Goal: Task Accomplishment & Management: Manage account settings

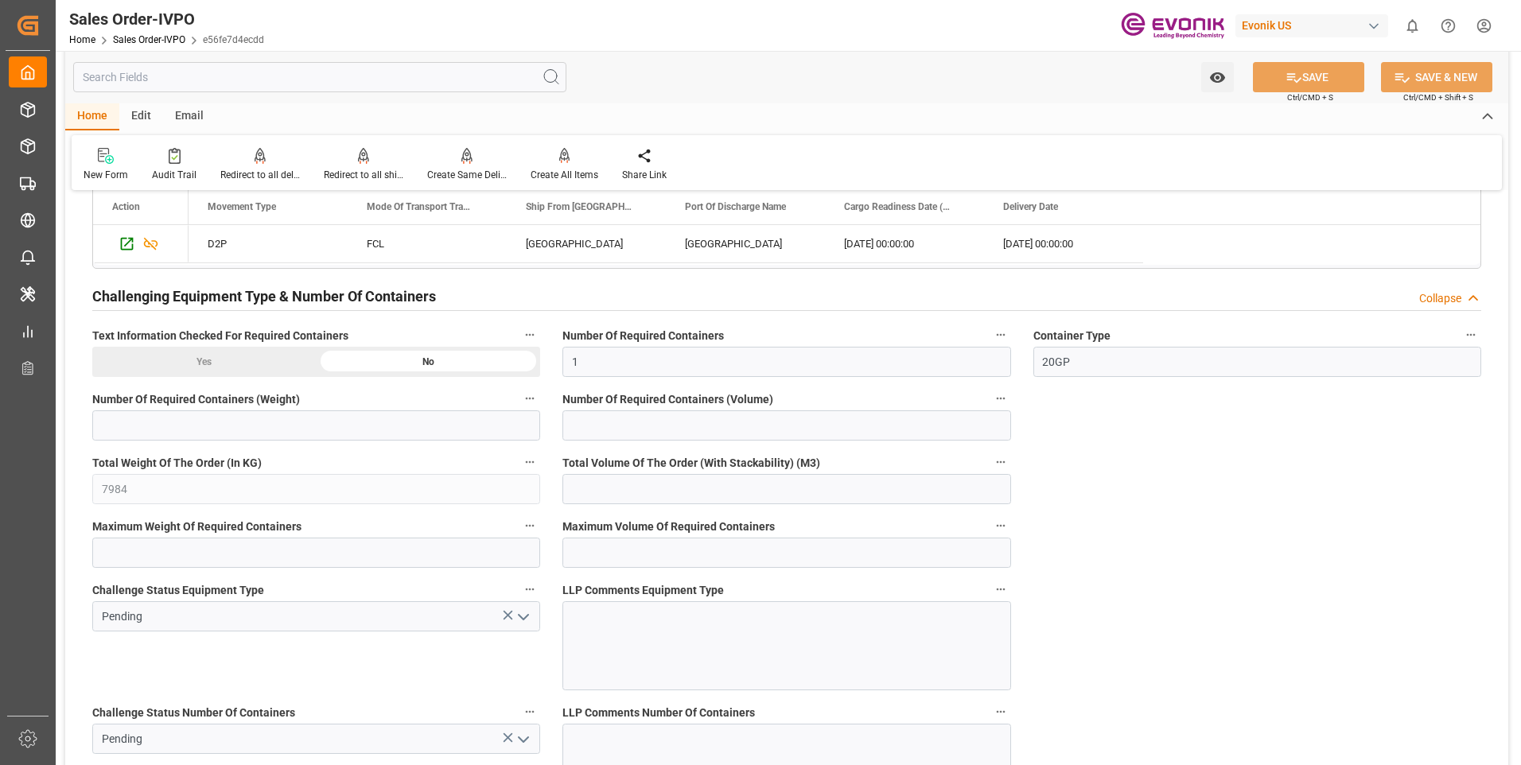
scroll to position [2863, 0]
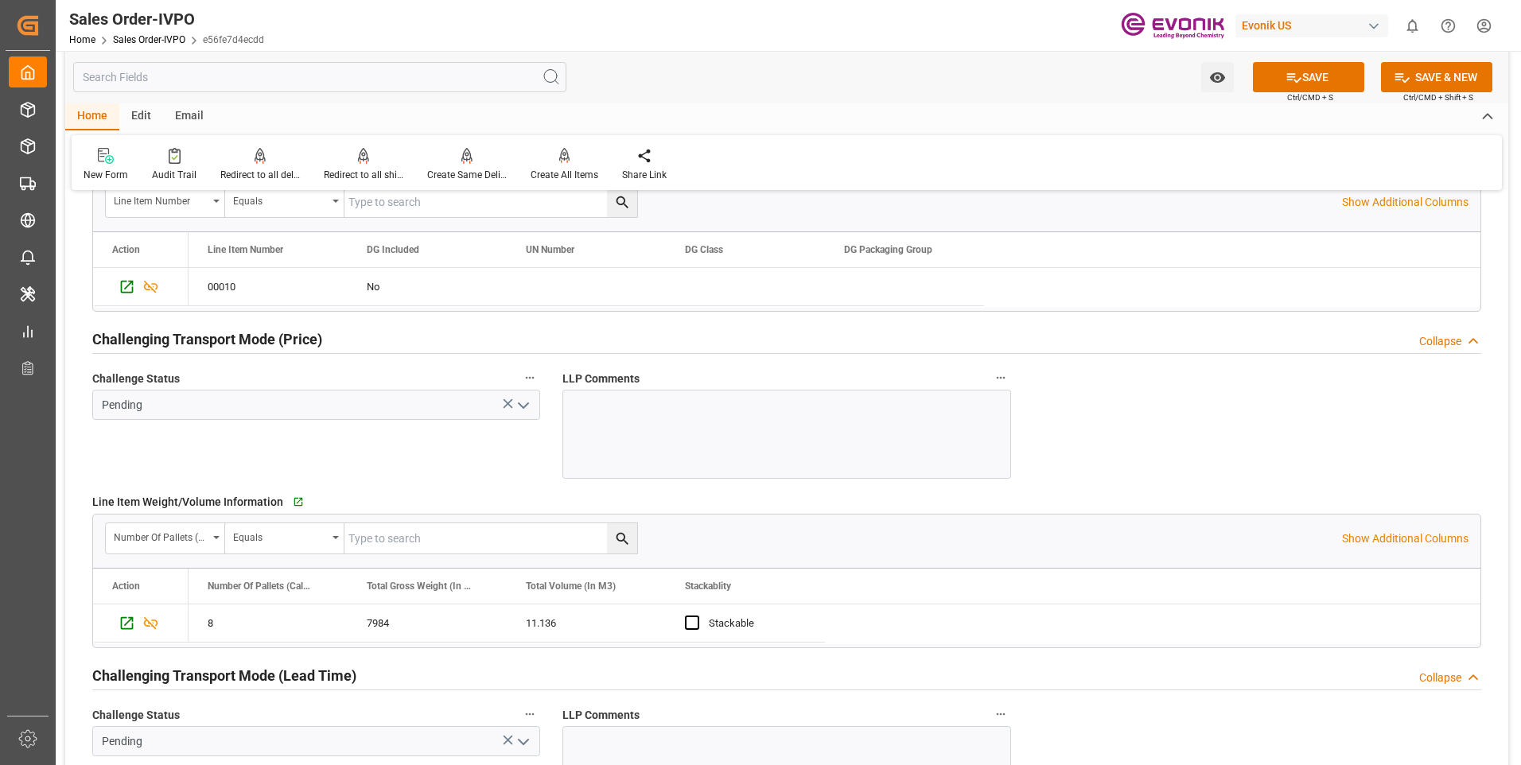
scroll to position [2466, 0]
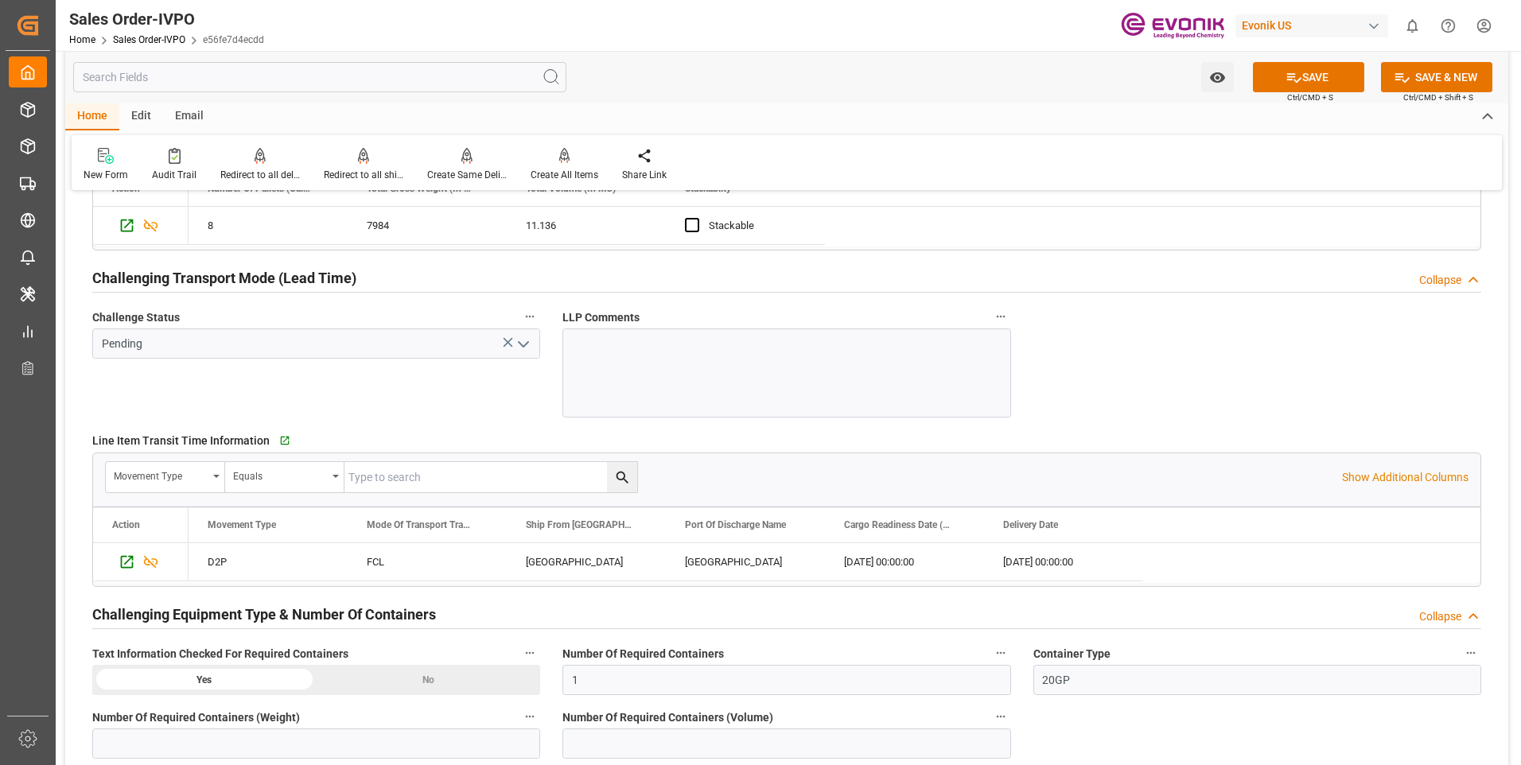
click at [530, 342] on icon "open menu" at bounding box center [523, 344] width 19 height 19
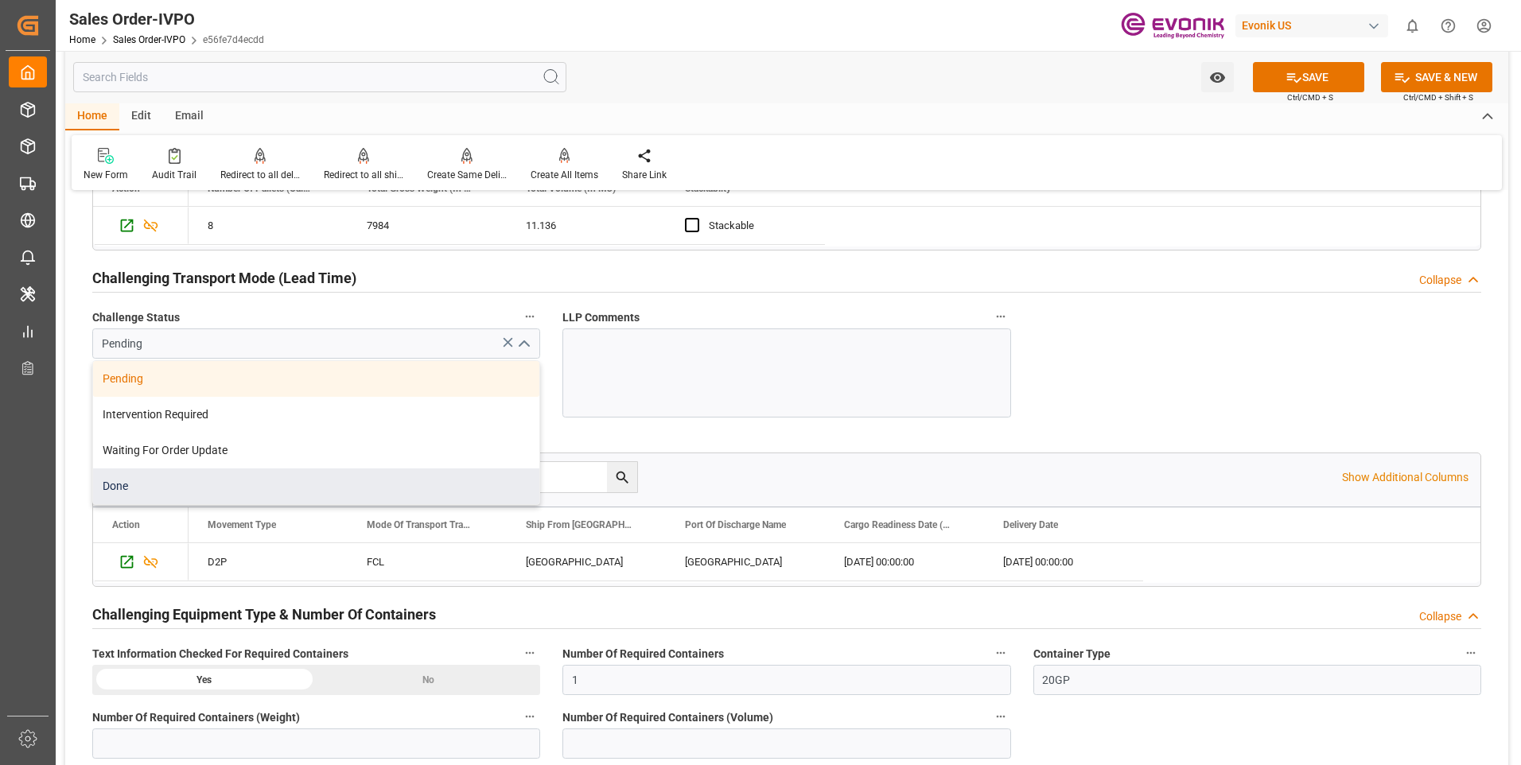
click at [162, 482] on div "Done" at bounding box center [316, 486] width 446 height 36
type input "Done"
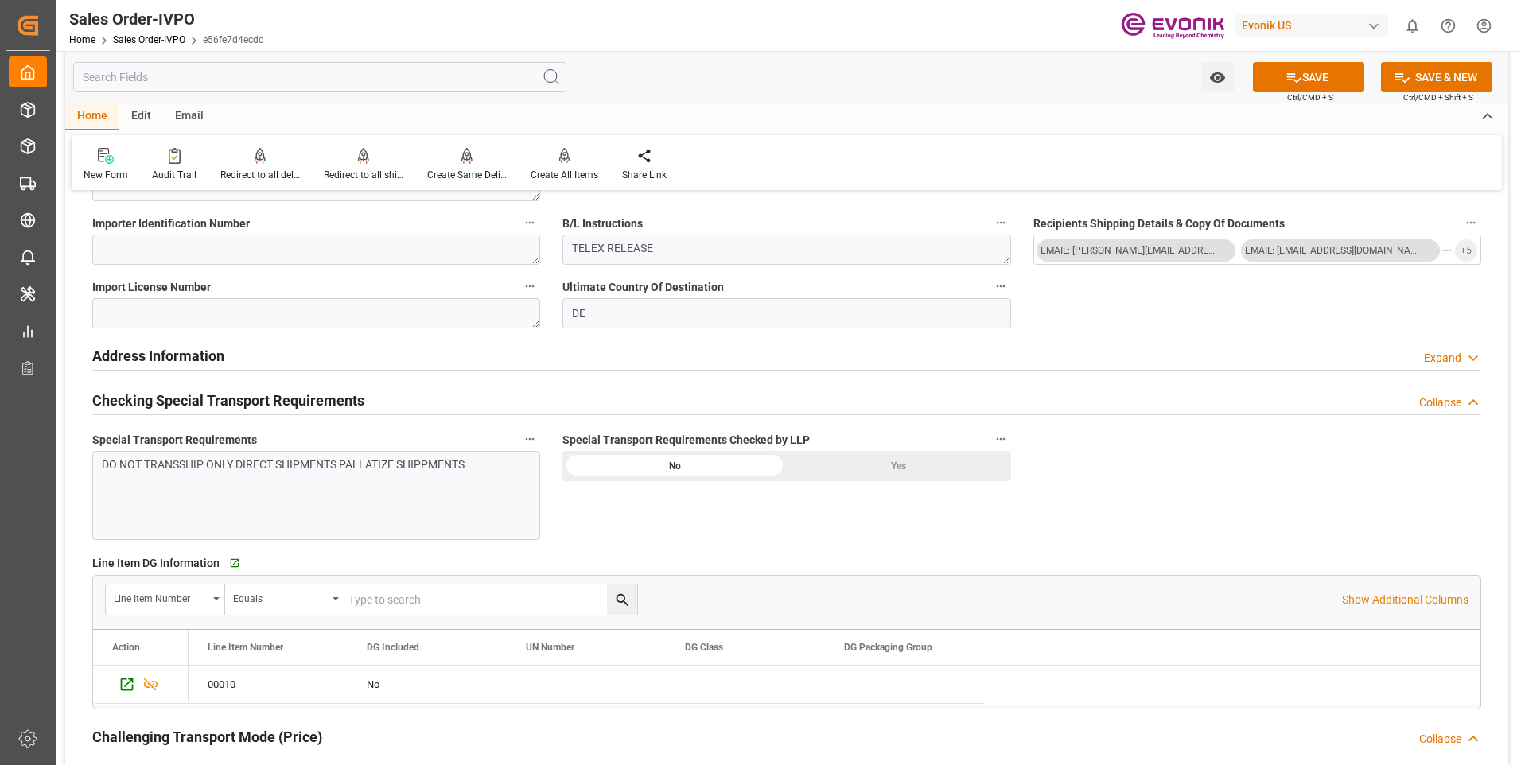
scroll to position [1591, 0]
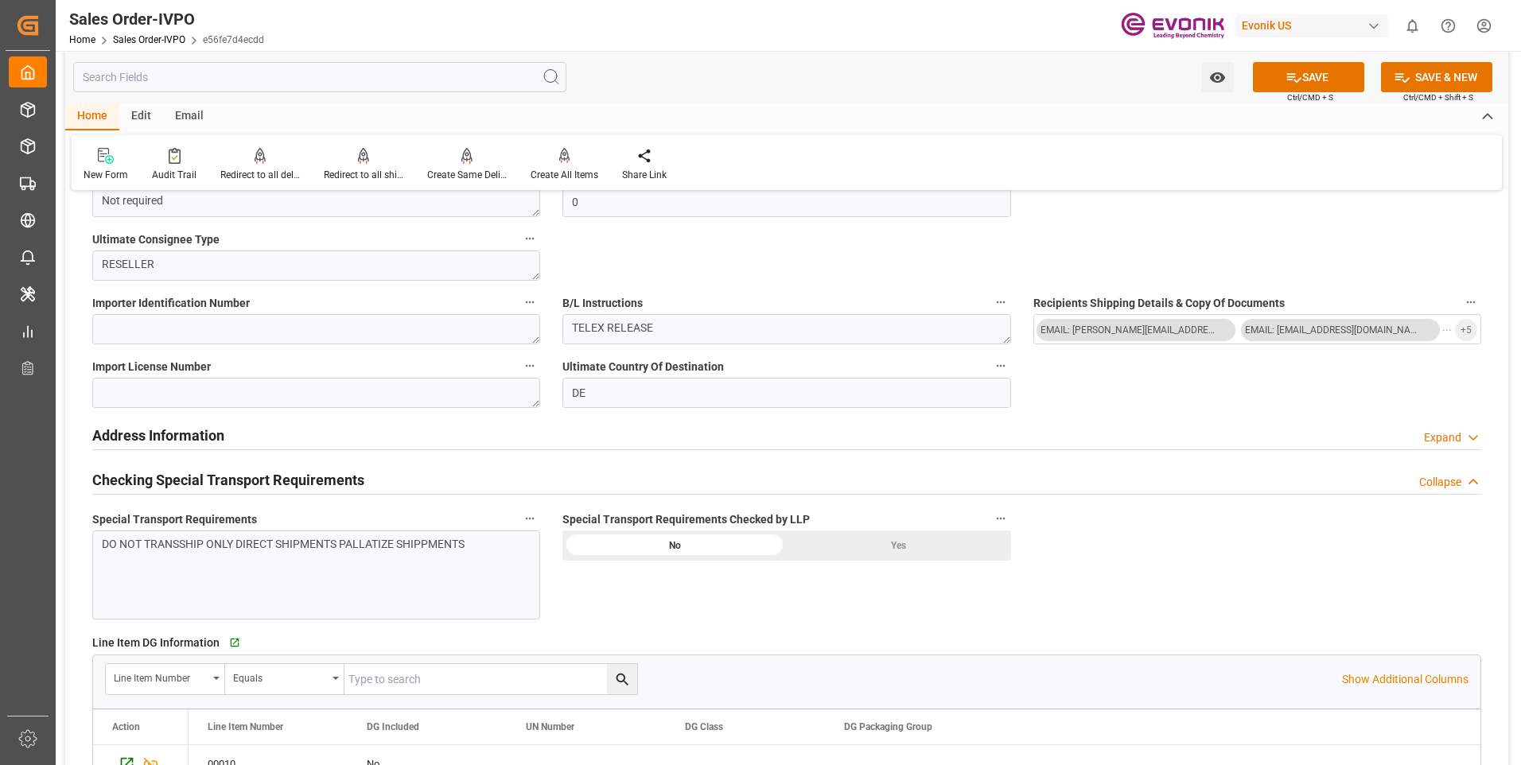
click at [885, 551] on div "Yes" at bounding box center [899, 546] width 224 height 30
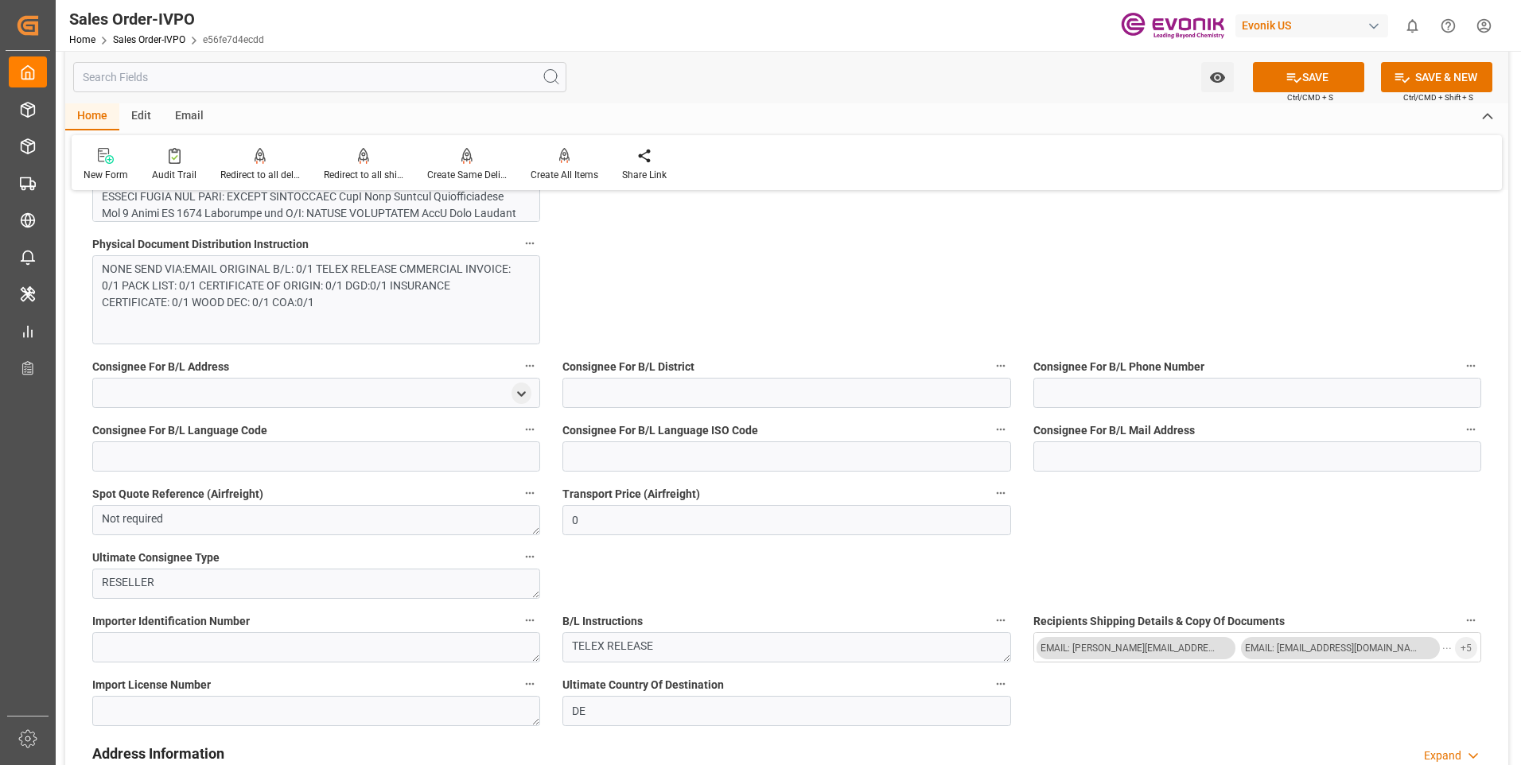
scroll to position [954, 0]
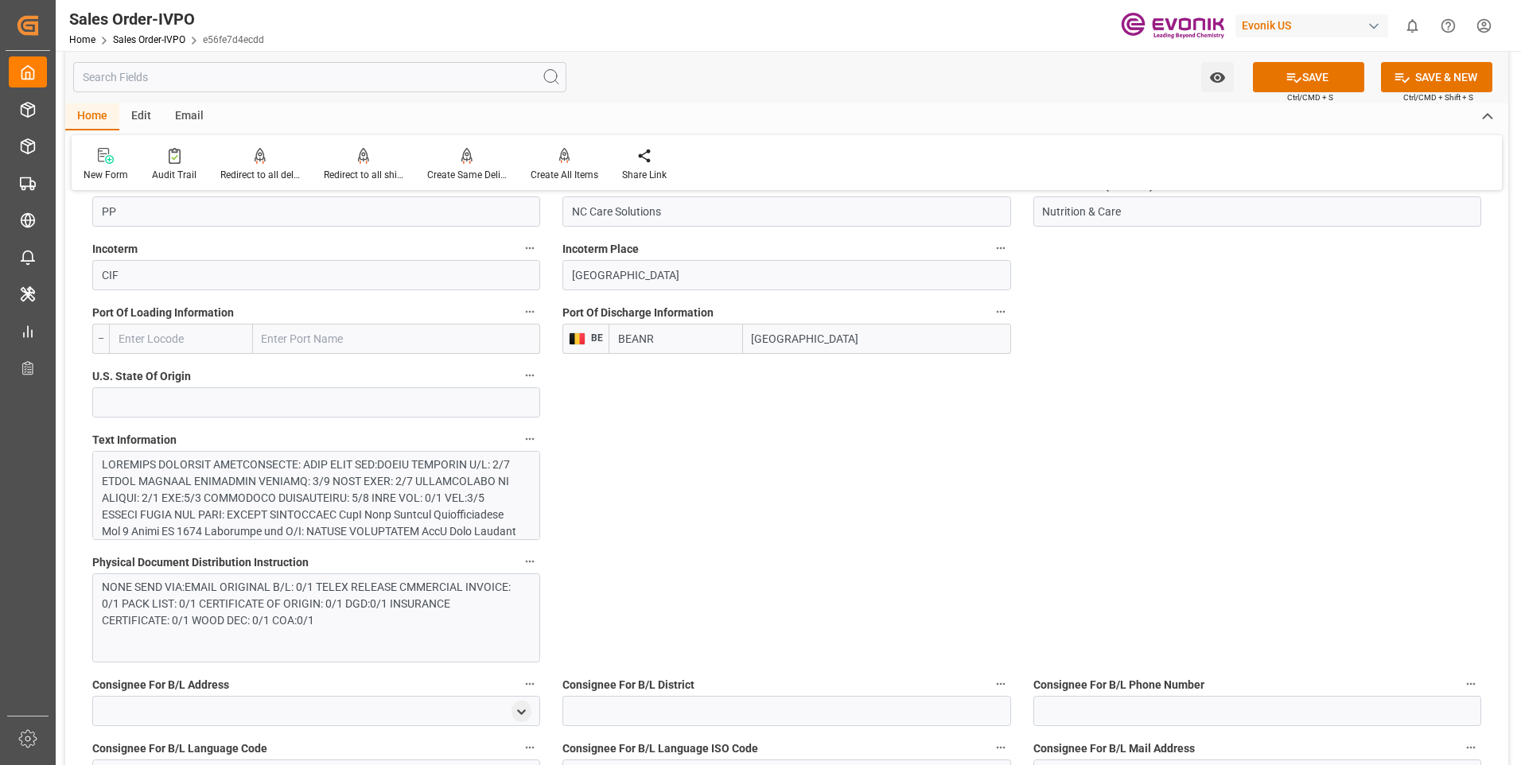
click at [284, 514] on div at bounding box center [310, 590] width 417 height 267
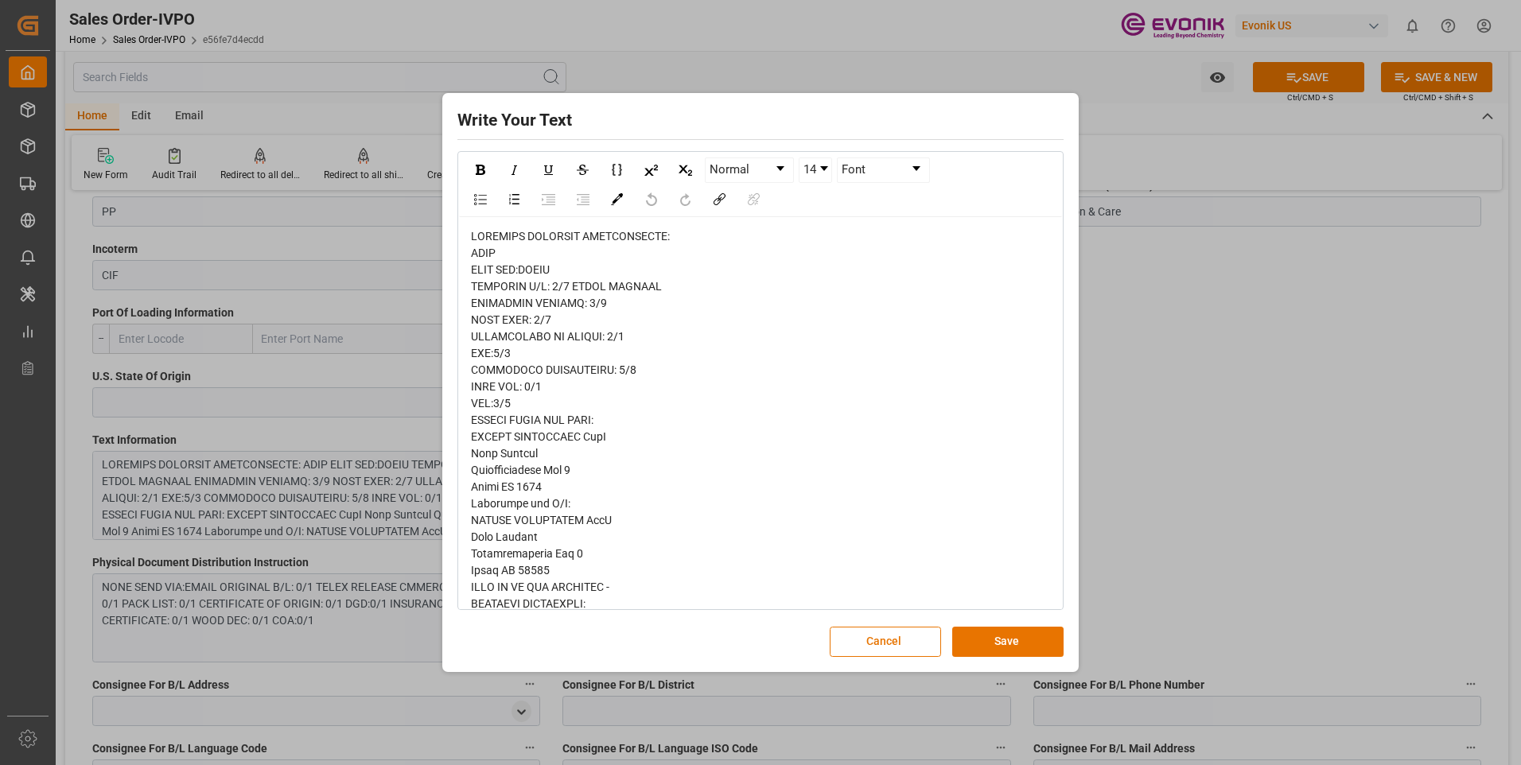
scroll to position [433, 0]
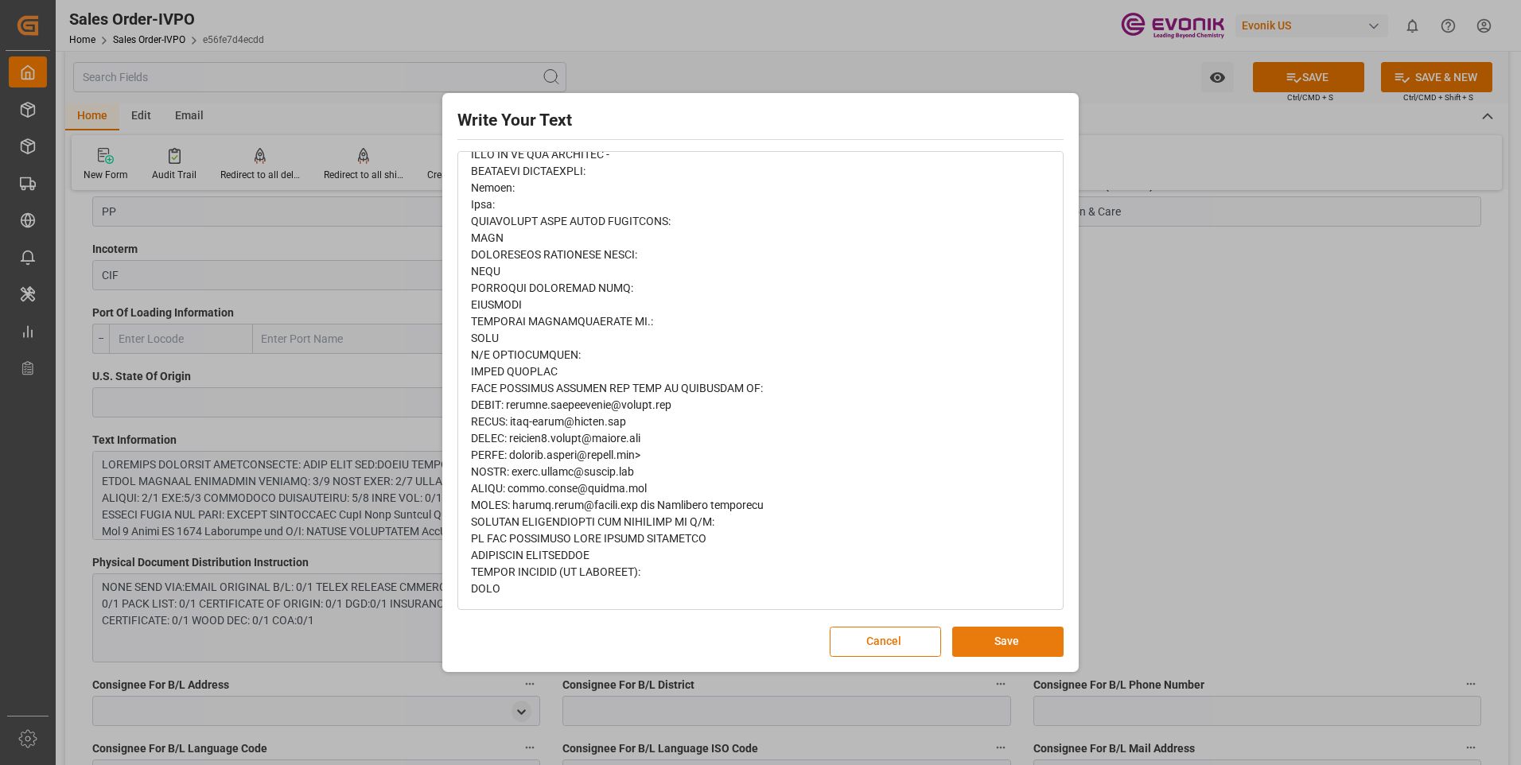
click at [992, 639] on button "Save" at bounding box center [1007, 642] width 111 height 30
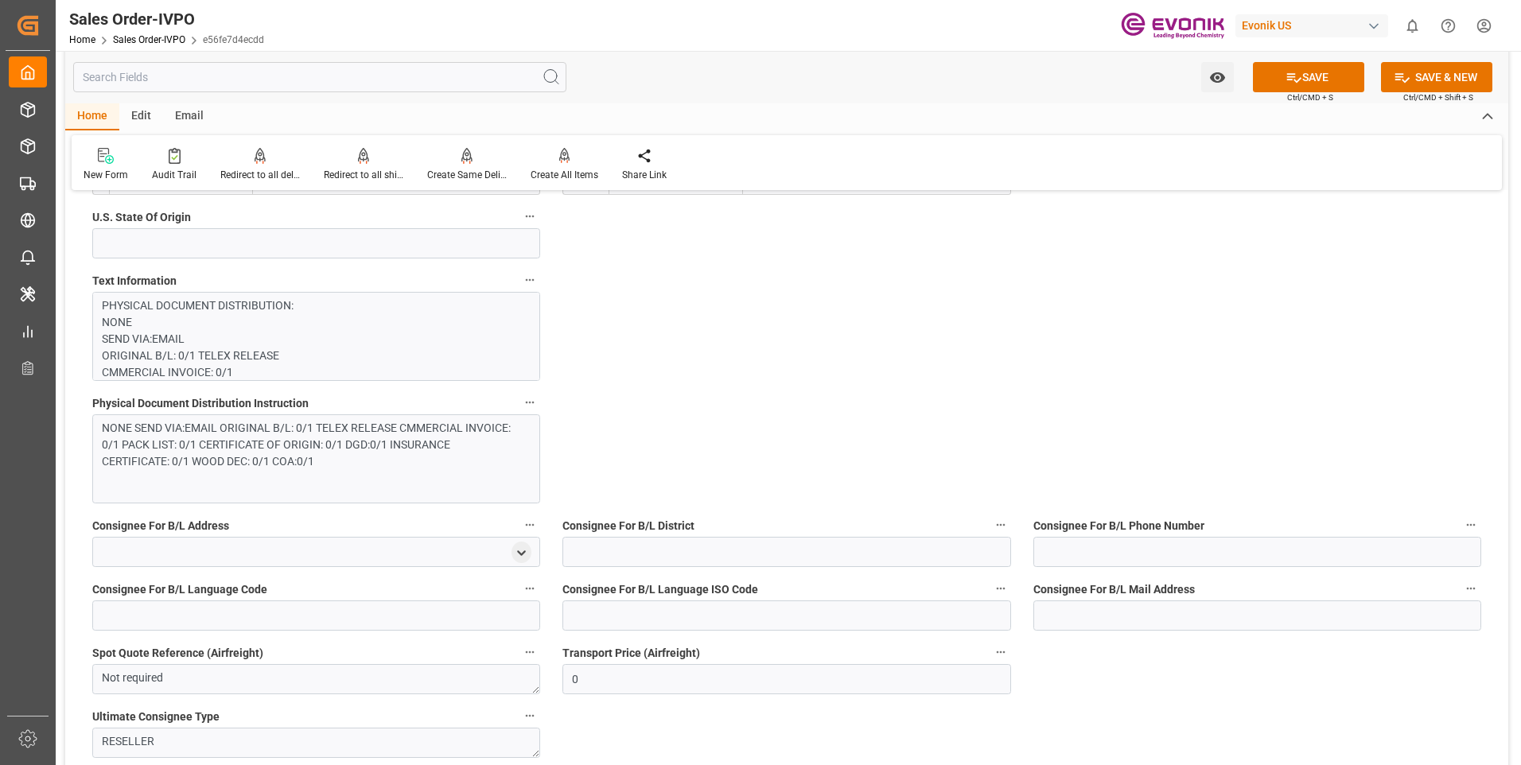
scroll to position [1193, 0]
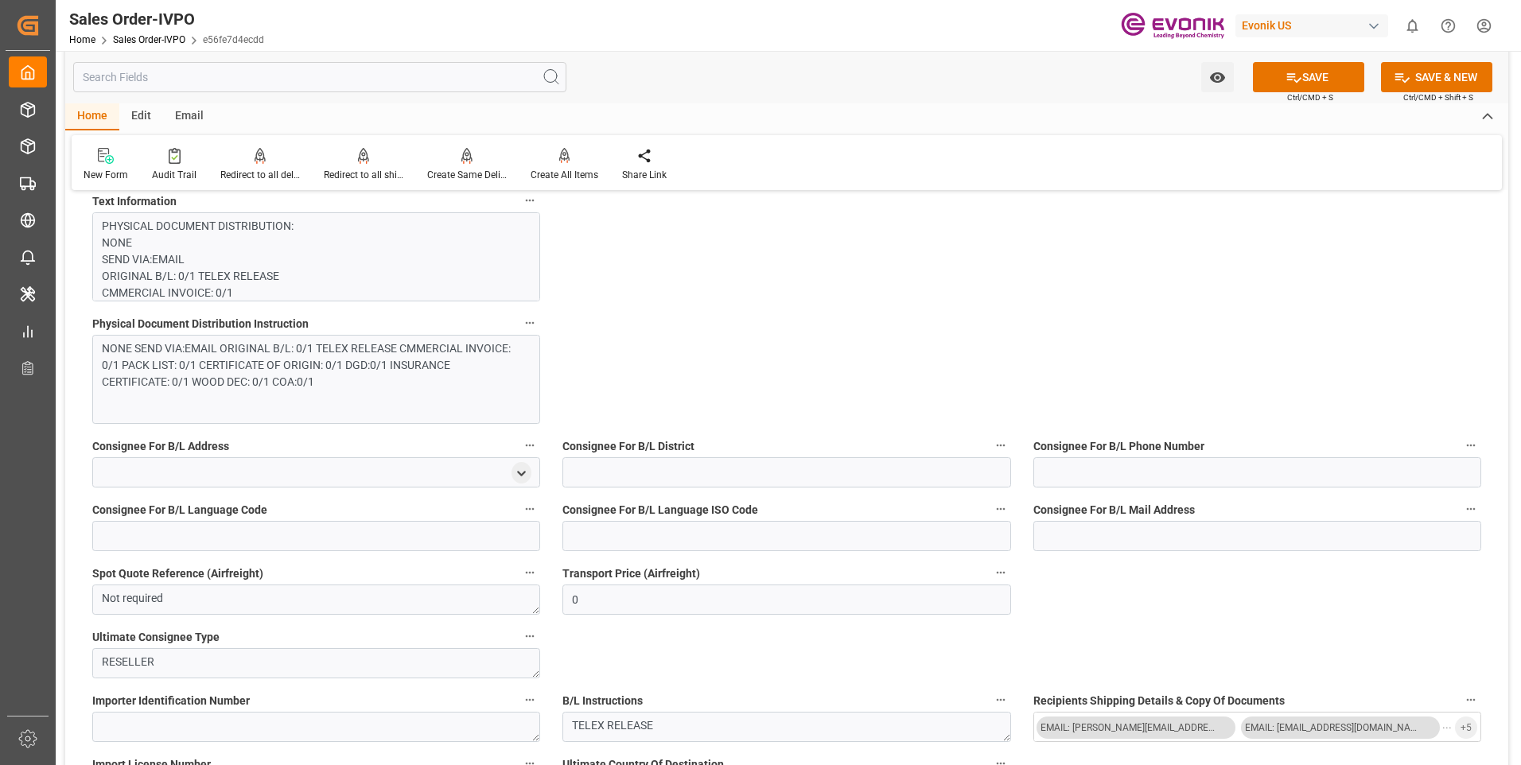
click at [419, 337] on div "NONE SEND VIA:EMAIL ORIGINAL B/L: 0/1 TELEX RELEASE CMMERCIAL INVOICE: 0/1 PACK…" at bounding box center [316, 379] width 448 height 89
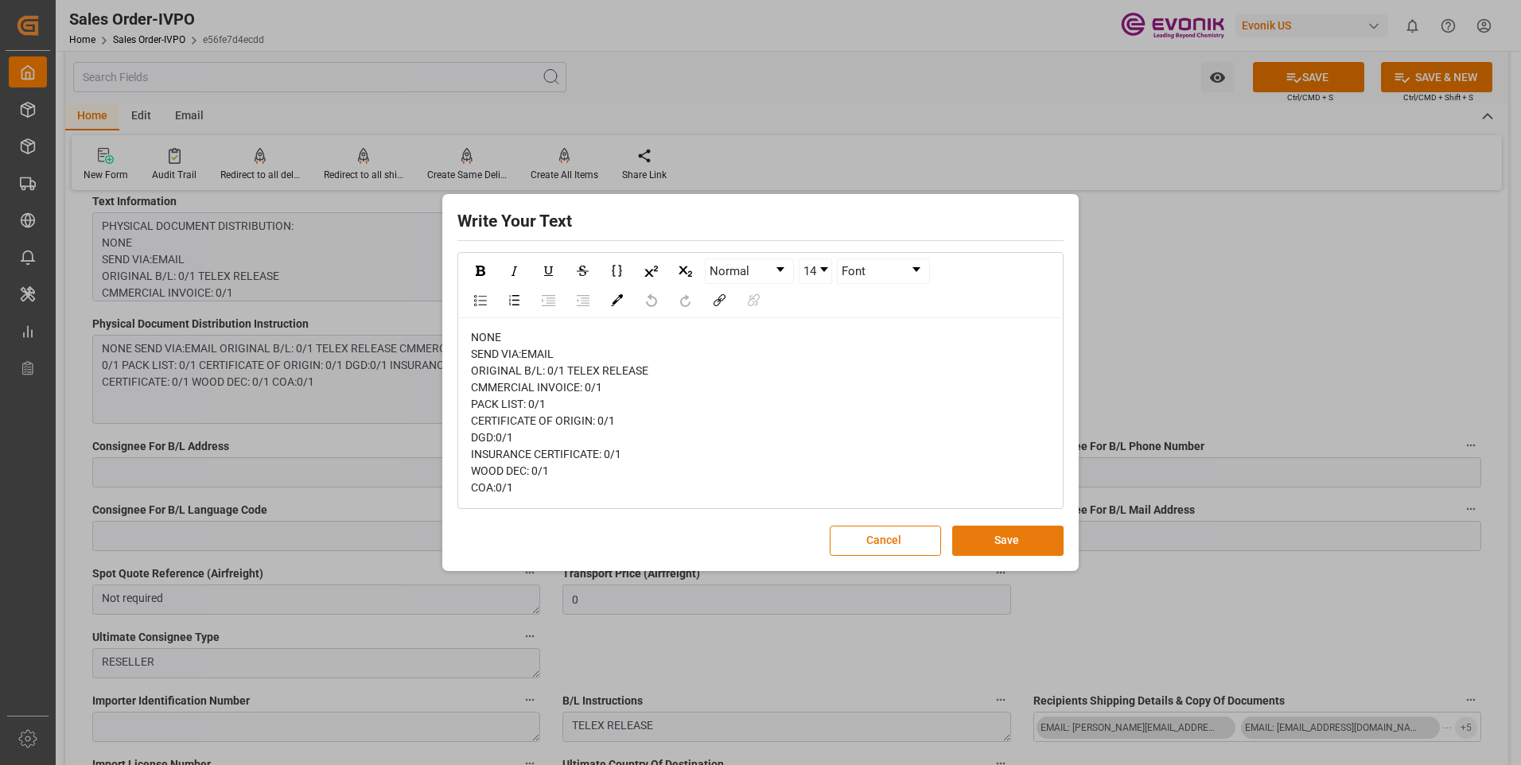
drag, startPoint x: 1021, startPoint y: 545, endPoint x: 1014, endPoint y: 539, distance: 9.1
click at [1019, 545] on button "Save" at bounding box center [1007, 541] width 111 height 30
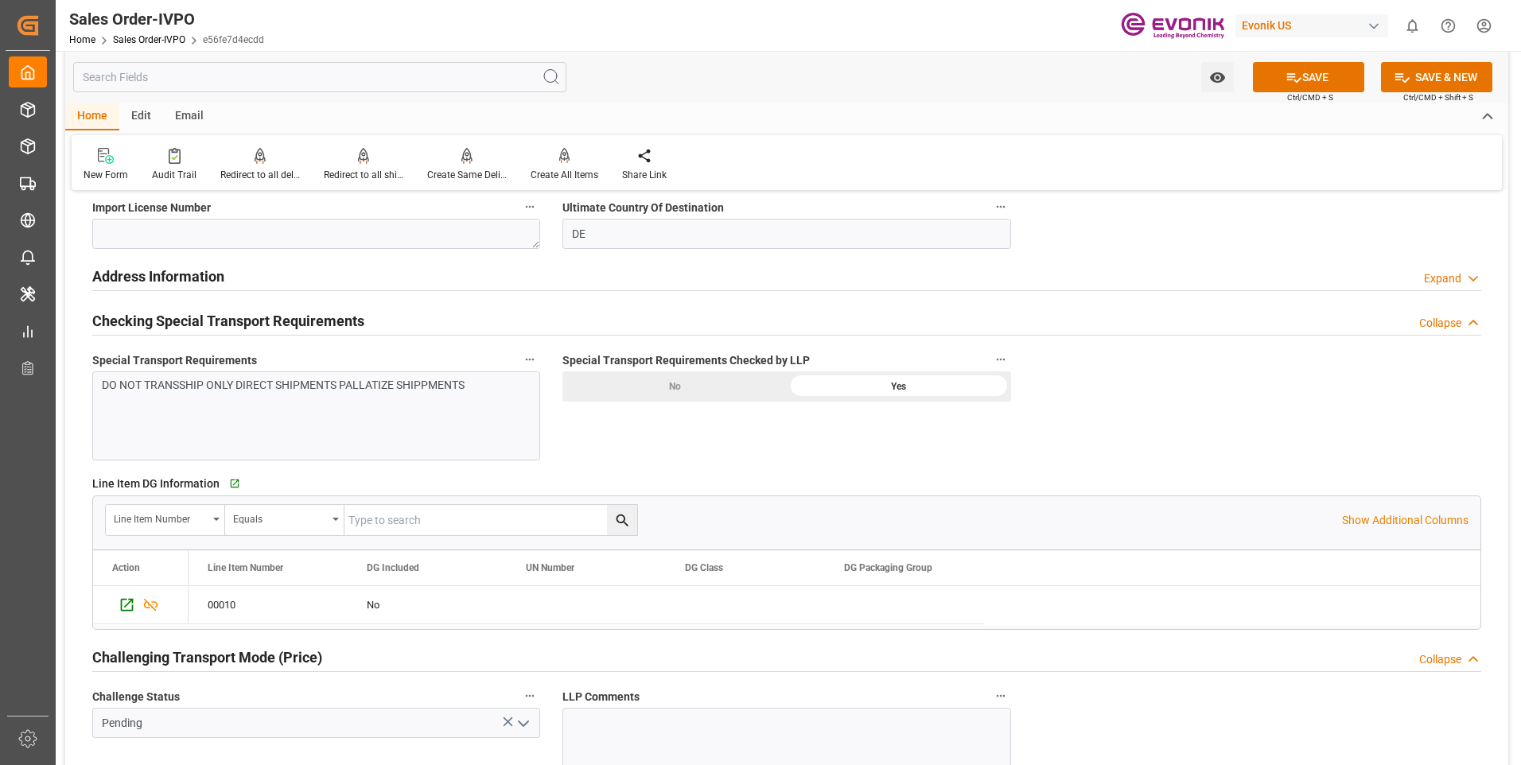
scroll to position [2148, 0]
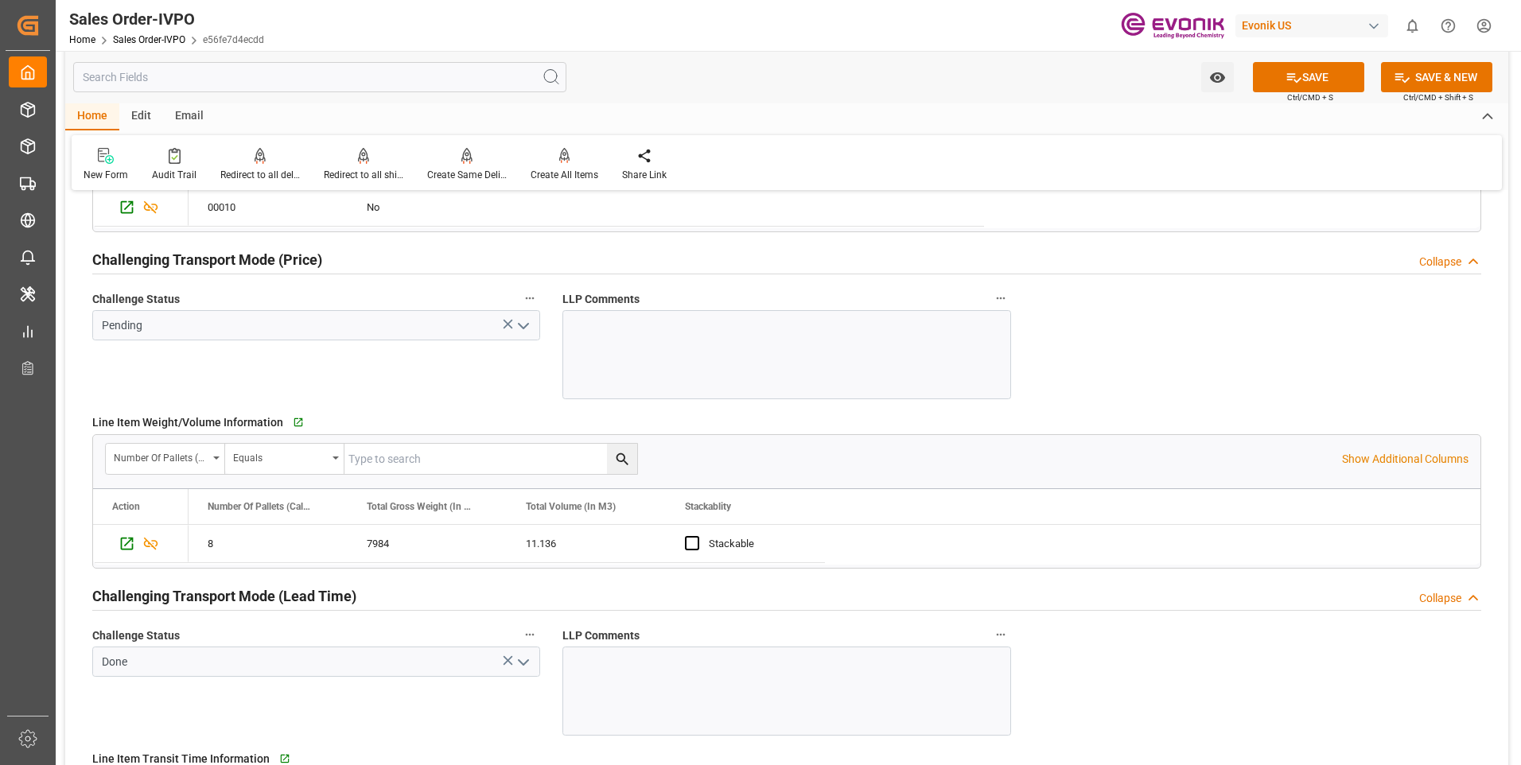
click at [524, 661] on icon "open menu" at bounding box center [523, 662] width 19 height 19
click at [439, 367] on div "Challenge Status Pending" at bounding box center [316, 343] width 470 height 122
click at [527, 327] on icon "open menu" at bounding box center [523, 326] width 19 height 19
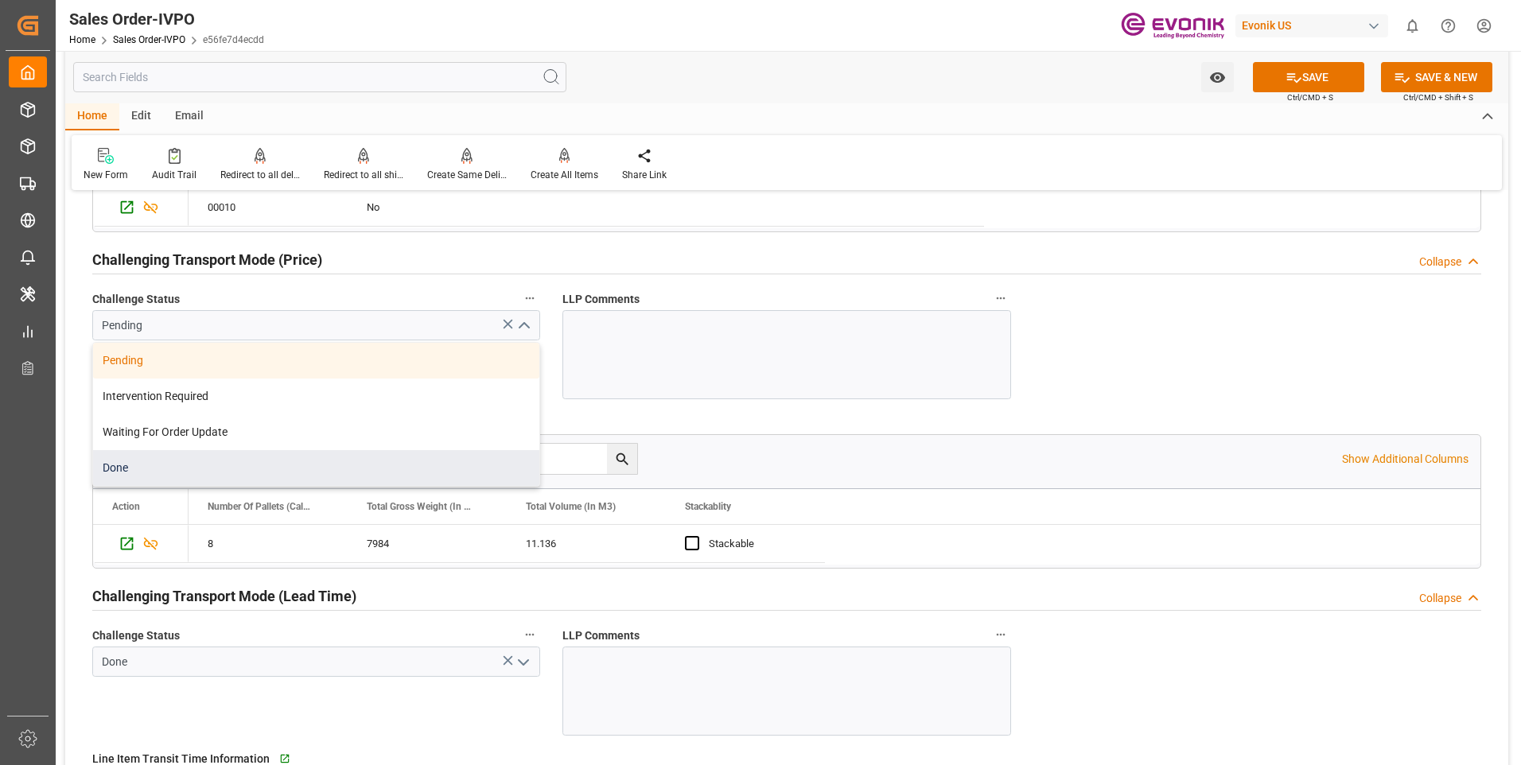
click at [173, 474] on div "Done" at bounding box center [316, 468] width 446 height 36
type input "Done"
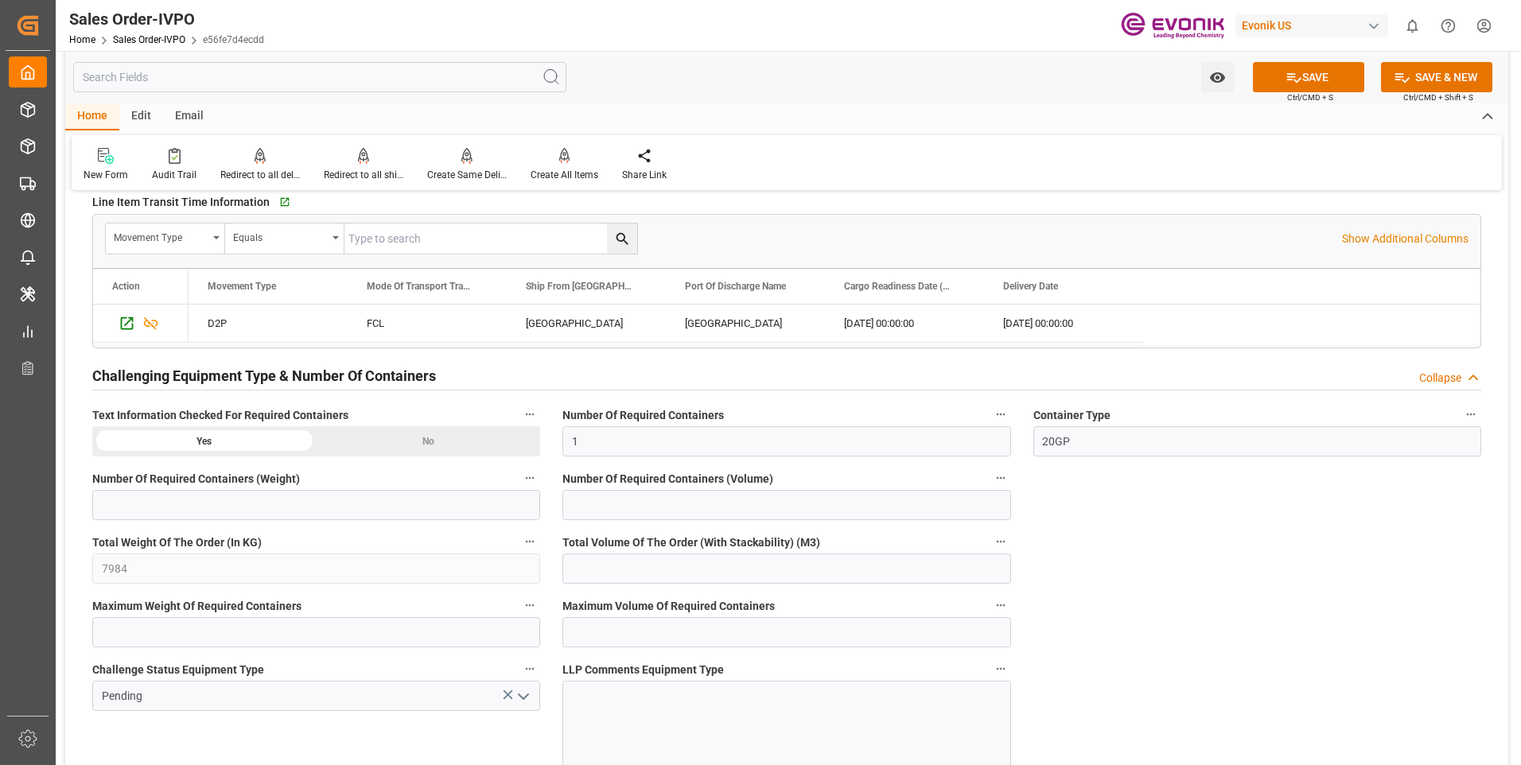
scroll to position [2943, 0]
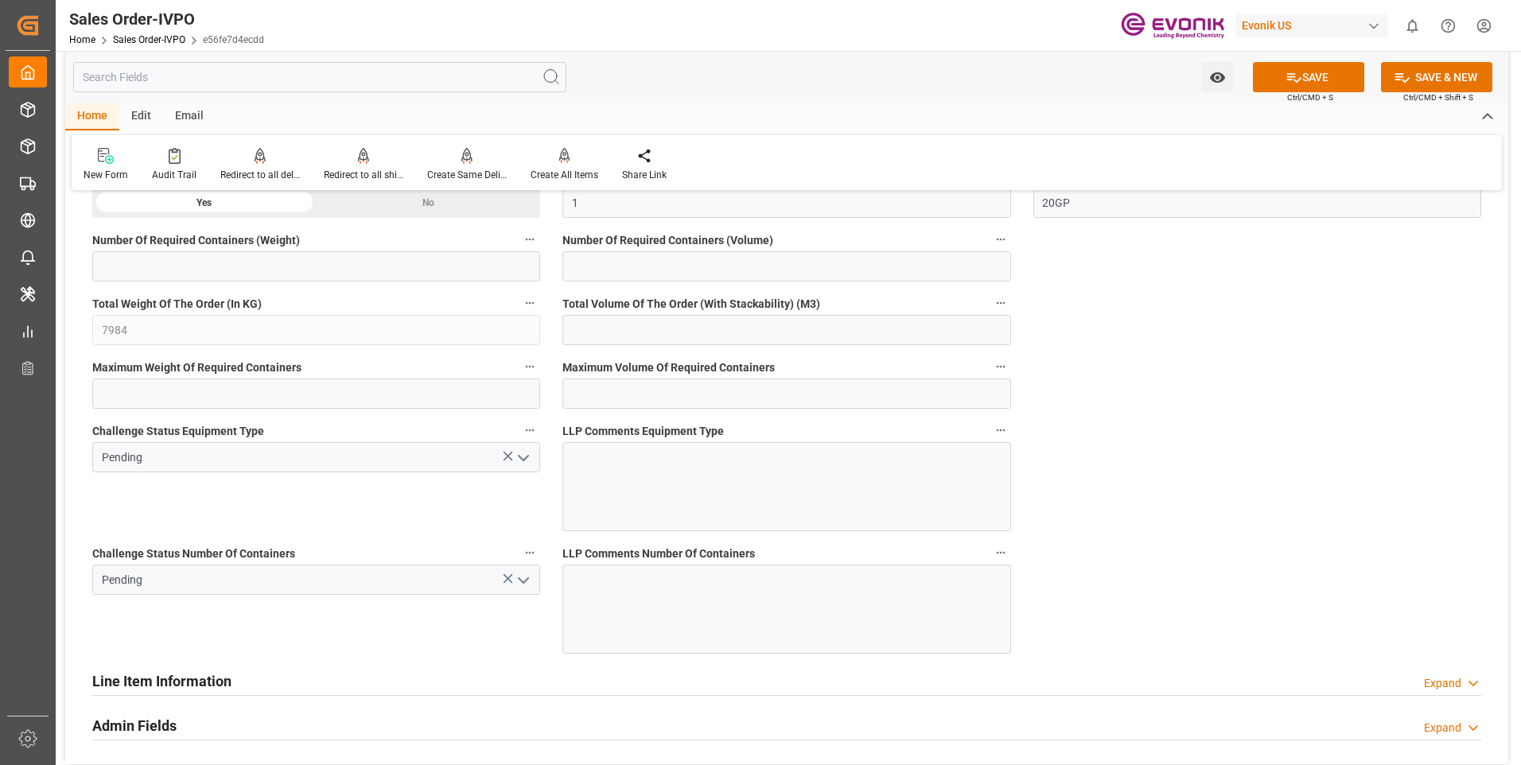
click at [531, 455] on icon "open menu" at bounding box center [523, 458] width 19 height 19
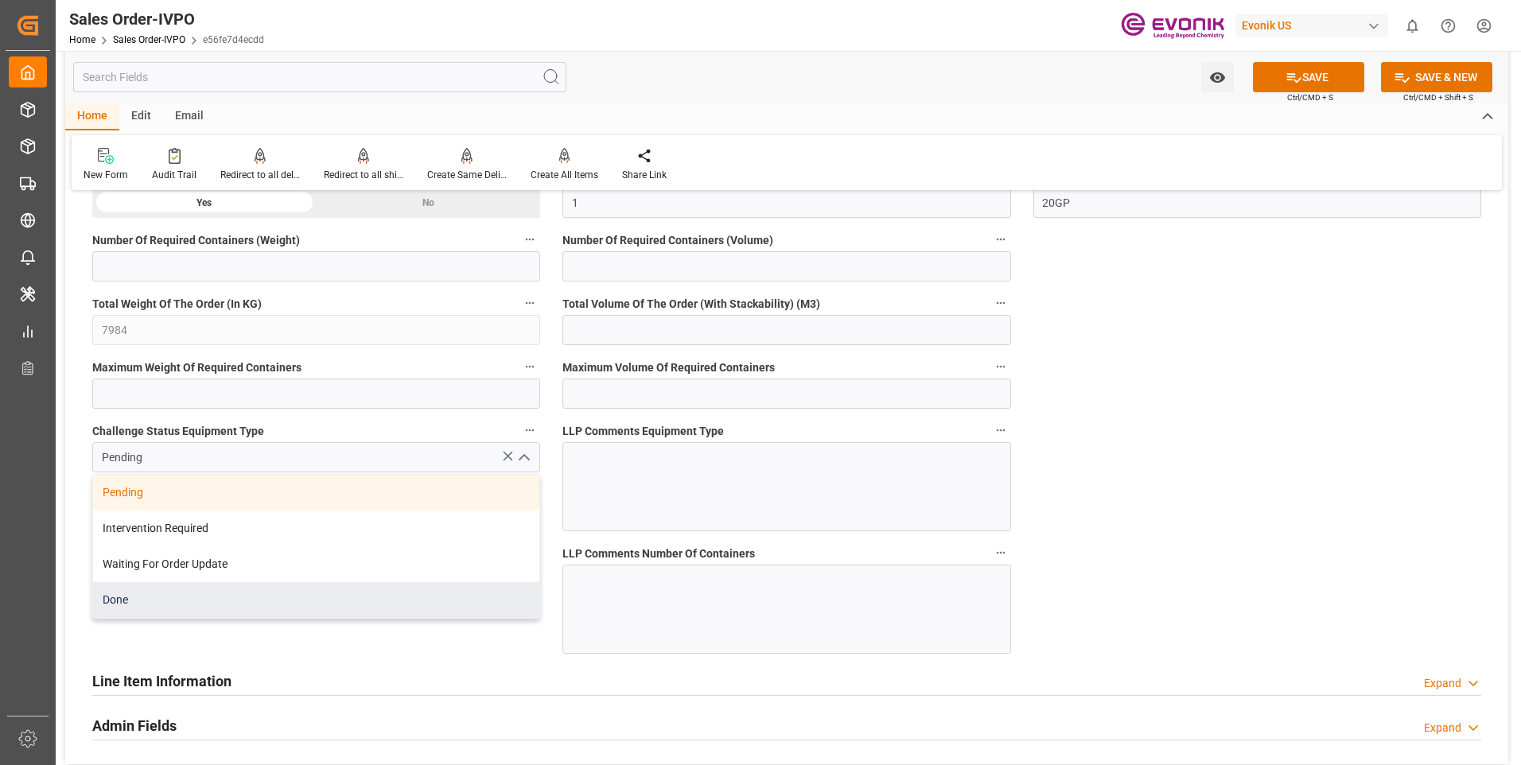
click at [279, 594] on div "Done" at bounding box center [316, 600] width 446 height 36
type input "Done"
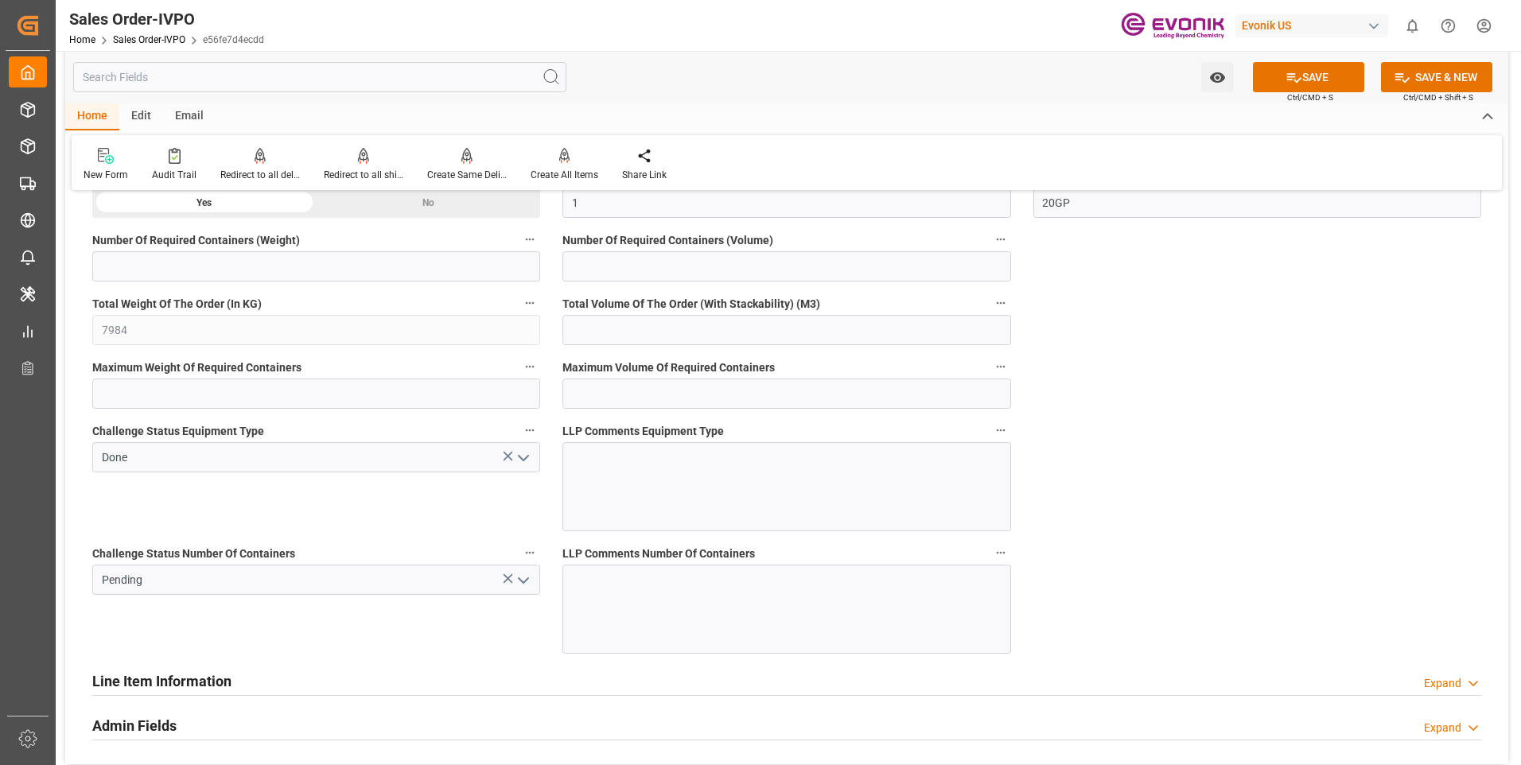
click at [524, 590] on button "open menu" at bounding box center [523, 580] width 24 height 25
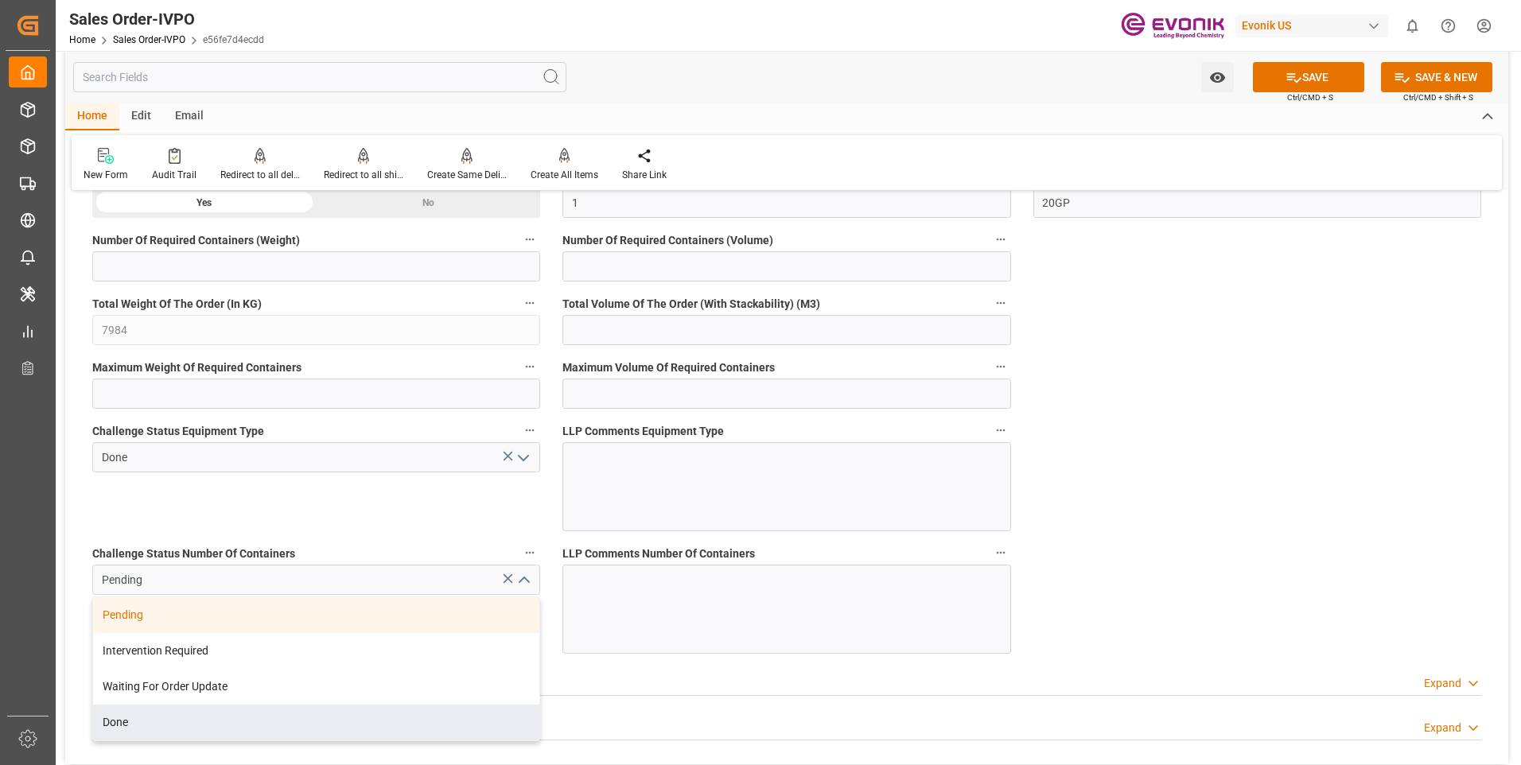
scroll to position [3261, 0]
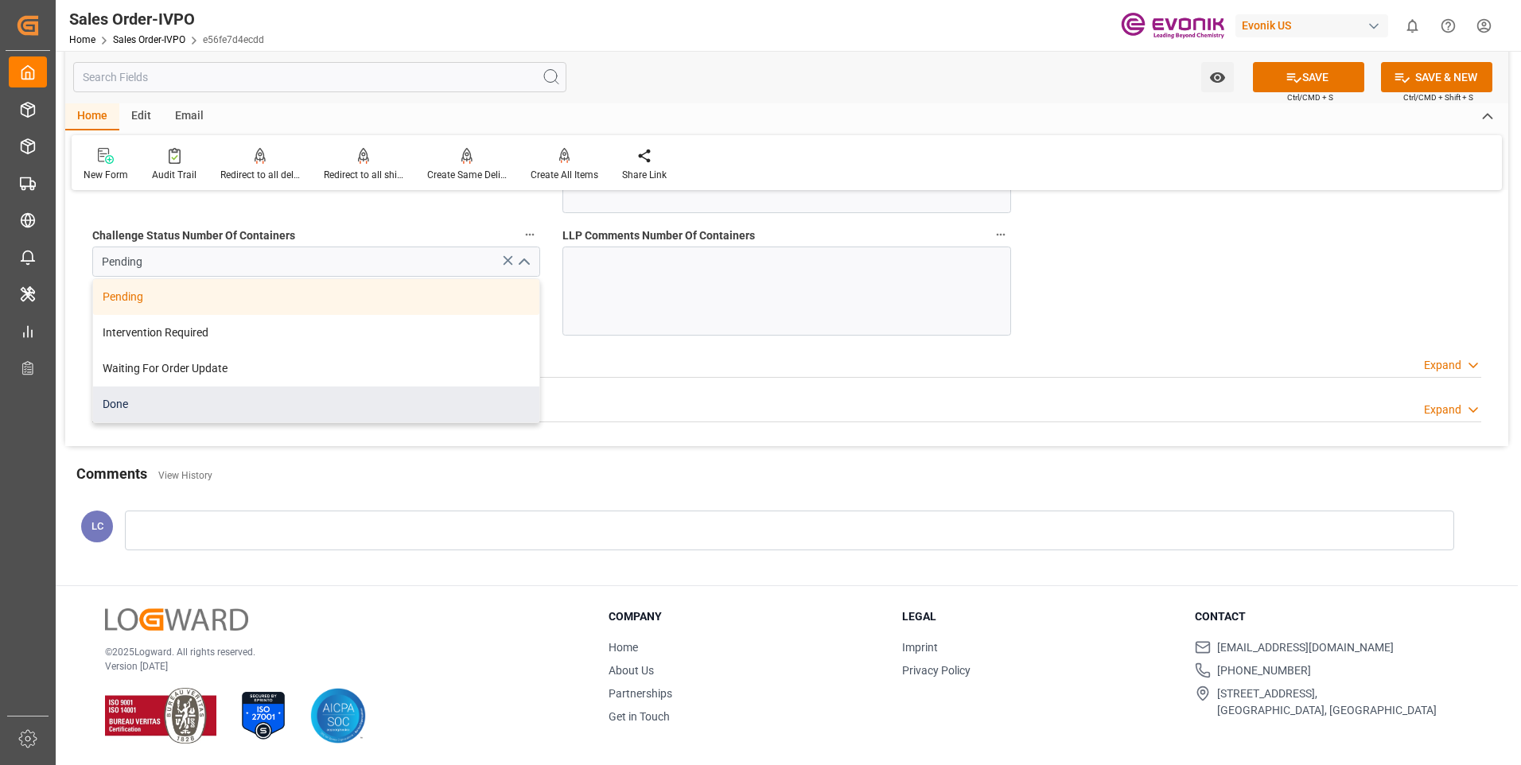
click at [119, 410] on div "Done" at bounding box center [316, 405] width 446 height 36
type input "Done"
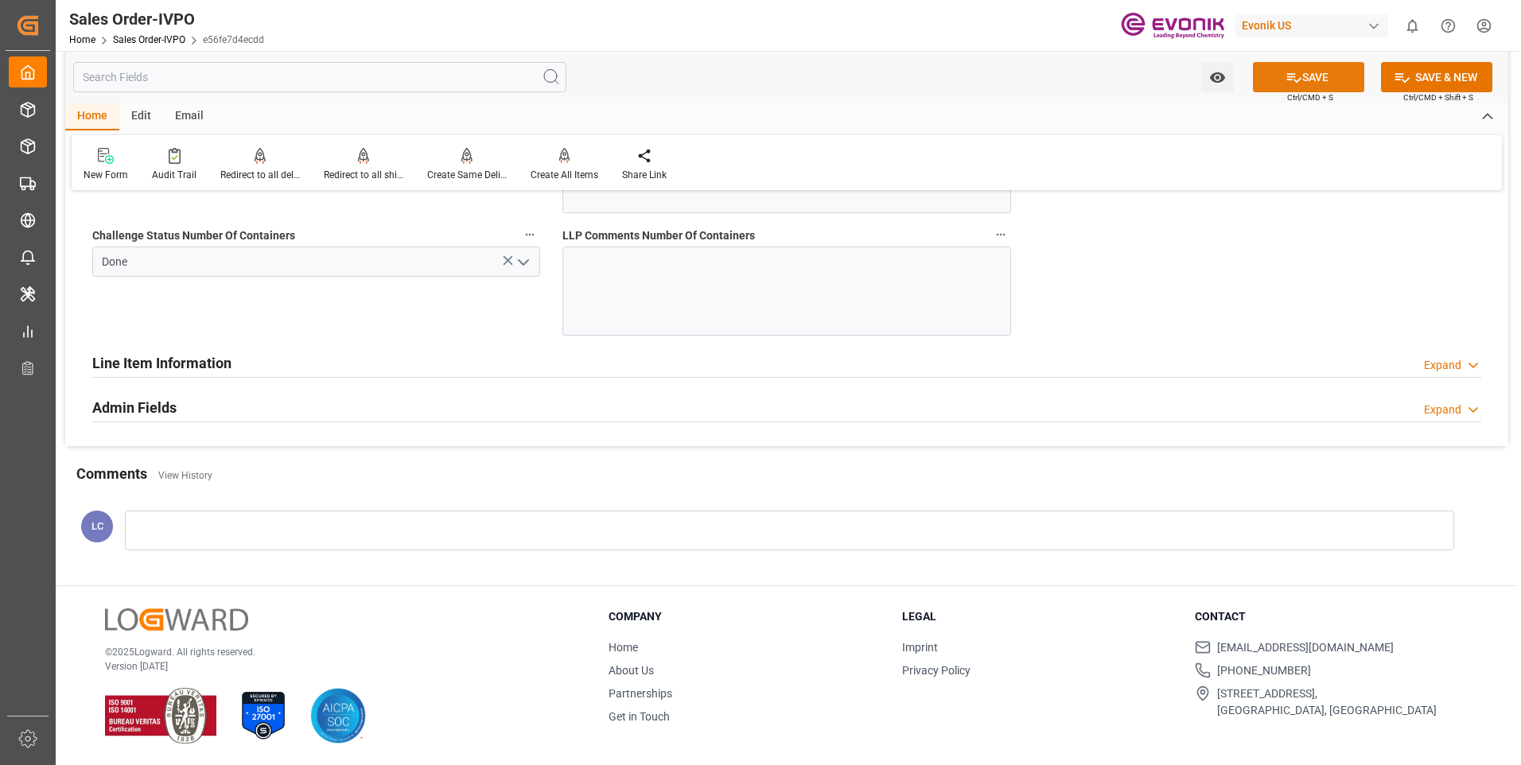
click at [1293, 80] on icon at bounding box center [1294, 78] width 14 height 10
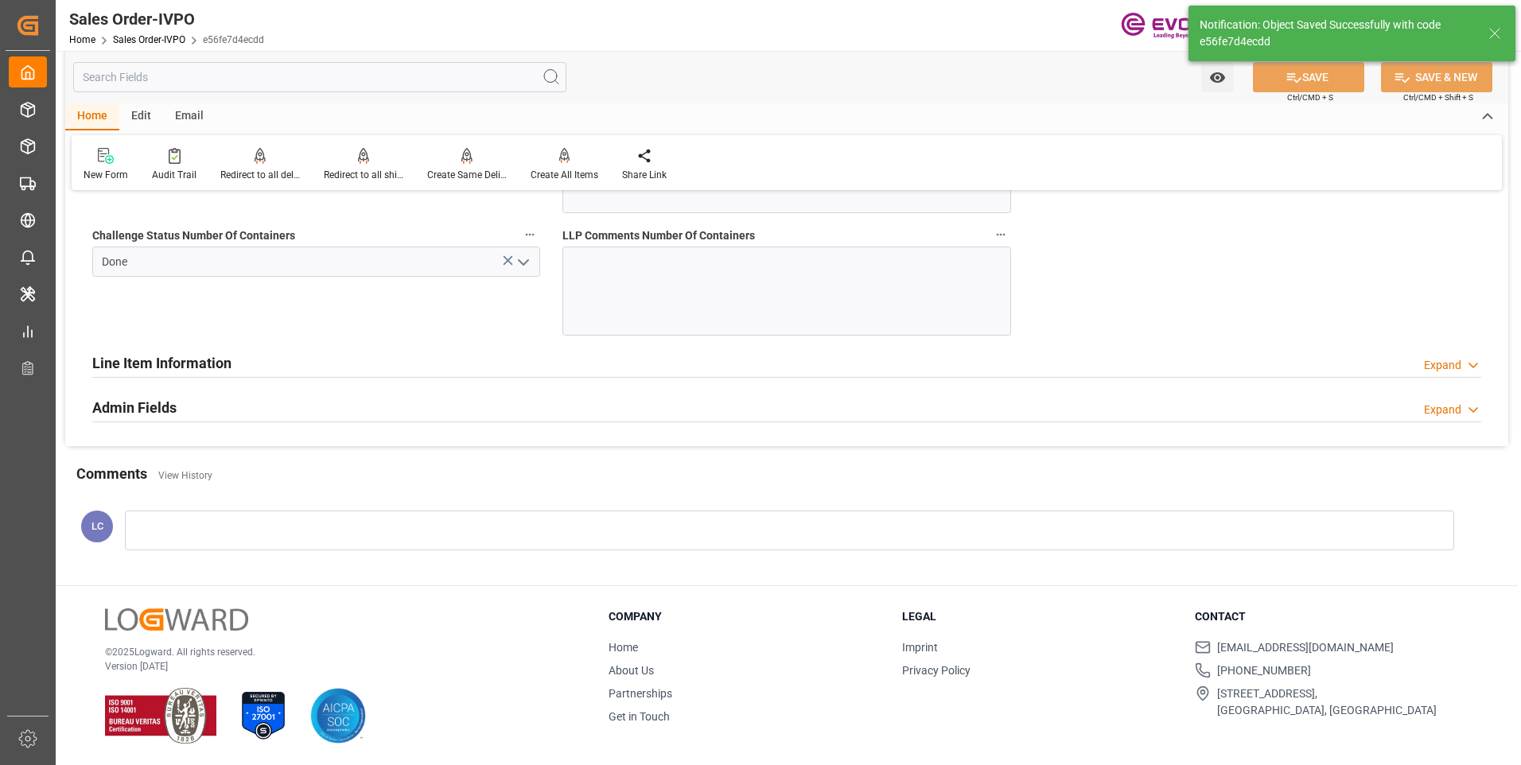
type input "13.08.2025 05:38"
type input "No"
type input "1"
type input "11.136"
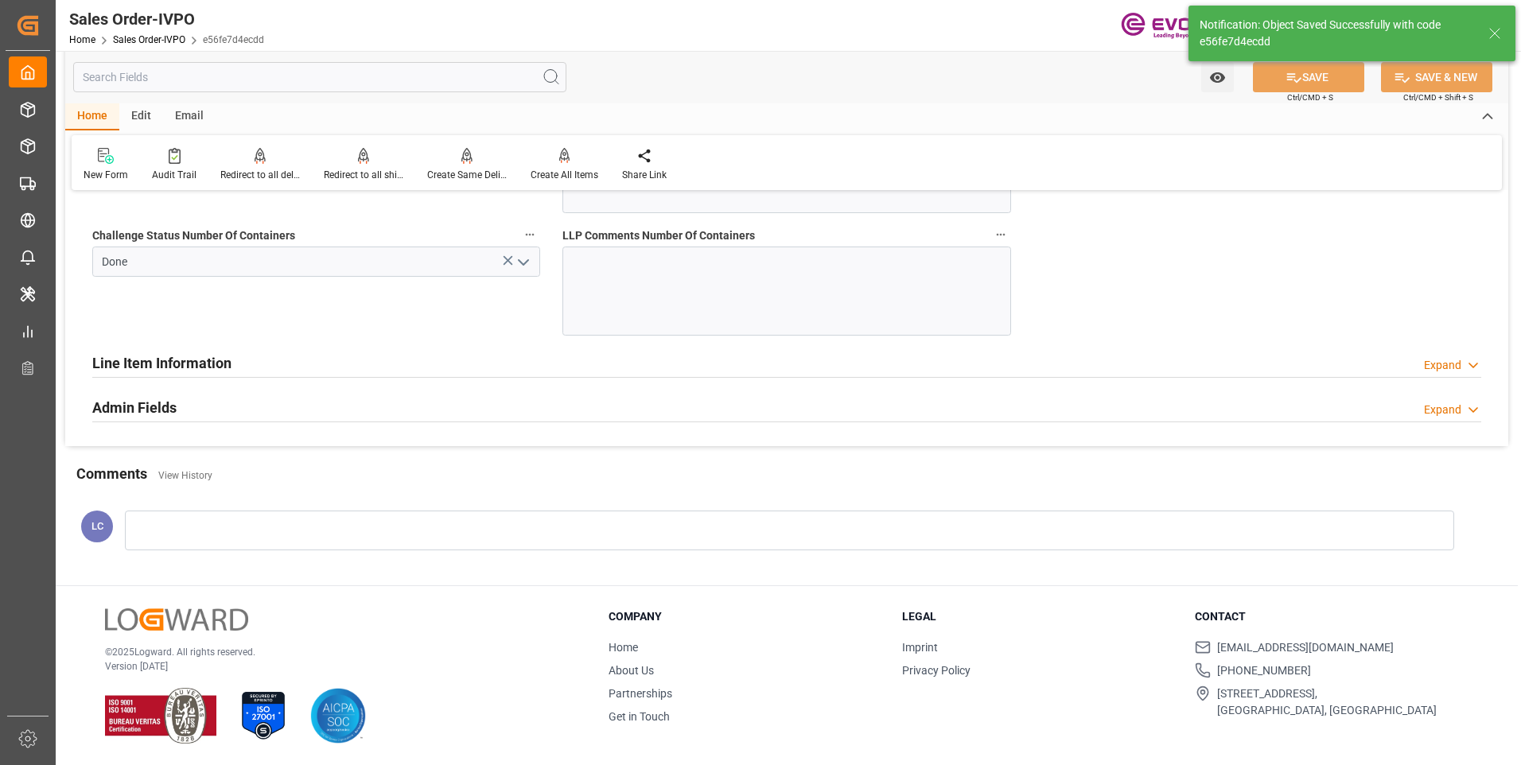
type input "17000"
type input "30"
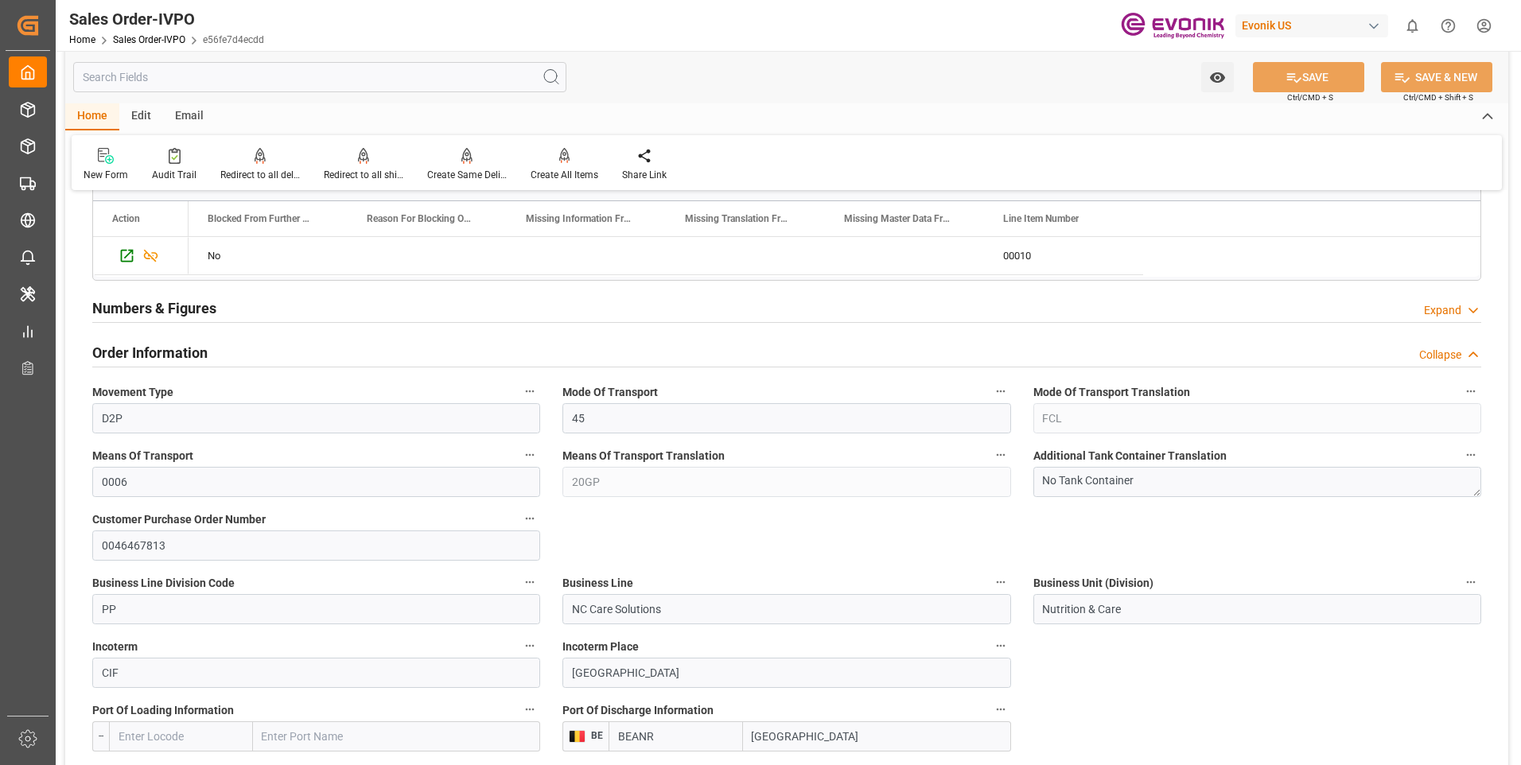
scroll to position [0, 0]
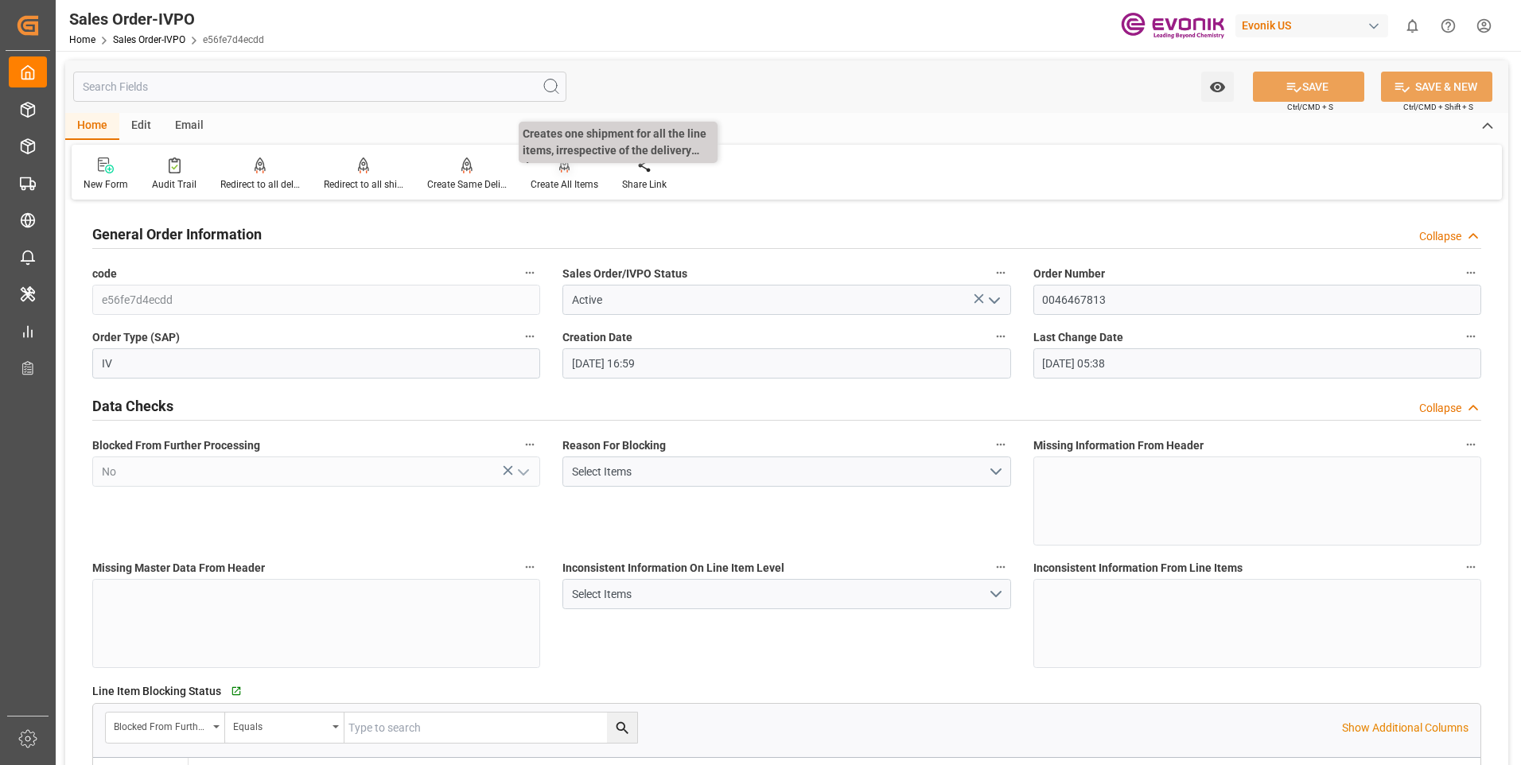
click at [574, 174] on div "Create All Items" at bounding box center [564, 174] width 91 height 35
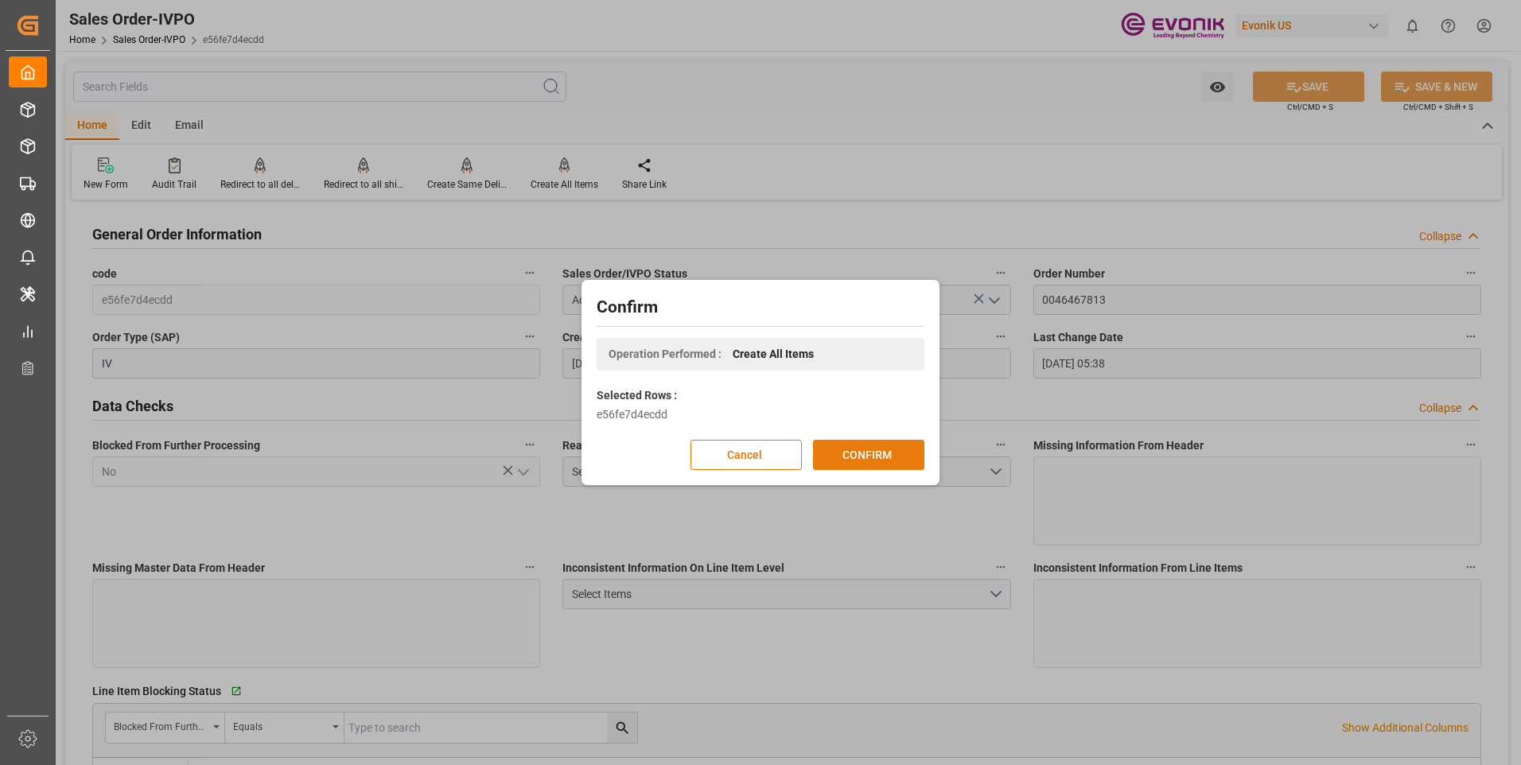
click at [874, 462] on button "CONFIRM" at bounding box center [868, 455] width 111 height 30
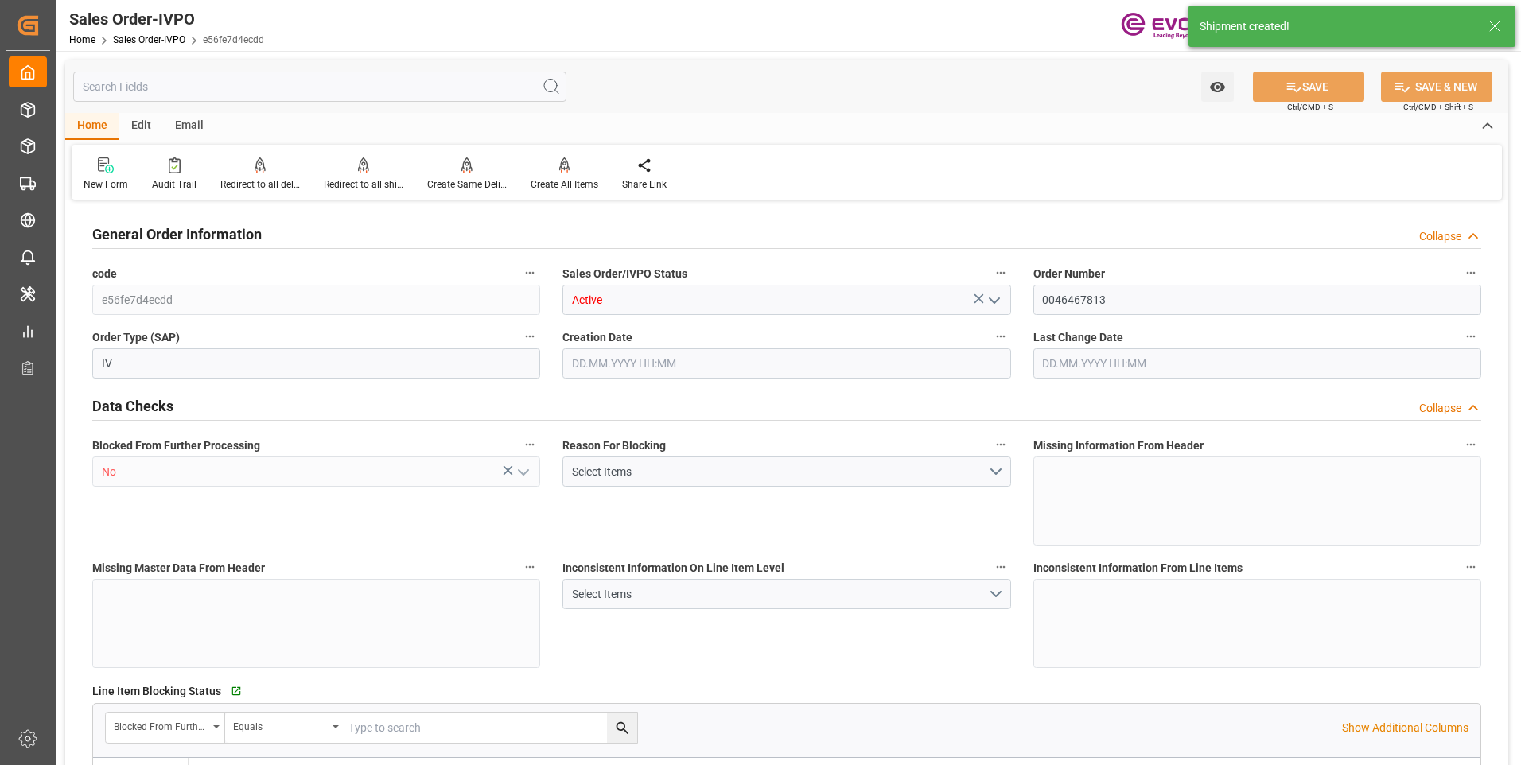
type input "BEANR"
type input "0"
type input "1"
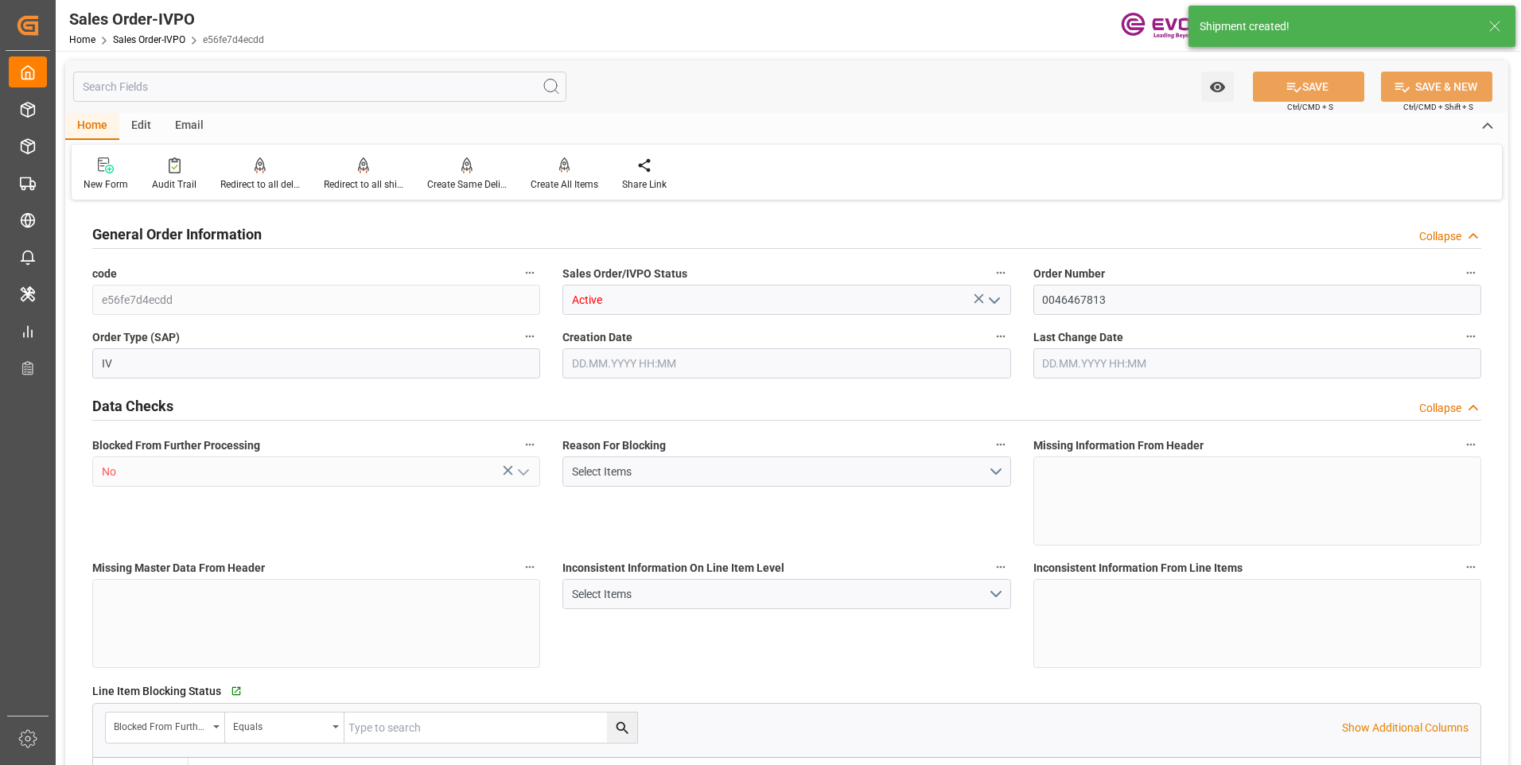
type input "7984"
type input "11.136"
type input "17000"
type input "30"
type input "12.08.2025 16:59"
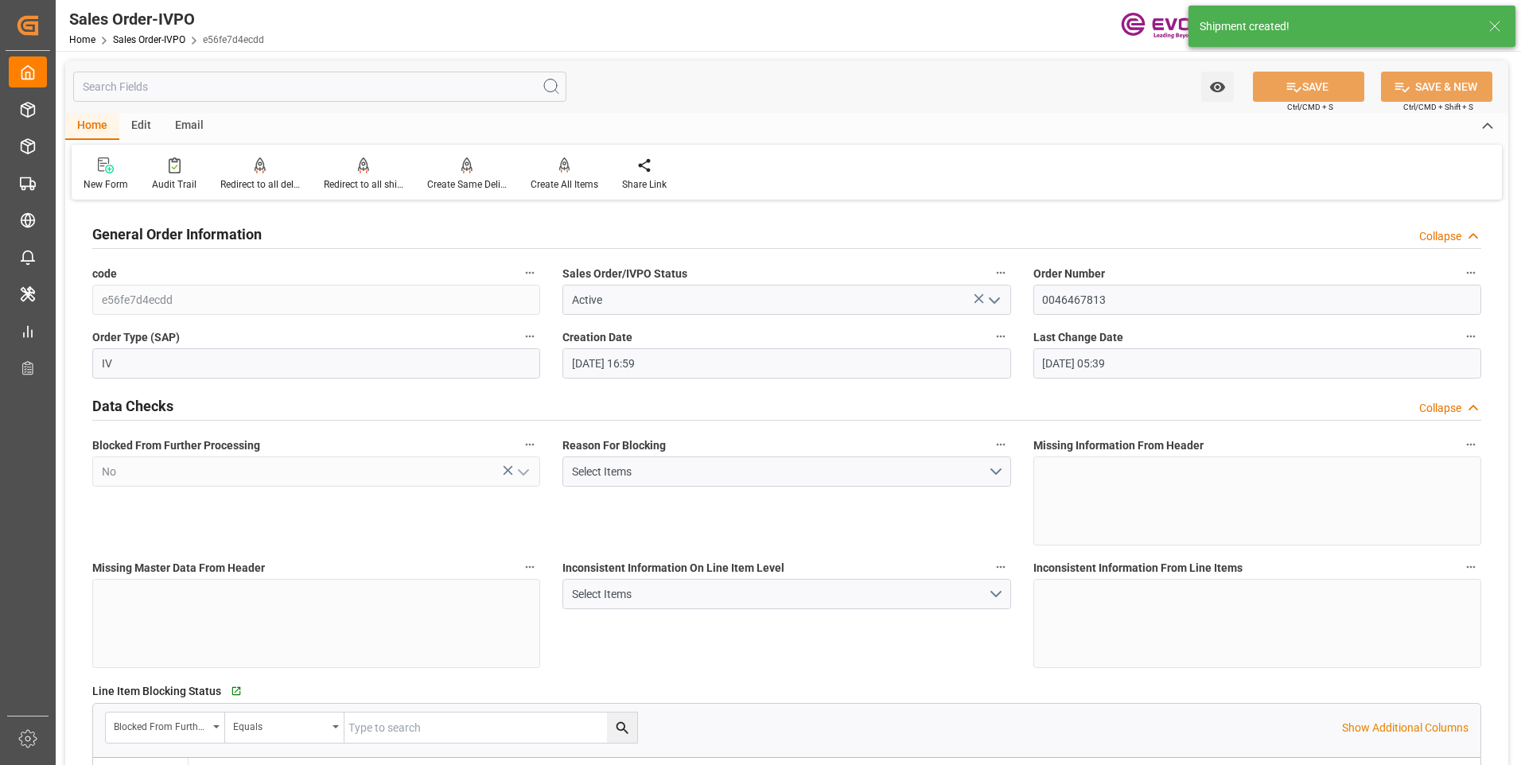
type input "13.08.2025 05:39"
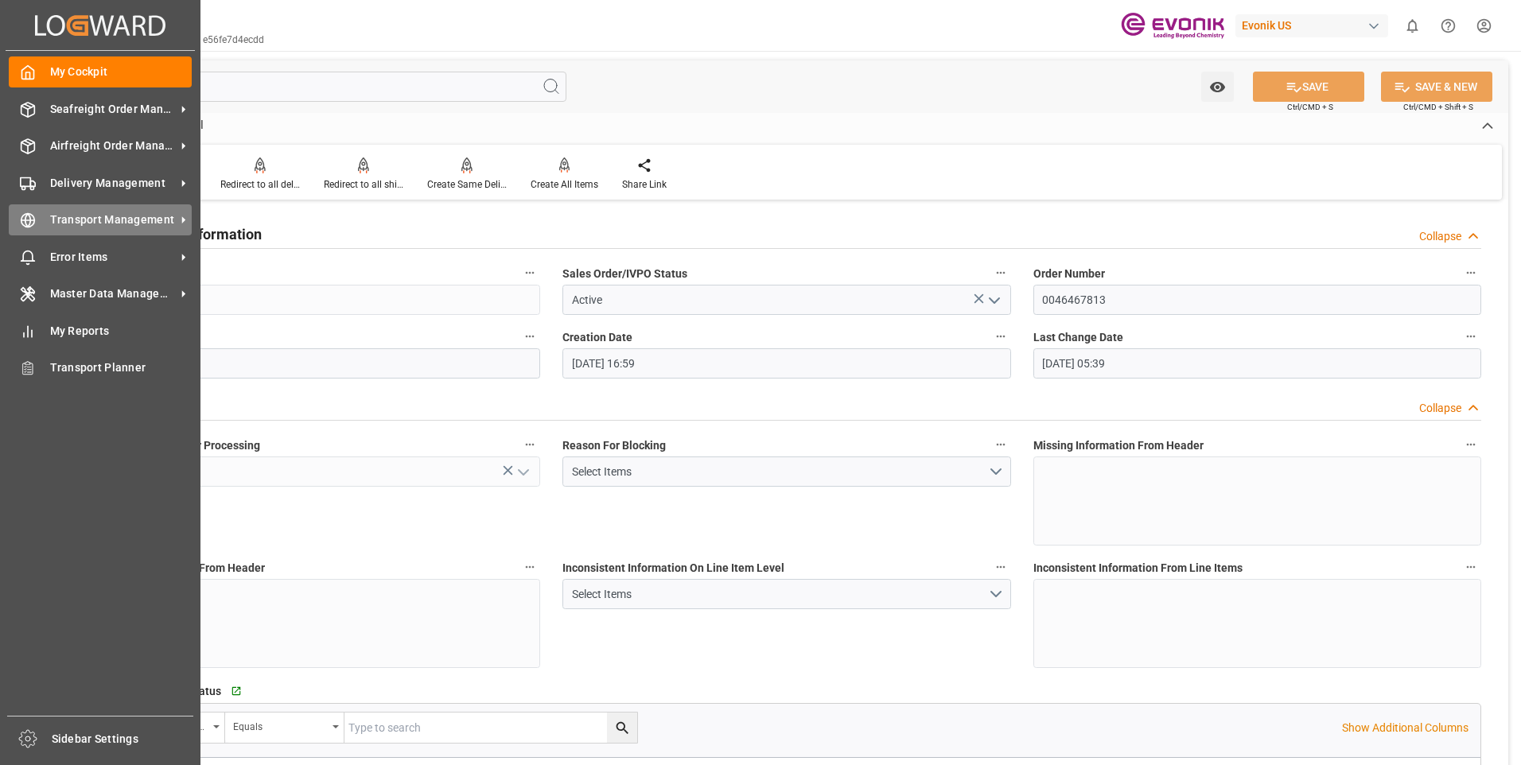
click at [78, 216] on span "Transport Management" at bounding box center [113, 220] width 126 height 17
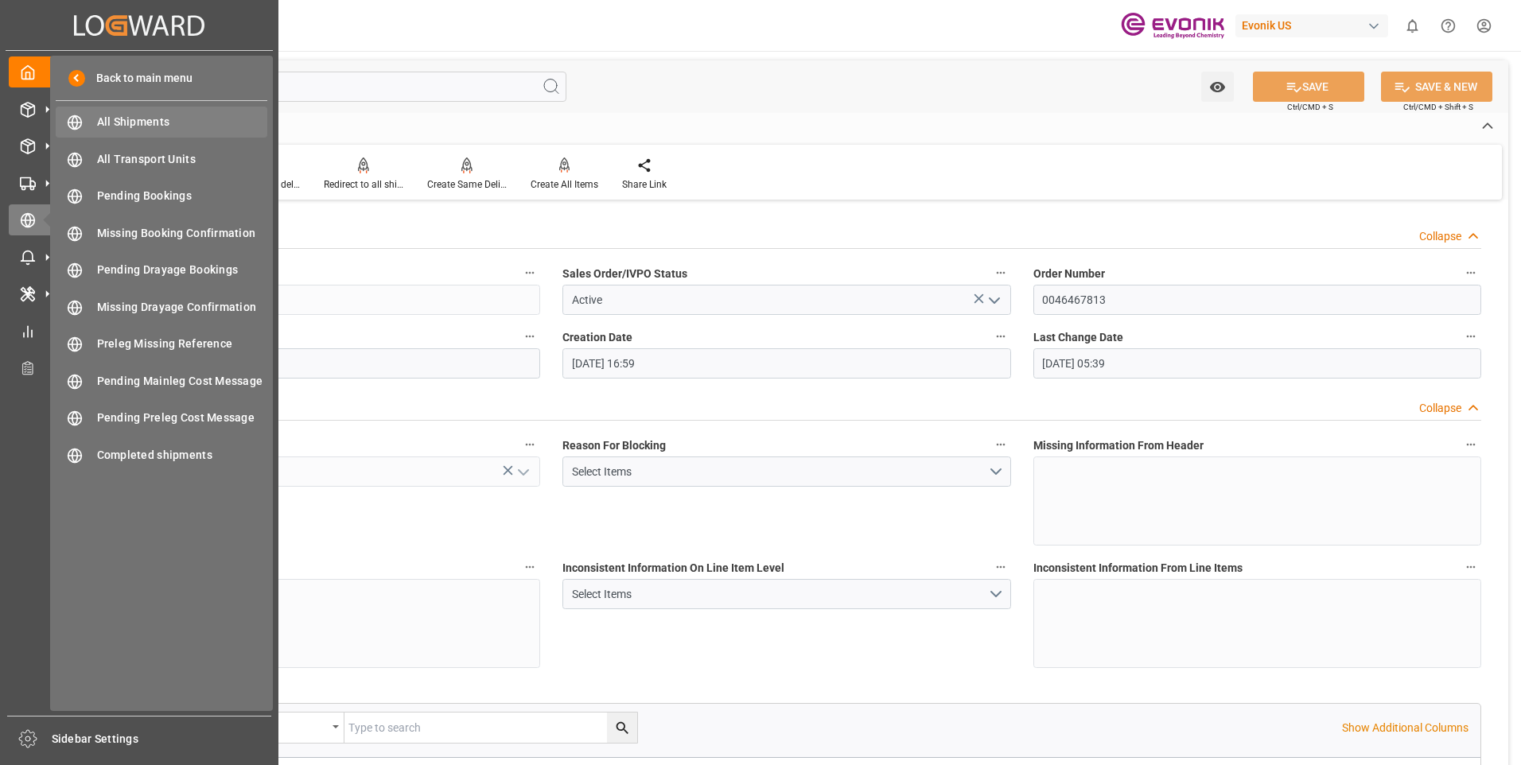
click at [126, 130] on span "All Shipments" at bounding box center [182, 122] width 171 height 17
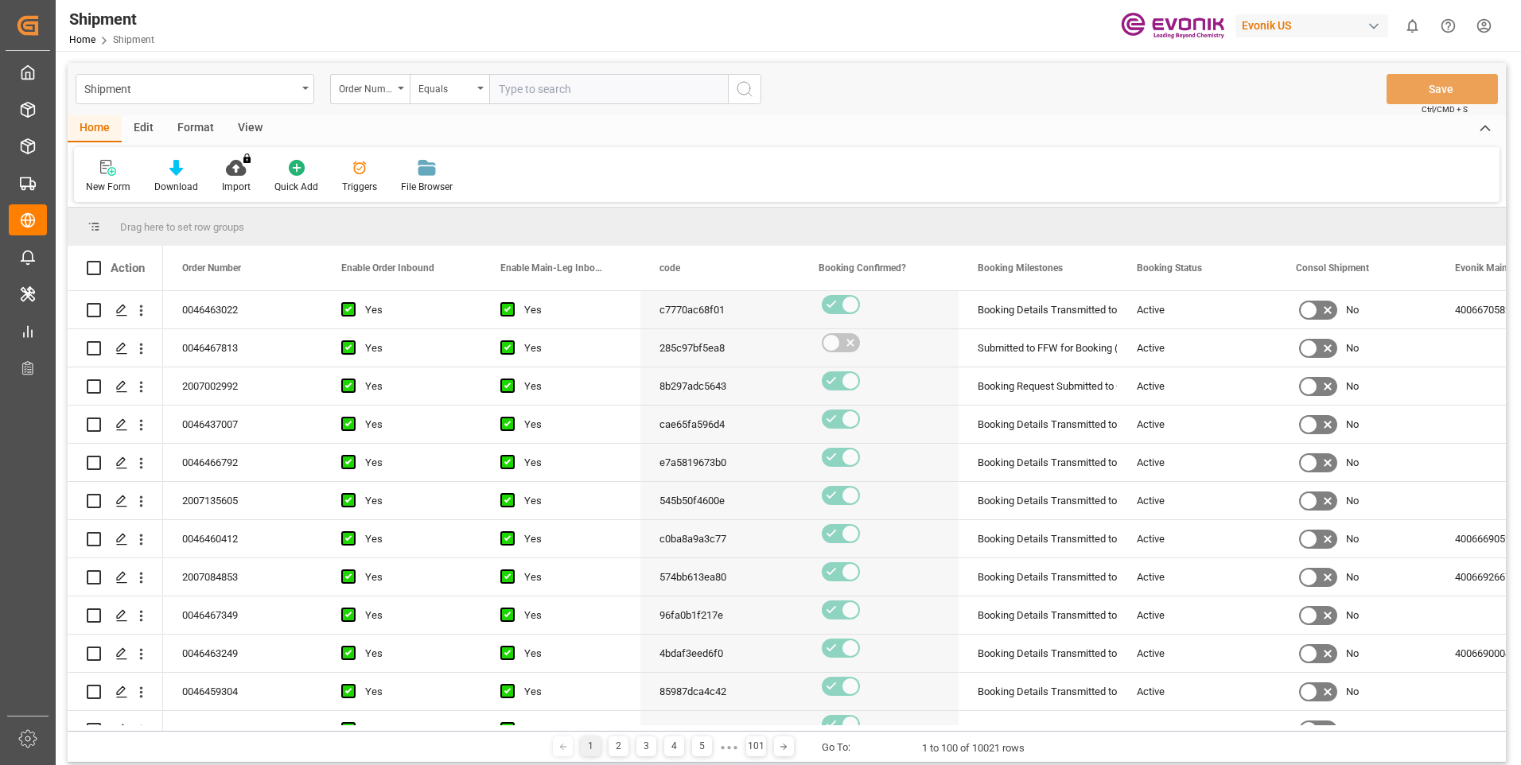
click at [554, 87] on input "text" at bounding box center [608, 89] width 239 height 30
type input "0046467813"
click at [741, 91] on icon "search button" at bounding box center [744, 89] width 19 height 19
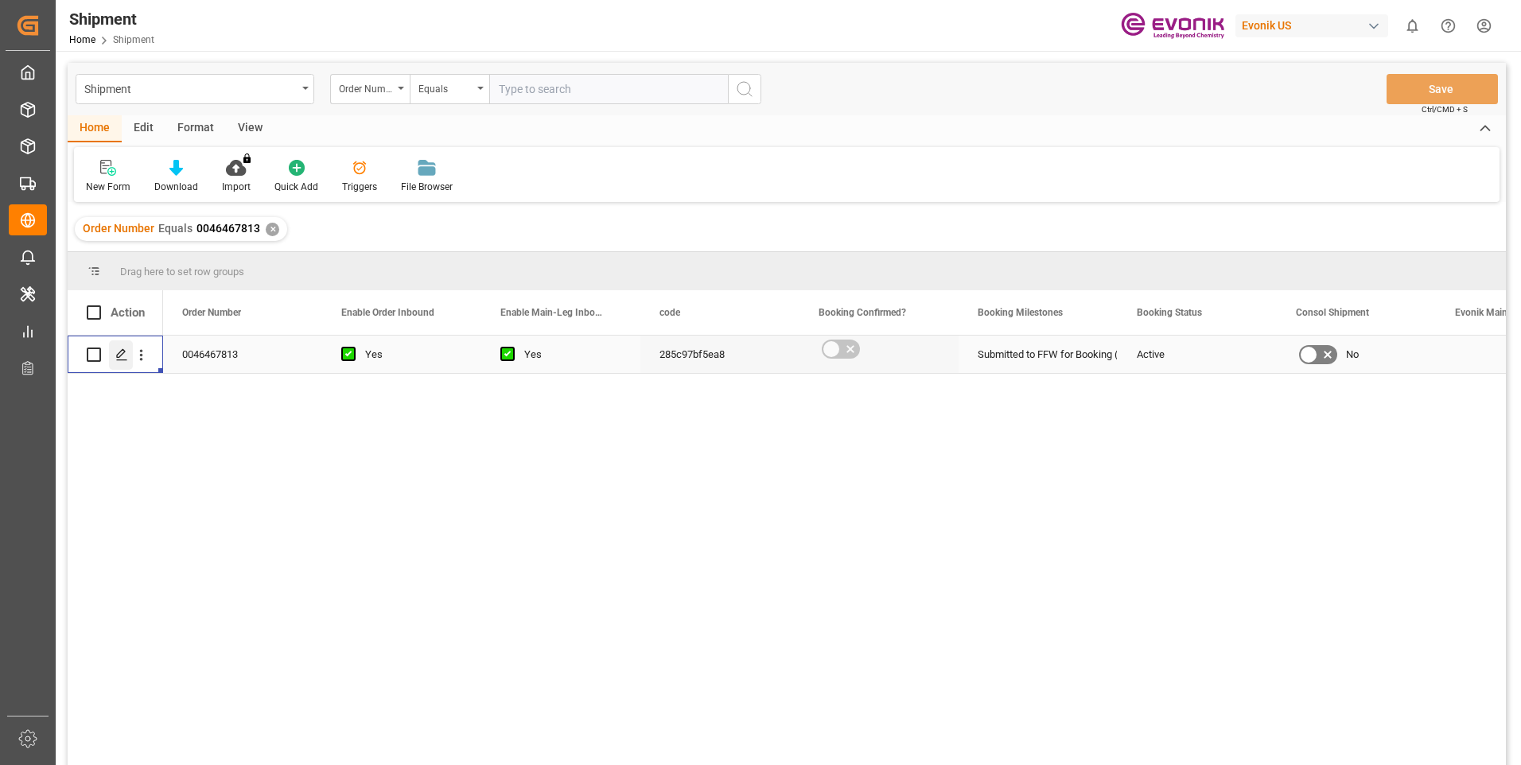
click at [119, 351] on icon "Press SPACE to select this row." at bounding box center [121, 354] width 13 height 13
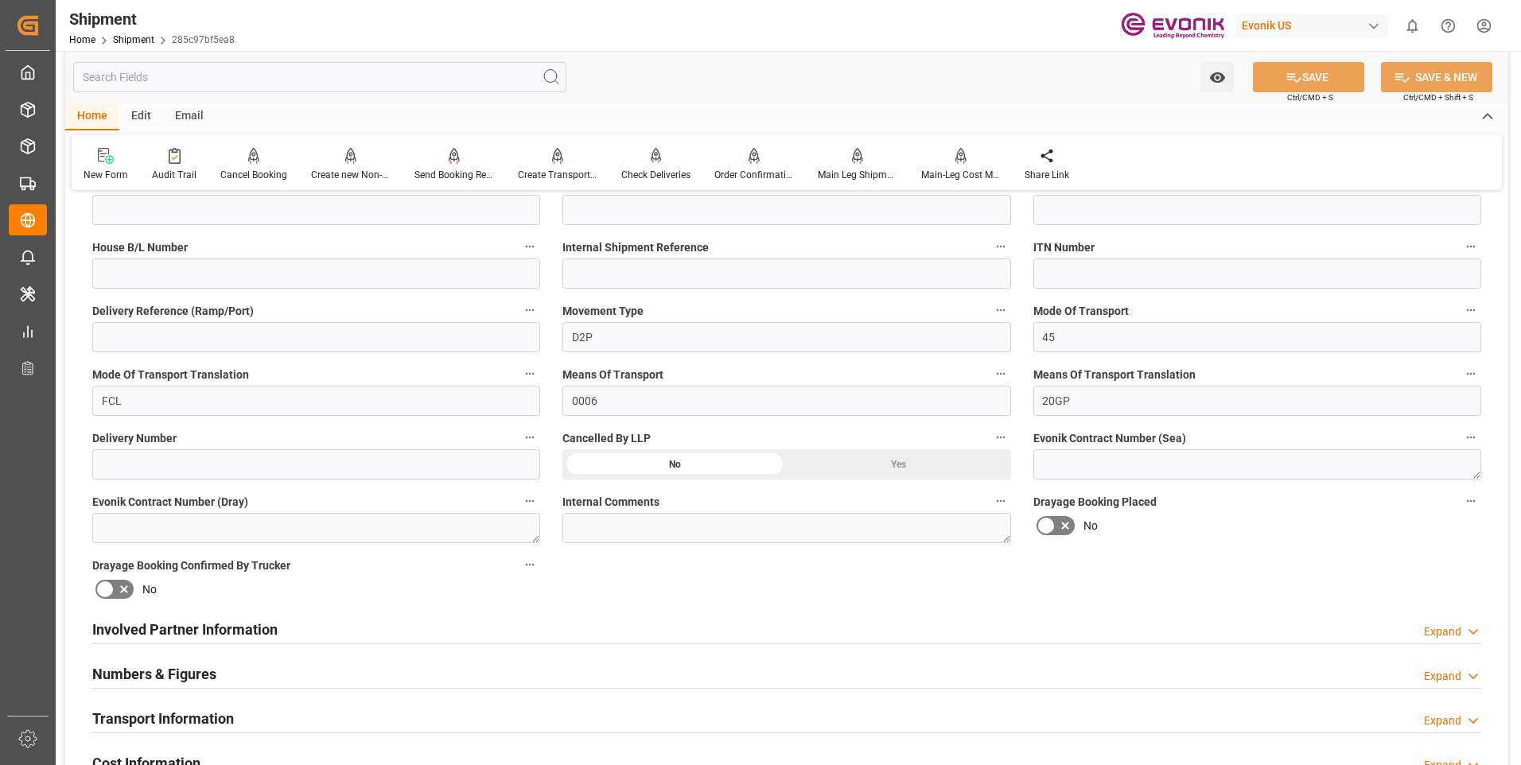
scroll to position [795, 0]
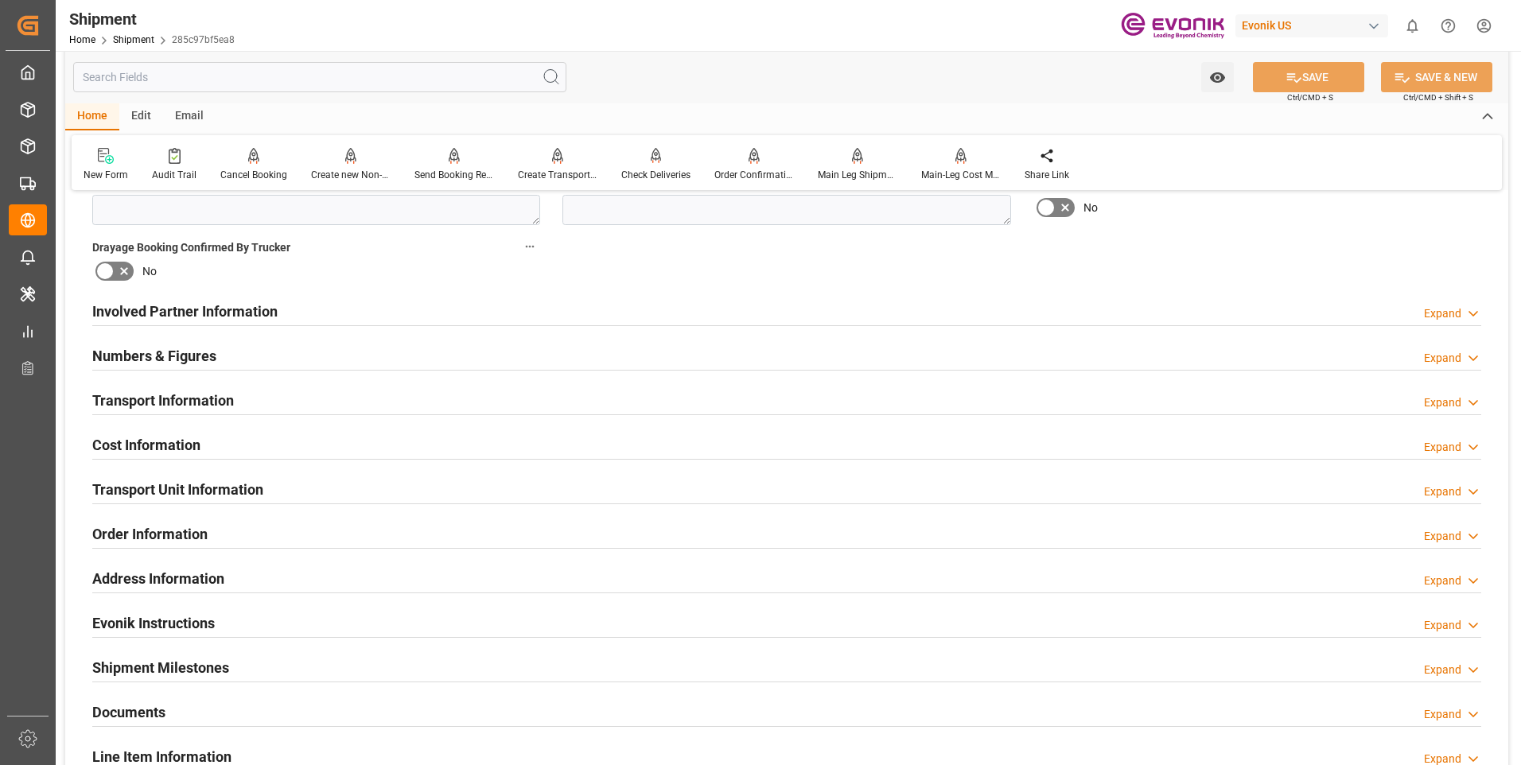
click at [306, 317] on div "Involved Partner Information Expand" at bounding box center [786, 310] width 1389 height 30
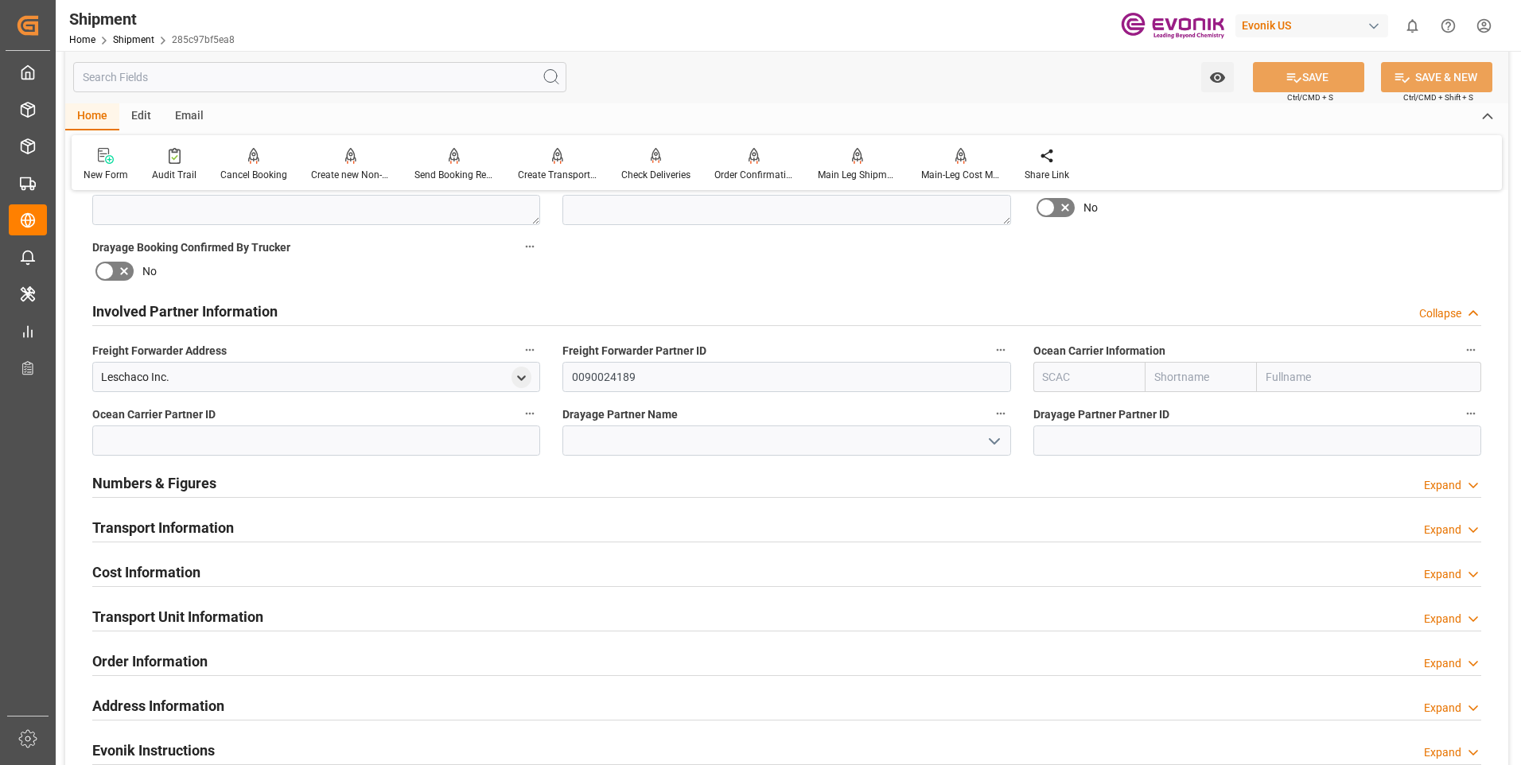
click at [1066, 370] on input "text" at bounding box center [1089, 377] width 112 height 30
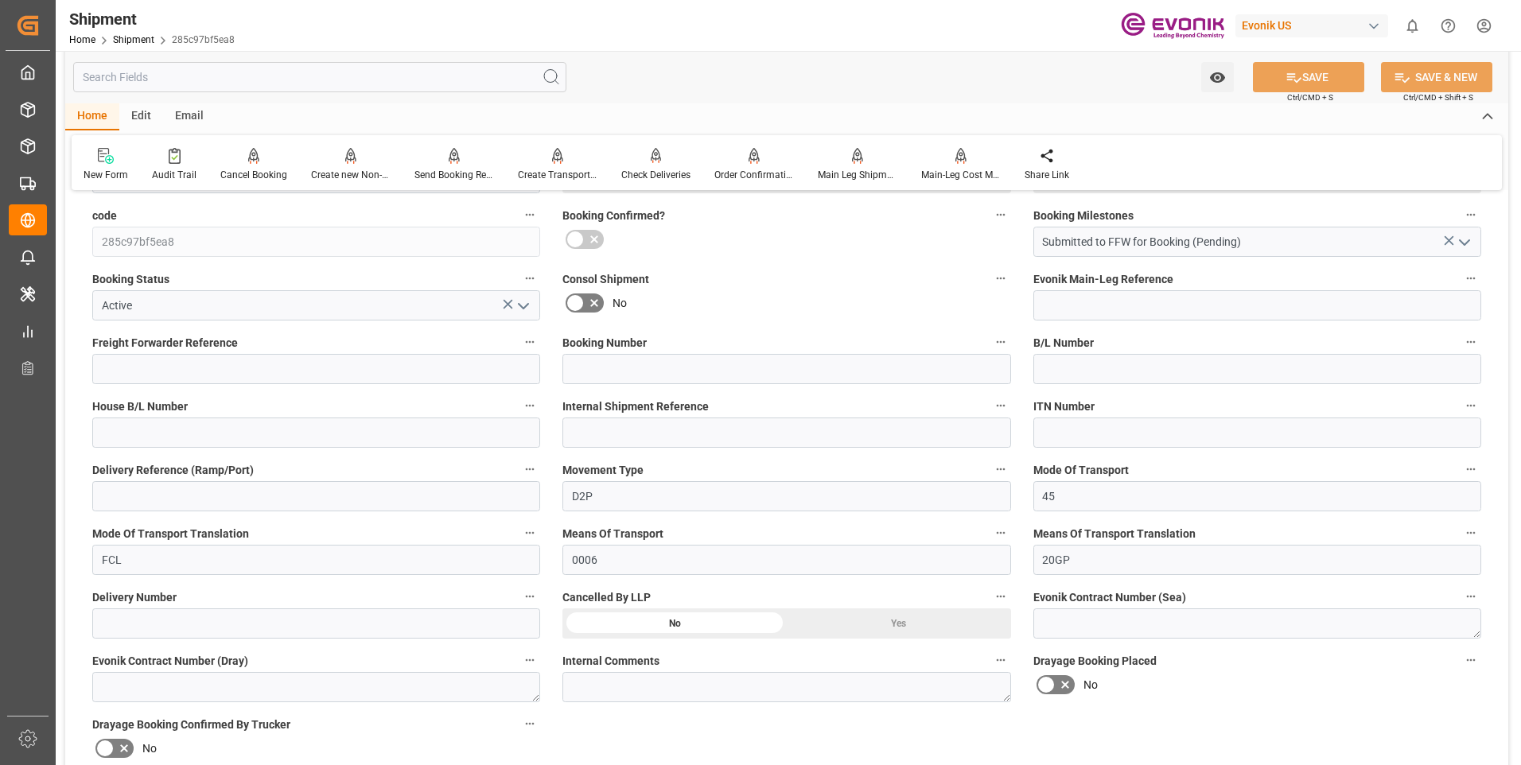
scroll to position [0, 0]
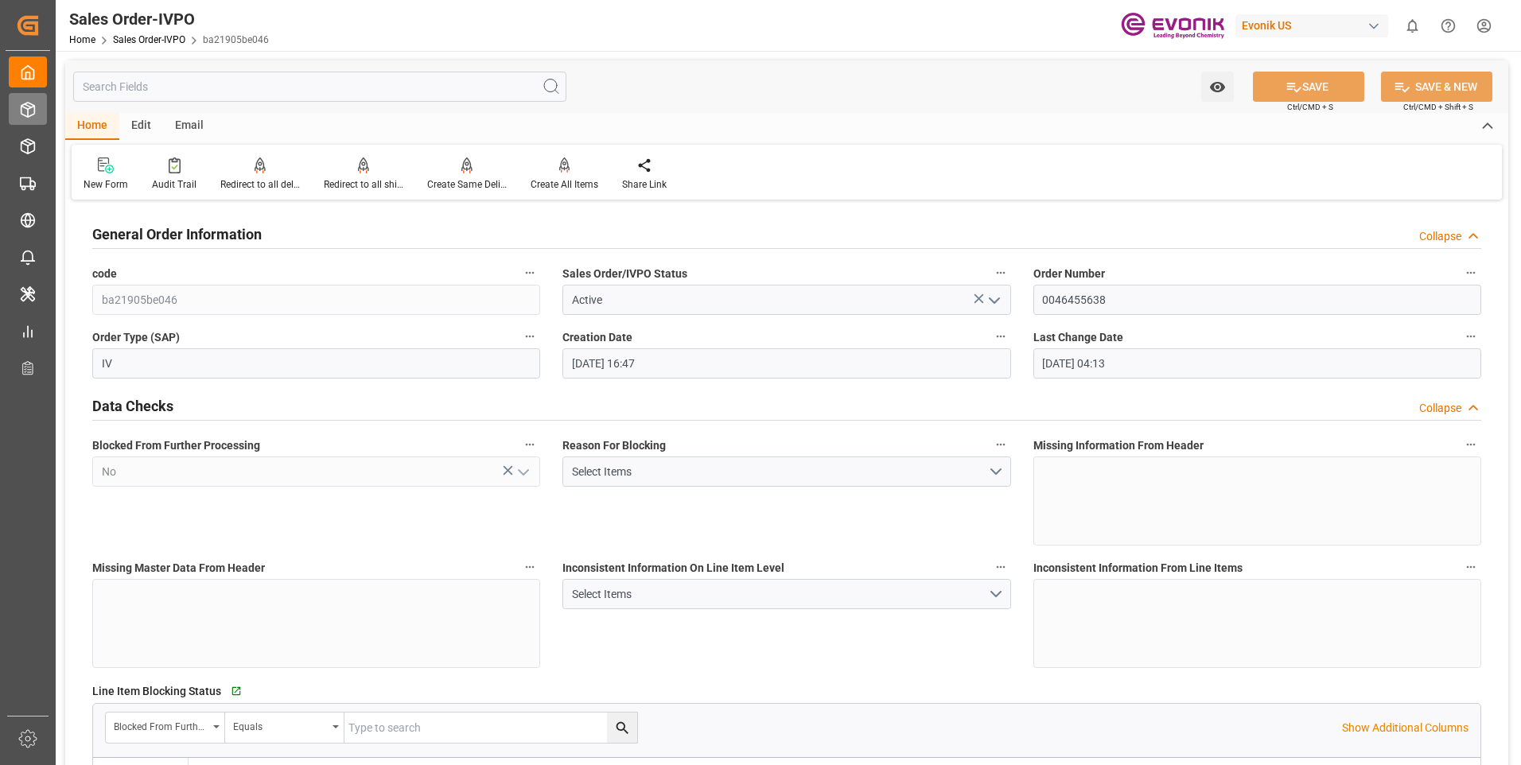
scroll to position [80, 0]
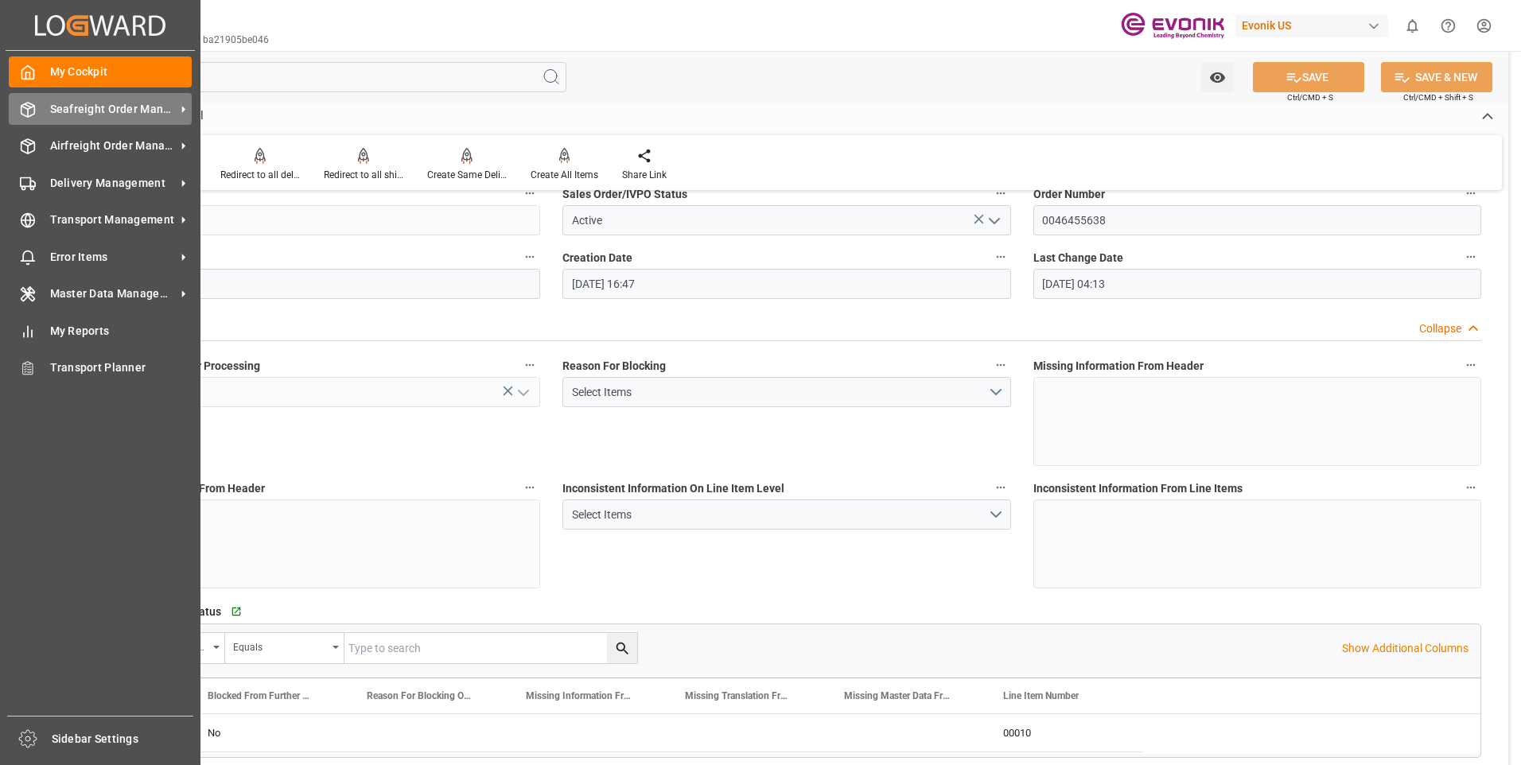
click at [33, 106] on icon at bounding box center [28, 110] width 16 height 16
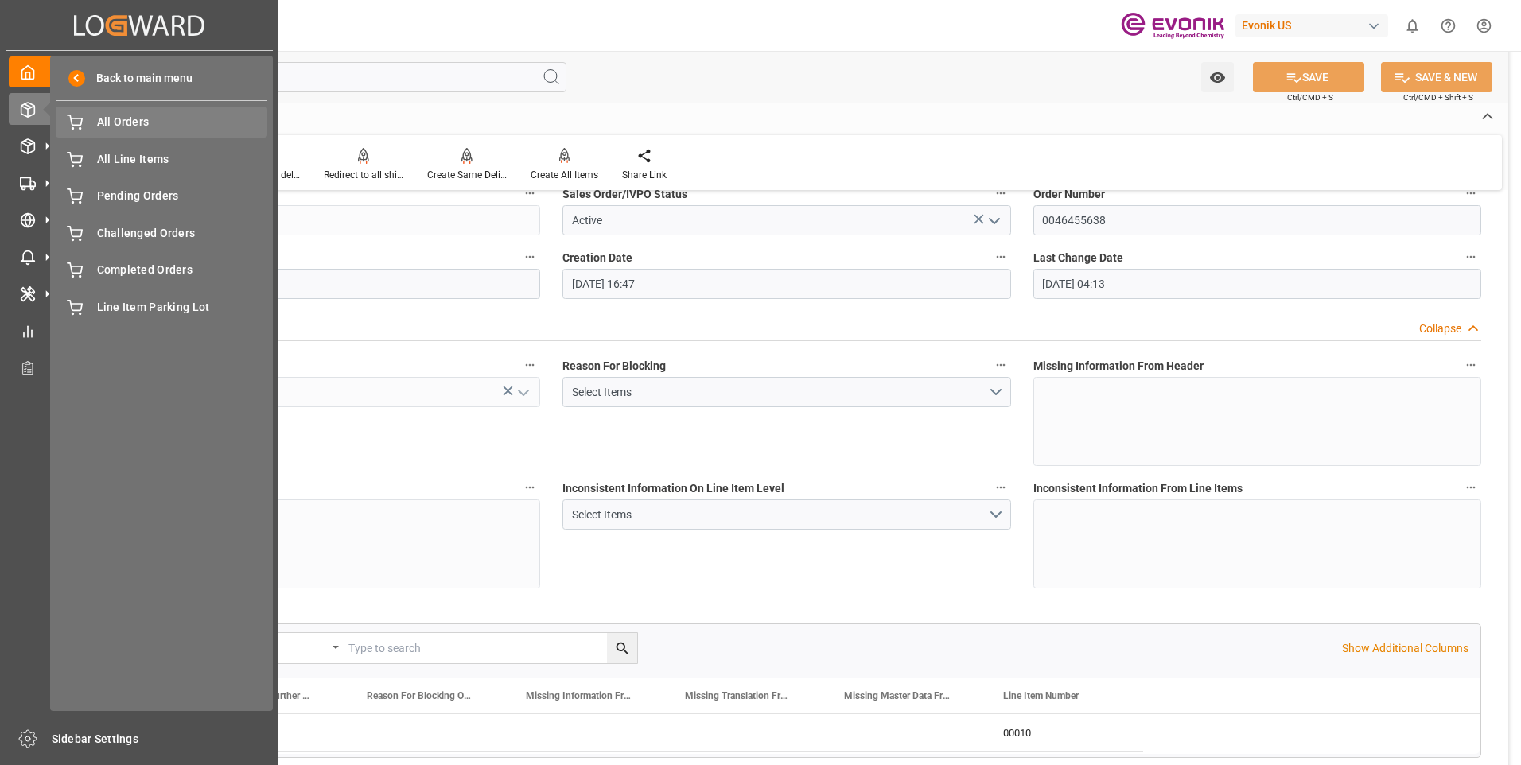
click at [175, 125] on span "All Orders" at bounding box center [182, 122] width 171 height 17
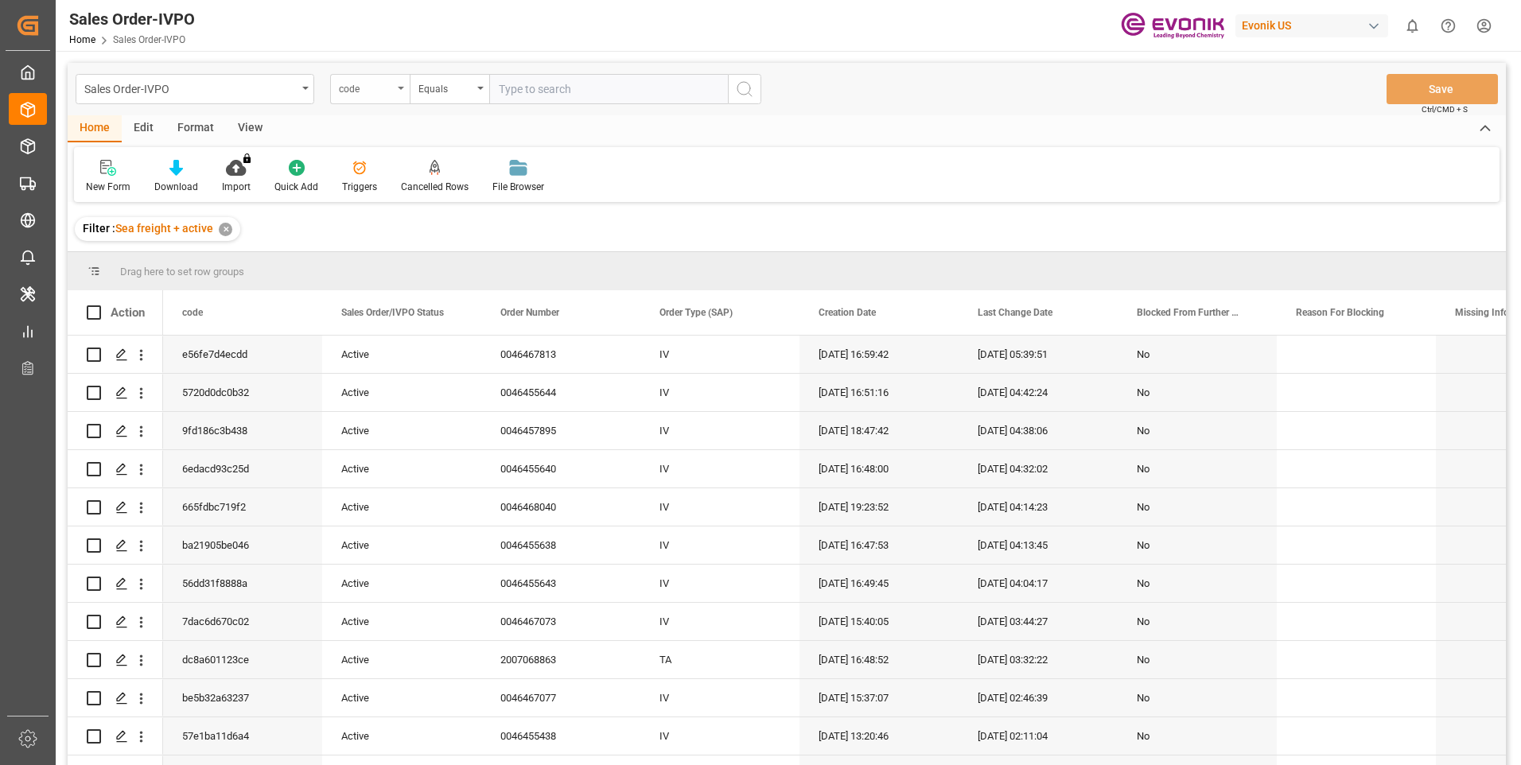
click at [392, 89] on div "code" at bounding box center [366, 87] width 54 height 18
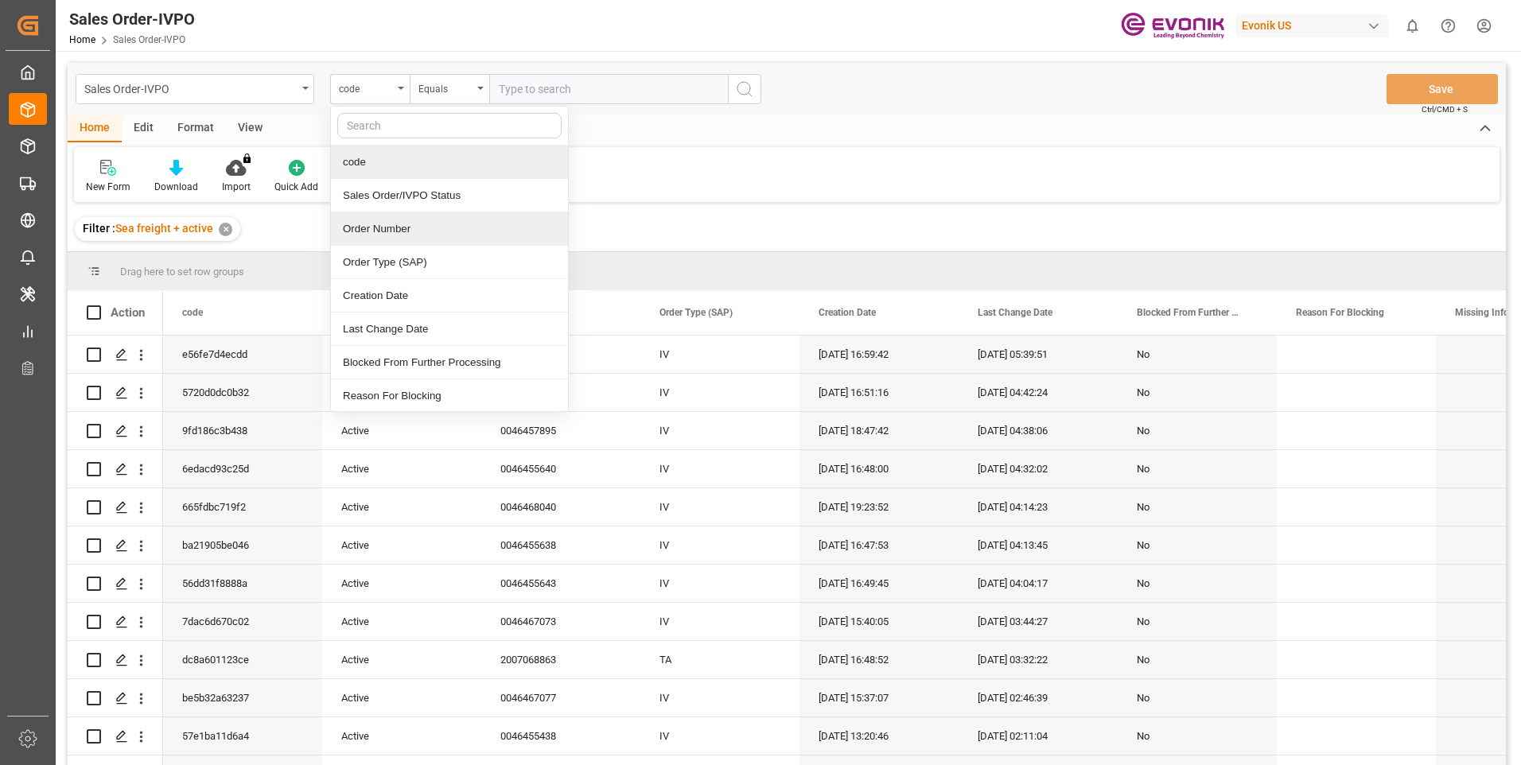
click at [396, 227] on div "Order Number" at bounding box center [449, 228] width 237 height 33
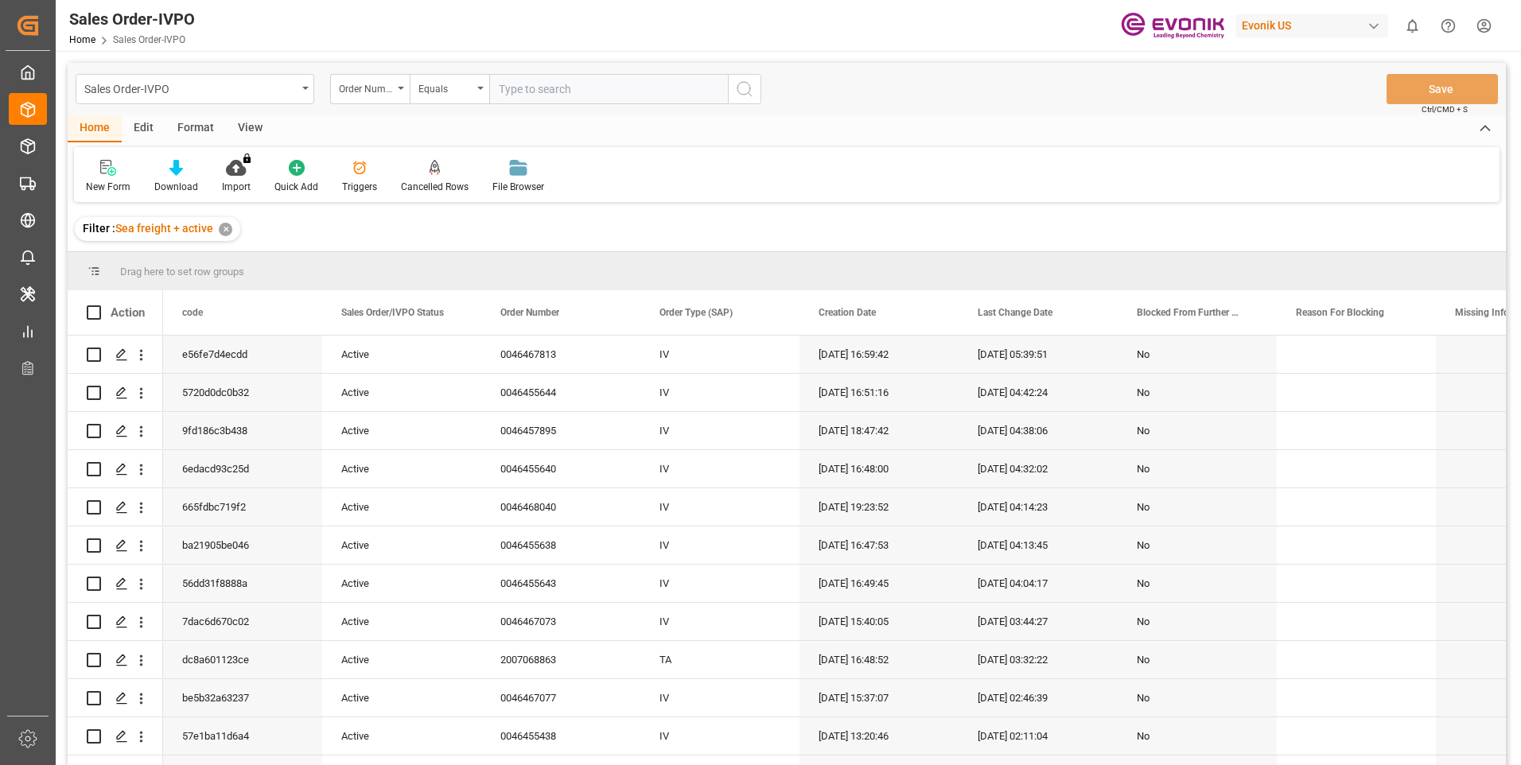
click at [636, 81] on input "text" at bounding box center [608, 89] width 239 height 30
paste input "0046467813"
type input "0046467813"
click at [737, 87] on icon "search button" at bounding box center [744, 89] width 19 height 19
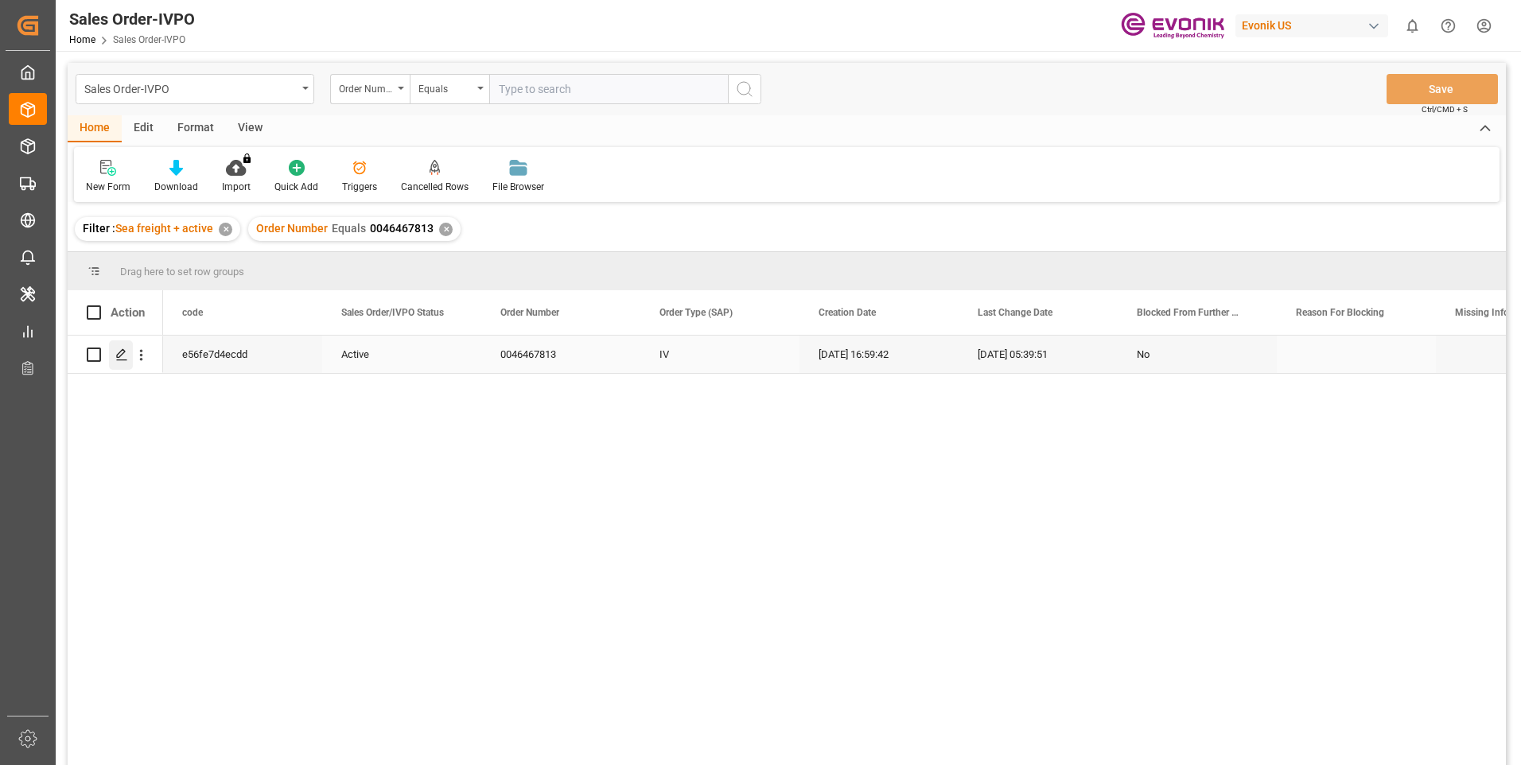
click at [119, 354] on polygon "Press SPACE to select this row." at bounding box center [121, 354] width 8 height 8
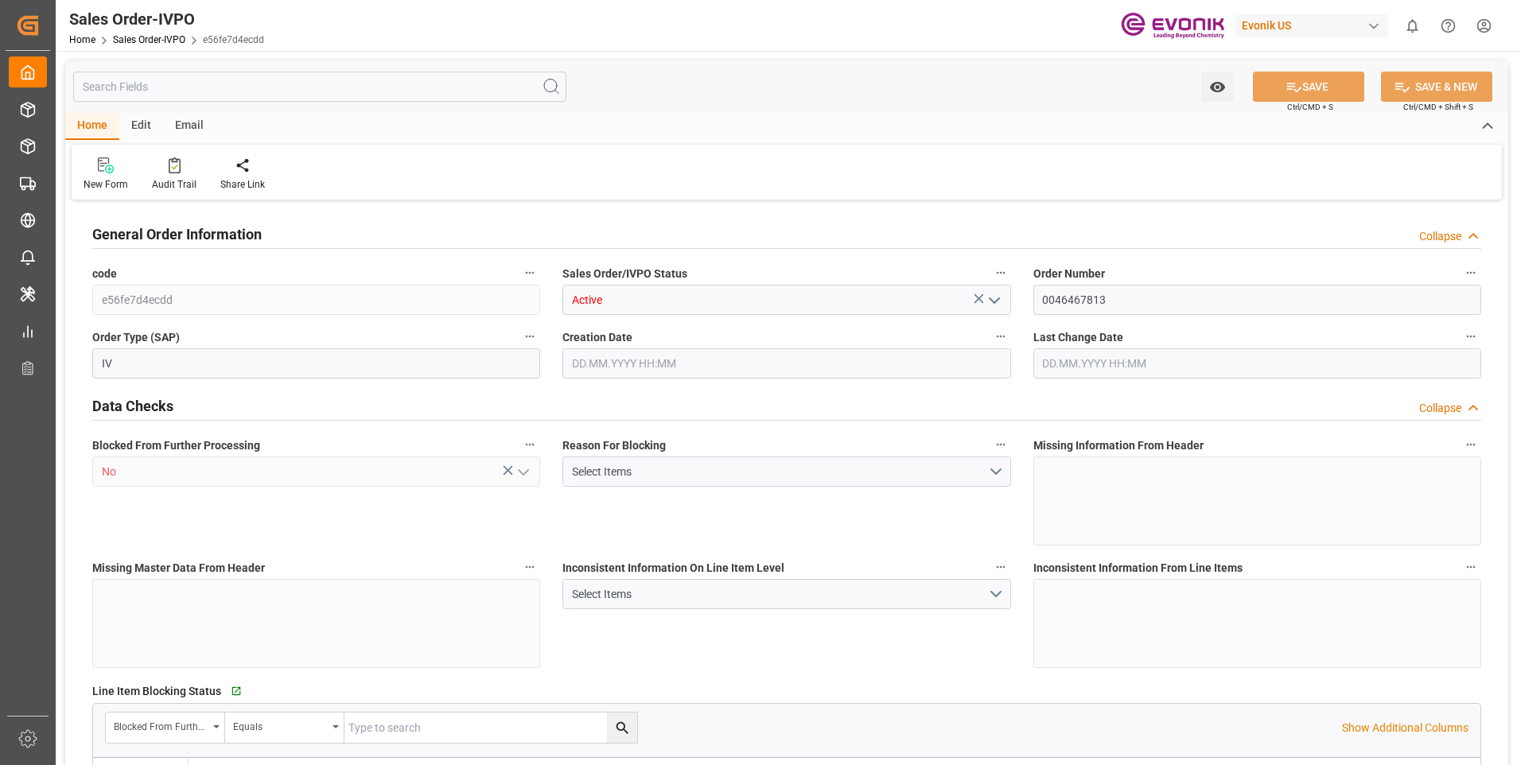
type input "BEANR"
type input "0"
type input "1"
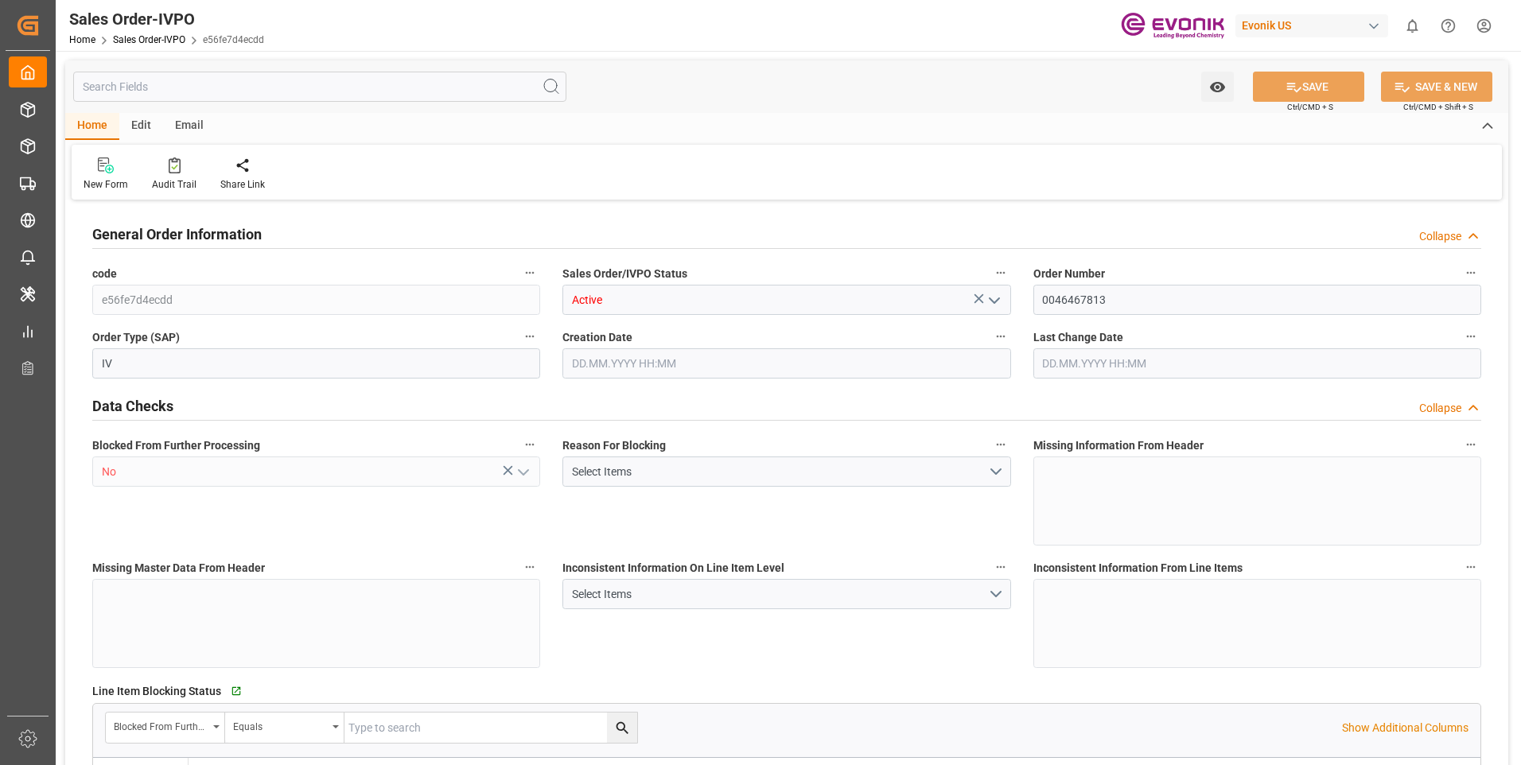
type input "7984"
type input "11.136"
type input "17000"
type input "30"
type input "12.08.2025 16:59"
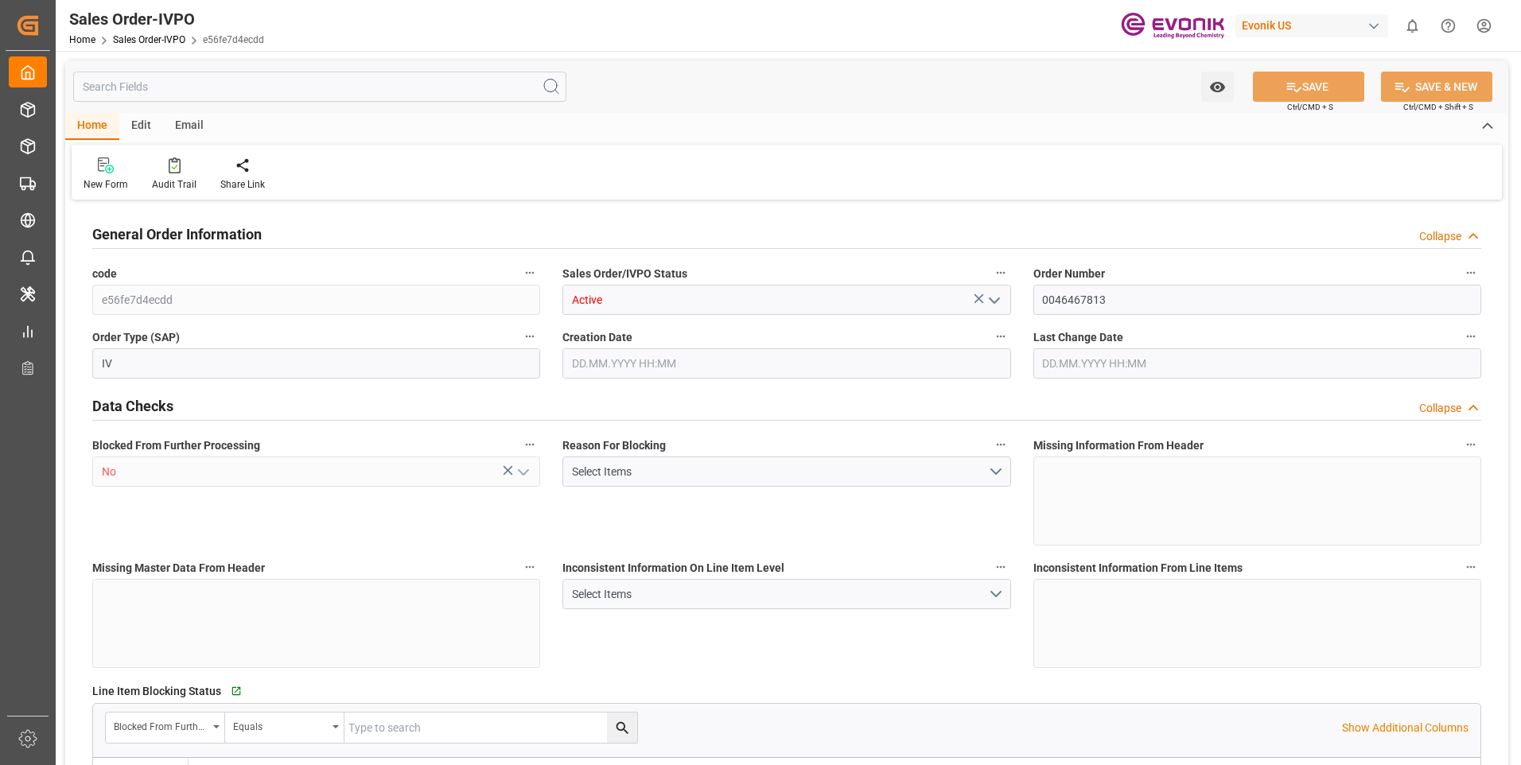
type input "13.08.2025 05:39"
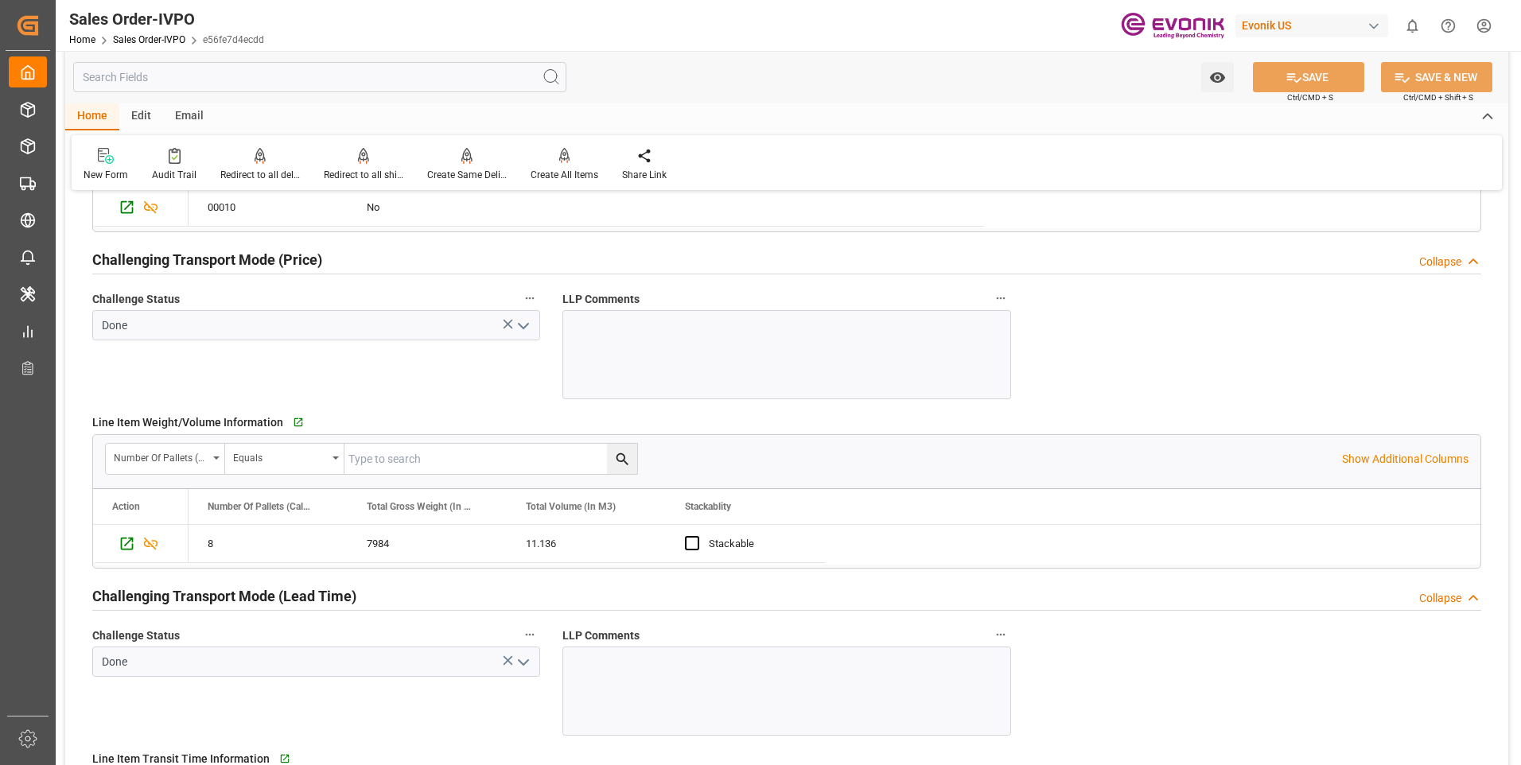
scroll to position [1670, 0]
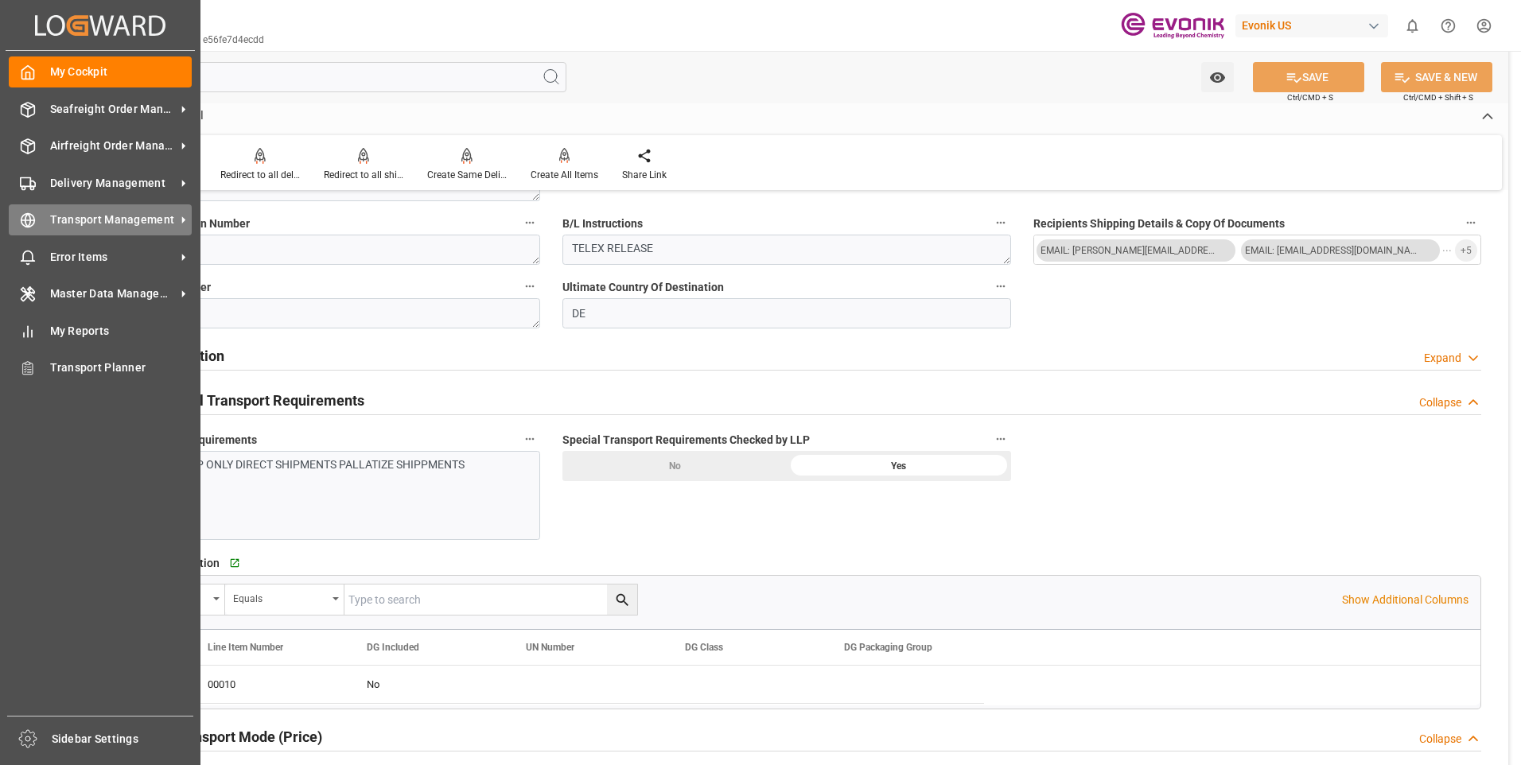
click at [33, 229] on div "Transport Management Transport Management" at bounding box center [100, 219] width 183 height 31
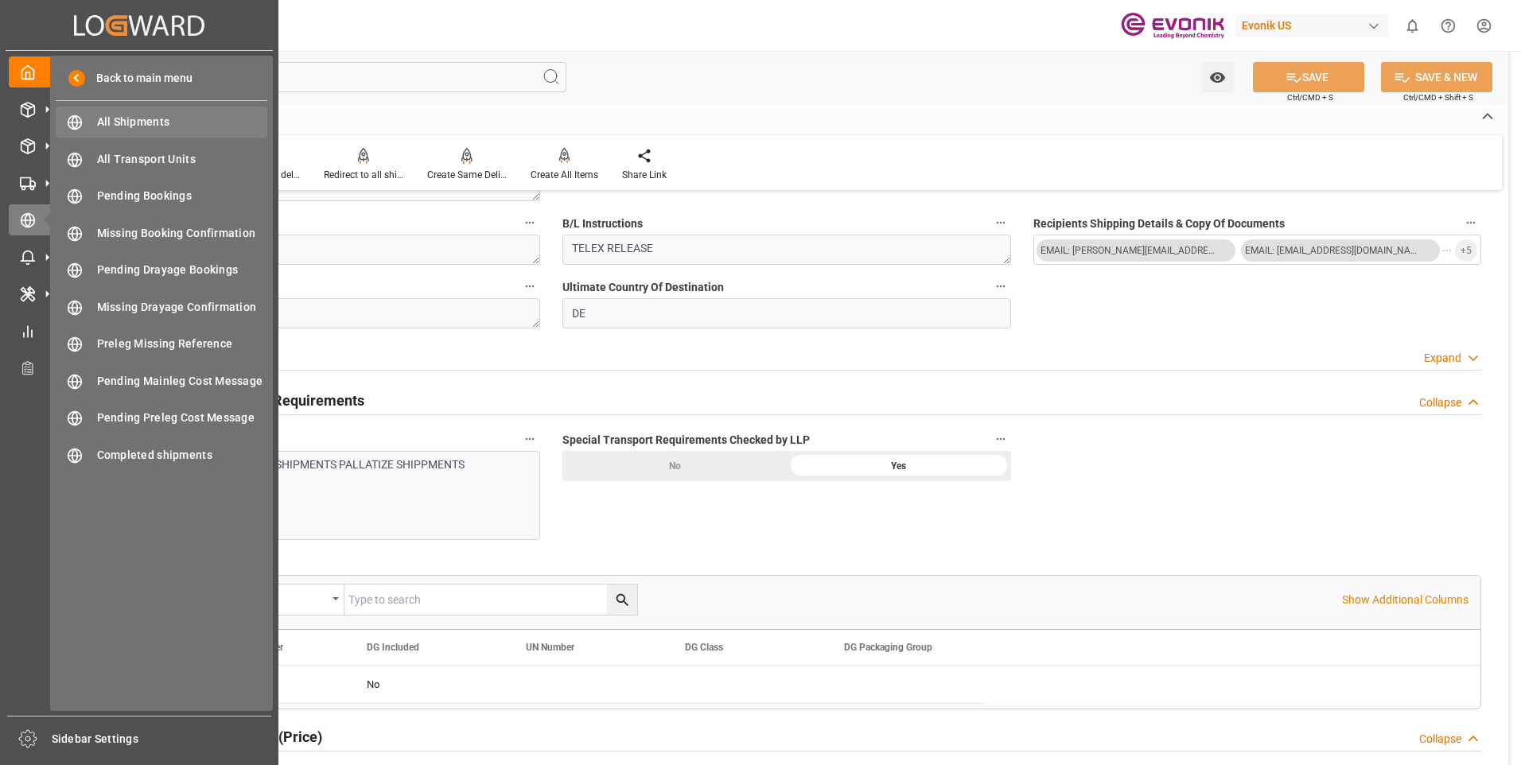
click at [139, 127] on span "All Shipments" at bounding box center [182, 122] width 171 height 17
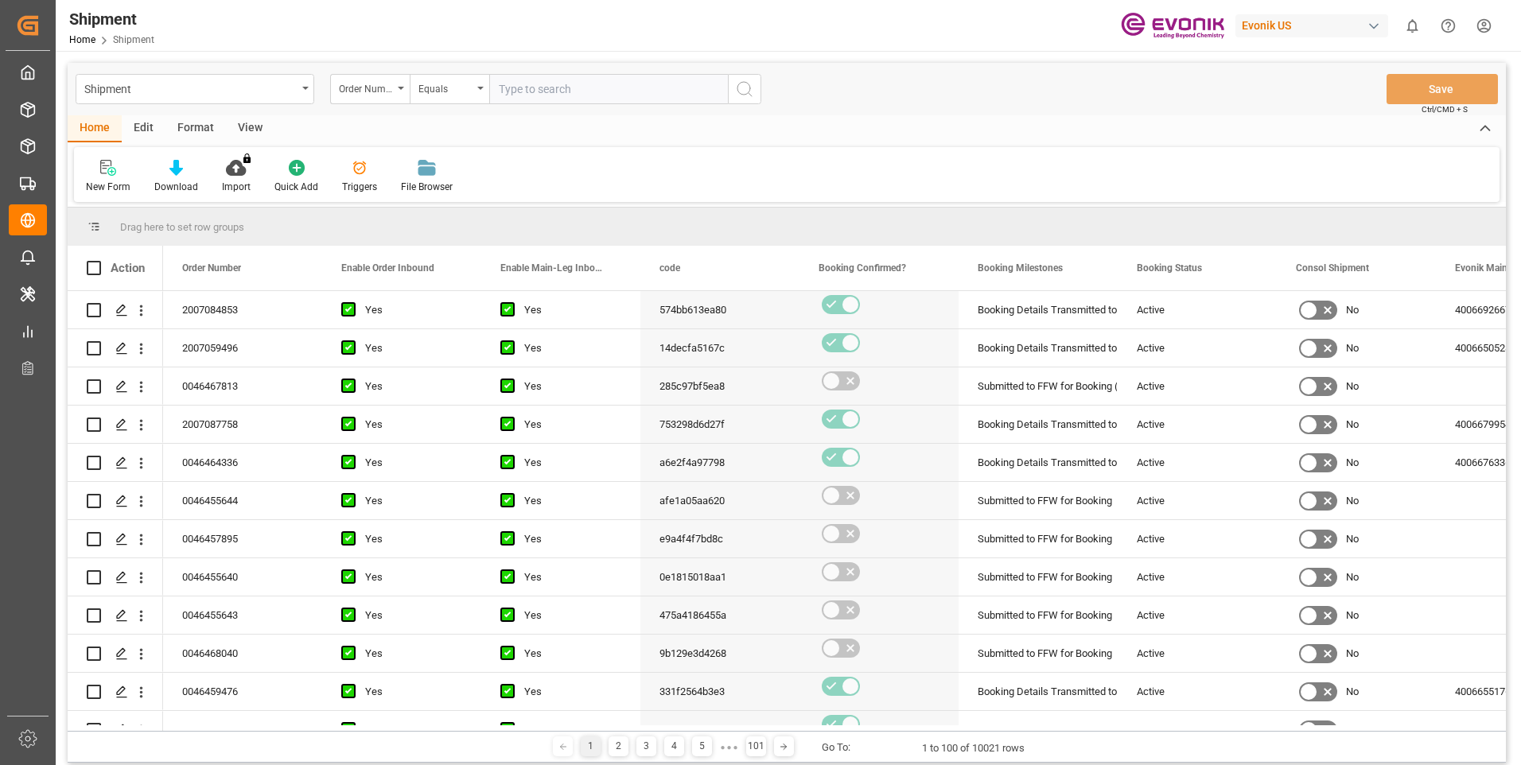
drag, startPoint x: 593, startPoint y: 101, endPoint x: 592, endPoint y: 88, distance: 12.8
click at [593, 101] on input "text" at bounding box center [608, 89] width 239 height 30
click at [591, 87] on input "text" at bounding box center [608, 89] width 239 height 30
paste input "46467813"
type input "0046467813"
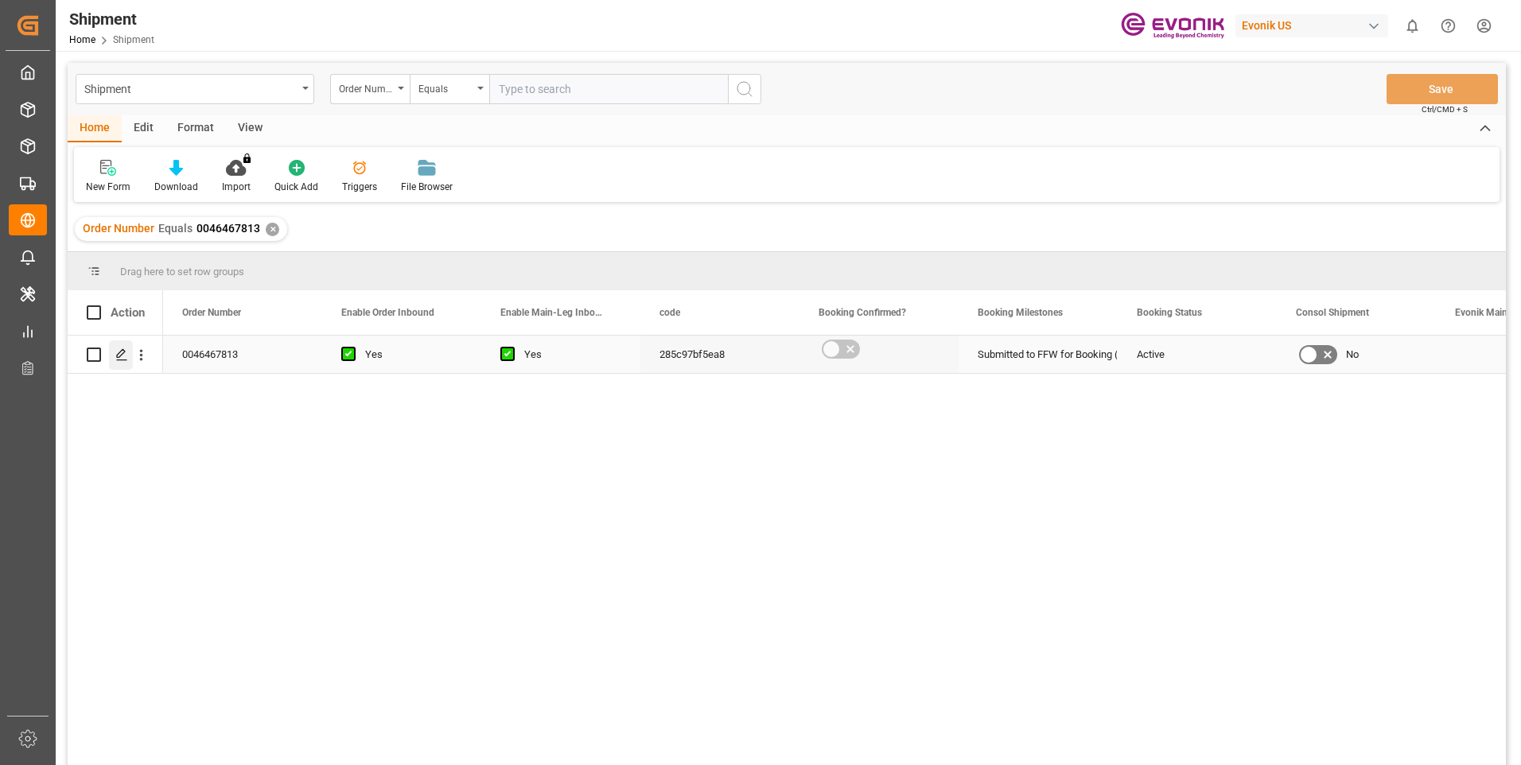
click at [124, 355] on icon "Press SPACE to select this row." at bounding box center [121, 354] width 13 height 13
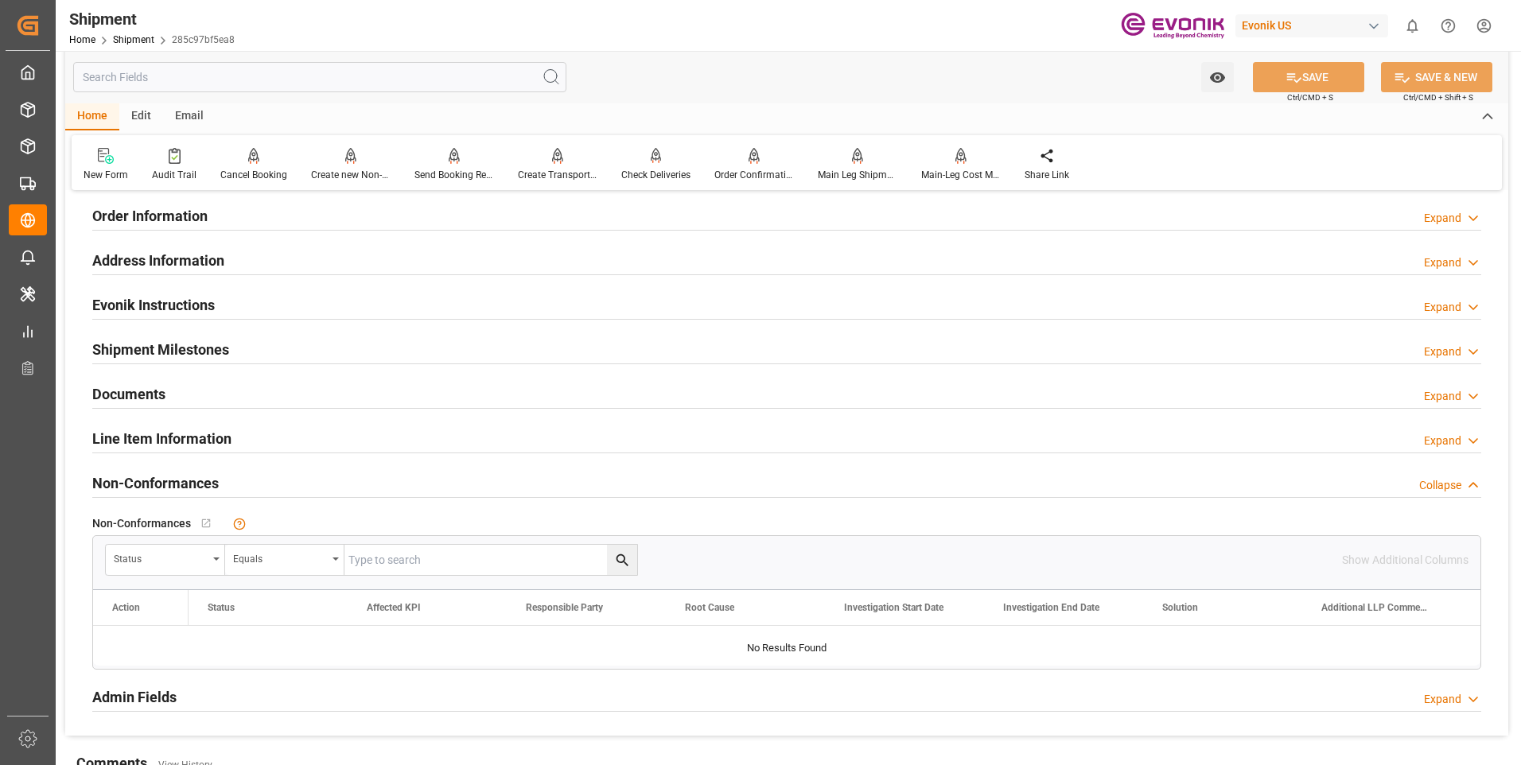
scroll to position [636, 0]
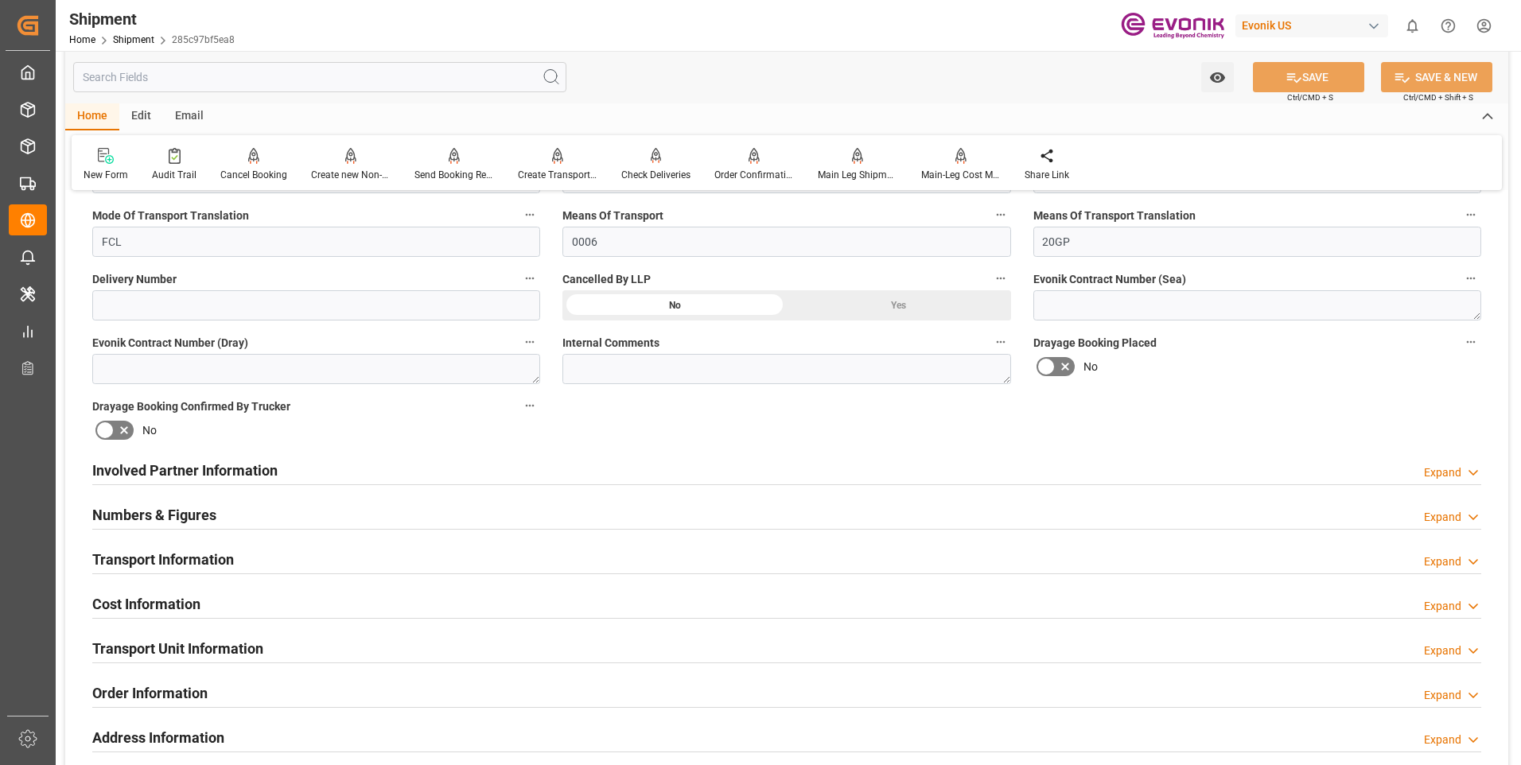
click at [200, 472] on h2 "Involved Partner Information" at bounding box center [184, 470] width 185 height 21
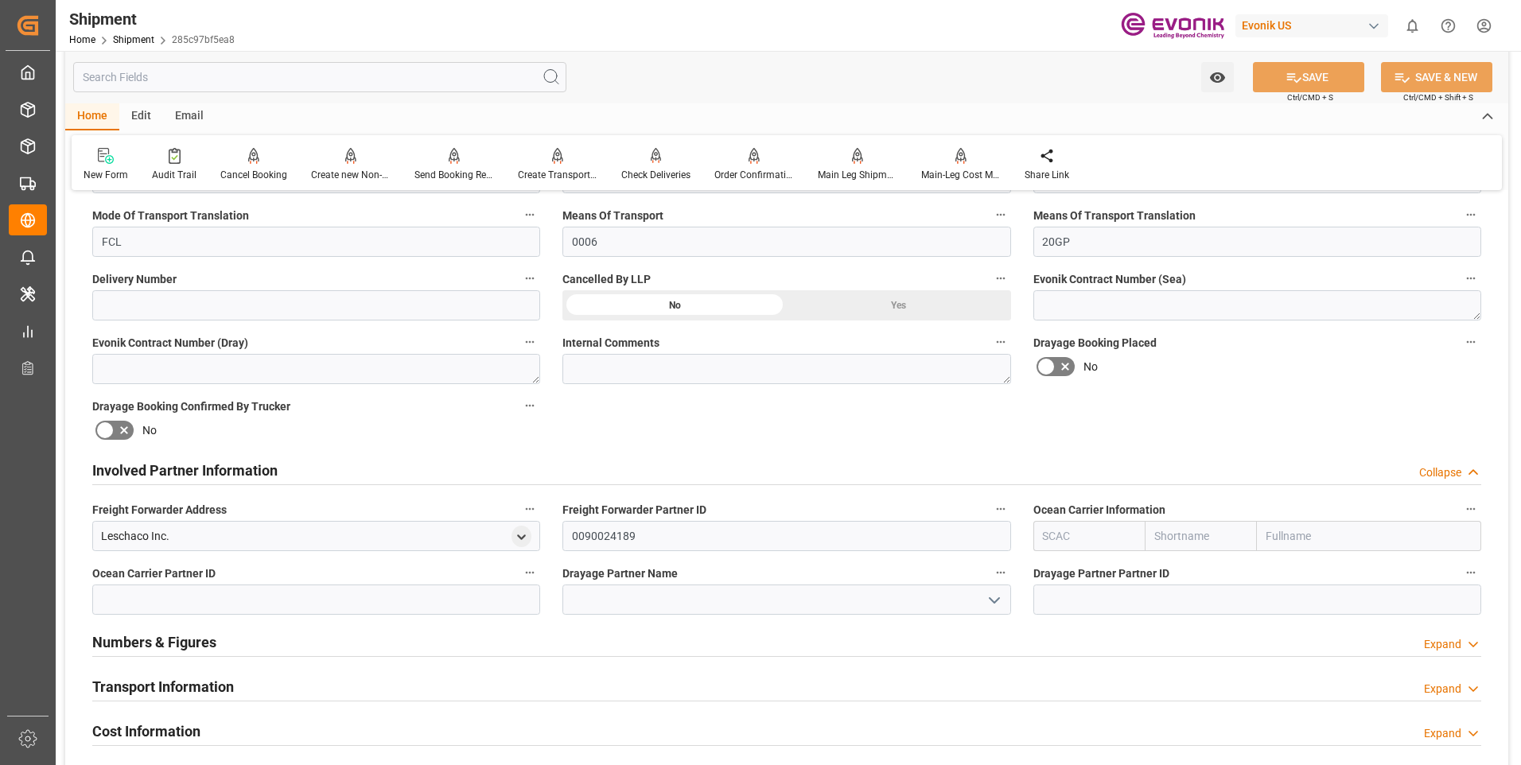
click at [1072, 534] on input "text" at bounding box center [1089, 536] width 112 height 30
click at [1055, 569] on b "HLCU" at bounding box center [1058, 571] width 29 height 13
type input "HLCU"
type input "Hapag Lloyd"
type input "Hapag Lloyd Aktiengesellschaft"
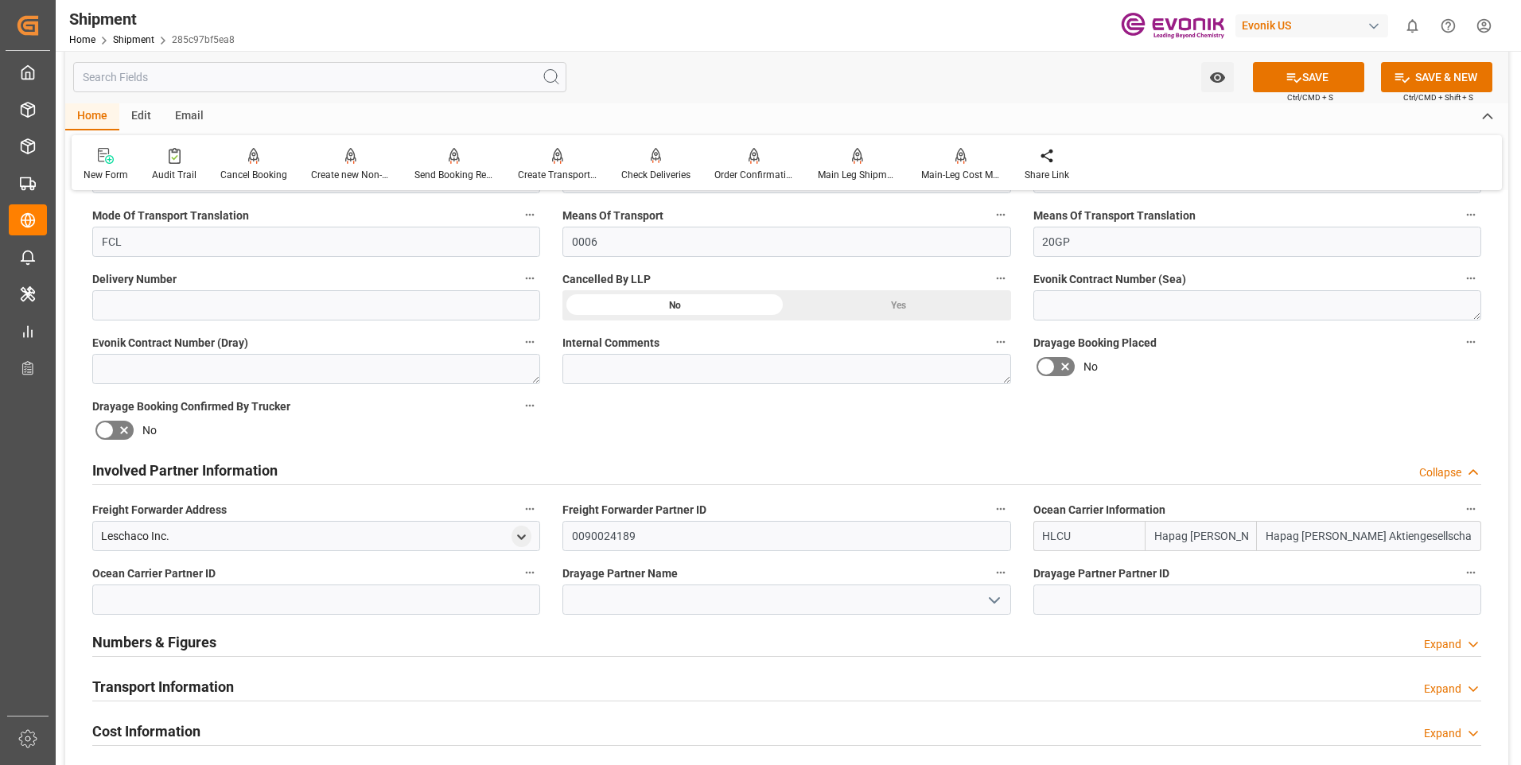
type input "HLCU"
click at [671, 615] on div "Drayage Partner Name" at bounding box center [786, 589] width 470 height 64
click at [672, 609] on input at bounding box center [786, 600] width 448 height 30
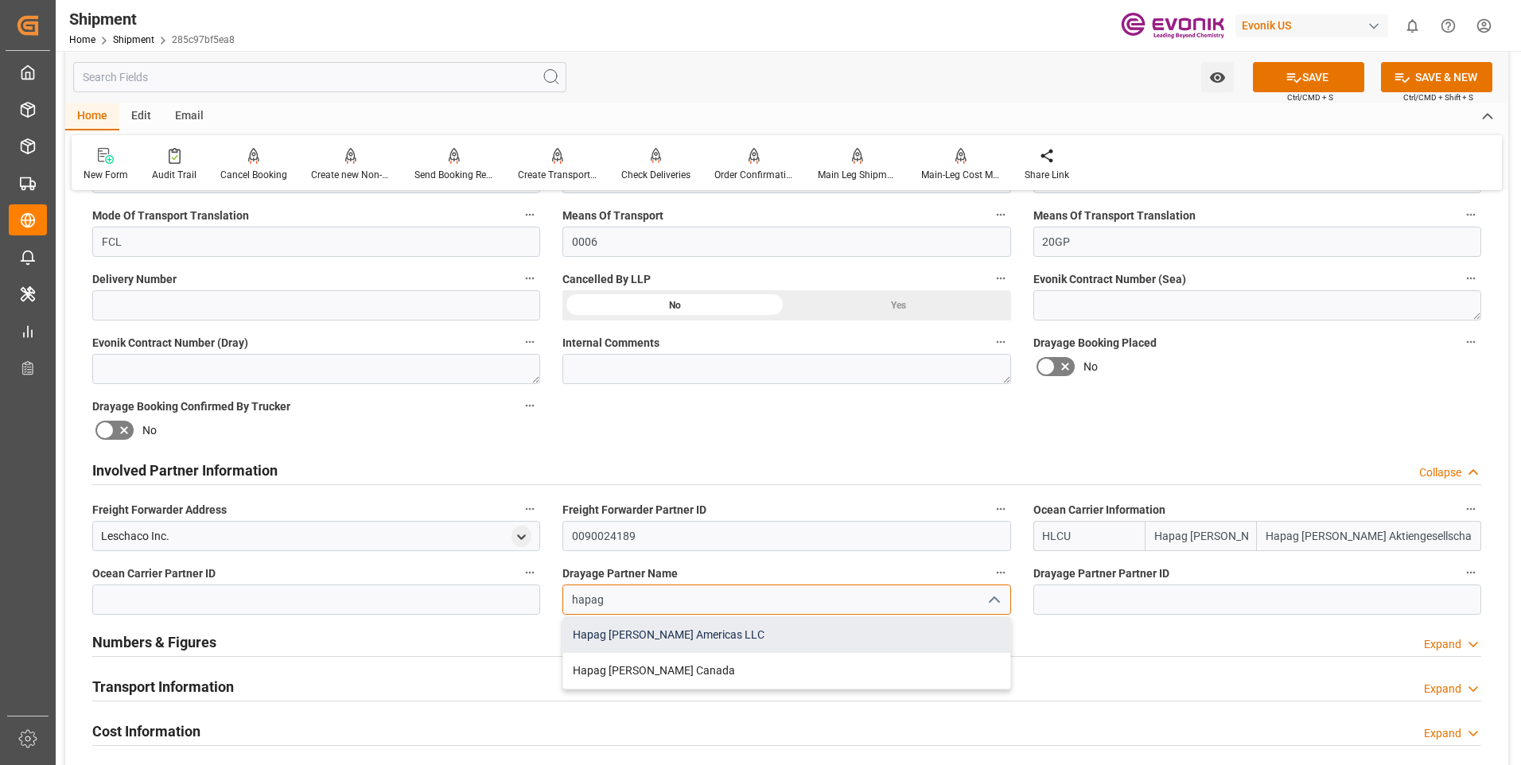
click at [665, 625] on div "Hapag Lloyd Americas LLC" at bounding box center [786, 635] width 446 height 36
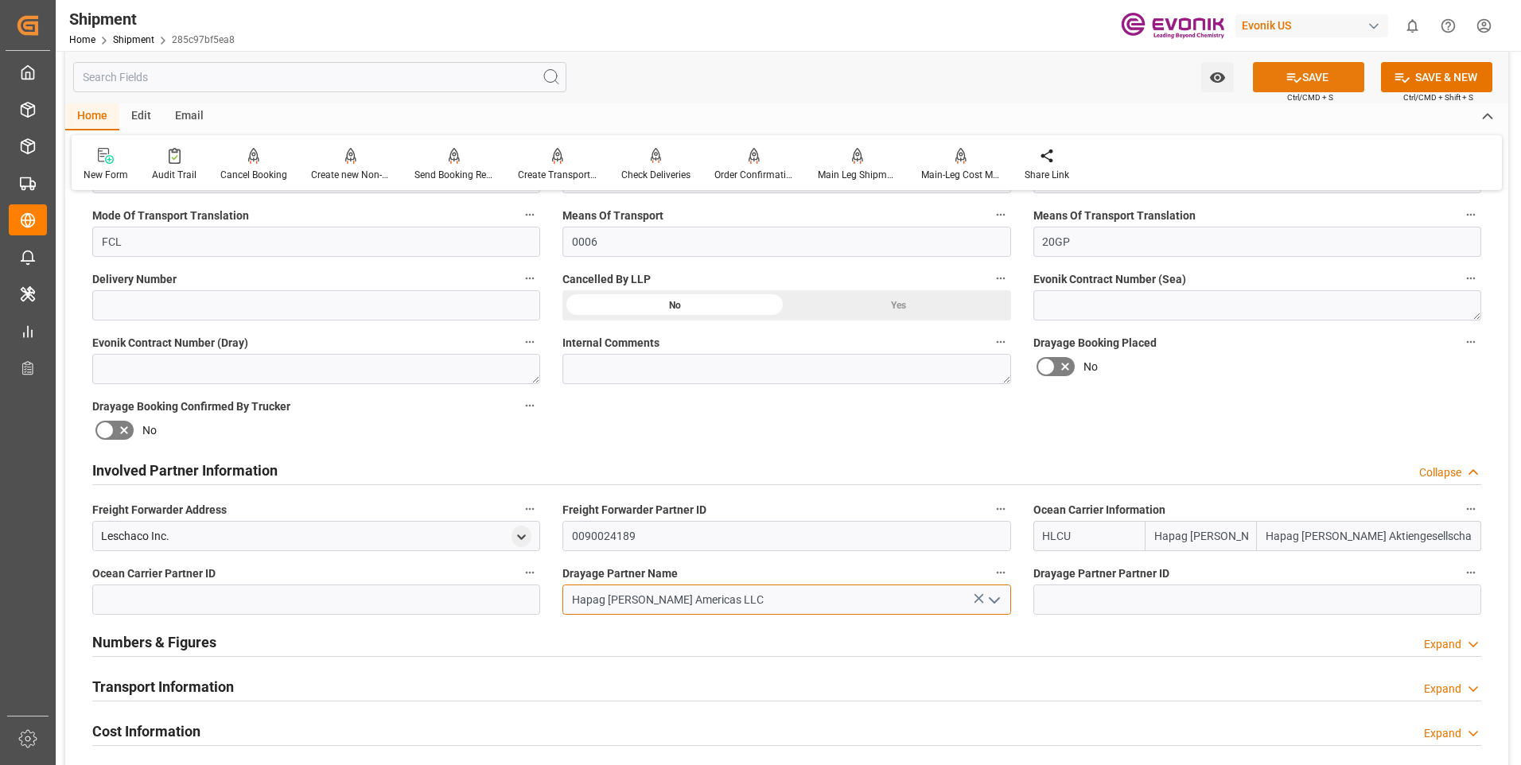
type input "Hapag Lloyd Americas LLC"
click at [1304, 76] on button "SAVE" at bounding box center [1308, 77] width 111 height 30
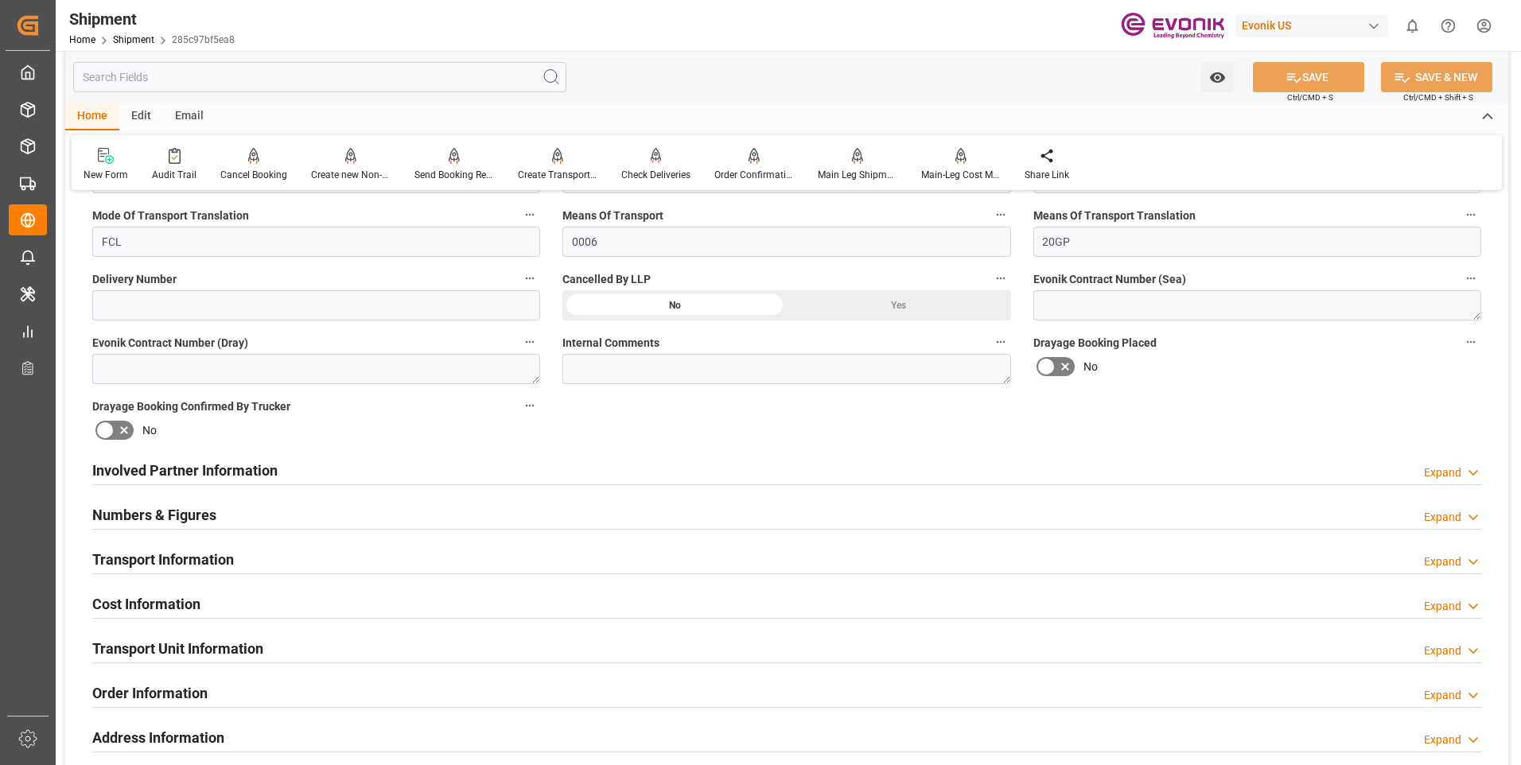
click at [189, 485] on div "Involved Partner Information Expand" at bounding box center [786, 471] width 1411 height 45
click at [204, 471] on h2 "Involved Partner Information" at bounding box center [184, 470] width 185 height 21
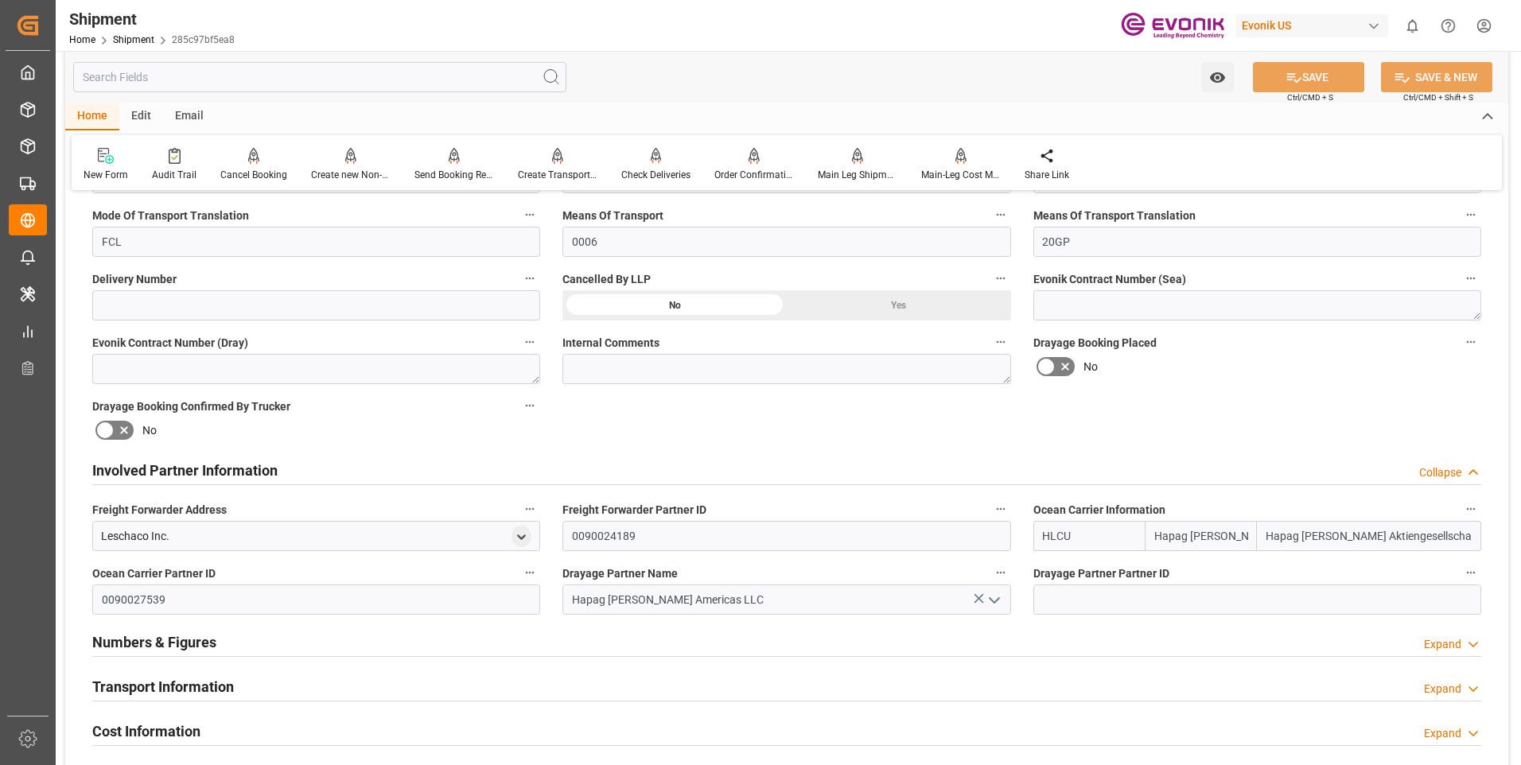
click at [204, 471] on h2 "Involved Partner Information" at bounding box center [184, 470] width 185 height 21
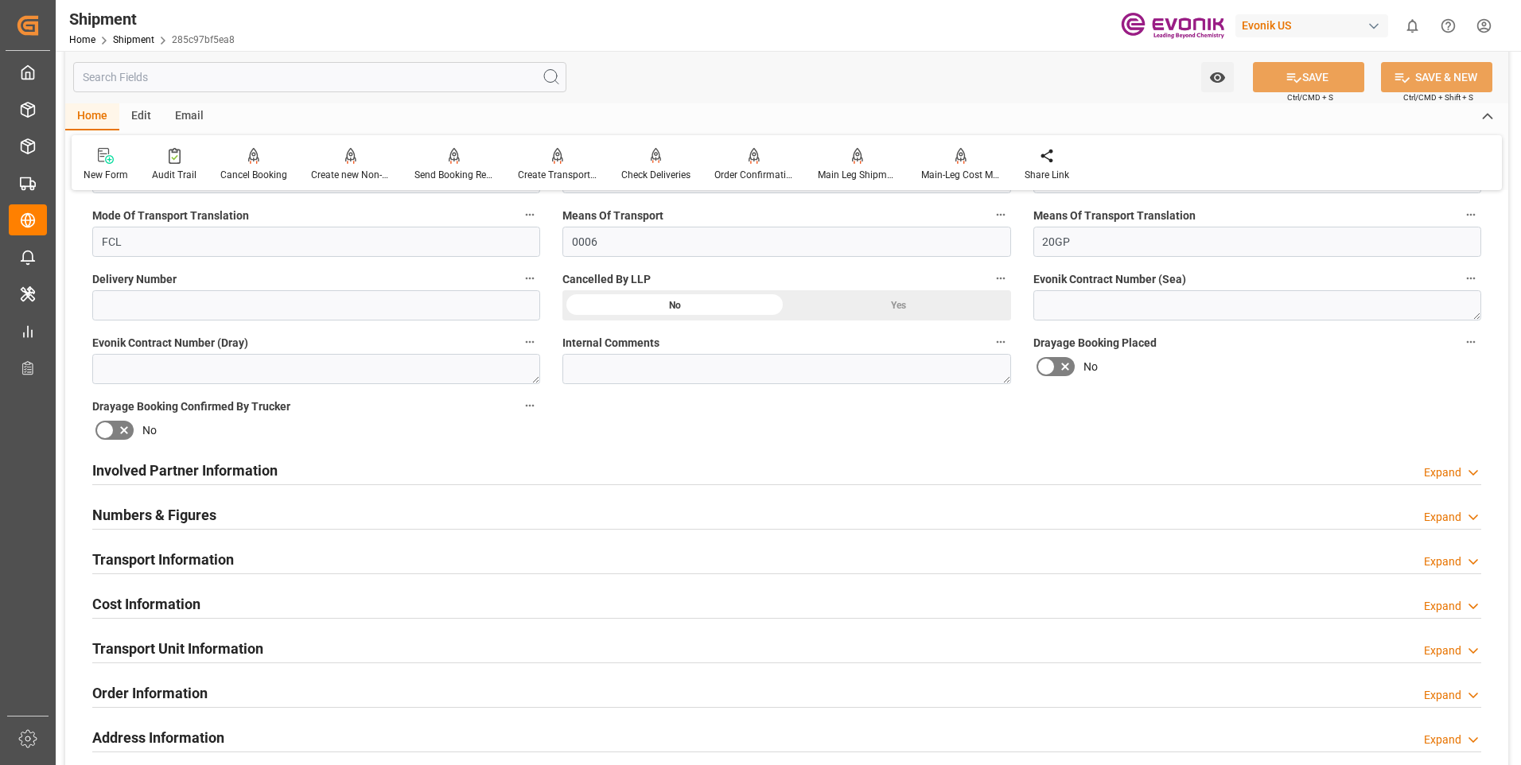
click at [186, 527] on div "Numbers & Figures" at bounding box center [154, 514] width 124 height 30
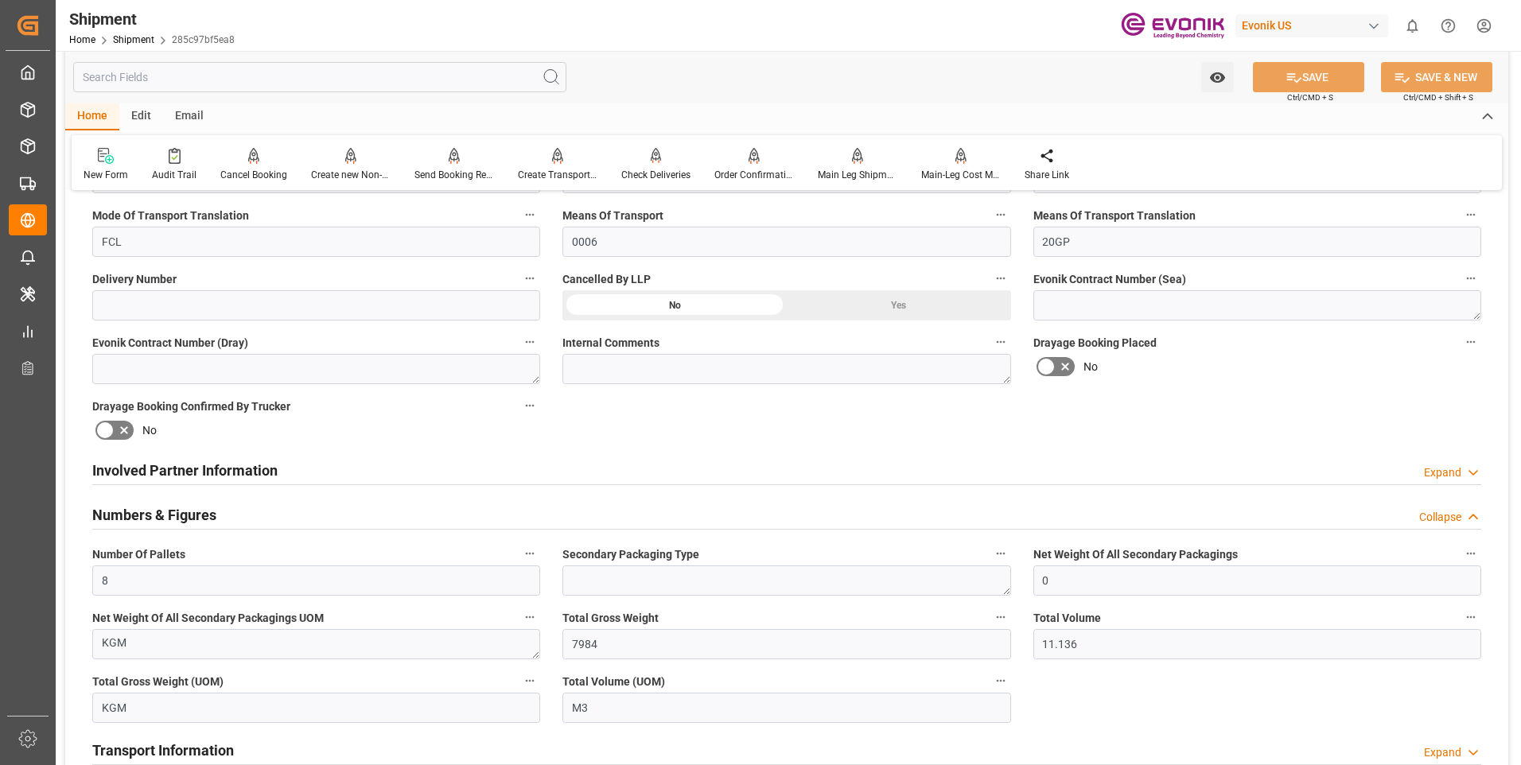
click at [185, 521] on h2 "Numbers & Figures" at bounding box center [154, 514] width 124 height 21
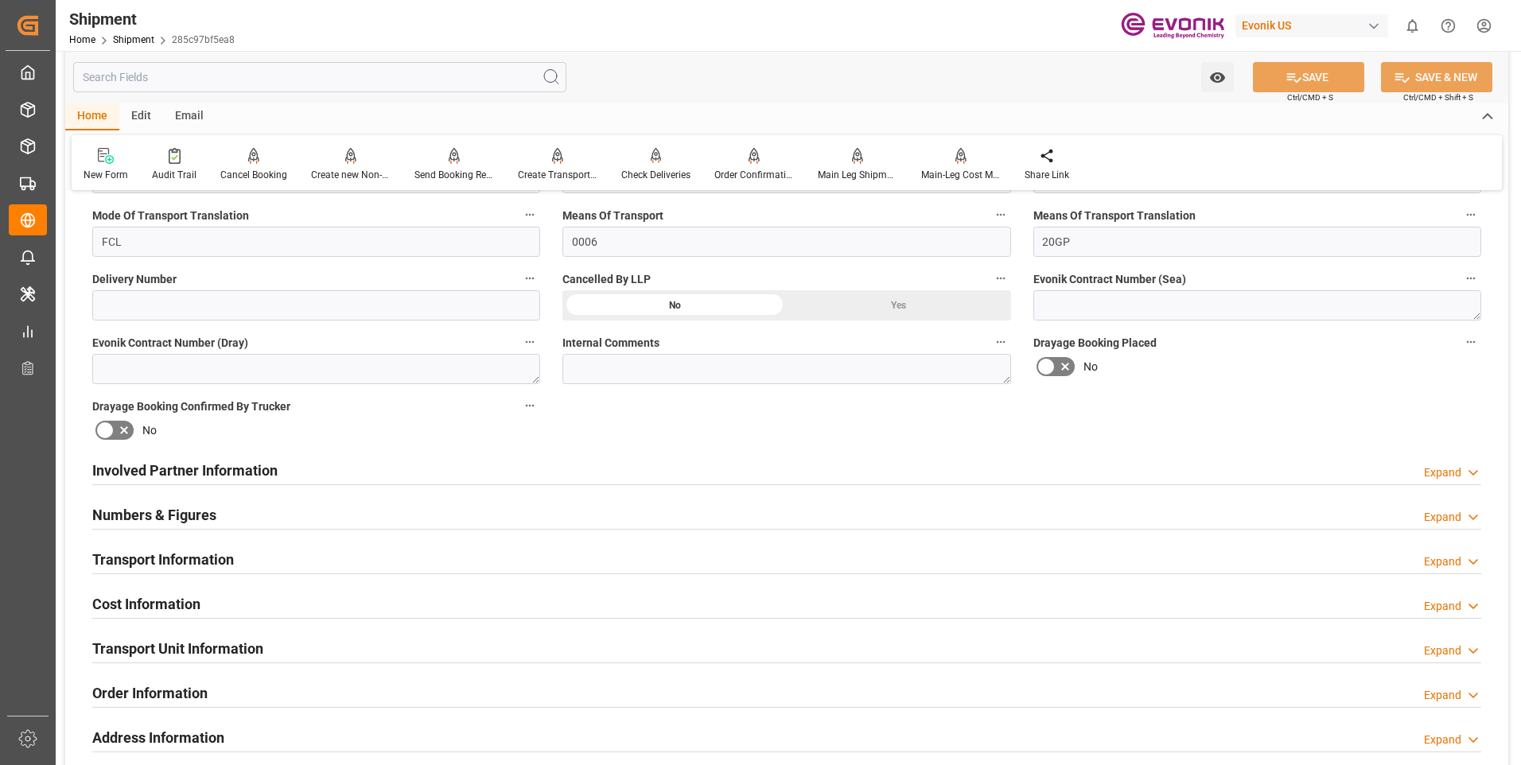
click at [176, 554] on h2 "Transport Information" at bounding box center [163, 559] width 142 height 21
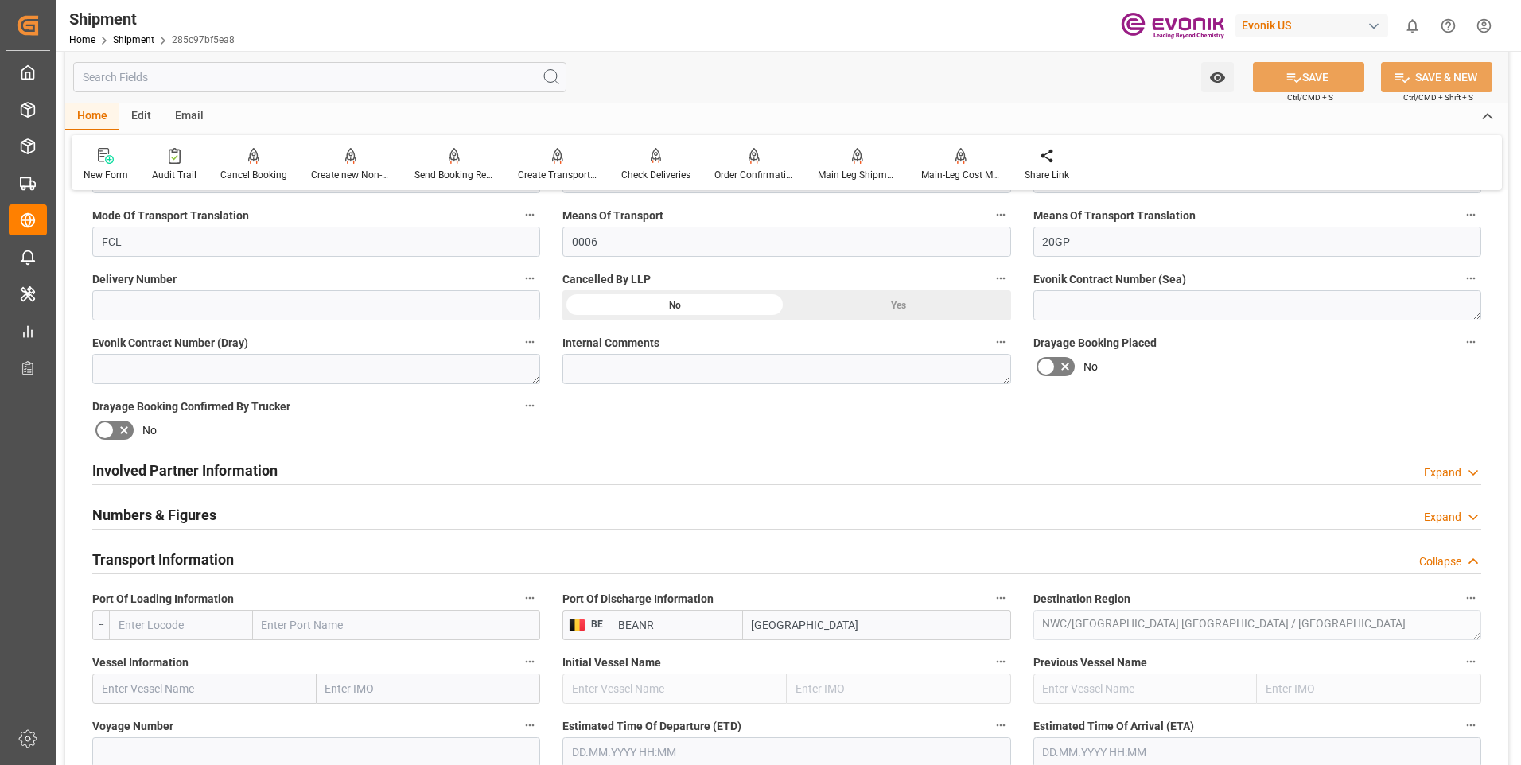
scroll to position [716, 0]
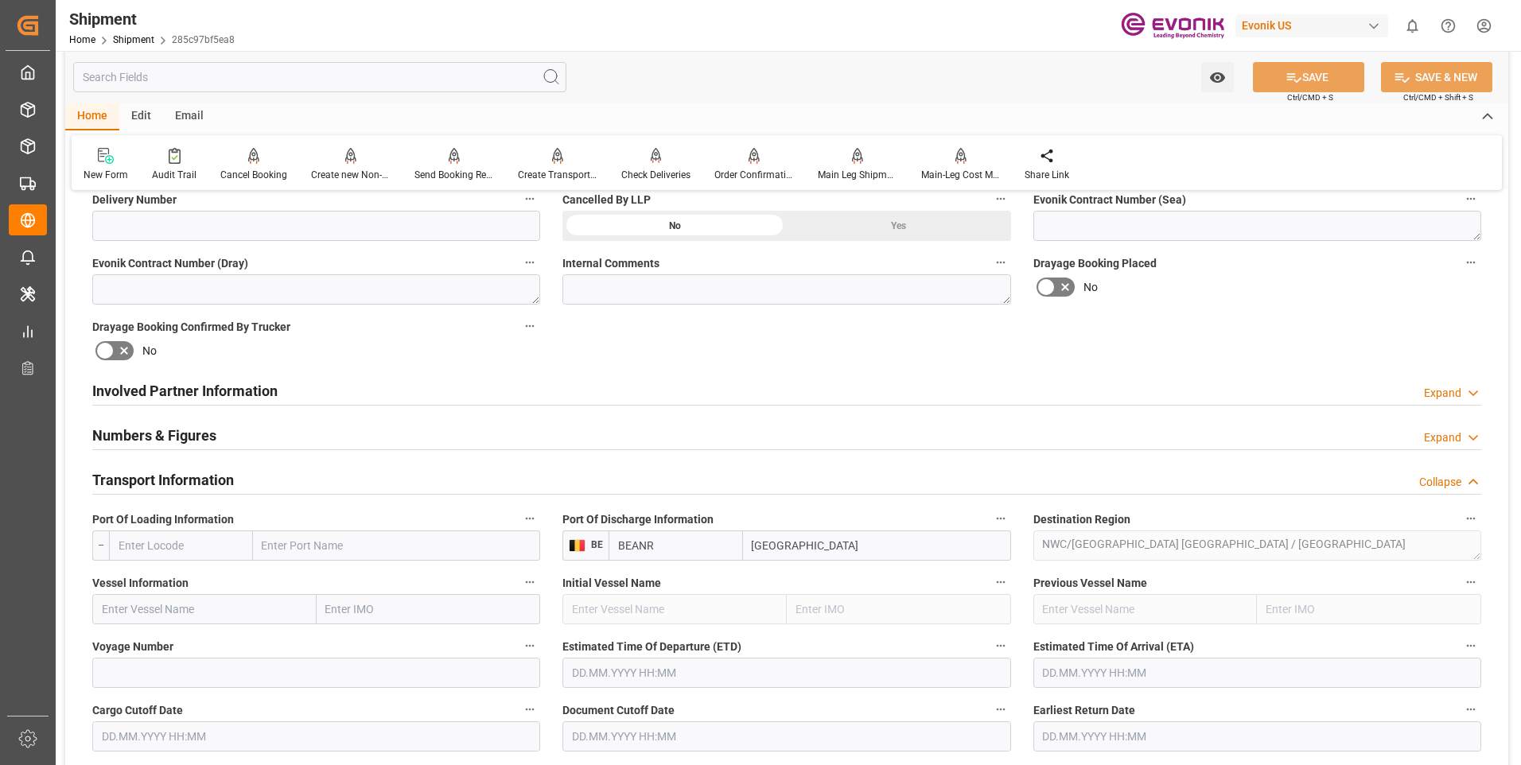
click at [192, 538] on input "text" at bounding box center [181, 546] width 144 height 30
click at [149, 618] on b "USSAV" at bounding box center [136, 616] width 35 height 13
type input "USSAV"
type input "Savannah"
type input "USSAV"
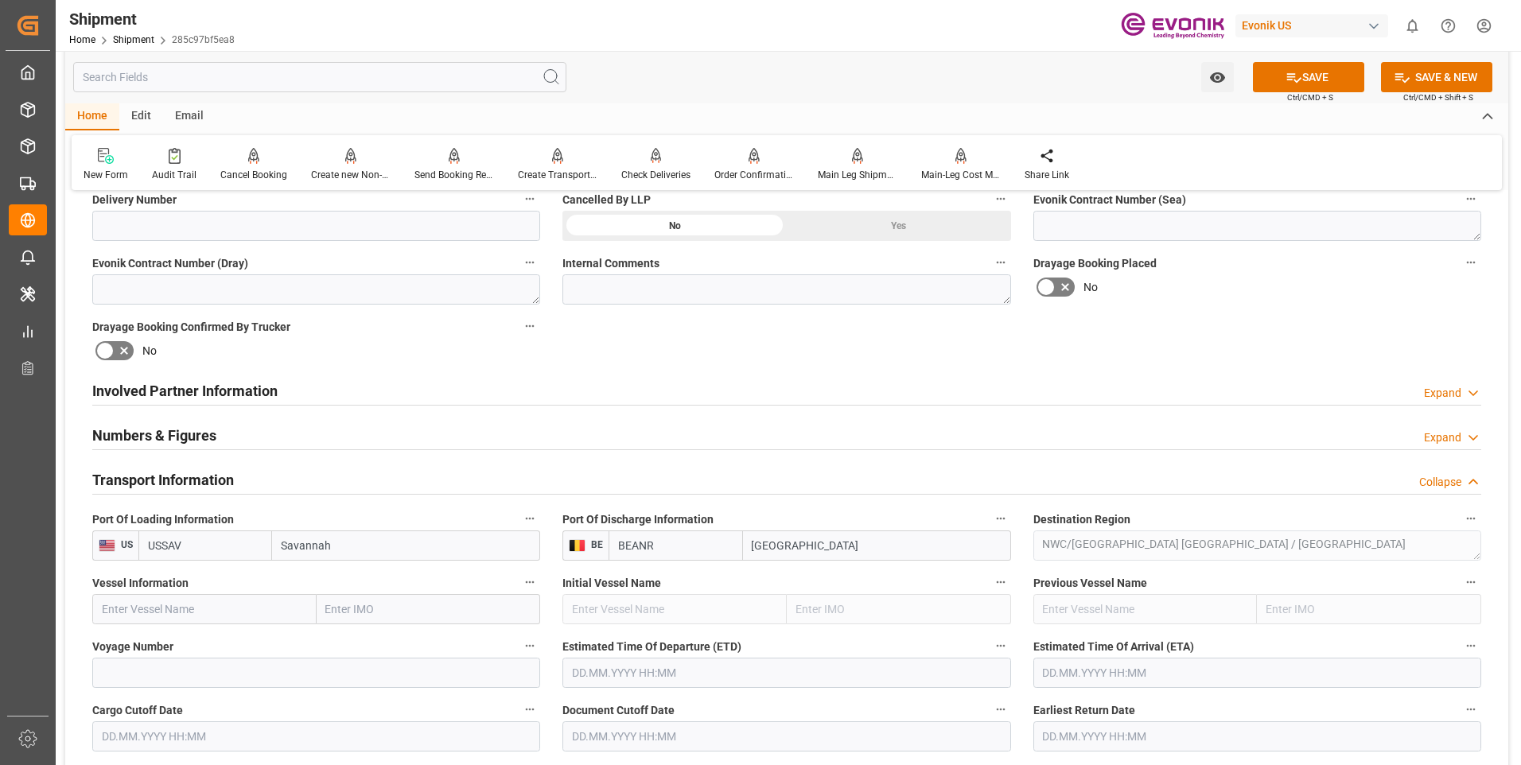
click at [206, 598] on input "text" at bounding box center [204, 609] width 224 height 30
paste input "KIEL EXPRESS"
type input "KIEL EXPRESS"
click at [190, 645] on span "KIEL EXPRESS - 9229855" at bounding box center [164, 644] width 122 height 13
type input "9229855"
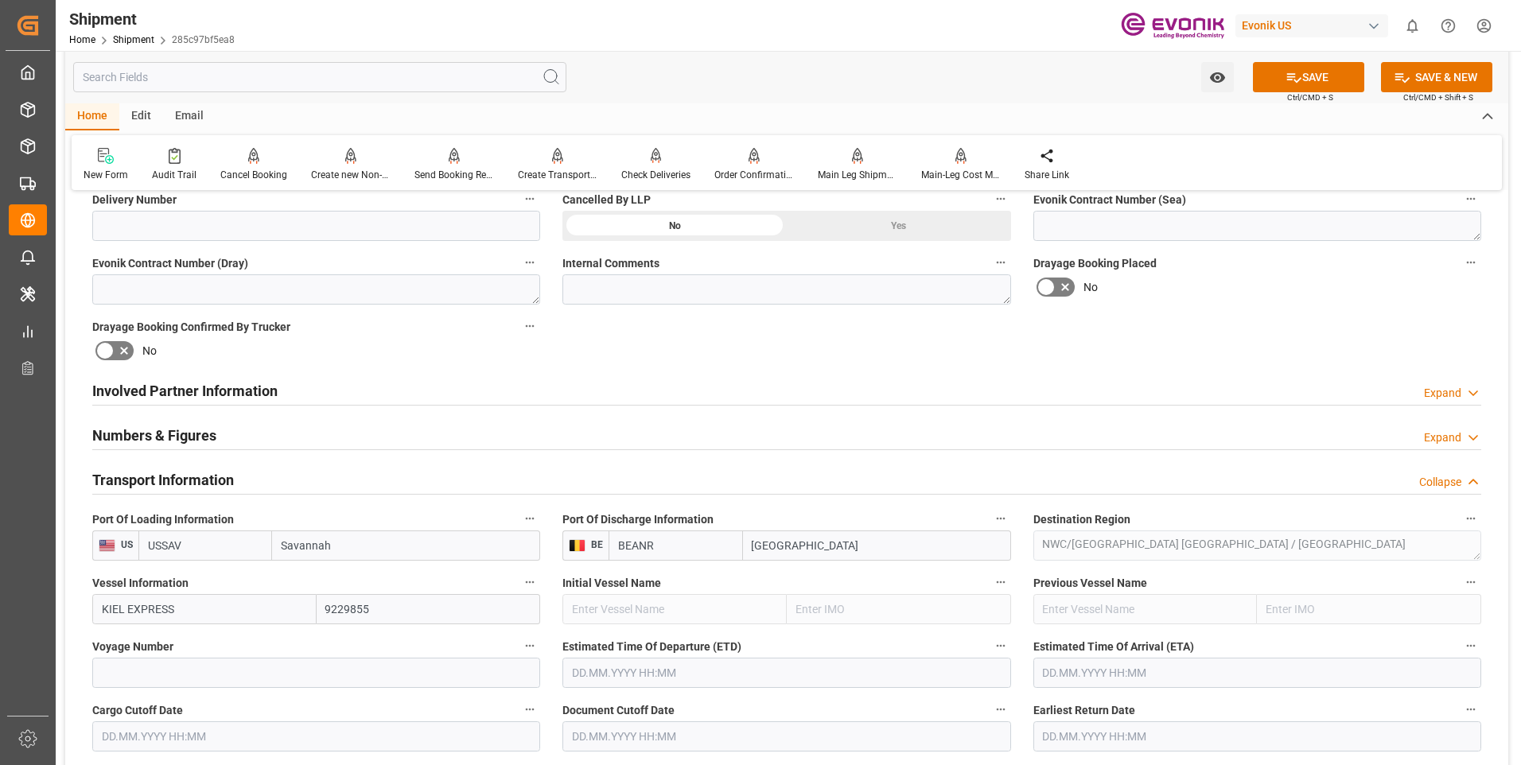
type input "KIEL EXPRESS"
click at [219, 678] on input at bounding box center [316, 673] width 448 height 30
paste input "537E"
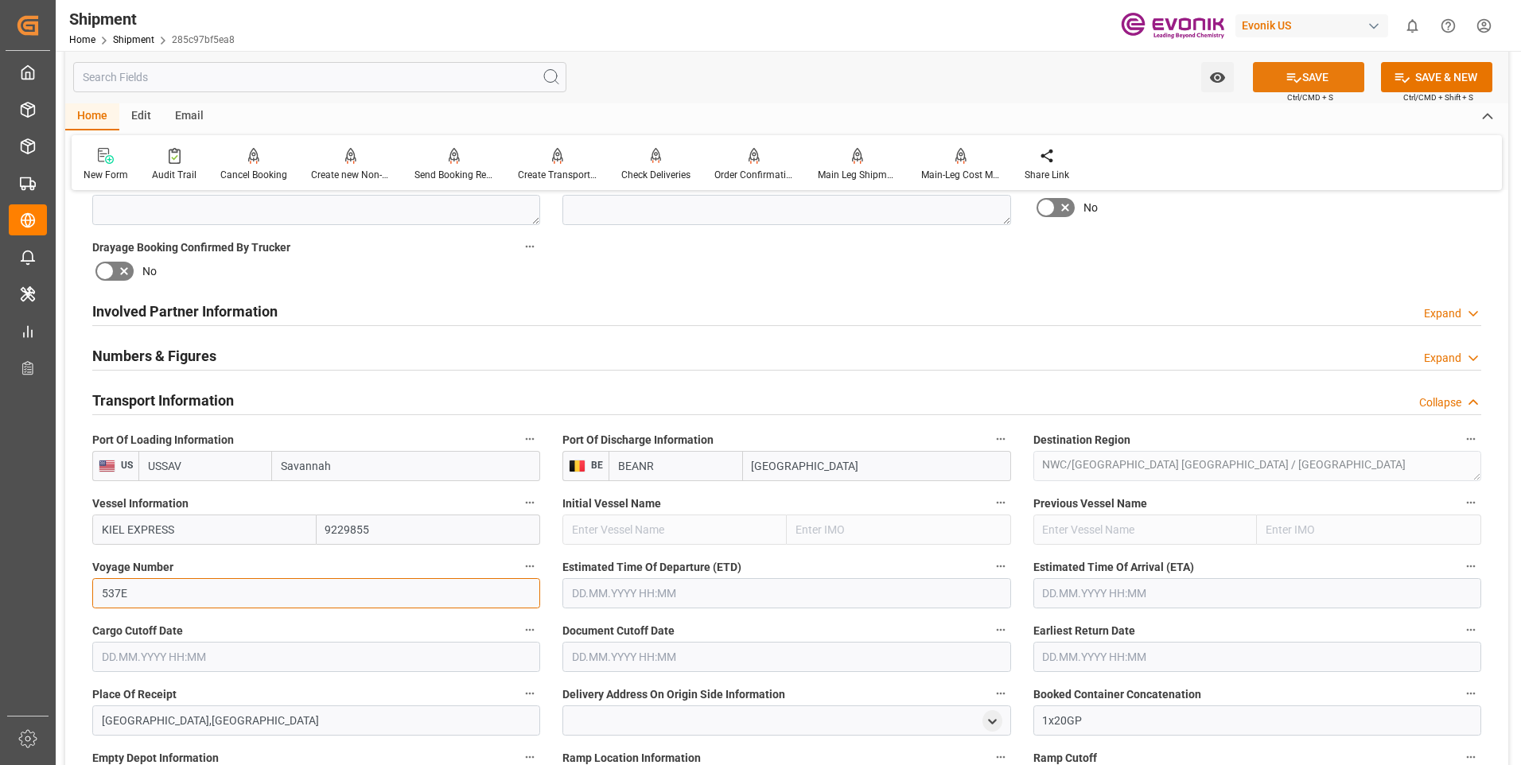
type input "537E"
click at [1295, 62] on button "SAVE" at bounding box center [1308, 77] width 111 height 30
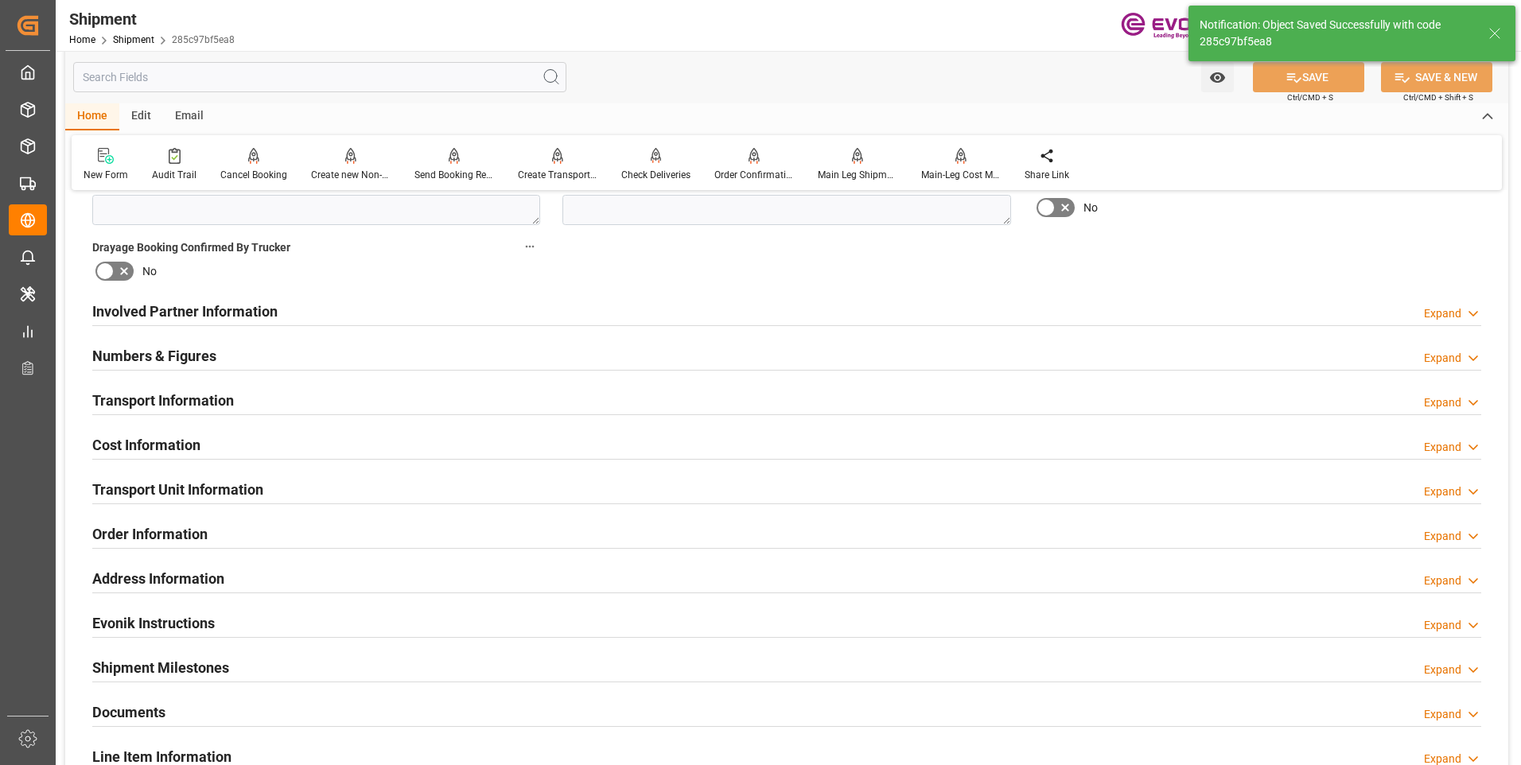
click at [178, 311] on h2 "Involved Partner Information" at bounding box center [184, 311] width 185 height 21
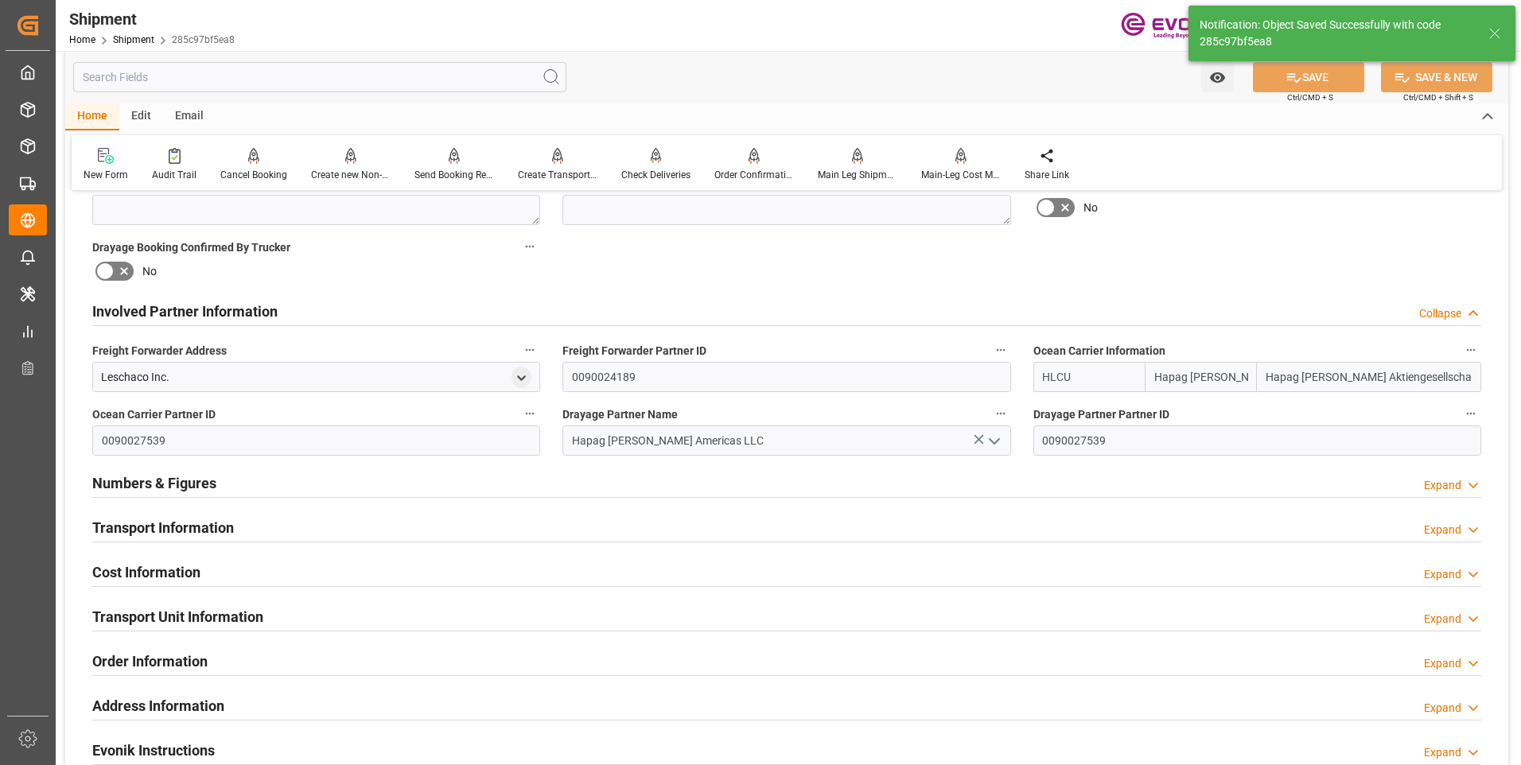
click at [178, 311] on h2 "Involved Partner Information" at bounding box center [184, 311] width 185 height 21
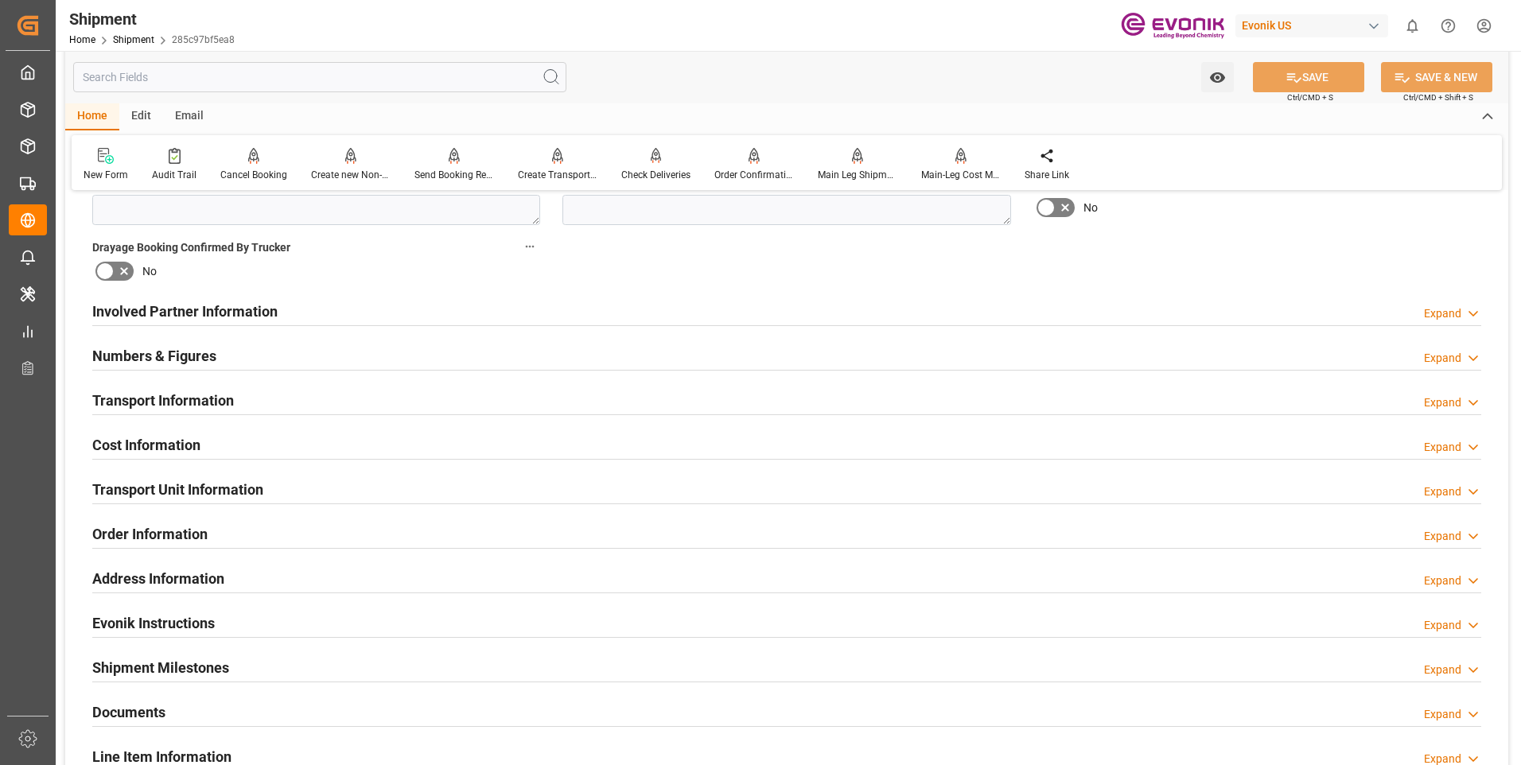
click at [162, 352] on h2 "Numbers & Figures" at bounding box center [154, 355] width 124 height 21
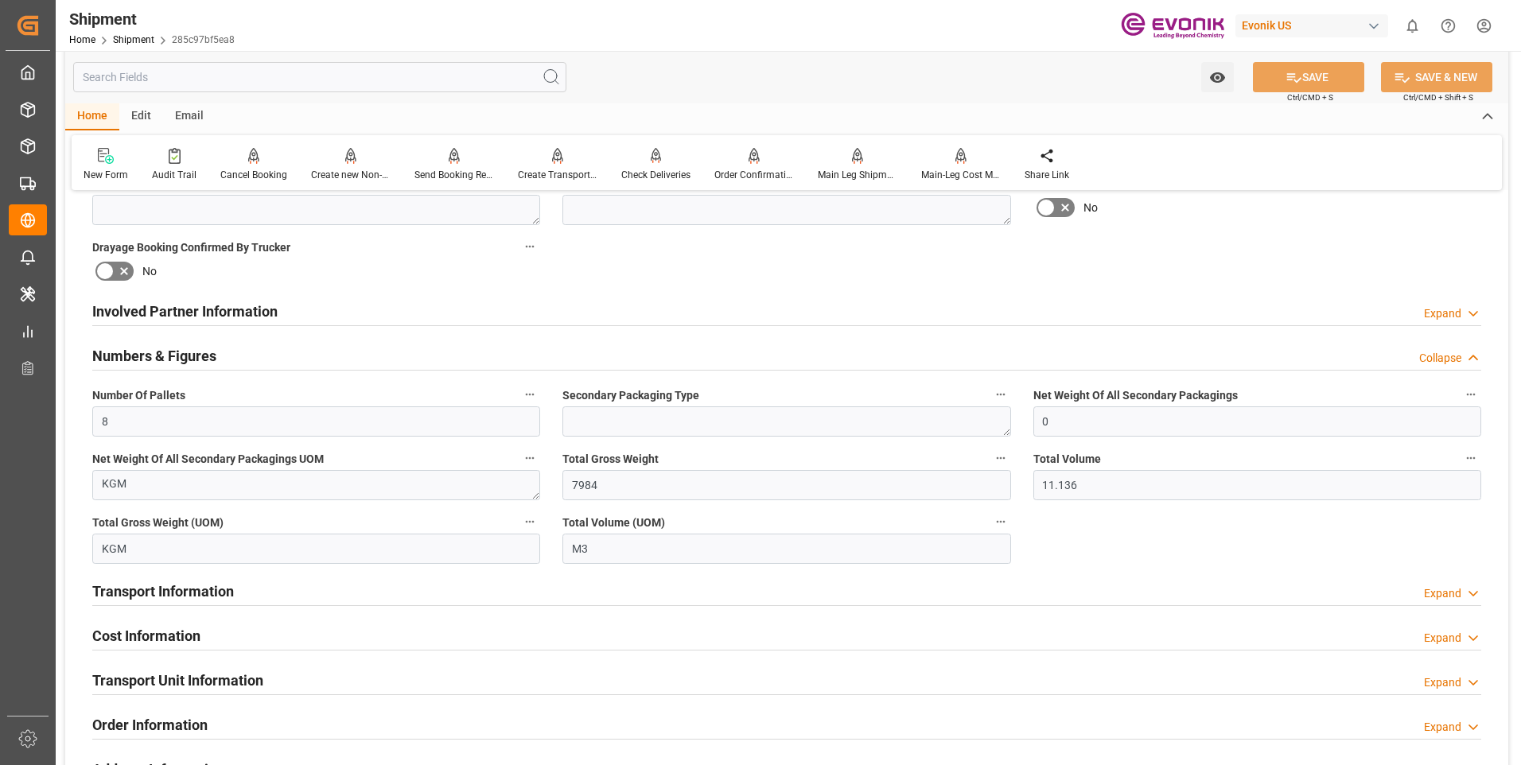
click at [162, 352] on h2 "Numbers & Figures" at bounding box center [154, 355] width 124 height 21
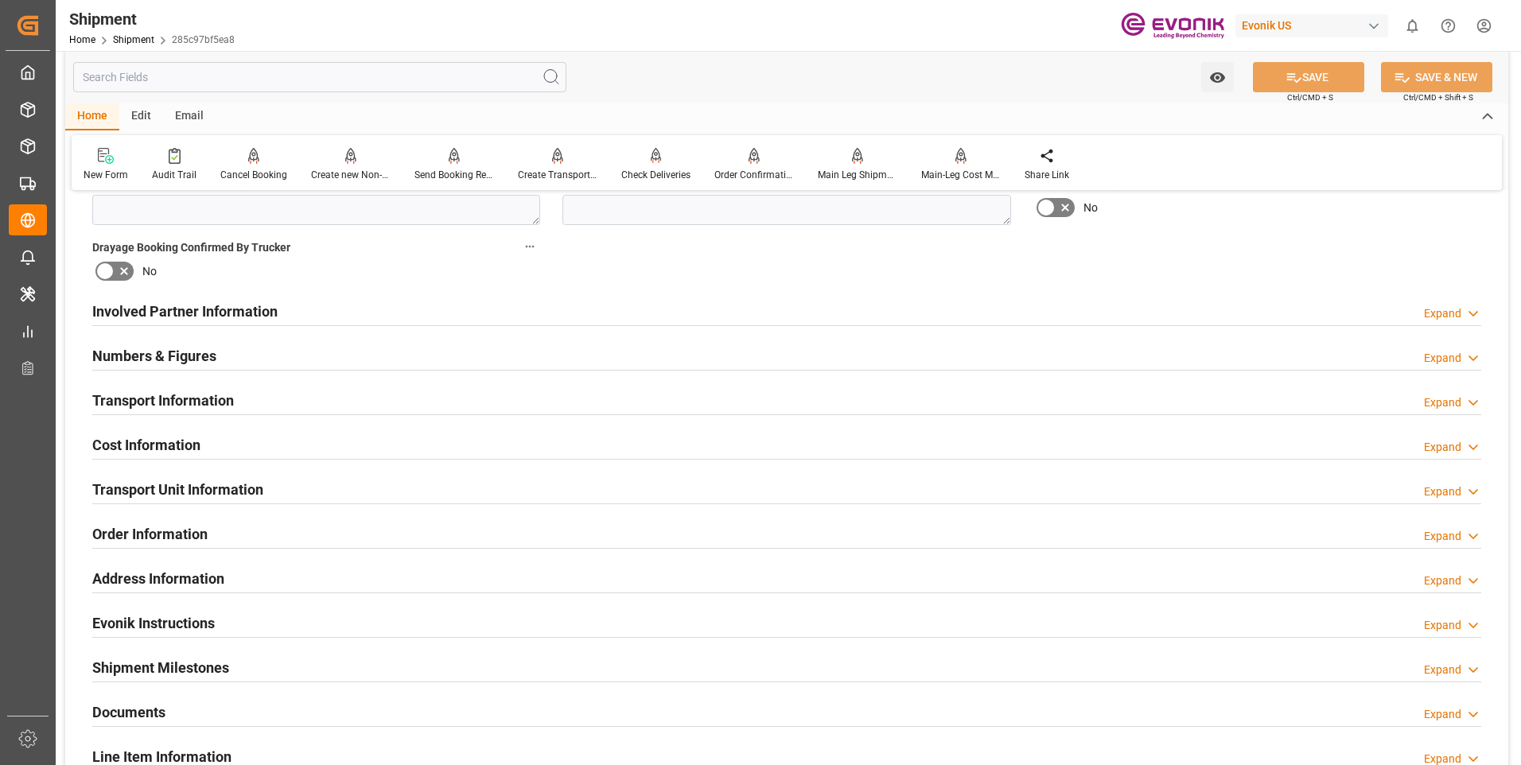
click at [155, 393] on h2 "Transport Information" at bounding box center [163, 400] width 142 height 21
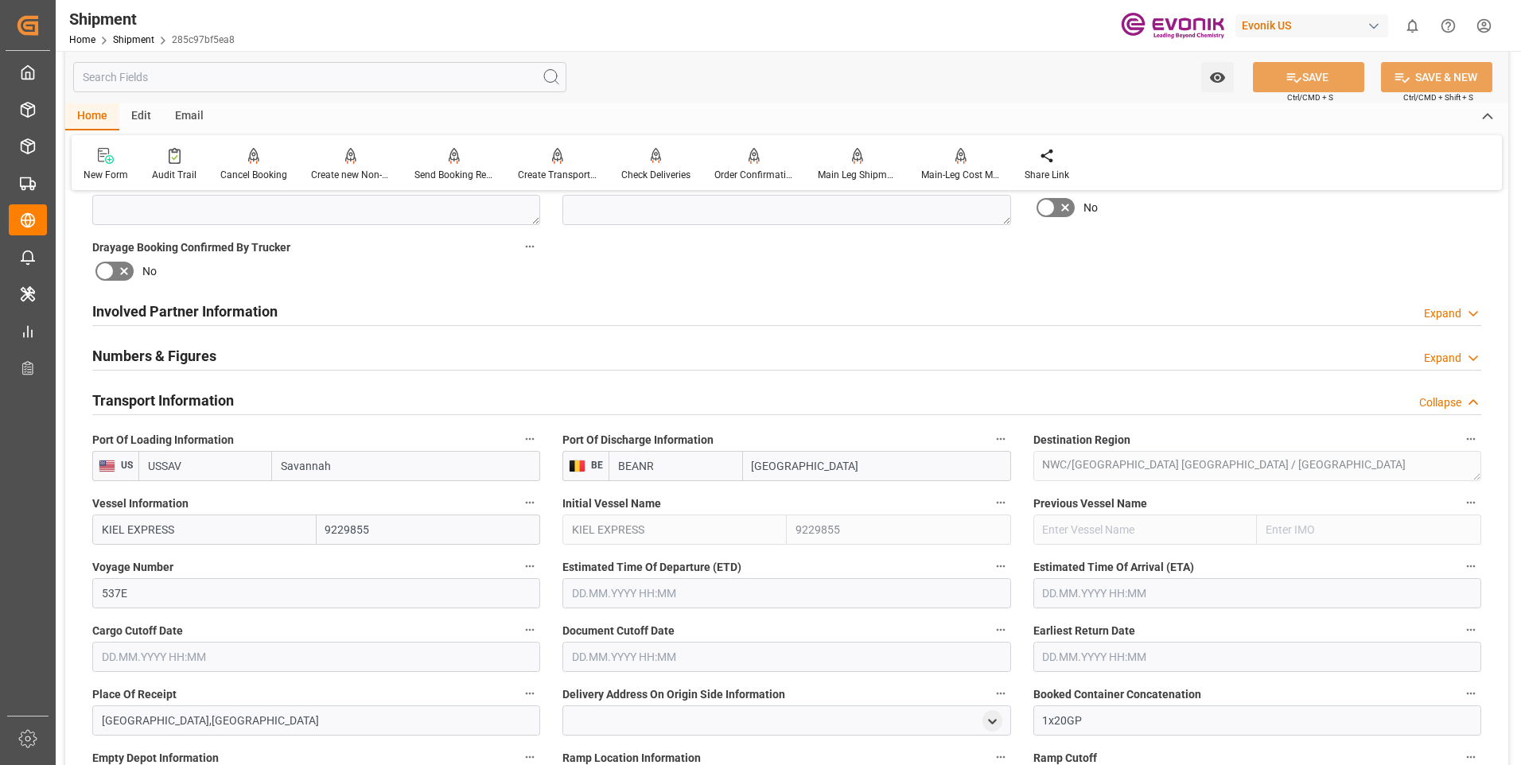
click at [585, 597] on input "text" at bounding box center [786, 593] width 448 height 30
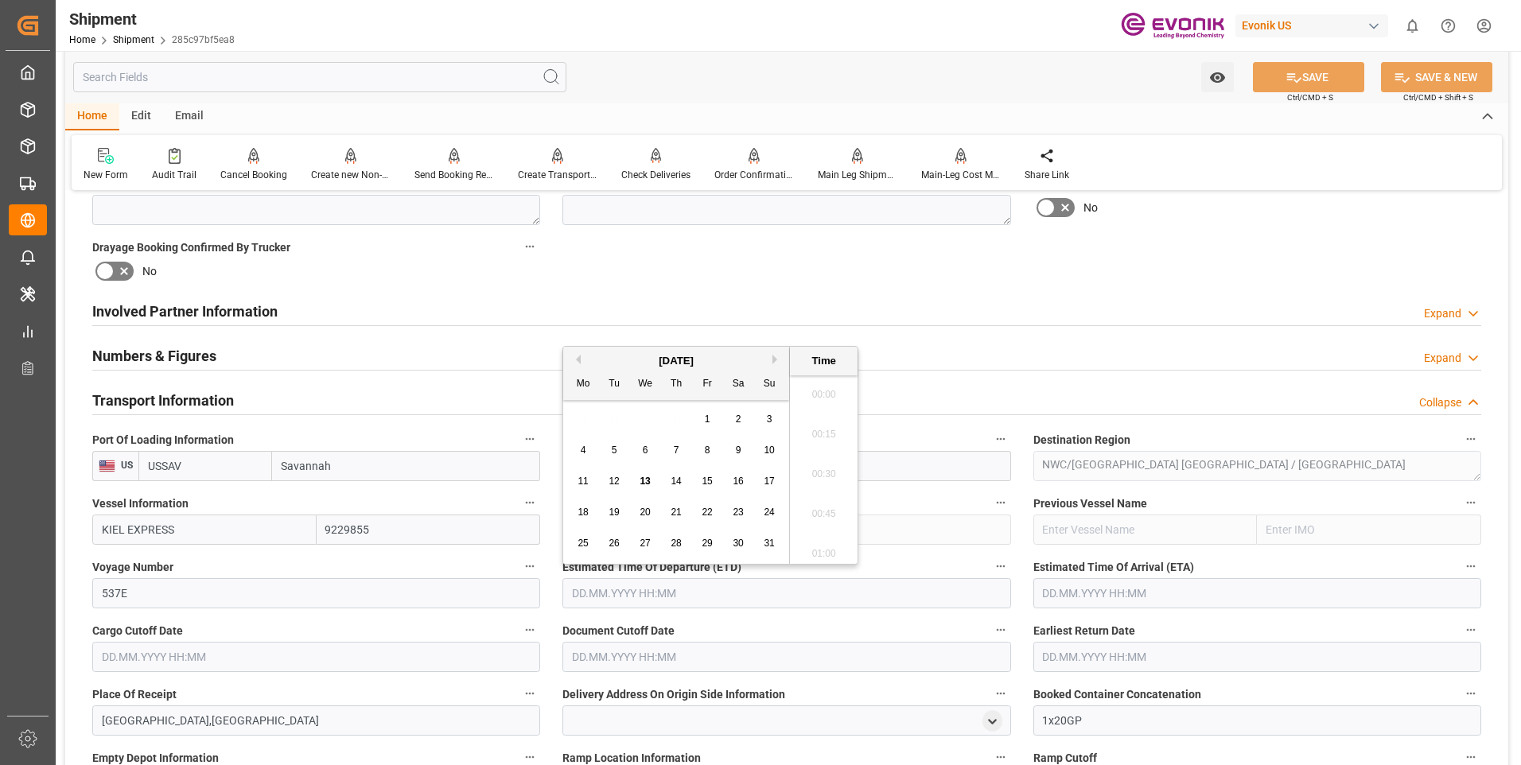
scroll to position [2034, 0]
click at [770, 359] on div "August 2025" at bounding box center [676, 361] width 226 height 16
click at [774, 358] on button "Next Month" at bounding box center [777, 360] width 10 height 10
click at [770, 446] on span "14" at bounding box center [769, 450] width 10 height 11
type input "14.09.2025 00:00"
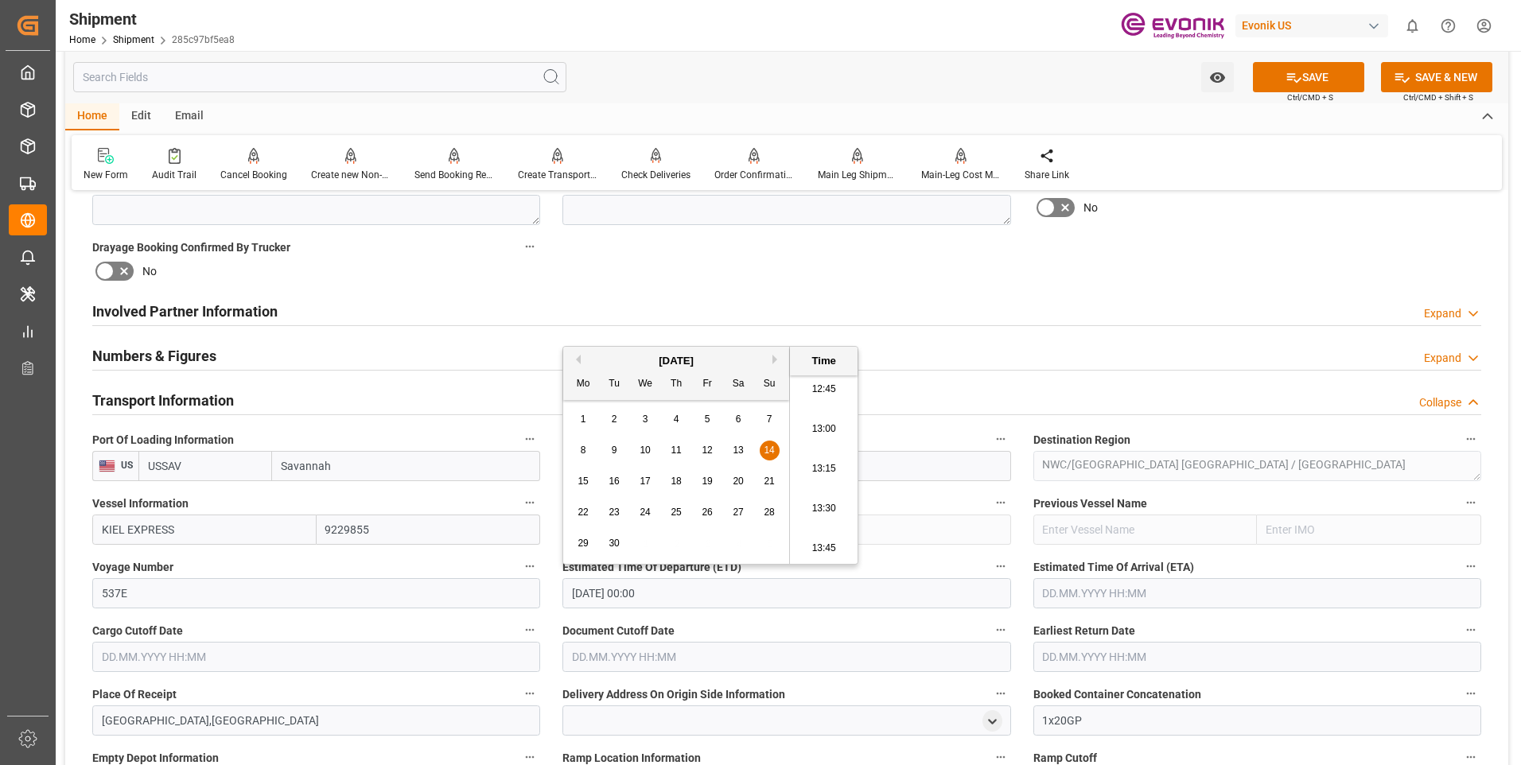
click at [1151, 598] on input "text" at bounding box center [1257, 593] width 448 height 30
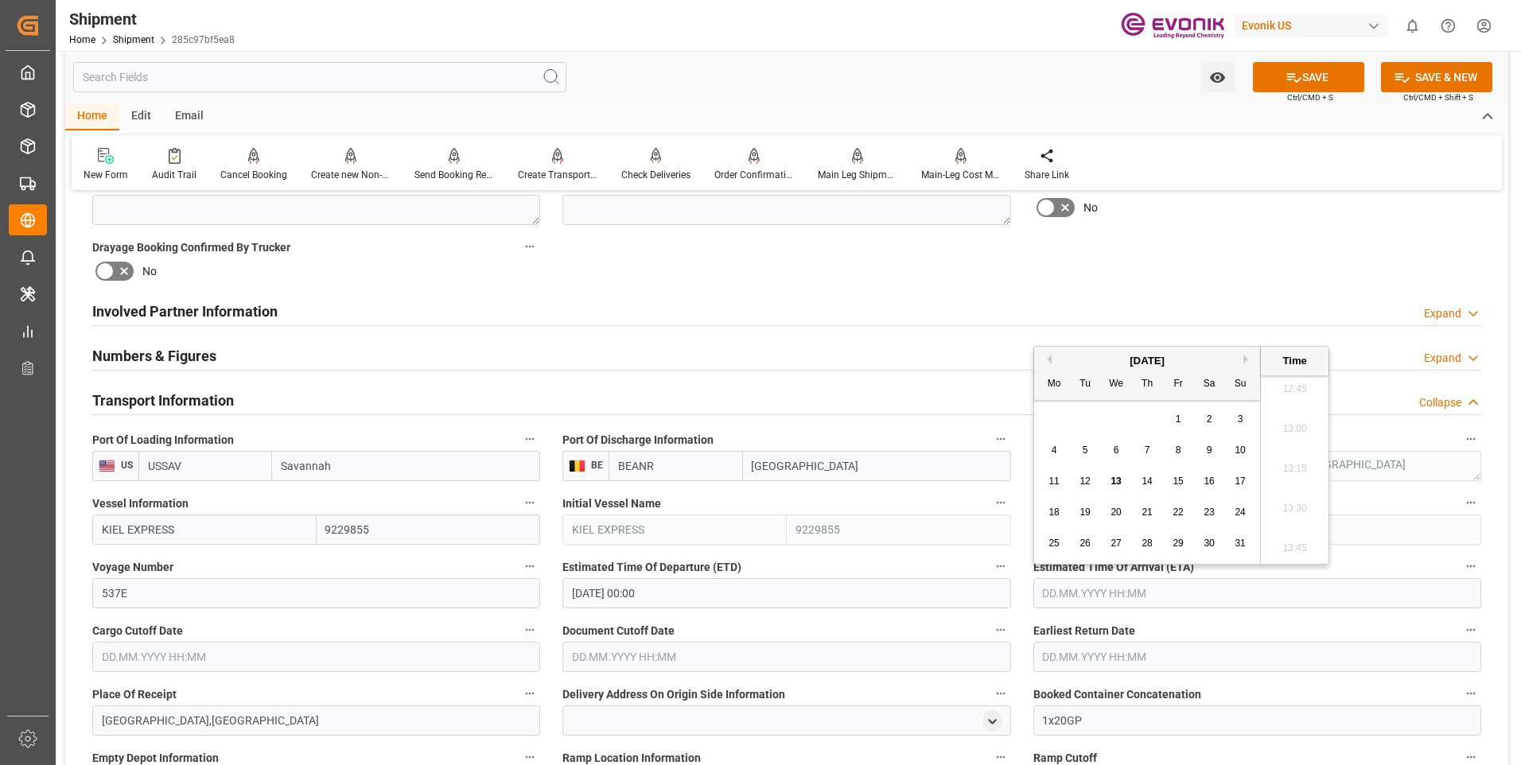
click at [1243, 355] on button "Next Month" at bounding box center [1248, 360] width 10 height 10
click at [1240, 512] on span "28" at bounding box center [1239, 512] width 10 height 11
type input "28.09.2025 00:00"
click at [418, 649] on input "text" at bounding box center [316, 657] width 448 height 30
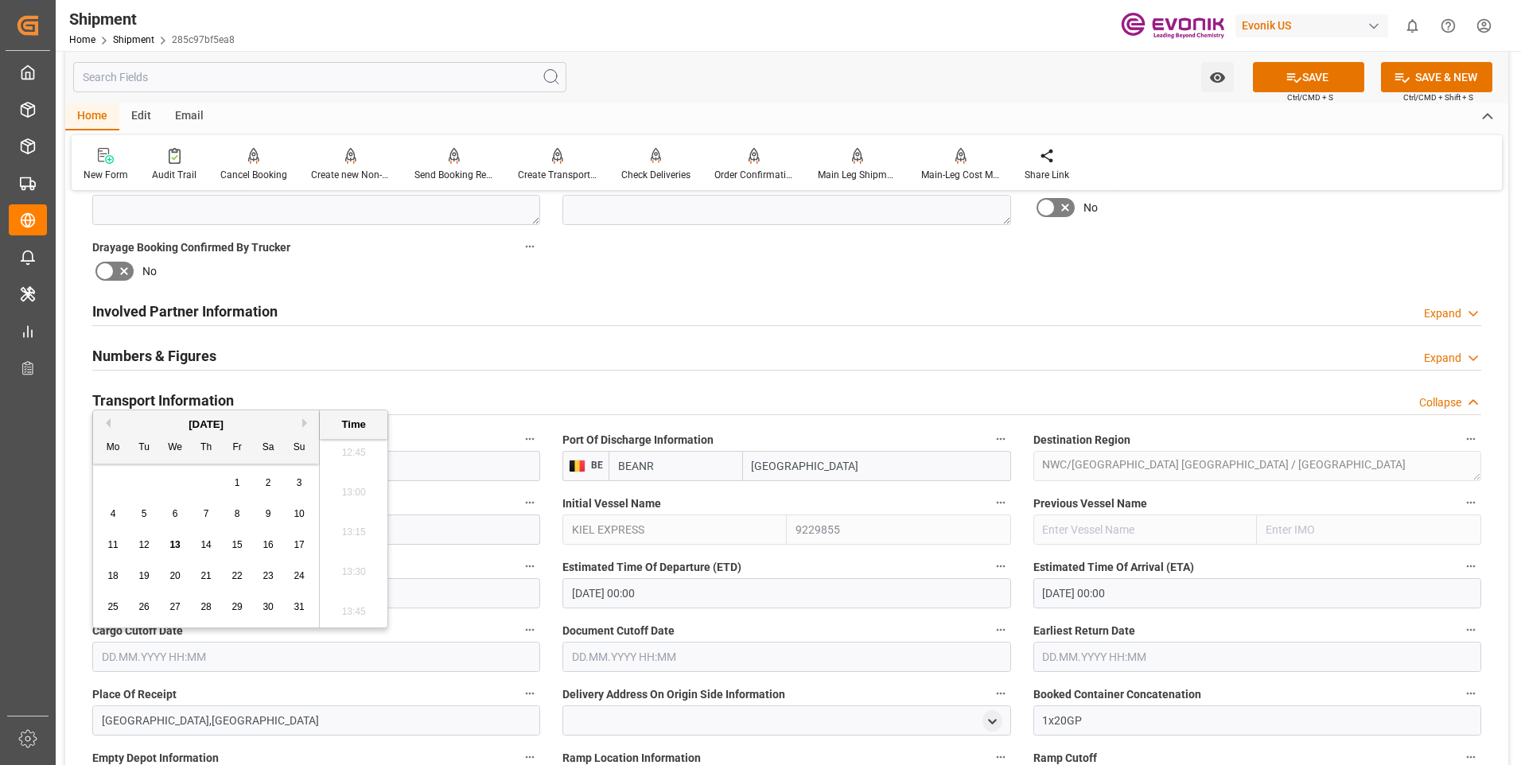
drag, startPoint x: 1497, startPoint y: 240, endPoint x: 1439, endPoint y: 249, distance: 58.7
click at [1497, 240] on div "Booking Confirmation Milestone Bar Collapse Submitted to FFW for Booking (Pendi…" at bounding box center [786, 483] width 1443 height 2149
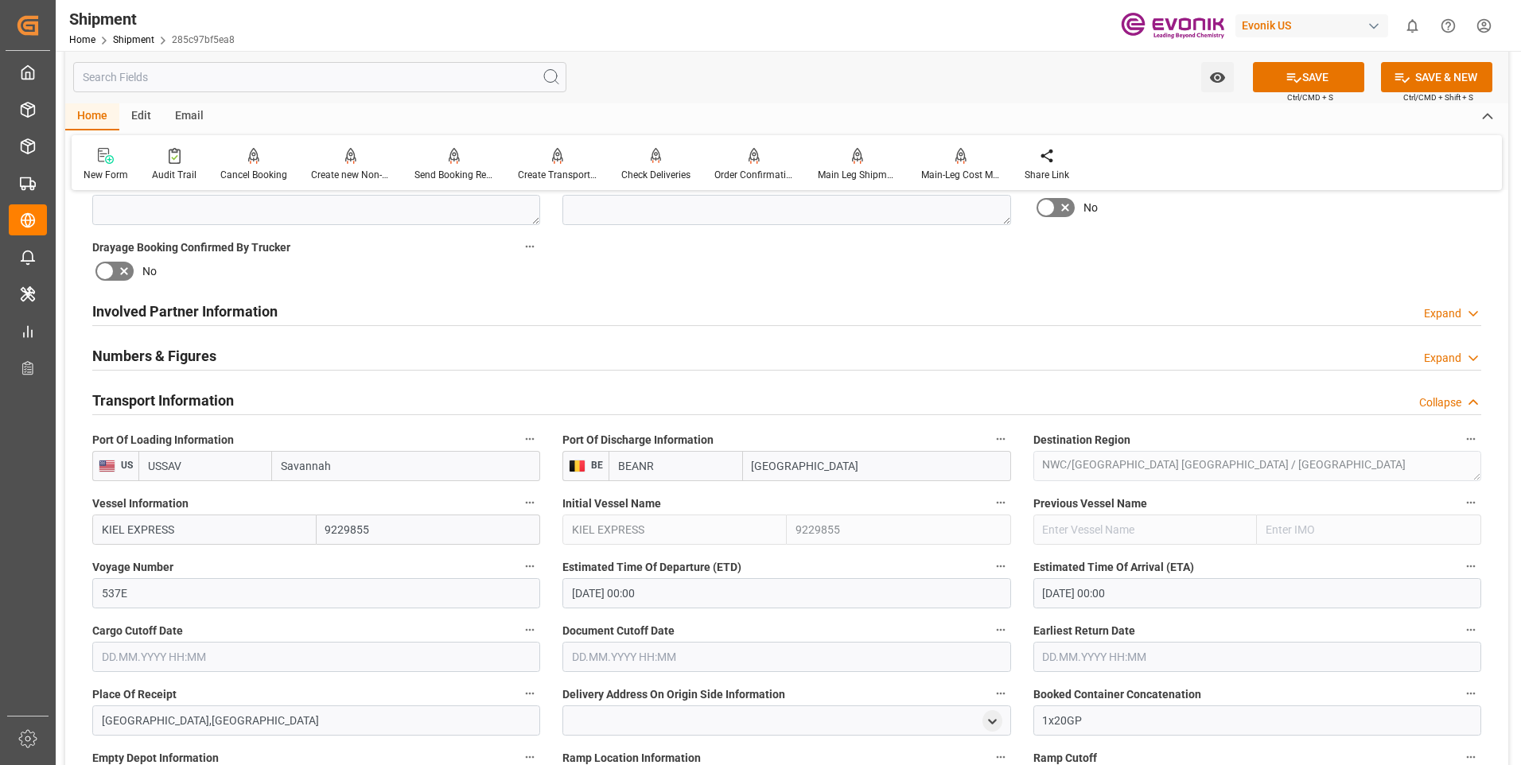
scroll to position [875, 0]
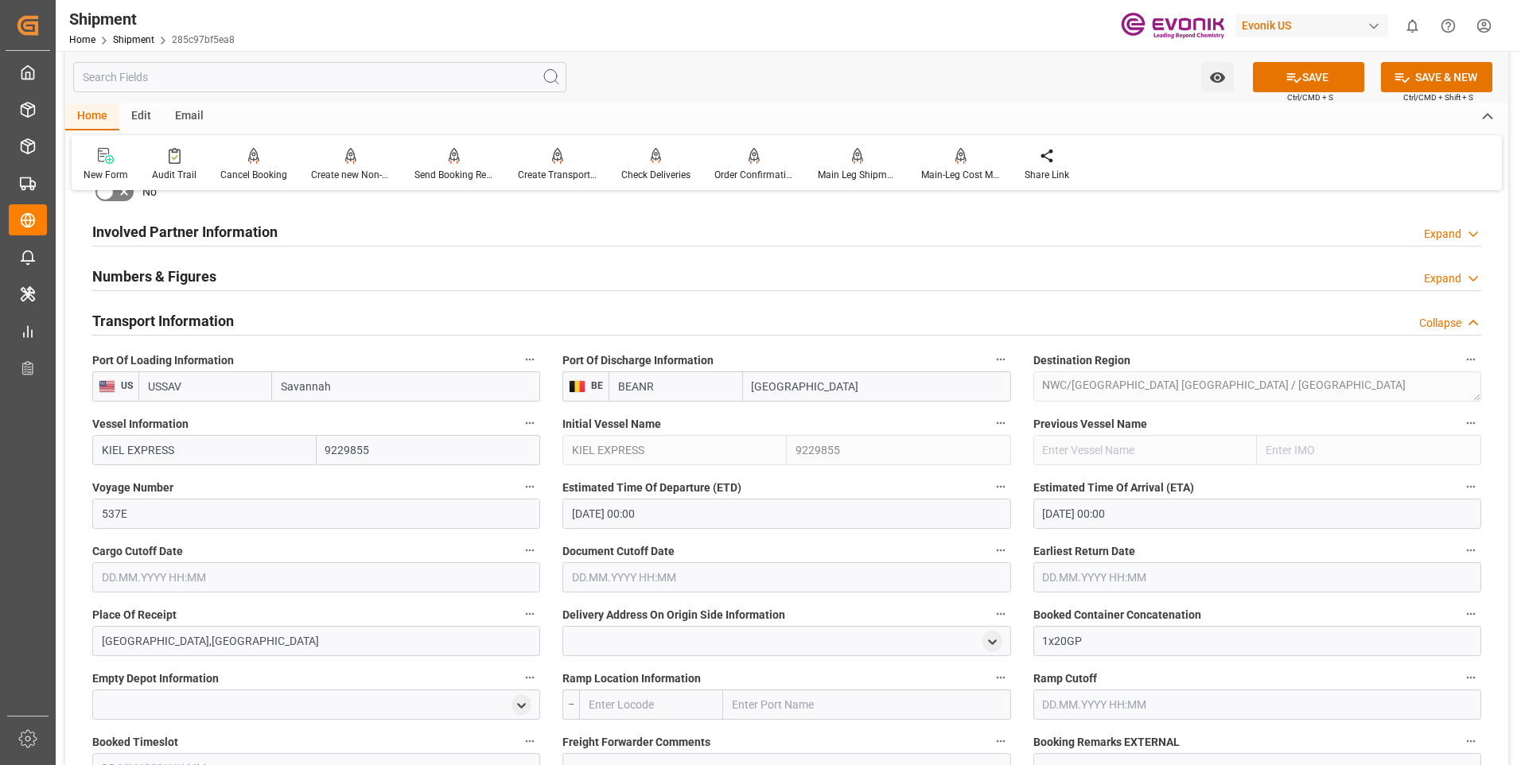
click at [316, 582] on input "text" at bounding box center [316, 577] width 448 height 30
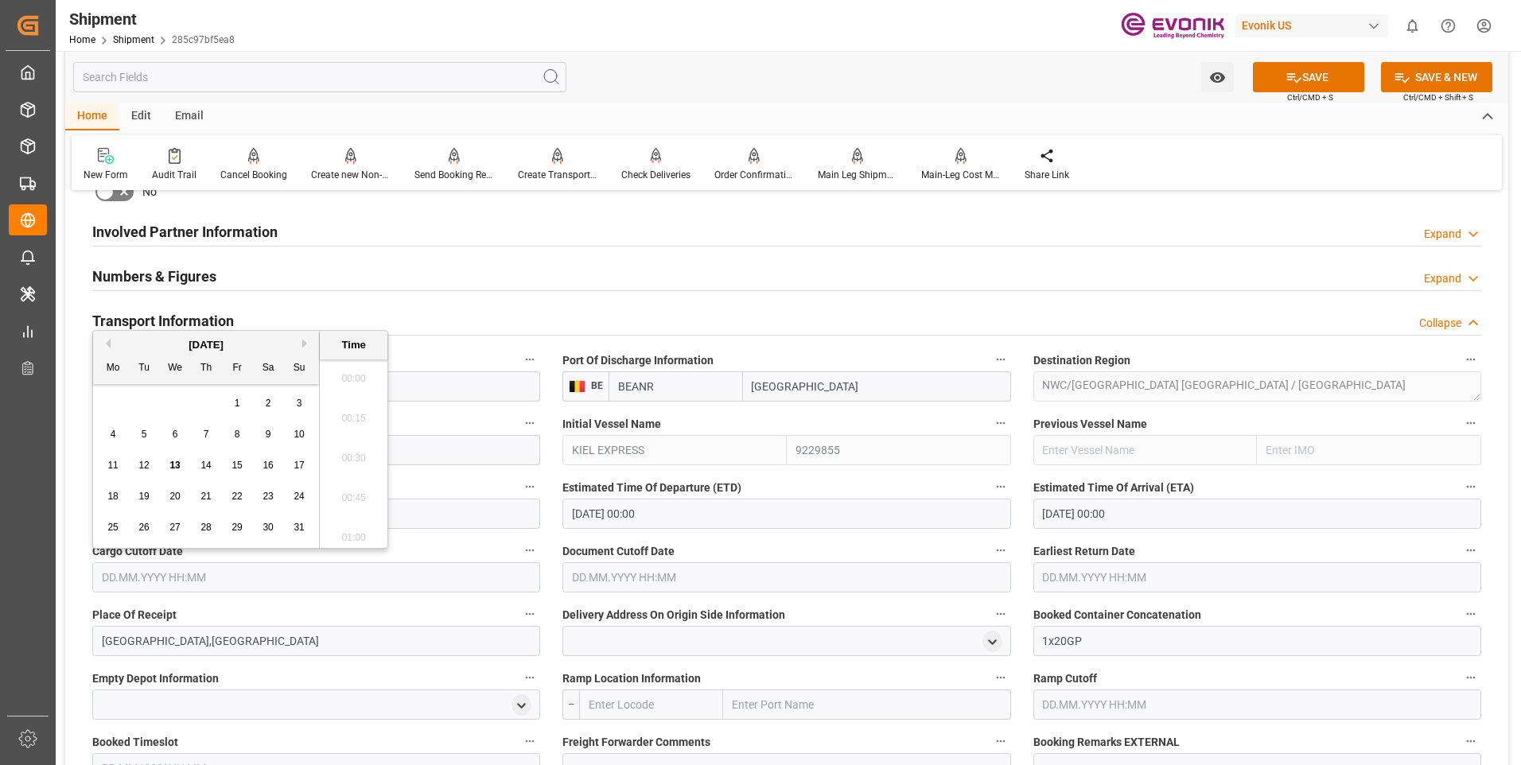
scroll to position [2034, 0]
click at [233, 527] on span "29" at bounding box center [236, 527] width 10 height 11
type input "29.08.2025 00:00"
click at [616, 580] on input "text" at bounding box center [786, 577] width 448 height 30
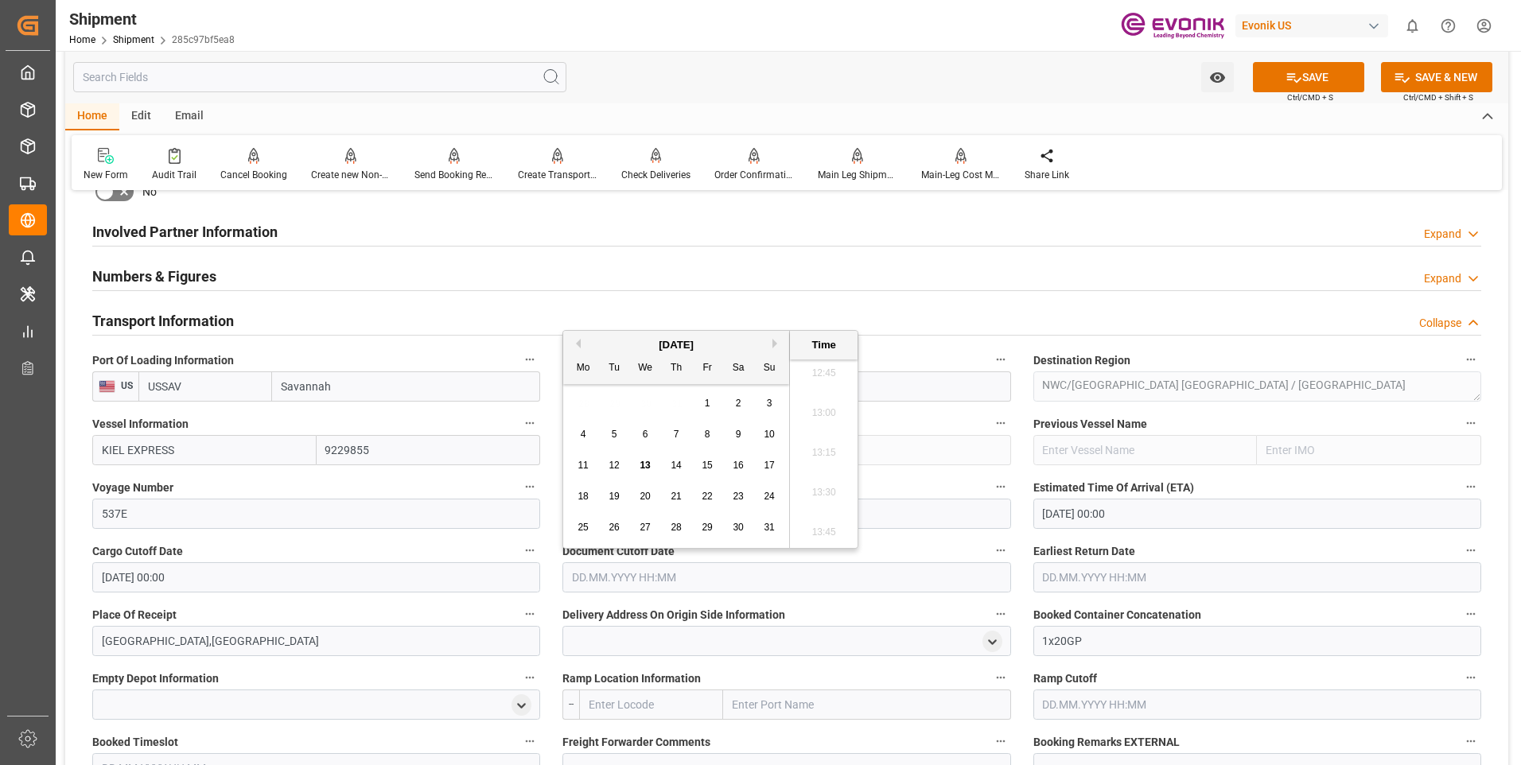
click at [717, 523] on div "29" at bounding box center [708, 528] width 20 height 19
type input "29.08.2025 00:00"
click at [1110, 587] on input "text" at bounding box center [1257, 577] width 448 height 30
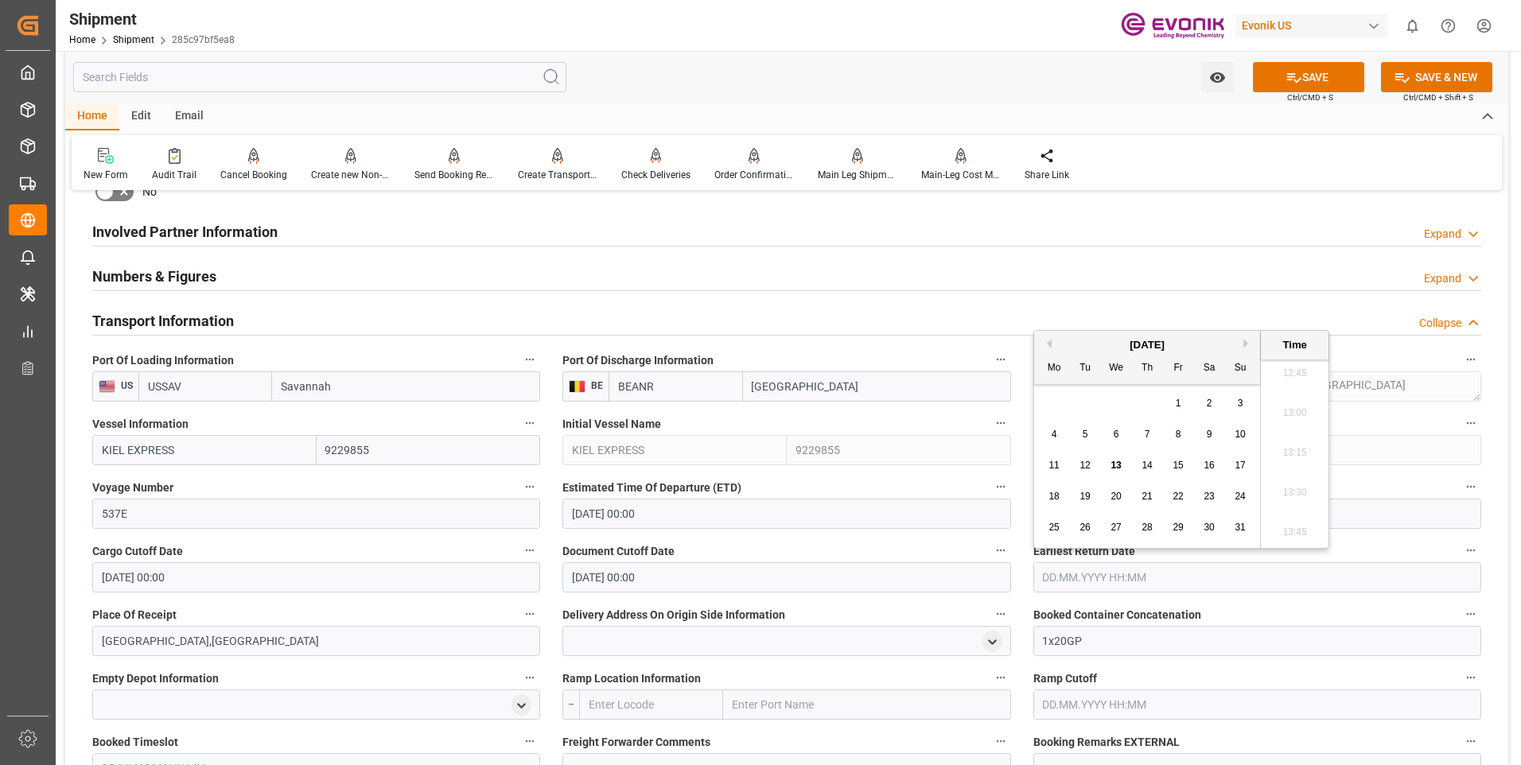
click at [1176, 528] on span "29" at bounding box center [1177, 527] width 10 height 11
type input "29.08.2025 00:00"
click at [1030, 600] on div "Booked Container Concatenation 1x20GP" at bounding box center [1257, 630] width 470 height 64
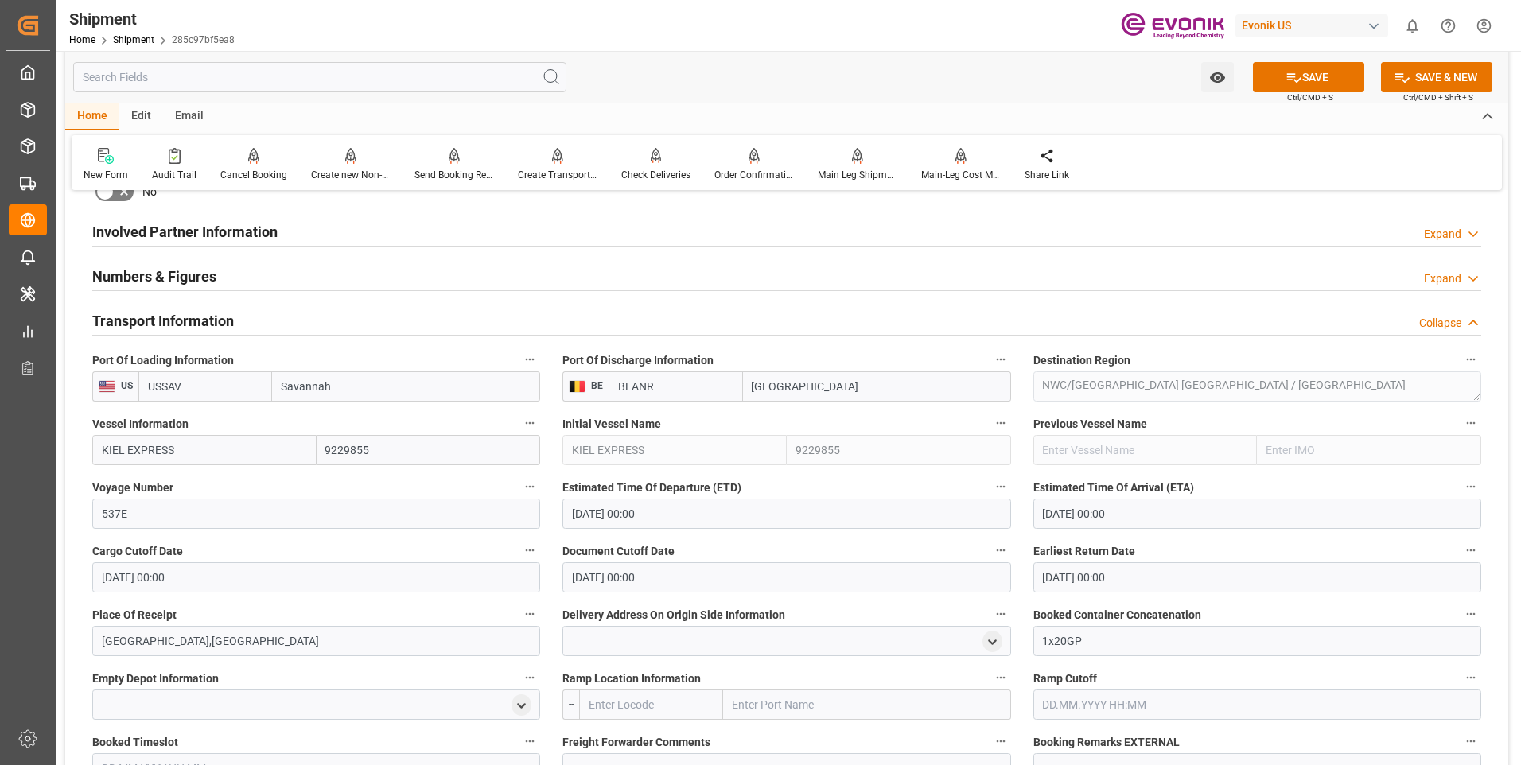
scroll to position [954, 0]
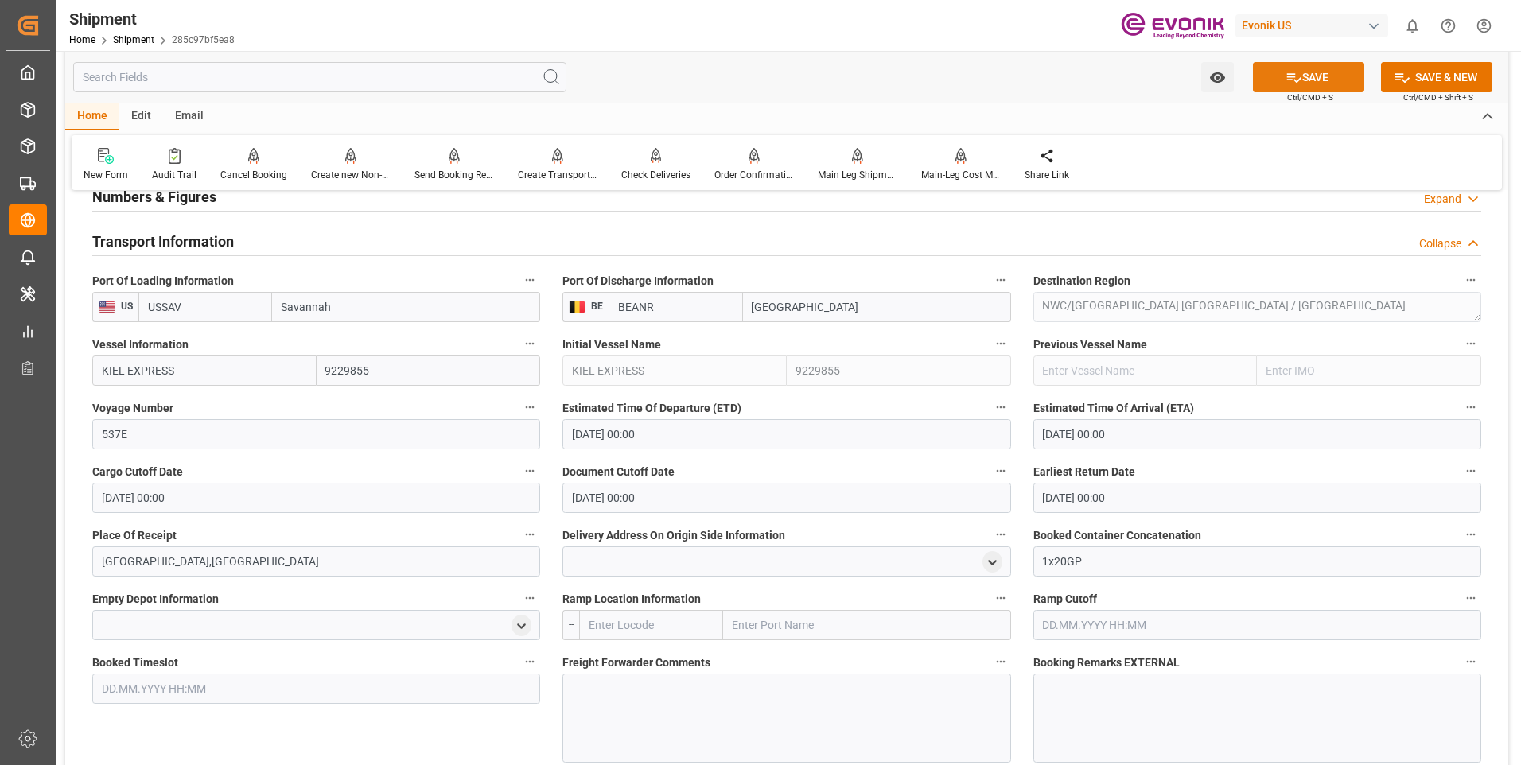
click at [1337, 74] on button "SAVE" at bounding box center [1308, 77] width 111 height 30
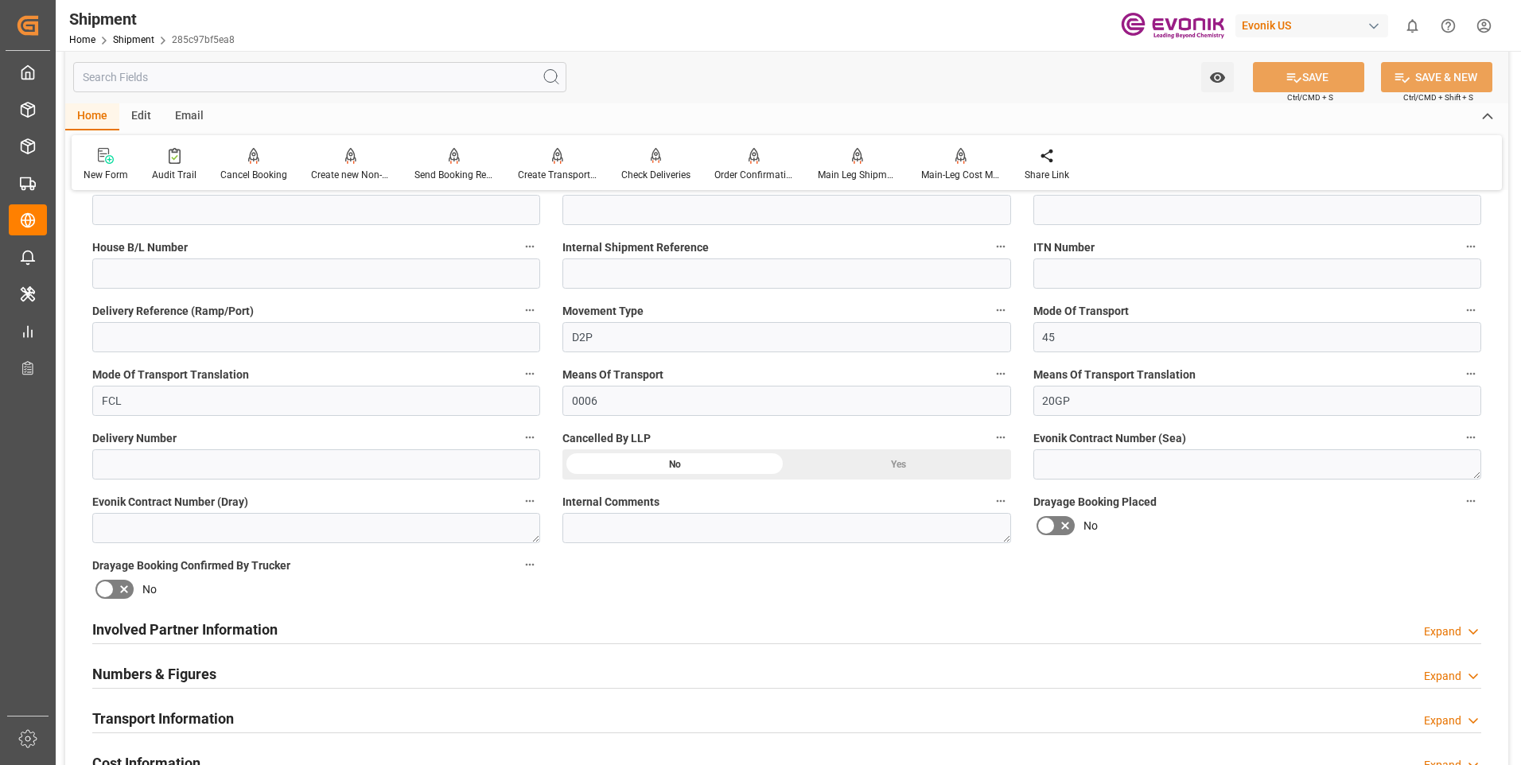
scroll to position [875, 0]
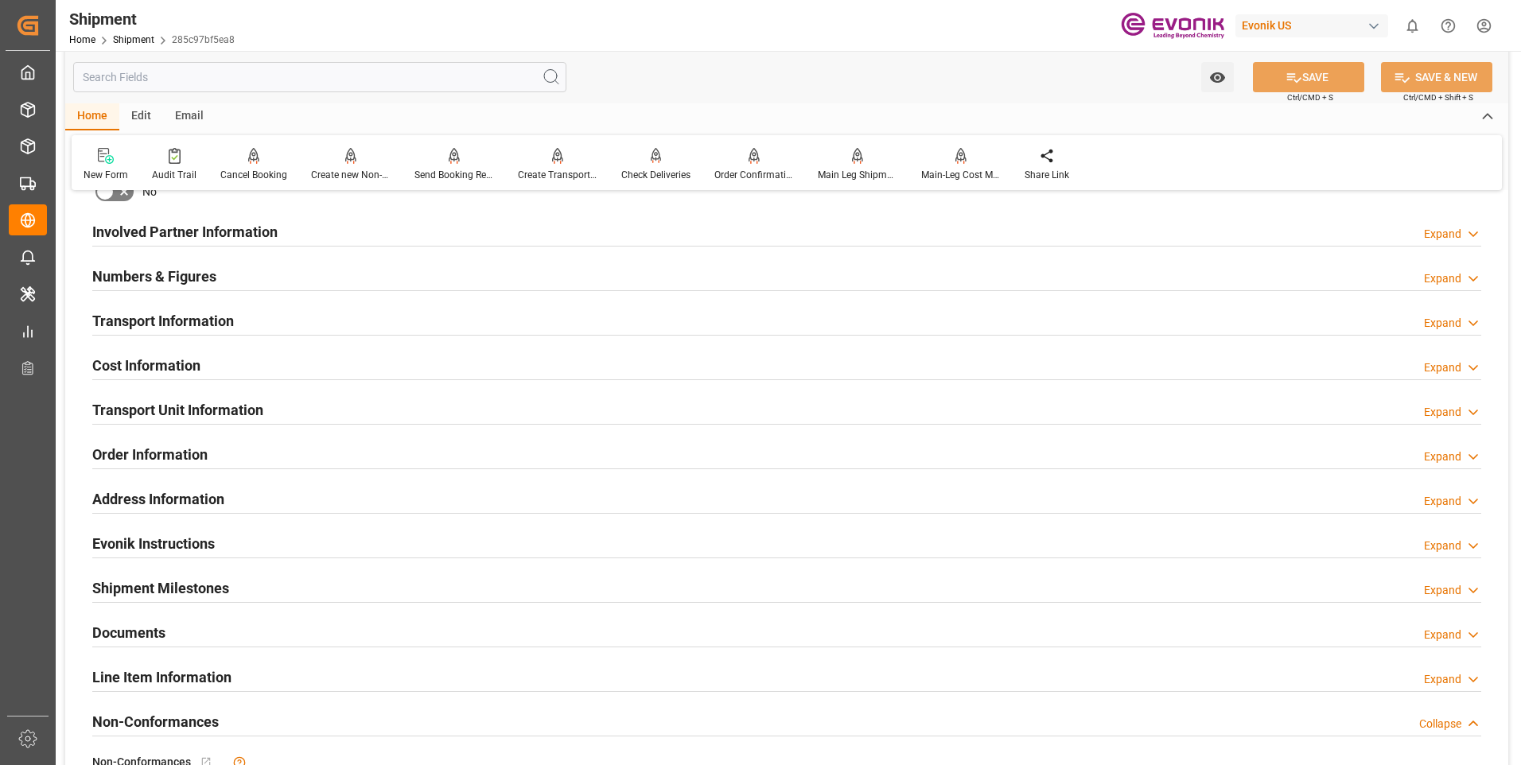
click at [164, 228] on h2 "Involved Partner Information" at bounding box center [184, 231] width 185 height 21
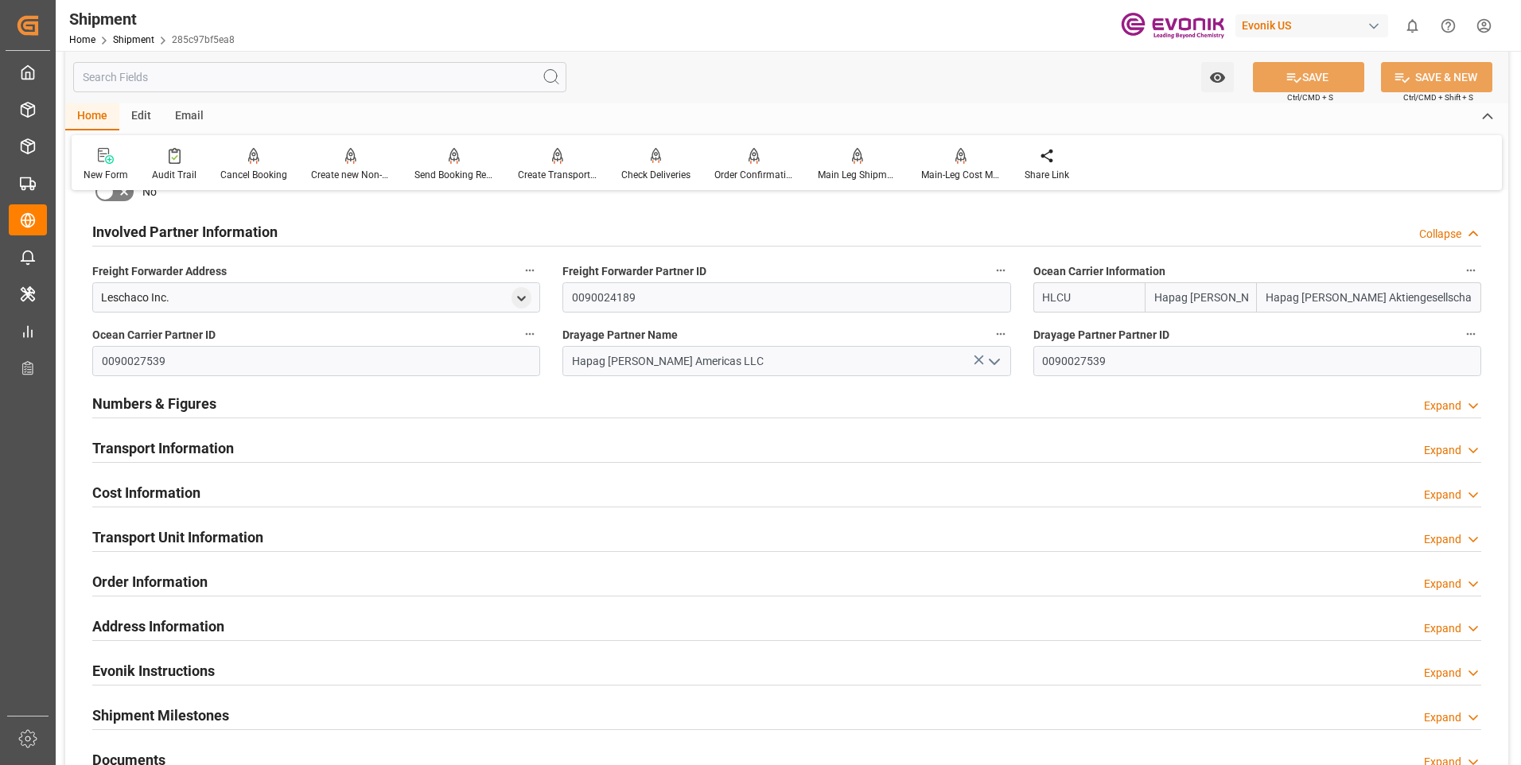
click at [164, 228] on h2 "Involved Partner Information" at bounding box center [184, 231] width 185 height 21
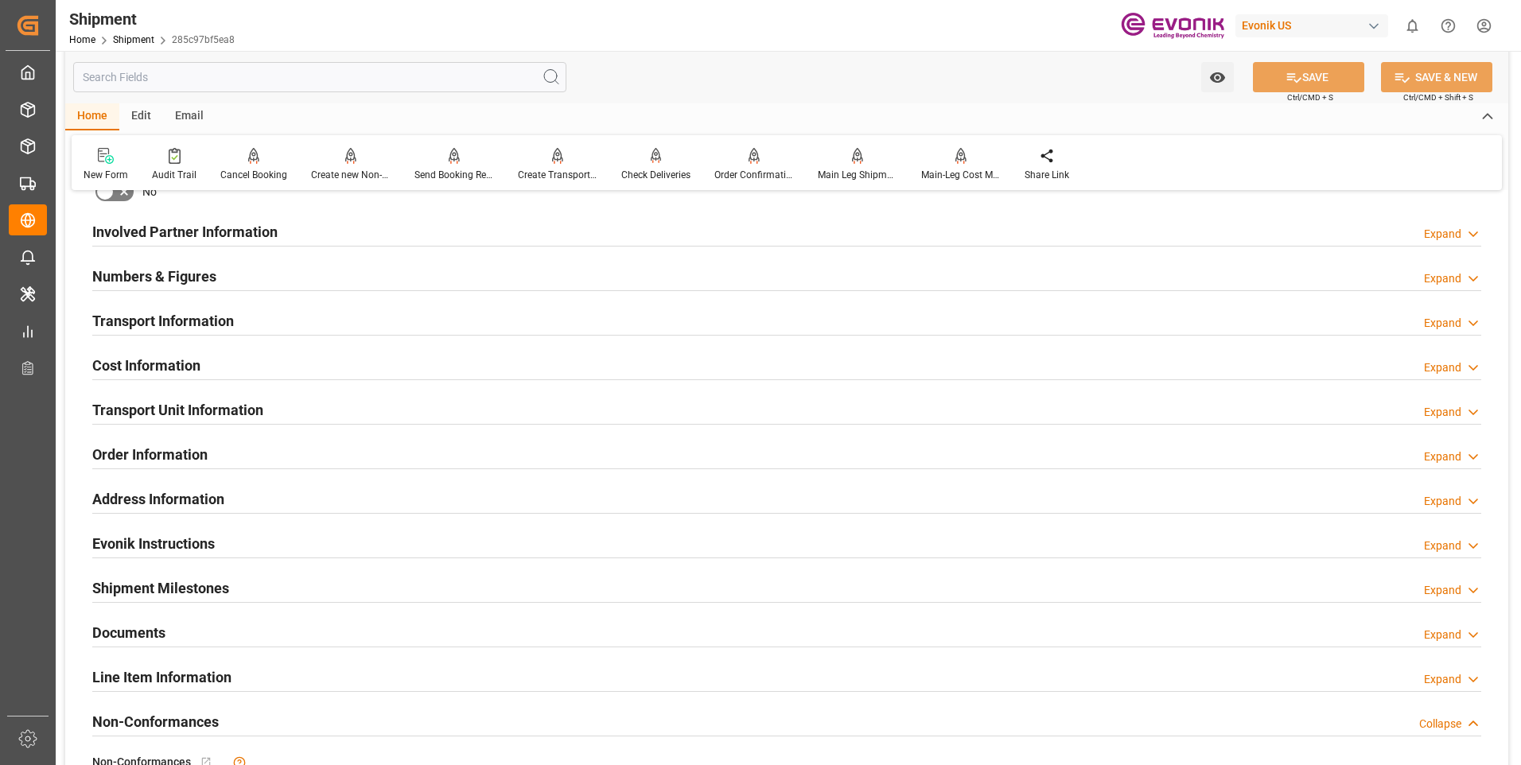
click at [129, 280] on h2 "Numbers & Figures" at bounding box center [154, 276] width 124 height 21
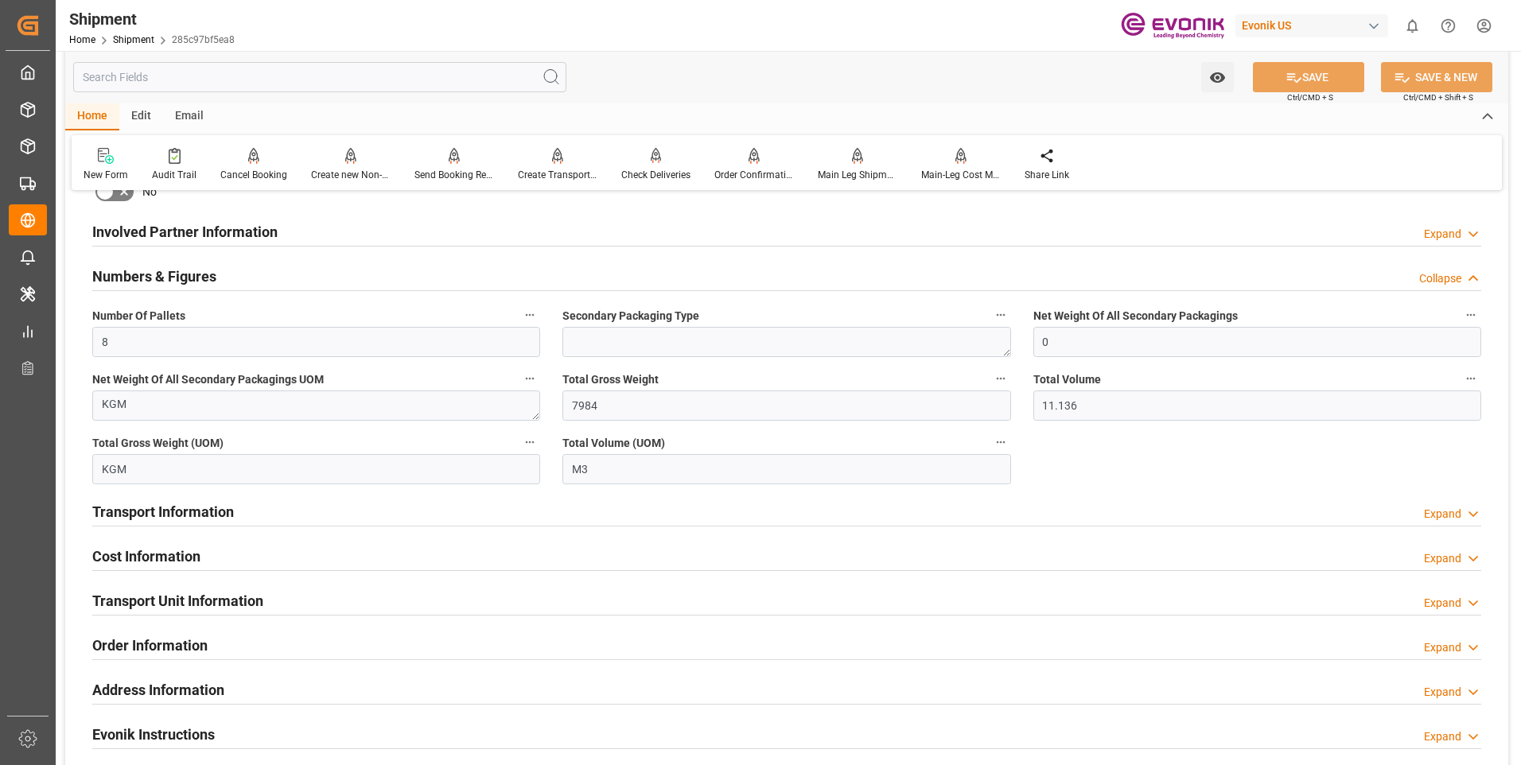
click at [129, 280] on h2 "Numbers & Figures" at bounding box center [154, 276] width 124 height 21
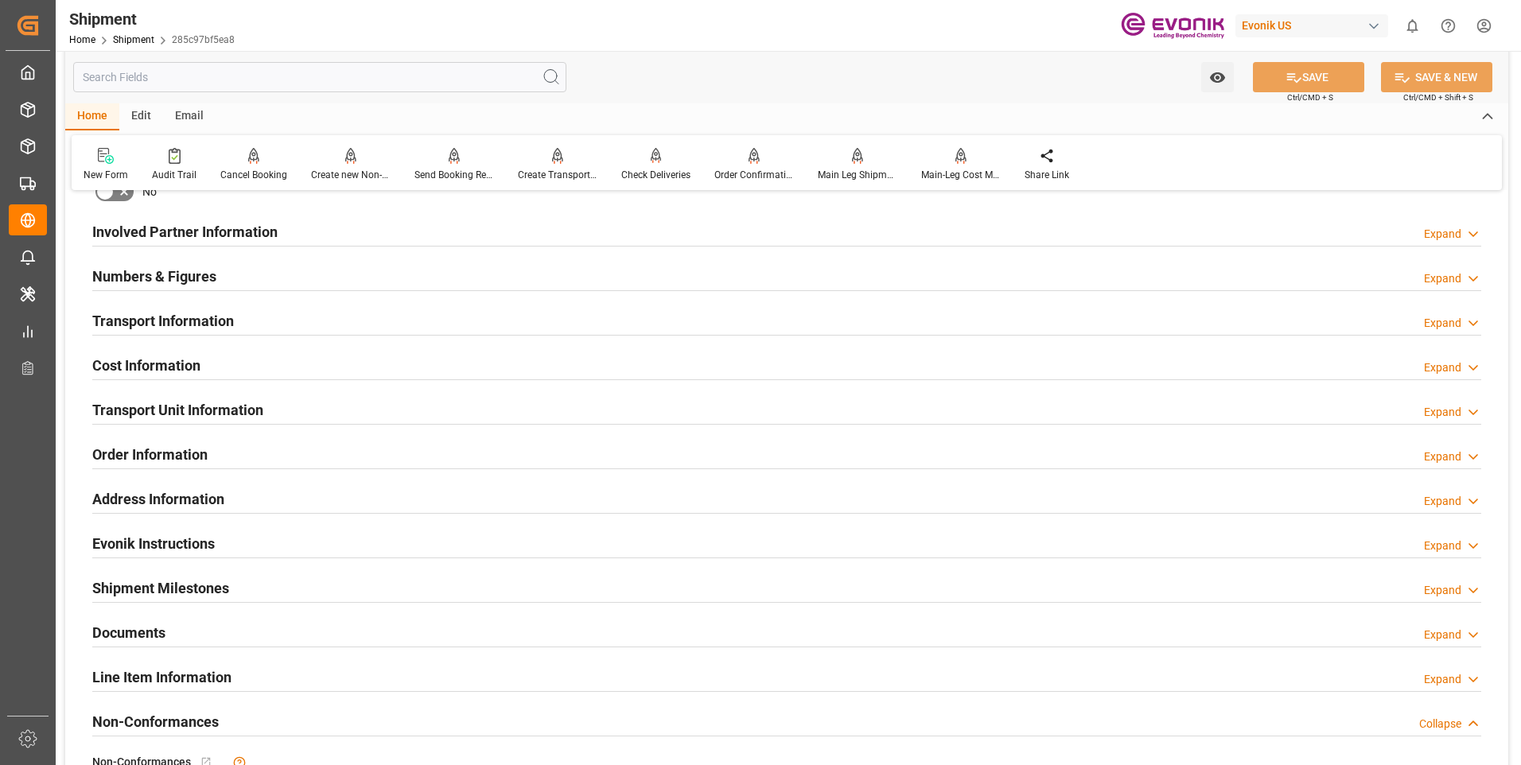
click at [153, 328] on h2 "Transport Information" at bounding box center [163, 320] width 142 height 21
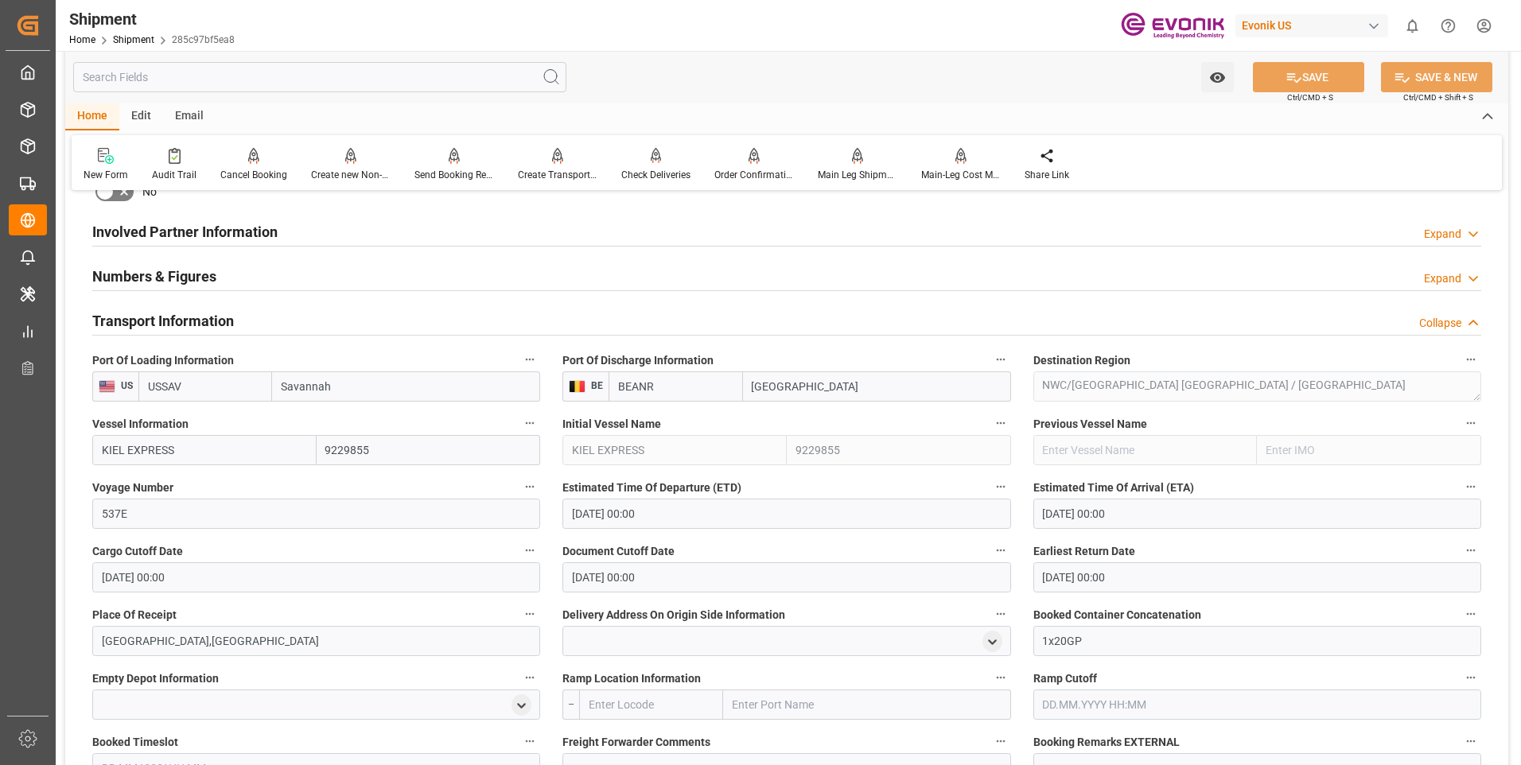
click at [177, 307] on div "Transport Information" at bounding box center [163, 320] width 142 height 30
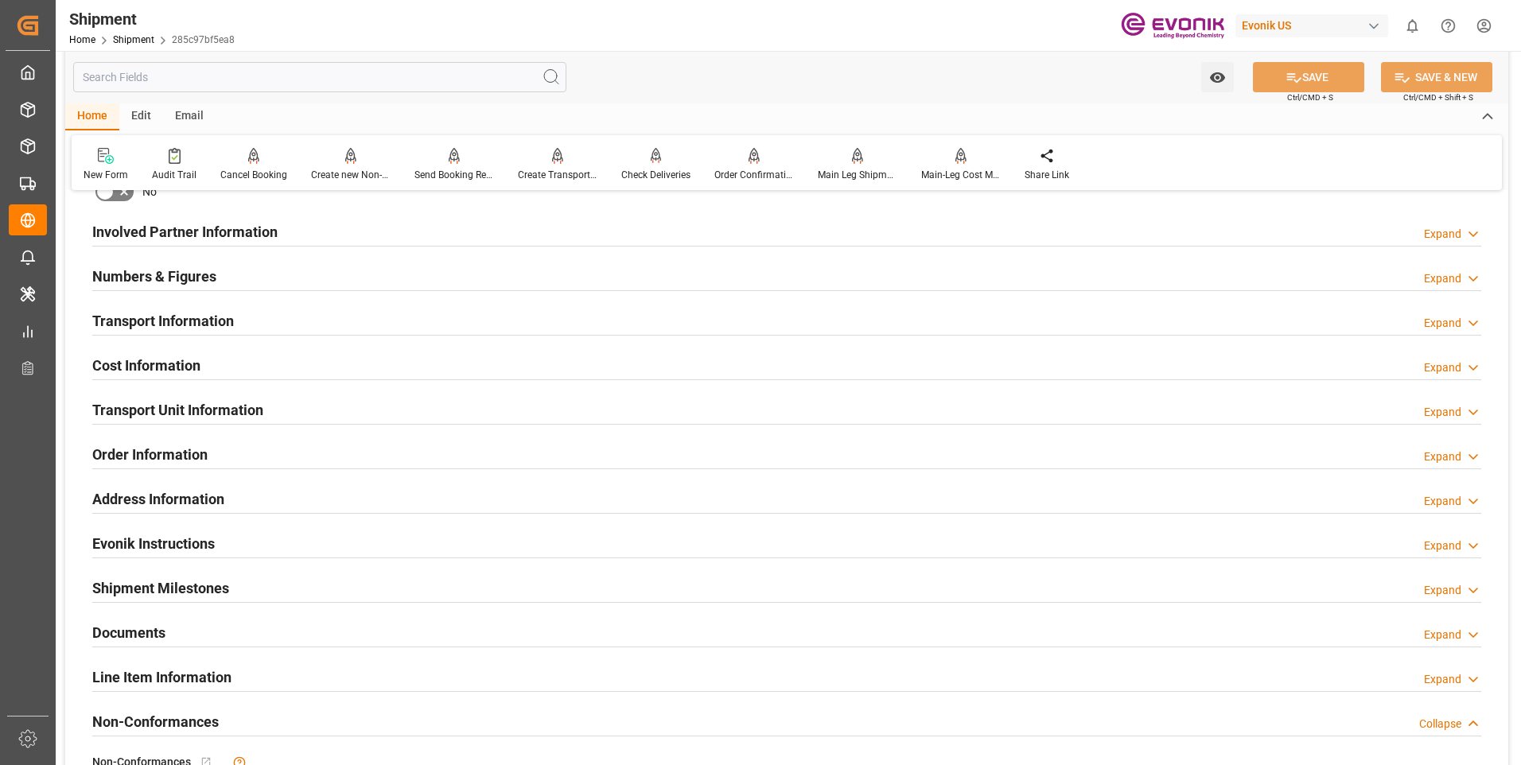
click at [165, 366] on h2 "Cost Information" at bounding box center [146, 365] width 108 height 21
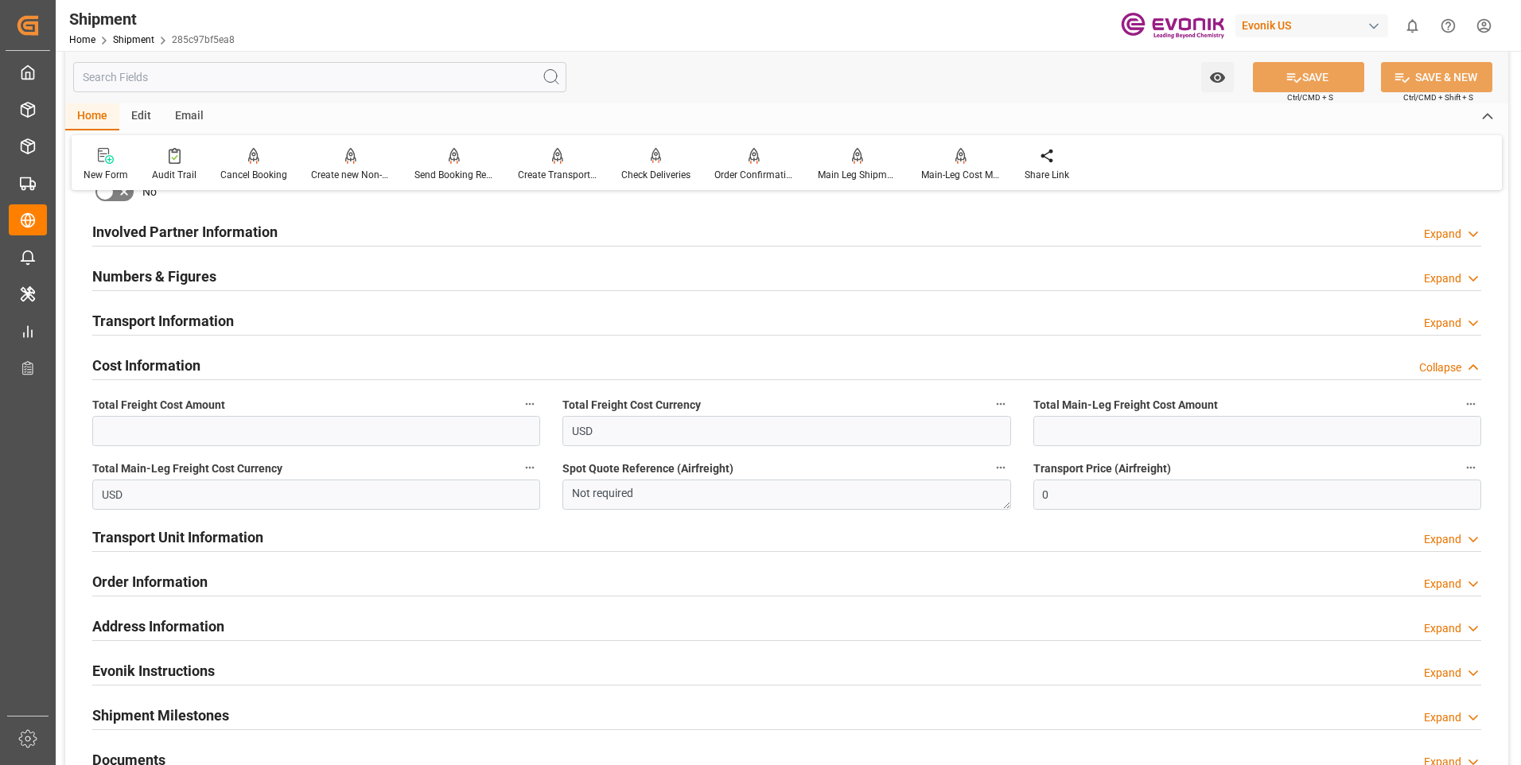
click at [418, 543] on div "Transport Unit Information Expand" at bounding box center [786, 536] width 1389 height 30
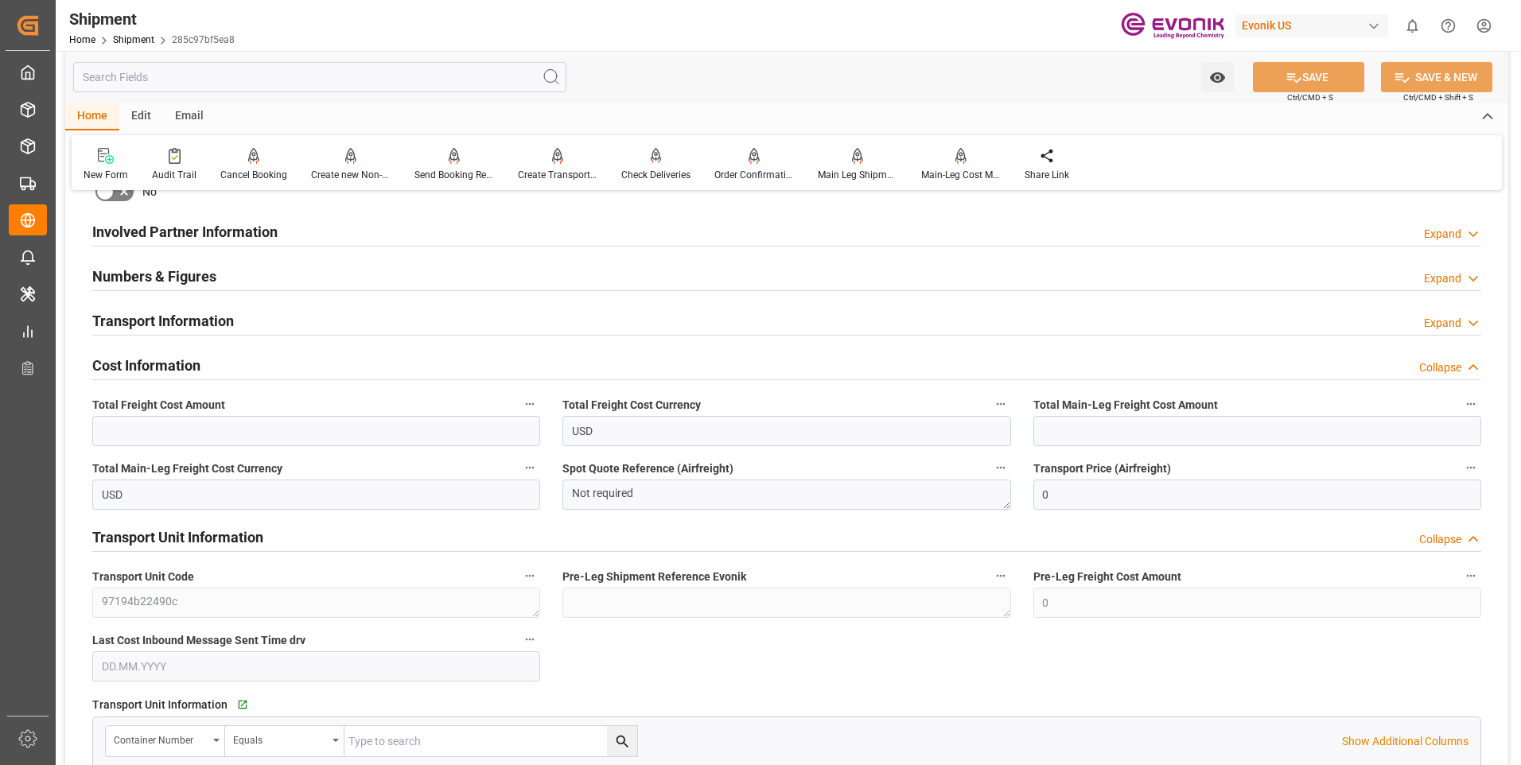
click at [204, 527] on h2 "Transport Unit Information" at bounding box center [177, 537] width 171 height 21
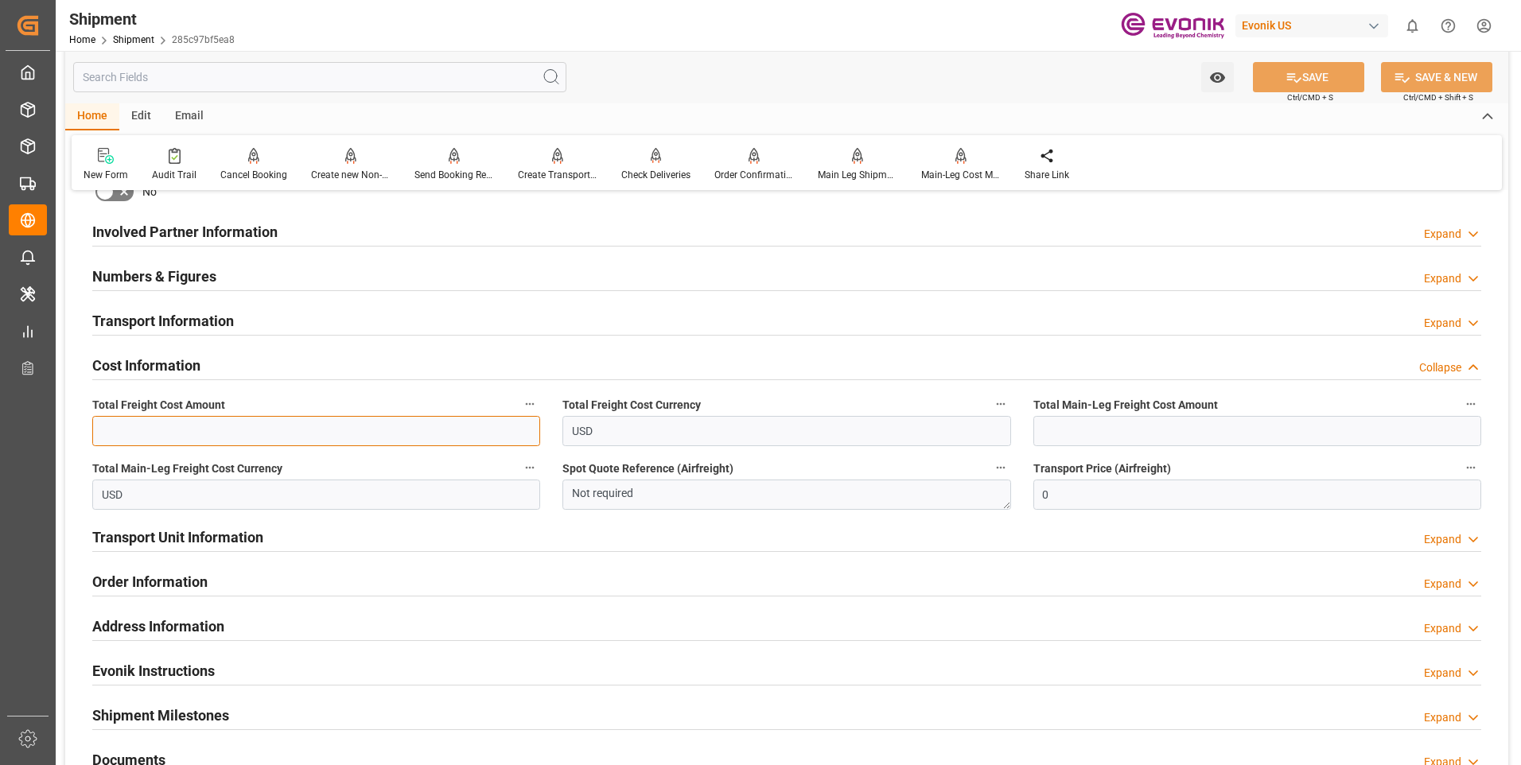
click at [210, 442] on input "text" at bounding box center [316, 431] width 448 height 30
type input "7"
type input "0"
type input "1793"
click at [1199, 433] on input "text" at bounding box center [1257, 431] width 448 height 30
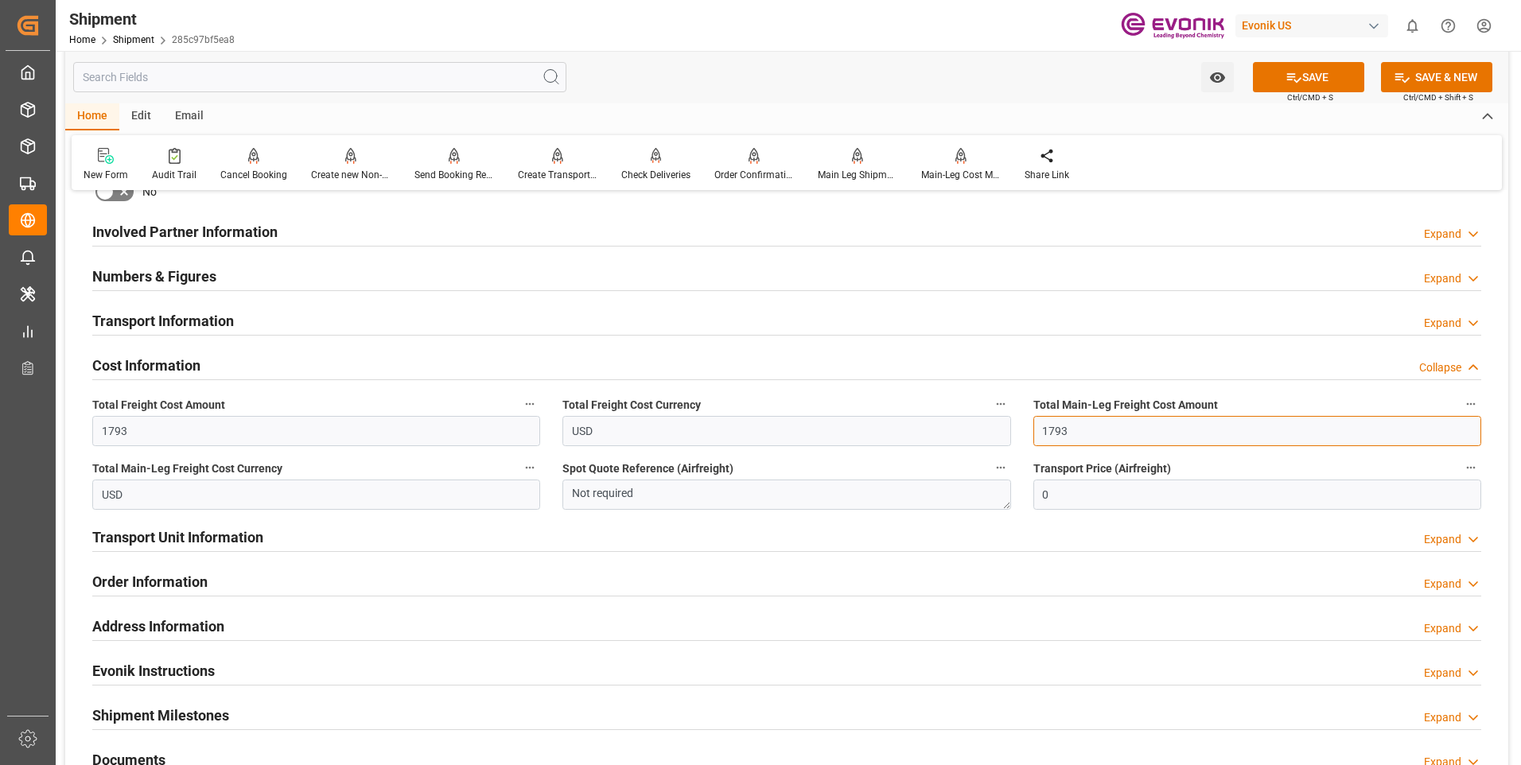
type input "1793"
click at [1313, 84] on button "SAVE" at bounding box center [1308, 77] width 111 height 30
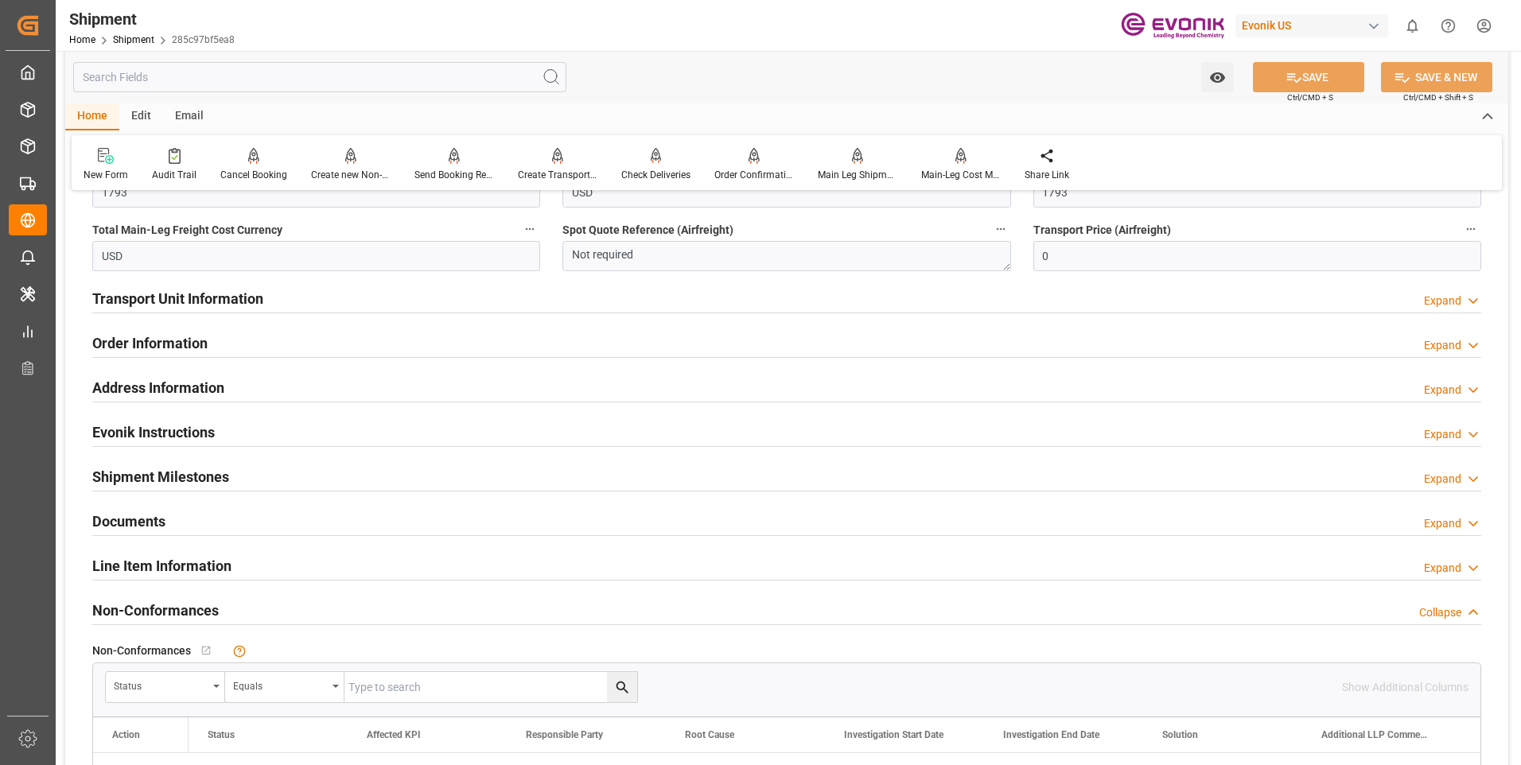
click at [250, 292] on h2 "Transport Unit Information" at bounding box center [177, 298] width 171 height 21
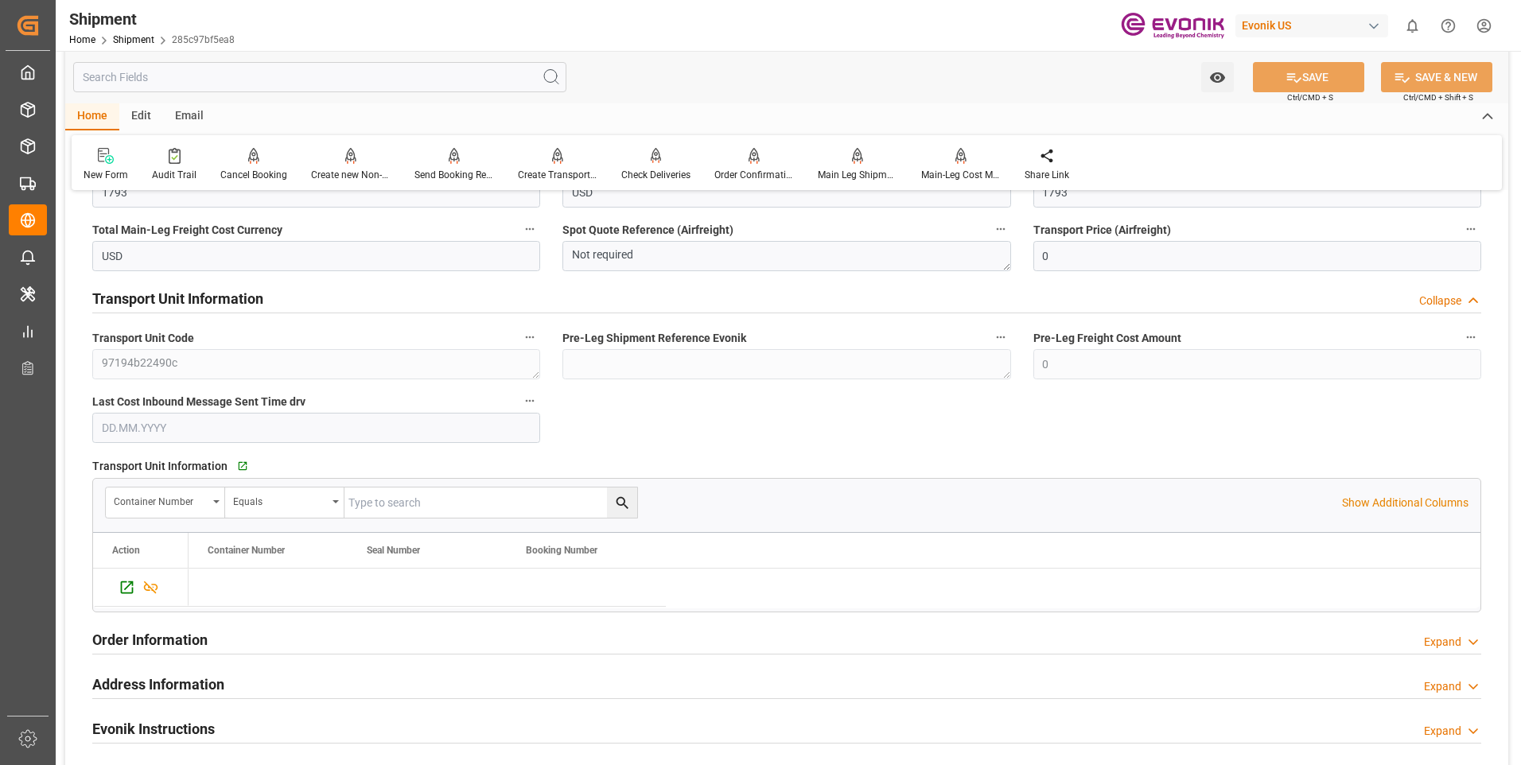
click at [250, 292] on h2 "Transport Unit Information" at bounding box center [177, 298] width 171 height 21
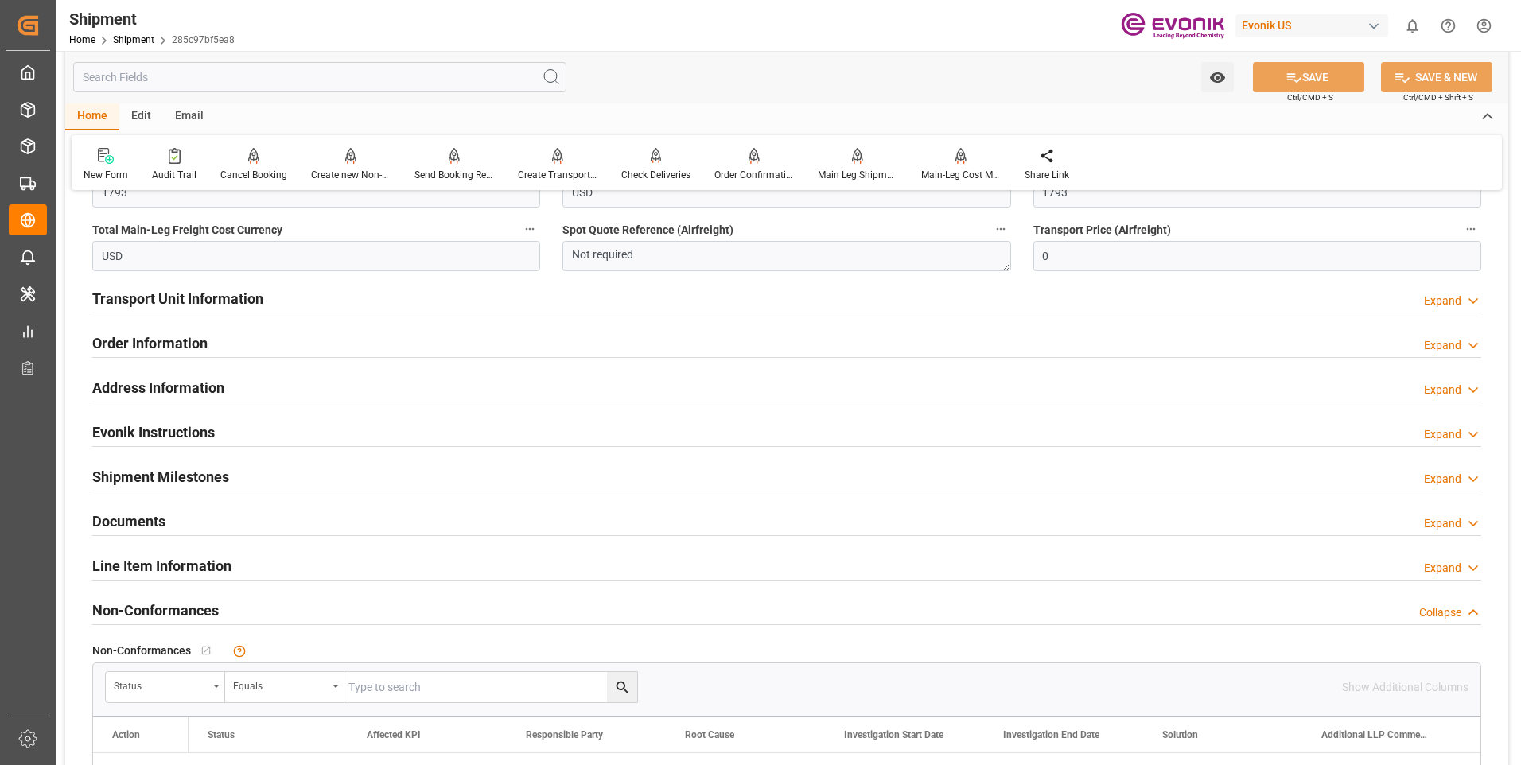
click at [172, 334] on h2 "Order Information" at bounding box center [149, 342] width 115 height 21
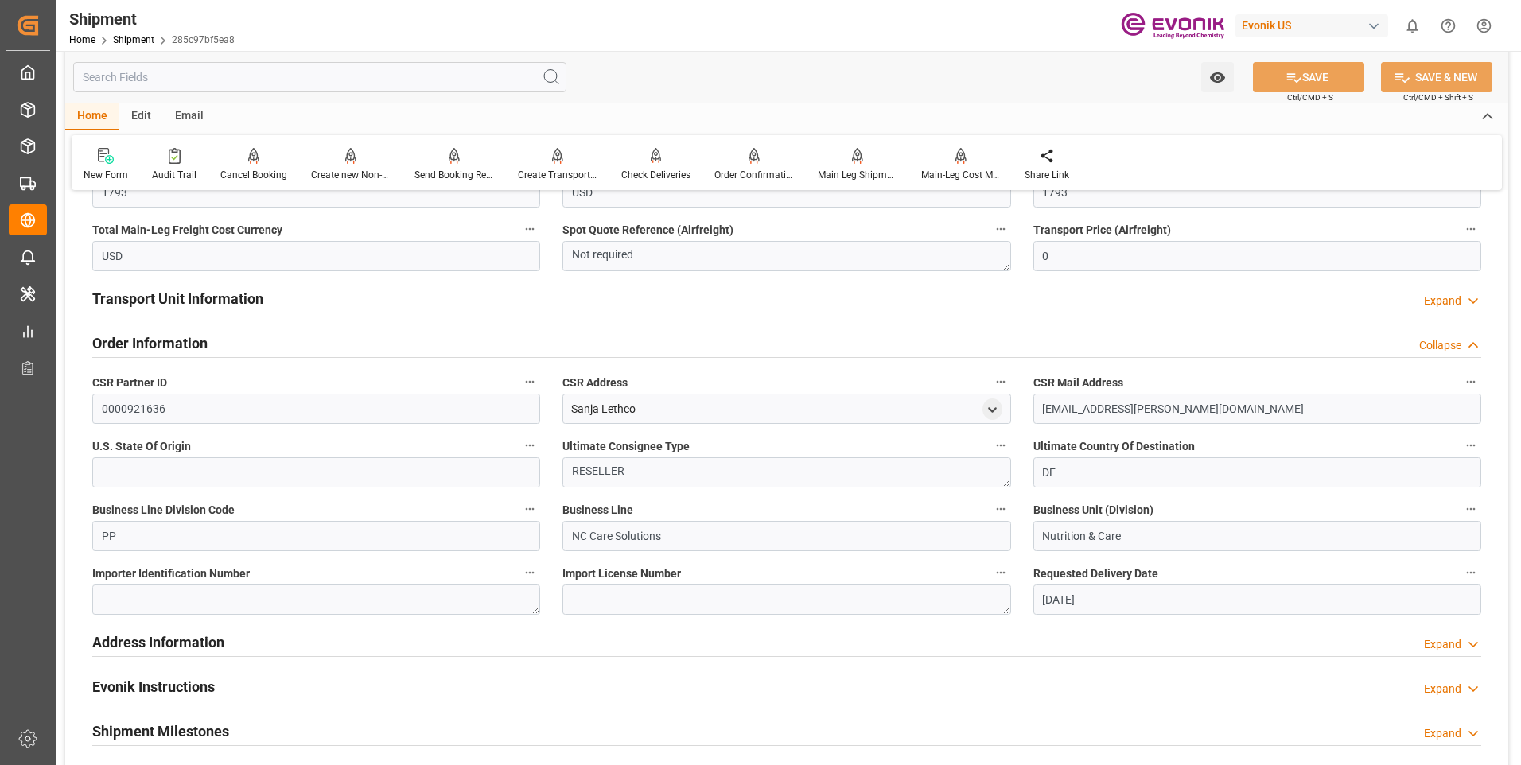
click at [172, 334] on h2 "Order Information" at bounding box center [149, 342] width 115 height 21
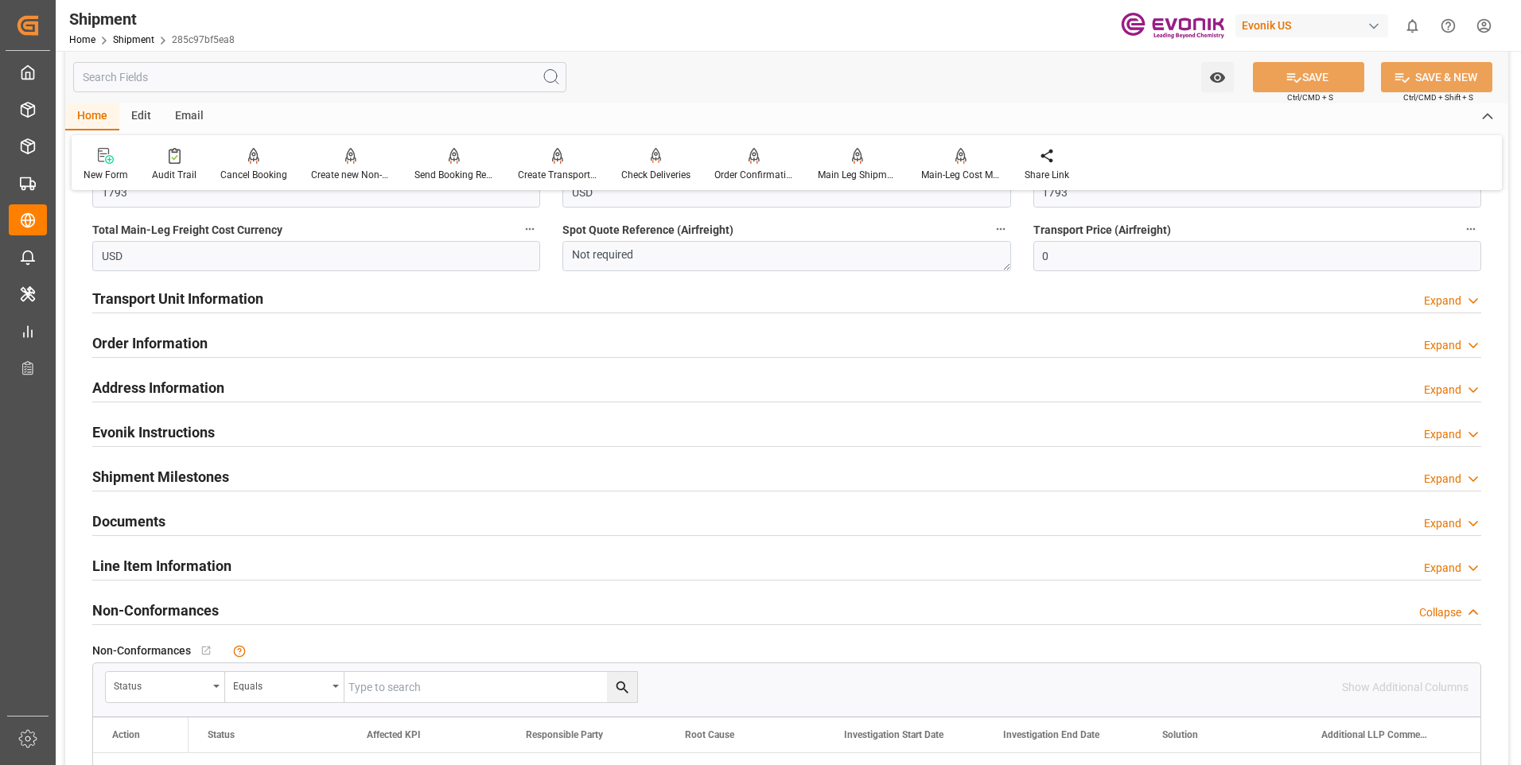
click at [121, 511] on h2 "Documents" at bounding box center [128, 521] width 73 height 21
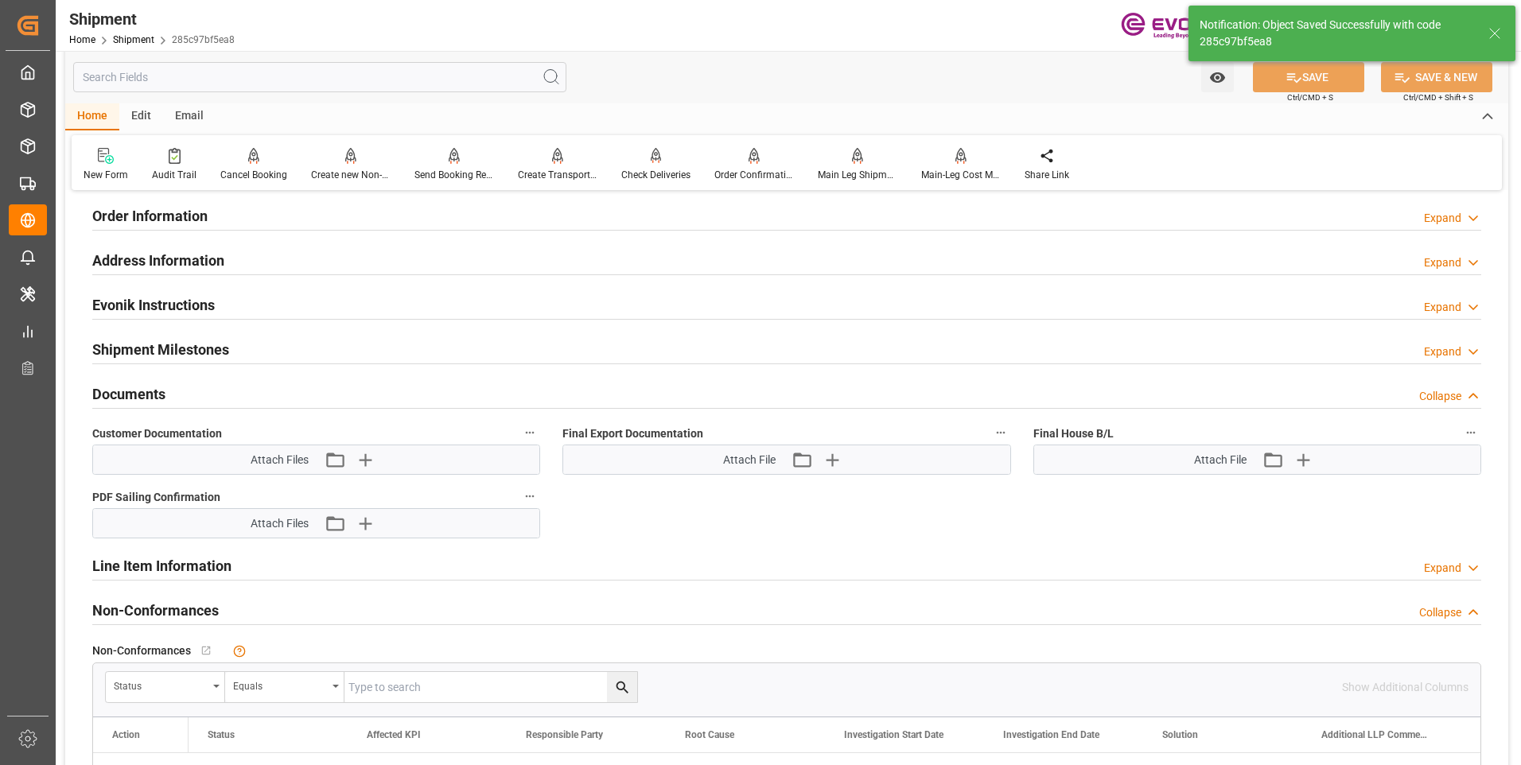
click at [121, 390] on h2 "Documents" at bounding box center [128, 393] width 73 height 21
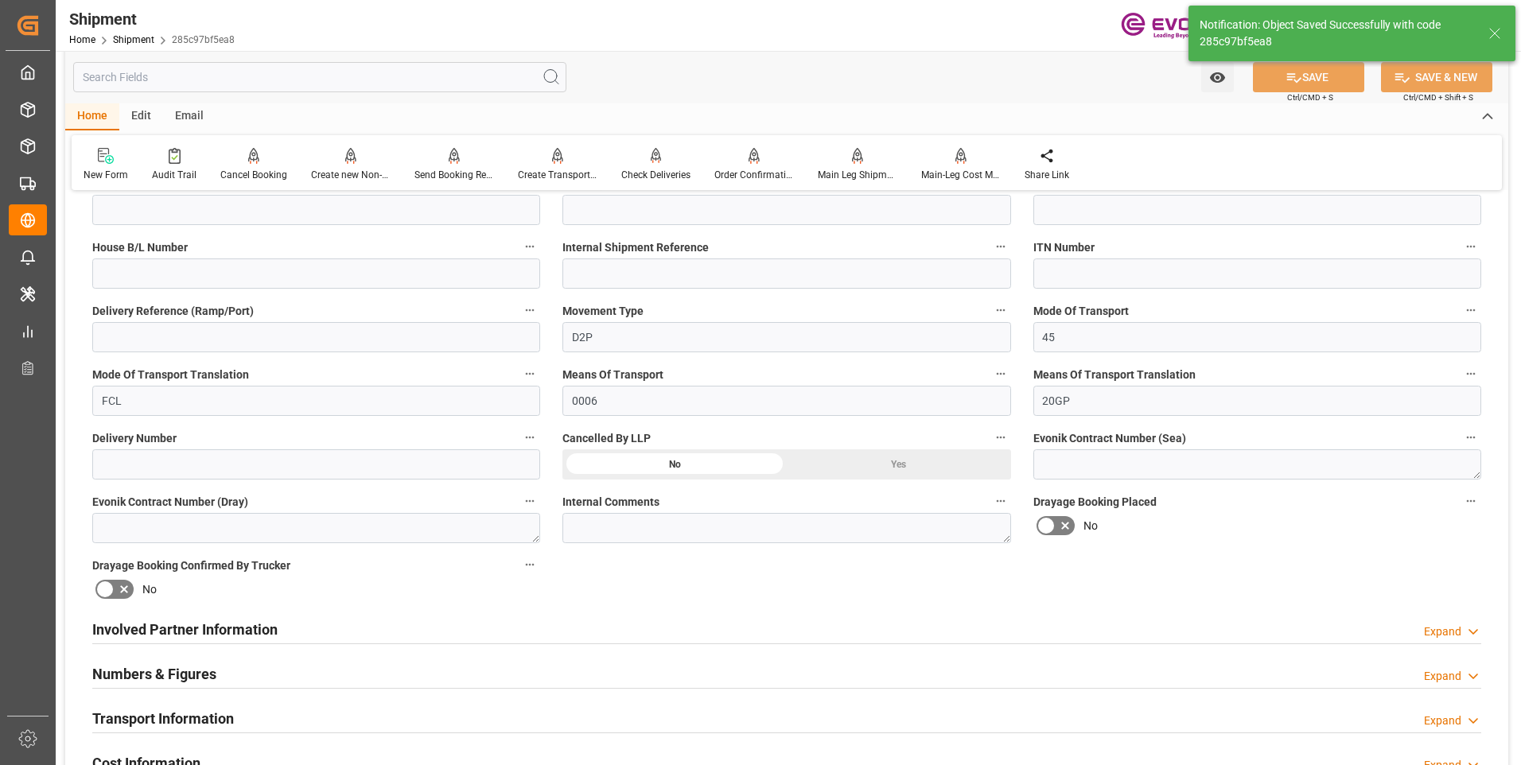
scroll to position [0, 0]
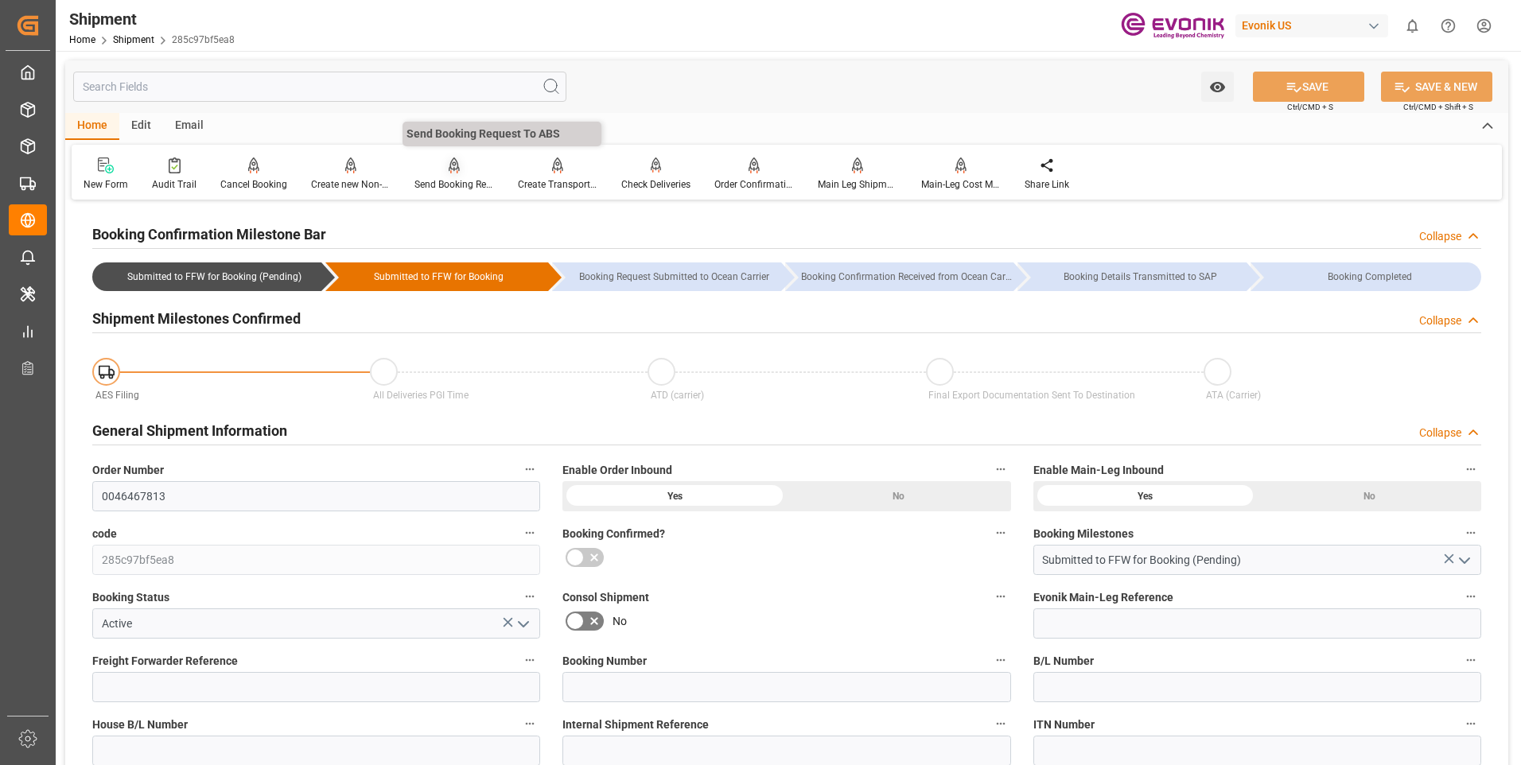
click at [439, 175] on div "Send Booking Request To ABS" at bounding box center [453, 174] width 103 height 35
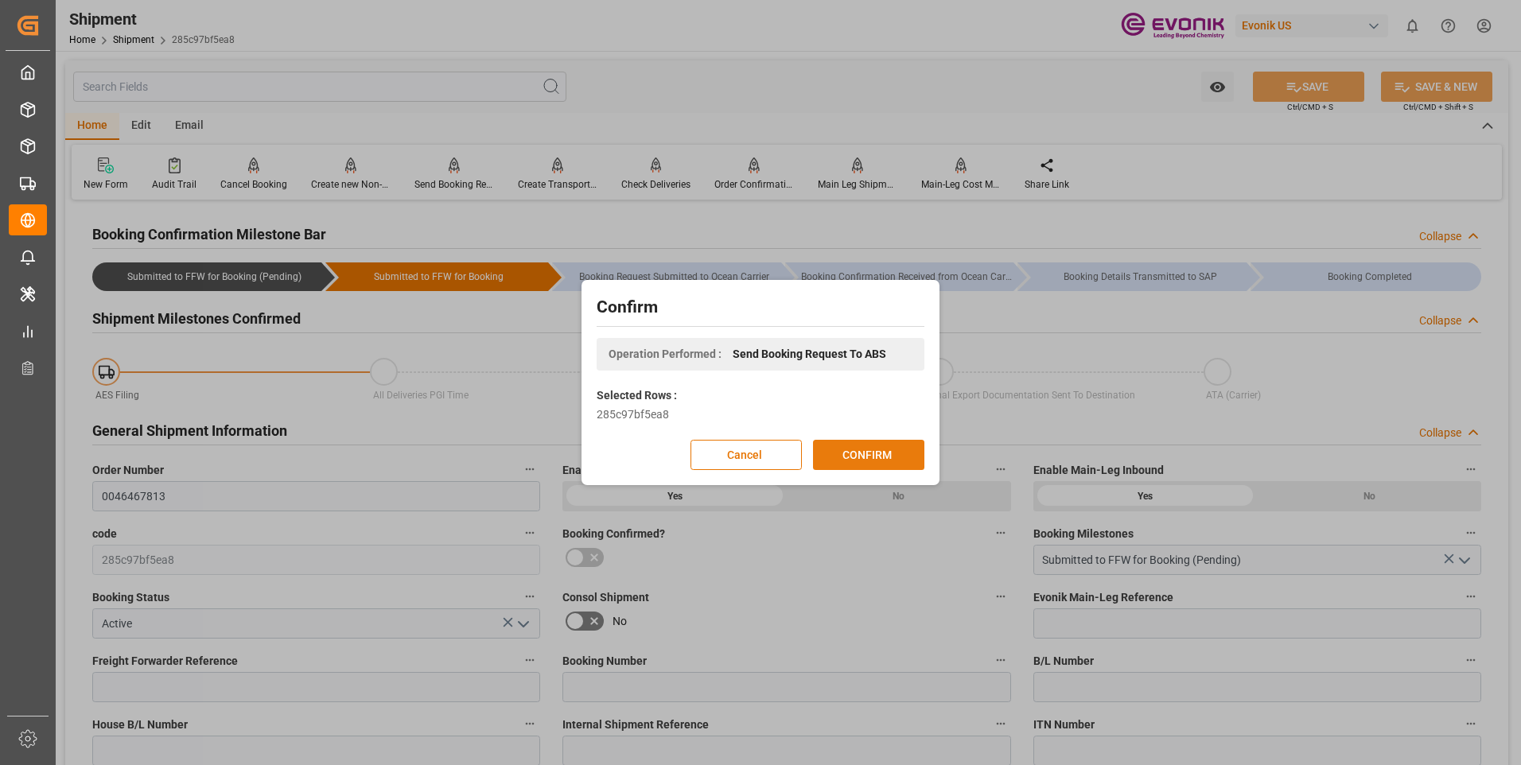
click at [845, 456] on button "CONFIRM" at bounding box center [868, 455] width 111 height 30
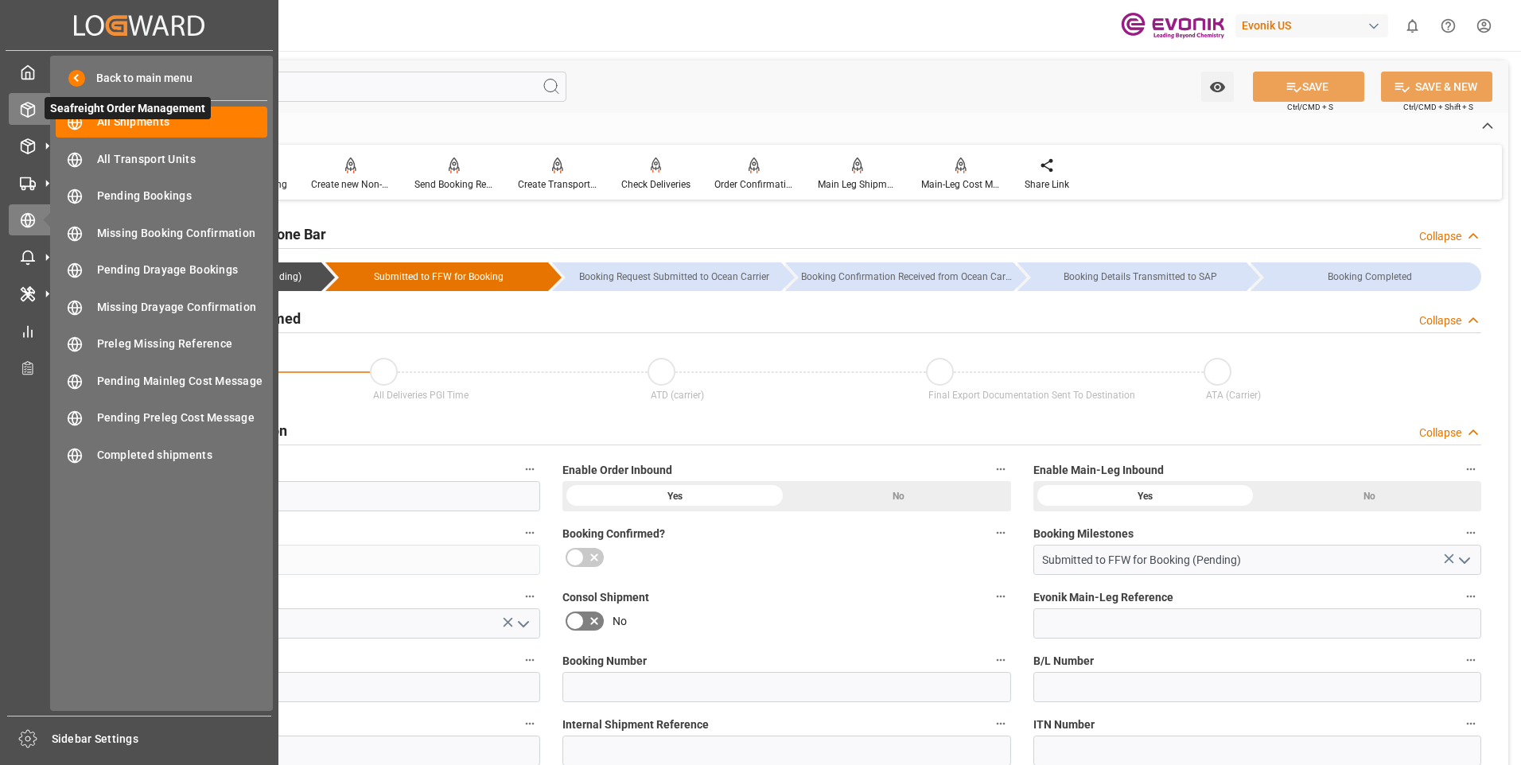
click at [34, 111] on icon at bounding box center [28, 110] width 14 height 14
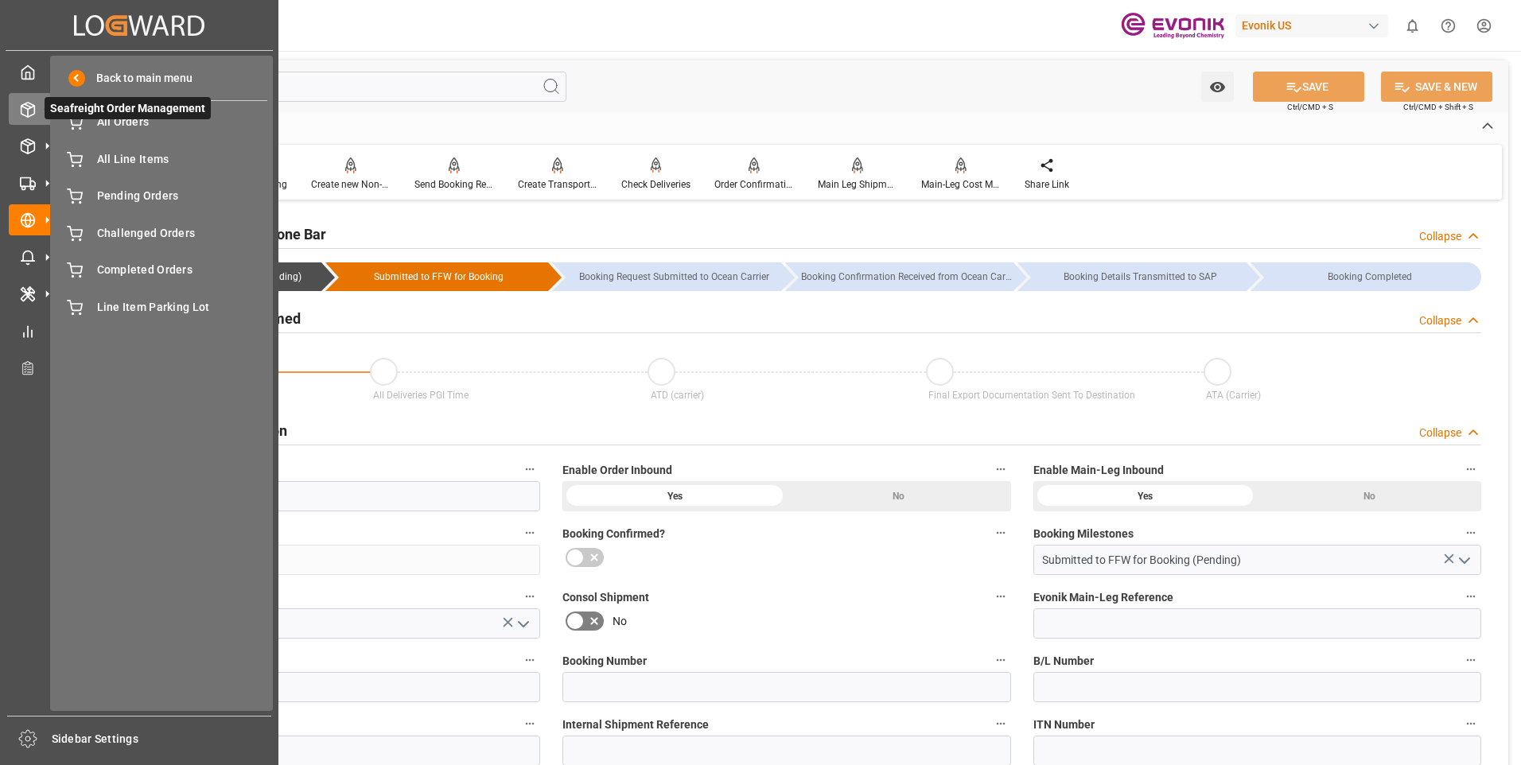
click at [126, 113] on span "Seafreight Order Management" at bounding box center [128, 108] width 166 height 22
click at [122, 121] on span "All Orders" at bounding box center [182, 122] width 171 height 17
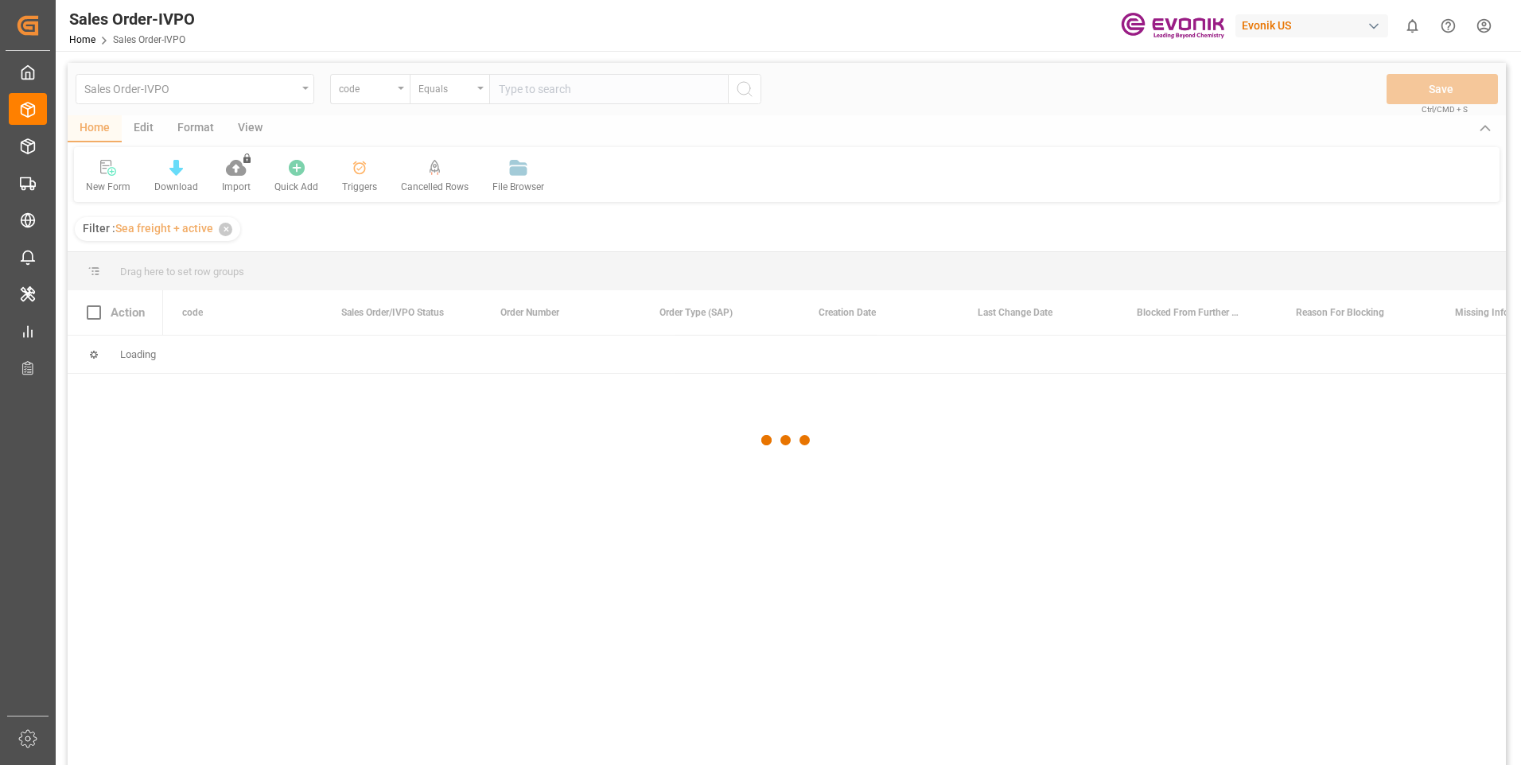
click at [383, 92] on div at bounding box center [787, 441] width 1438 height 756
click at [402, 91] on div at bounding box center [787, 441] width 1438 height 756
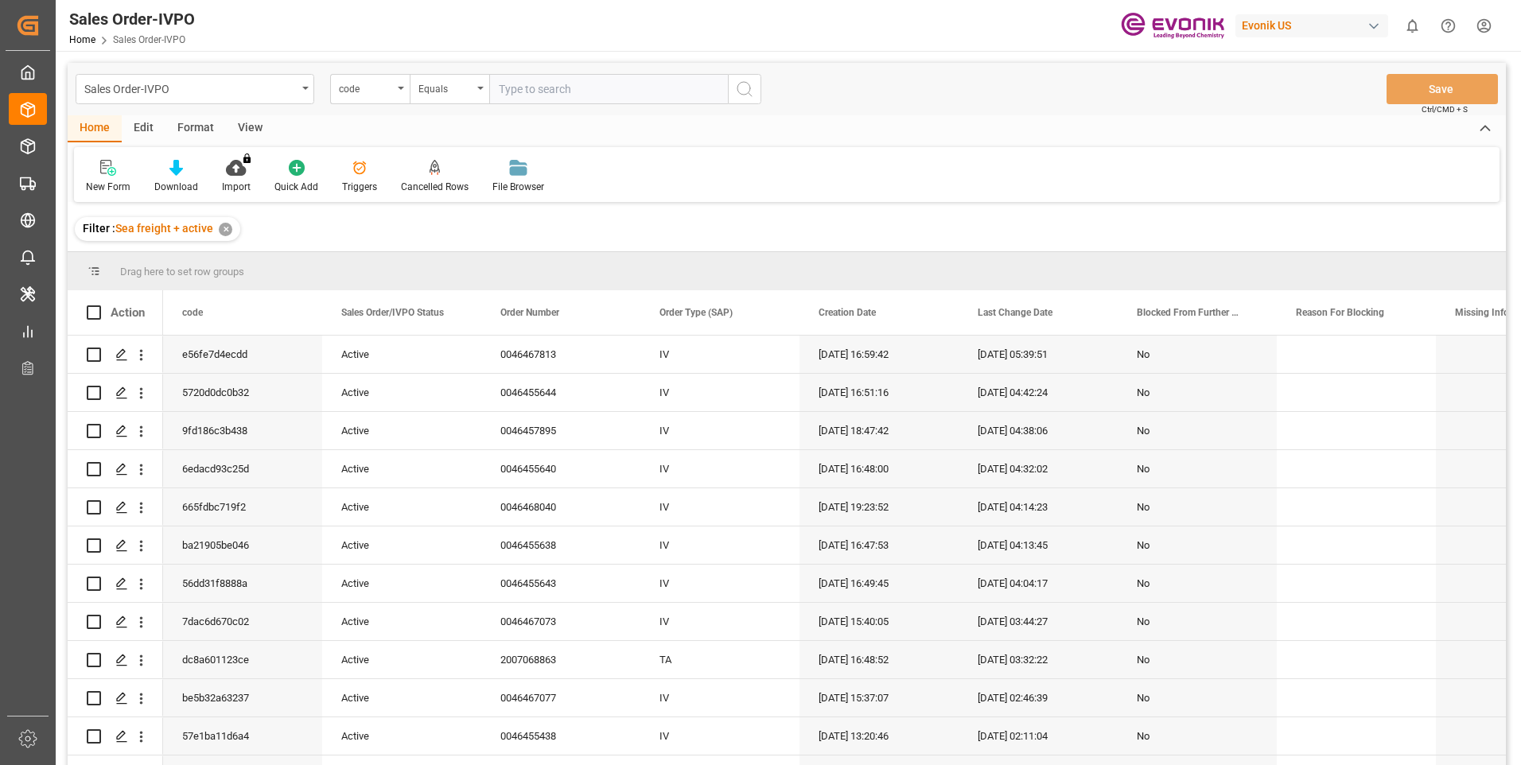
click at [406, 92] on div "code" at bounding box center [370, 89] width 80 height 30
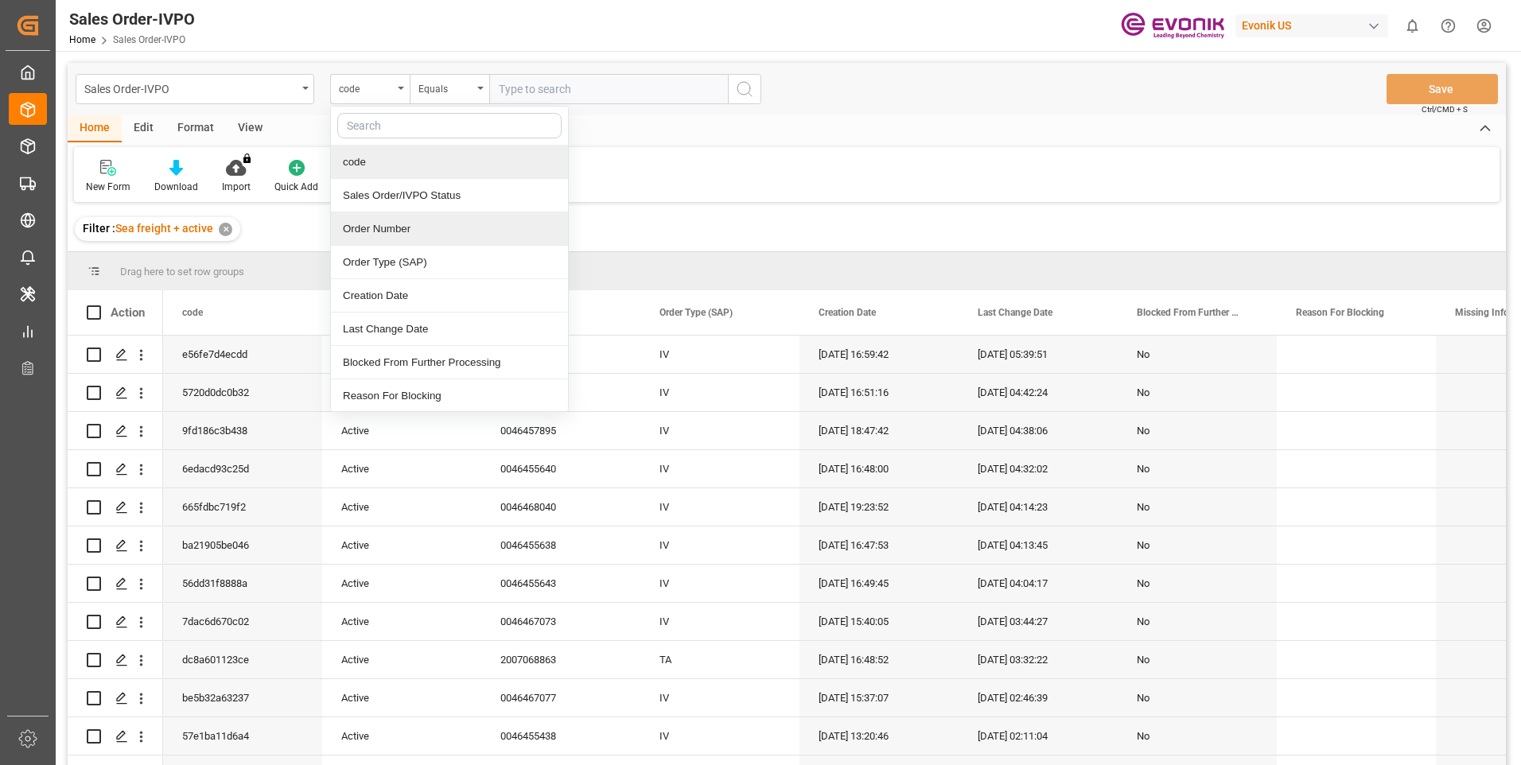
click at [387, 236] on div "Order Number" at bounding box center [449, 228] width 237 height 33
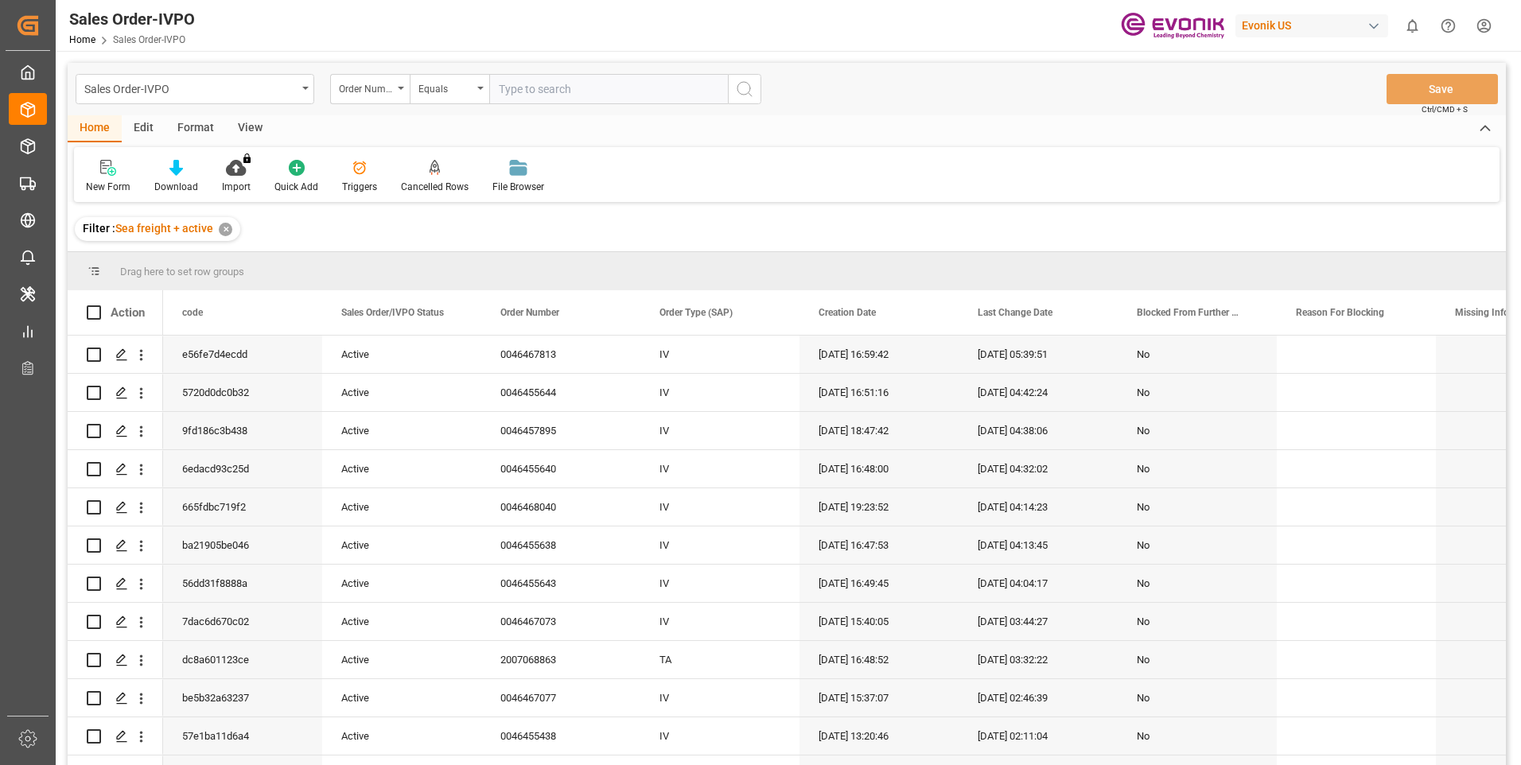
click at [551, 103] on input "text" at bounding box center [608, 89] width 239 height 30
paste input "2007066418"
type input "2007066418"
click at [743, 87] on icon "search button" at bounding box center [744, 89] width 19 height 19
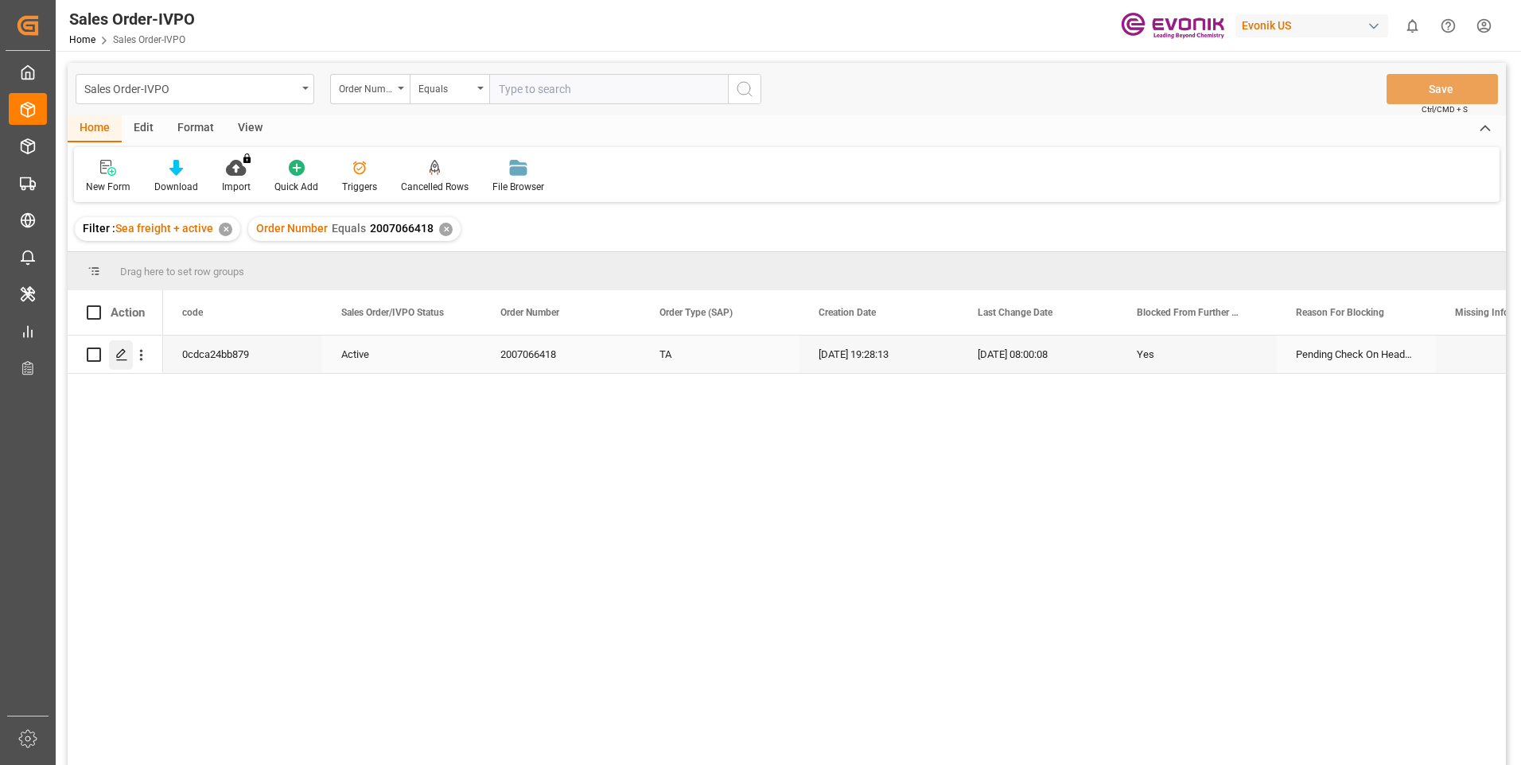
click at [117, 355] on icon "Press SPACE to select this row." at bounding box center [121, 354] width 13 height 13
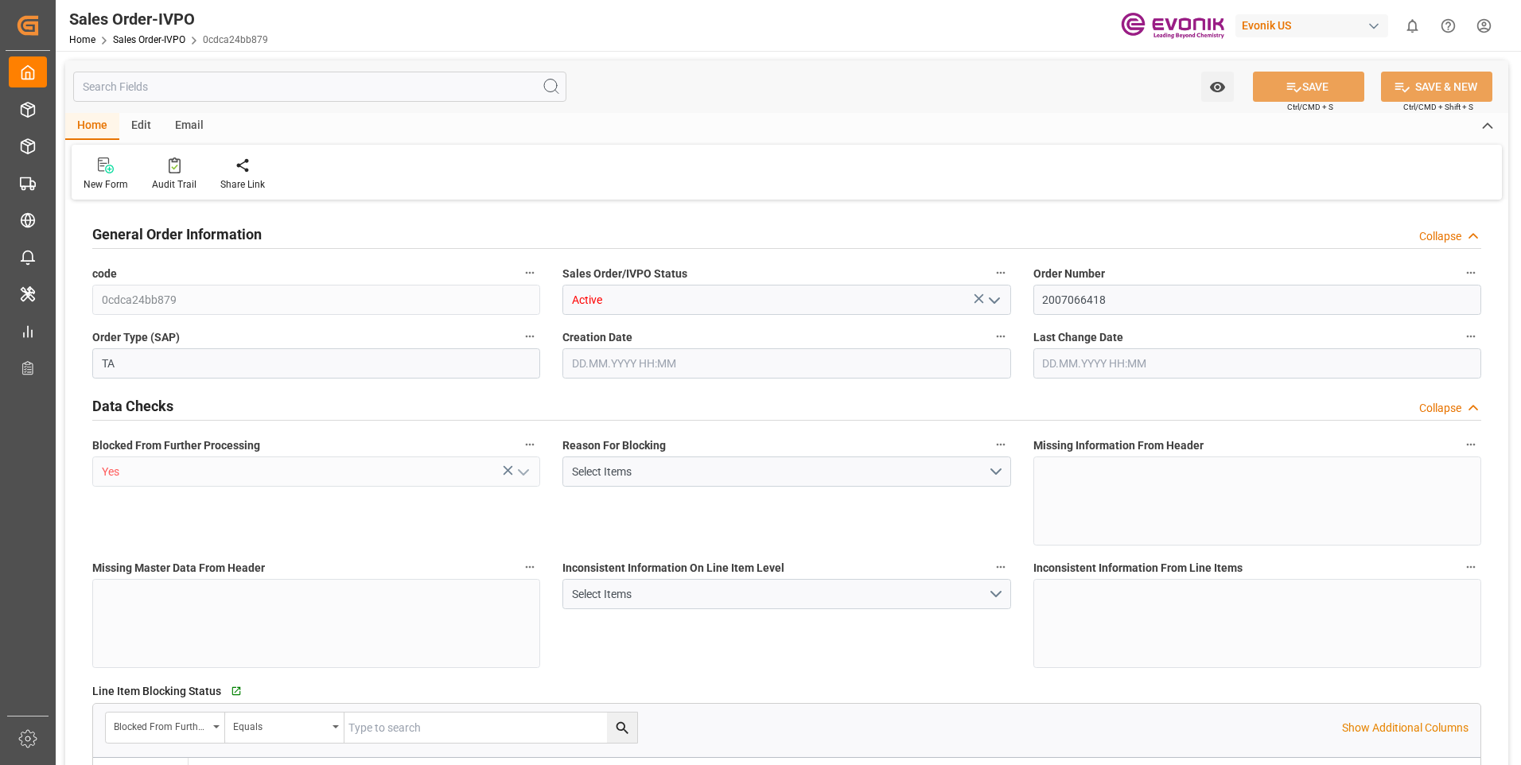
type input "INNSA"
type input "0"
type input "1"
type input "2"
type input "1"
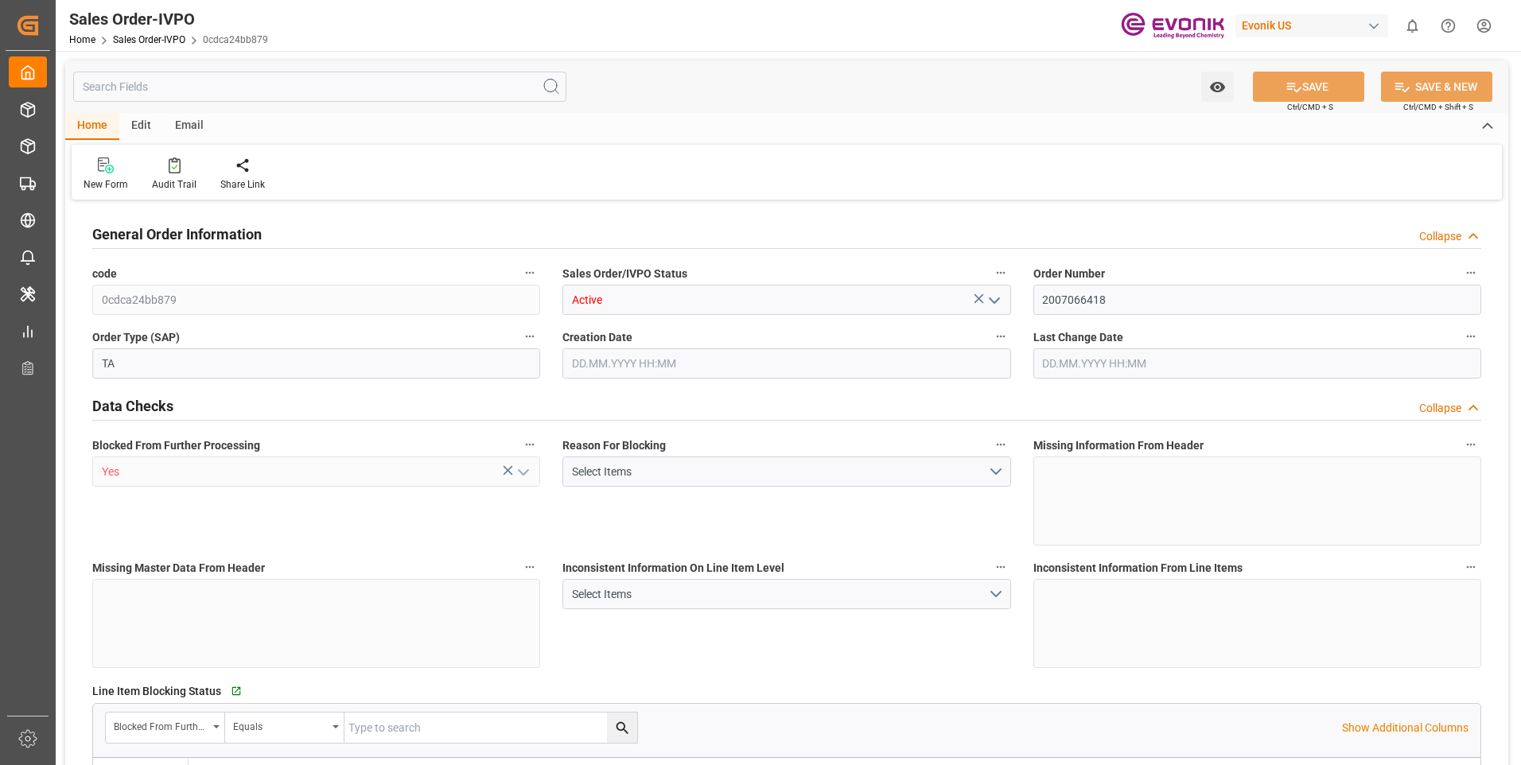
type input "19801.04"
type input "17.8516"
type input "17000"
type input "30"
type input "01.07.2025 19:28"
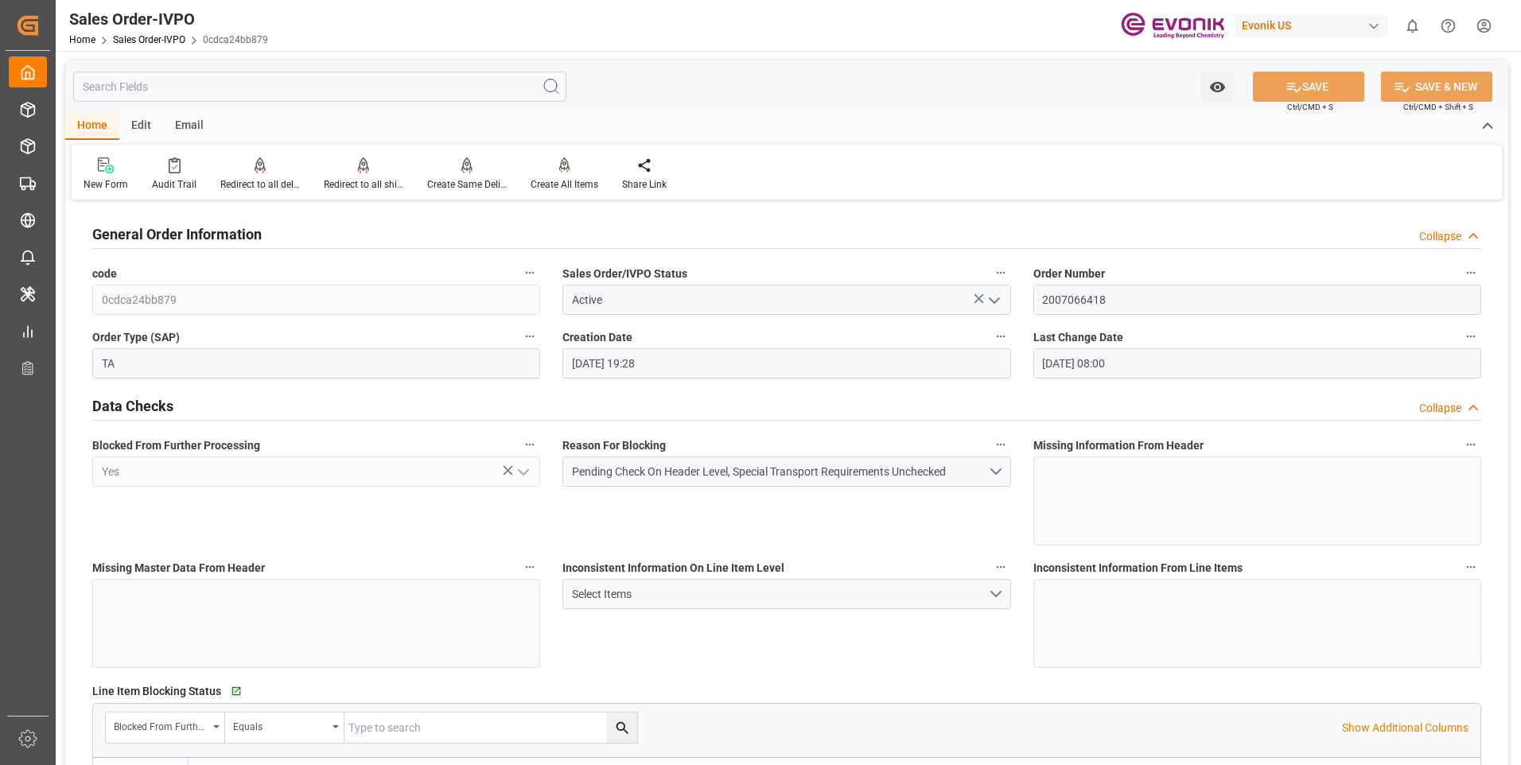
type input "[DATE] 08:00"
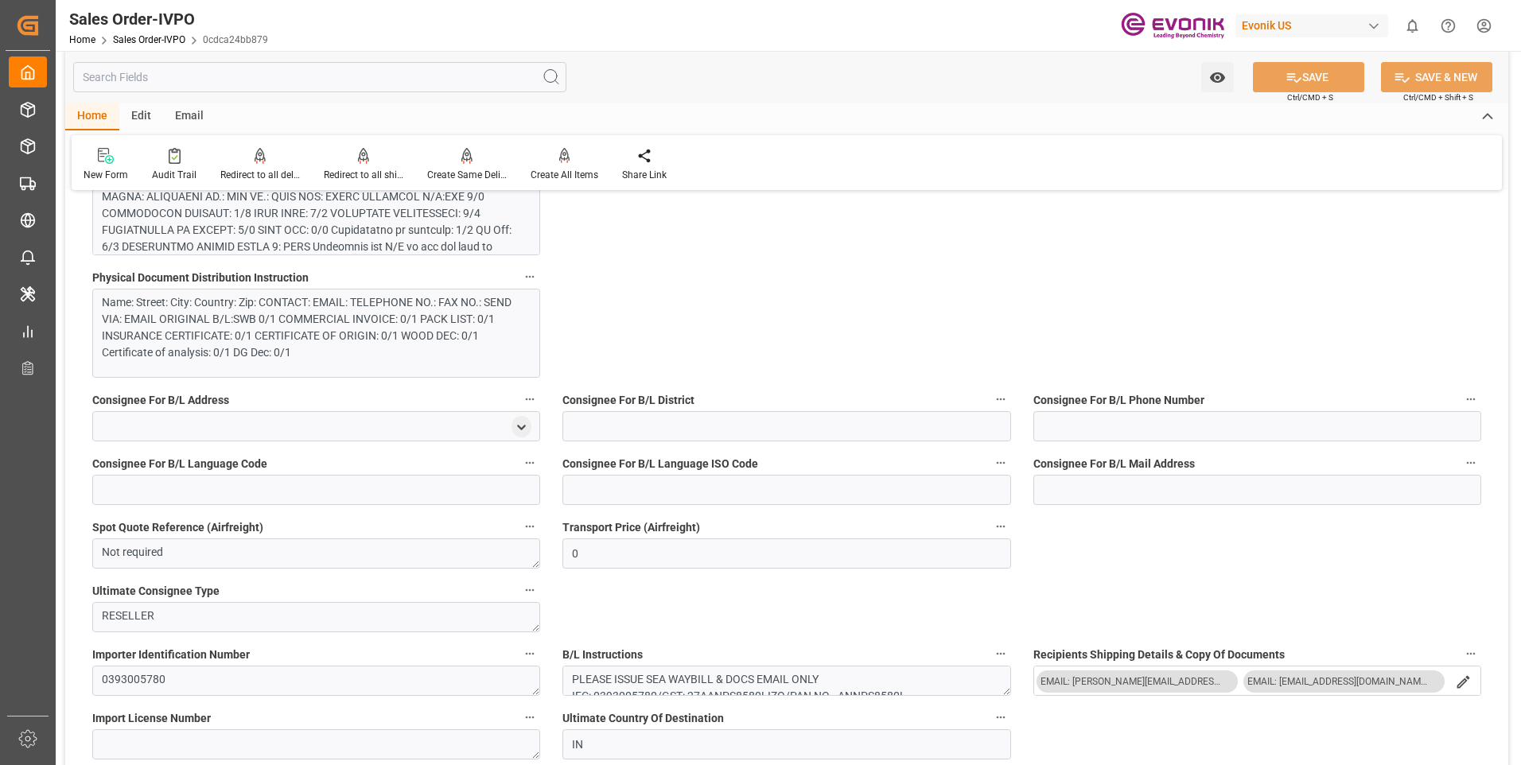
scroll to position [1034, 0]
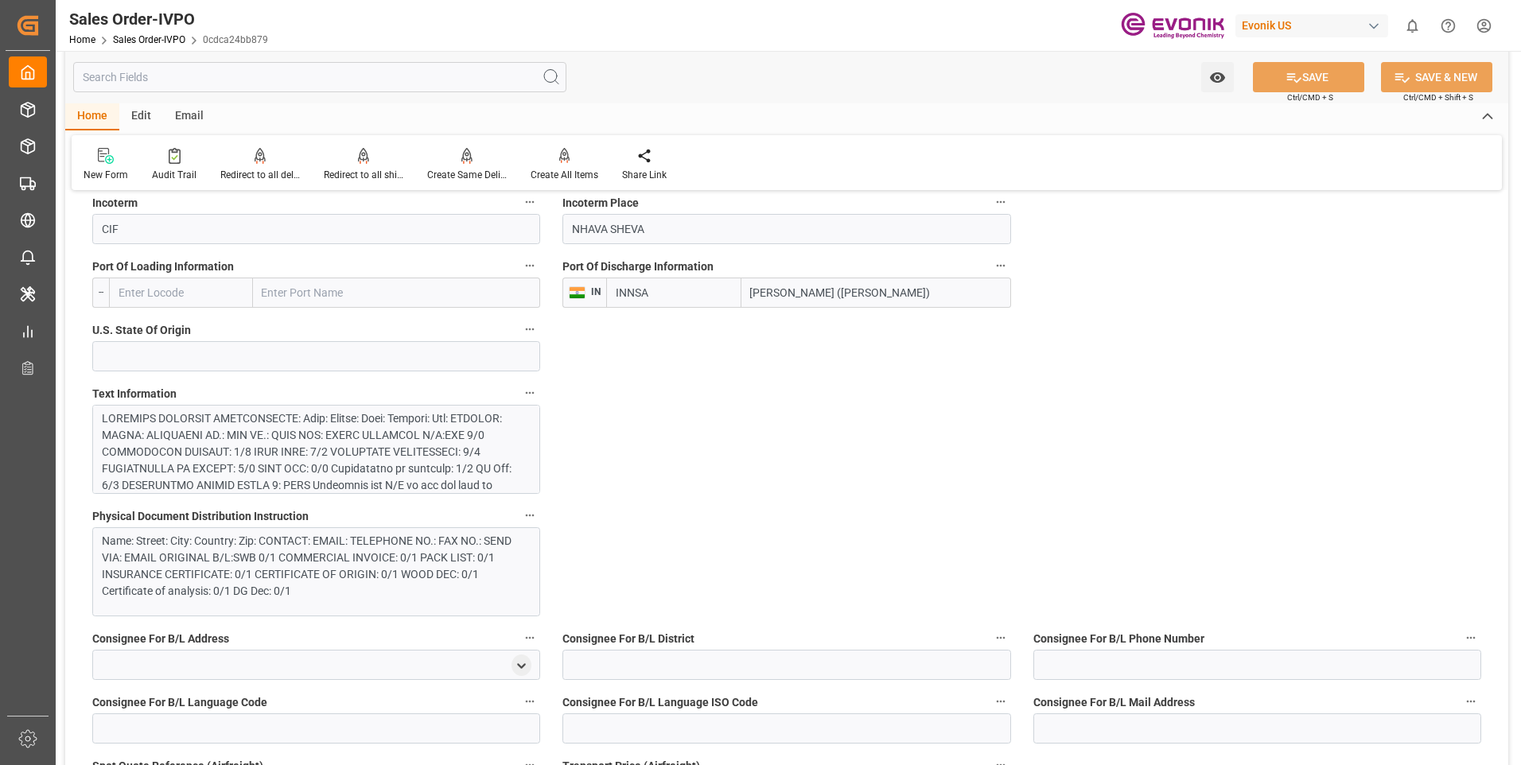
click at [296, 461] on div at bounding box center [310, 552] width 417 height 284
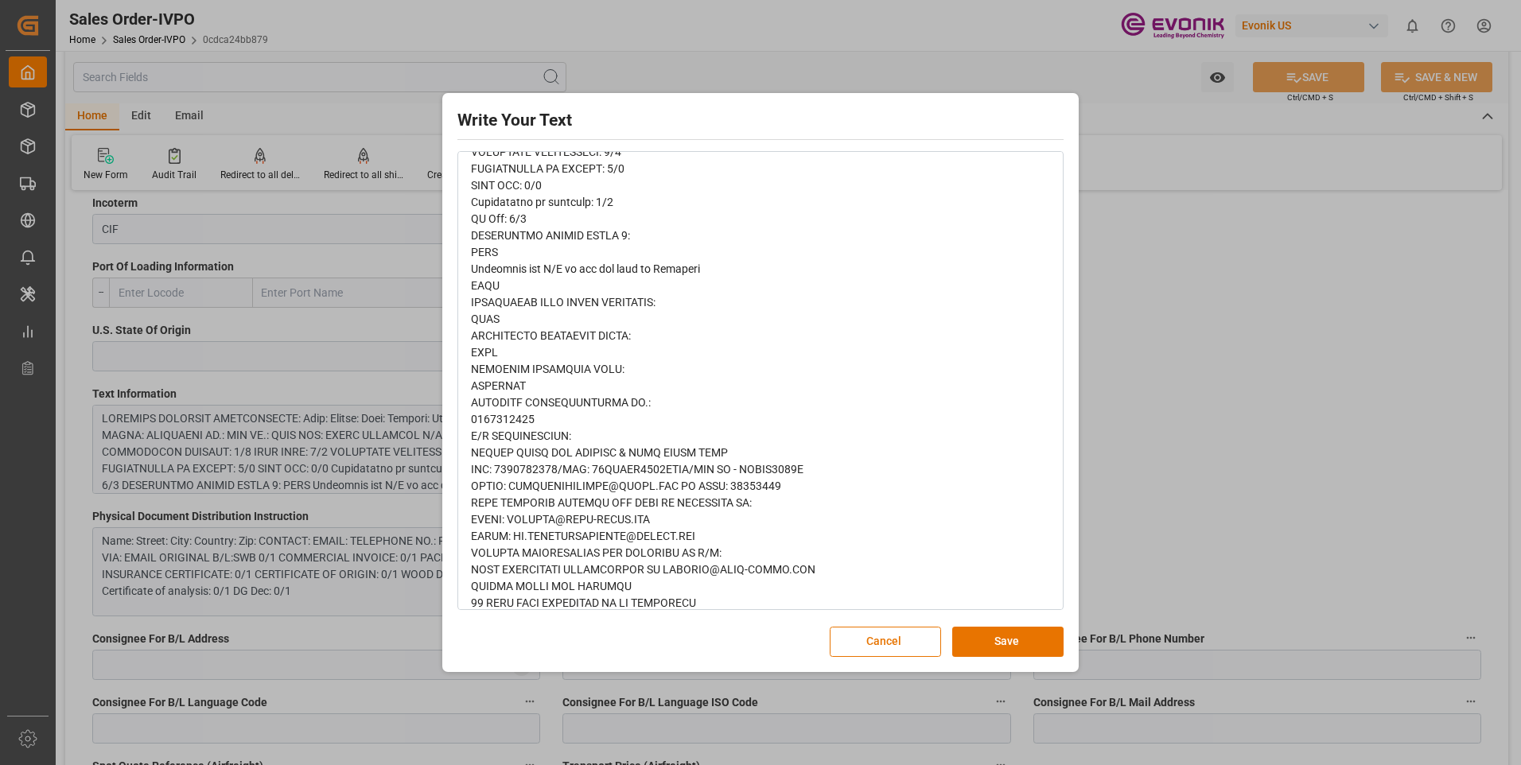
scroll to position [399, 0]
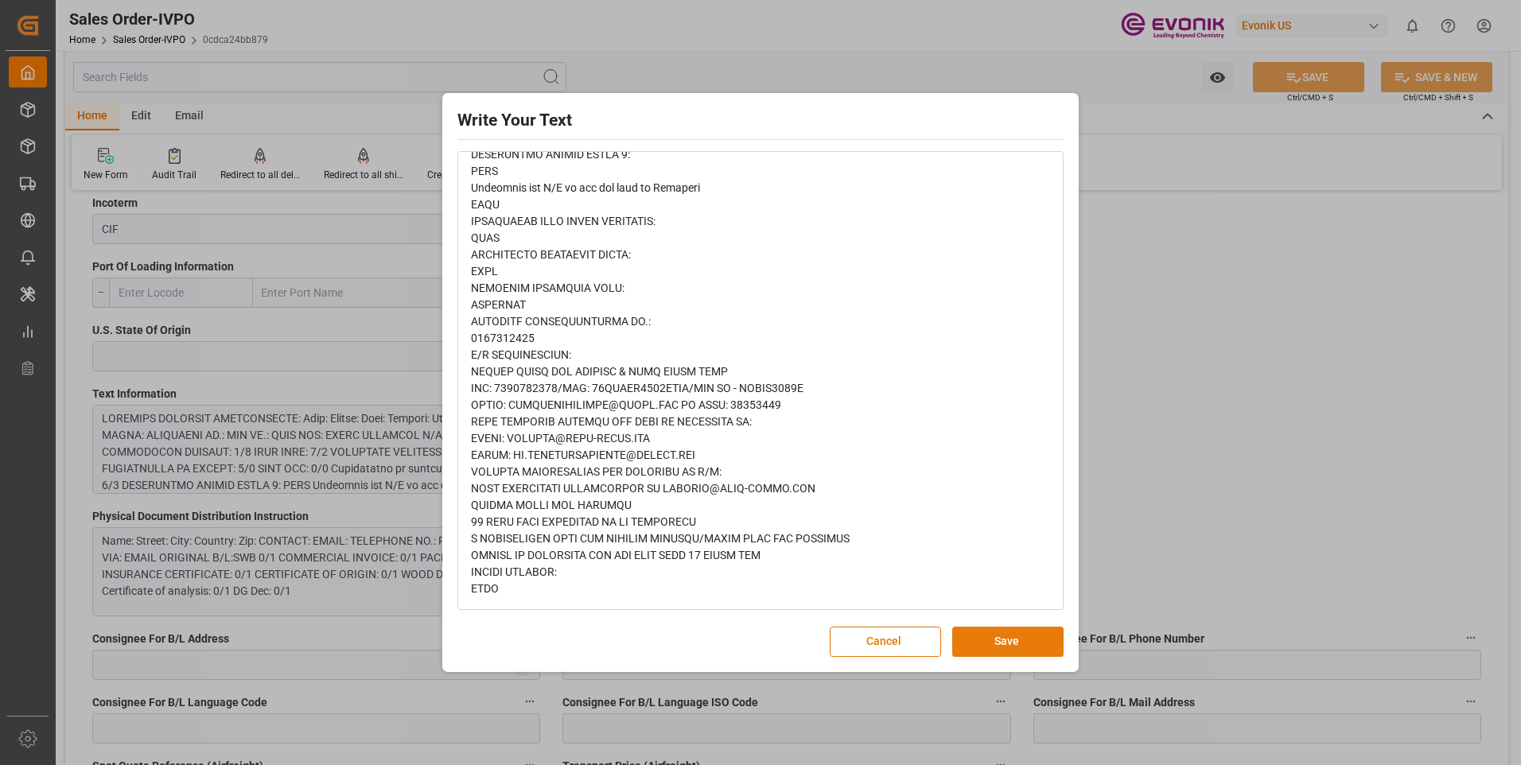
drag, startPoint x: 1005, startPoint y: 644, endPoint x: 957, endPoint y: 636, distance: 49.2
click at [1005, 645] on button "Save" at bounding box center [1007, 642] width 111 height 30
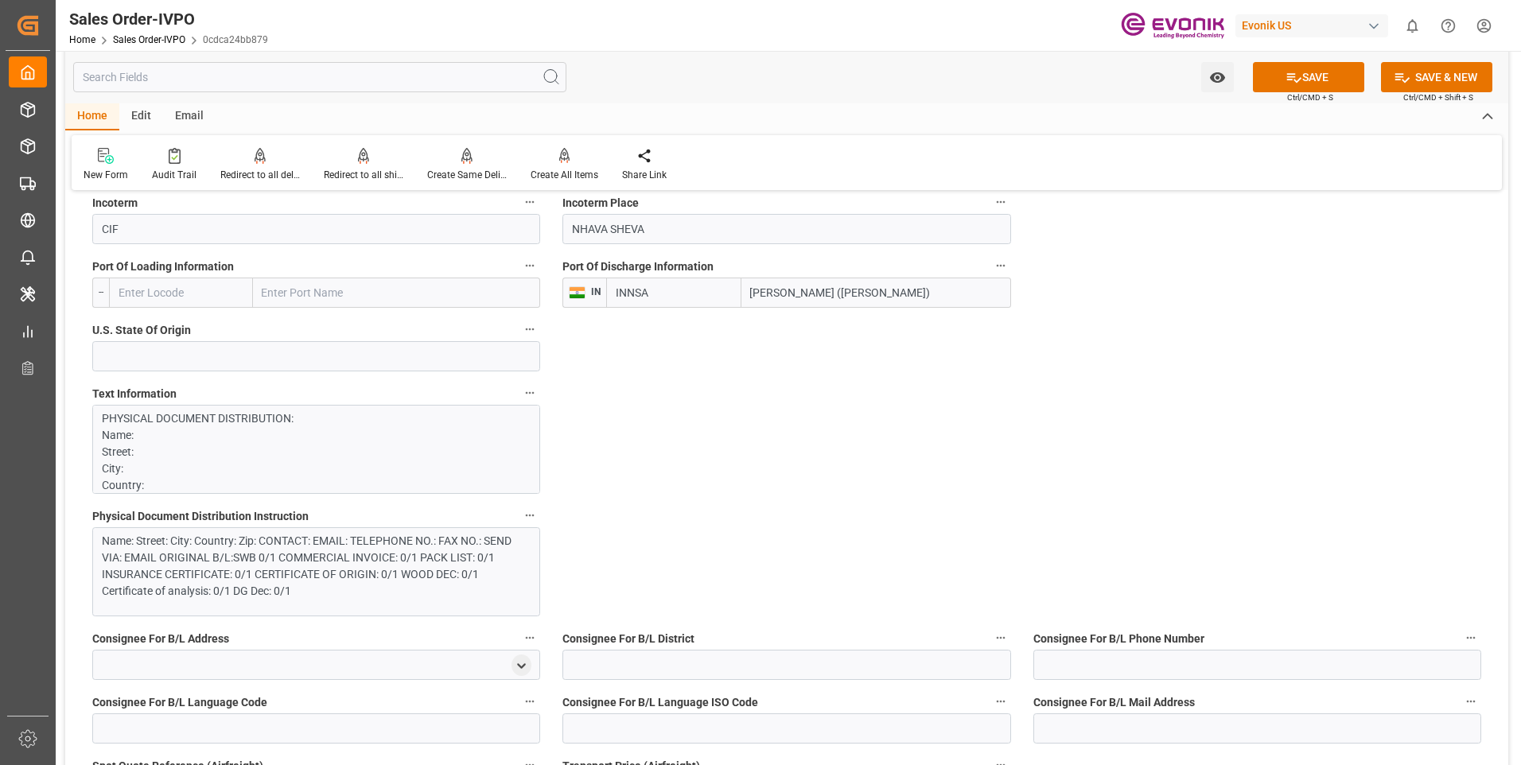
click at [265, 554] on div "Name: Street: City: Country: Zip: CONTACT: EMAIL: TELEPHONE NO.: FAX NO.: SEND …" at bounding box center [310, 566] width 417 height 67
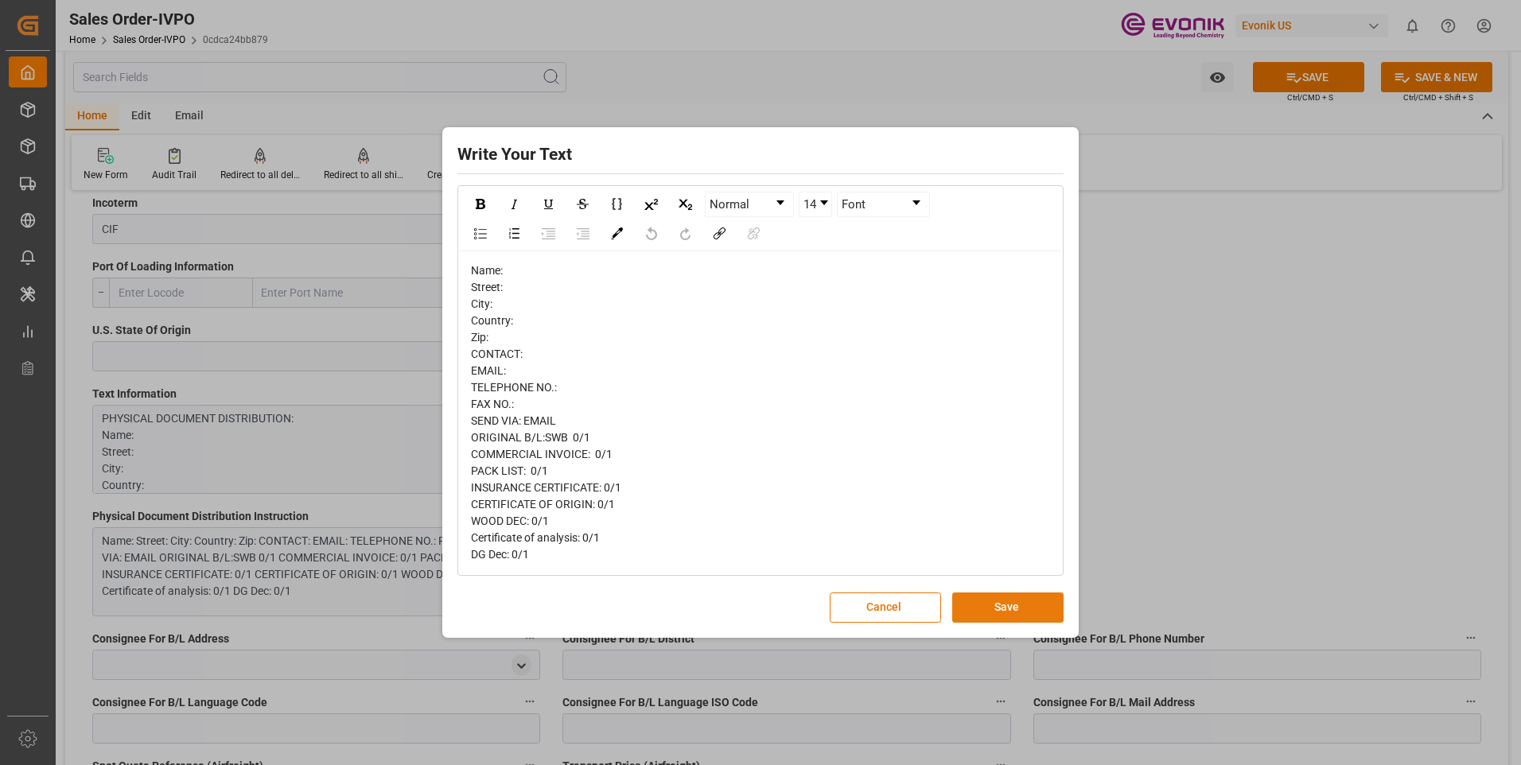
click at [994, 611] on button "Save" at bounding box center [1007, 608] width 111 height 30
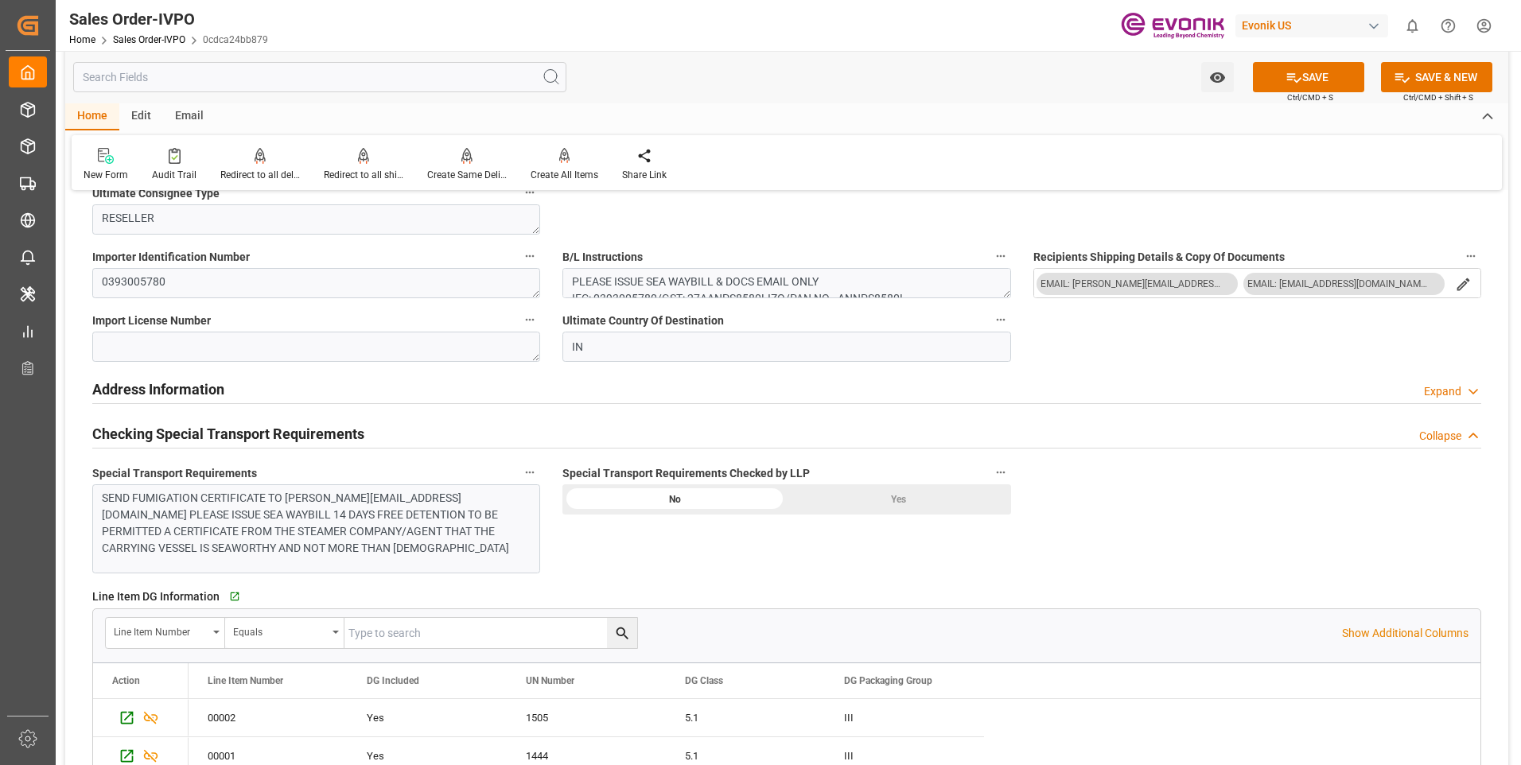
scroll to position [1750, 0]
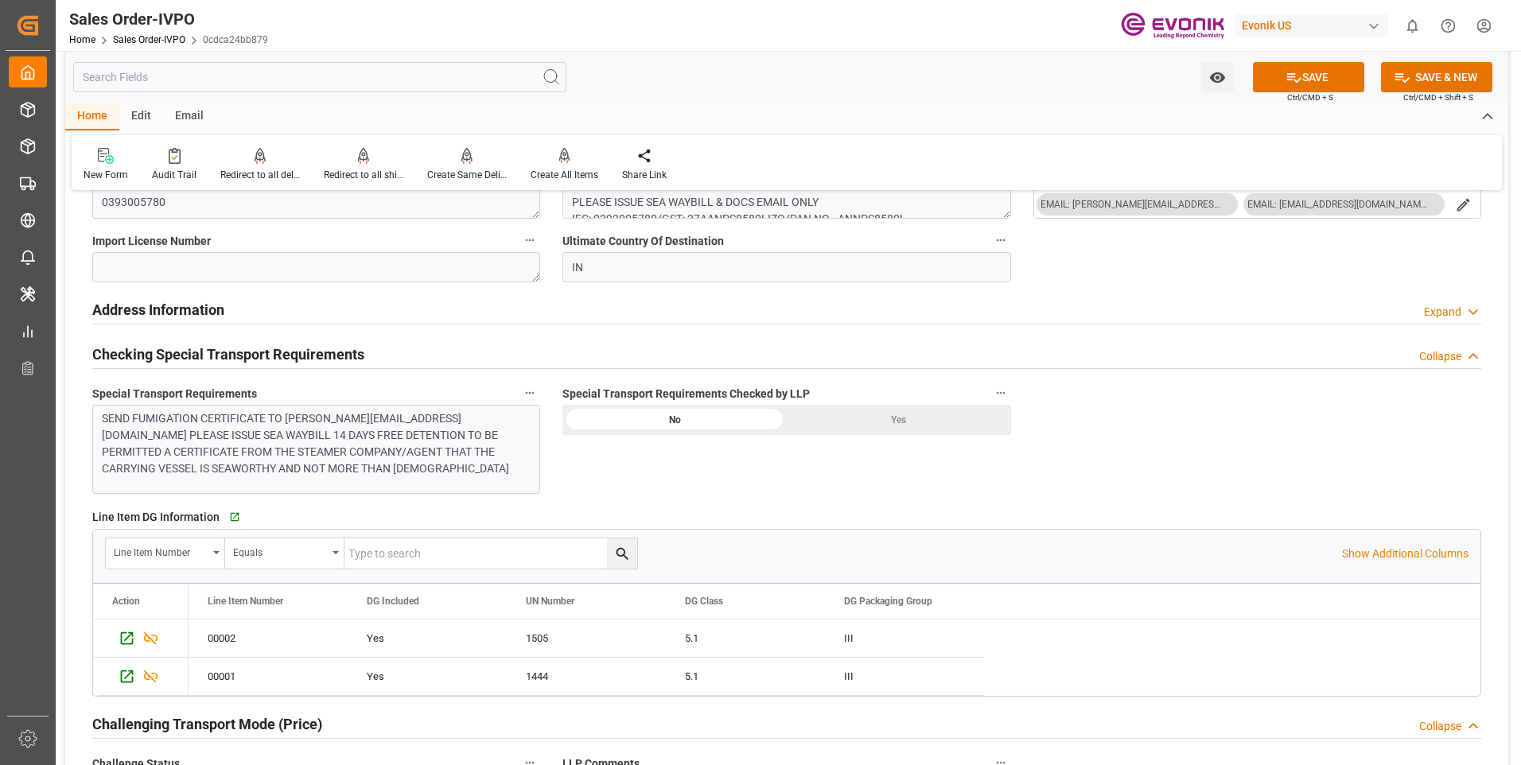
click at [878, 426] on div "Yes" at bounding box center [899, 420] width 224 height 30
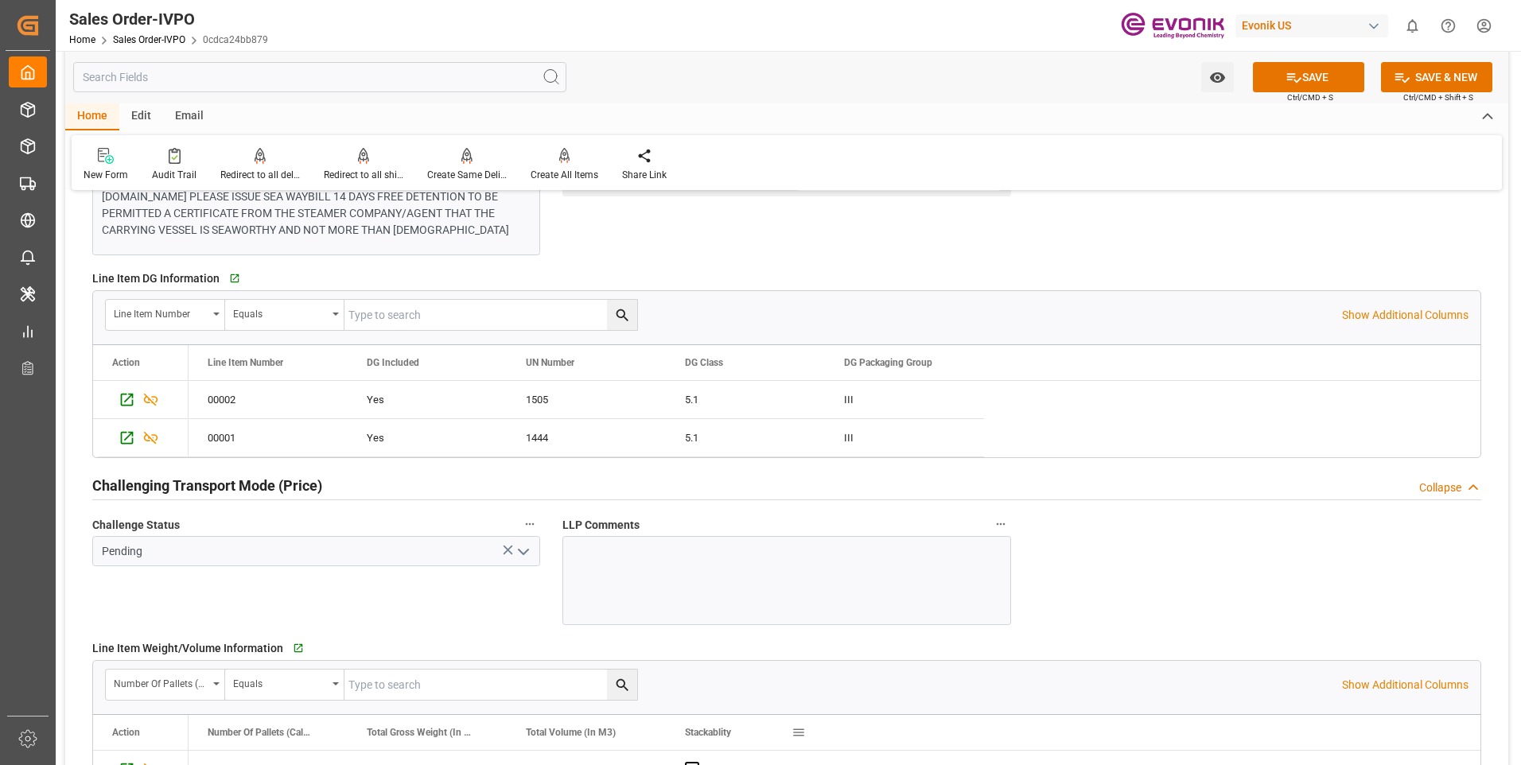
scroll to position [2227, 0]
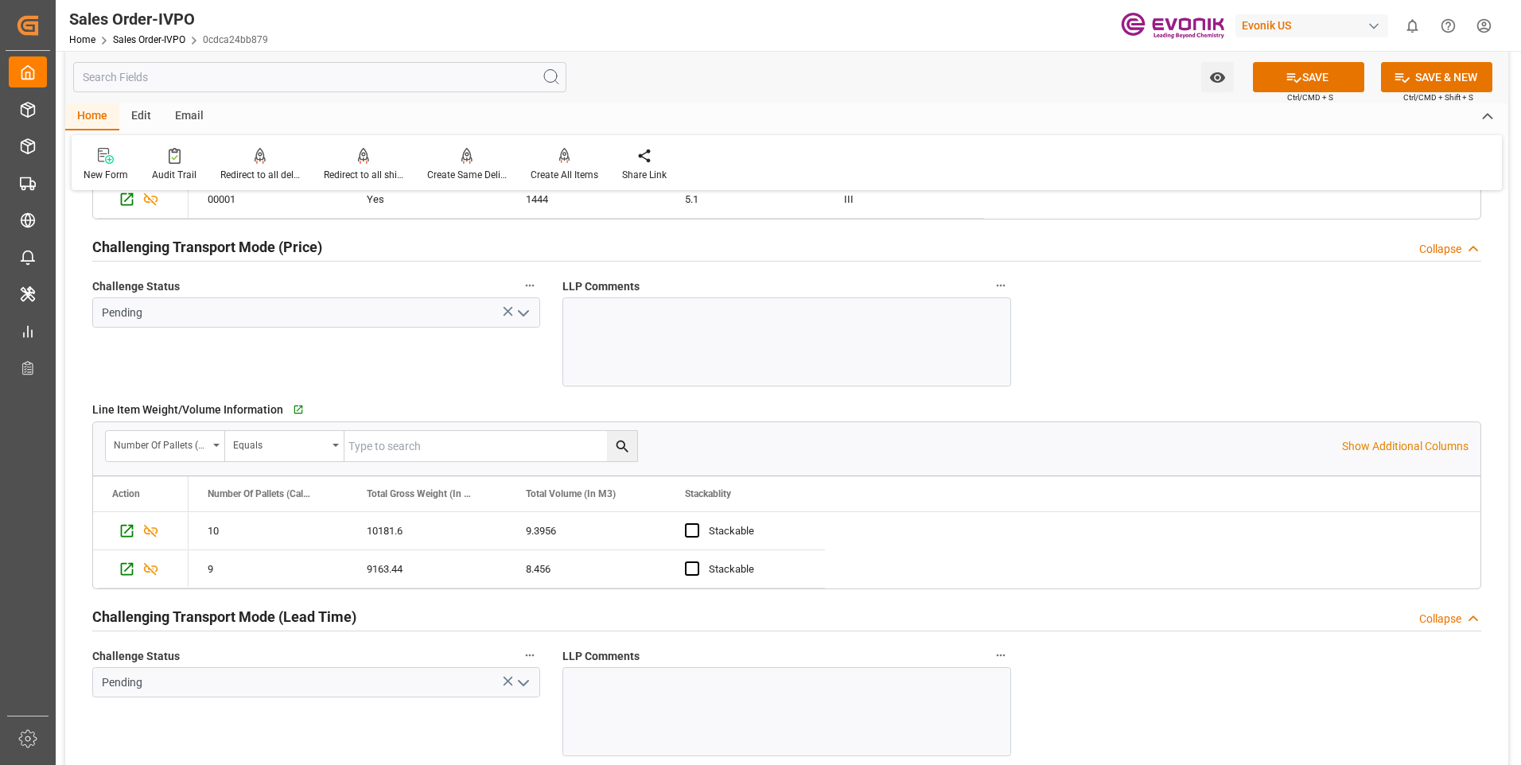
click at [523, 314] on icon "open menu" at bounding box center [523, 313] width 19 height 19
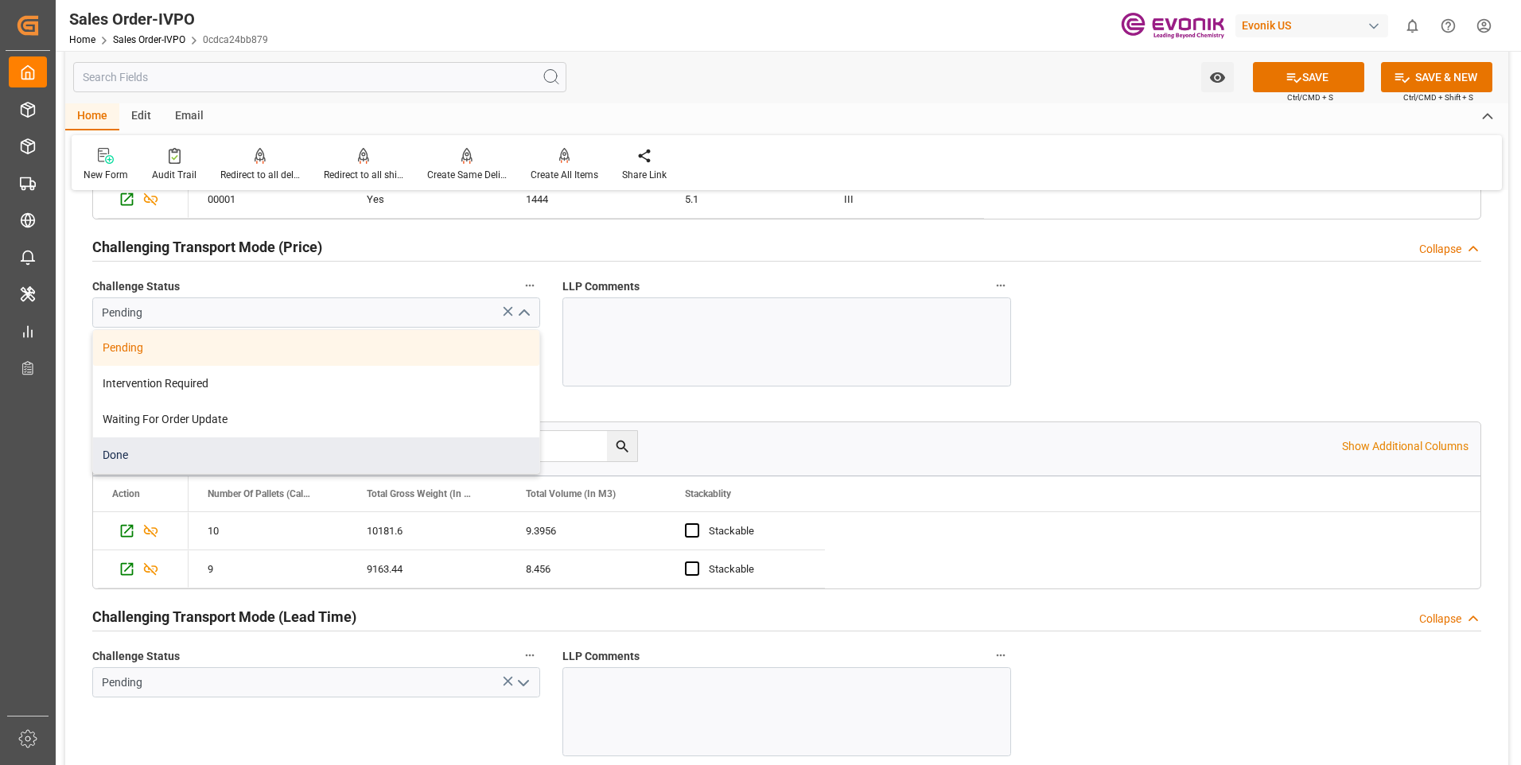
click at [153, 460] on div "Done" at bounding box center [316, 455] width 446 height 36
type input "Done"
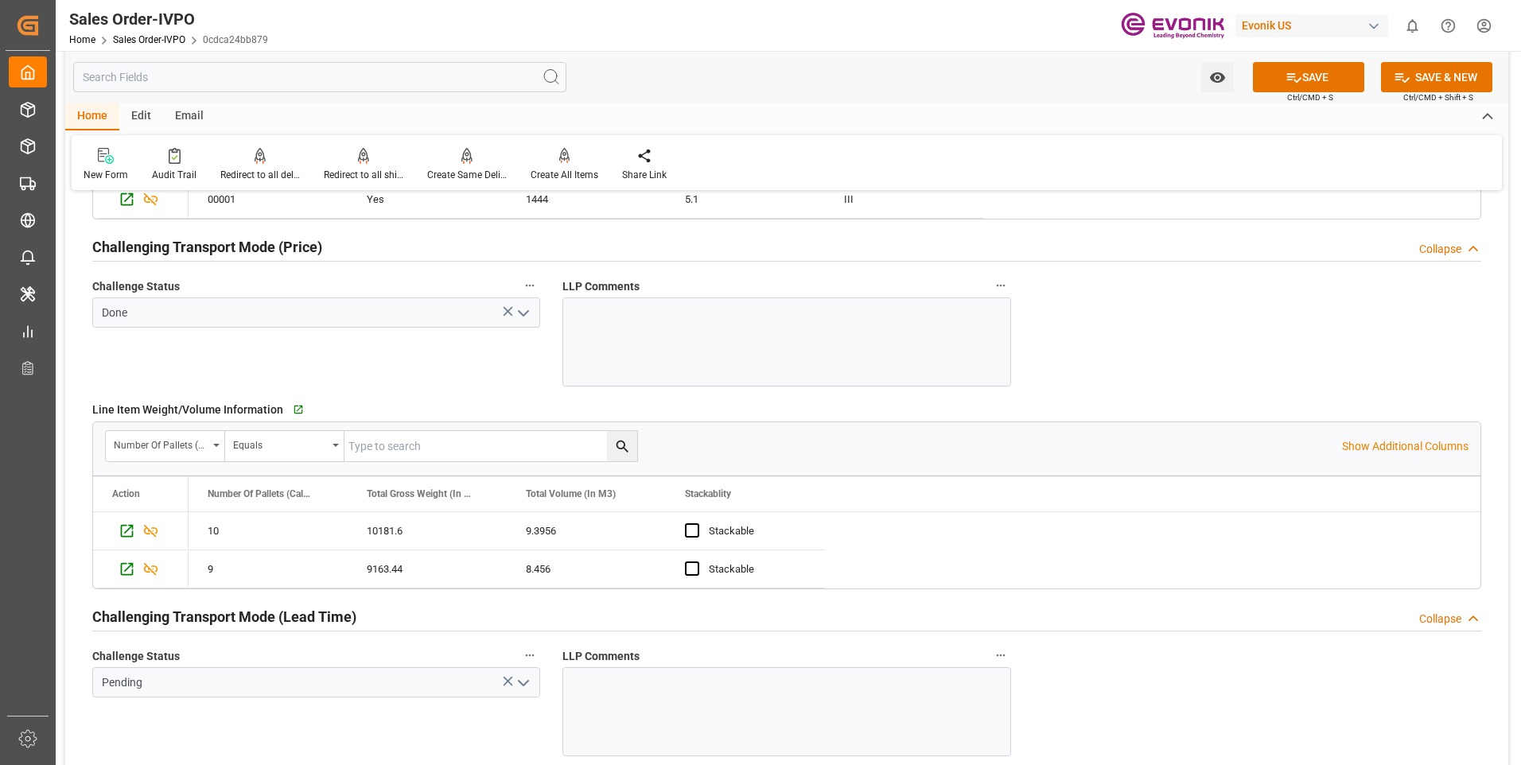
scroll to position [2466, 0]
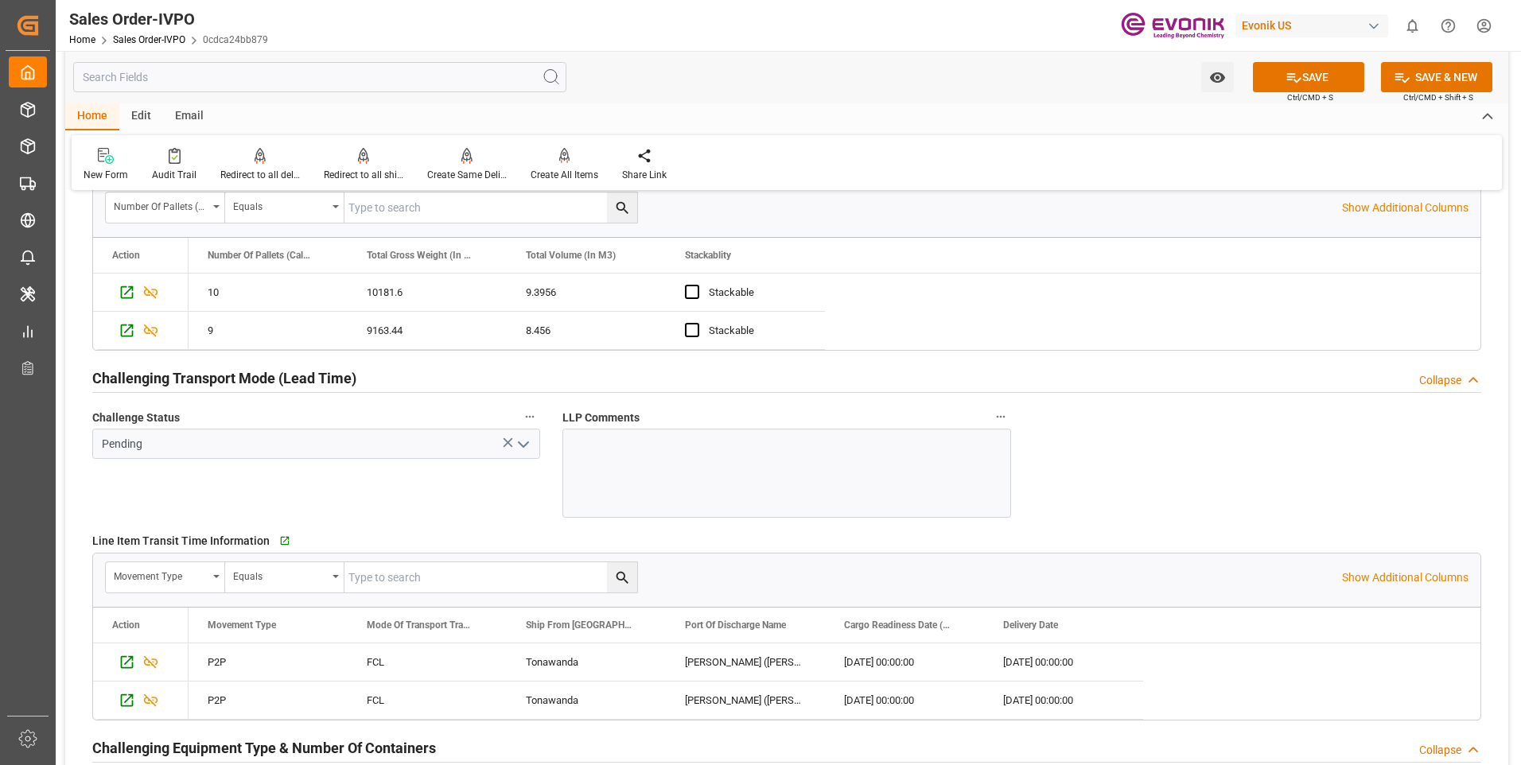
click at [530, 443] on icon "open menu" at bounding box center [523, 444] width 19 height 19
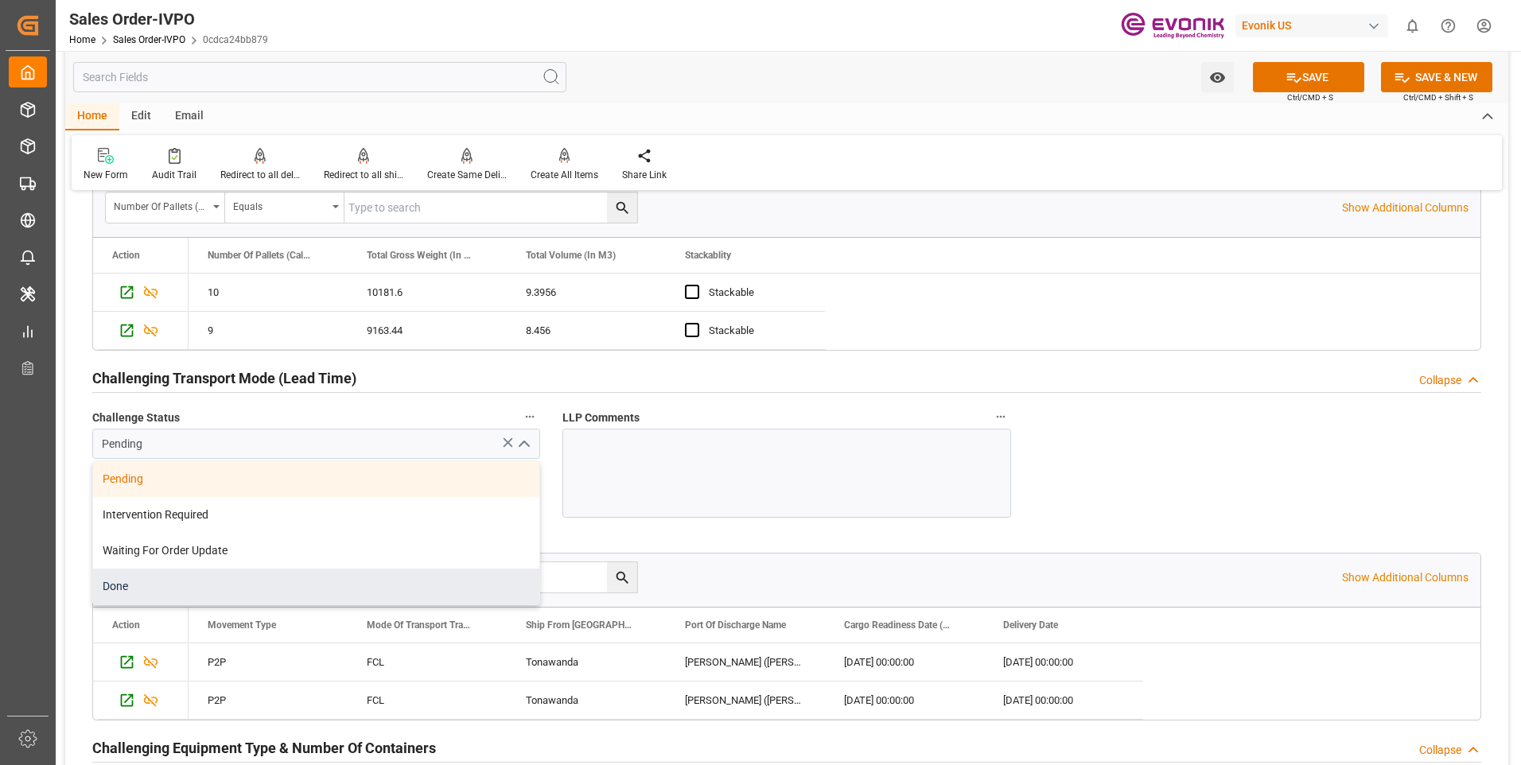
click at [119, 589] on div "Done" at bounding box center [316, 587] width 446 height 36
type input "Done"
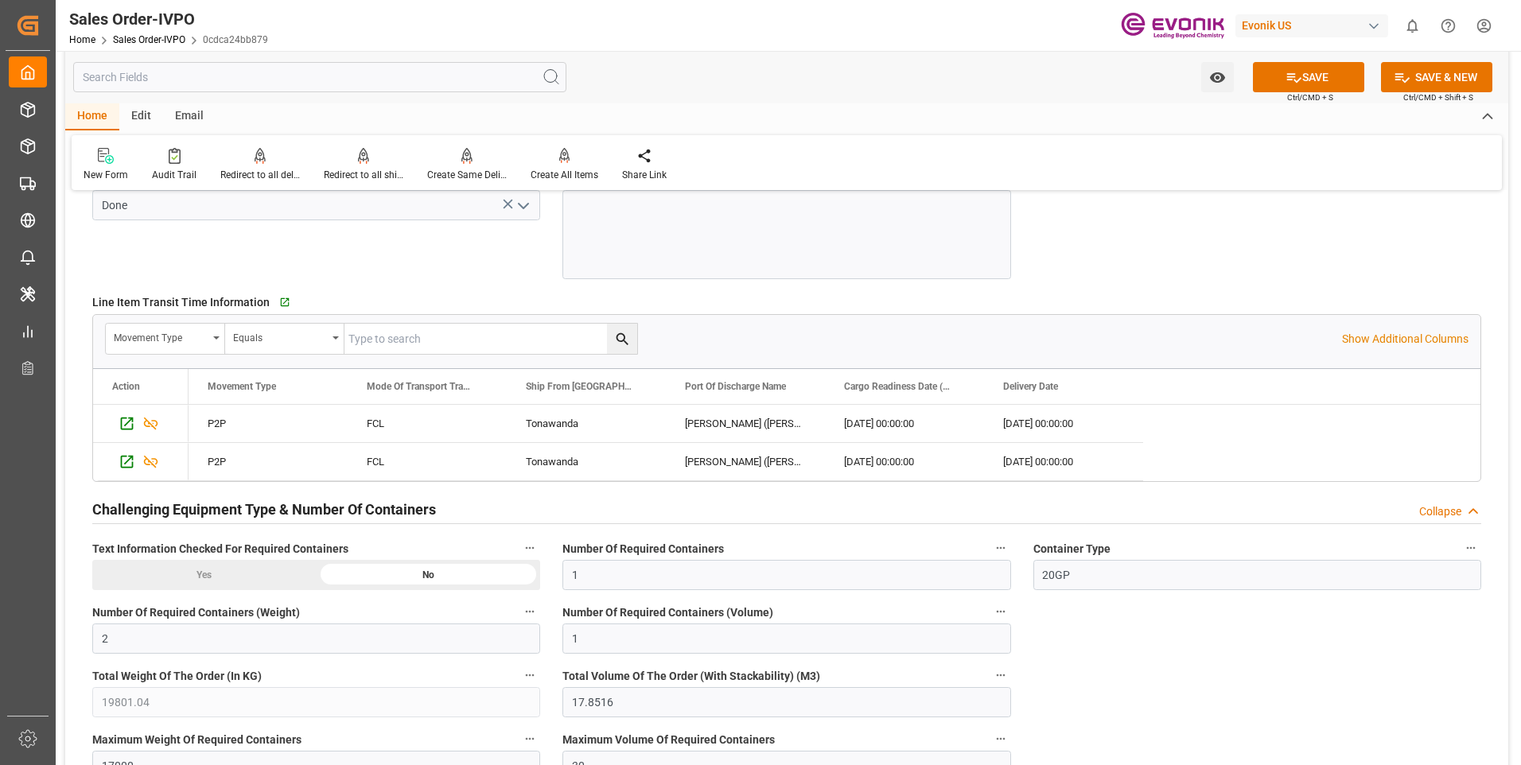
scroll to position [2784, 0]
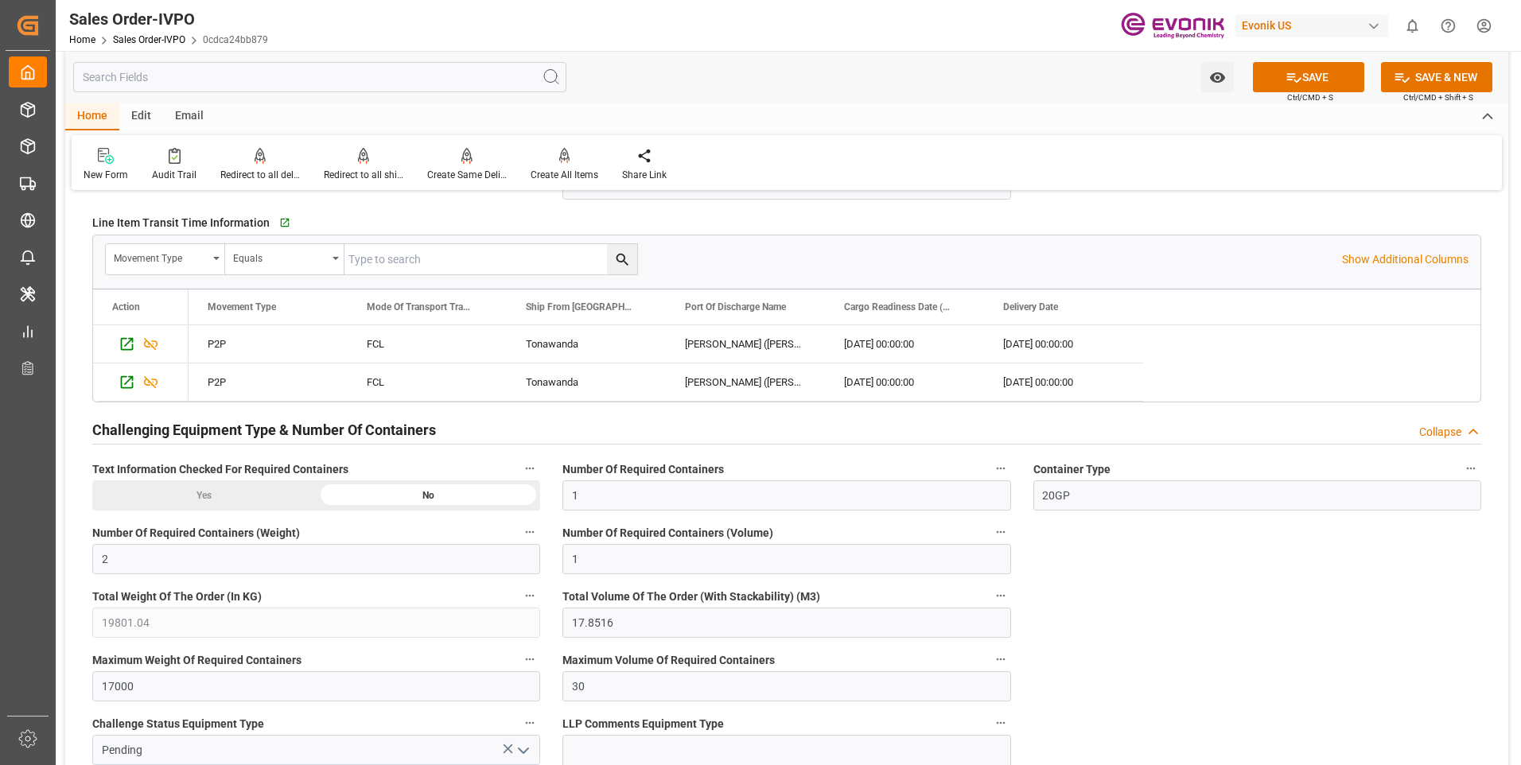
click at [216, 513] on div "Text Information Checked For Required Containers Yes No" at bounding box center [316, 485] width 470 height 64
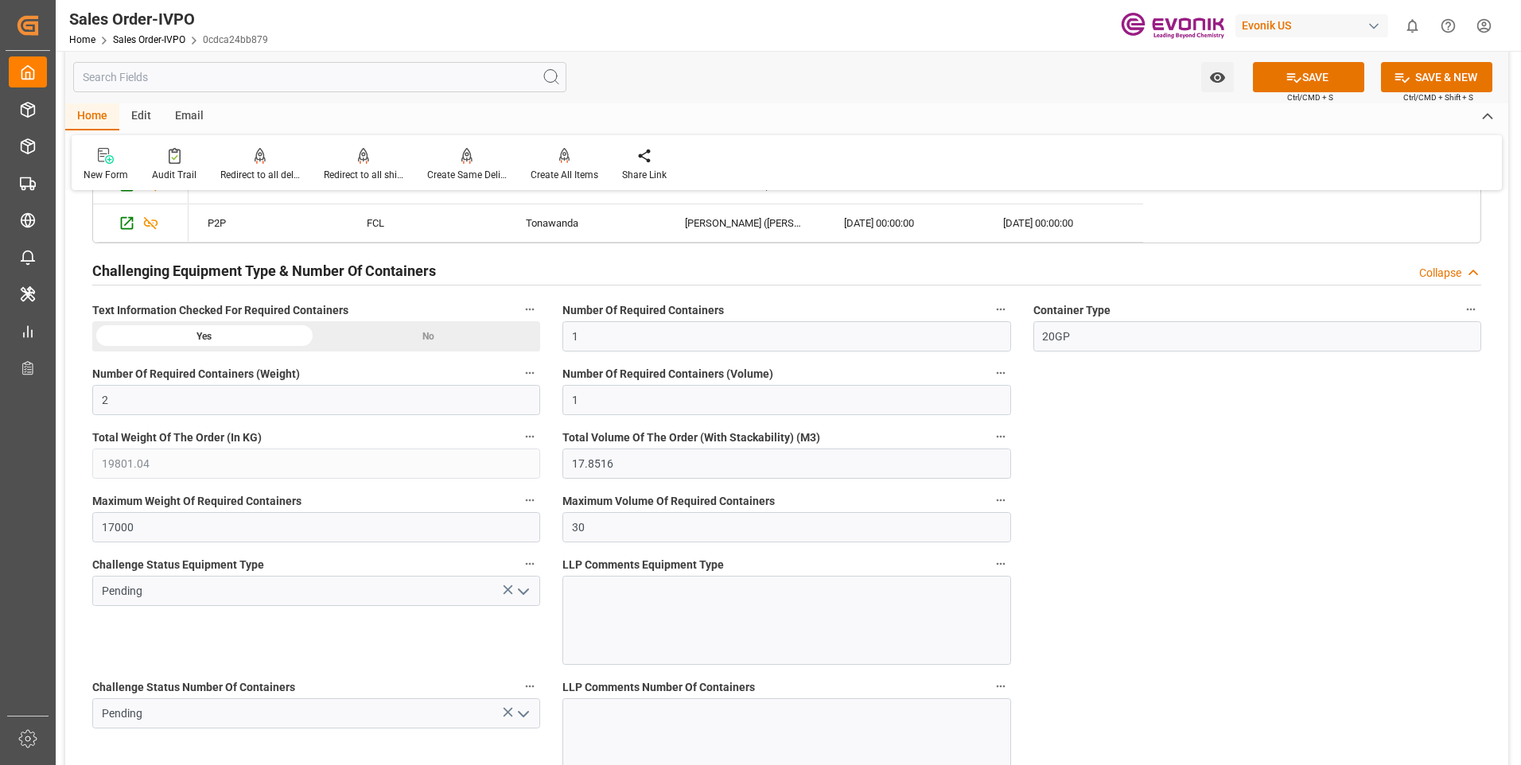
scroll to position [3261, 0]
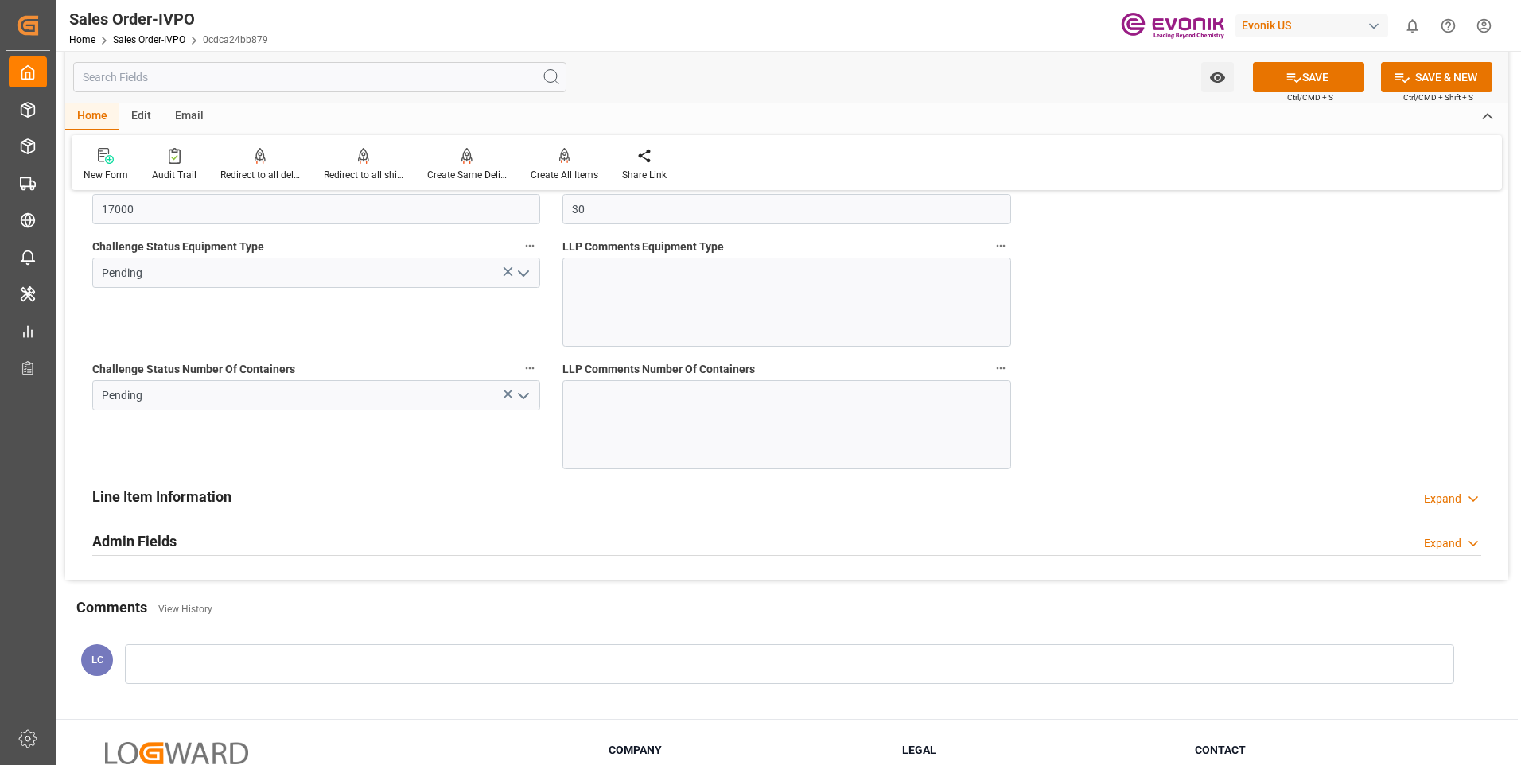
click at [526, 268] on icon "open menu" at bounding box center [523, 273] width 19 height 19
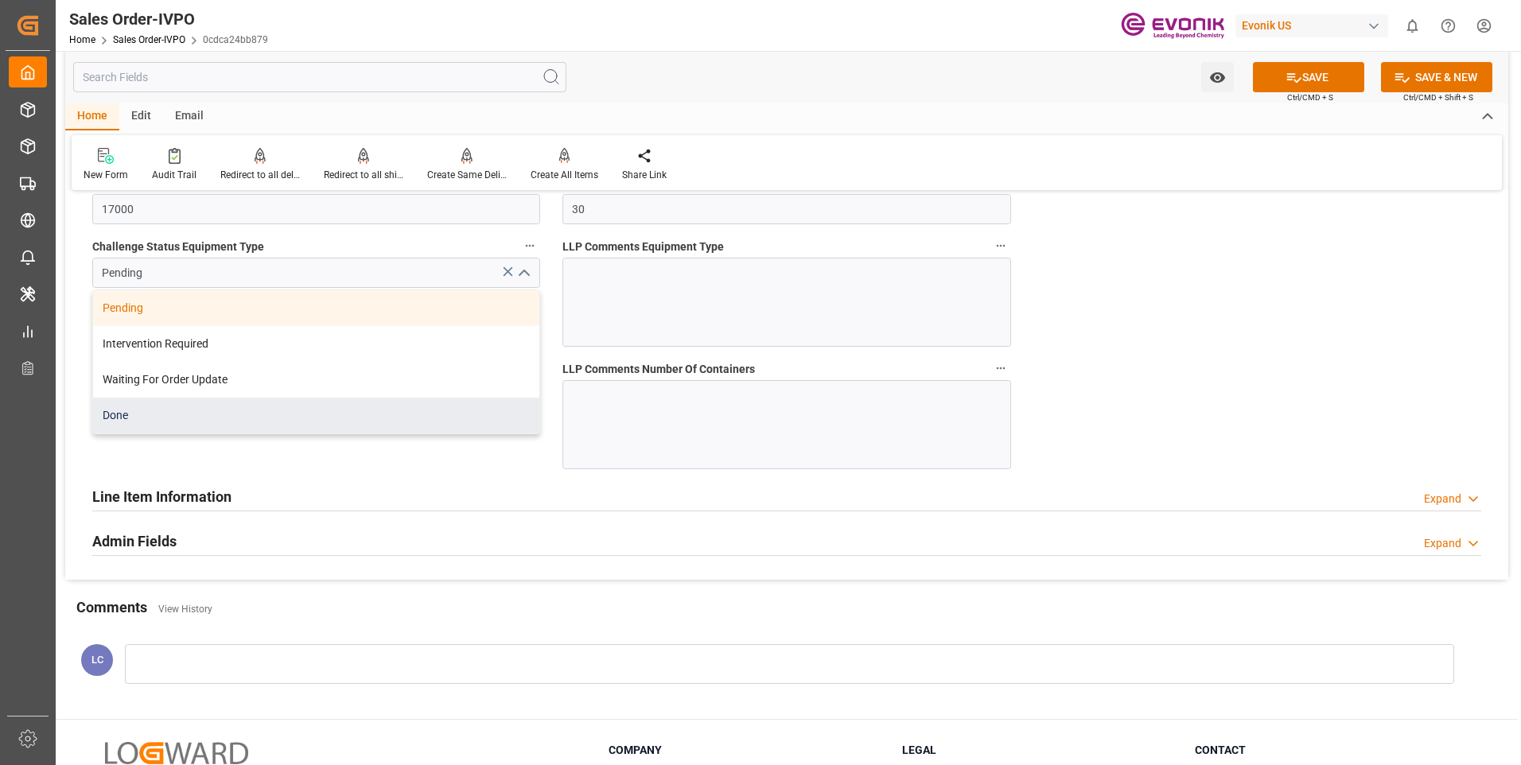
click at [249, 404] on div "Done" at bounding box center [316, 416] width 446 height 36
type input "Done"
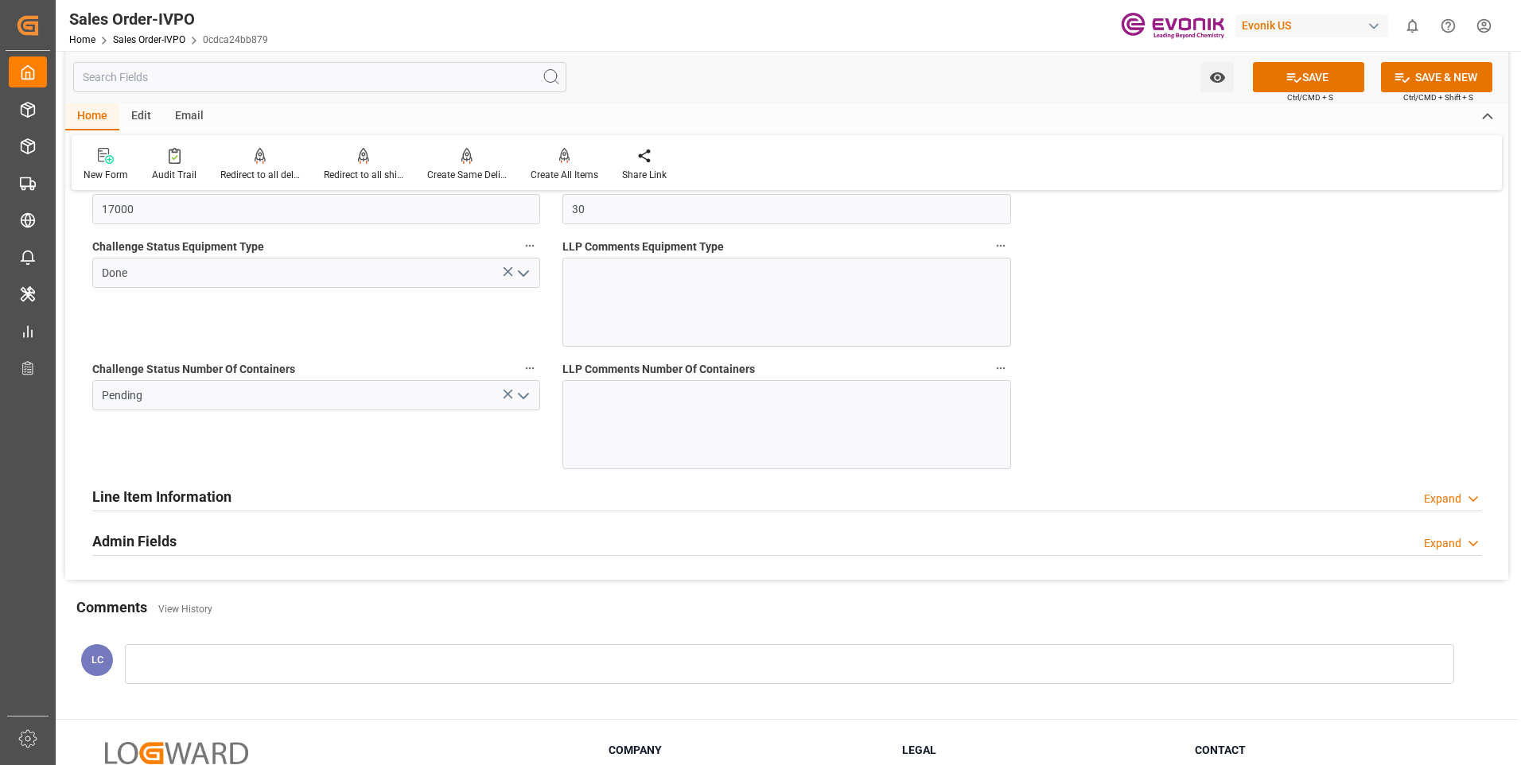
click at [533, 403] on icon "open menu" at bounding box center [523, 396] width 19 height 19
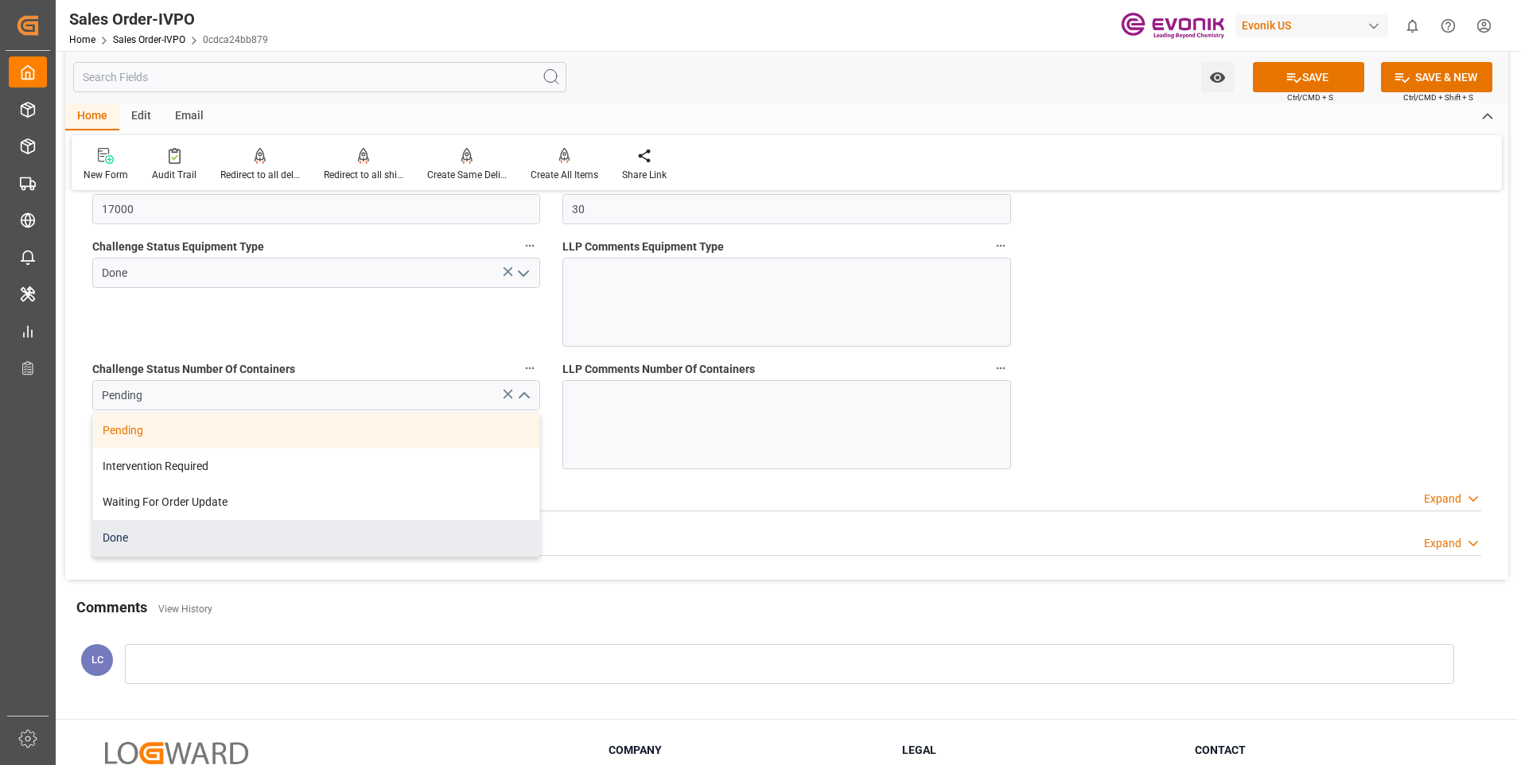
click at [121, 541] on div "Done" at bounding box center [316, 538] width 446 height 36
type input "Done"
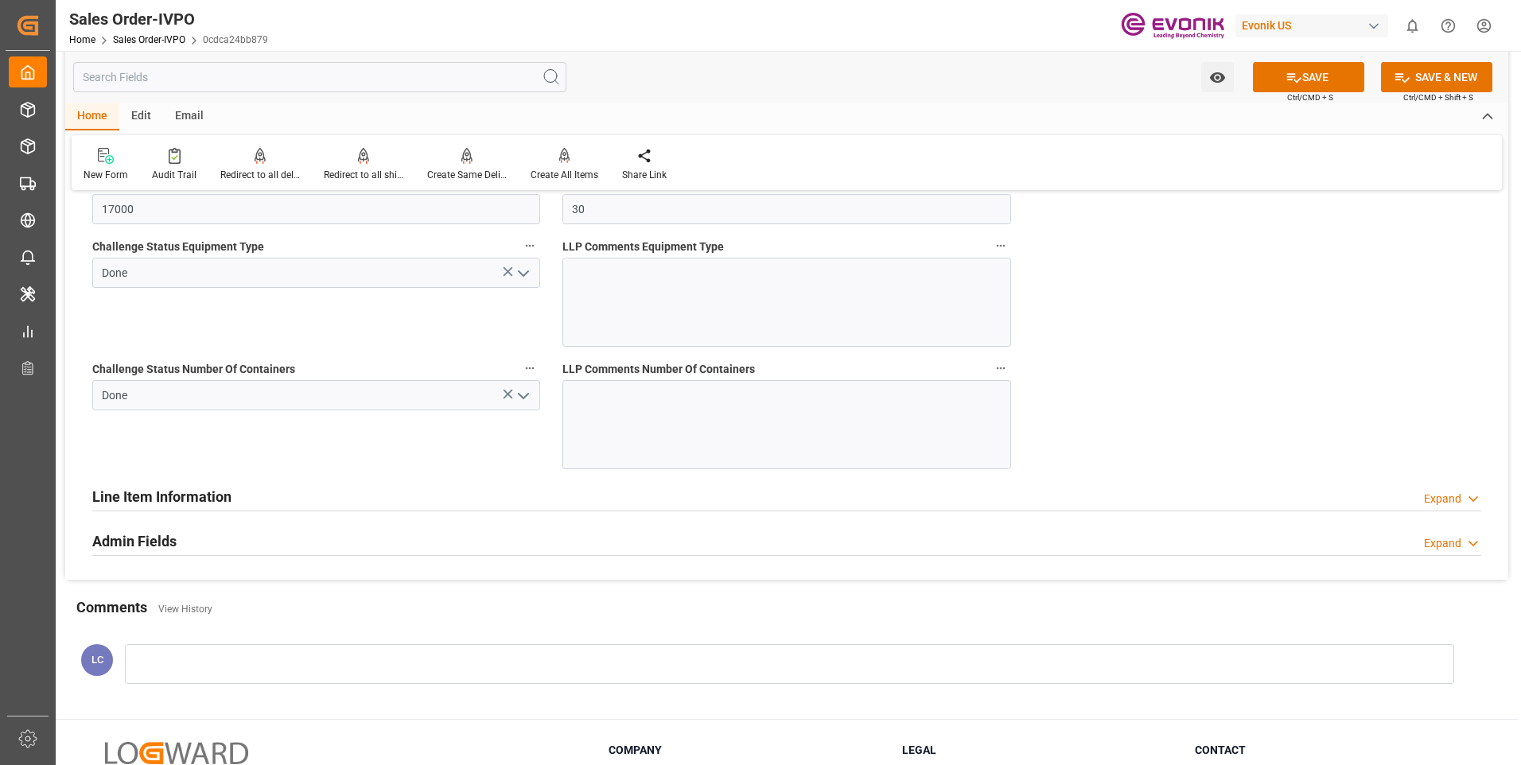
scroll to position [3396, 0]
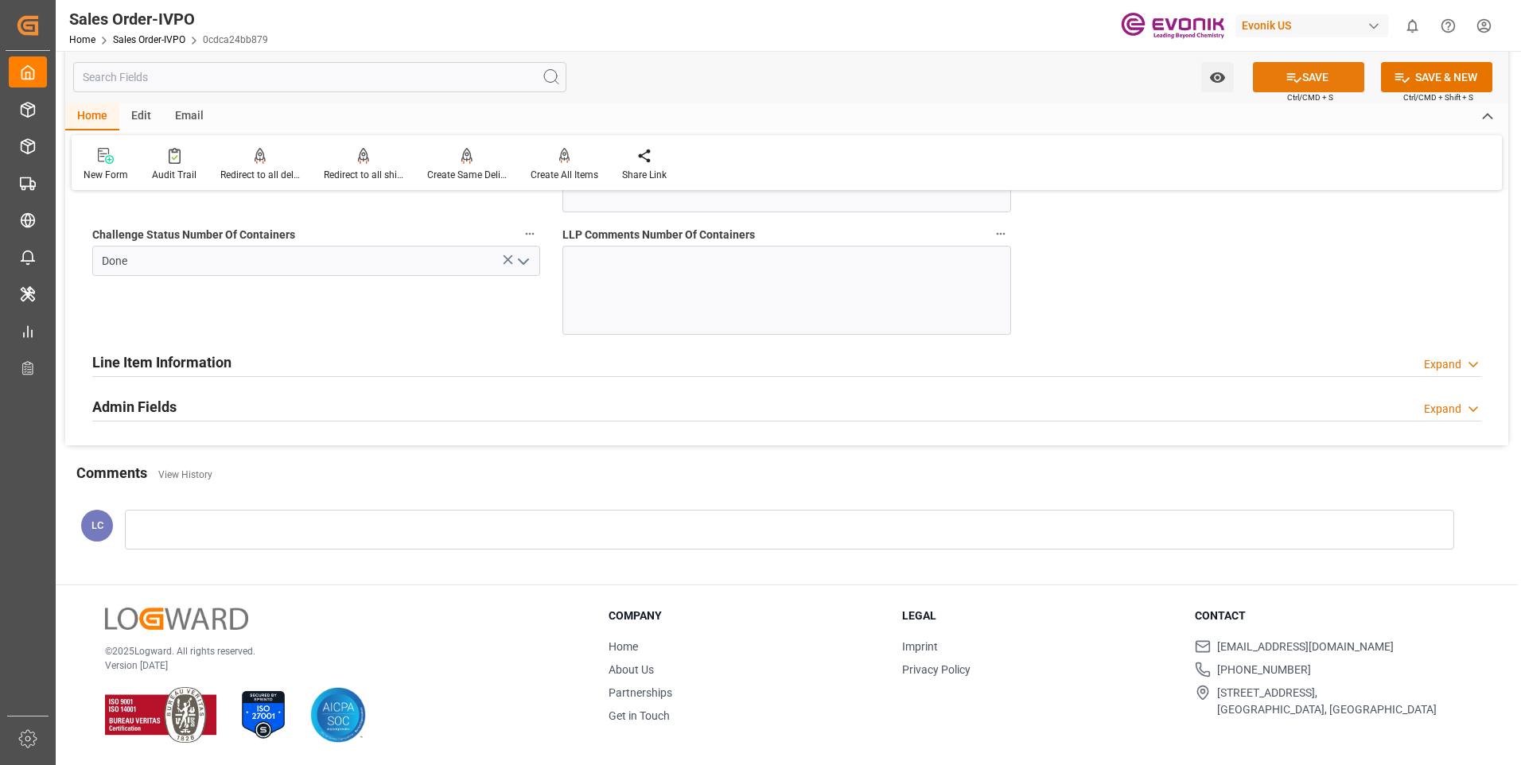
click at [1300, 89] on button "SAVE" at bounding box center [1308, 77] width 111 height 30
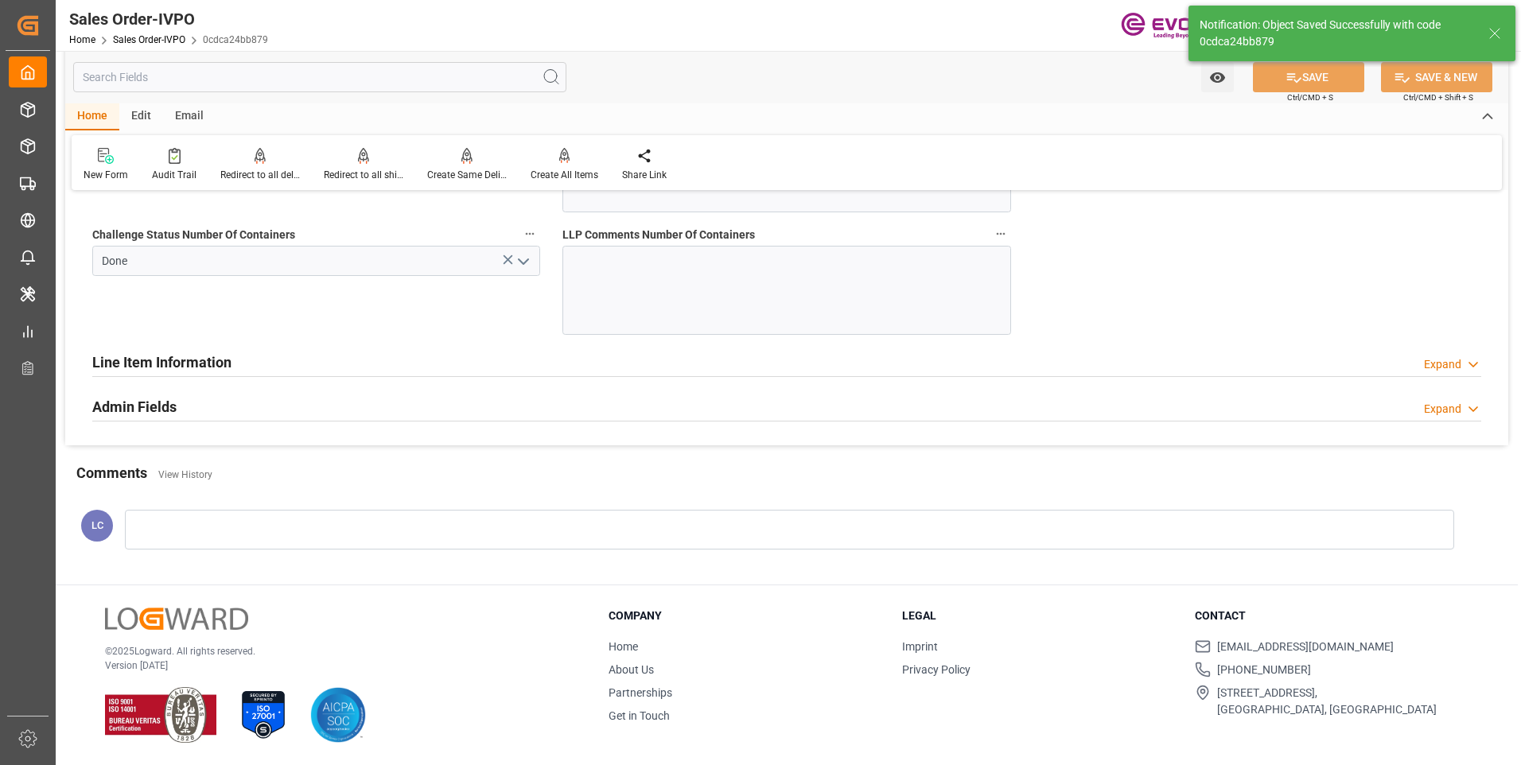
type input "13.08.2025 06:30"
type input "No"
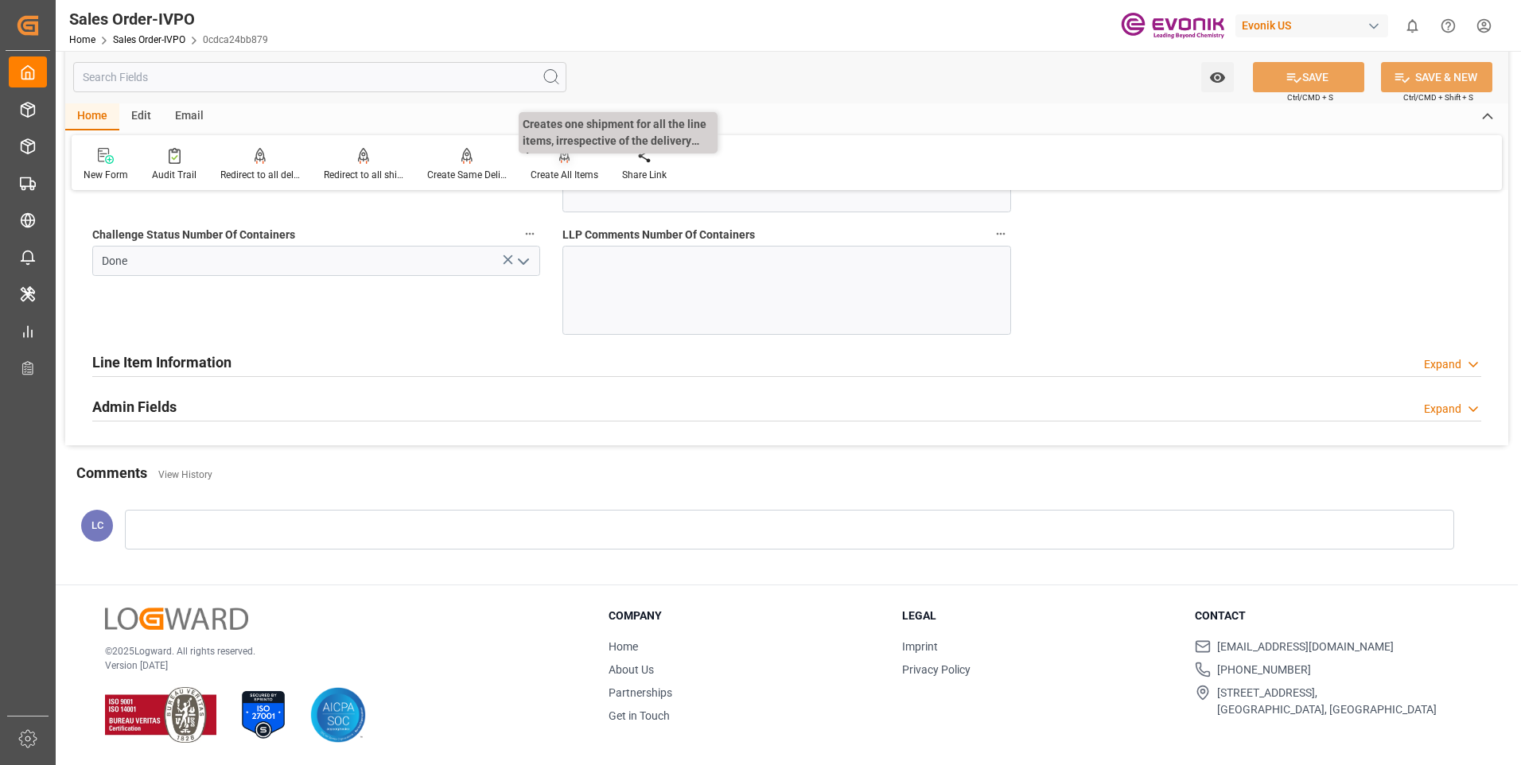
click at [566, 163] on icon at bounding box center [564, 156] width 11 height 16
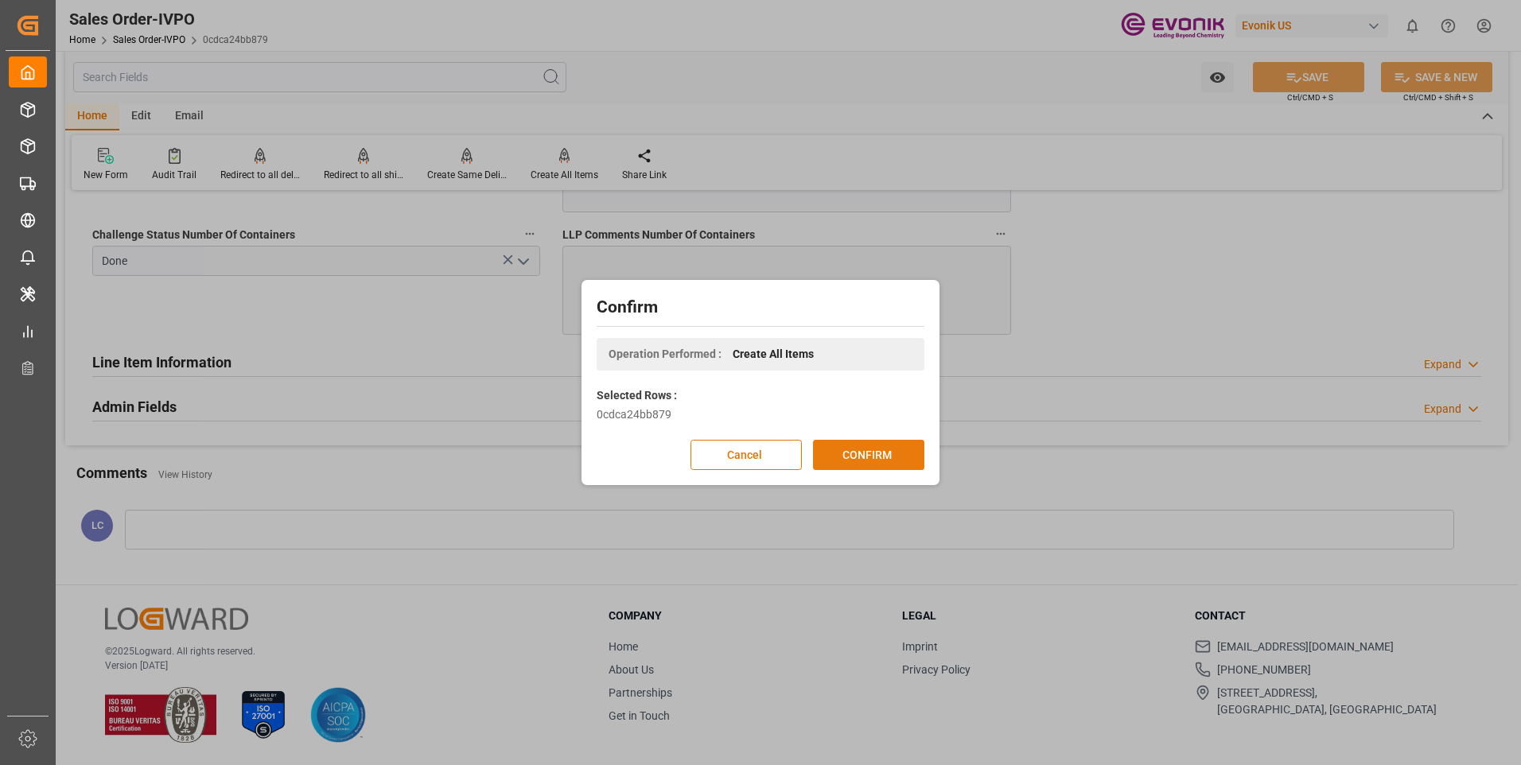
click at [893, 448] on button "CONFIRM" at bounding box center [868, 455] width 111 height 30
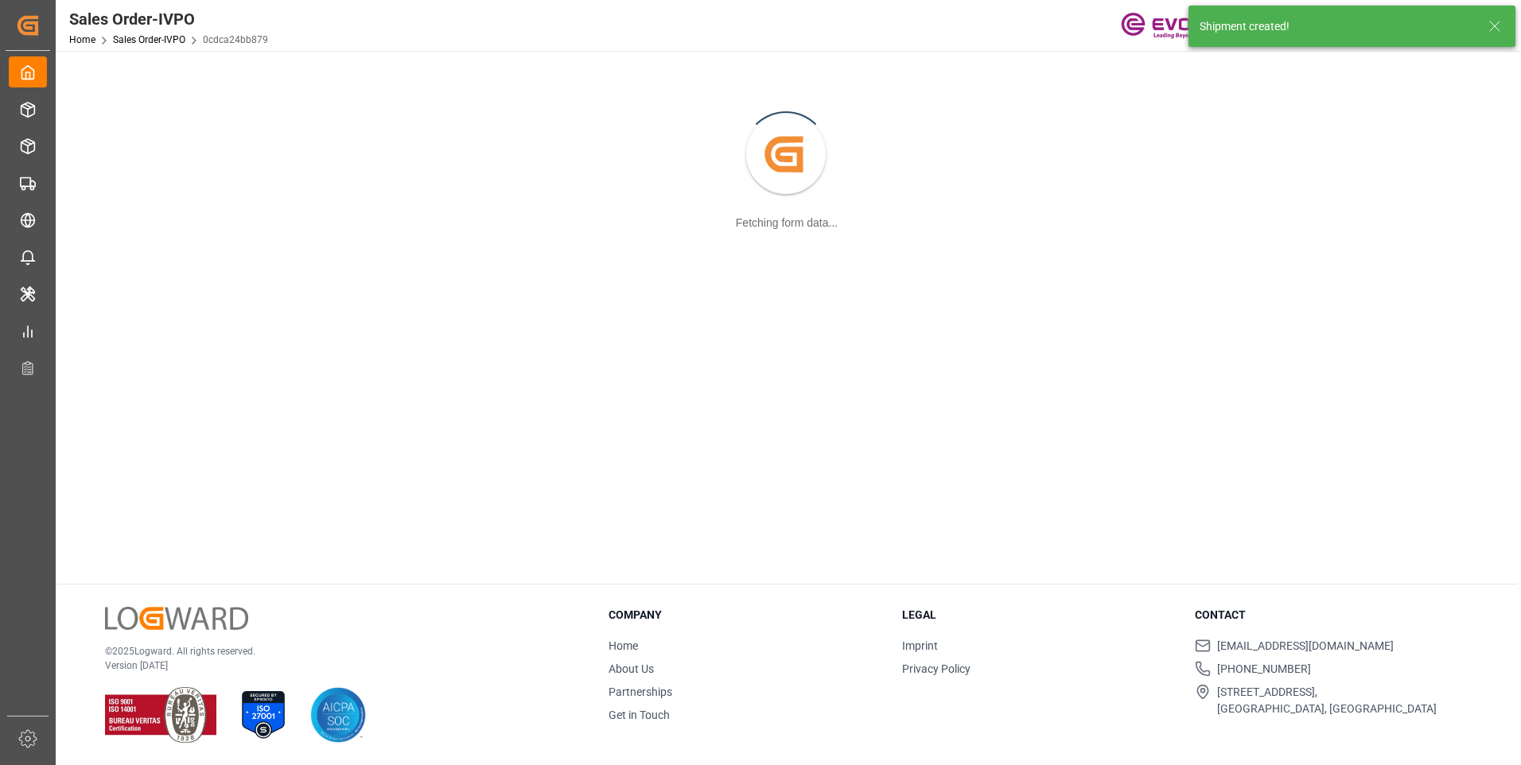
scroll to position [0, 0]
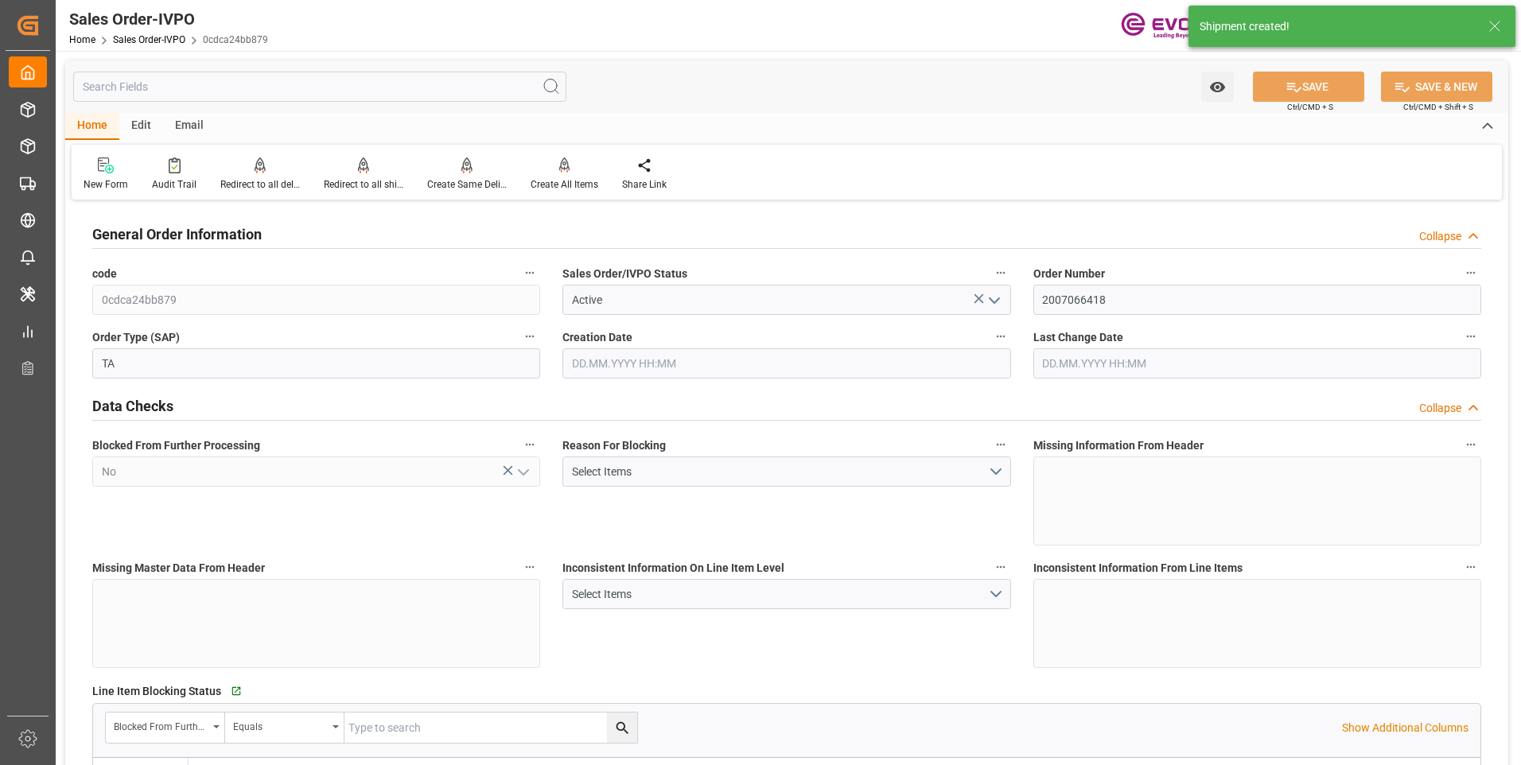
type input "INNSA"
type input "0"
type input "1"
type input "2"
type input "1"
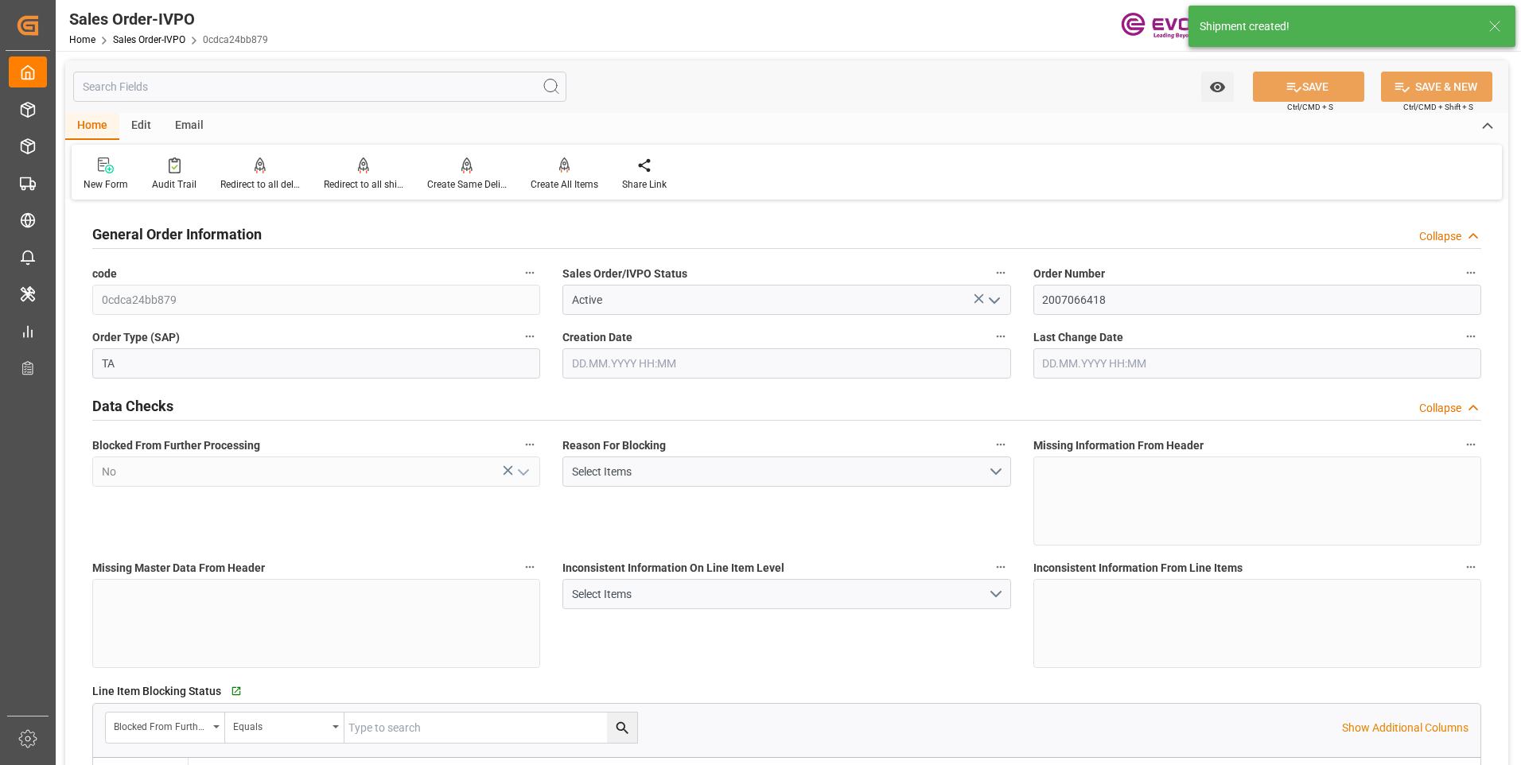
type input "19801.04"
type input "17.8516"
type input "17000"
type input "30"
type input "01.07.2025 19:28"
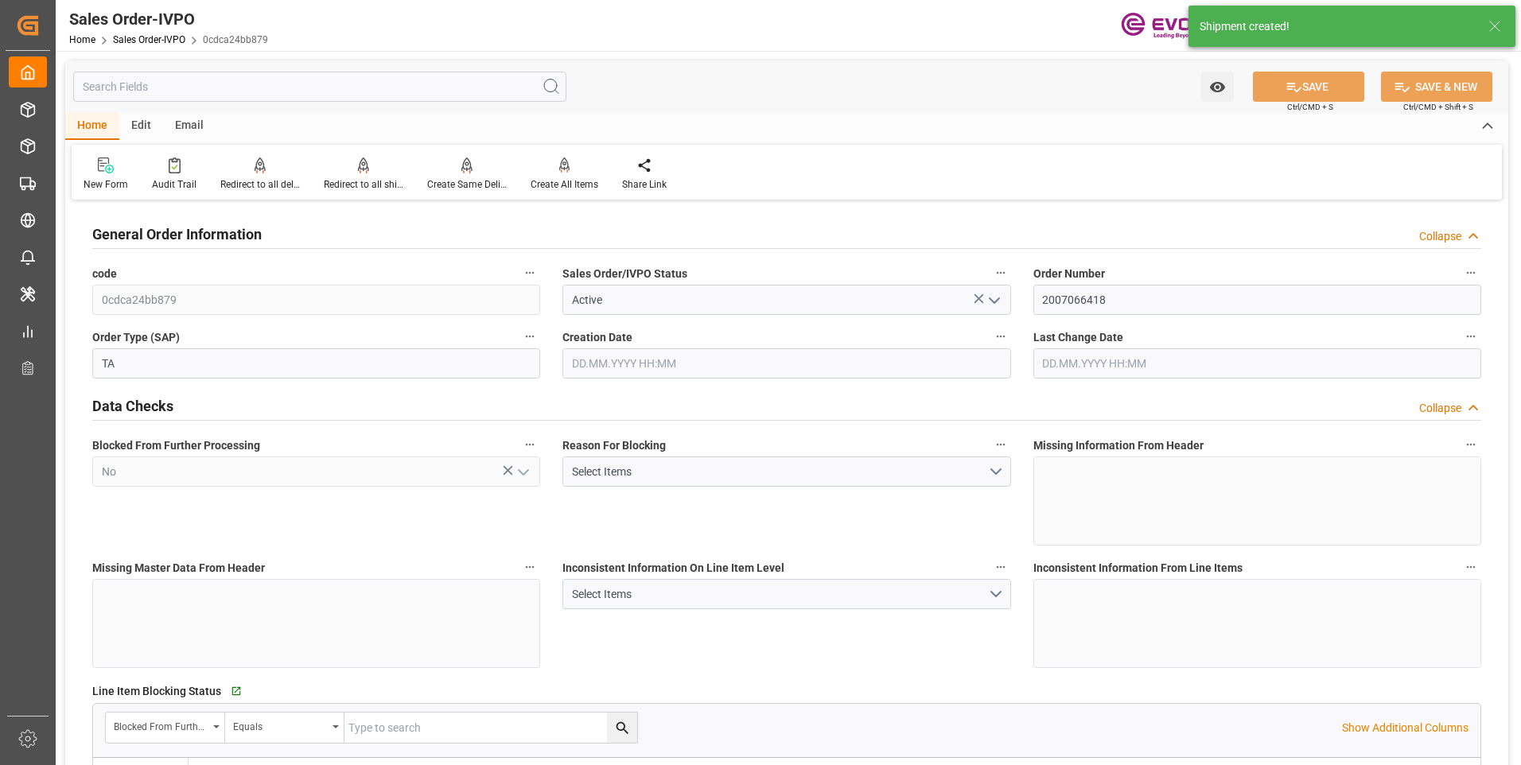
type input "13.08.2025 06:30"
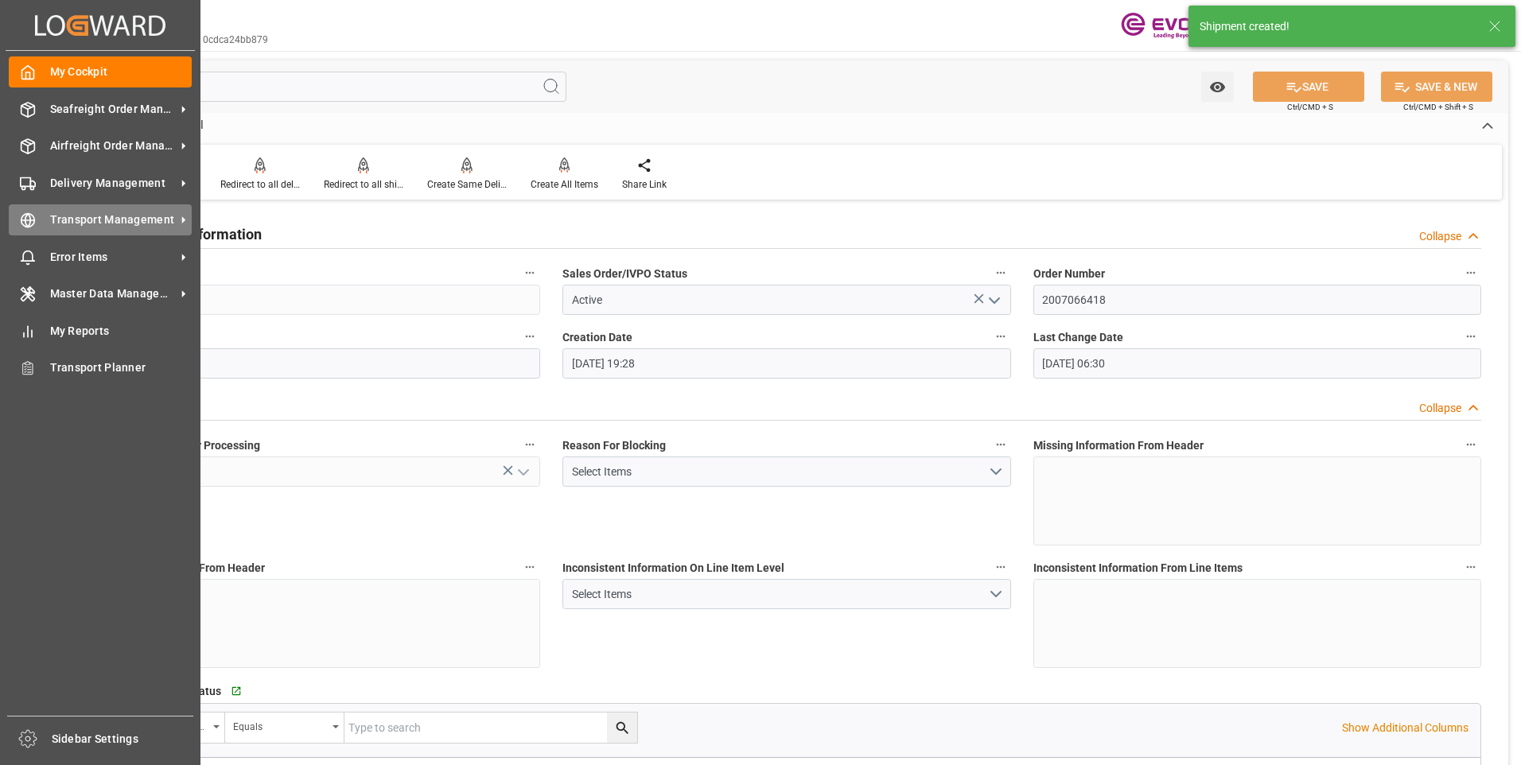
click at [38, 223] on div "Transport Management Transport Management" at bounding box center [100, 219] width 183 height 31
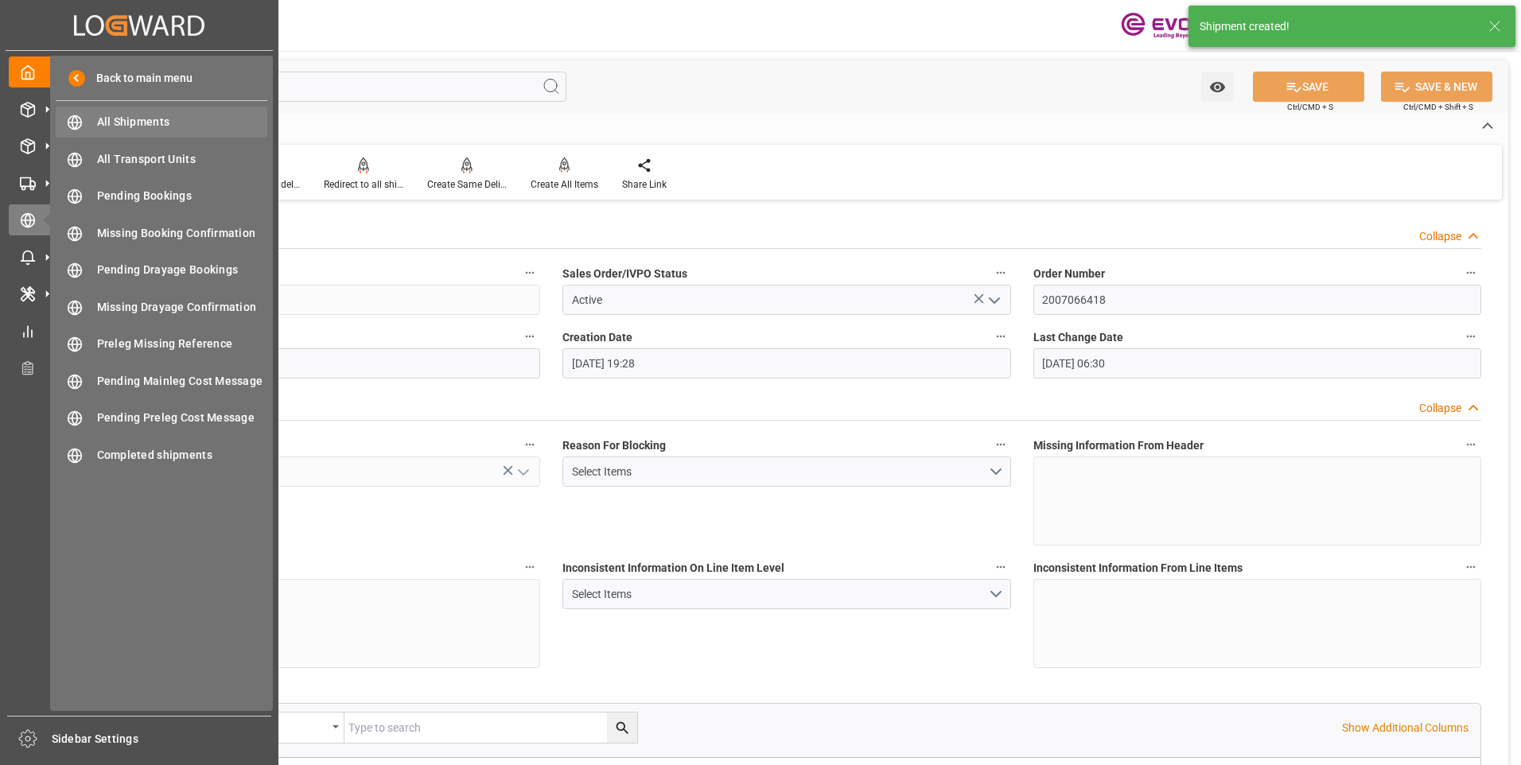
click at [120, 115] on span "All Shipments" at bounding box center [182, 122] width 171 height 17
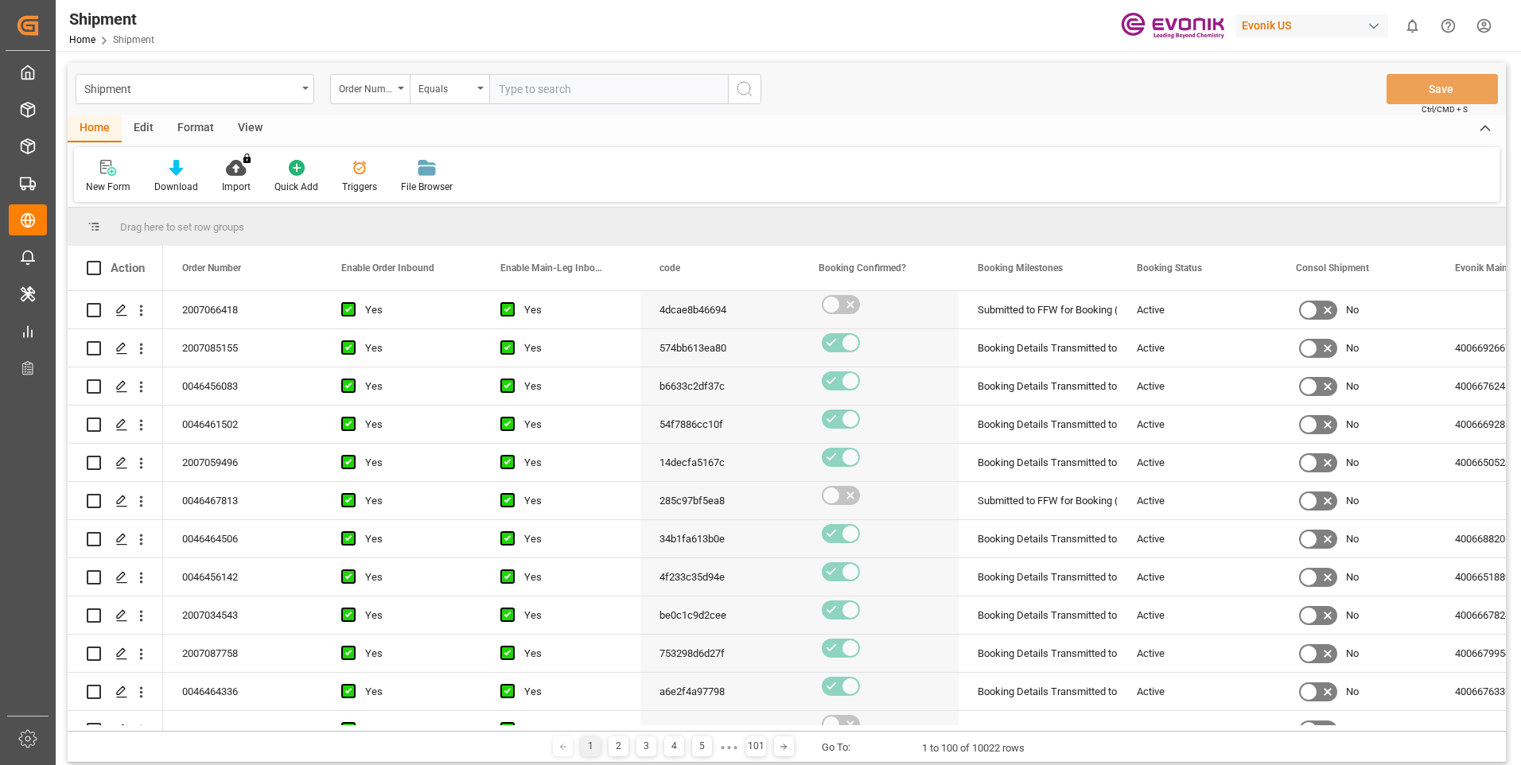
click at [636, 91] on input "text" at bounding box center [608, 89] width 239 height 30
paste input "2007066418"
type input "2007066418"
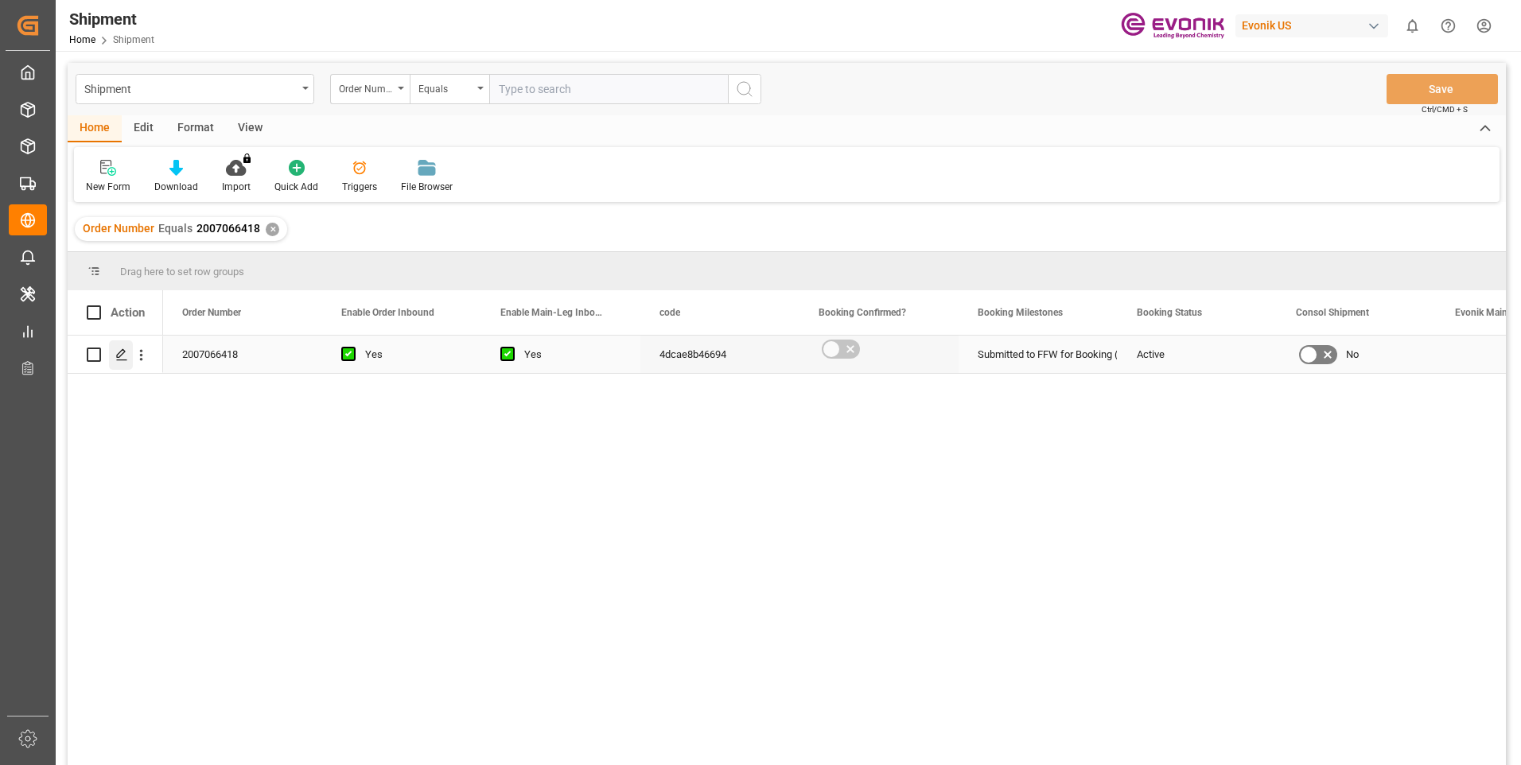
click at [122, 355] on polygon "Press SPACE to select this row." at bounding box center [121, 354] width 8 height 8
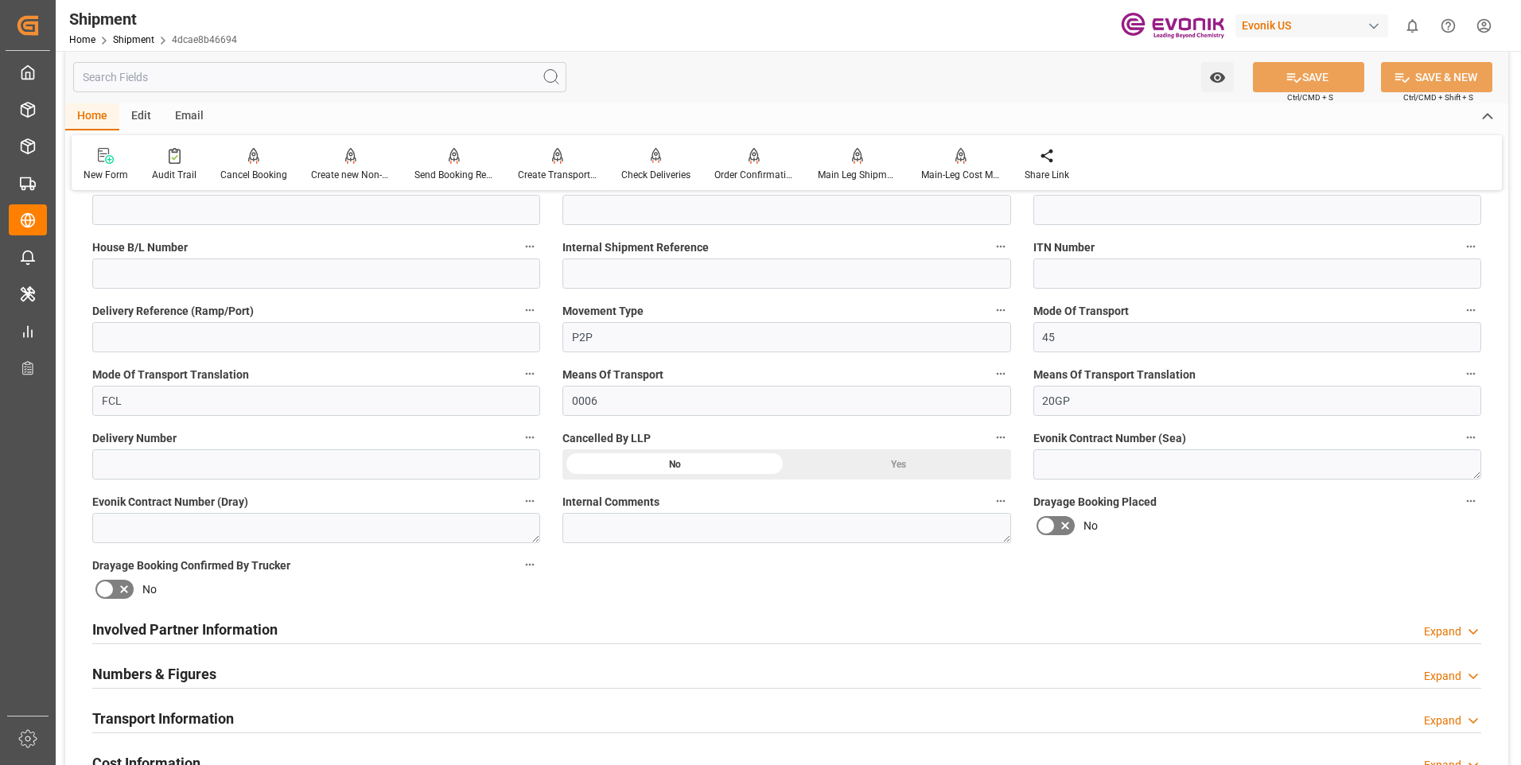
scroll to position [636, 0]
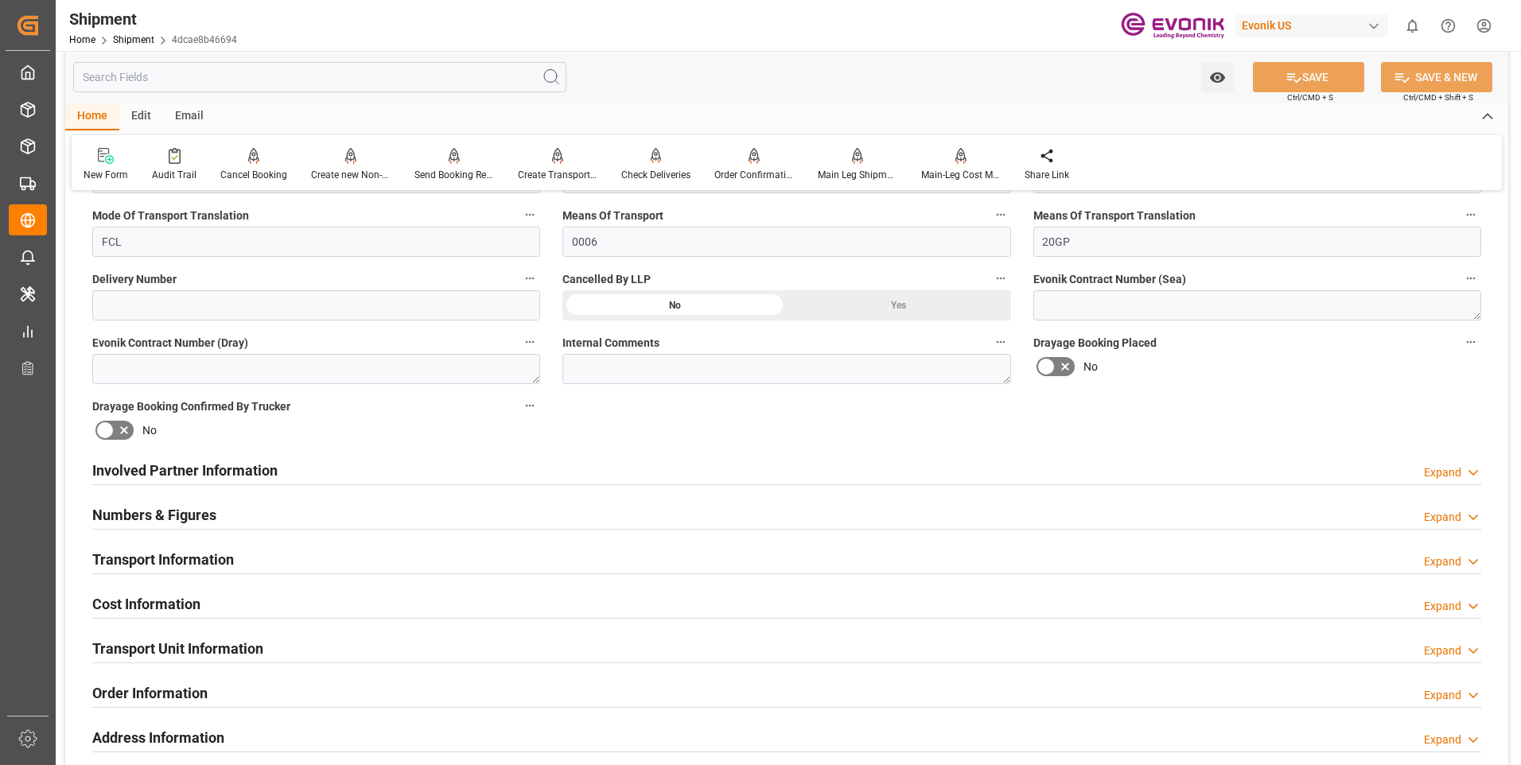
click at [247, 465] on h2 "Involved Partner Information" at bounding box center [184, 470] width 185 height 21
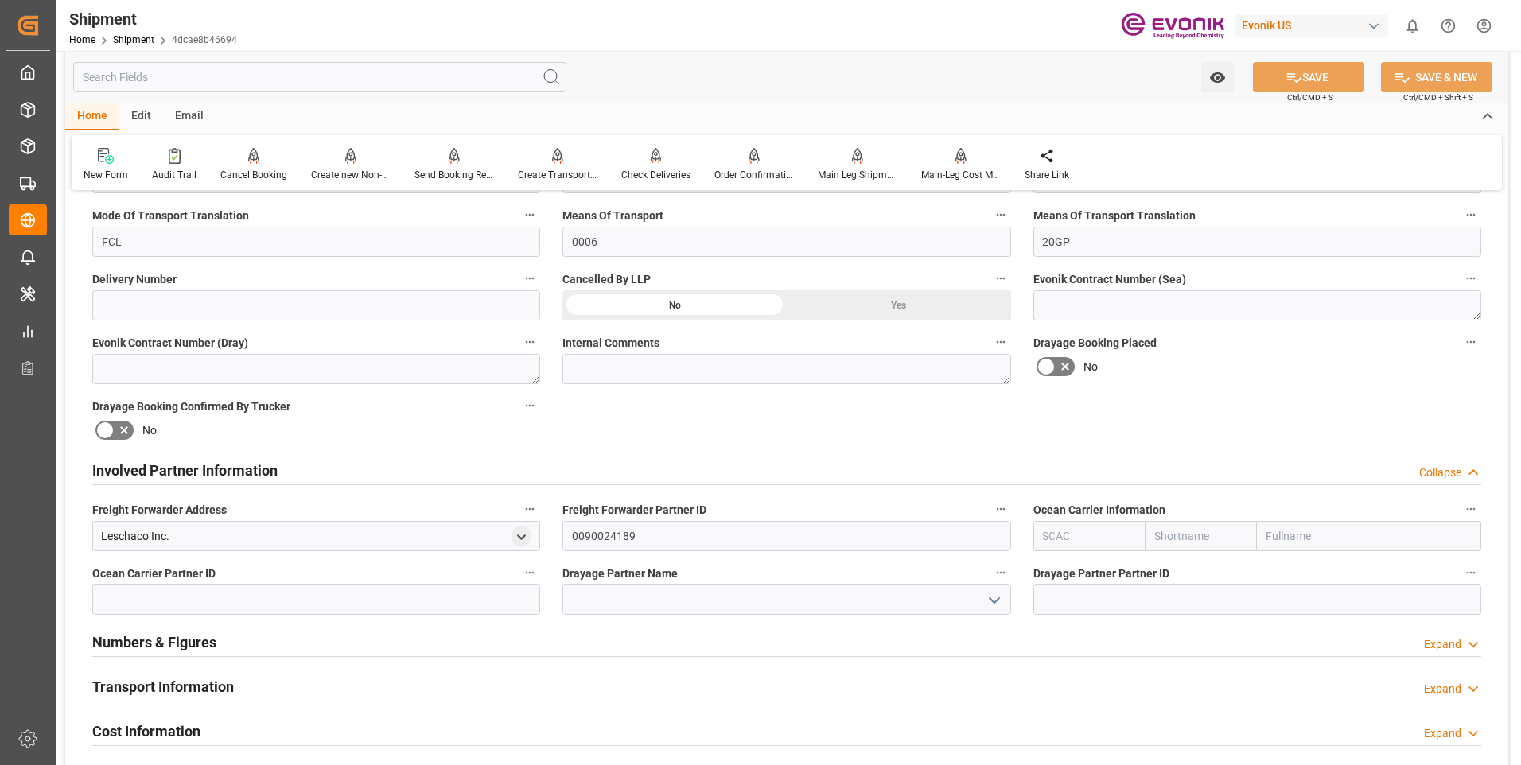
click at [1111, 531] on input "text" at bounding box center [1089, 536] width 112 height 30
click at [1045, 578] on div "MAEU" at bounding box center [1058, 572] width 49 height 36
type input "MAEU"
type input "Maersk"
type input "Maersk Line AS"
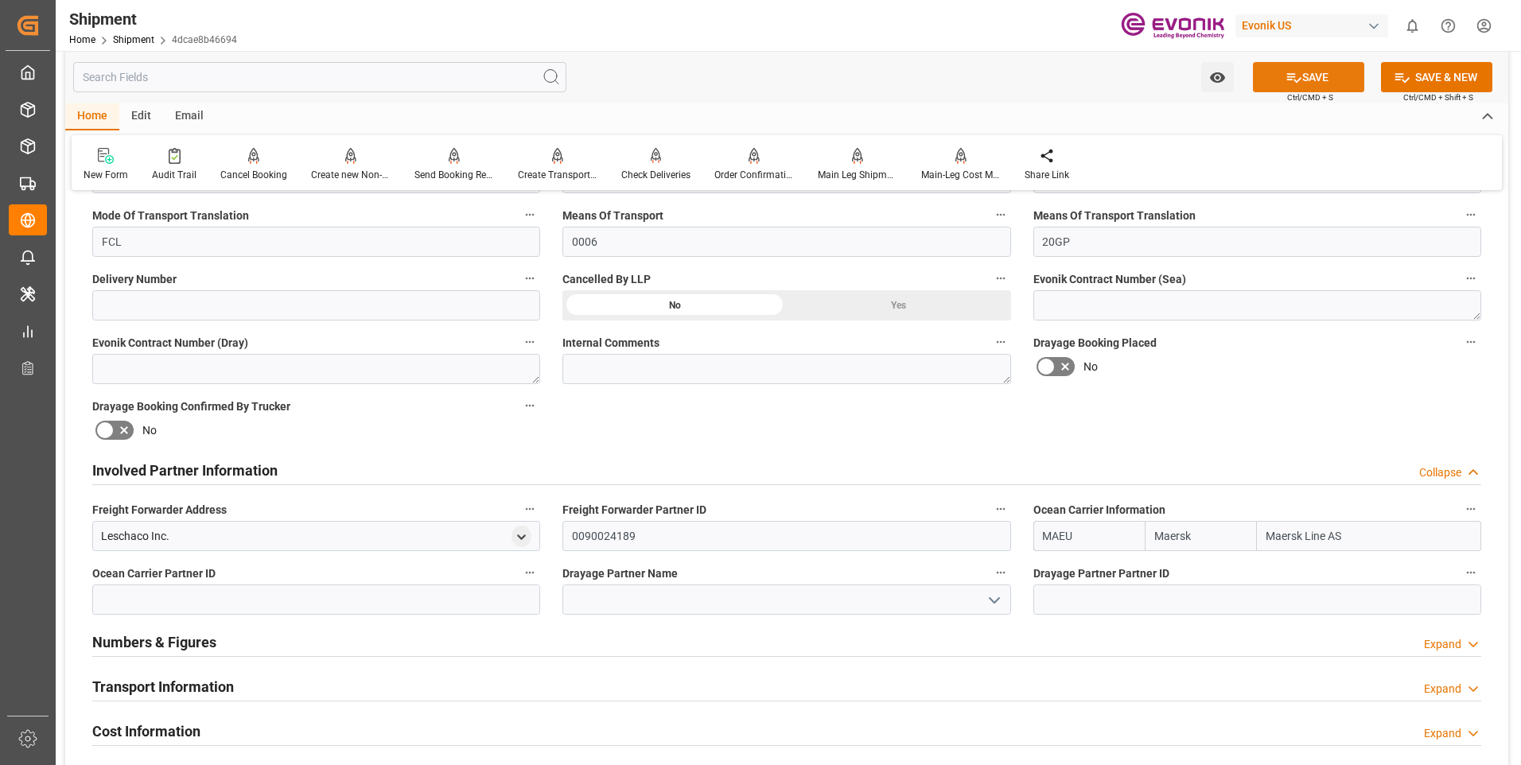
type input "MAEU"
click at [1298, 82] on icon at bounding box center [1293, 77] width 17 height 17
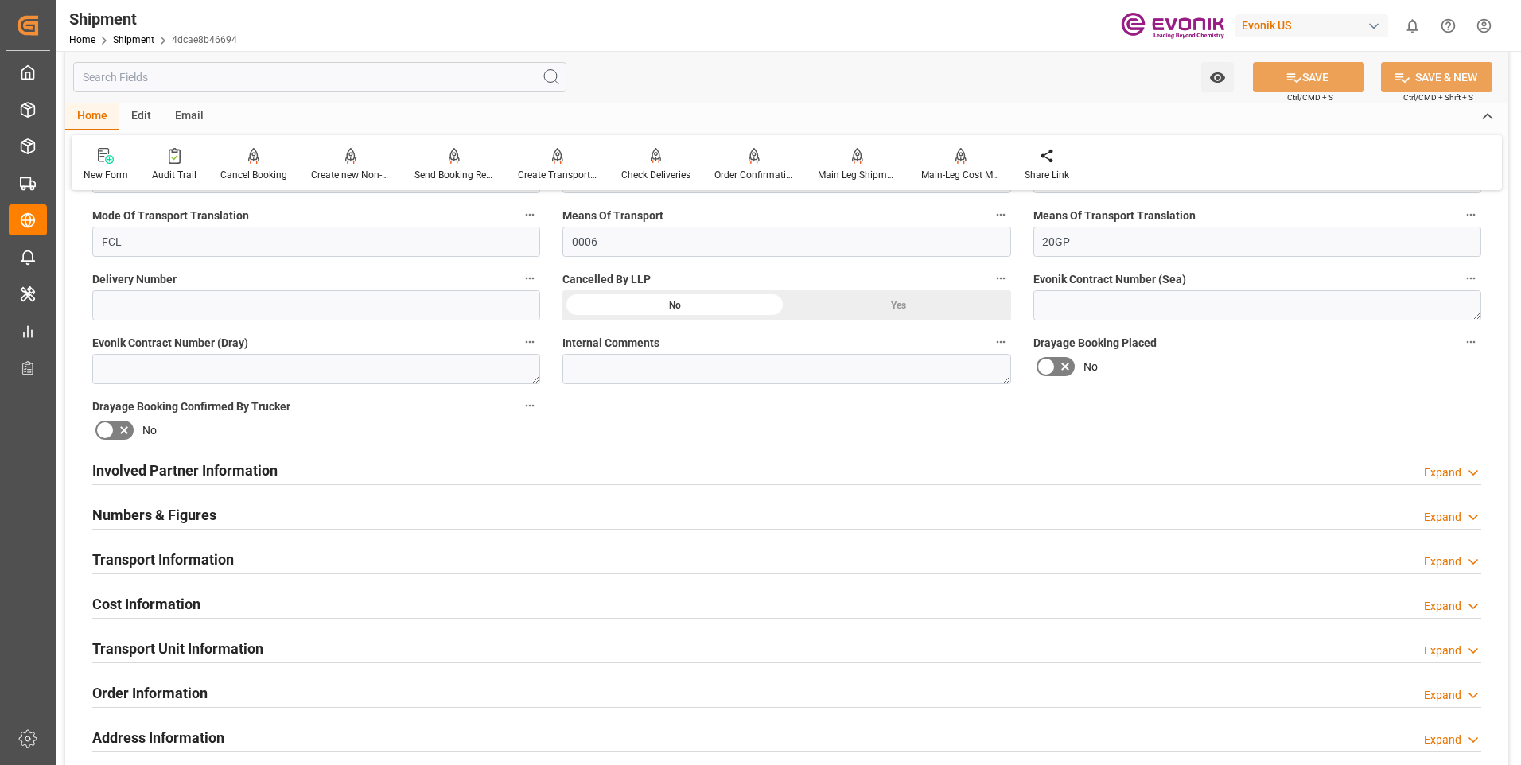
click at [1453, 471] on div "Expand" at bounding box center [1442, 473] width 37 height 17
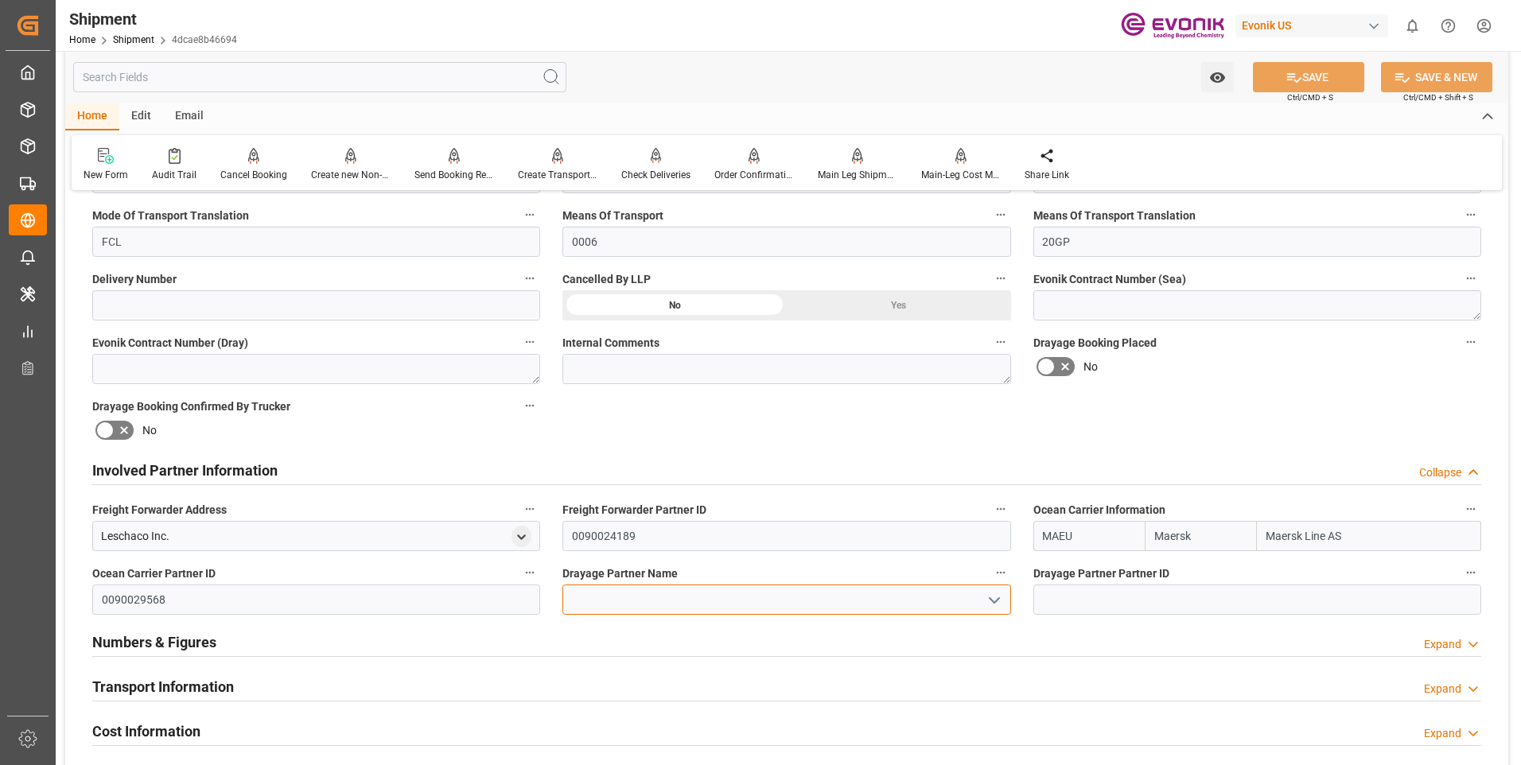
click at [693, 588] on input at bounding box center [786, 600] width 448 height 30
paste input "Container Port Group"
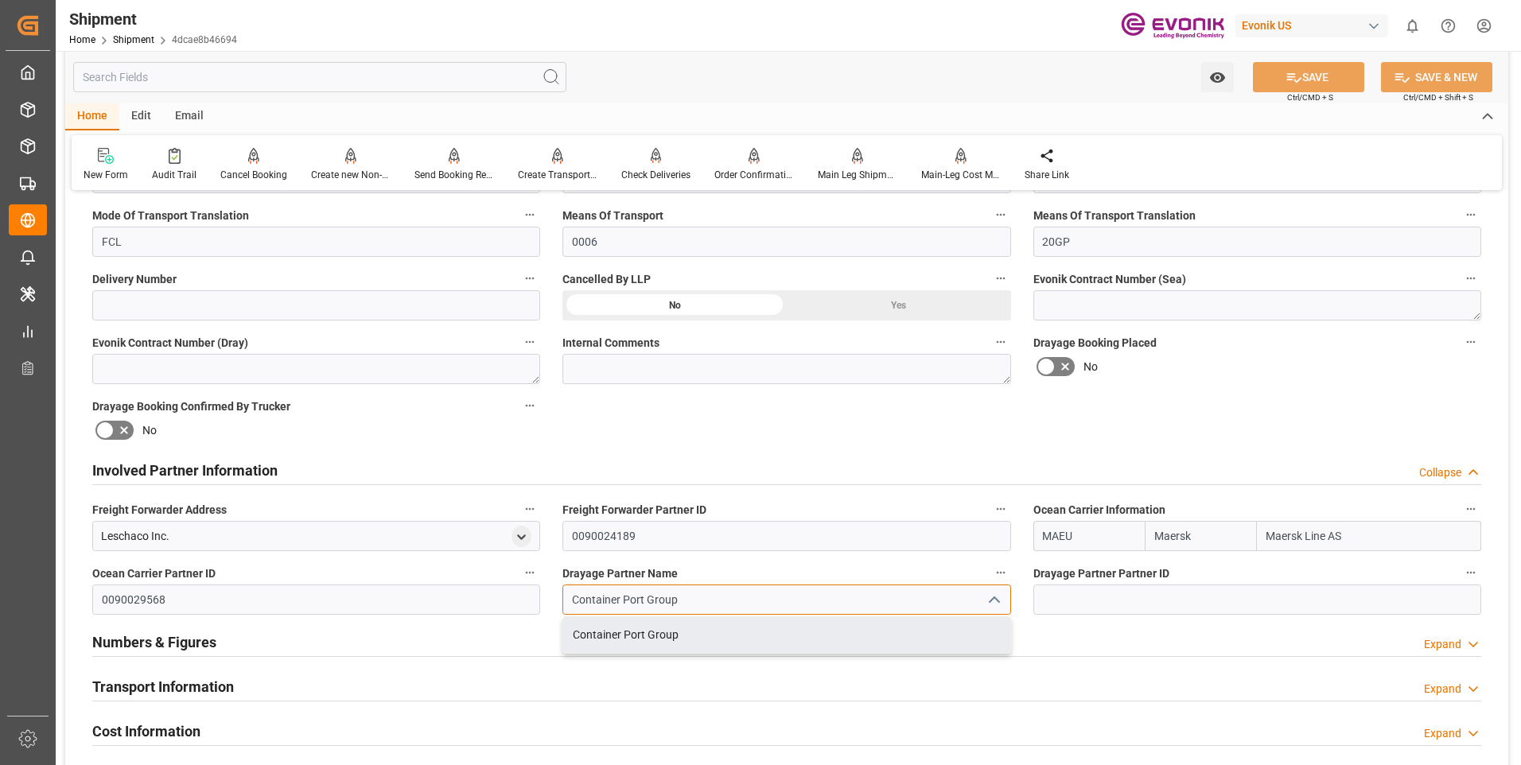
click at [623, 640] on div "Container Port Group" at bounding box center [786, 635] width 446 height 36
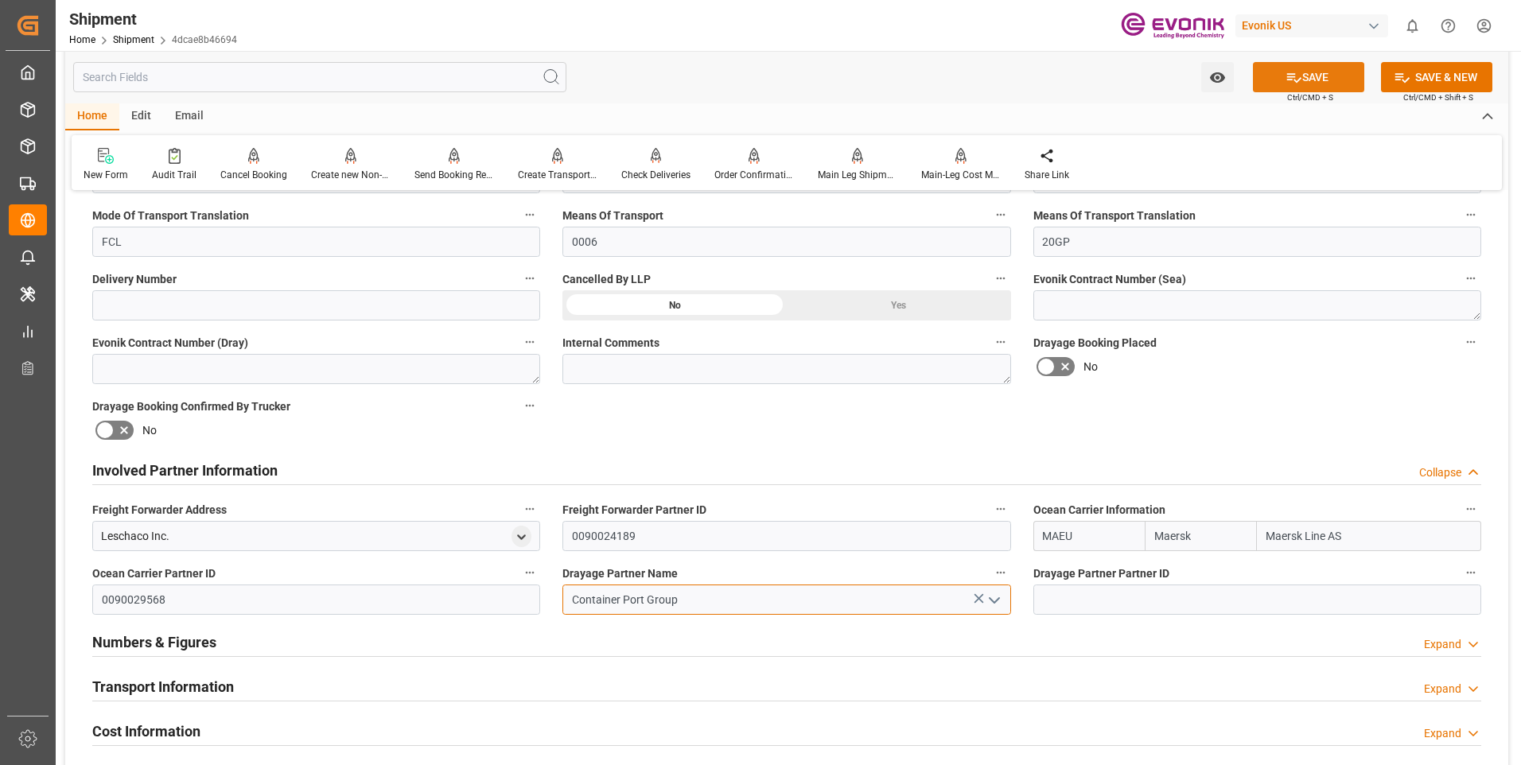
type input "Container Port Group"
click at [1314, 76] on button "SAVE" at bounding box center [1308, 77] width 111 height 30
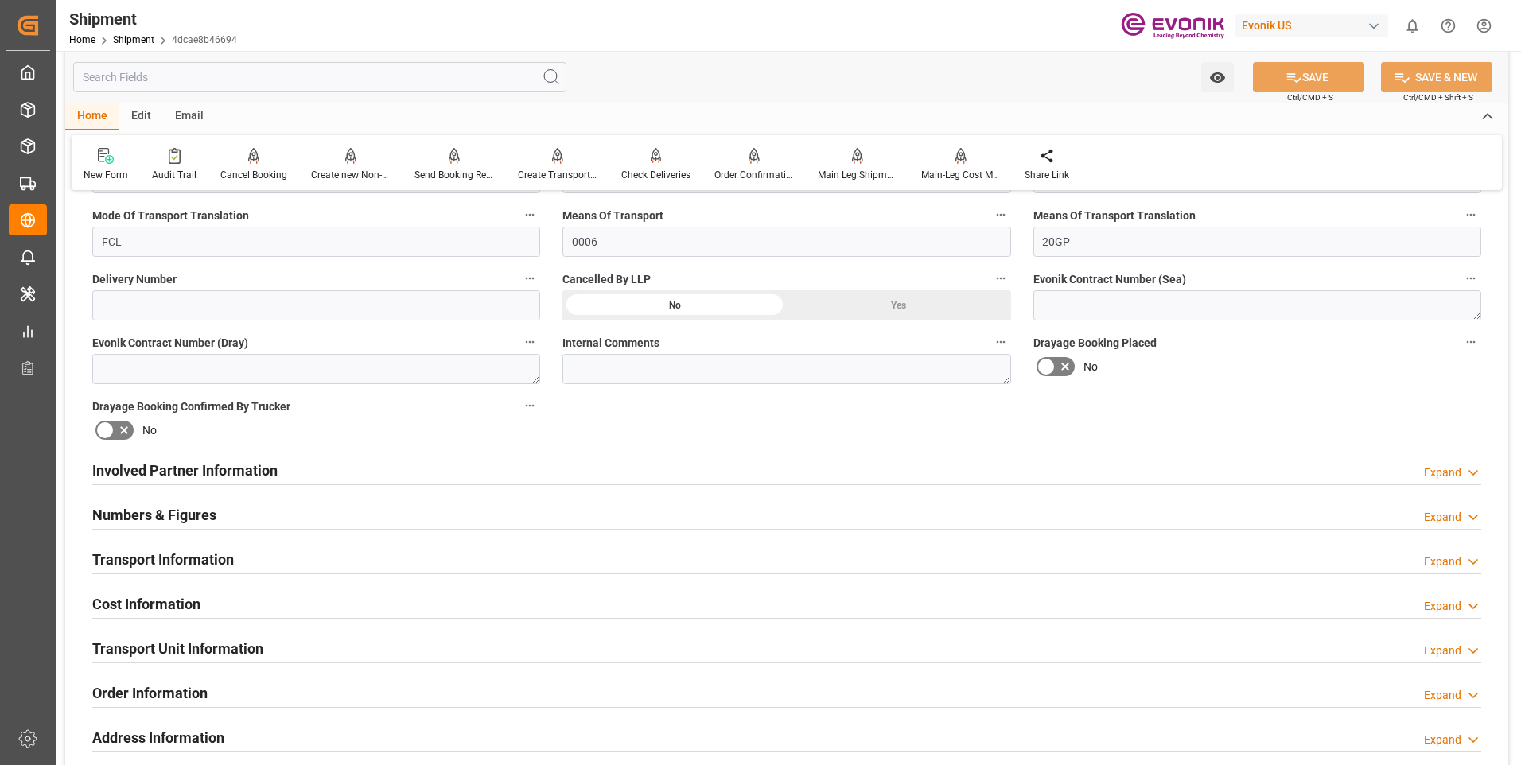
click at [1444, 470] on div "Expand" at bounding box center [1442, 473] width 37 height 17
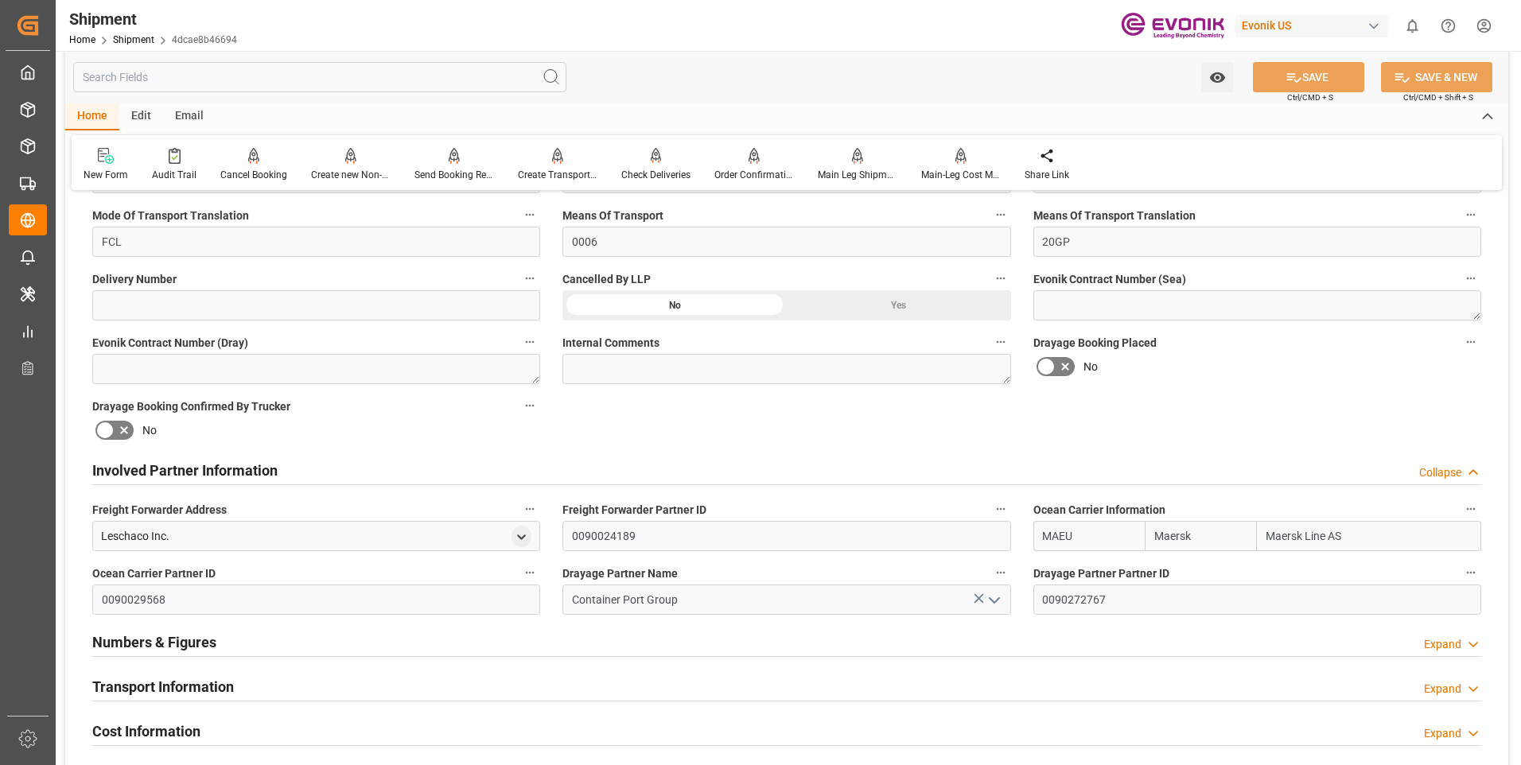
click at [1444, 470] on div "Collapse" at bounding box center [1440, 473] width 42 height 17
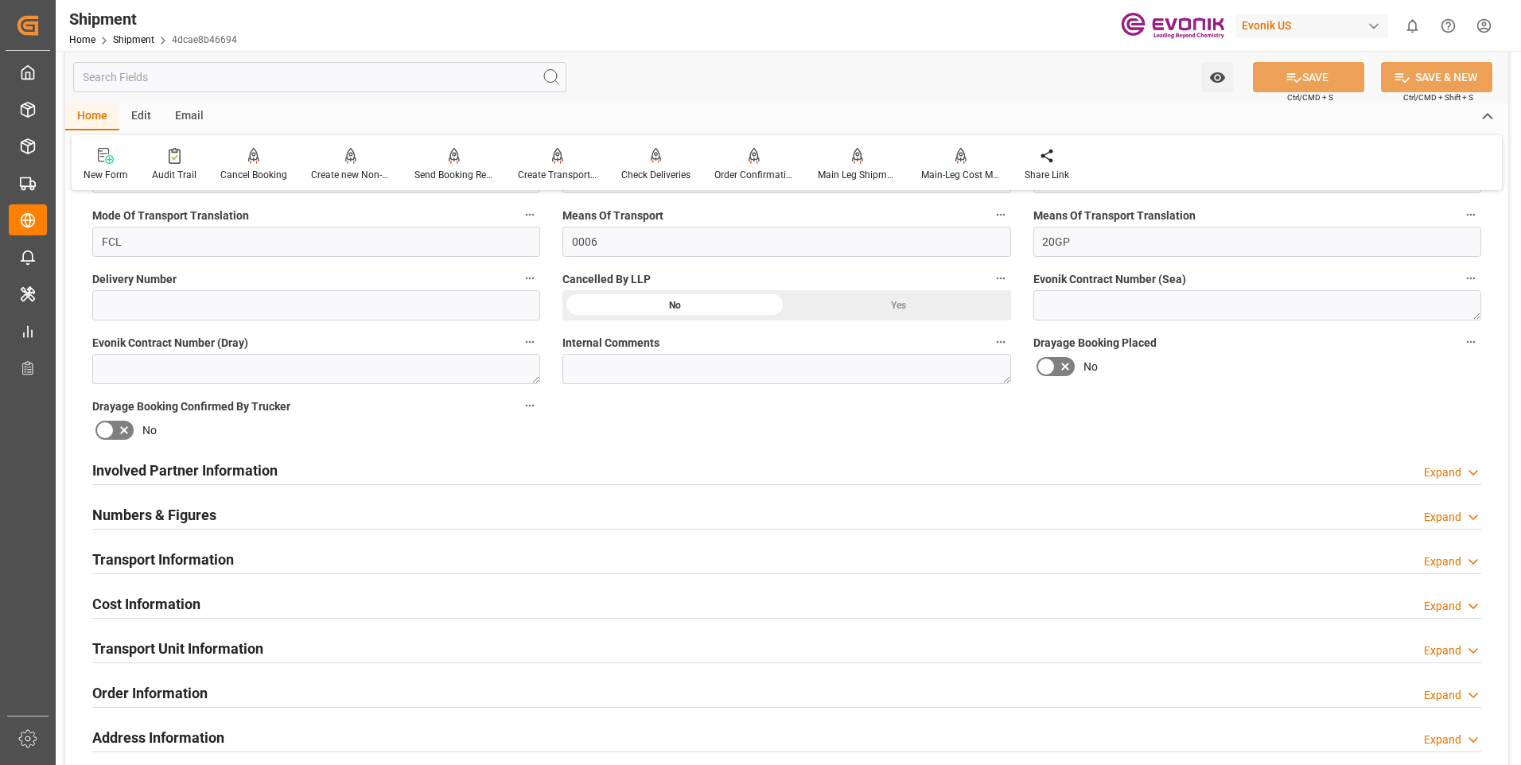
click at [1433, 516] on div "Expand" at bounding box center [1442, 517] width 37 height 17
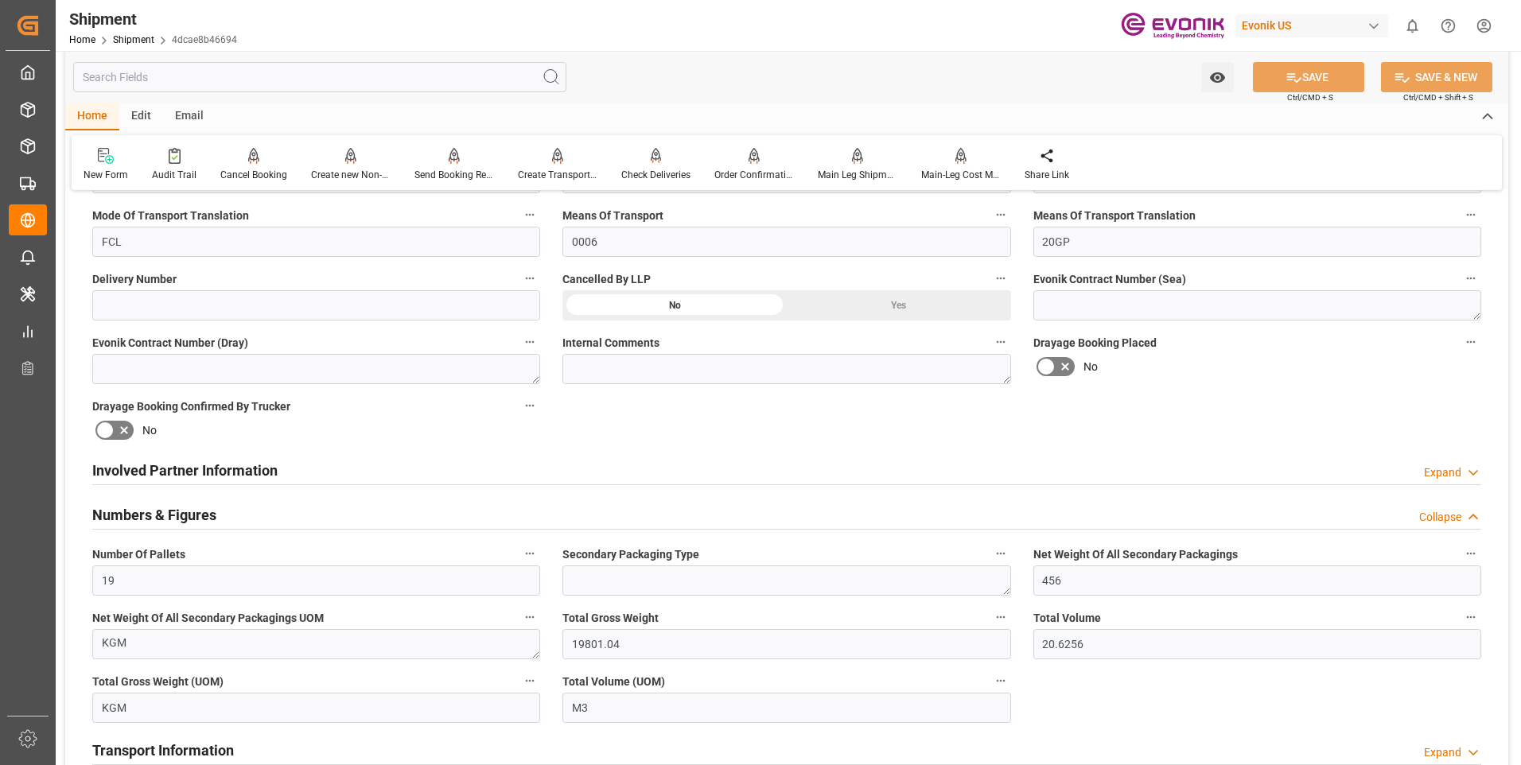
click at [1433, 516] on div "Collapse" at bounding box center [1440, 517] width 42 height 17
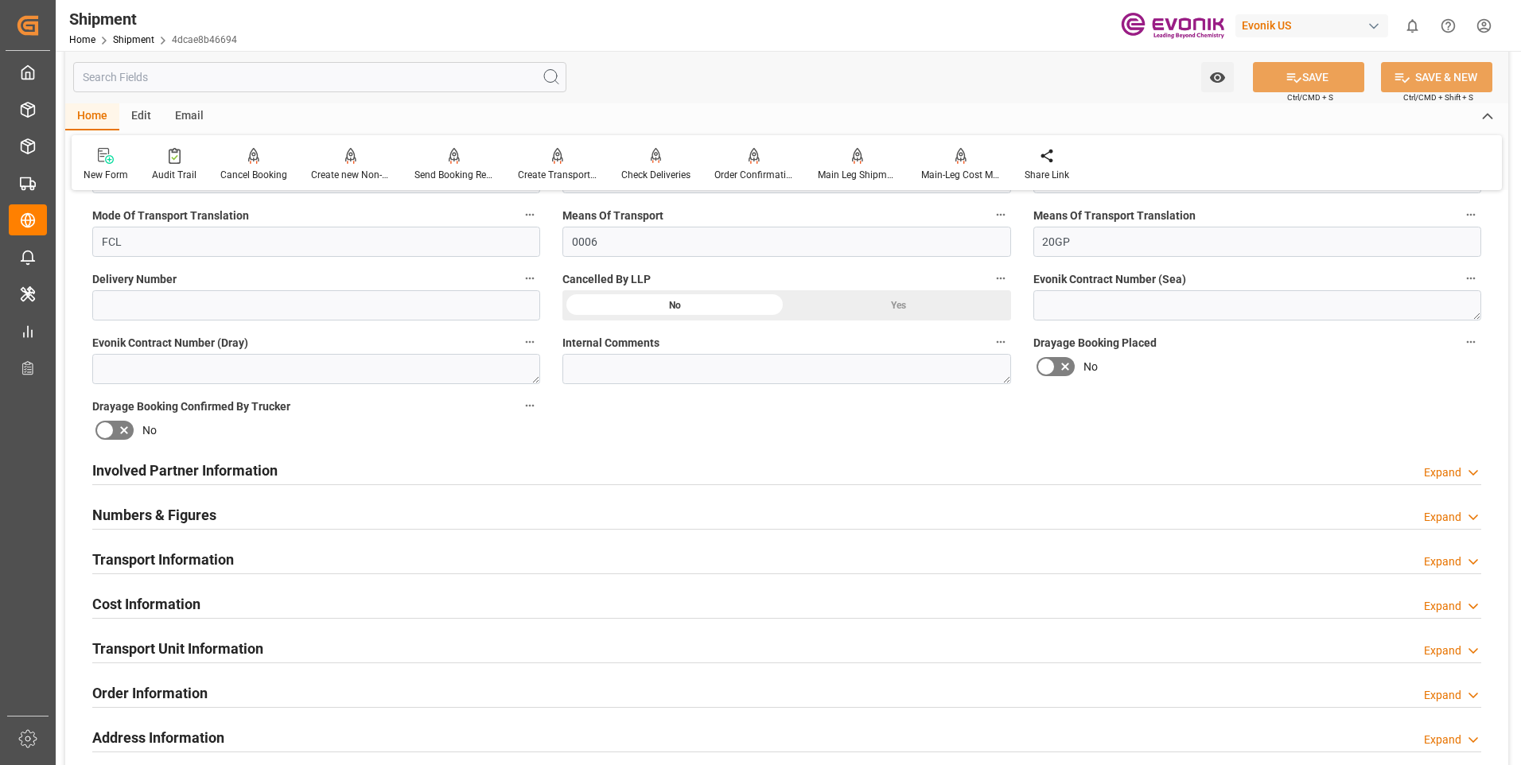
click at [1450, 530] on div "Numbers & Figures Expand" at bounding box center [786, 515] width 1411 height 45
click at [1450, 524] on div "Expand" at bounding box center [1442, 517] width 37 height 17
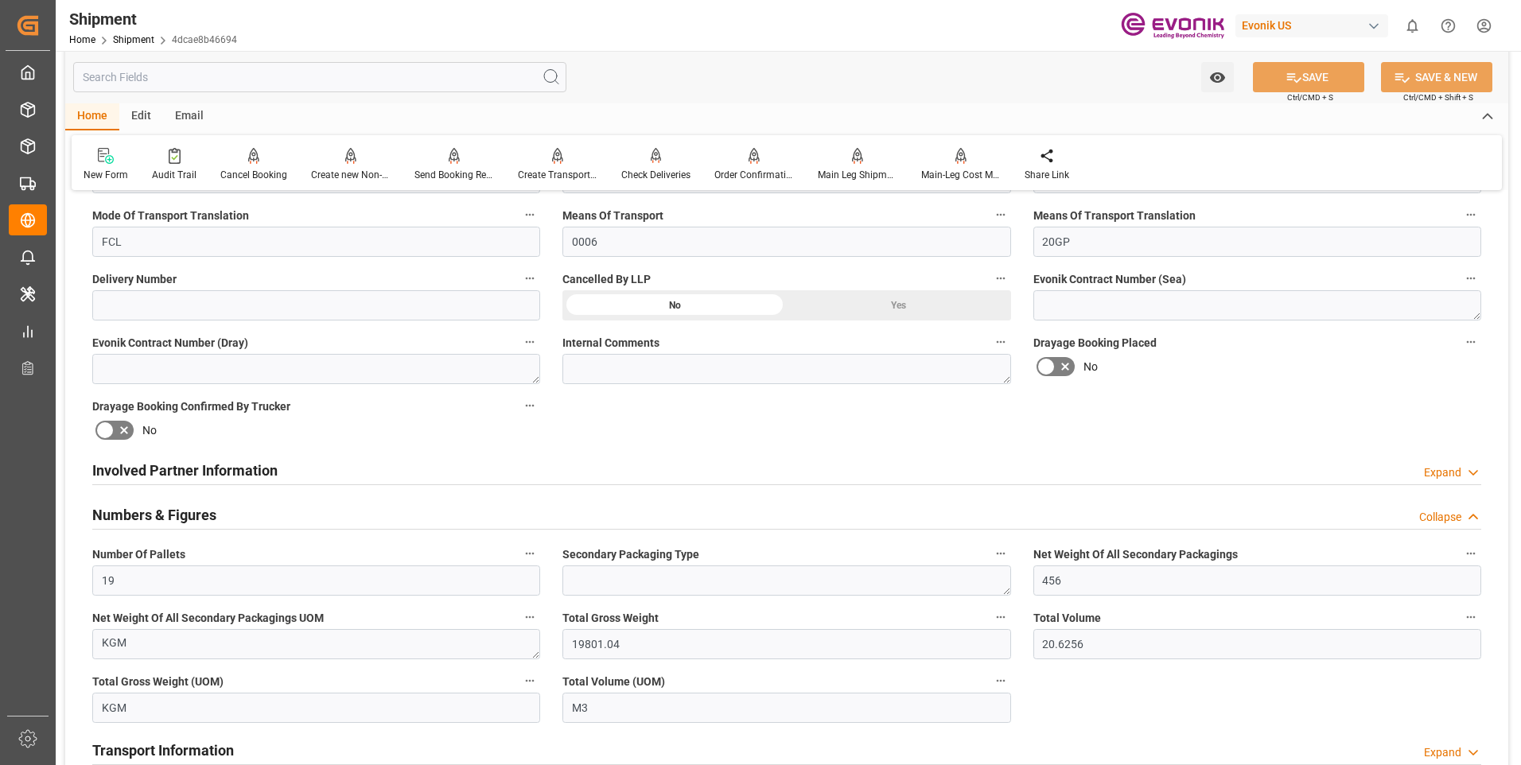
click at [1450, 524] on div "Collapse" at bounding box center [1440, 517] width 42 height 17
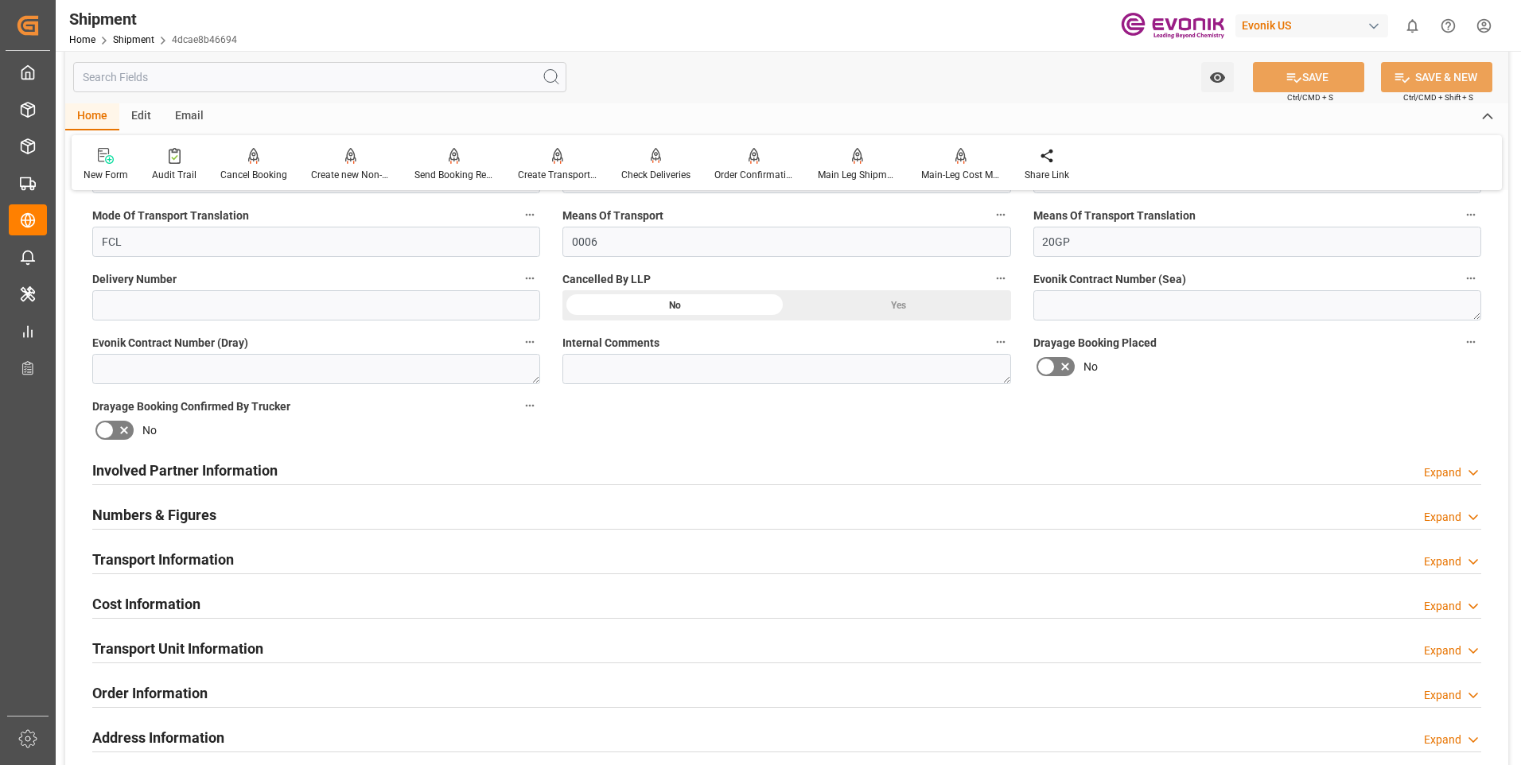
click at [1454, 556] on div "Expand" at bounding box center [1442, 562] width 37 height 17
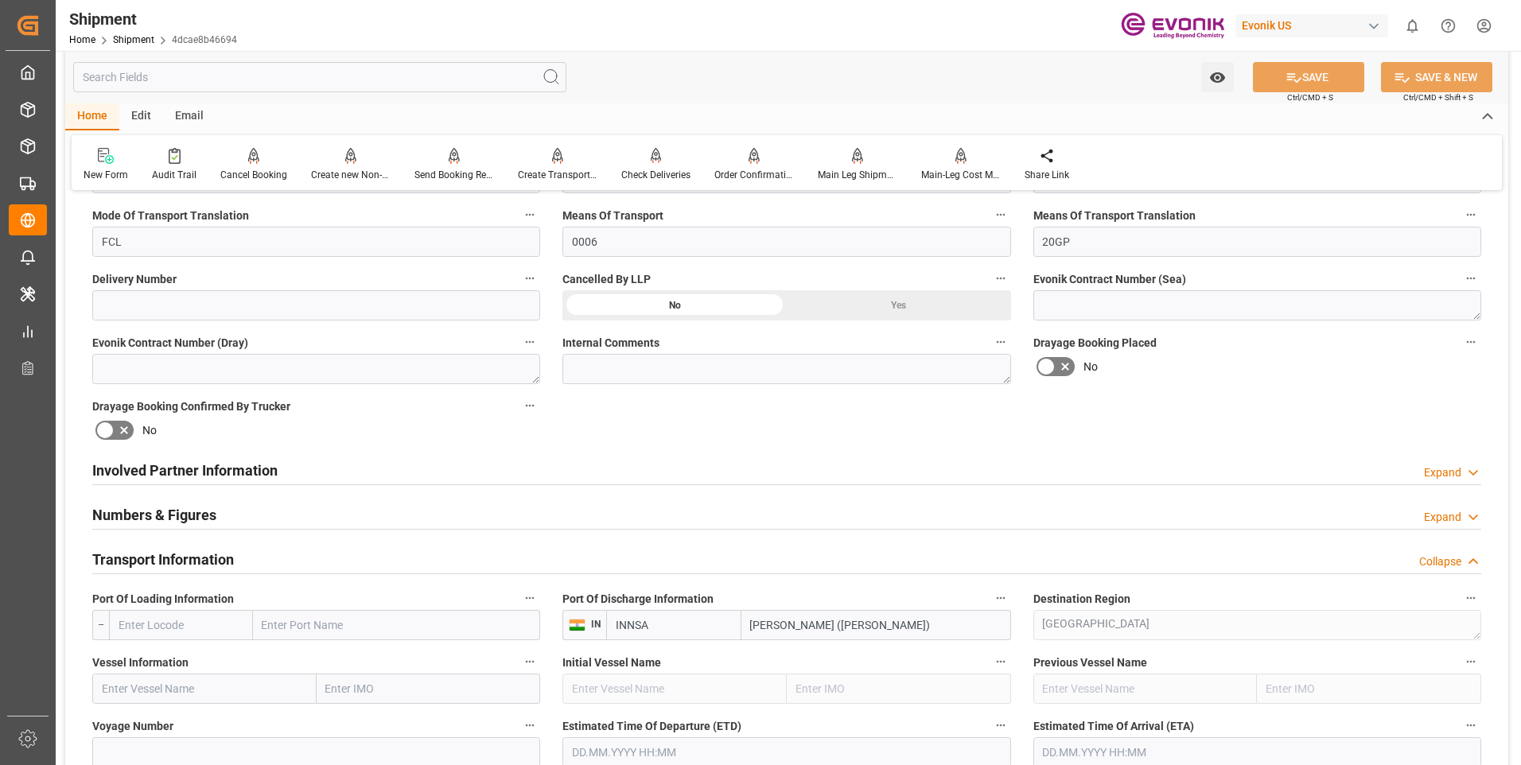
click at [169, 624] on input "text" at bounding box center [181, 625] width 144 height 30
click at [171, 663] on span "USEWR - Newark" at bounding box center [172, 668] width 107 height 29
type input "USEWR"
type input "Newark"
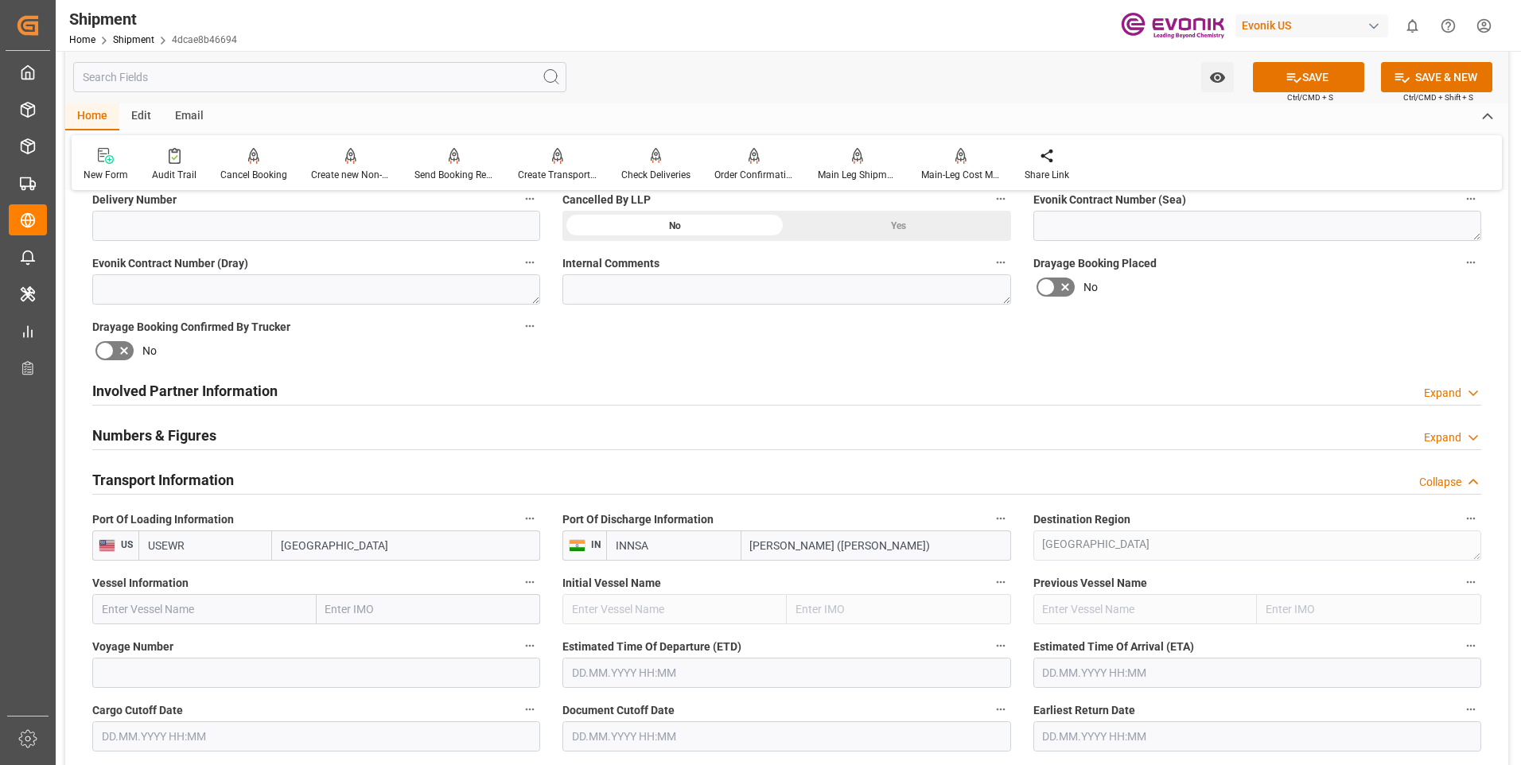
type input "USEWR"
click at [164, 662] on input at bounding box center [316, 673] width 448 height 30
paste input "CLEMENTINE MAERSK"
type input "CLEMENTINE MAERSK"
click at [240, 613] on input "text" at bounding box center [204, 609] width 224 height 30
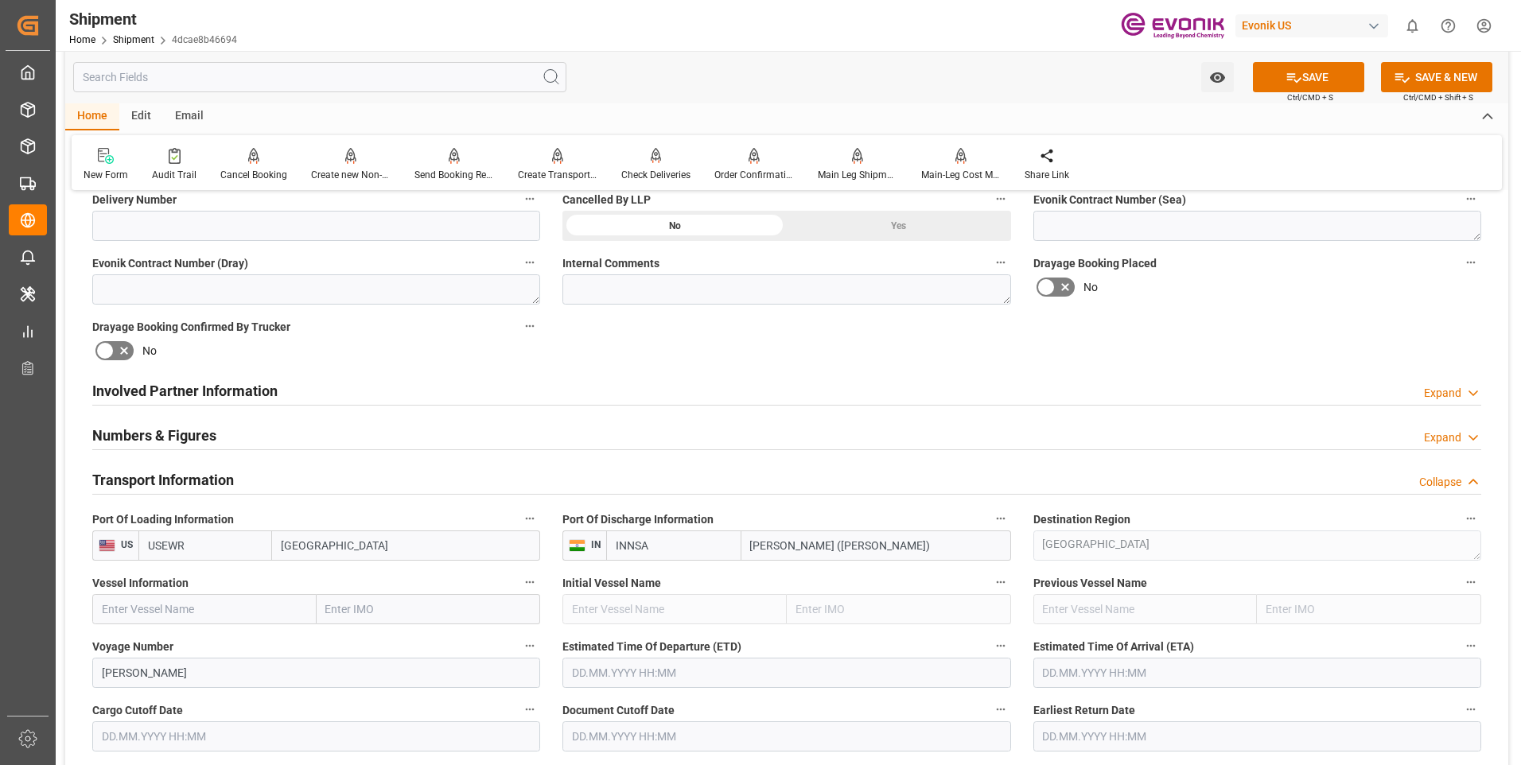
paste input "CLEMENTINE MAERSK"
click at [210, 649] on span "Clementine Maersk - 9245770" at bounding box center [170, 644] width 134 height 13
type input "Clementine Maersk"
type input "9245770"
type input "Clementine Maersk"
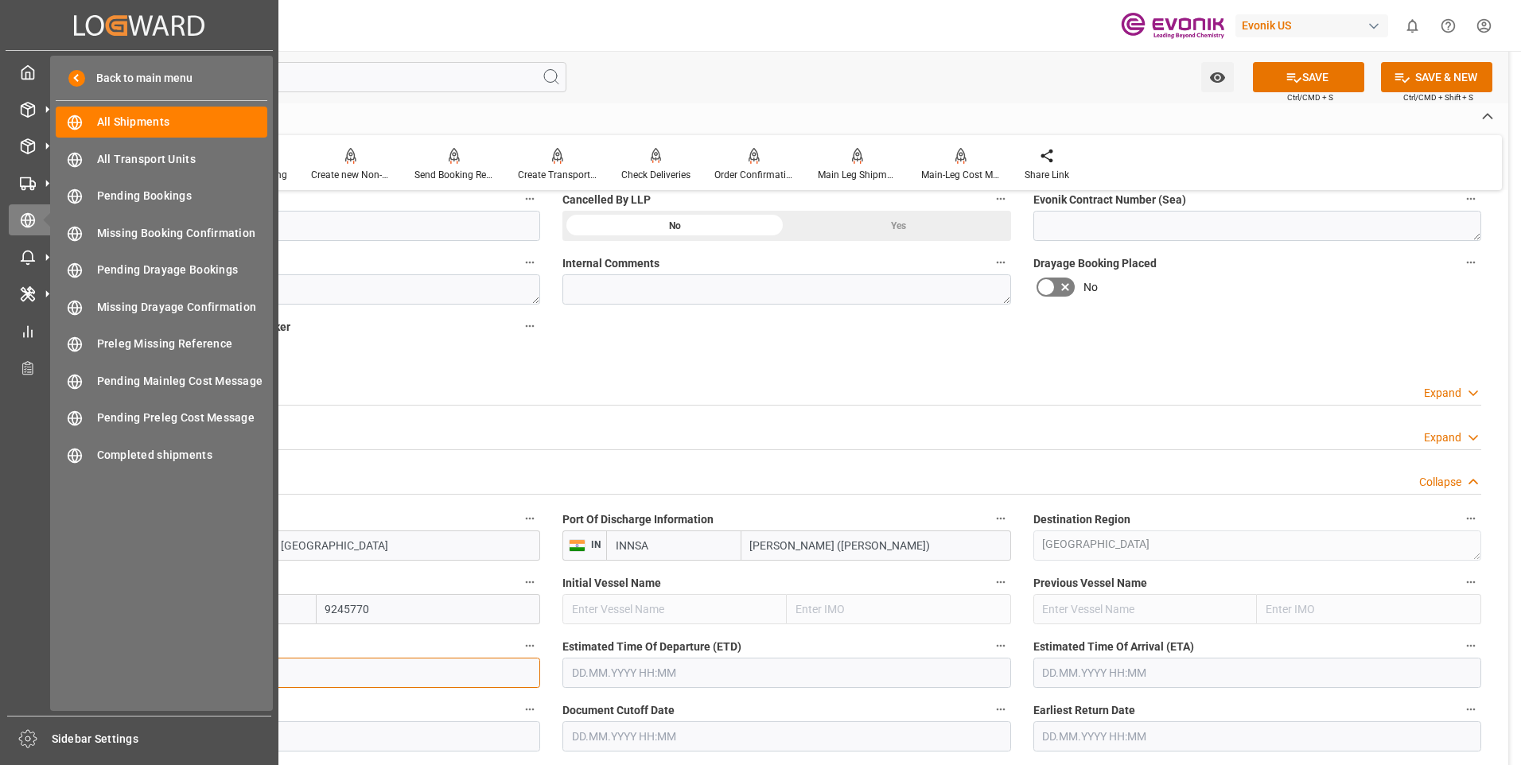
drag, startPoint x: 62, startPoint y: 651, endPoint x: 7, endPoint y: 641, distance: 55.8
click at [6, 639] on div "Created by potrace 1.15, written by Peter Selinger 2001-2017 Created by potrace…" at bounding box center [760, 382] width 1521 height 765
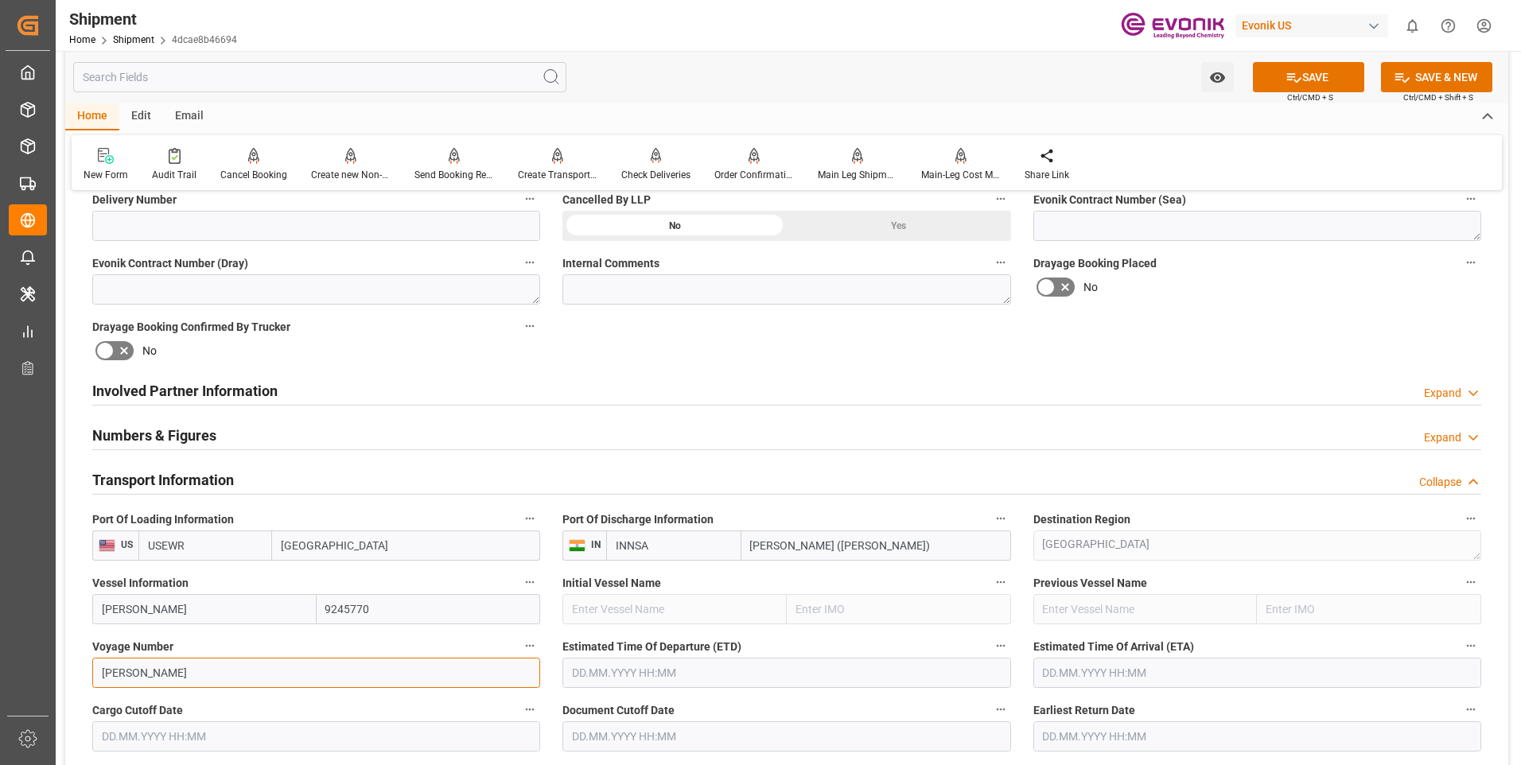
paste input "536E"
type input "536E"
click at [657, 673] on input "text" at bounding box center [786, 673] width 448 height 30
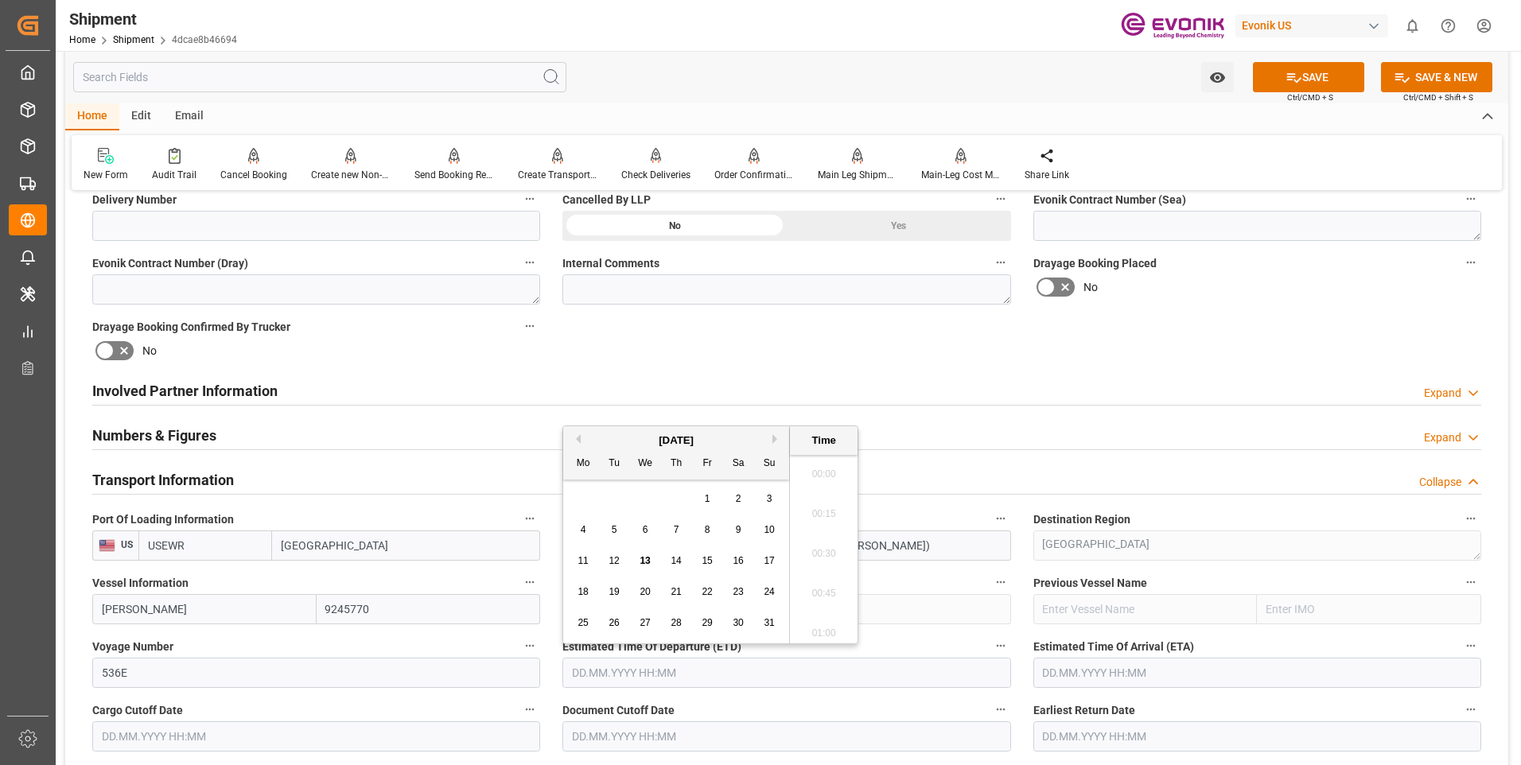
scroll to position [2074, 0]
click at [1425, 315] on div "Booking Confirmation Milestone Bar Collapse Submitted to FFW for Booking (Pendi…" at bounding box center [786, 563] width 1443 height 2149
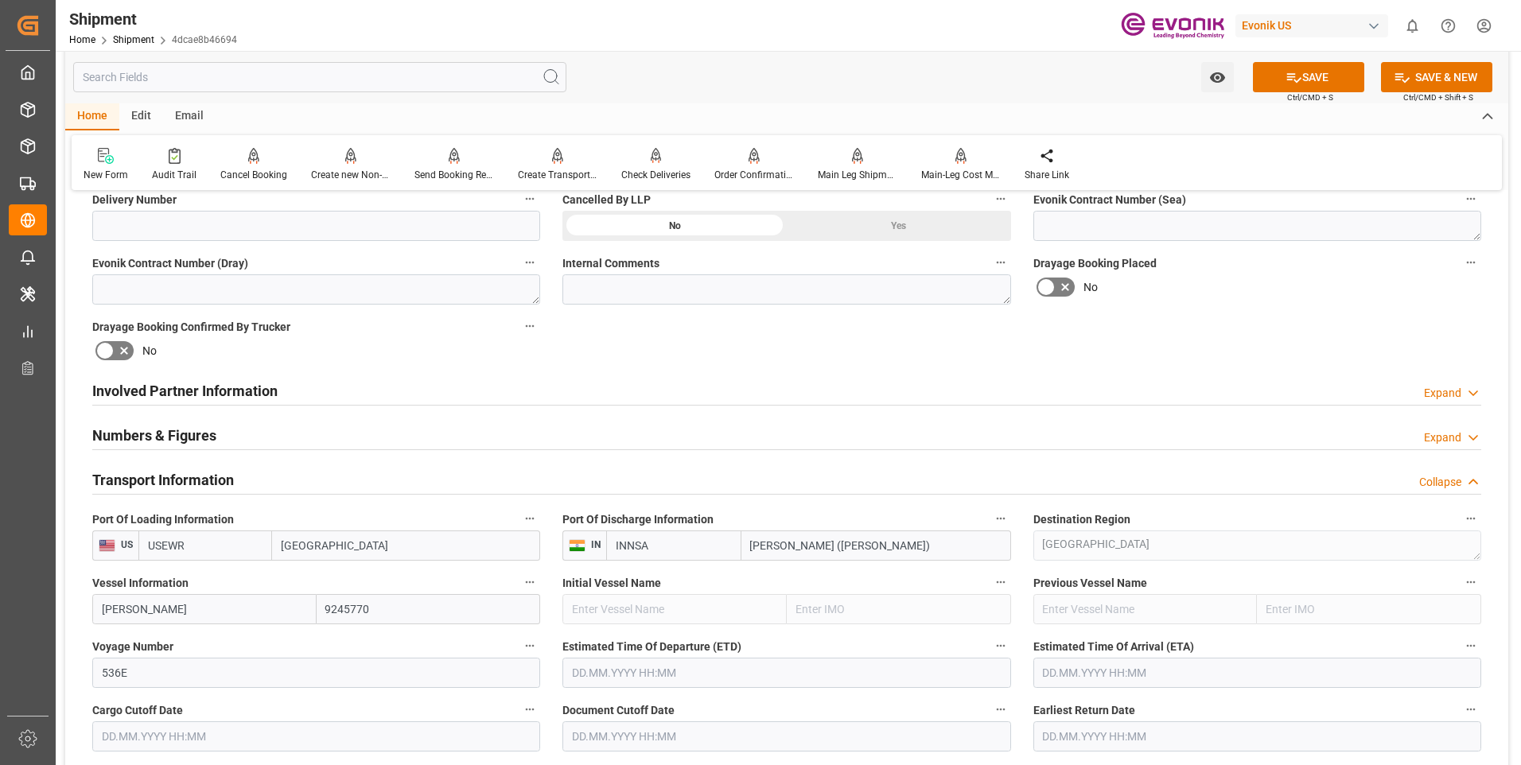
scroll to position [795, 0]
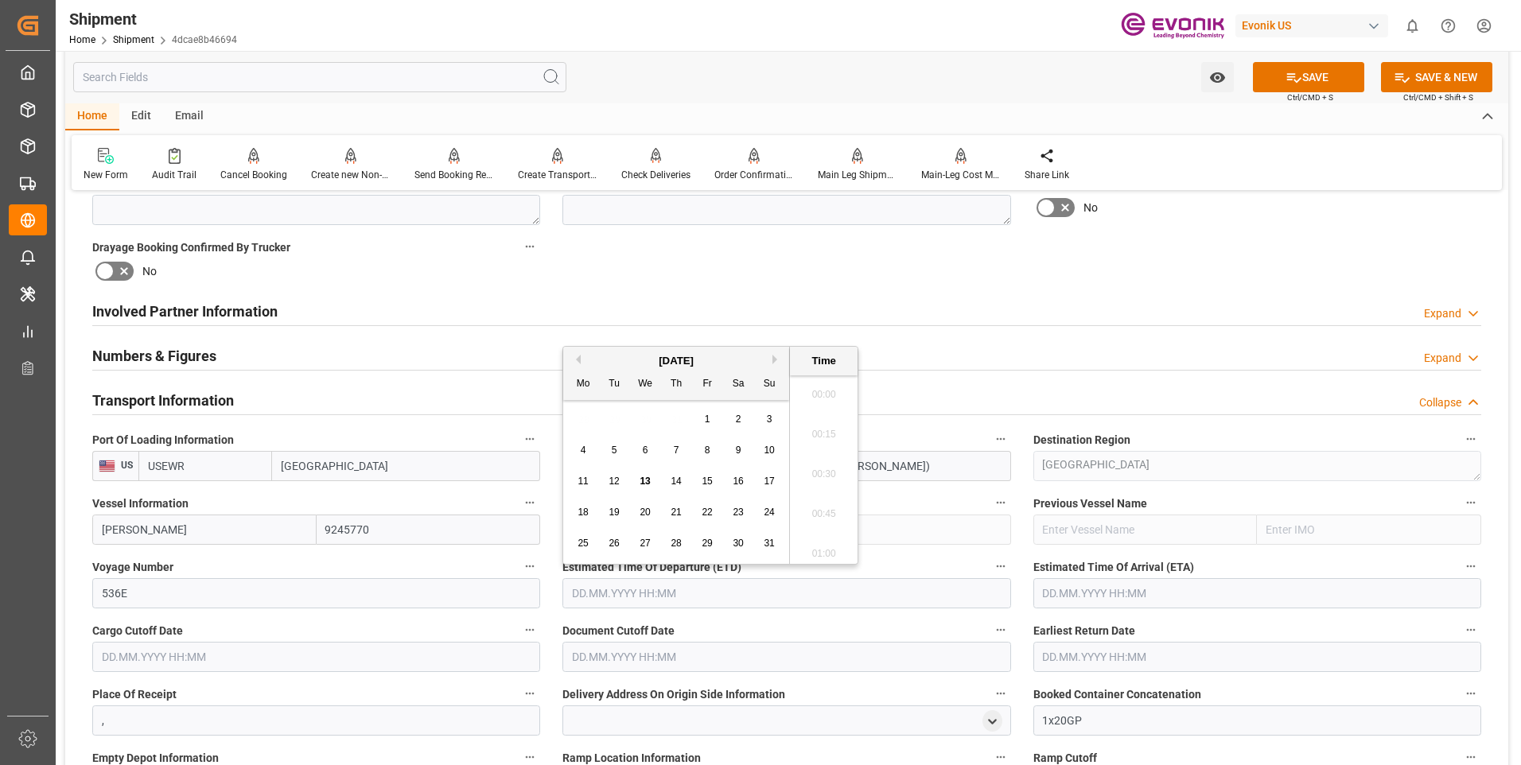
click at [682, 589] on input "text" at bounding box center [786, 593] width 448 height 30
click at [780, 348] on div "August 2025 Mo Tu We Th Fr Sa Su" at bounding box center [676, 373] width 226 height 53
click at [770, 363] on div "August 2025" at bounding box center [676, 361] width 226 height 16
click at [779, 354] on div "Previous Month Next Month August 2025 Mo Tu We Th Fr Sa Su 28 29 30 31 1 2 3 4 …" at bounding box center [710, 455] width 296 height 219
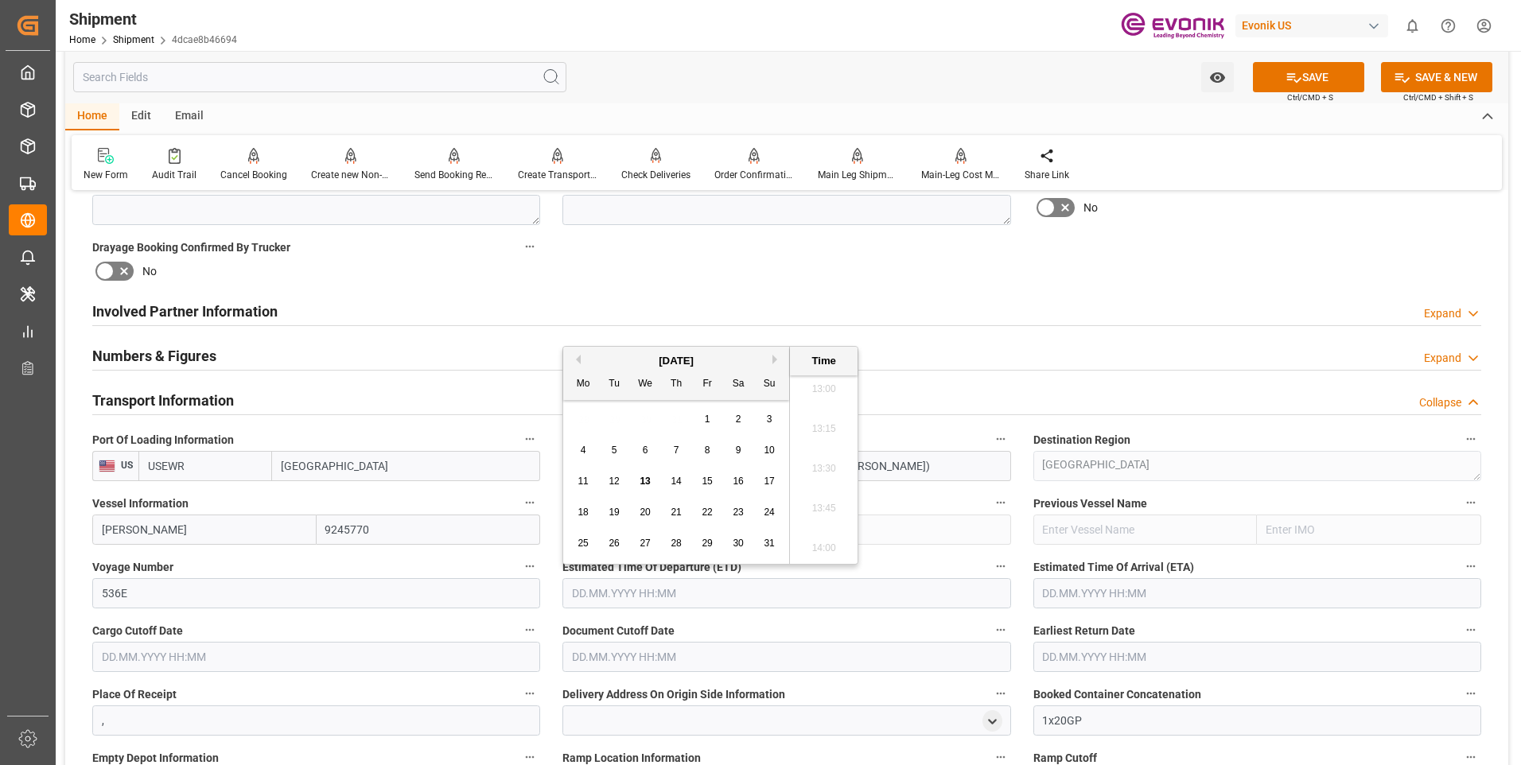
click at [778, 357] on button "Next Month" at bounding box center [777, 360] width 10 height 10
click at [648, 482] on span "17" at bounding box center [644, 481] width 10 height 11
type input "17.09.2025 00:00"
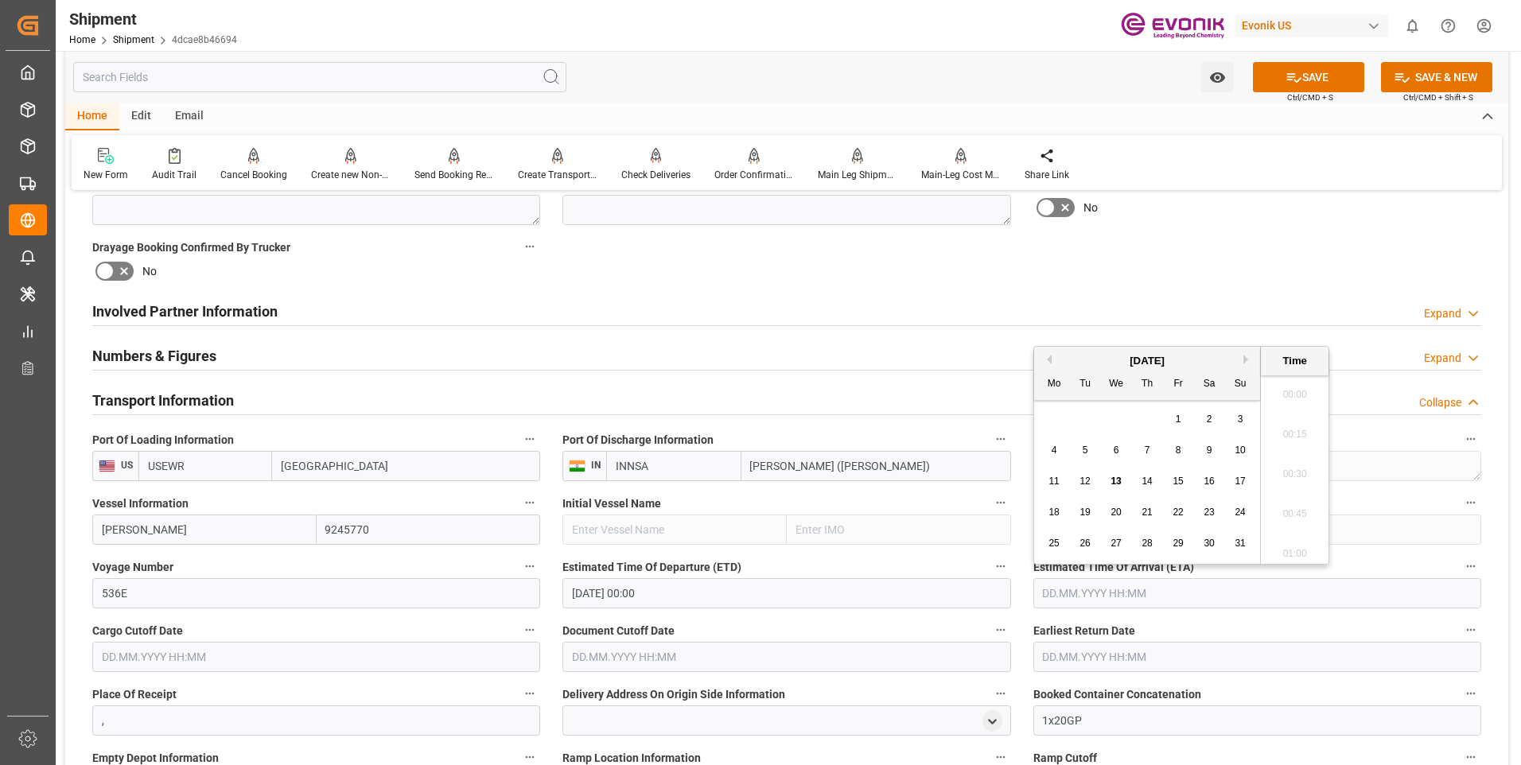
click at [1087, 595] on input "text" at bounding box center [1257, 593] width 448 height 30
click at [1246, 353] on div "August 2025" at bounding box center [1147, 361] width 226 height 16
click at [1245, 354] on div "August 2025" at bounding box center [1147, 361] width 226 height 16
click at [1246, 359] on button "Next Month" at bounding box center [1248, 360] width 10 height 10
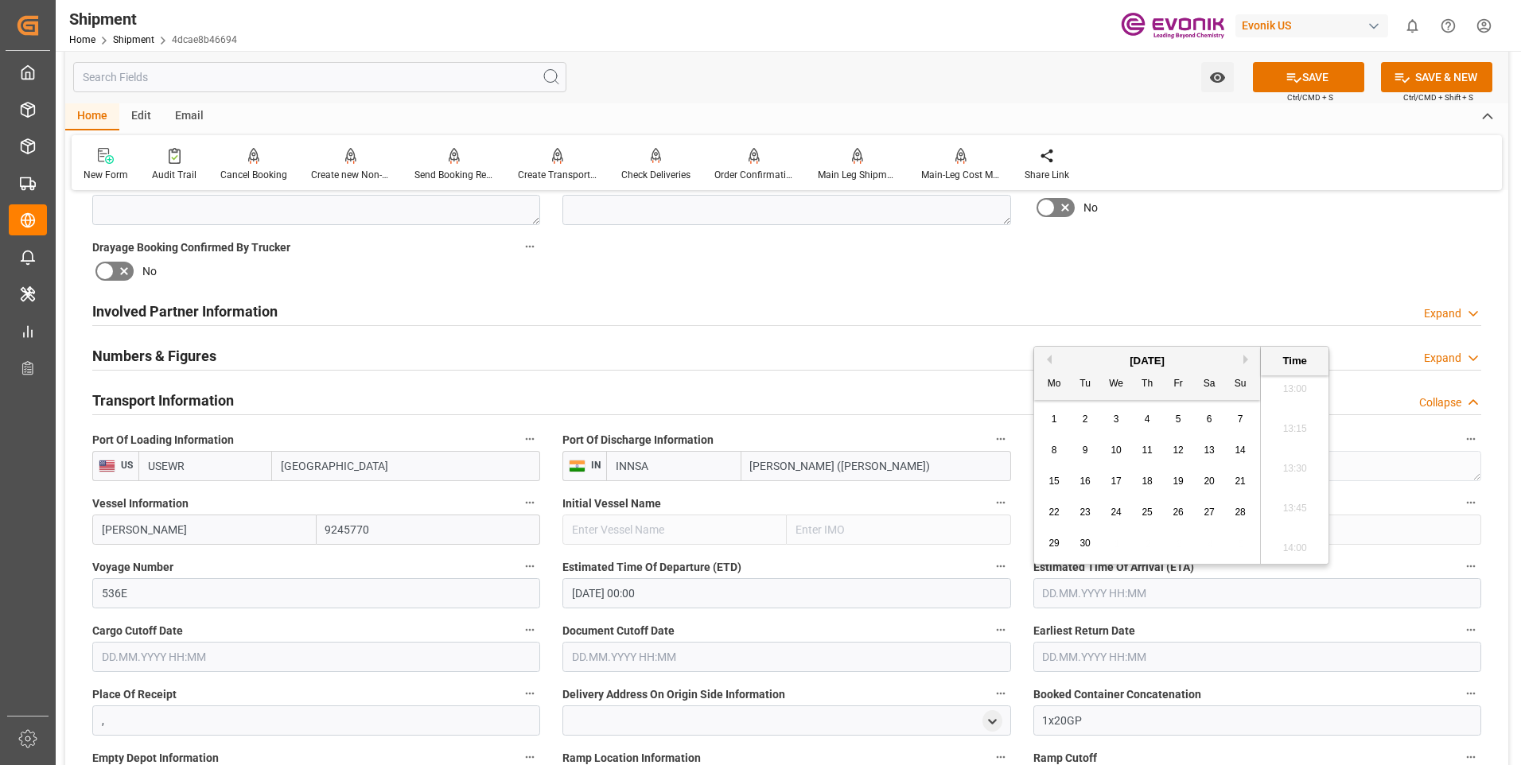
click at [1246, 359] on button "Next Month" at bounding box center [1248, 360] width 10 height 10
click at [1251, 362] on button "Next Month" at bounding box center [1248, 360] width 10 height 10
click at [1156, 447] on div "6" at bounding box center [1147, 450] width 20 height 19
type input "[DATE] 00:00"
click at [282, 659] on input "text" at bounding box center [316, 657] width 448 height 30
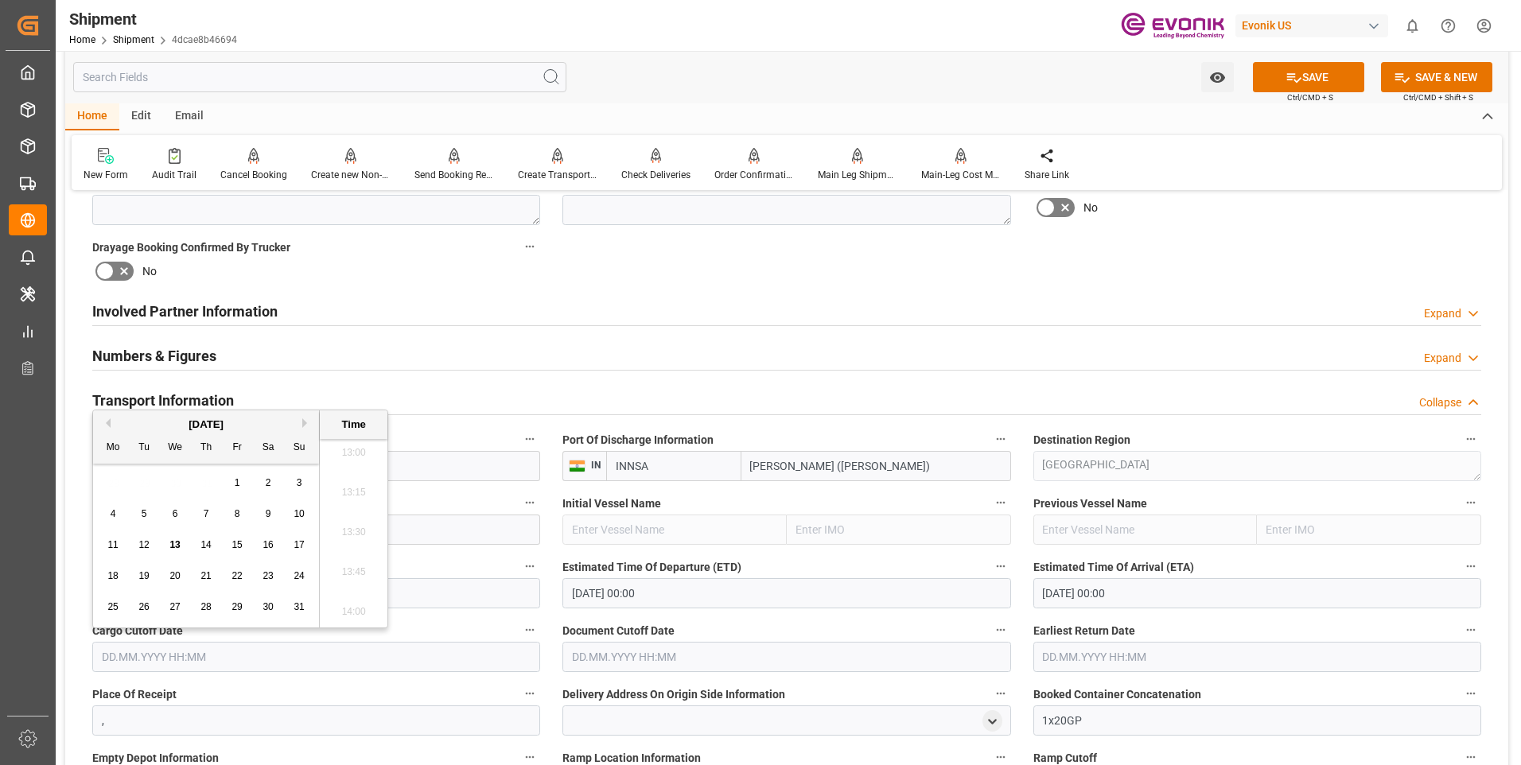
click at [302, 425] on button "Next Month" at bounding box center [307, 423] width 10 height 10
drag, startPoint x: 142, startPoint y: 540, endPoint x: 274, endPoint y: 546, distance: 132.2
click at [144, 540] on span "16" at bounding box center [143, 544] width 10 height 11
type input "[DATE] 00:00"
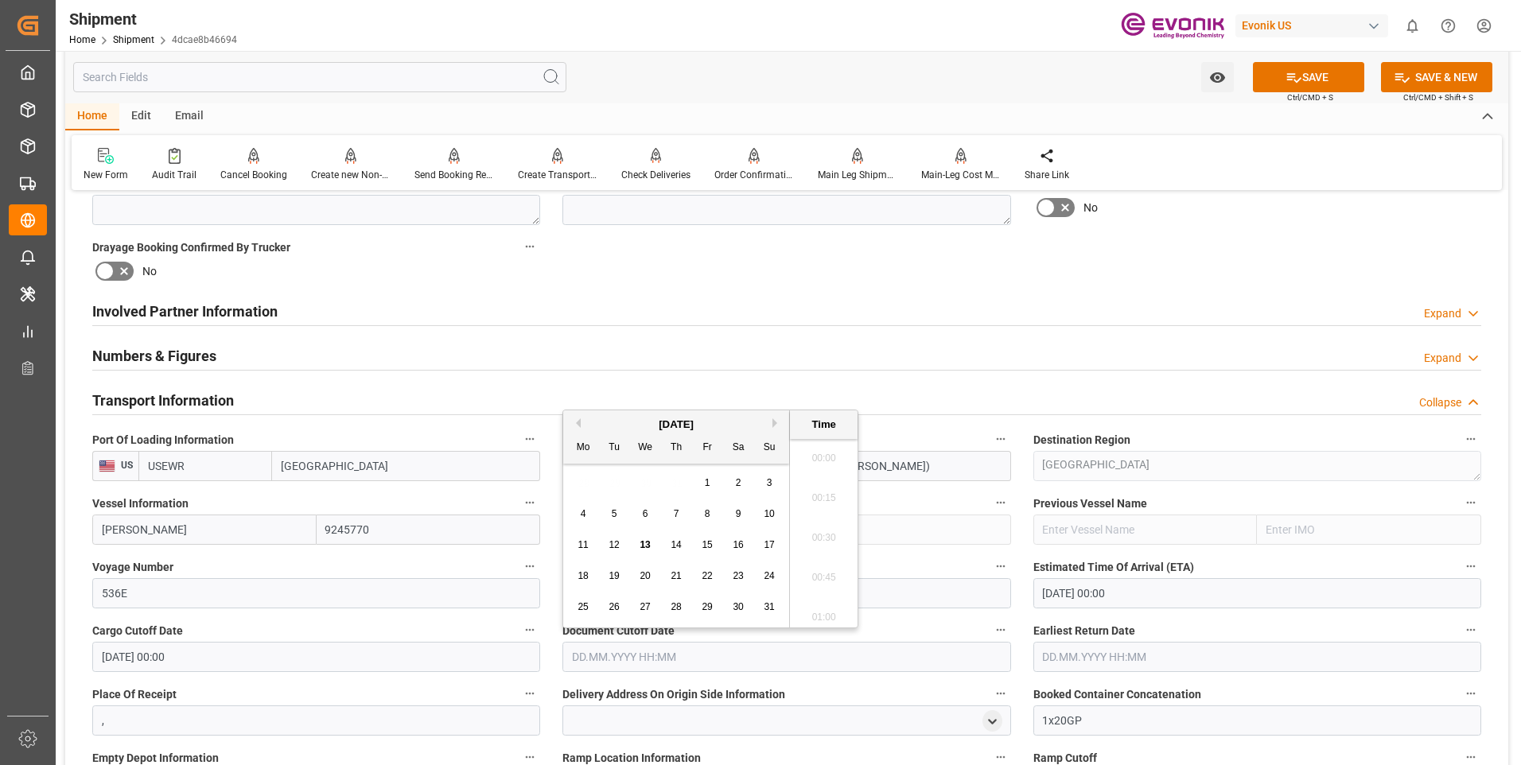
click at [651, 661] on input "text" at bounding box center [786, 657] width 448 height 30
click at [780, 422] on button "Next Month" at bounding box center [777, 423] width 10 height 10
click at [616, 547] on span "16" at bounding box center [613, 544] width 10 height 11
type input "[DATE] 00:00"
click at [1080, 663] on input "text" at bounding box center [1257, 657] width 448 height 30
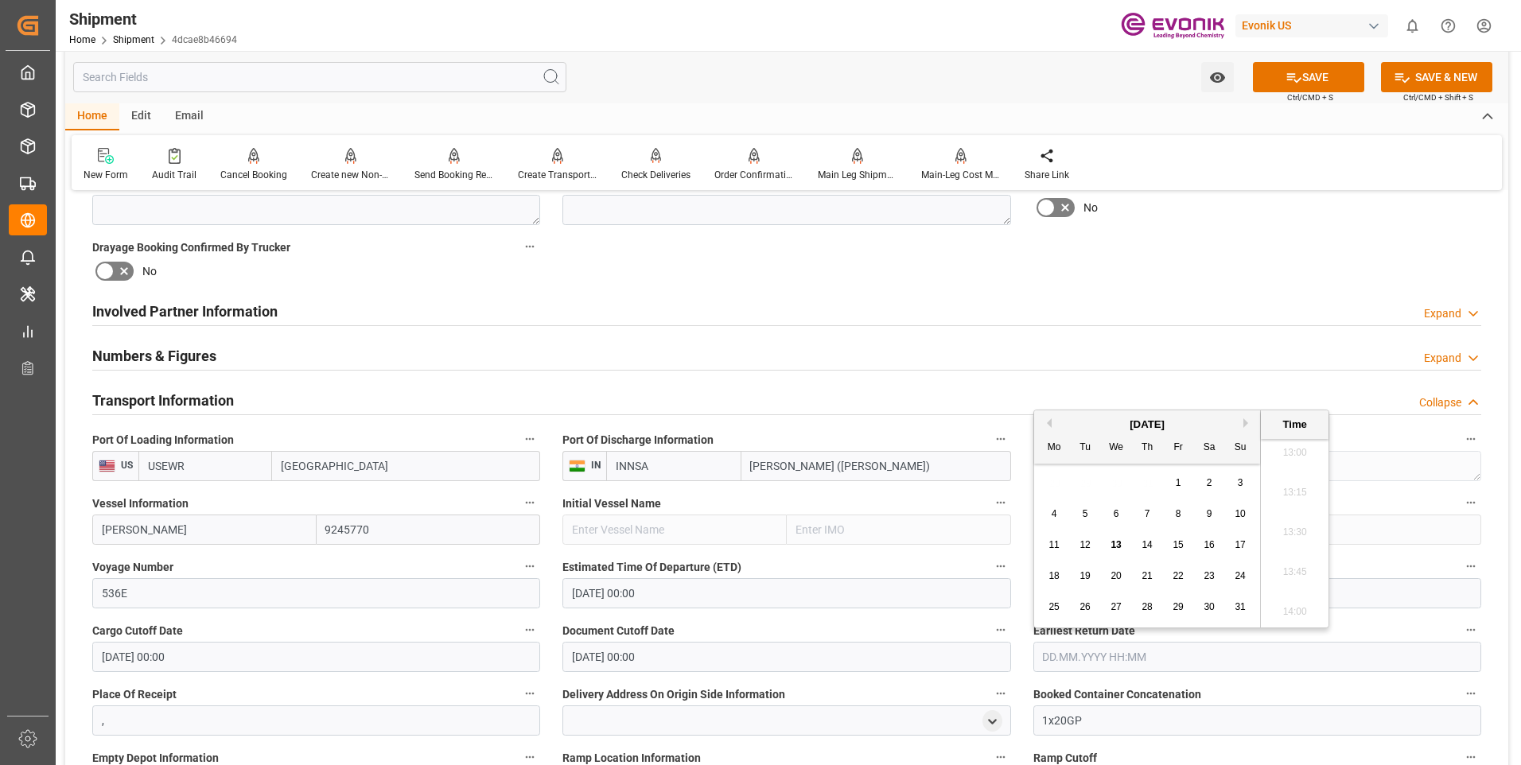
click at [1238, 420] on div "[DATE]" at bounding box center [1147, 425] width 226 height 16
click at [1244, 422] on button "Next Month" at bounding box center [1248, 423] width 10 height 10
click at [1085, 550] on span "16" at bounding box center [1084, 544] width 10 height 11
type input "[DATE] 00:00"
click at [1006, 286] on div "Booking Confirmation Milestone Bar Collapse Submitted to FFW for Booking (Pendi…" at bounding box center [786, 483] width 1443 height 2149
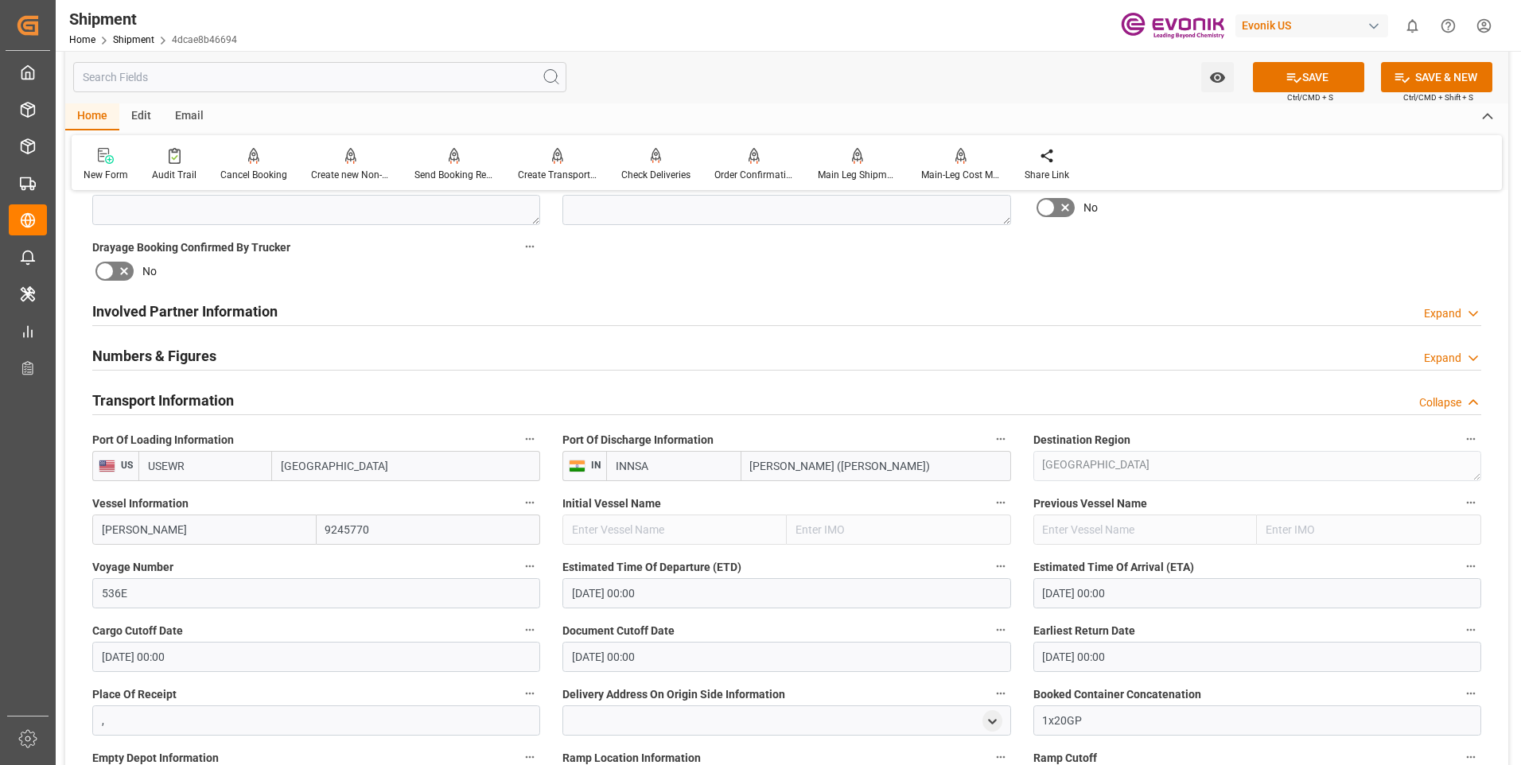
scroll to position [875, 0]
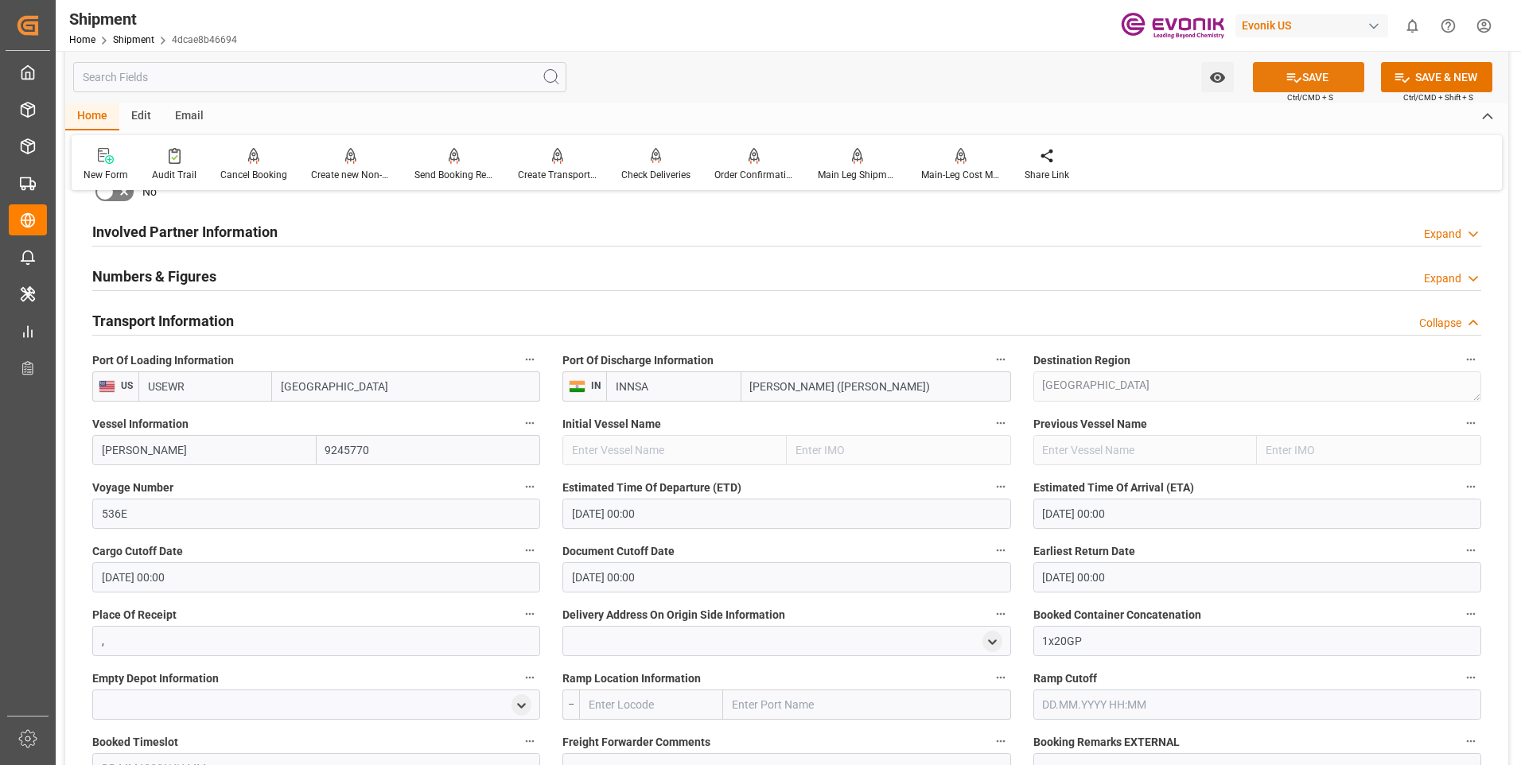
click at [1312, 77] on button "SAVE" at bounding box center [1308, 77] width 111 height 30
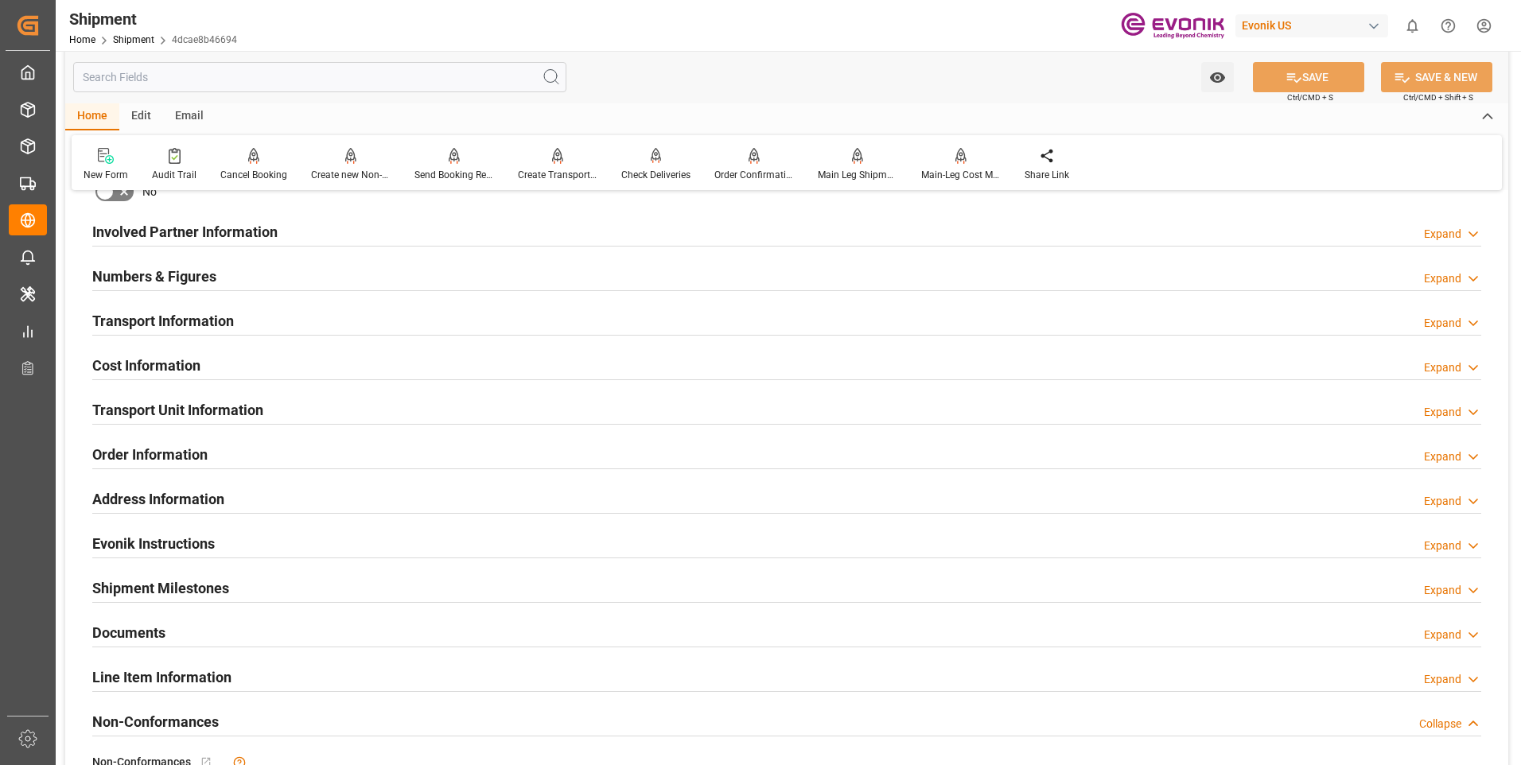
click at [224, 237] on h2 "Involved Partner Information" at bounding box center [184, 231] width 185 height 21
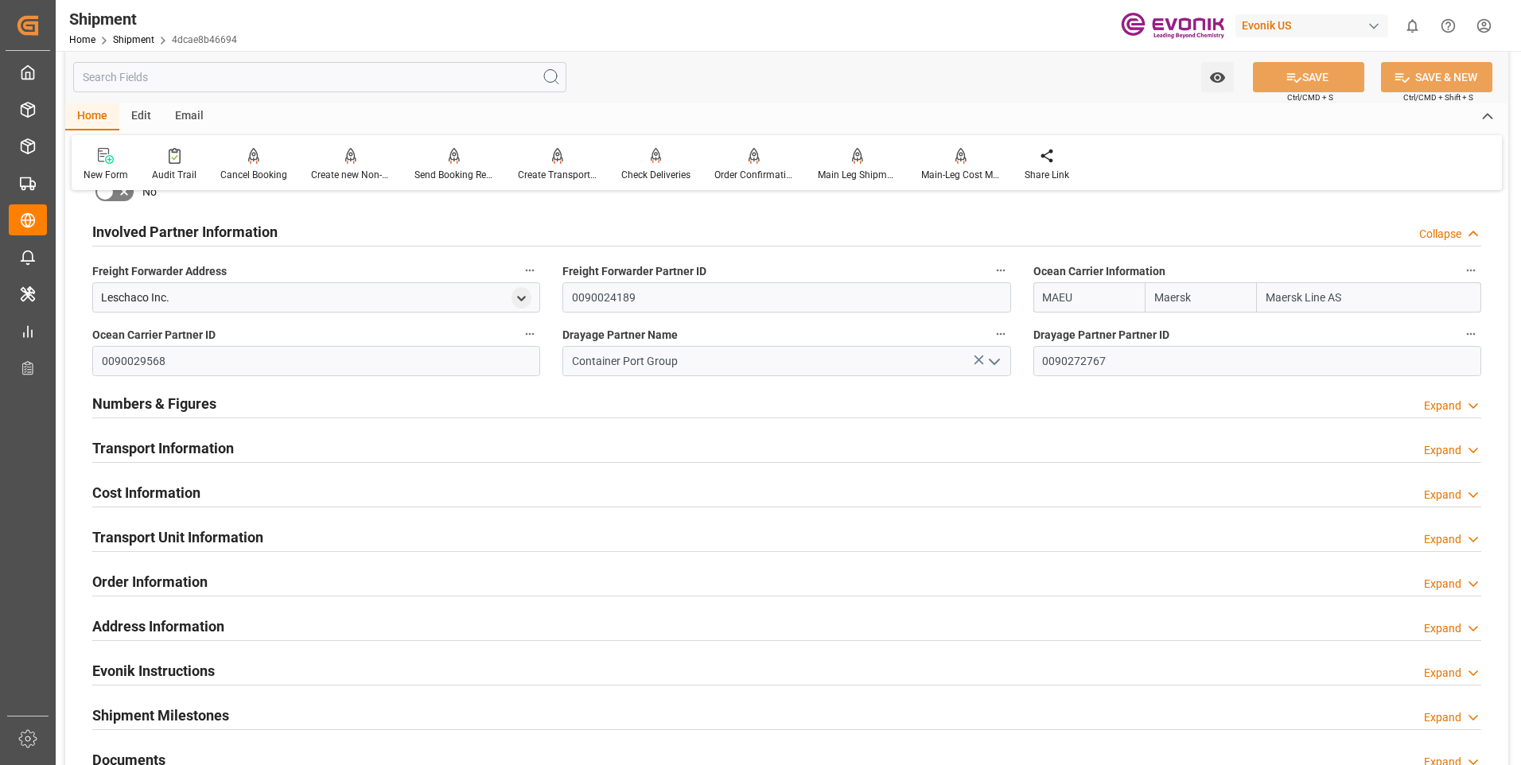
click at [224, 236] on h2 "Involved Partner Information" at bounding box center [184, 231] width 185 height 21
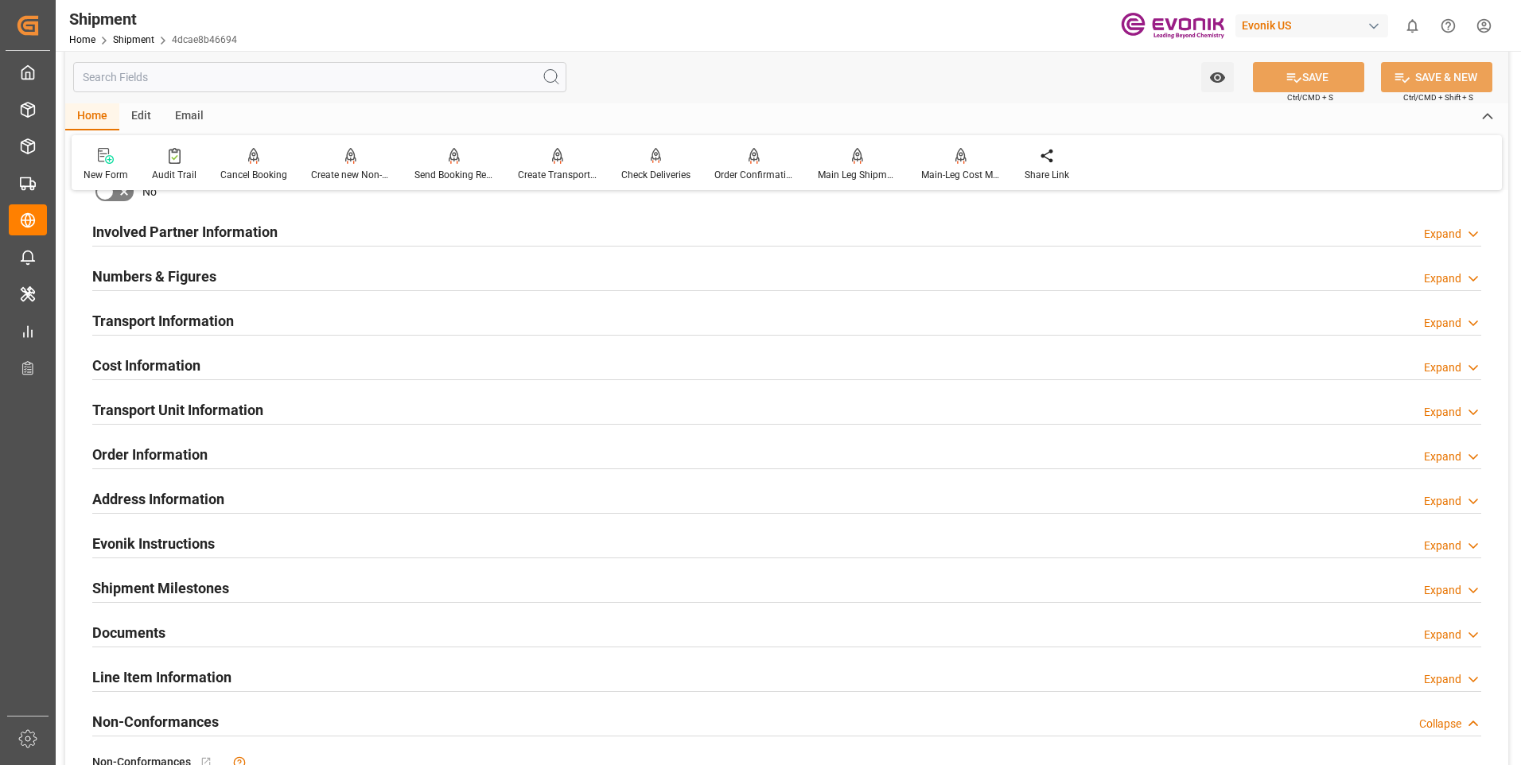
click at [156, 290] on div at bounding box center [786, 290] width 1389 height 1
click at [150, 279] on h2 "Numbers & Figures" at bounding box center [154, 276] width 124 height 21
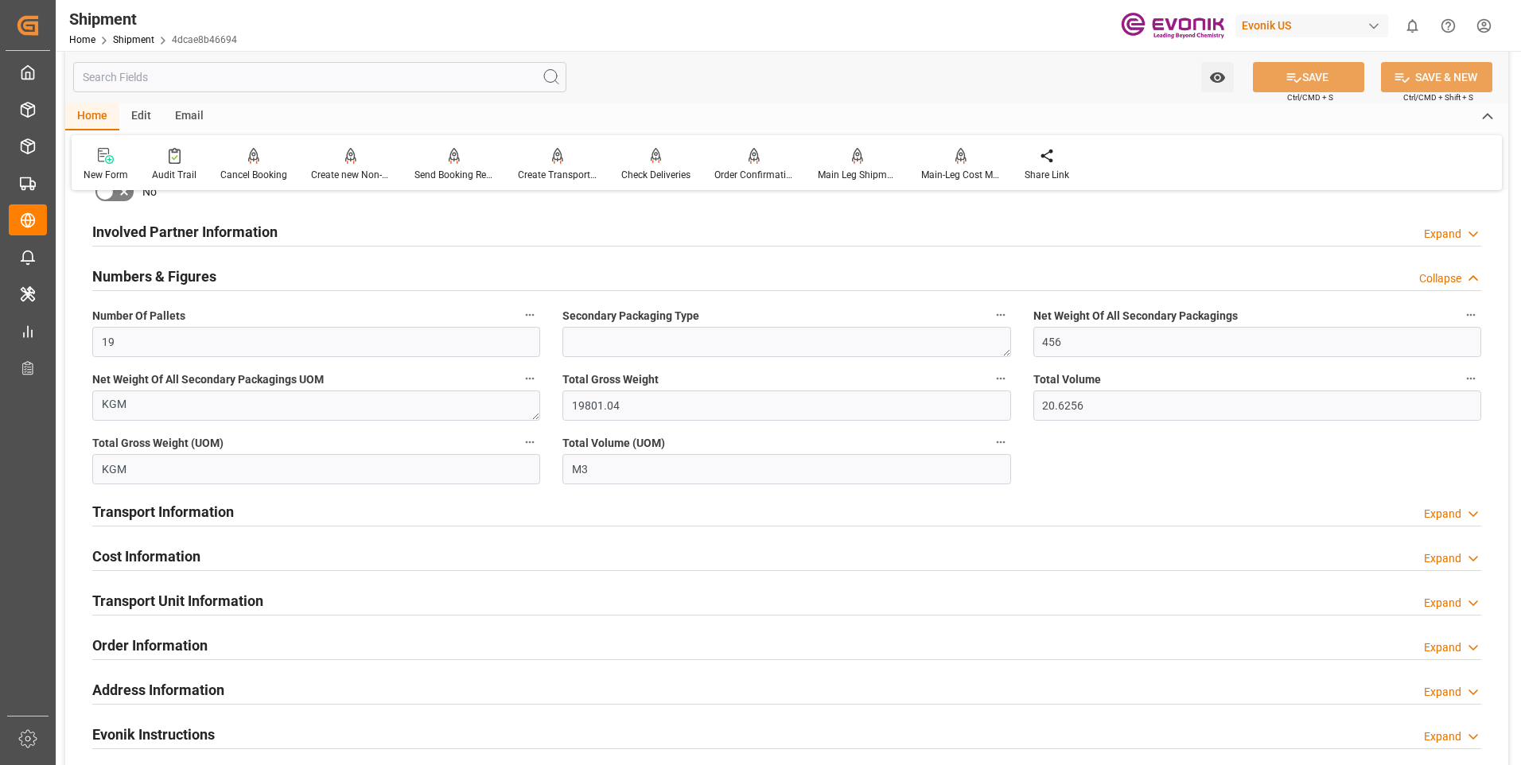
click at [150, 279] on h2 "Numbers & Figures" at bounding box center [154, 276] width 124 height 21
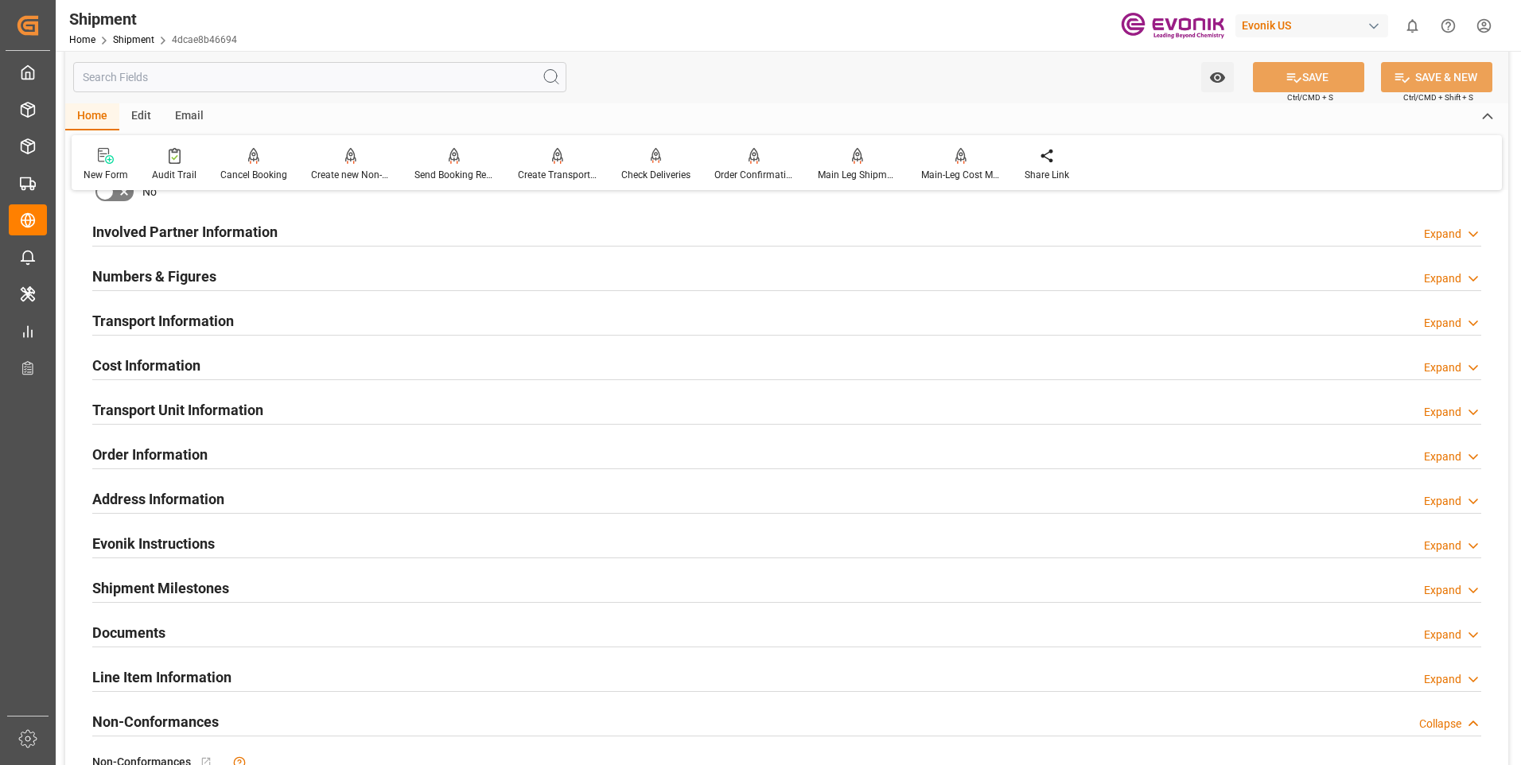
click at [154, 319] on h2 "Transport Information" at bounding box center [163, 320] width 142 height 21
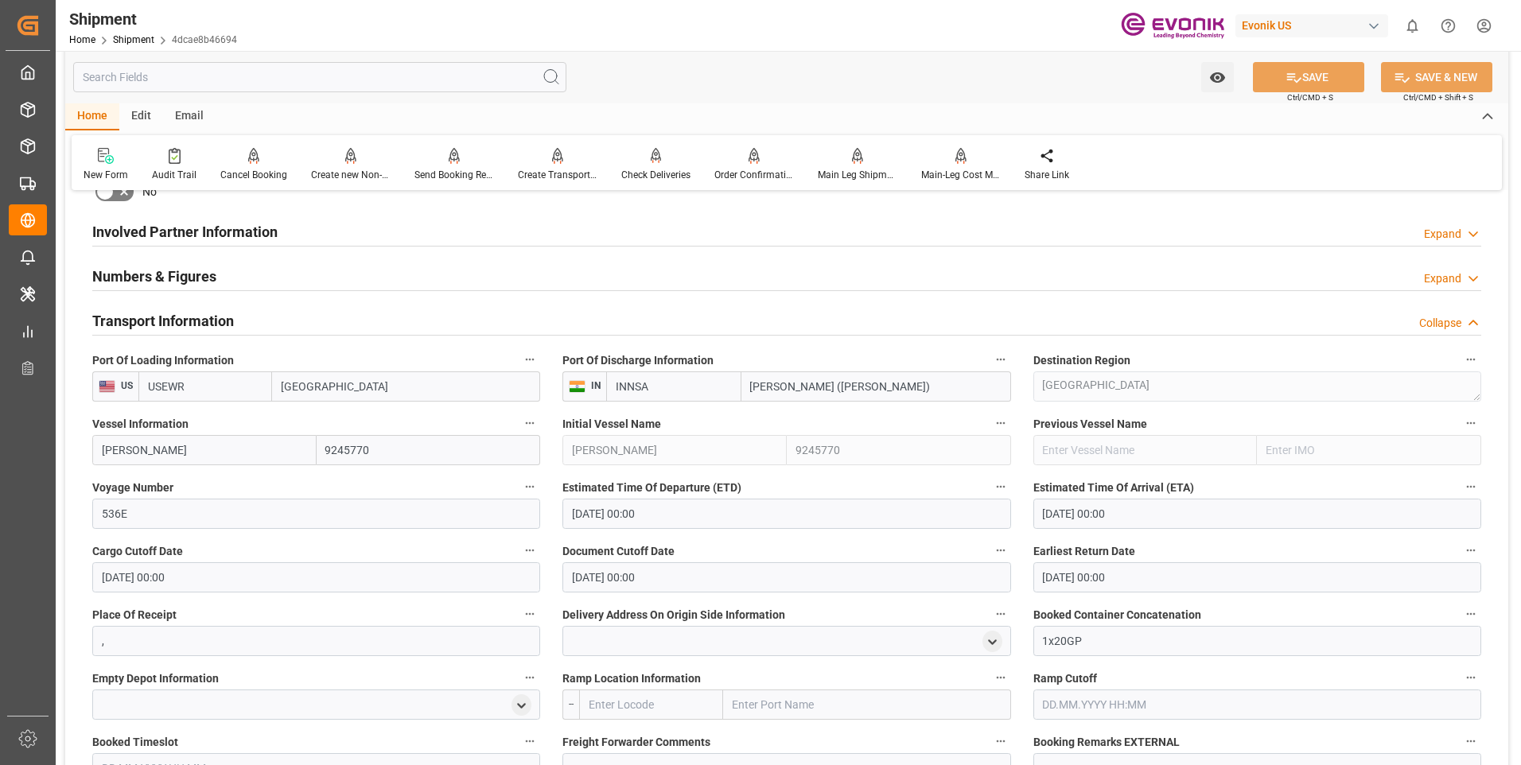
click at [154, 319] on h2 "Transport Information" at bounding box center [163, 320] width 142 height 21
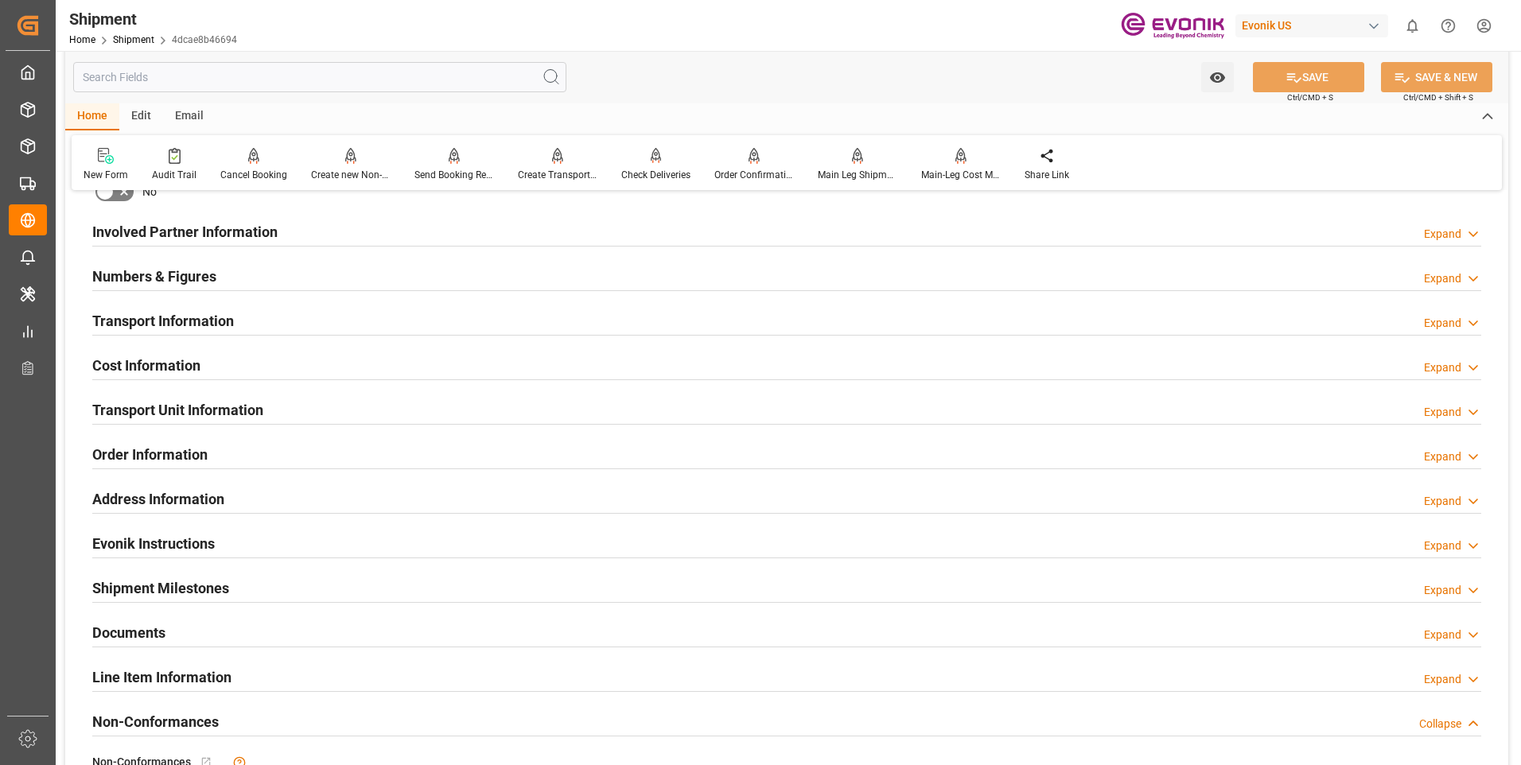
click at [200, 363] on h2 "Cost Information" at bounding box center [146, 365] width 108 height 21
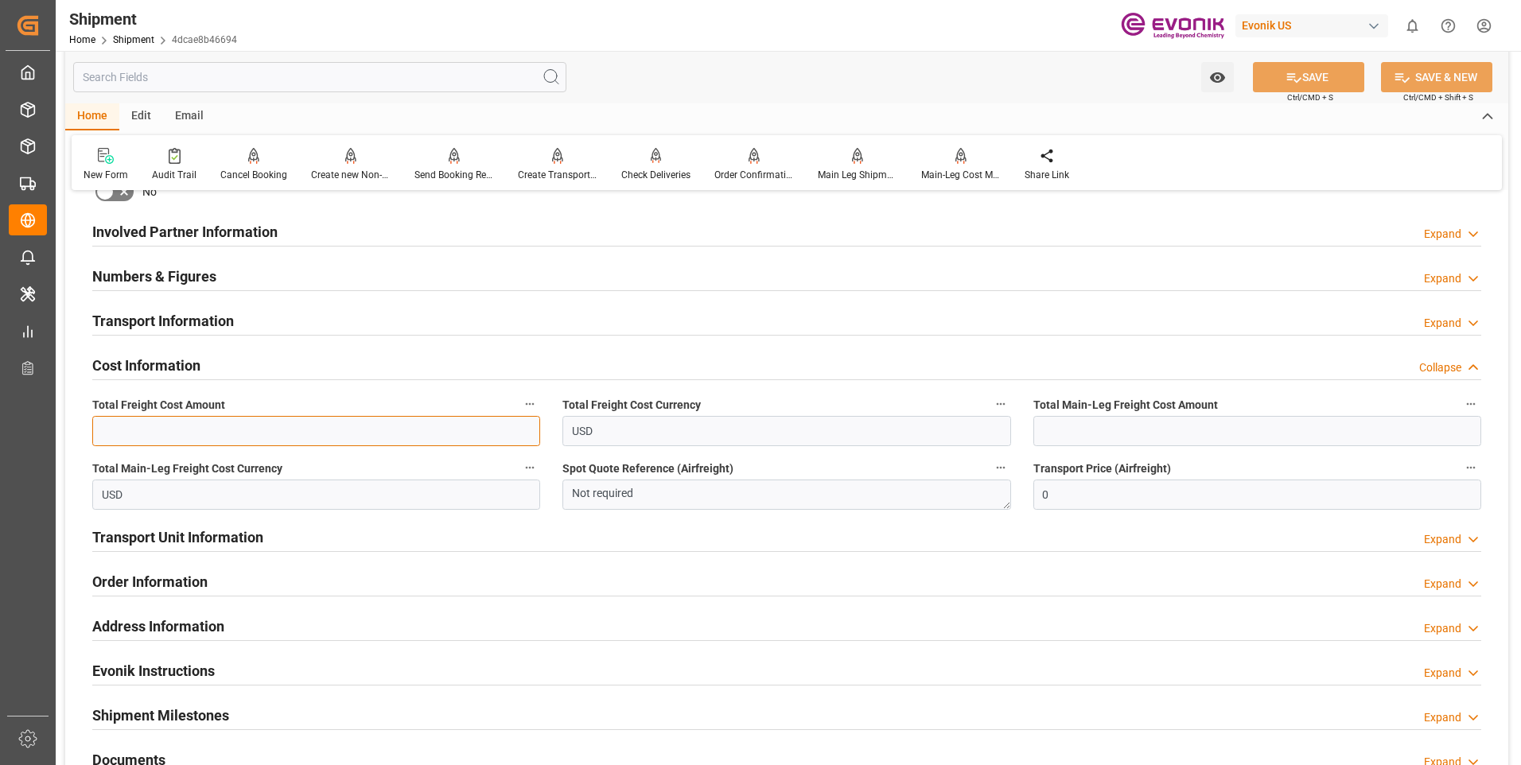
click at [305, 426] on input "text" at bounding box center [316, 431] width 448 height 30
type input "3103"
click at [1188, 422] on input "text" at bounding box center [1257, 431] width 448 height 30
click at [1176, 430] on input "text" at bounding box center [1257, 431] width 448 height 30
type input "723"
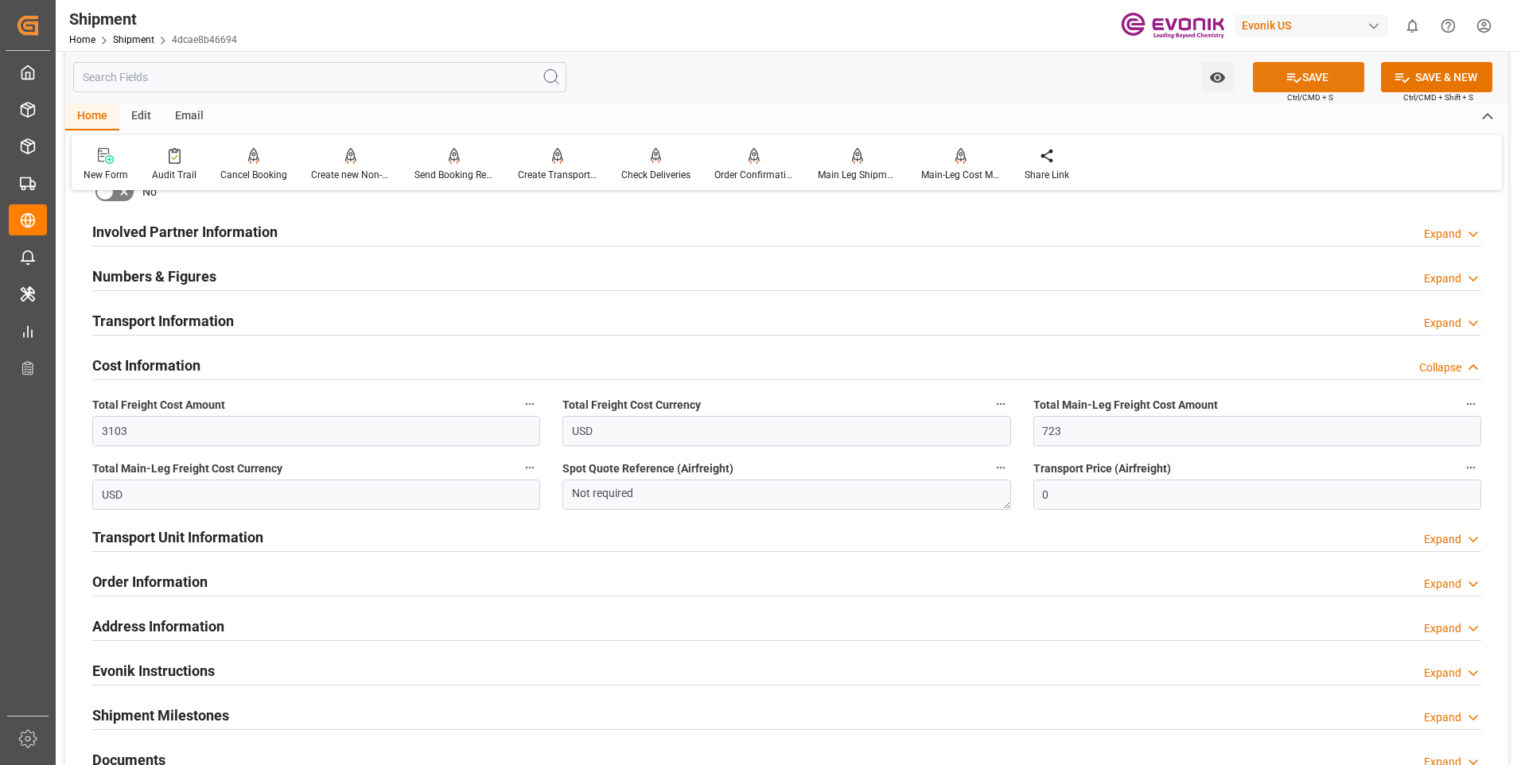
click at [1310, 73] on button "SAVE" at bounding box center [1308, 77] width 111 height 30
click at [212, 535] on h2 "Transport Unit Information" at bounding box center [177, 537] width 171 height 21
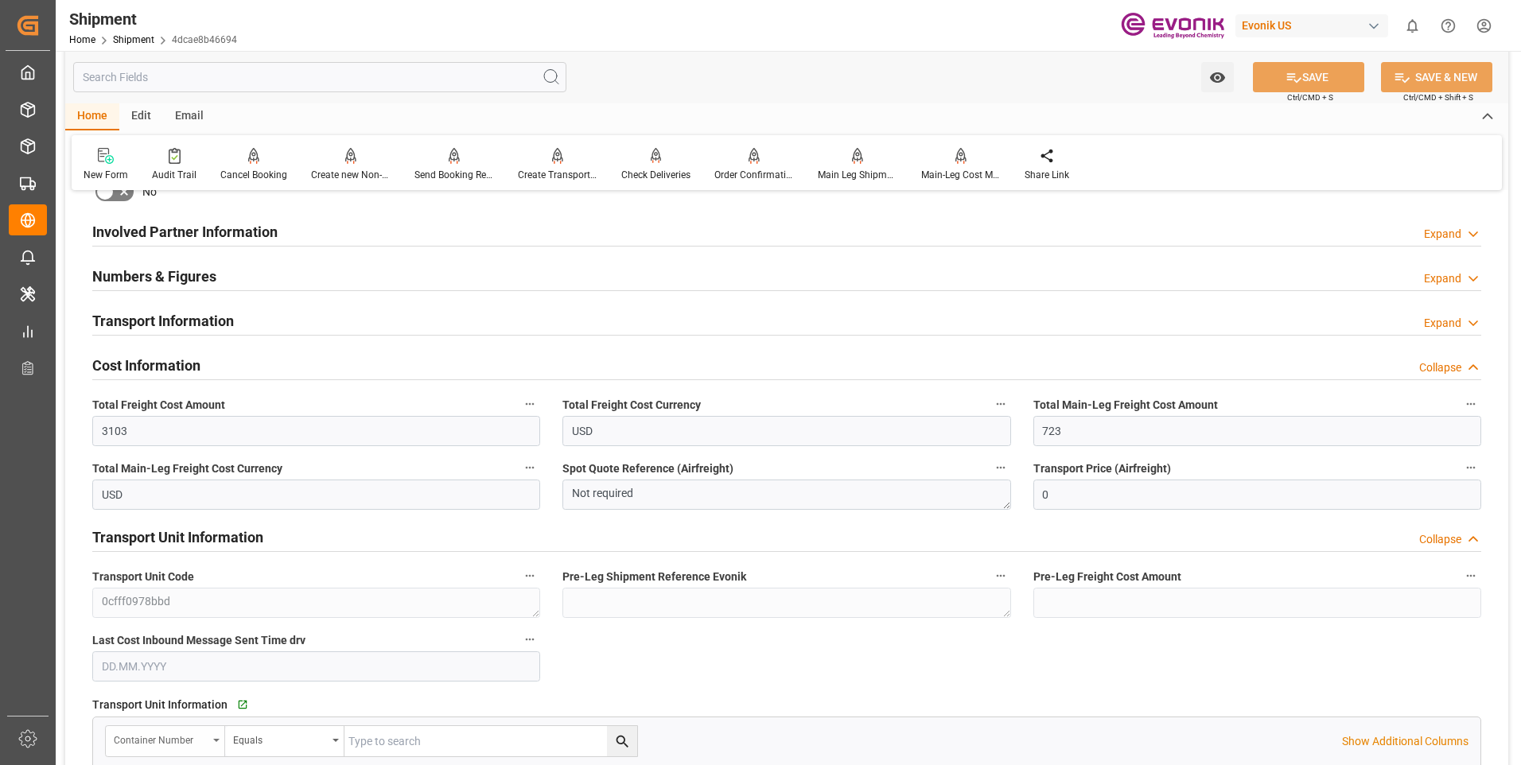
scroll to position [1034, 0]
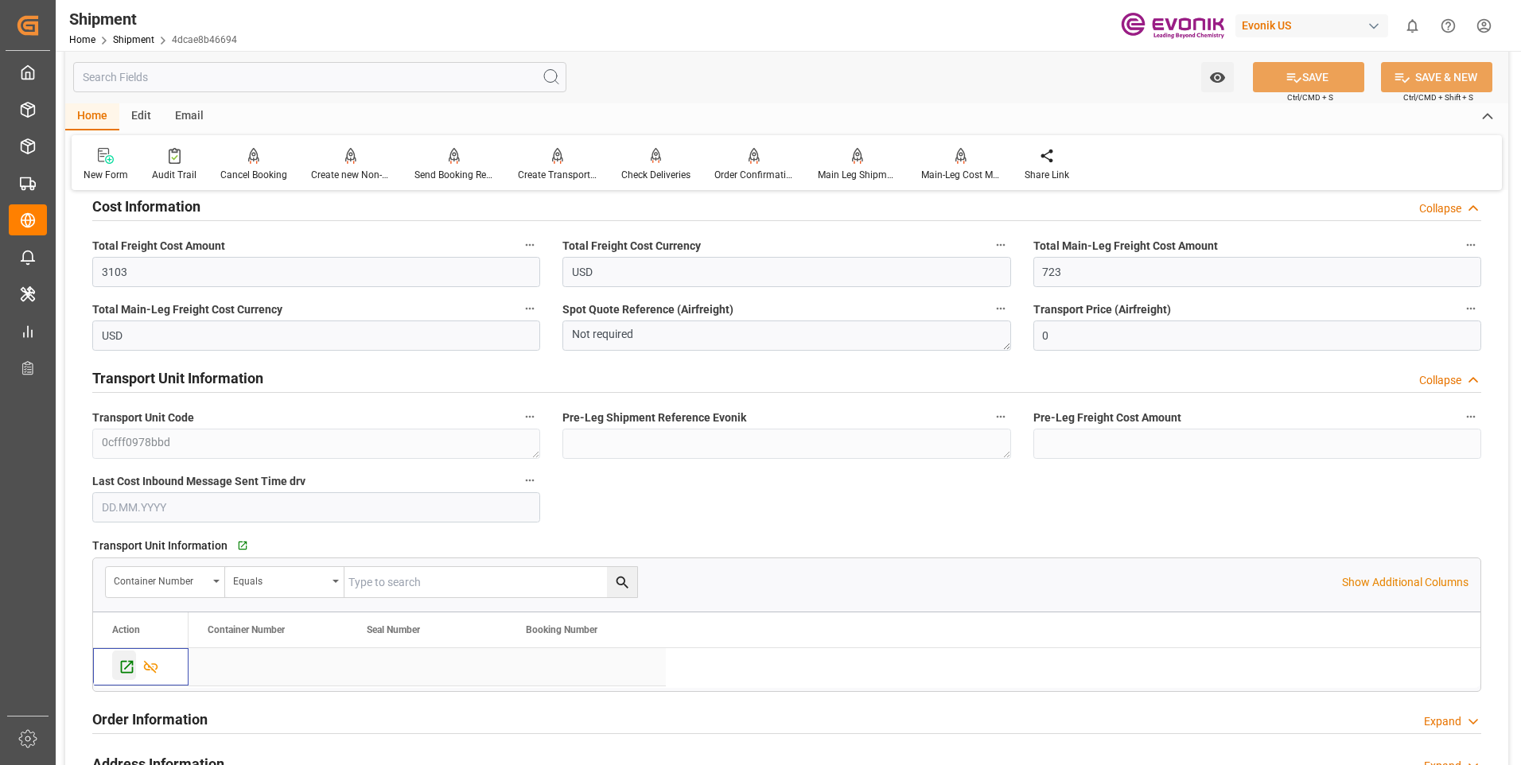
click at [128, 667] on icon "Press SPACE to select this row." at bounding box center [127, 667] width 17 height 17
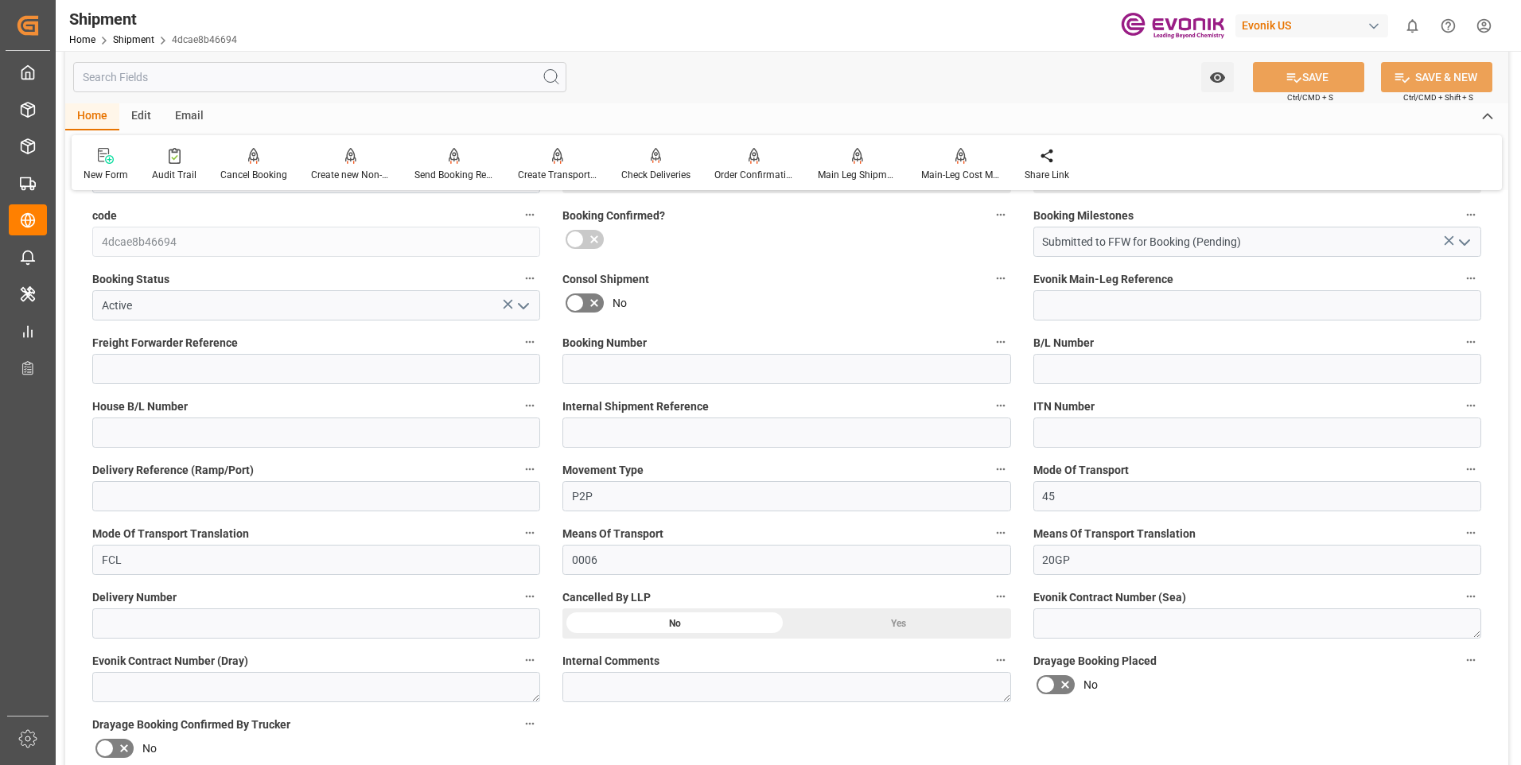
scroll to position [716, 0]
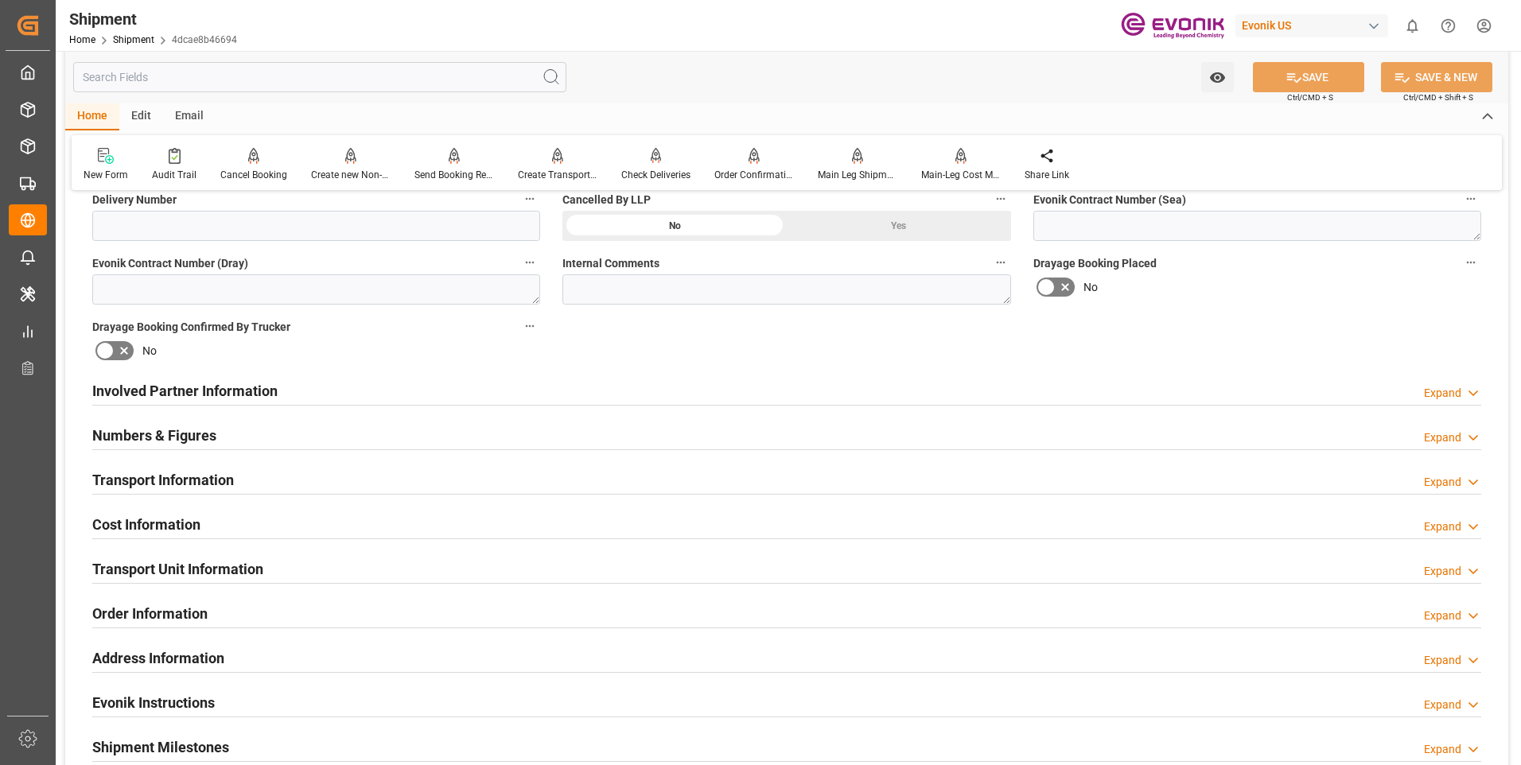
click at [196, 383] on h2 "Involved Partner Information" at bounding box center [184, 390] width 185 height 21
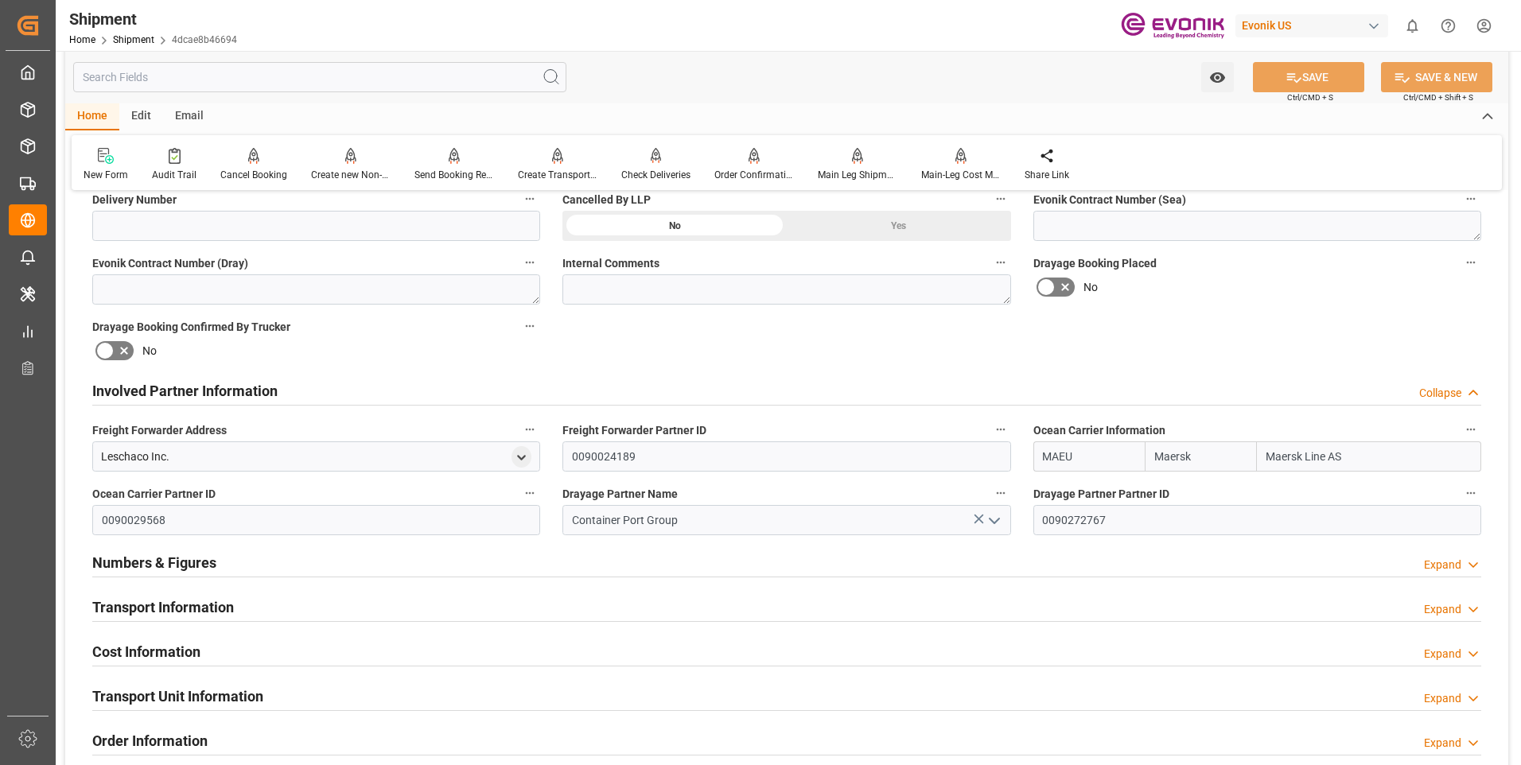
click at [196, 383] on h2 "Involved Partner Information" at bounding box center [184, 390] width 185 height 21
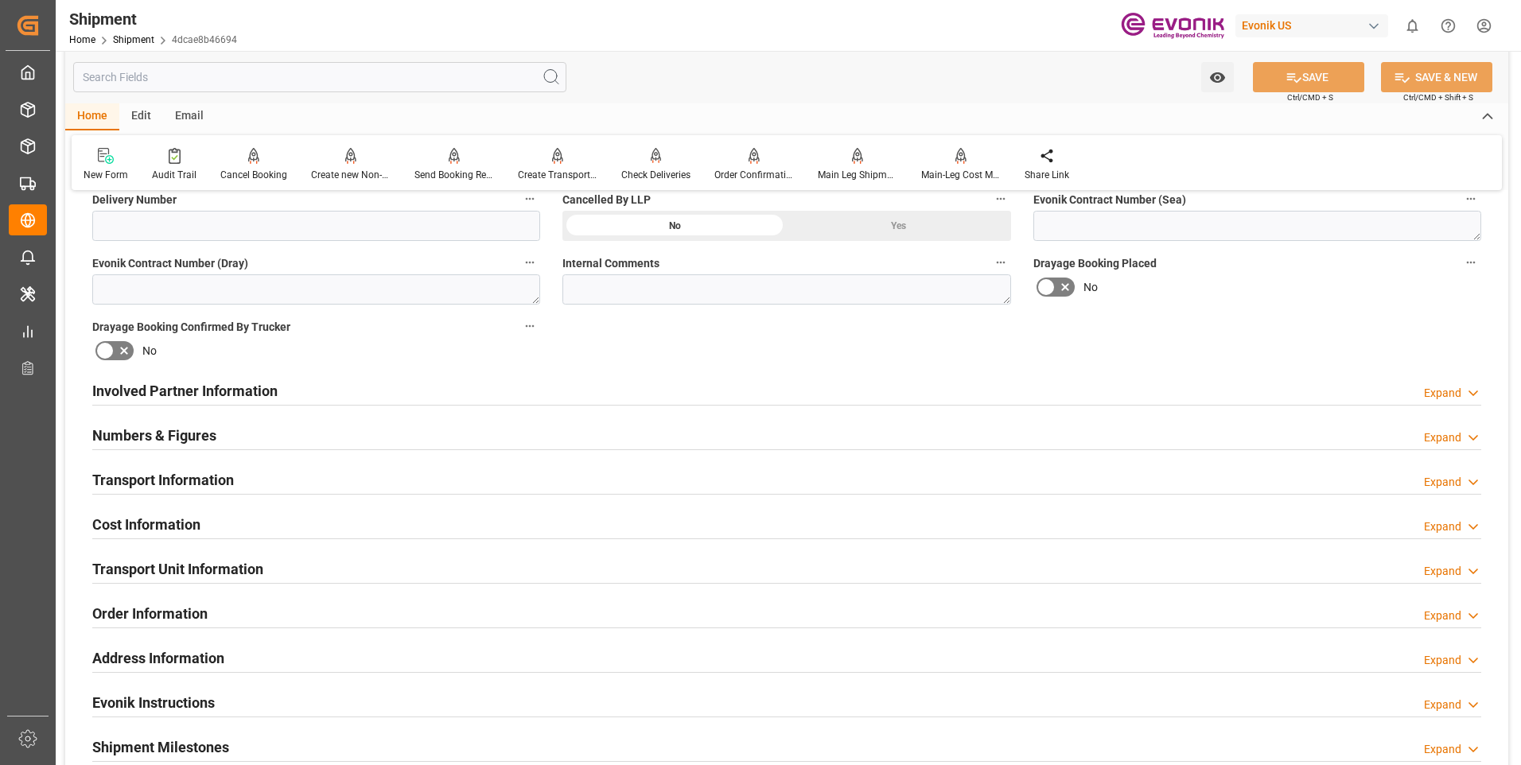
click at [185, 431] on h2 "Numbers & Figures" at bounding box center [154, 435] width 124 height 21
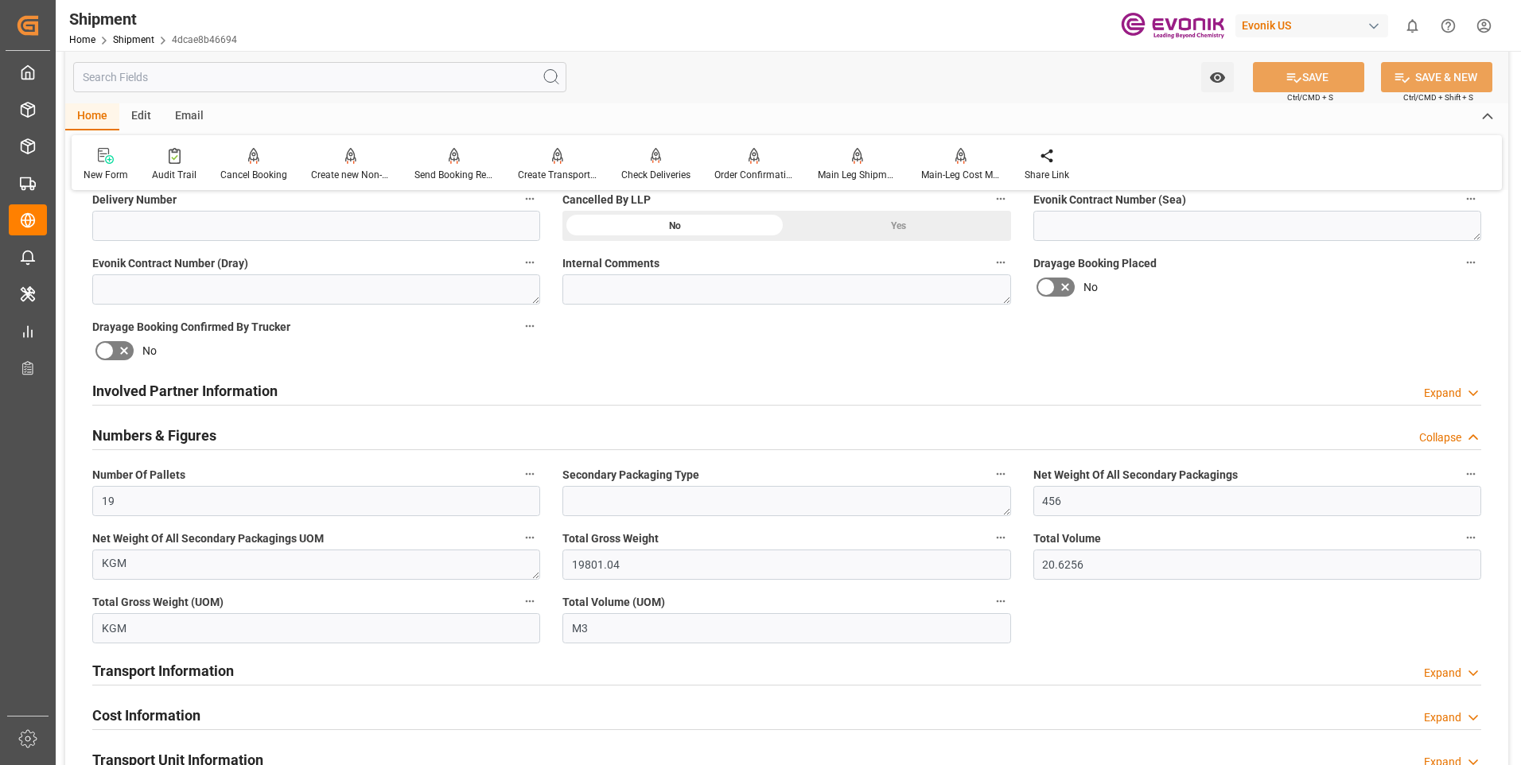
click at [185, 431] on h2 "Numbers & Figures" at bounding box center [154, 435] width 124 height 21
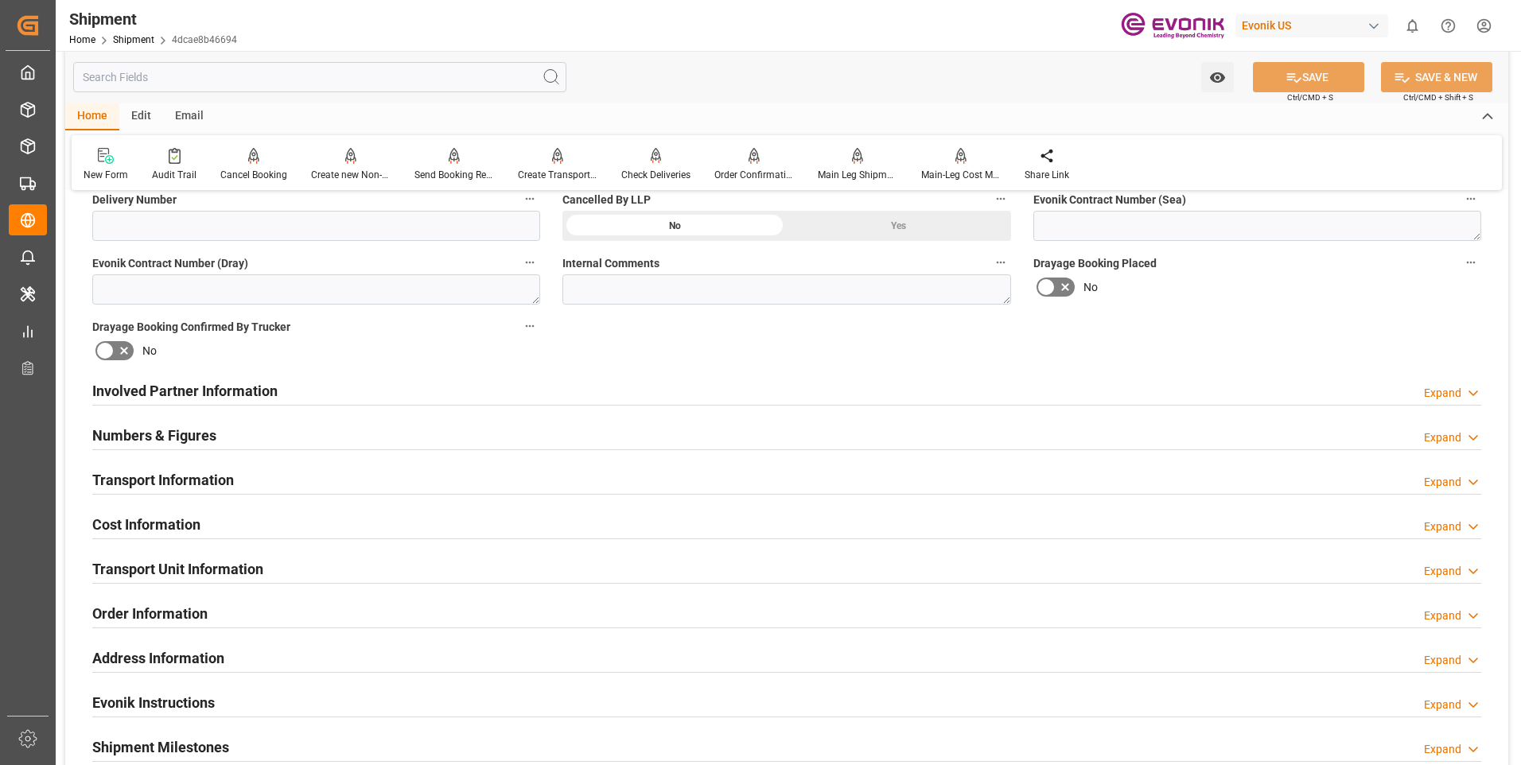
click at [278, 391] on div "Involved Partner Information Expand" at bounding box center [786, 390] width 1389 height 30
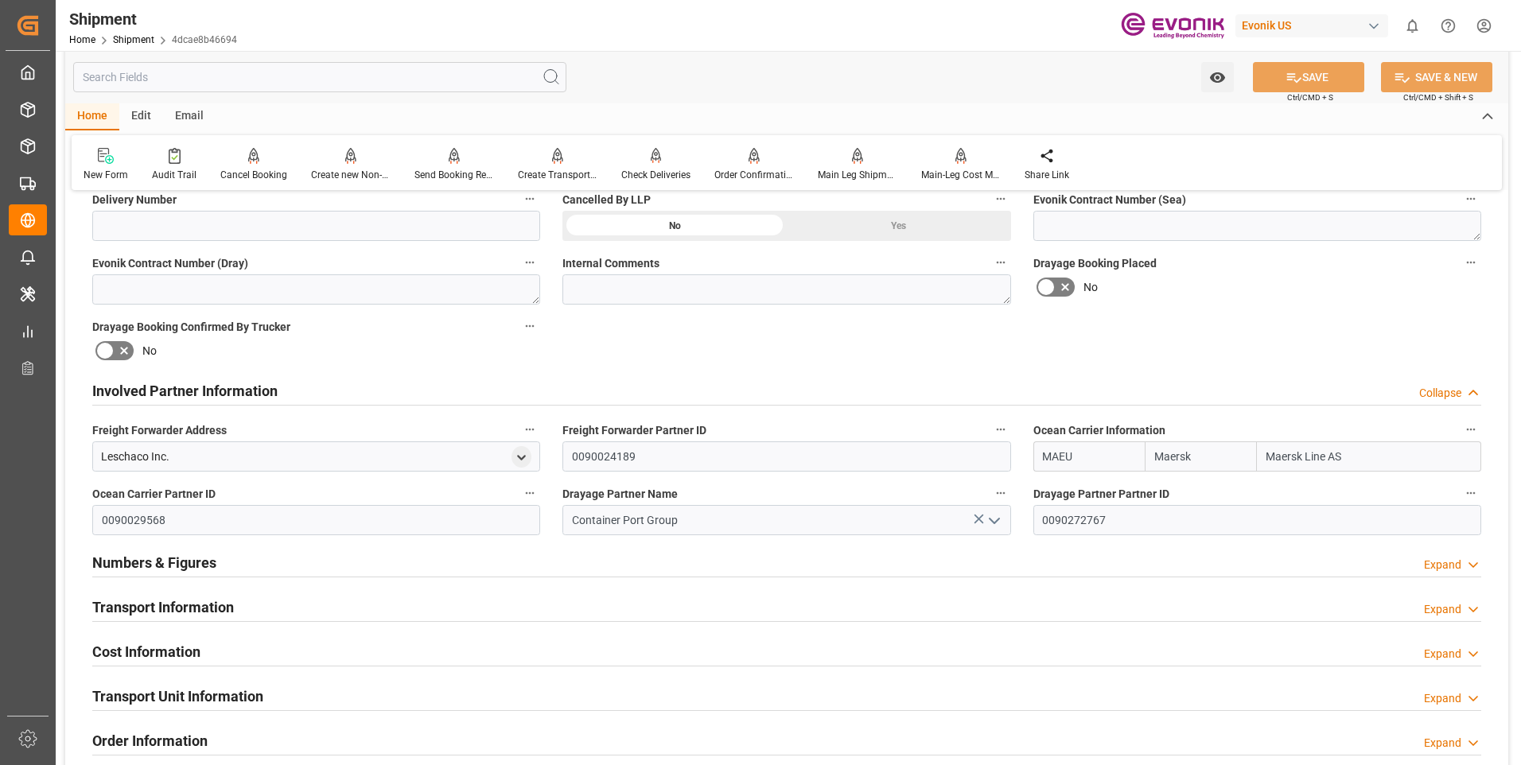
click at [278, 391] on div "Involved Partner Information Collapse" at bounding box center [786, 390] width 1389 height 30
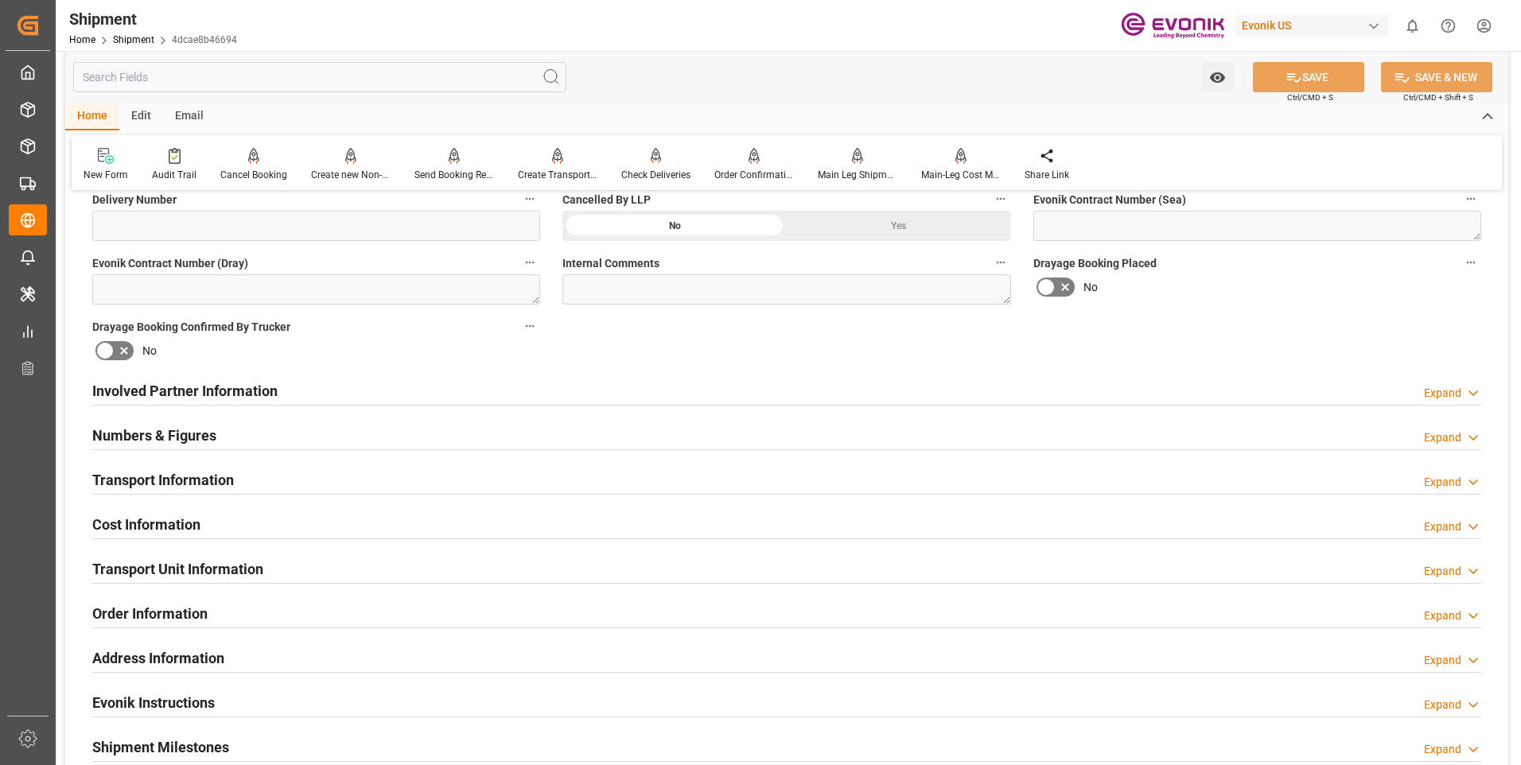
click at [189, 436] on h2 "Numbers & Figures" at bounding box center [154, 435] width 124 height 21
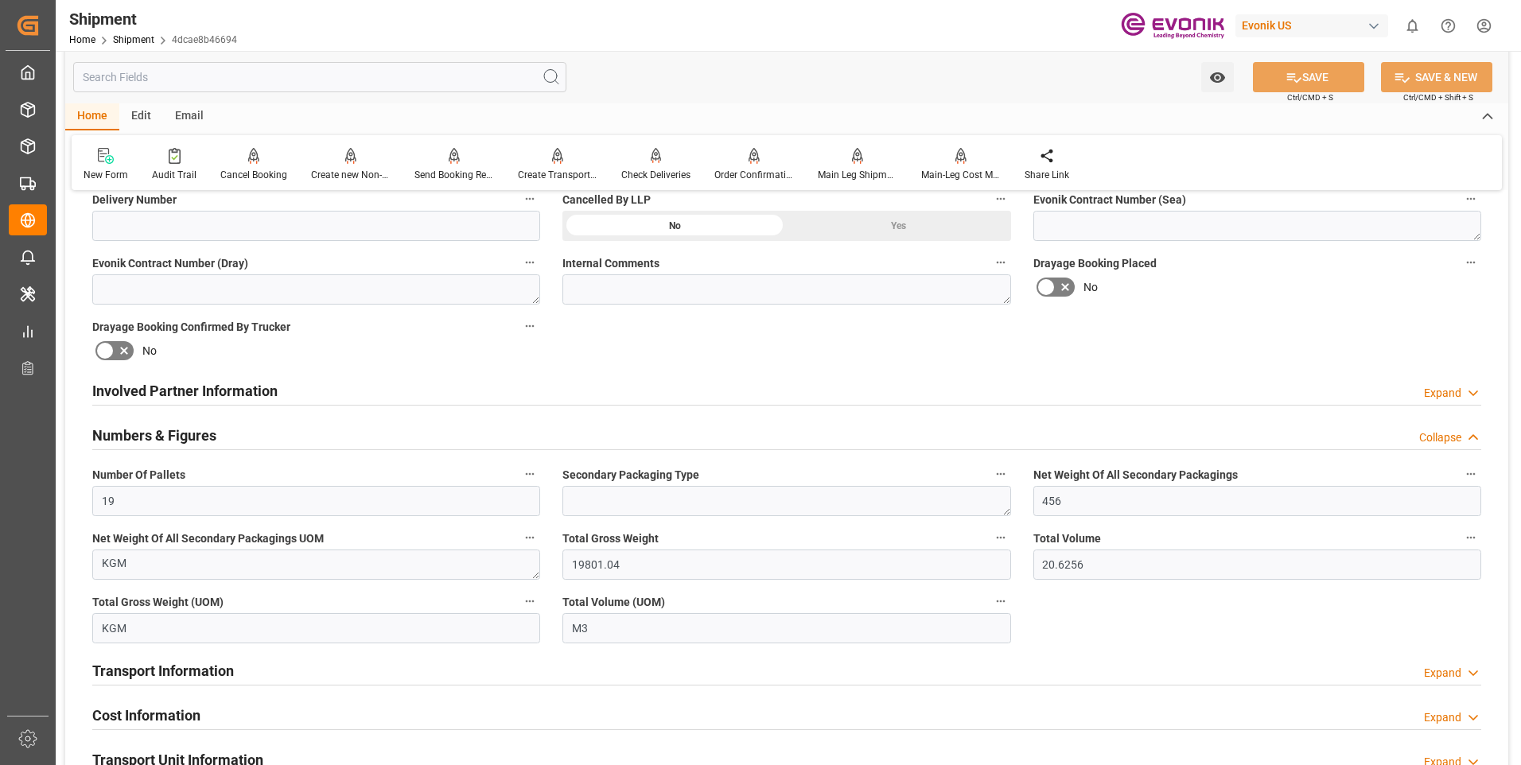
click at [203, 433] on h2 "Numbers & Figures" at bounding box center [154, 435] width 124 height 21
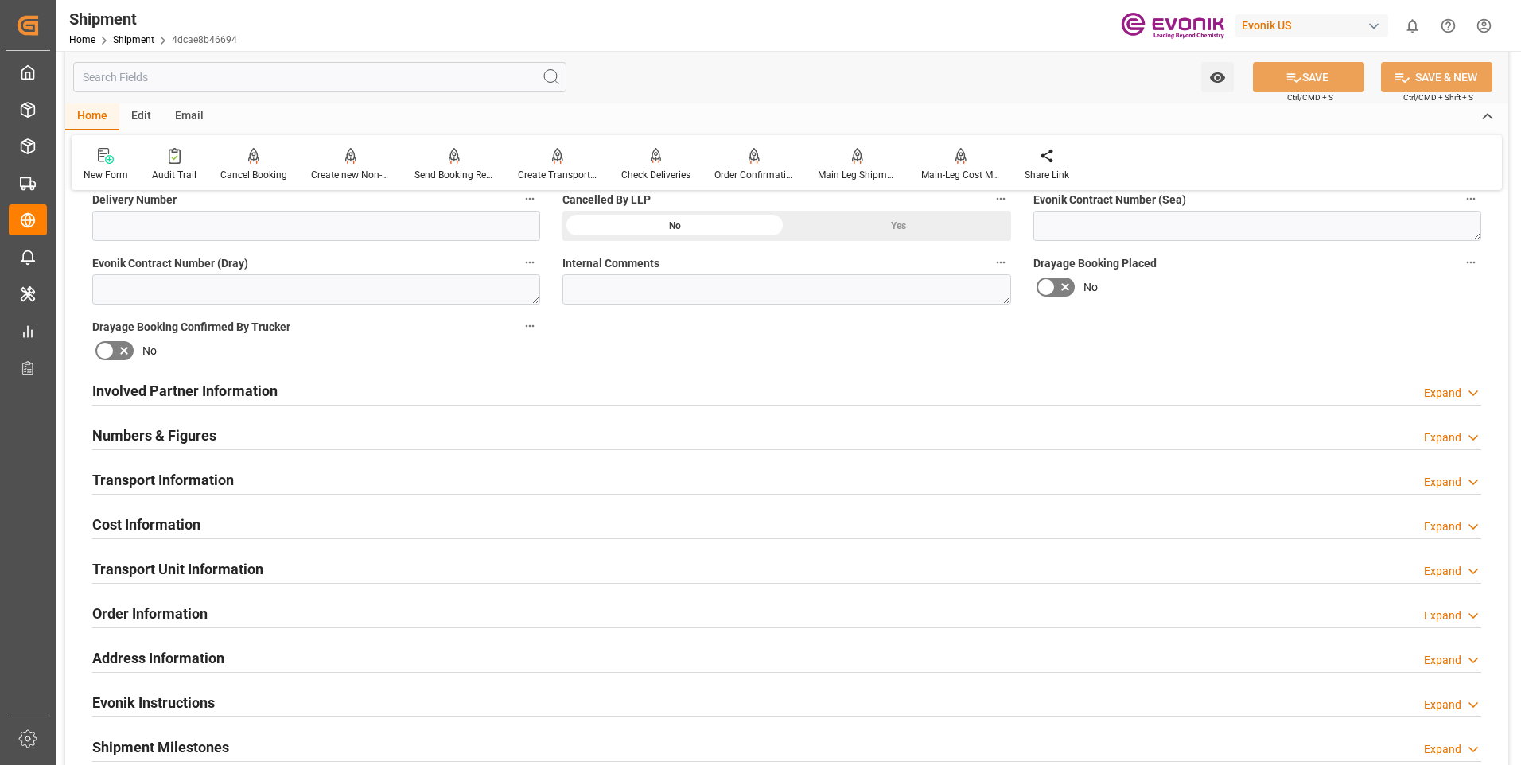
click at [189, 480] on h2 "Transport Information" at bounding box center [163, 479] width 142 height 21
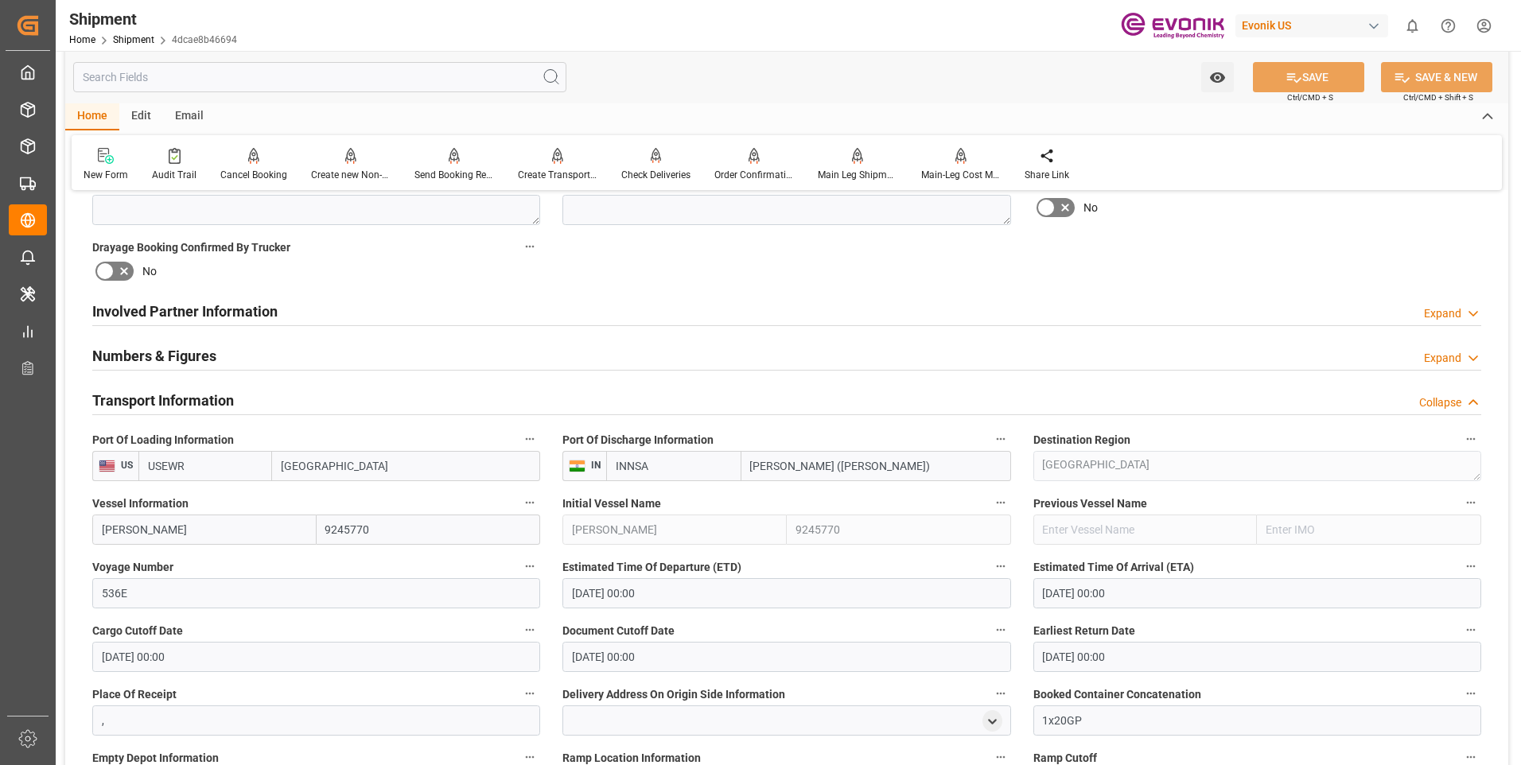
scroll to position [875, 0]
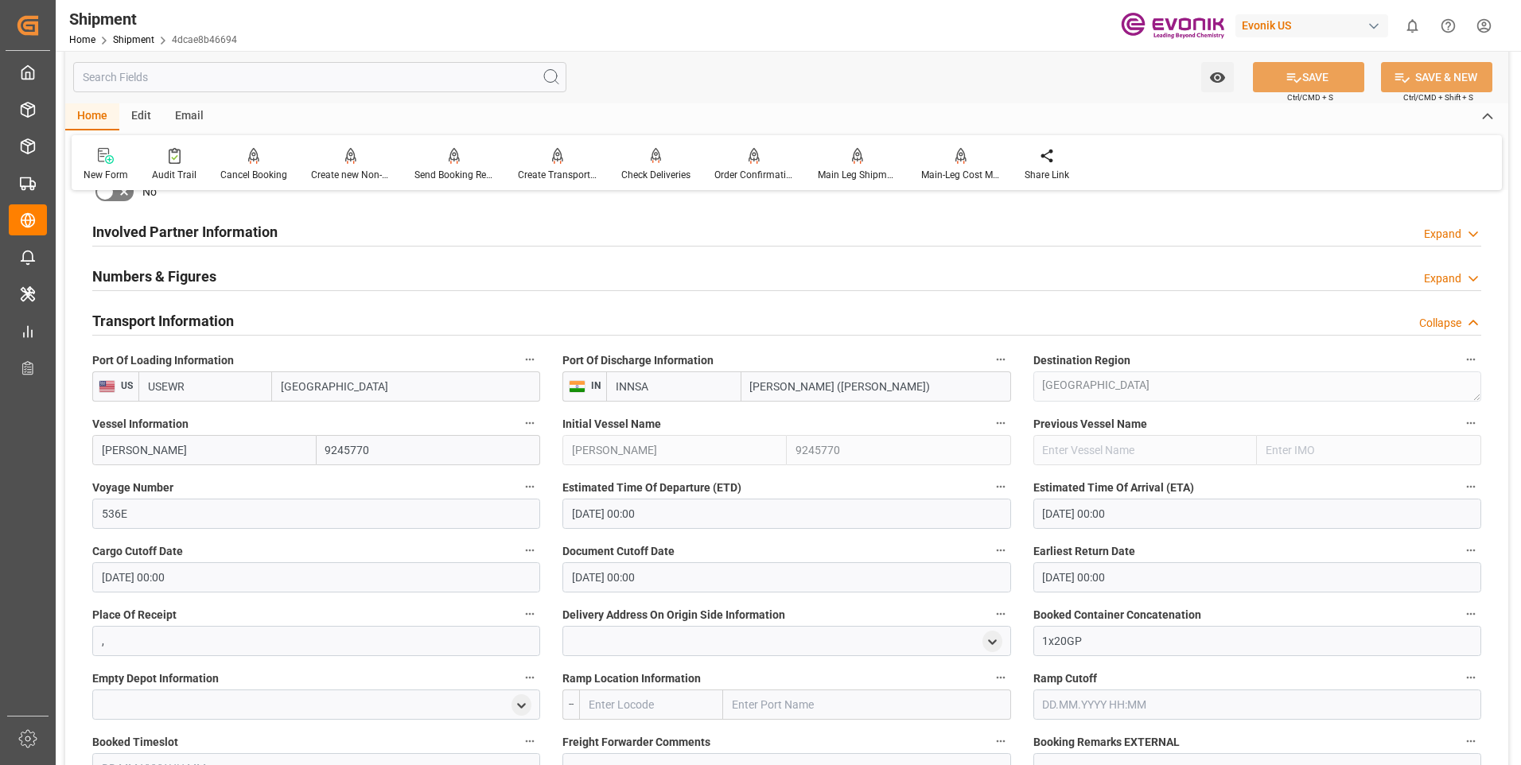
click at [154, 323] on h2 "Transport Information" at bounding box center [163, 320] width 142 height 21
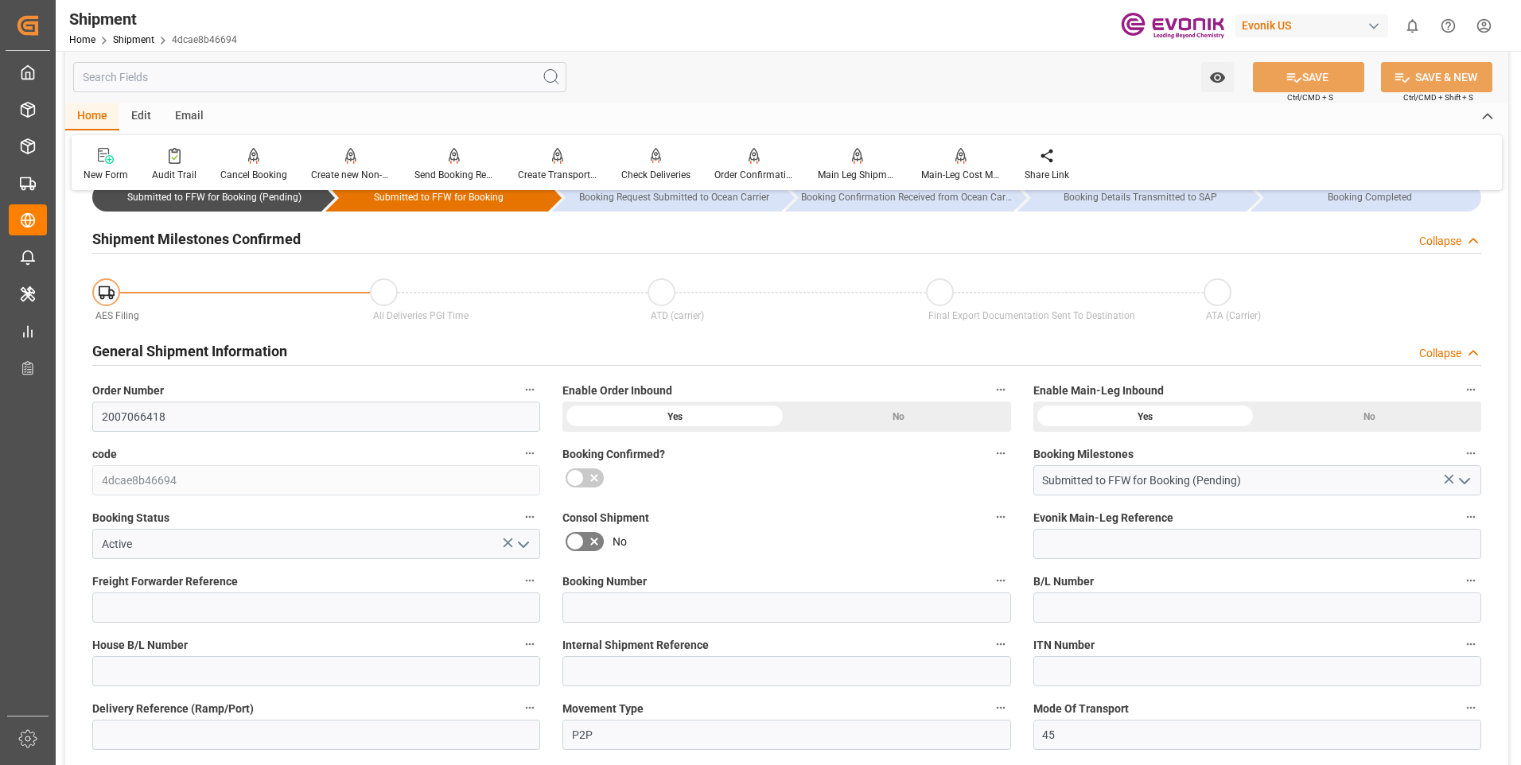
scroll to position [0, 0]
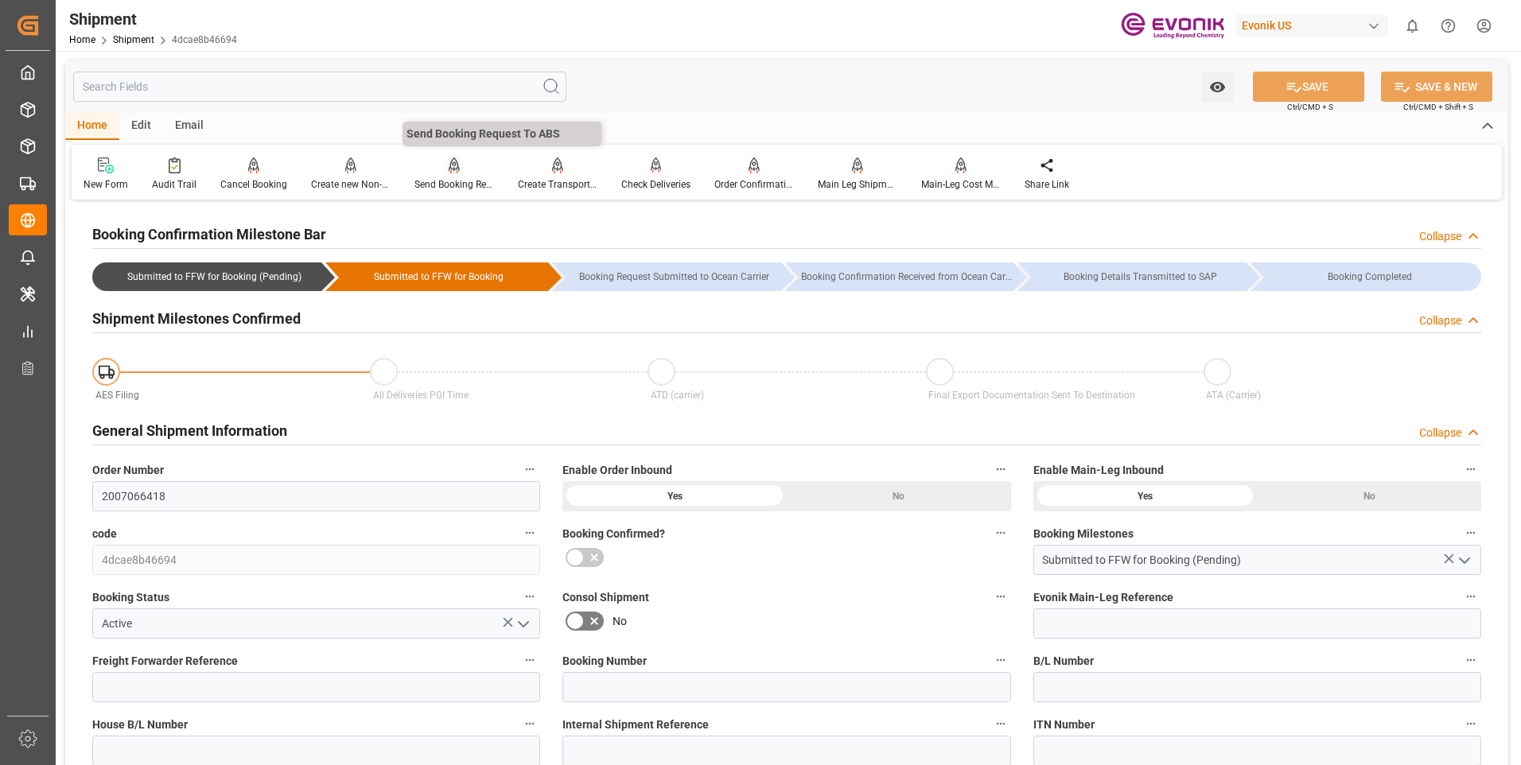
click at [441, 174] on div "Send Booking Request To ABS" at bounding box center [453, 174] width 103 height 35
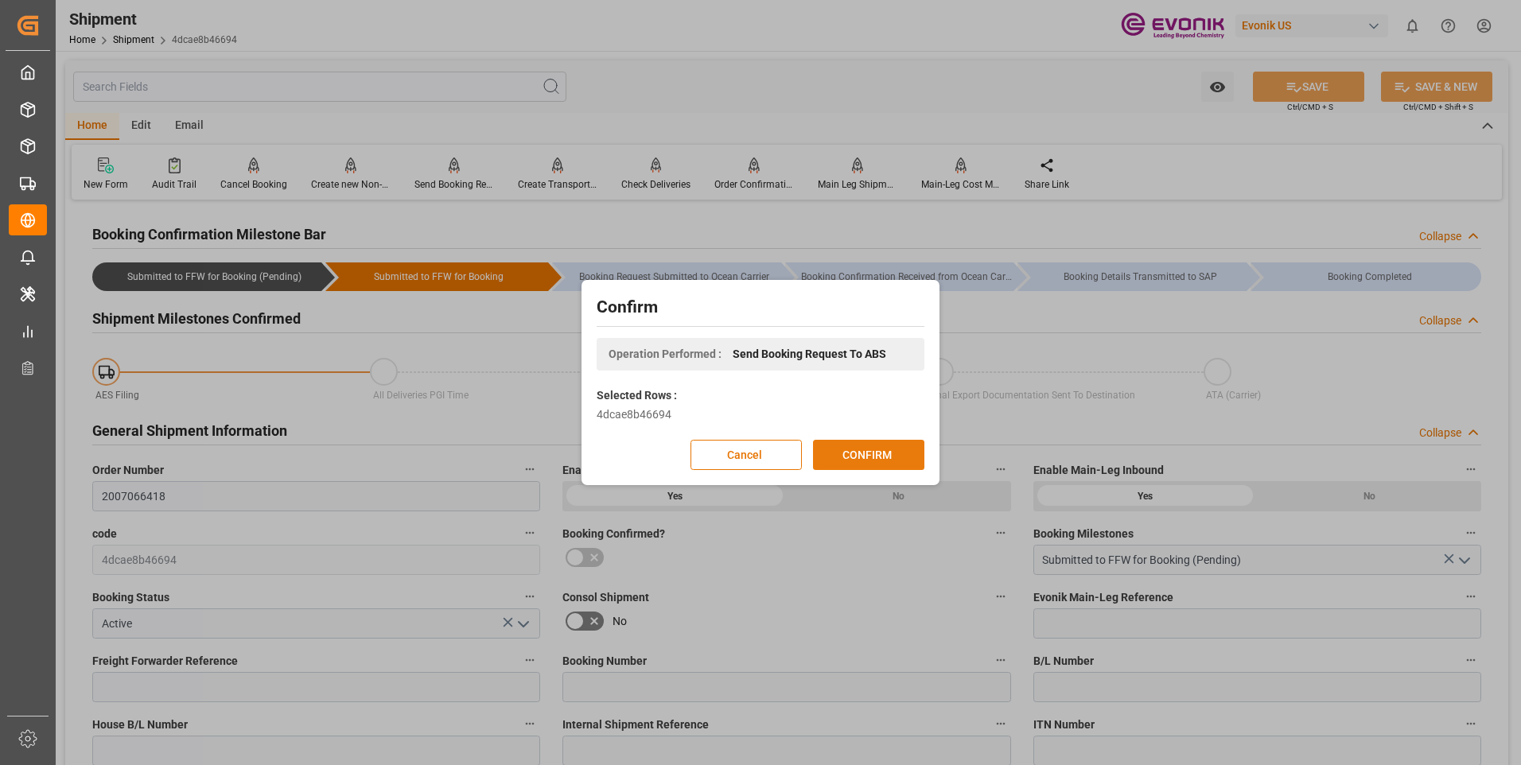
click at [889, 452] on button "CONFIRM" at bounding box center [868, 455] width 111 height 30
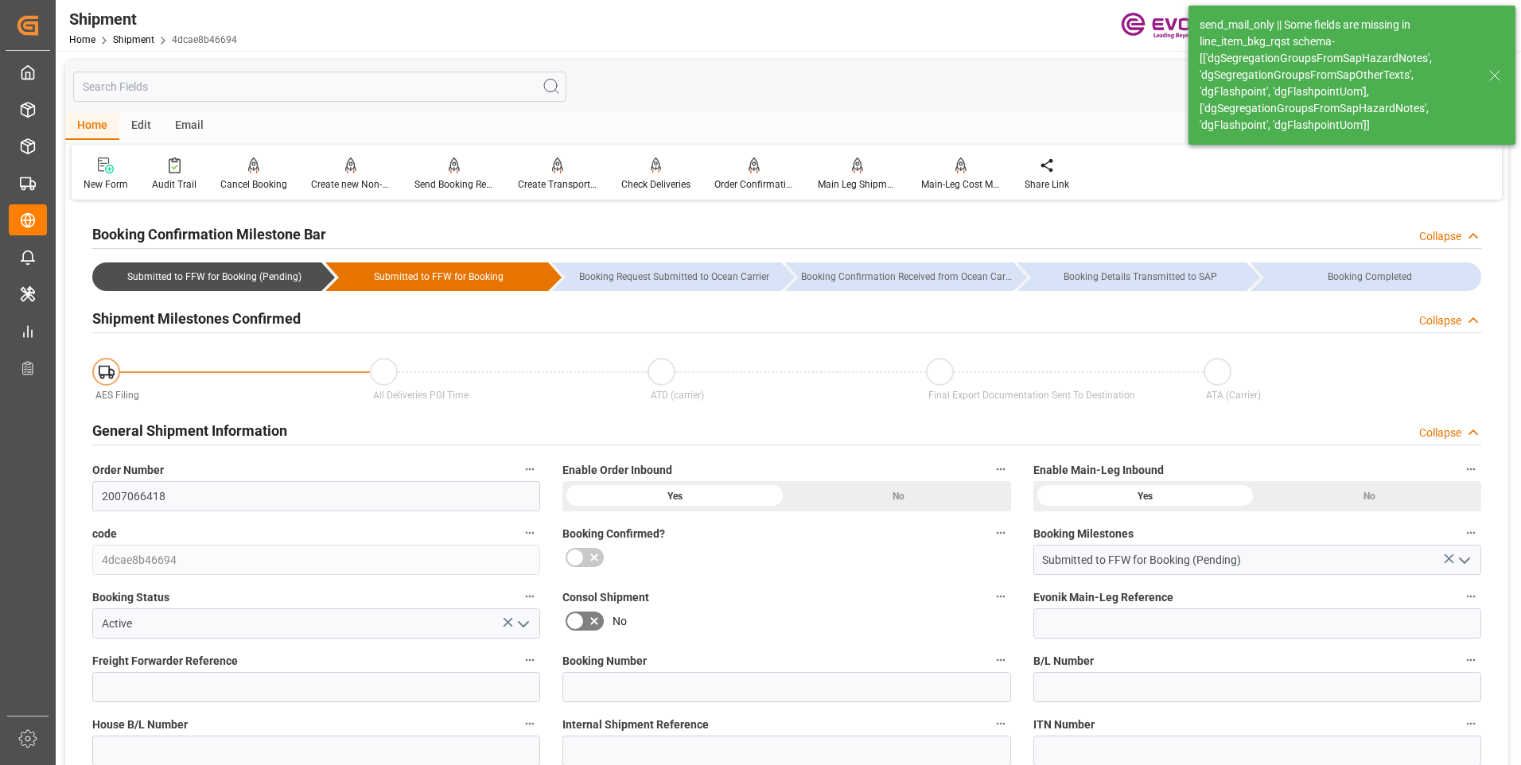
scroll to position [159, 0]
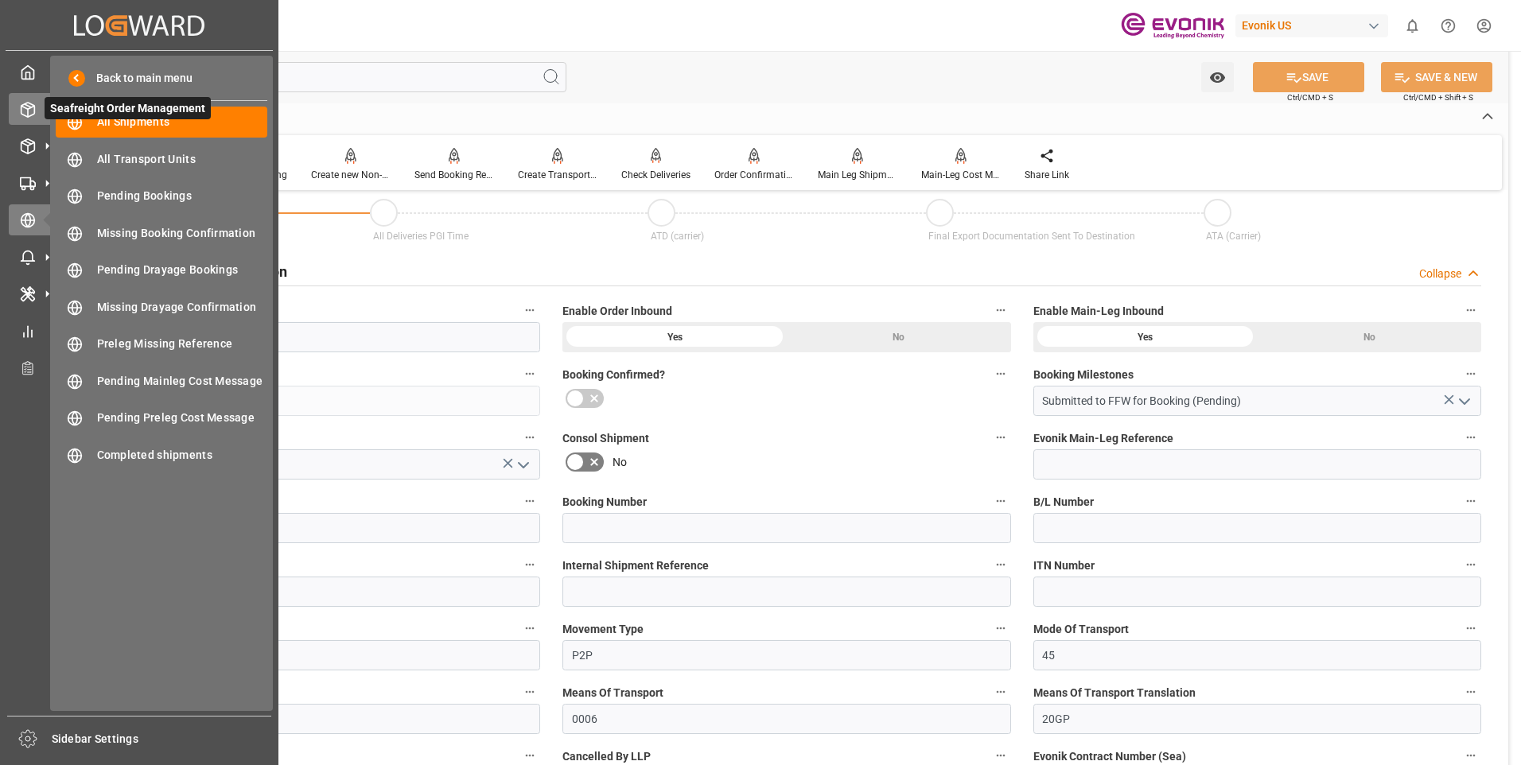
click at [29, 112] on icon at bounding box center [28, 110] width 16 height 16
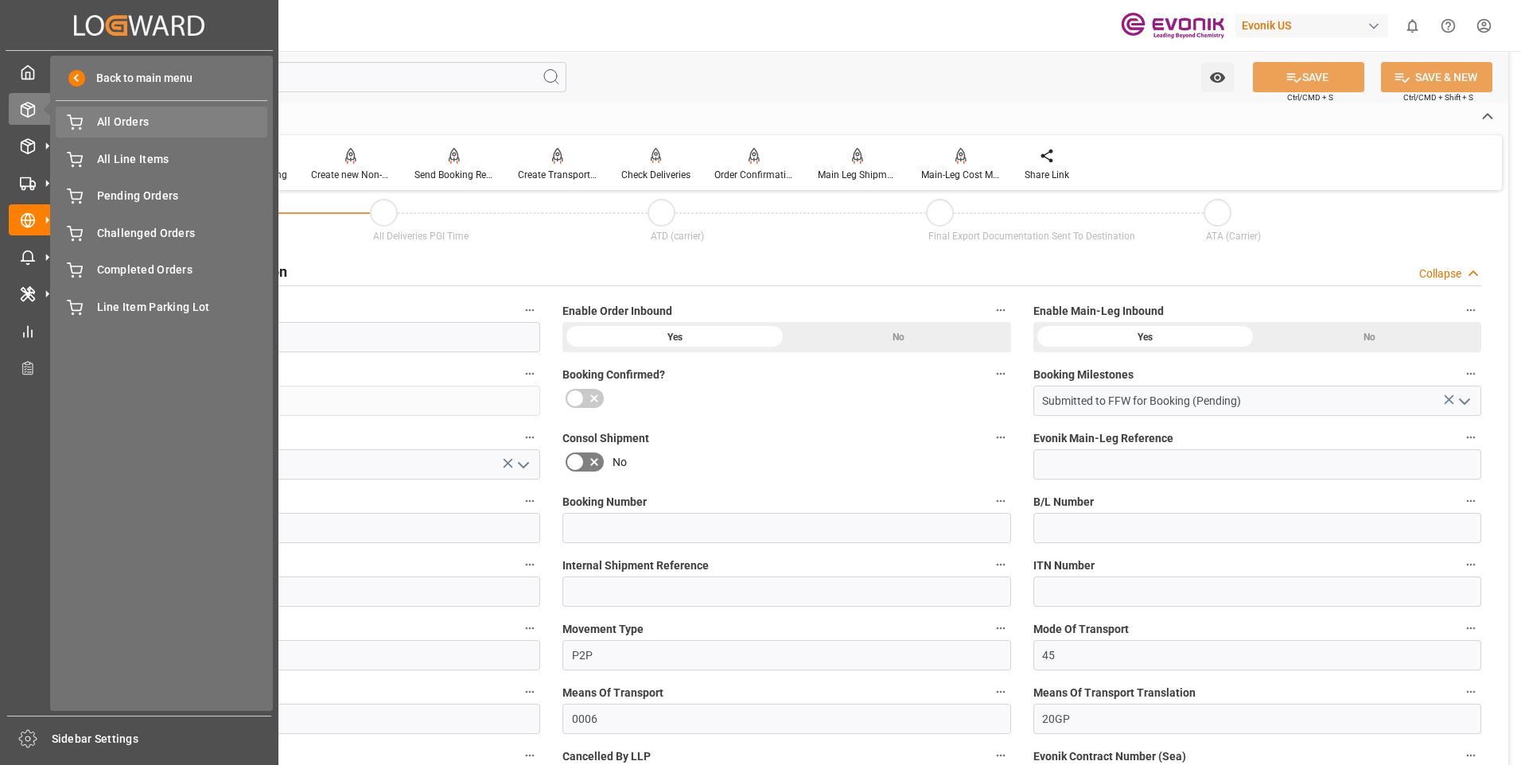
click at [137, 125] on span "All Orders" at bounding box center [182, 122] width 171 height 17
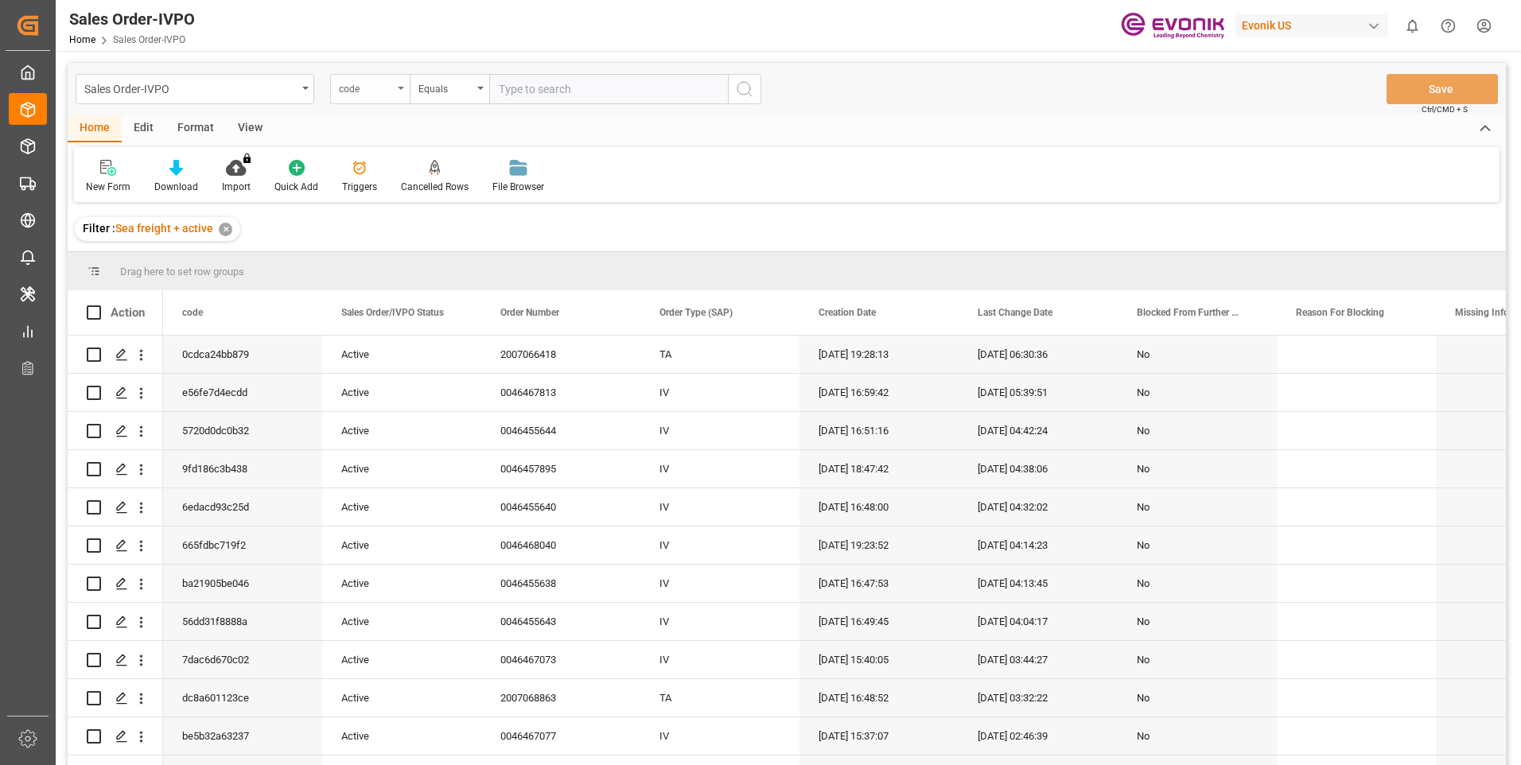
click at [378, 101] on div "code" at bounding box center [370, 89] width 80 height 30
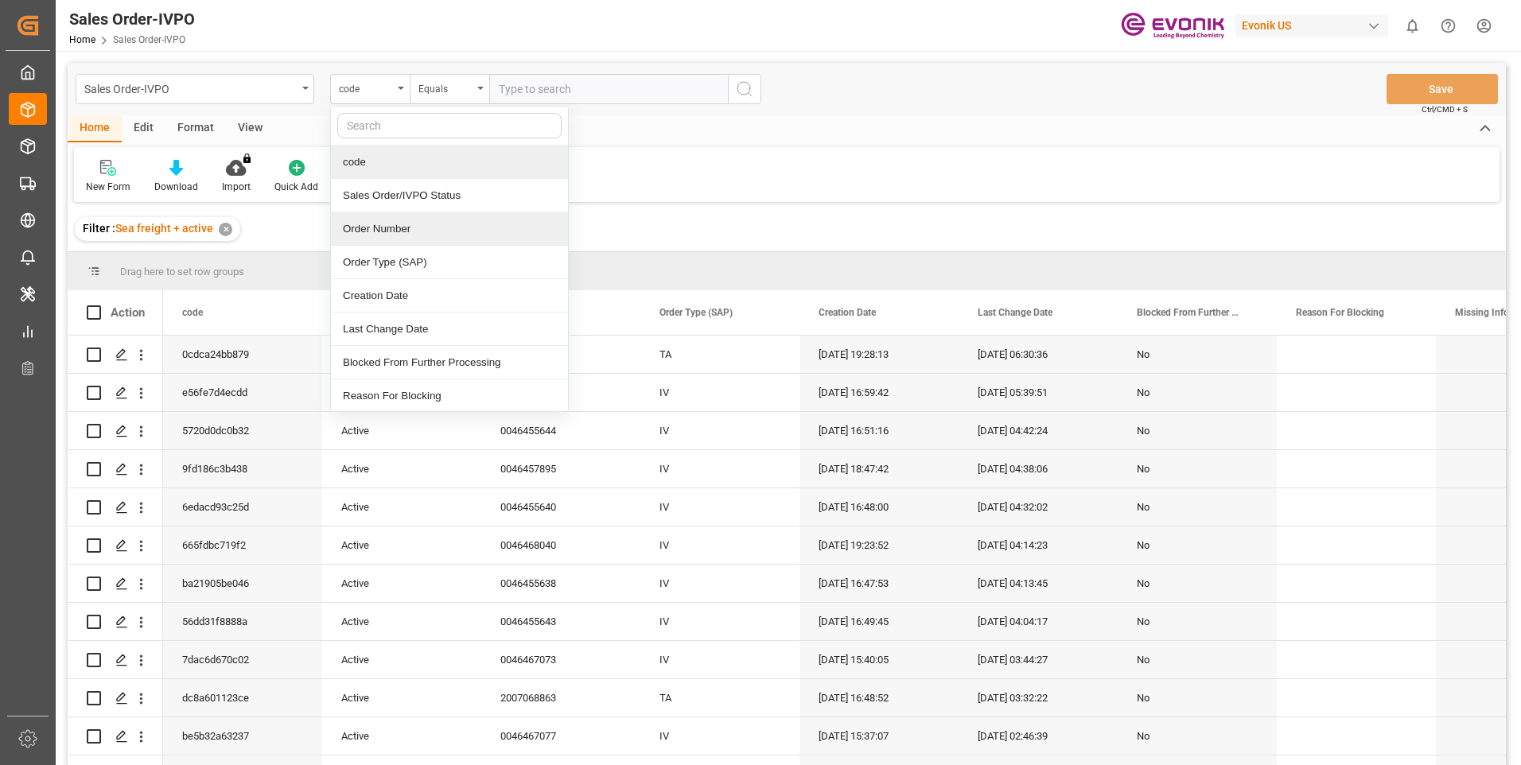
drag, startPoint x: 393, startPoint y: 234, endPoint x: 396, endPoint y: 220, distance: 13.9
click at [392, 233] on div "Order Number" at bounding box center [449, 228] width 237 height 33
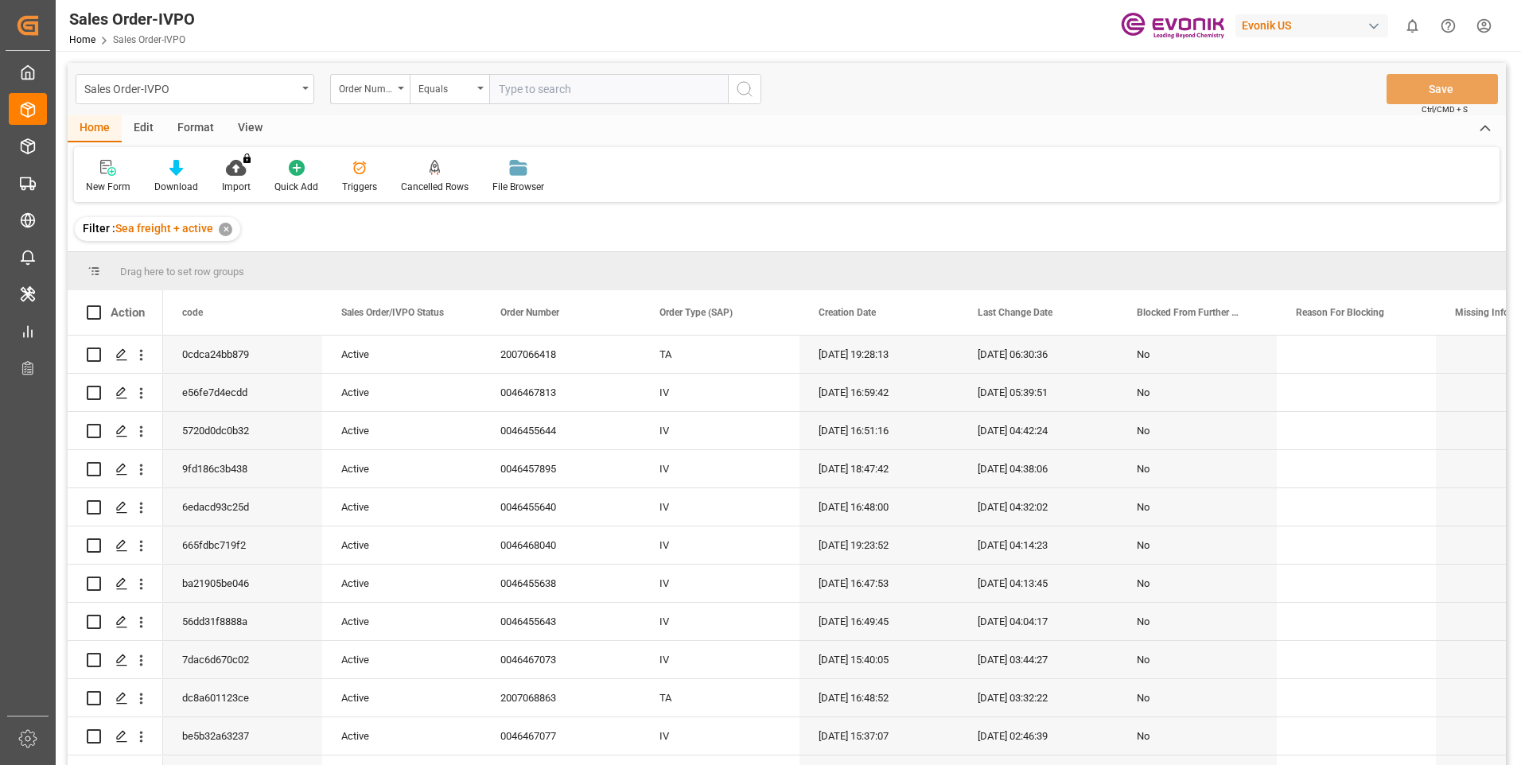
click at [541, 95] on input "text" at bounding box center [608, 89] width 239 height 30
paste input "2007066418"
type input "2007066418"
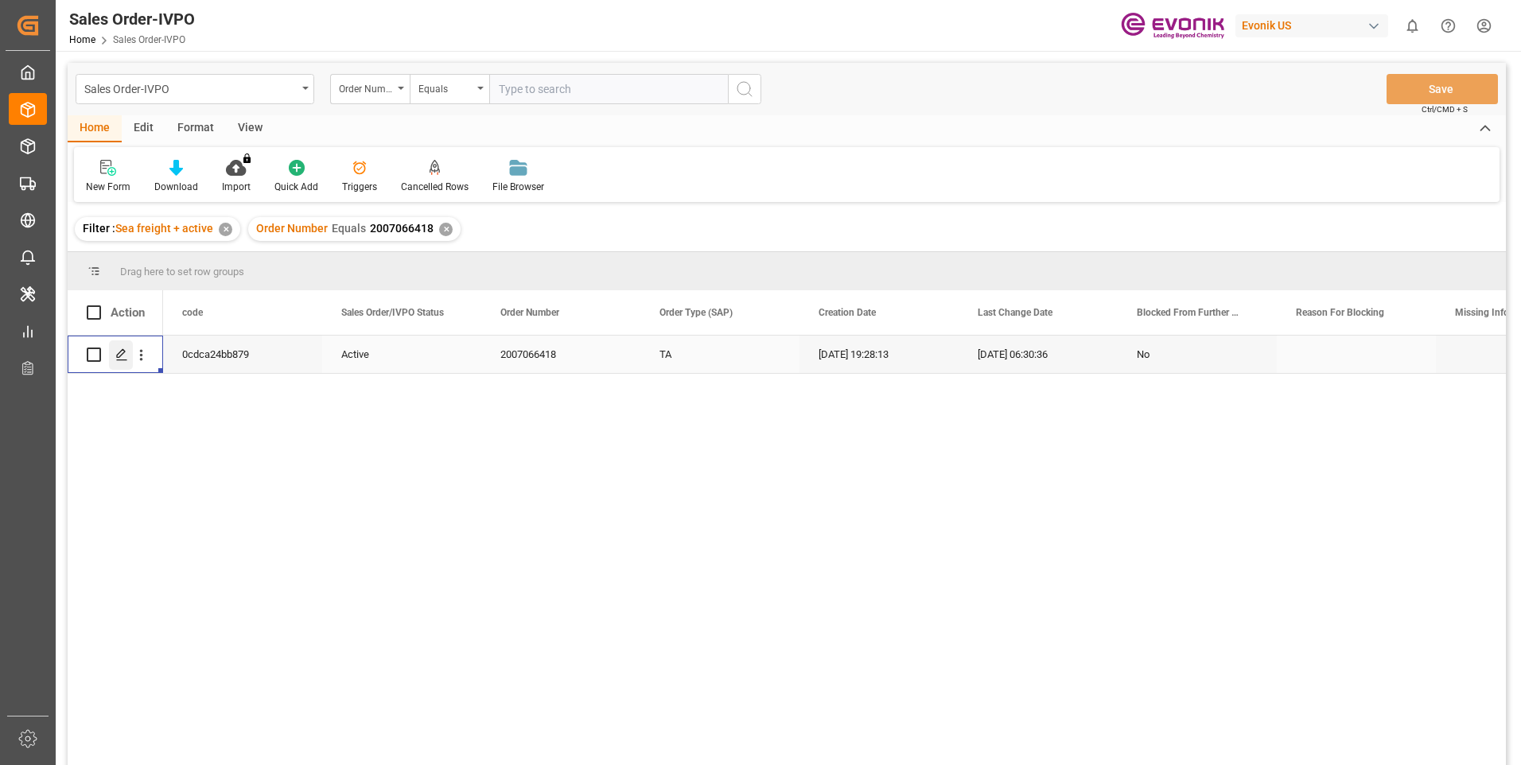
click at [116, 357] on icon "Press SPACE to select this row." at bounding box center [121, 354] width 13 height 13
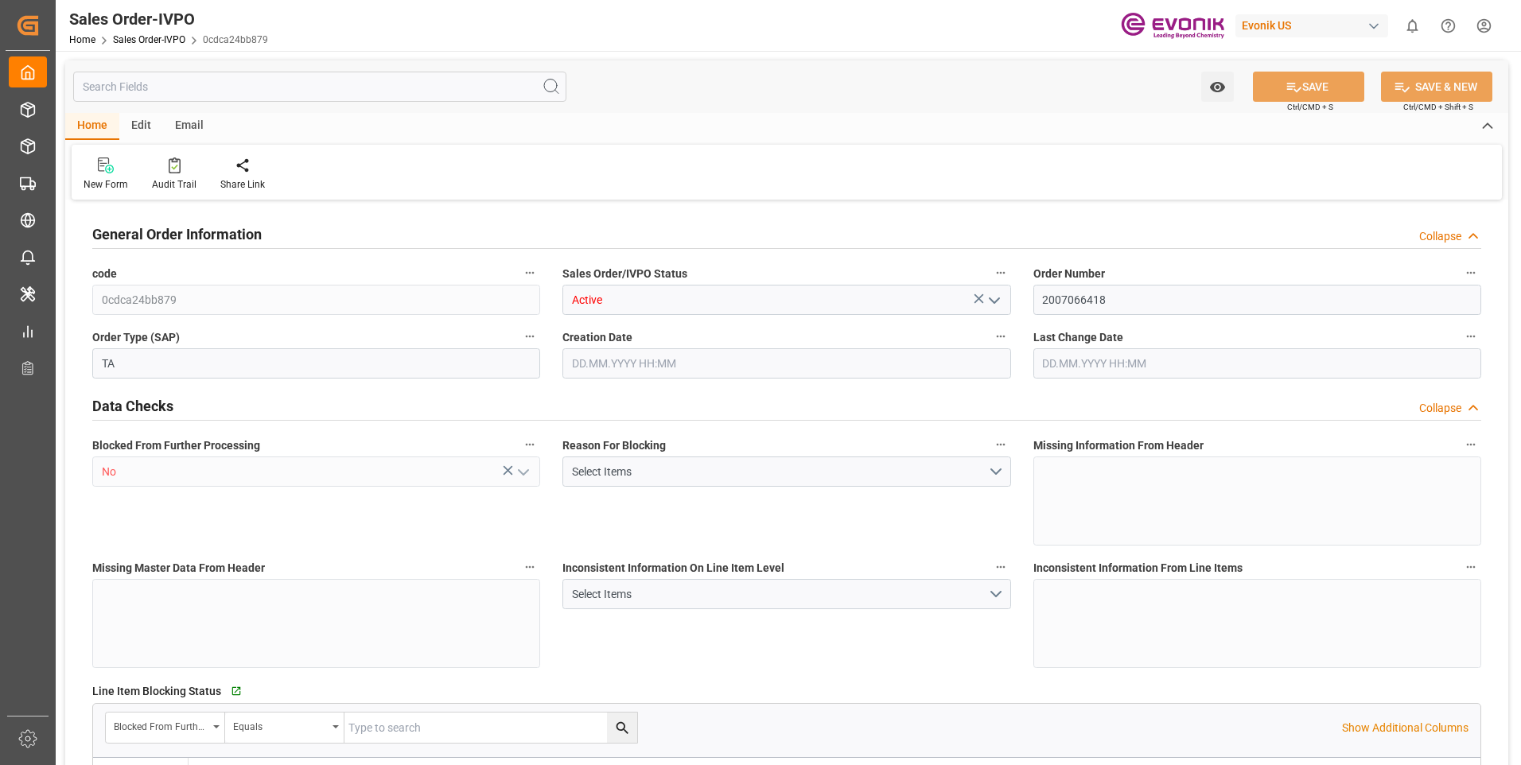
type input "INNSA"
type input "0"
type input "1"
type input "2"
type input "1"
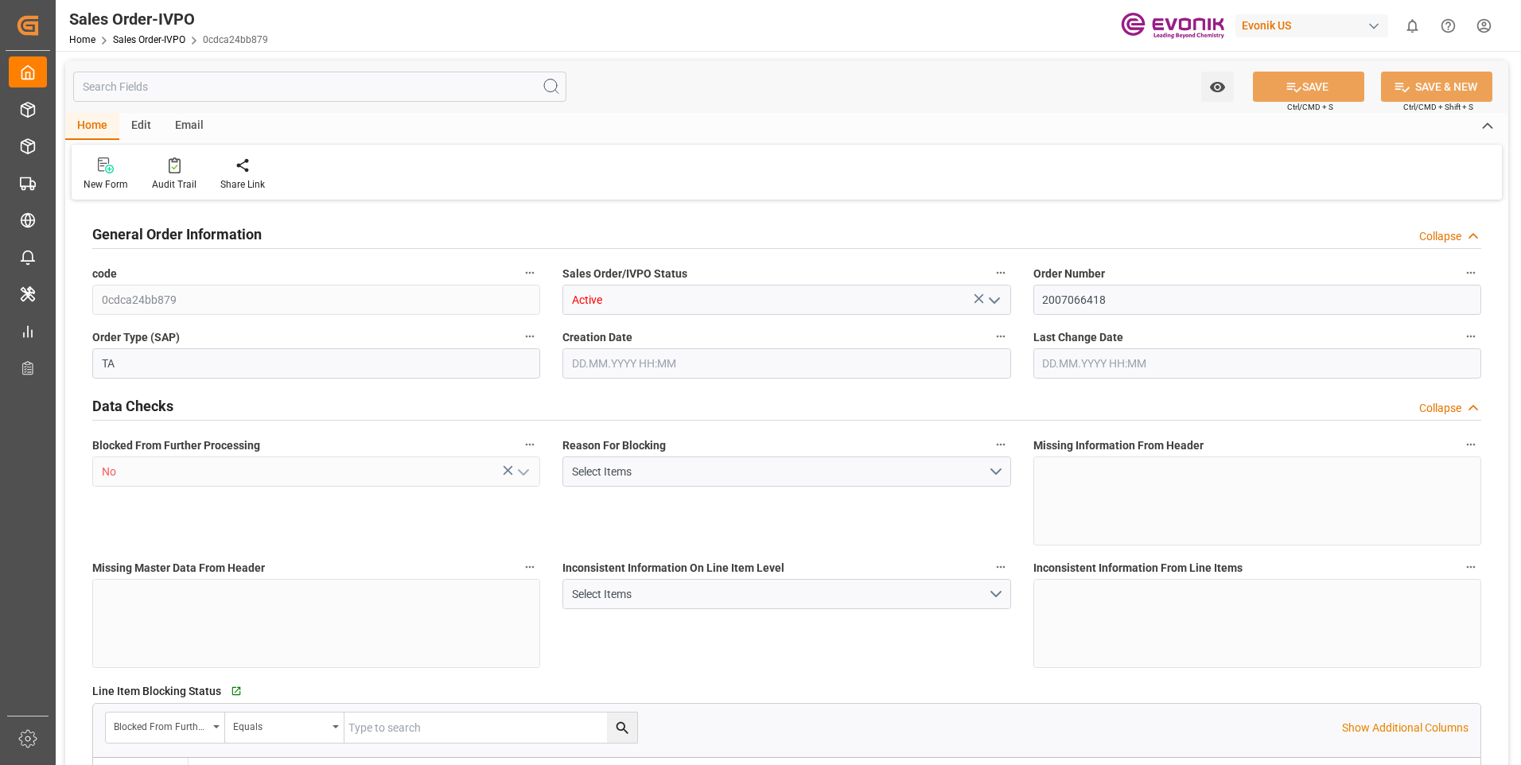
type input "19801.04"
type input "17.8516"
type input "17000"
type input "30"
type input "01.07.2025 19:28"
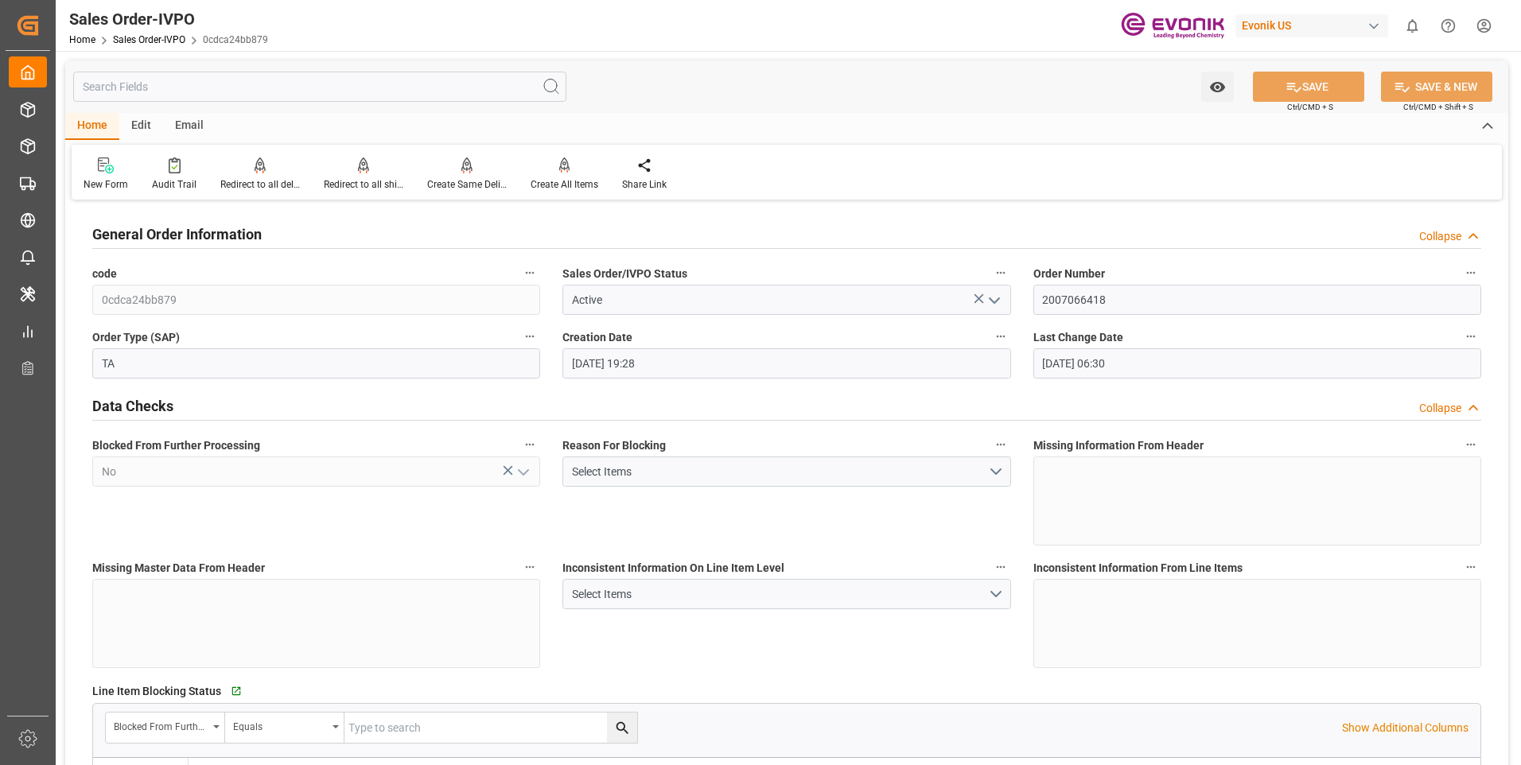
type input "13.08.2025 06:30"
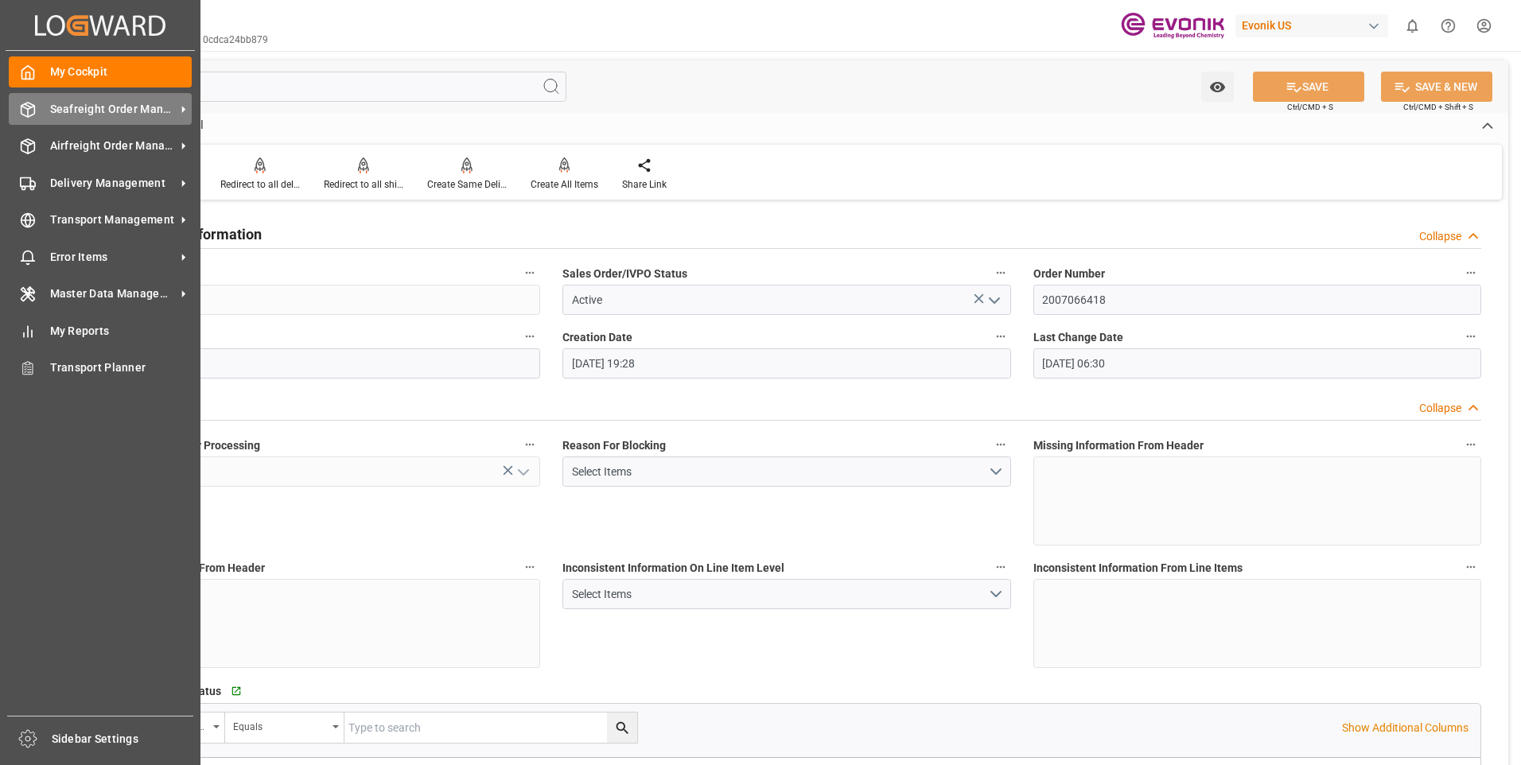
click at [36, 103] on div "Seafreight Order Management Seafreight Order Management" at bounding box center [100, 108] width 183 height 31
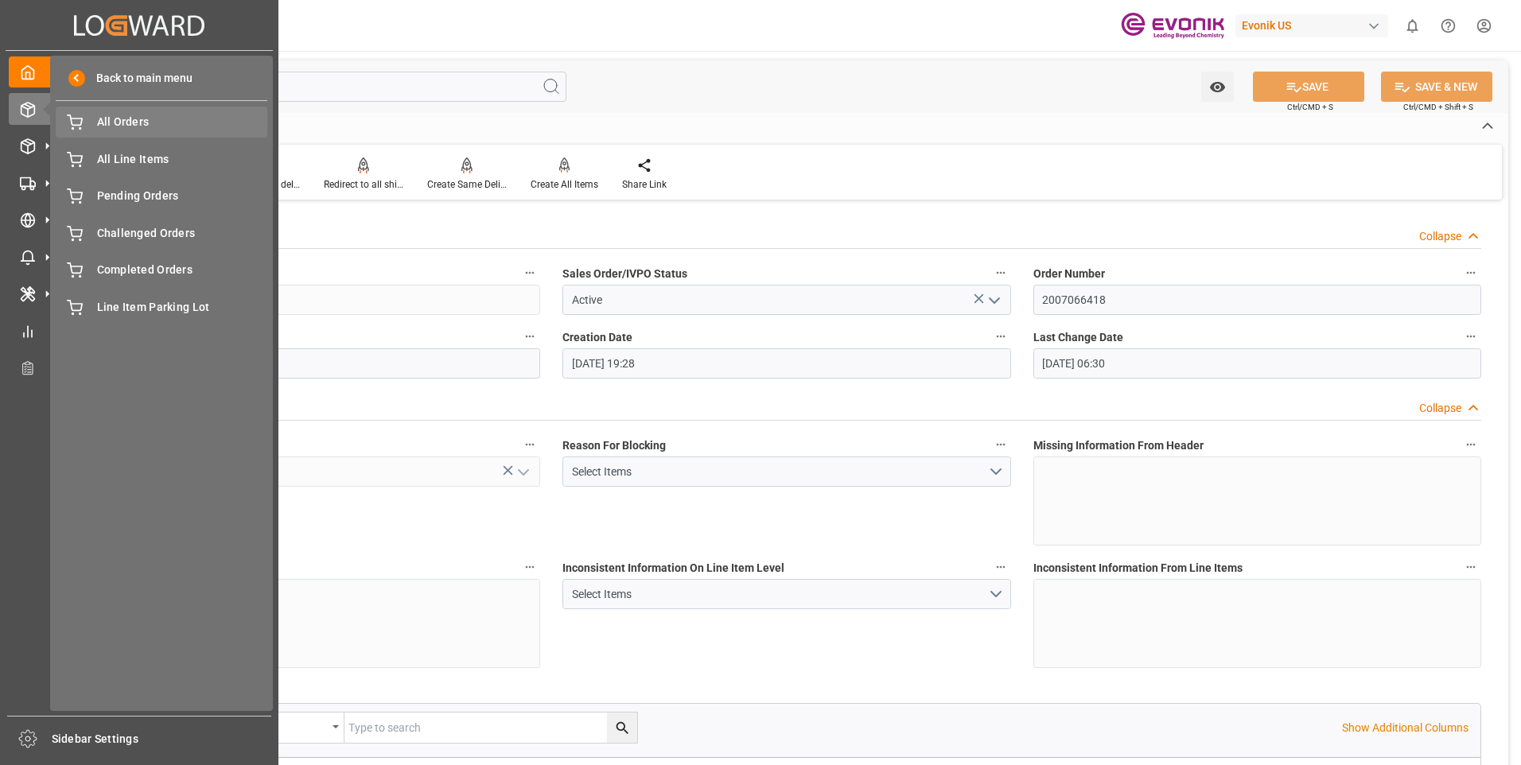
click at [149, 123] on span "All Orders" at bounding box center [182, 122] width 171 height 17
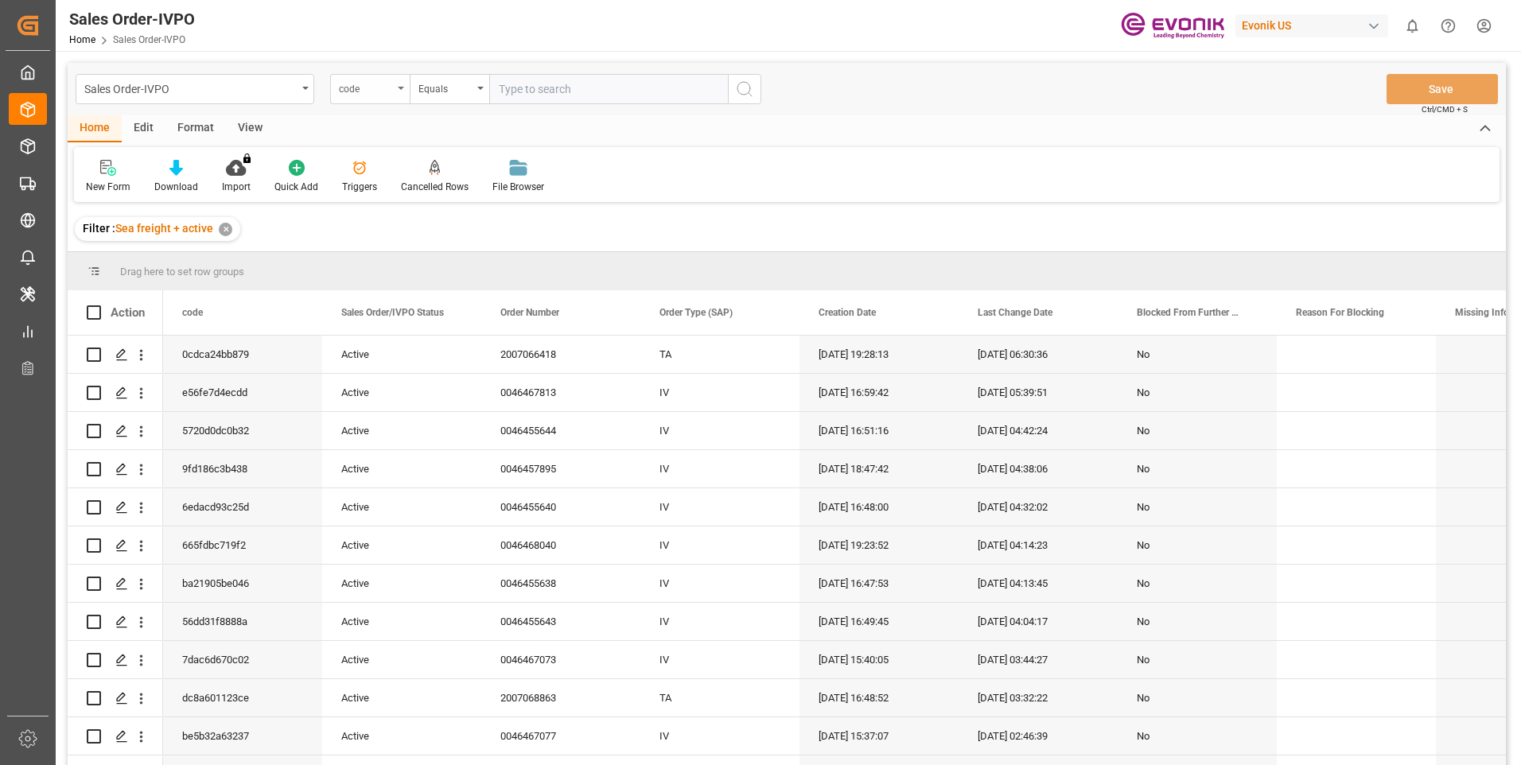
click at [352, 87] on div "code" at bounding box center [366, 87] width 54 height 18
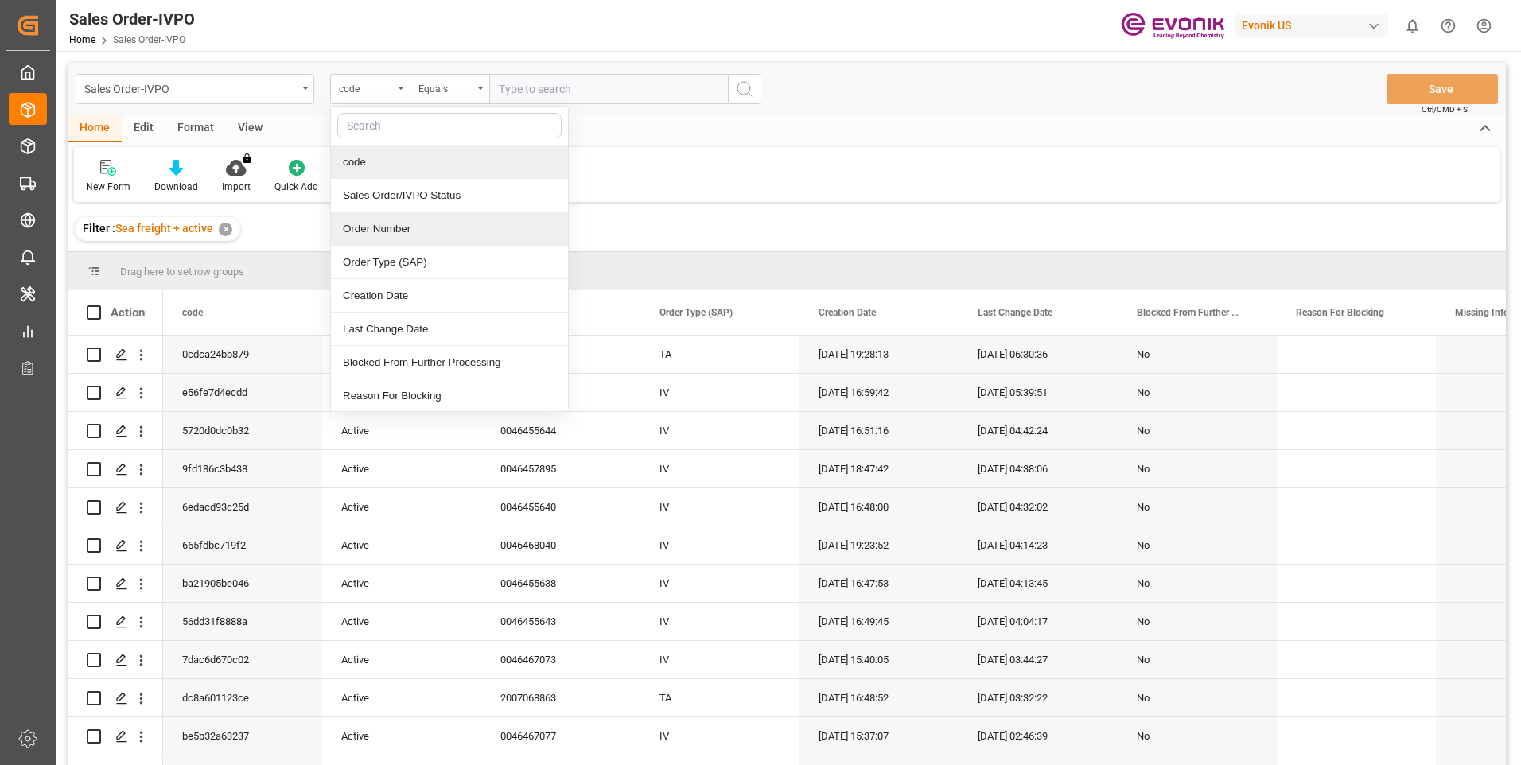
click at [384, 228] on div "Order Number" at bounding box center [449, 228] width 237 height 33
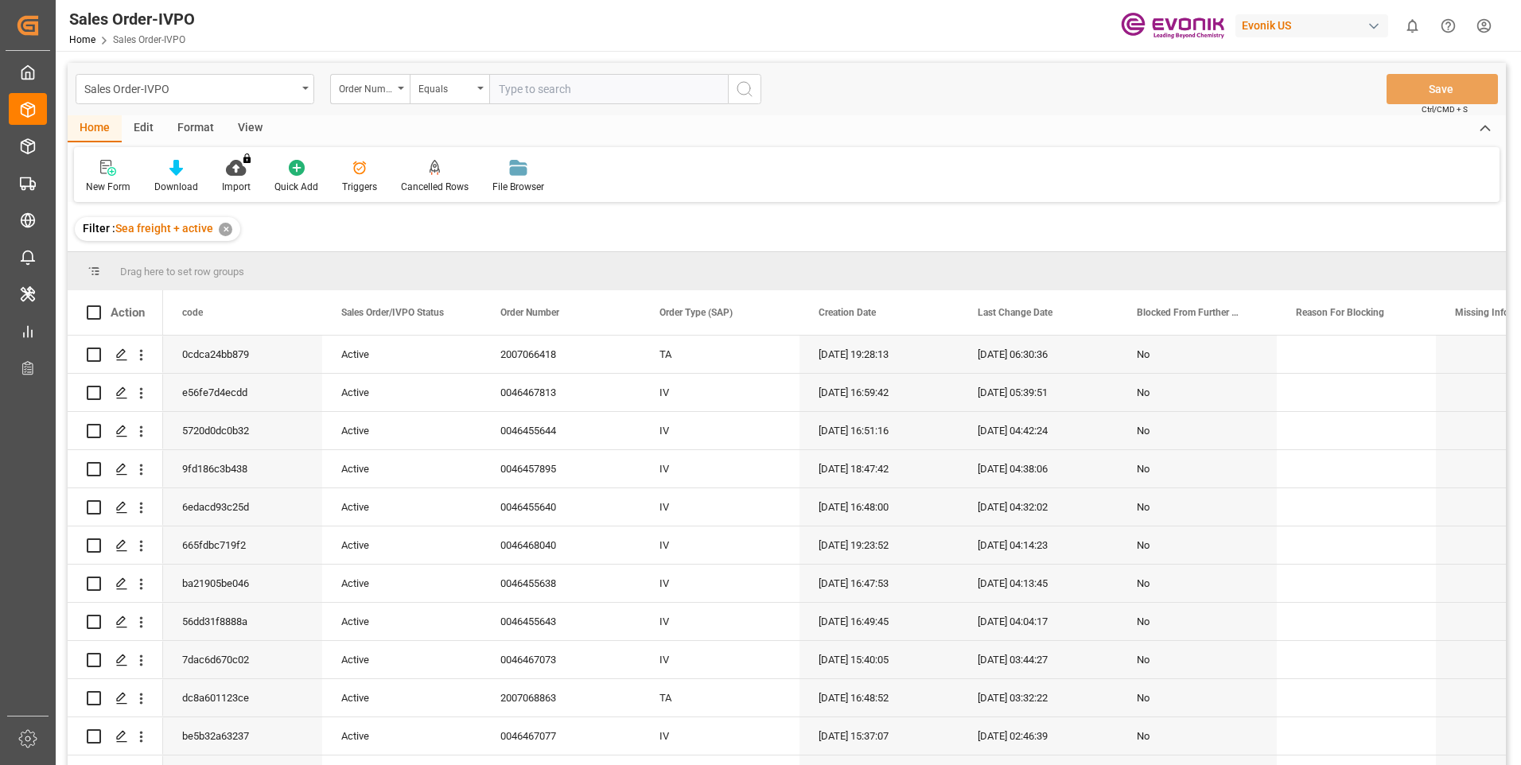
click at [554, 83] on input "text" at bounding box center [608, 89] width 239 height 30
paste input "2007066418"
type input "2007066418"
click at [746, 95] on icon "search button" at bounding box center [744, 89] width 19 height 19
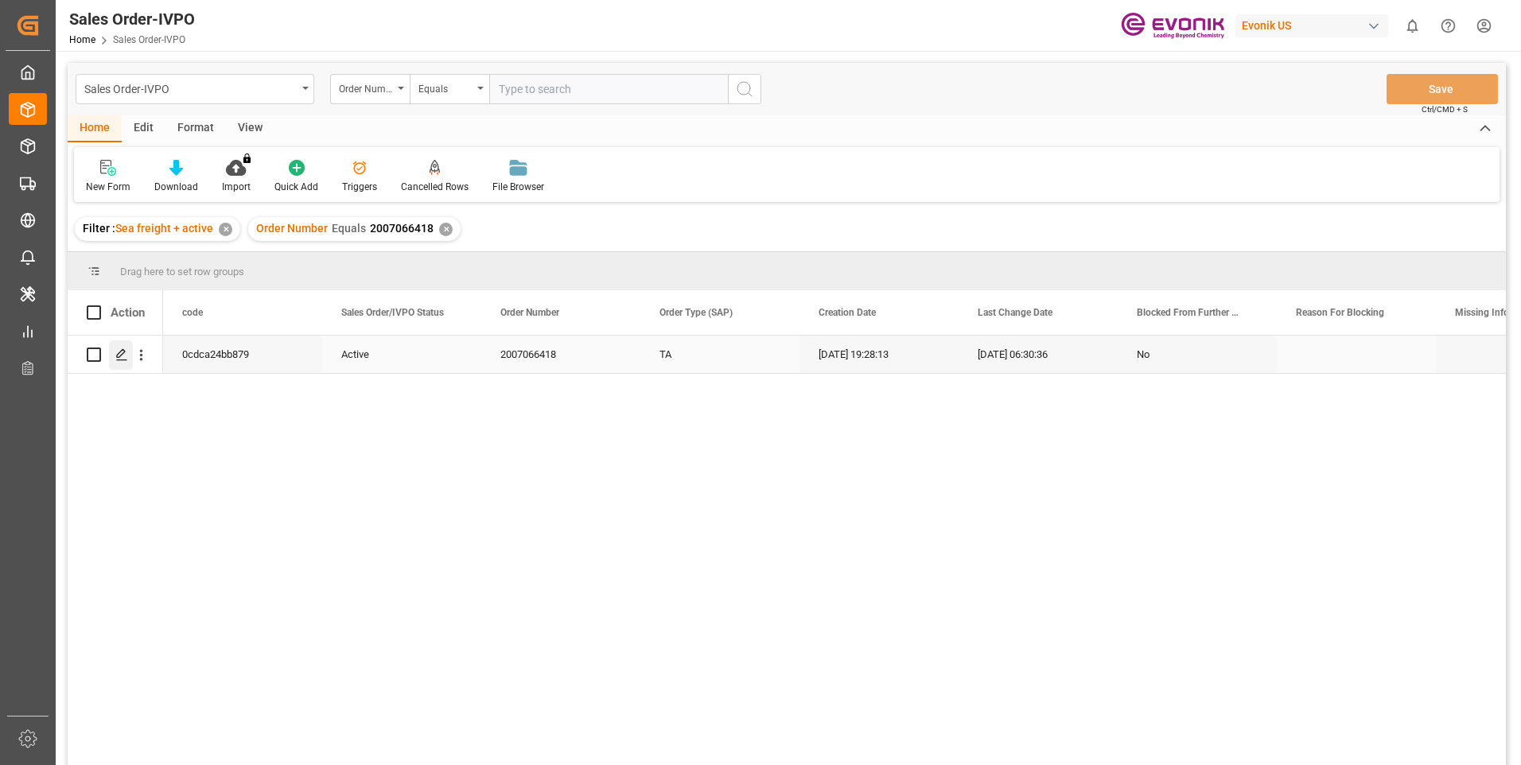
click at [115, 359] on icon "Press SPACE to select this row." at bounding box center [121, 354] width 13 height 13
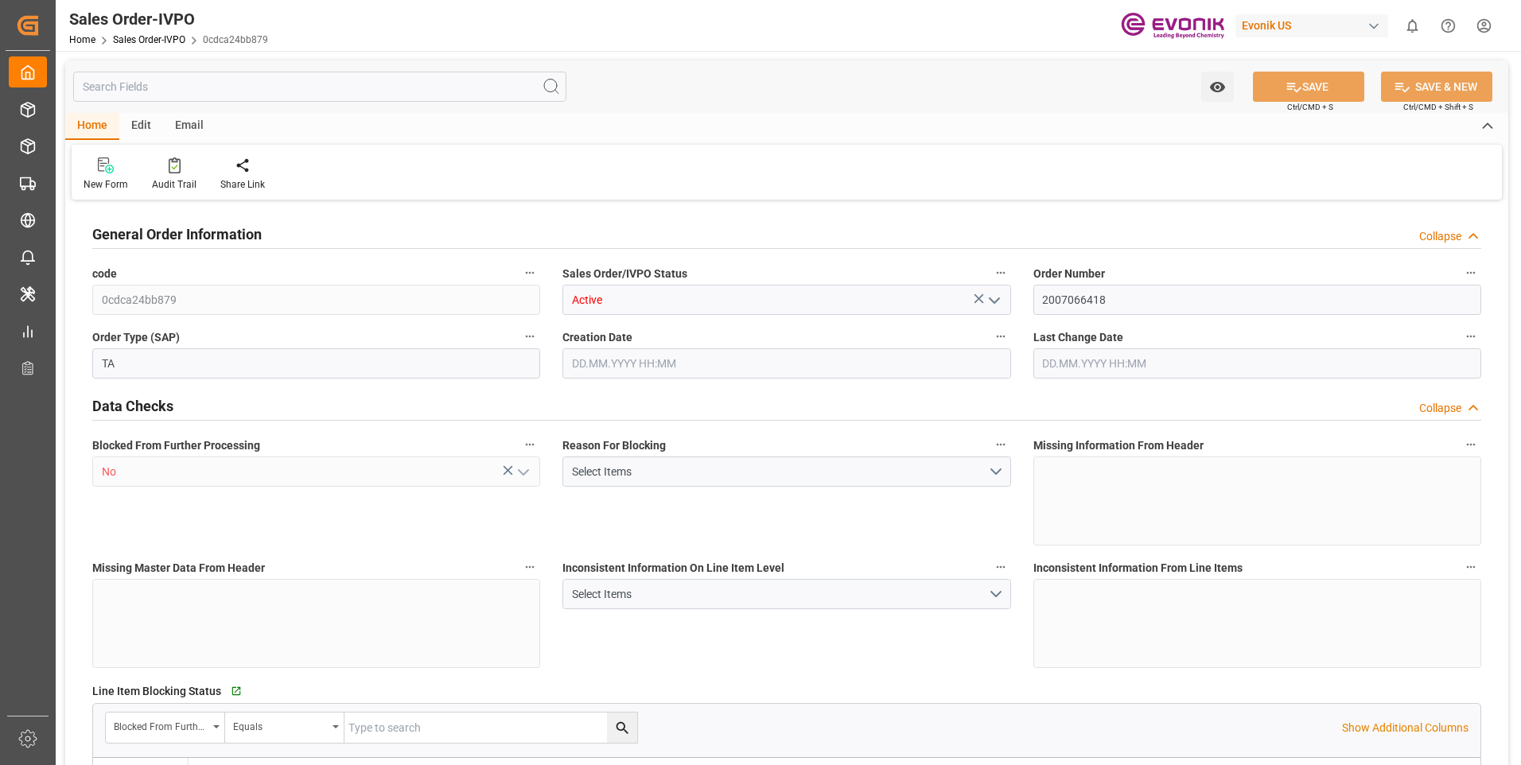
type input "INNSA"
type input "0"
type input "1"
type input "2"
type input "1"
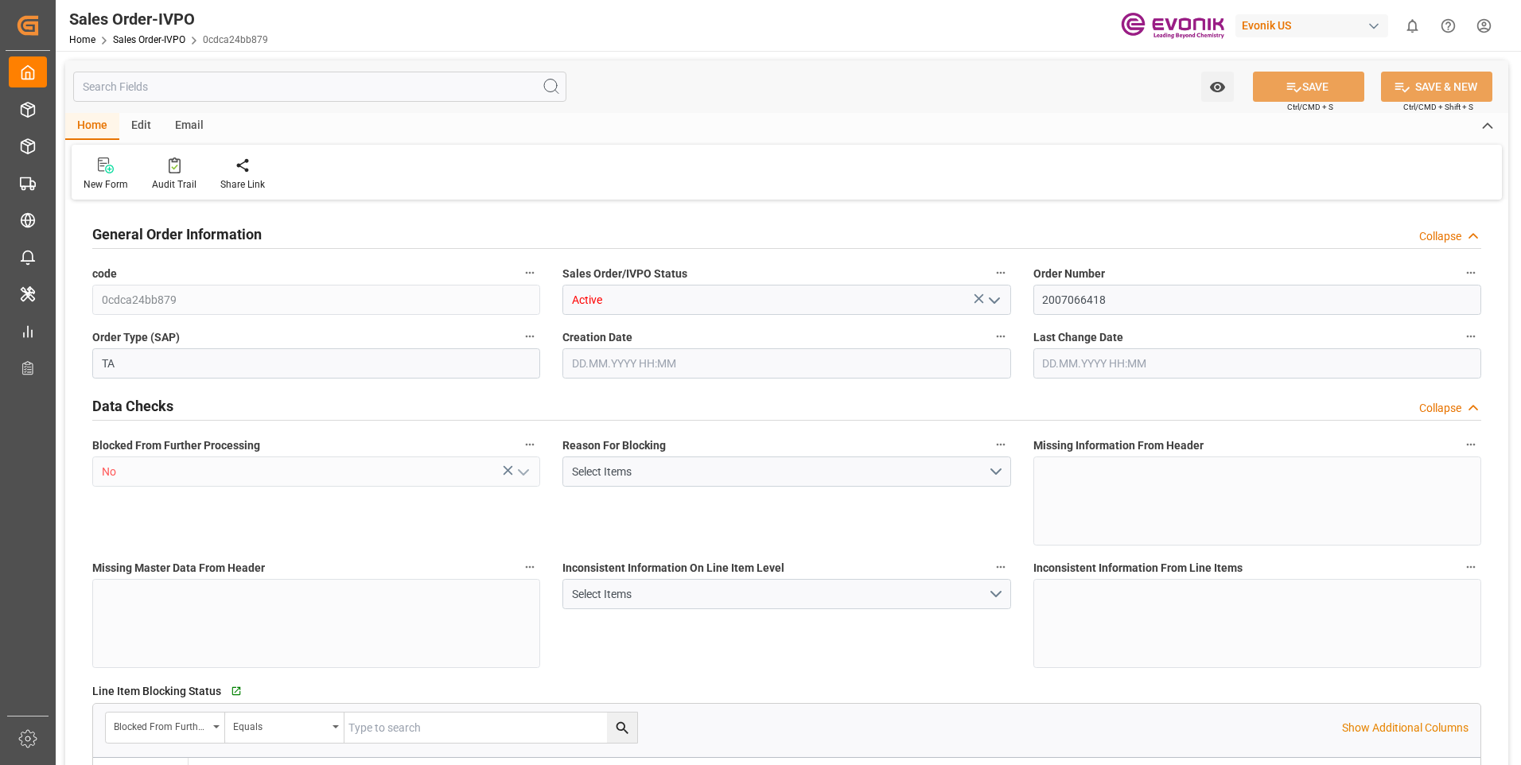
type input "19801.04"
type input "17.8516"
type input "17000"
type input "30"
type input "01.07.2025 19:28"
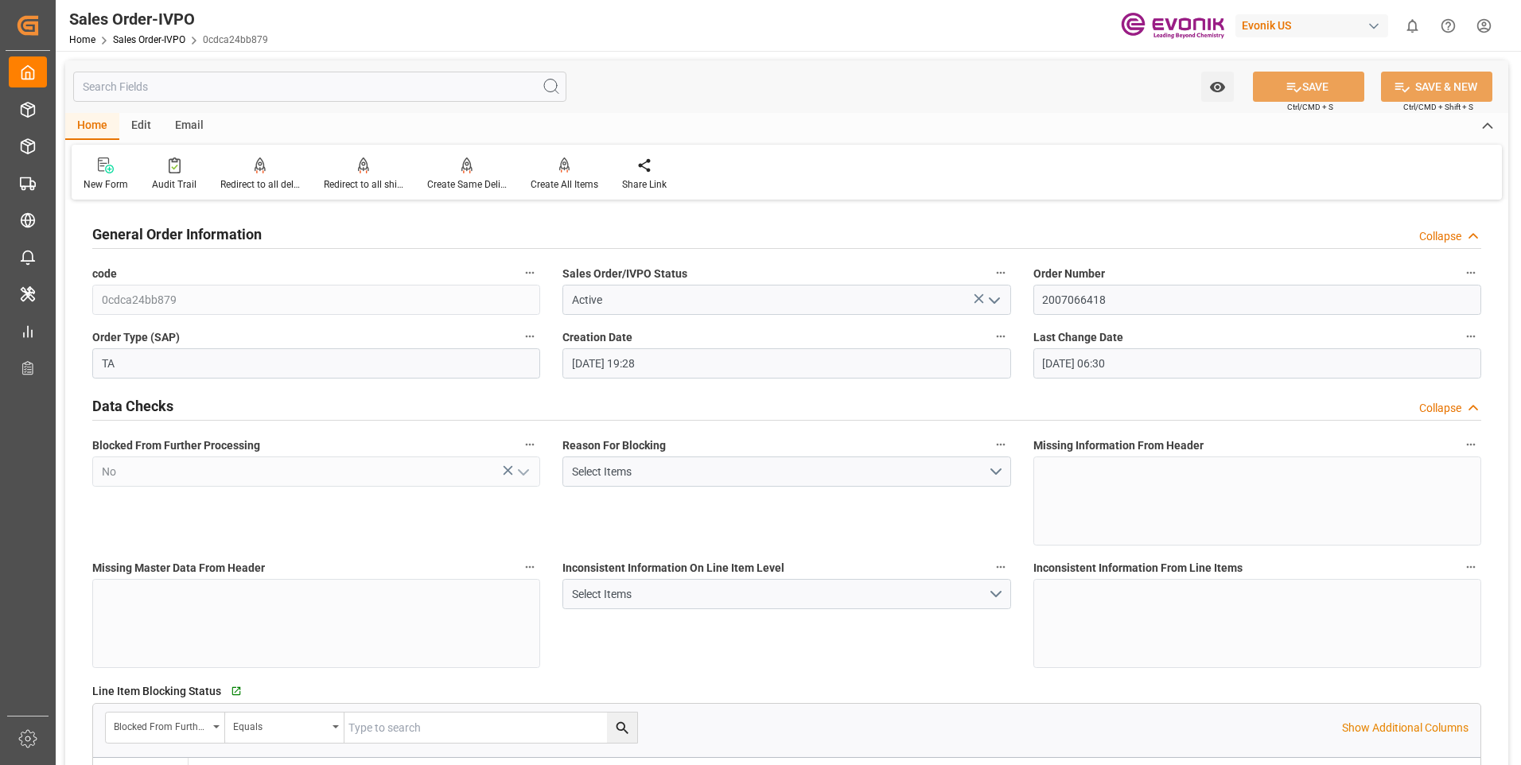
type input "13.08.2025 06:30"
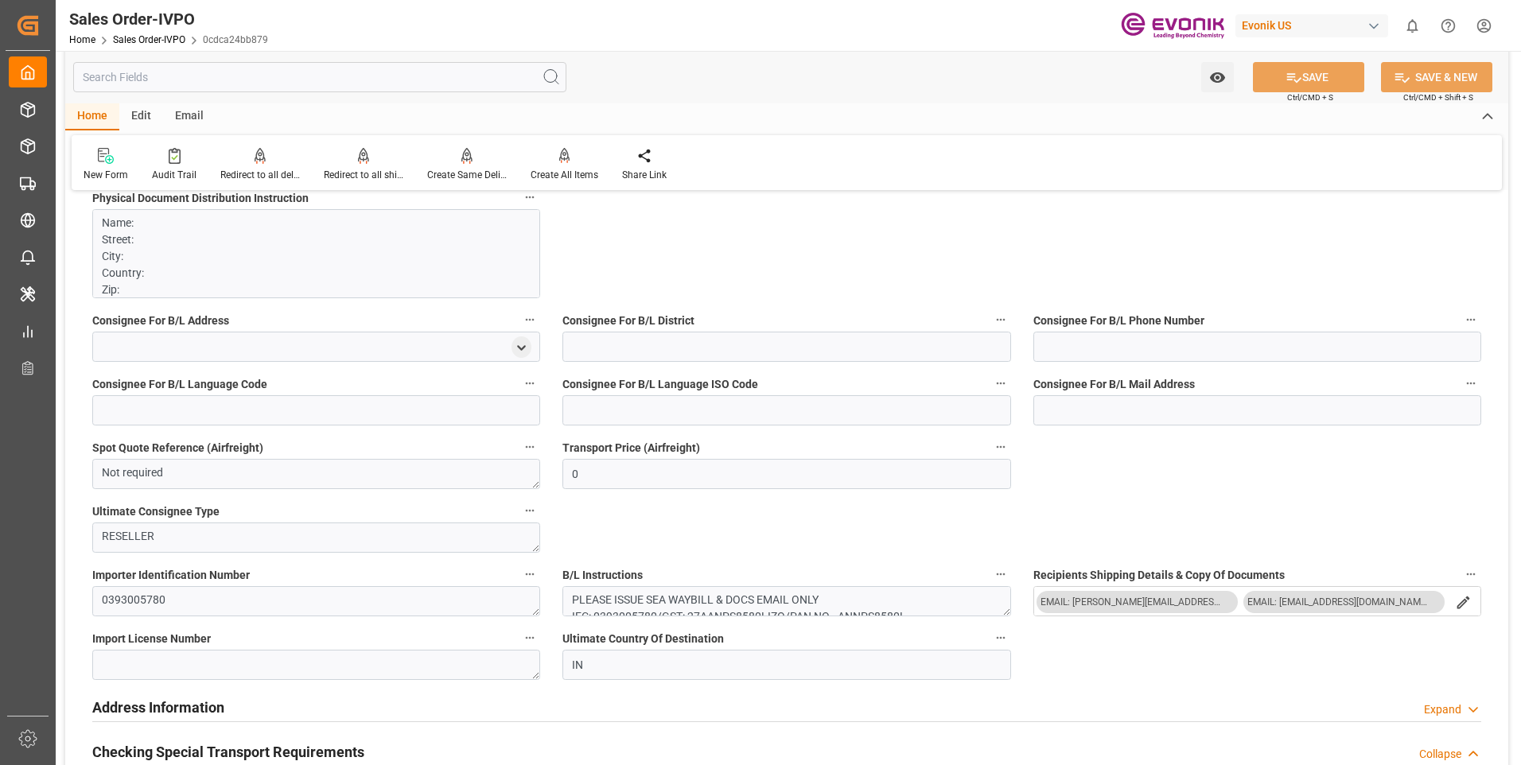
scroll to position [1750, 0]
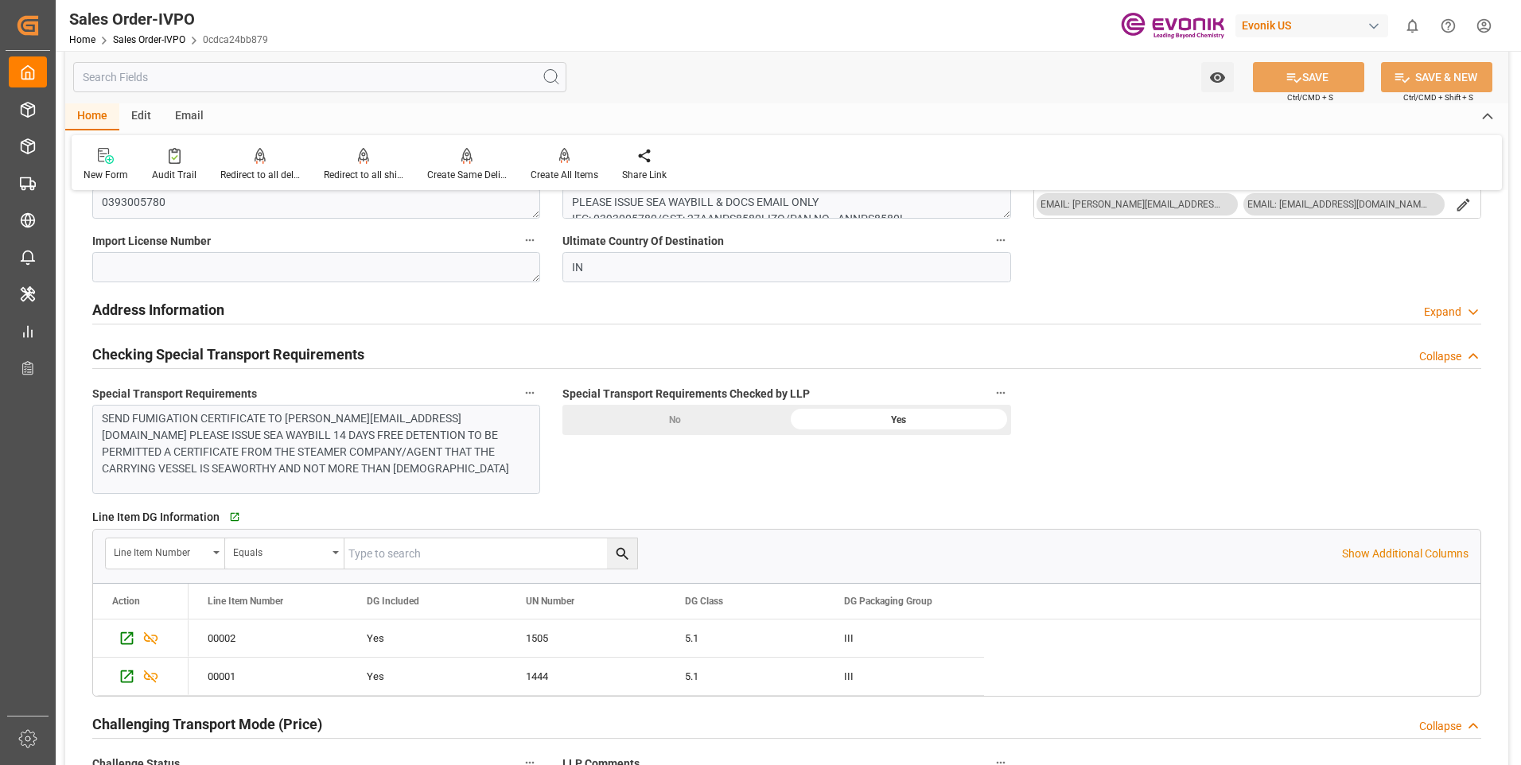
click at [200, 63] on input "text" at bounding box center [319, 77] width 493 height 30
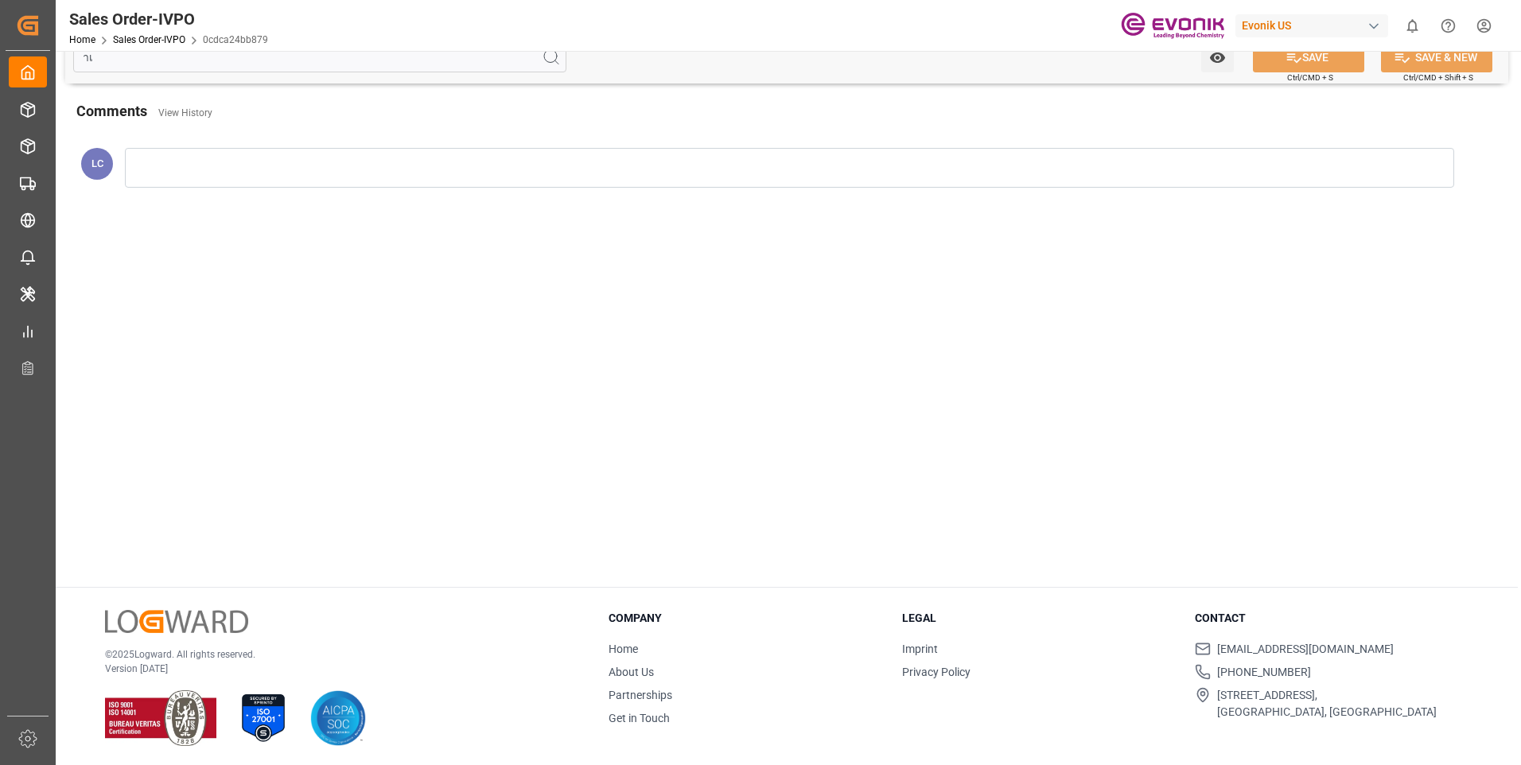
scroll to position [0, 0]
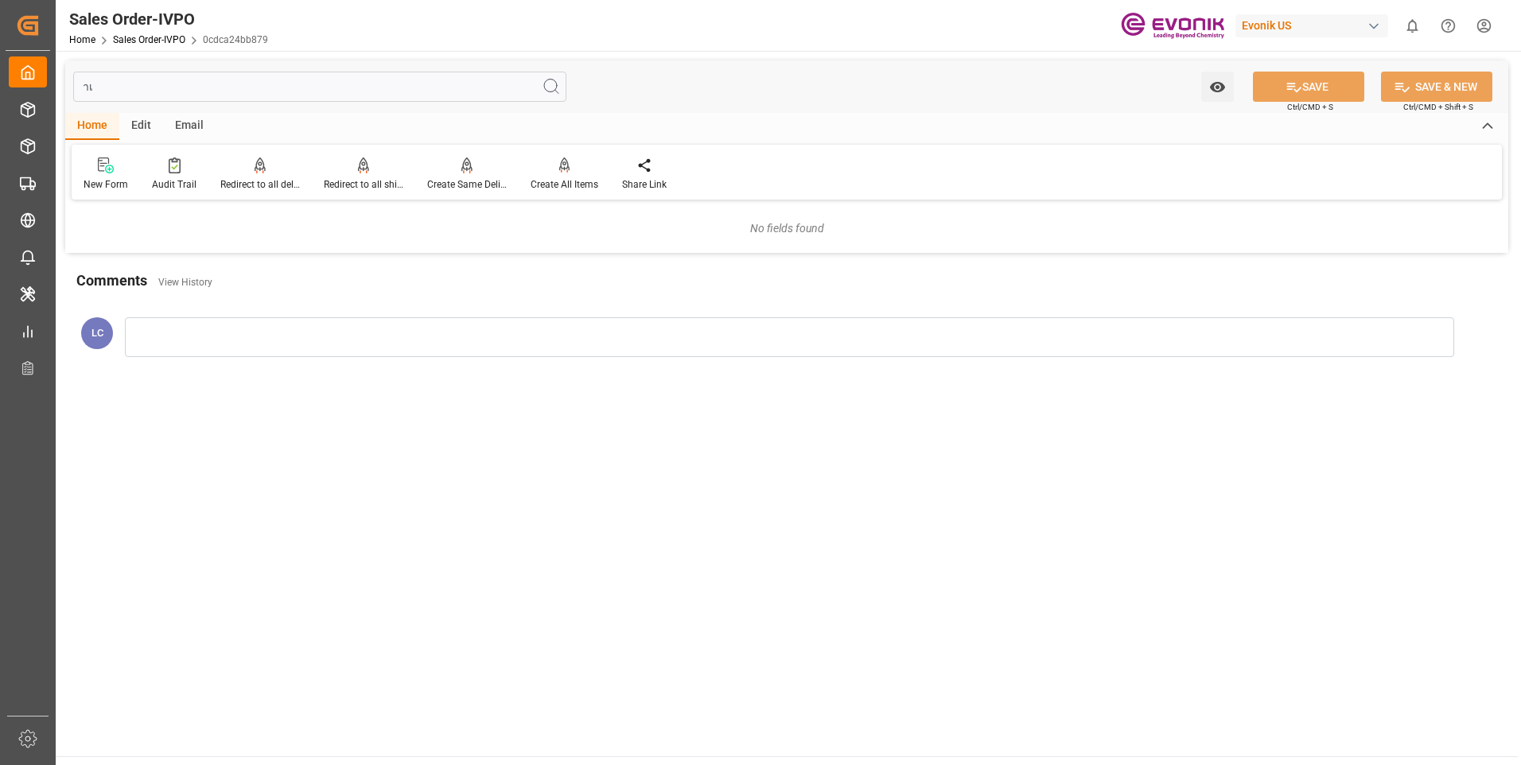
type input "ำ"
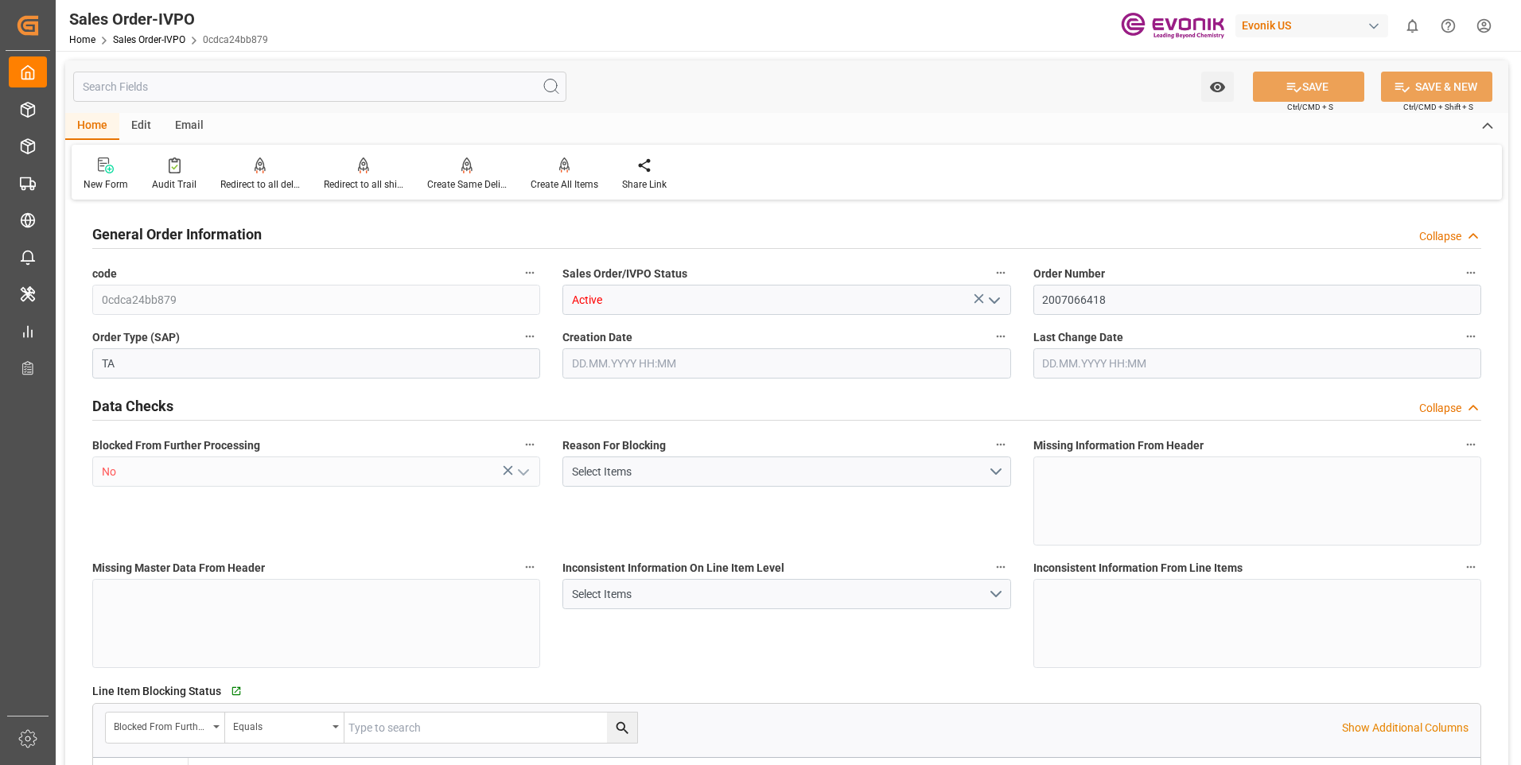
type input "INNSA"
type input "0"
type input "1"
type input "2"
type input "1"
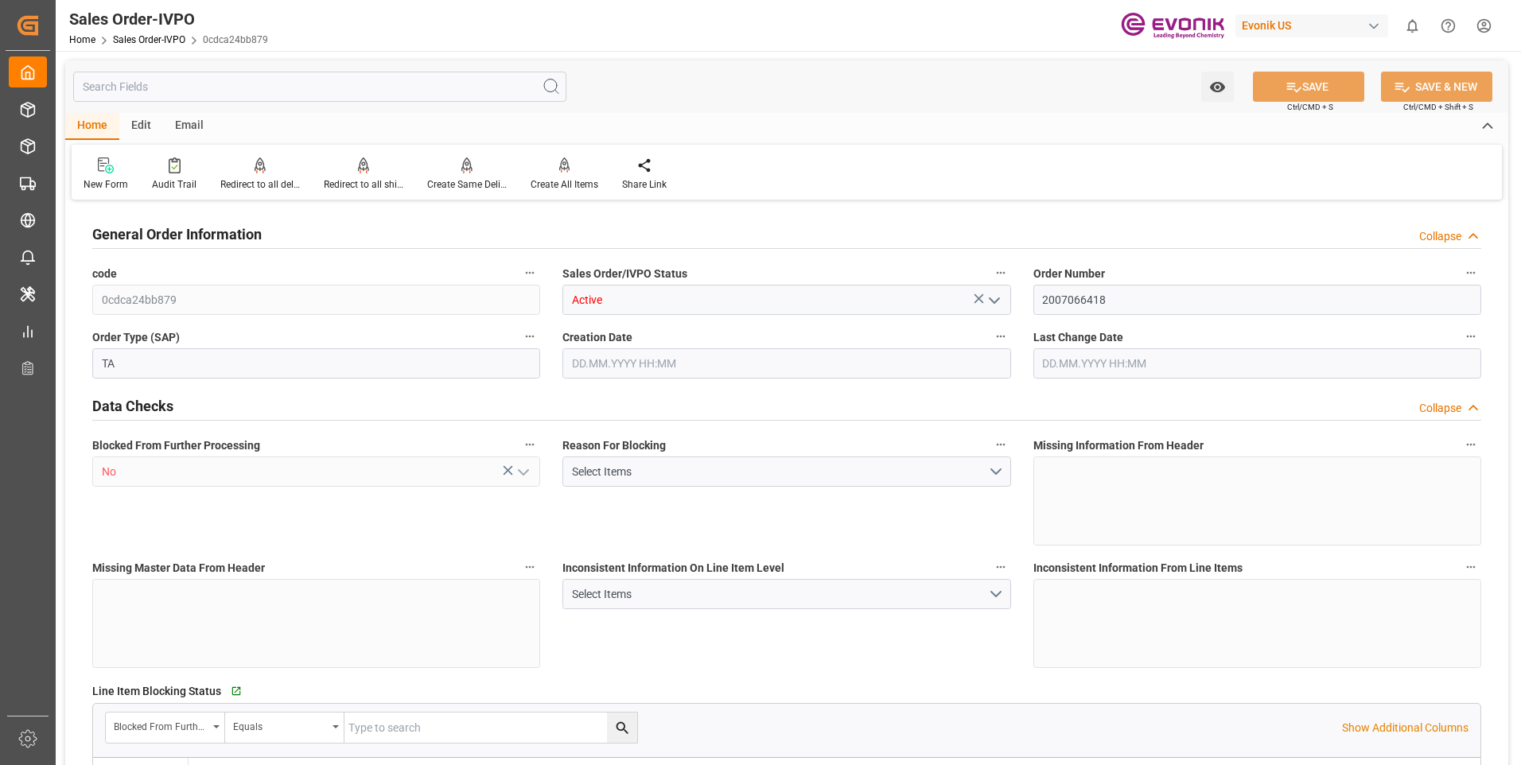
type input "19801.04"
type input "17.8516"
type input "17000"
type input "30"
type input "01.07.2025 19:28"
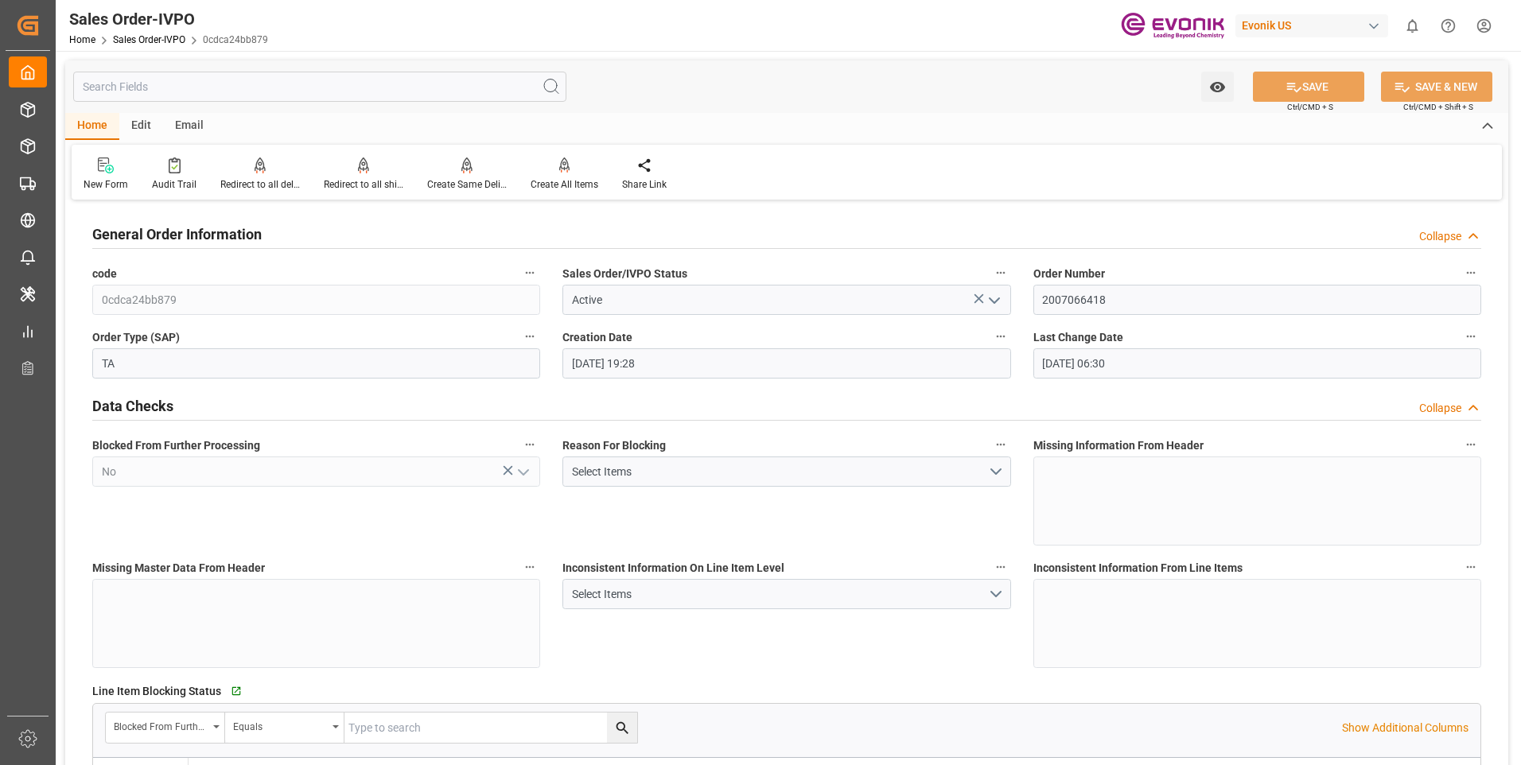
type input "13.08.2025 06:30"
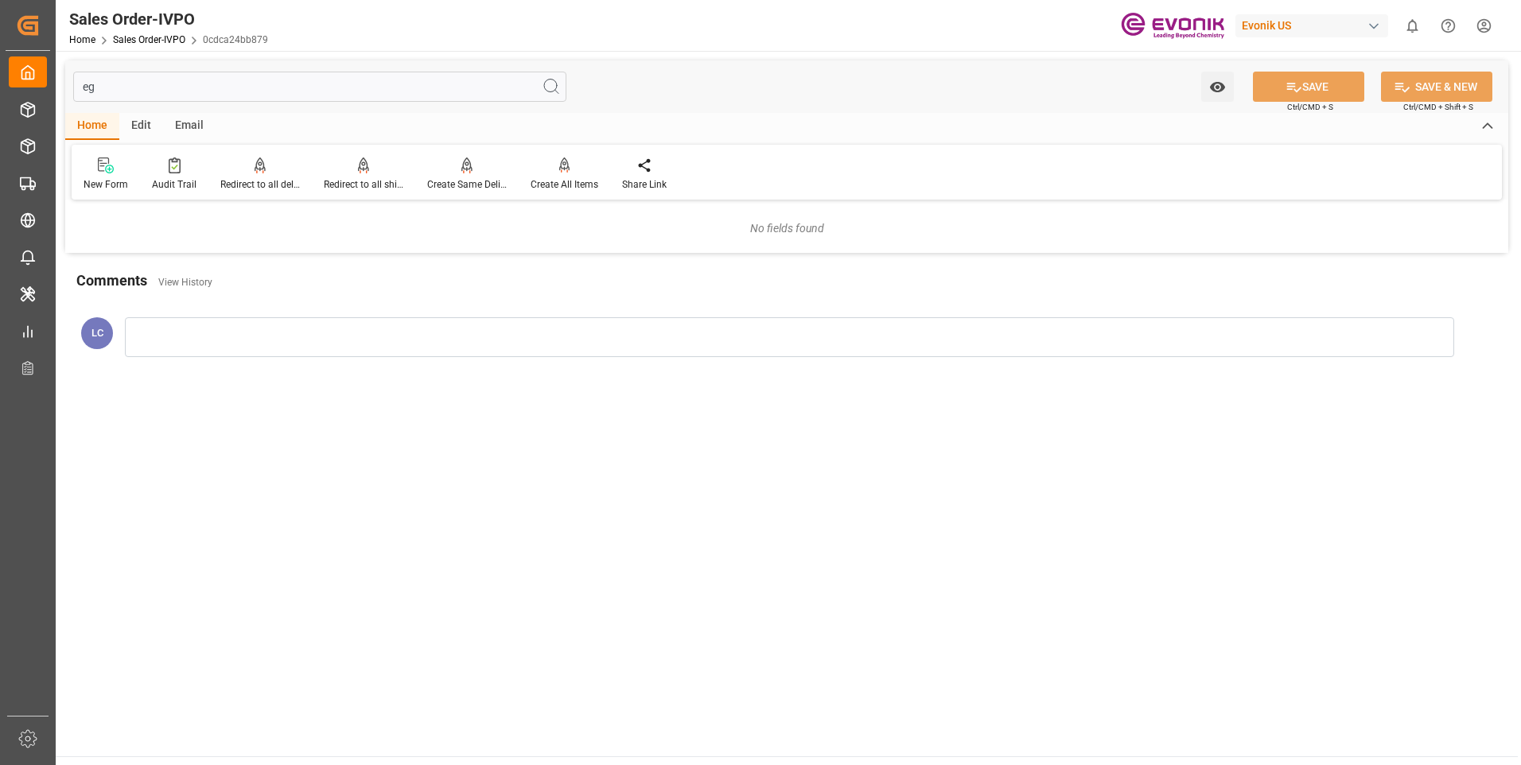
type input "e"
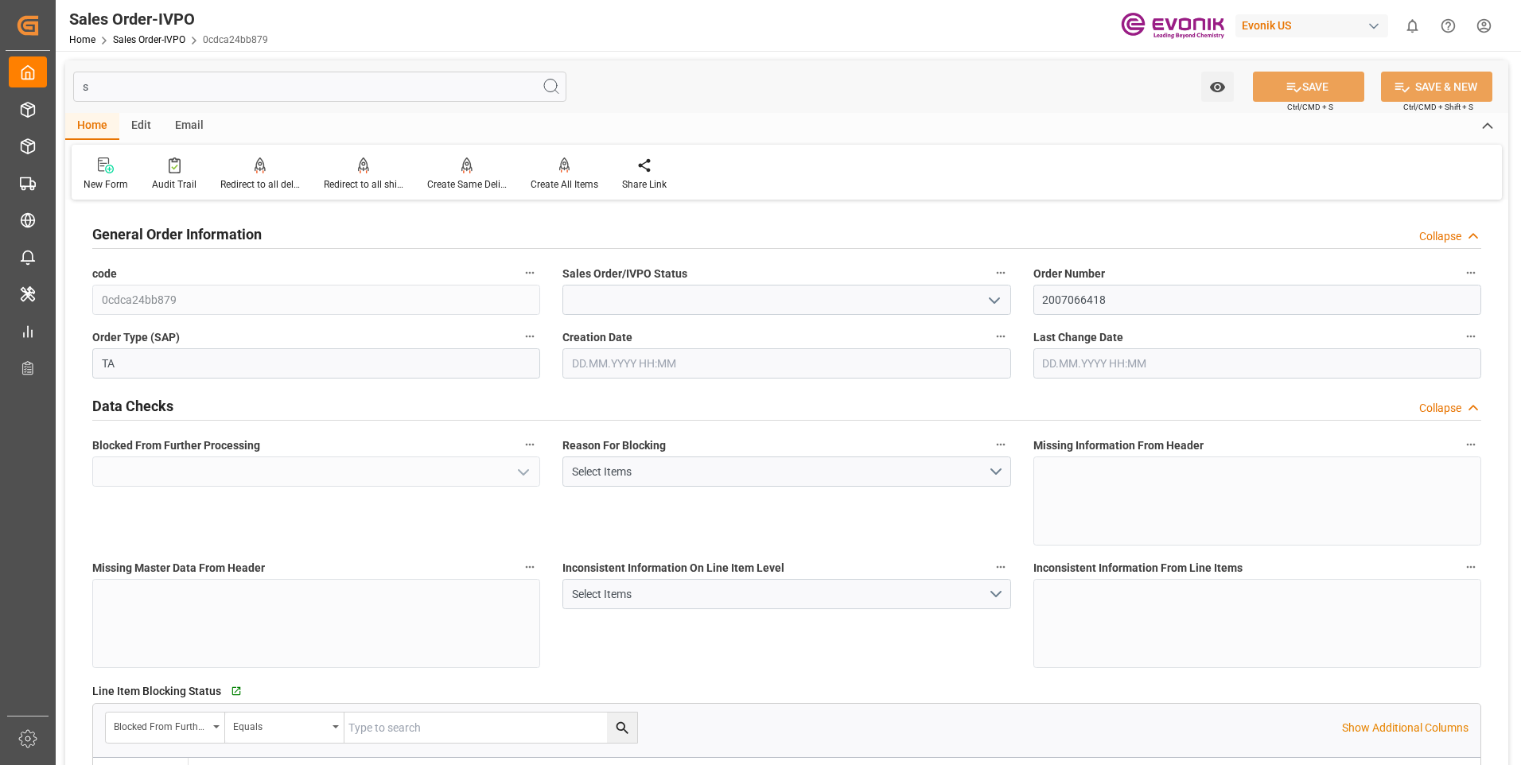
type input "sp"
type input "0"
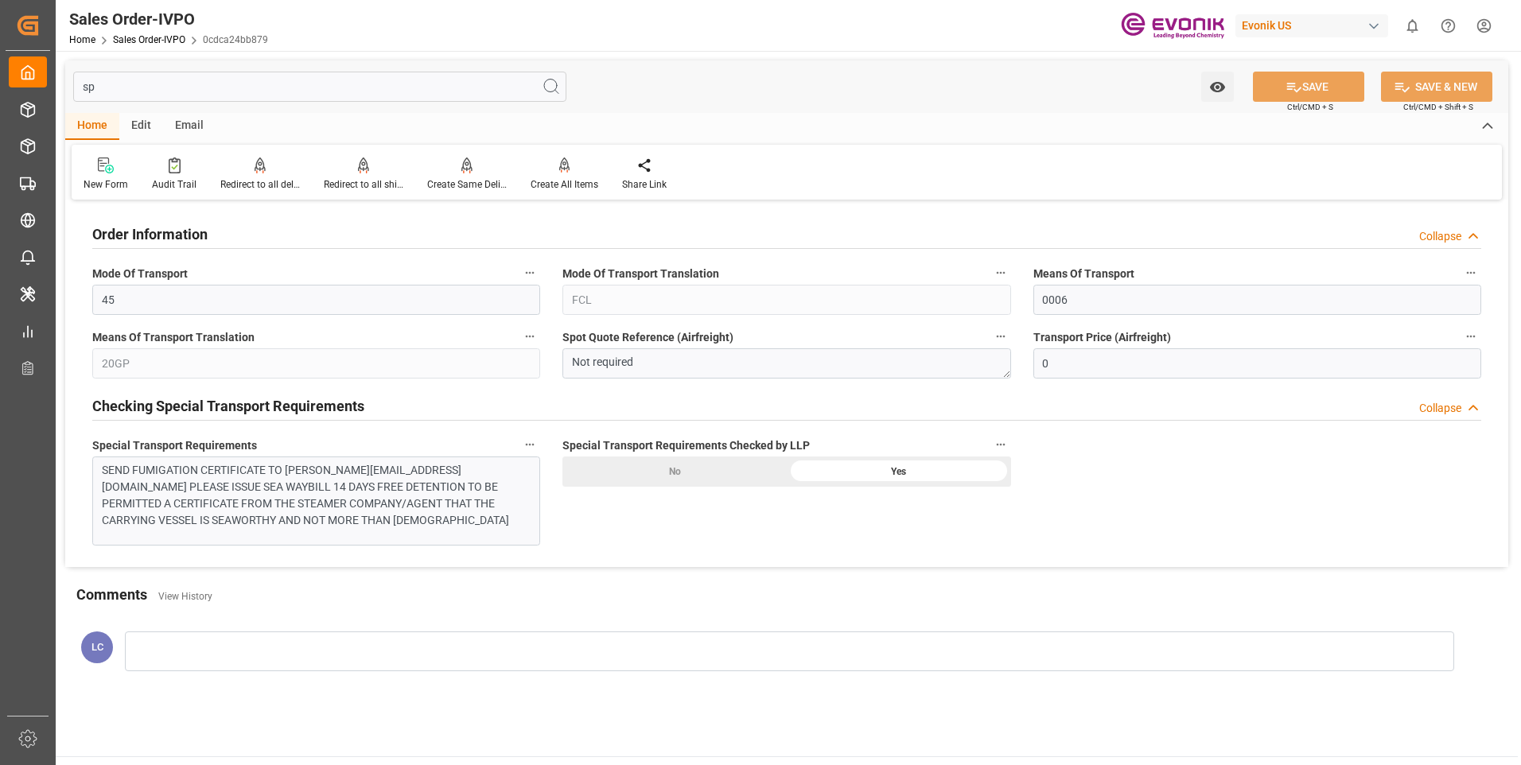
type input "spe"
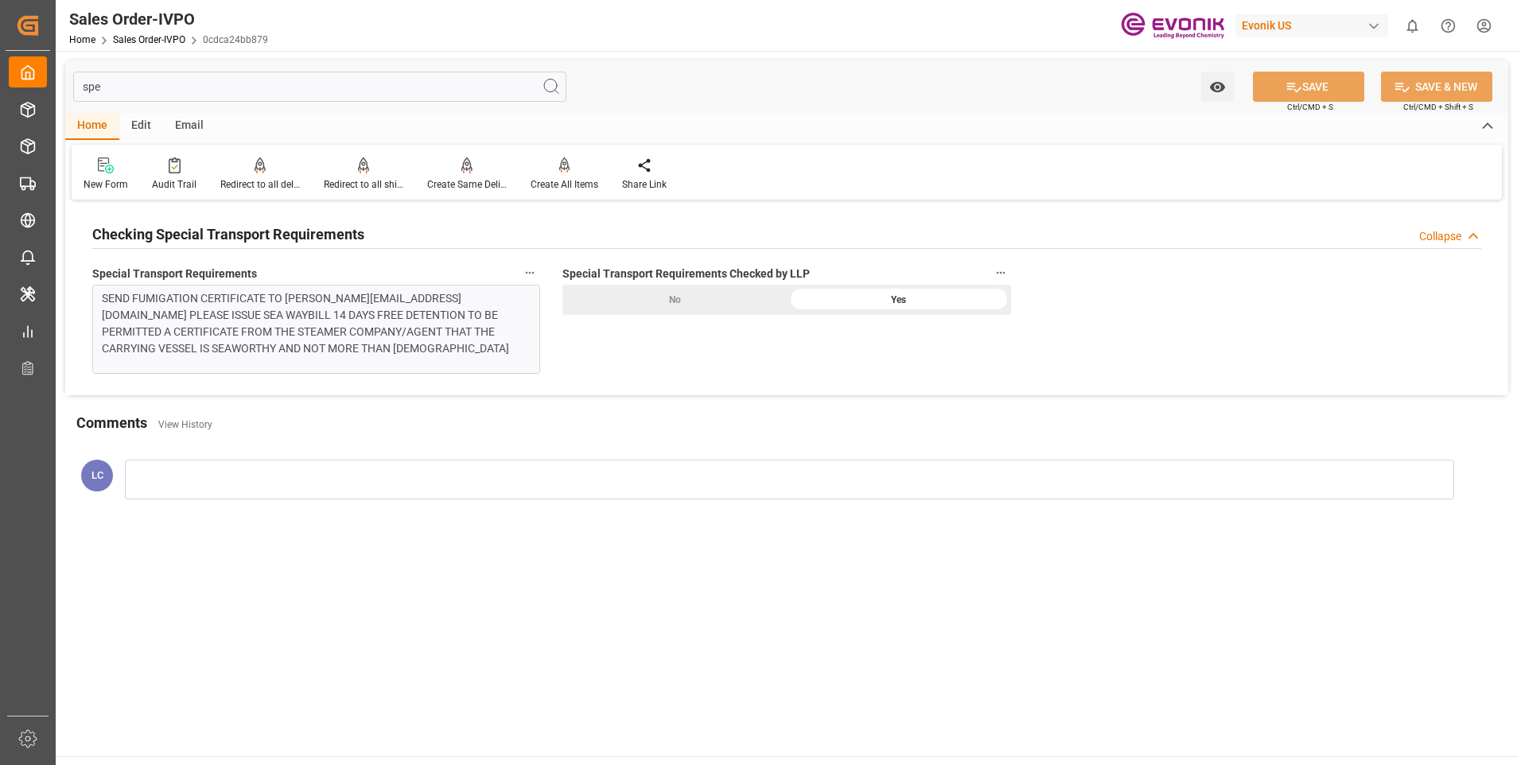
drag, startPoint x: 157, startPoint y: 77, endPoint x: 0, endPoint y: 72, distance: 157.6
click at [3, 72] on div "Created by potrace 1.15, written by Peter Selinger 2001-2017 Created by potrace…" at bounding box center [760, 382] width 1521 height 765
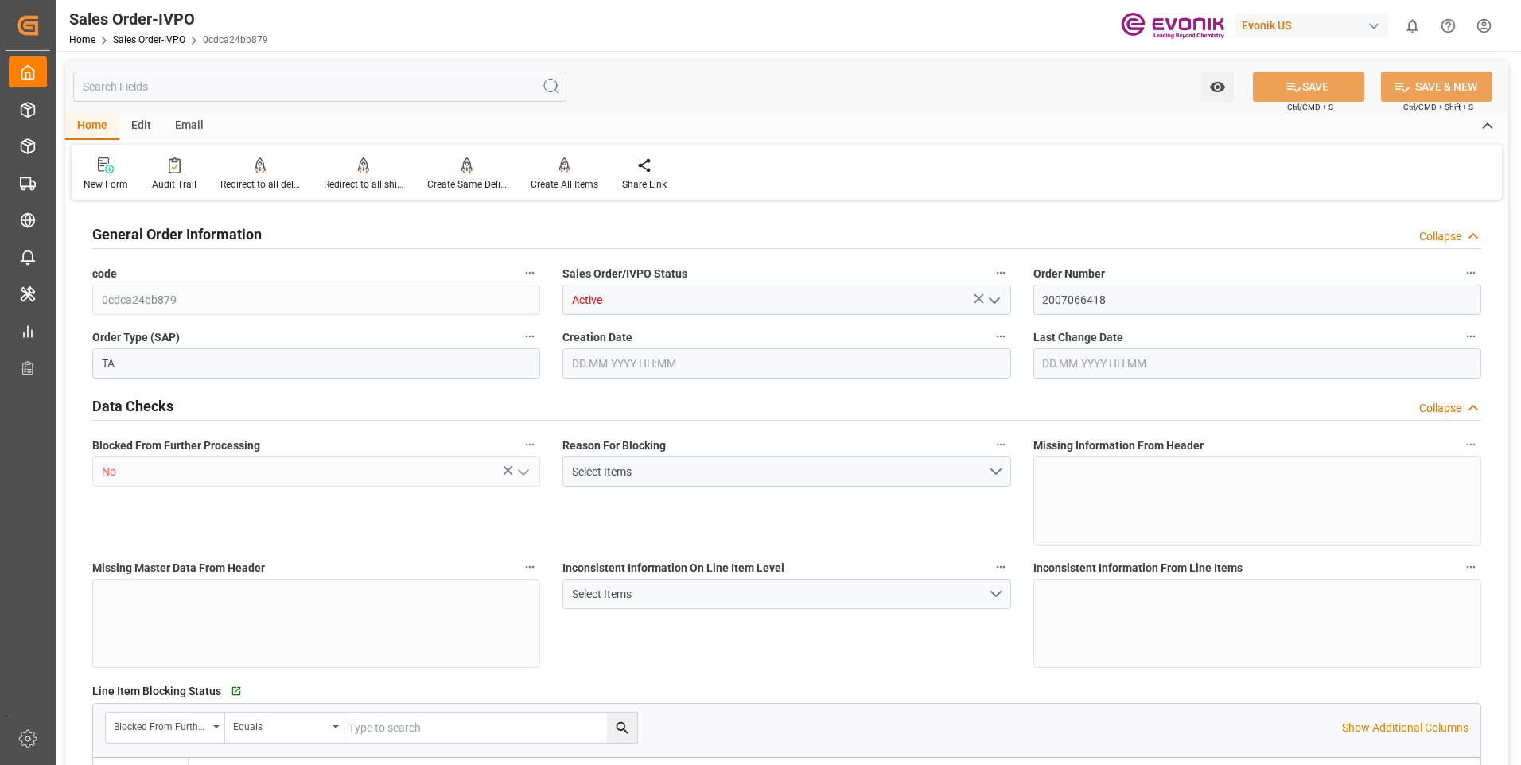
type input "0cdca24bb879"
type input "Active"
type input "2007066418"
type input "TA"
type input "No"
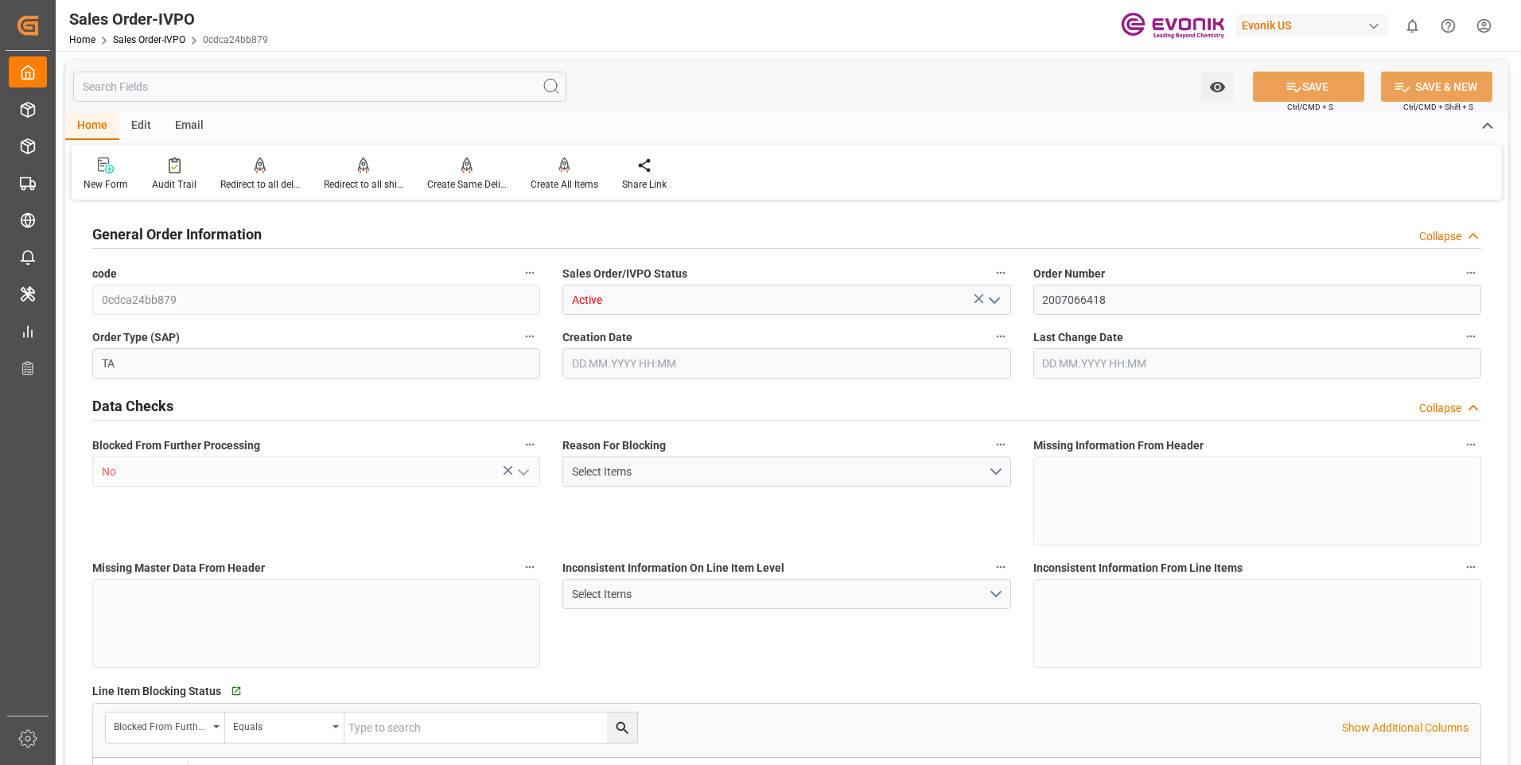
type input "P2P"
type input "45"
type input "FCL"
type input "0006"
type input "20GP"
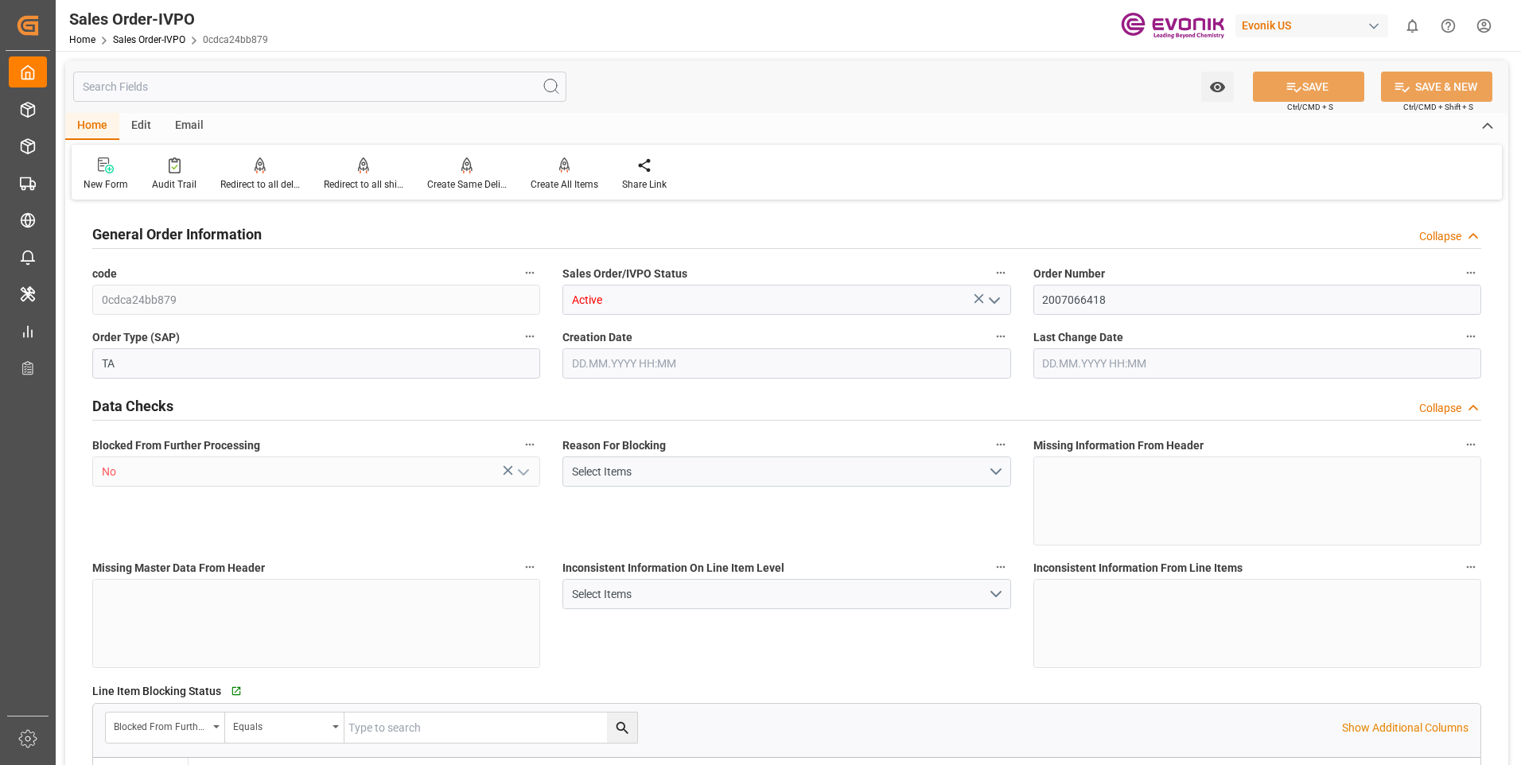
type textarea "No Tank Container"
type input "PT/15962"
type input "24"
type input "SM AO Active Oxygens"
type input "Smart Materials"
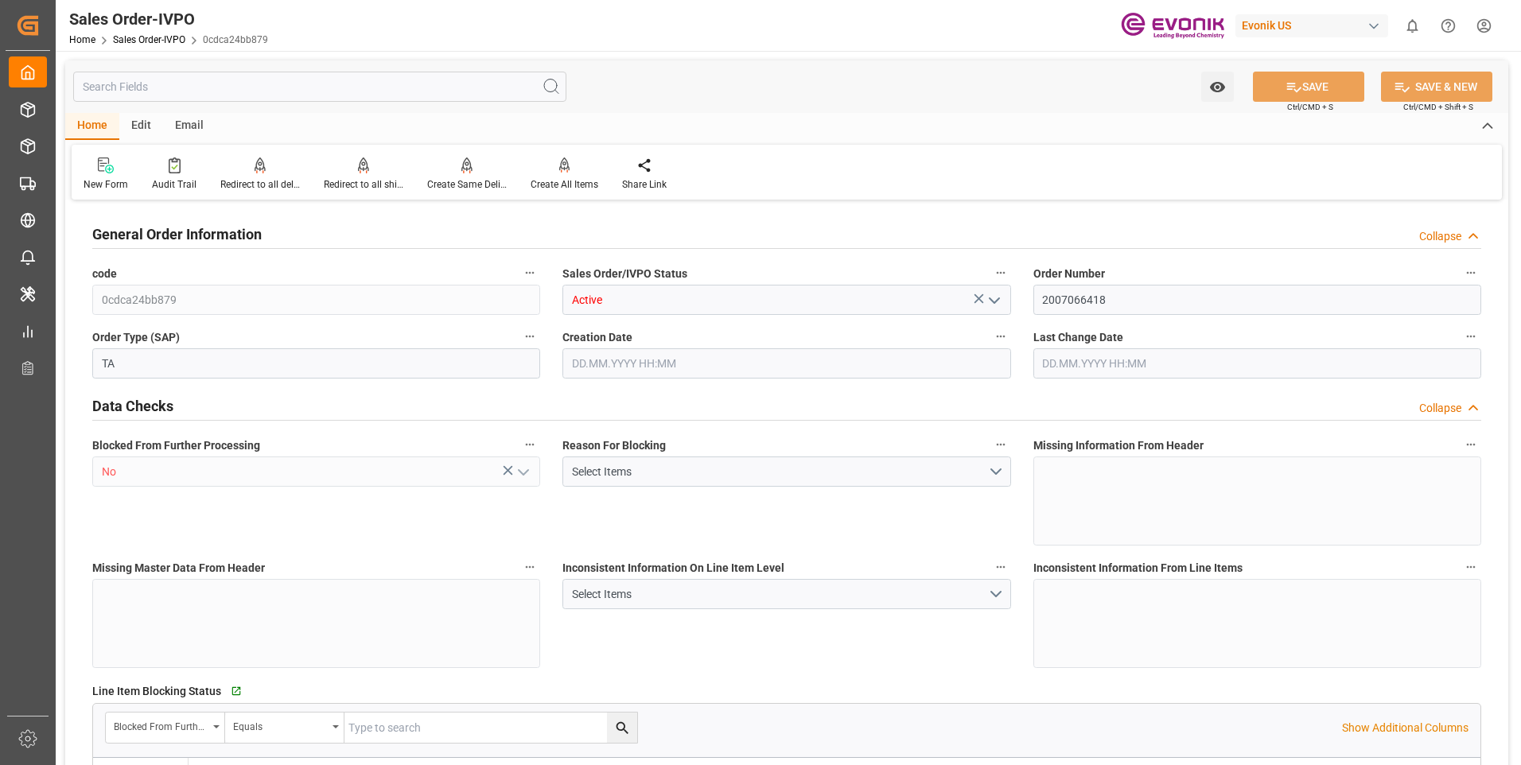
type input "CIF"
type input "NHAVA SHEVA"
type input "[PERSON_NAME] ([PERSON_NAME])"
type textarea "Not required"
type textarea "RESELLER"
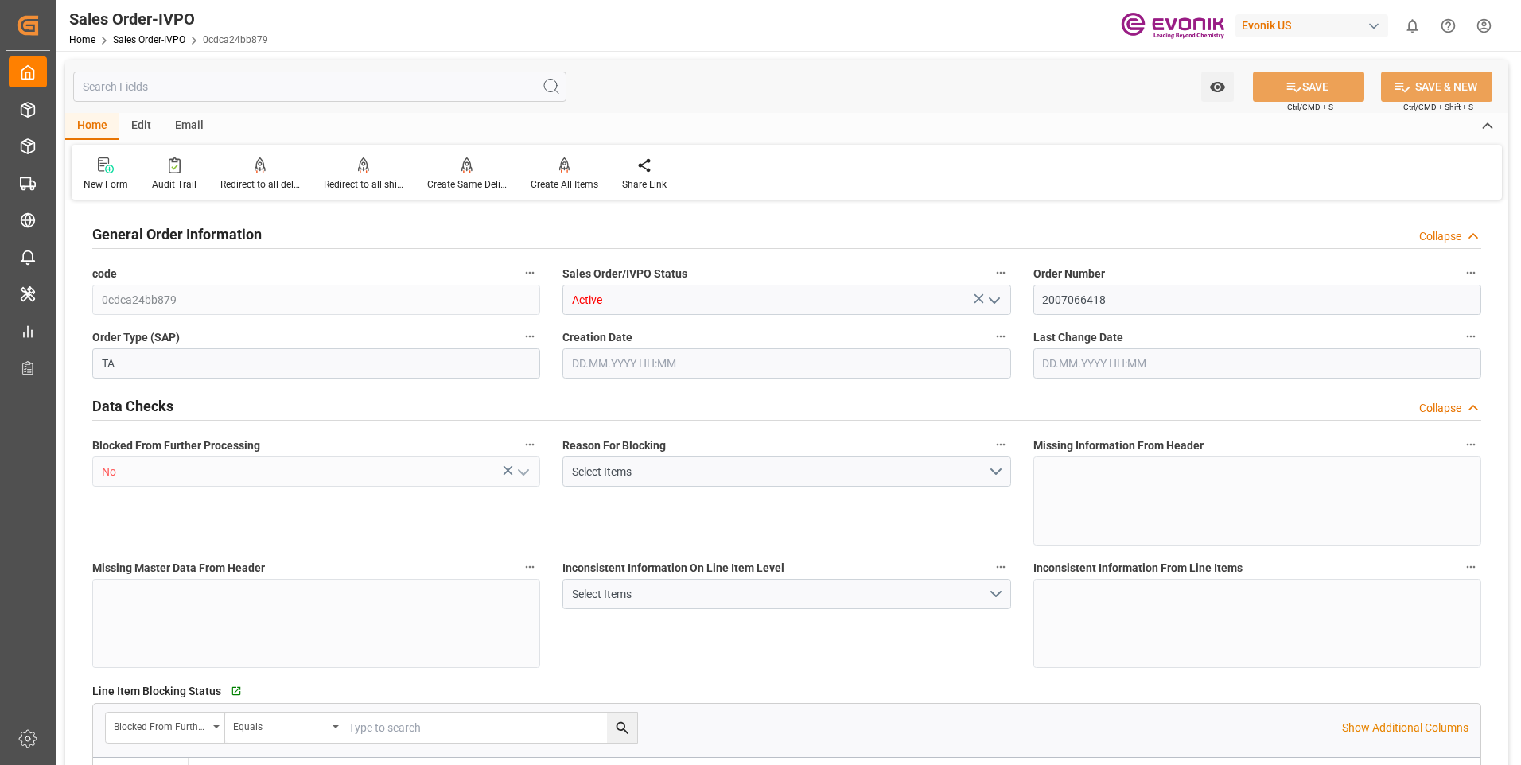
type textarea "0393005780"
type textarea "PLEASE ISSUE SEA WAYBILL & DOCS EMAIL ONLY IEC: 0393005780/GST: 27AANPS8580LIZO…"
type input "IN"
type input "Done"
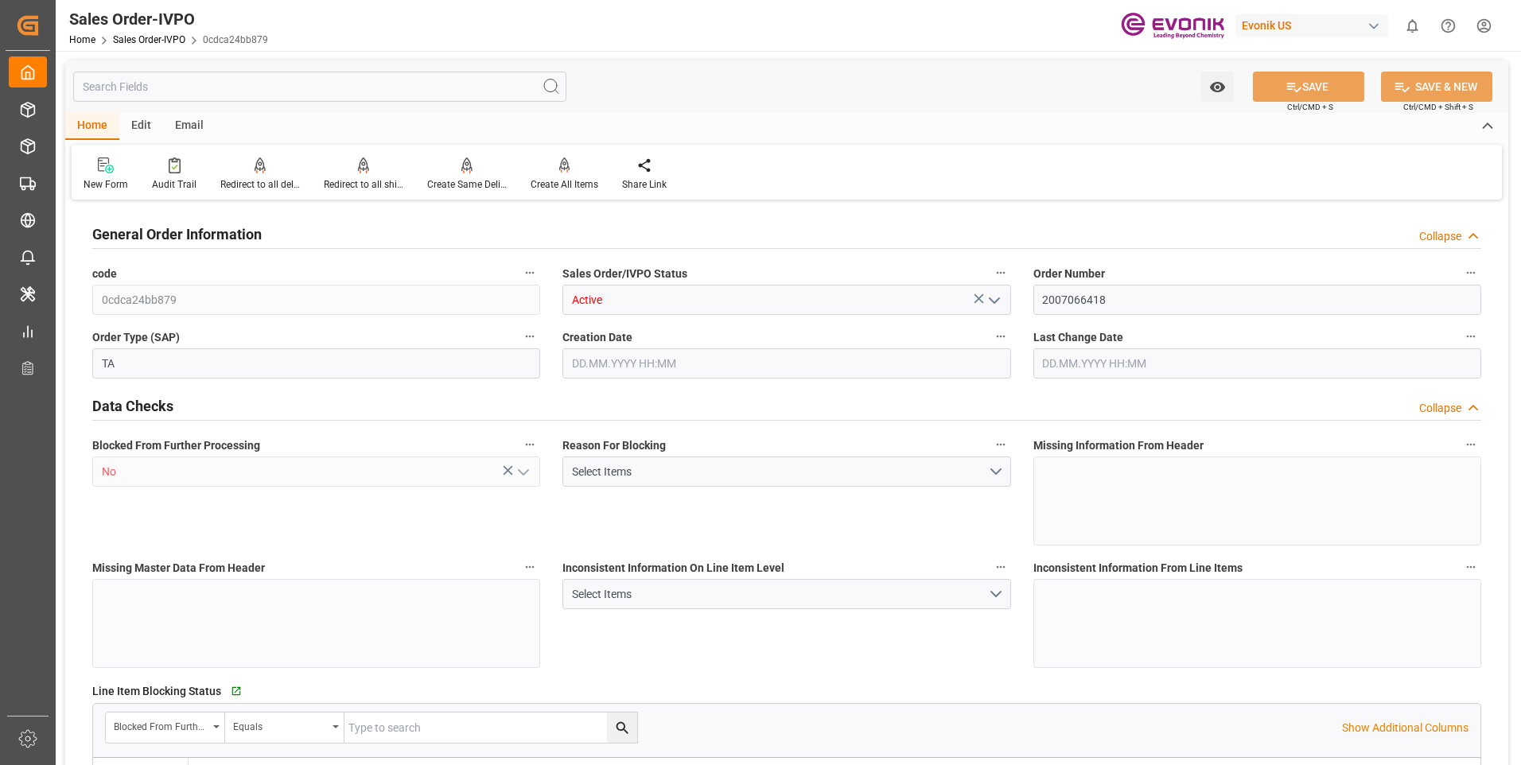
type input "20GP"
type input "Done"
type input "INNSA"
type input "0"
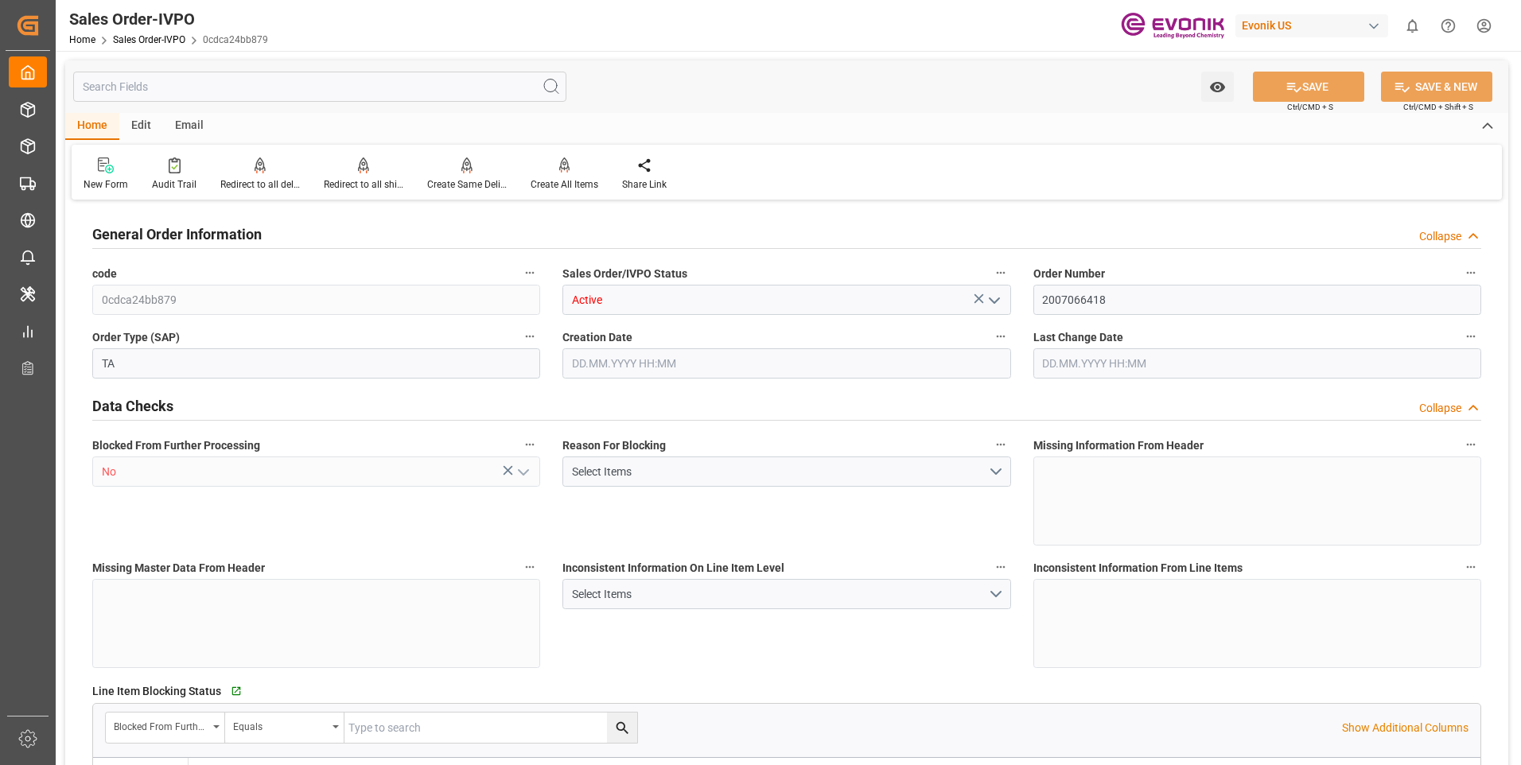
type input "1"
type input "2"
type input "1"
type input "19801.04"
type input "17.8516"
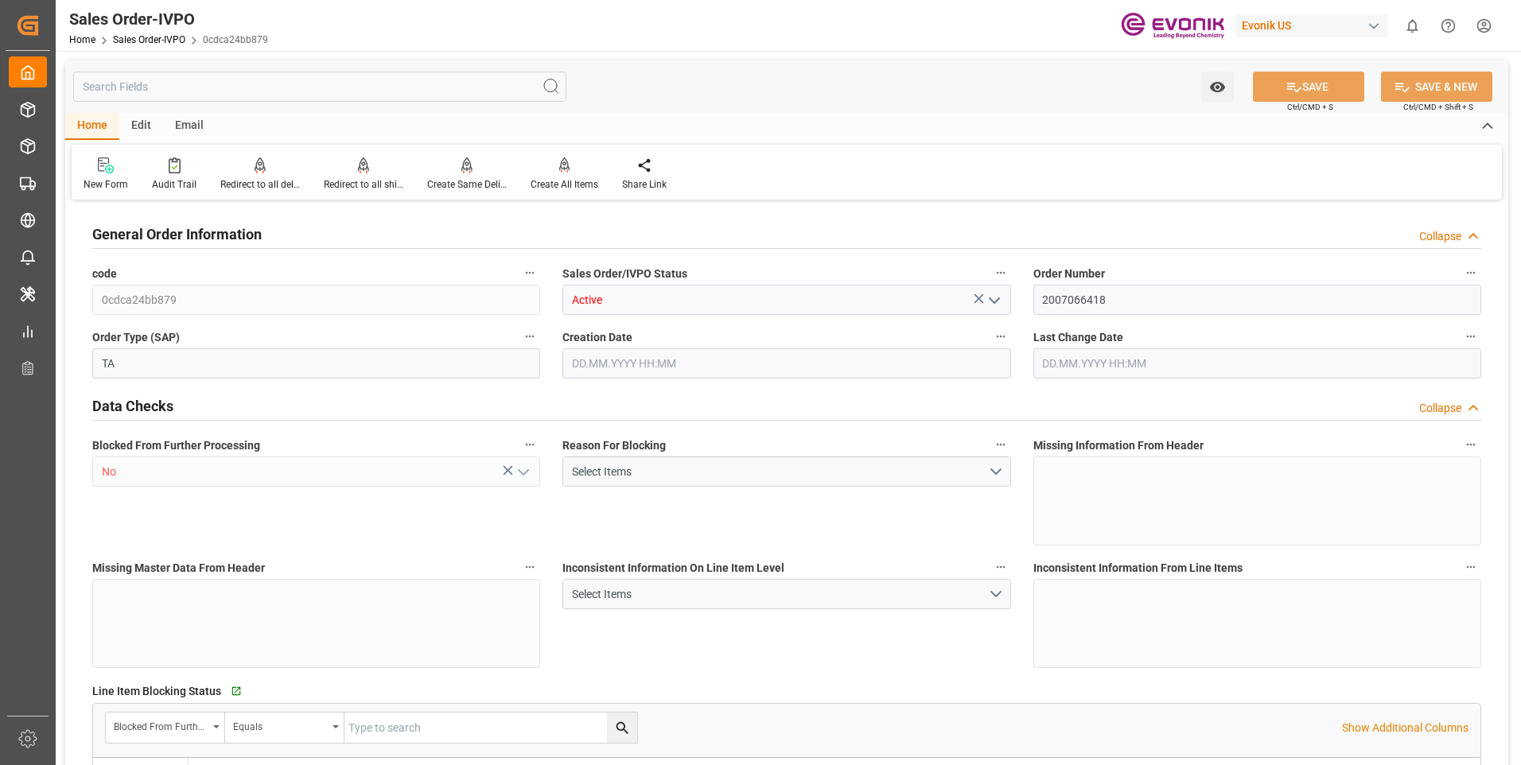
type input "17000"
type input "30"
type input "01.07.2025 19:28"
type input "13.08.2025 06:30"
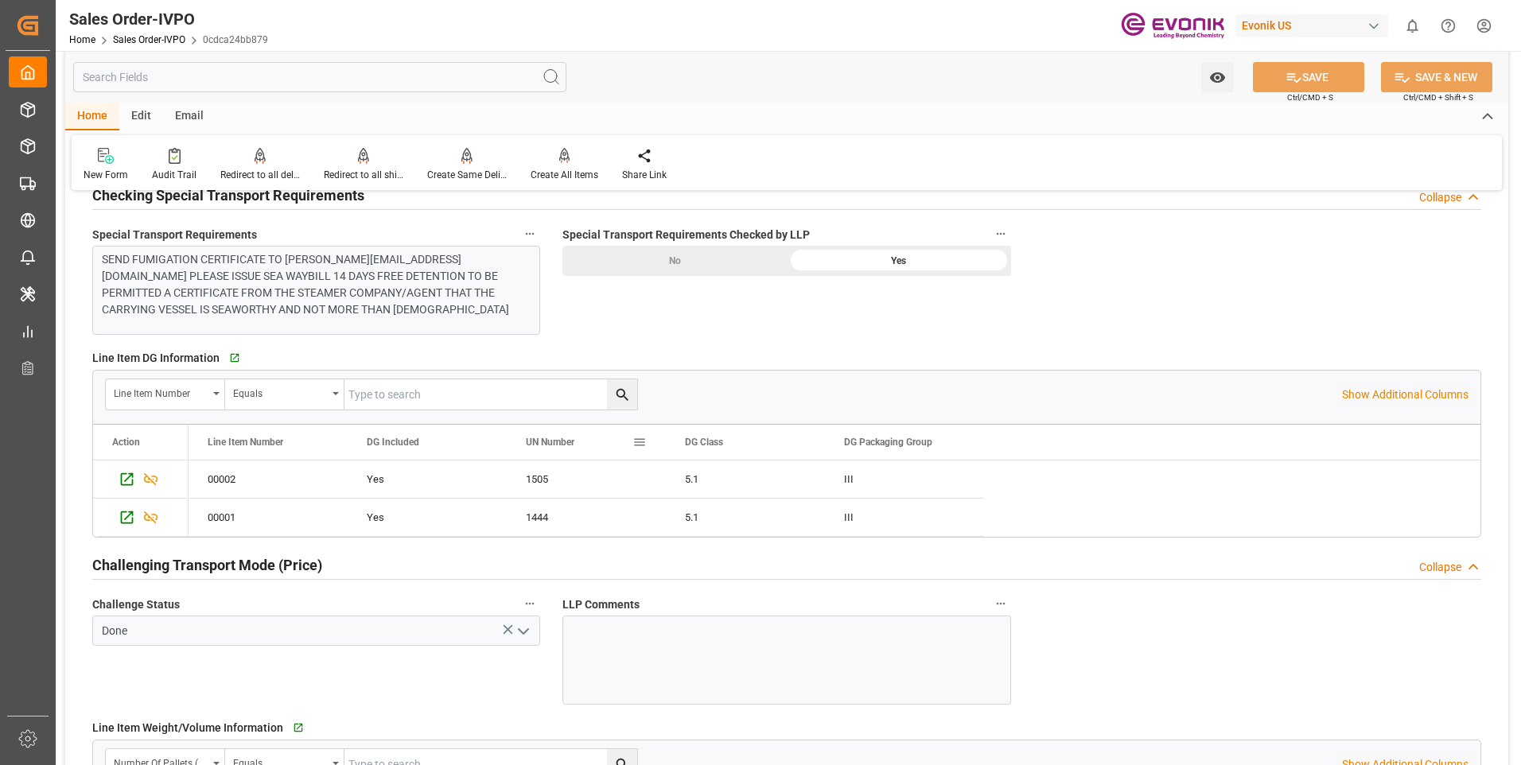
scroll to position [1988, 0]
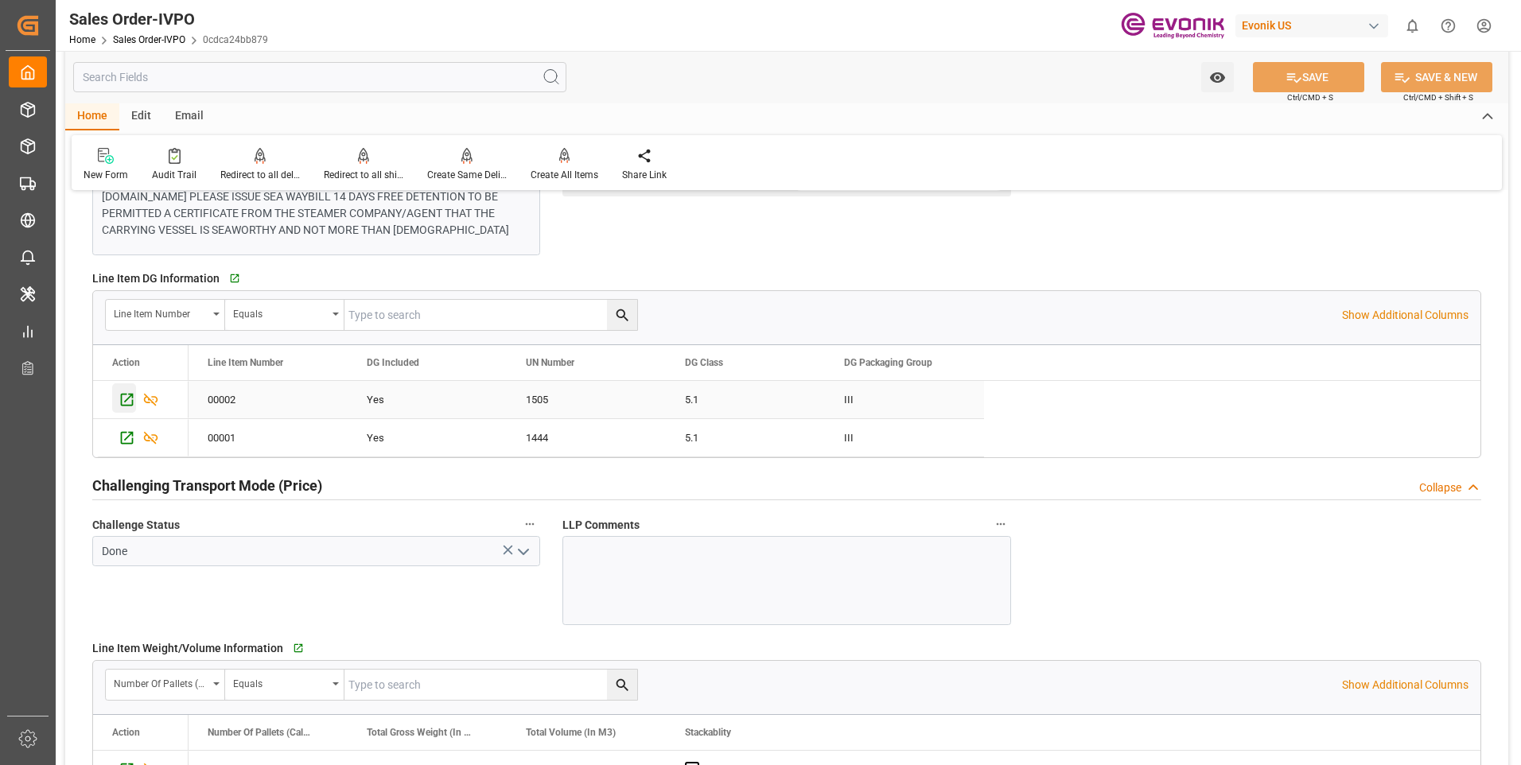
click at [122, 396] on icon "Press SPACE to select this row." at bounding box center [127, 400] width 13 height 13
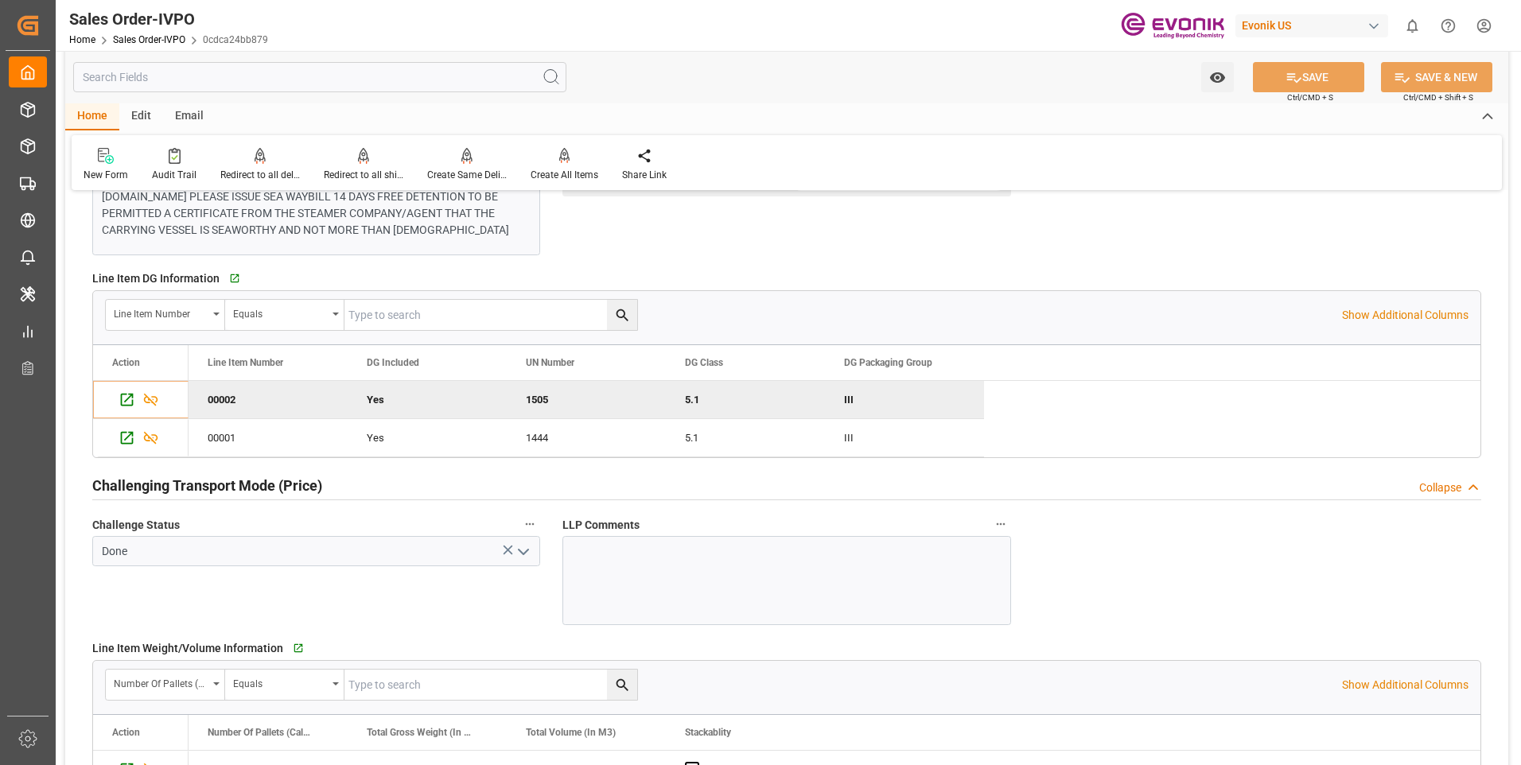
click at [1397, 224] on div "General Order Information Collapse code 0cdca24bb879 Sales Order/IVPO Status Ac…" at bounding box center [786, 34] width 1443 height 3637
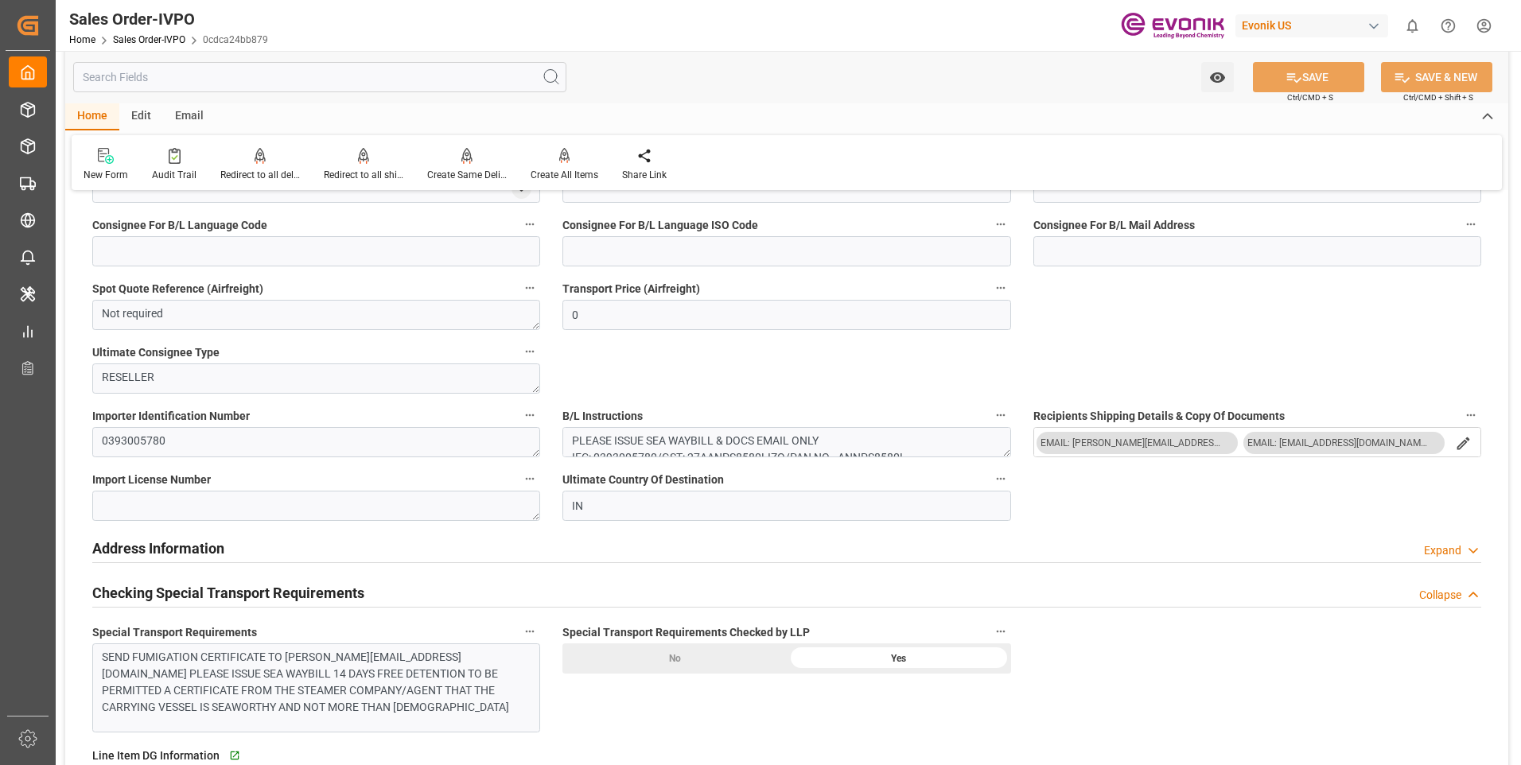
scroll to position [1193, 0]
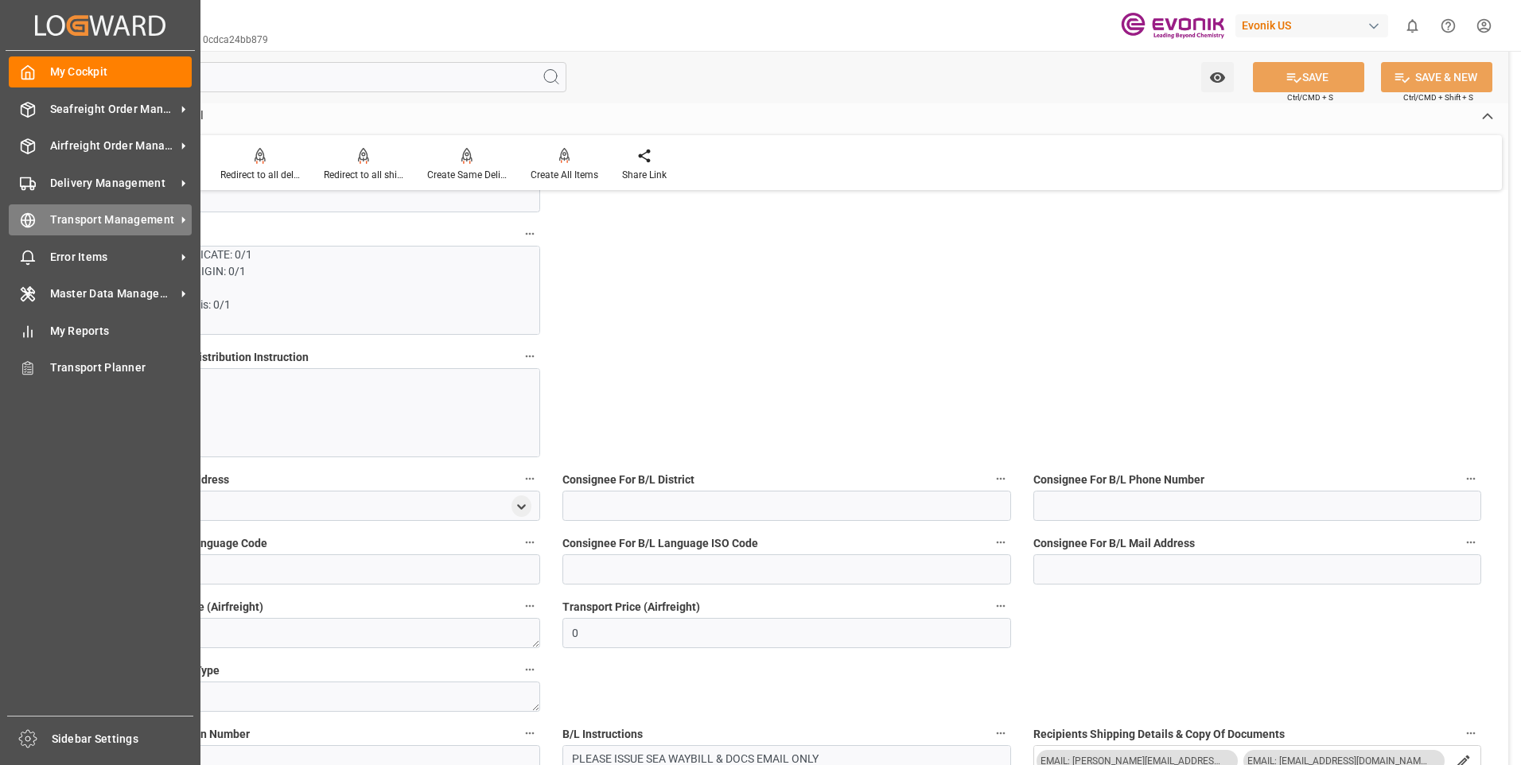
click at [65, 210] on div "Transport Management Transport Management" at bounding box center [100, 219] width 183 height 31
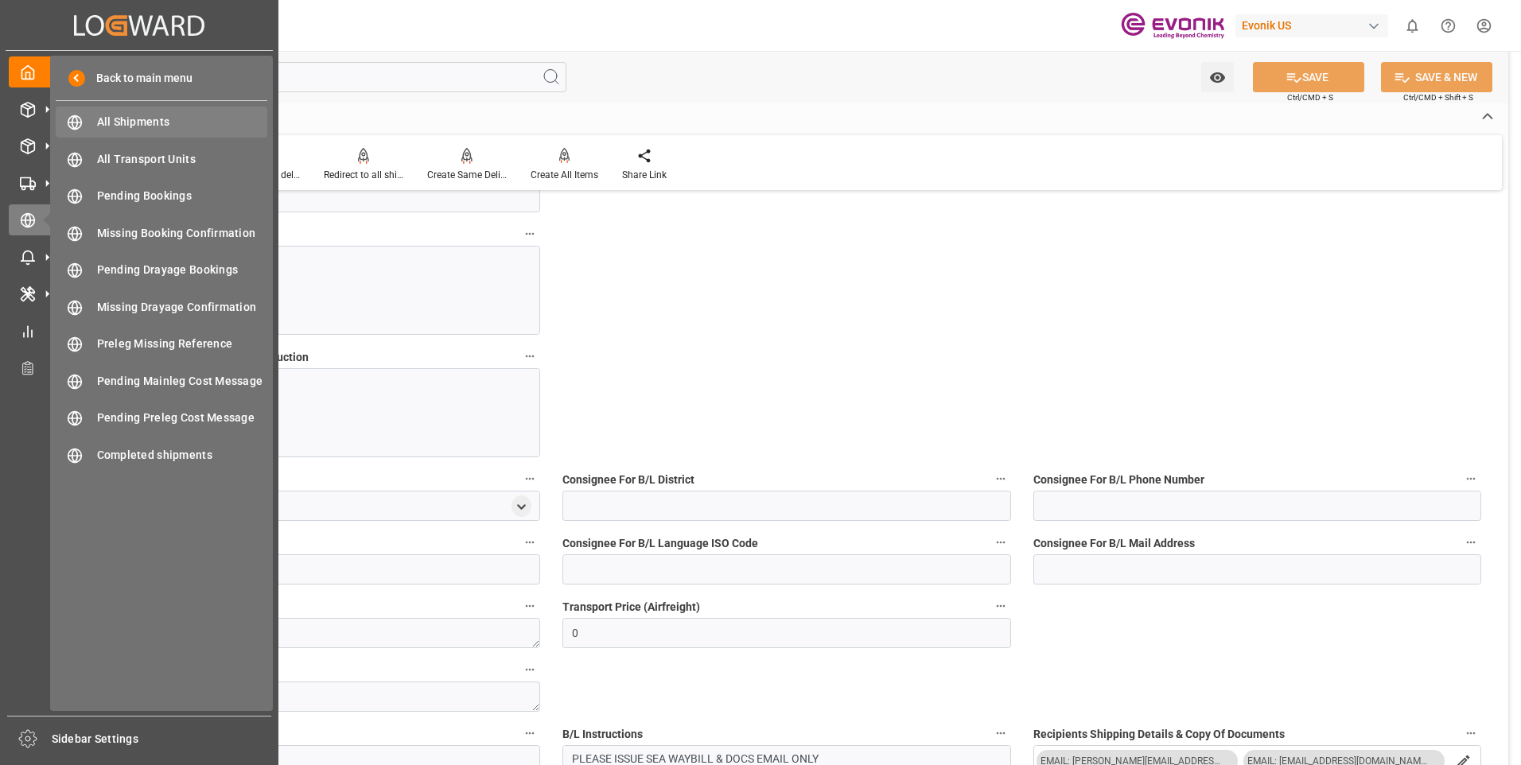
click at [130, 122] on span "All Shipments" at bounding box center [182, 122] width 171 height 17
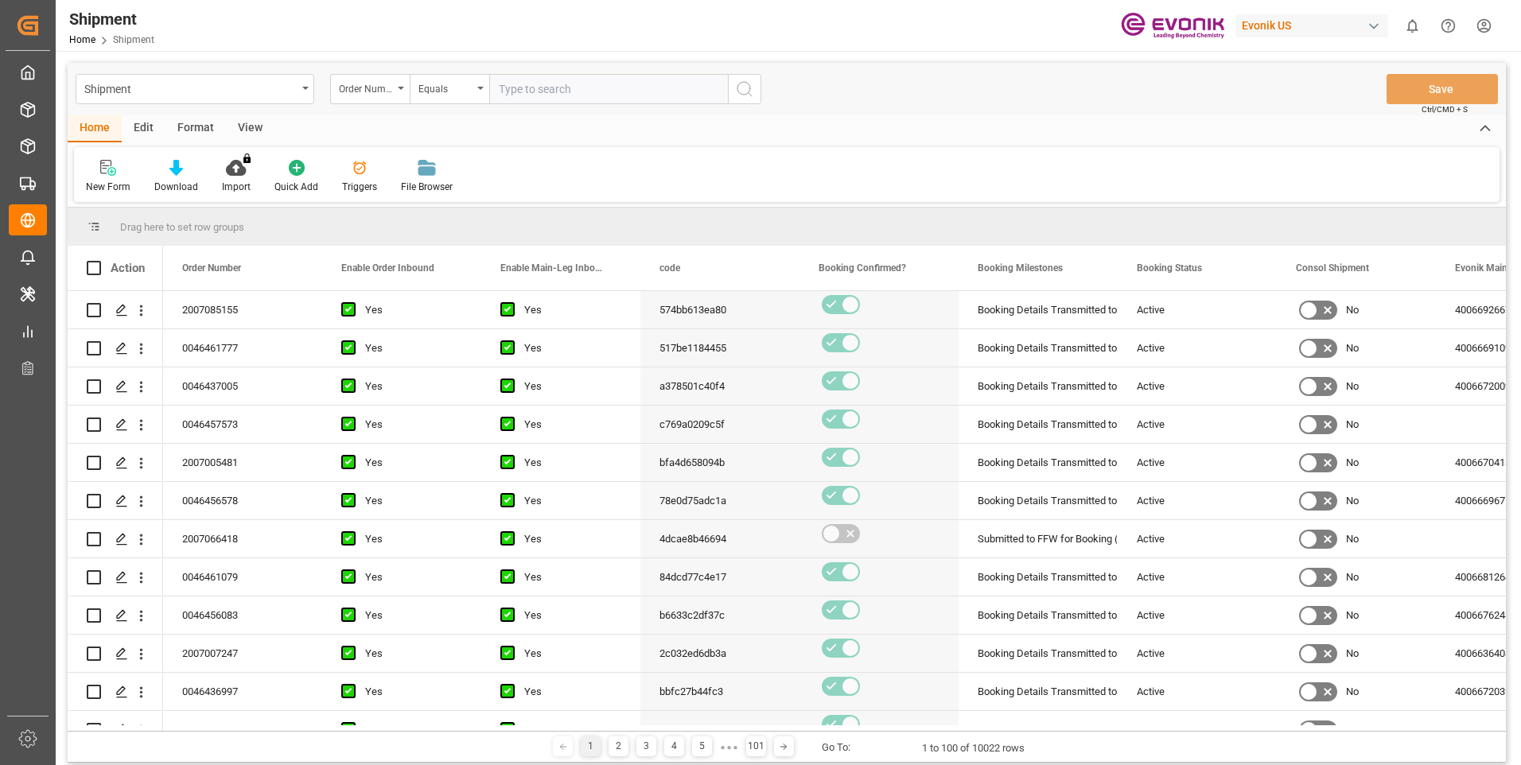
click at [531, 86] on input "text" at bounding box center [608, 89] width 239 height 30
type input "2007066418"
click at [739, 82] on icon "search button" at bounding box center [744, 89] width 19 height 19
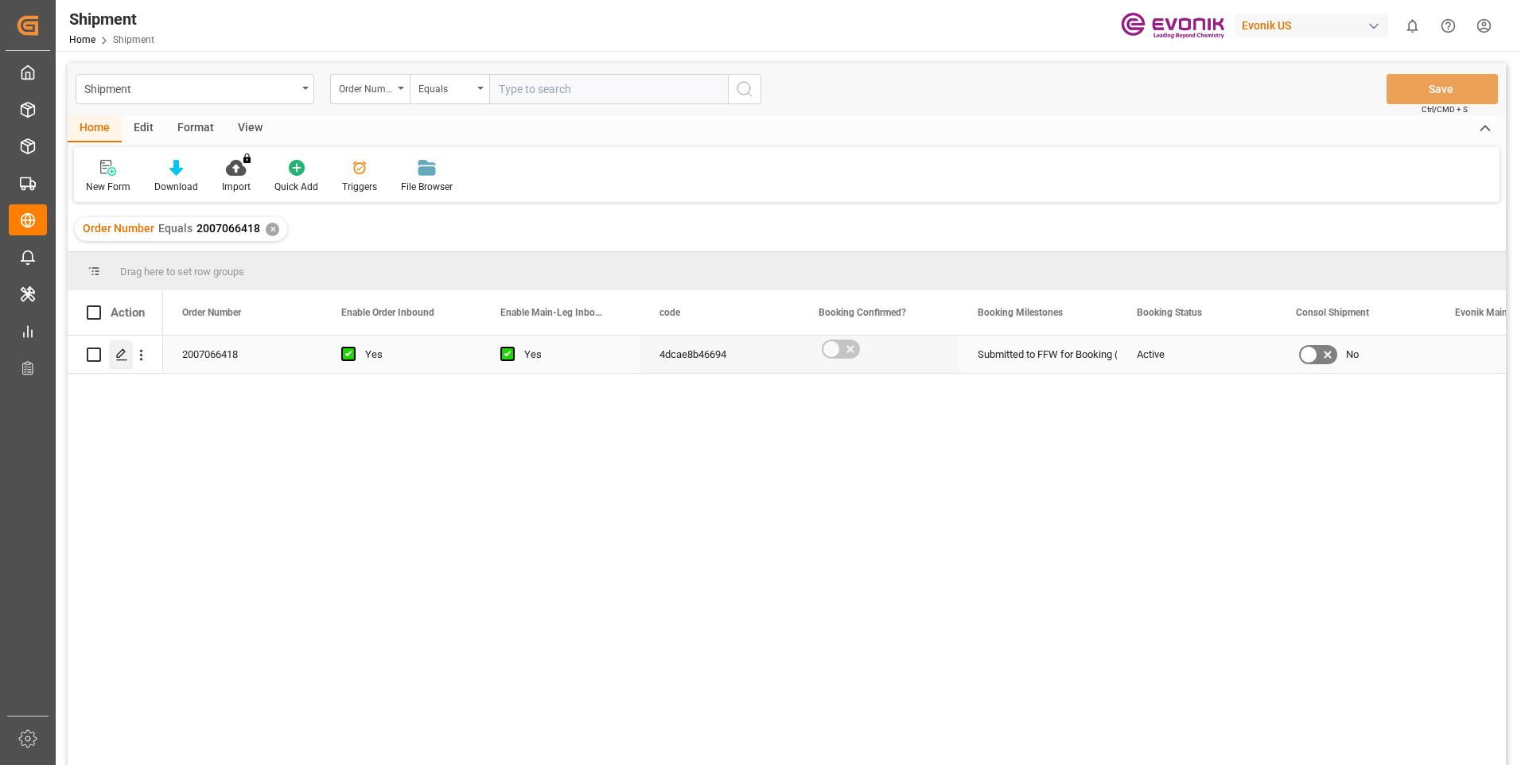
click at [118, 357] on polygon "Press SPACE to select this row." at bounding box center [121, 354] width 8 height 8
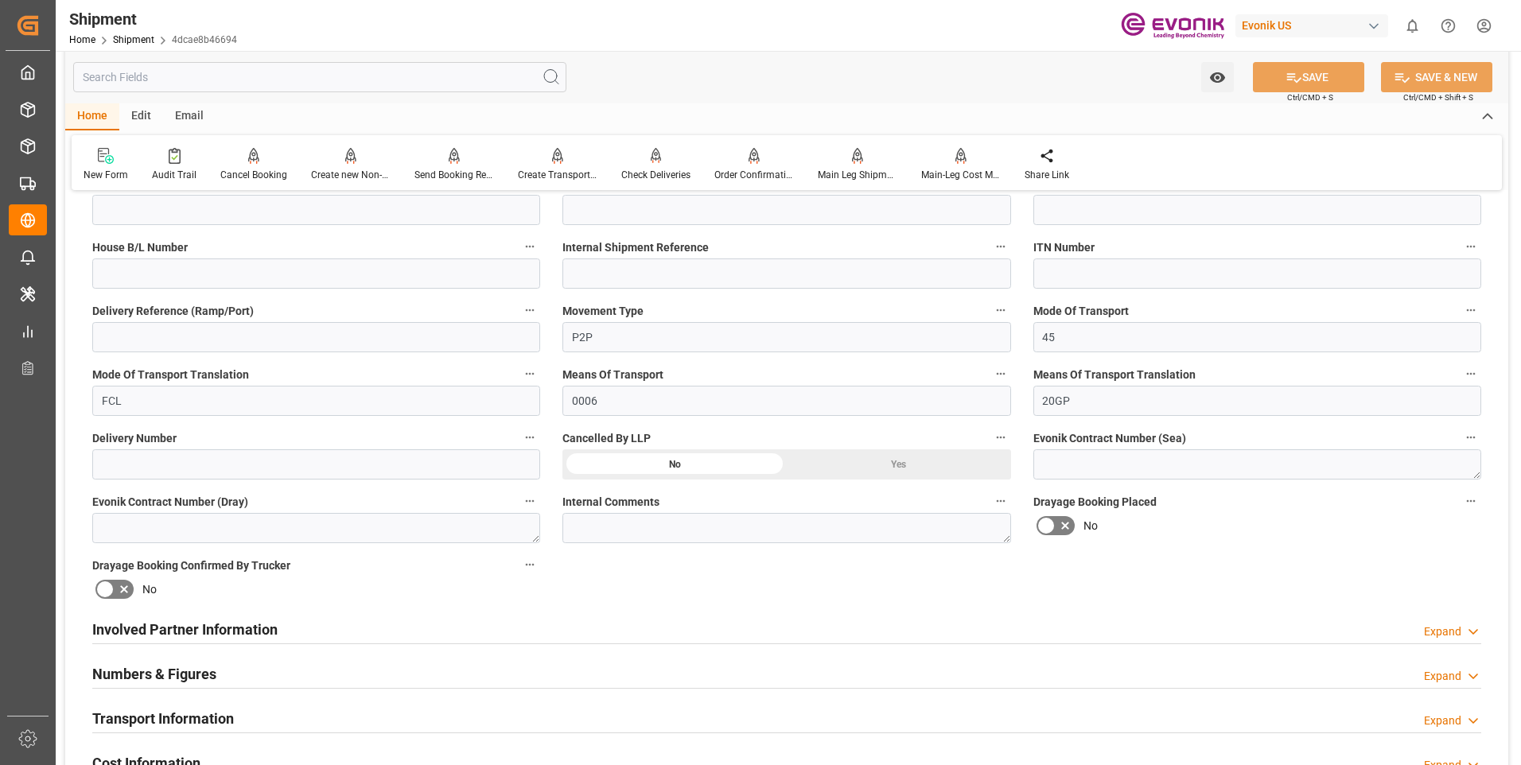
scroll to position [636, 0]
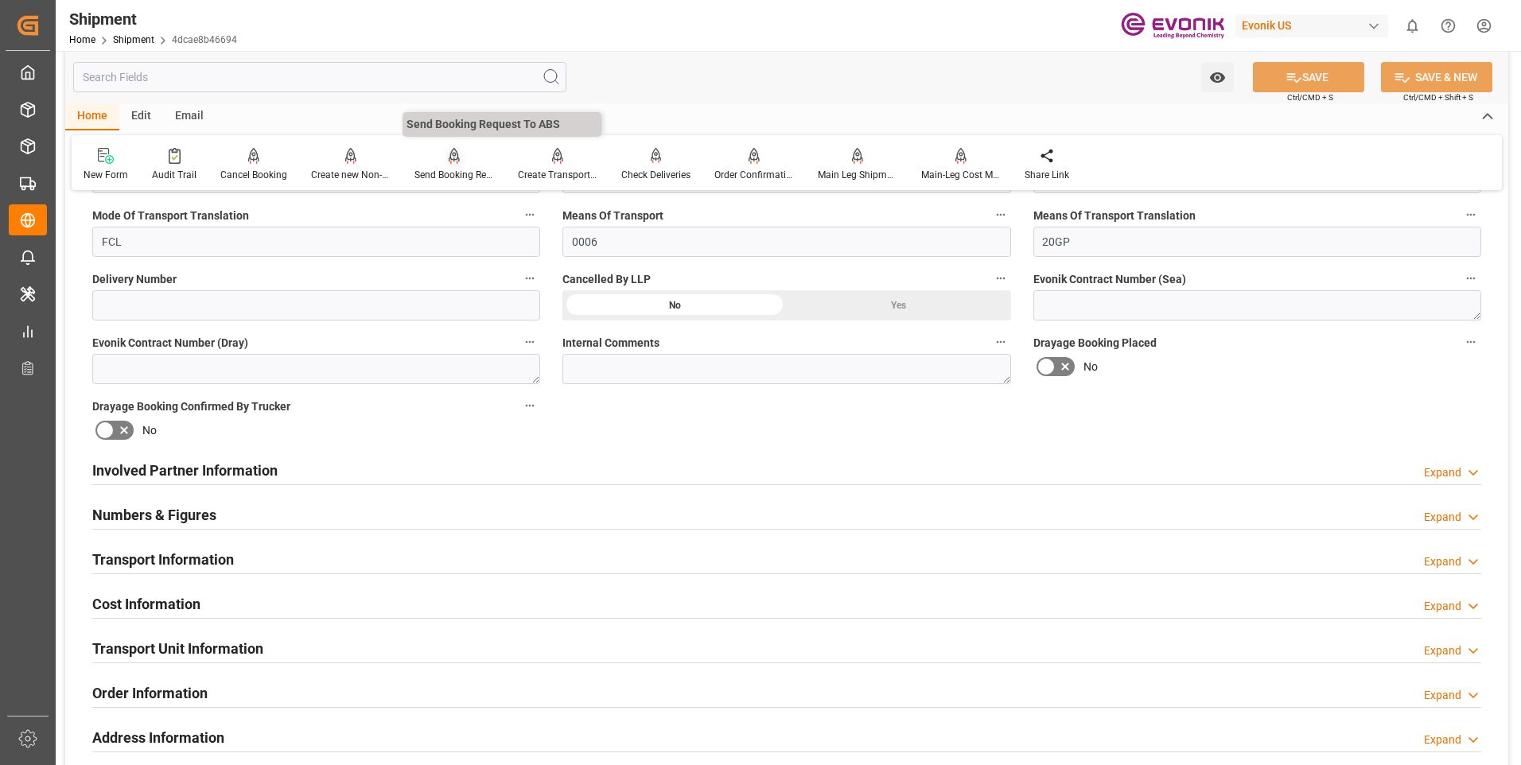
click at [458, 165] on div "Send Booking Request To ABS" at bounding box center [453, 164] width 103 height 35
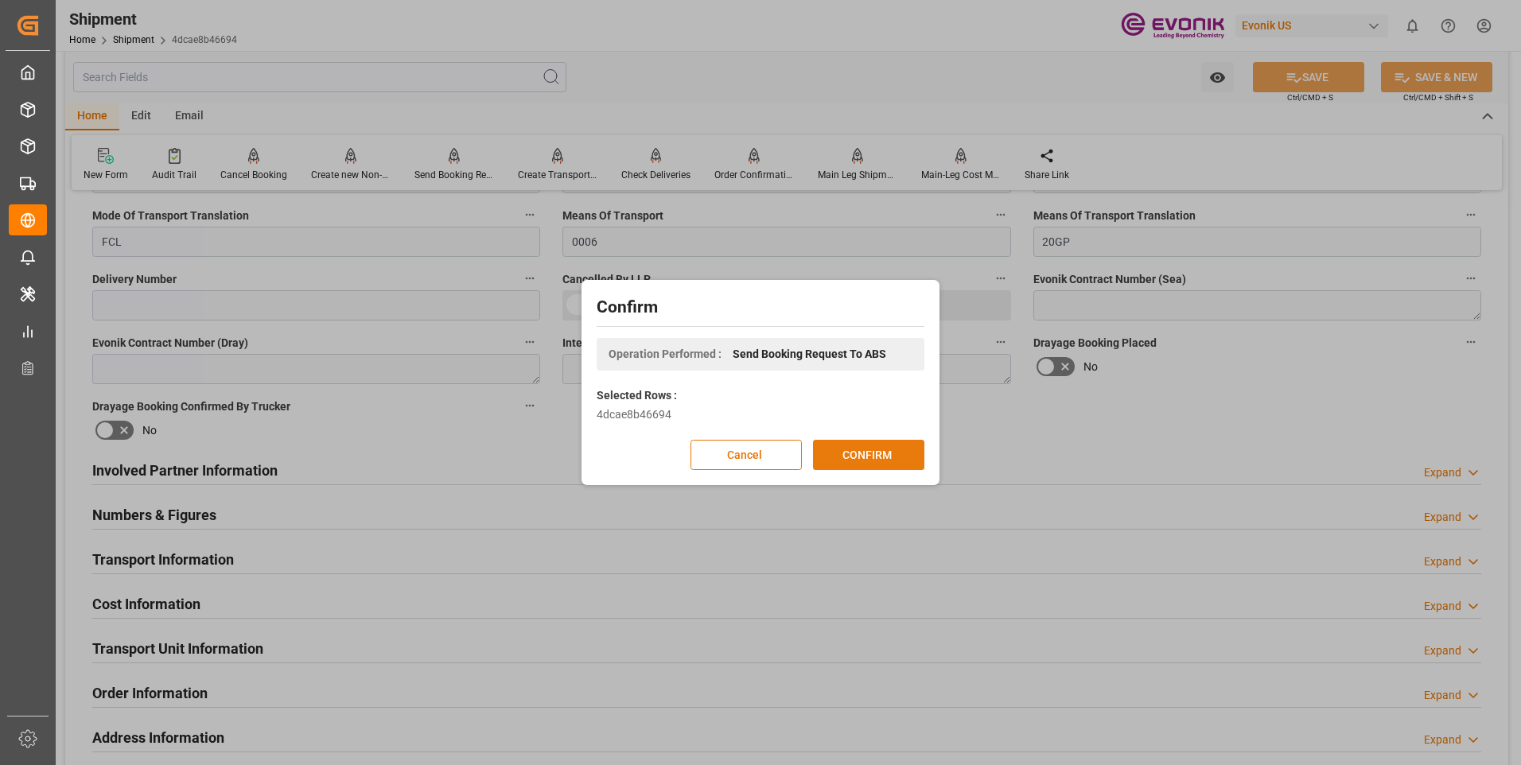
click at [910, 453] on button "CONFIRM" at bounding box center [868, 455] width 111 height 30
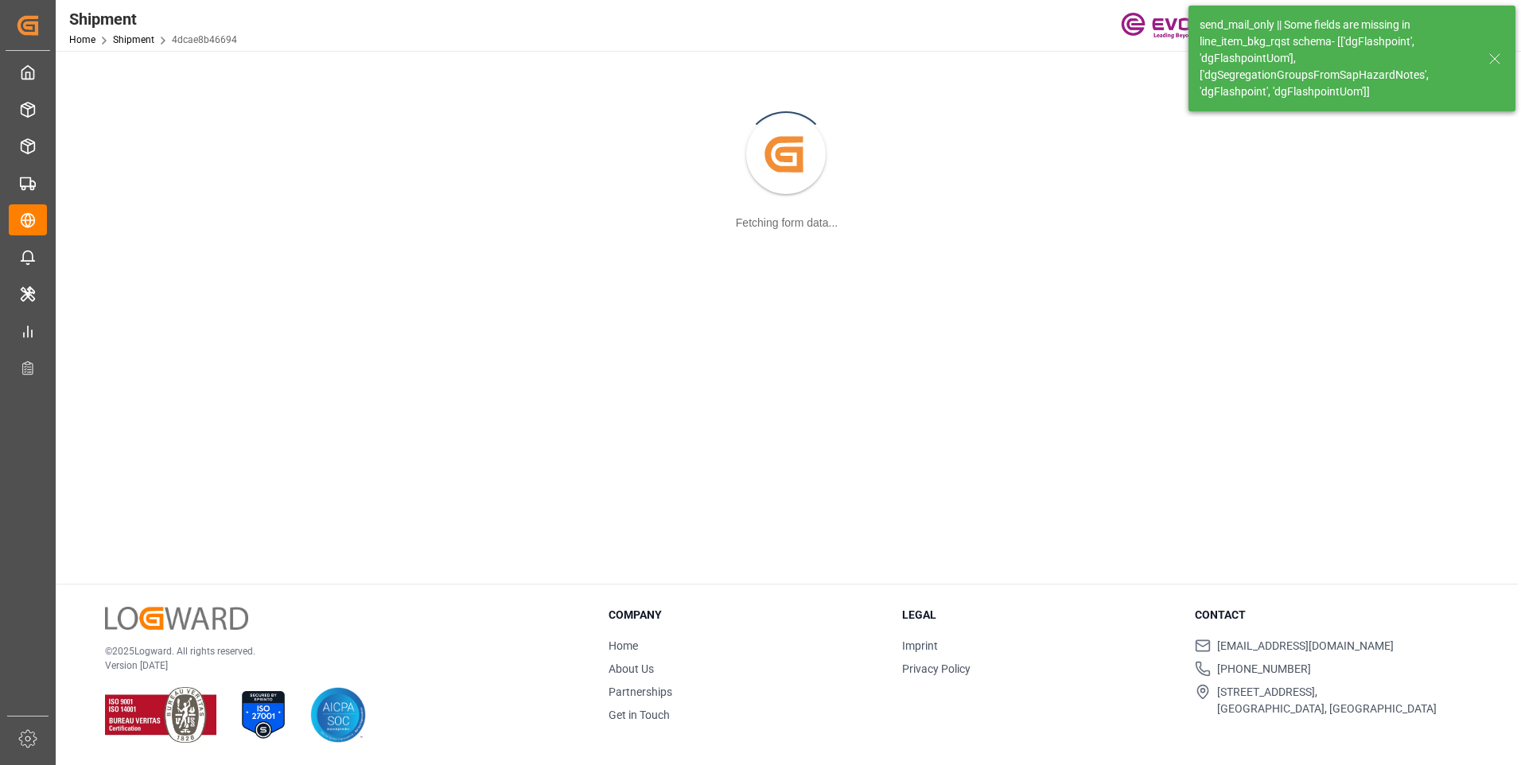
scroll to position [173, 0]
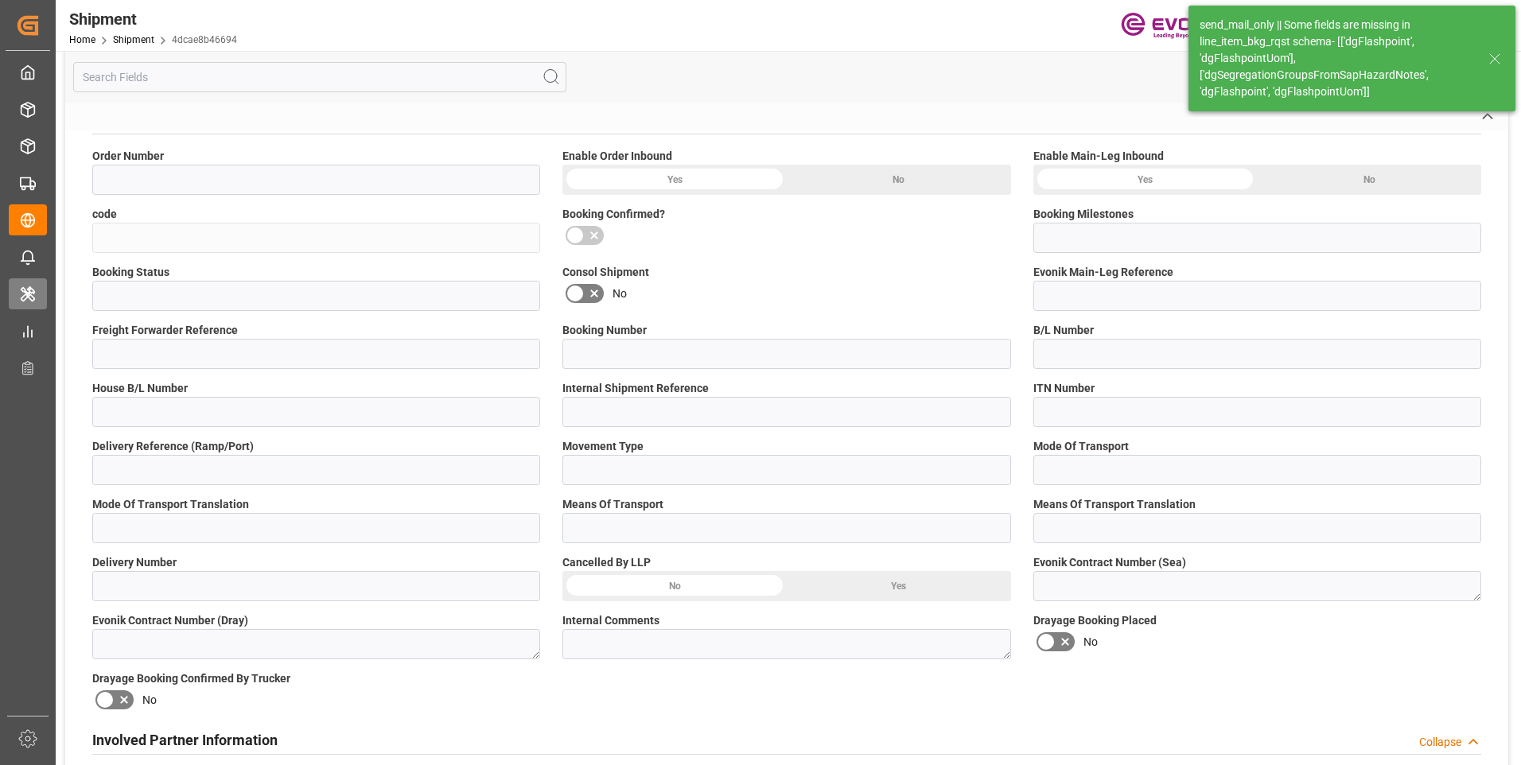
type input "2007066418"
type input "4dcae8b46694"
type input "Submitted to FFW for Booking (Pending)"
type input "Active"
type input "P2P"
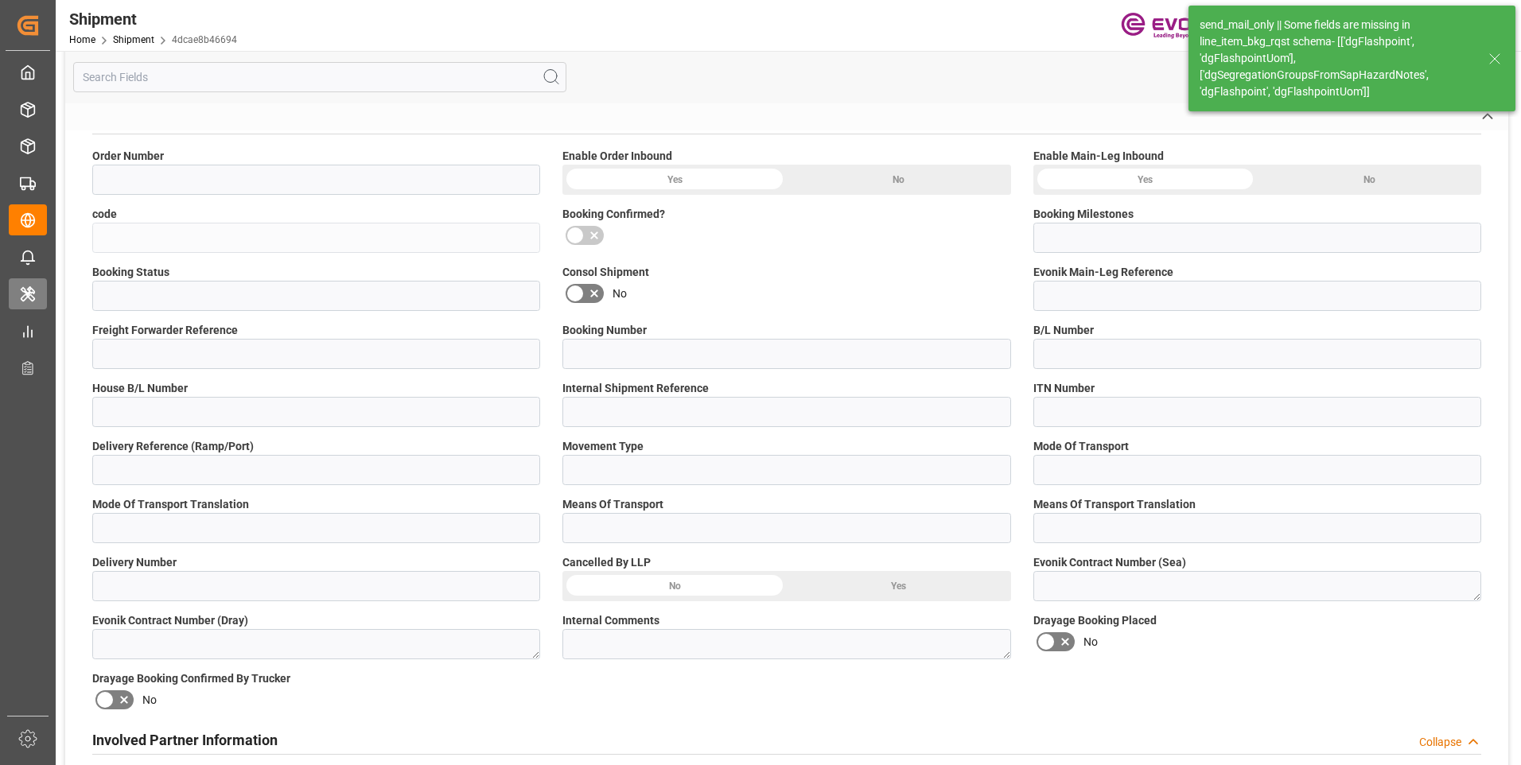
type input "45"
type input "FCL"
type input "0006"
type input "20GP"
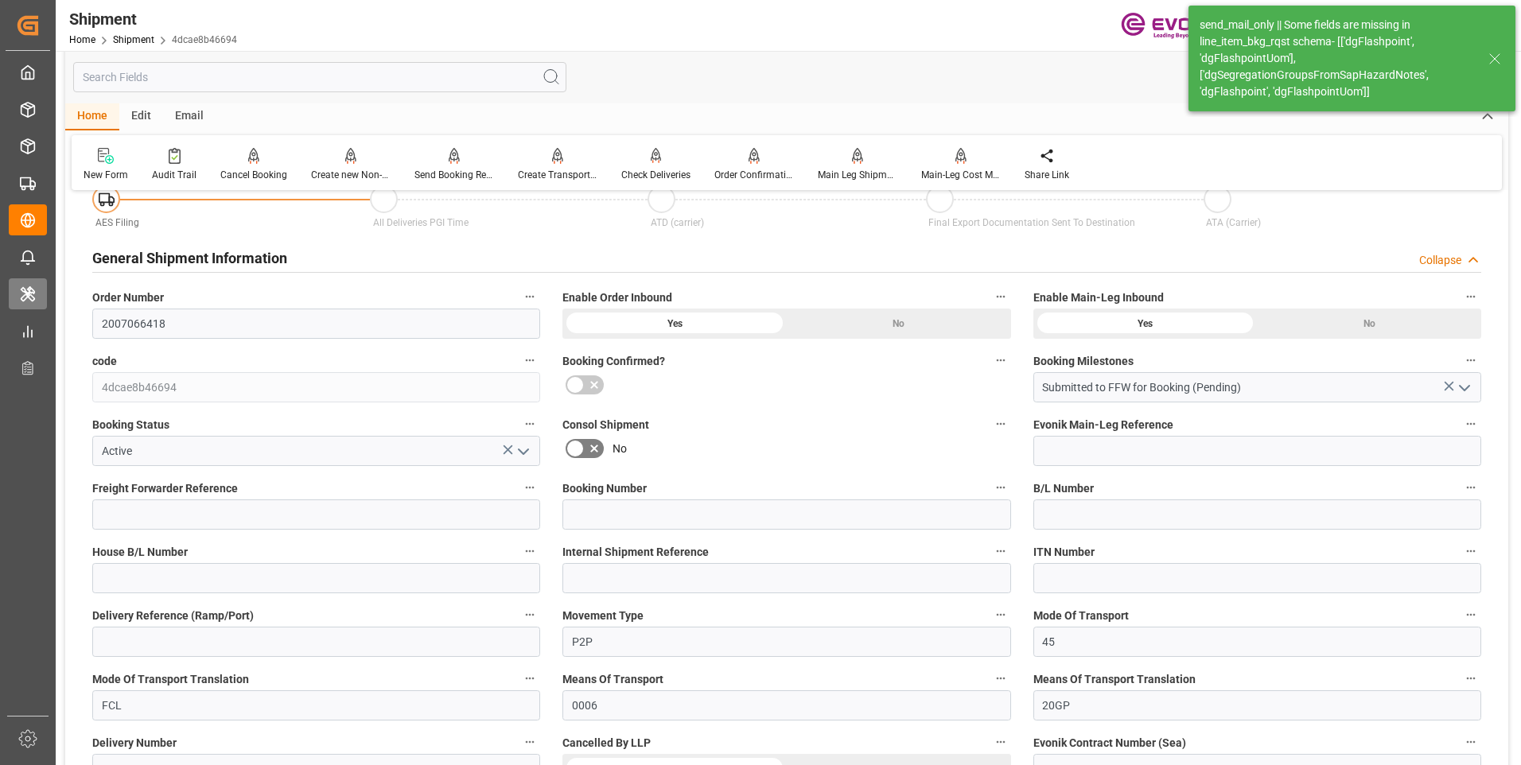
scroll to position [636, 0]
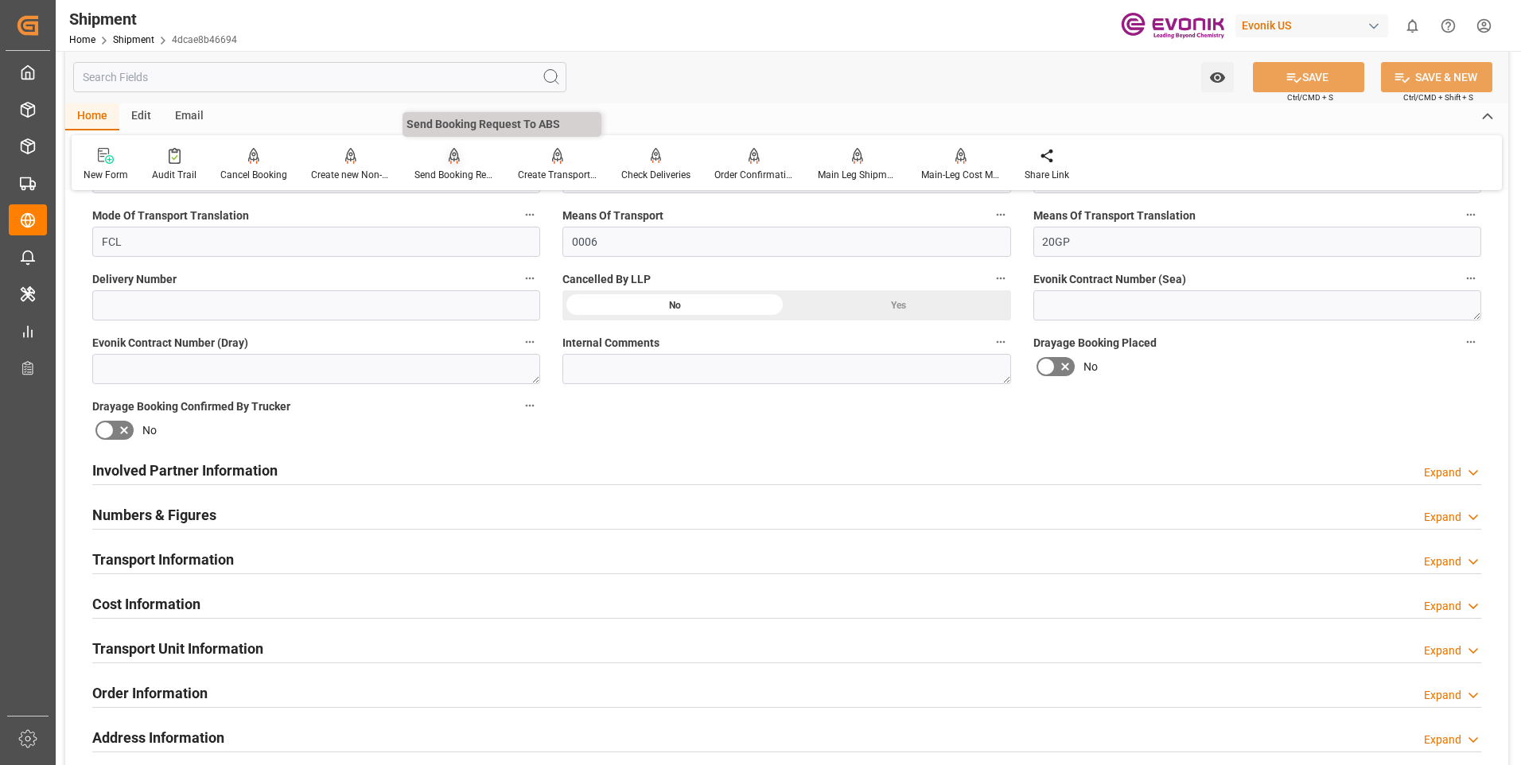
click at [444, 175] on div "Send Booking Request To ABS" at bounding box center [454, 175] width 80 height 14
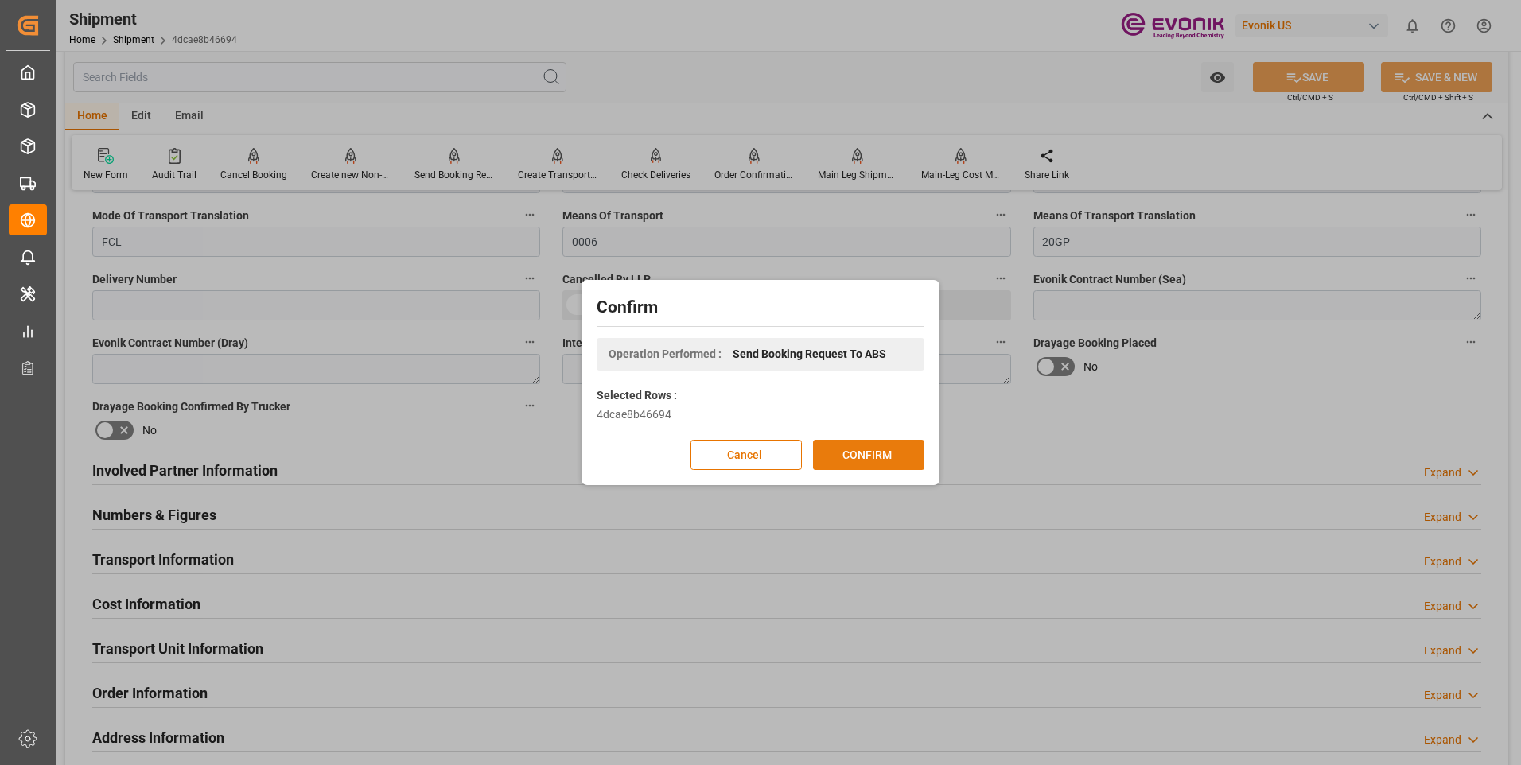
click at [853, 464] on button "CONFIRM" at bounding box center [868, 455] width 111 height 30
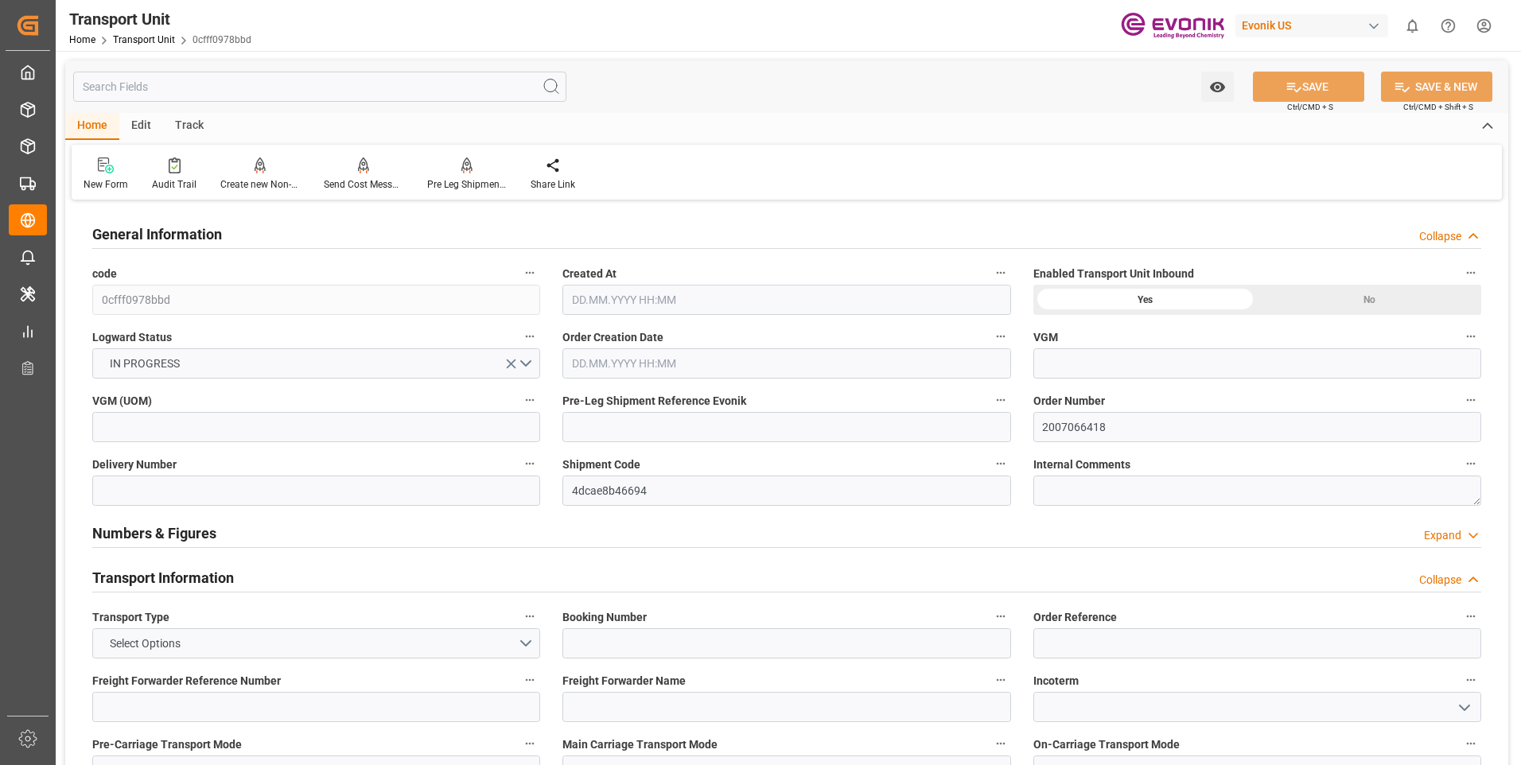
type input "Maersk"
type input "Maersk Line AS"
type input "USEWR"
type input "INNSA"
type input "19801.04"
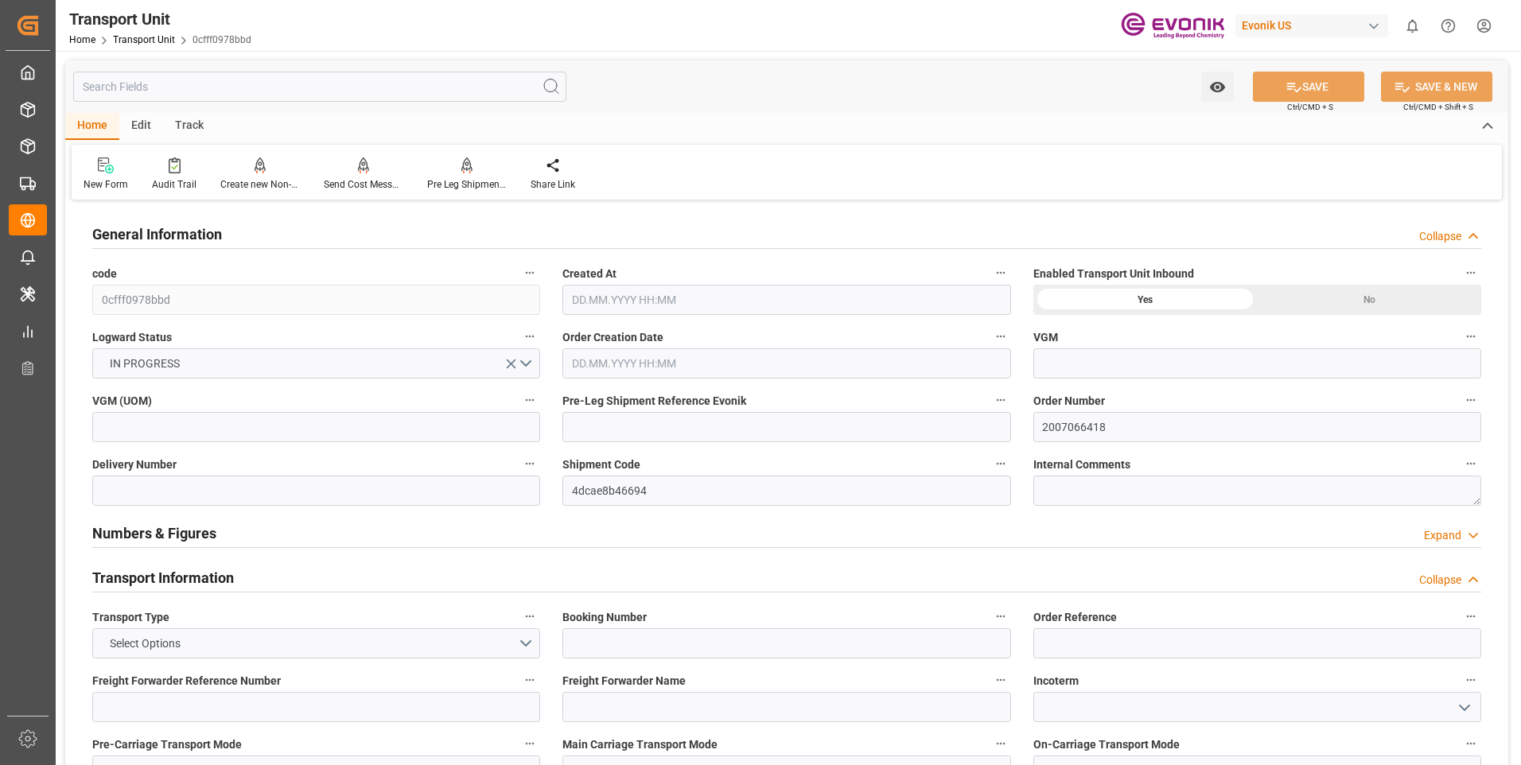
type input "[DATE] 06:30"
type input "[DATE]"
type input "17.09.2025 00:00"
type input "06.11.2025 00:00"
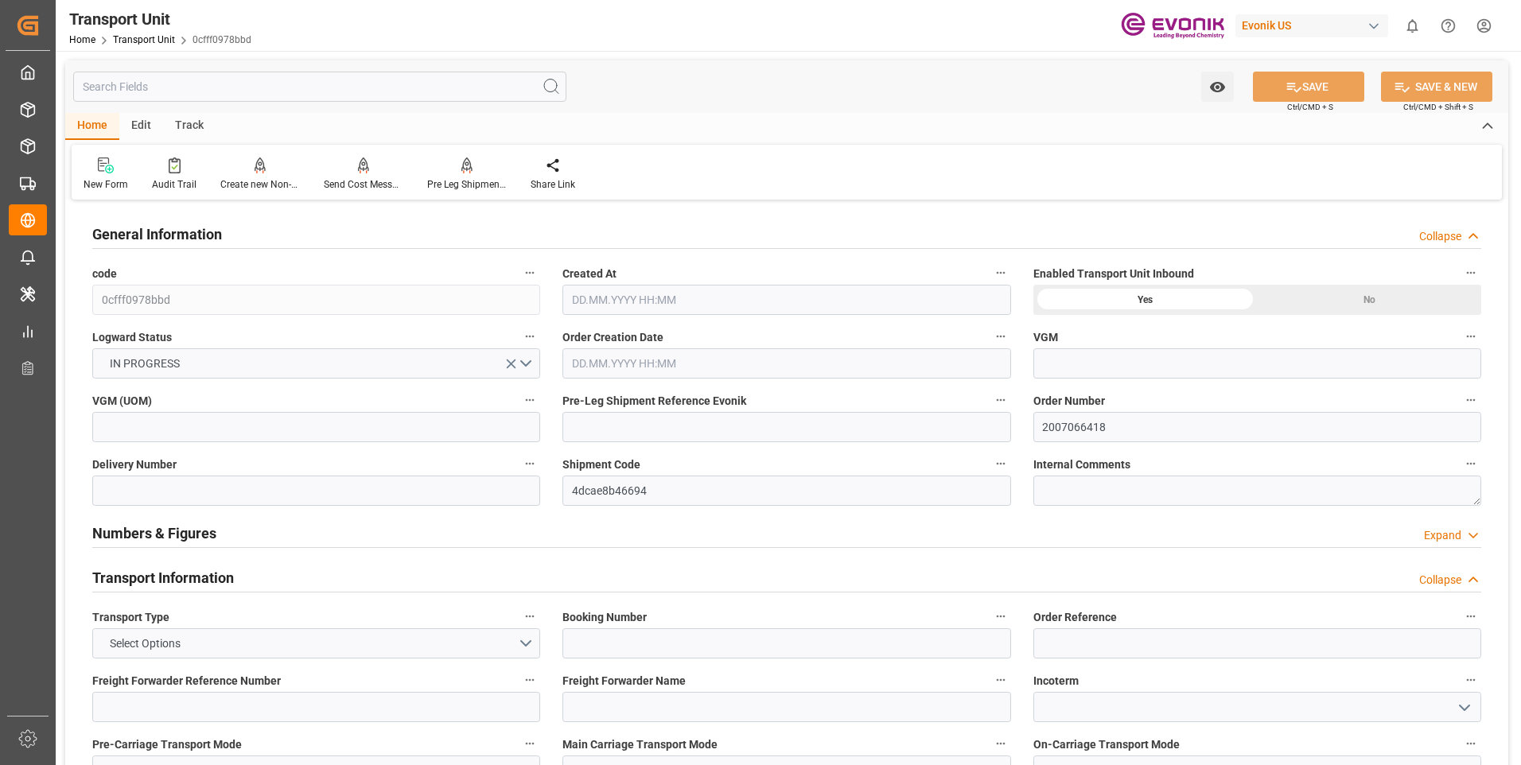
type input "06.11.2025 00:00"
type input "16.09.2025 00:00"
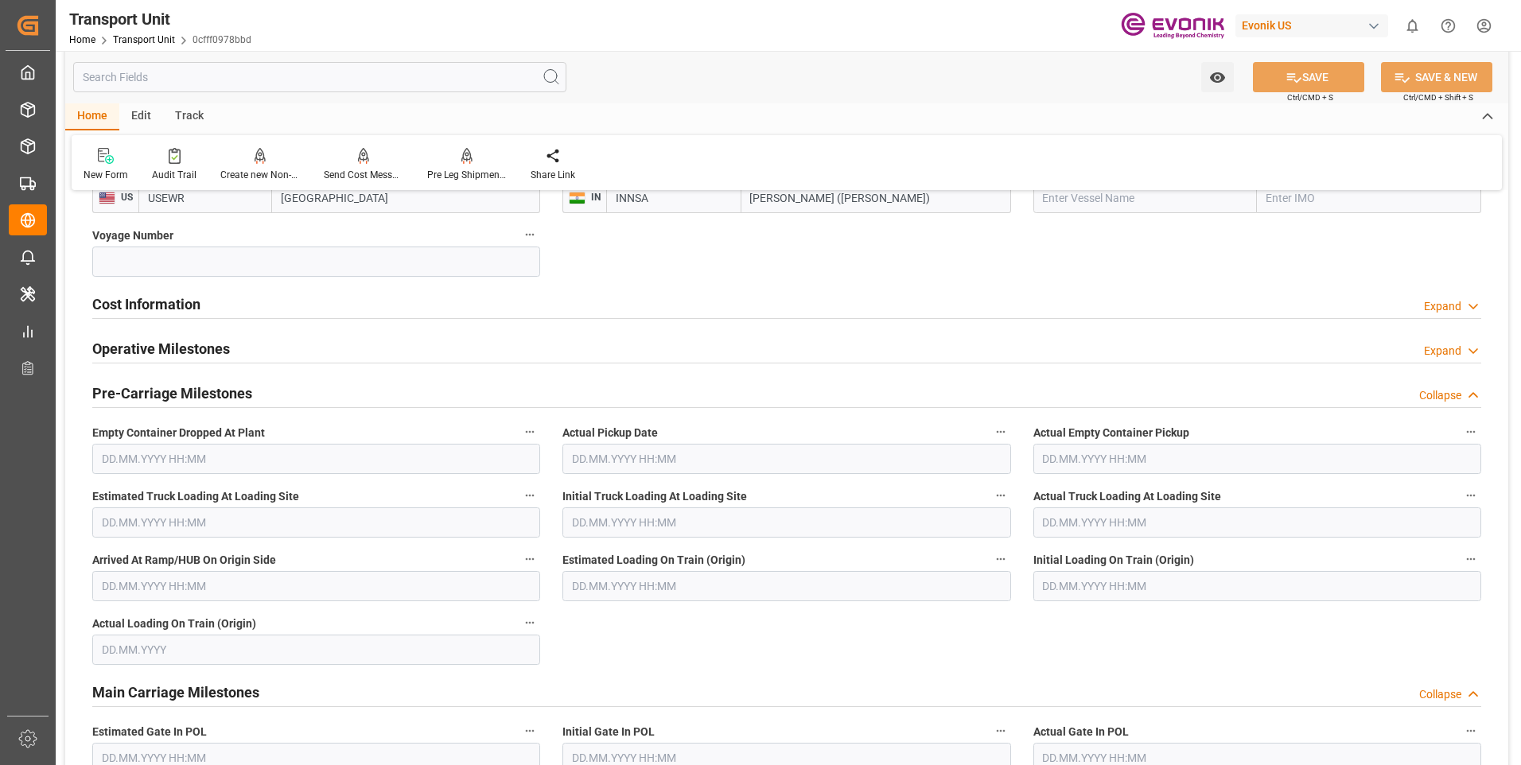
scroll to position [875, 0]
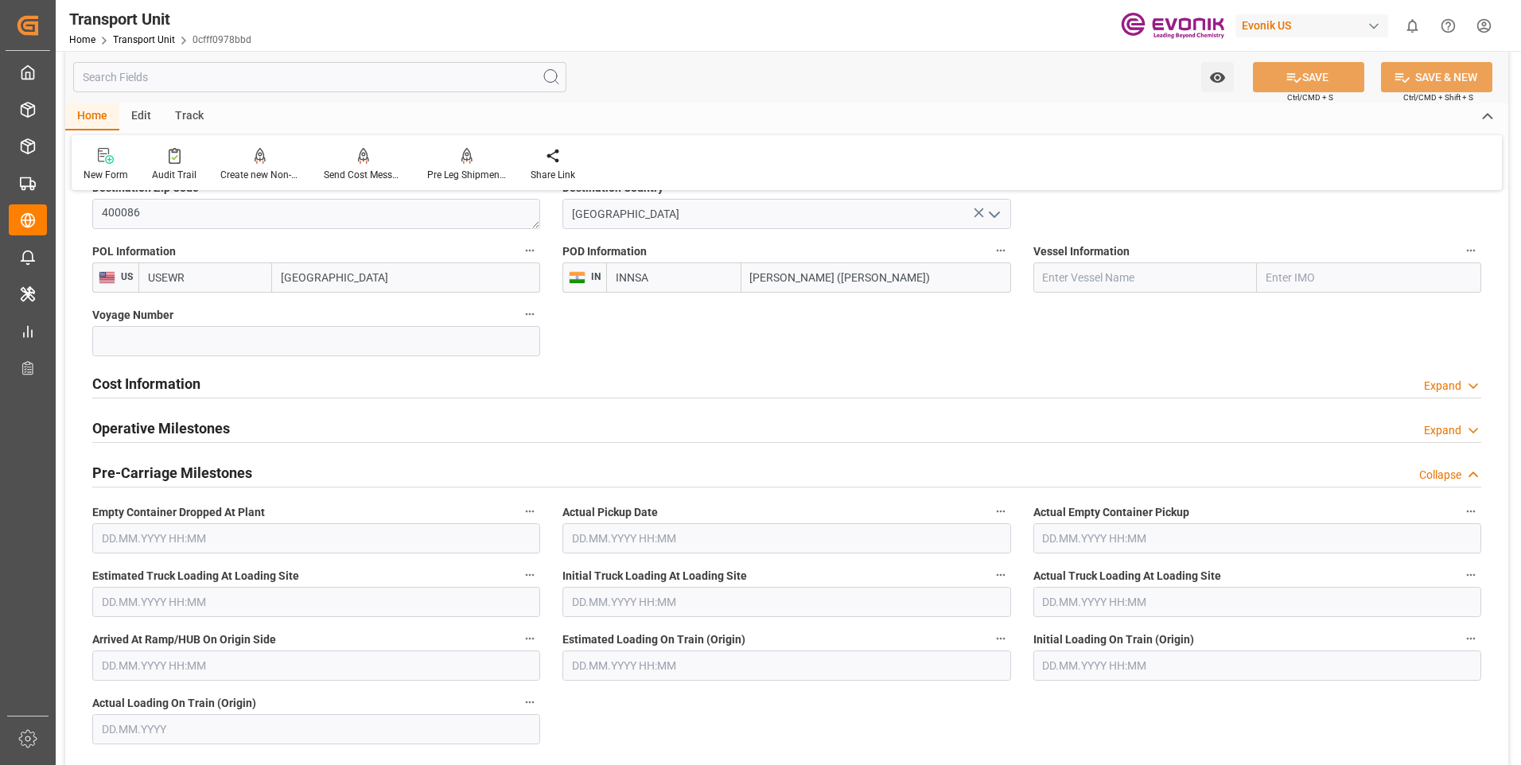
click at [142, 388] on h2 "Cost Information" at bounding box center [146, 383] width 108 height 21
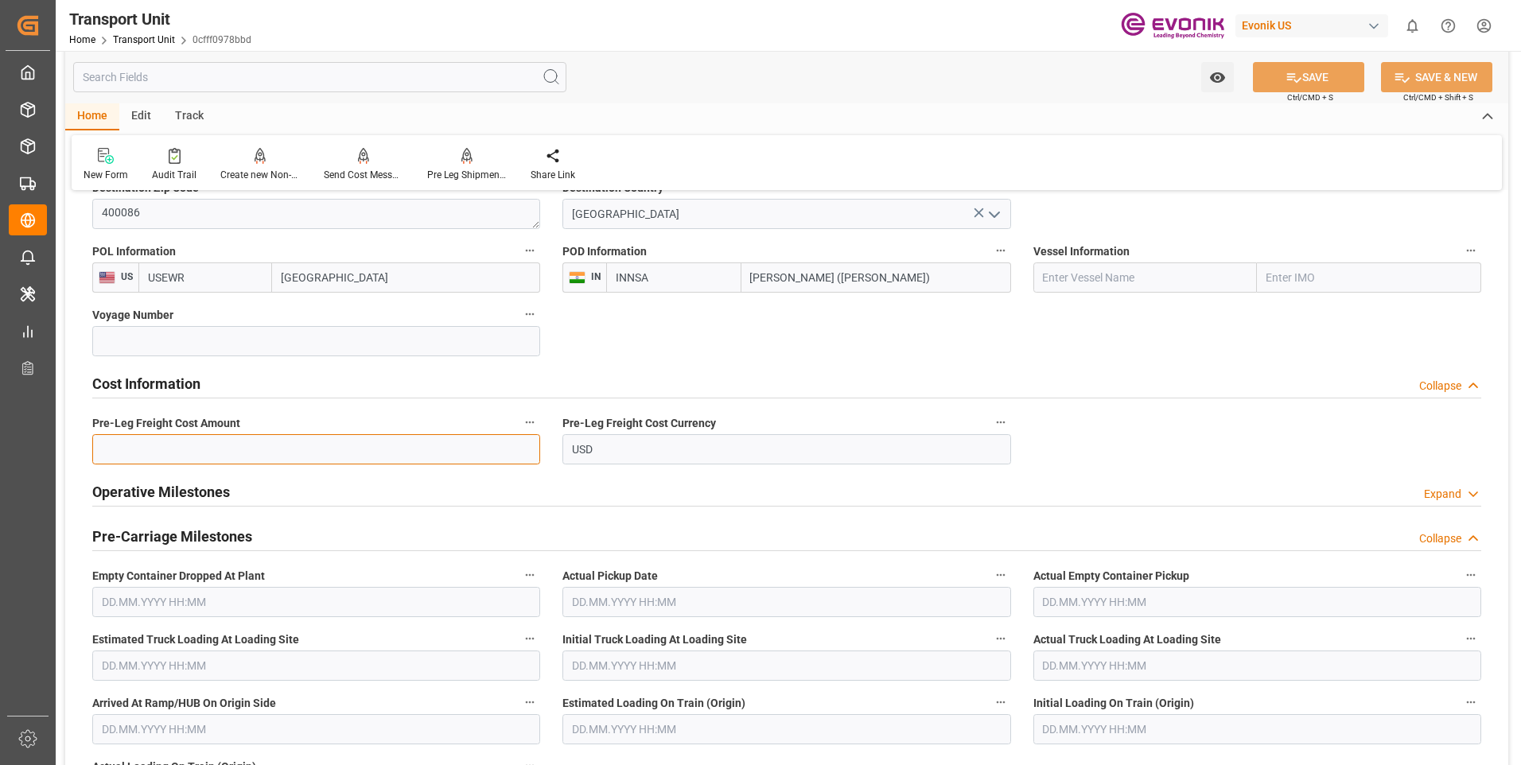
click at [271, 460] on input "text" at bounding box center [316, 449] width 448 height 30
type input "2380"
click at [1328, 84] on button "SAVE" at bounding box center [1308, 77] width 111 height 30
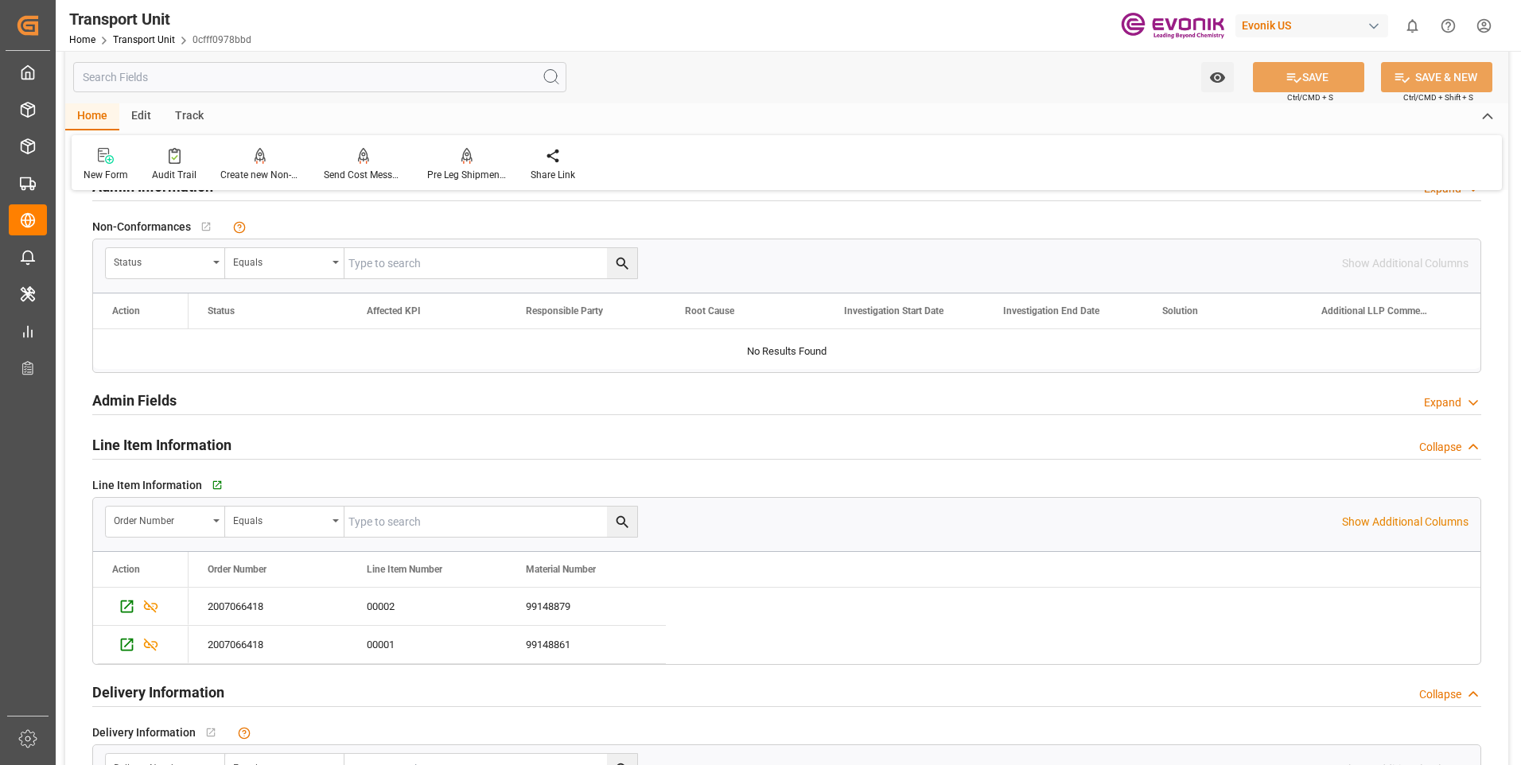
scroll to position [2466, 0]
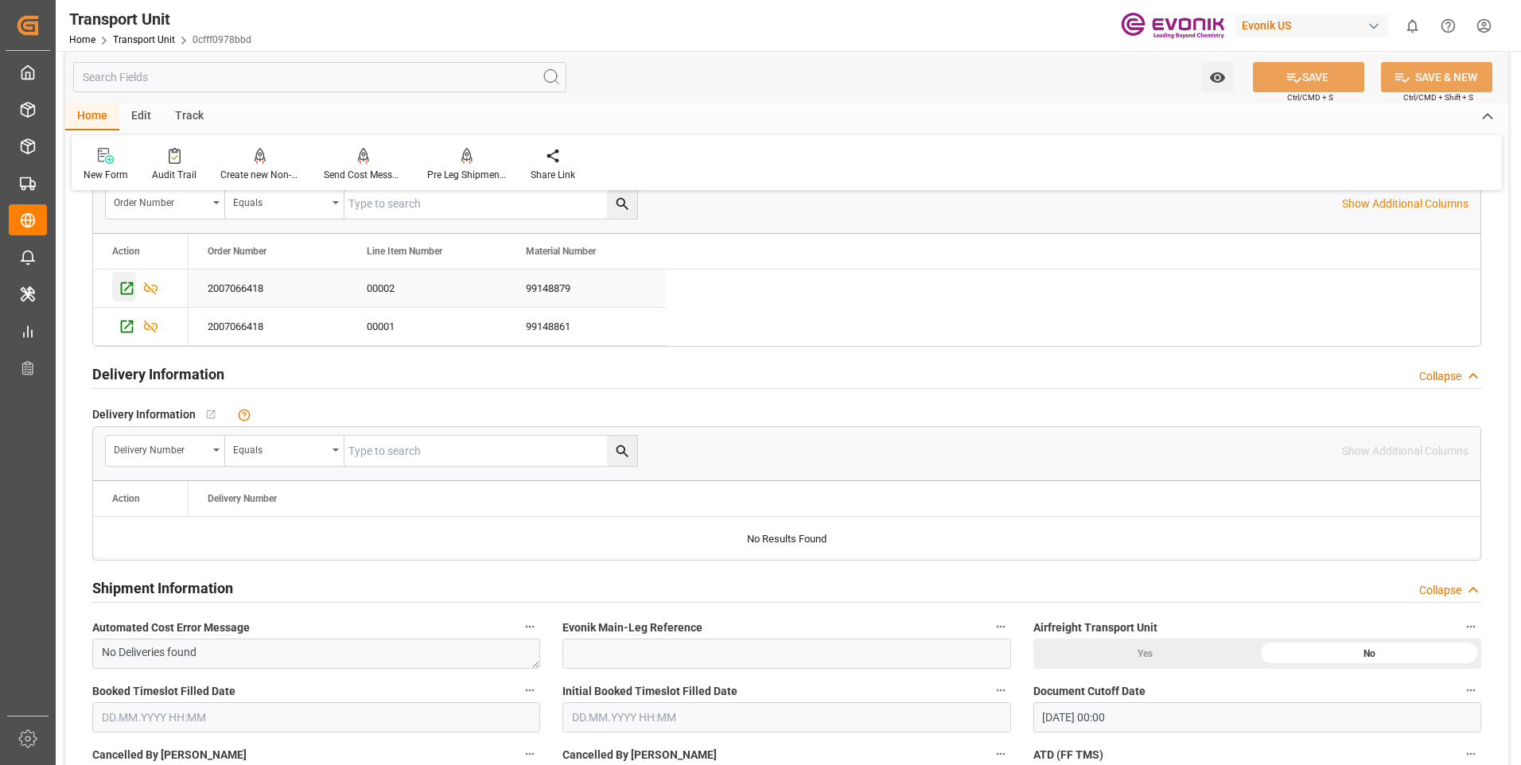
click at [117, 289] on div "Press SPACE to select this row." at bounding box center [124, 286] width 24 height 29
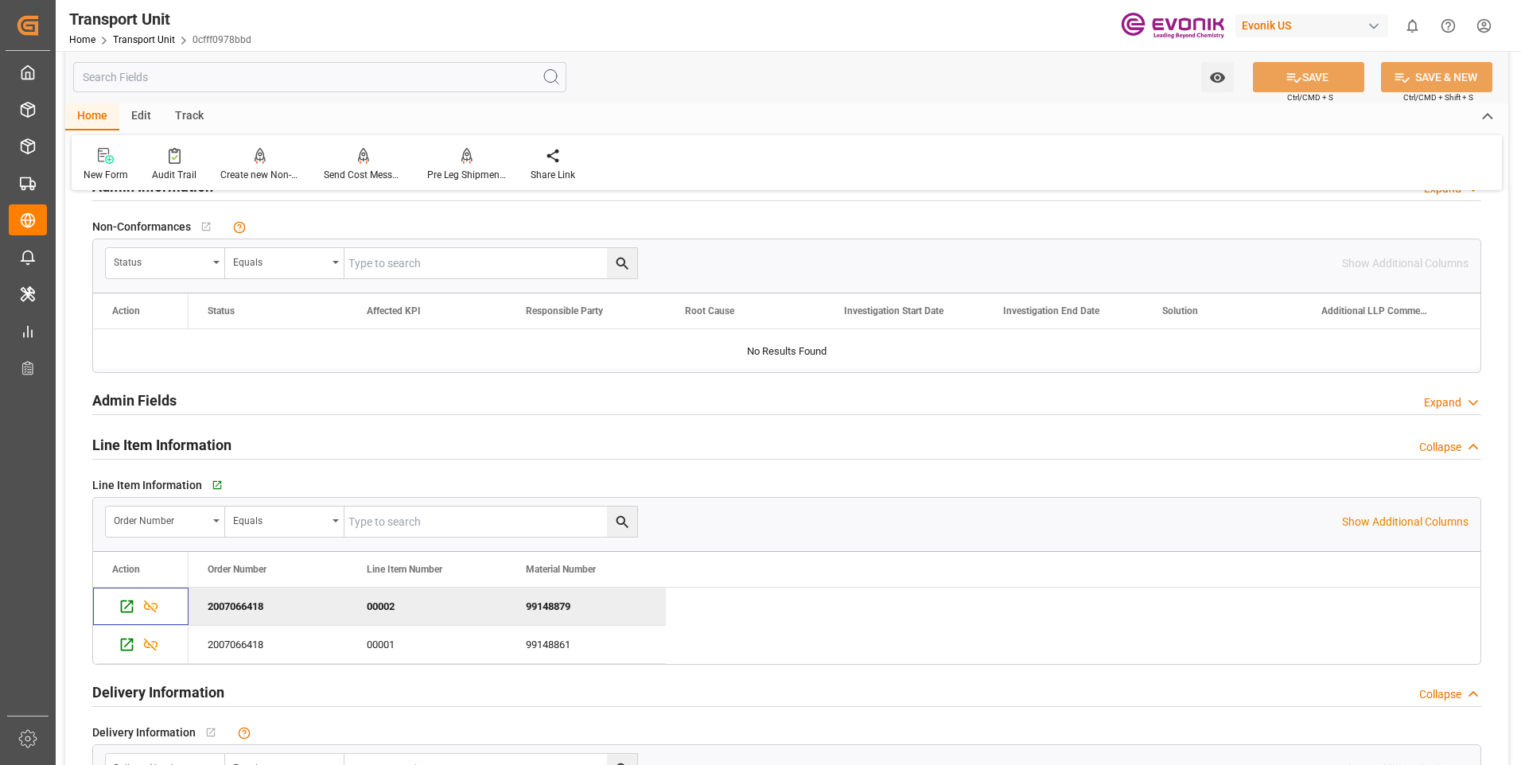
scroll to position [2068, 0]
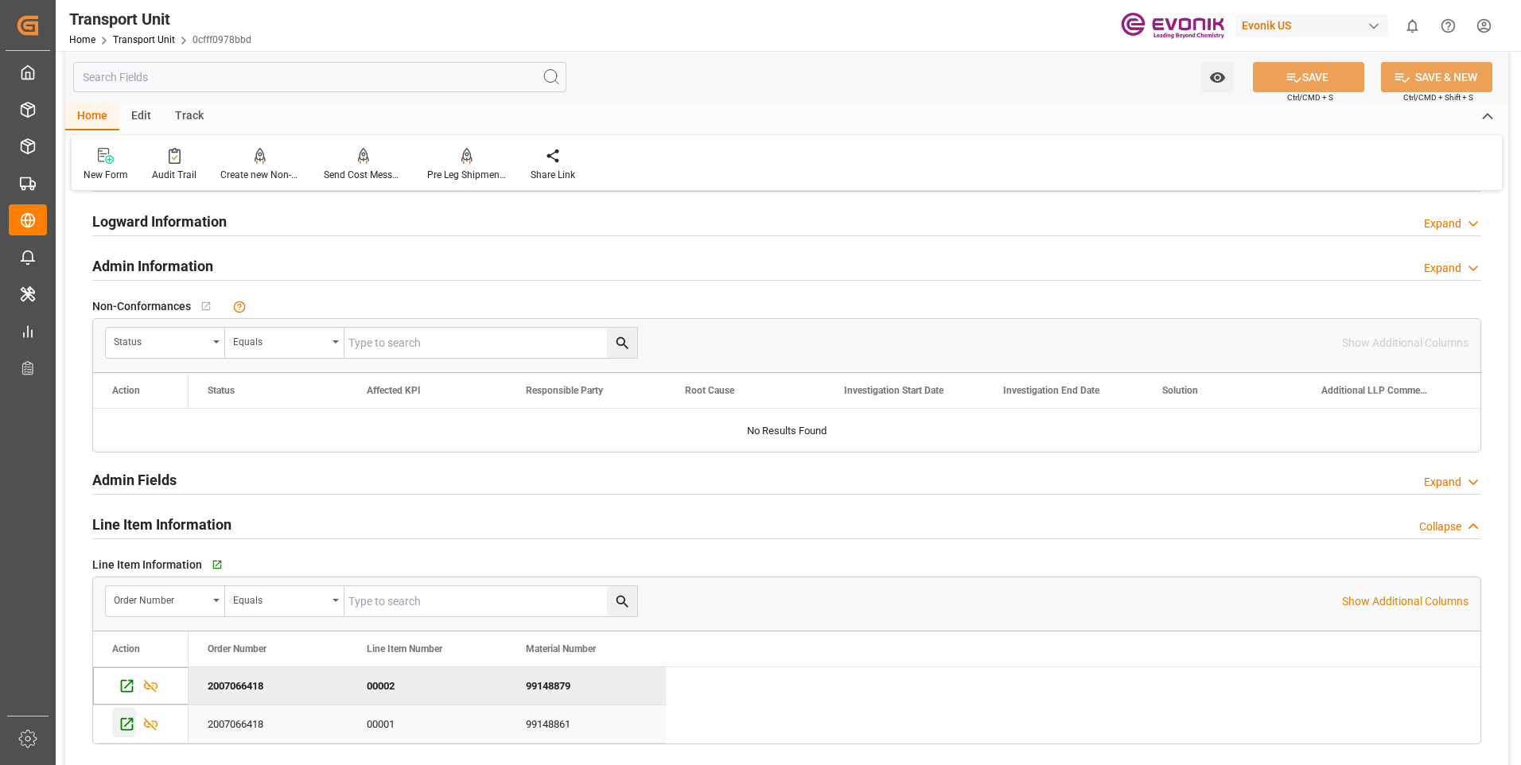
click at [119, 722] on icon "Press SPACE to select this row." at bounding box center [127, 724] width 17 height 17
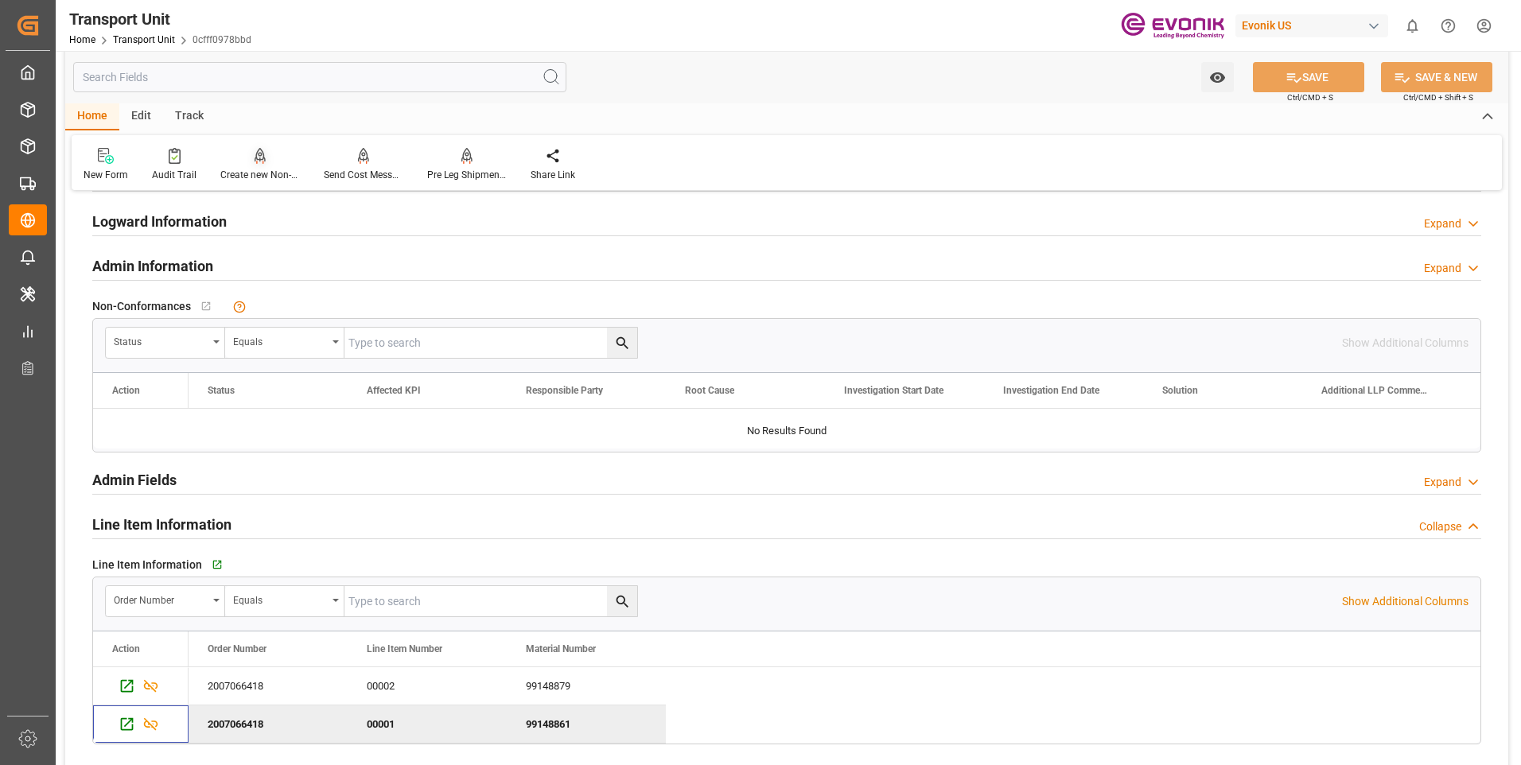
scroll to position [1591, 0]
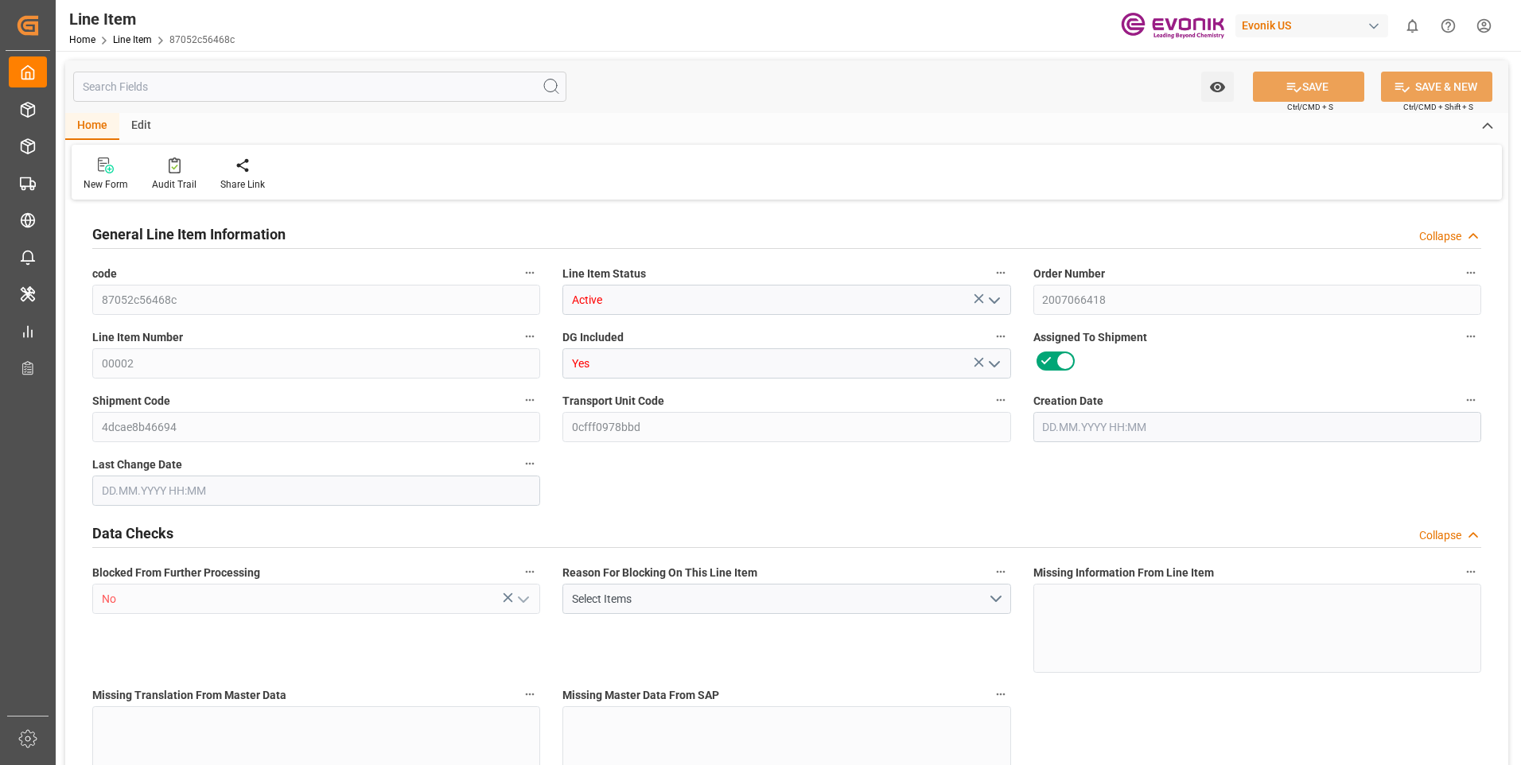
type input "10"
type input "10181.6"
type input "10000"
type input "9.3956"
type input "400"
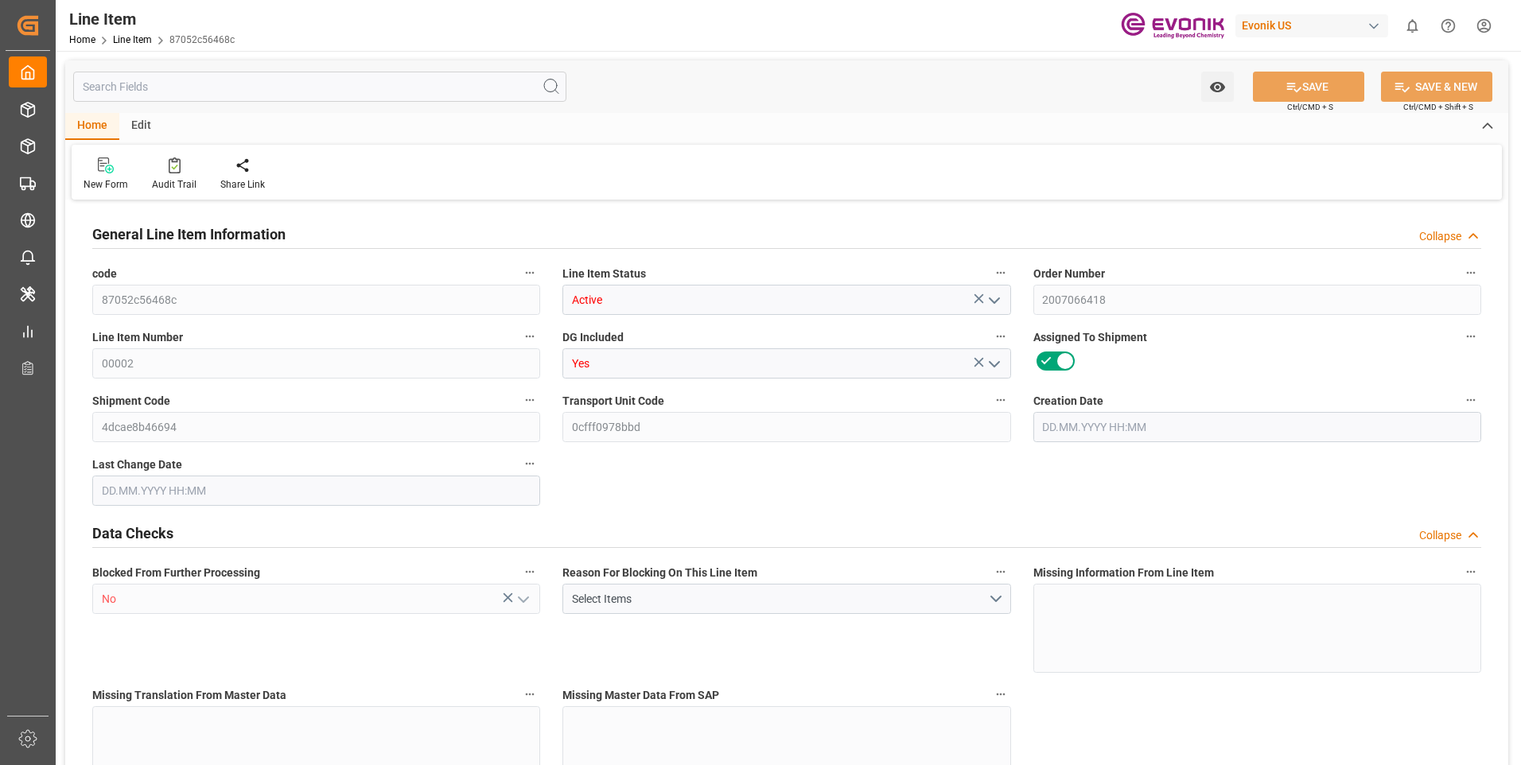
type input "12000"
type input "400"
type input "10181.6"
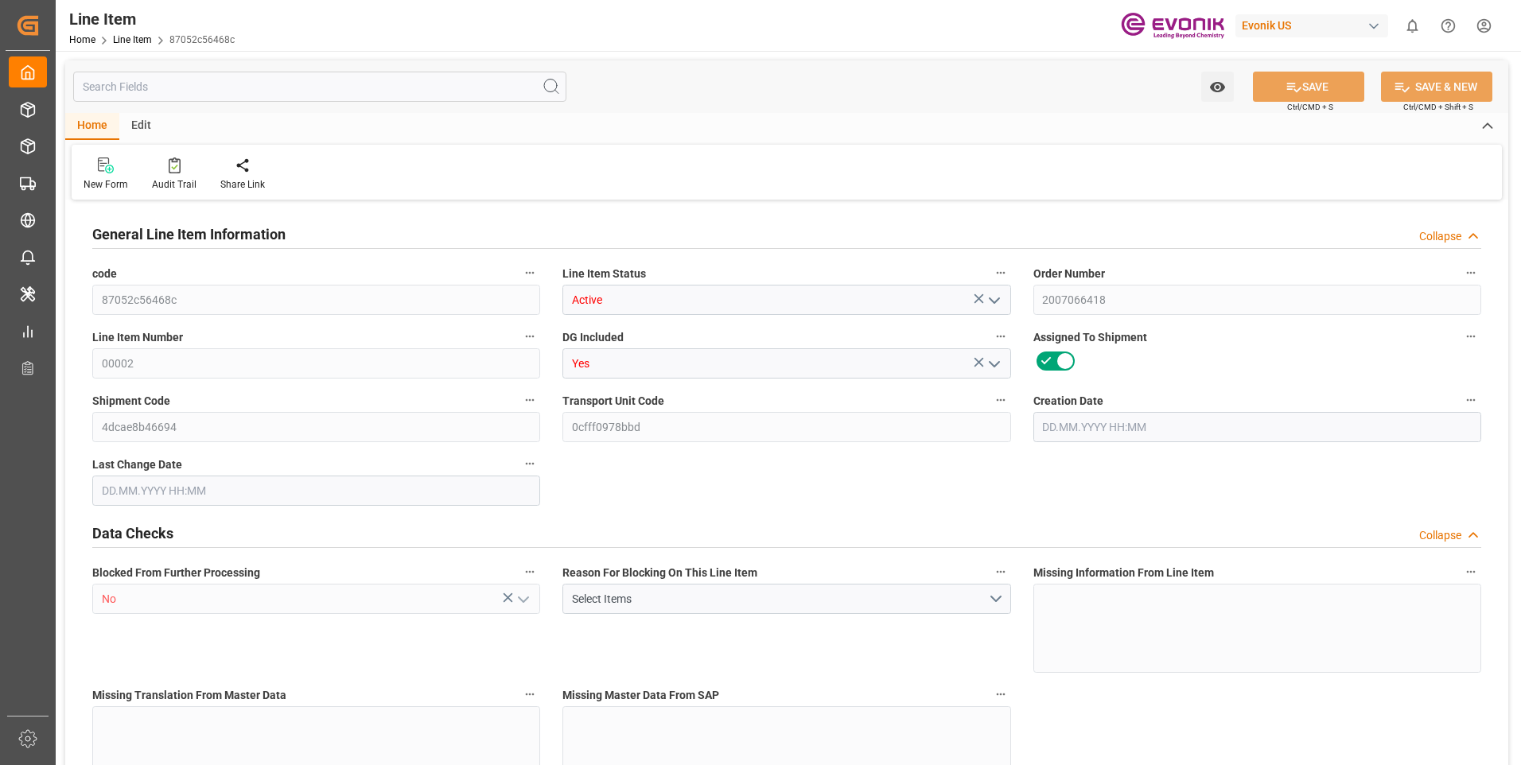
type input "10421.6"
type input "10000"
type input "9.3956"
type input "332"
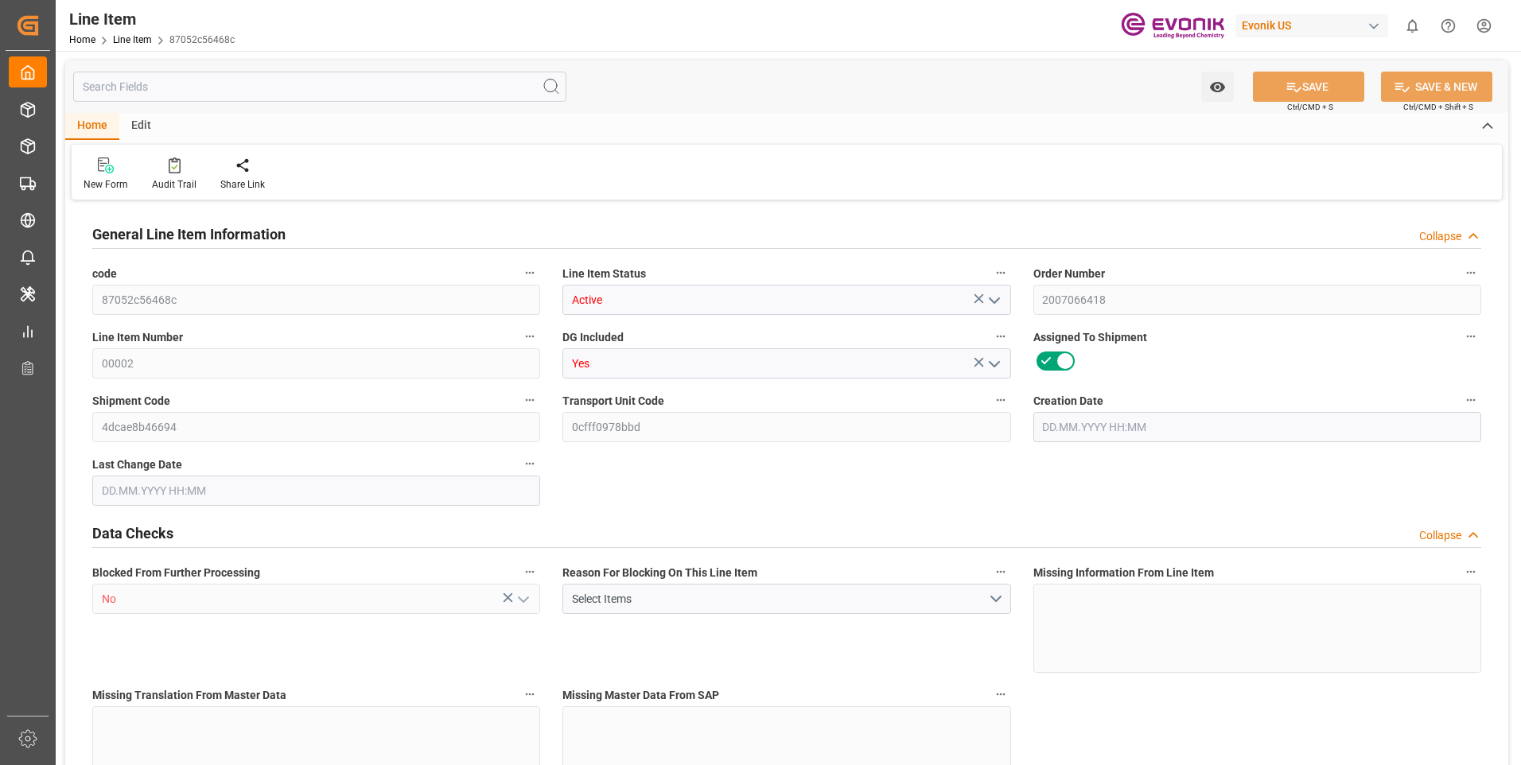
type input "0"
type input "[DATE] 19:28"
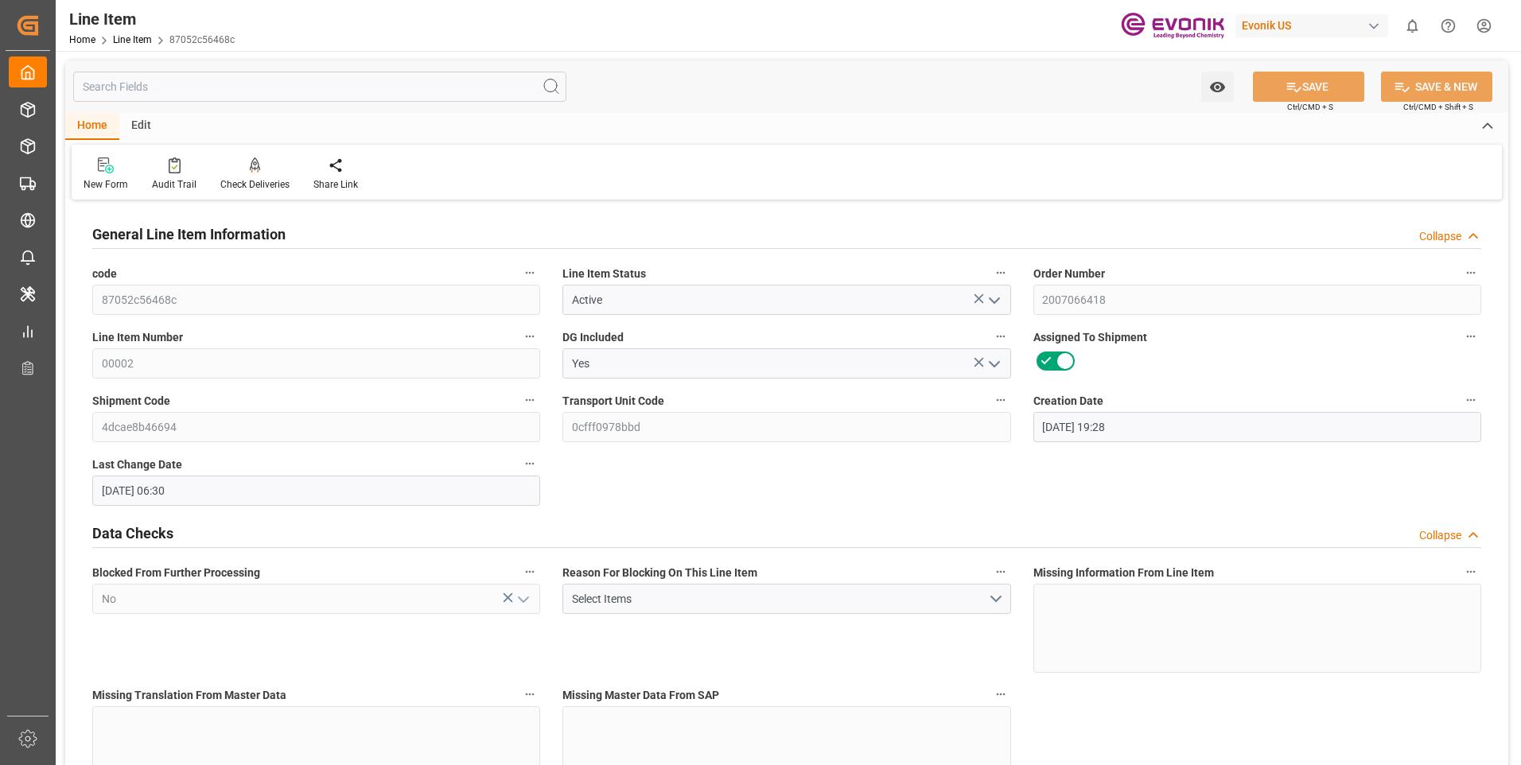
type input "13.08.2025 06:30"
type input "[DATE]"
click at [262, 88] on input "text" at bounding box center [319, 87] width 493 height 30
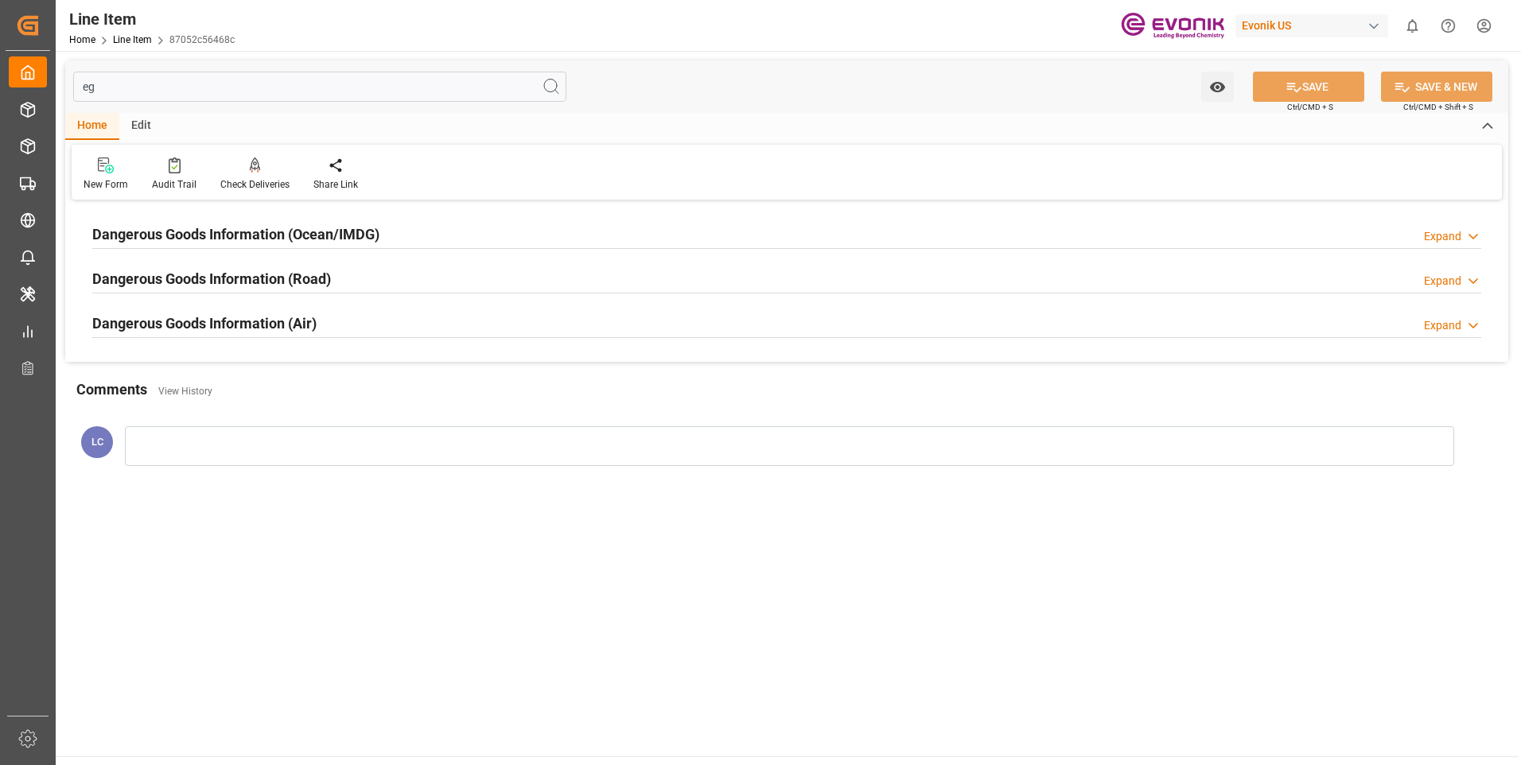
type input "eg"
click at [358, 233] on h2 "Dangerous Goods Information (Ocean/IMDG)" at bounding box center [235, 234] width 287 height 21
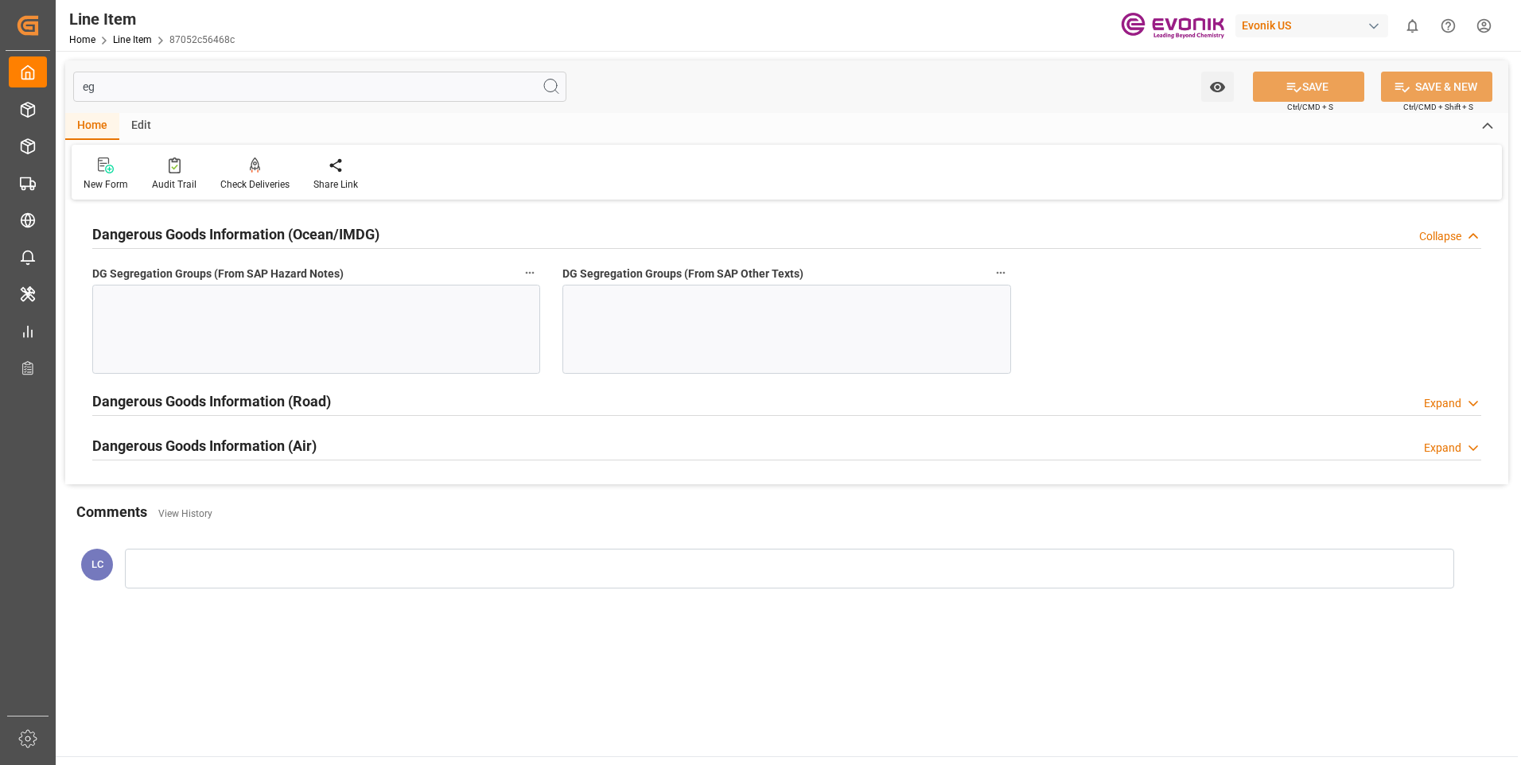
click at [375, 317] on div at bounding box center [316, 329] width 448 height 89
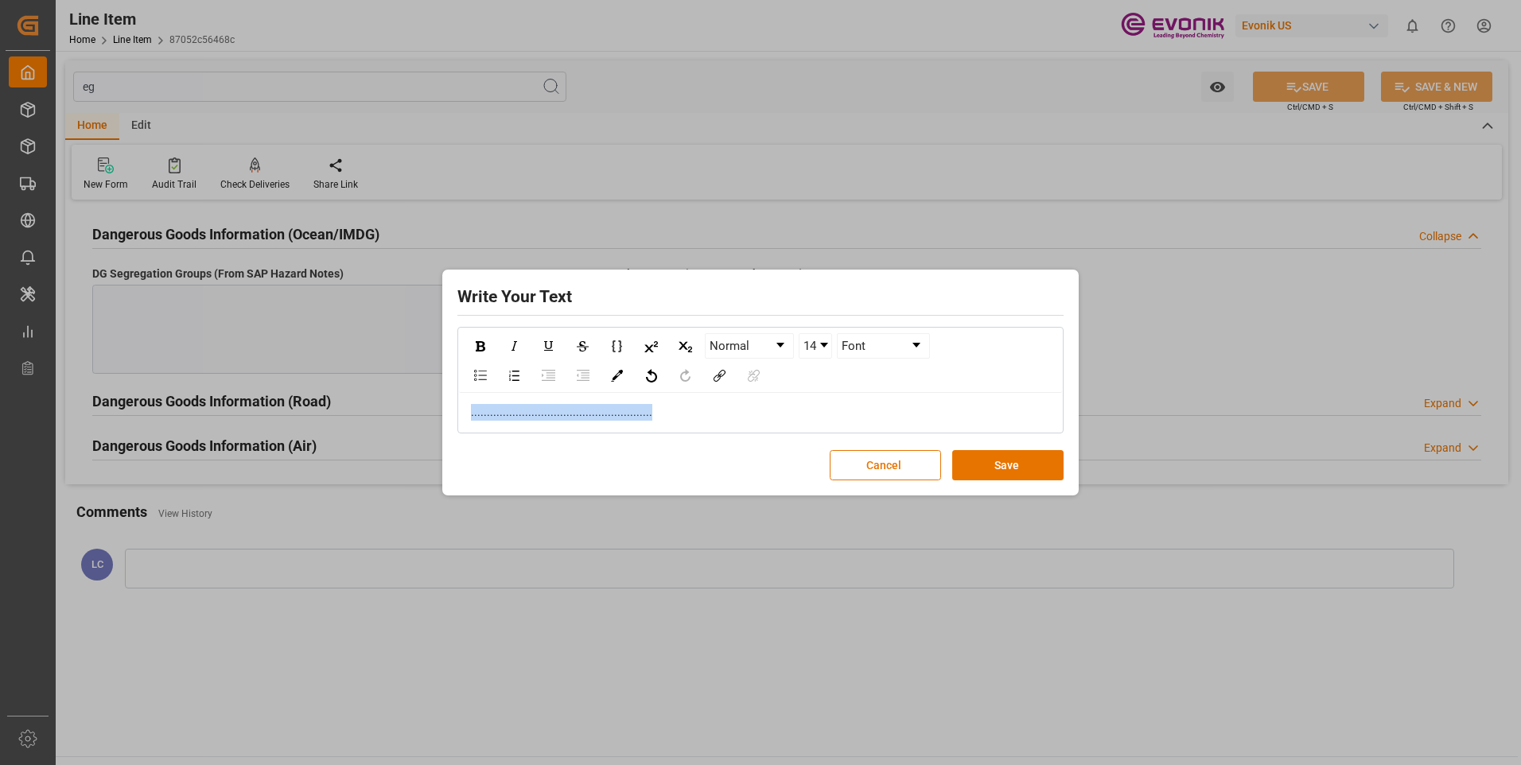
copy span "........................................................."
click at [1023, 470] on button "Save" at bounding box center [1007, 465] width 111 height 30
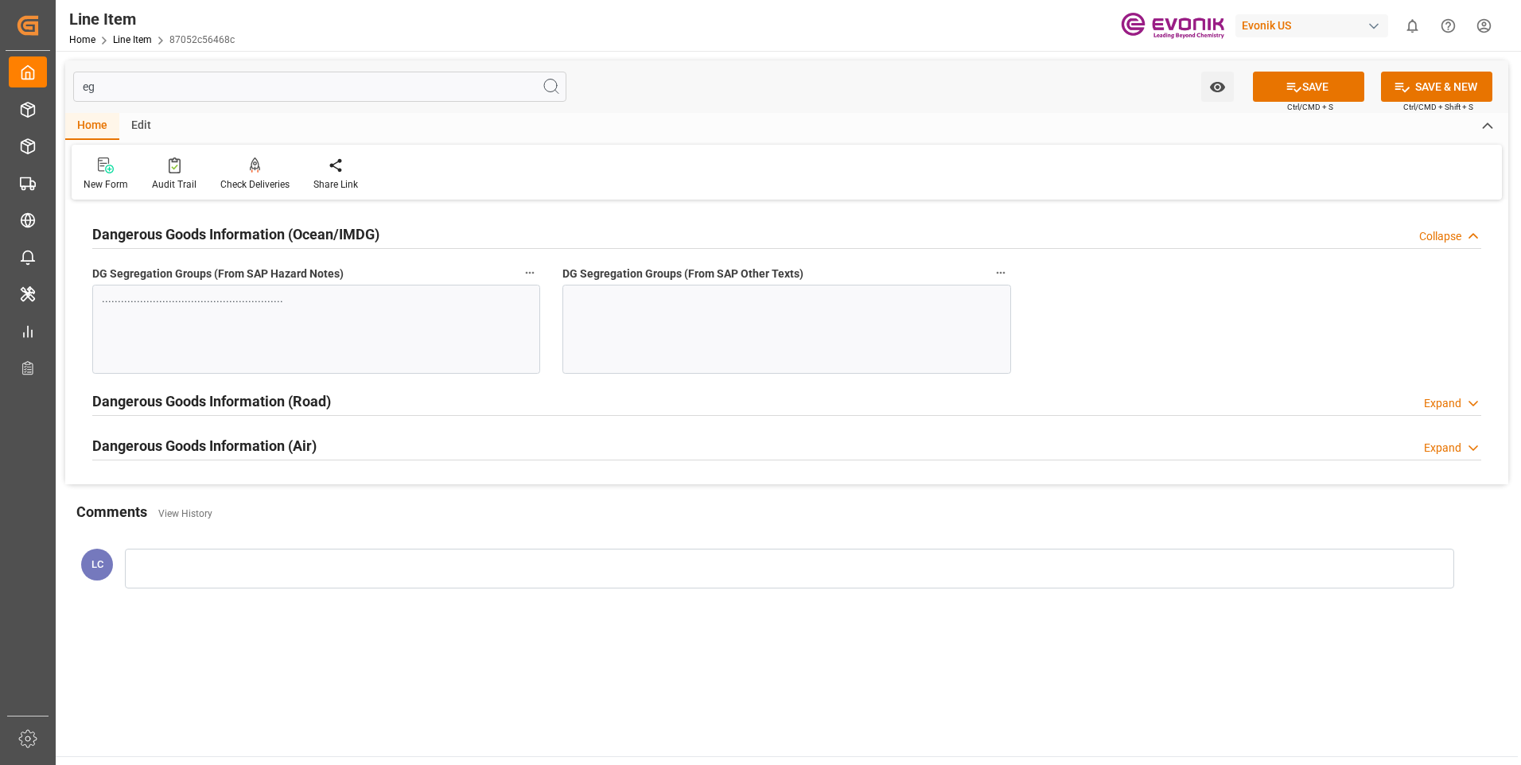
click at [865, 332] on div at bounding box center [786, 329] width 448 height 89
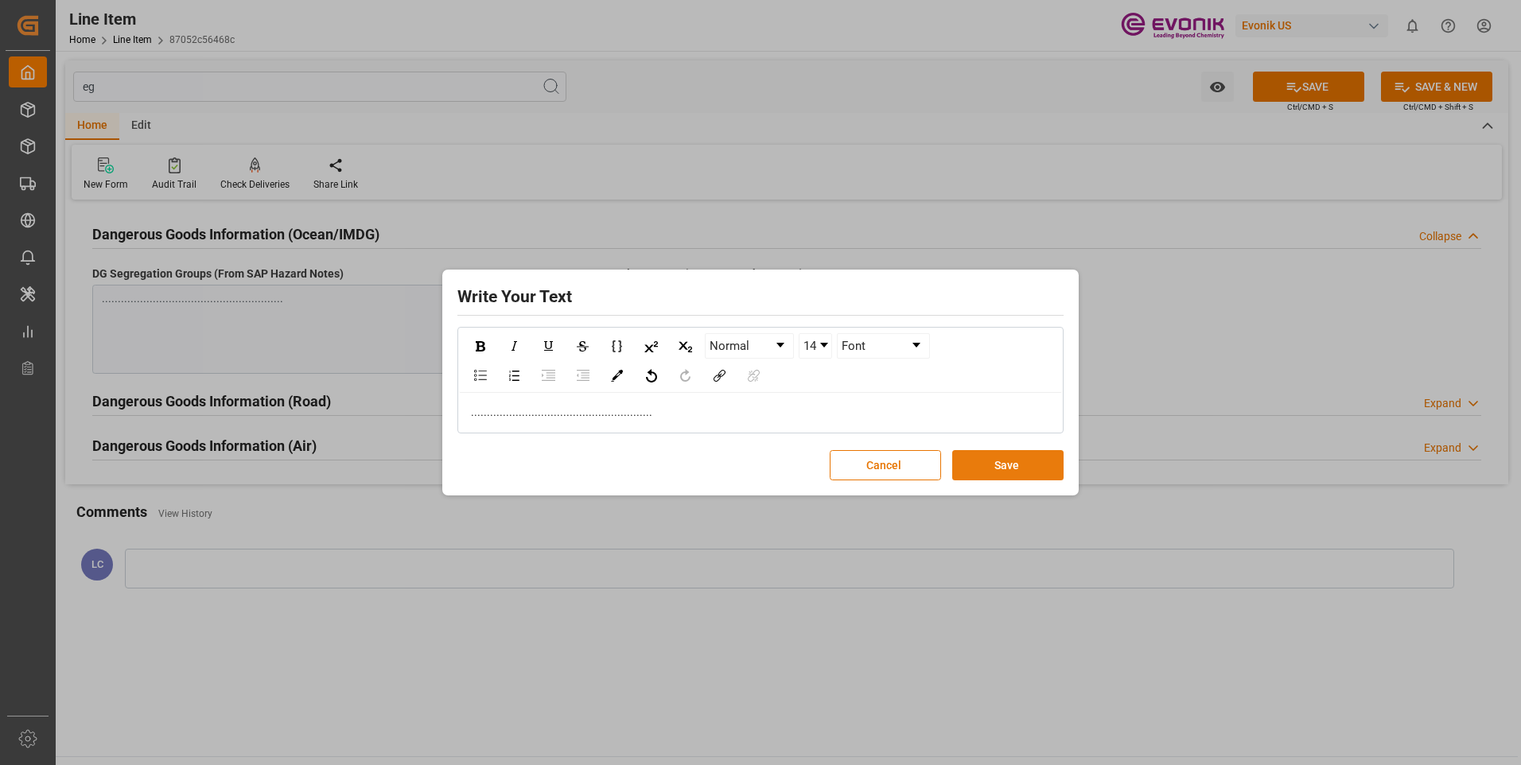
click at [1031, 468] on button "Save" at bounding box center [1007, 465] width 111 height 30
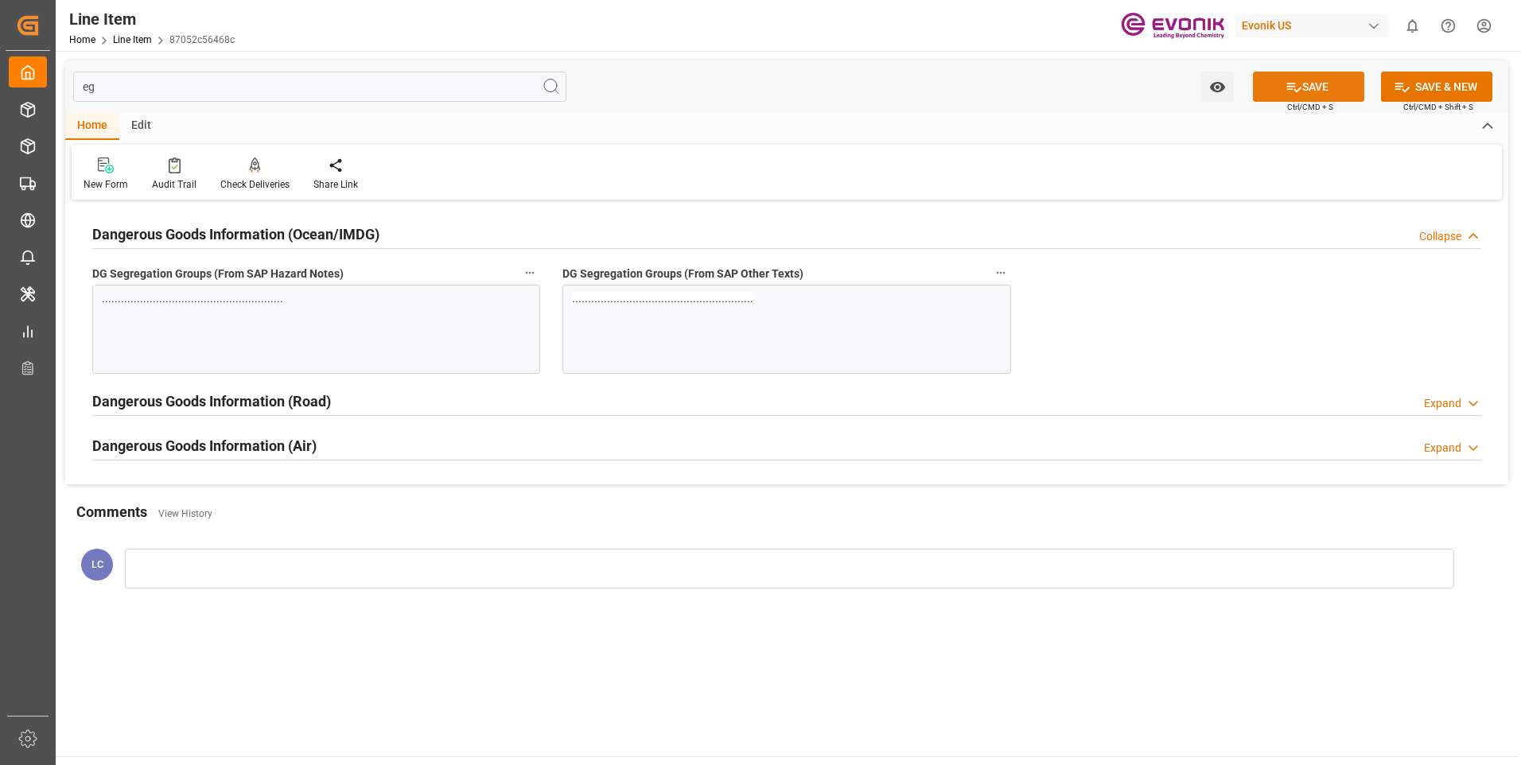
click at [1307, 87] on button "SAVE" at bounding box center [1308, 87] width 111 height 30
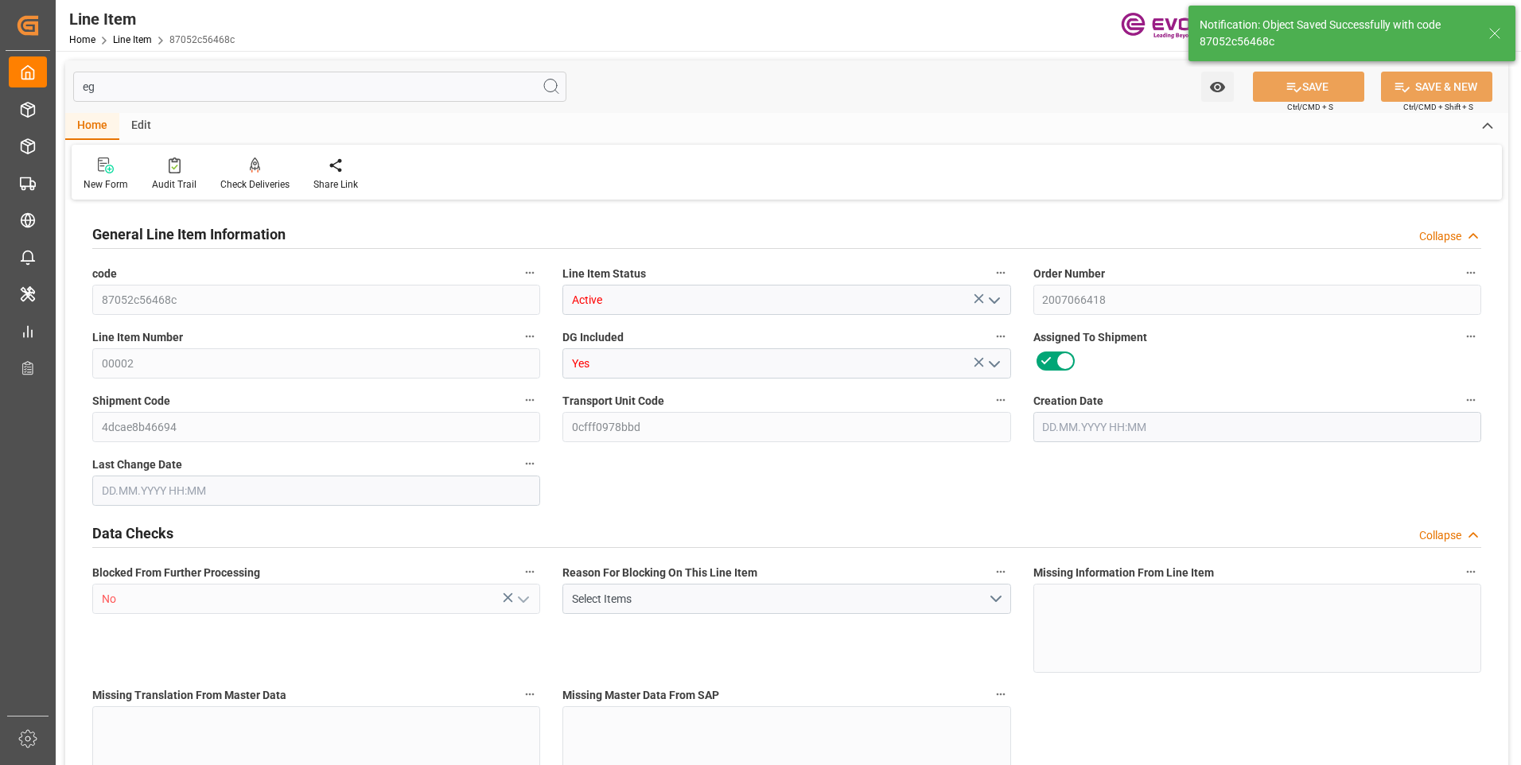
type input "87052c56468c"
type input "Active"
type input "2007066418"
type input "00002"
type input "Yes"
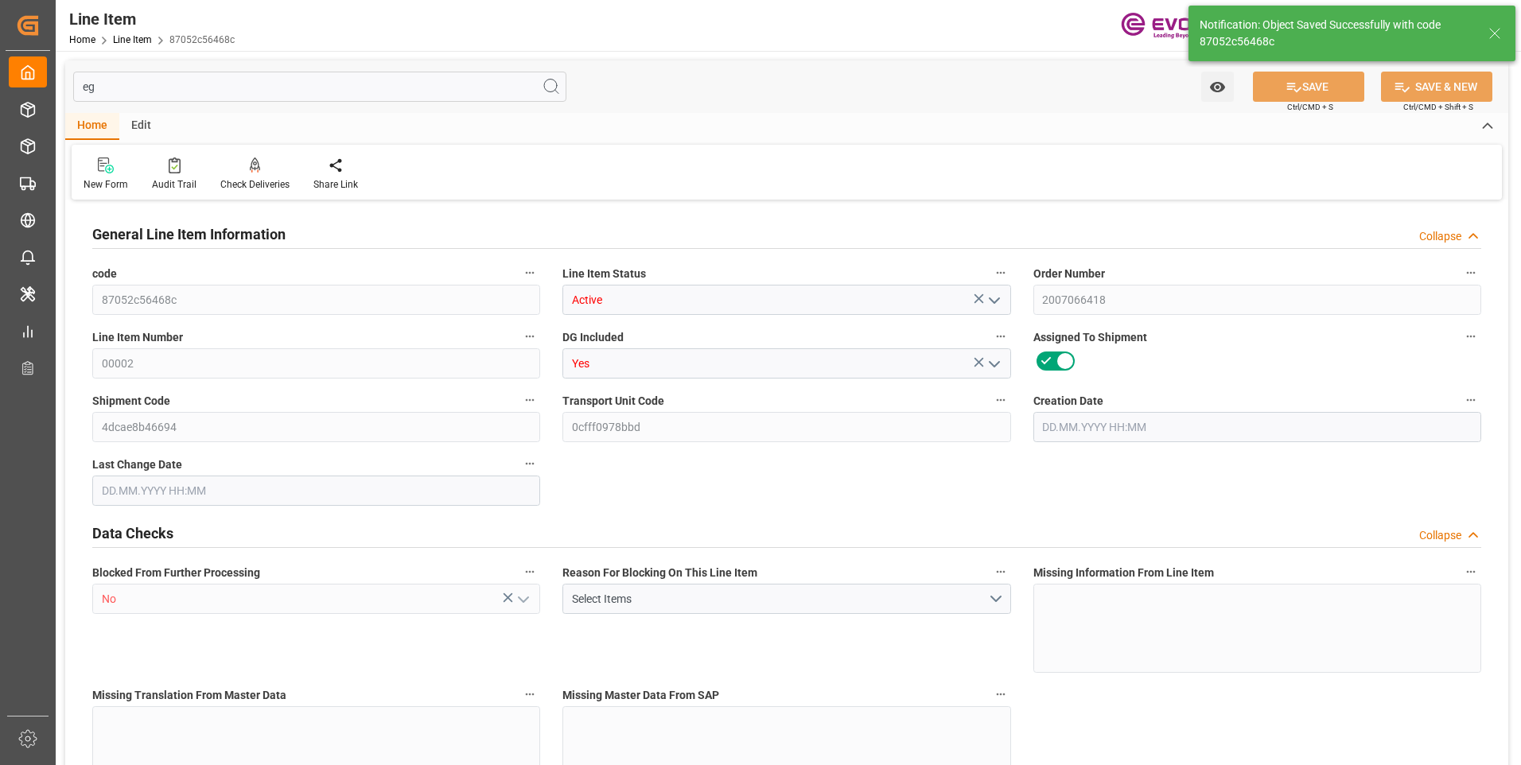
type input "4dcae8b46694"
type input "0cfff0978bbd"
type input "No"
type input "BG"
type input "No"
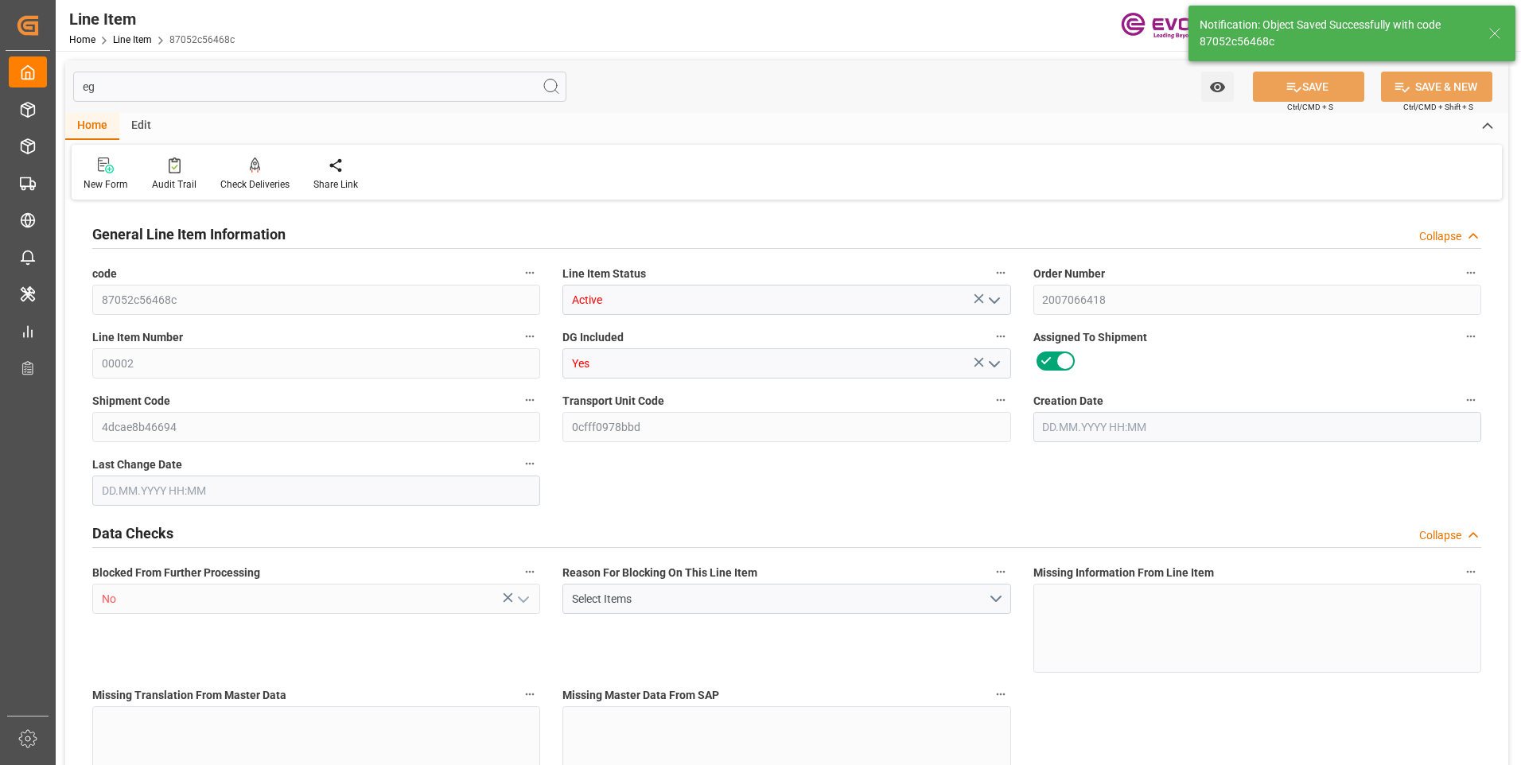
type input "99148879"
type textarea "SODIUM PERSULFATE, REGULAR, 55.1 LB BG"
type input "USD"
type input "PACK"
type input "2833402000"
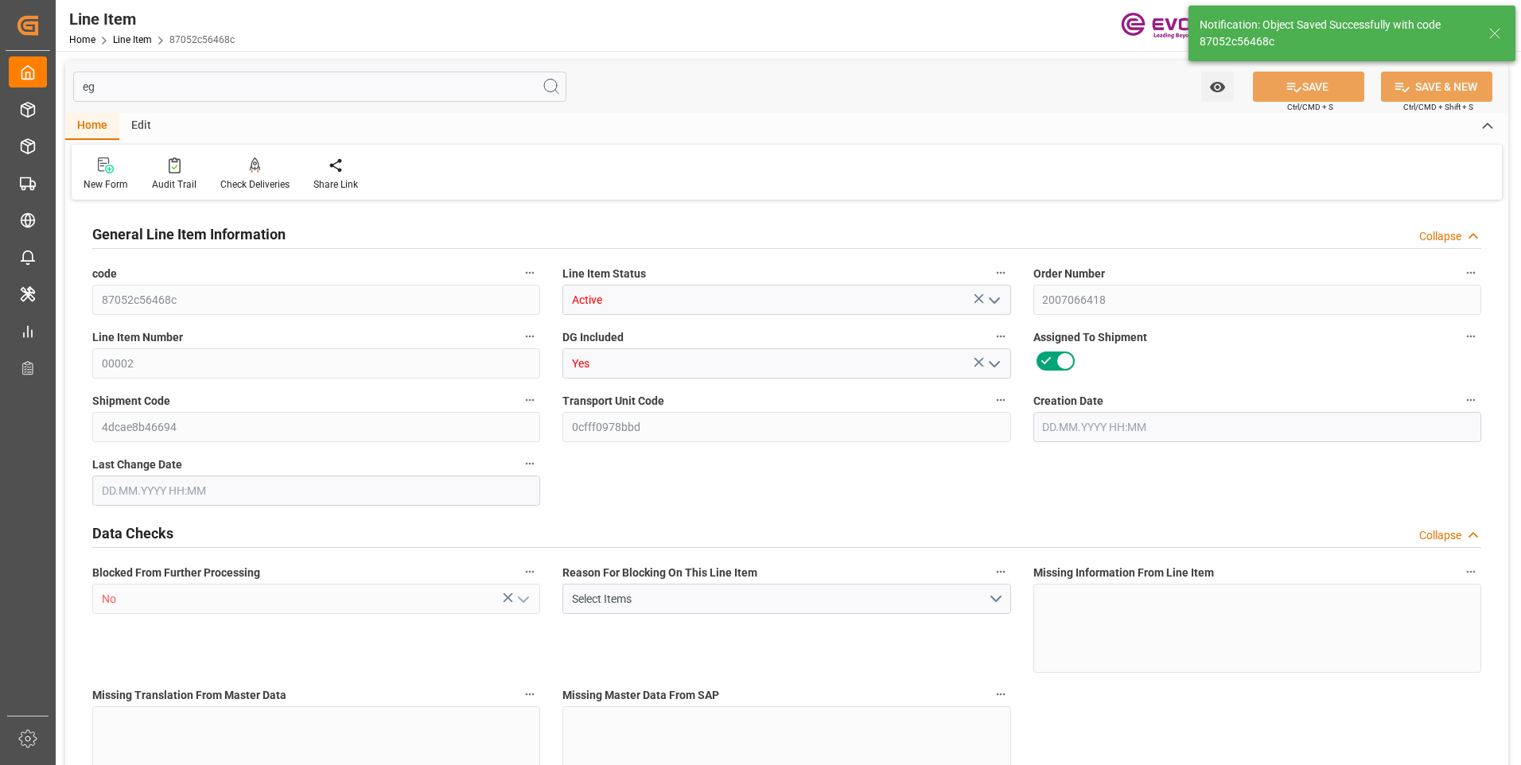
type input "EAR99"
type input "US"
type input "BG"
type input "KGM"
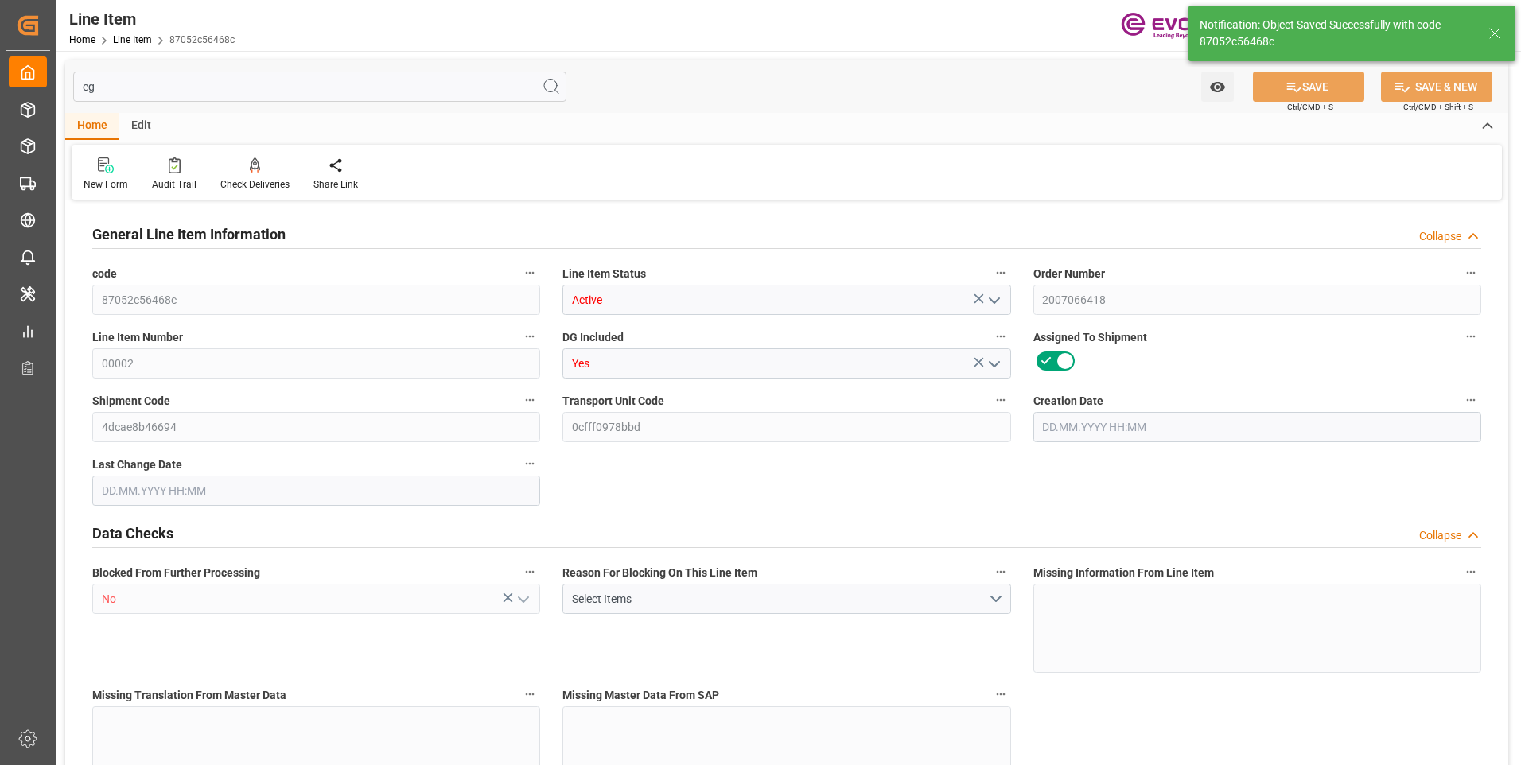
type textarea "KGM"
type input "KGM"
type textarea "KGM"
type input "M3"
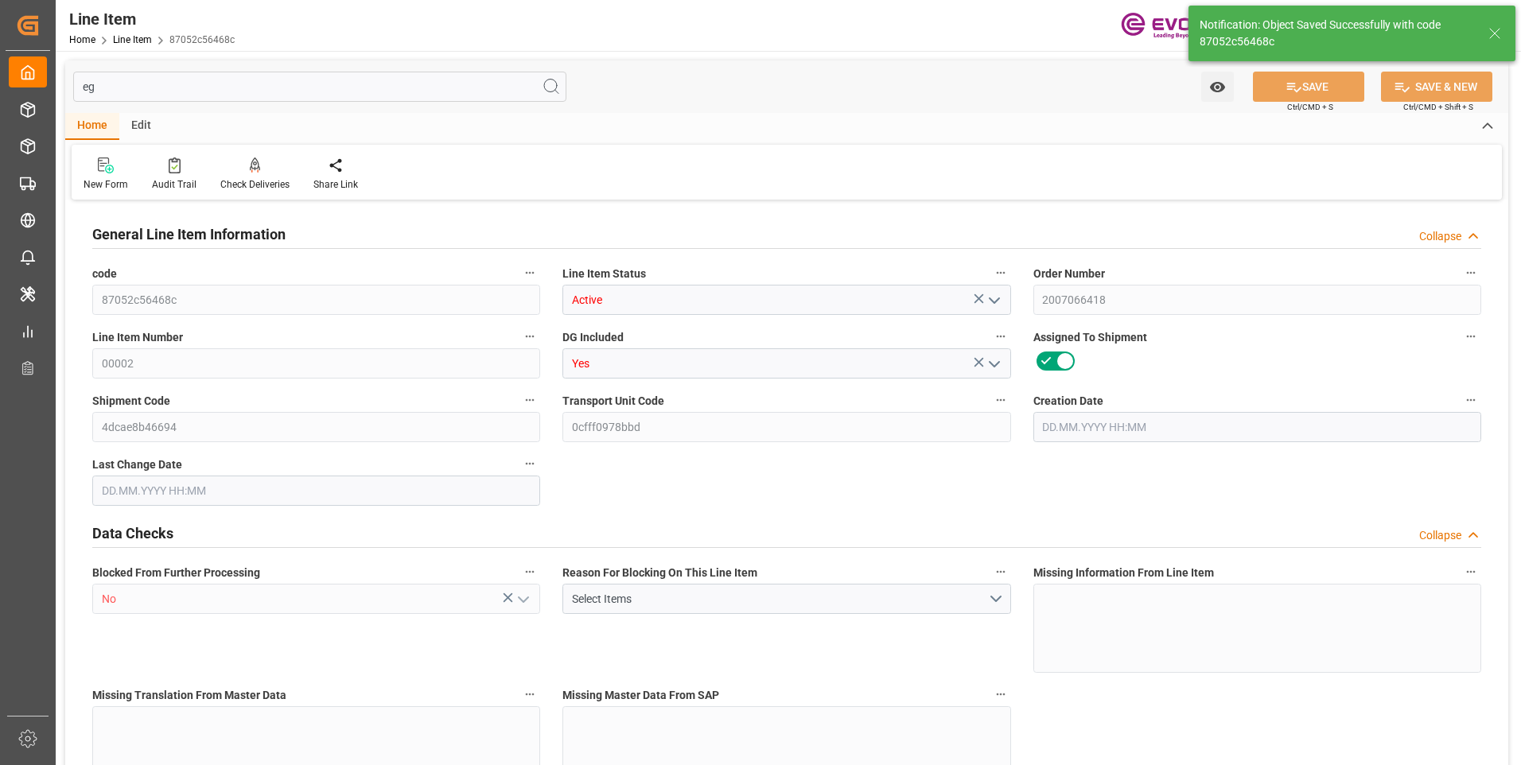
type textarea "FTQ"
type input "M3"
type input "10"
type input "10181.6"
type input "10000"
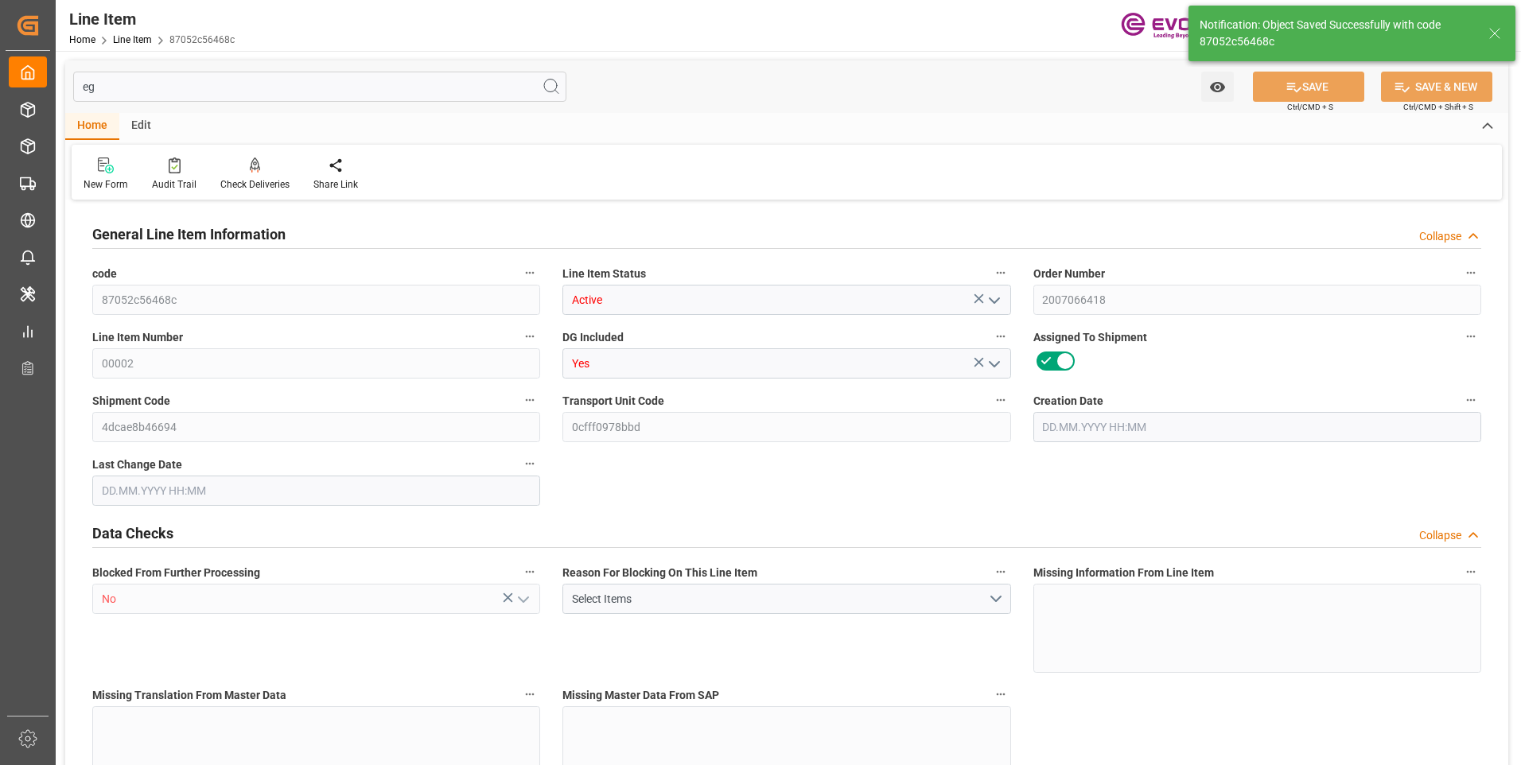
type input "9.3956"
type input "400"
type input "12000"
type input "400"
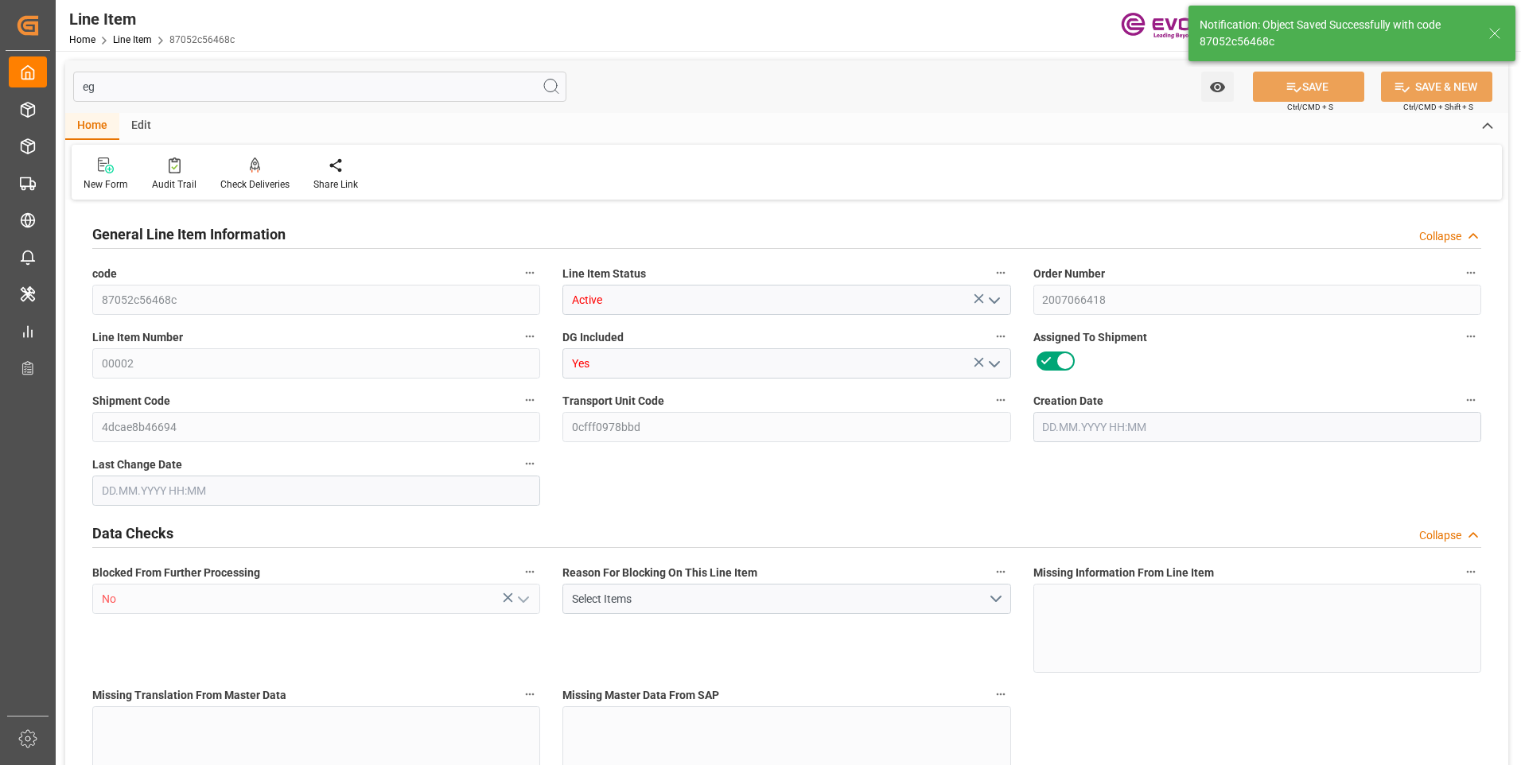
type input "10181.6"
type input "10421.6"
type input "10000"
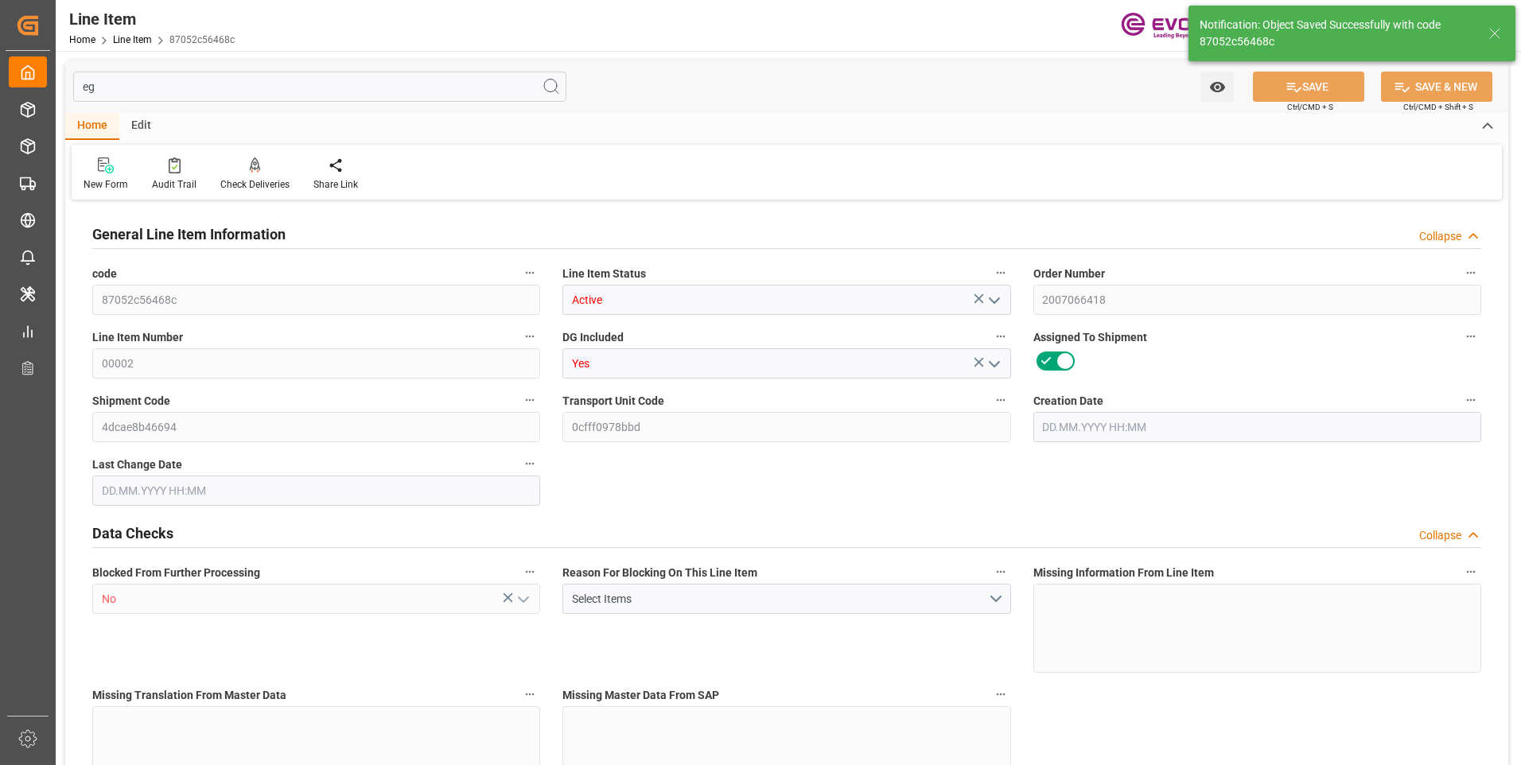
type input "9.3956"
type input "332"
type input "0"
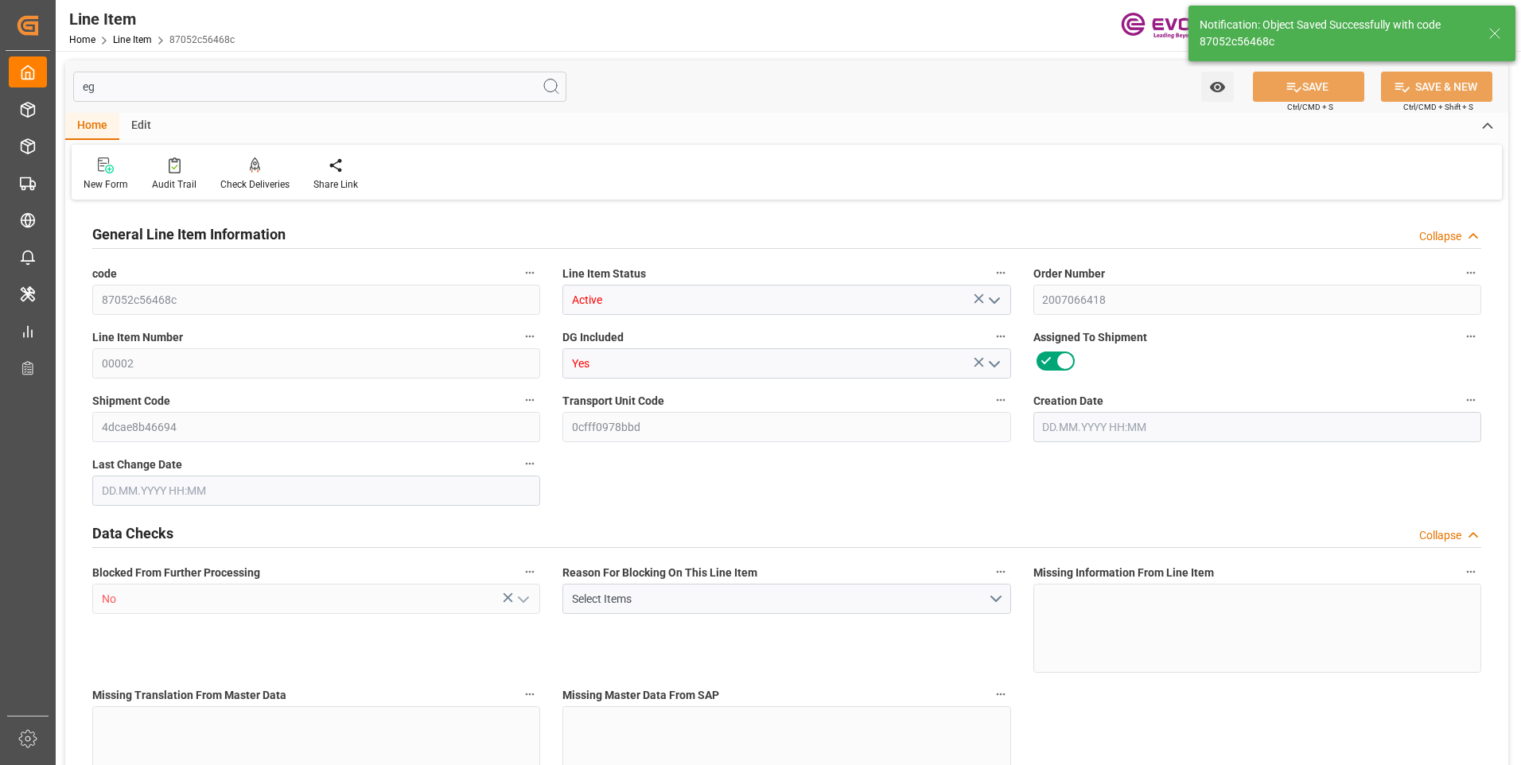
type input "0"
type input "01.07.2025 19:28"
type input "13.08.2025 06:42"
type input "[DATE]"
type input "16.09.2025"
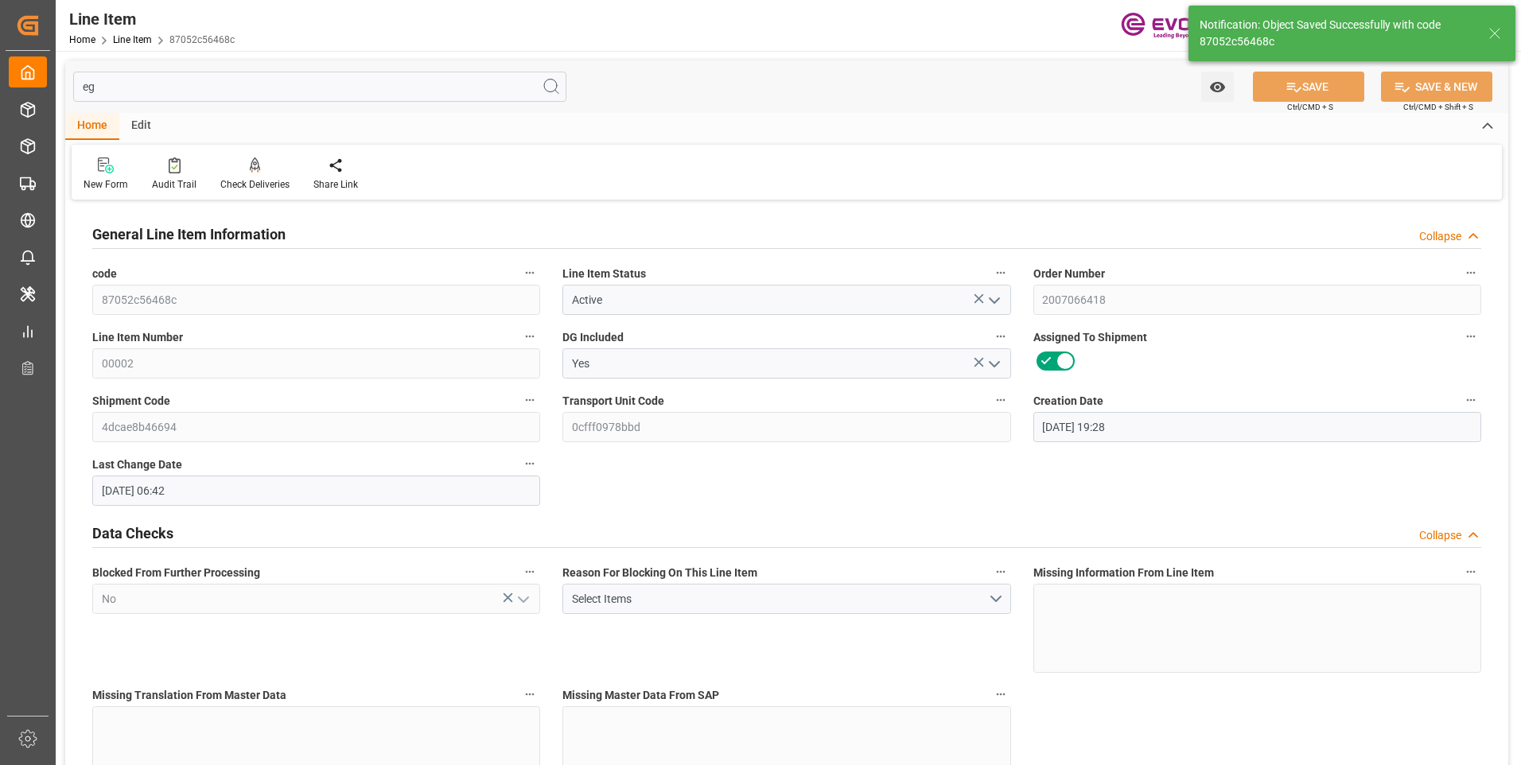
type input "11.09.2025"
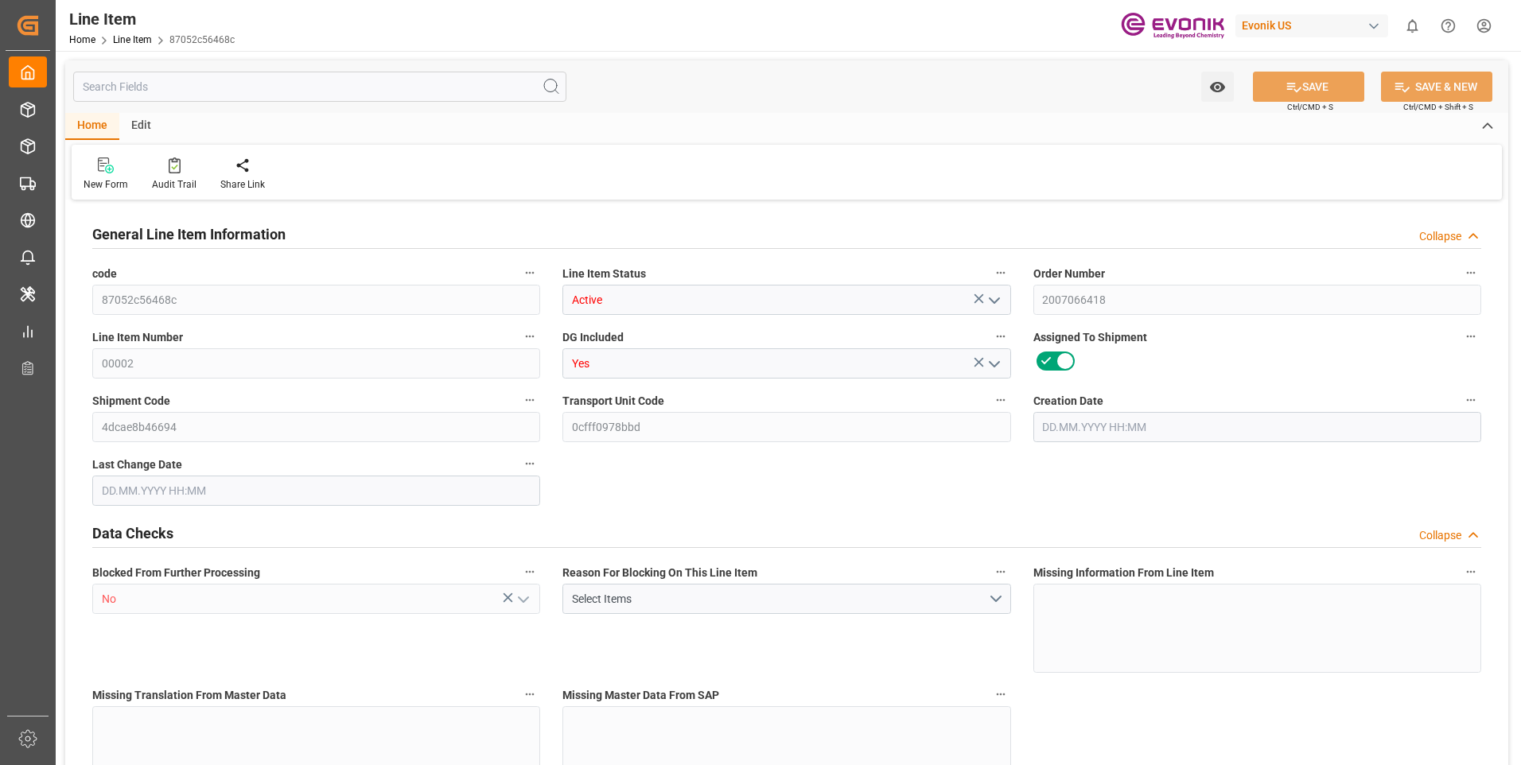
type input "10"
type input "10181.6"
type input "10000"
type input "9.3956"
type input "400"
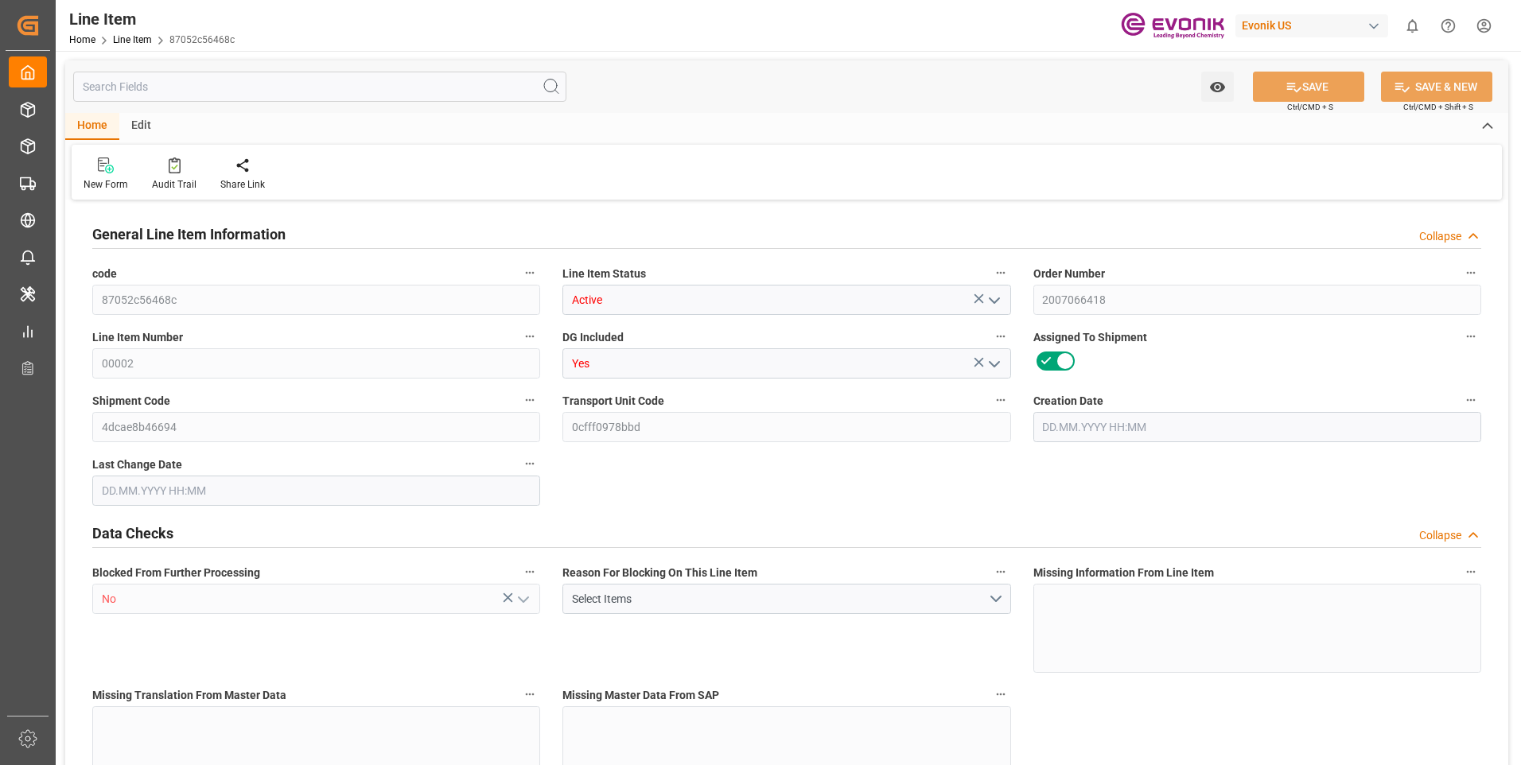
type input "12000"
type input "400"
type input "10181.6"
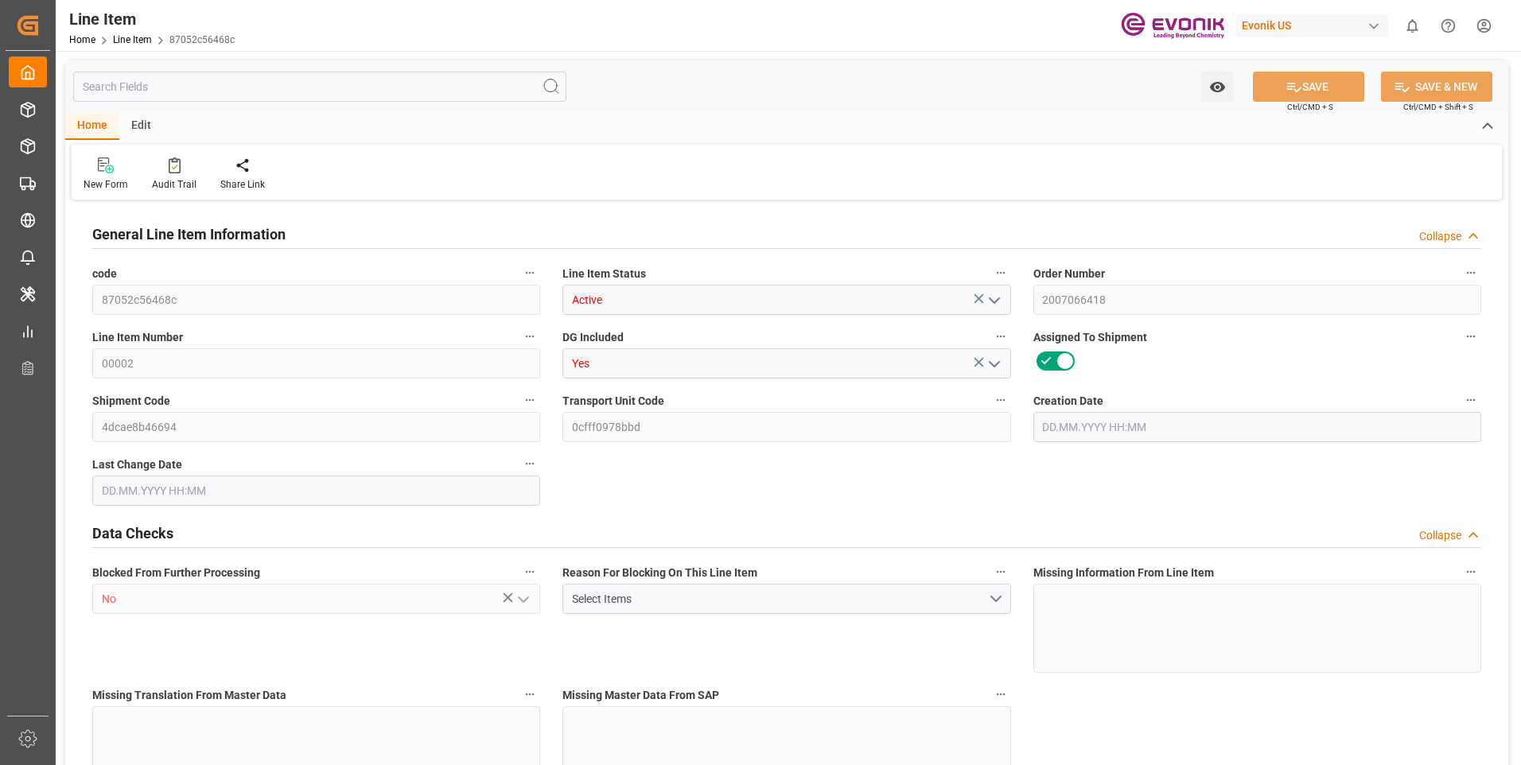
type input "10421.6"
type input "10000"
type input "9.3956"
type input "332"
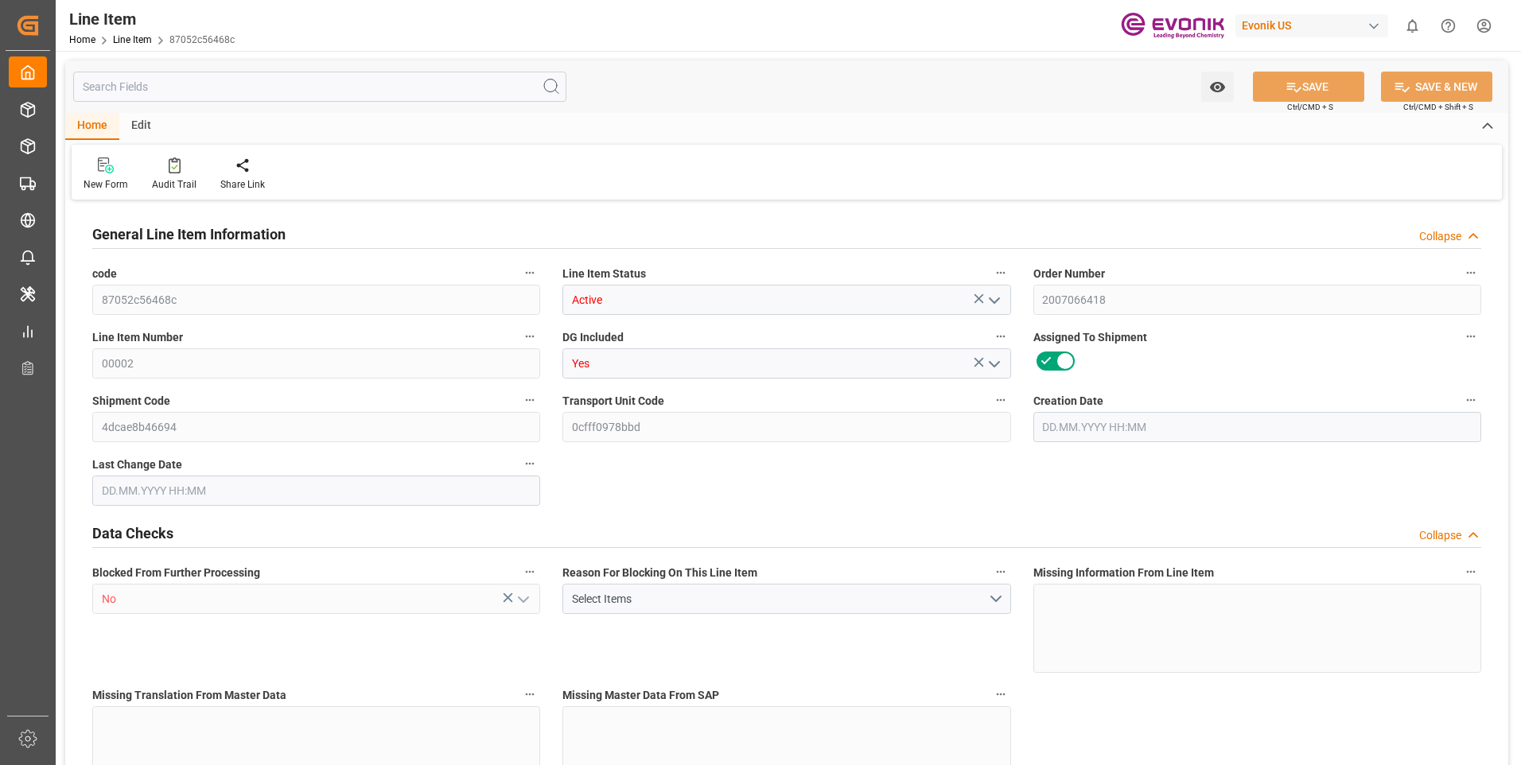
type input "0"
type input "01.07.2025 19:28"
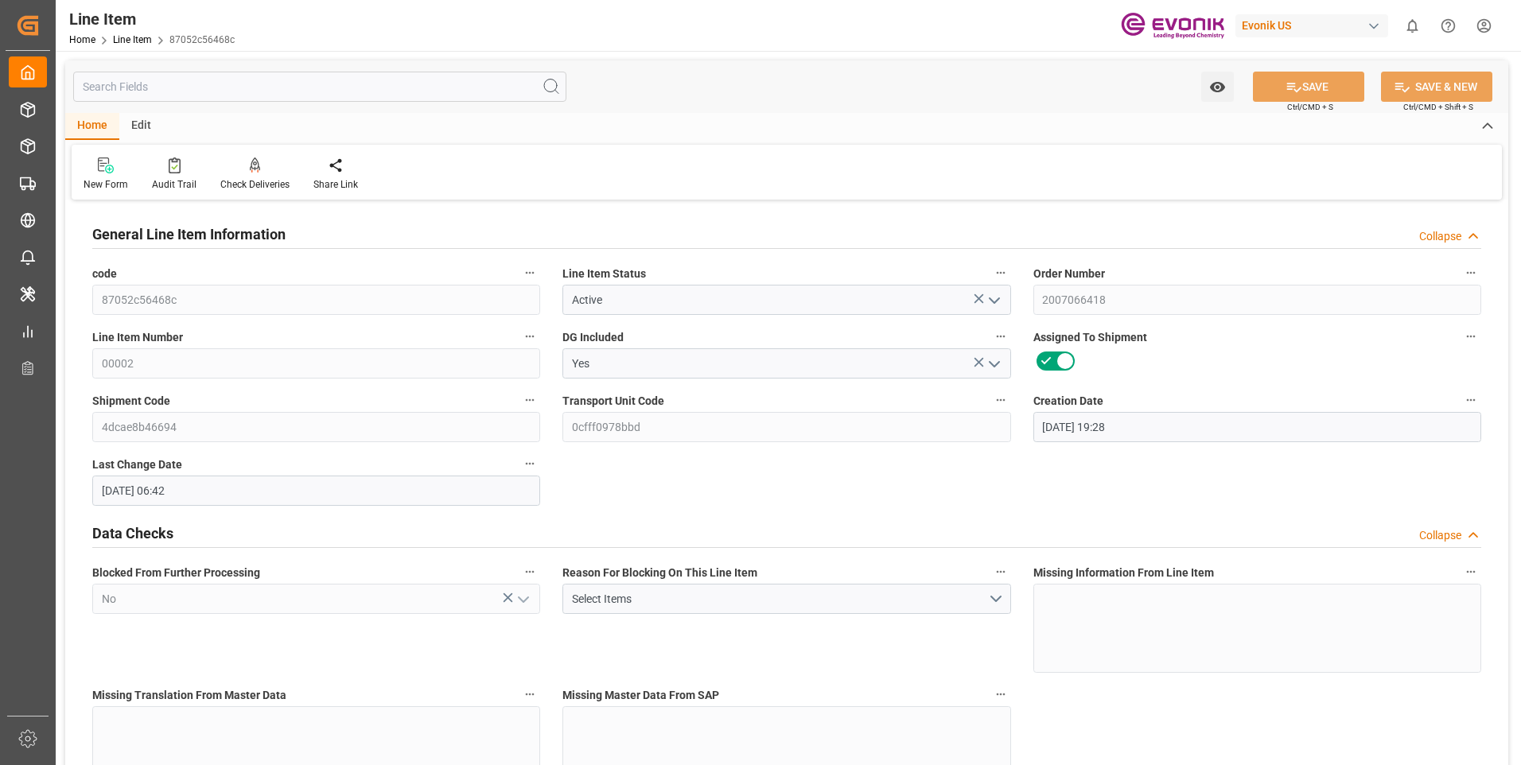
type input "13.08.2025 06:42"
type input "[DATE]"
type input "16.09.2025"
type input "11.09.2025"
click input "text"
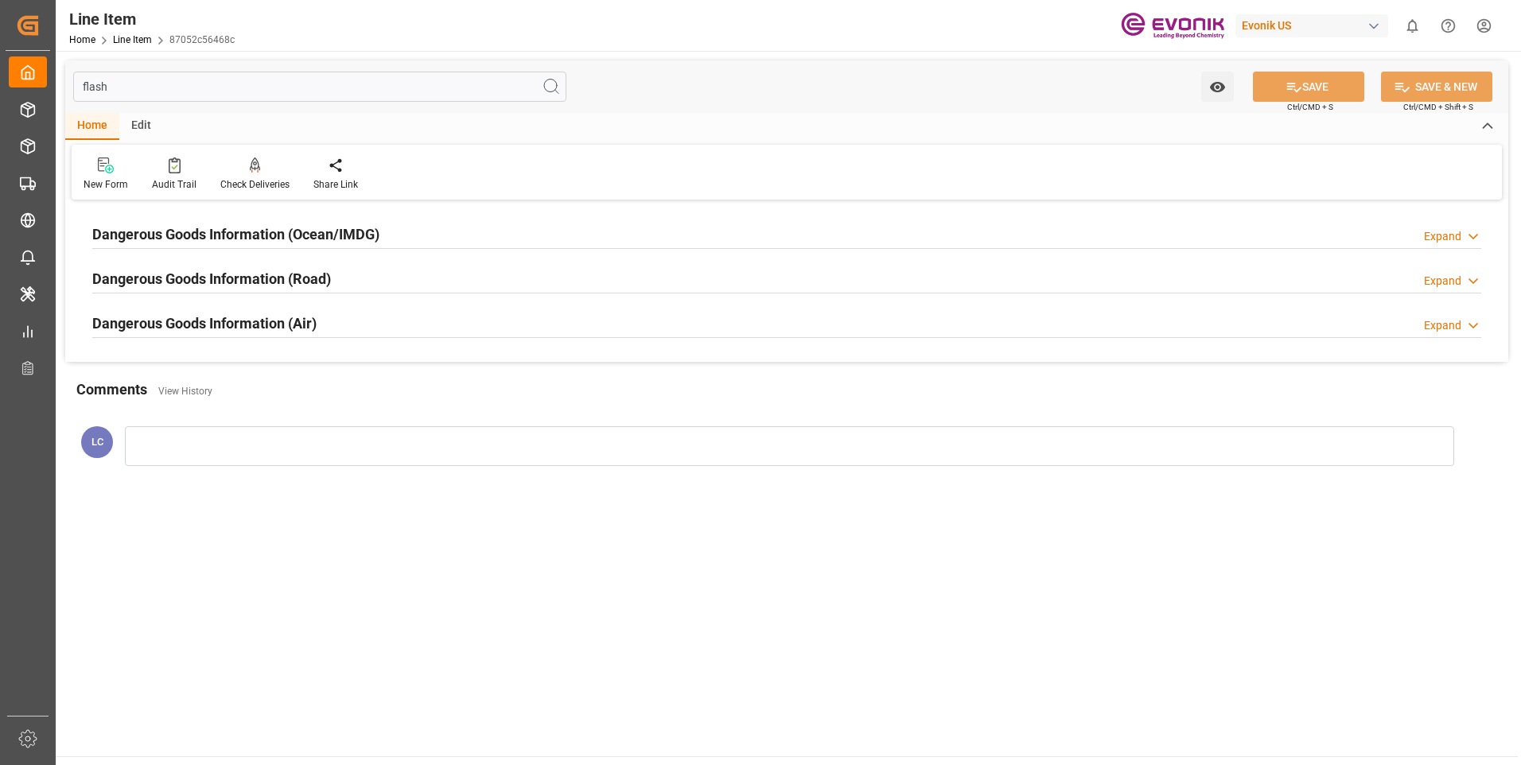
type input "flash"
click h2 "Dangerous Goods Information (Ocean/IMDG)"
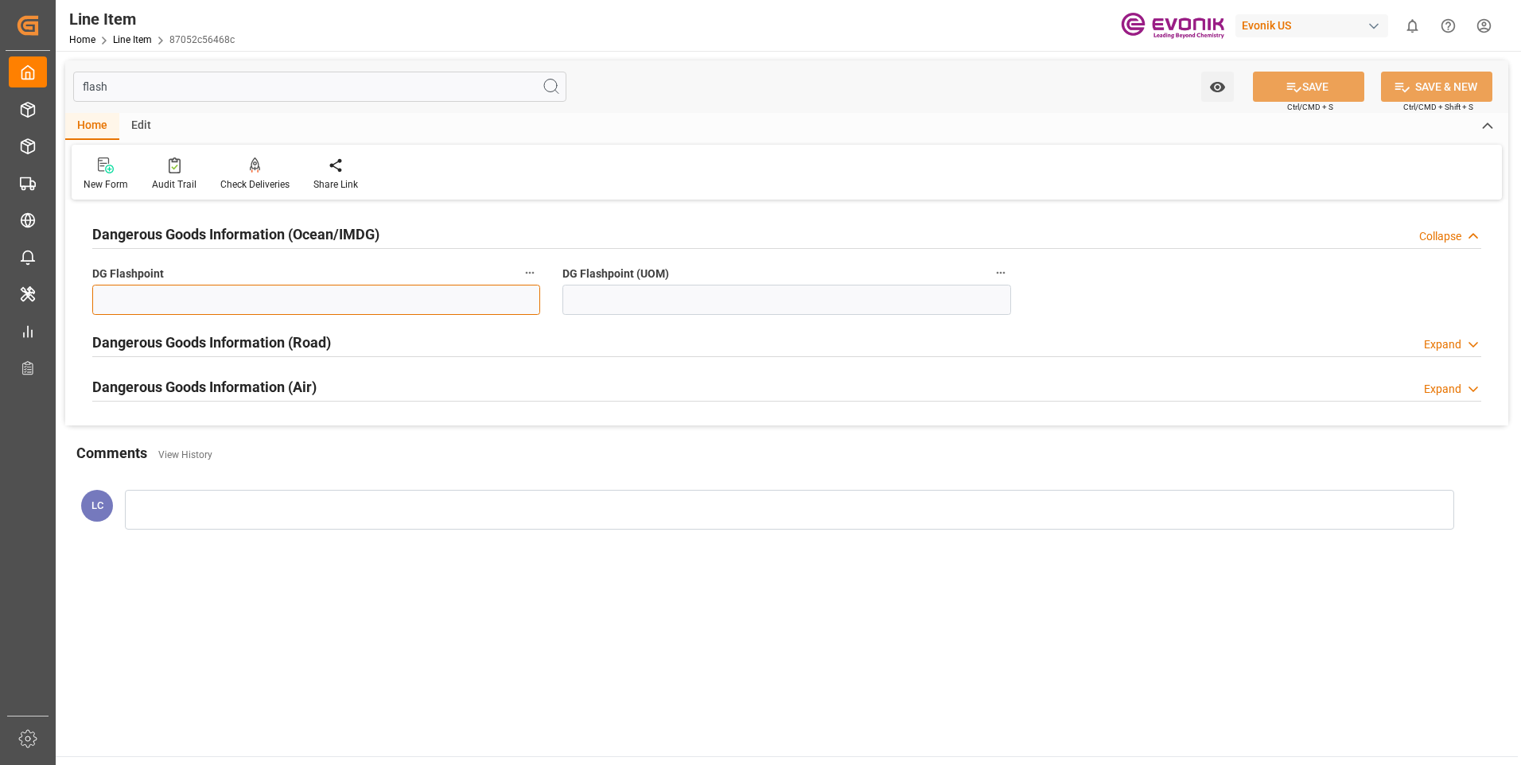
click input "text"
type input "99.99"
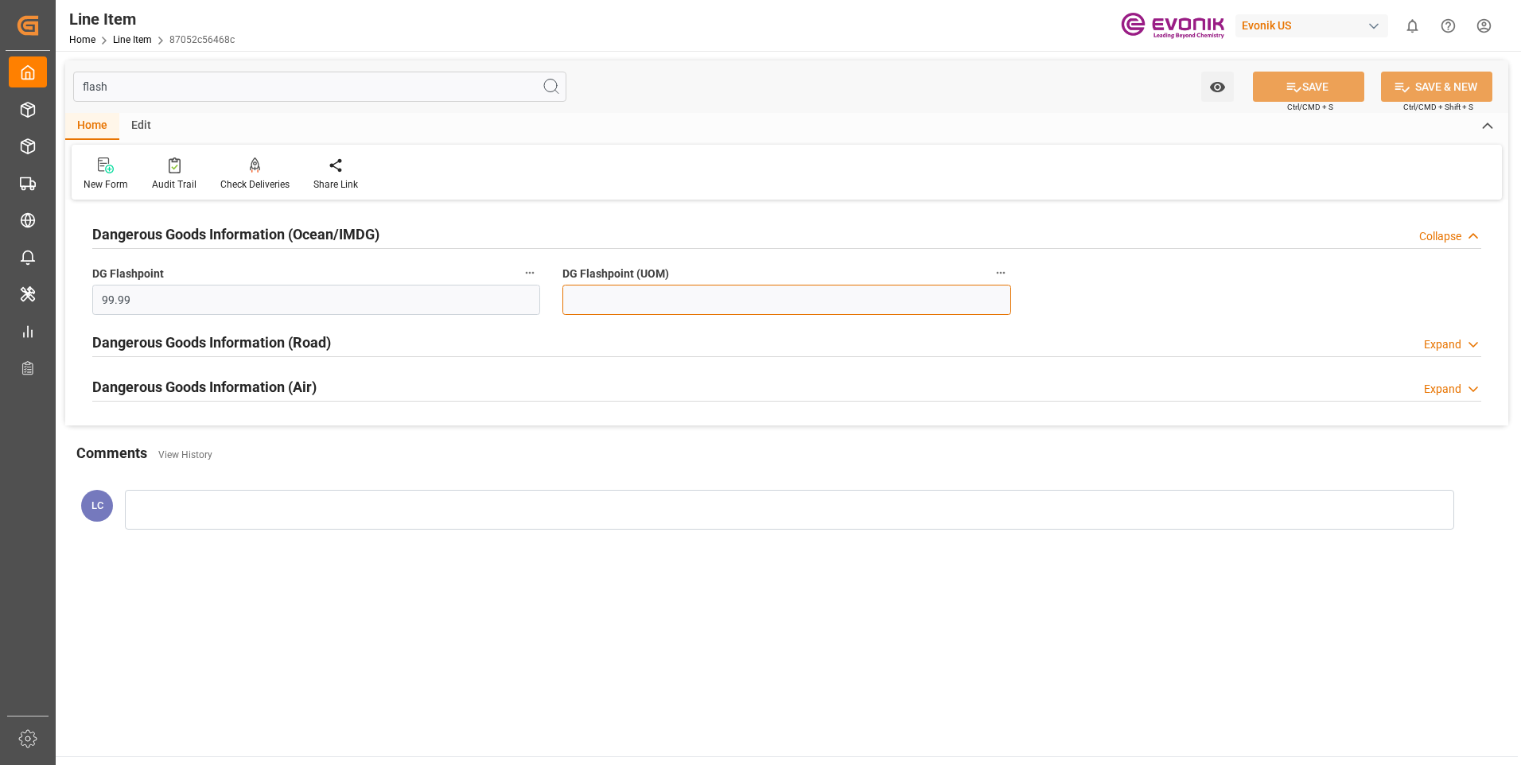
type input "99.99"
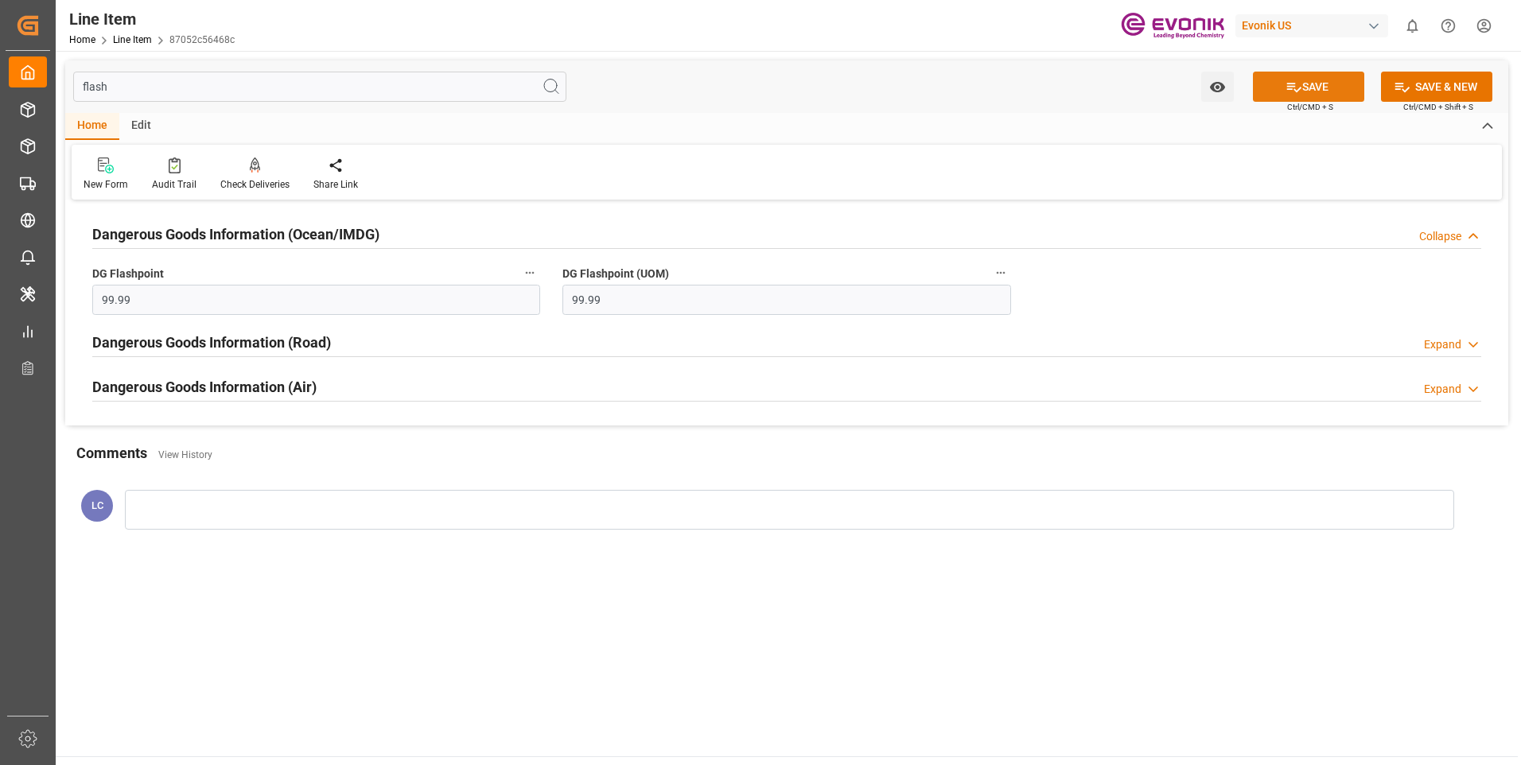
click button "SAVE"
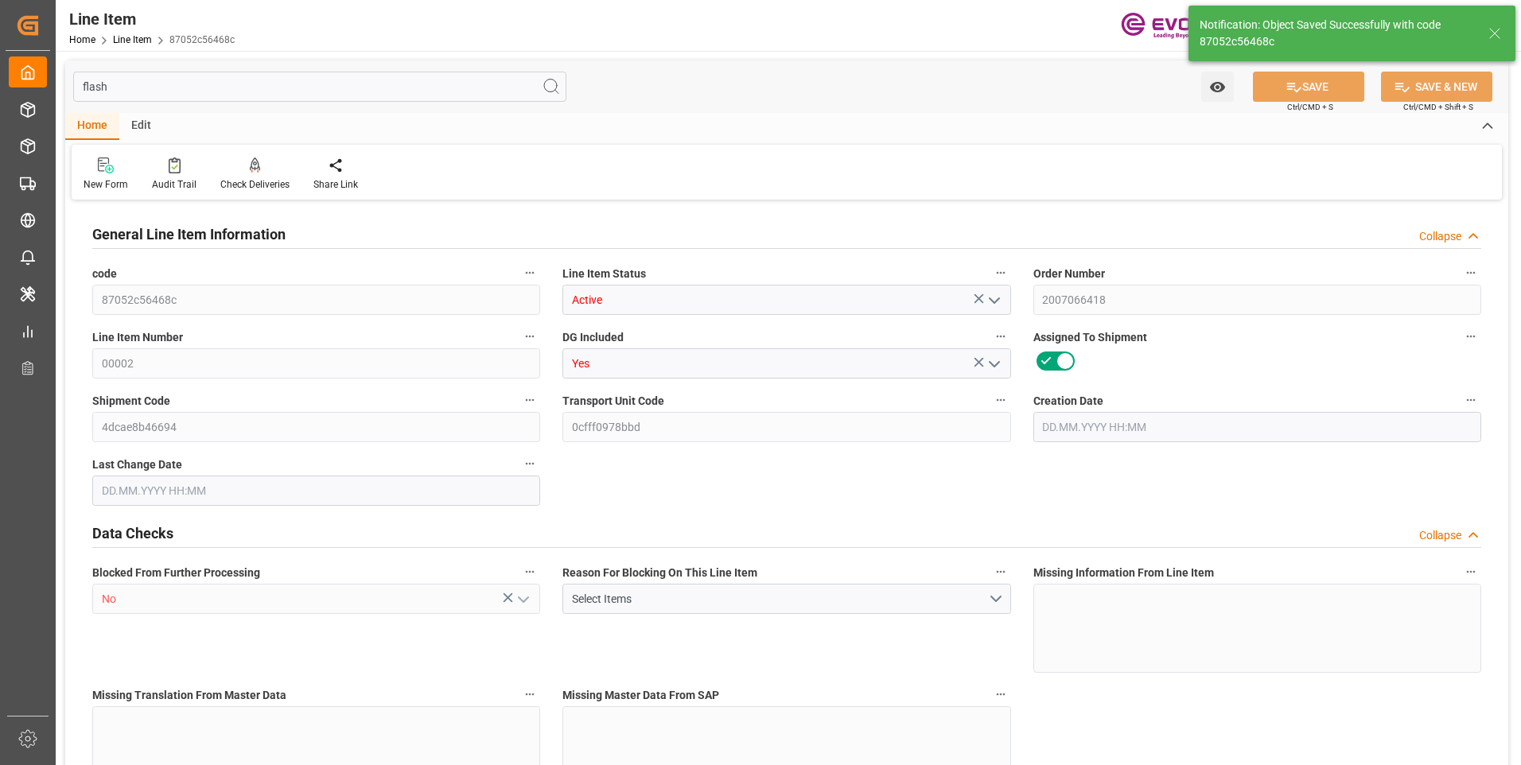
type input "87052c56468c"
type input "Active"
type input "2007066418"
type input "00002"
type input "Yes"
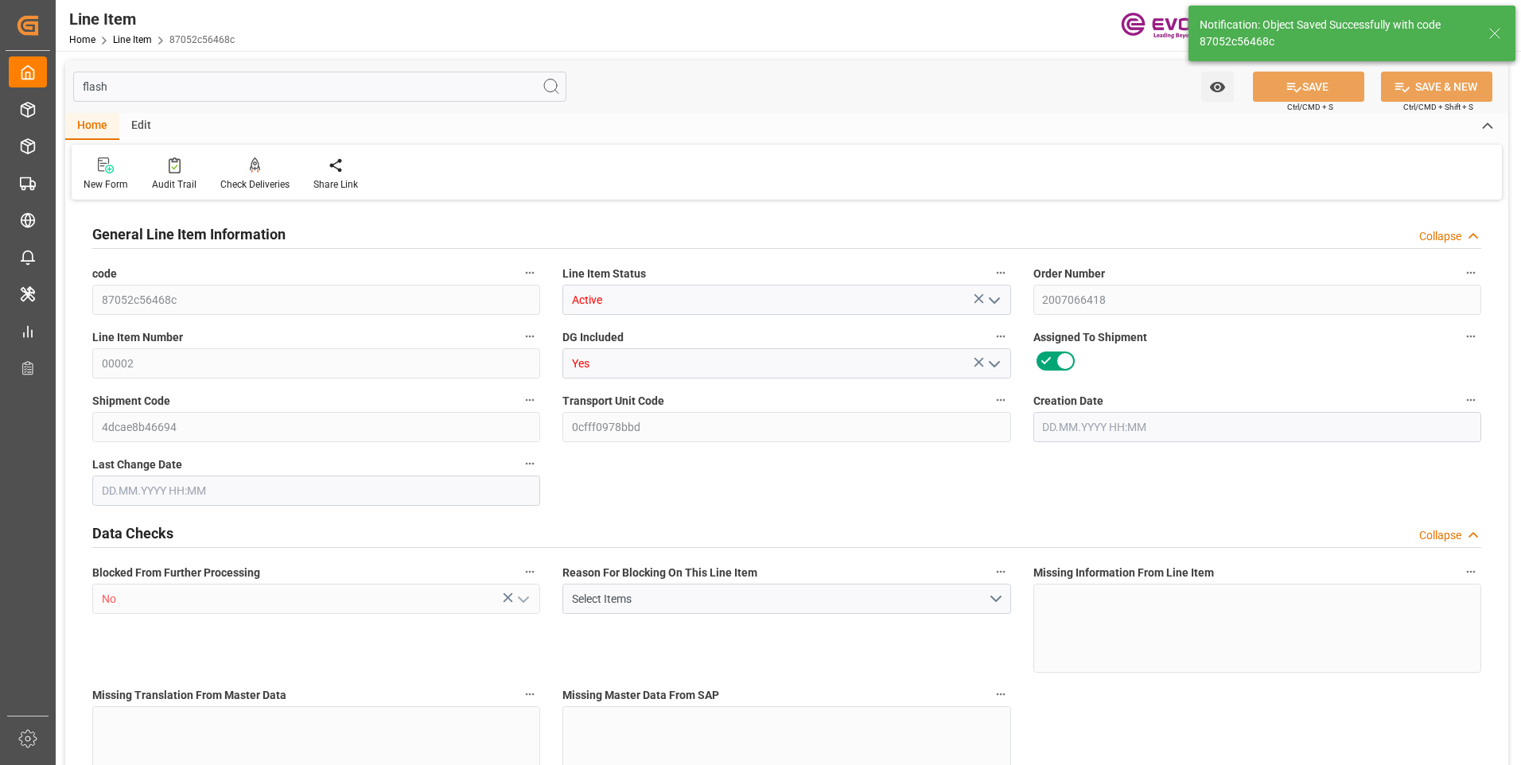
type input "4dcae8b46694"
type input "0cfff0978bbd"
type input "No"
type input "BG"
type input "No"
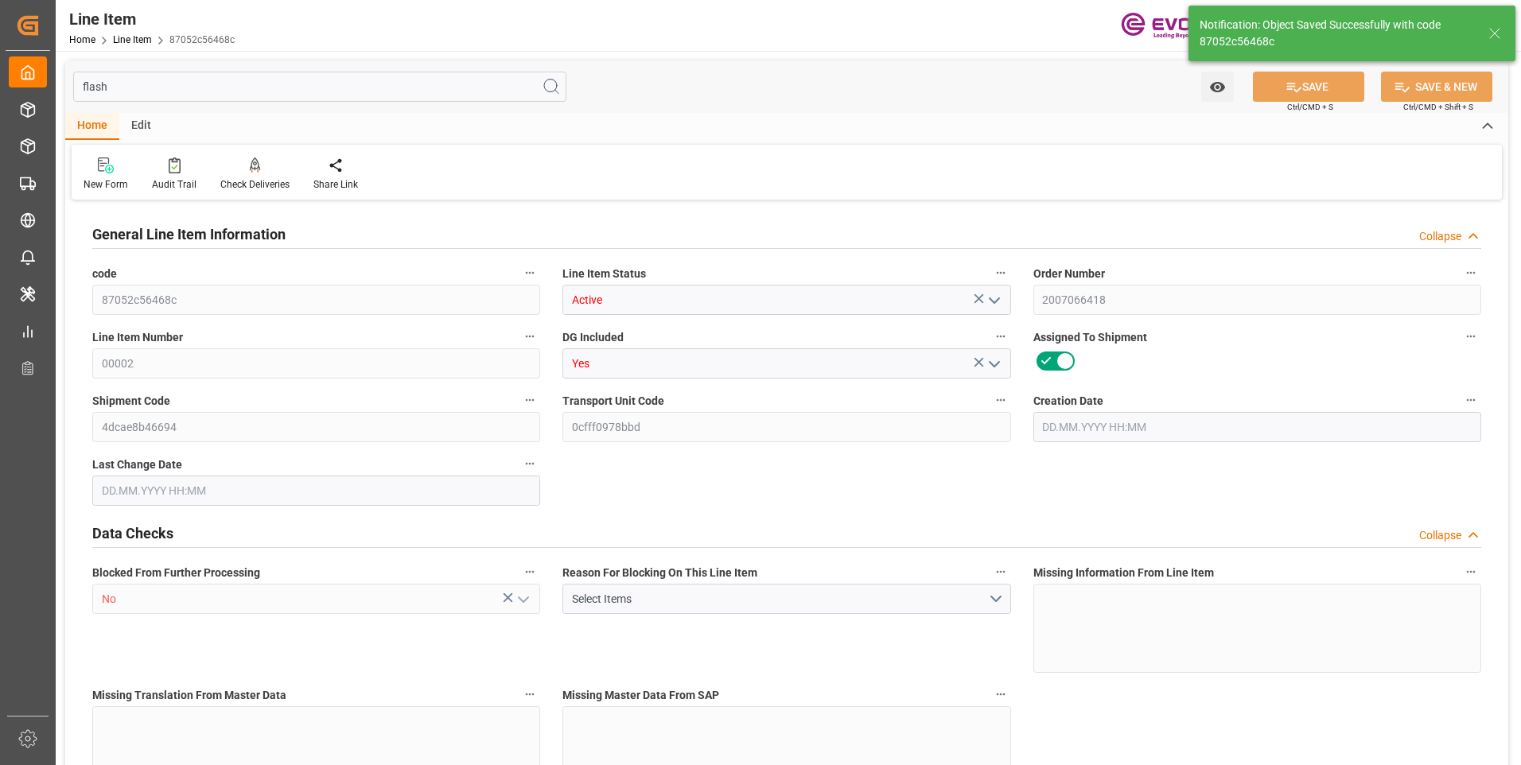
type input "99148879"
type textarea "SODIUM PERSULFATE, REGULAR, 55.1 LB BG"
type input "USD"
type input "PACK"
type input "2833402000"
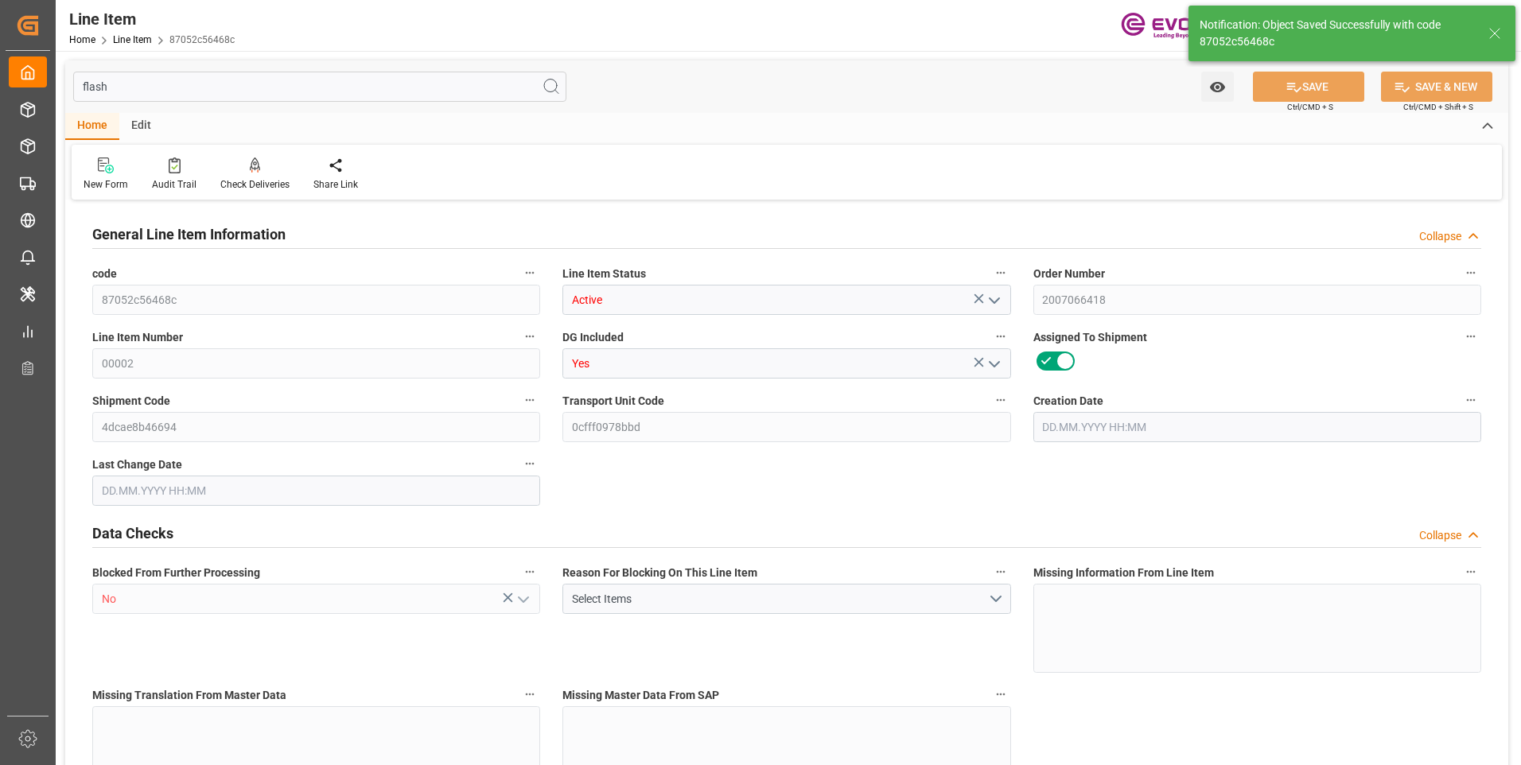
type input "EAR99"
type input "US"
type input "BG"
type input "KGM"
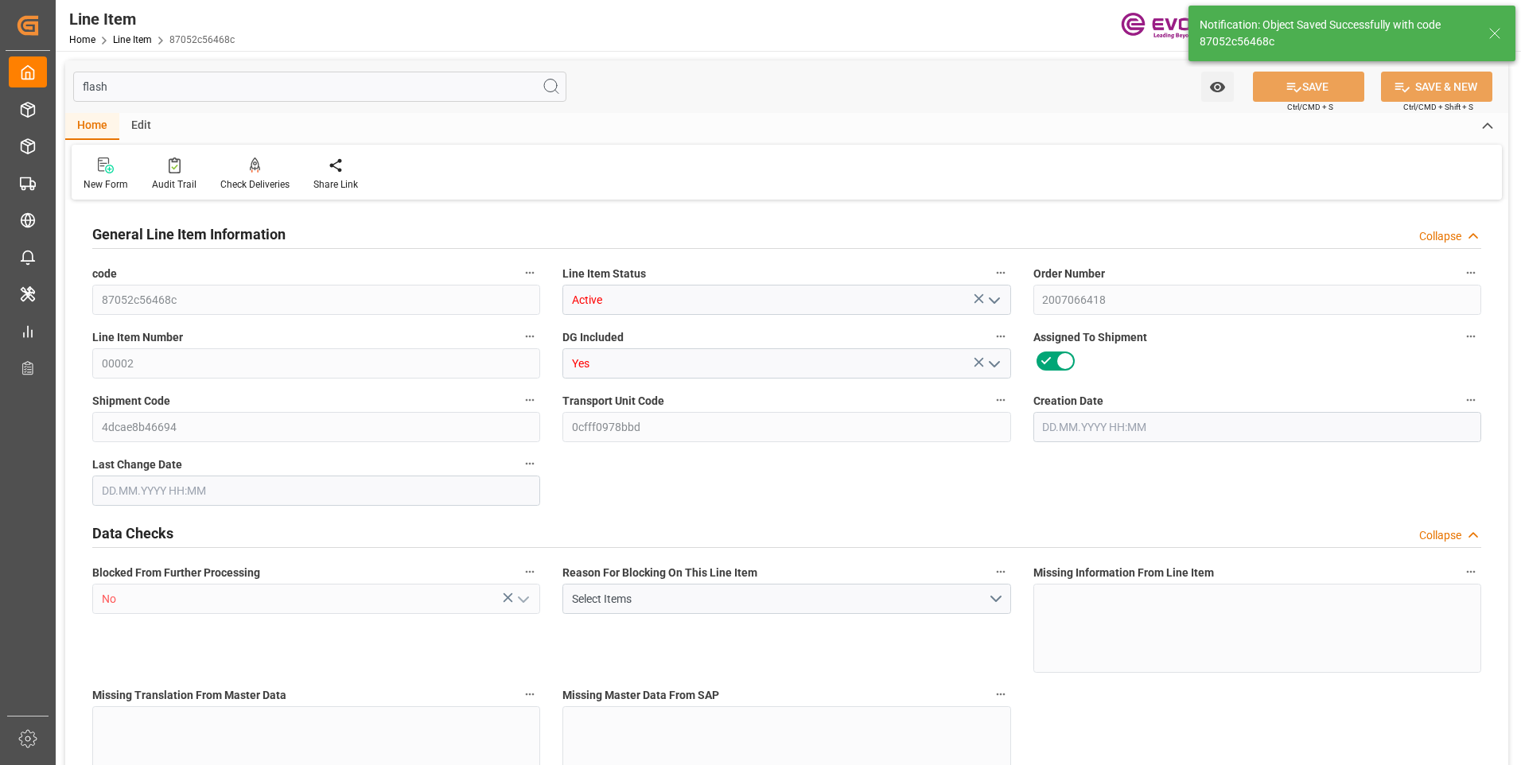
type textarea "KGM"
type input "KGM"
type textarea "KGM"
type input "M3"
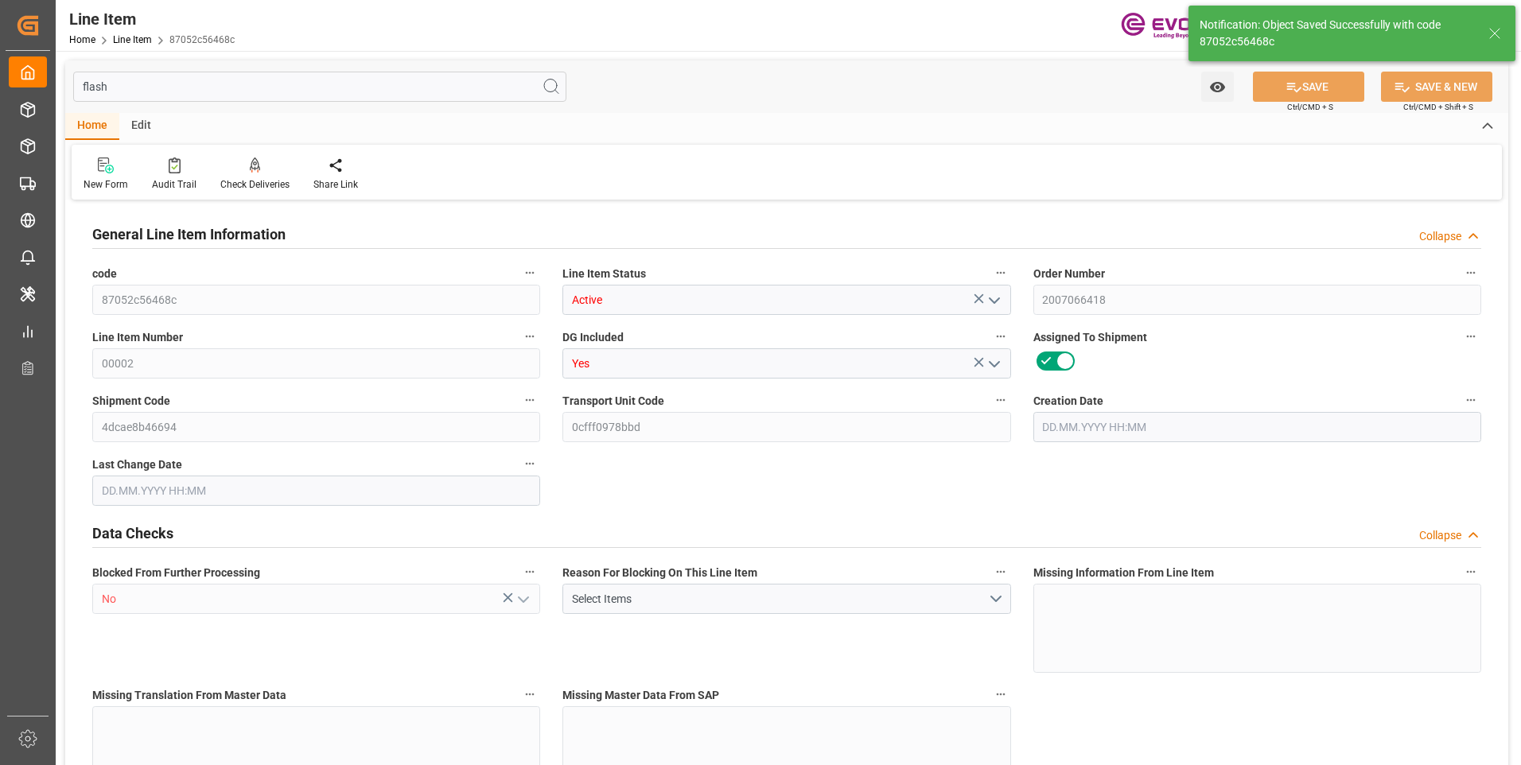
type textarea "FTQ"
type input "M3"
type input "10"
type input "10181.6"
type input "10000"
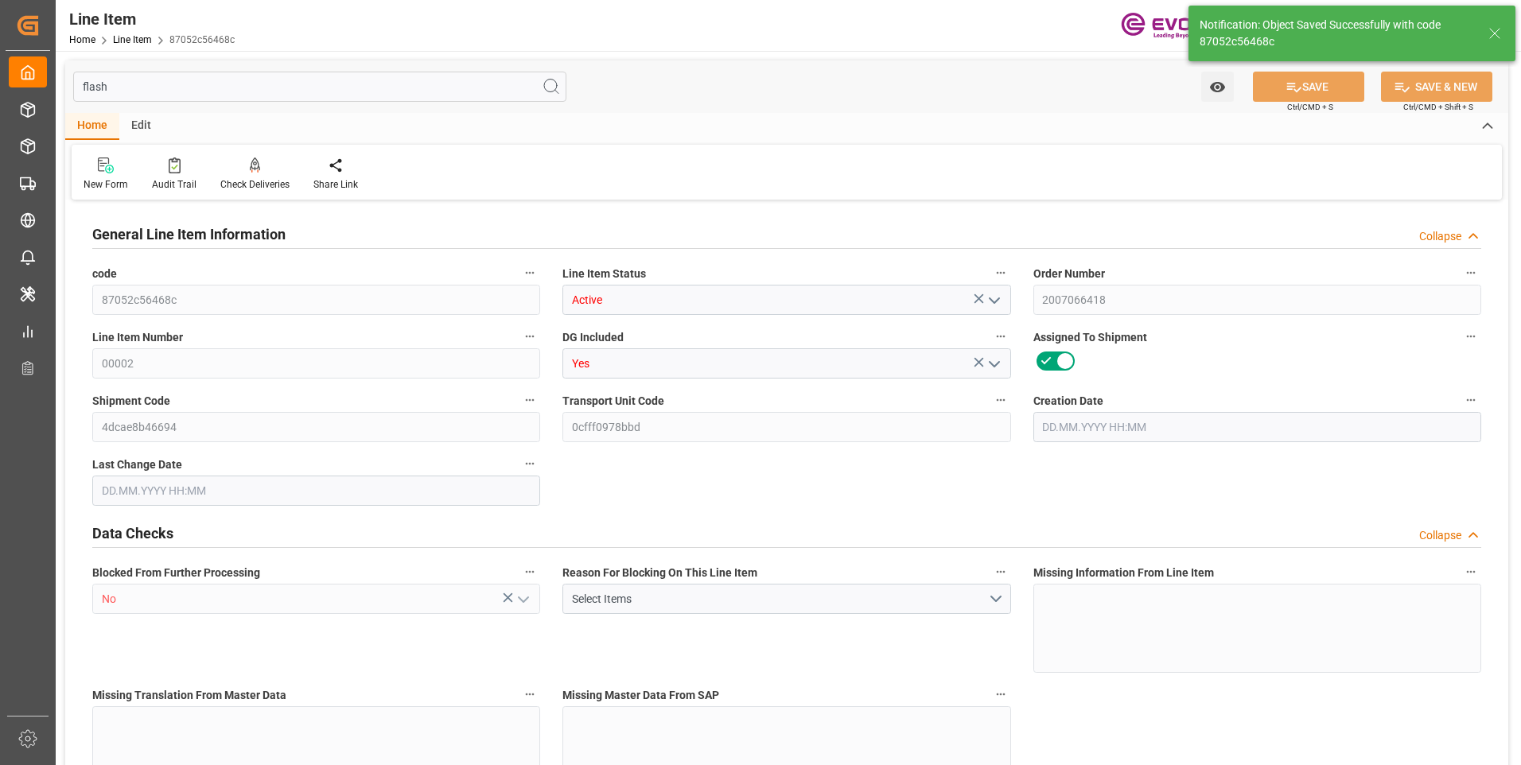
type input "9.3956"
type input "400"
type input "12000"
type input "400"
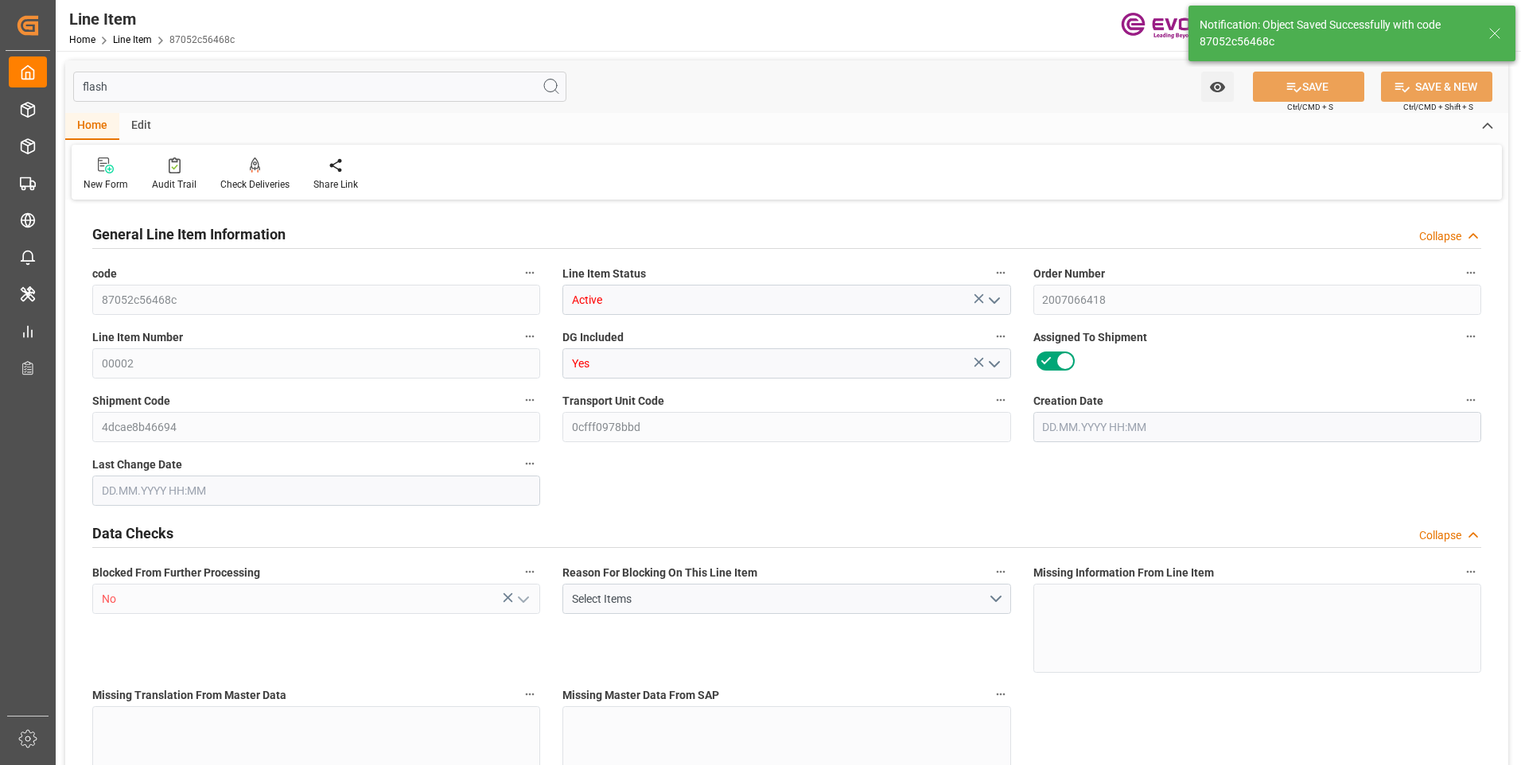
type input "10181.6"
type input "10421.6"
type input "10000"
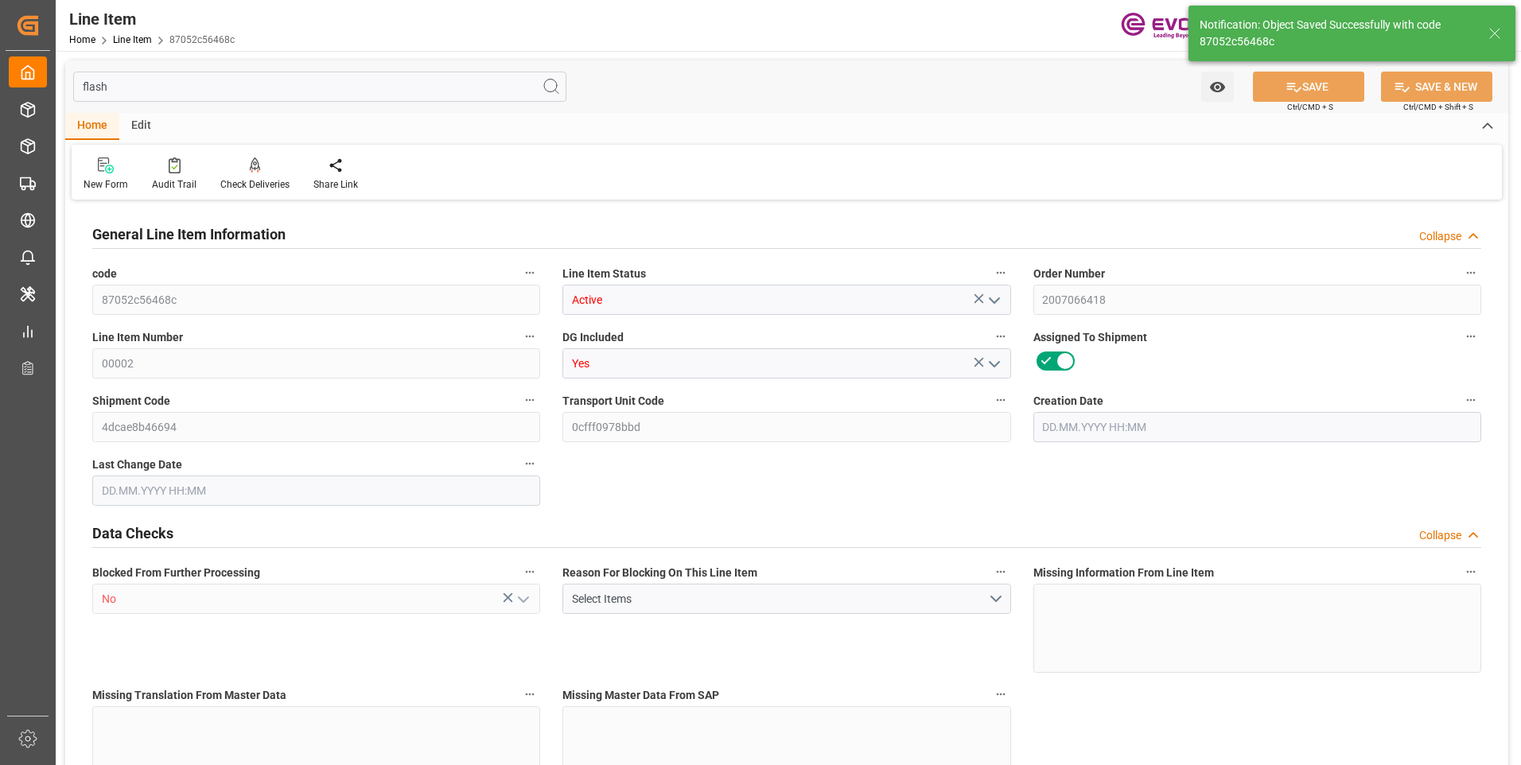
type input "9.3956"
type input "332"
type input "0"
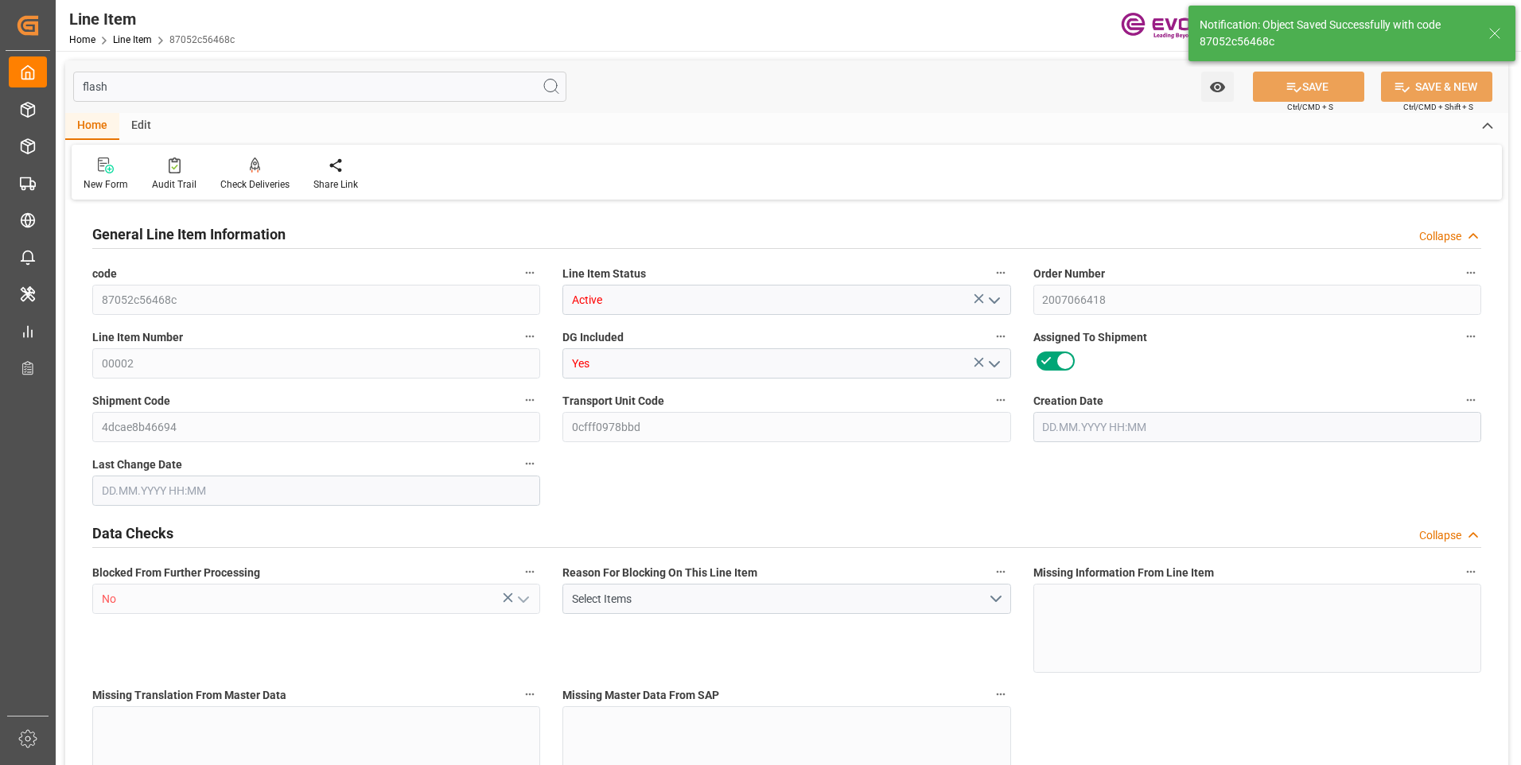
type input "0"
type input "01.07.2025 19:28"
type input "13.08.2025 06:46"
type input "[DATE]"
type input "16.09.2025"
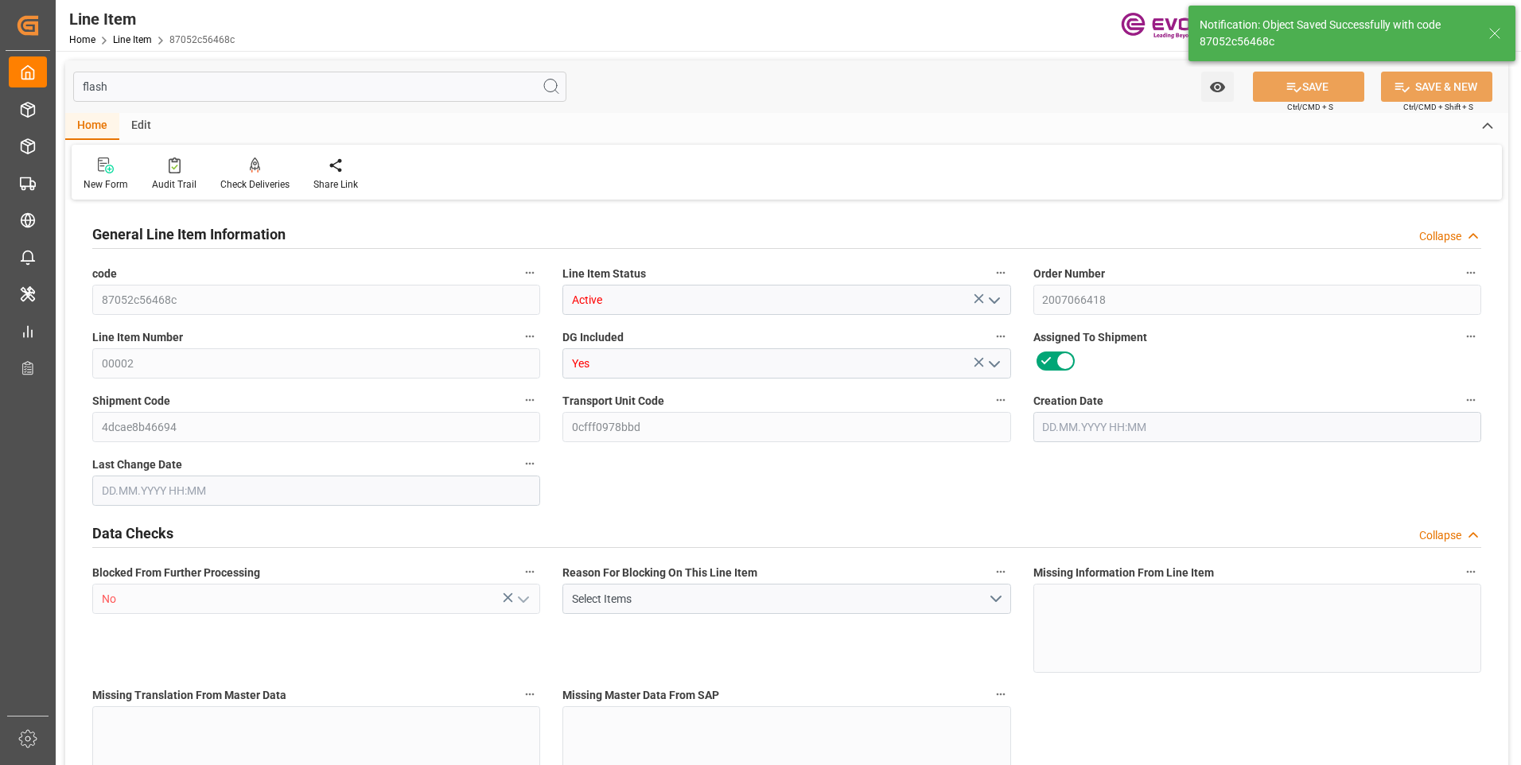
type input "11.09.2025"
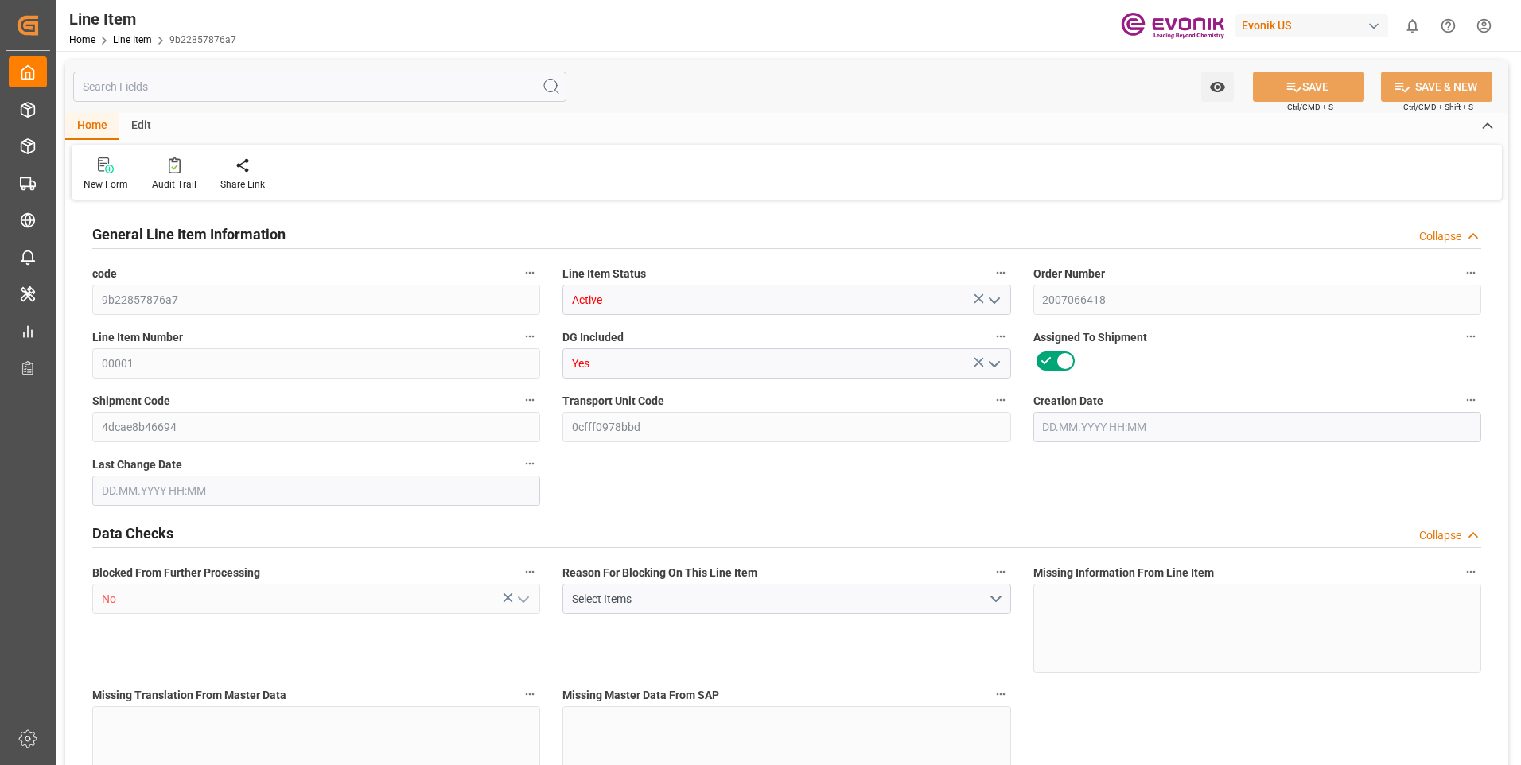
type input "9"
type input "9163.44"
type input "9000"
type input "8.456"
type input "360"
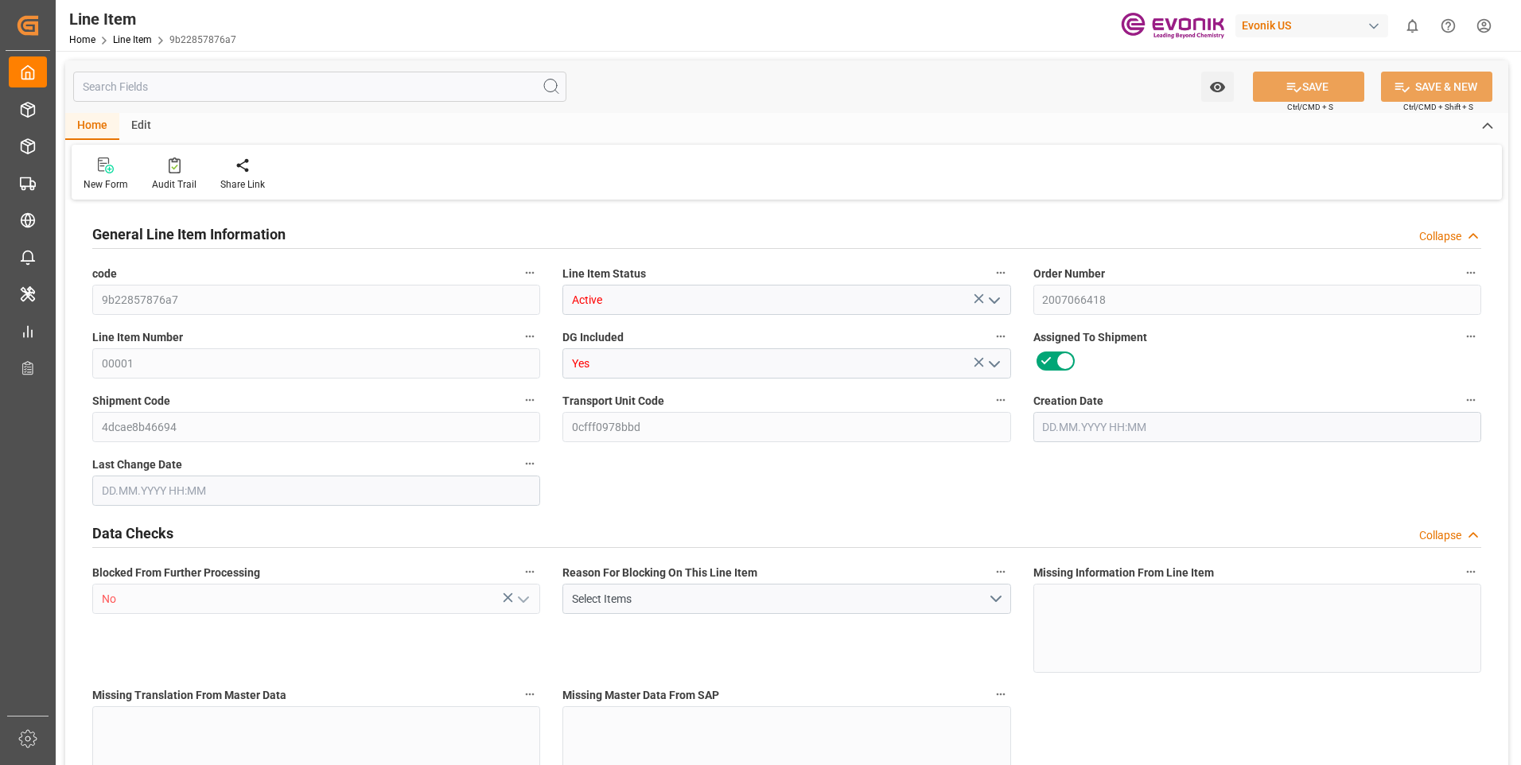
type input "7200"
type input "360"
type input "9163.44"
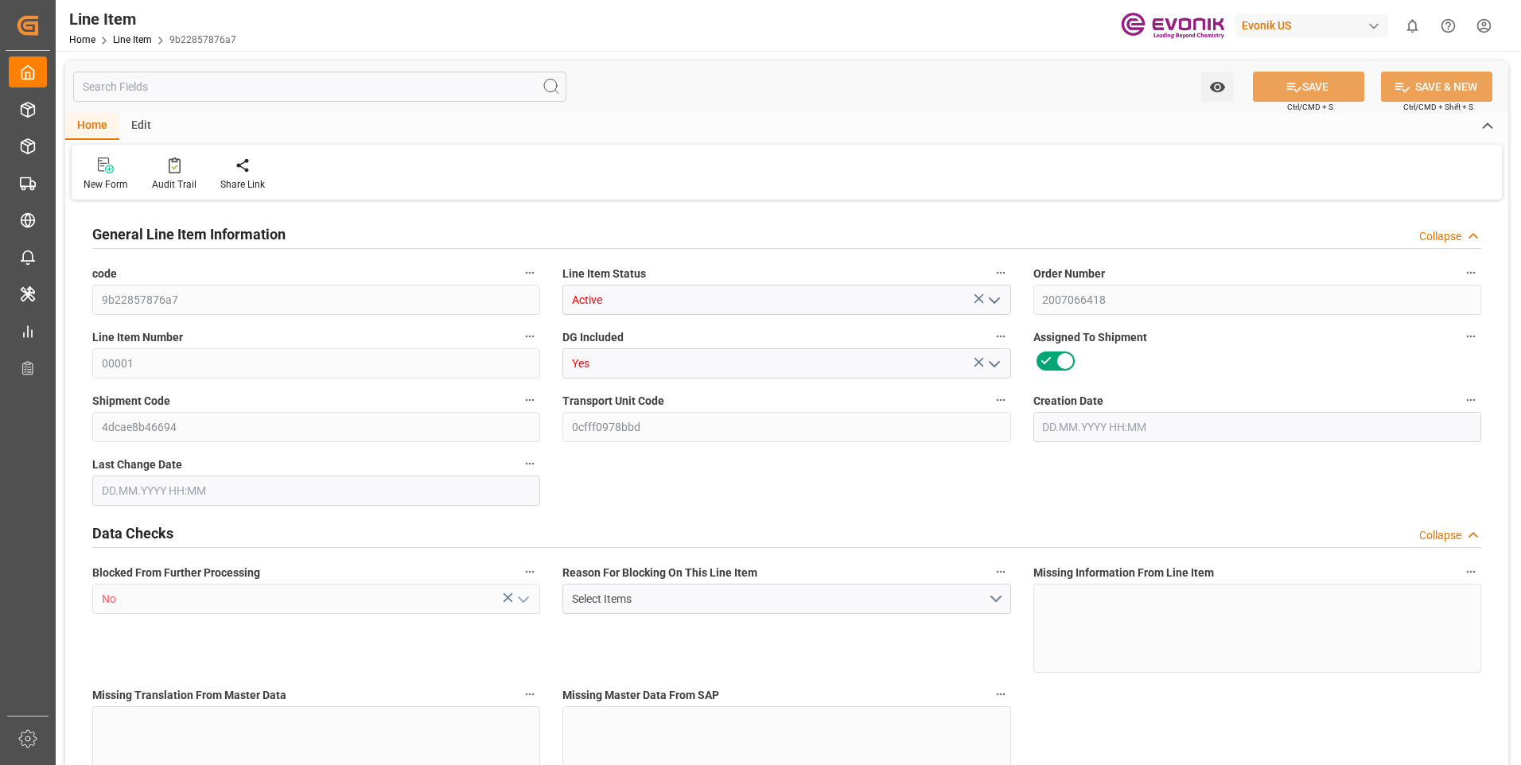
type input "9379.44"
type input "9000"
type input "8.456"
type input "298.8"
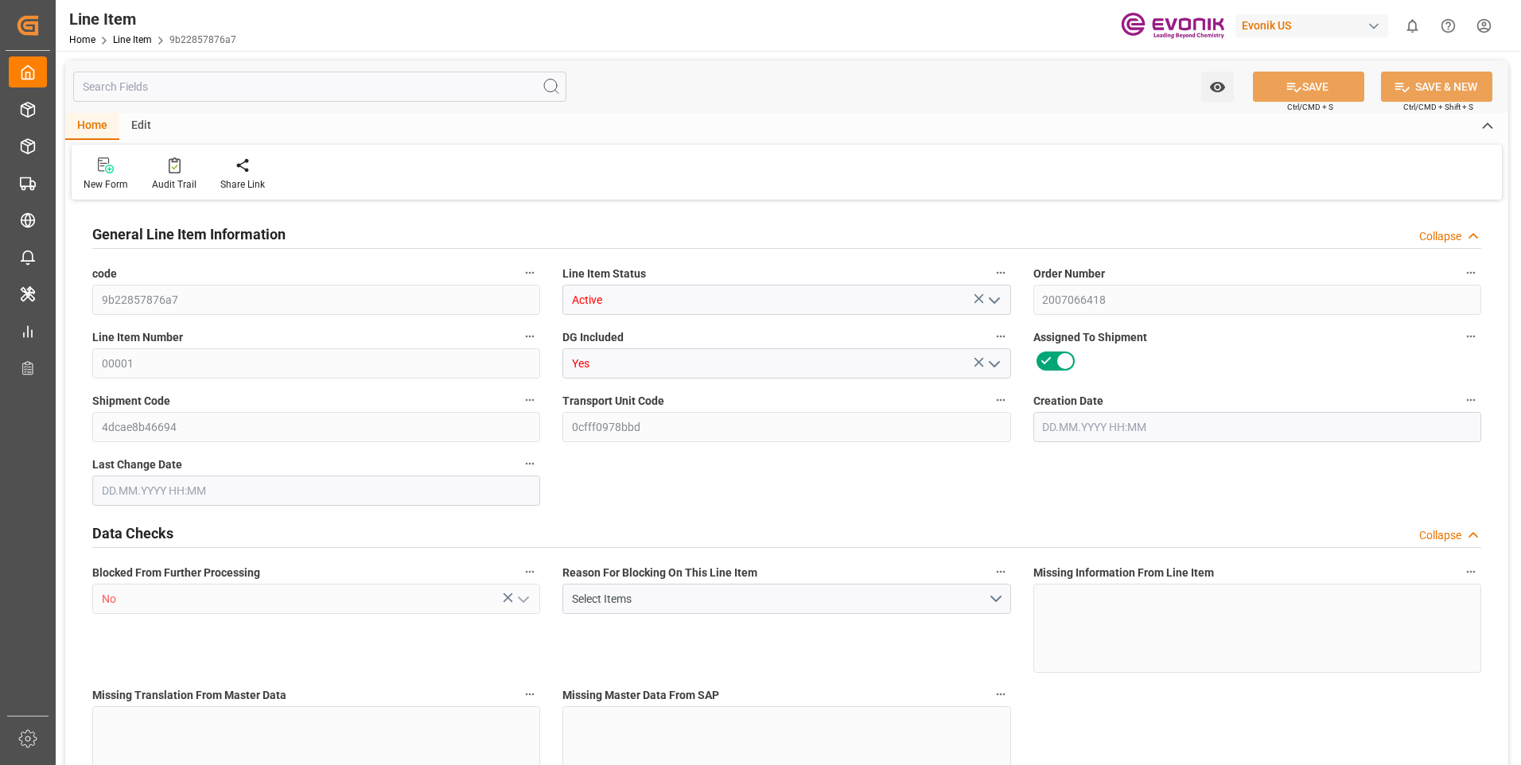
type input "0"
type input "[DATE] 19:28"
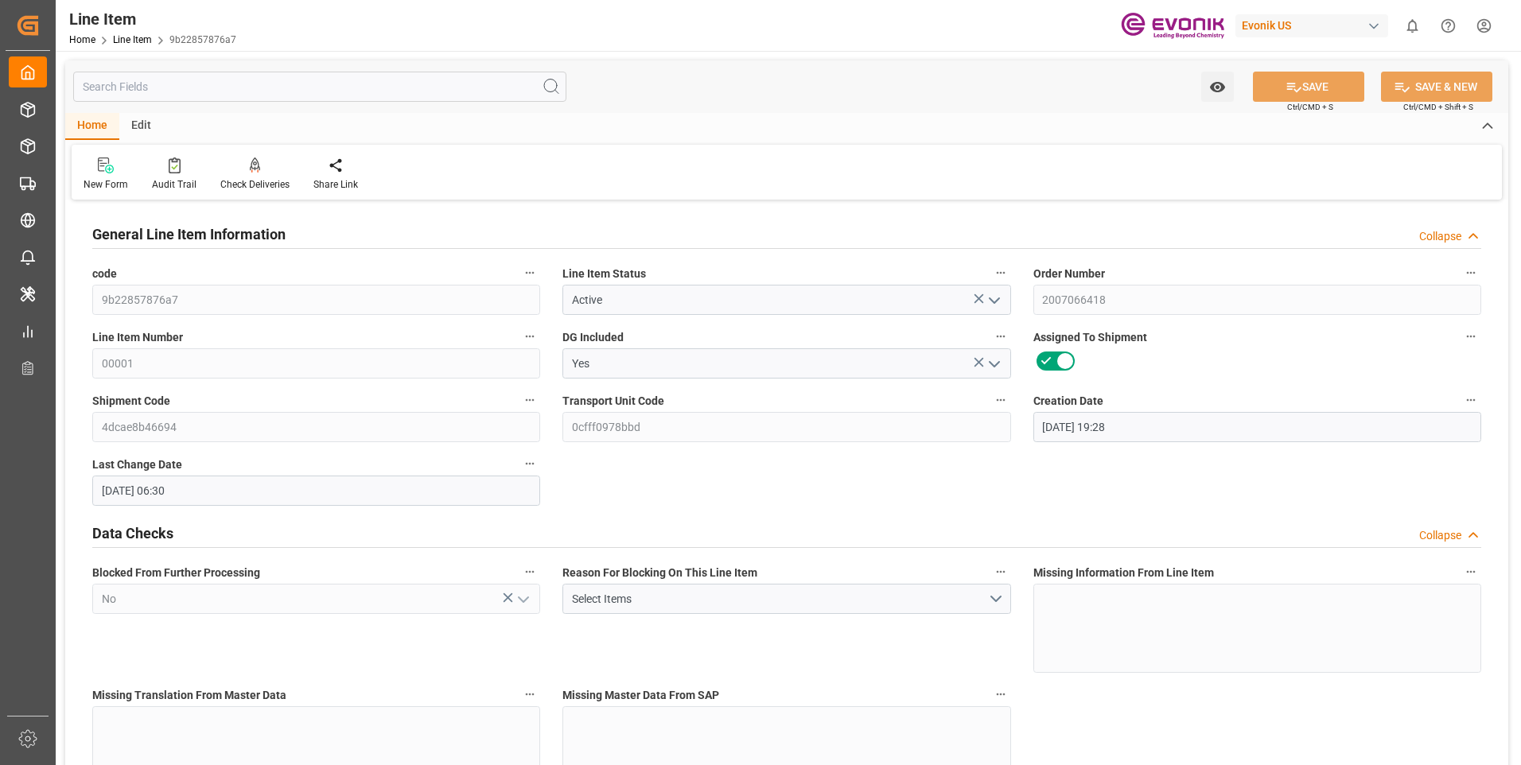
type input "[DATE] 06:30"
type input "[DATE]"
click at [247, 87] on input "text" at bounding box center [319, 87] width 493 height 30
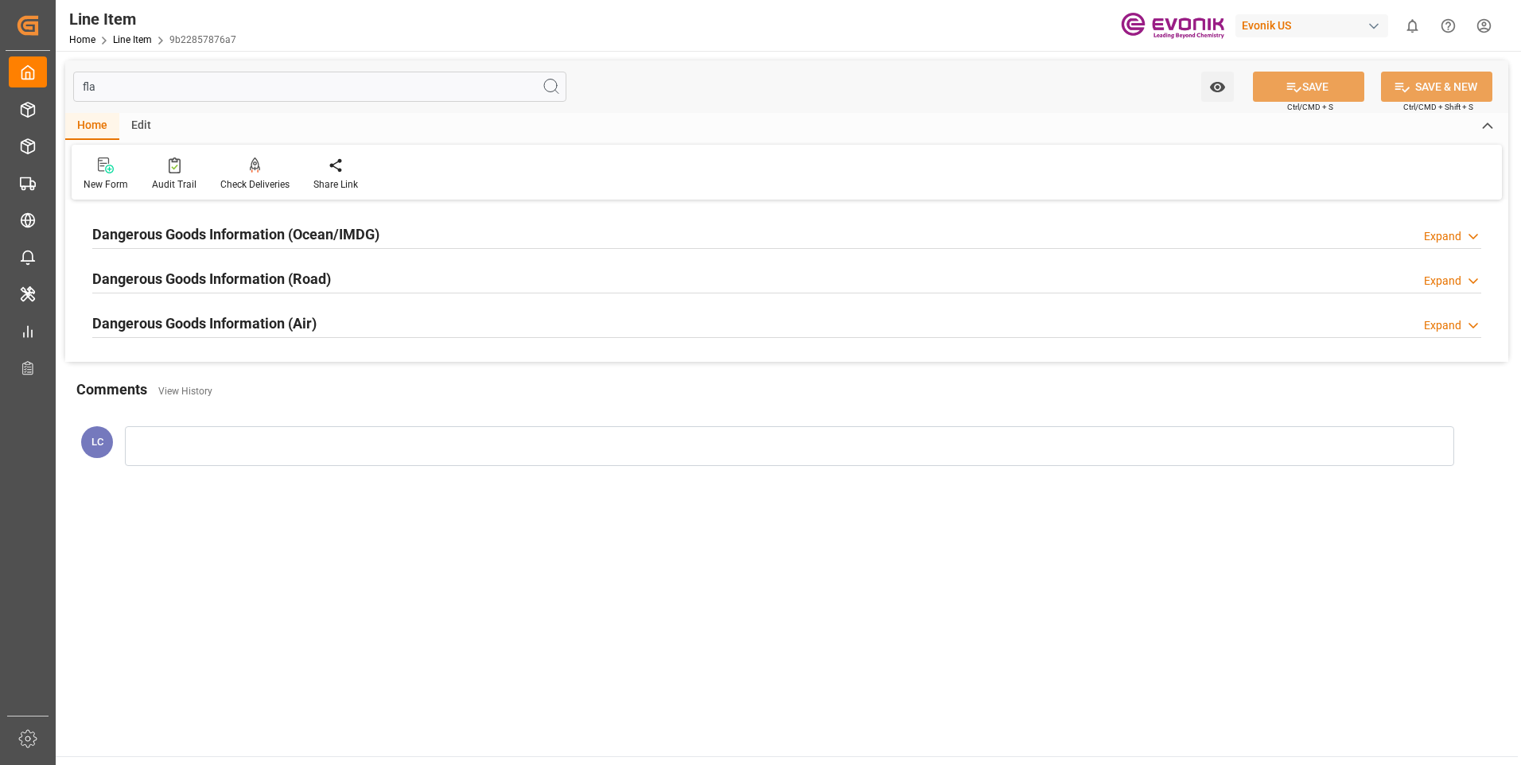
type input "fla"
click at [305, 234] on h2 "Dangerous Goods Information (Ocean/IMDG)" at bounding box center [235, 234] width 287 height 21
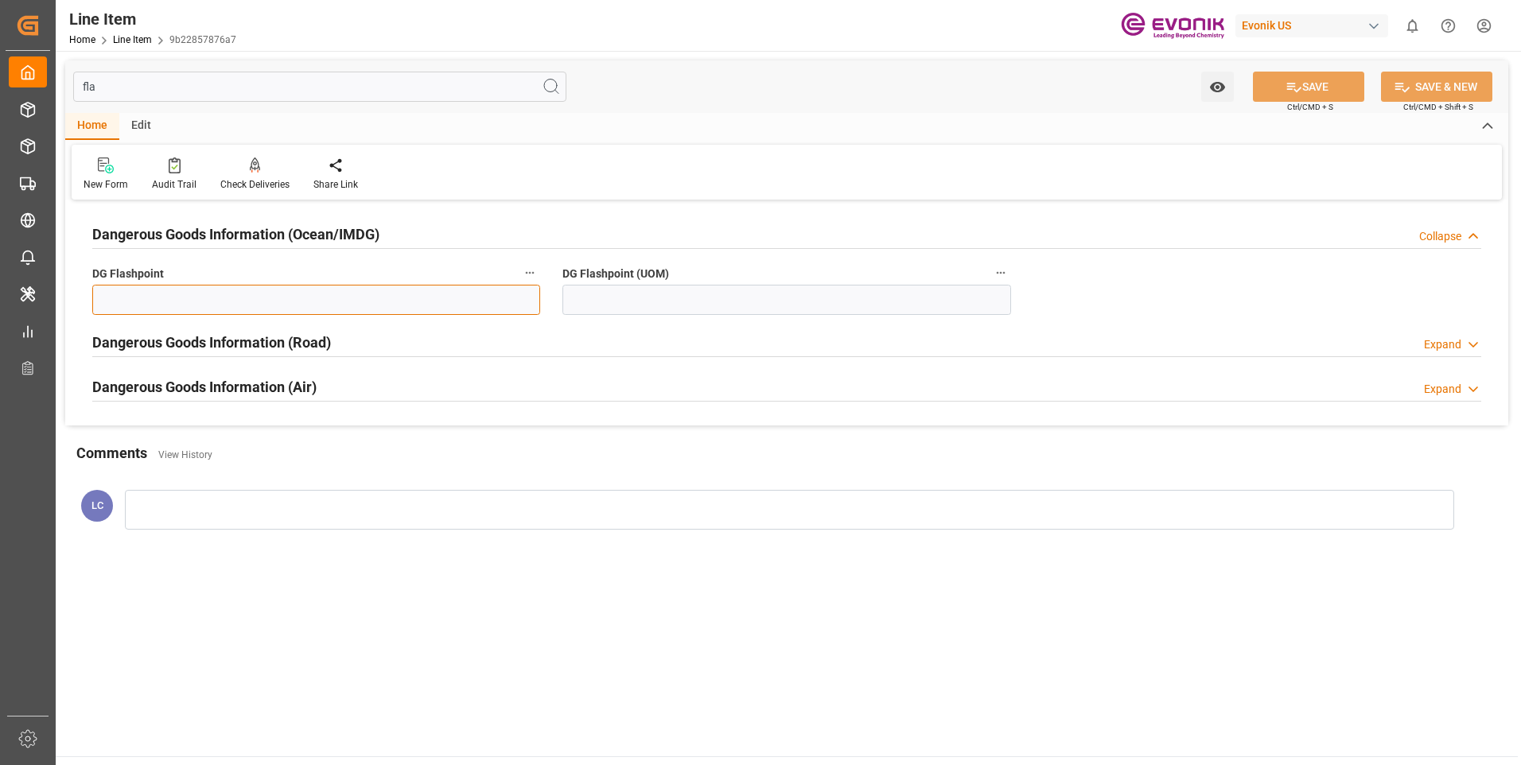
click at [386, 306] on input "text" at bounding box center [316, 300] width 448 height 30
type input "99.99"
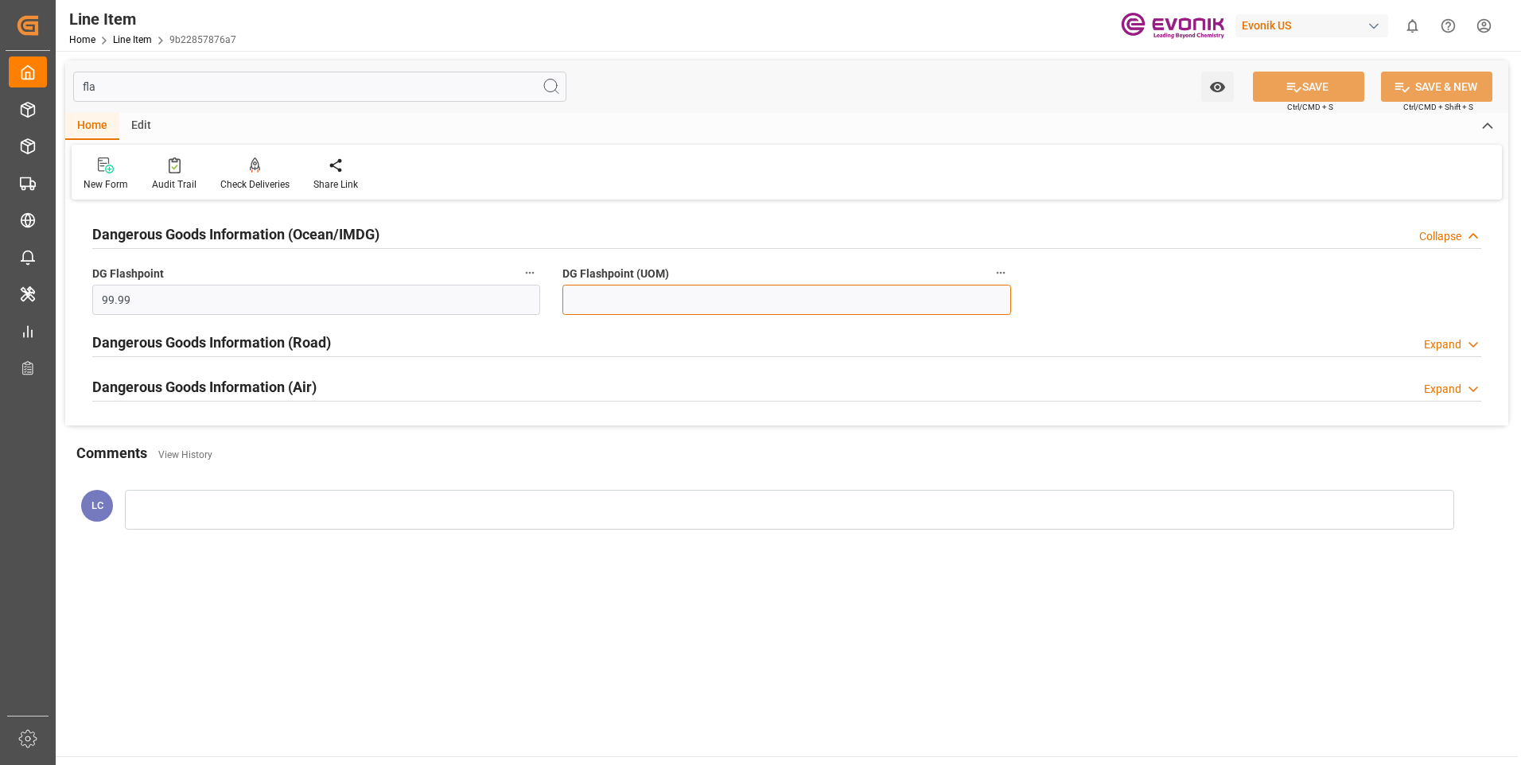
type input "99.99"
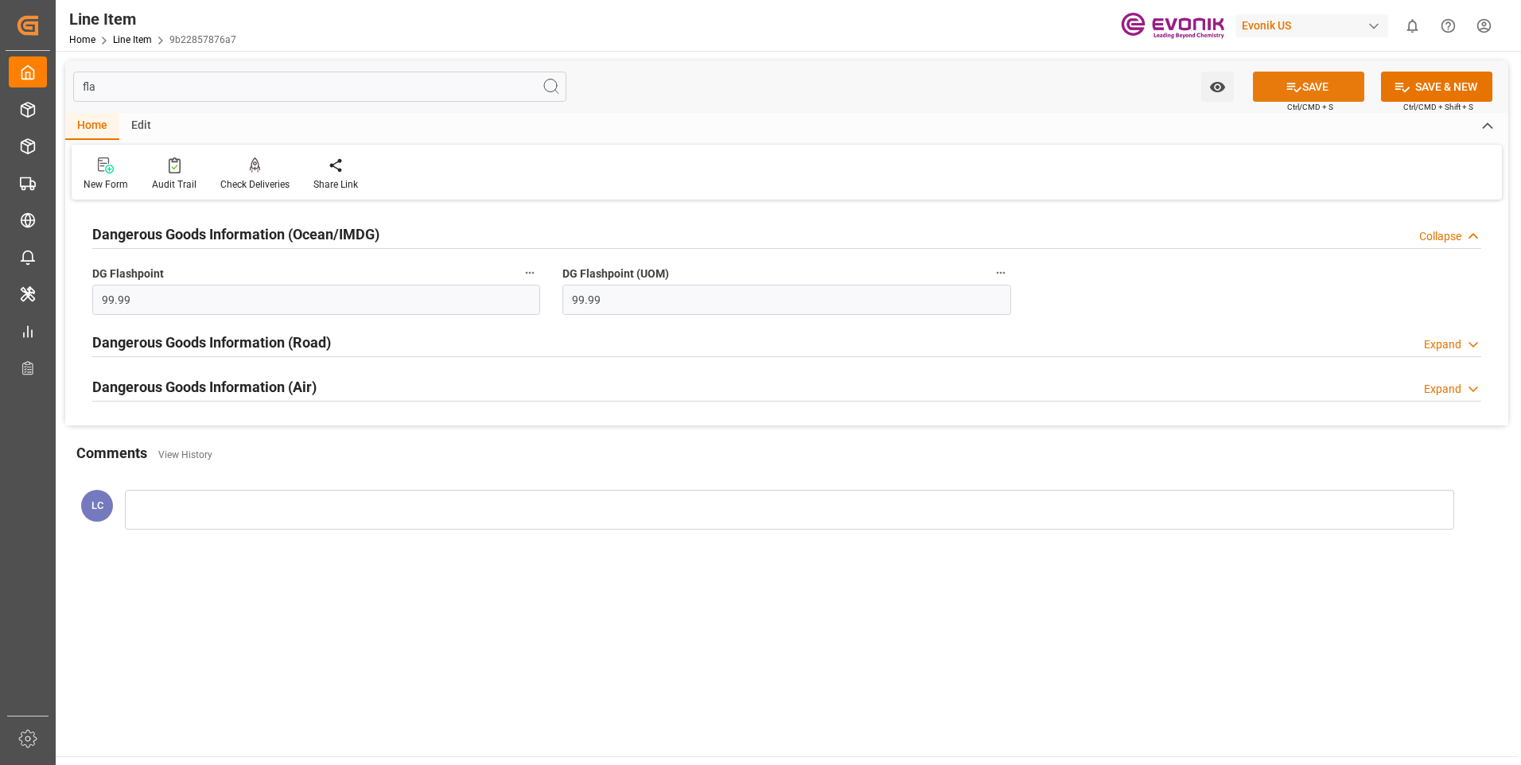
click at [1316, 94] on button "SAVE" at bounding box center [1308, 87] width 111 height 30
click at [317, 83] on input "fla" at bounding box center [319, 87] width 493 height 30
type input "f"
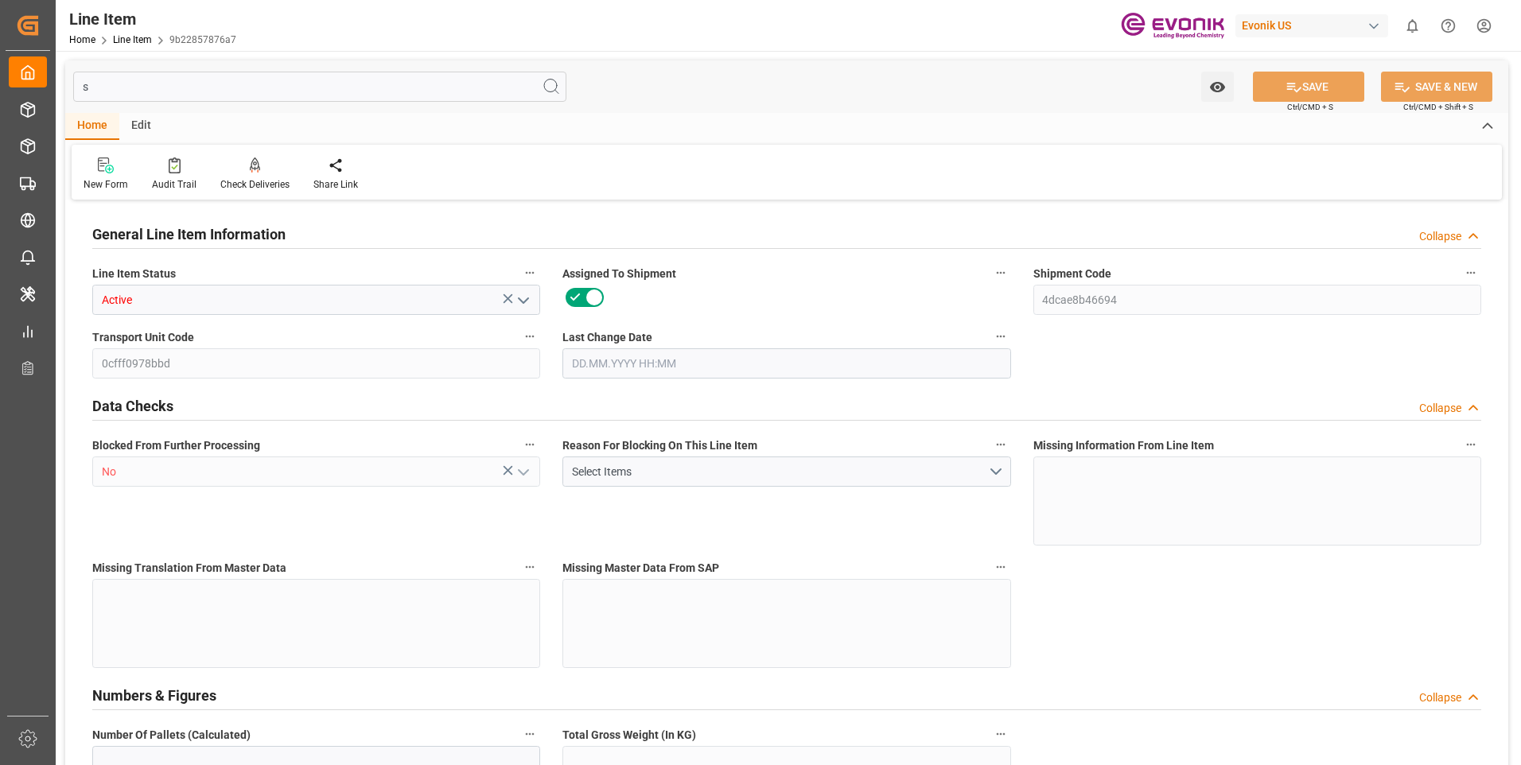
type input "sp"
type input "0cfff0978bbd"
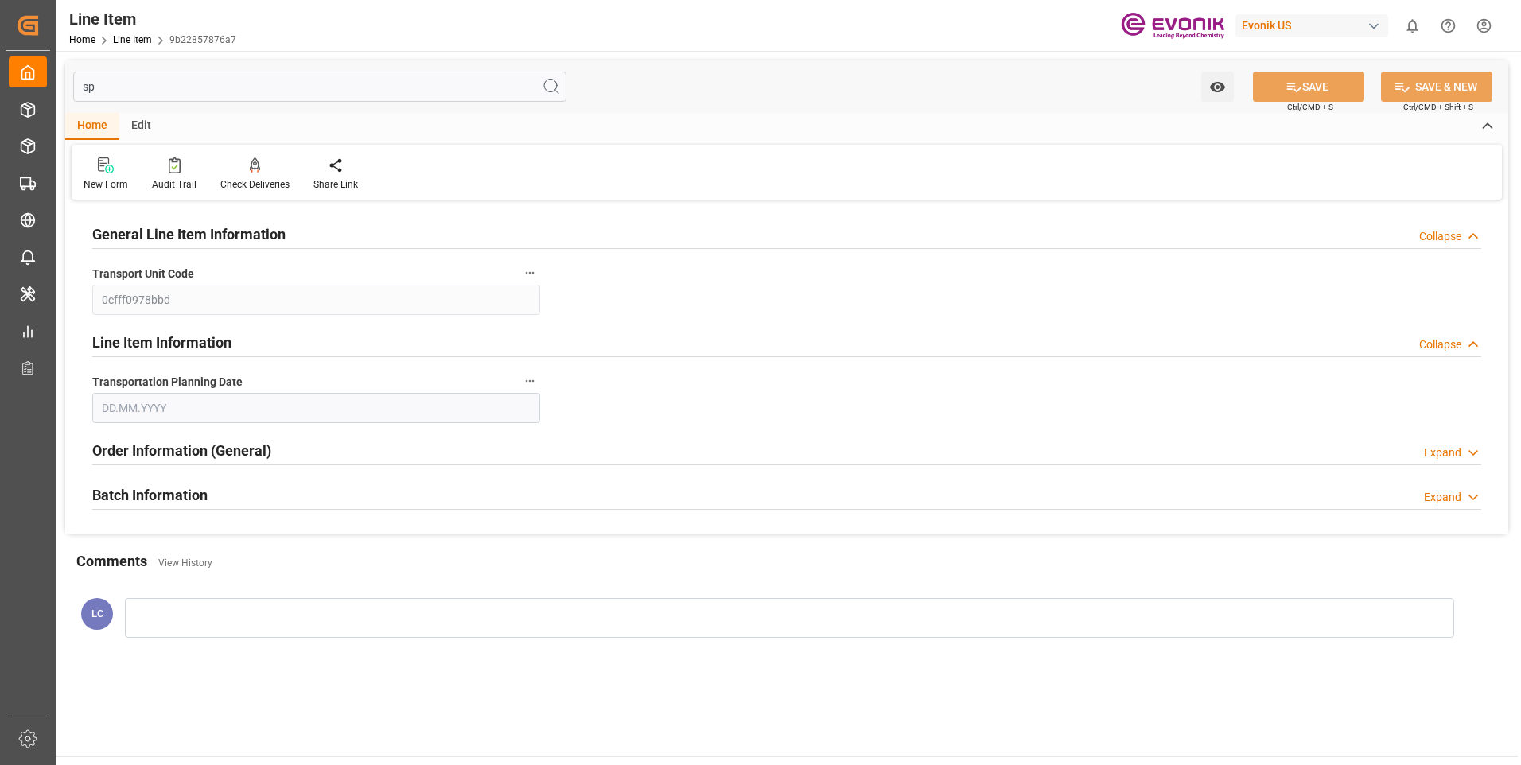
type input "[DATE]"
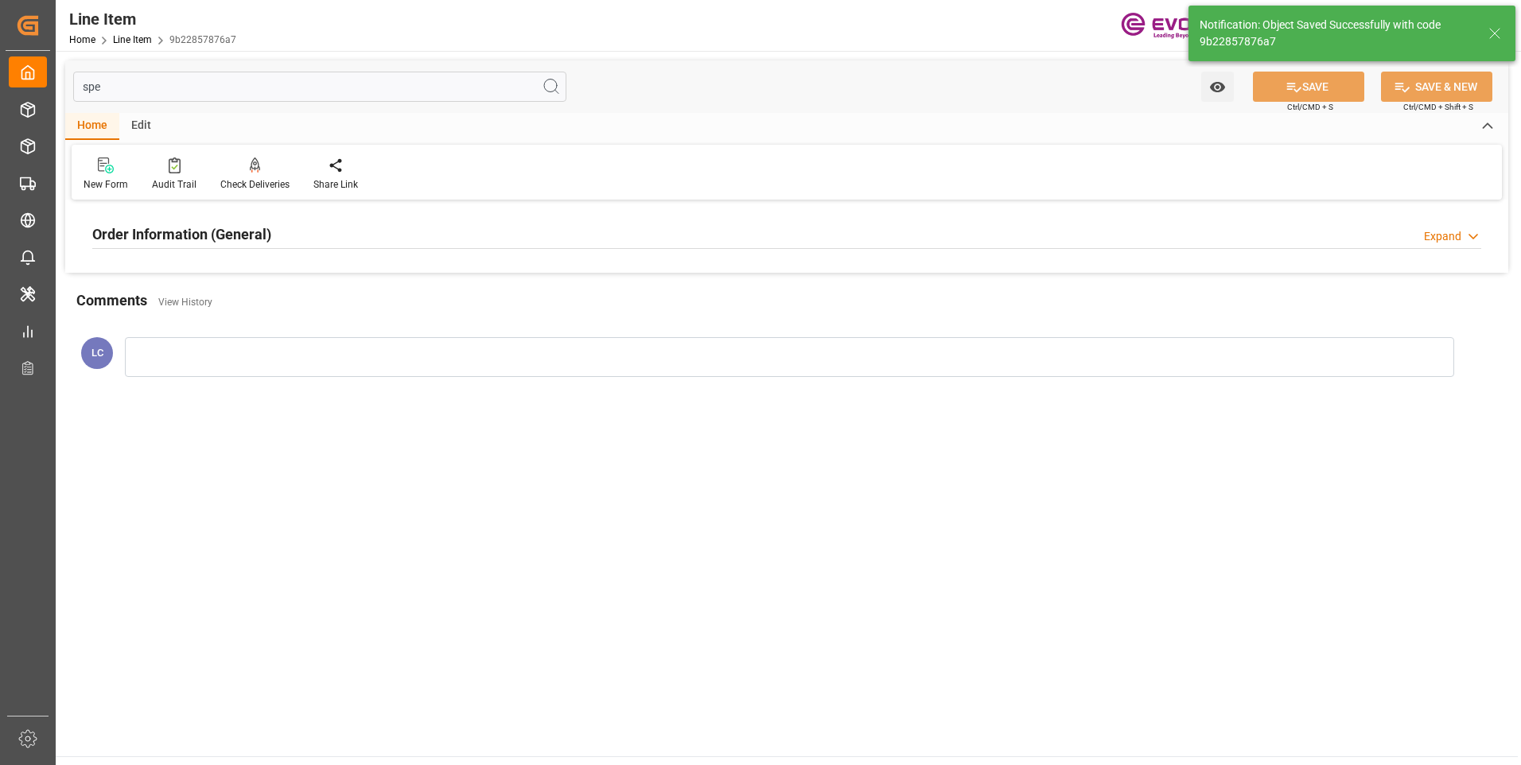
click at [220, 231] on h2 "Order Information (General)" at bounding box center [181, 234] width 179 height 21
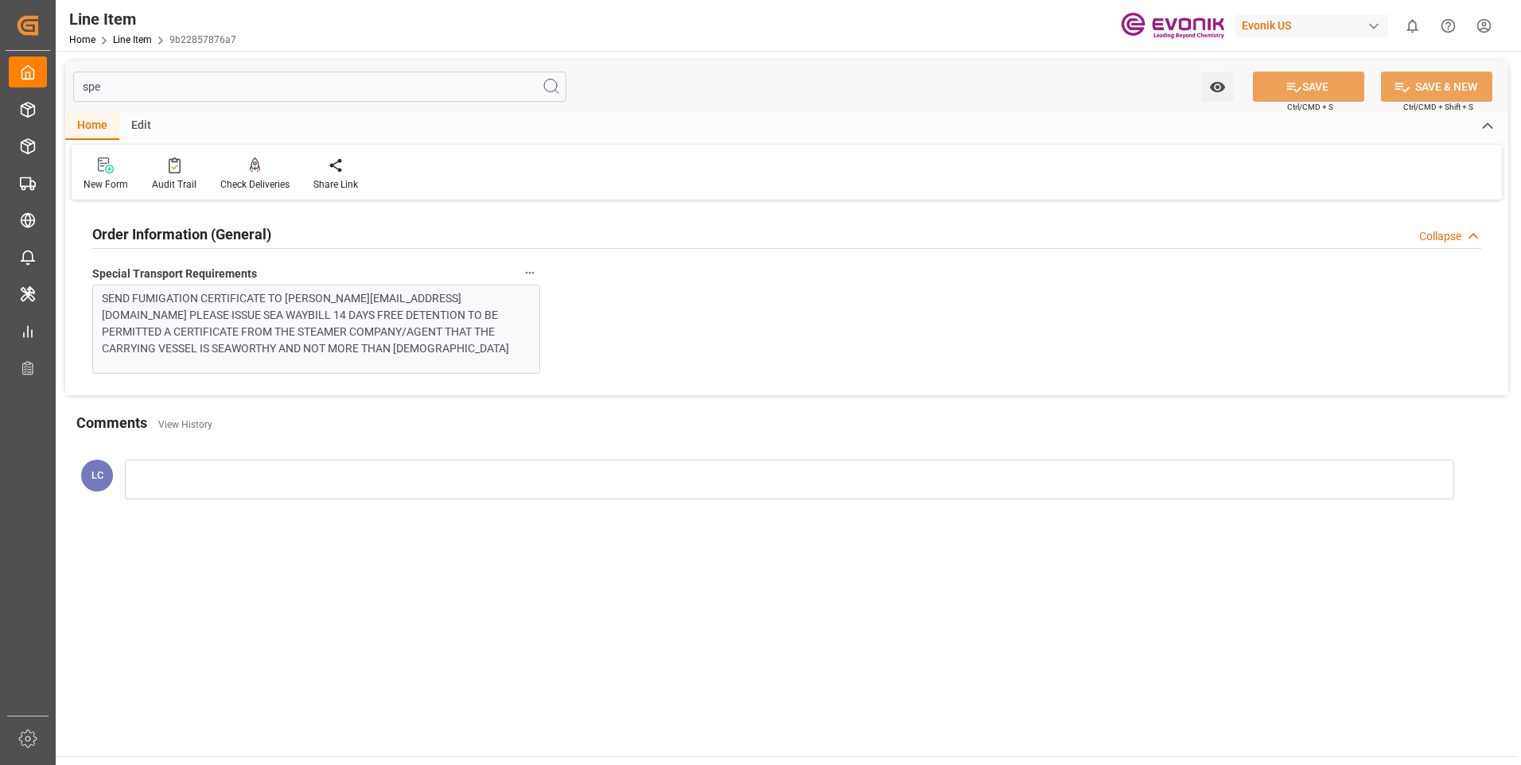
drag, startPoint x: 158, startPoint y: 87, endPoint x: -85, endPoint y: 84, distance: 243.4
click at [0, 84] on html "Created by potrace 1.15, written by [PERSON_NAME] [DATE]-[DATE] Created by potr…" at bounding box center [760, 382] width 1521 height 765
type input "t"
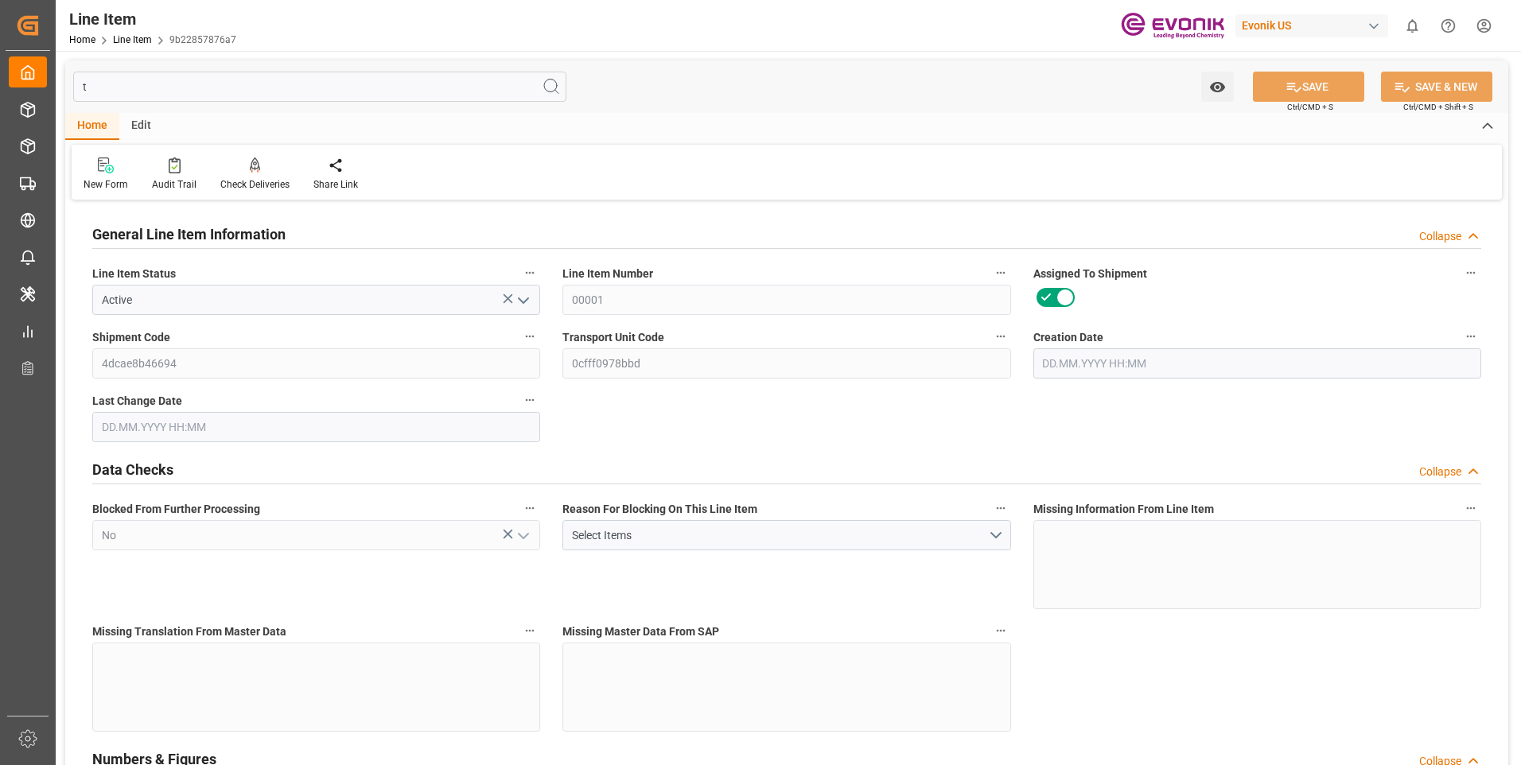
type input "9"
type input "9163.44"
type input "9000"
type input "8.456"
type input "360"
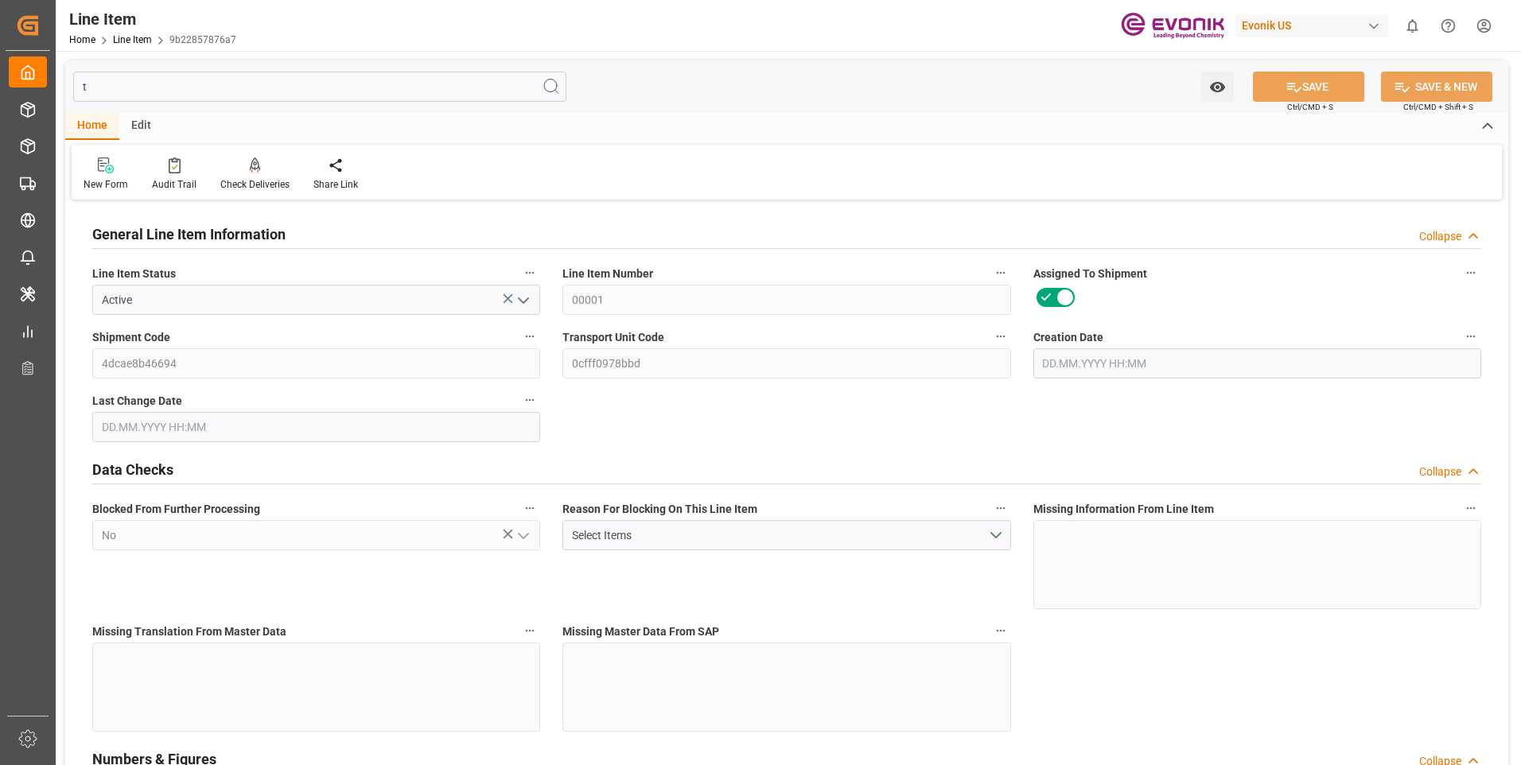
type input "7200"
type input "360"
type input "9163.44"
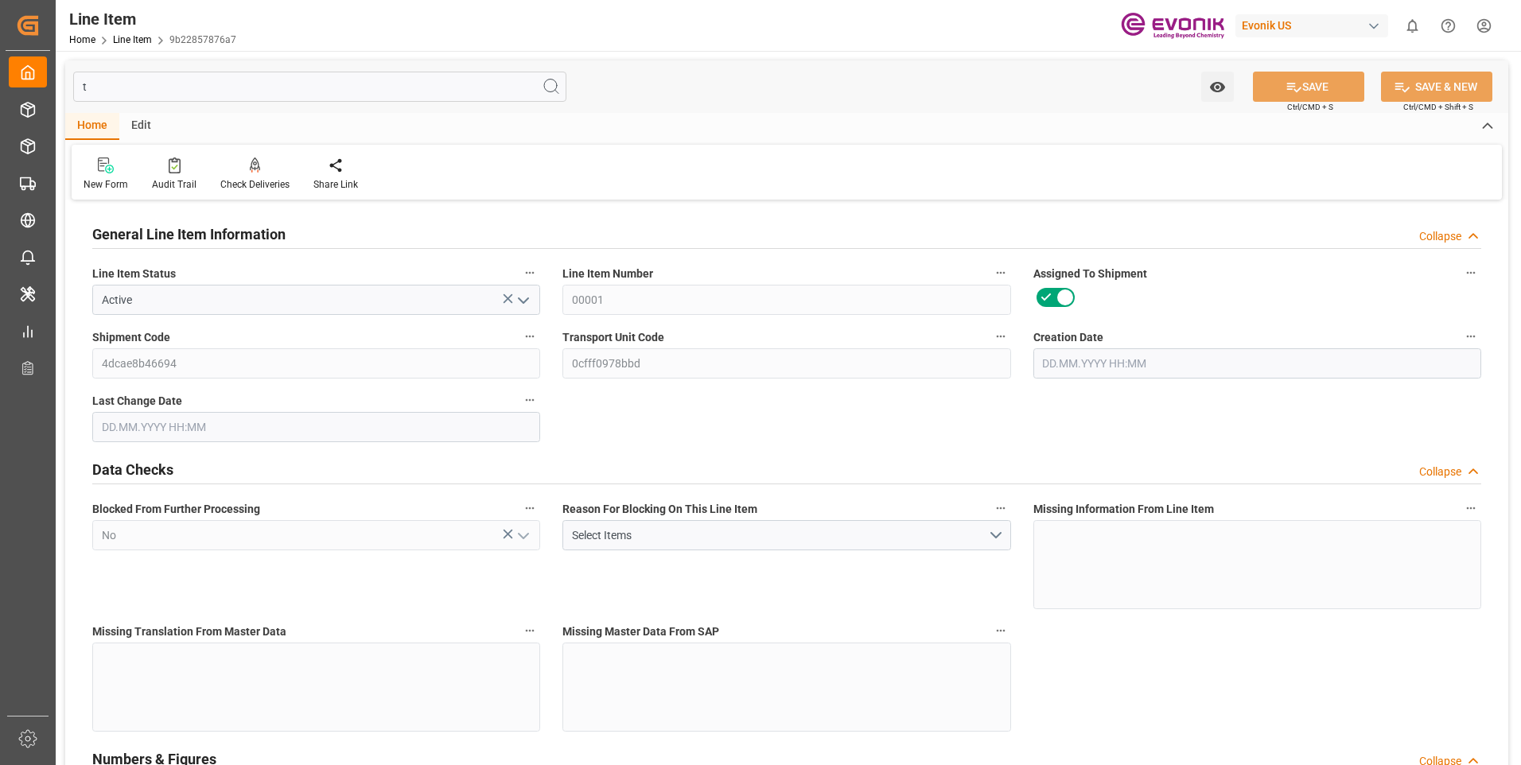
type input "9379.44"
type input "9000"
type input "8.456"
type input "298.8"
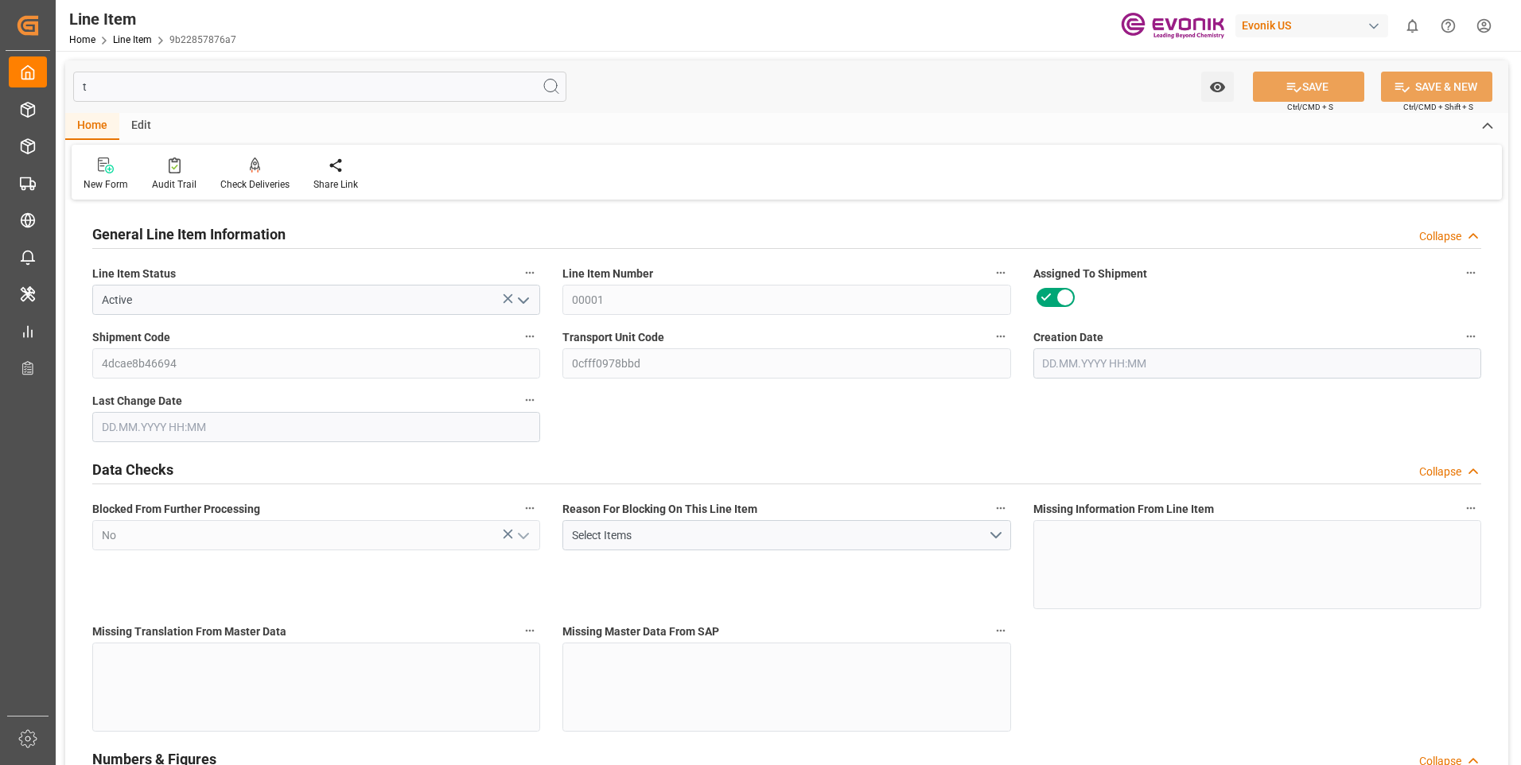
type input "0"
type input "[DATE] 19:28"
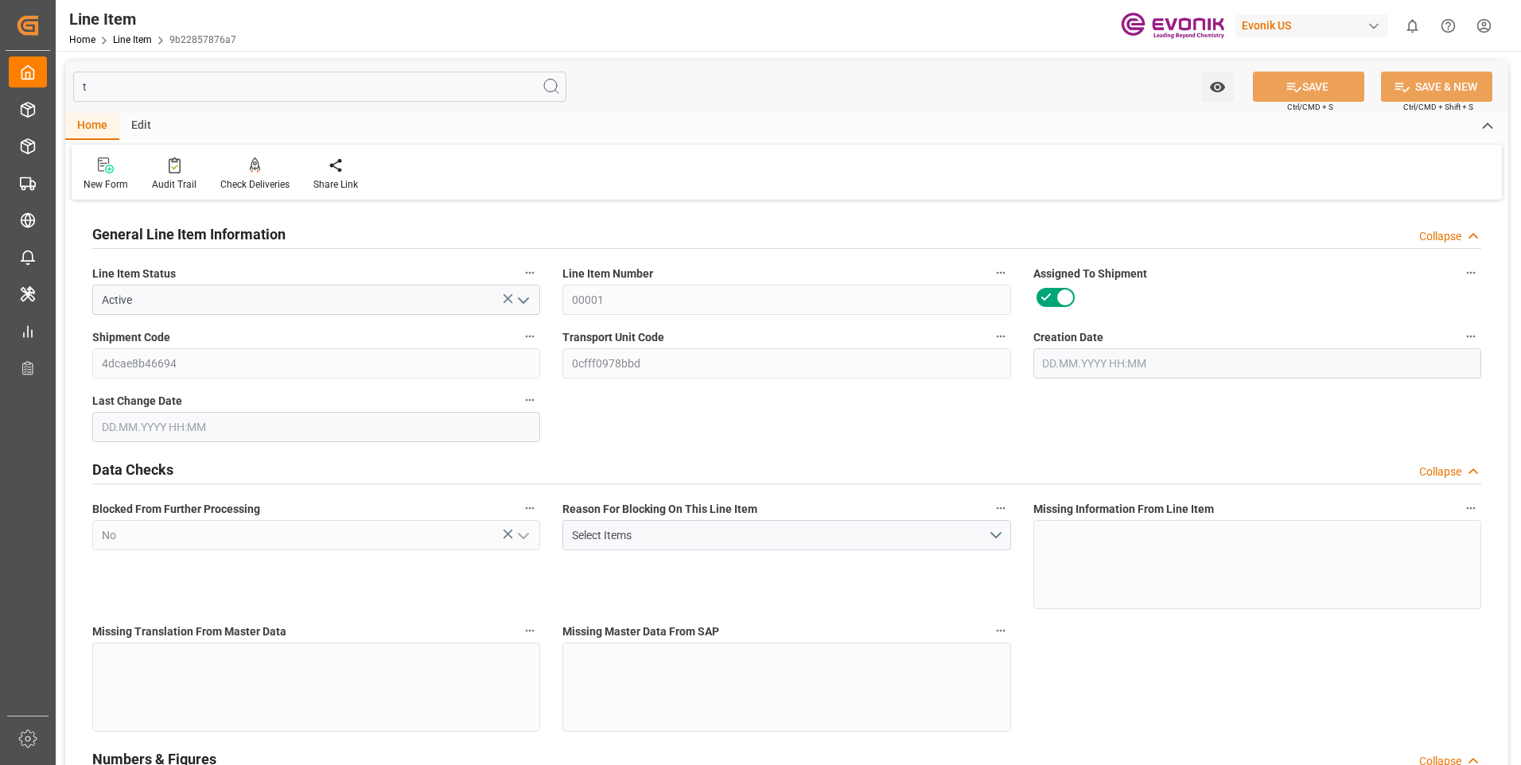
type input "[DATE] 06:47"
type input "[DATE]"
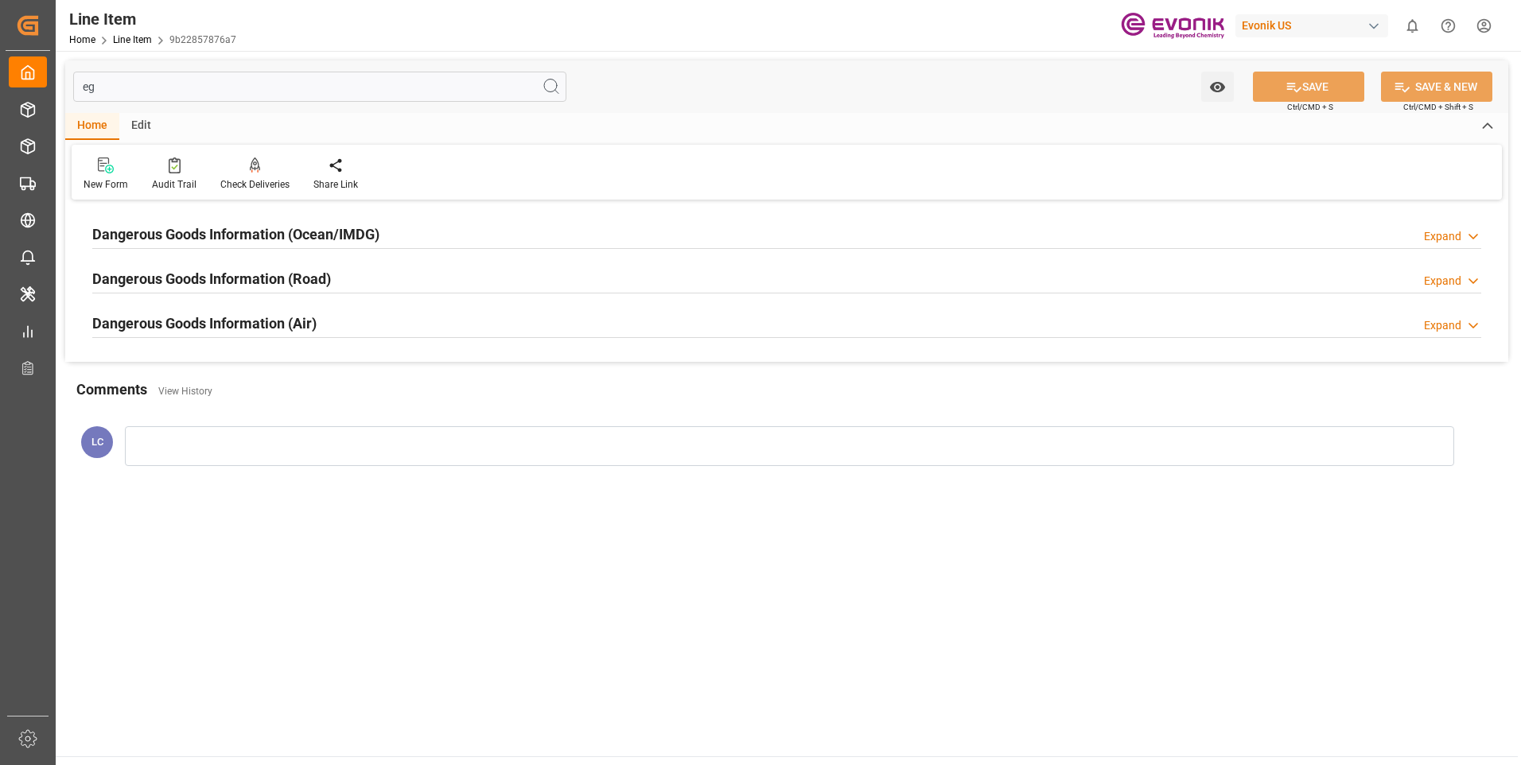
type input "eg"
click at [340, 227] on h2 "Dangerous Goods Information (Ocean/IMDG)" at bounding box center [235, 234] width 287 height 21
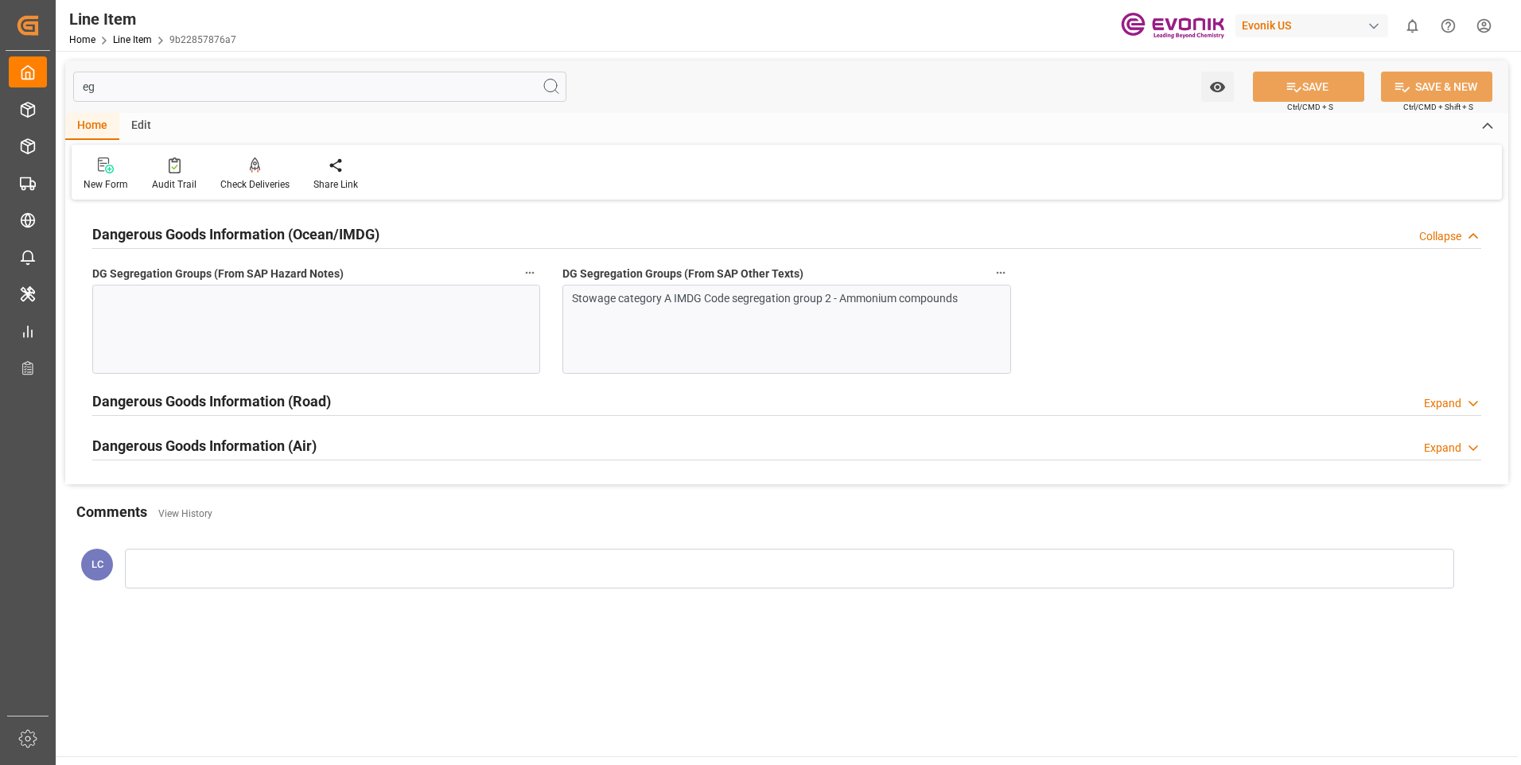
click at [772, 304] on div "Stowage category A IMDG Code segregation group 2 - Ammonium compounds" at bounding box center [780, 298] width 417 height 17
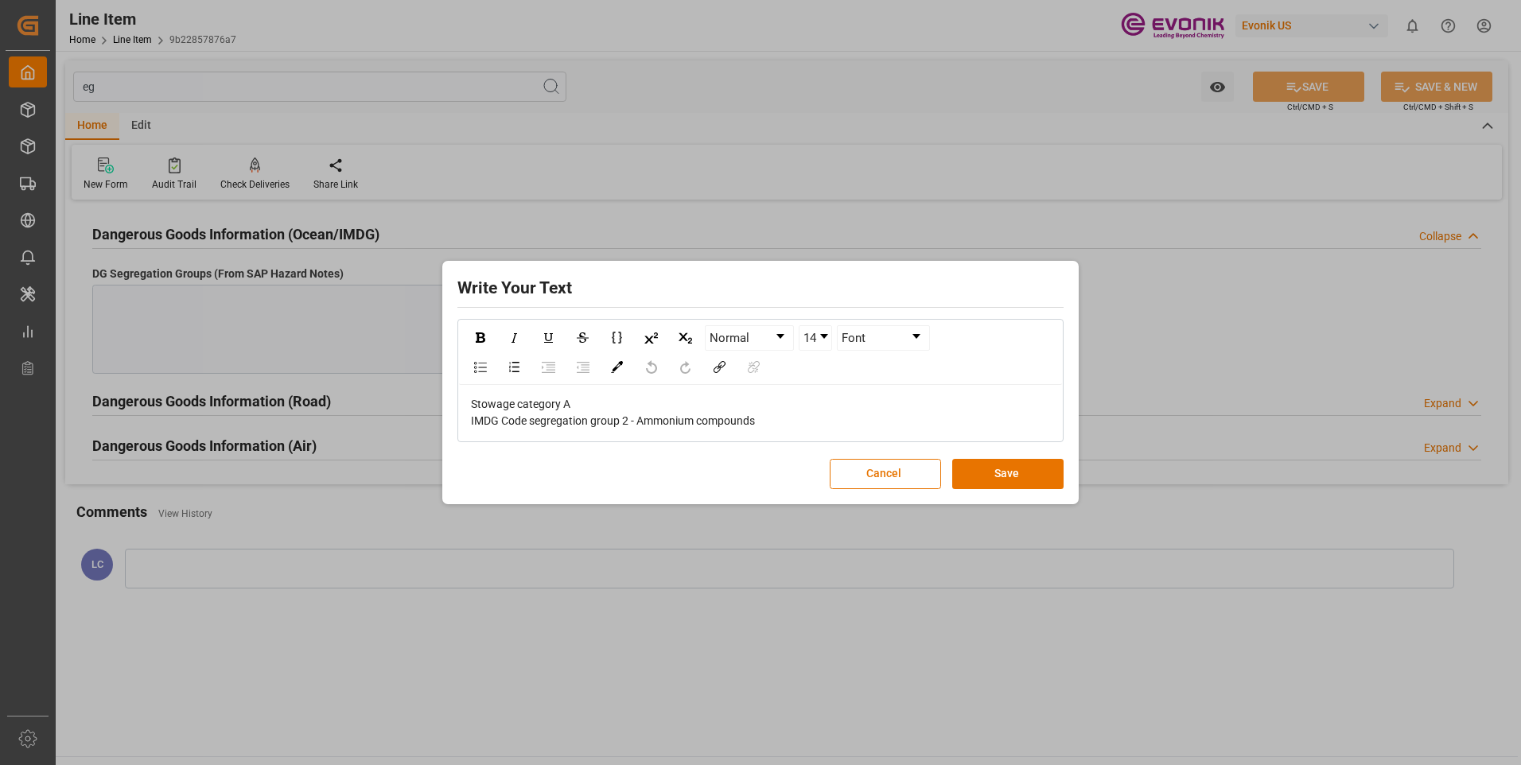
click at [651, 404] on div "Stowage category A IMDG Code segregation group 2 - Ammonium compounds" at bounding box center [761, 412] width 580 height 33
copy span "Stowage category A IMDG Code segregation group 2 - Ammonium compounds"
click at [1030, 472] on button "Save" at bounding box center [1007, 474] width 111 height 30
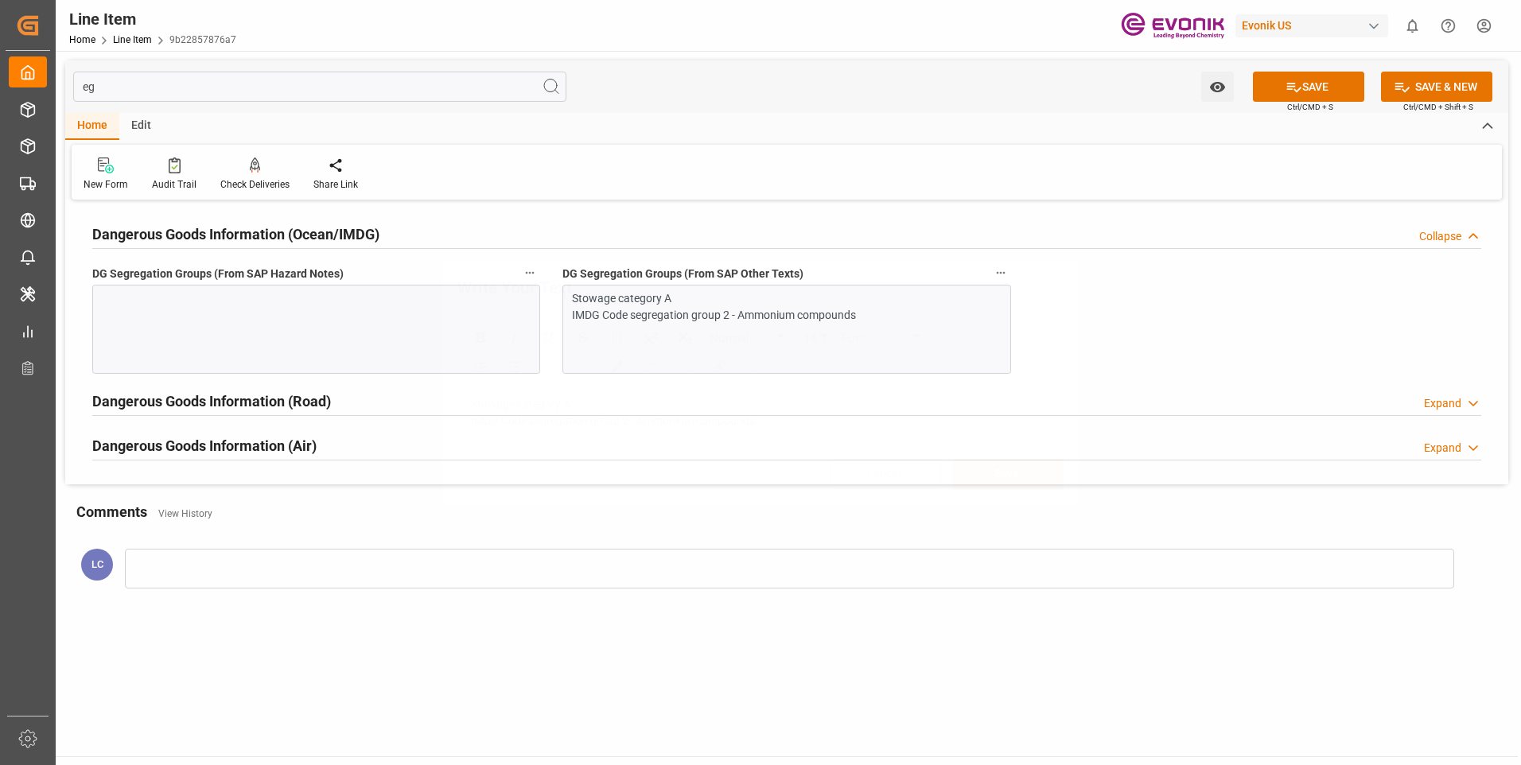
click at [336, 311] on div at bounding box center [316, 329] width 448 height 89
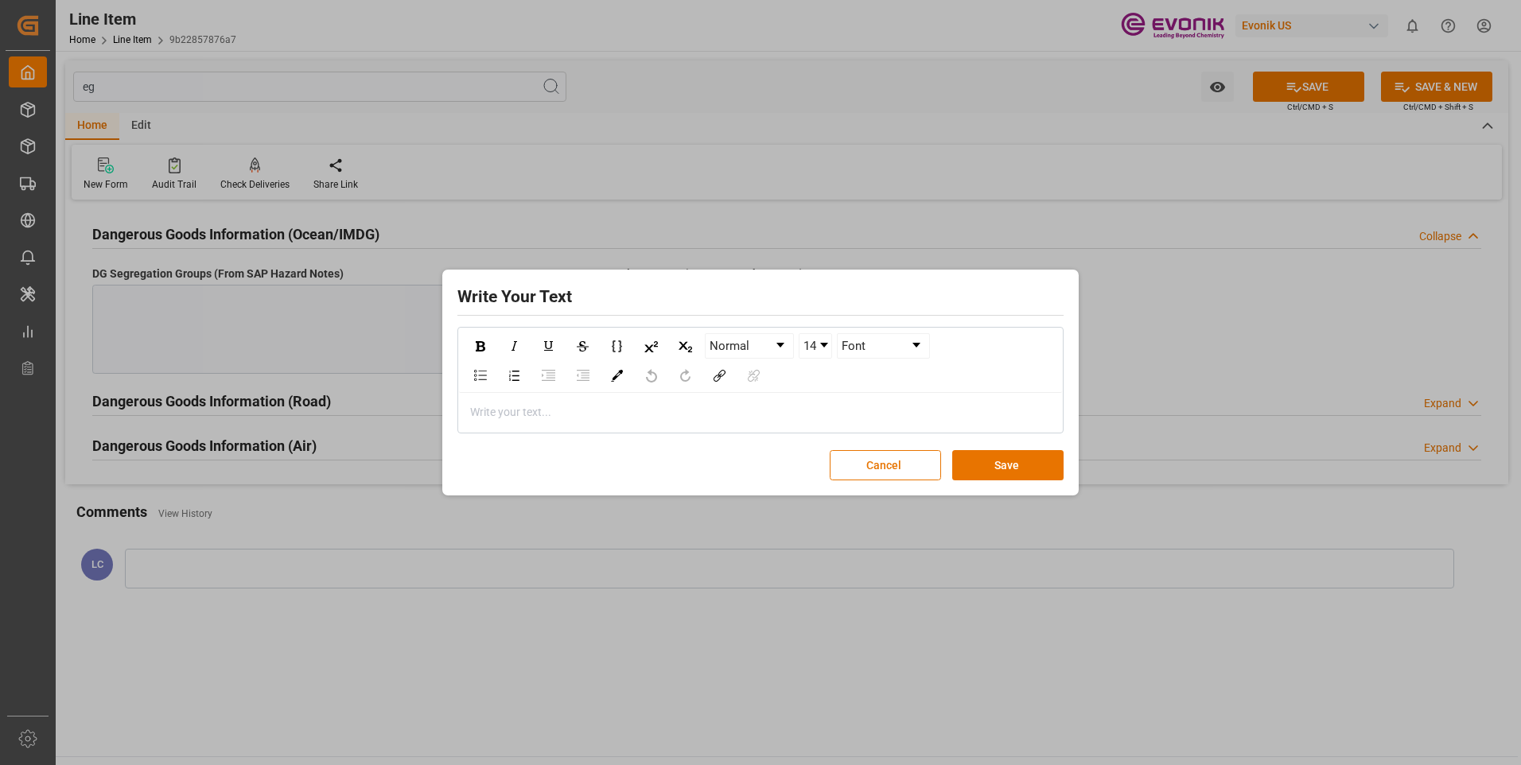
click at [546, 414] on div "rdw-editor" at bounding box center [761, 412] width 580 height 17
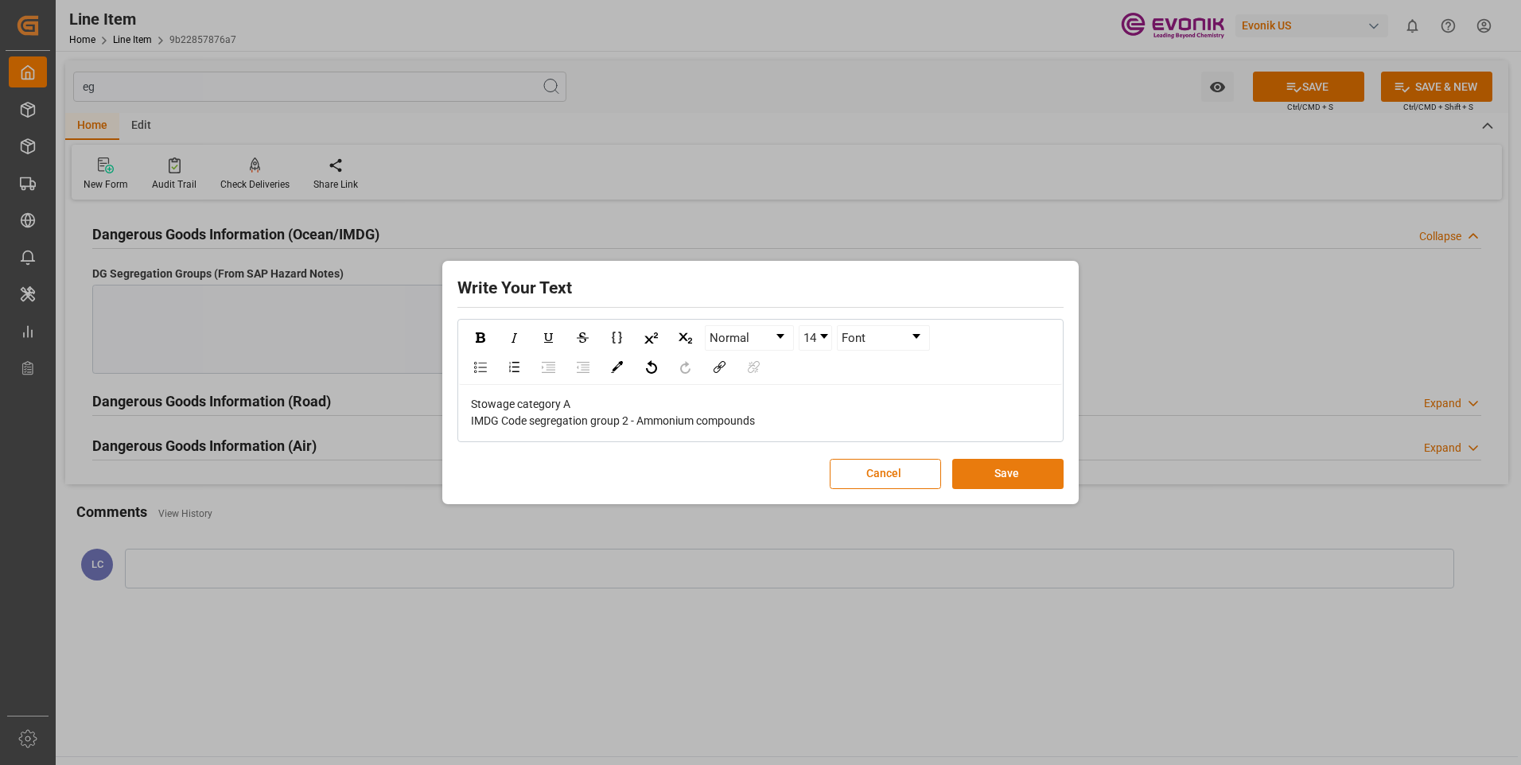
click at [1057, 481] on button "Save" at bounding box center [1007, 474] width 111 height 30
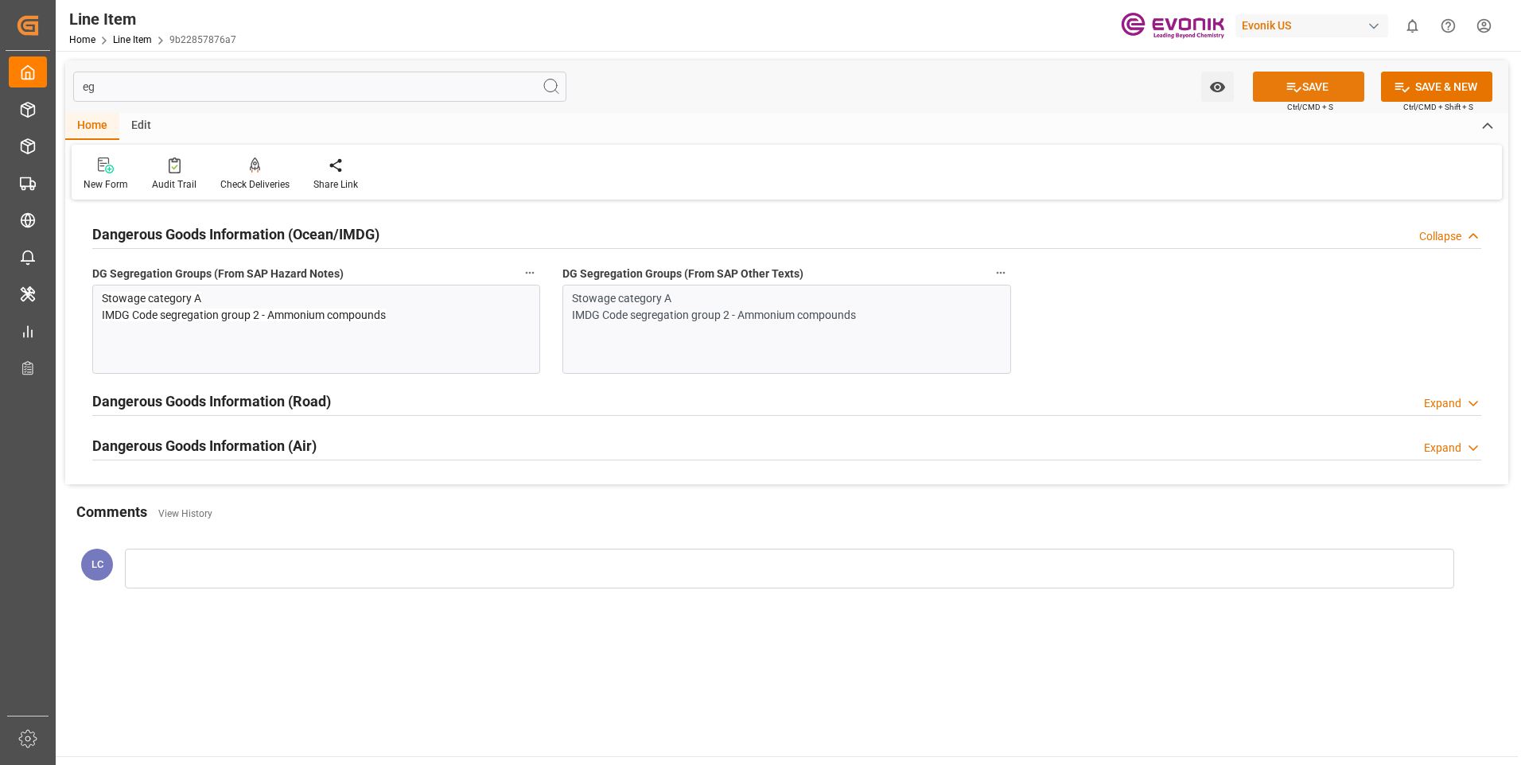
click at [1278, 87] on button "SAVE" at bounding box center [1308, 87] width 111 height 30
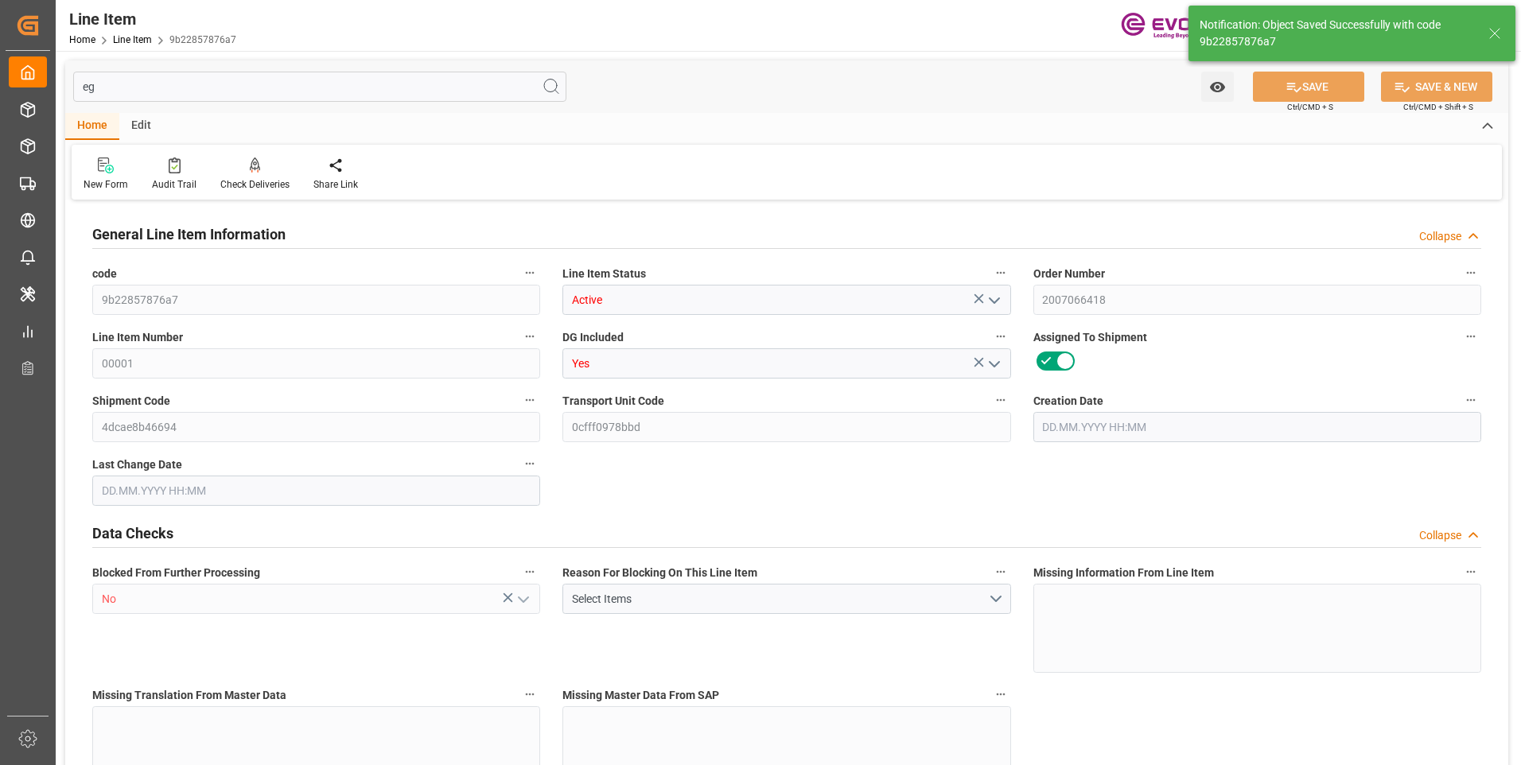
type input "9"
type input "9163.44"
type input "9000"
type input "8.456"
type input "360"
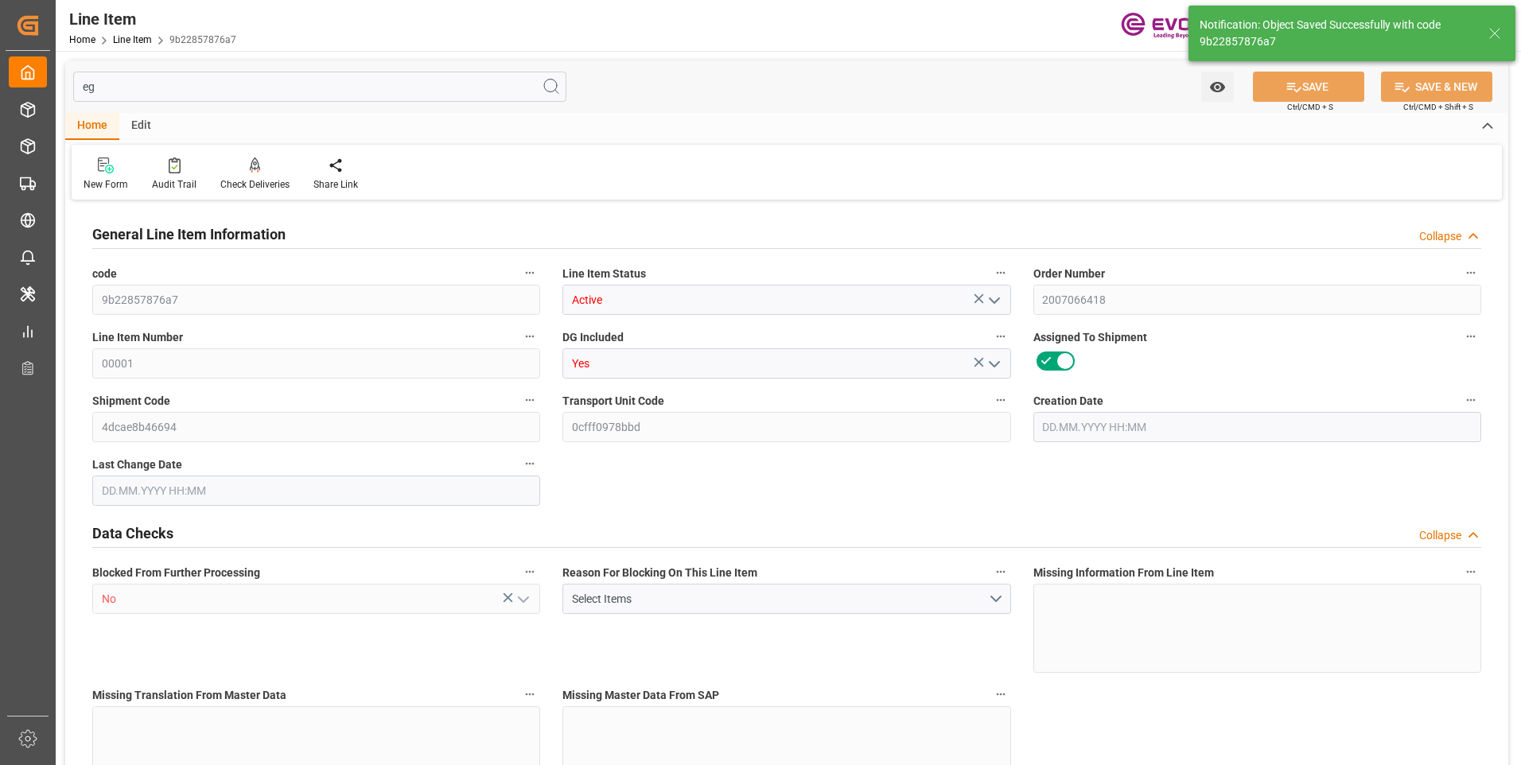
type input "7200"
type input "360"
type input "9163.44"
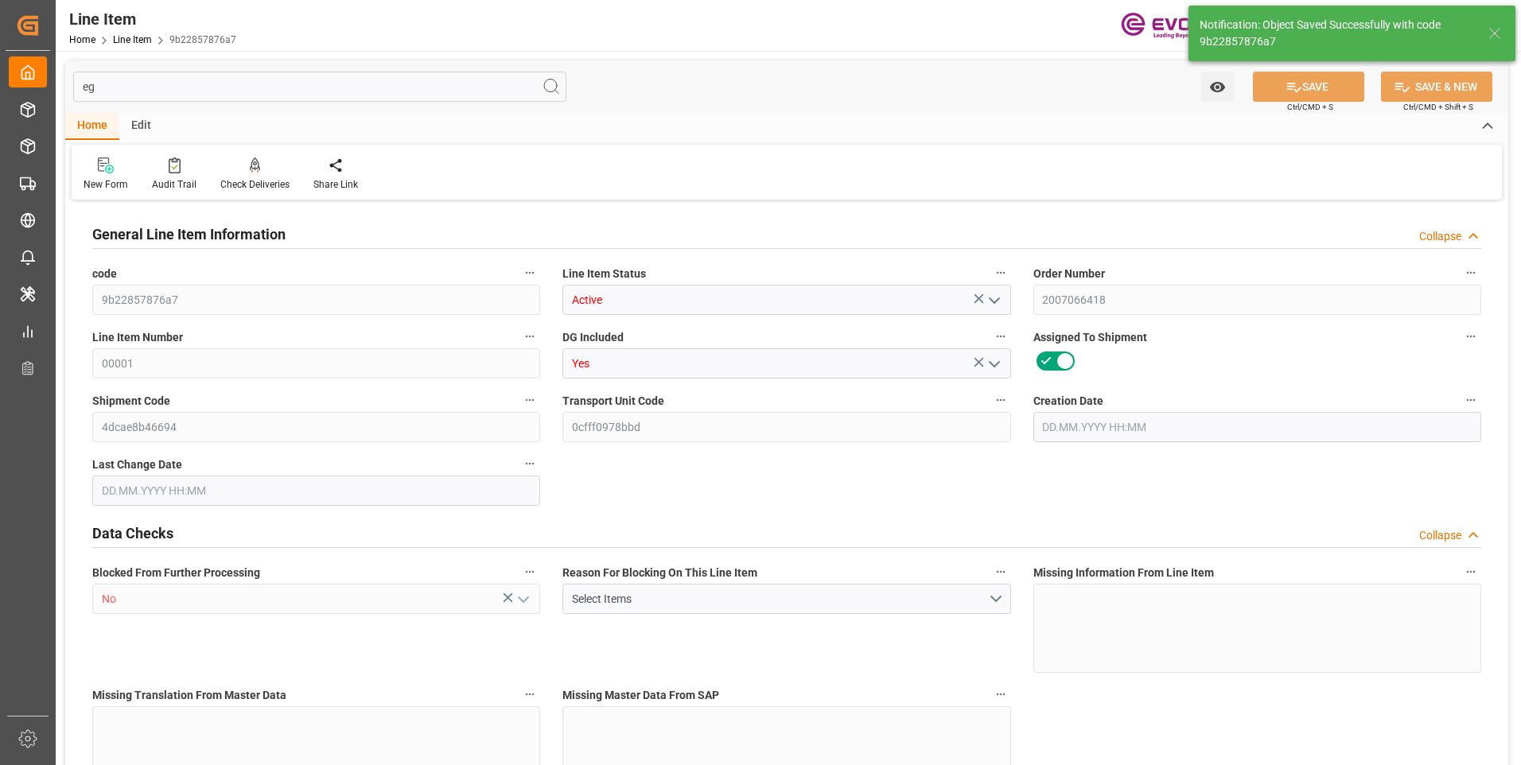
type input "9379.44"
type input "9000"
type input "8.456"
type input "298.8"
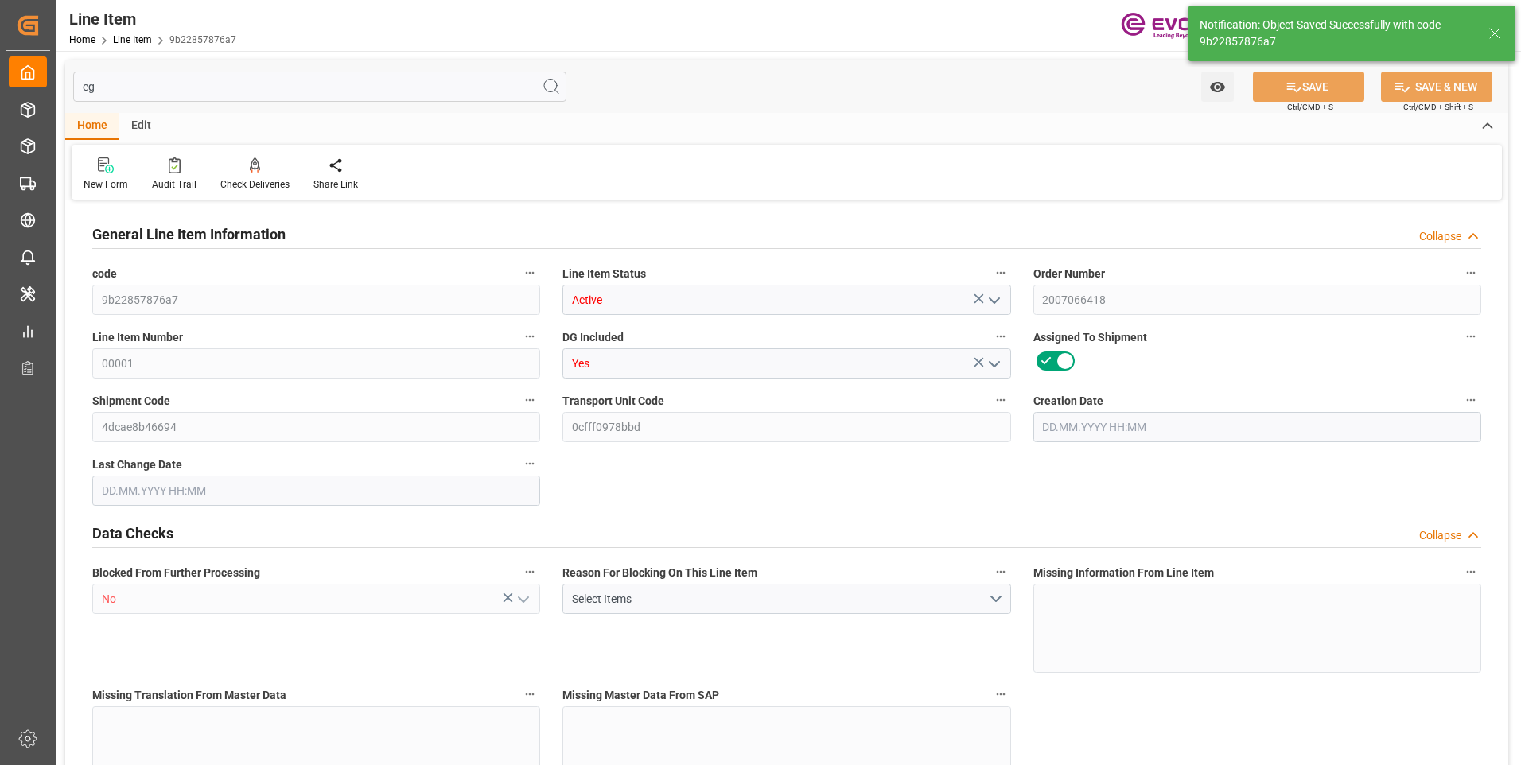
type input "0"
type input "[DATE] 19:28"
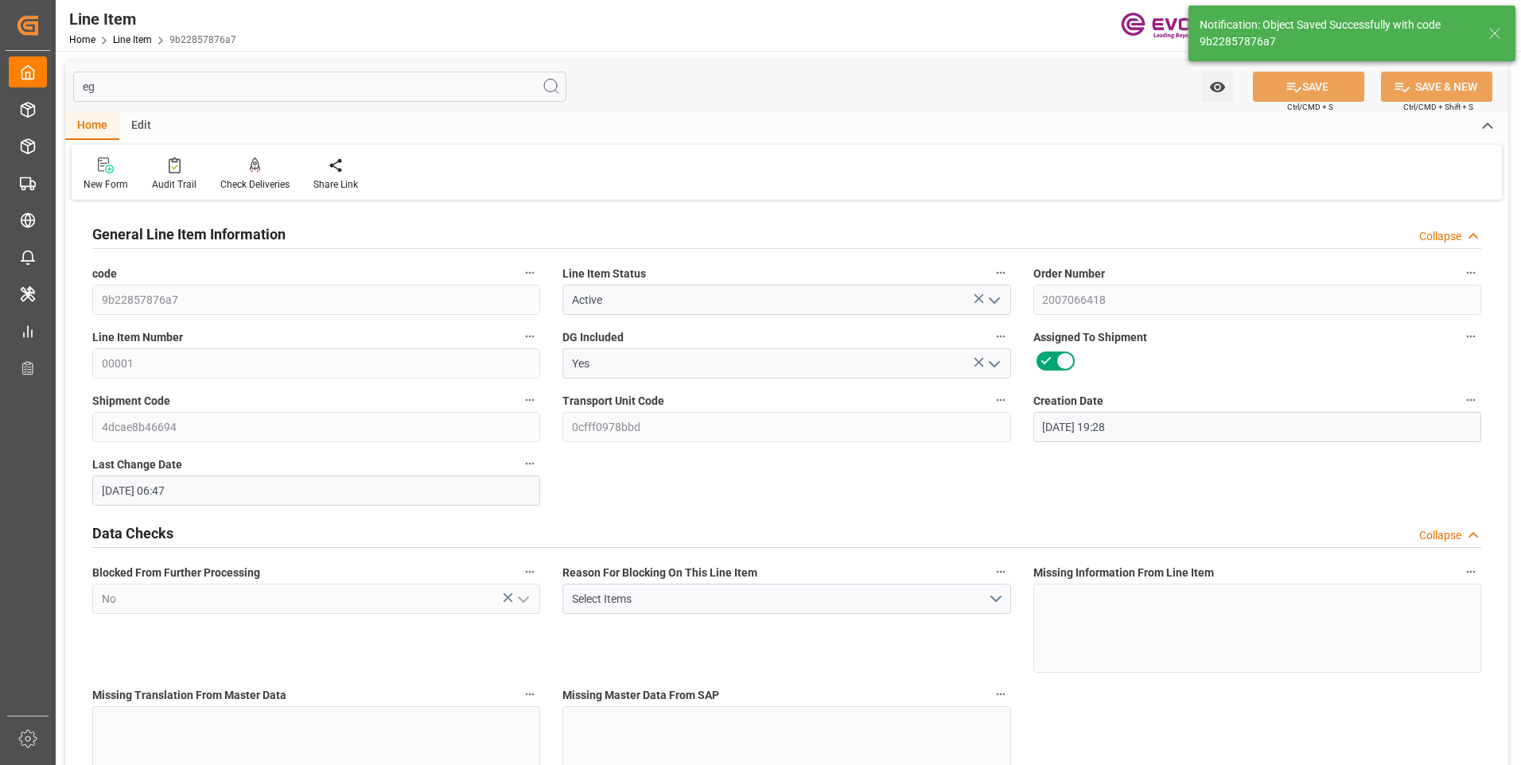
type input "[DATE] 06:47"
type input "[DATE]"
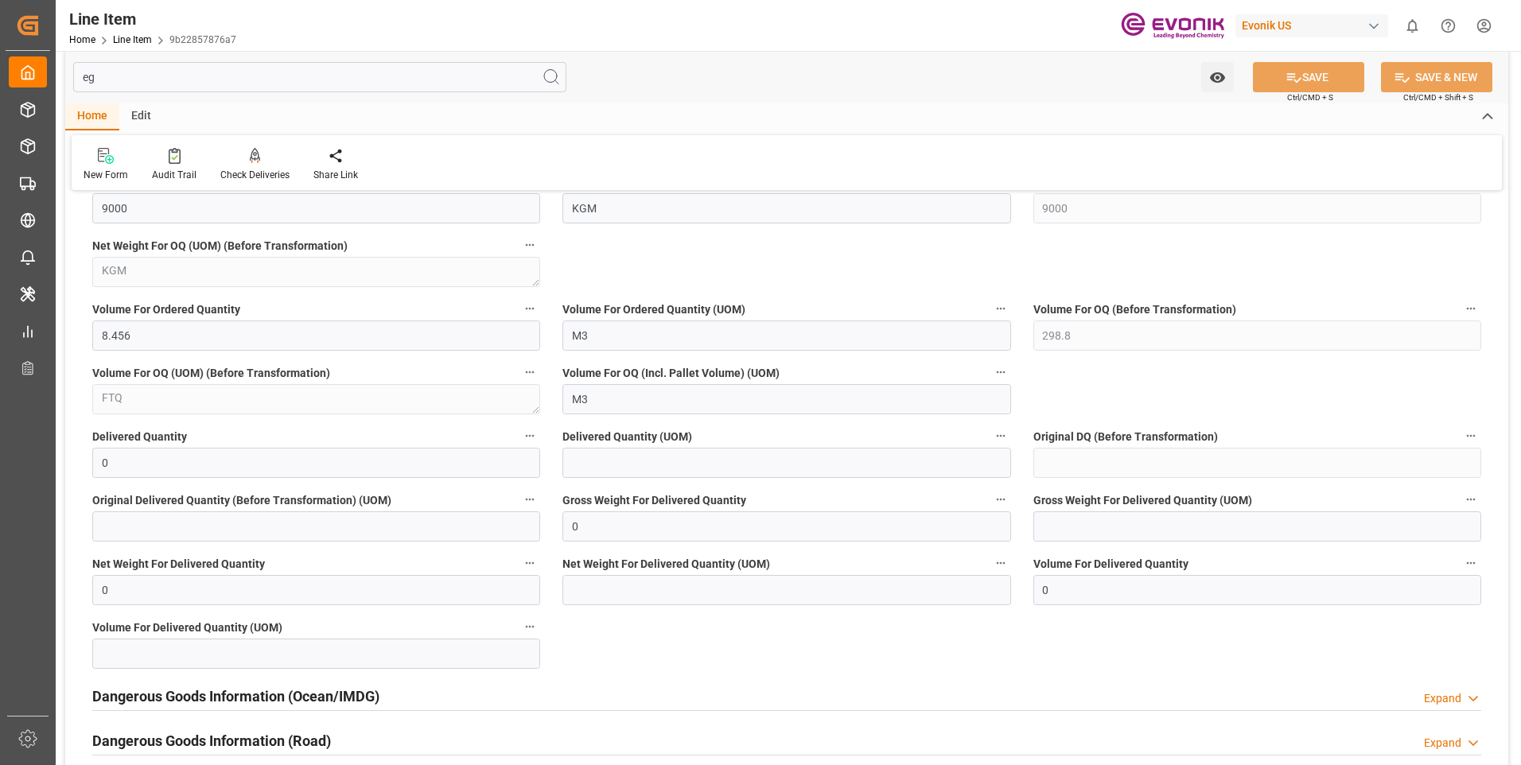
scroll to position [1706, 0]
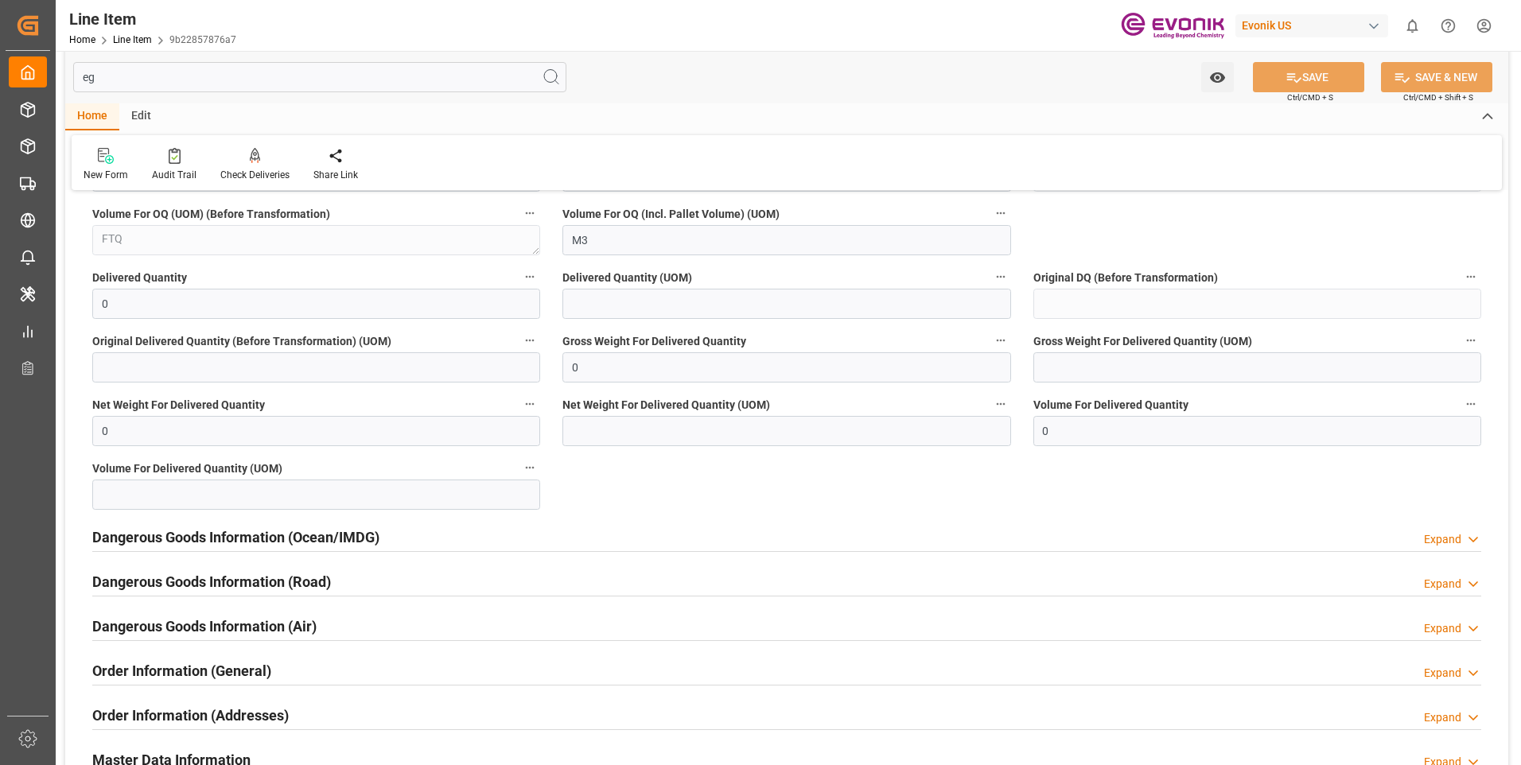
click at [322, 542] on h2 "Dangerous Goods Information (Ocean/IMDG)" at bounding box center [235, 537] width 287 height 21
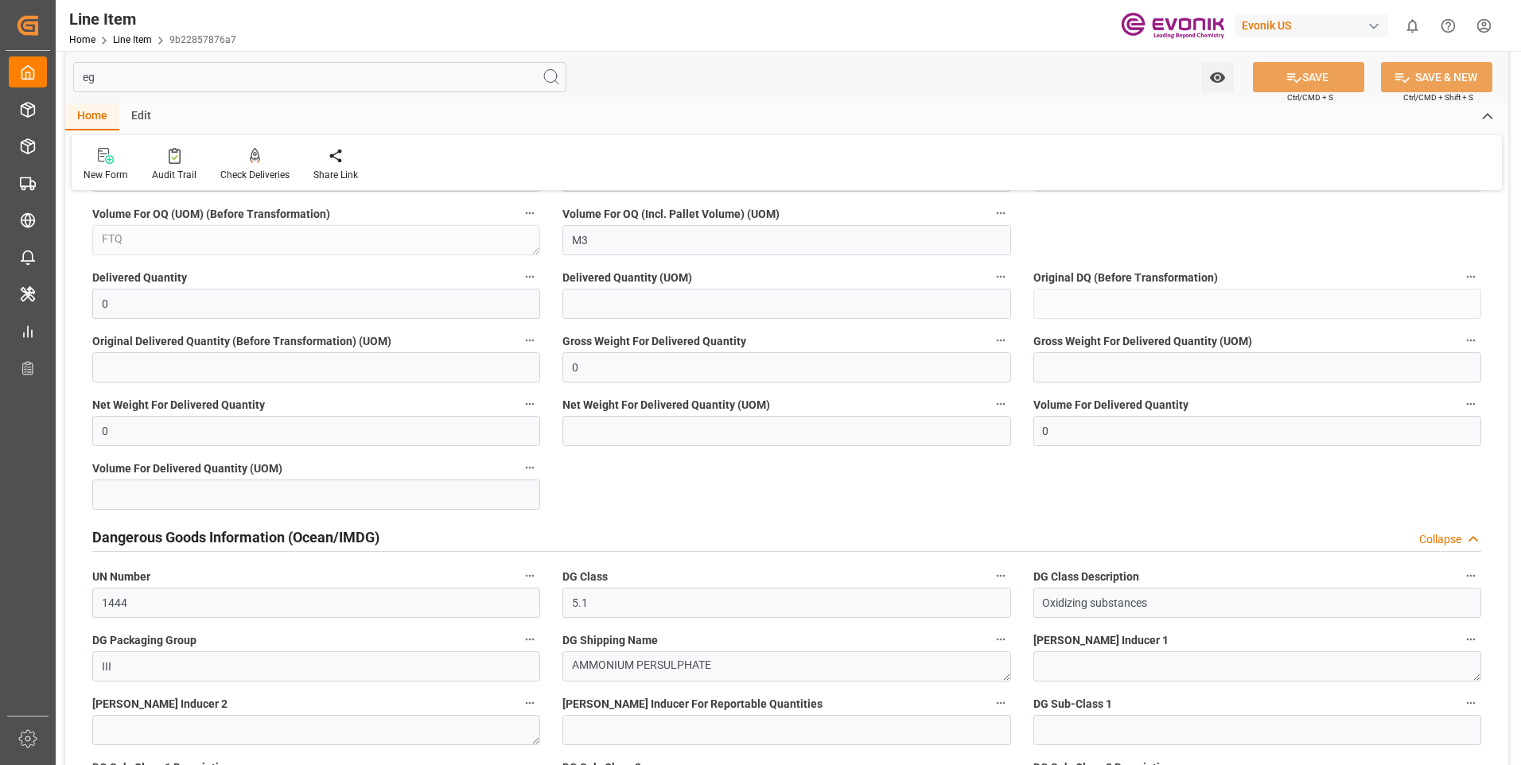
click at [322, 542] on h2 "Dangerous Goods Information (Ocean/IMDG)" at bounding box center [235, 537] width 287 height 21
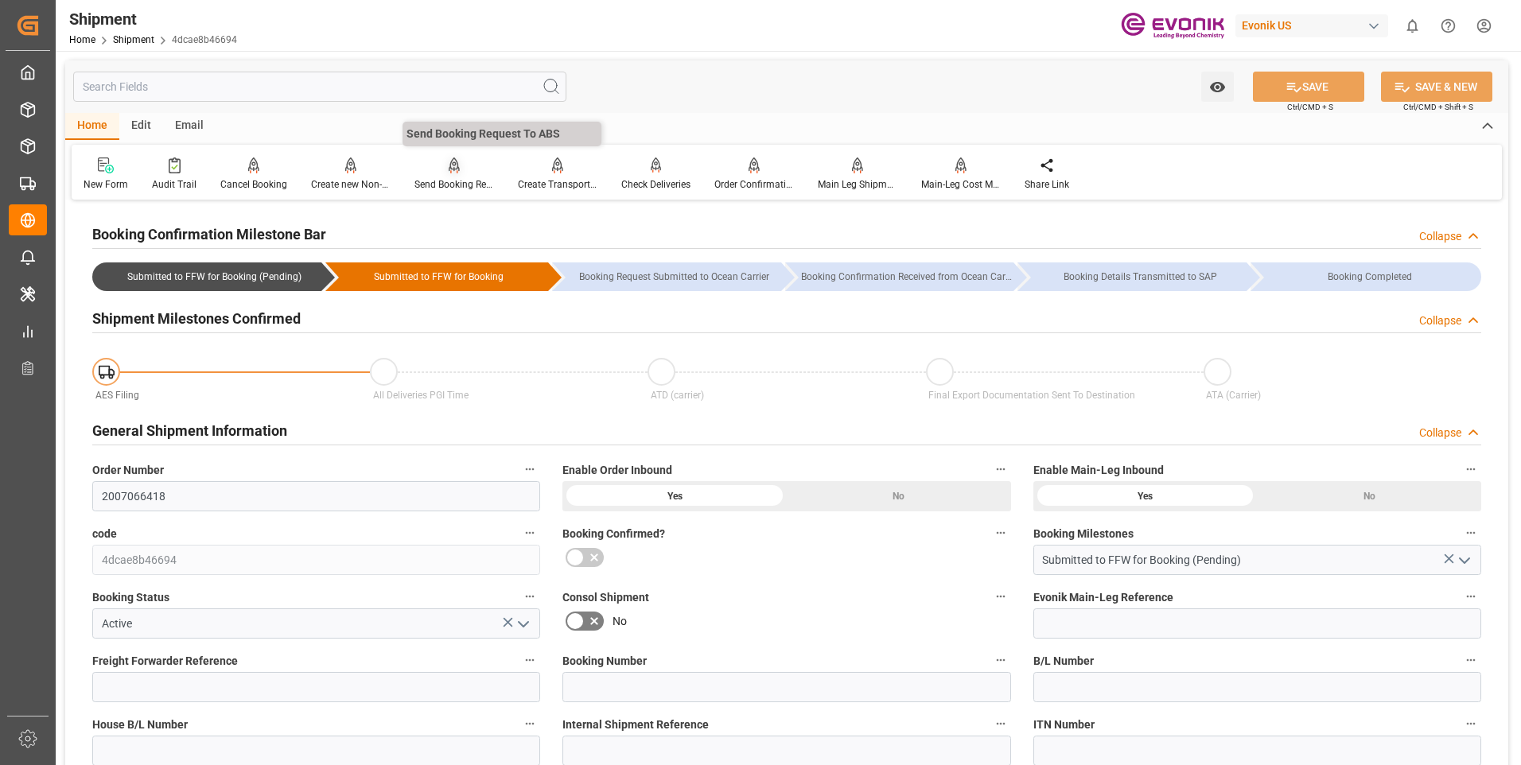
click at [418, 181] on div "Send Booking Request To ABS" at bounding box center [454, 184] width 80 height 14
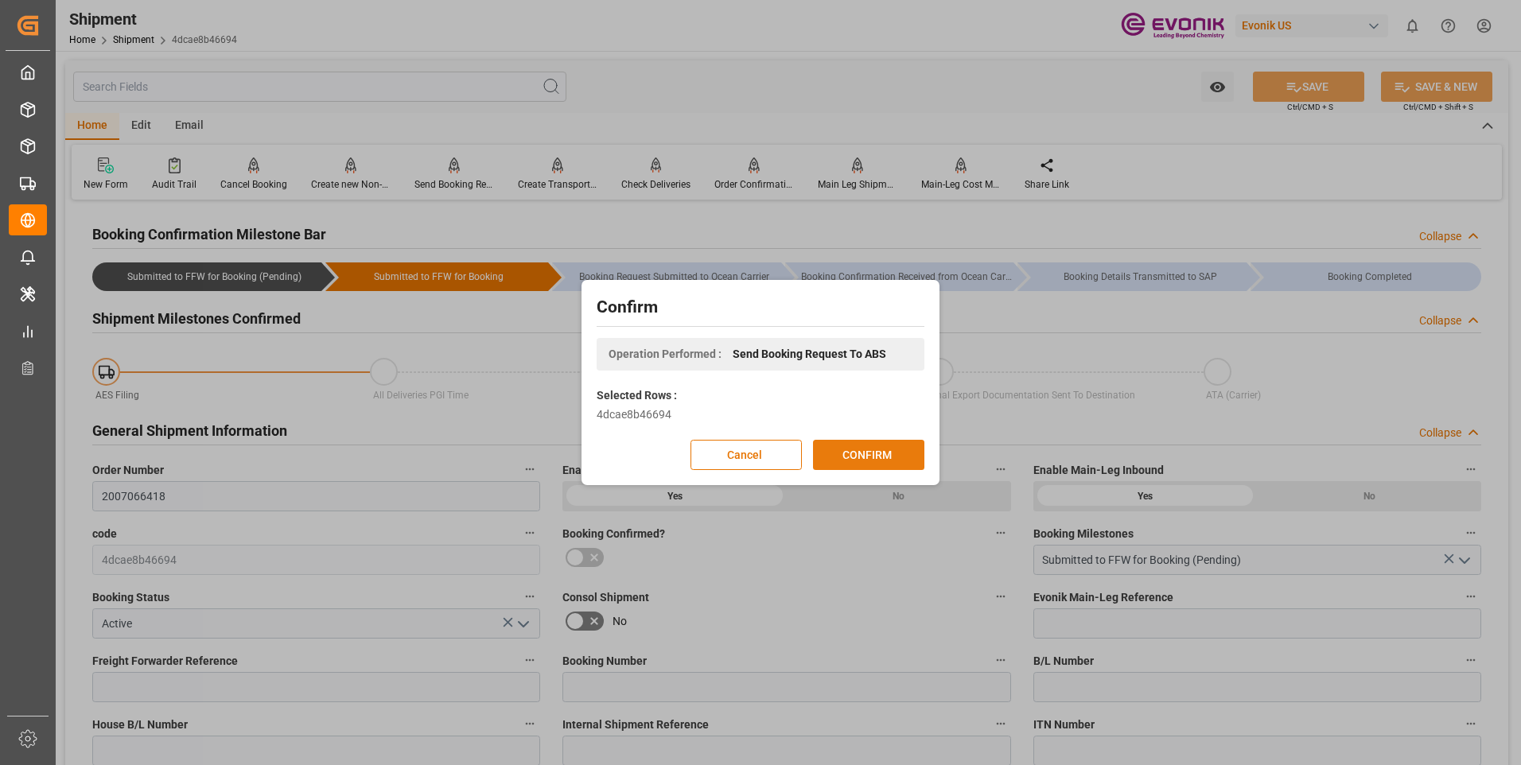
click at [860, 464] on button "CONFIRM" at bounding box center [868, 455] width 111 height 30
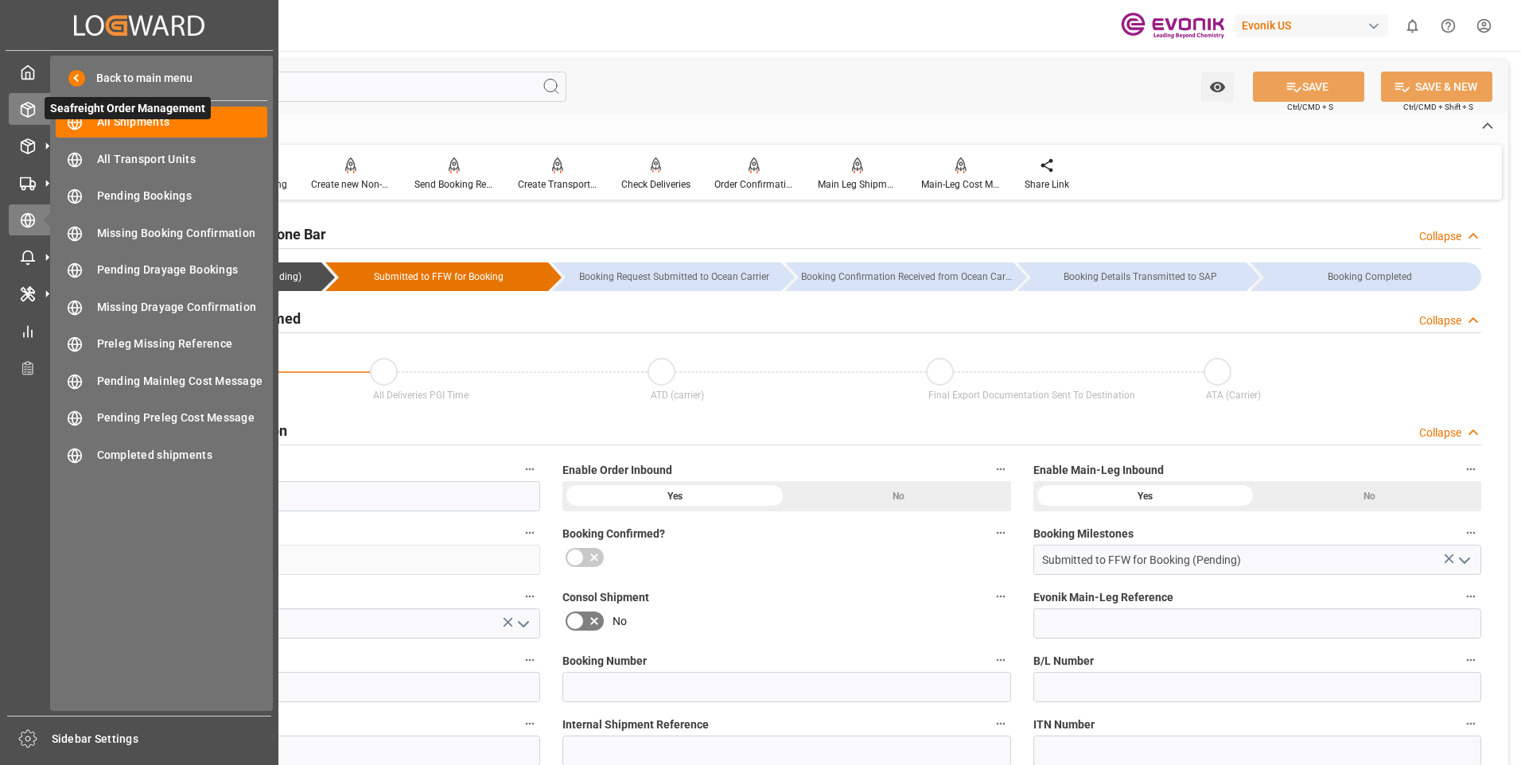
click at [19, 105] on div at bounding box center [22, 109] width 27 height 17
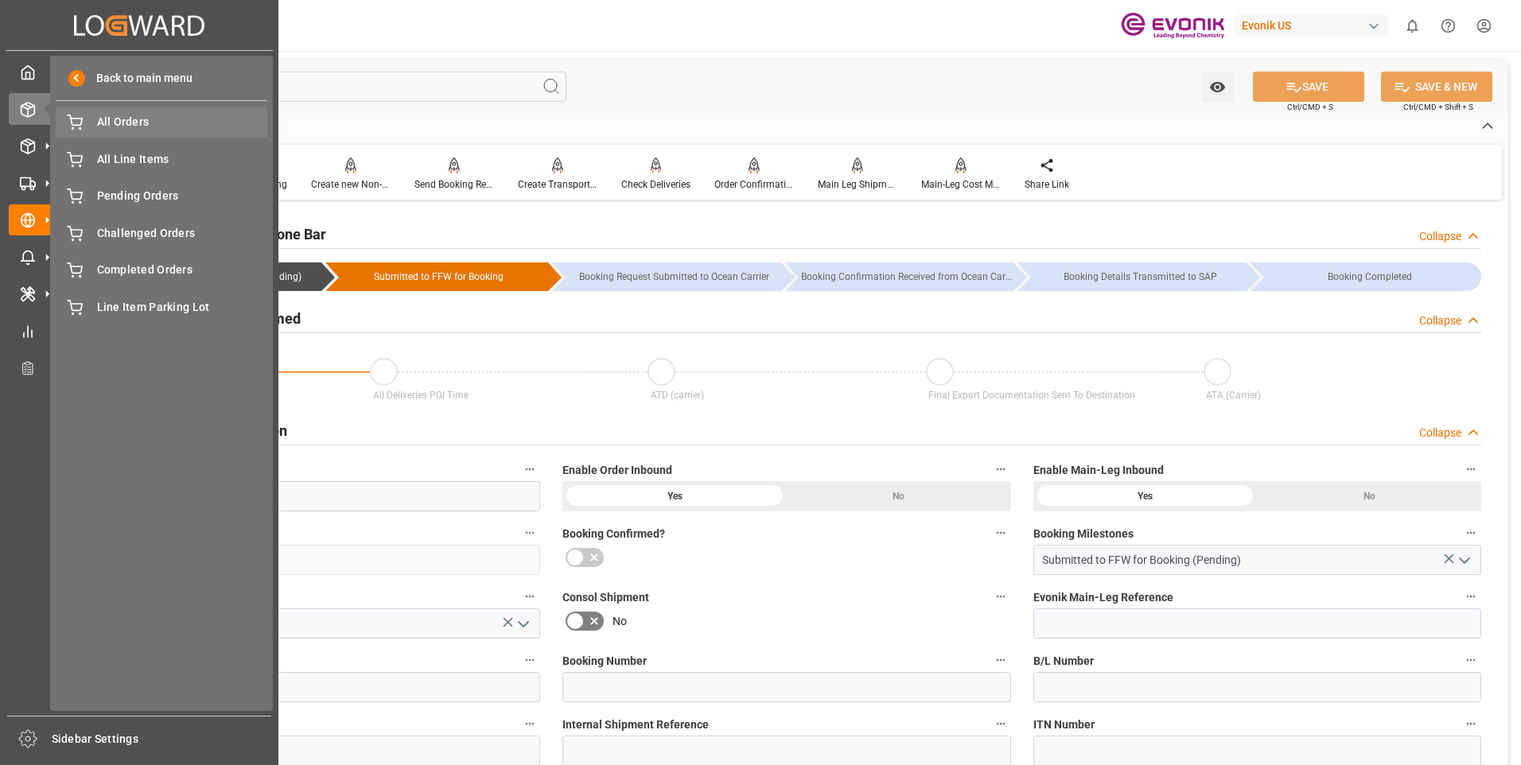
click at [127, 125] on span "All Orders" at bounding box center [182, 122] width 171 height 17
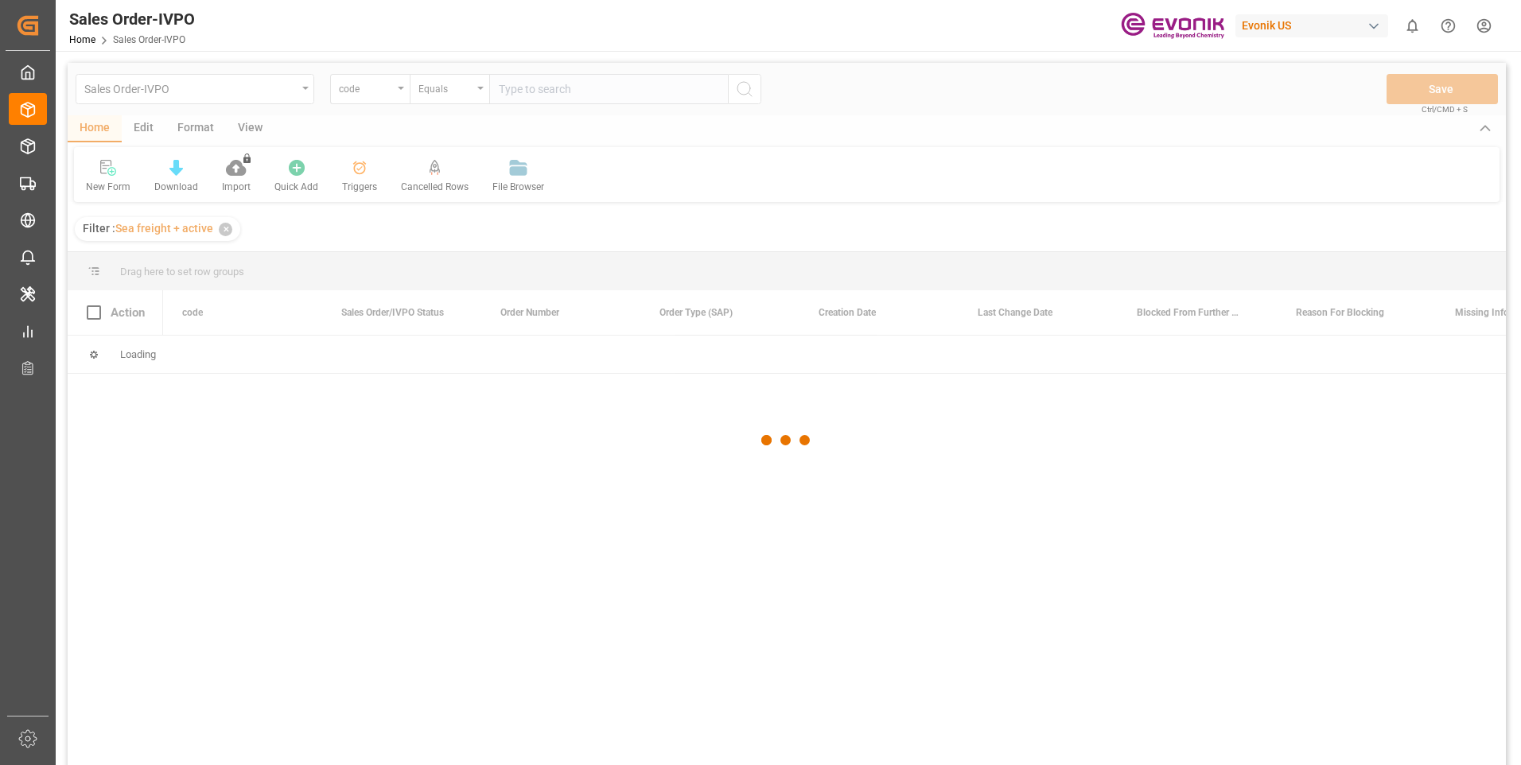
click at [405, 89] on div at bounding box center [787, 441] width 1438 height 756
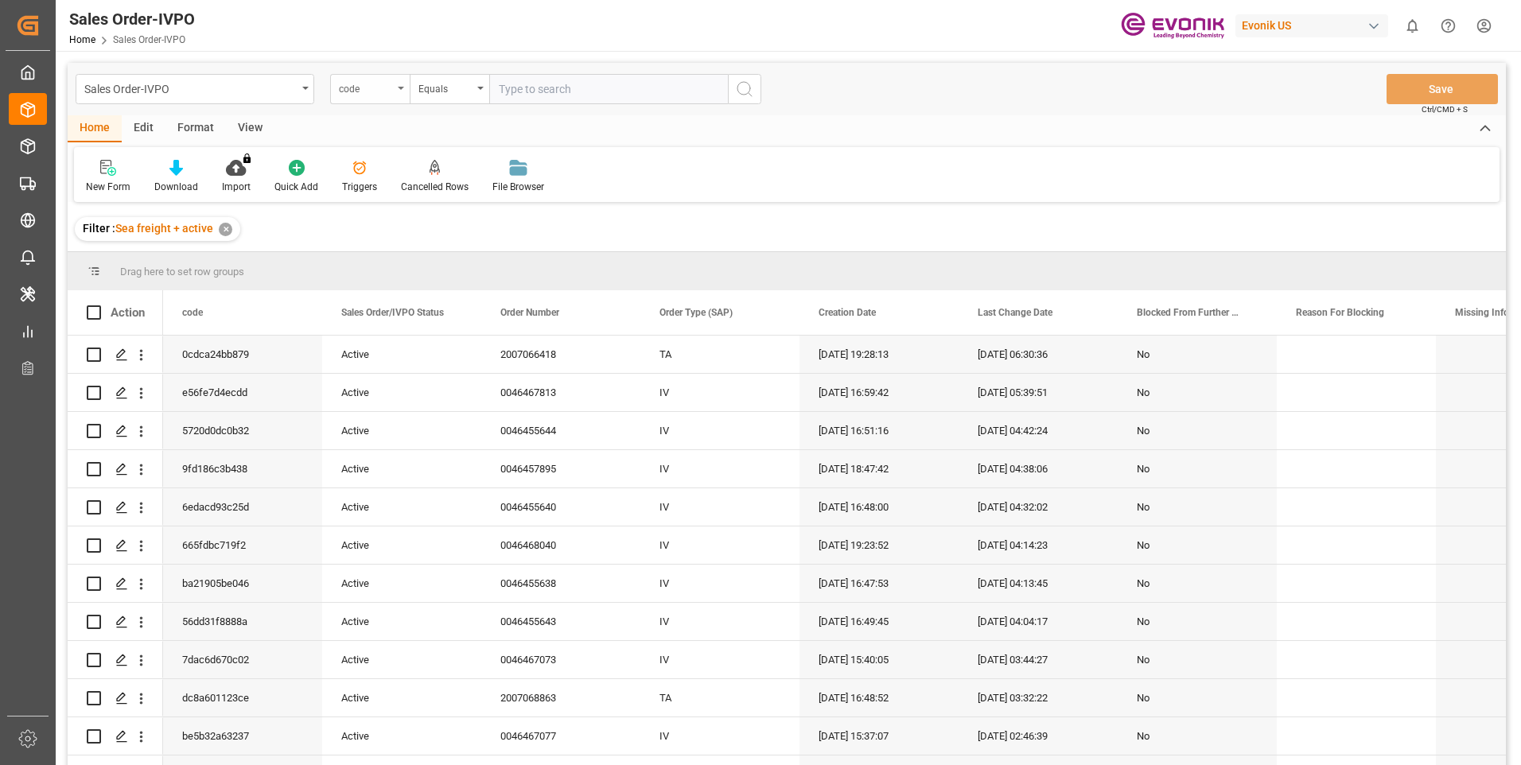
click at [402, 87] on icon "open menu" at bounding box center [401, 88] width 6 height 3
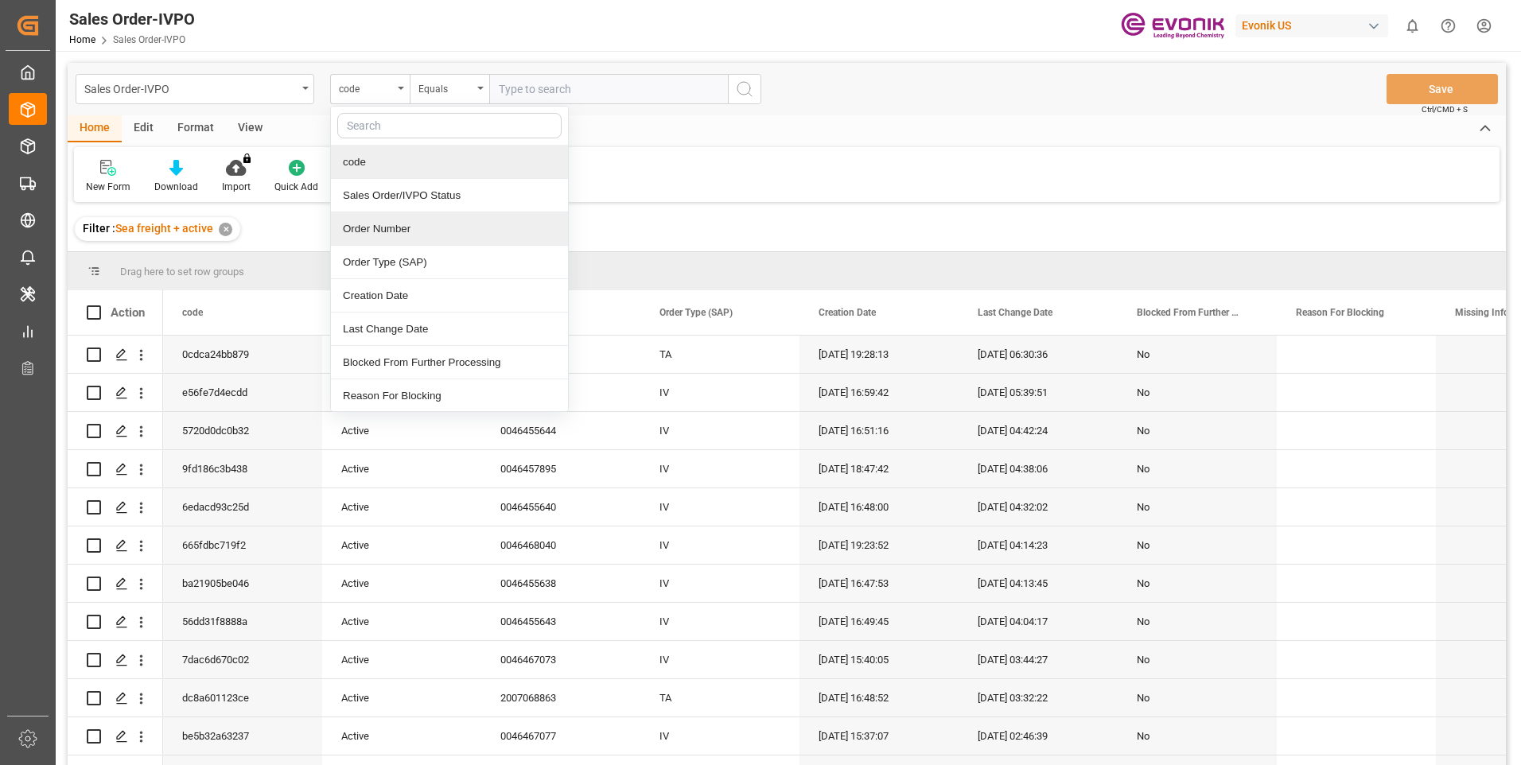
click at [406, 232] on div "Order Number" at bounding box center [449, 228] width 237 height 33
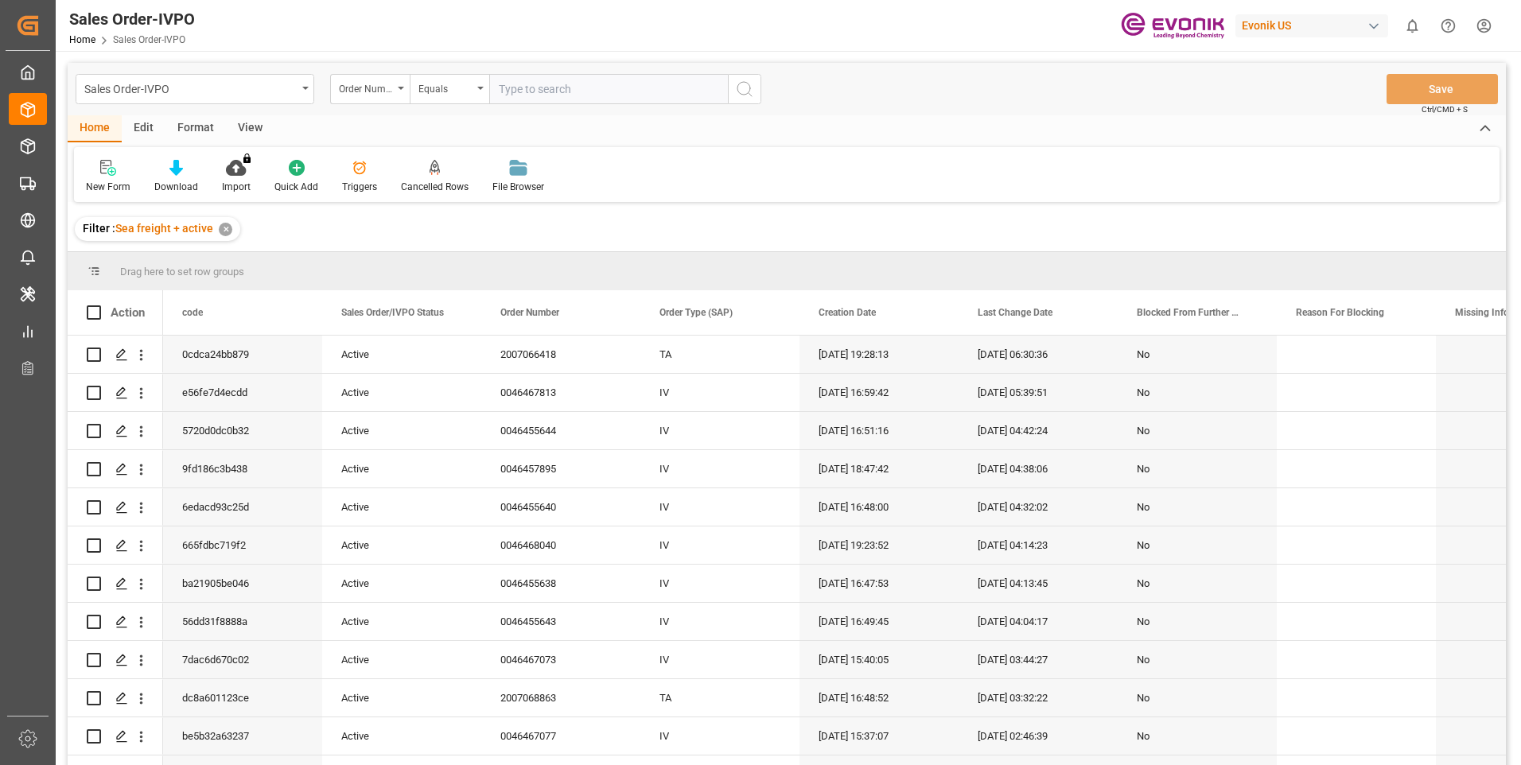
click at [579, 84] on input "text" at bounding box center [608, 89] width 239 height 30
paste input "2007066356"
type input "2007066356"
click at [745, 84] on icon "search button" at bounding box center [744, 89] width 19 height 19
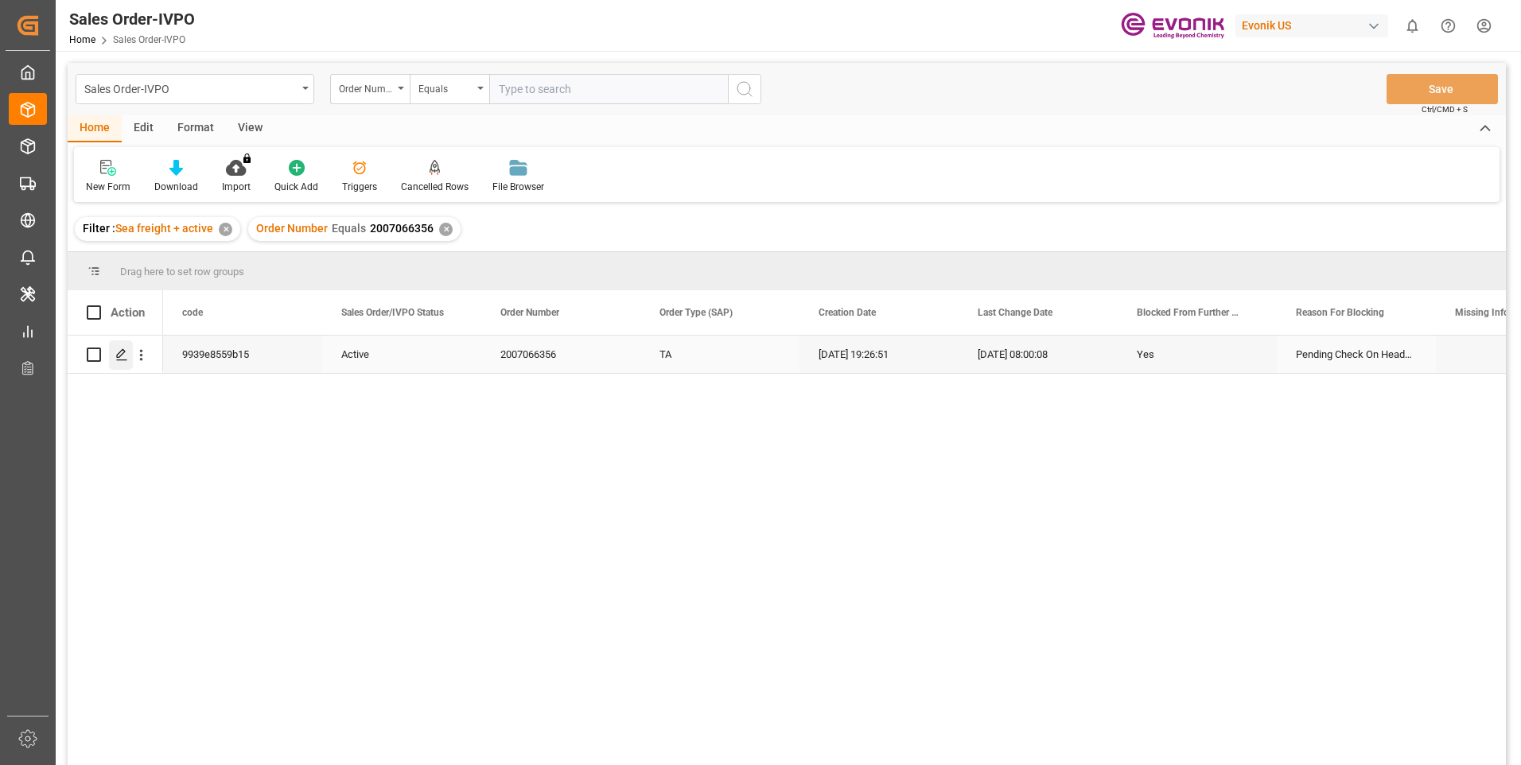
click at [126, 359] on icon "Press SPACE to select this row." at bounding box center [121, 354] width 13 height 13
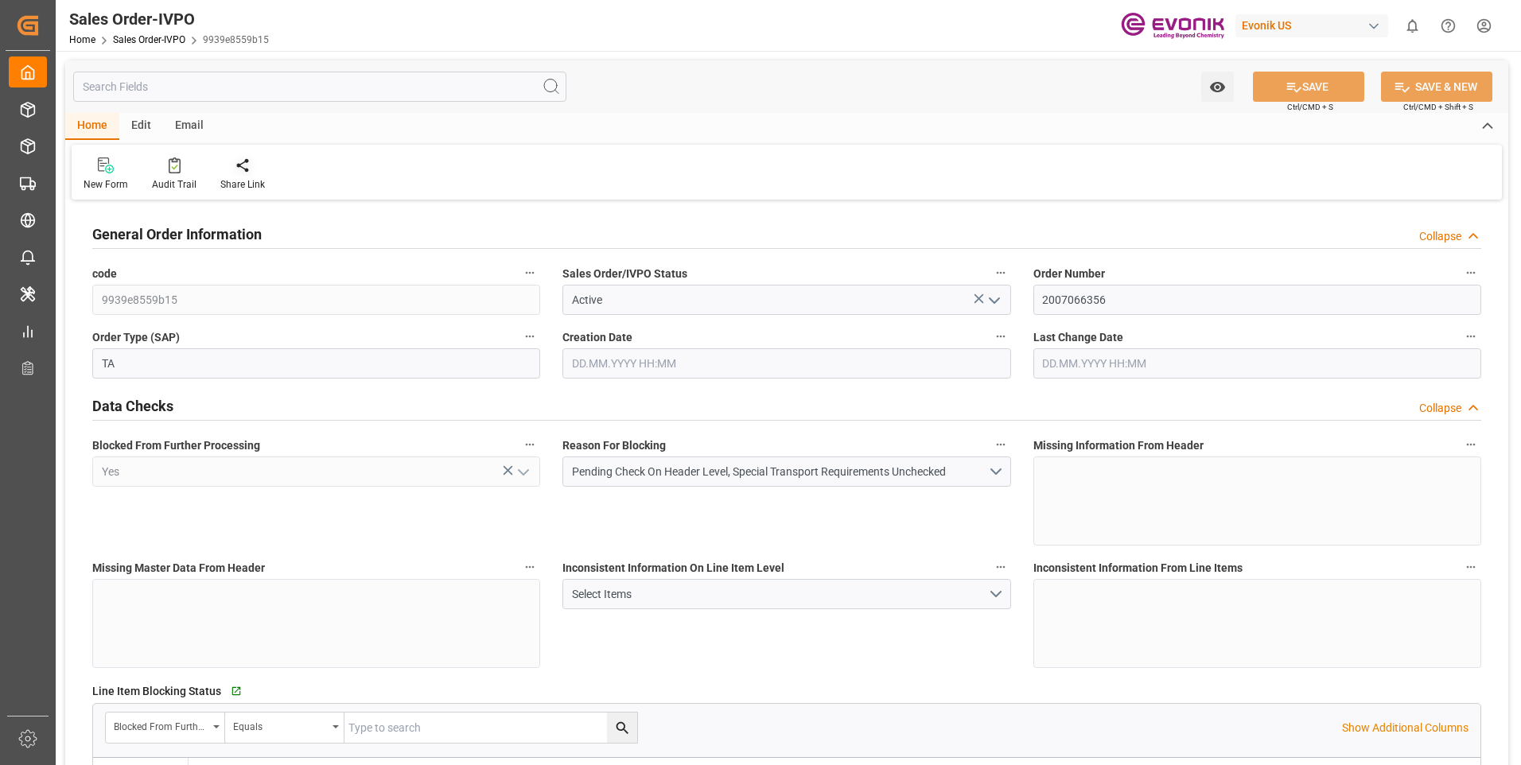
type input "INNSA"
type input "0"
type input "1"
type input "2"
type input "1"
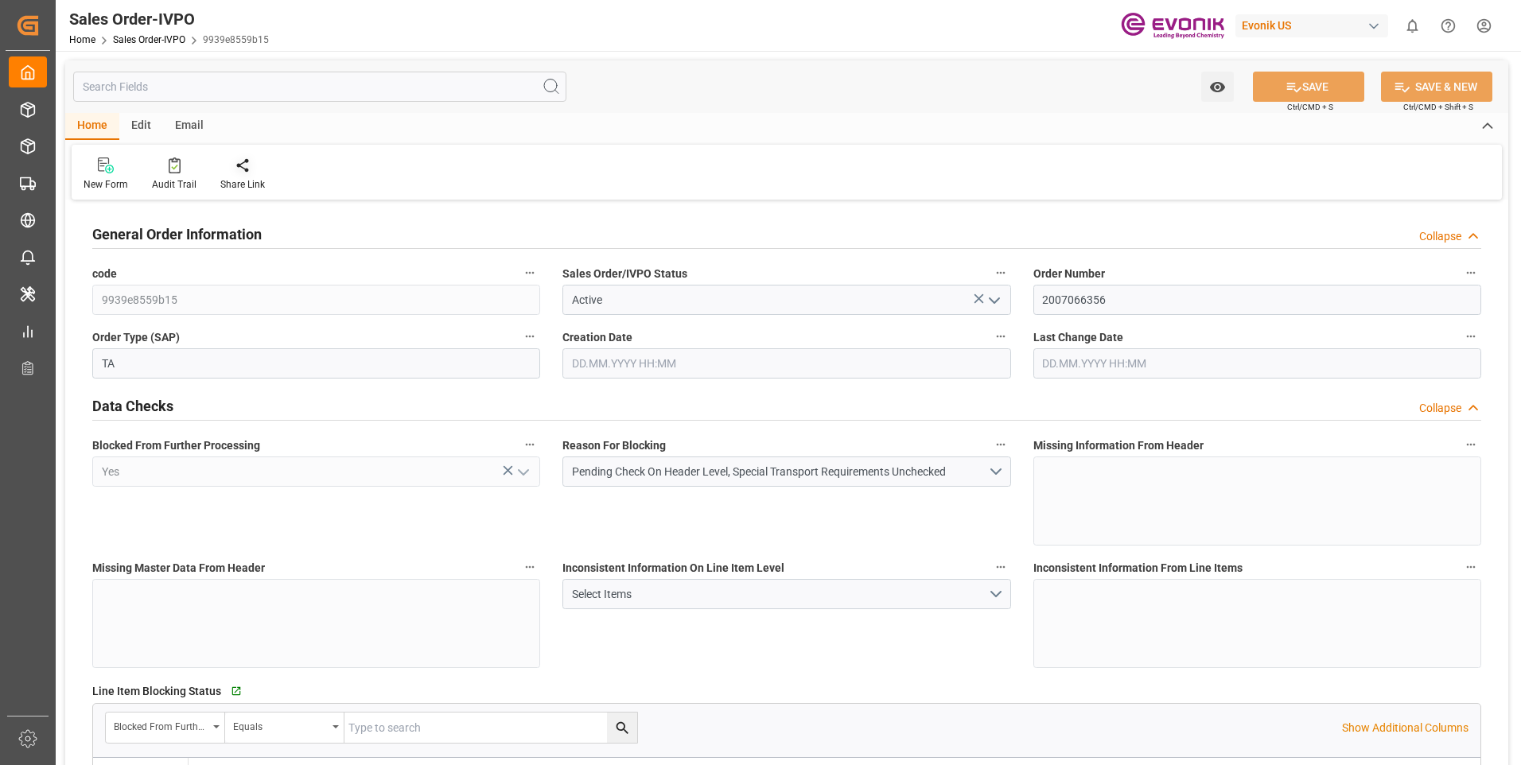
type input "19801.04"
type input "17.8516"
type input "17000"
type input "30"
type input "[DATE] 19:26"
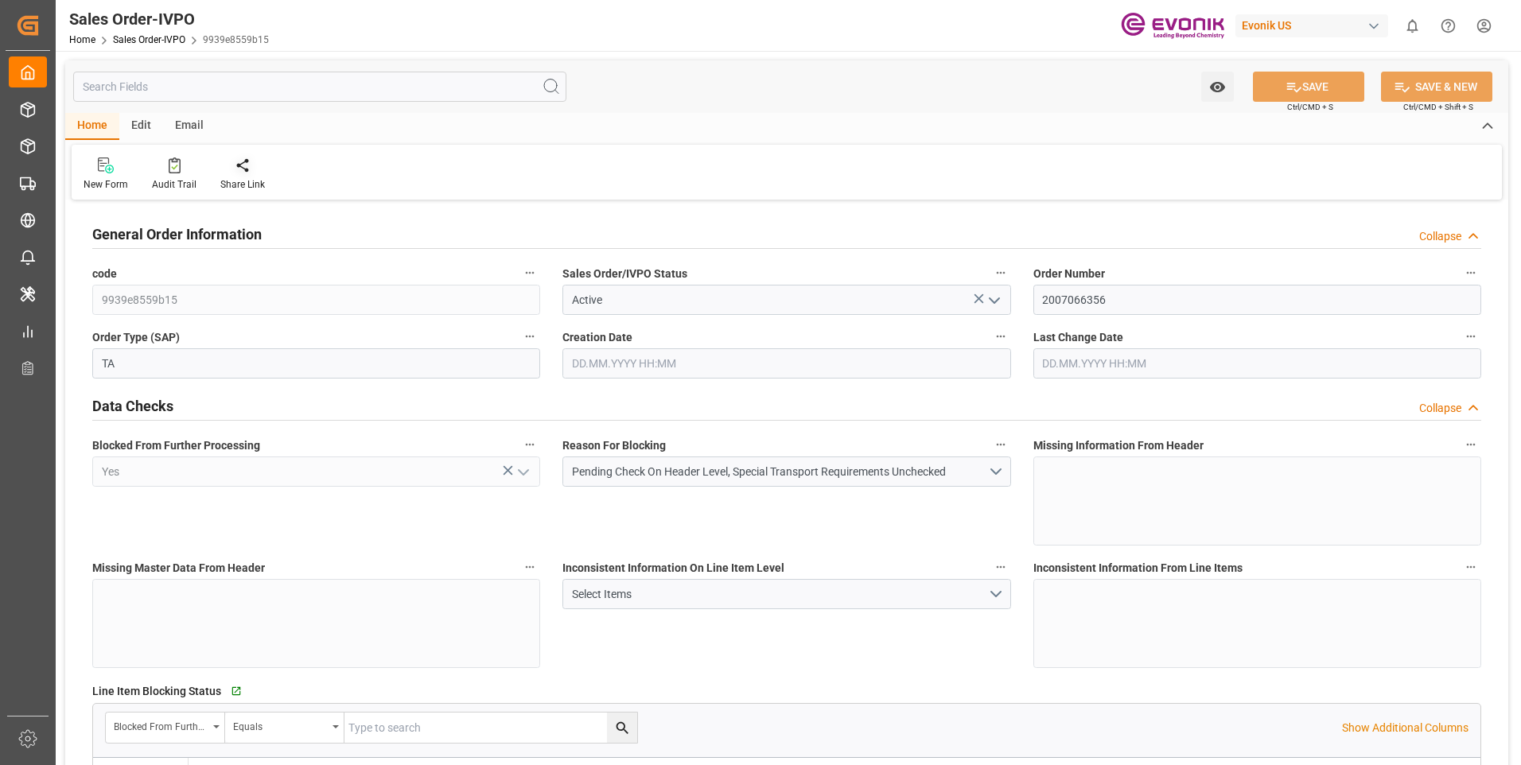
type input "[DATE] 08:00"
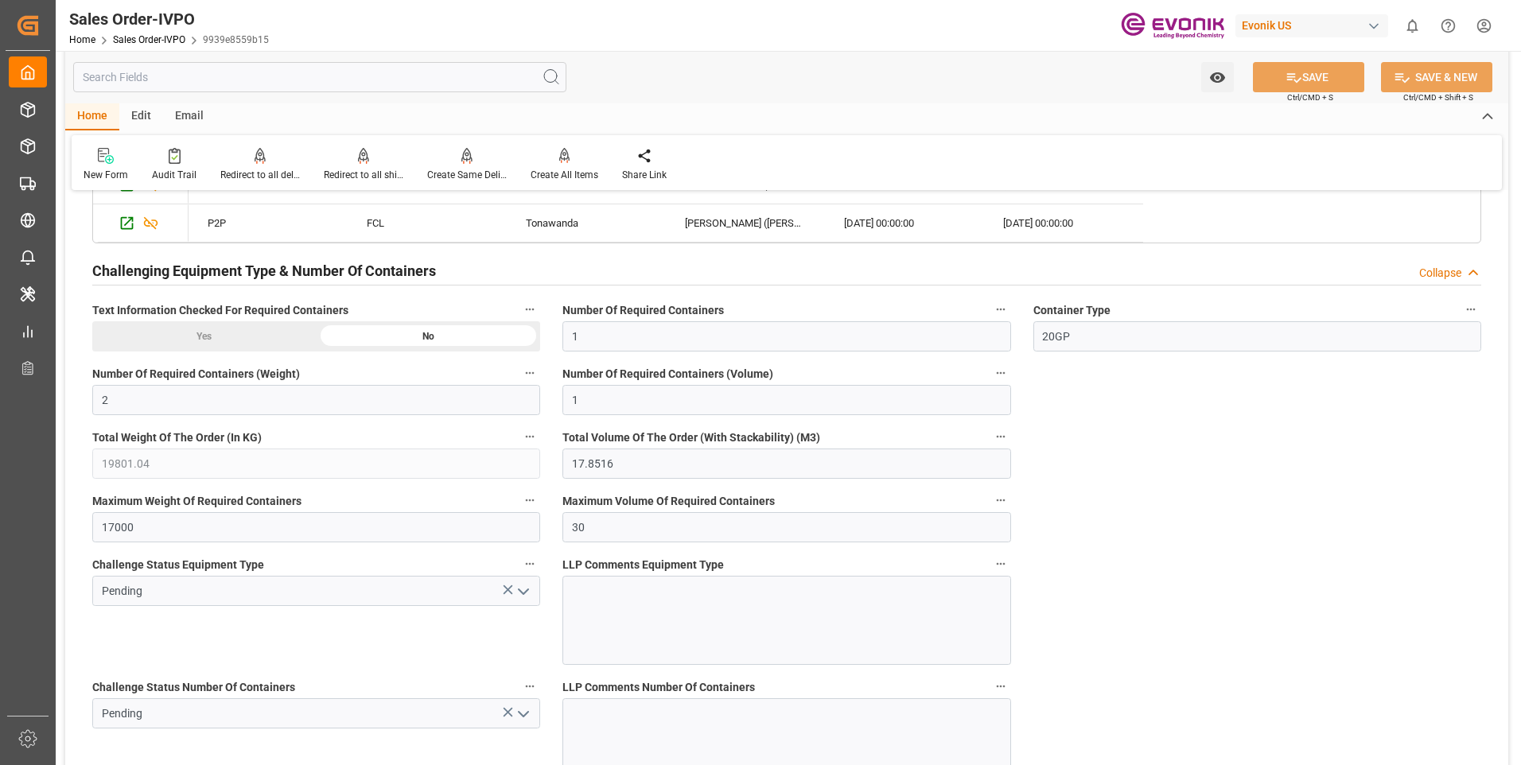
scroll to position [2625, 0]
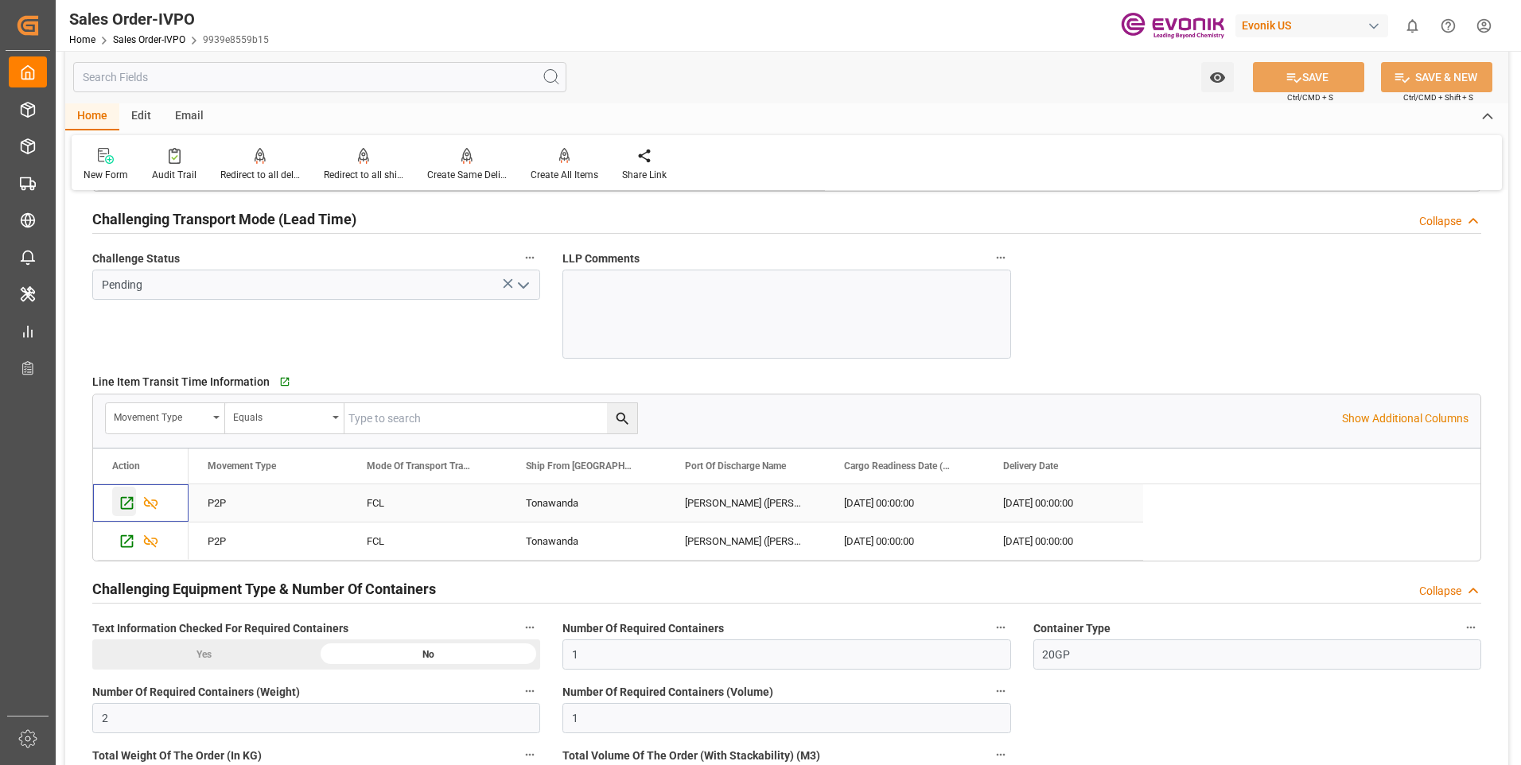
click at [131, 501] on icon "Press SPACE to select this row." at bounding box center [127, 503] width 17 height 17
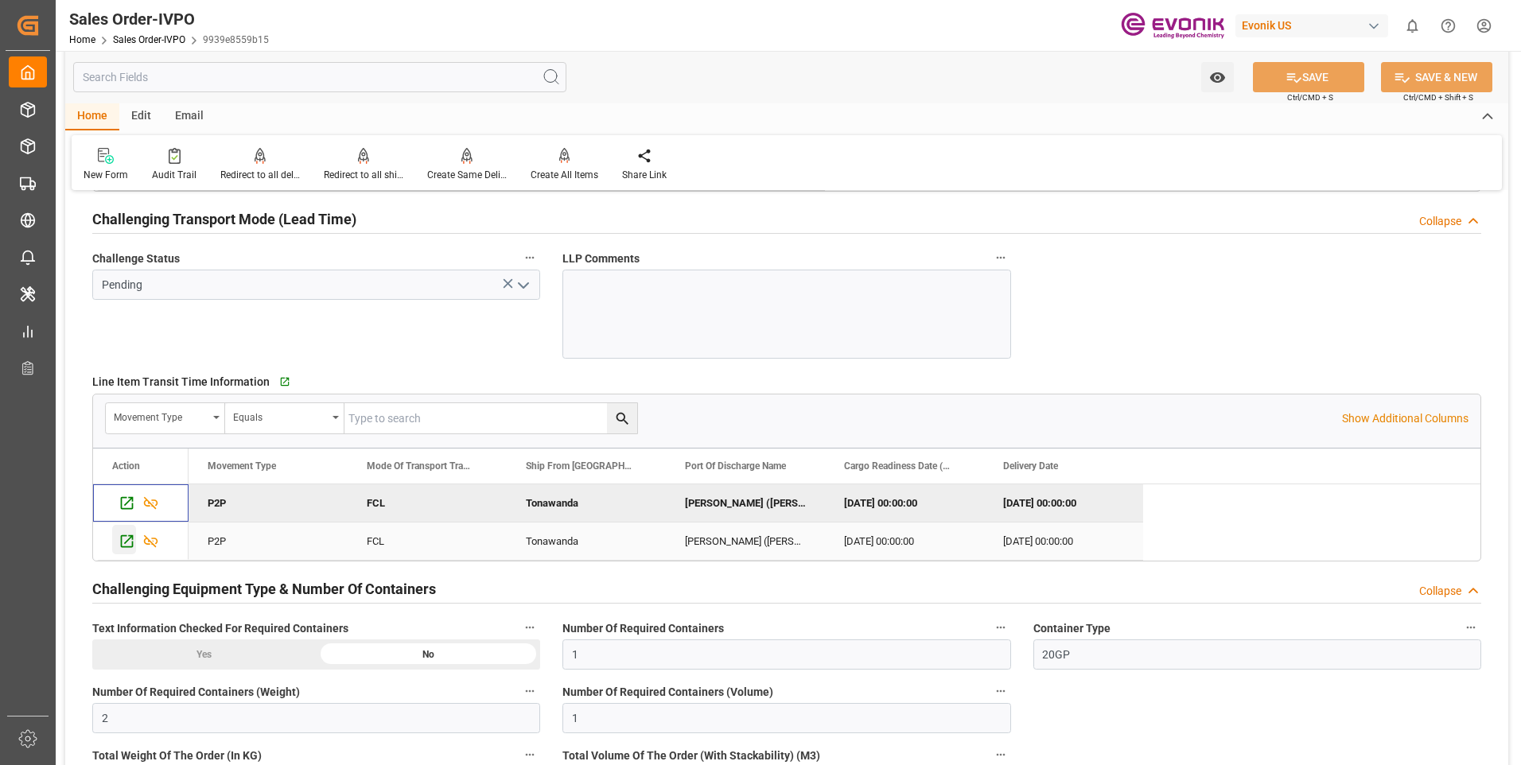
click at [130, 539] on icon "Press SPACE to select this row." at bounding box center [127, 541] width 13 height 13
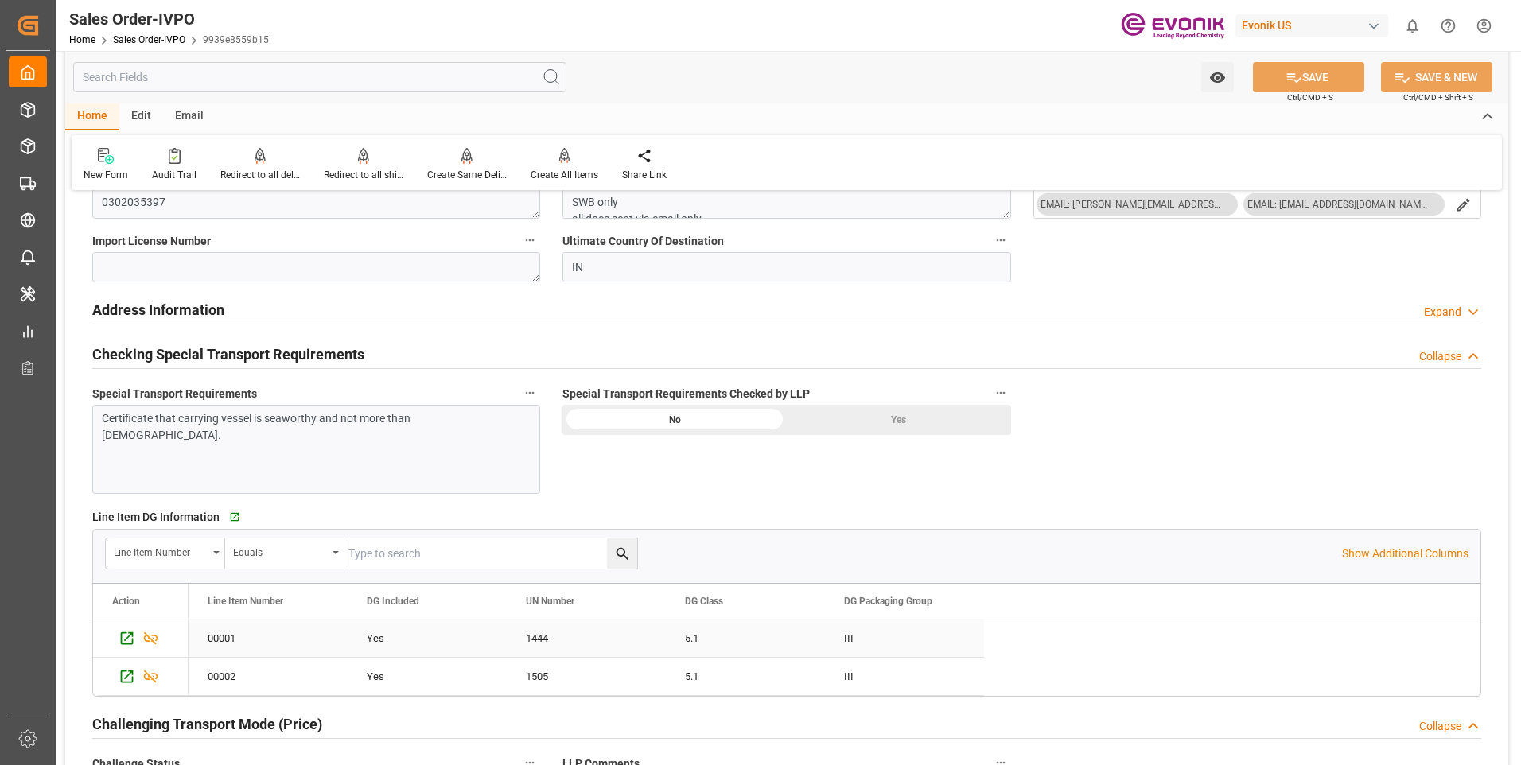
scroll to position [1909, 0]
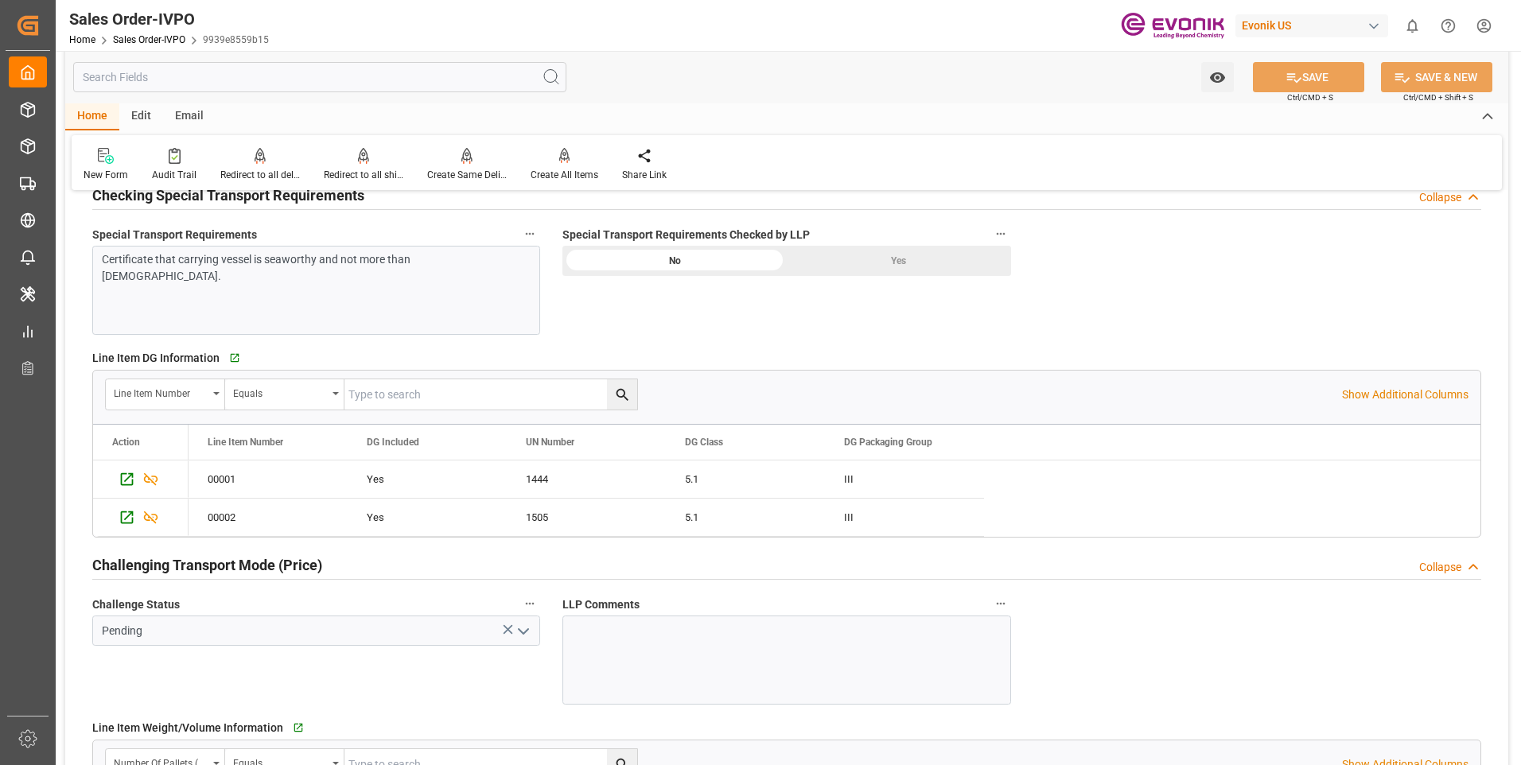
click at [868, 278] on div "Special Transport Requirements Checked by LLP No Yes" at bounding box center [786, 279] width 470 height 122
click at [876, 262] on div "Yes" at bounding box center [899, 261] width 224 height 30
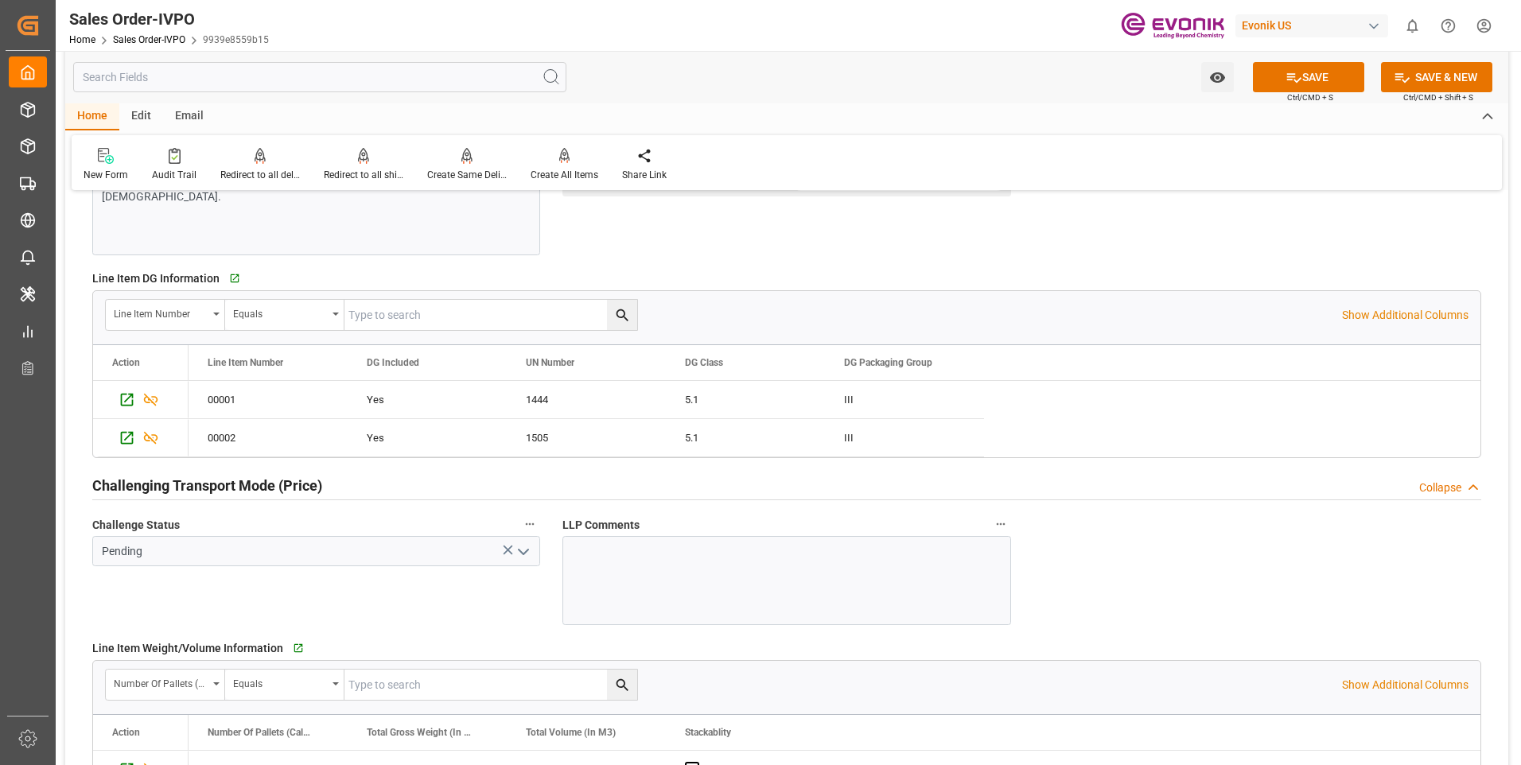
scroll to position [2068, 0]
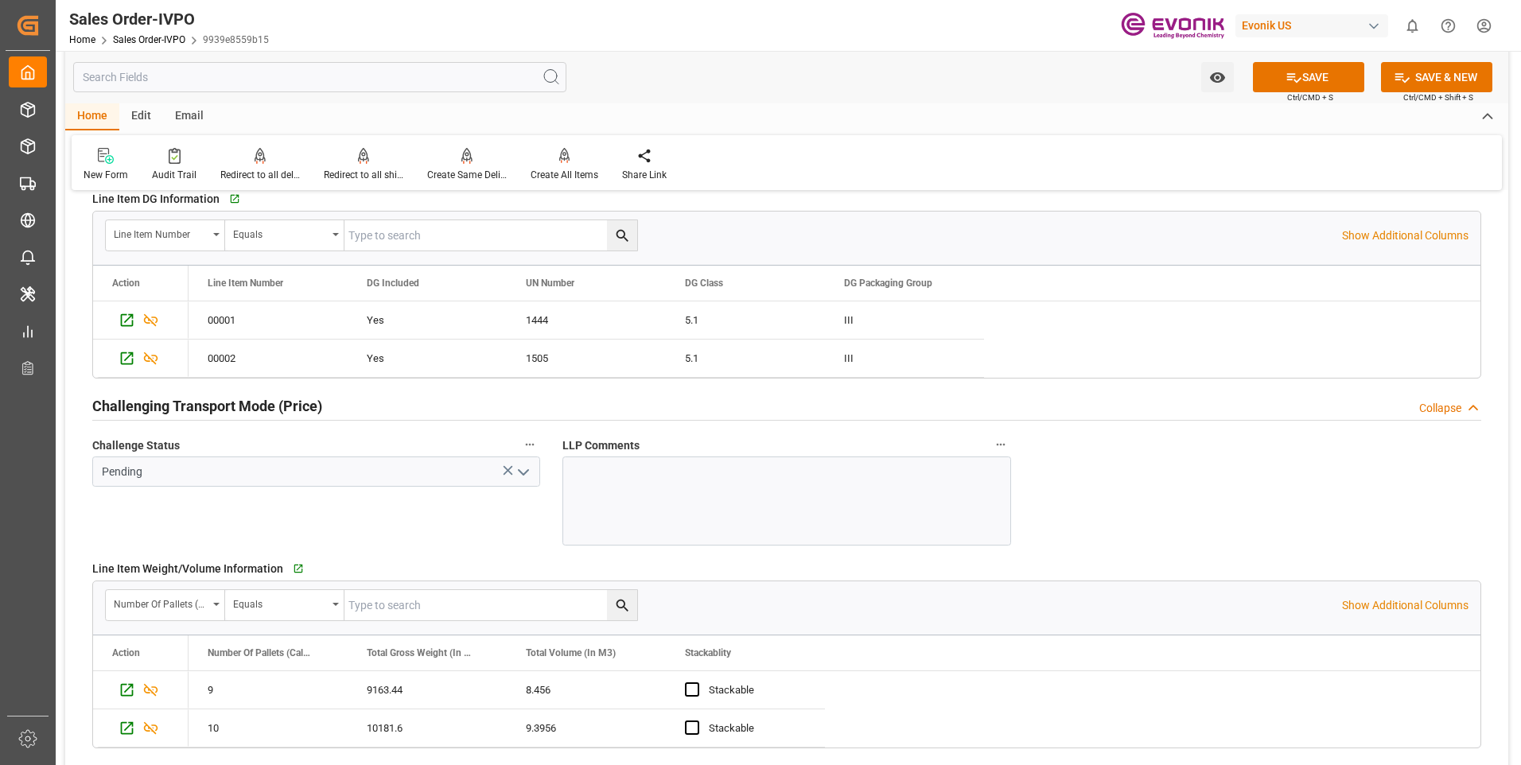
click at [519, 470] on polyline "open menu" at bounding box center [524, 472] width 10 height 5
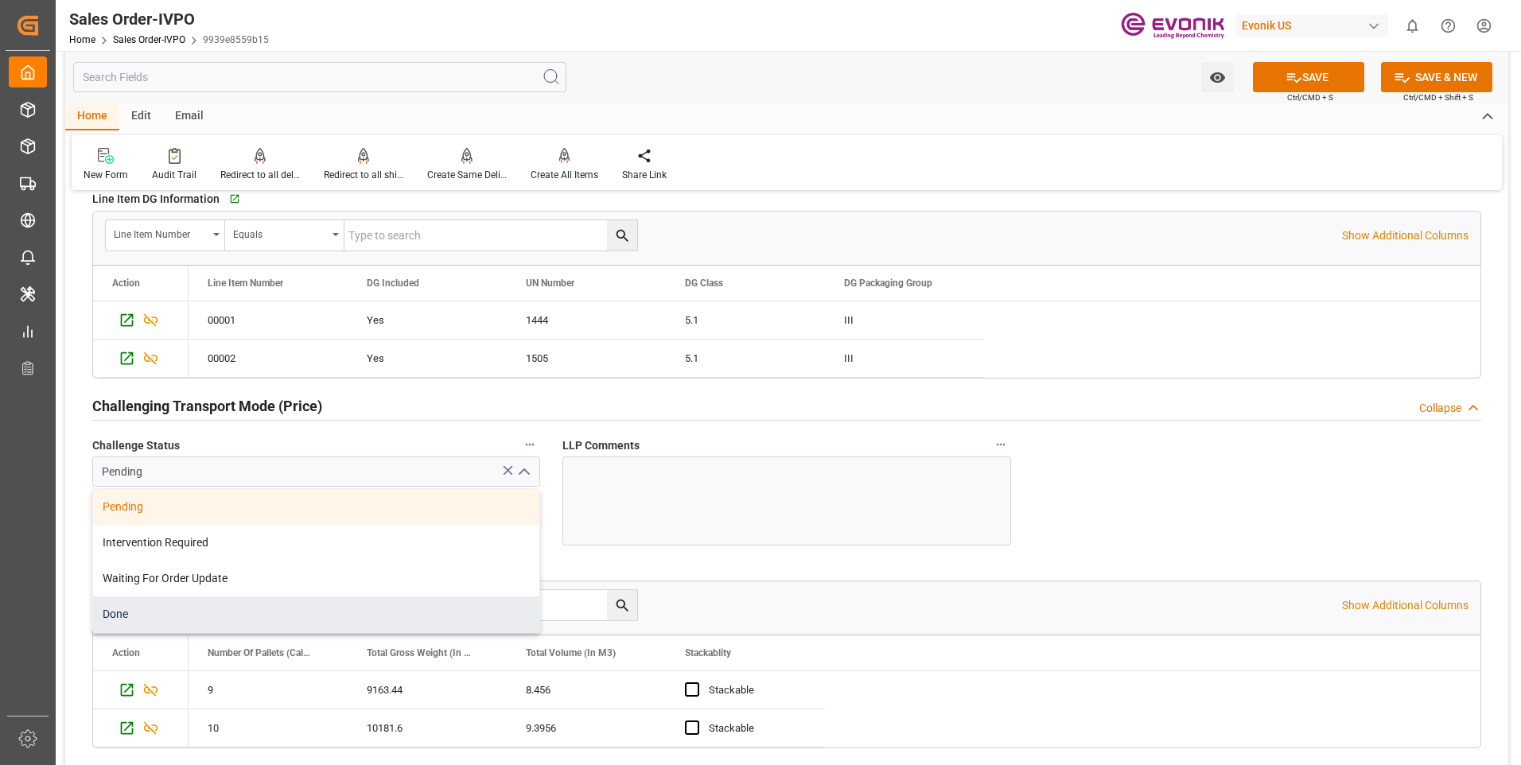
click at [193, 620] on div "Done" at bounding box center [316, 615] width 446 height 36
type input "Done"
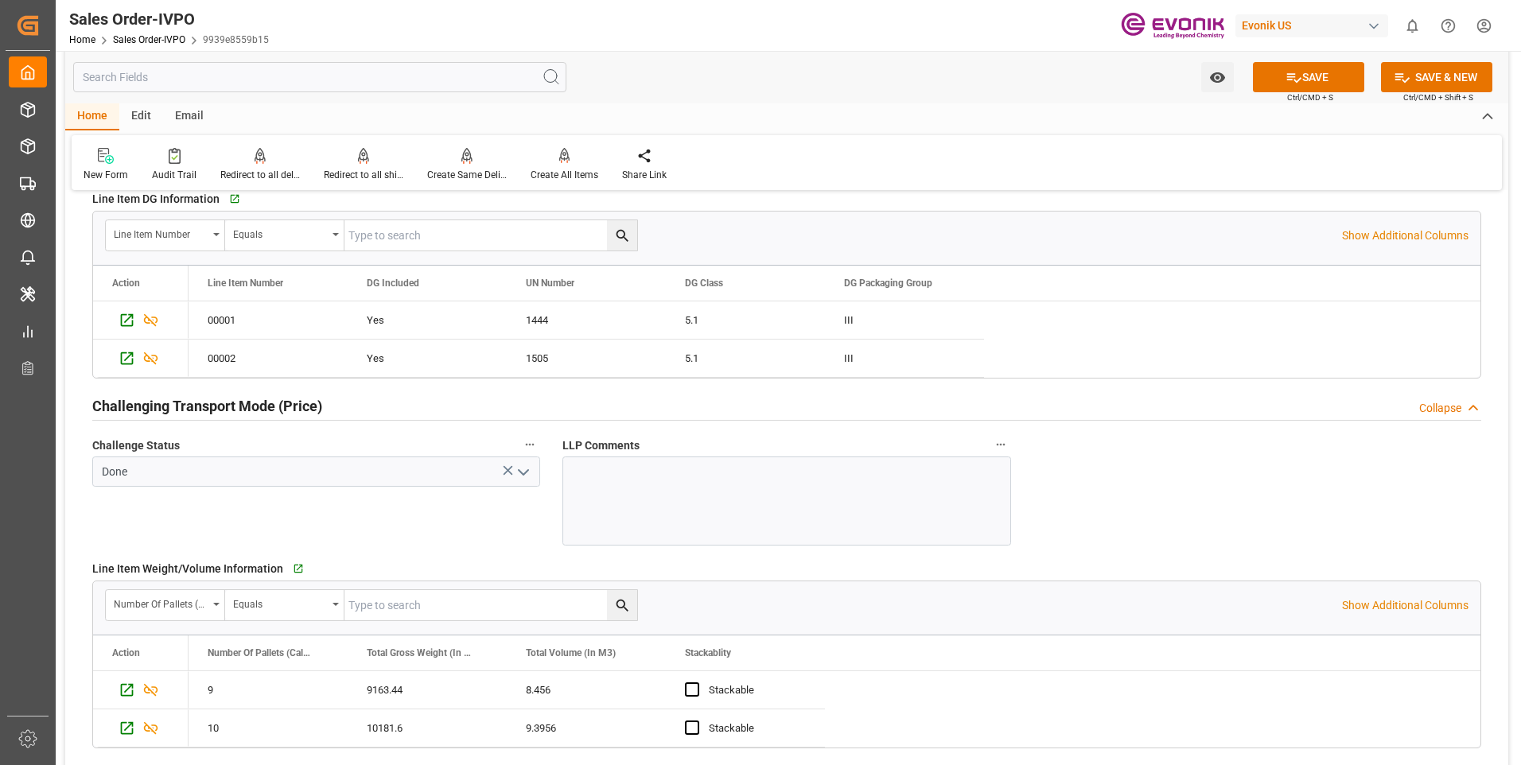
scroll to position [2307, 0]
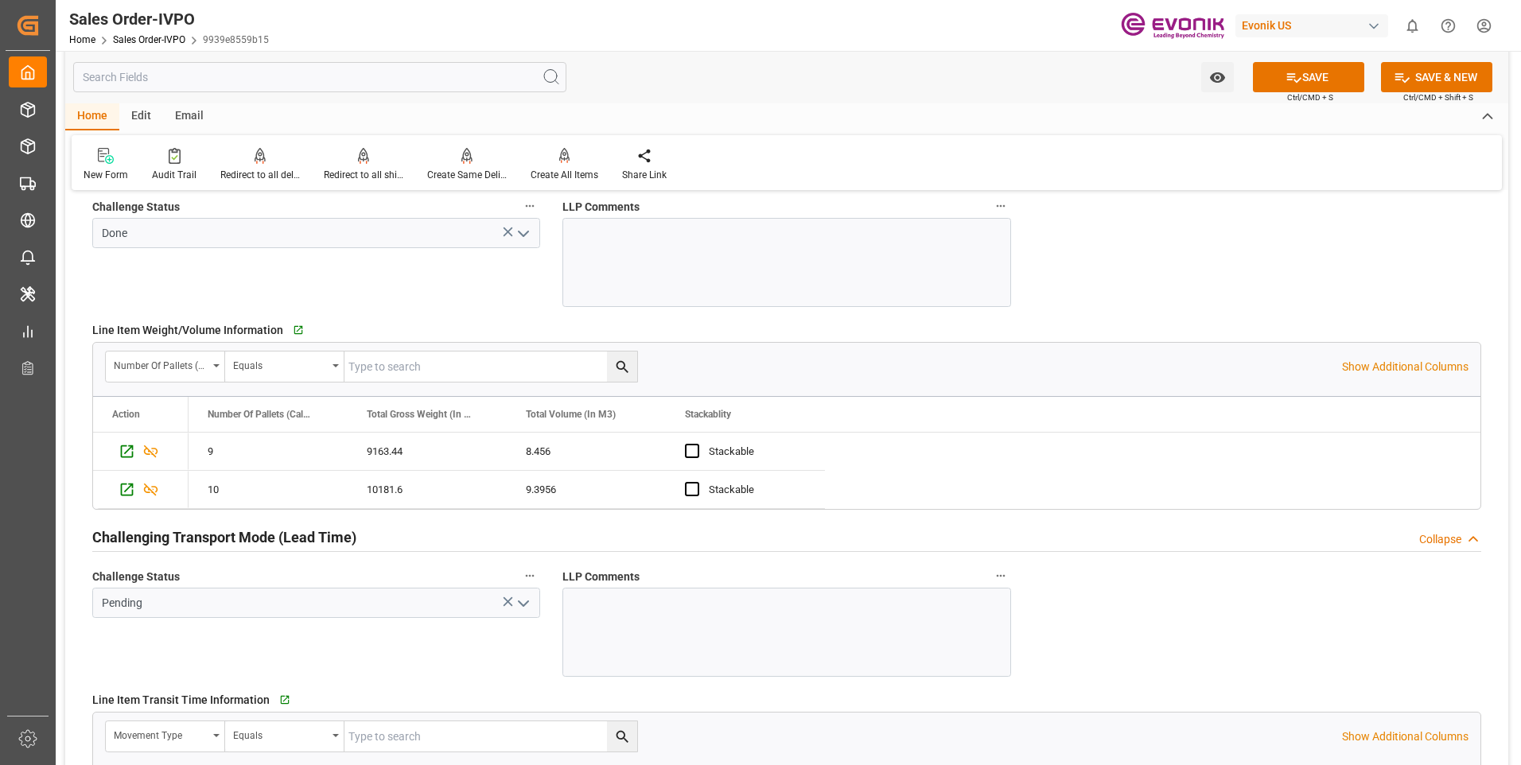
click at [522, 608] on icon "open menu" at bounding box center [523, 603] width 19 height 19
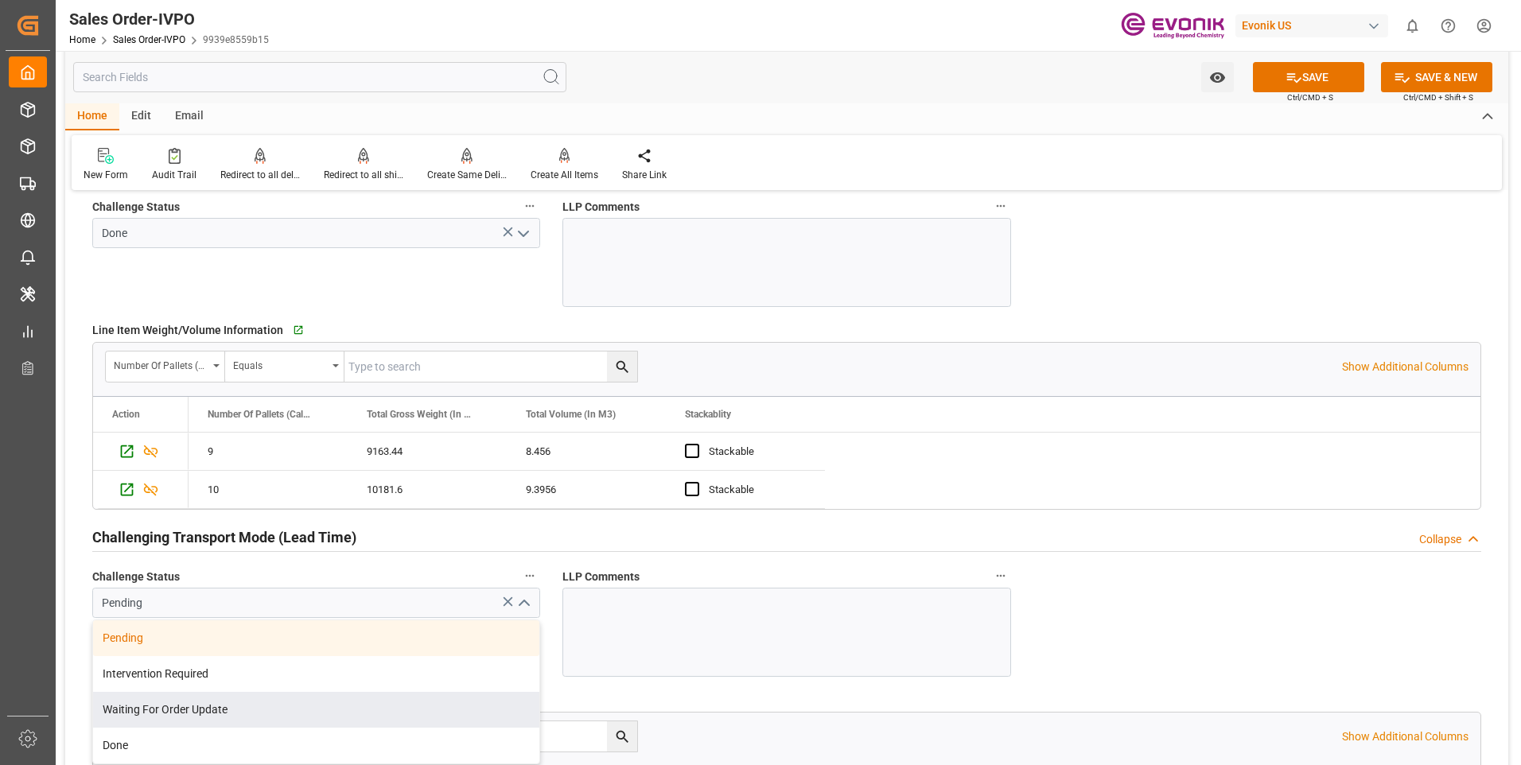
scroll to position [2386, 0]
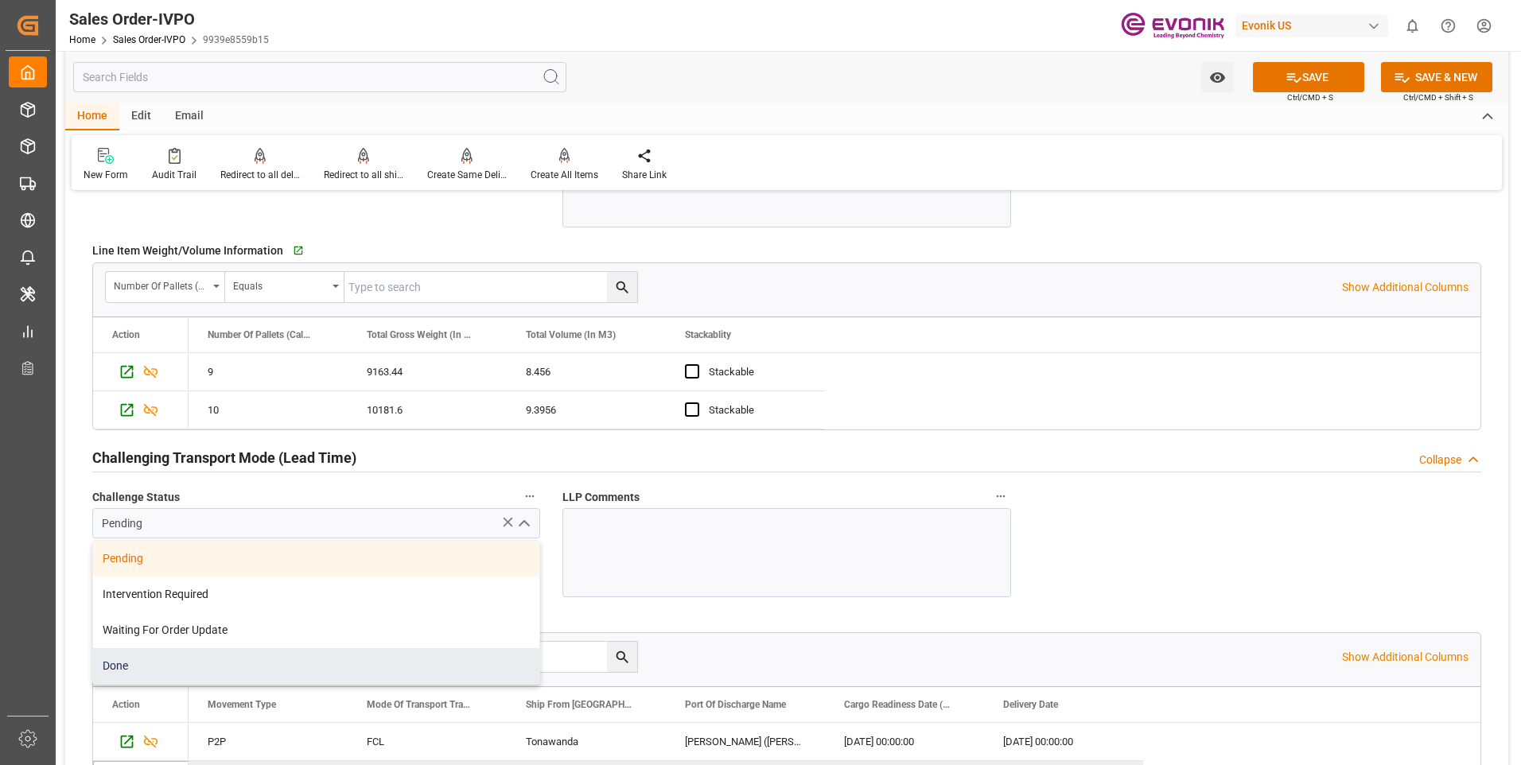
click at [154, 674] on div "Done" at bounding box center [316, 666] width 446 height 36
type input "Done"
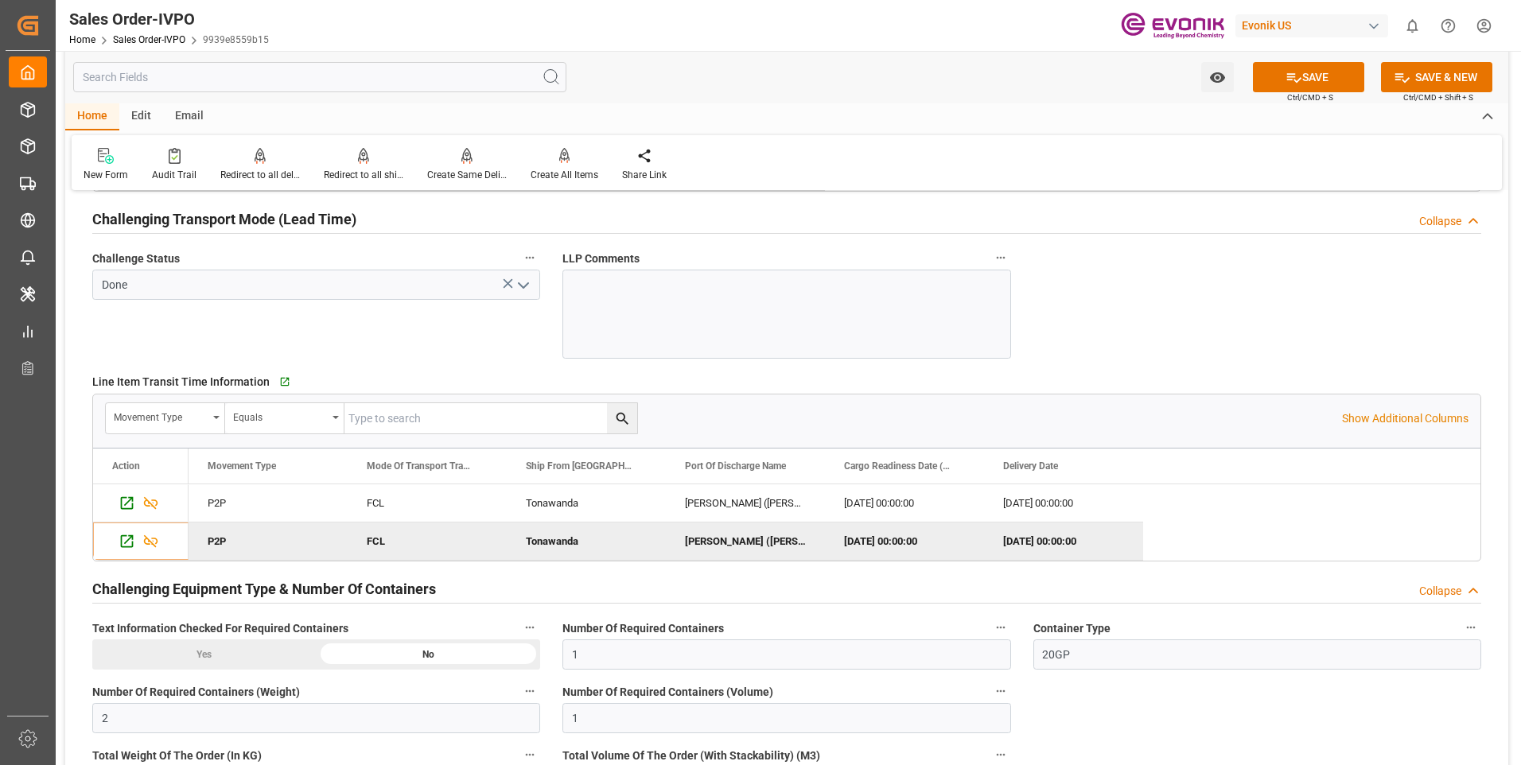
scroll to position [2704, 0]
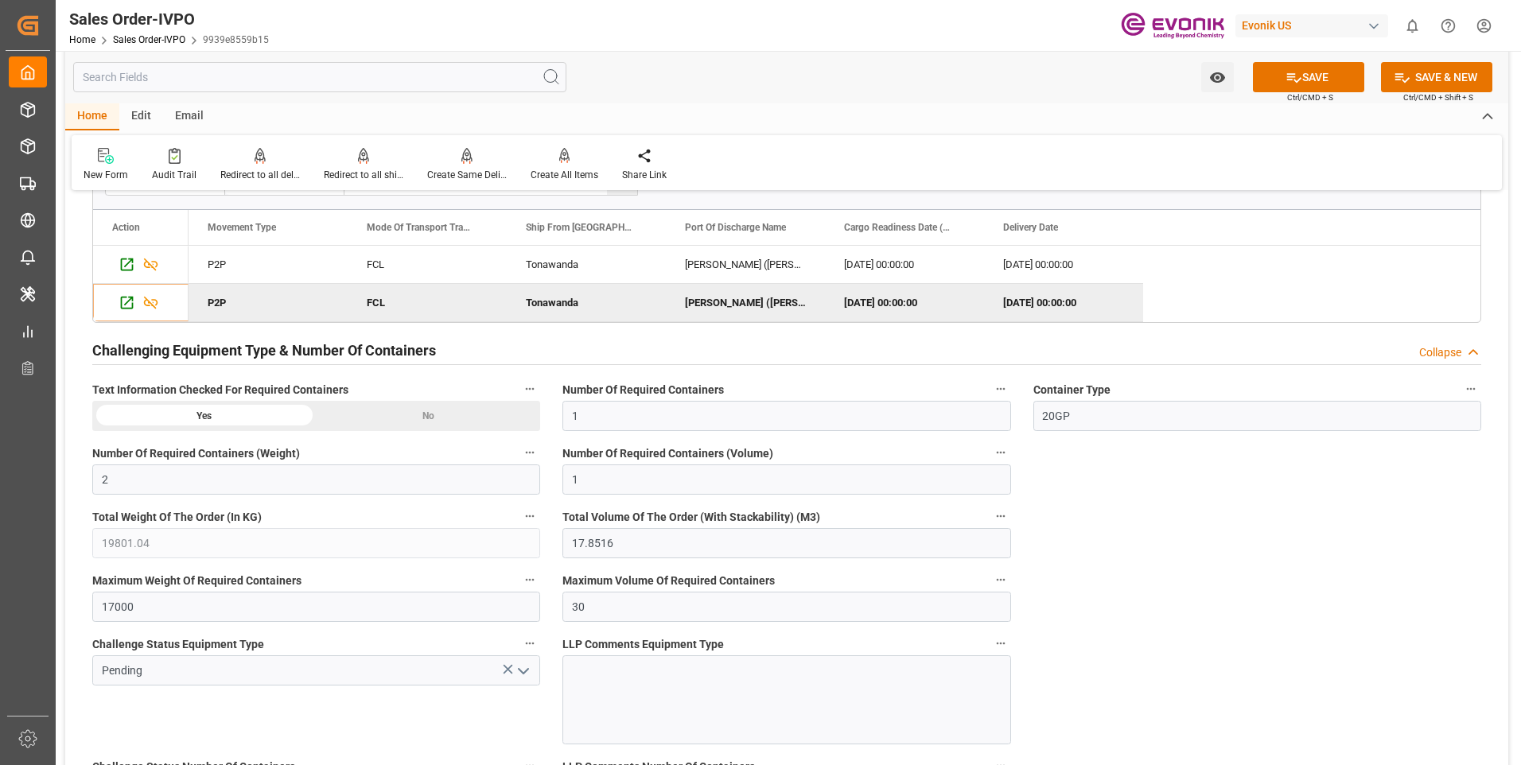
click at [527, 674] on icon "open menu" at bounding box center [523, 671] width 19 height 19
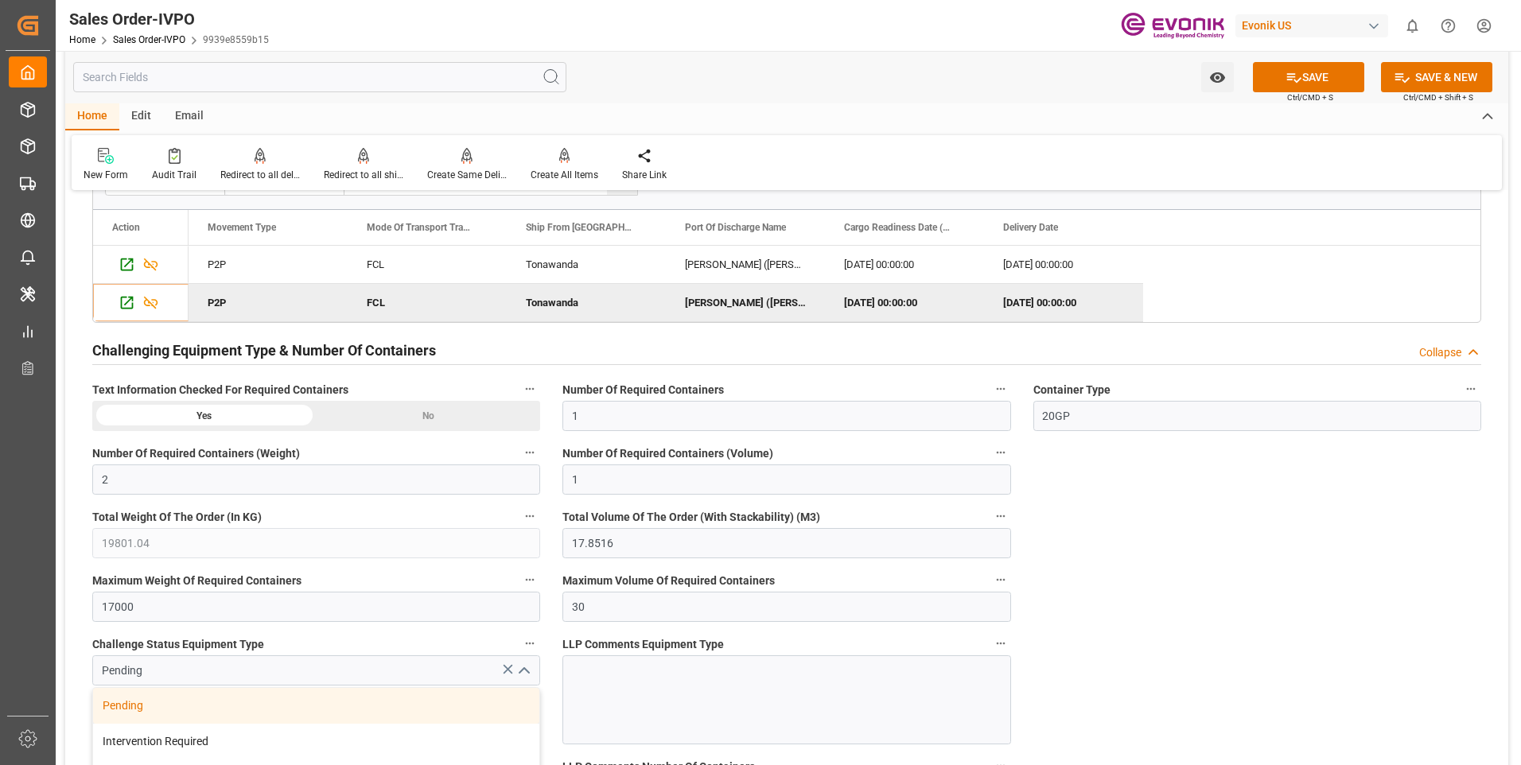
scroll to position [3022, 0]
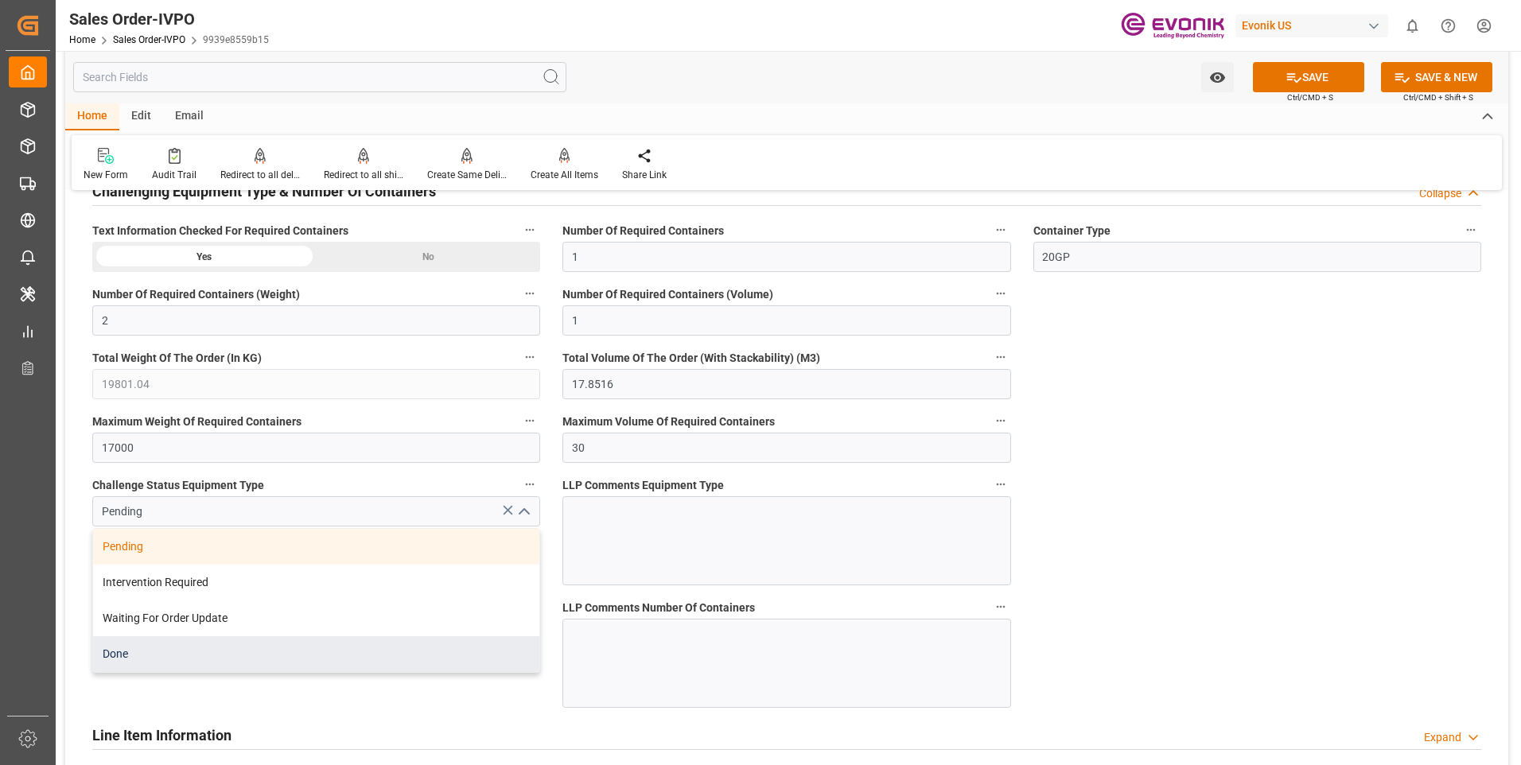
click at [160, 661] on div "Done" at bounding box center [316, 654] width 446 height 36
type input "Done"
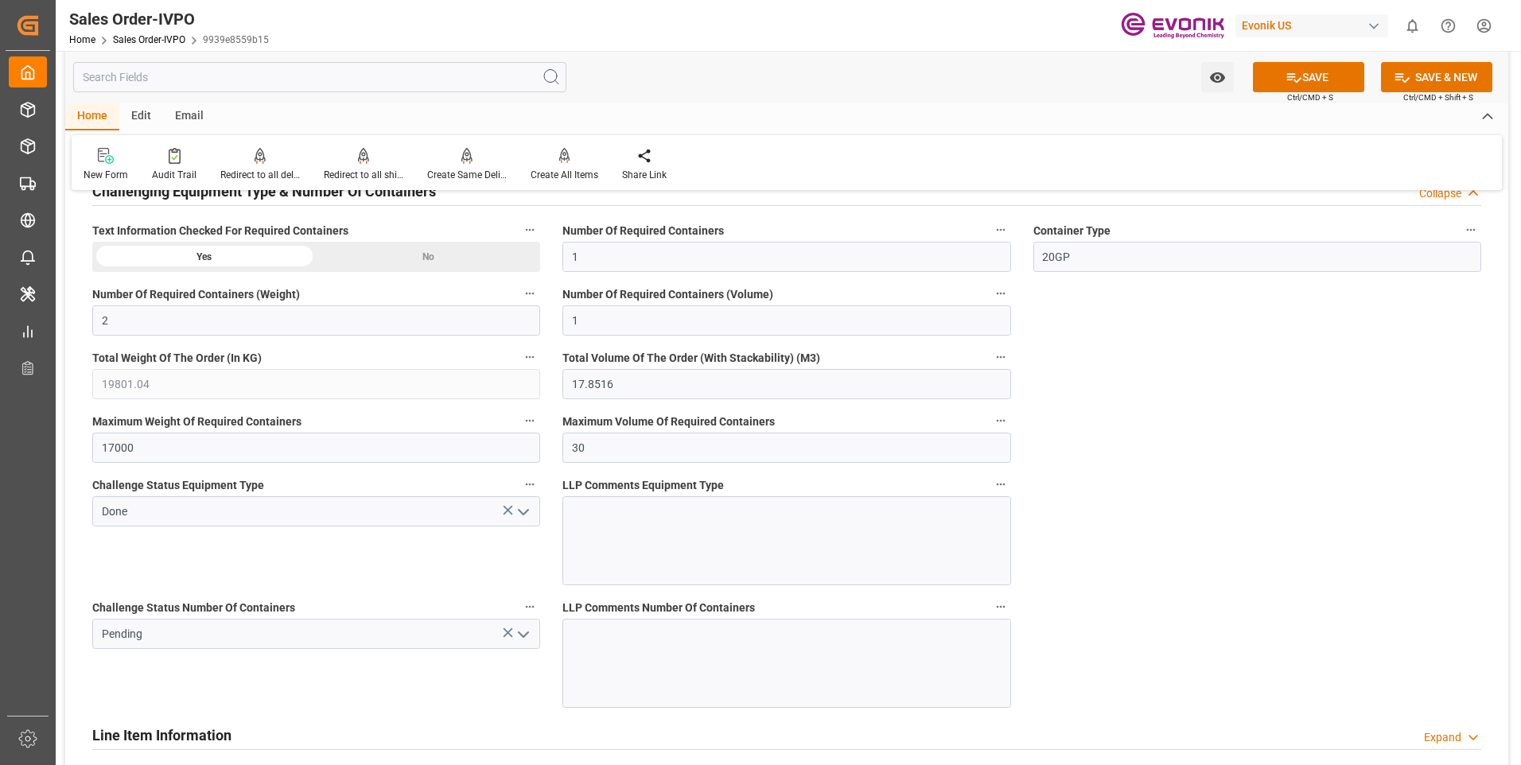
scroll to position [3182, 0]
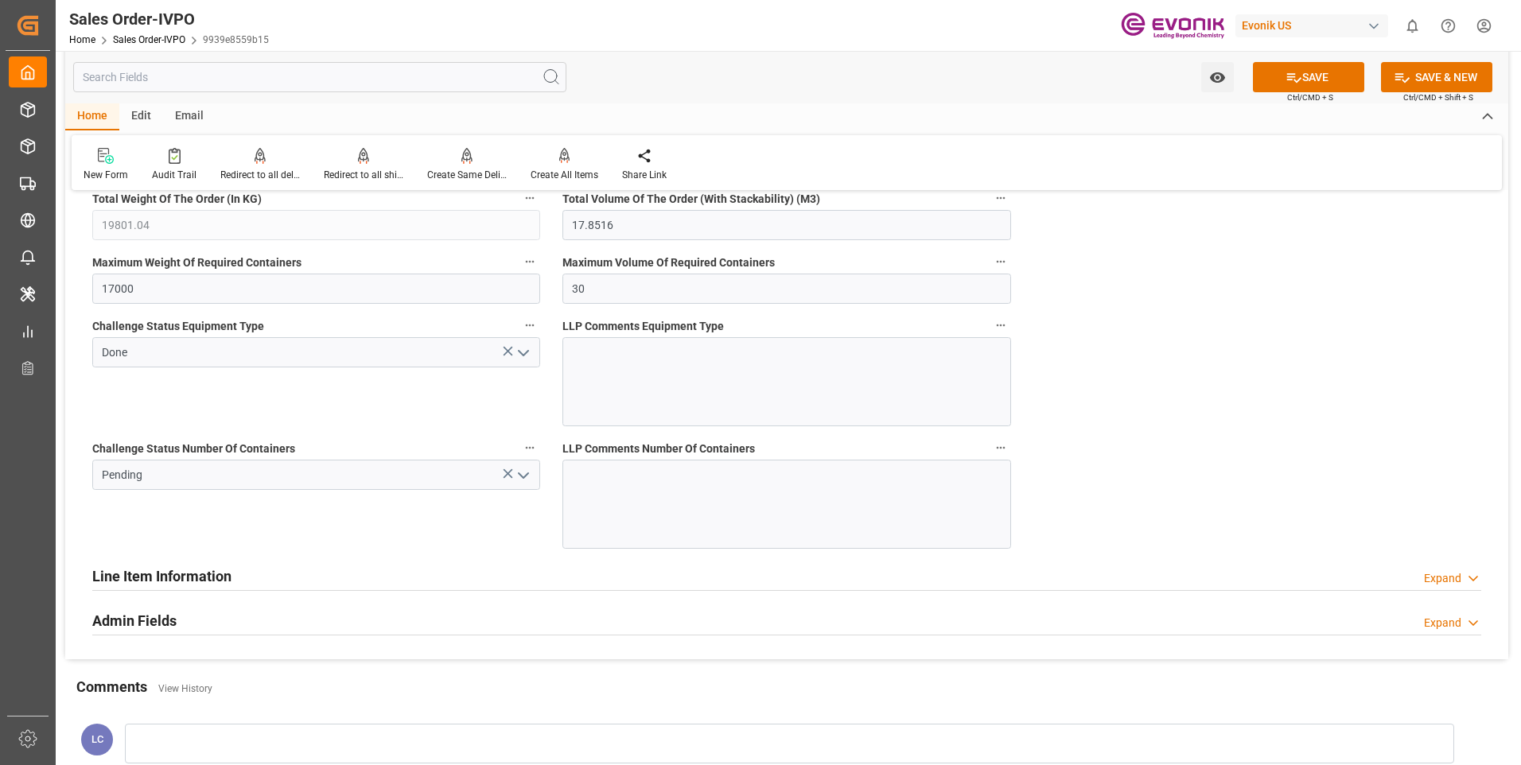
click at [528, 476] on icon "open menu" at bounding box center [523, 475] width 19 height 19
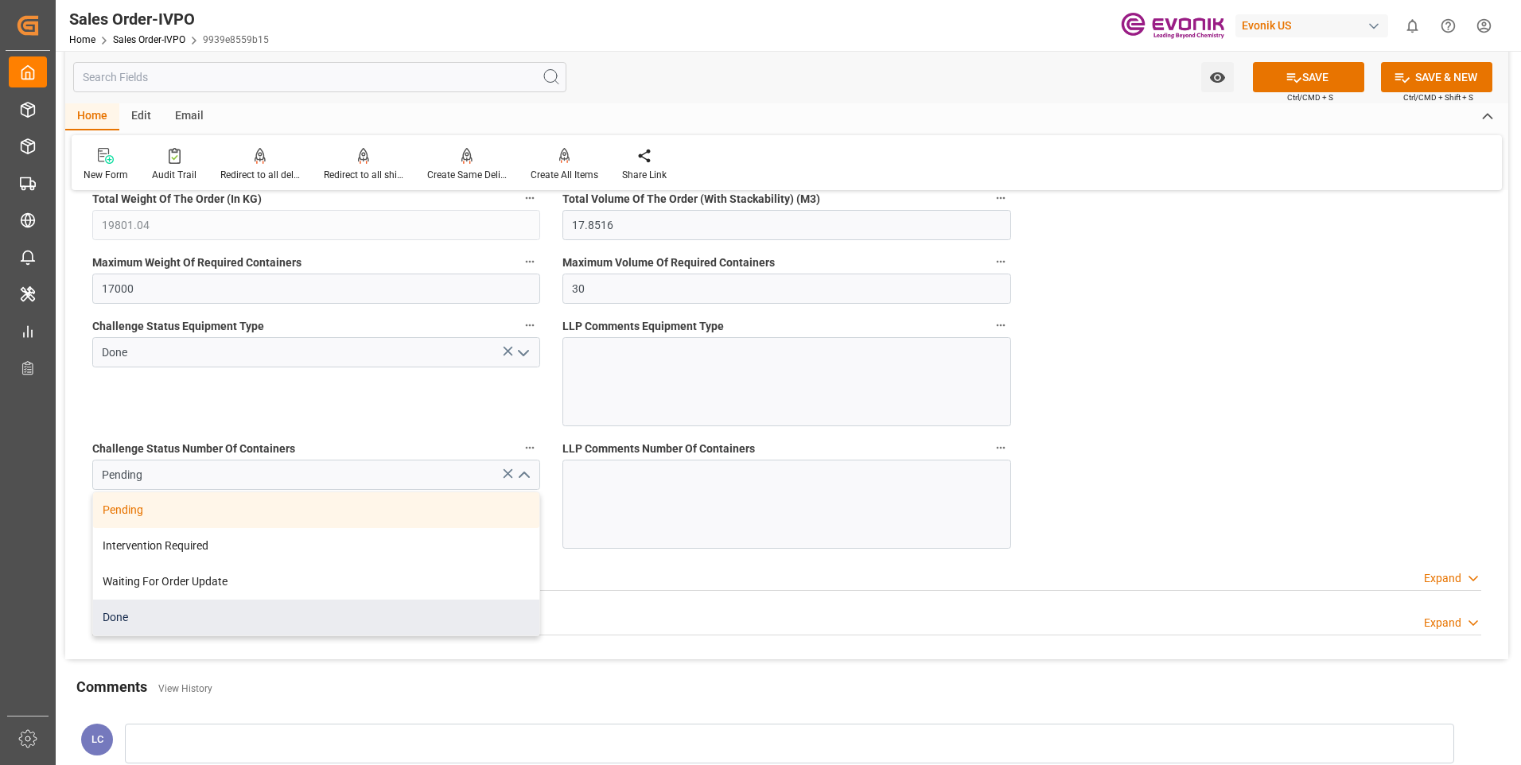
click at [138, 616] on div "Done" at bounding box center [316, 618] width 446 height 36
type input "Done"
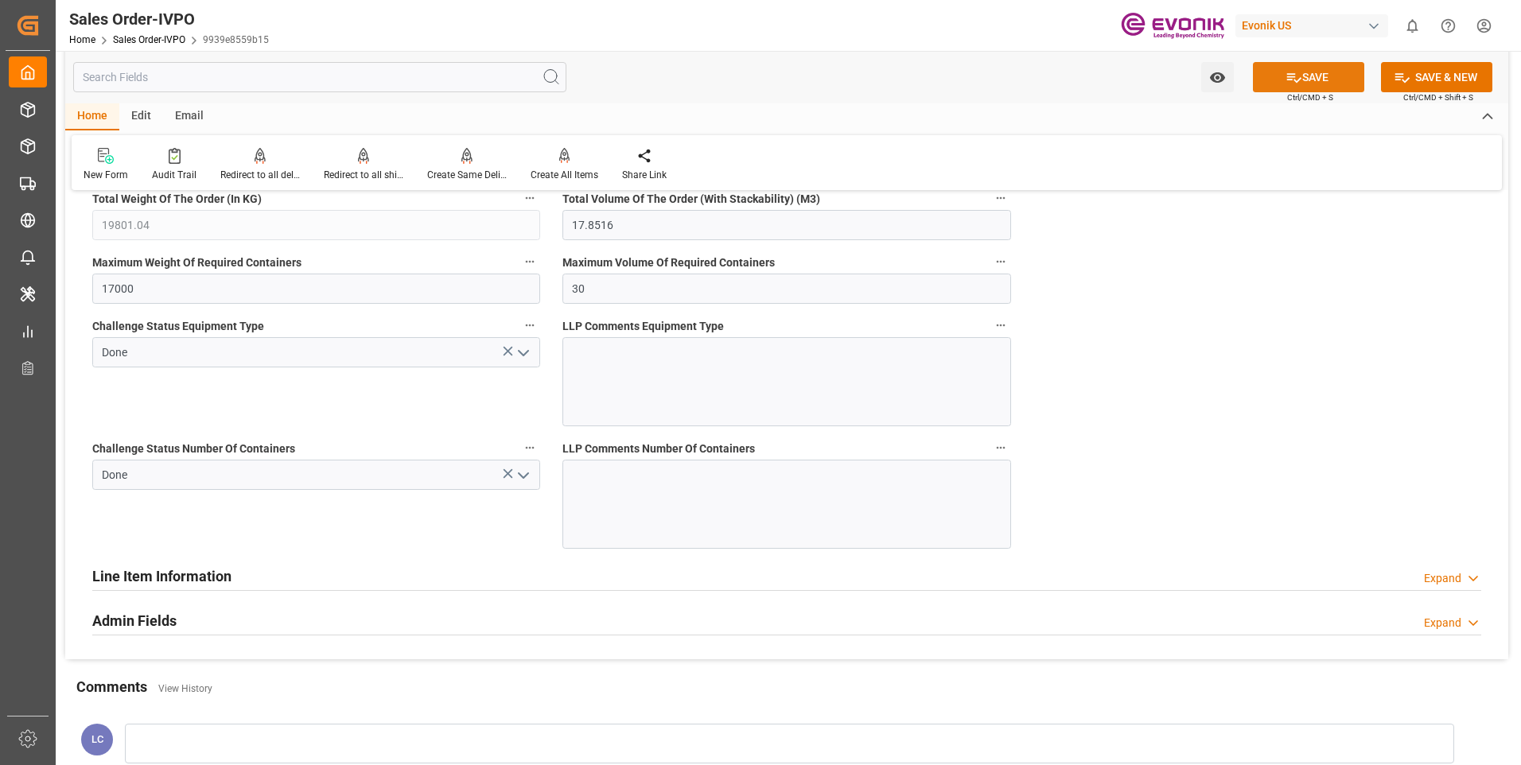
click at [1298, 70] on icon at bounding box center [1293, 77] width 17 height 17
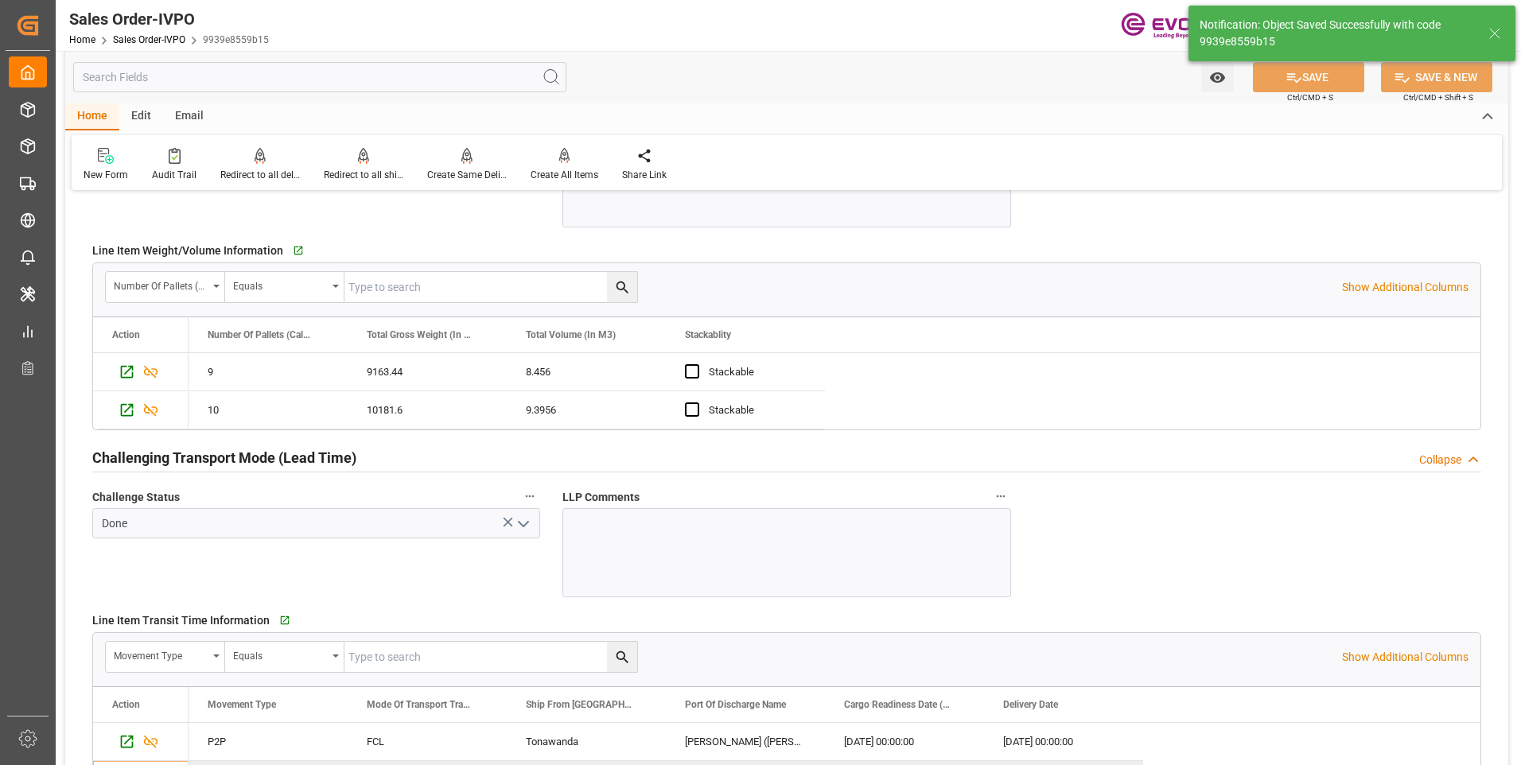
type input "13.08.2025 06:54"
type input "No"
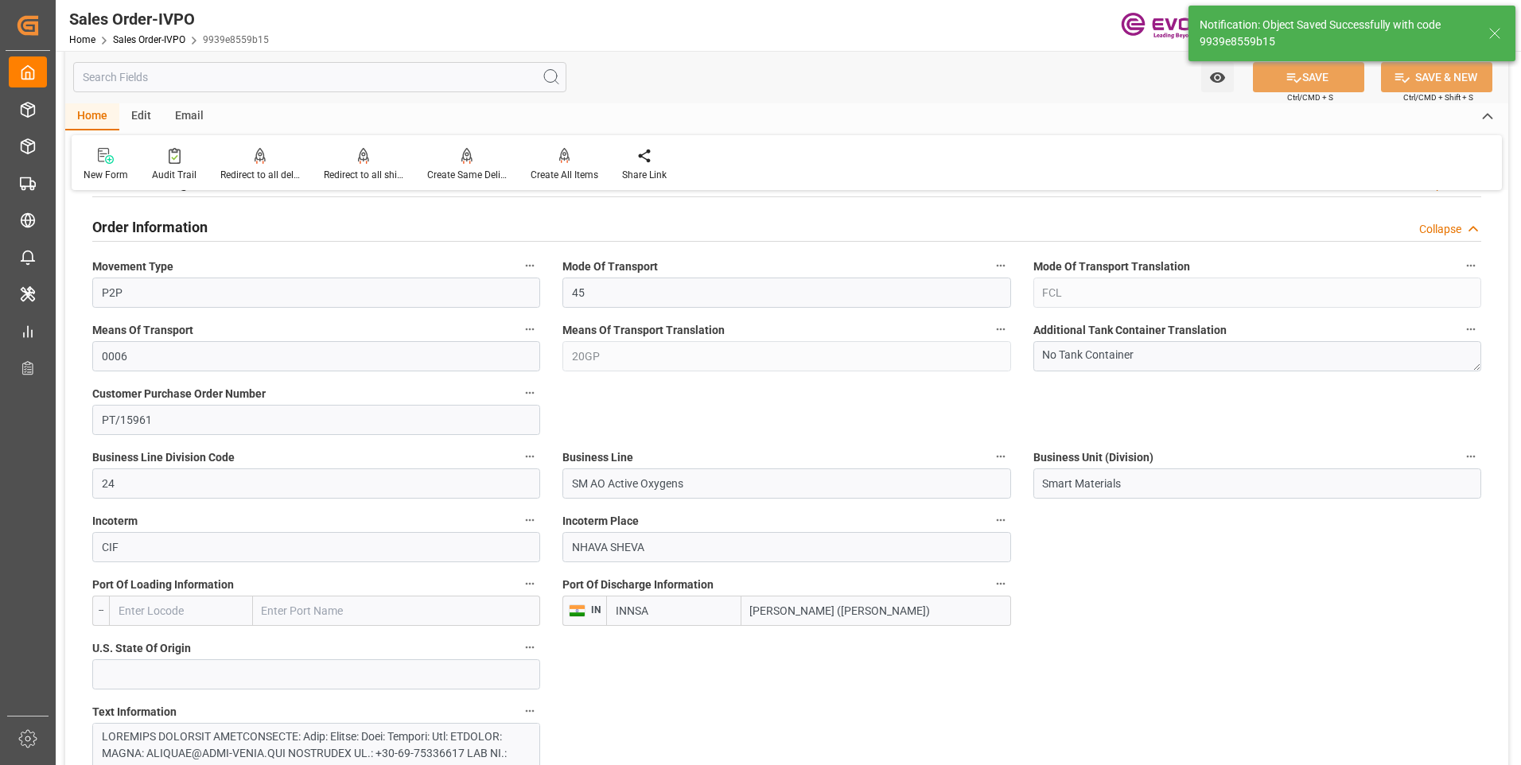
scroll to position [398, 0]
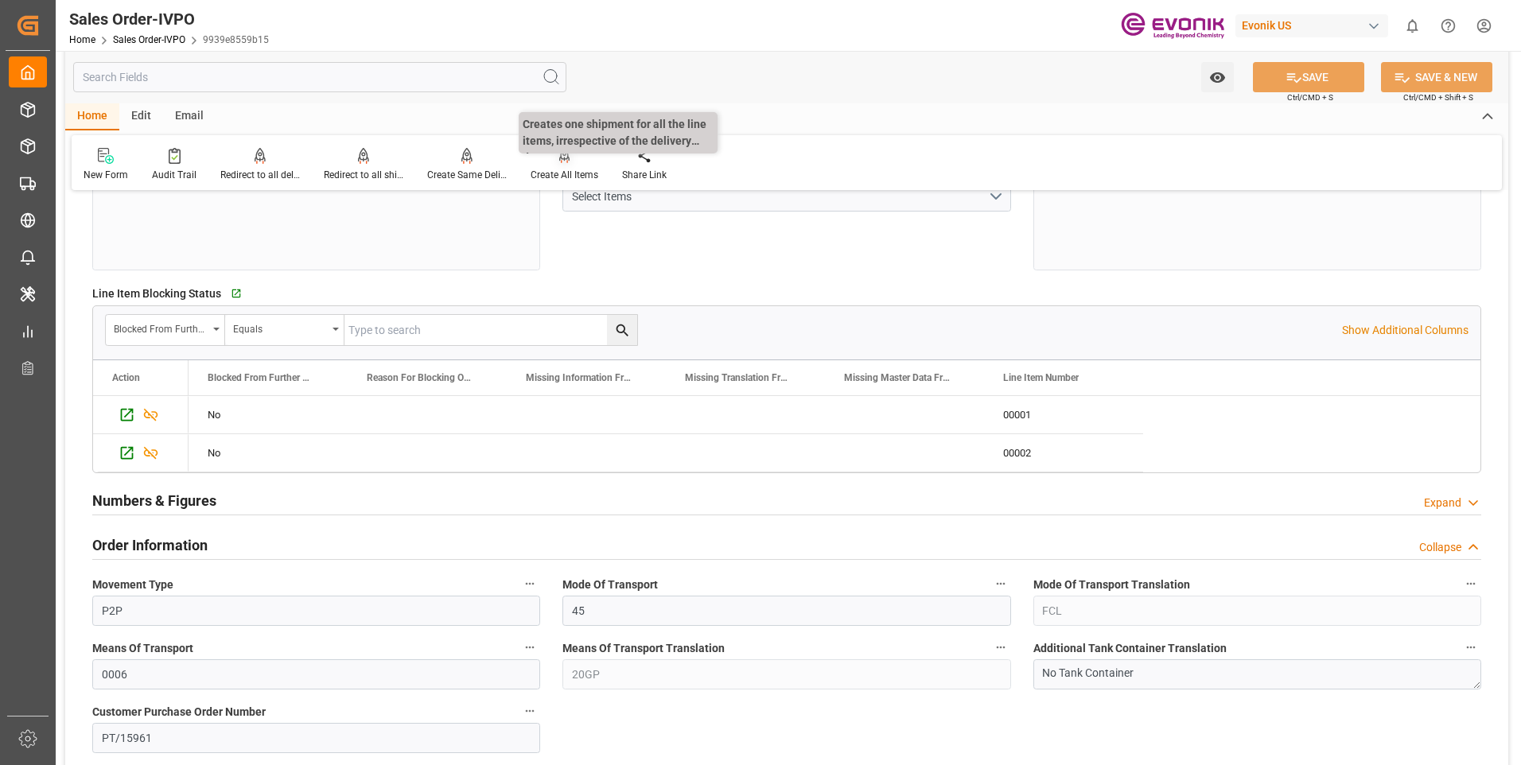
click at [557, 166] on div "Create All Items" at bounding box center [564, 164] width 91 height 35
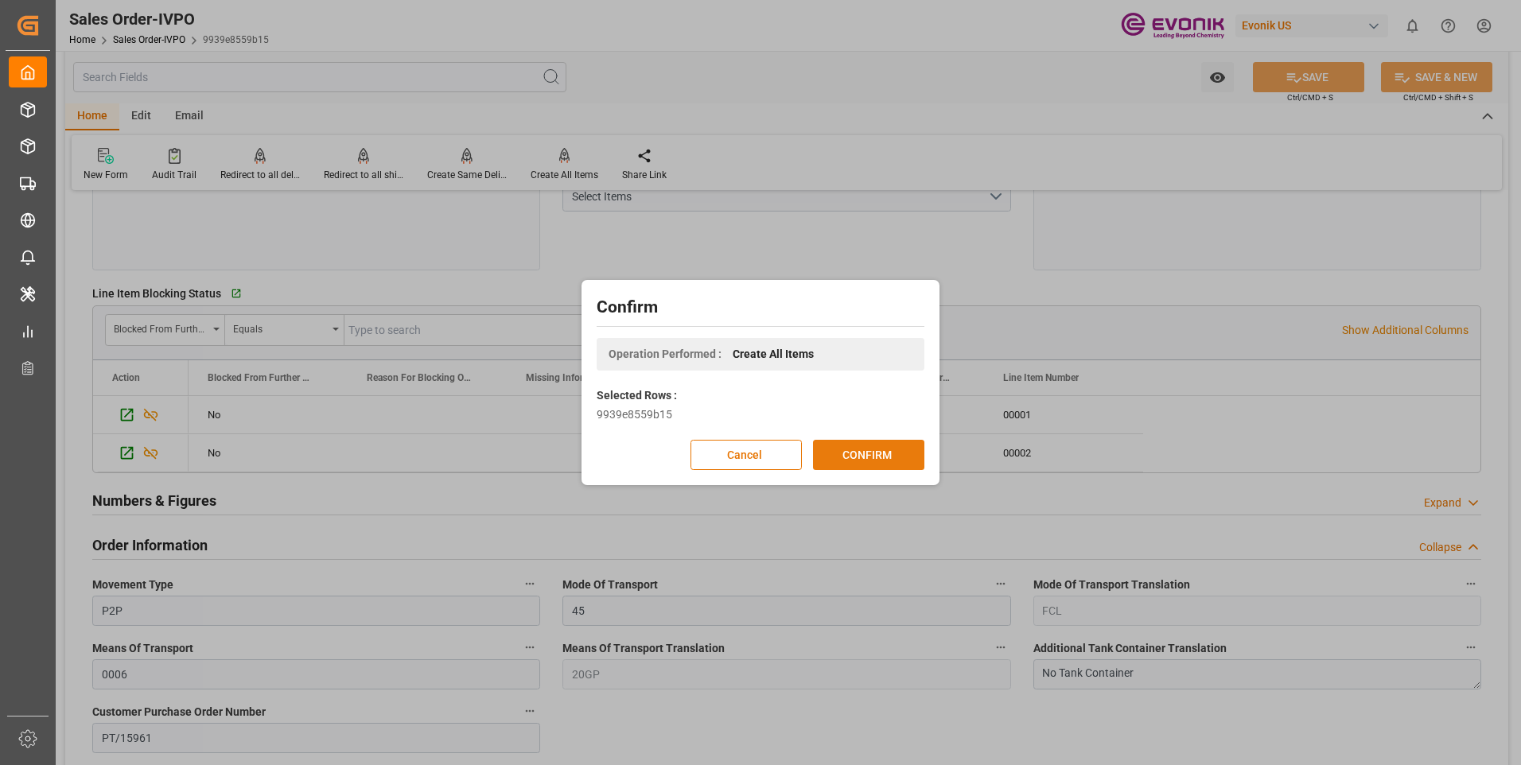
click at [909, 453] on button "CONFIRM" at bounding box center [868, 455] width 111 height 30
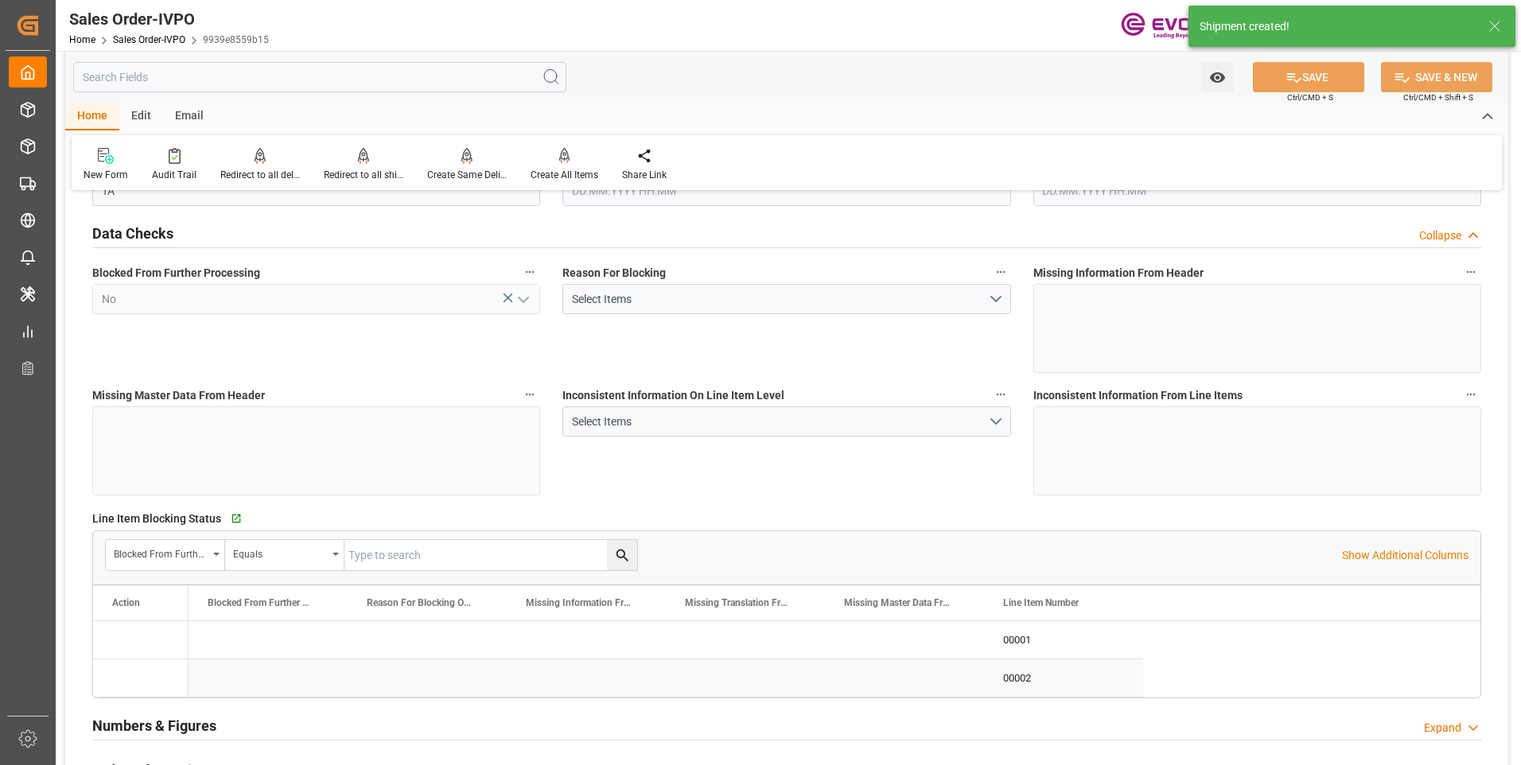
type input "INNSA"
type input "0"
type input "1"
type input "2"
type input "1"
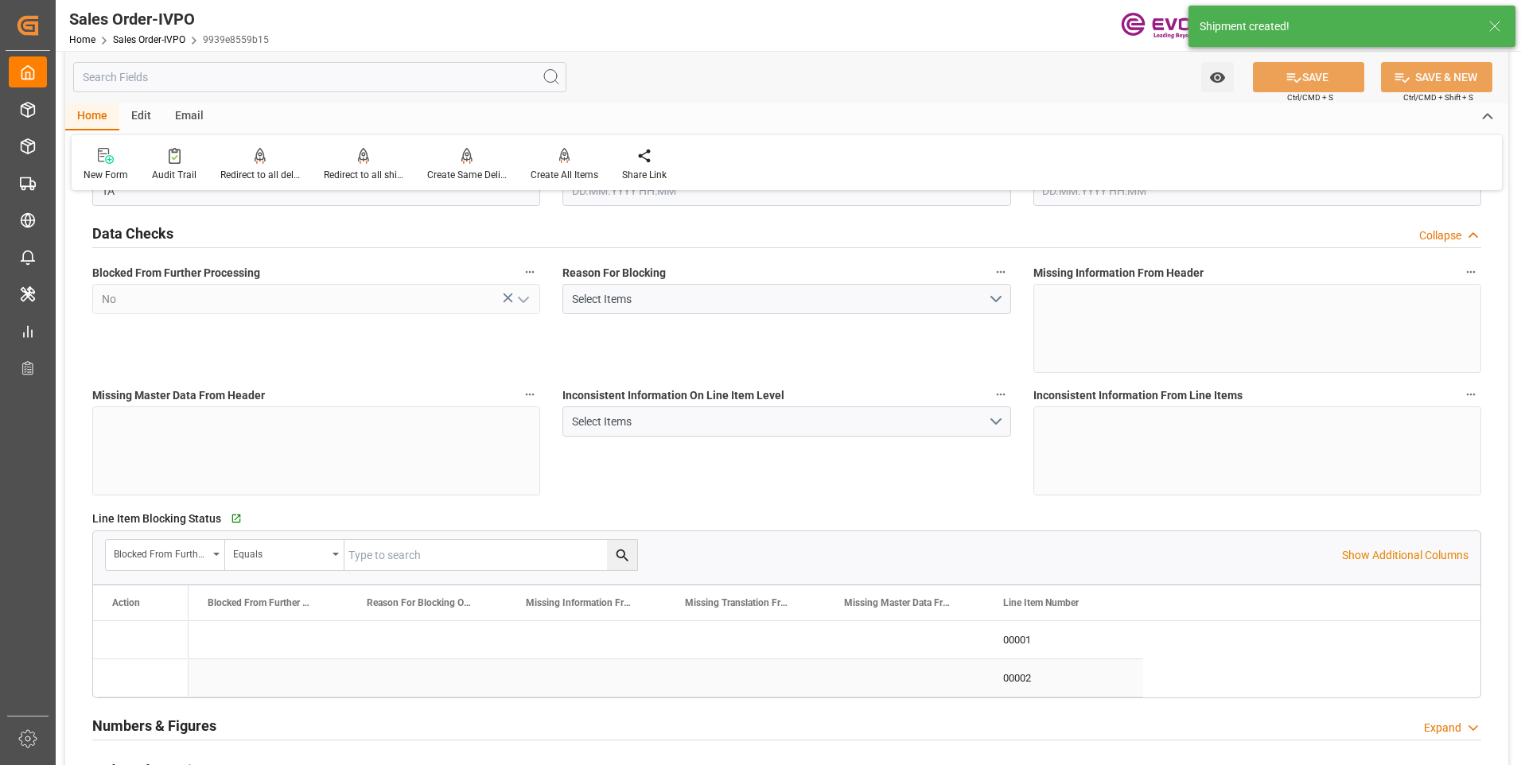
type input "19801.04"
type input "17.8516"
type input "17000"
type input "30"
type input "[DATE] 19:26"
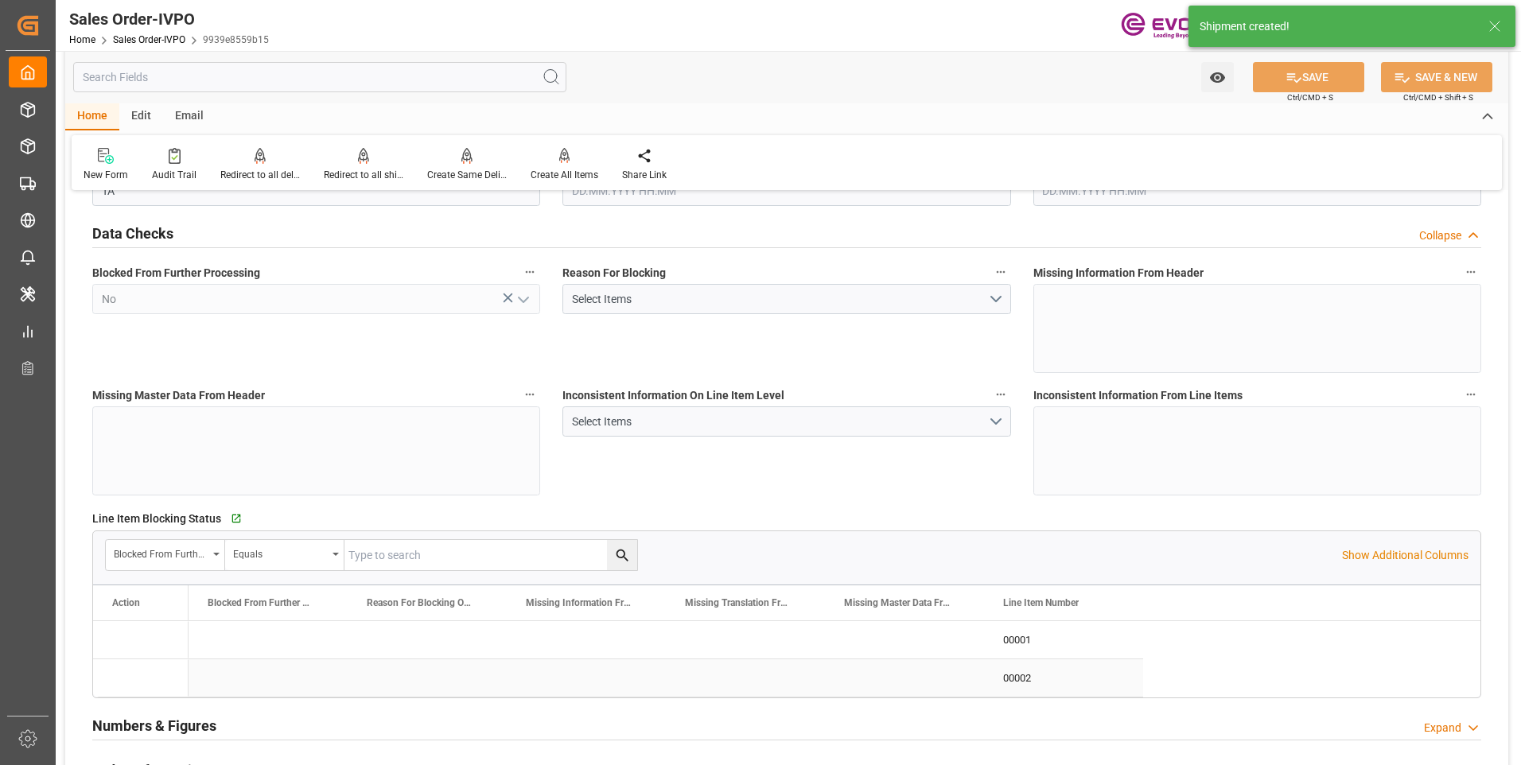
type input "13.08.2025 06:54"
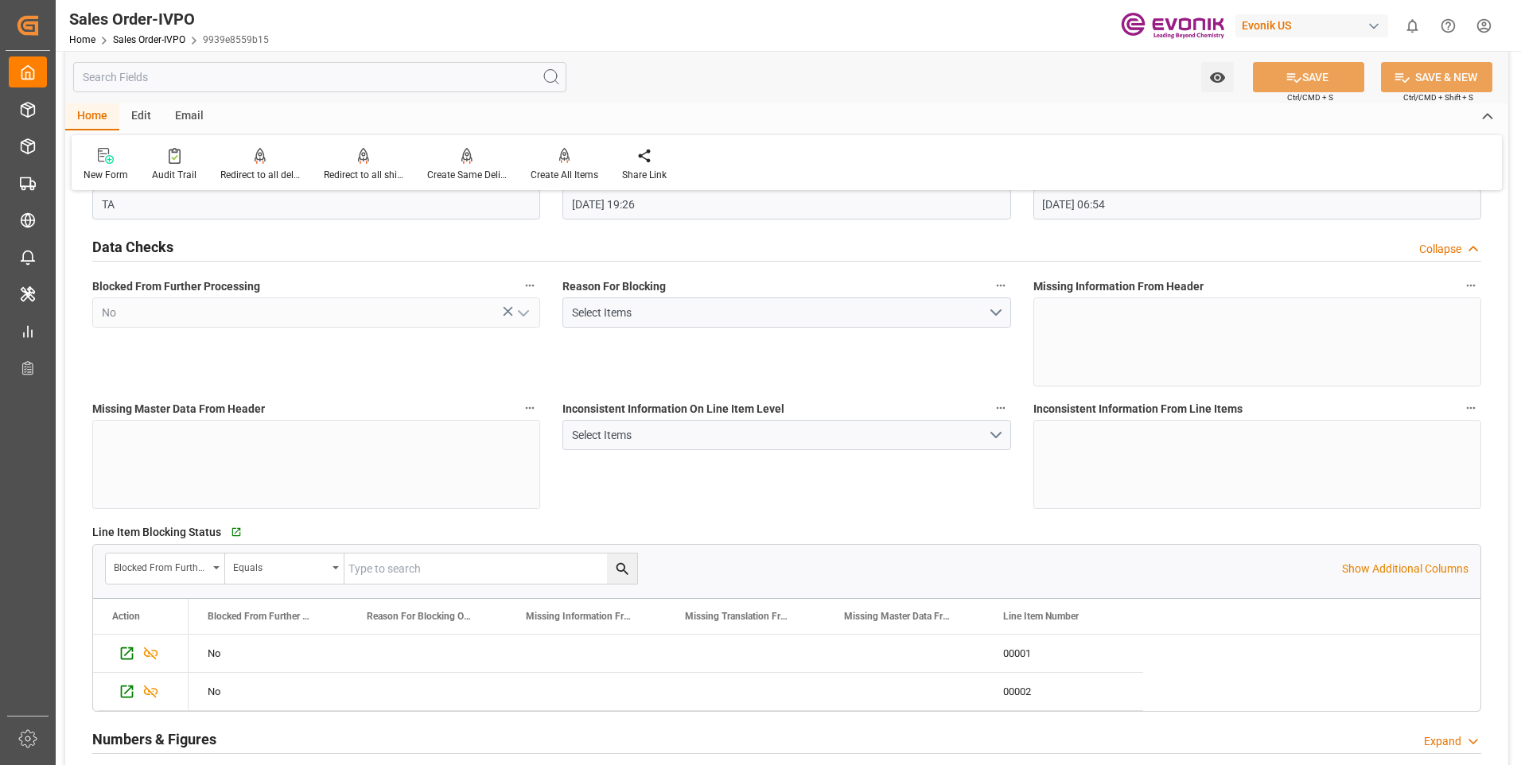
scroll to position [0, 0]
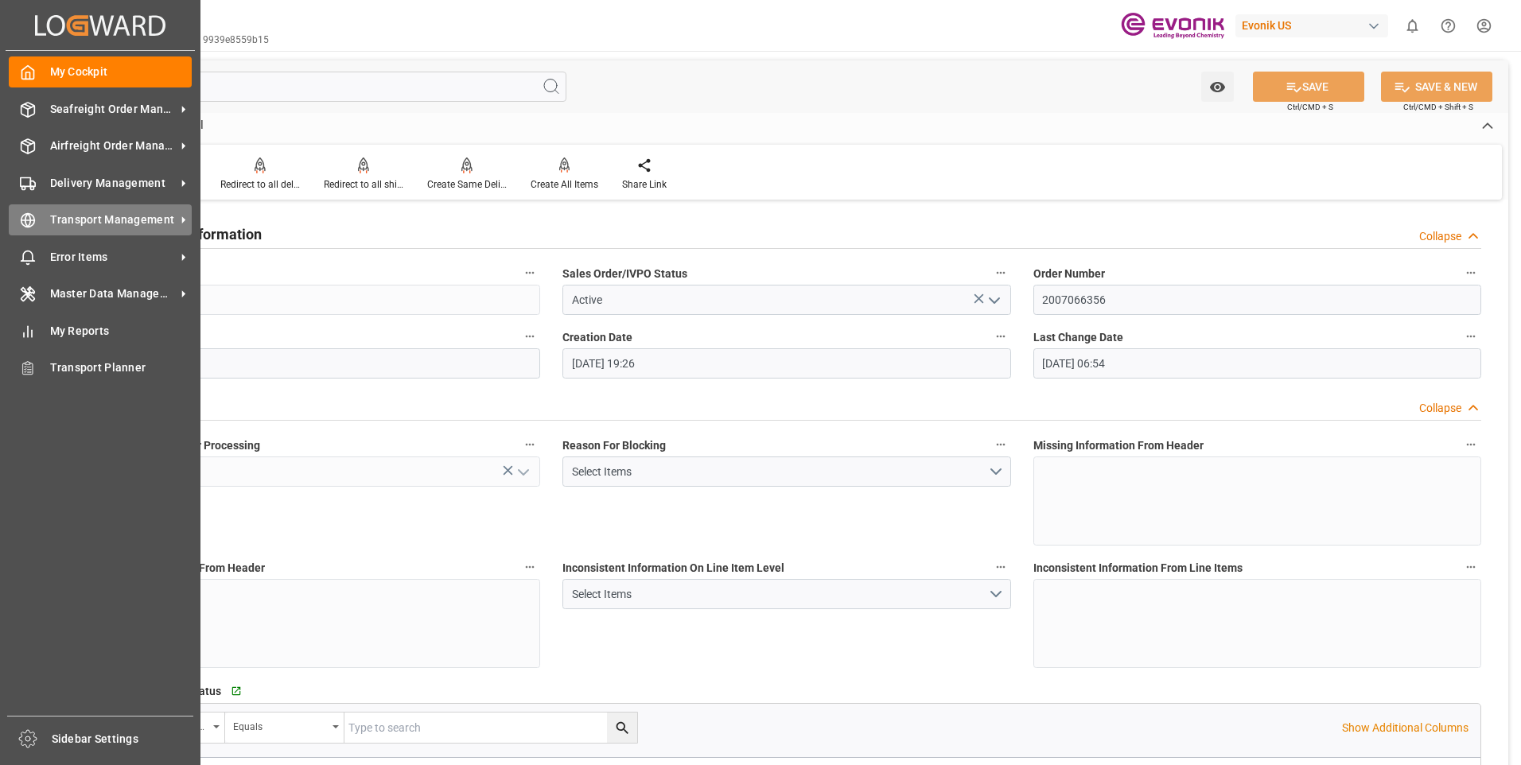
click at [26, 220] on line at bounding box center [28, 220] width 14 height 0
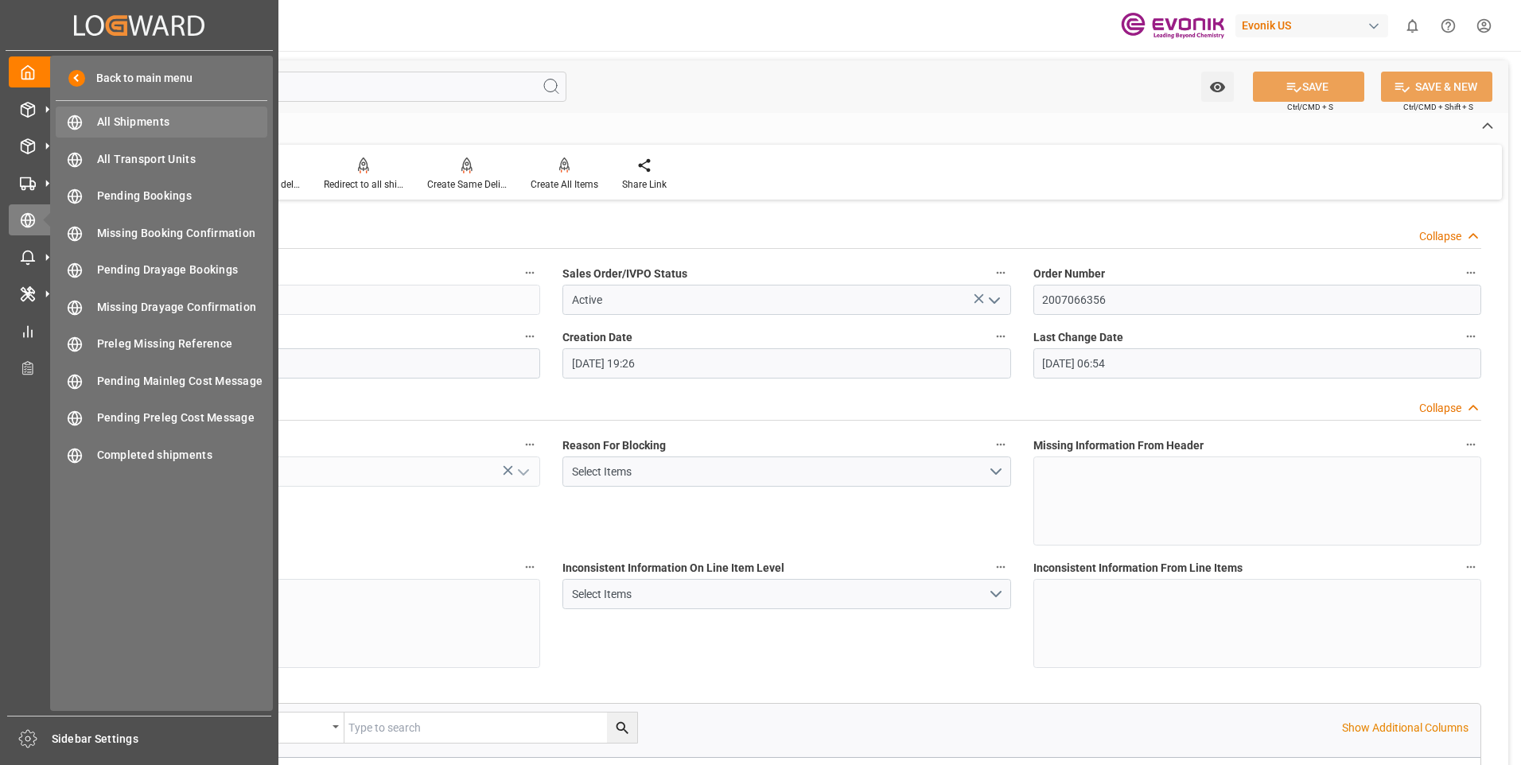
click at [150, 112] on div "All Shipments All Shipments" at bounding box center [162, 122] width 212 height 31
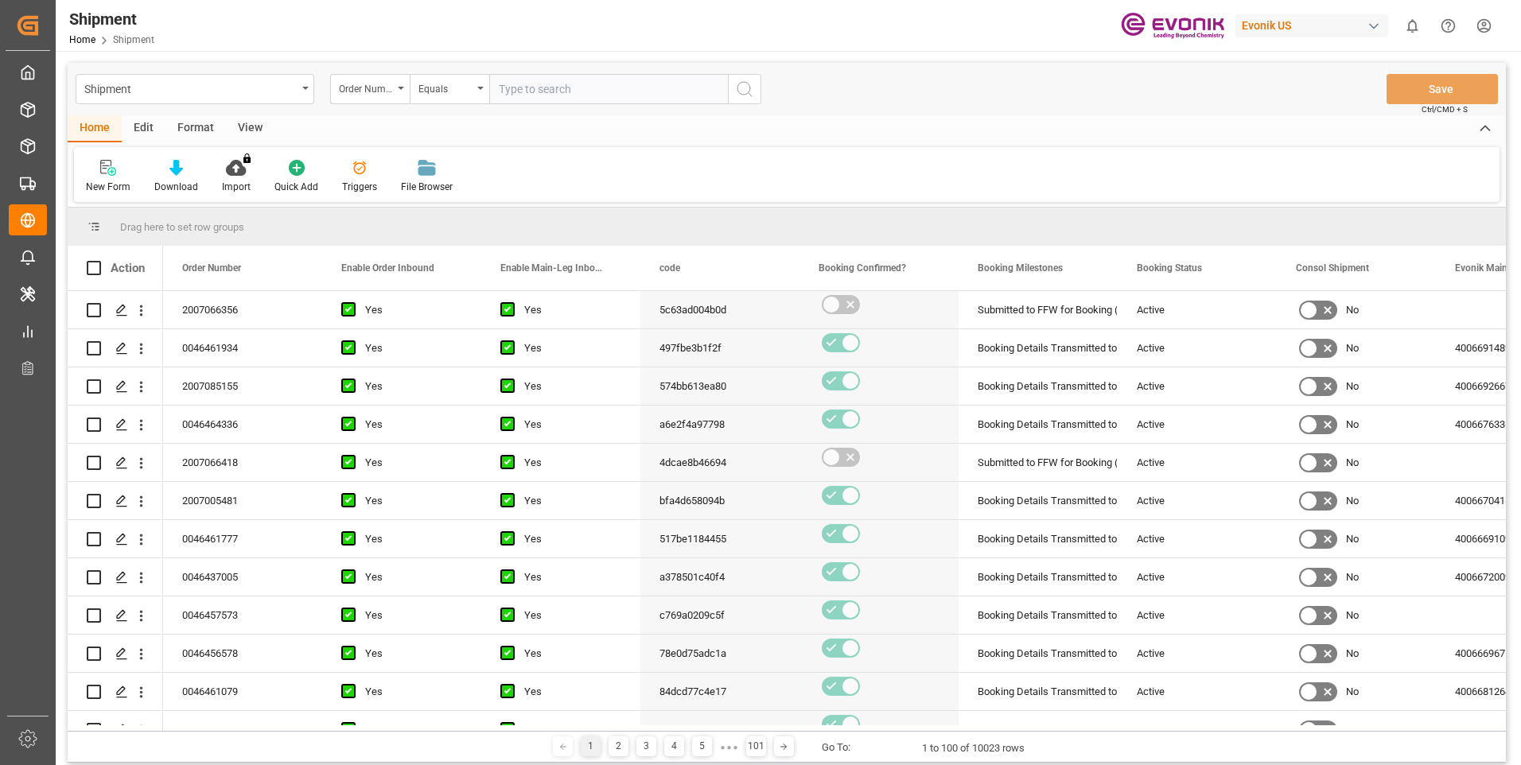
click at [564, 84] on input "text" at bounding box center [608, 89] width 239 height 30
paste input "2007066356"
type input "2007066356"
click at [737, 91] on icon "search button" at bounding box center [744, 89] width 19 height 19
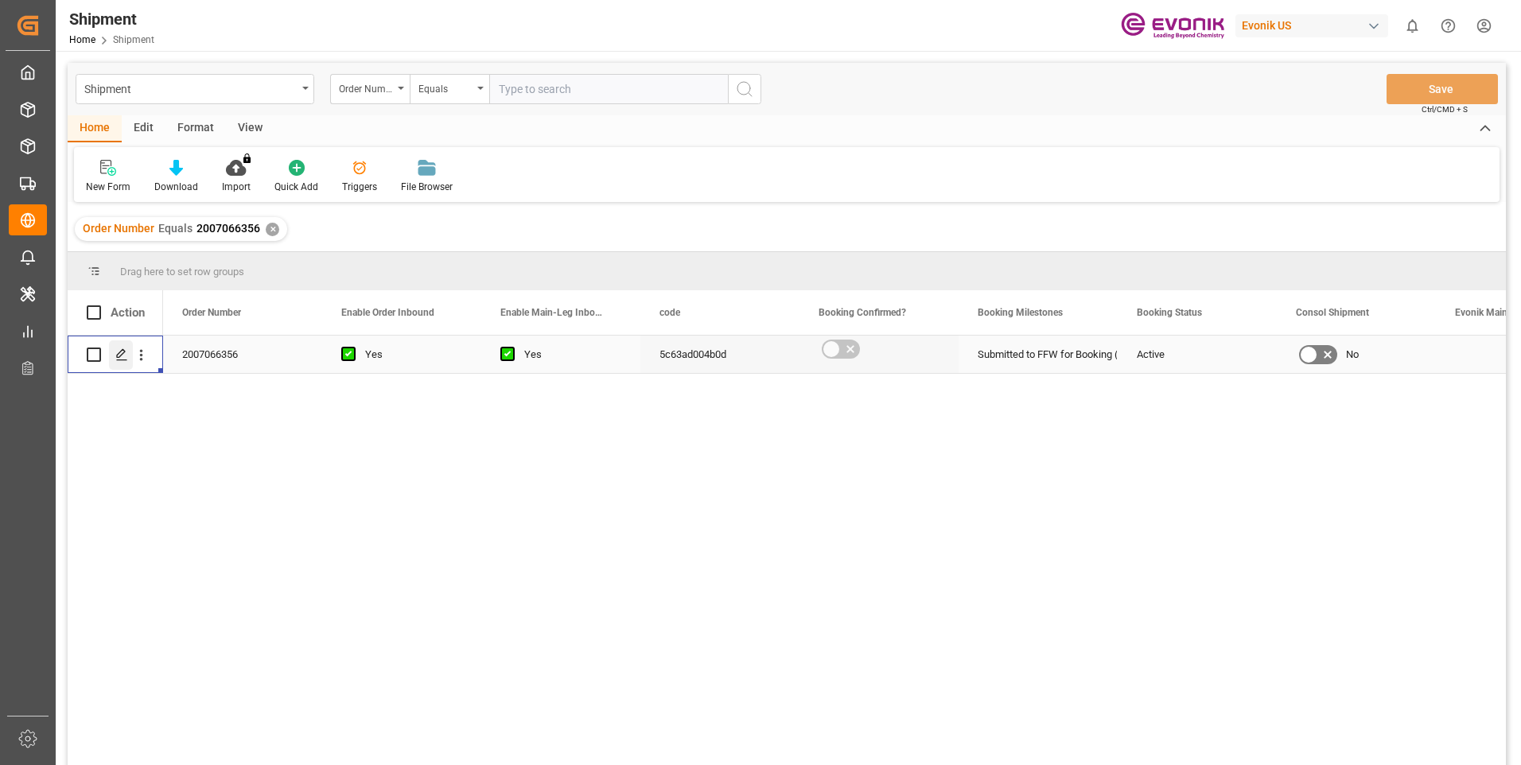
click at [119, 356] on icon "Press SPACE to select this row." at bounding box center [121, 354] width 13 height 13
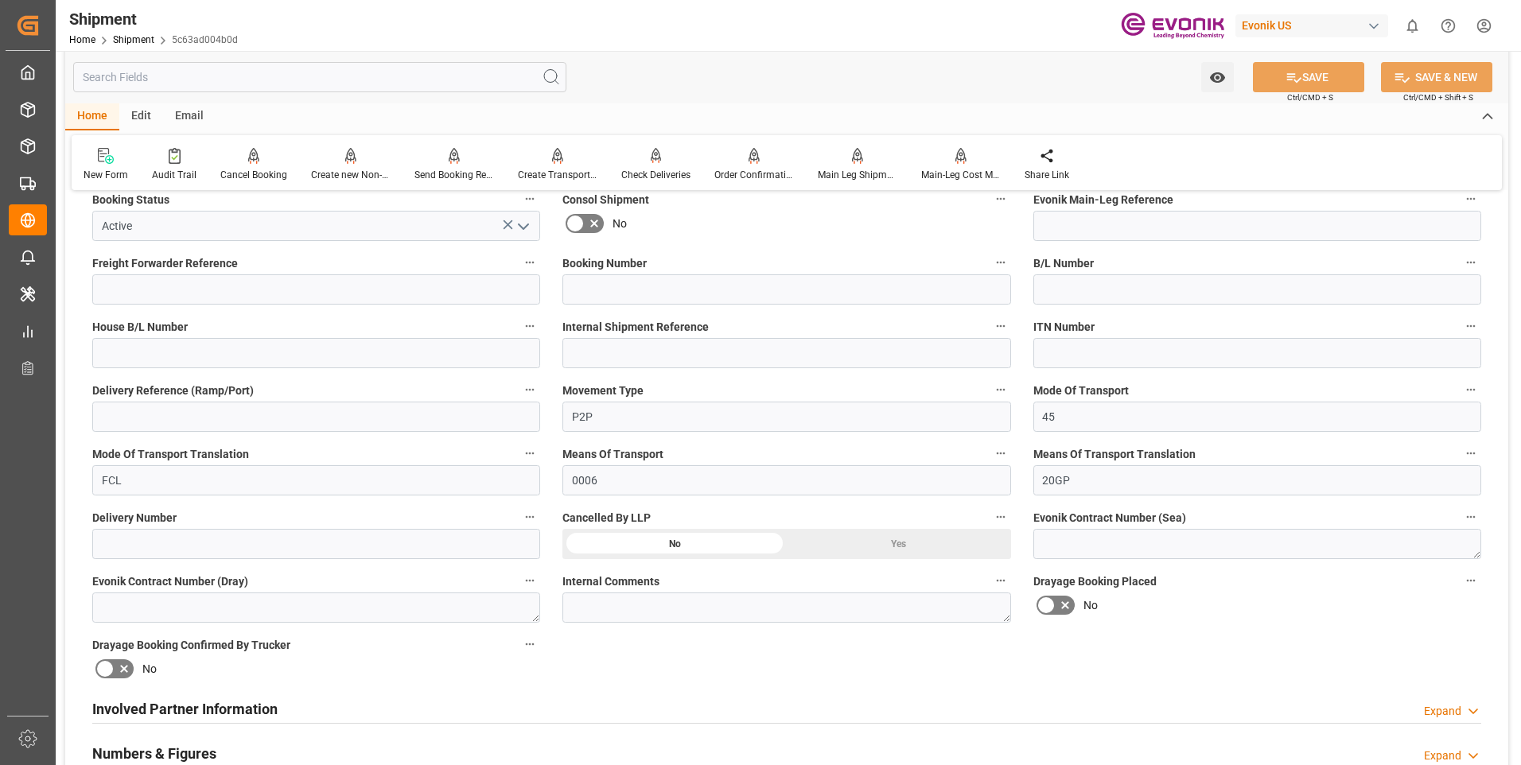
scroll to position [557, 0]
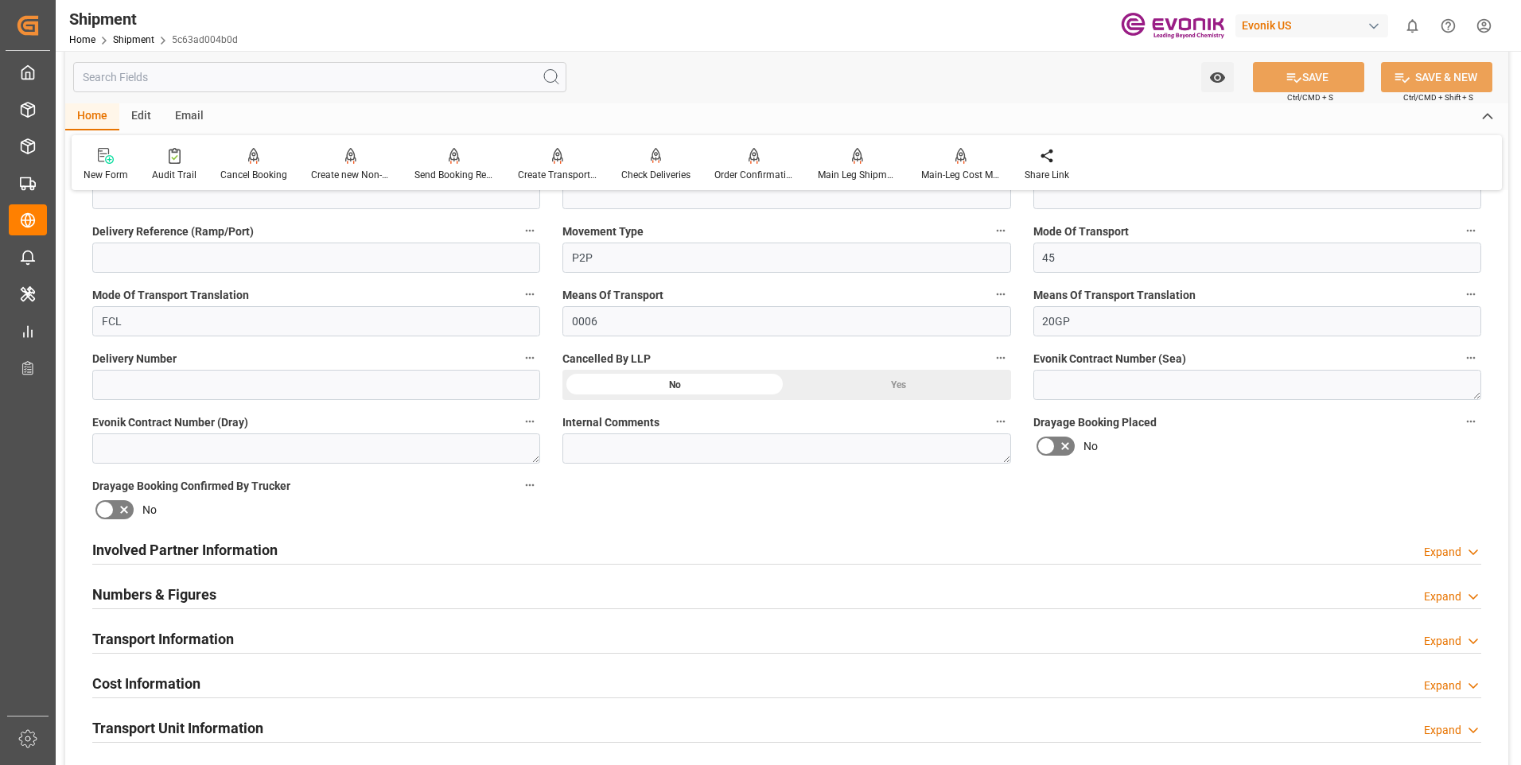
click at [425, 561] on div "Involved Partner Information Expand" at bounding box center [786, 549] width 1389 height 30
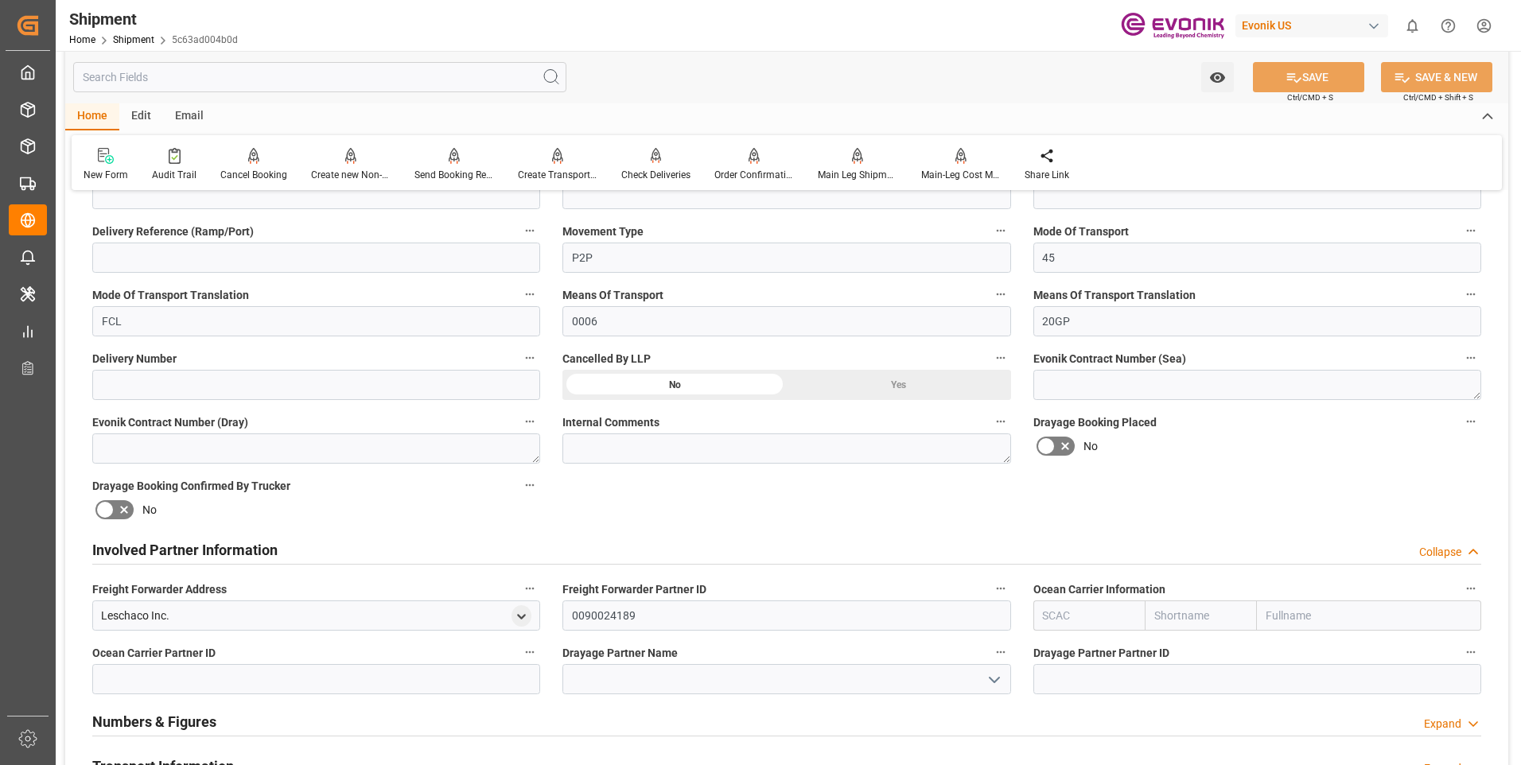
click at [1089, 619] on input "text" at bounding box center [1089, 616] width 112 height 30
type input "ท"
click at [1066, 657] on b "MAEU" at bounding box center [1059, 650] width 30 height 13
type input "MAEU"
type input "Maersk"
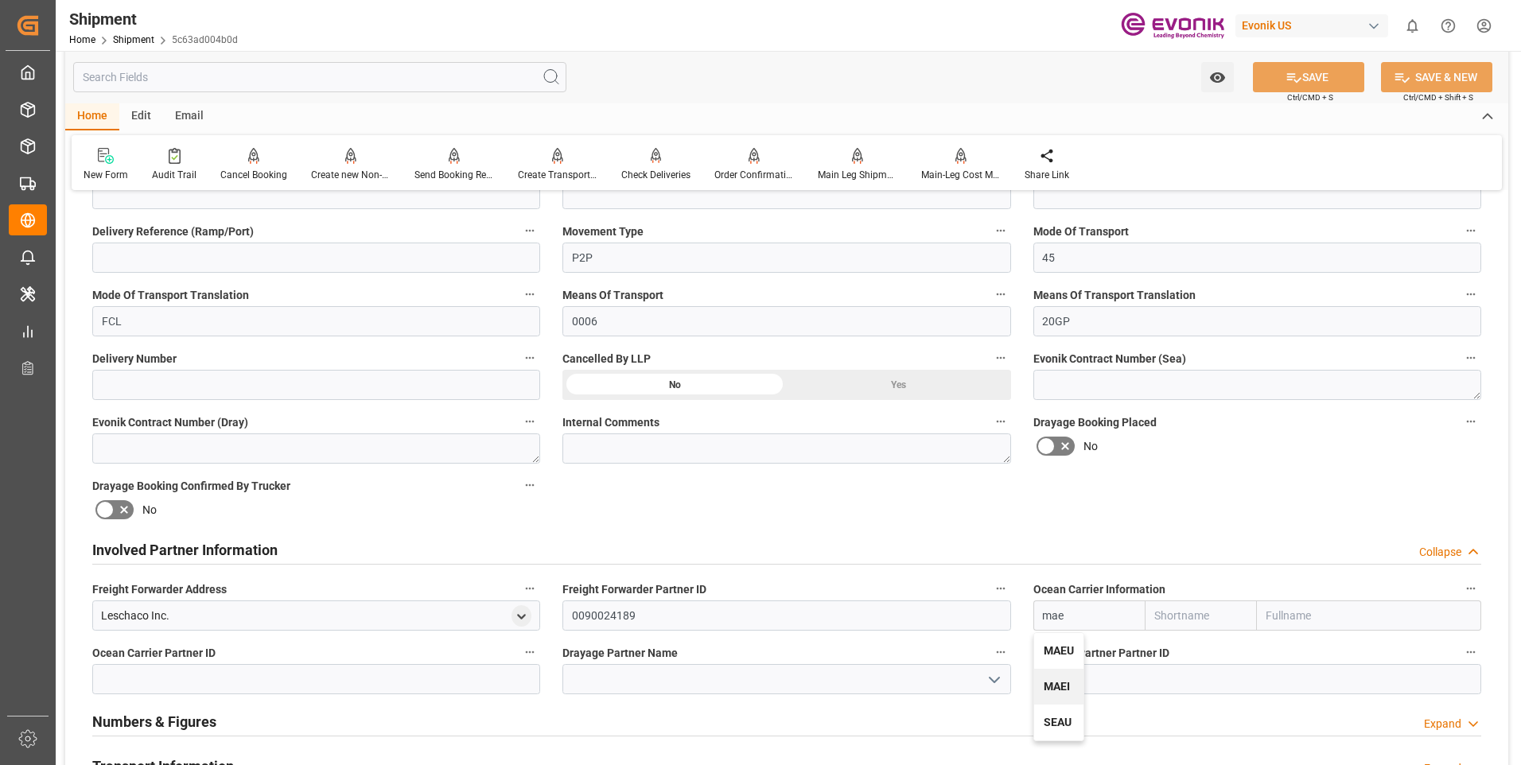
type input "Maersk Line AS"
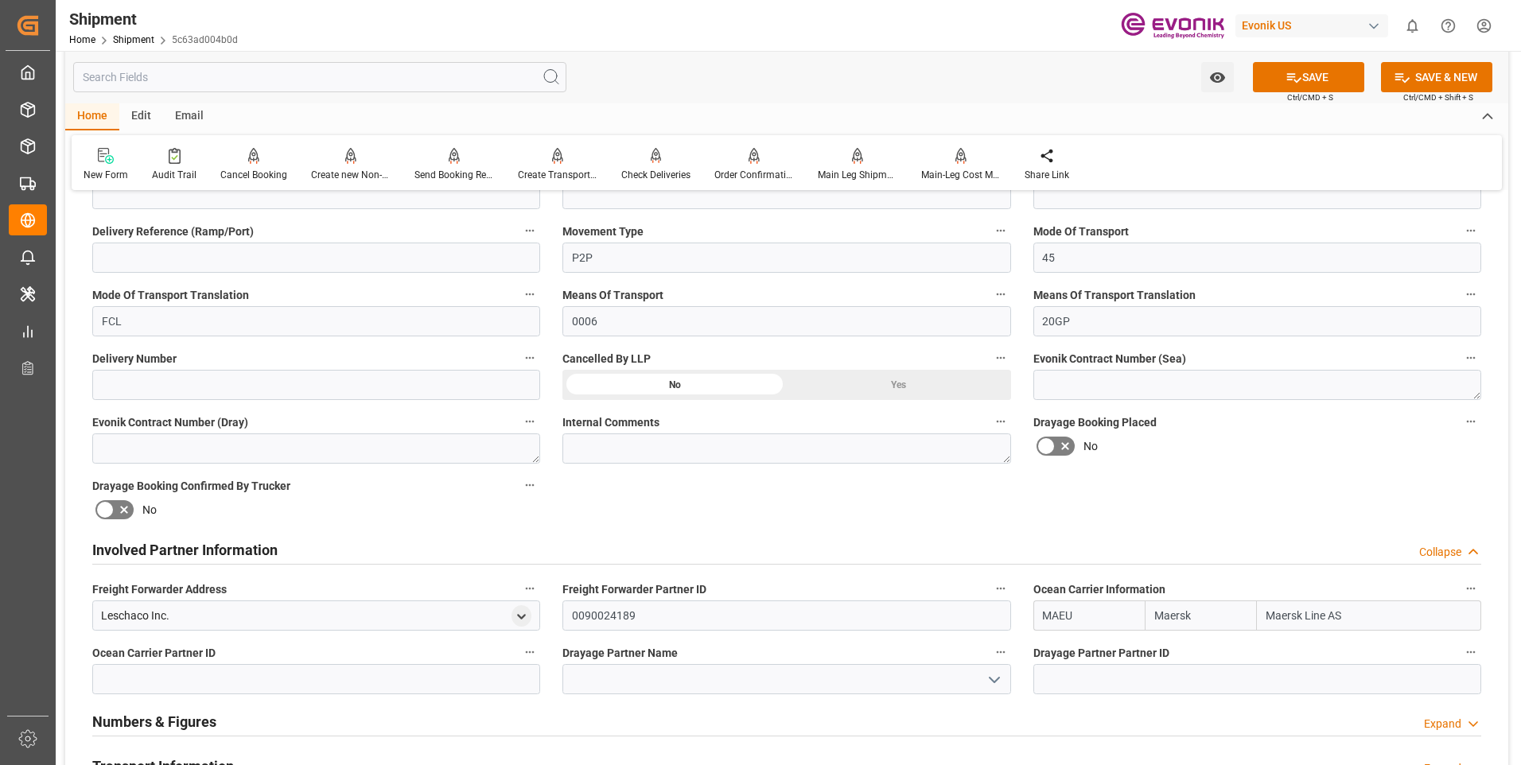
type input "MAEU"
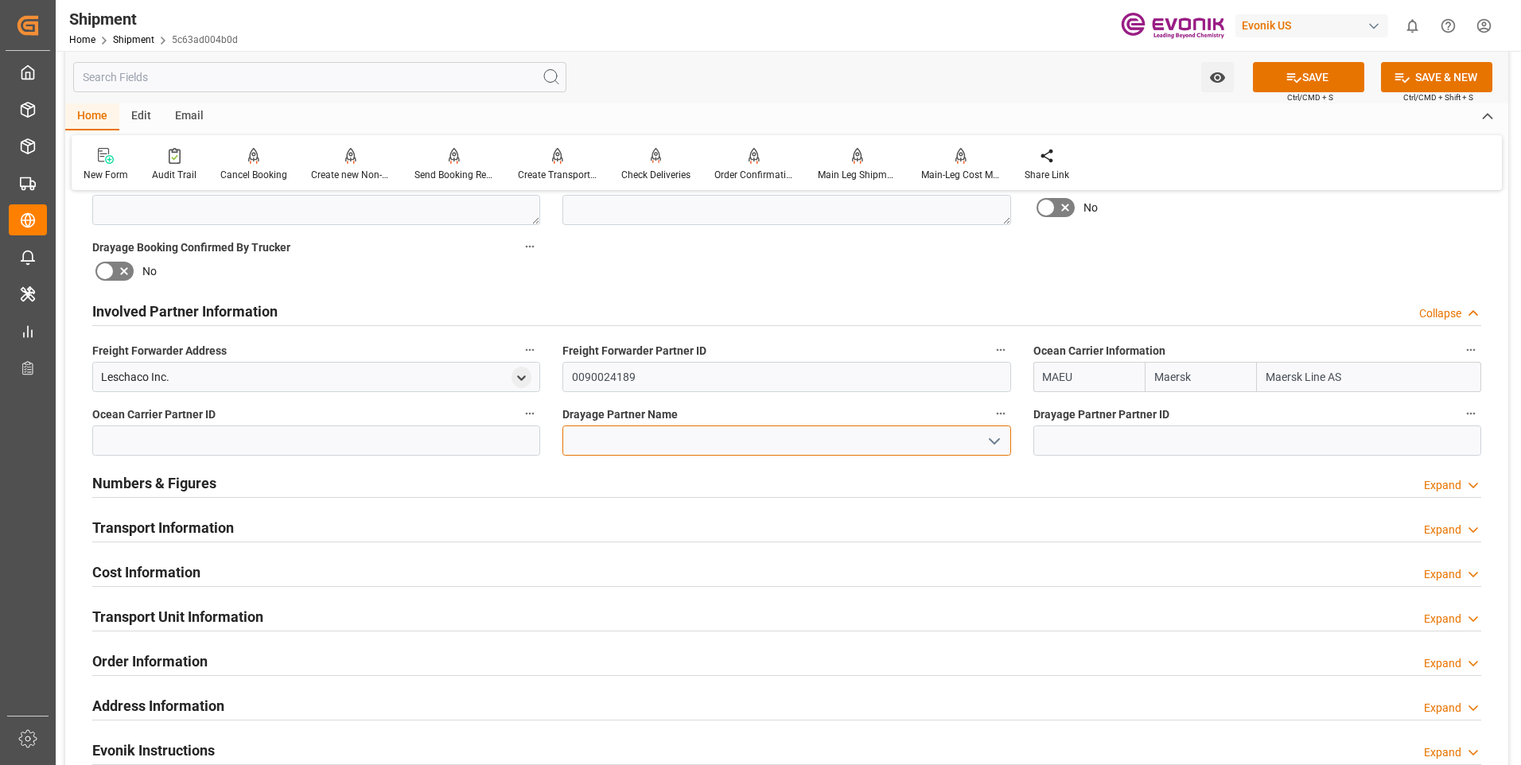
click at [619, 445] on input at bounding box center [786, 441] width 448 height 30
click at [1310, 77] on button "SAVE" at bounding box center [1308, 77] width 111 height 30
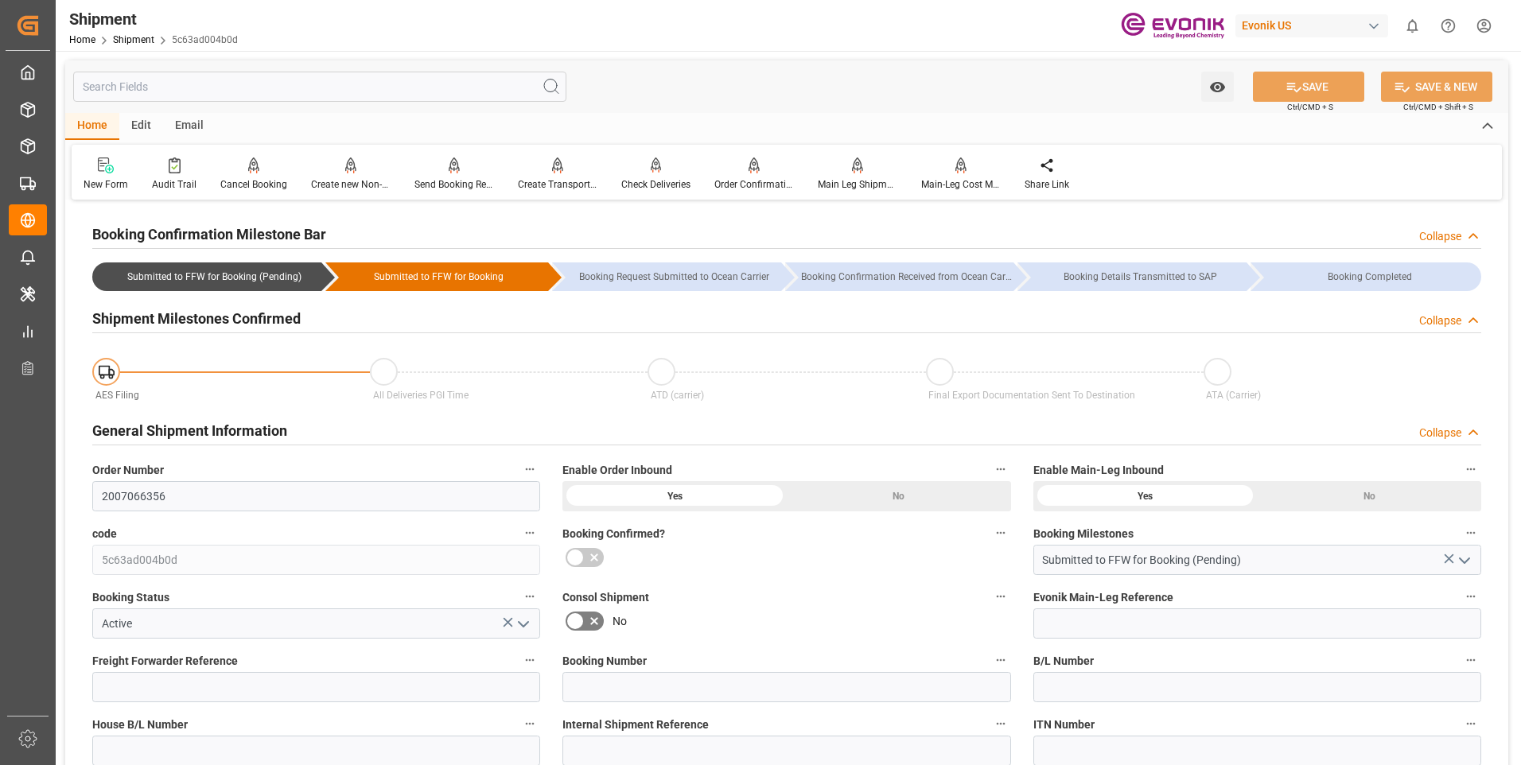
scroll to position [477, 0]
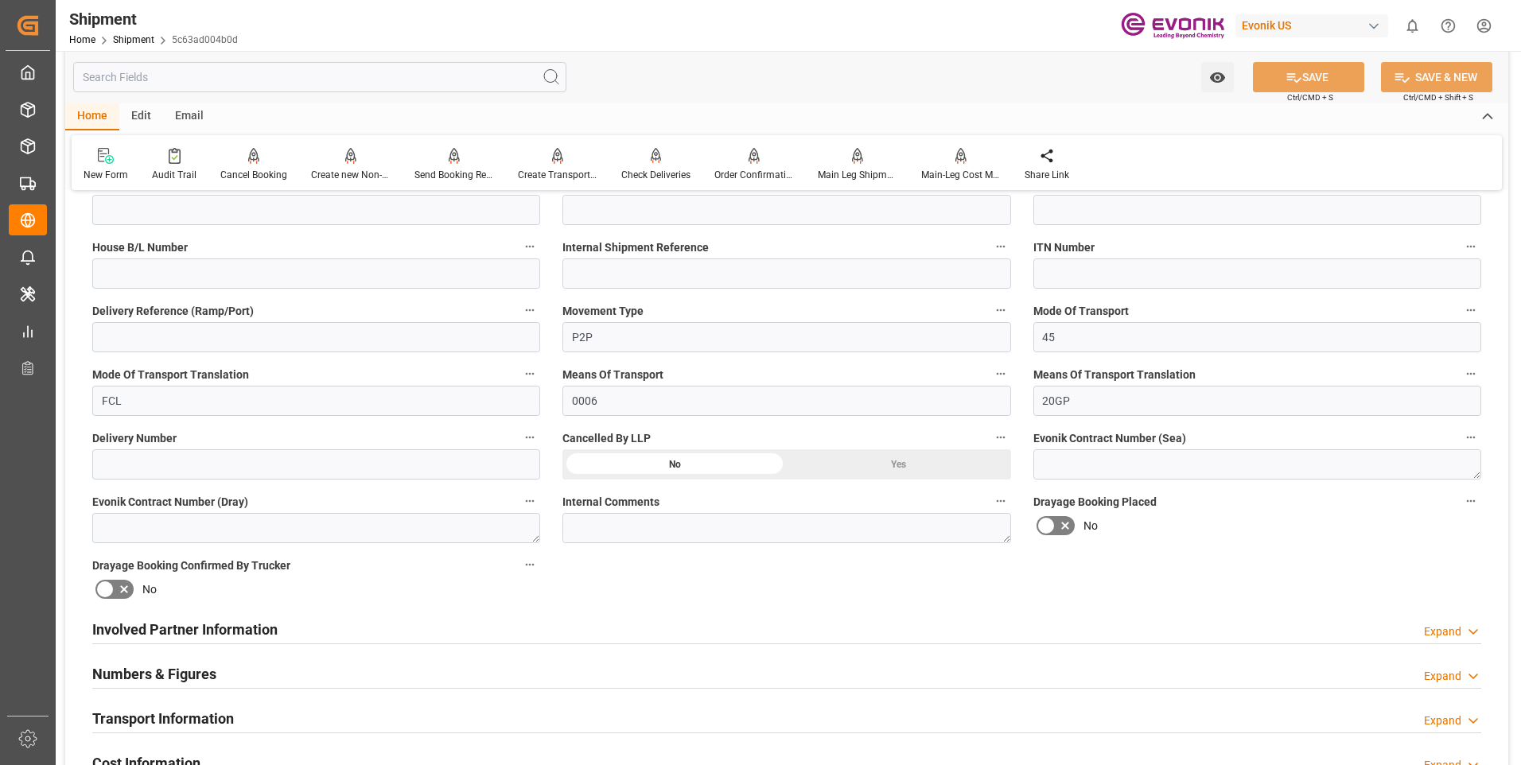
click at [231, 624] on h2 "Involved Partner Information" at bounding box center [184, 629] width 185 height 21
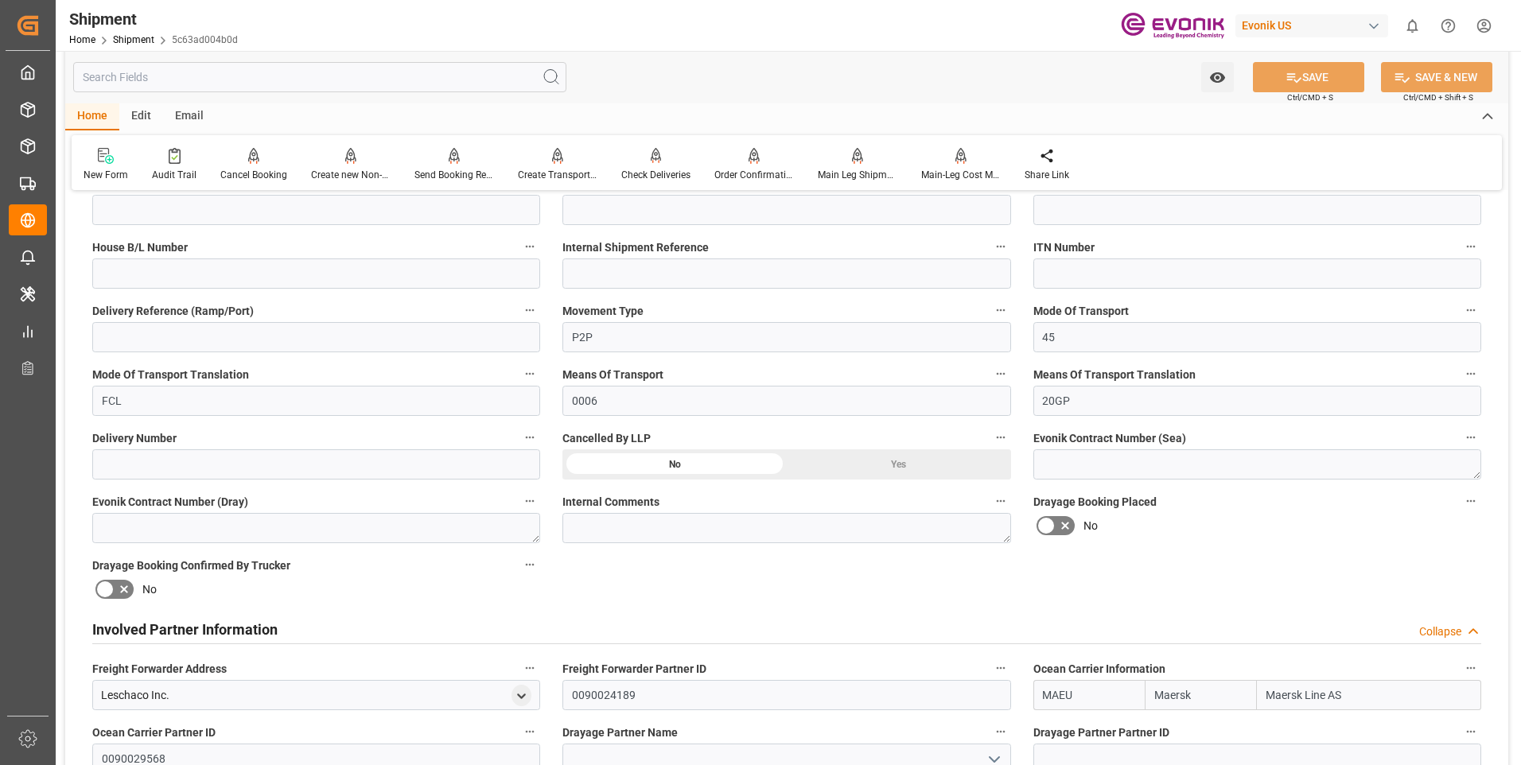
scroll to position [636, 0]
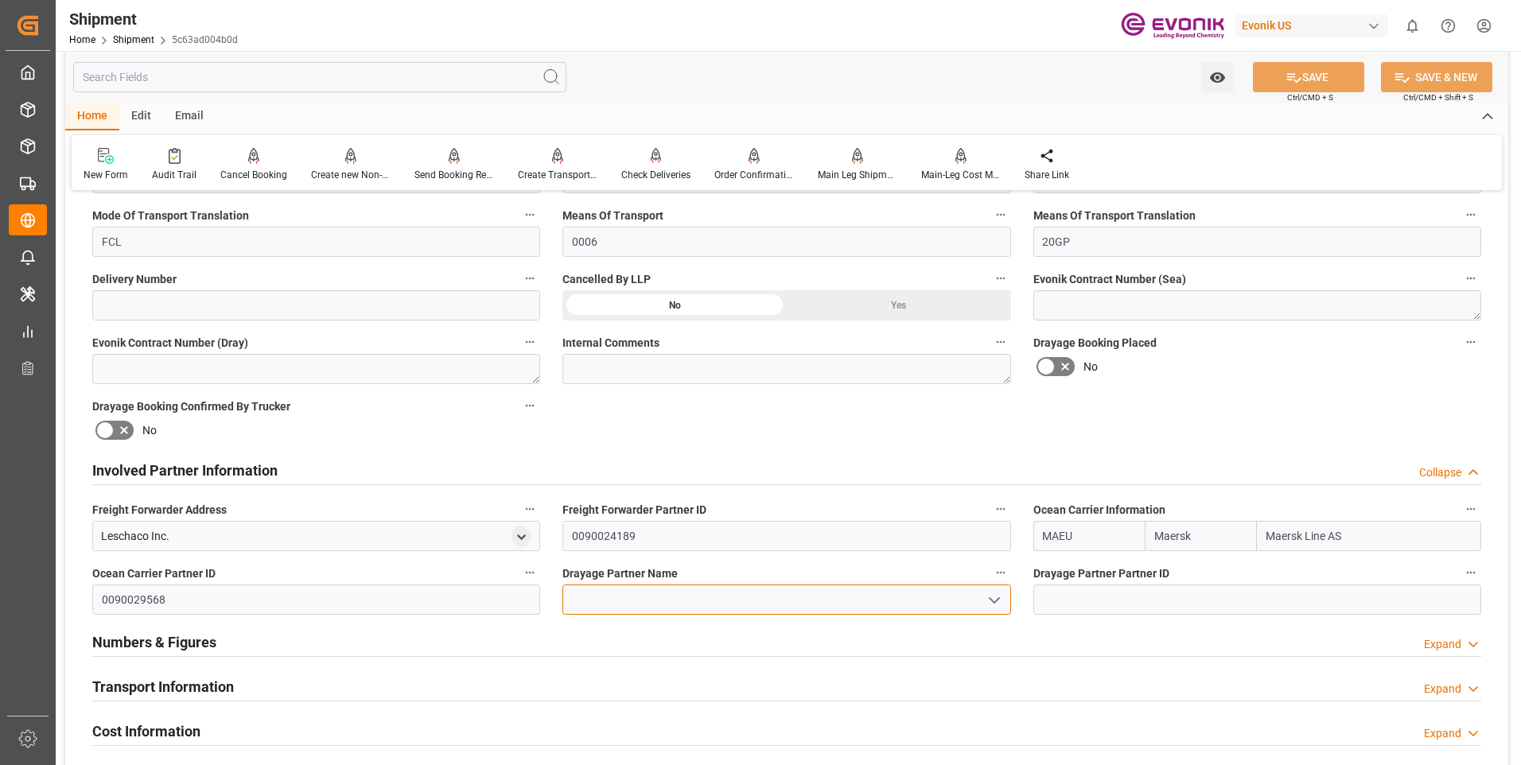
click at [641, 595] on input at bounding box center [786, 600] width 448 height 30
paste input "Container Port Group"
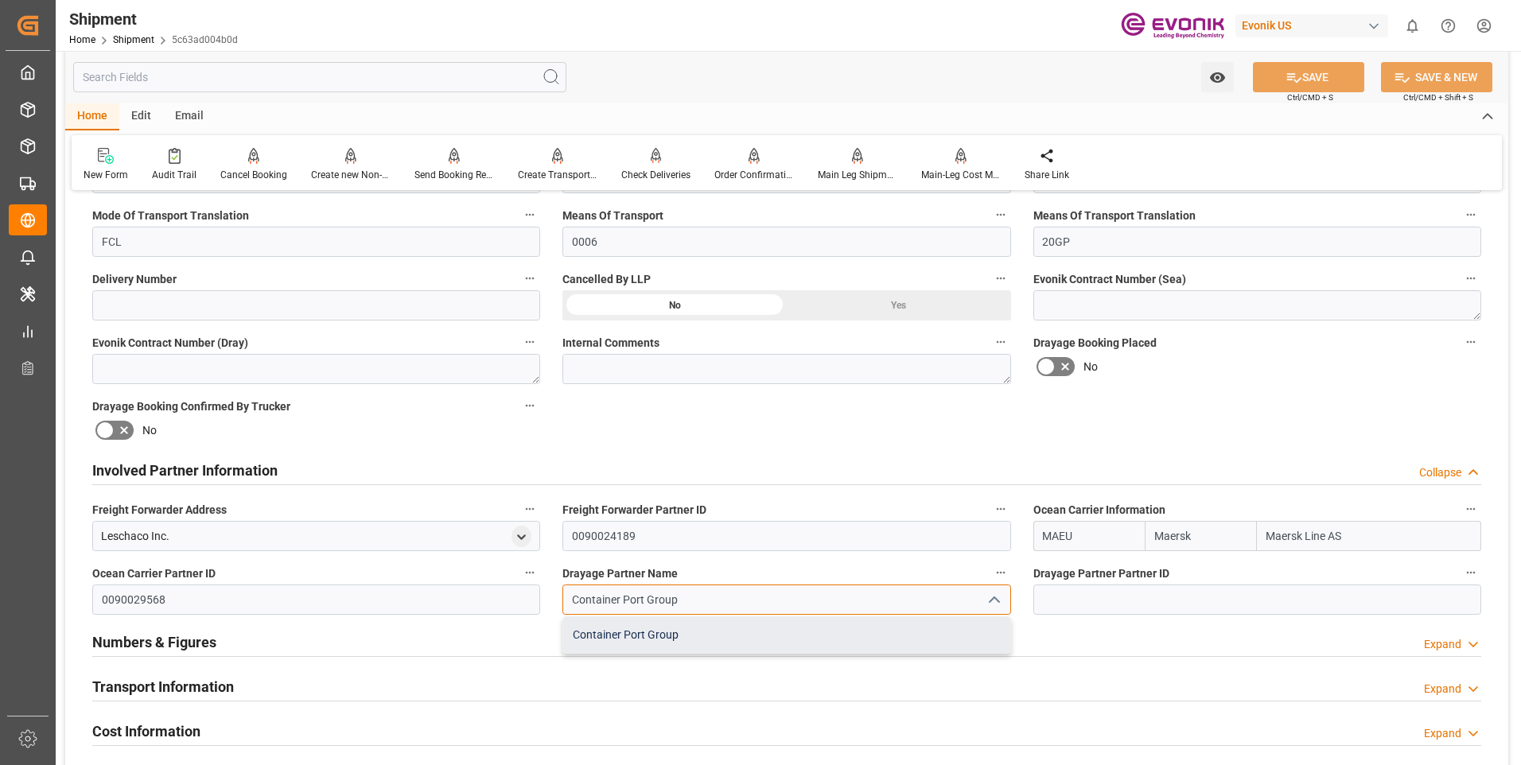
click at [684, 625] on div "Container Port Group" at bounding box center [786, 635] width 446 height 36
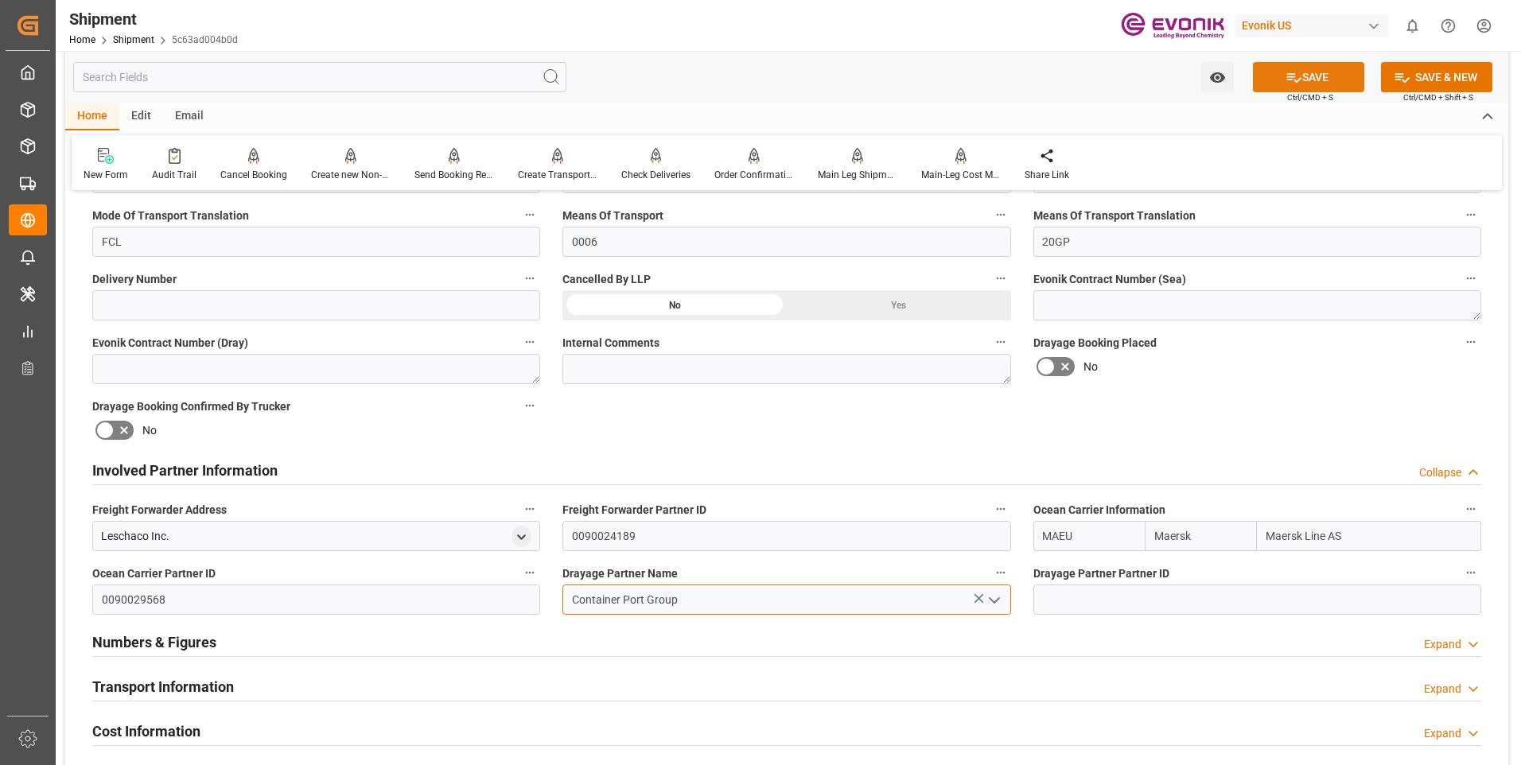
type input "Container Port Group"
click at [1309, 78] on button "SAVE" at bounding box center [1308, 77] width 111 height 30
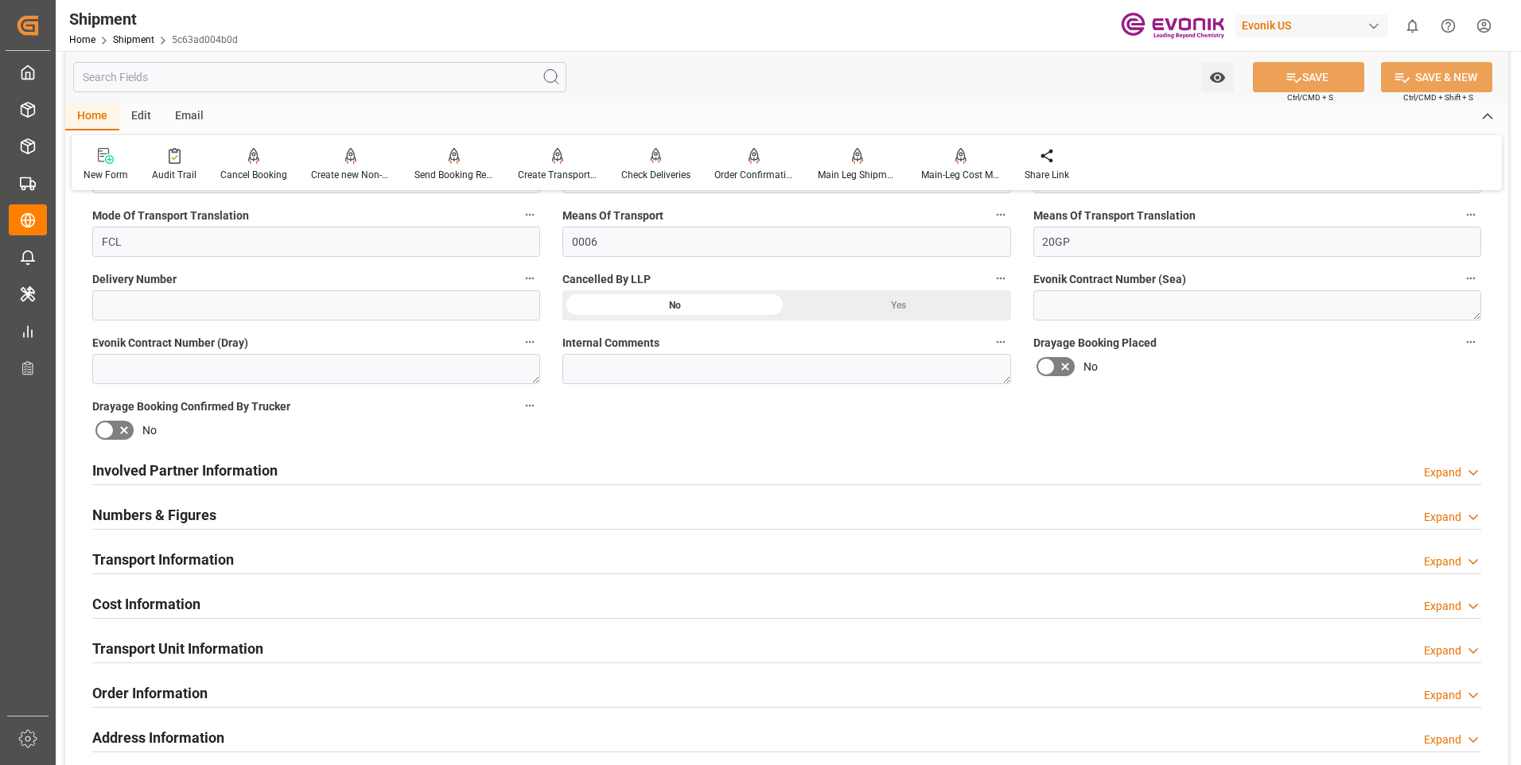
click at [286, 465] on div "Involved Partner Information Expand" at bounding box center [786, 469] width 1389 height 30
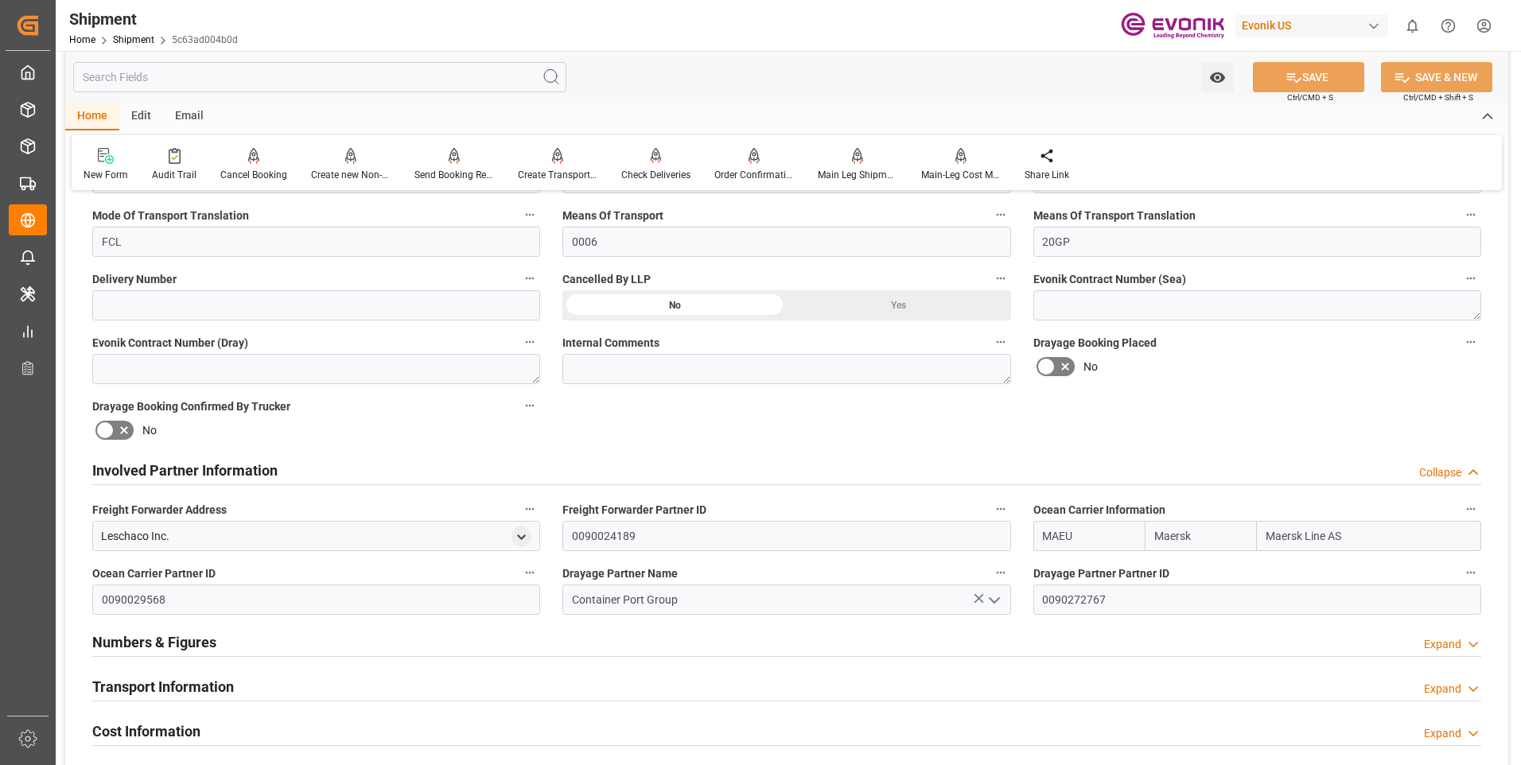
click at [168, 470] on h2 "Involved Partner Information" at bounding box center [184, 470] width 185 height 21
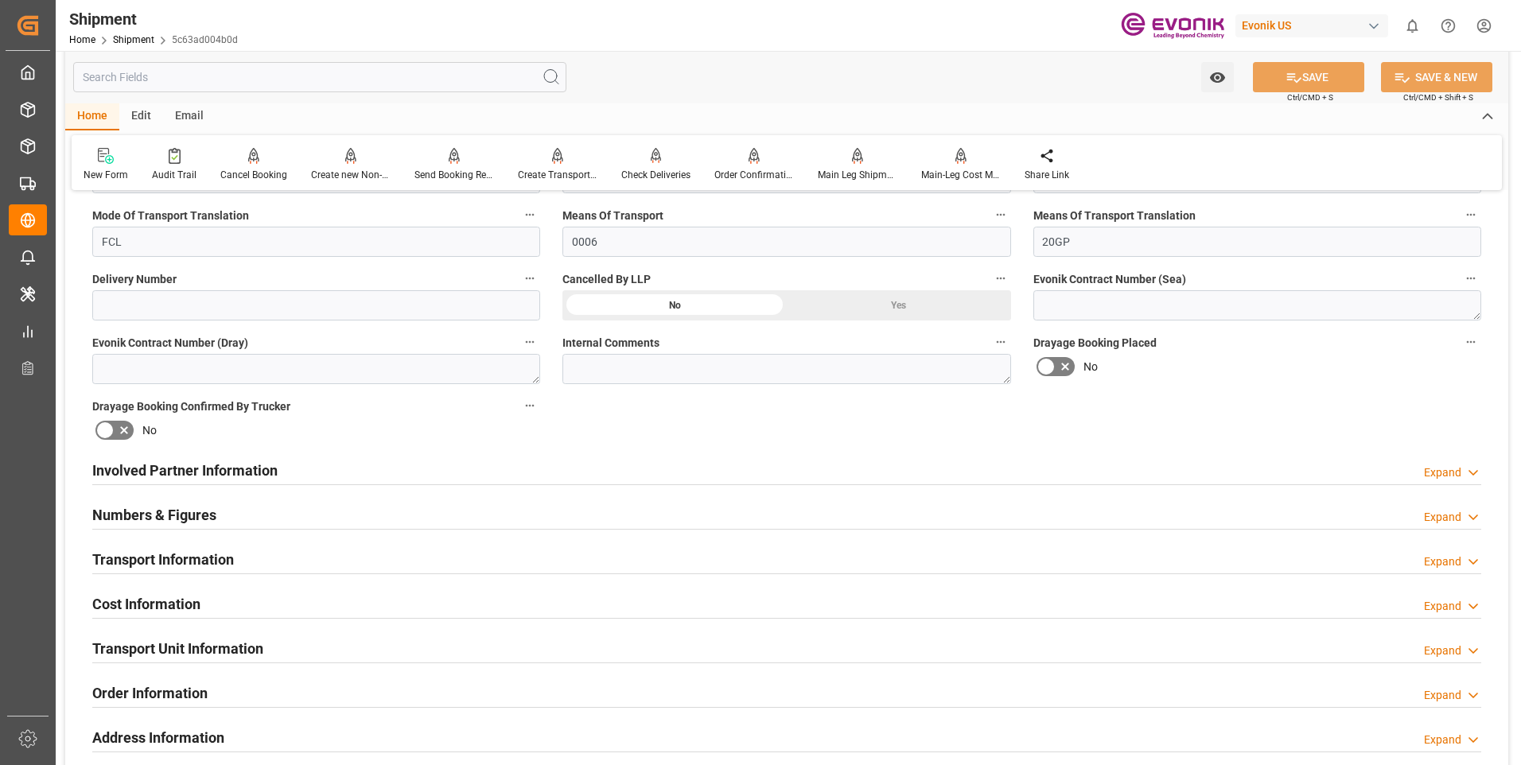
click at [142, 516] on h2 "Numbers & Figures" at bounding box center [154, 514] width 124 height 21
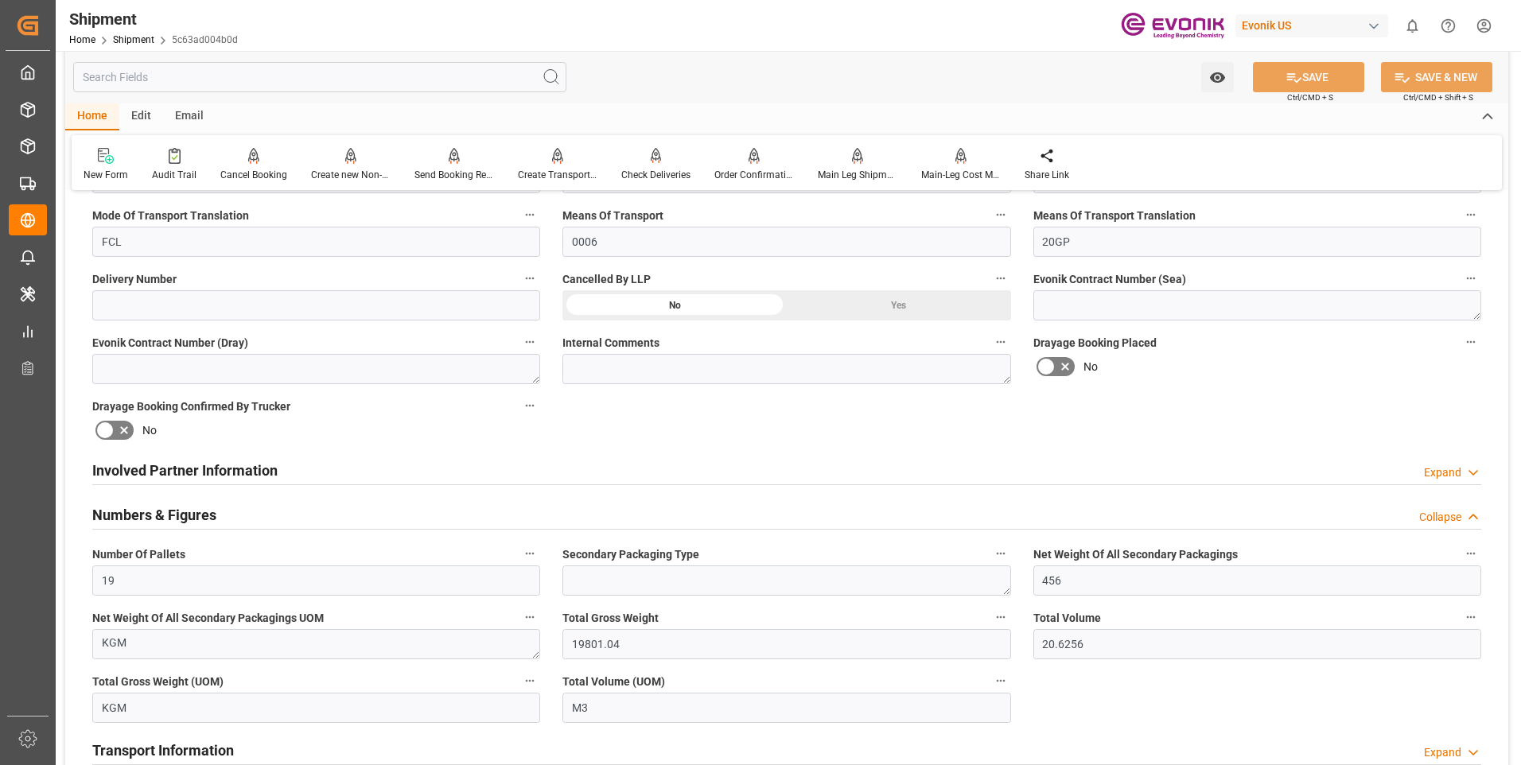
click at [143, 515] on h2 "Numbers & Figures" at bounding box center [154, 514] width 124 height 21
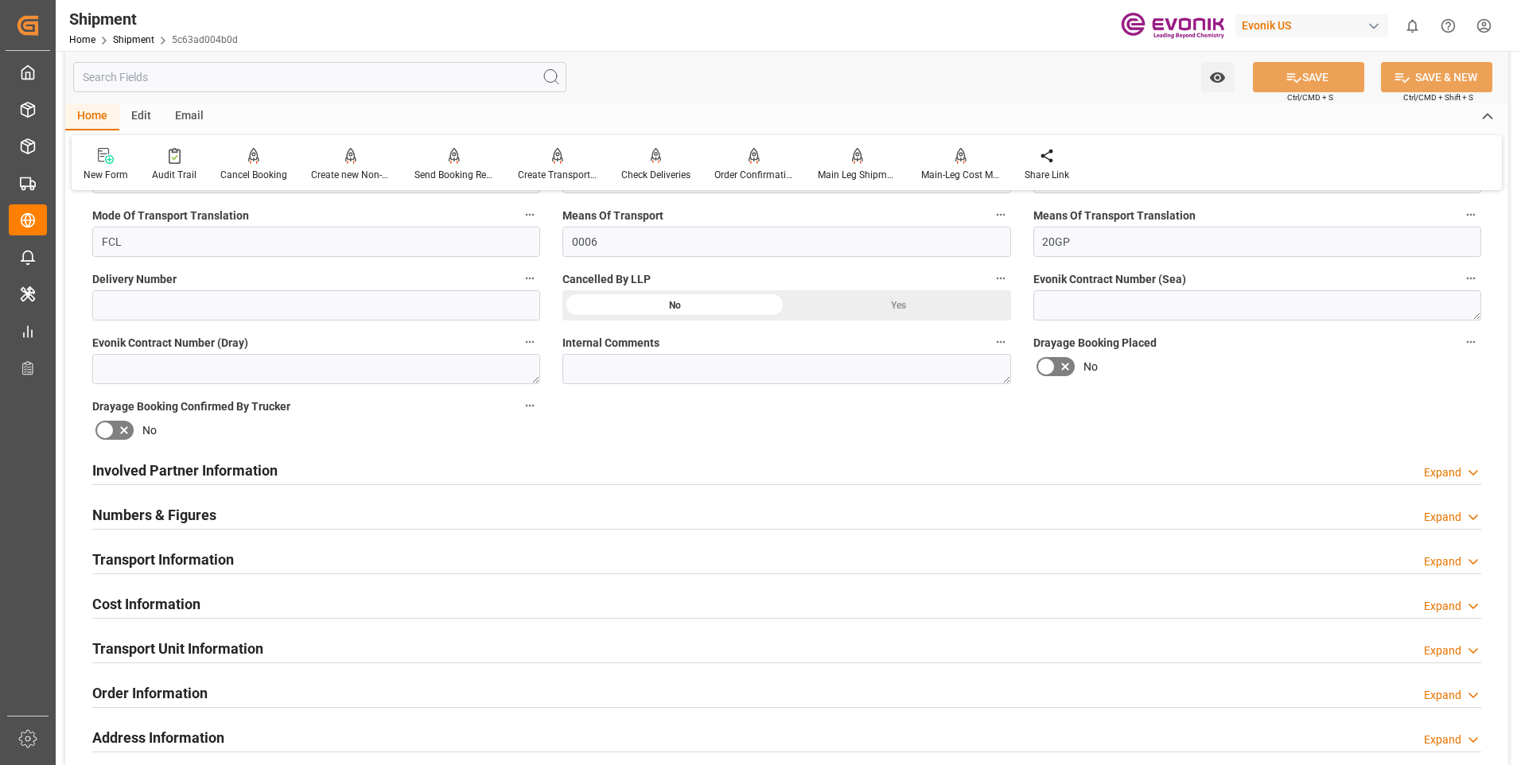
click at [307, 468] on div "Involved Partner Information Expand" at bounding box center [786, 469] width 1389 height 30
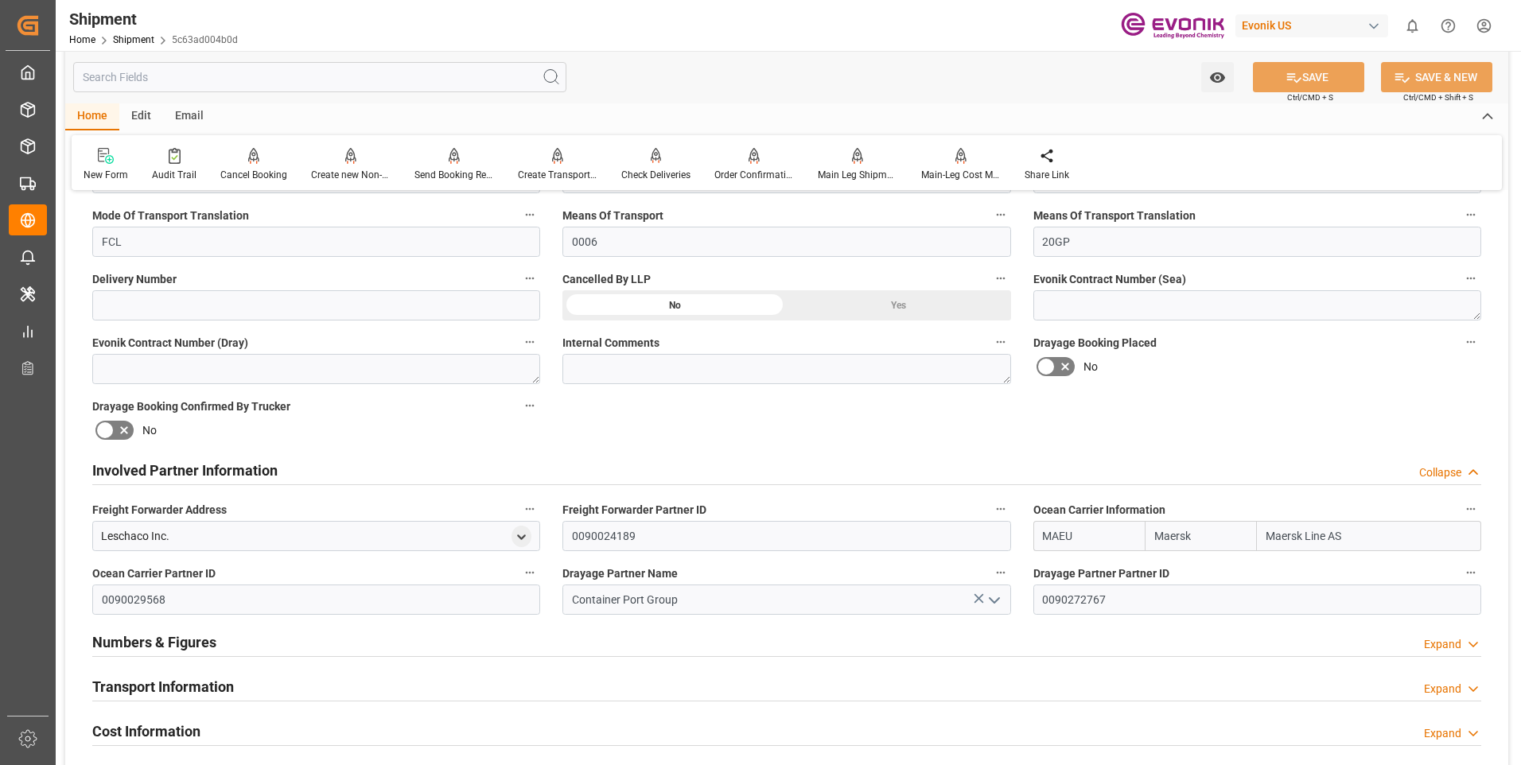
click at [307, 468] on div "Involved Partner Information Collapse" at bounding box center [786, 469] width 1389 height 30
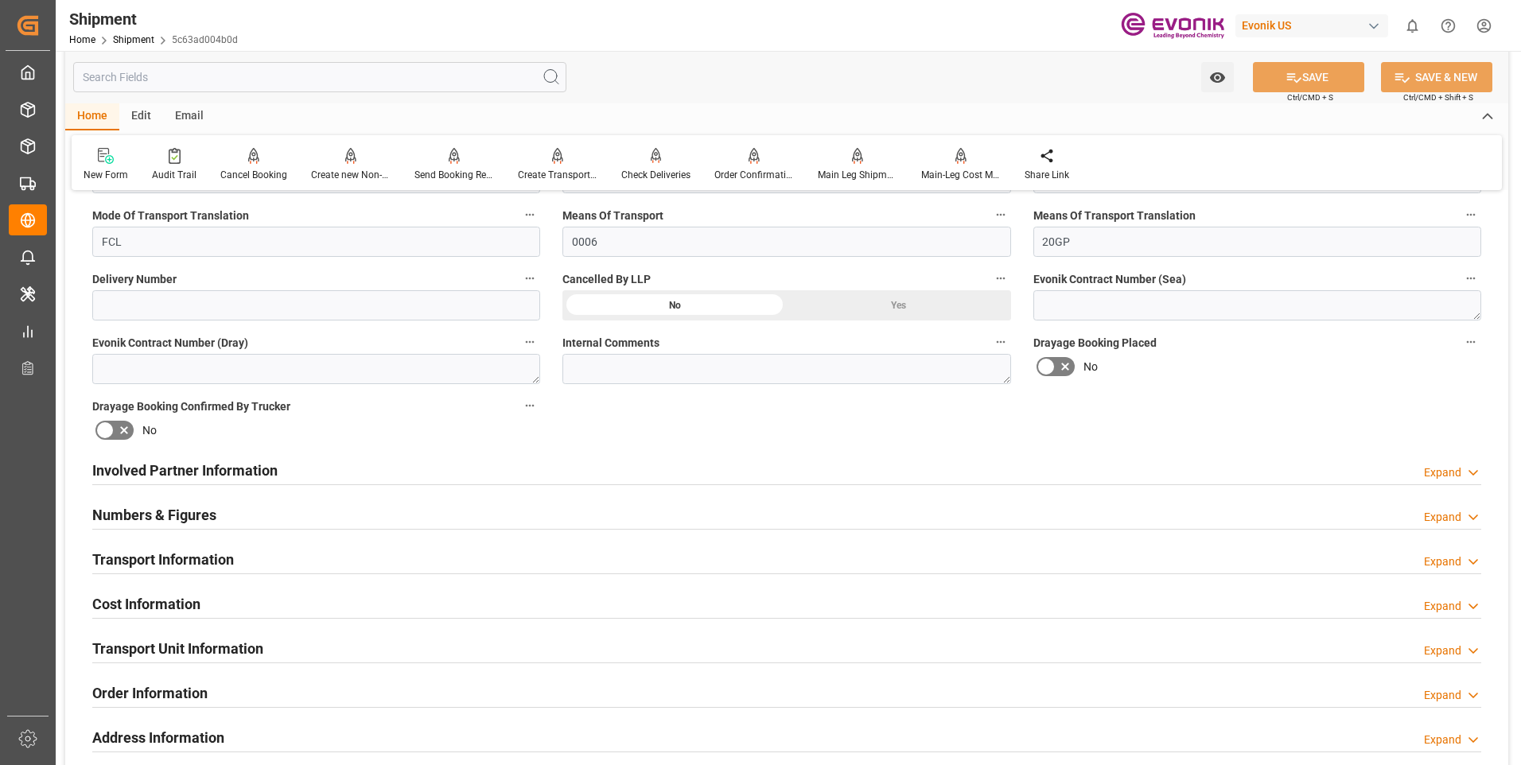
click at [305, 502] on div "Numbers & Figures Expand" at bounding box center [786, 514] width 1389 height 30
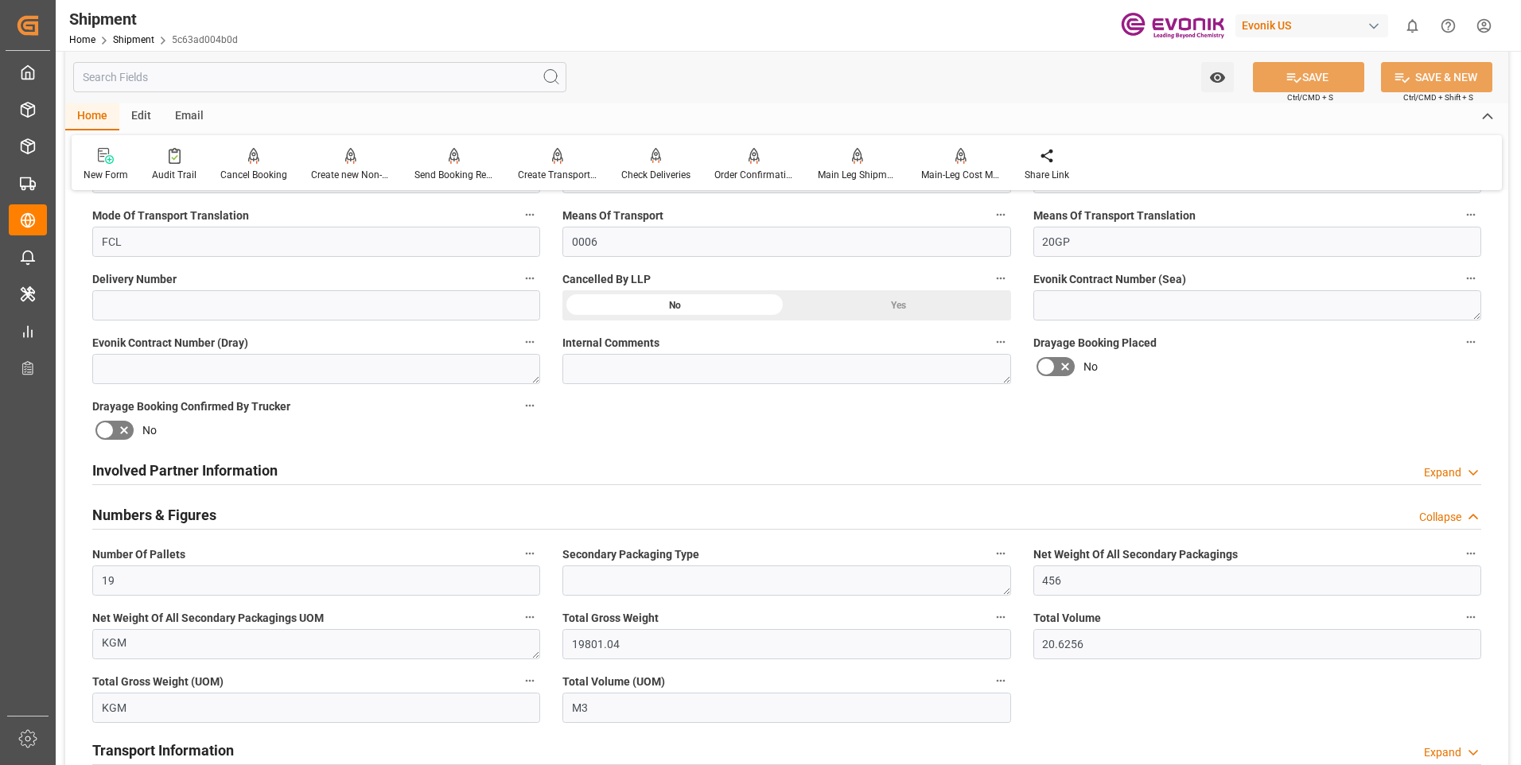
click at [305, 502] on div "Numbers & Figures Collapse" at bounding box center [786, 514] width 1389 height 30
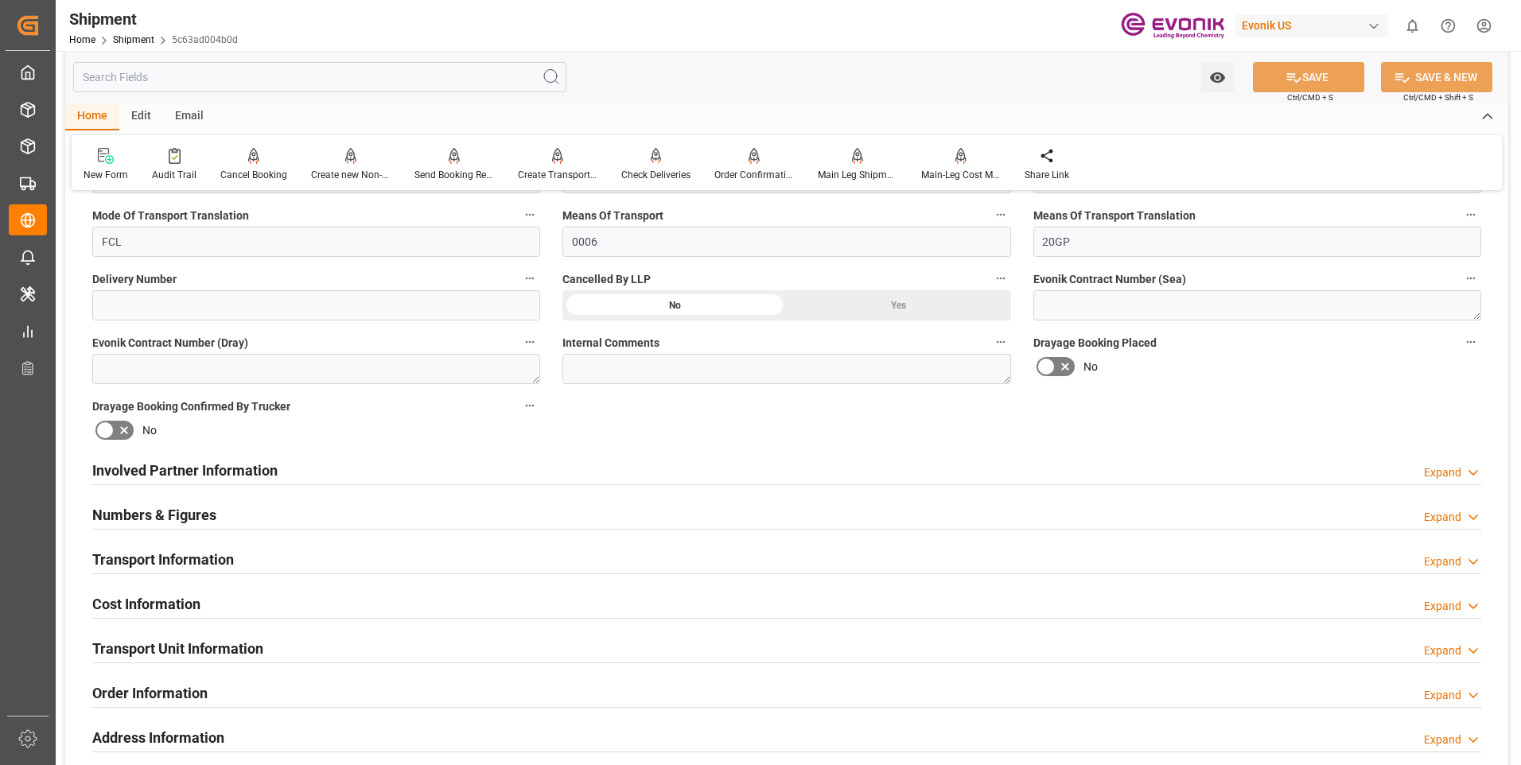
scroll to position [716, 0]
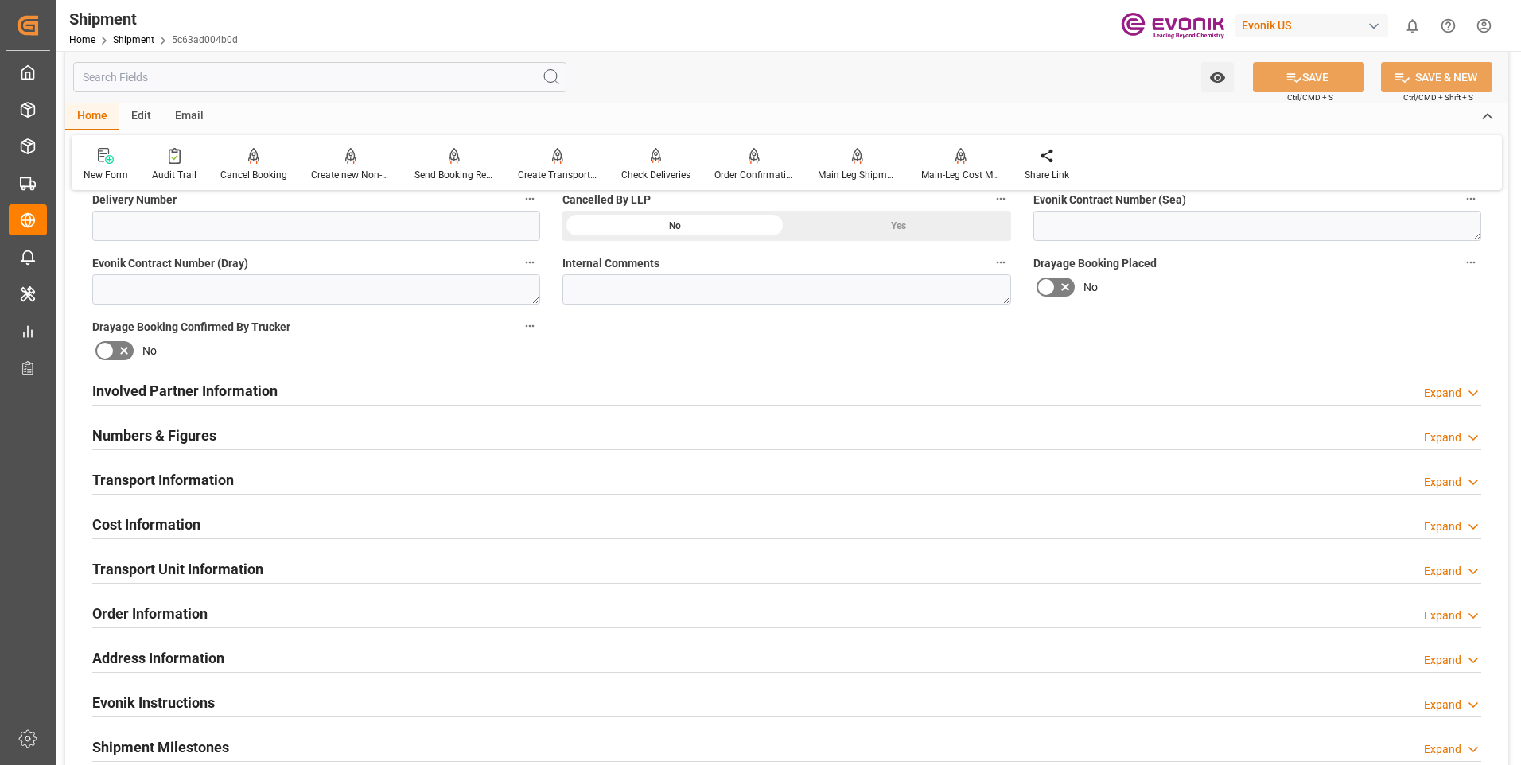
click at [1447, 386] on div "Expand" at bounding box center [1442, 393] width 37 height 17
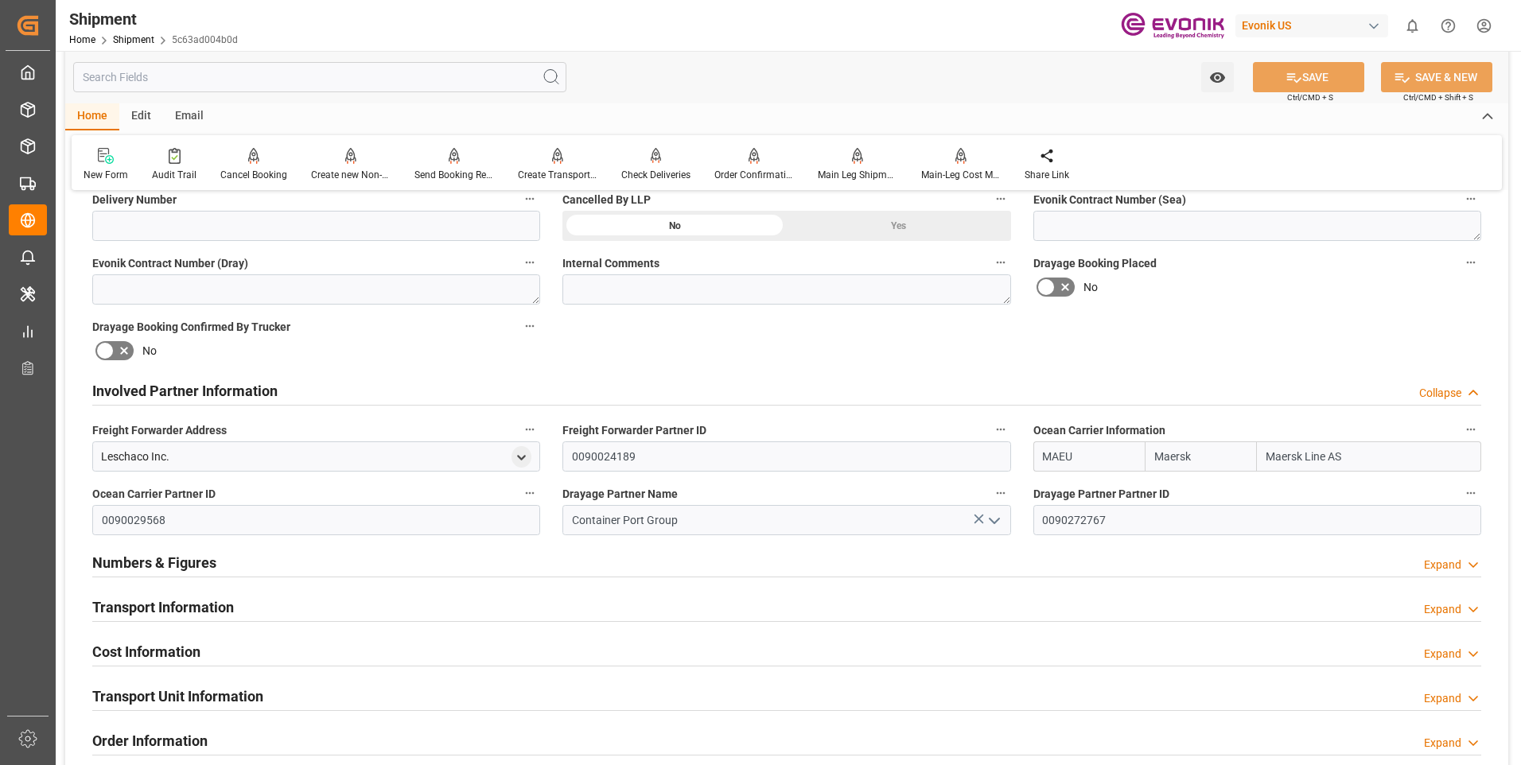
click at [1447, 386] on div "Collapse" at bounding box center [1440, 393] width 42 height 17
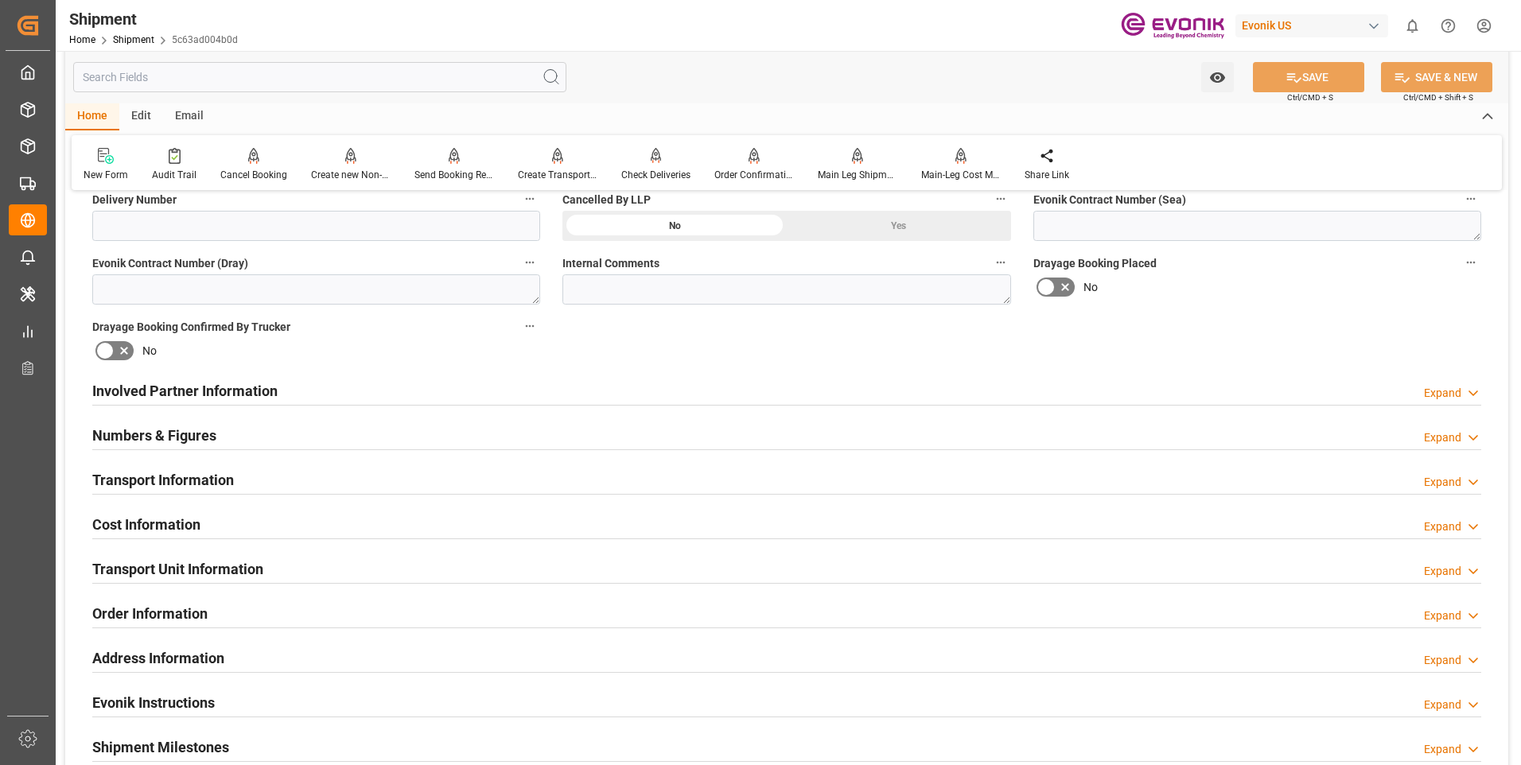
click at [1443, 444] on div "Expand" at bounding box center [1442, 438] width 37 height 17
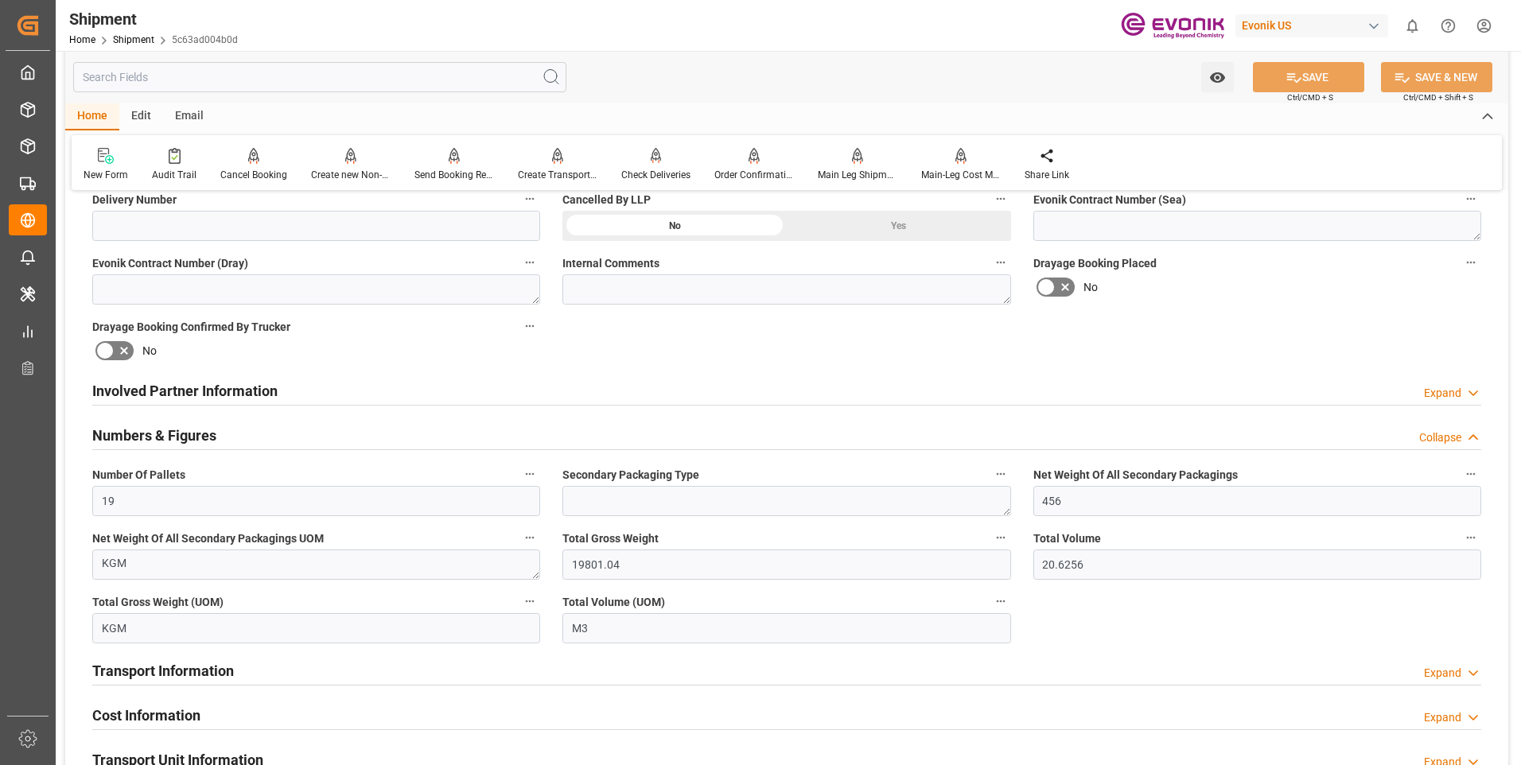
click at [1443, 442] on div "Collapse" at bounding box center [1440, 438] width 42 height 17
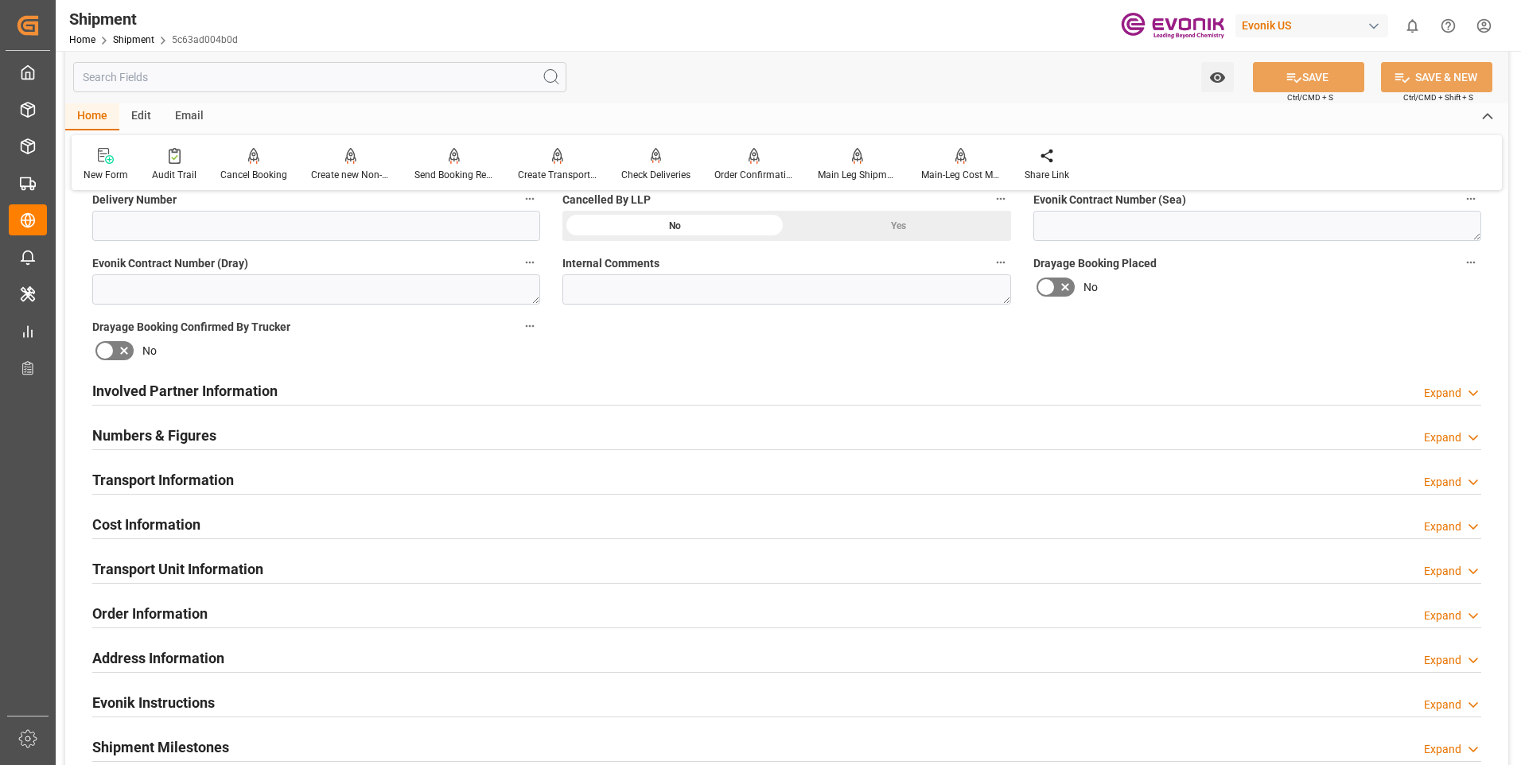
click at [1447, 477] on div "Expand" at bounding box center [1442, 482] width 37 height 17
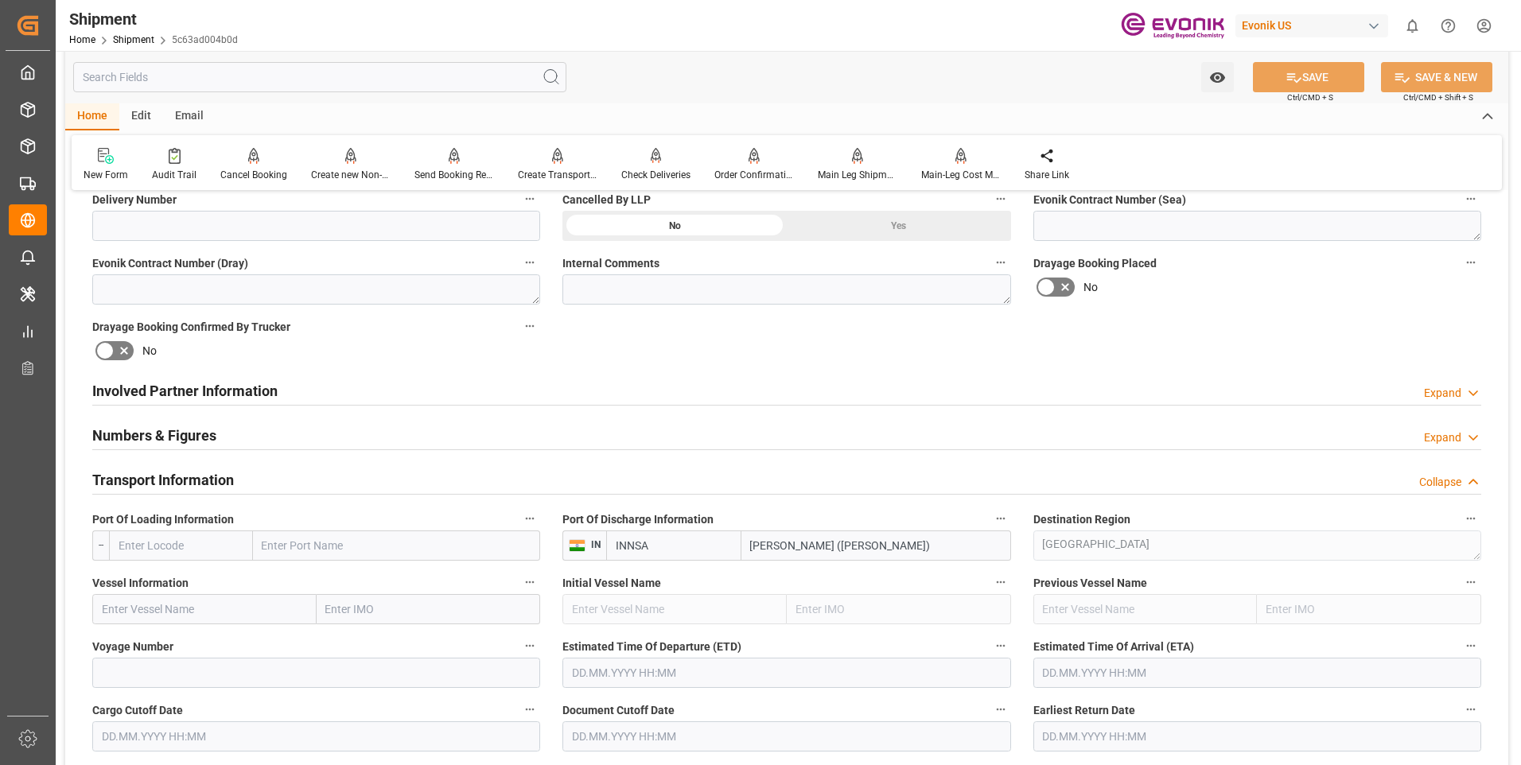
scroll to position [875, 0]
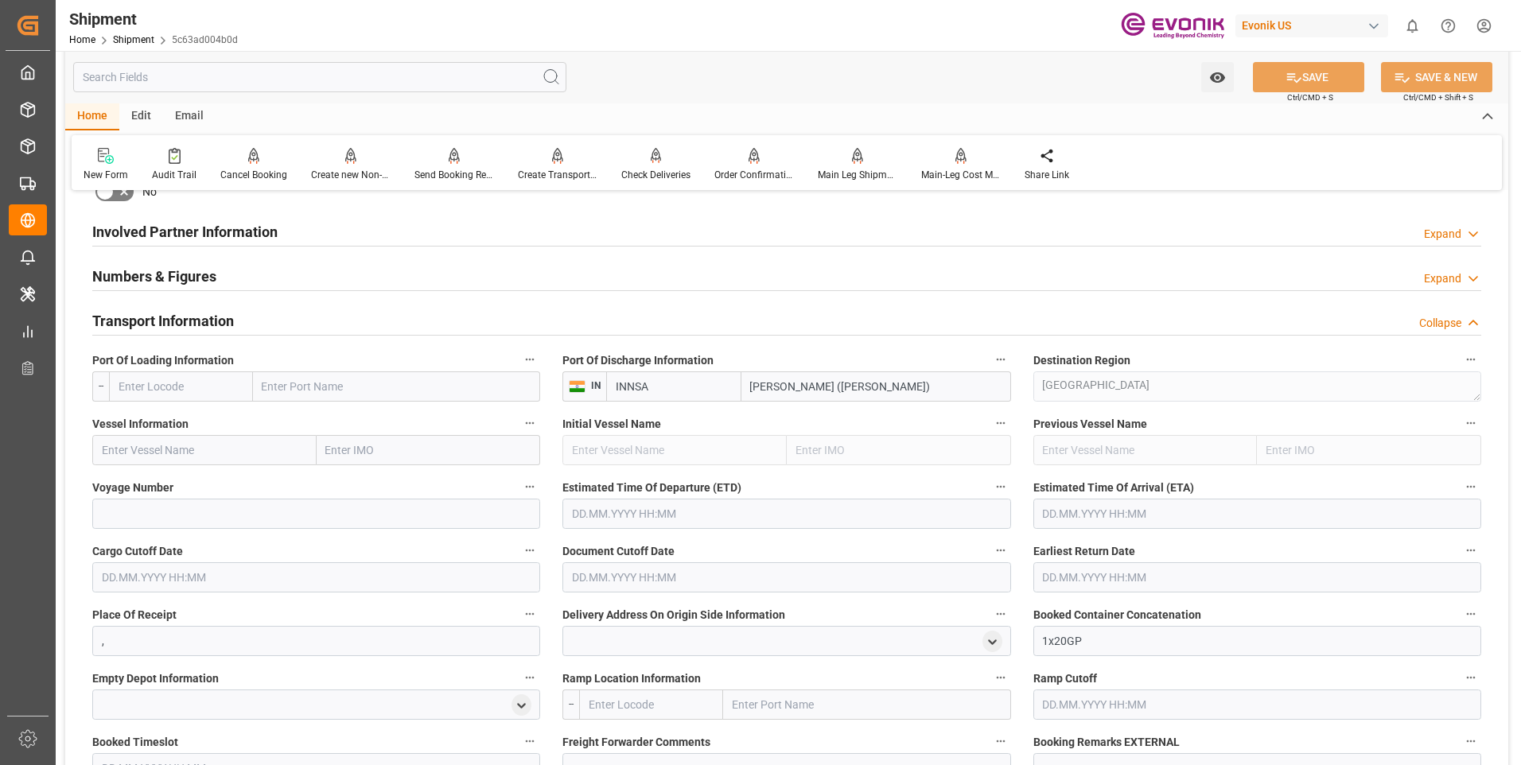
click at [305, 384] on input "text" at bounding box center [397, 386] width 288 height 30
click at [196, 379] on input "text" at bounding box center [181, 386] width 144 height 30
type input "ี"
click at [175, 420] on span "USEWR - Newark" at bounding box center [172, 429] width 107 height 29
type input "USEWR"
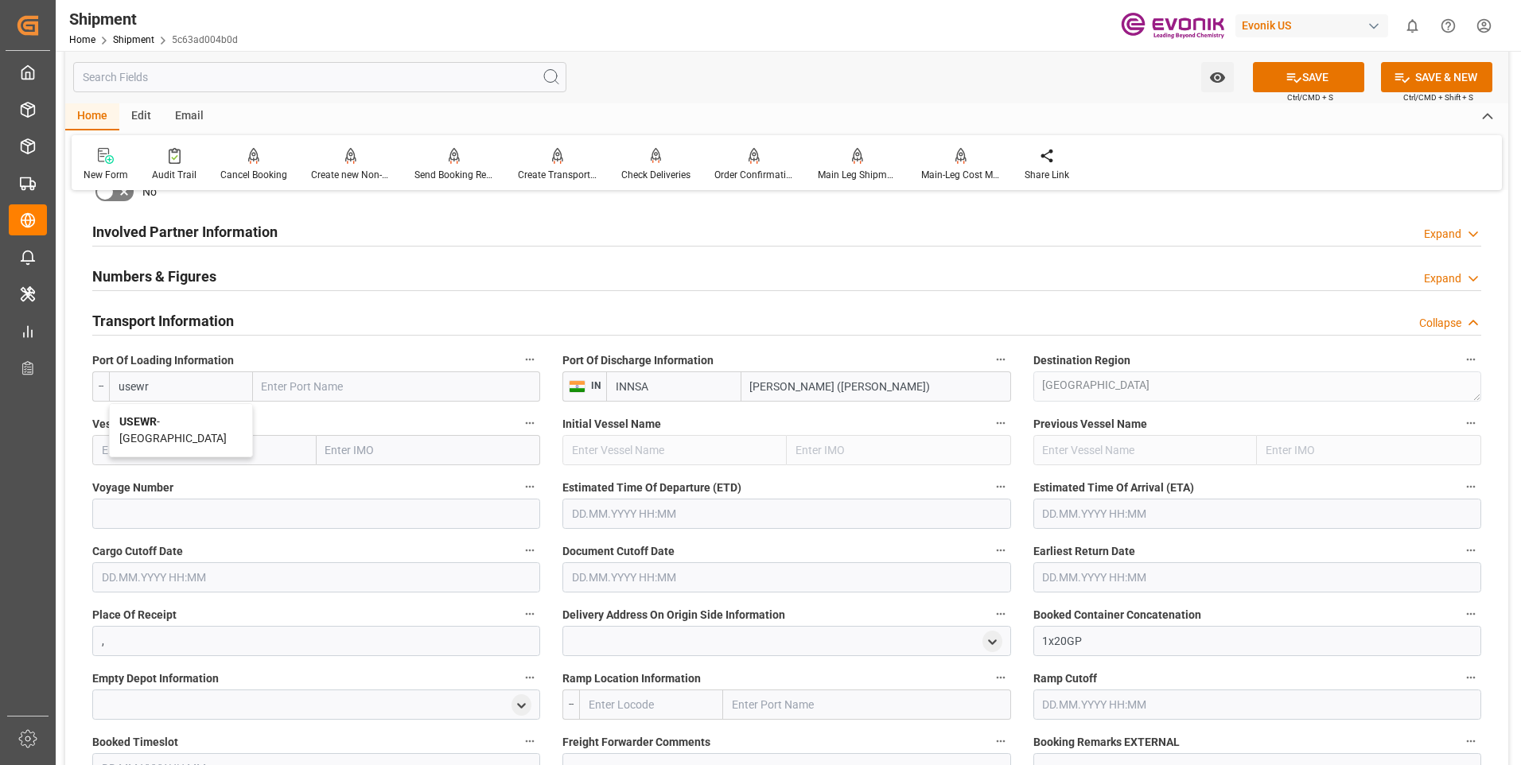
type input "[GEOGRAPHIC_DATA]"
type input "USEWR"
click at [157, 453] on input "text" at bounding box center [204, 450] width 224 height 30
paste input "CLEMENTINE MAERSK"
click at [189, 485] on b "Clementine Maersk" at bounding box center [146, 485] width 86 height 13
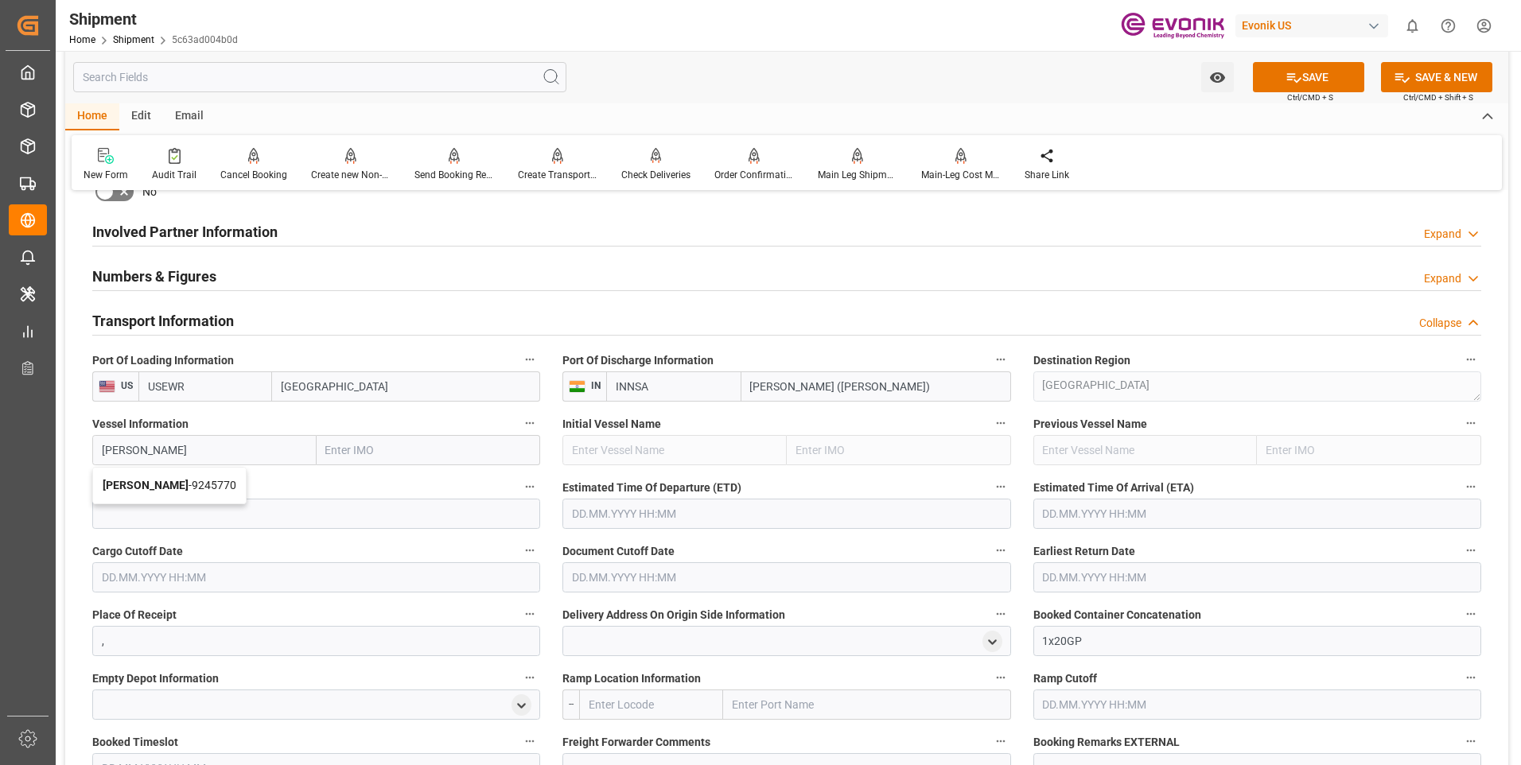
type input "Clementine Maersk"
type input "9245770"
type input "Clementine Maersk"
click at [140, 503] on input at bounding box center [316, 514] width 448 height 30
paste input "536E"
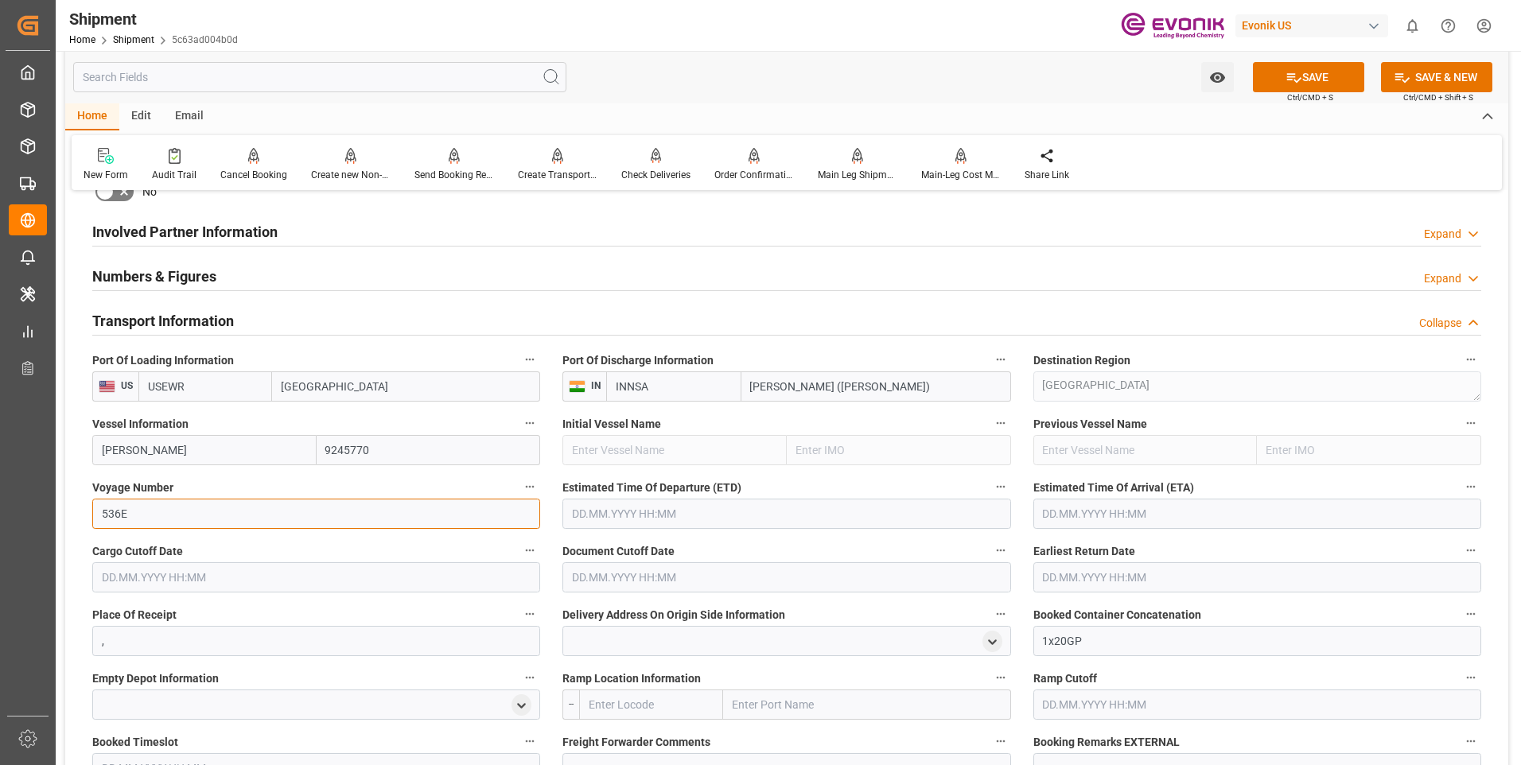
type input "536E"
click at [82, 469] on div "Vessel Information Clementine Maersk 9245770" at bounding box center [316, 439] width 470 height 64
click at [1328, 87] on button "SAVE" at bounding box center [1308, 77] width 111 height 30
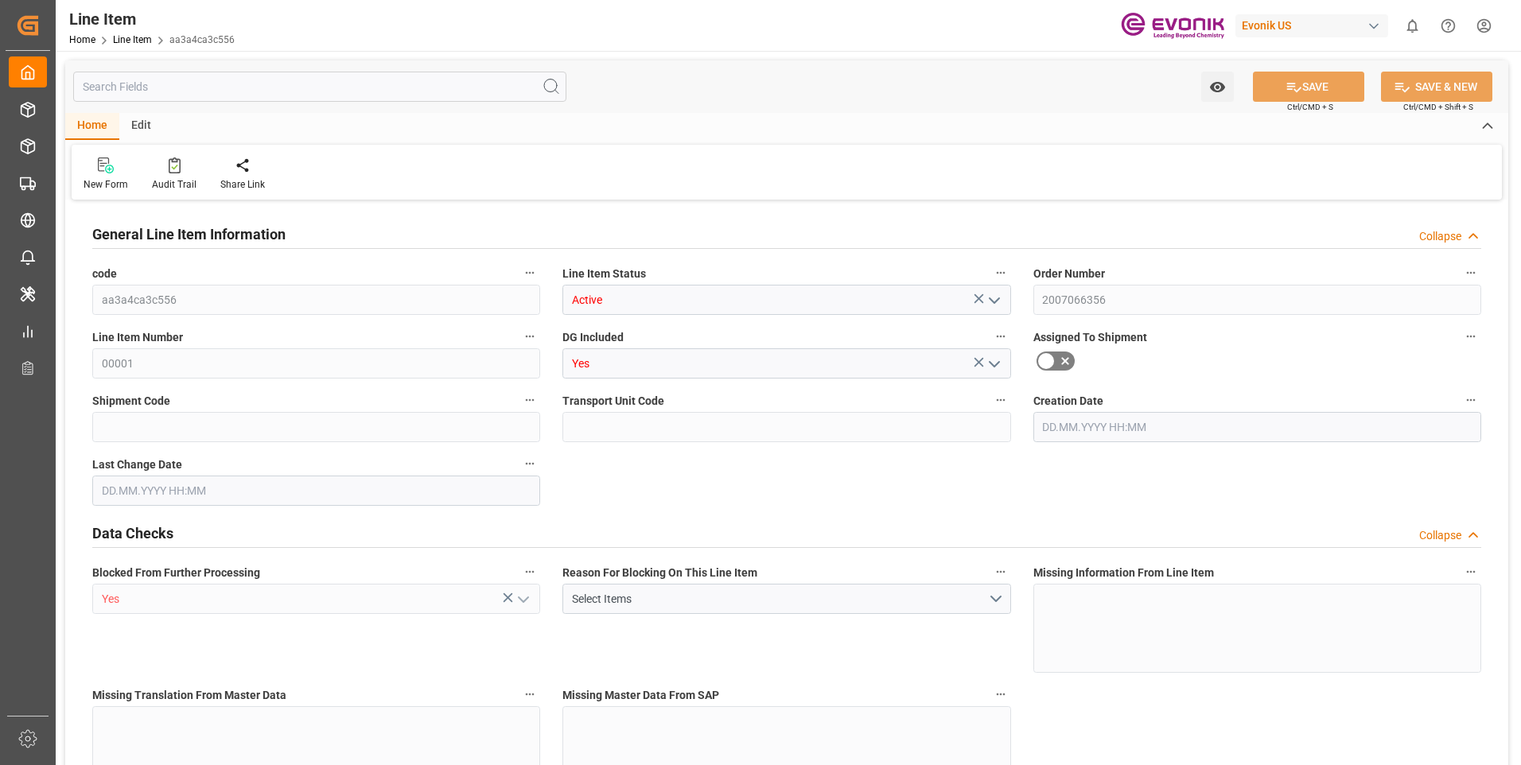
type input "9"
type input "9163.44"
type input "9000"
type input "8.456"
type input "360"
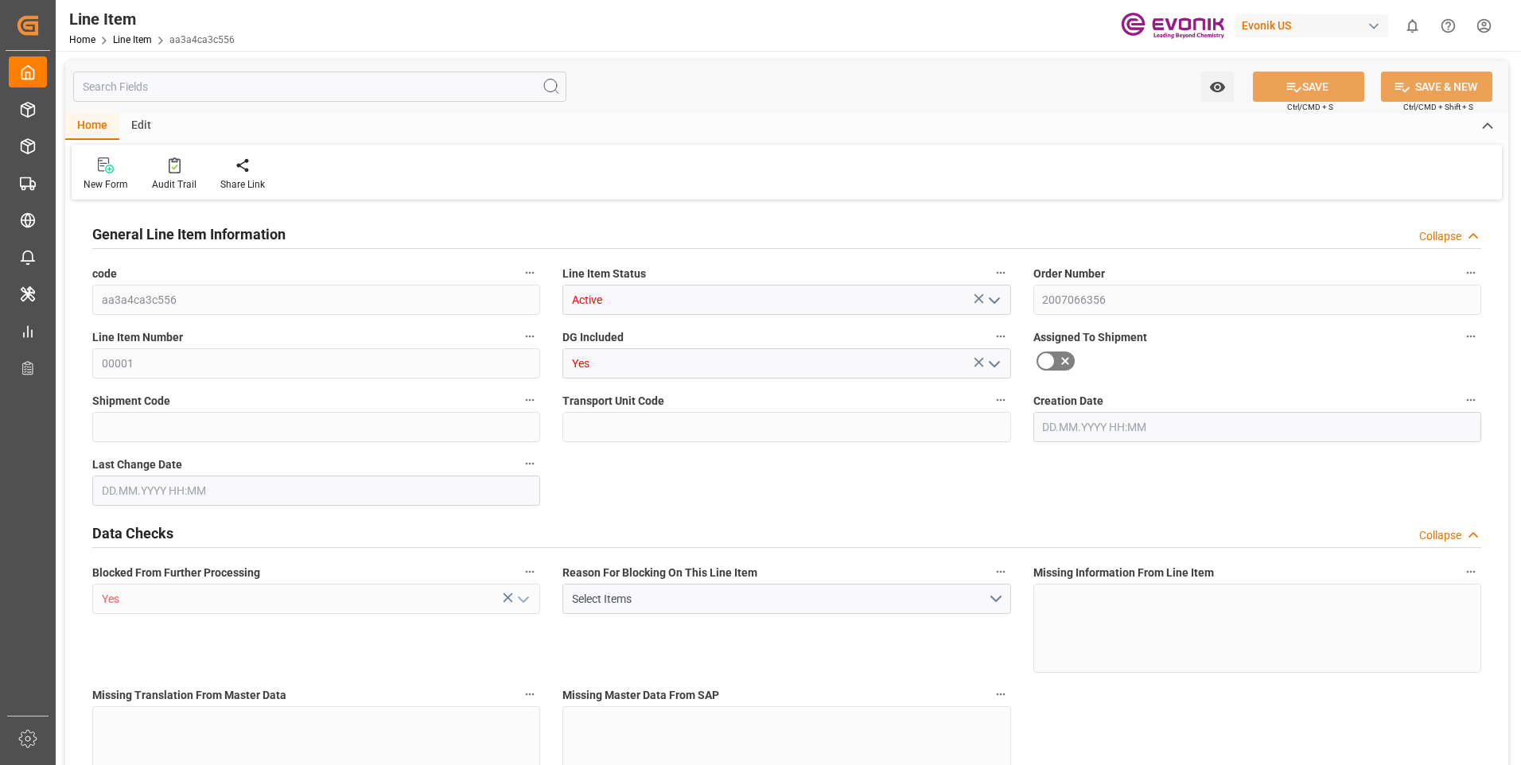
type input "7200"
type input "360"
type input "9163.44"
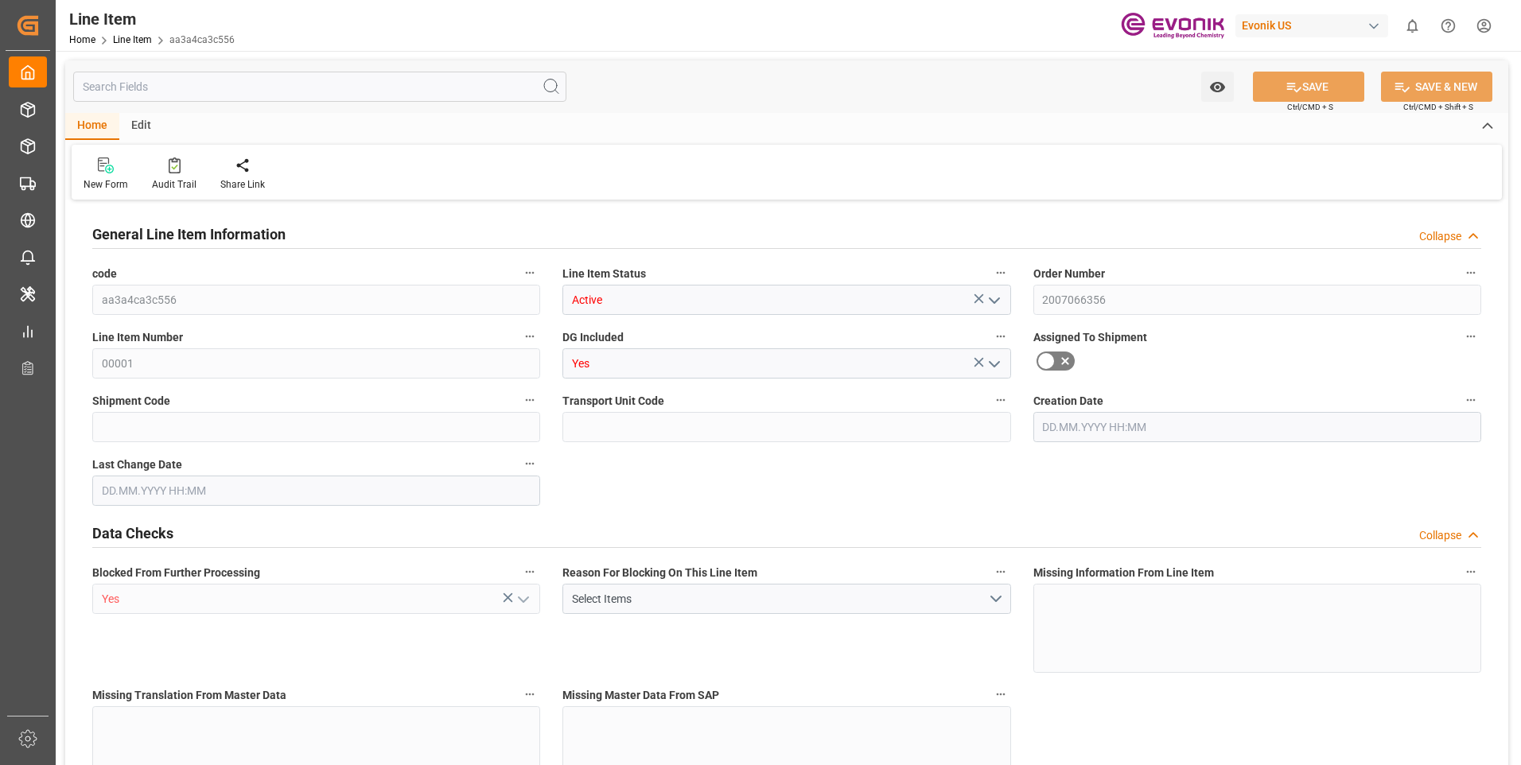
type input "9379.44"
type input "9000"
type input "8.456"
type input "298.8"
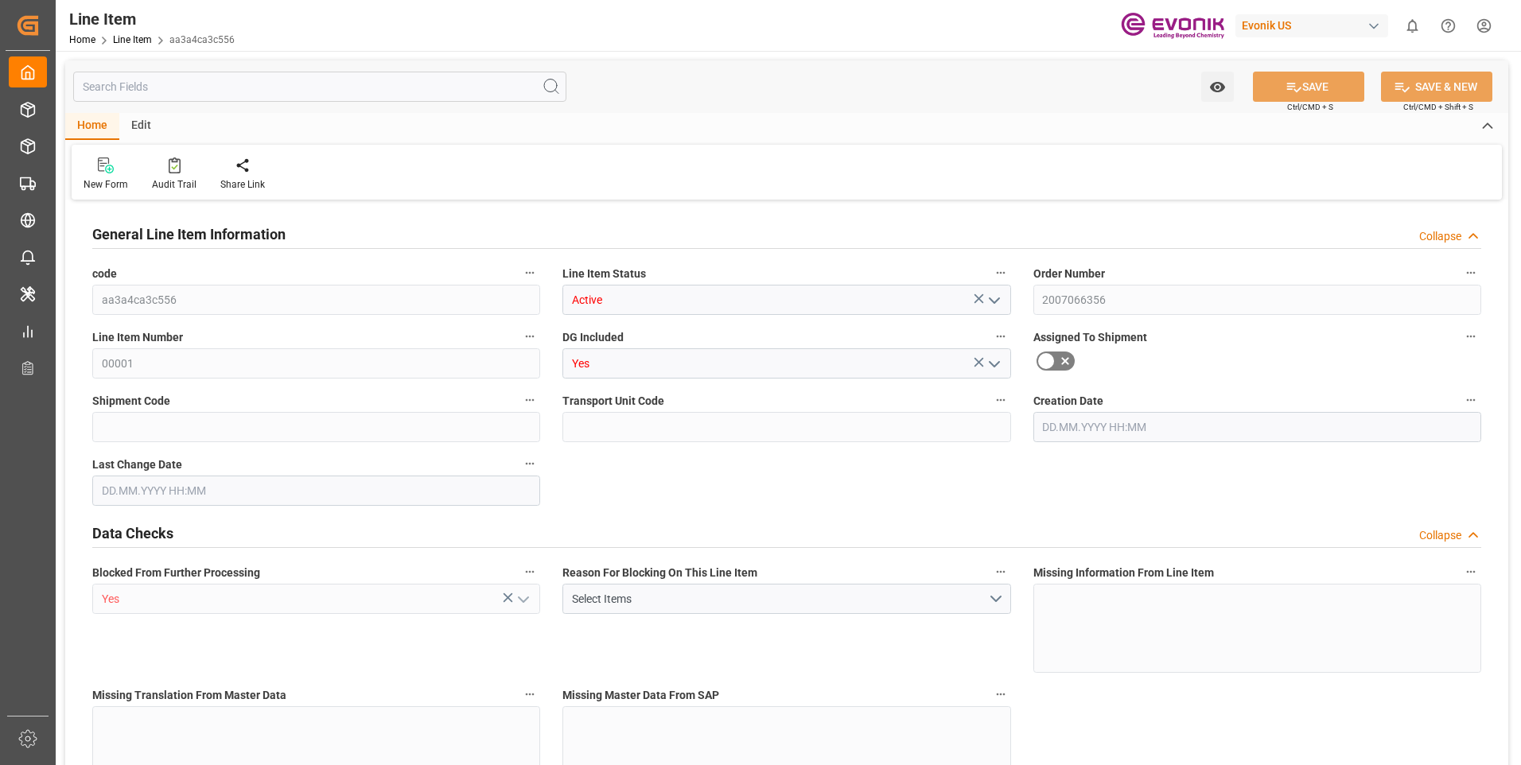
type input "0"
type input "[DATE] 19:26"
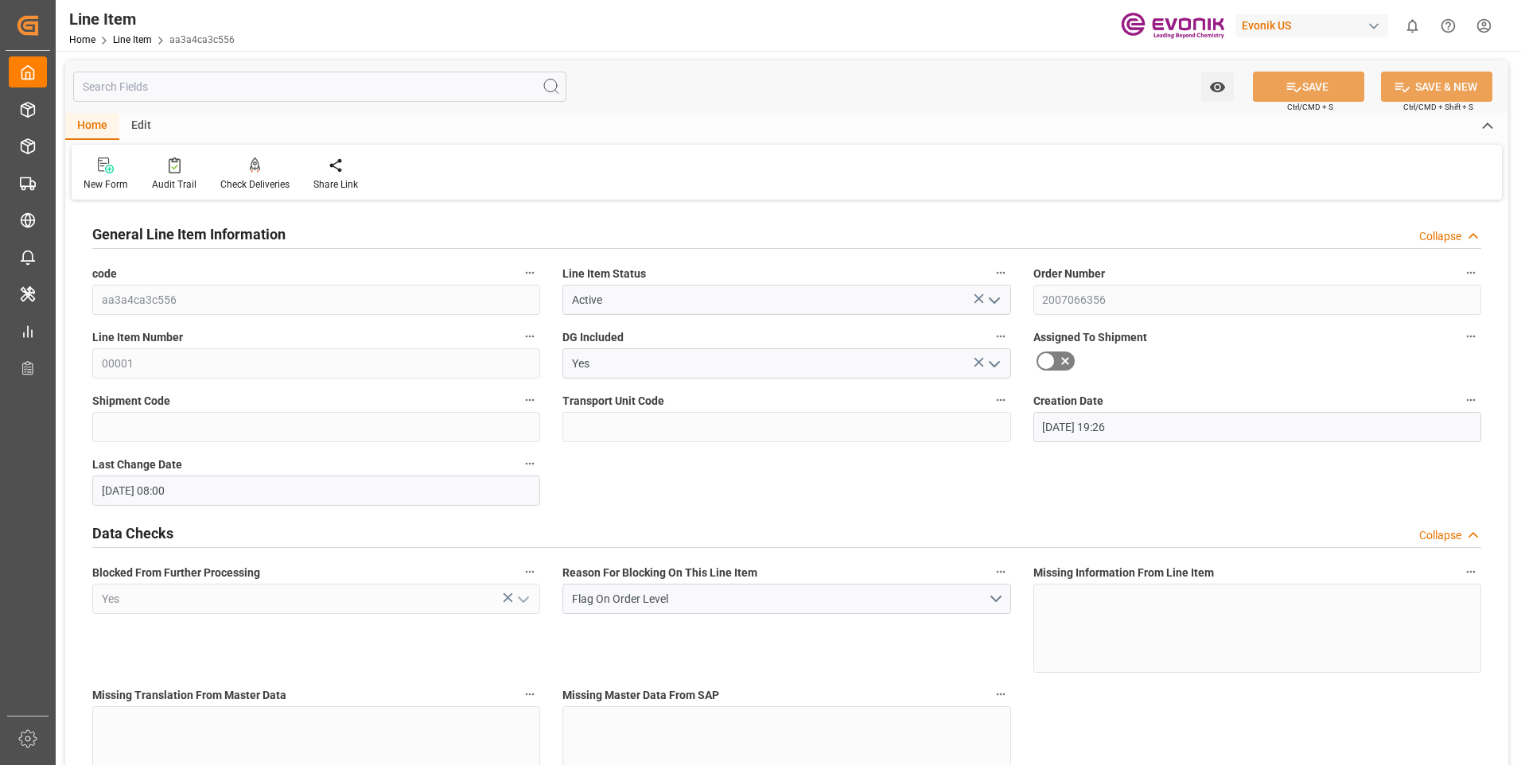
type input "[DATE] 08:00"
type input "[DATE]"
click at [175, 90] on input "text" at bounding box center [319, 87] width 493 height 30
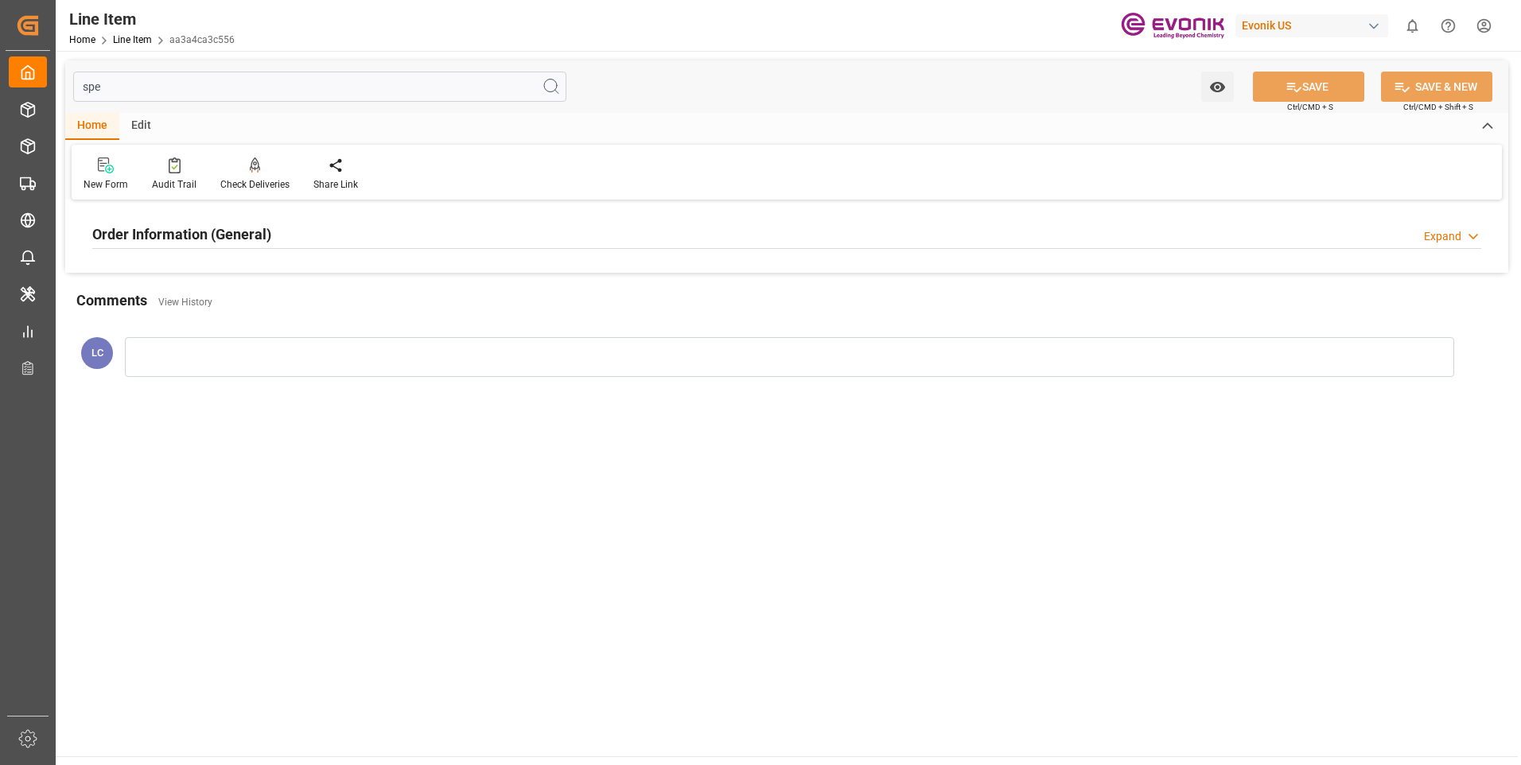
click at [169, 239] on h2 "Order Information (General)" at bounding box center [181, 234] width 179 height 21
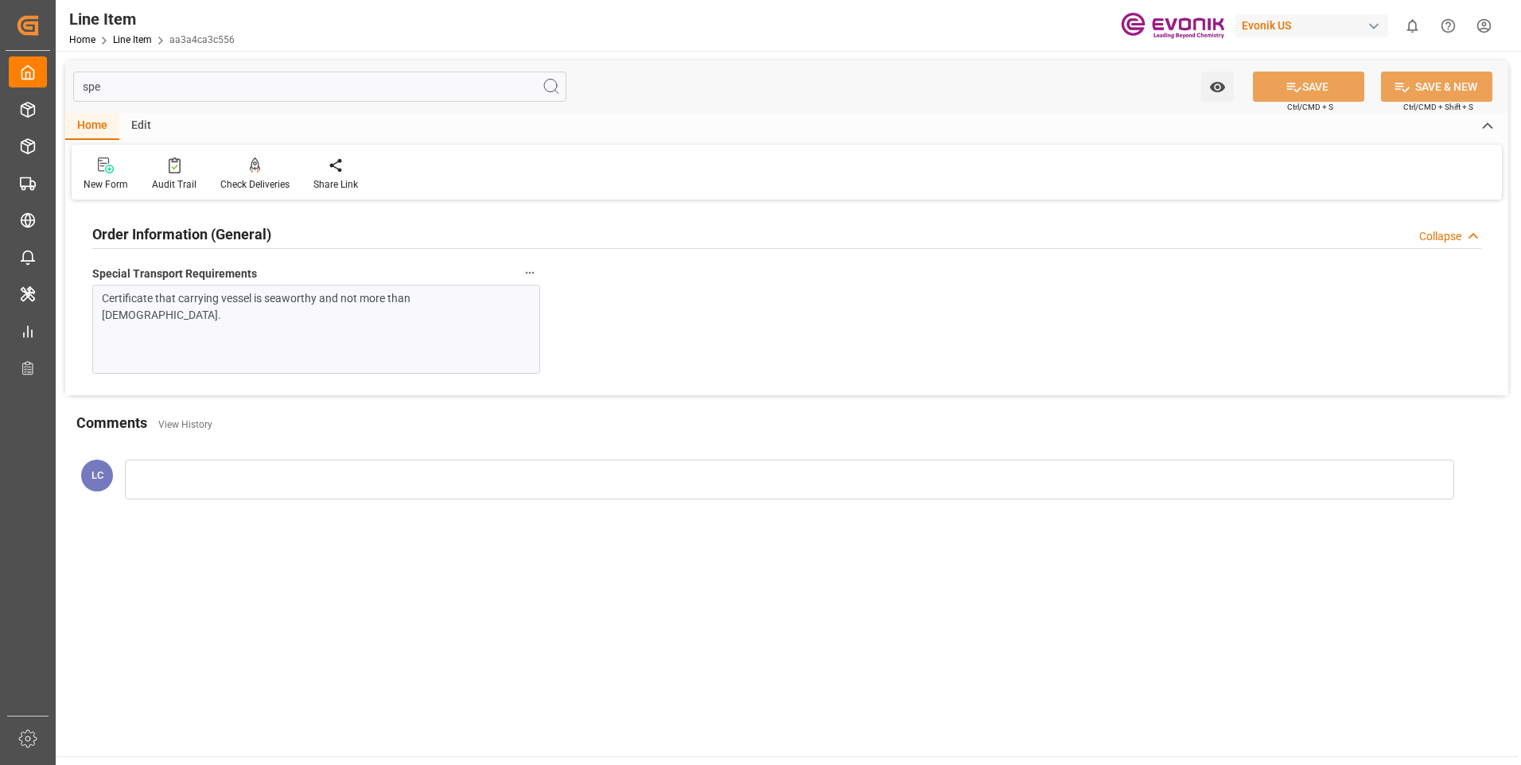
drag, startPoint x: 175, startPoint y: 87, endPoint x: -41, endPoint y: 84, distance: 215.6
click at [0, 84] on html "Created by potrace 1.15, written by [PERSON_NAME] [DATE]-[DATE] Created by potr…" at bounding box center [760, 382] width 1521 height 765
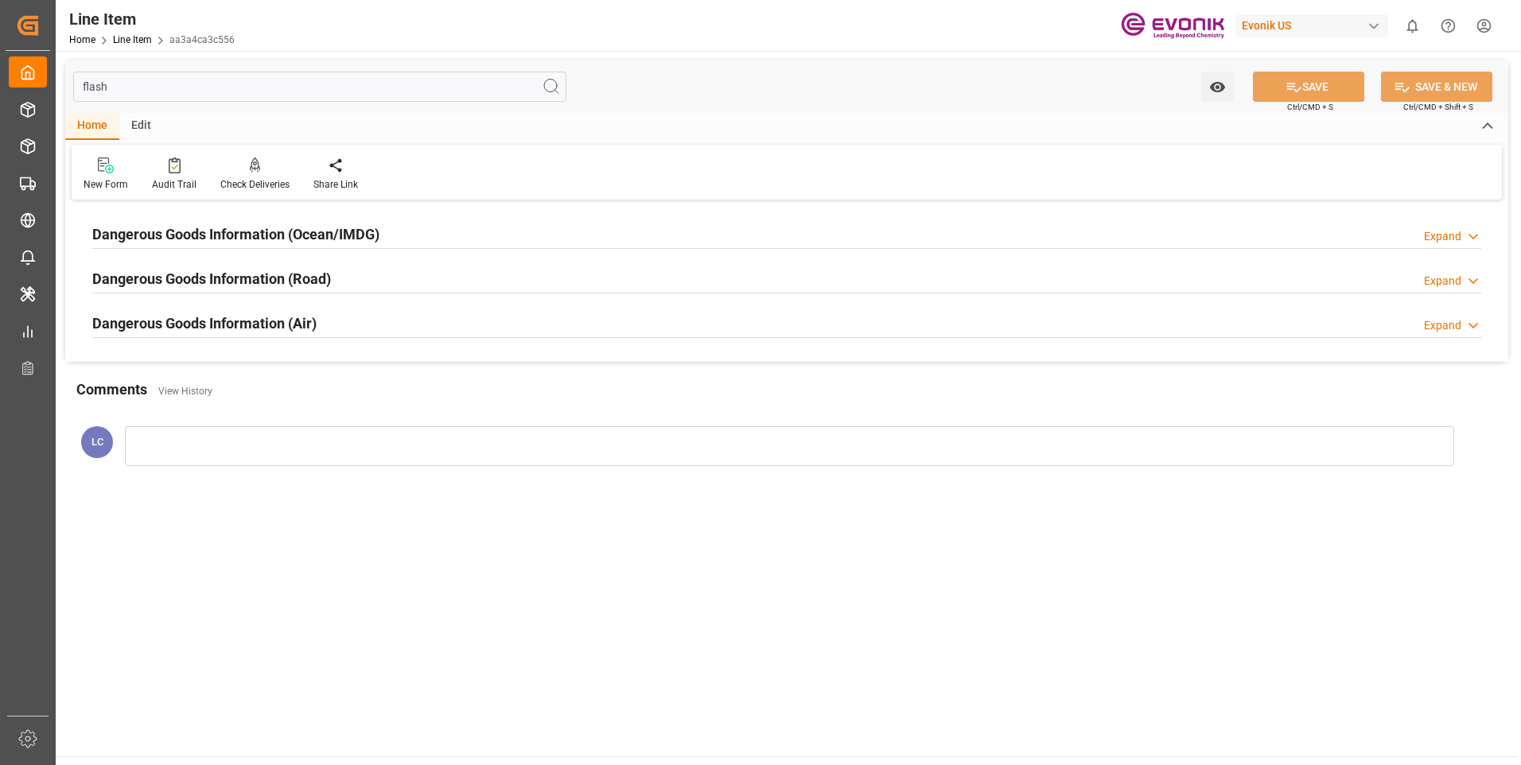
type input "flash"
click at [310, 229] on h2 "Dangerous Goods Information (Ocean/IMDG)" at bounding box center [235, 234] width 287 height 21
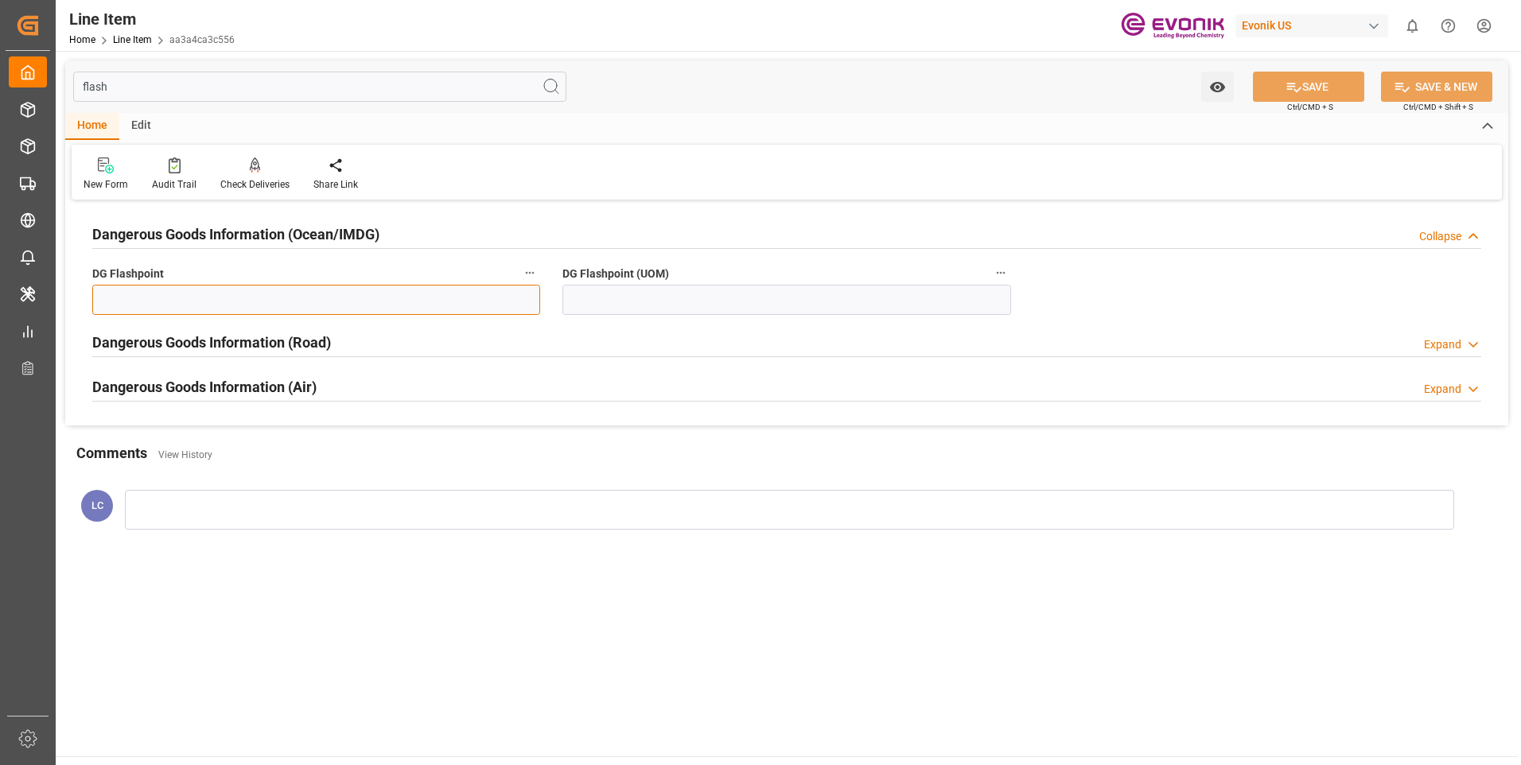
click at [292, 297] on input "text" at bounding box center [316, 300] width 448 height 30
type input "99.99"
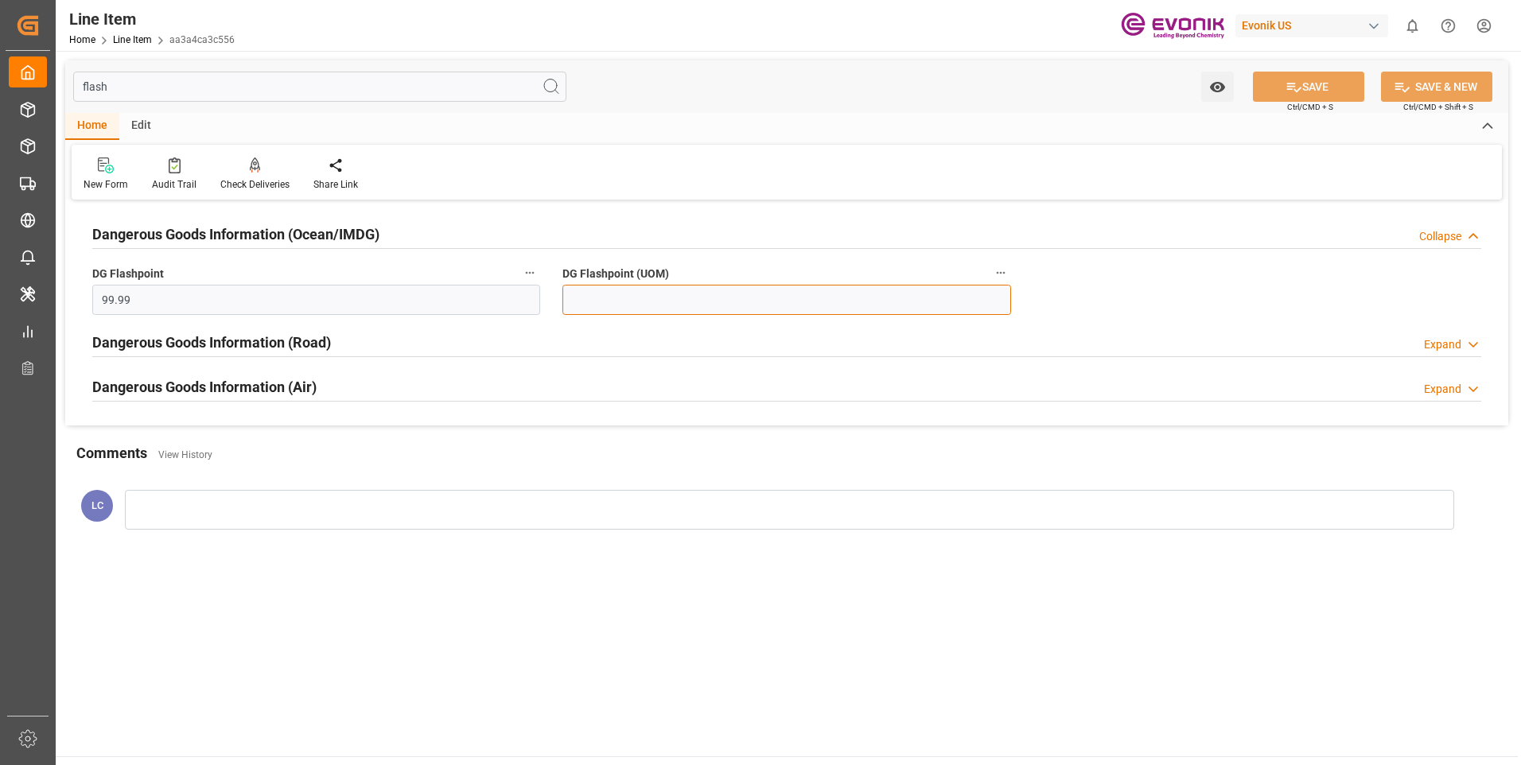
type input "99.99"
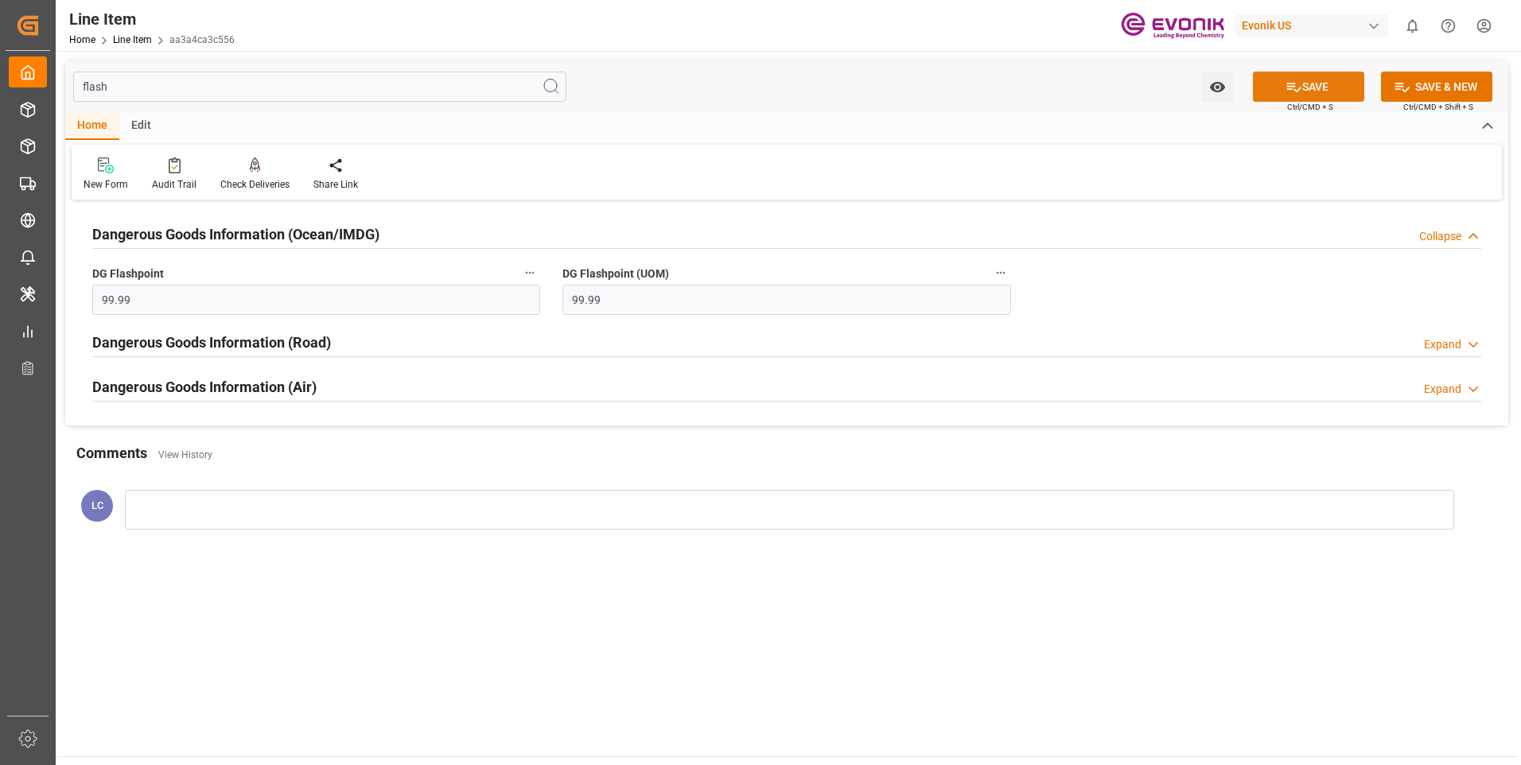
click at [1285, 90] on icon at bounding box center [1293, 87] width 17 height 17
click at [314, 89] on input "flash" at bounding box center [319, 87] width 493 height 30
type input "flashe"
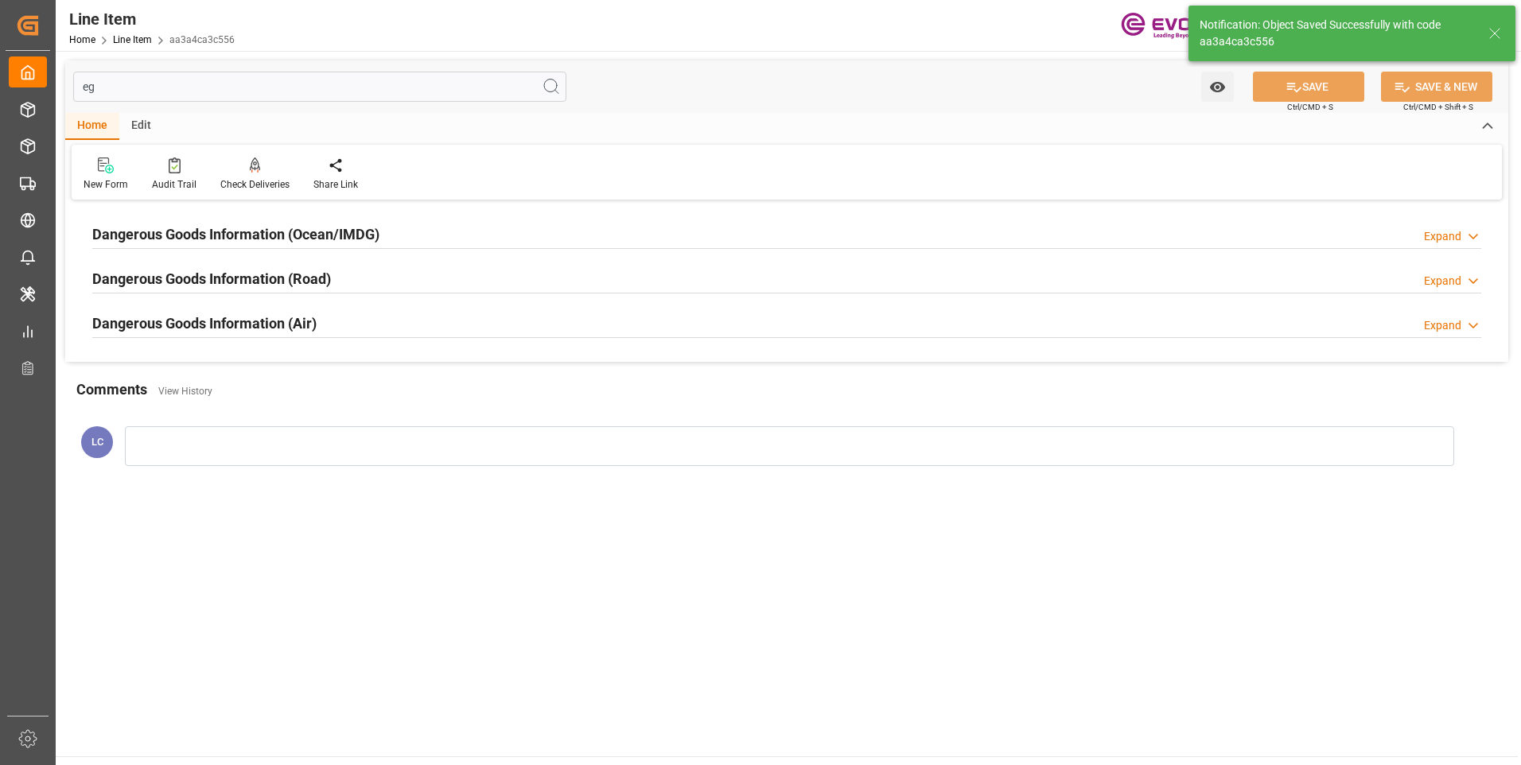
type input "eg"
click at [323, 228] on h2 "Dangerous Goods Information (Ocean/IMDG)" at bounding box center [235, 234] width 287 height 21
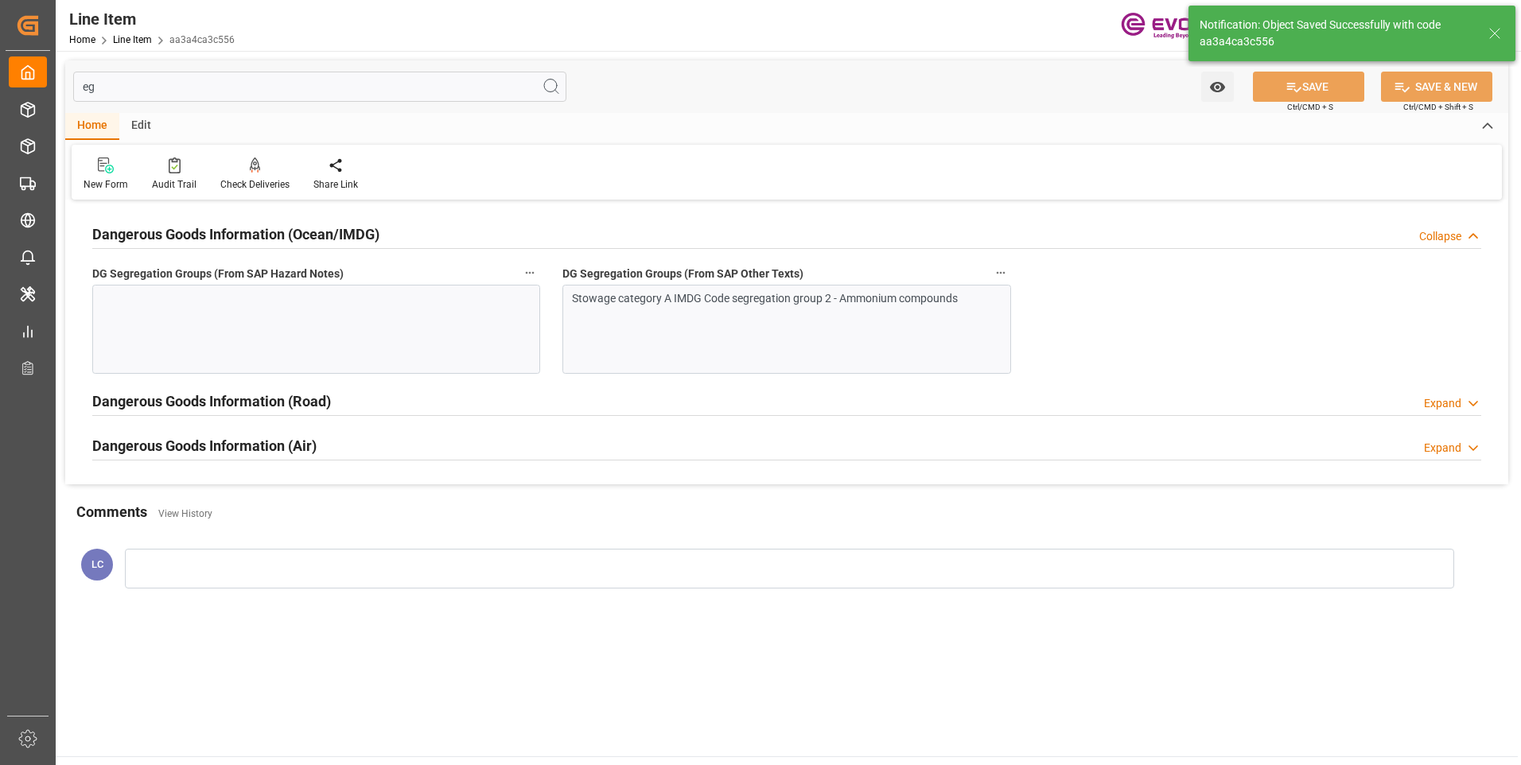
click at [746, 315] on div "Stowage category A IMDG Code segregation group 2 - Ammonium compounds" at bounding box center [786, 329] width 448 height 89
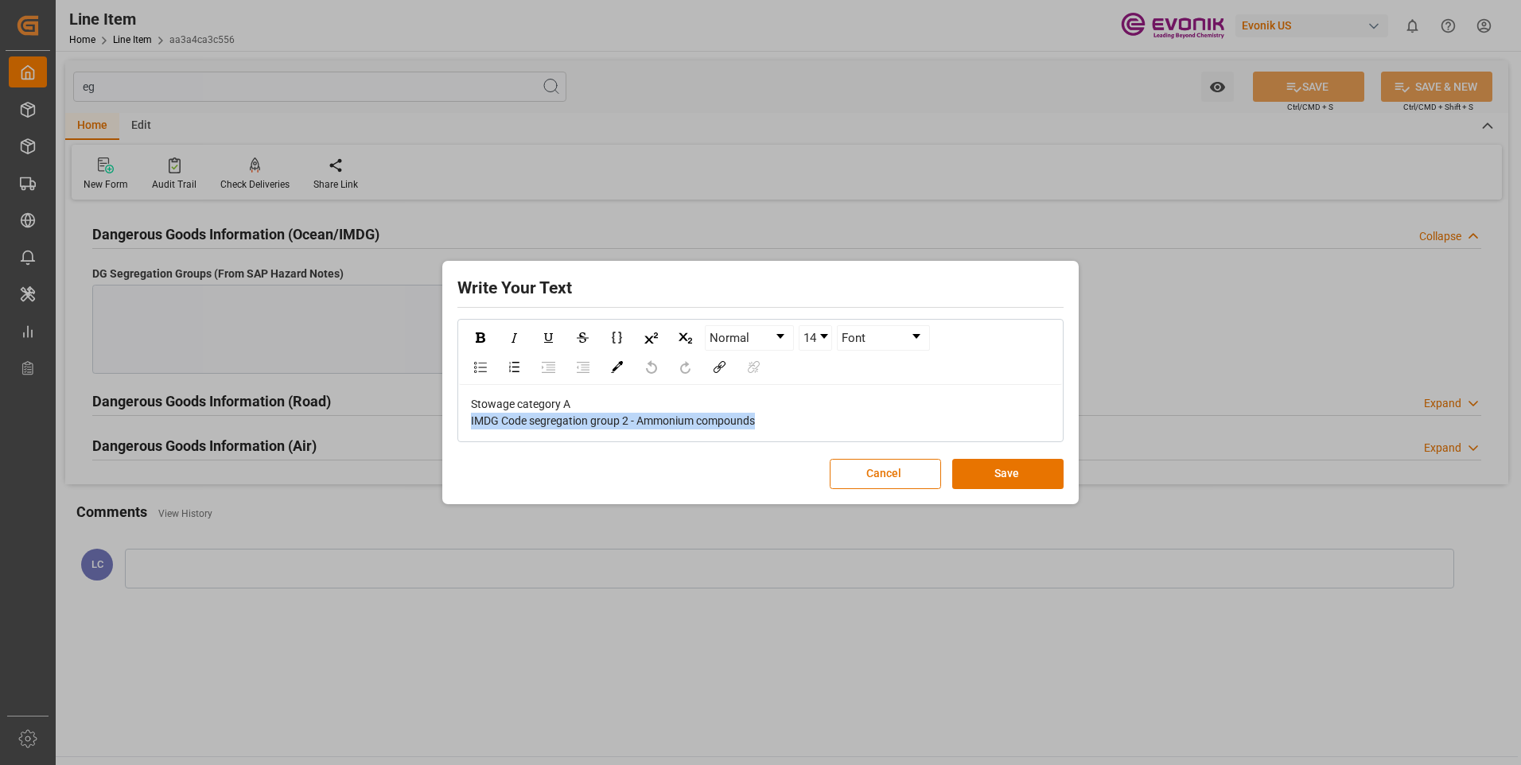
drag, startPoint x: 616, startPoint y: 420, endPoint x: 128, endPoint y: 417, distance: 487.6
click at [126, 417] on div "Write Your Text Normal 14 Font Stowage category A IMDG Code segregation group 2…" at bounding box center [760, 382] width 1521 height 765
click at [781, 422] on div "Stowage category A IMDG Code segregation group 2 - Ammonium compounds" at bounding box center [761, 412] width 580 height 33
drag, startPoint x: 745, startPoint y: 420, endPoint x: 336, endPoint y: 370, distance: 412.7
click at [336, 370] on div "Write Your Text Normal 14 Font Stowage category A IMDG Code segregation group 2…" at bounding box center [760, 382] width 1521 height 765
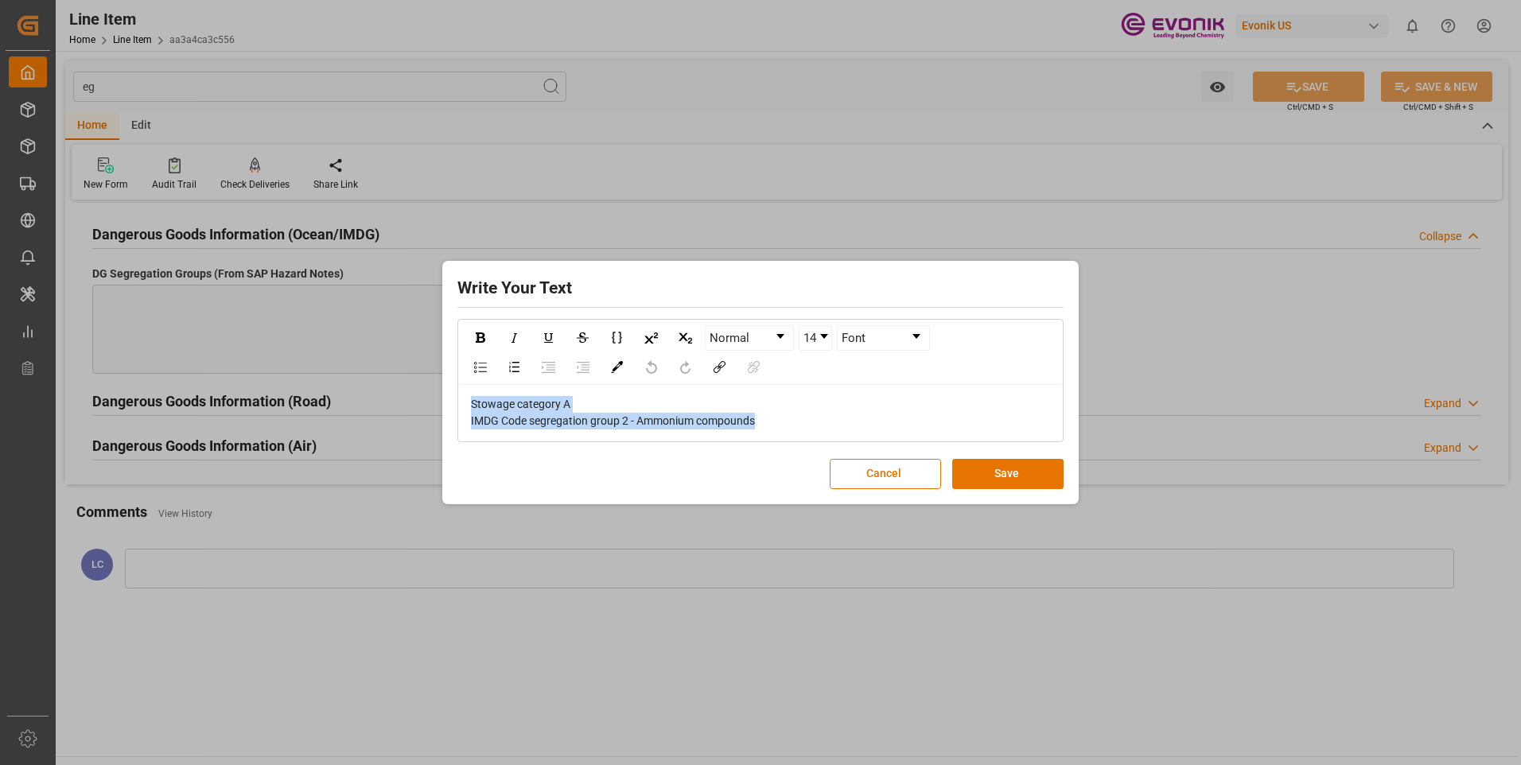
copy span "Stowage category A IMDG Code segregation group 2 - Ammonium compounds"
drag, startPoint x: 1018, startPoint y: 473, endPoint x: 585, endPoint y: 361, distance: 447.8
click at [1015, 476] on button "Save" at bounding box center [1007, 474] width 111 height 30
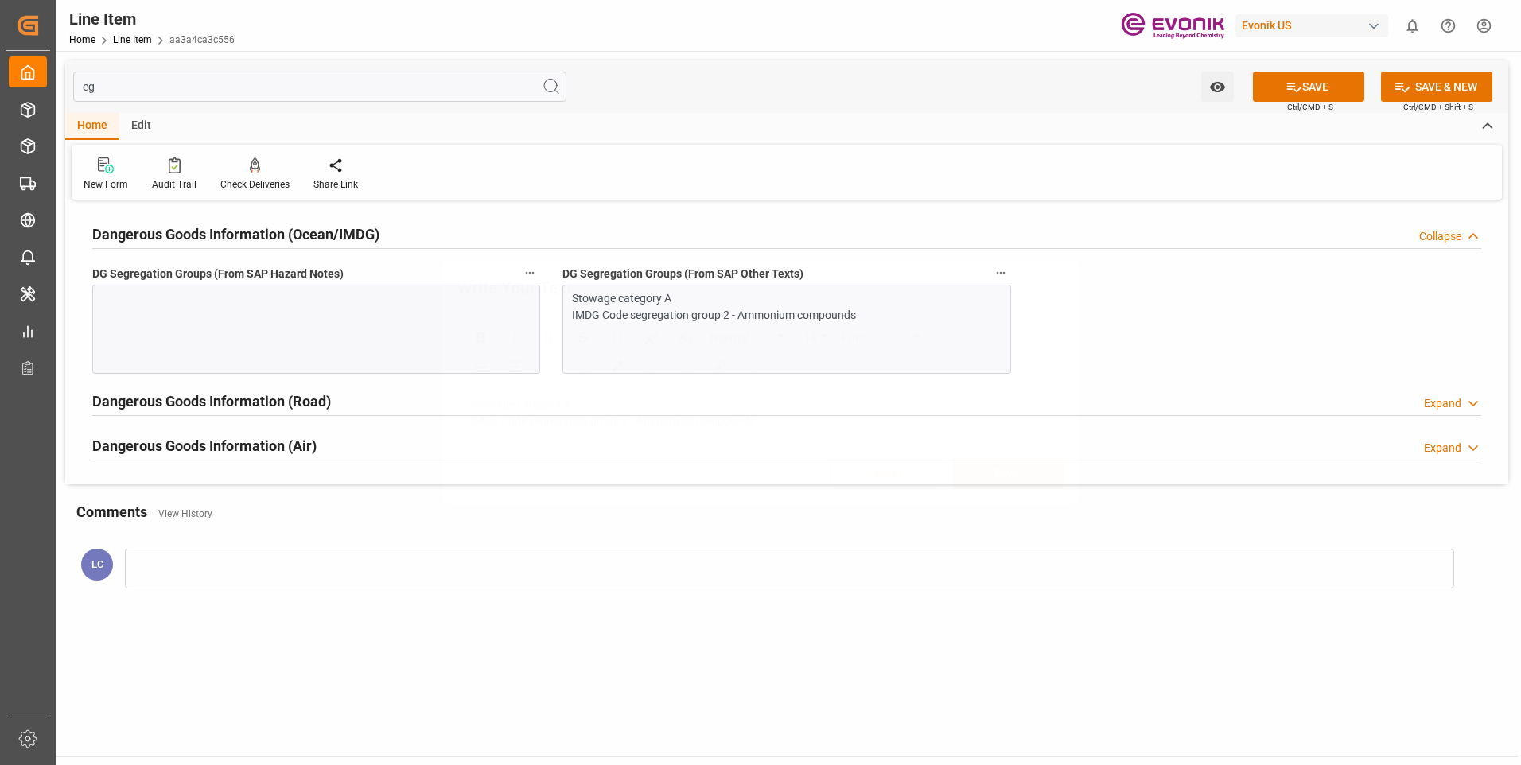
click at [262, 293] on div at bounding box center [316, 329] width 448 height 89
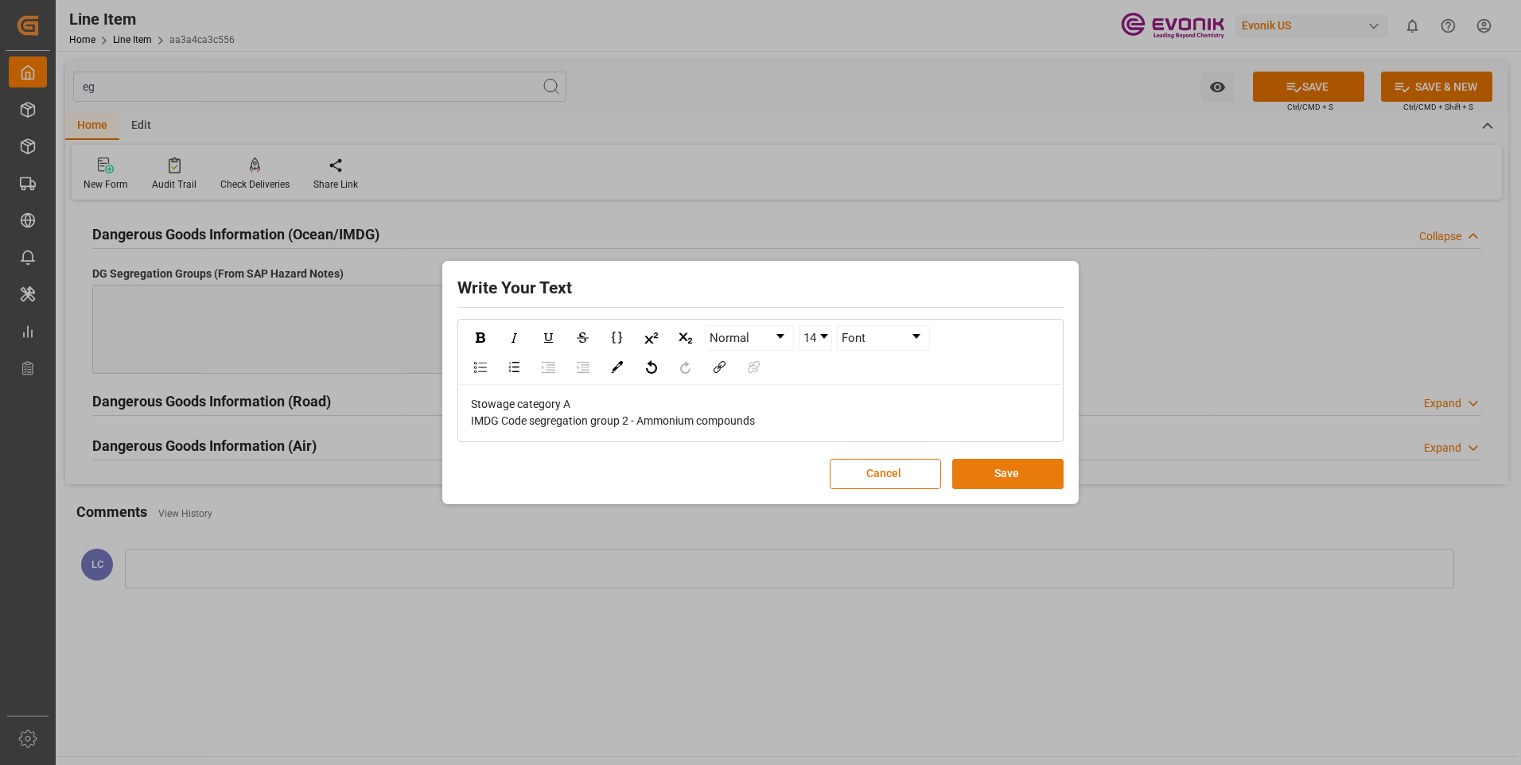
click at [1012, 476] on button "Save" at bounding box center [1007, 474] width 111 height 30
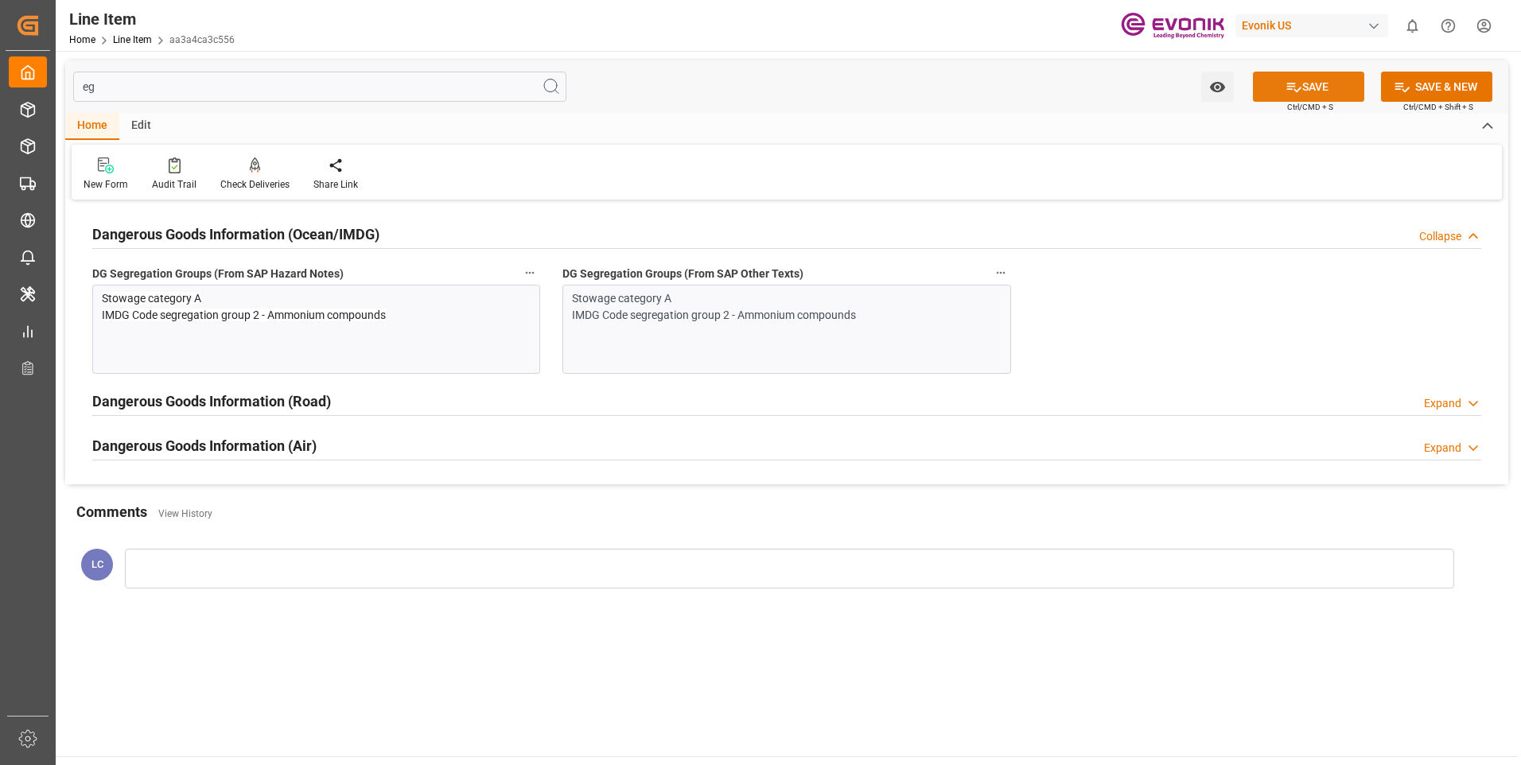
click at [1320, 79] on button "SAVE" at bounding box center [1308, 87] width 111 height 30
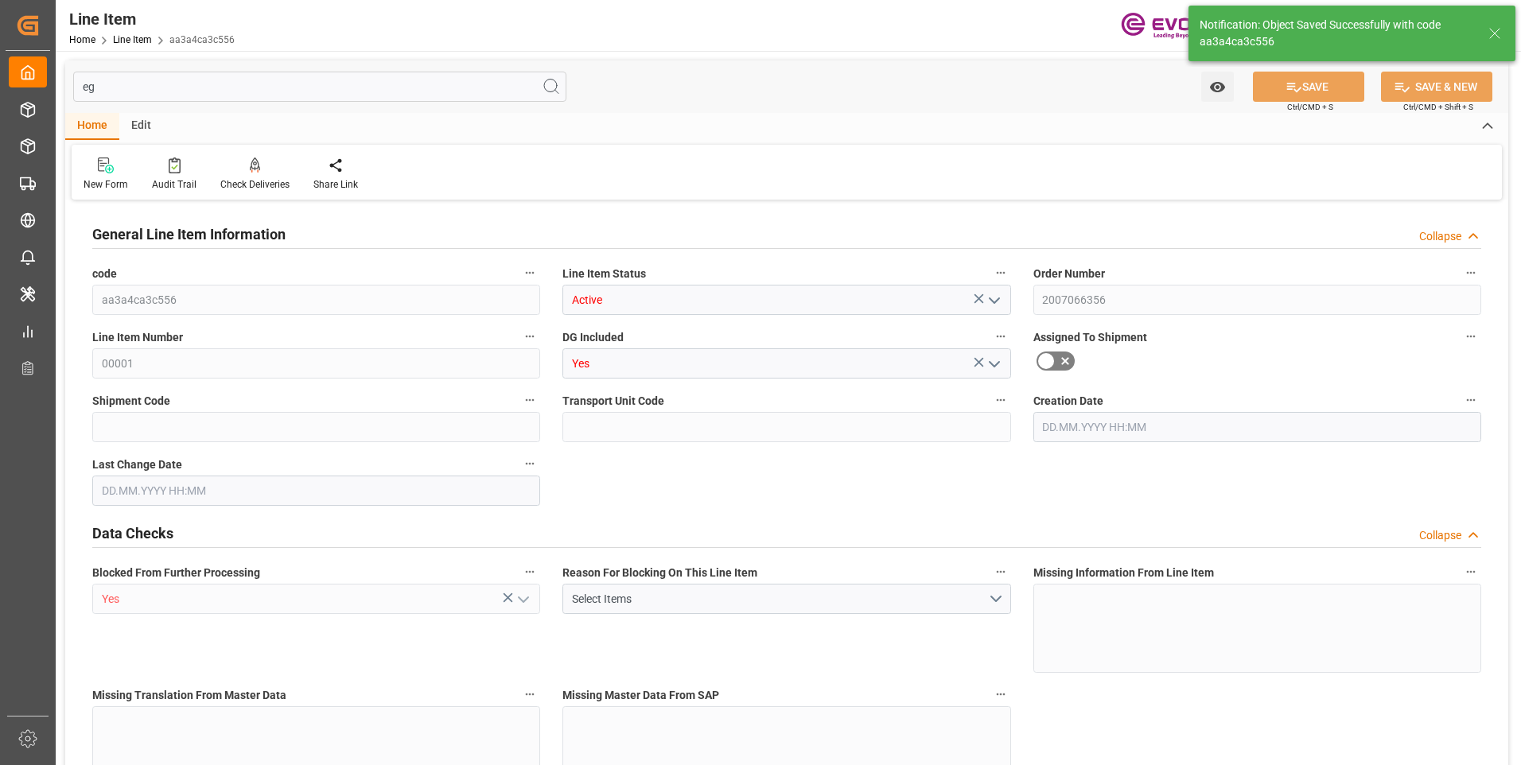
type input "9"
type input "9163.44"
type input "9000"
type input "8.456"
type input "360"
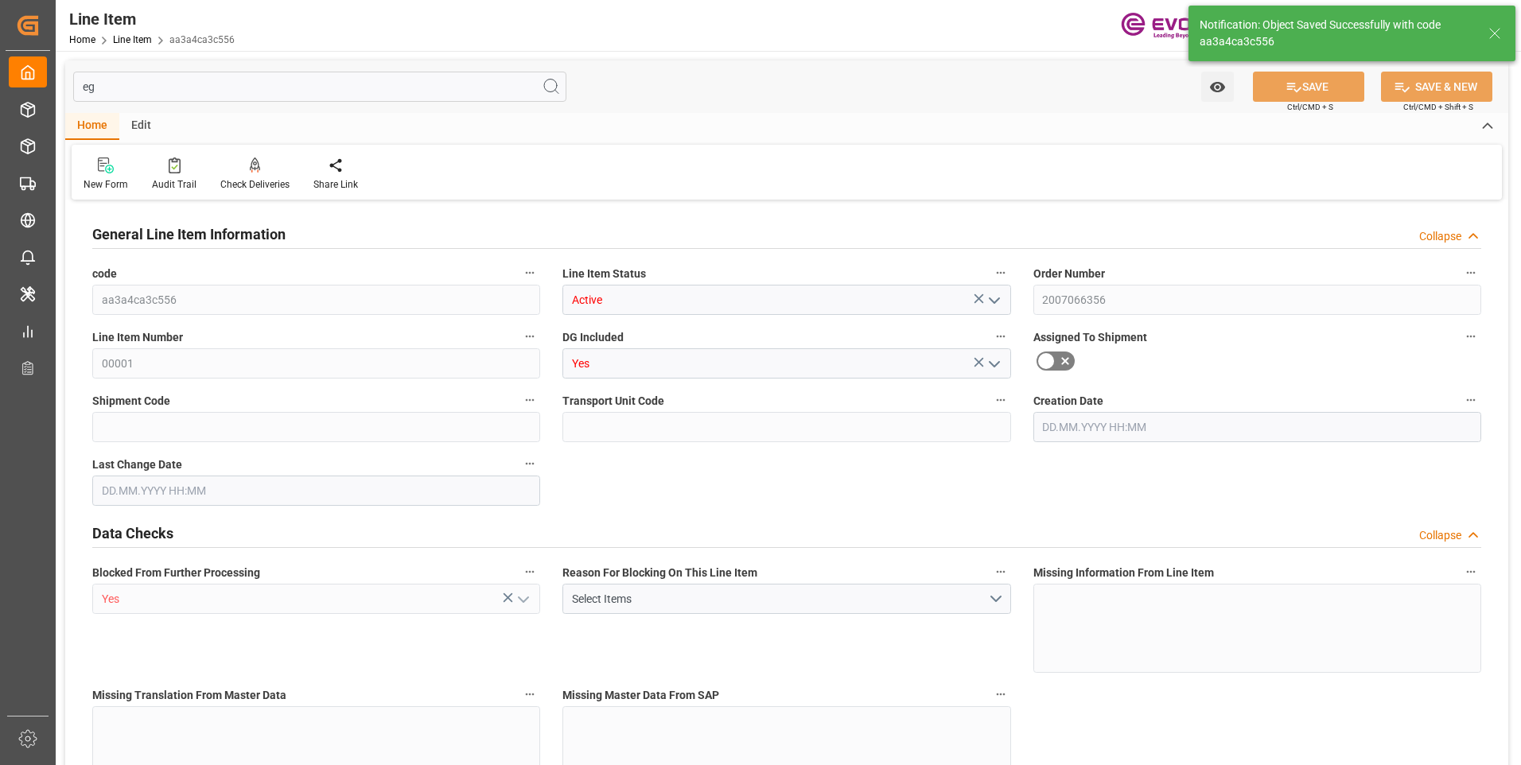
type input "7200"
type input "360"
type input "9163.44"
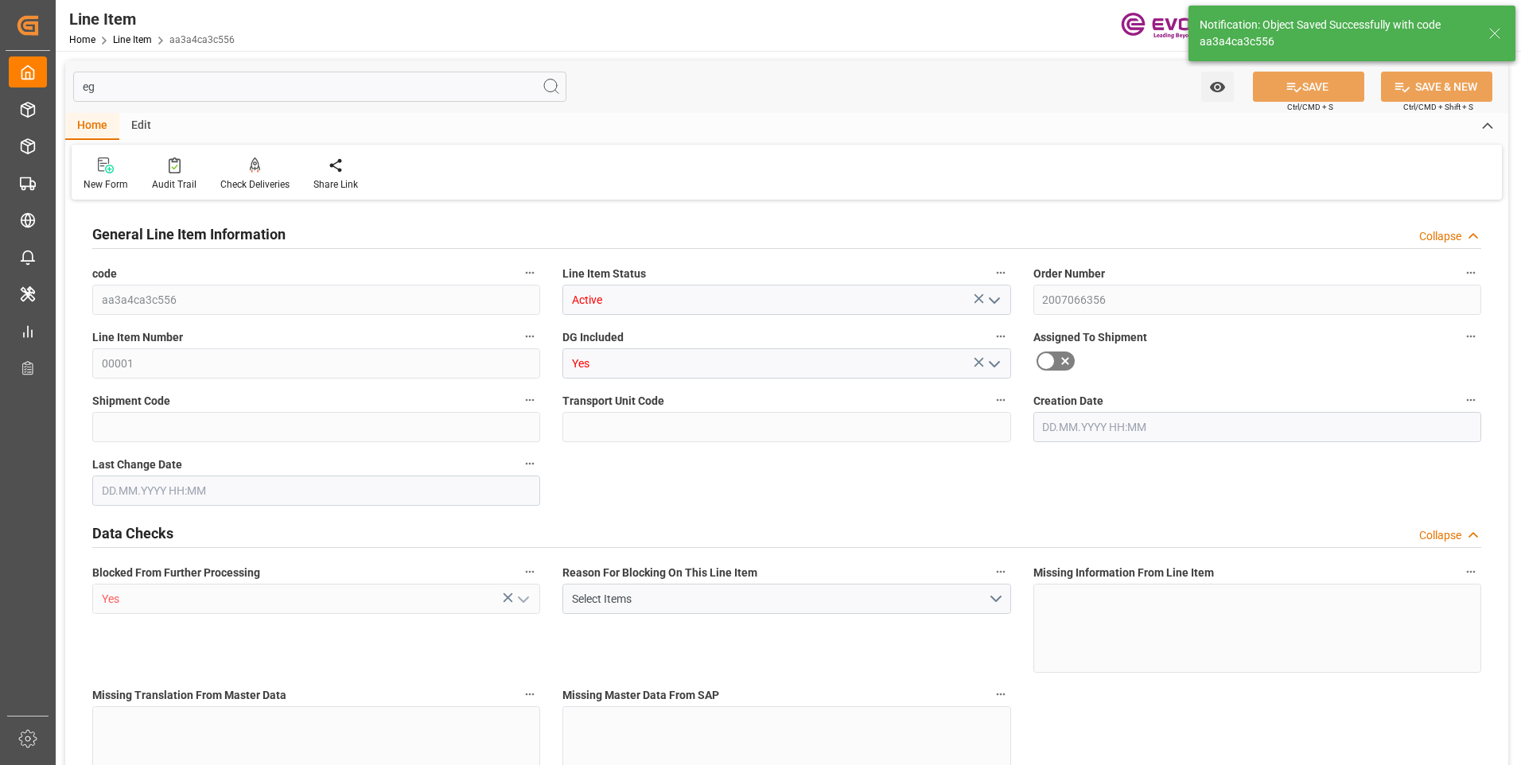
type input "9379.44"
type input "9000"
type input "8.456"
type input "298.8"
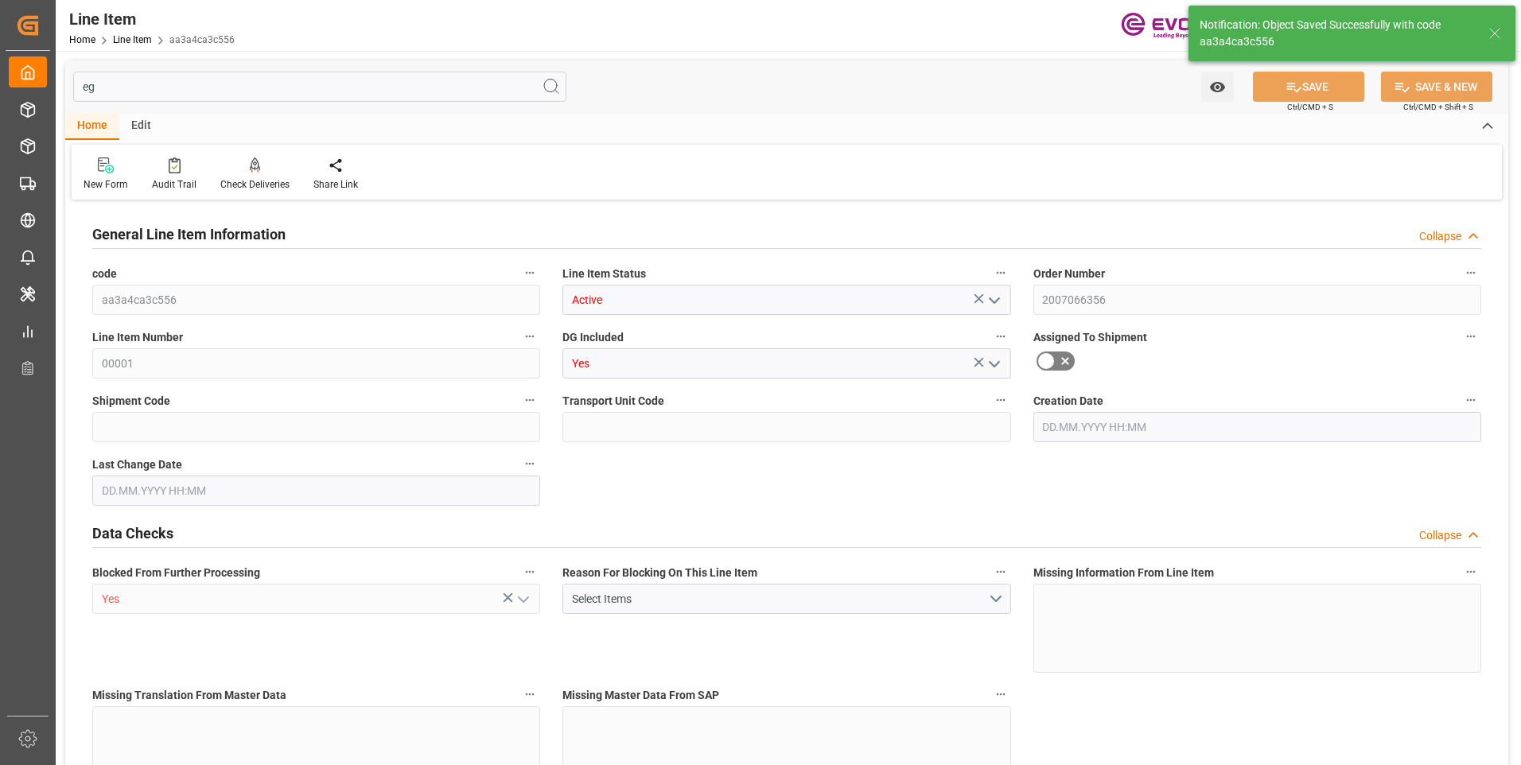
type input "0"
type input "[DATE] 19:26"
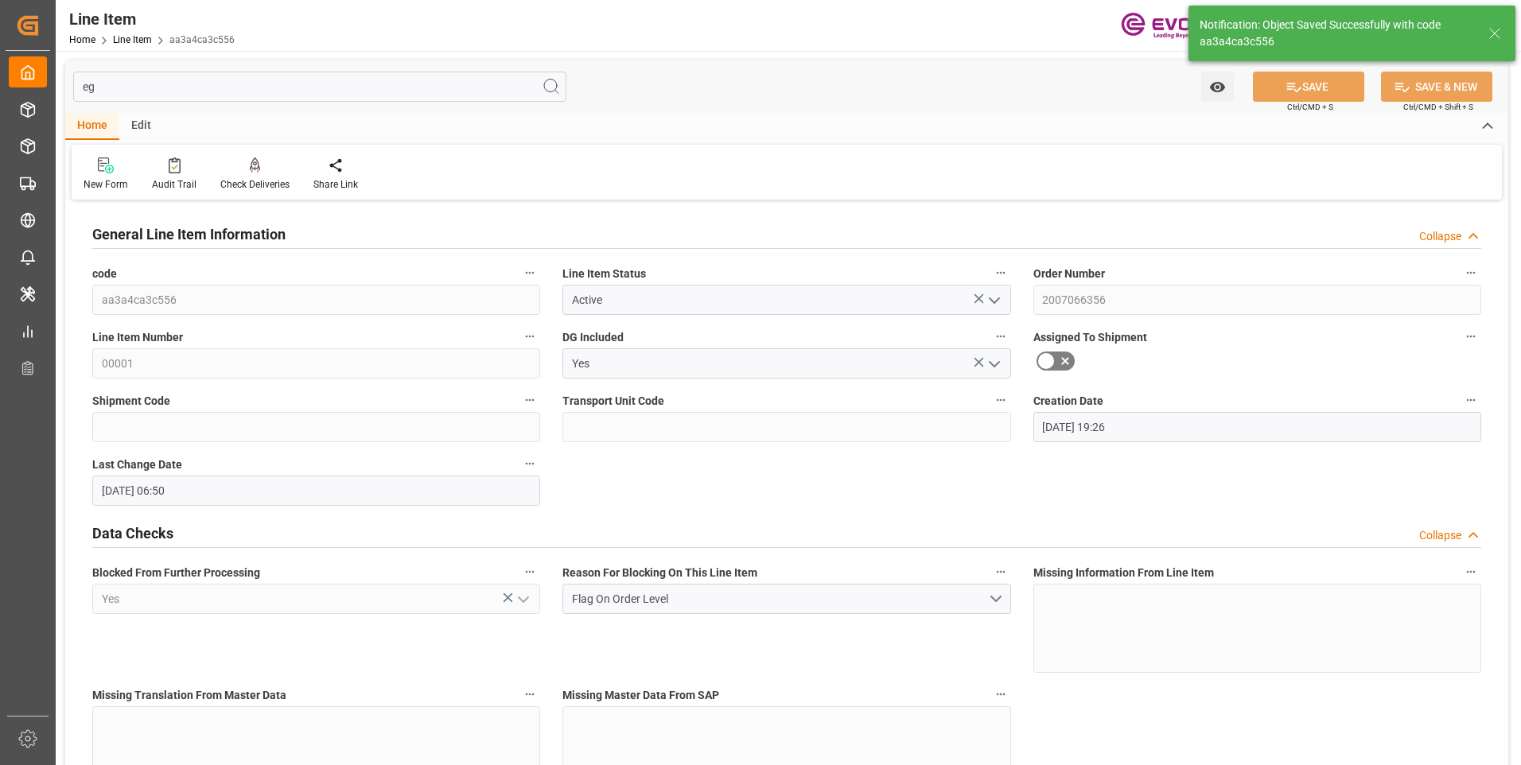
type input "[DATE] 06:50"
type input "[DATE]"
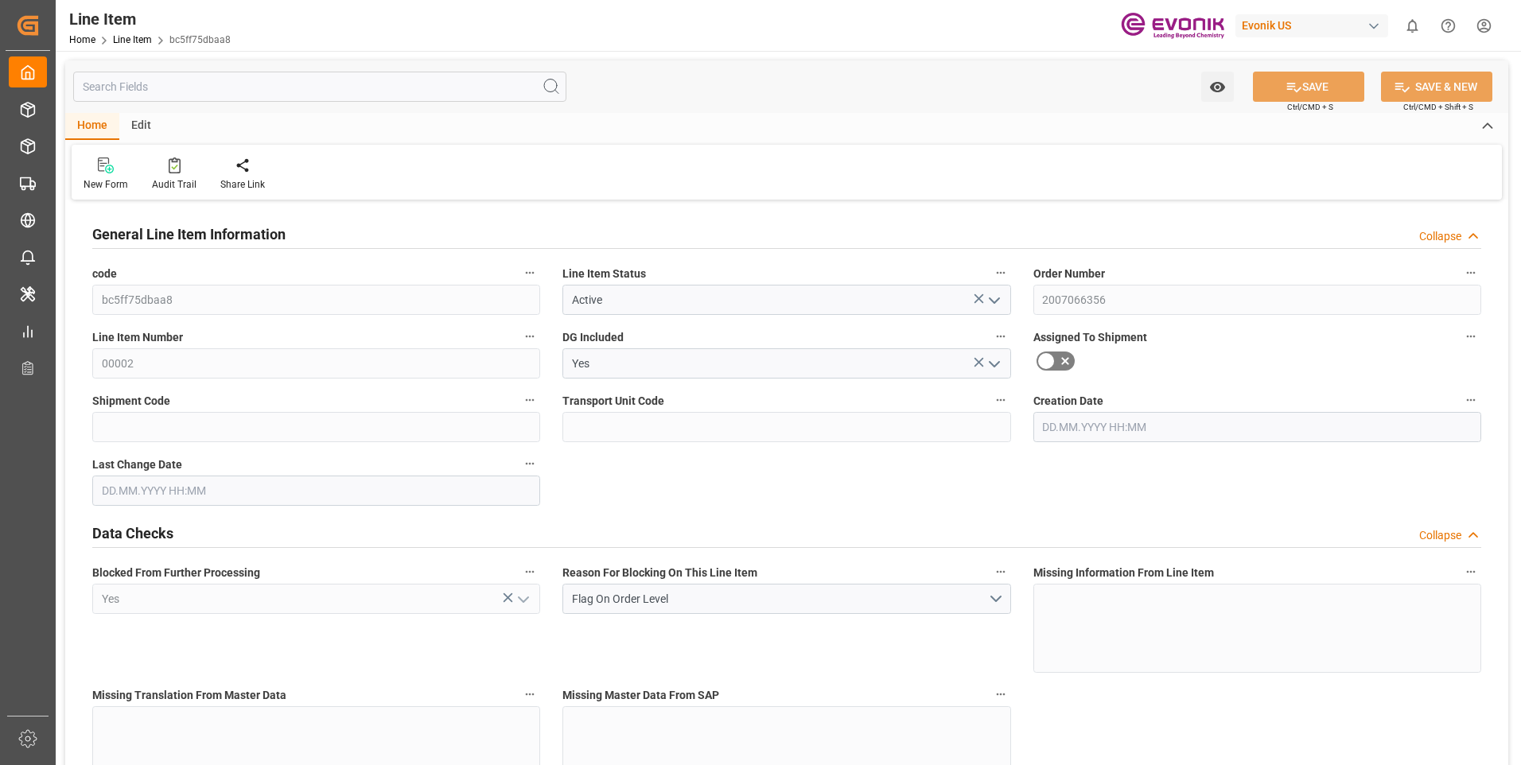
type input "10"
type input "10181.6"
type input "10000"
type input "9.3956"
type input "400"
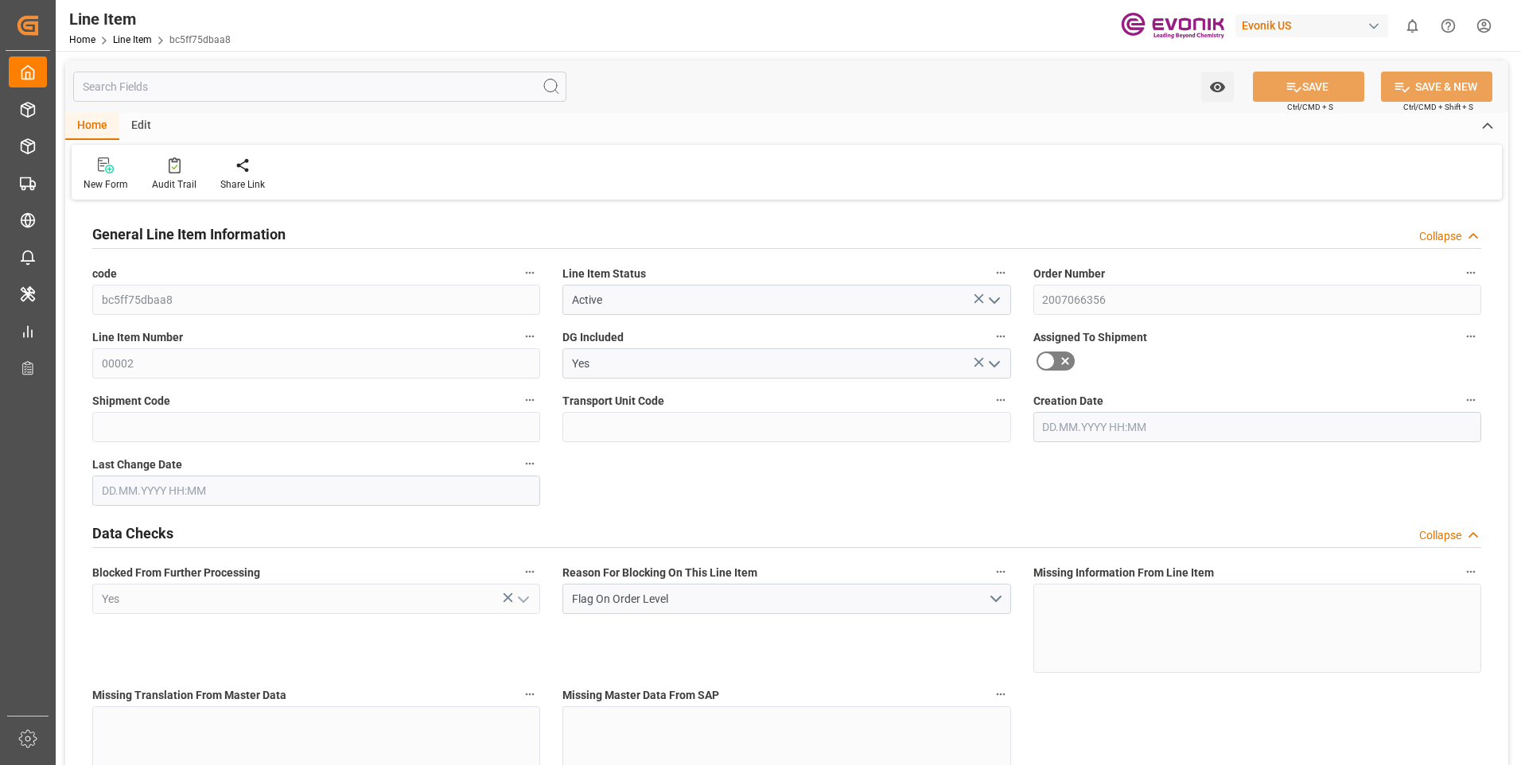
type input "12000"
type input "400"
type input "10181.6"
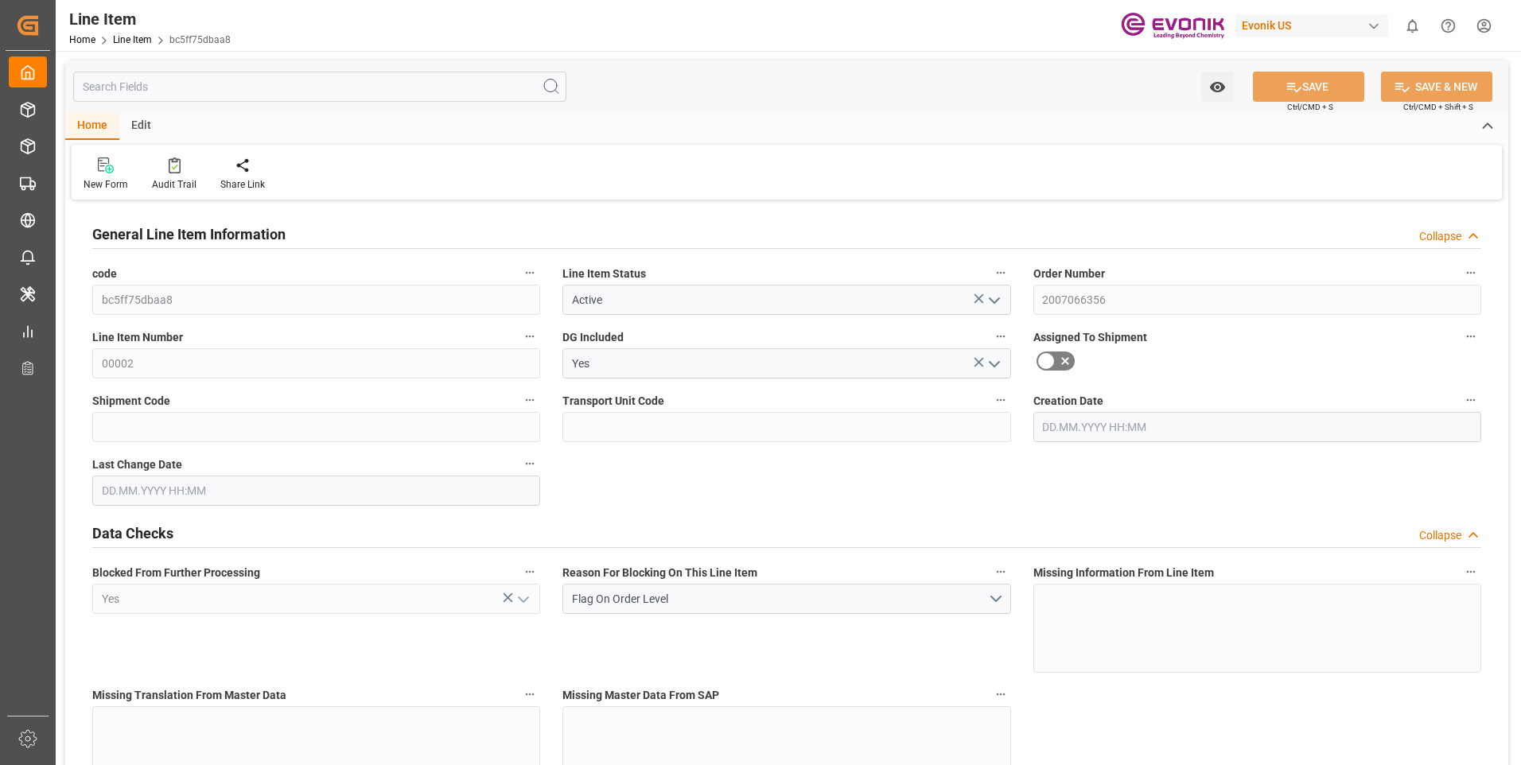
type input "10421.6"
type input "10000"
type input "9.3956"
type input "332"
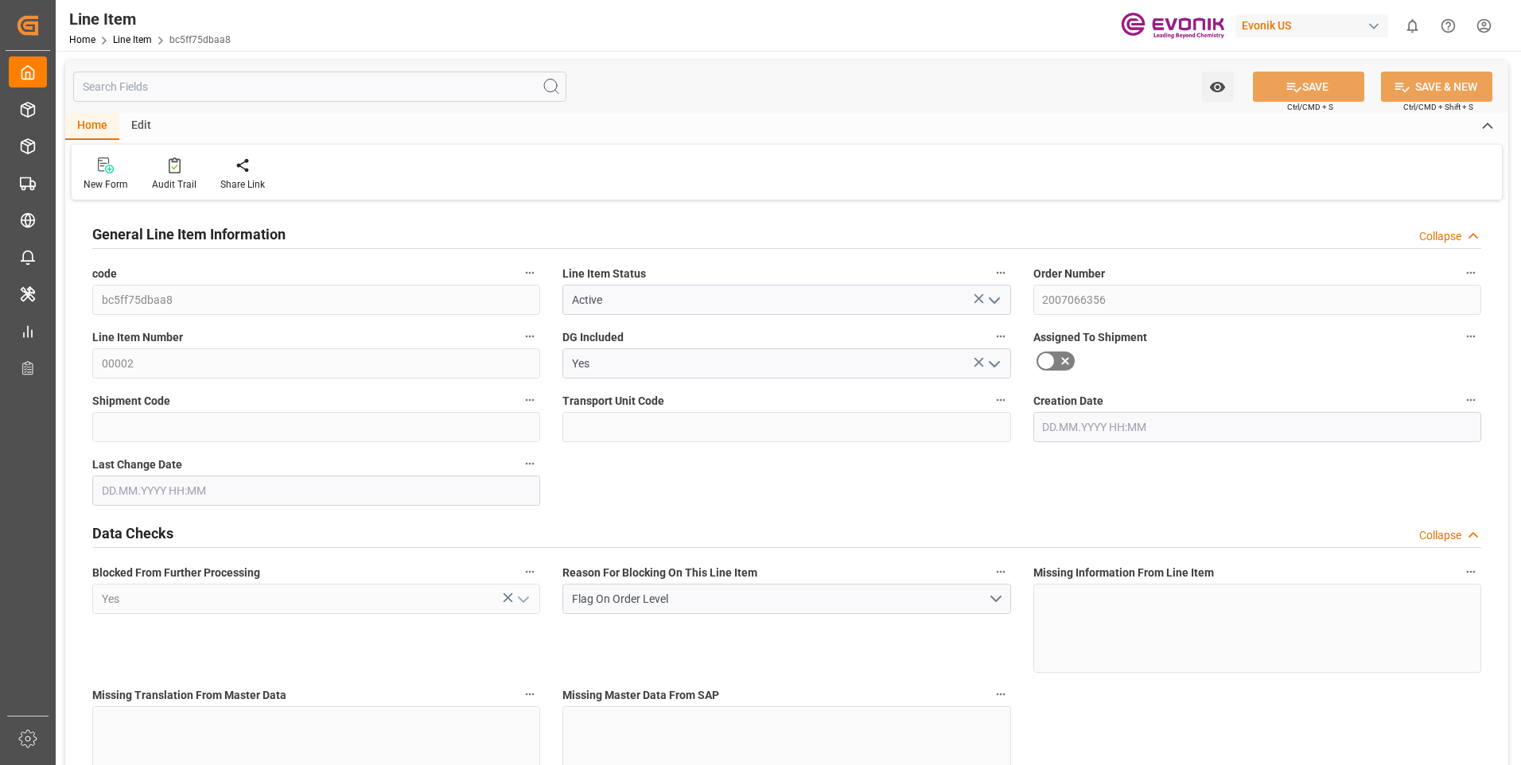
type input "0"
click at [286, 88] on input "text" at bounding box center [319, 87] width 493 height 30
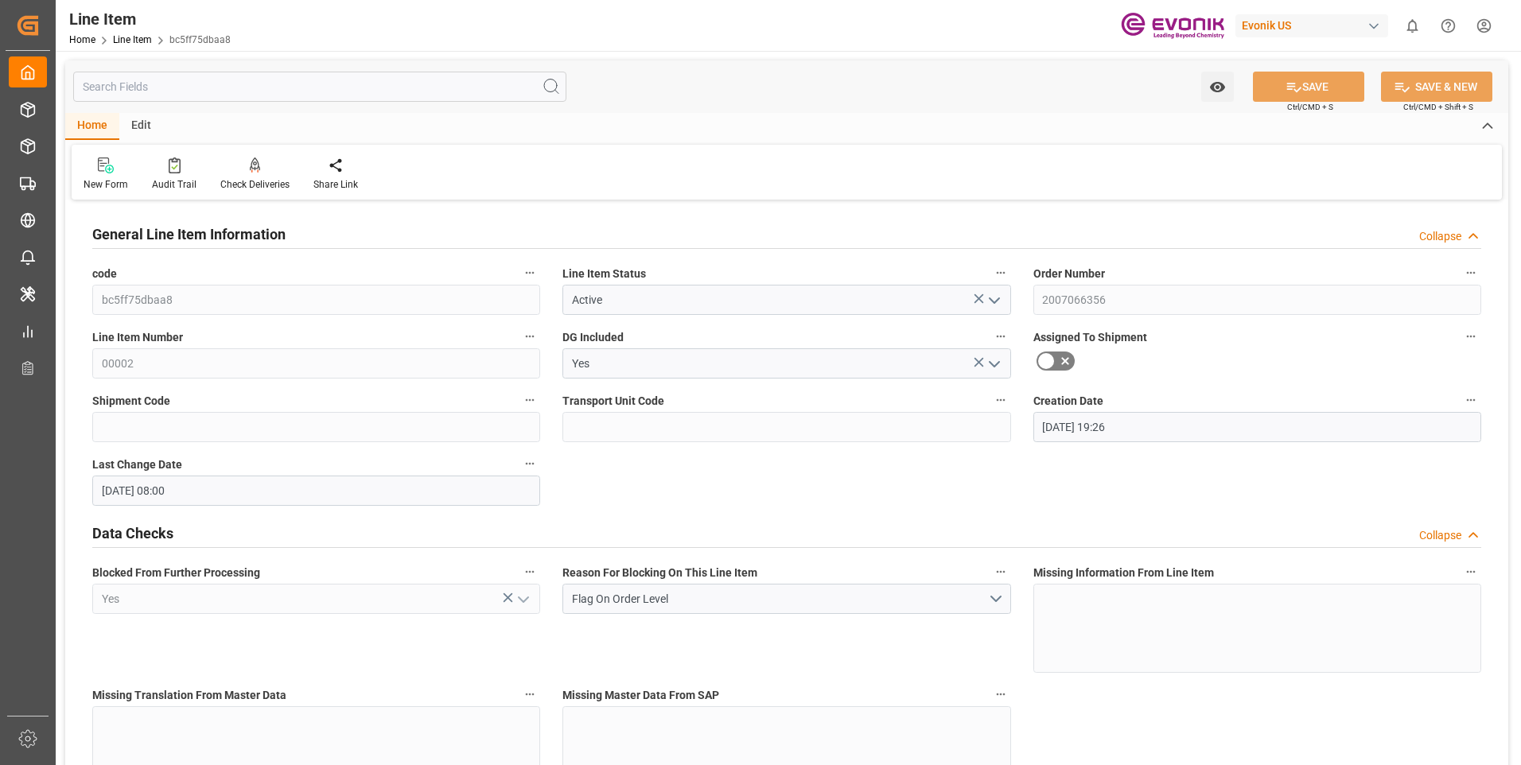
type input "[DATE] 19:26"
type input "[DATE] 08:00"
type input "[DATE]"
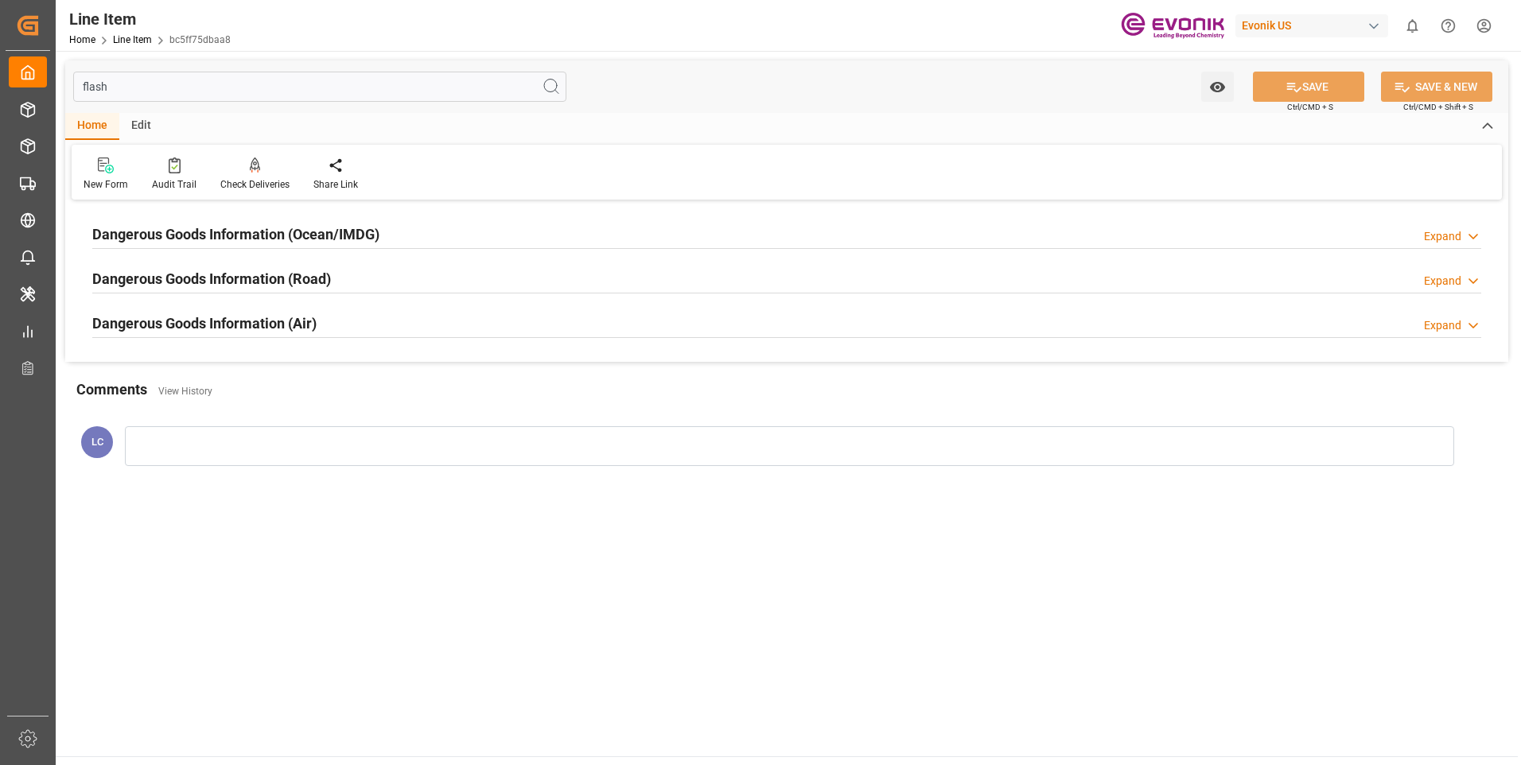
type input "flash"
click at [216, 229] on h2 "Dangerous Goods Information (Ocean/IMDG)" at bounding box center [235, 234] width 287 height 21
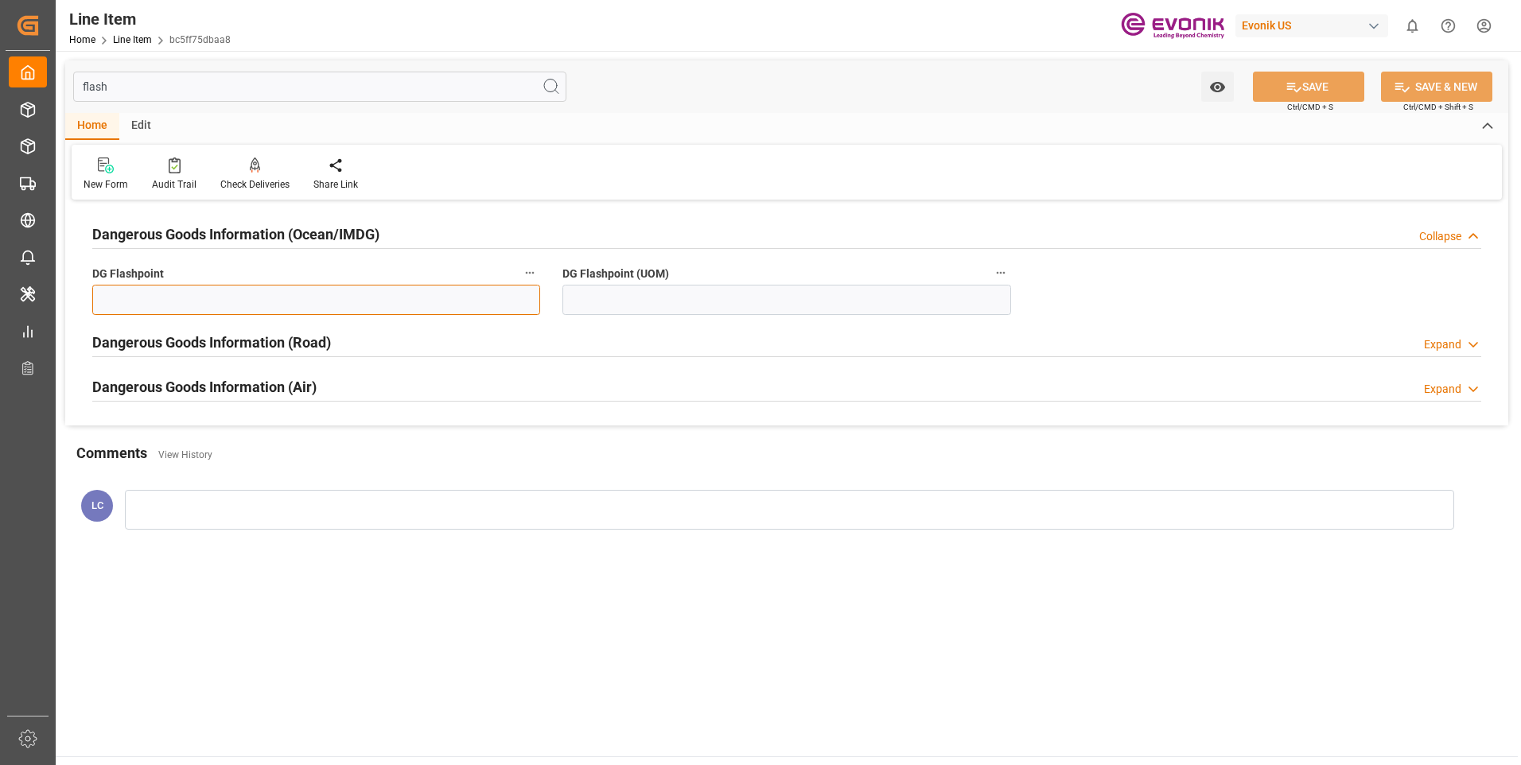
click at [311, 301] on input "text" at bounding box center [316, 300] width 448 height 30
type input "99.99"
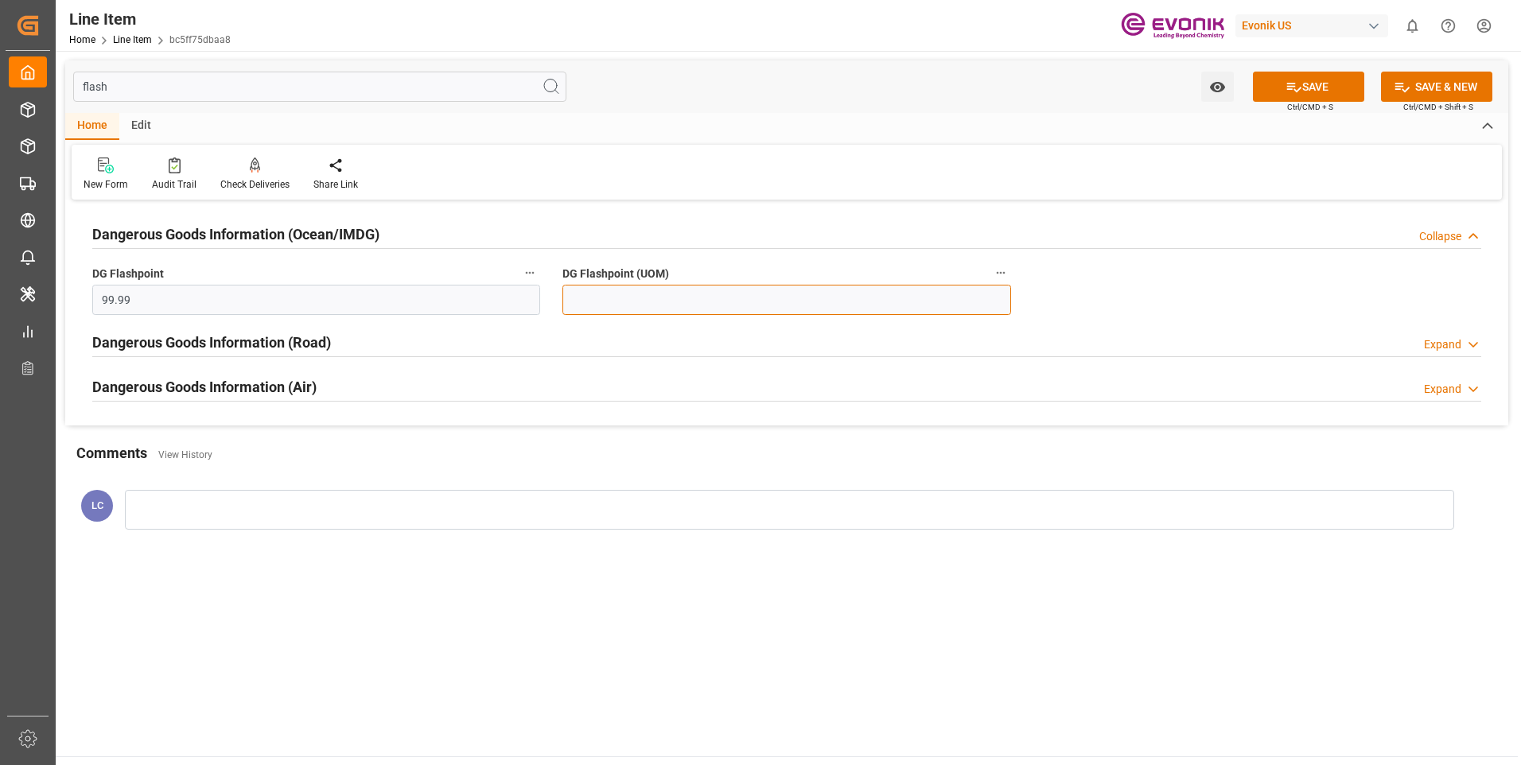
click at [644, 293] on input at bounding box center [786, 300] width 448 height 30
type input "99.99"
click at [1307, 87] on button "SAVE" at bounding box center [1308, 87] width 111 height 30
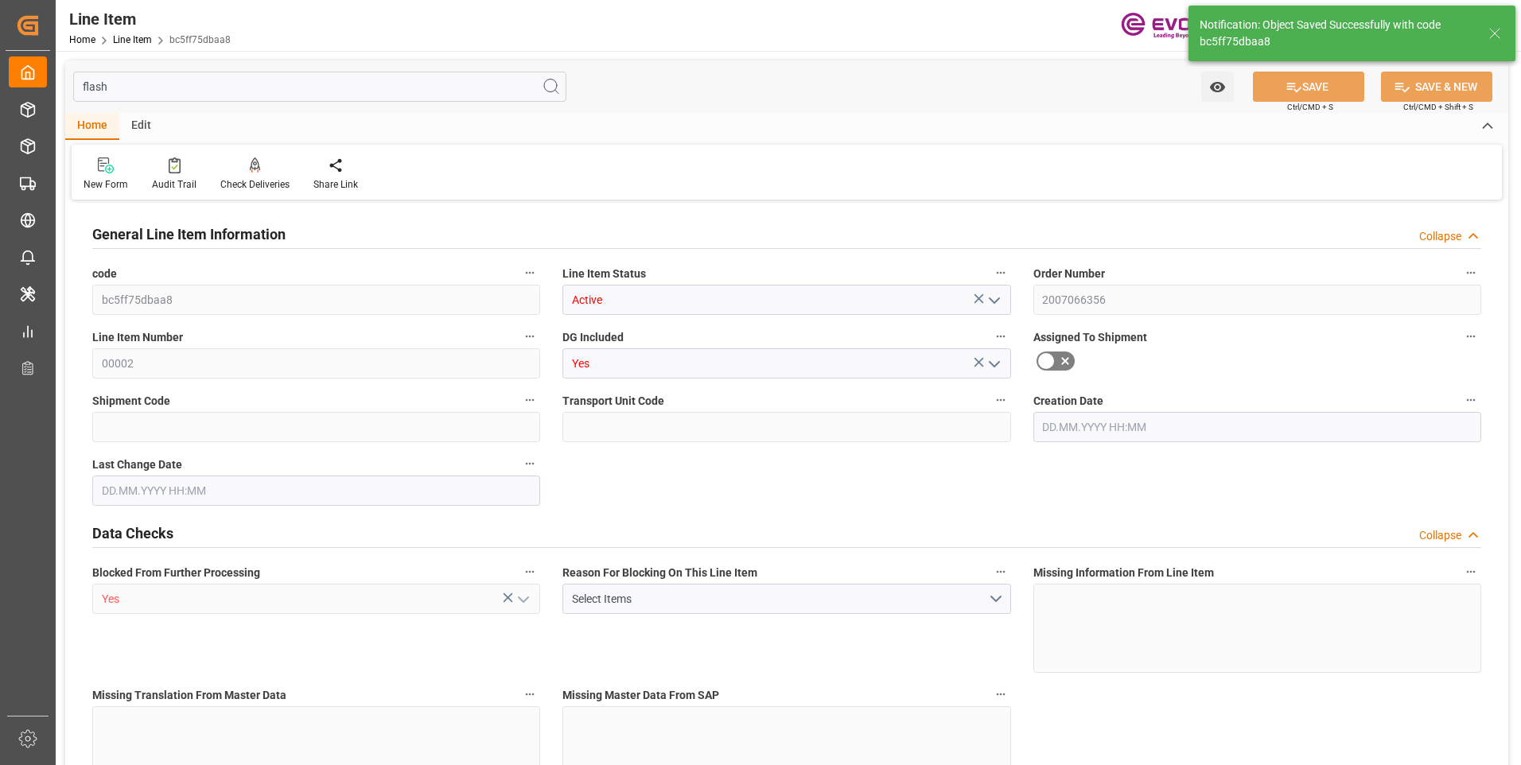
type input "10"
type input "10181.6"
type input "10000"
type input "9.3956"
type input "400"
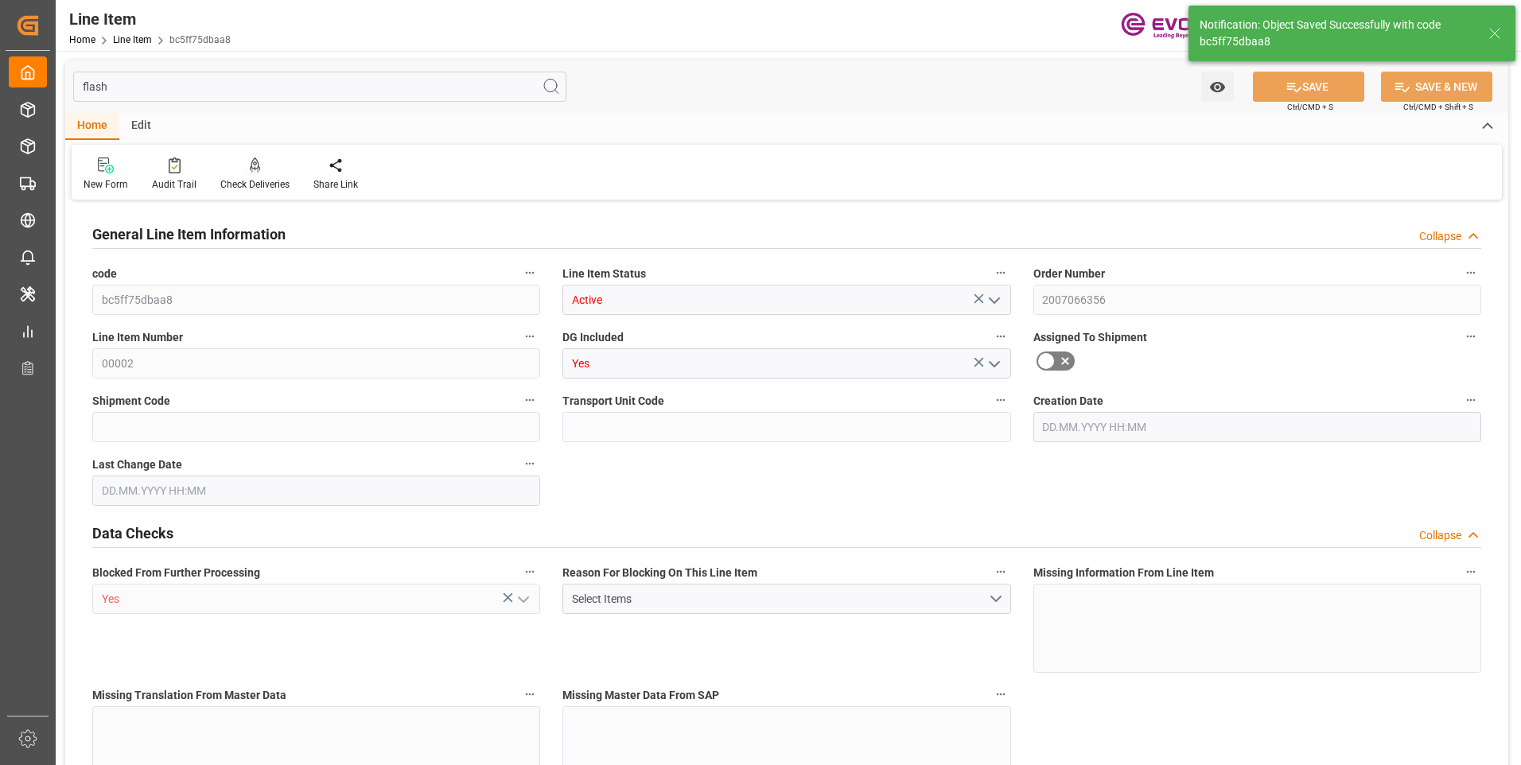
type input "12000"
type input "400"
type input "10181.6"
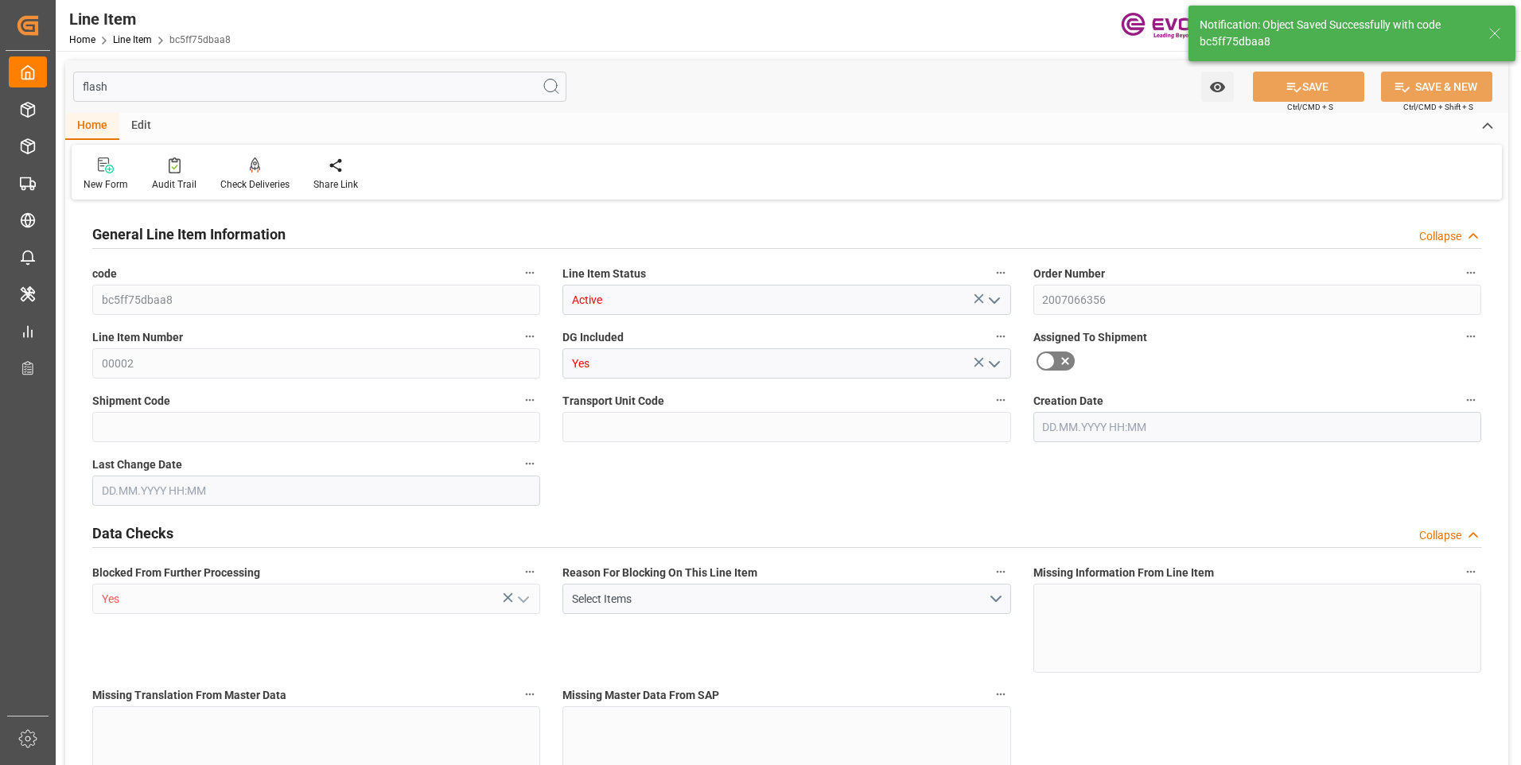
type input "10421.6"
type input "10000"
type input "9.3956"
type input "332"
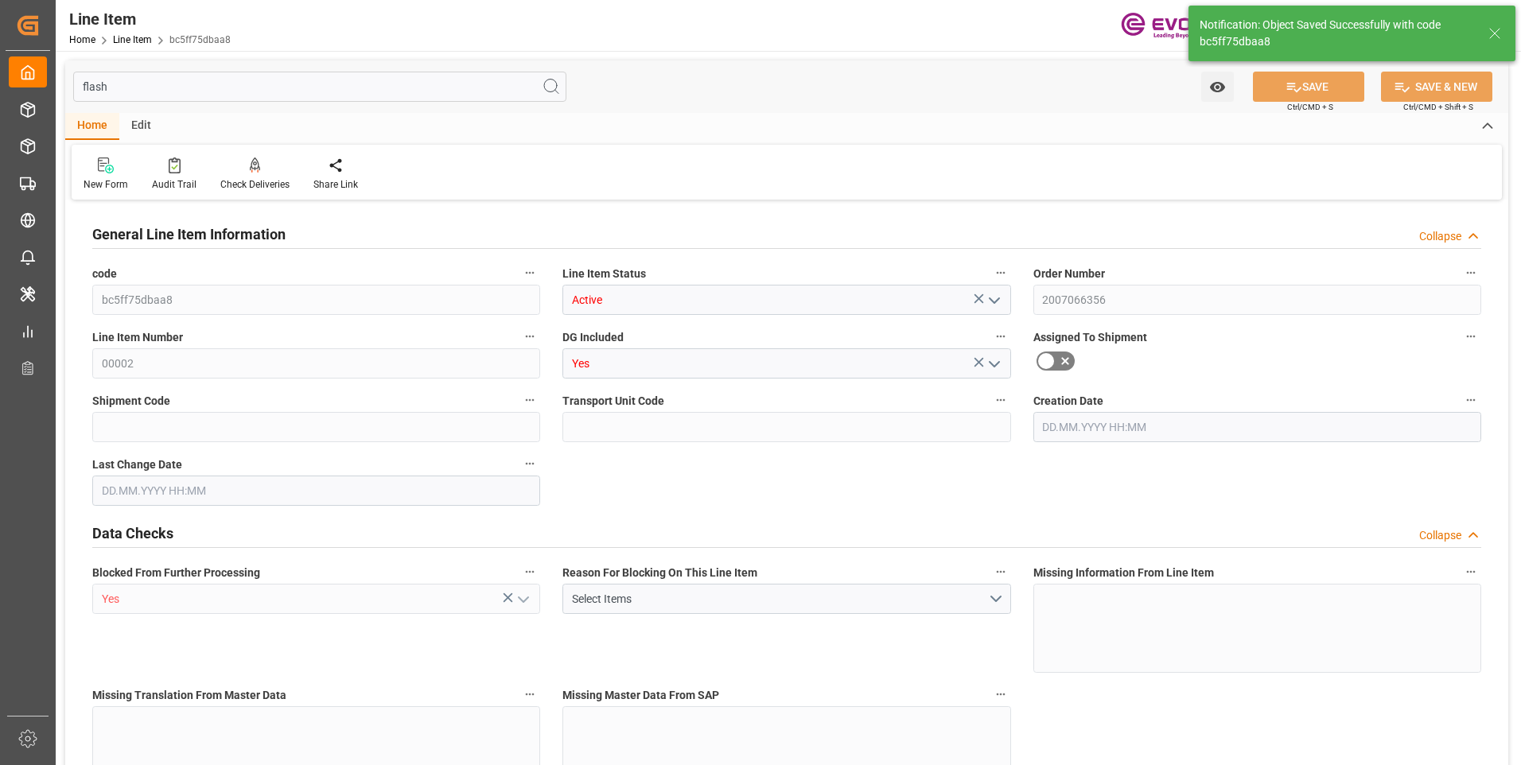
type input "0"
type input "[DATE] 19:26"
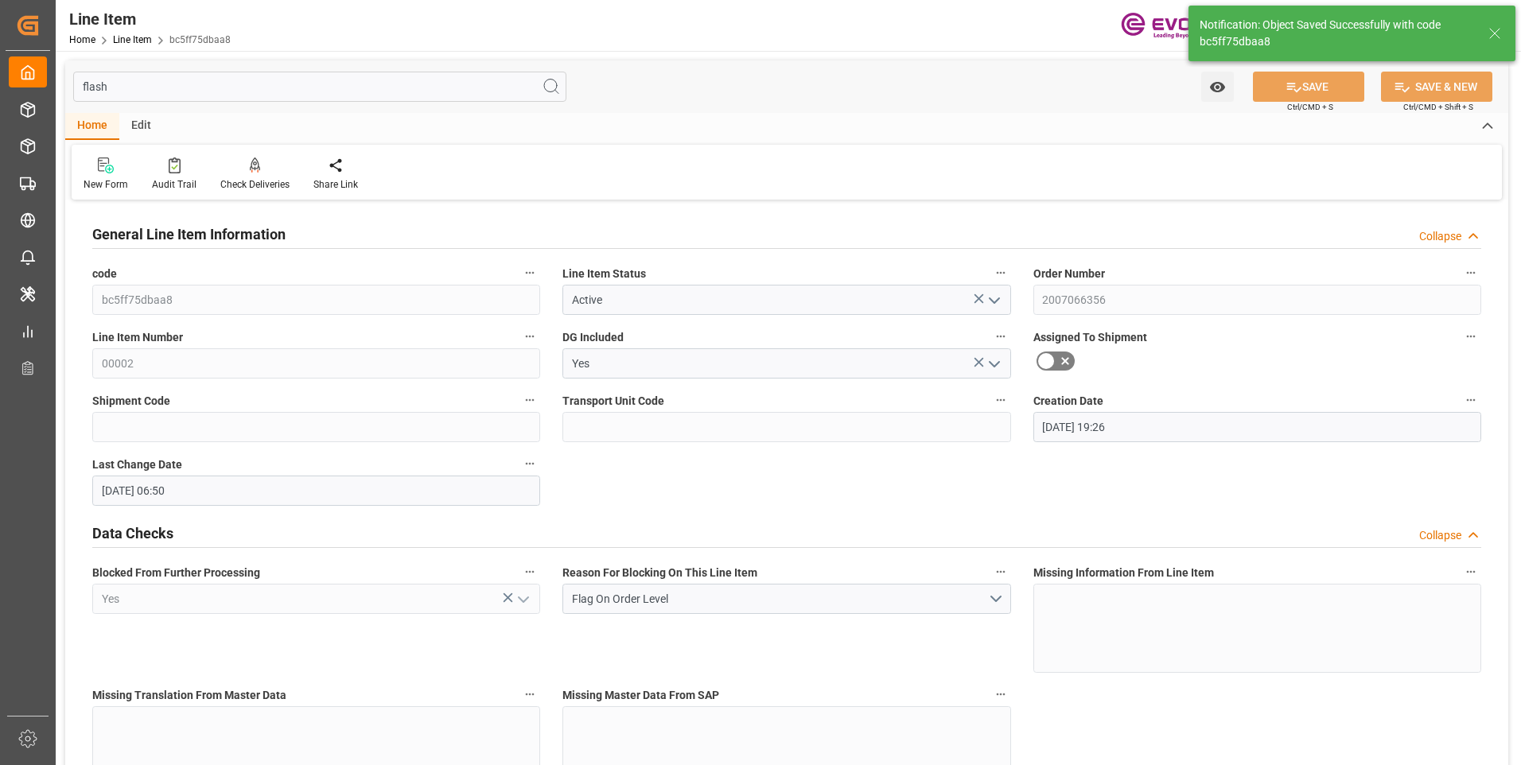
type input "[DATE] 06:50"
type input "[DATE]"
drag, startPoint x: 178, startPoint y: 89, endPoint x: -84, endPoint y: 89, distance: 262.5
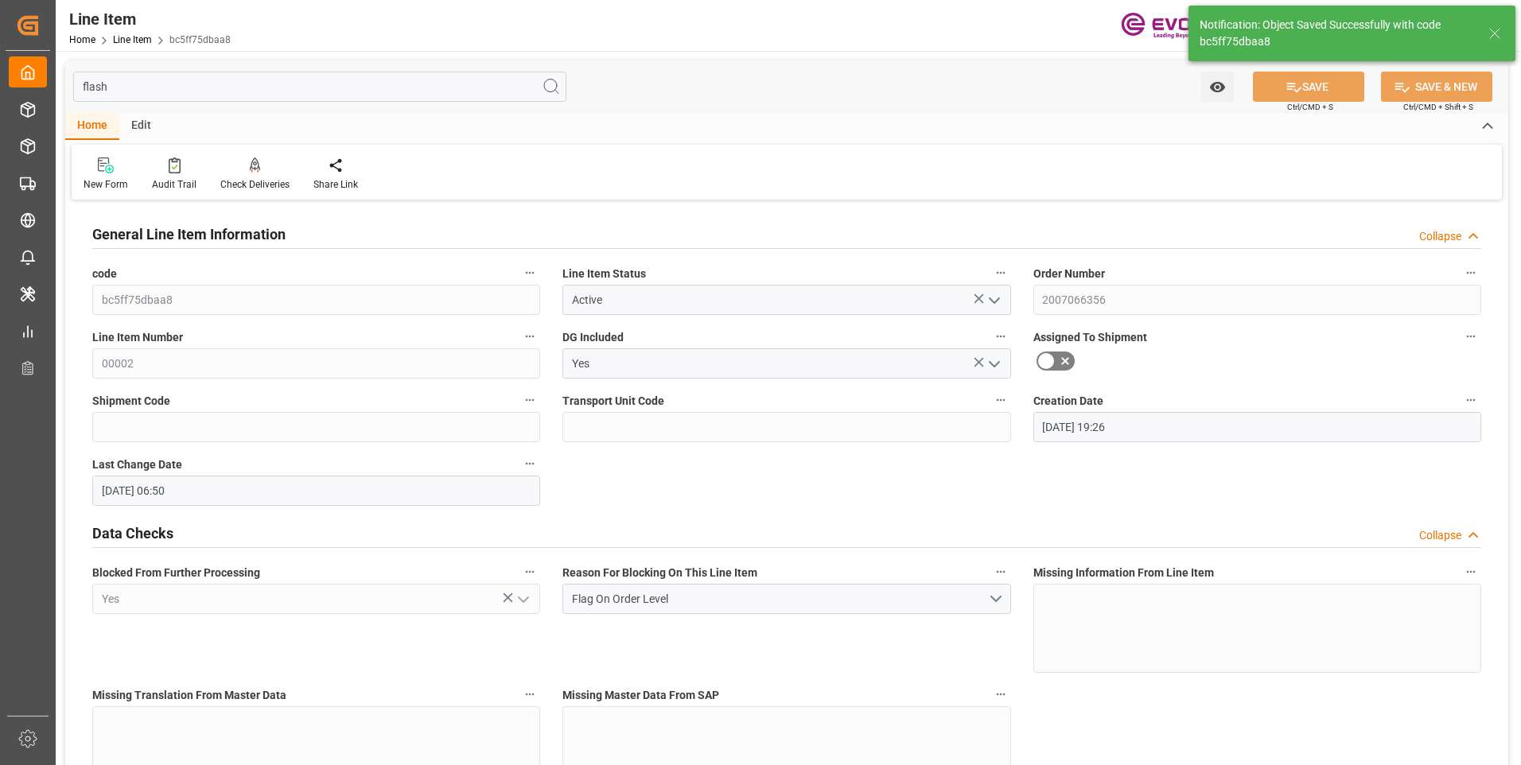
click at [0, 89] on html "Created by potrace 1.15, written by [PERSON_NAME] [DATE]-[DATE] Created by potr…" at bounding box center [760, 382] width 1521 height 765
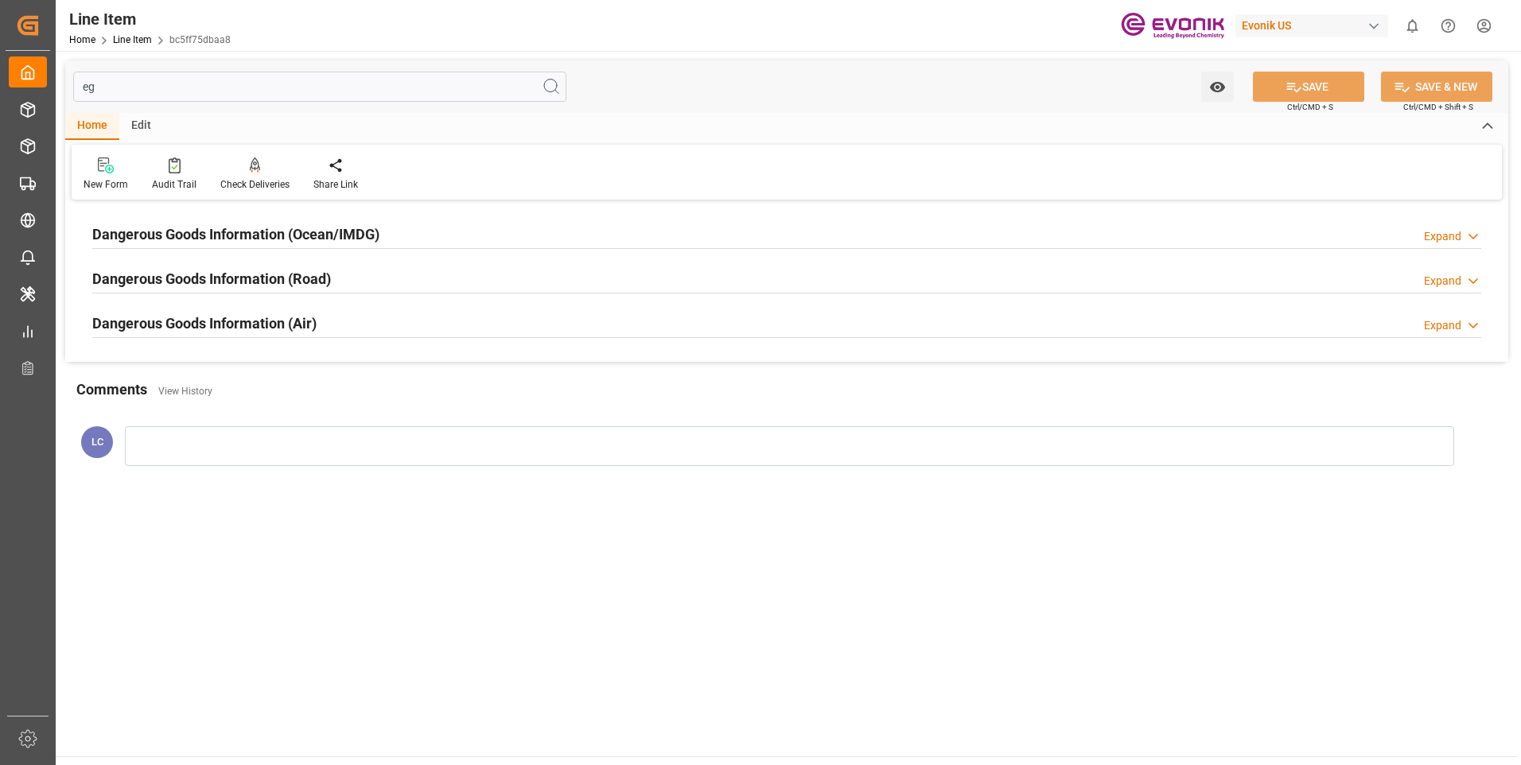
type input "eg"
click at [374, 234] on h2 "Dangerous Goods Information (Ocean/IMDG)" at bounding box center [235, 234] width 287 height 21
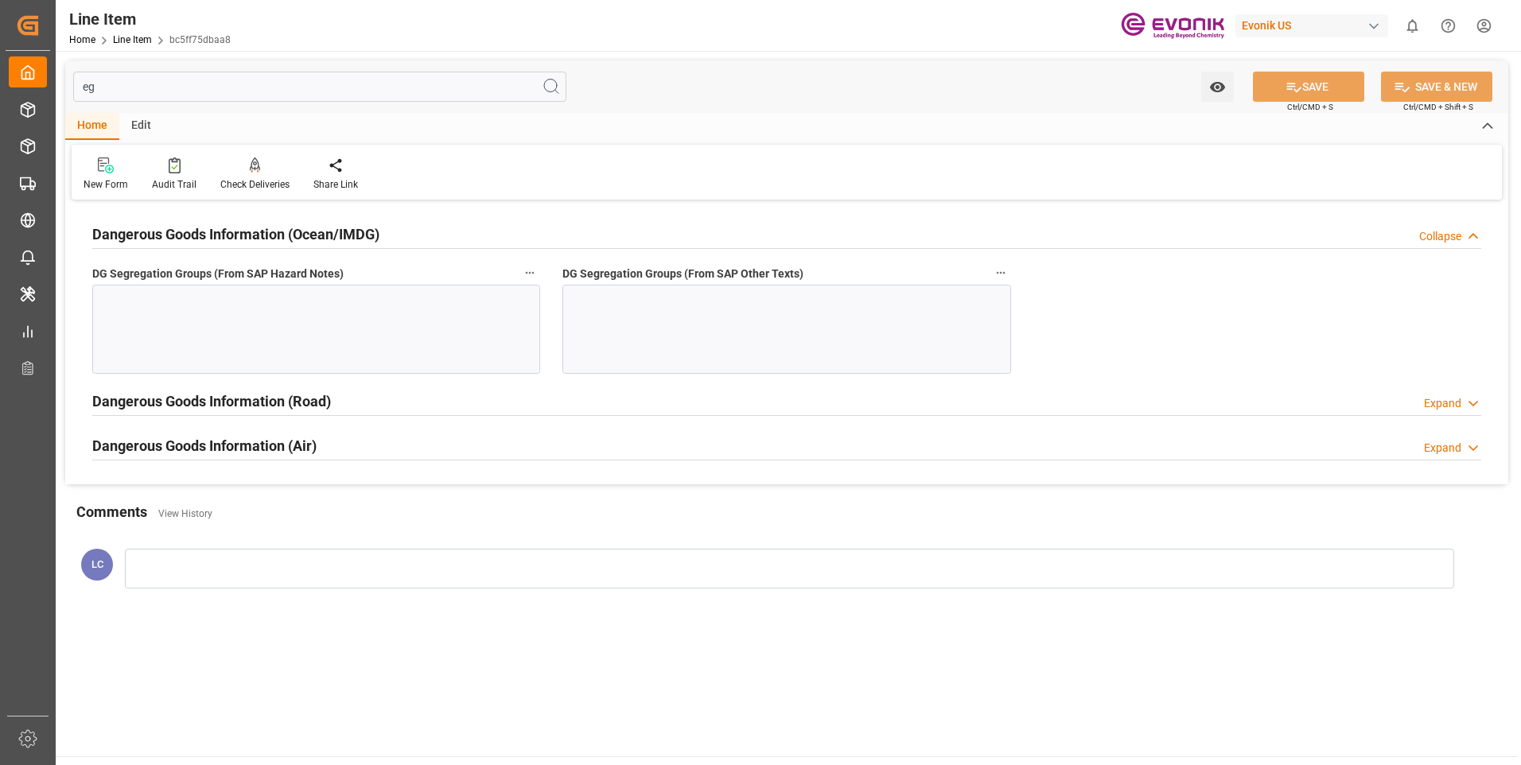
click at [519, 332] on div at bounding box center [316, 329] width 448 height 89
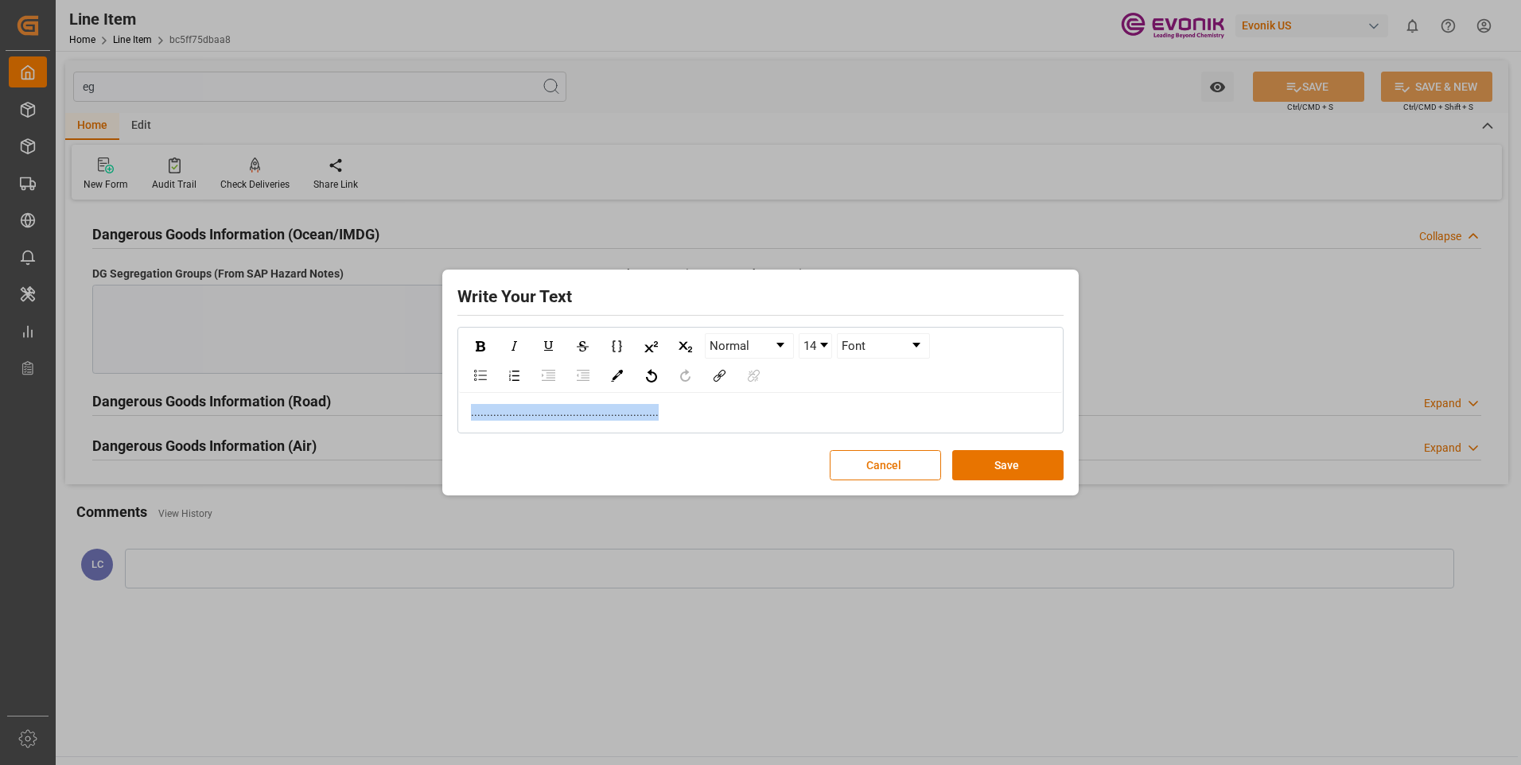
copy span "..........................................................."
click at [1020, 468] on button "Save" at bounding box center [1007, 465] width 111 height 30
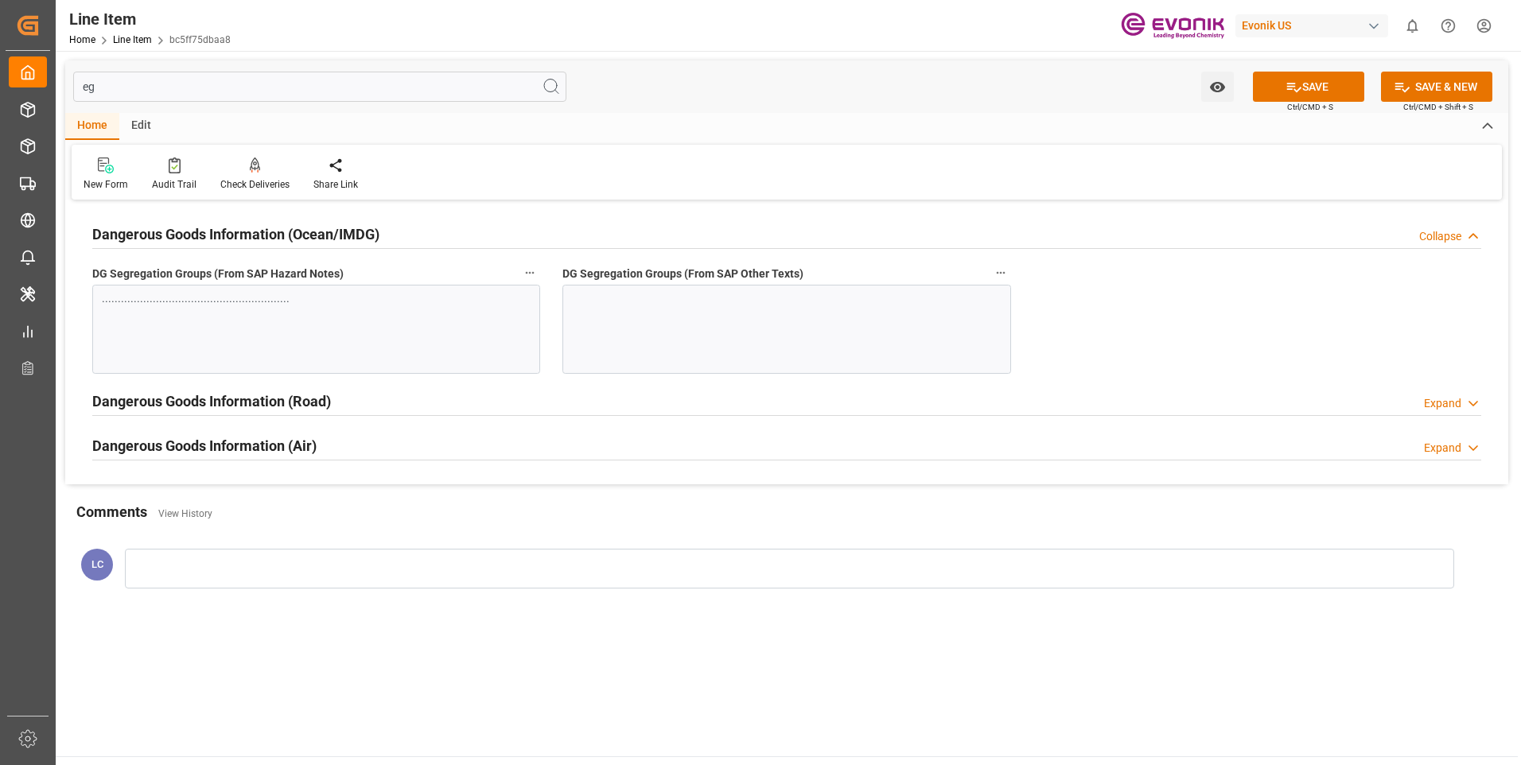
click at [714, 318] on div at bounding box center [786, 329] width 448 height 89
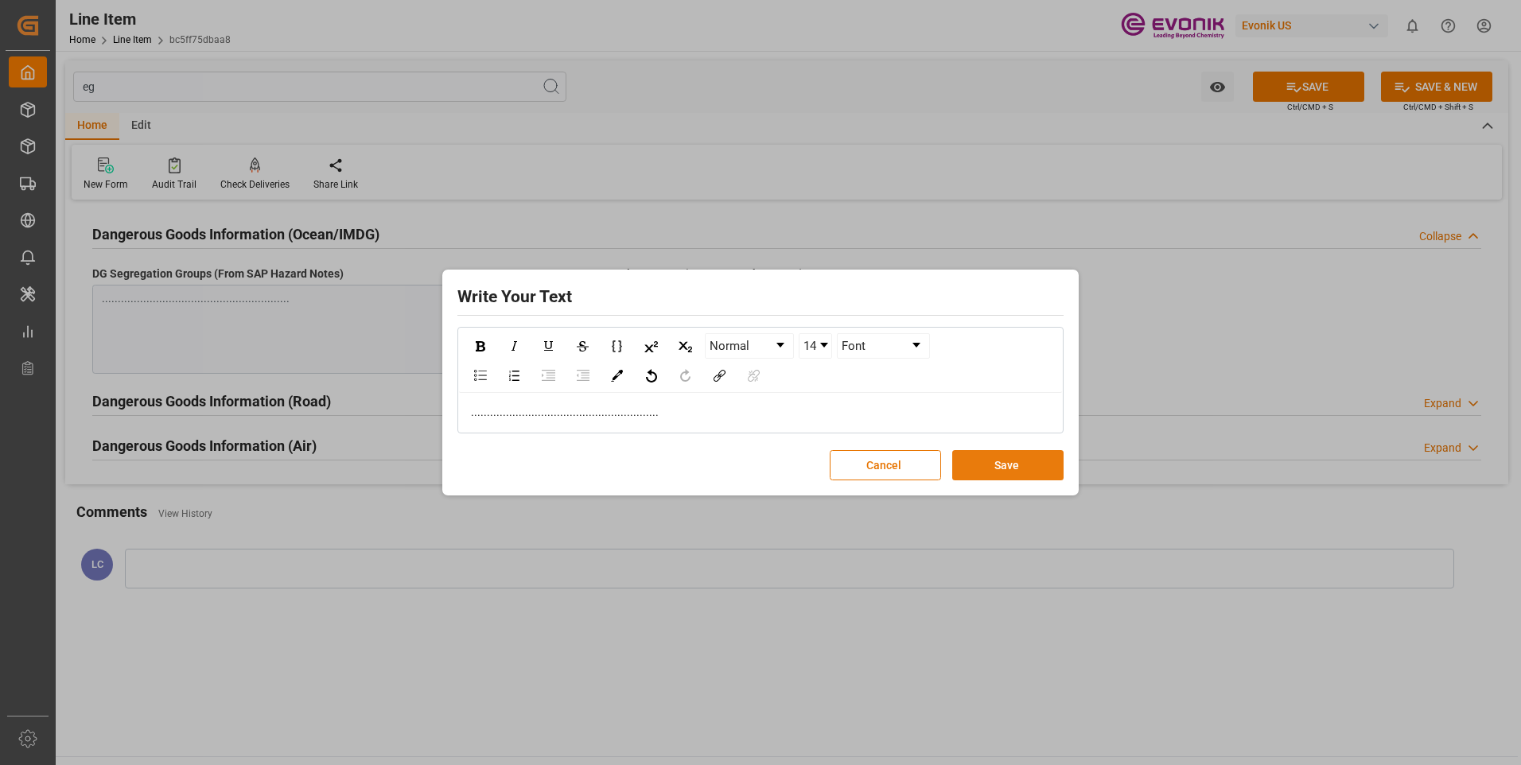
click at [1003, 472] on button "Save" at bounding box center [1007, 465] width 111 height 30
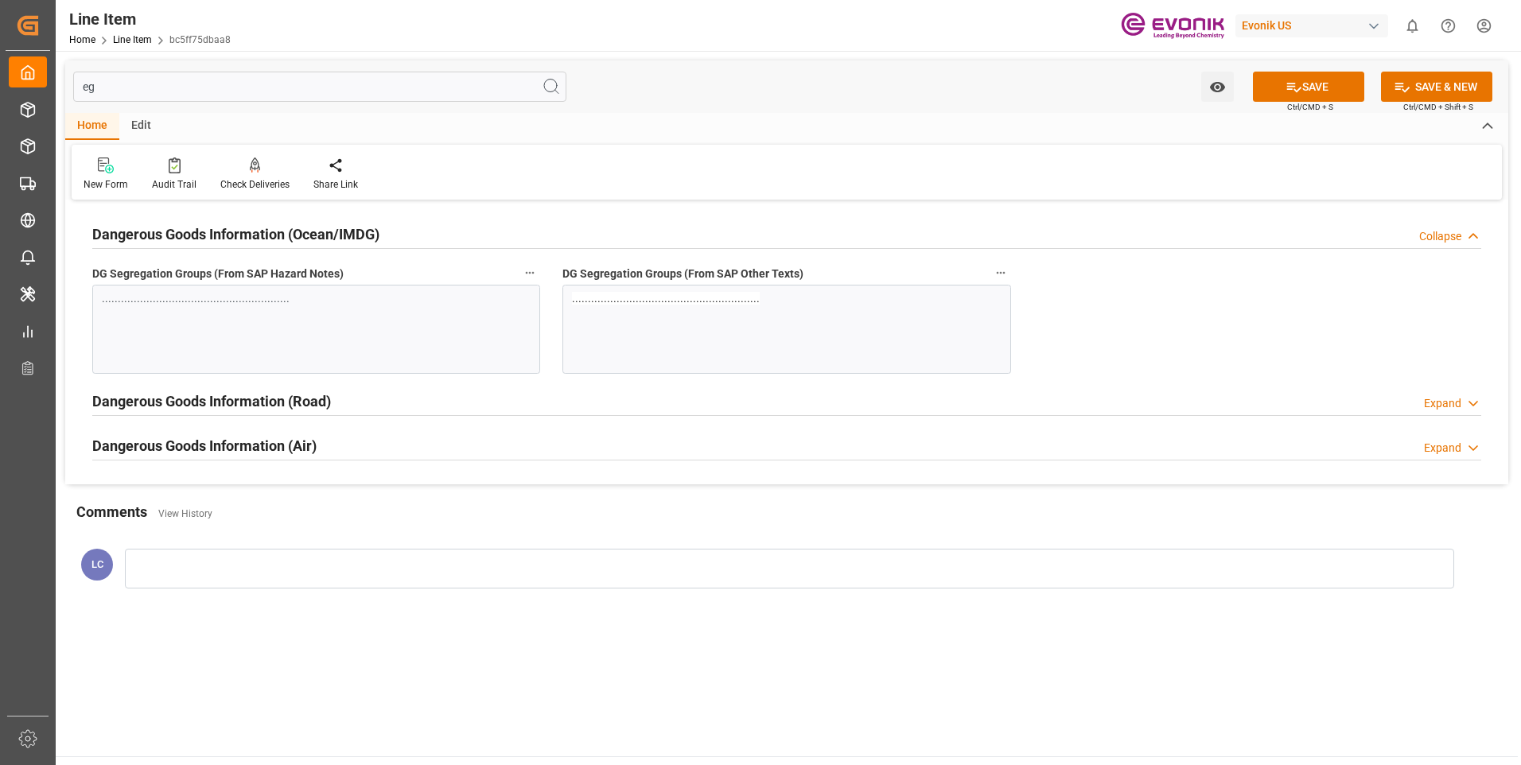
click at [1312, 65] on div "eg Watch Option SAVE Ctrl/CMD + S SAVE & NEW Ctrl/CMD + Shift + S" at bounding box center [786, 86] width 1443 height 52
click at [1320, 76] on button "SAVE" at bounding box center [1308, 87] width 111 height 30
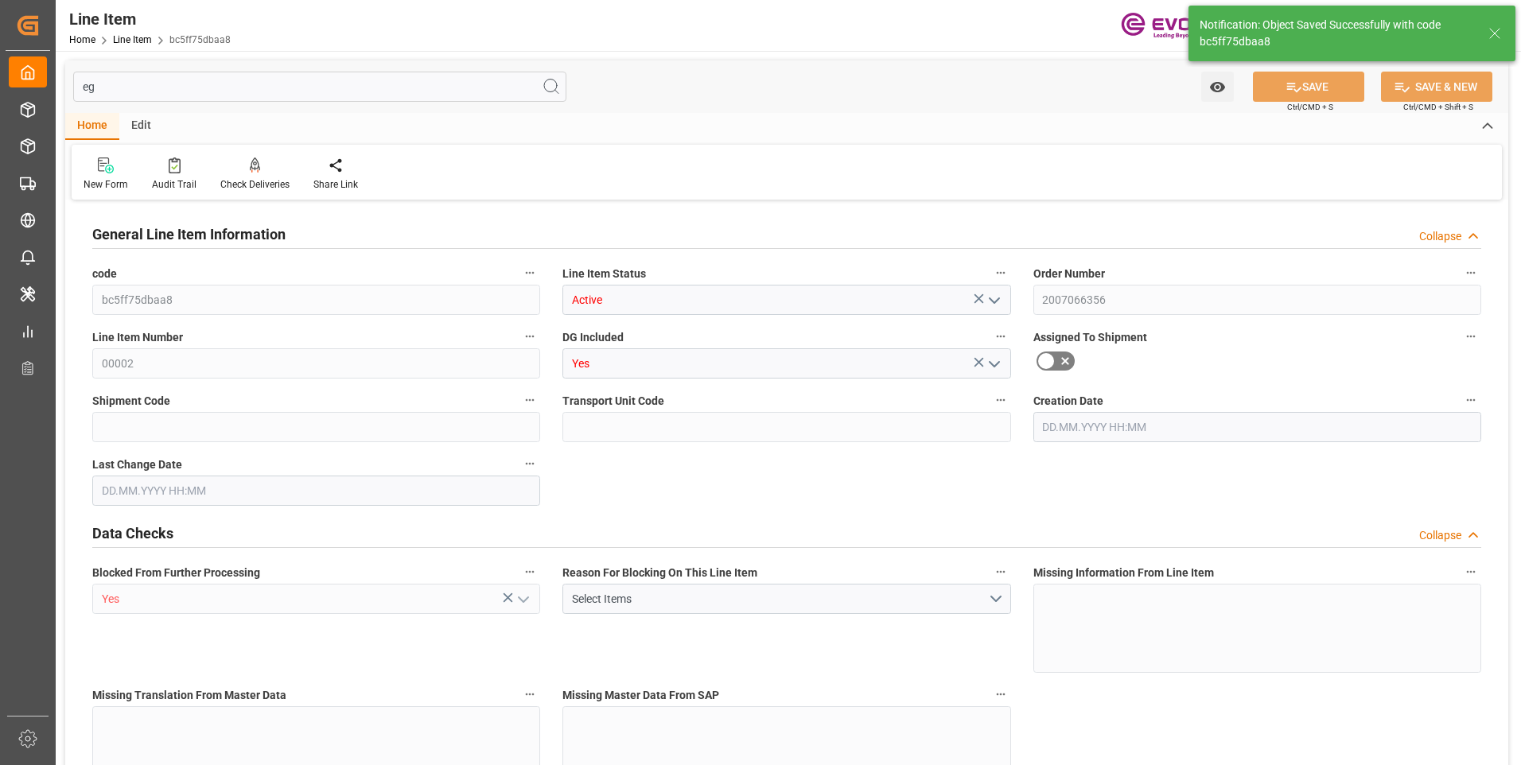
type input "bc5ff75dbaa8"
type input "Active"
type input "2007066356"
type input "00002"
type input "Yes"
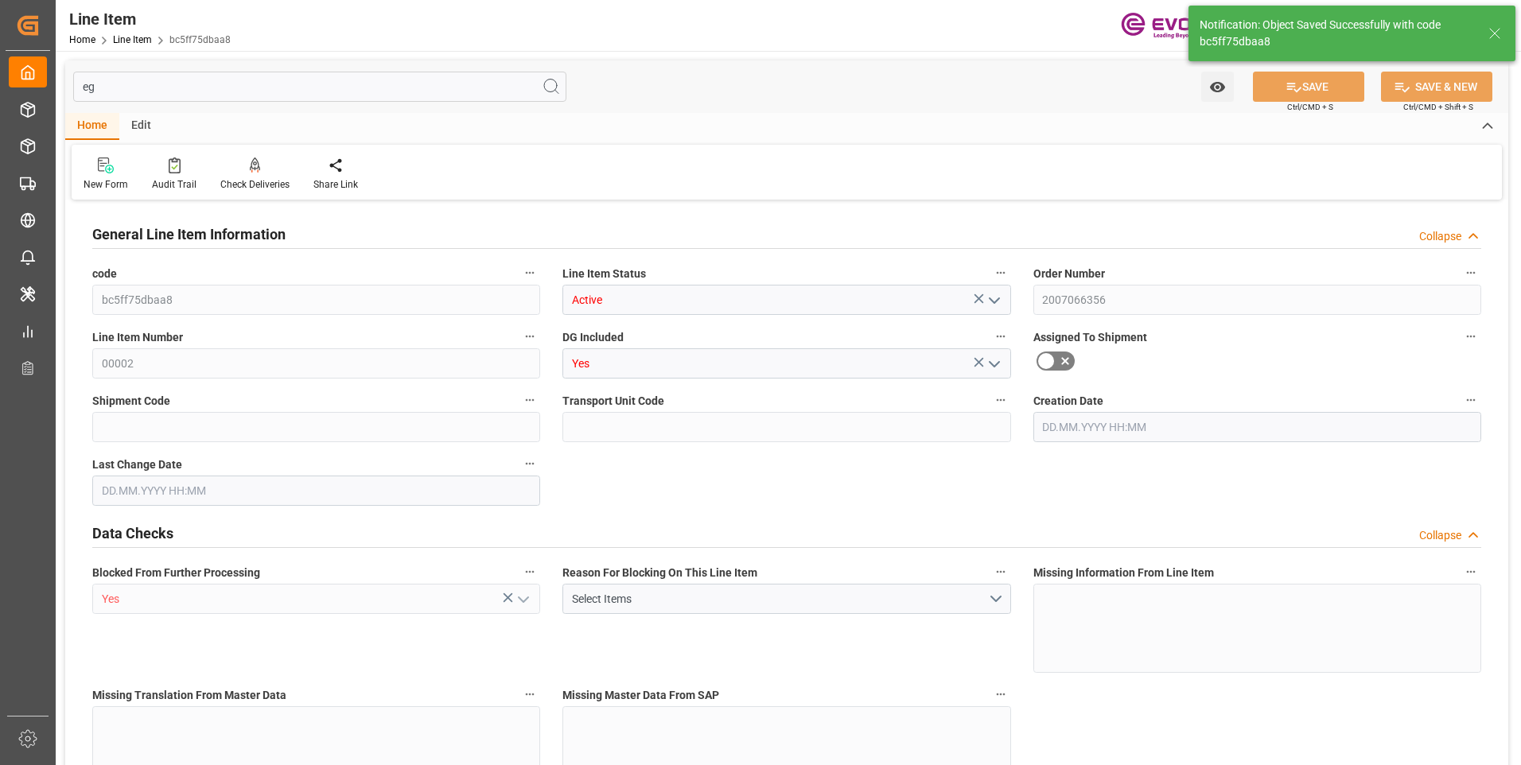
type input "Yes"
type input "BG"
type input "No"
type input "99148879"
type textarea "SODIUM PERSULFATE, REGULAR, 55.1 LB BG"
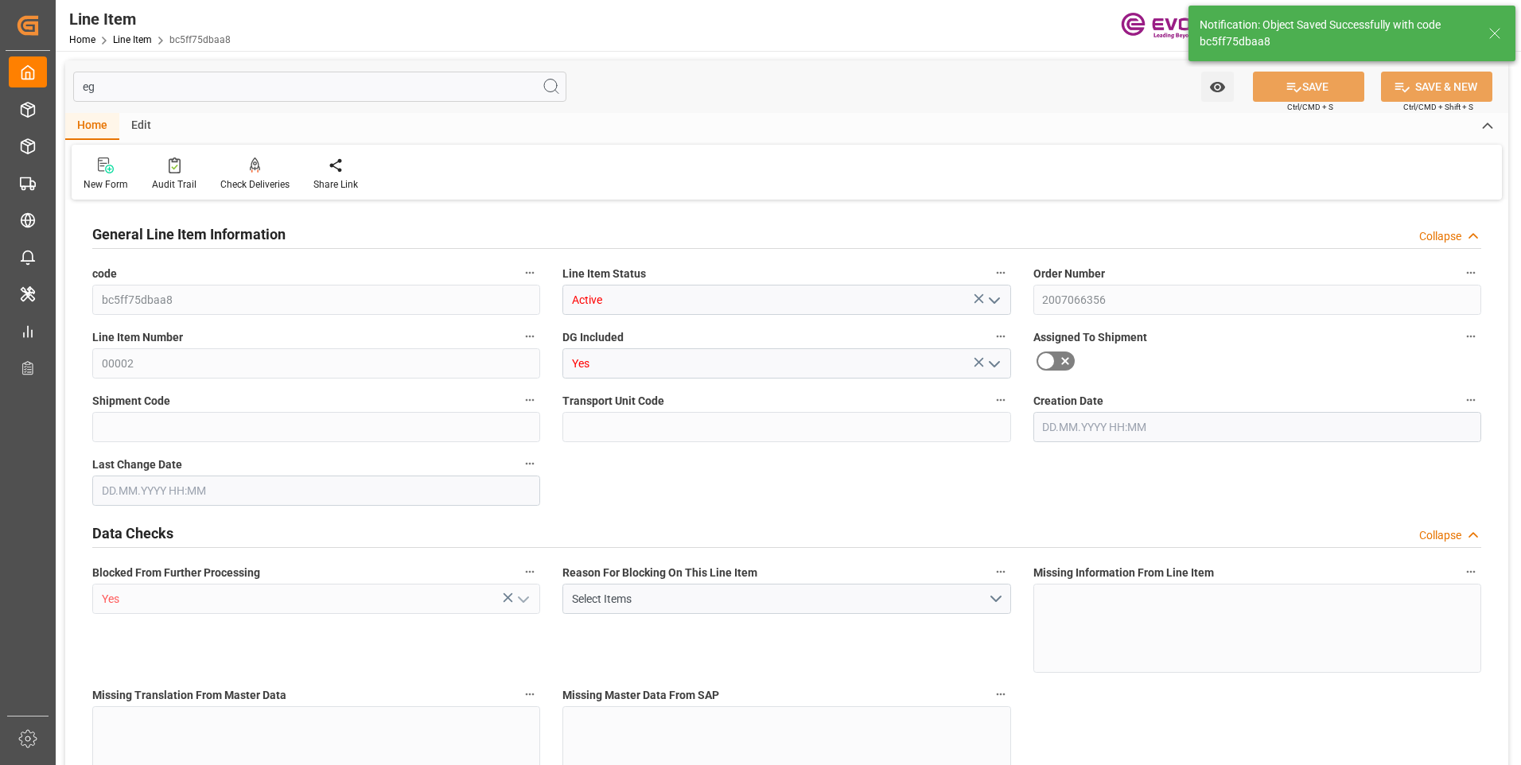
type input "USD"
type input "PACK"
type input "2833402000"
type input "EAR99"
type input "US"
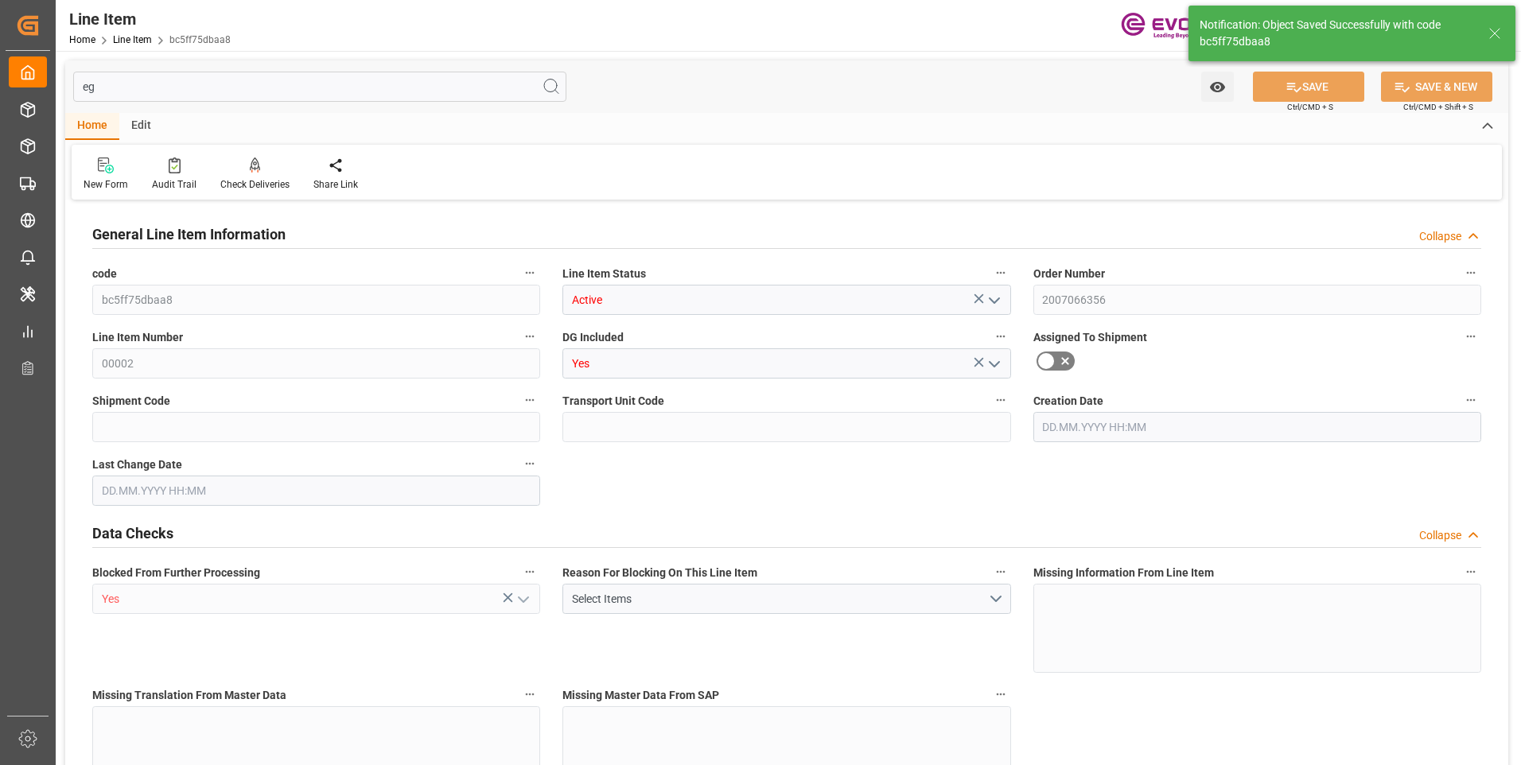
type input "BG"
type input "KGM"
type textarea "KGM"
type input "KGM"
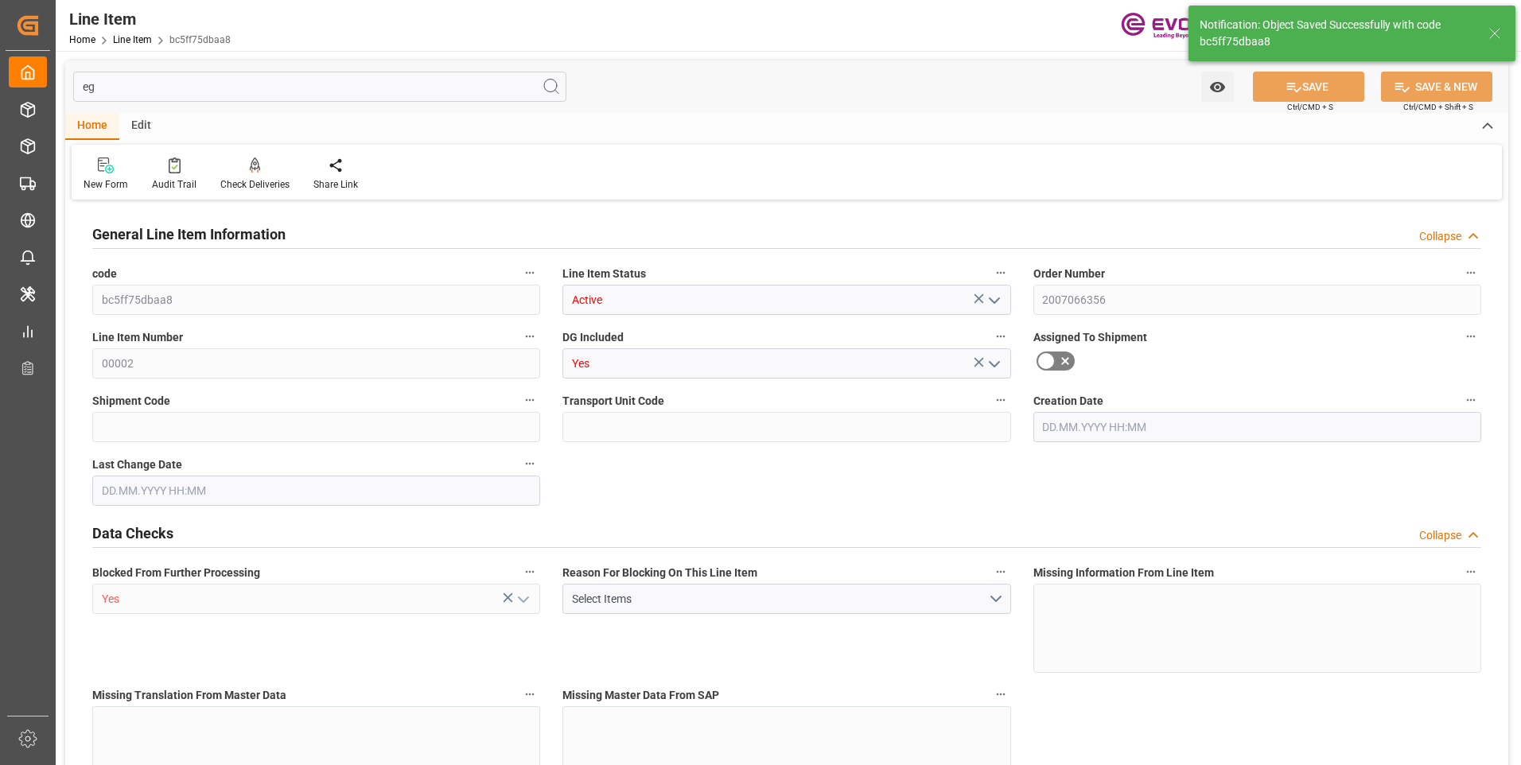
type input "KGM"
type textarea "KGM"
type input "M3"
type textarea "FTQ"
type input "M3"
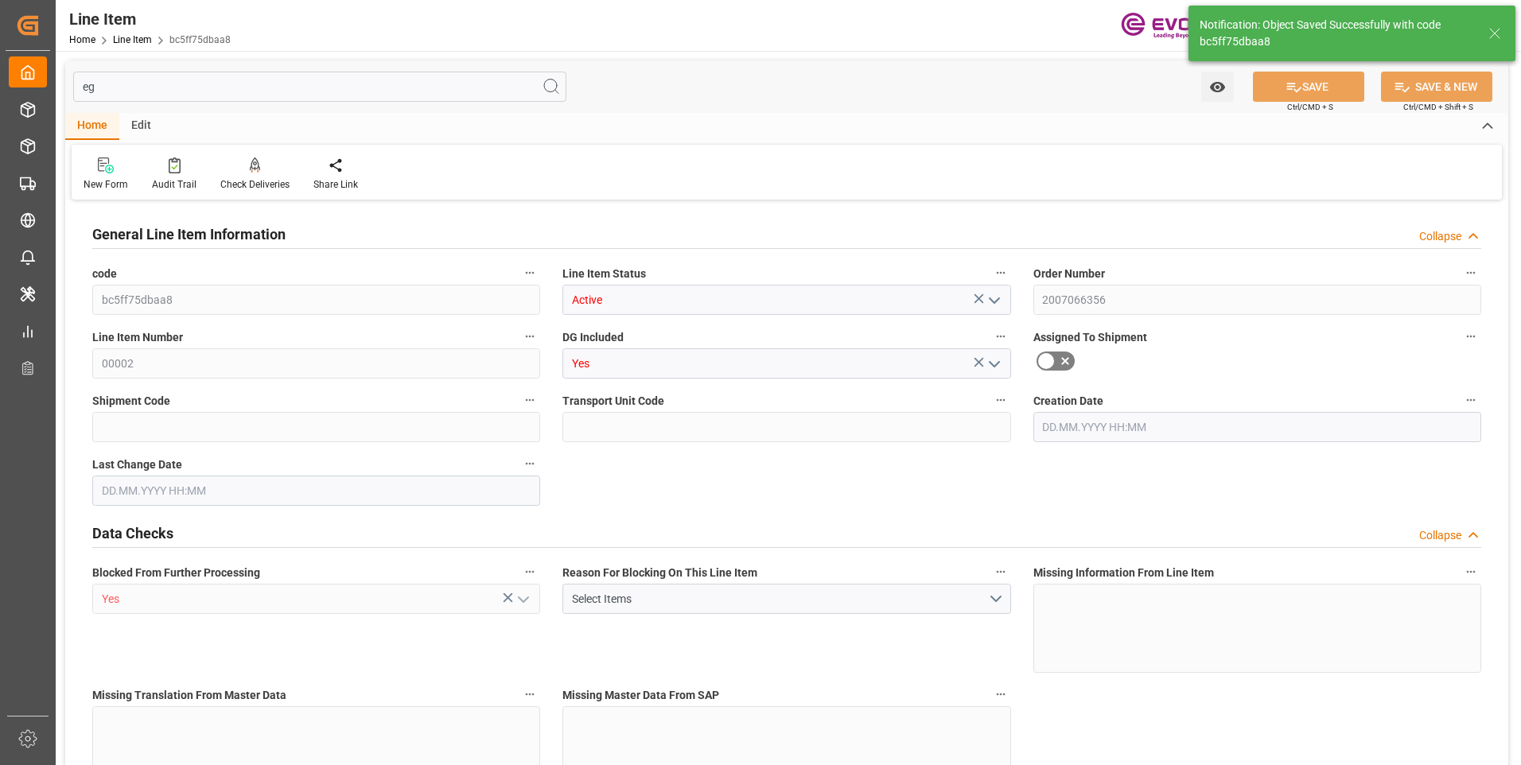
type input "10"
type input "10181.6"
type input "10000"
type input "9.3956"
type input "400"
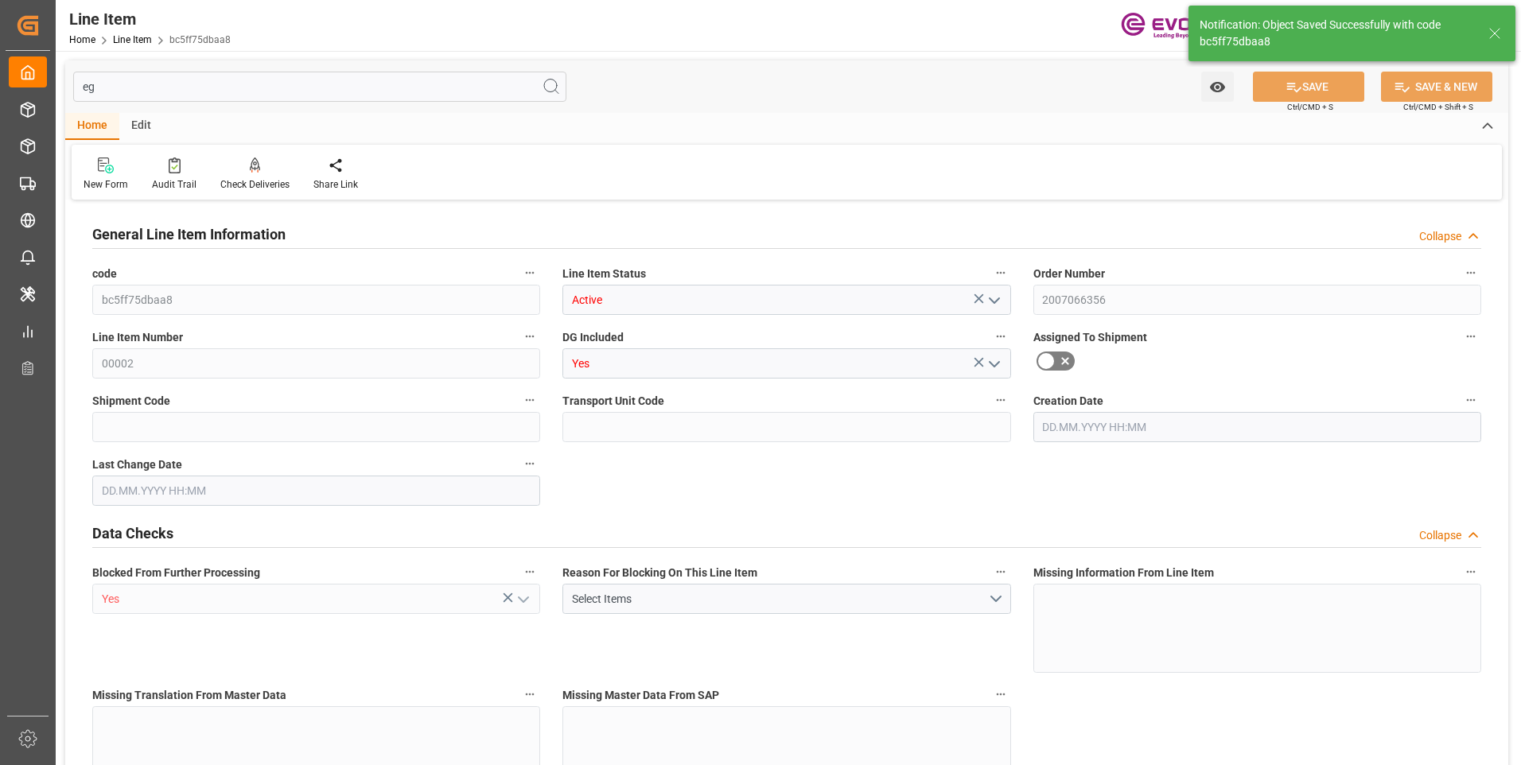
type input "12000"
type input "400"
type input "10181.6"
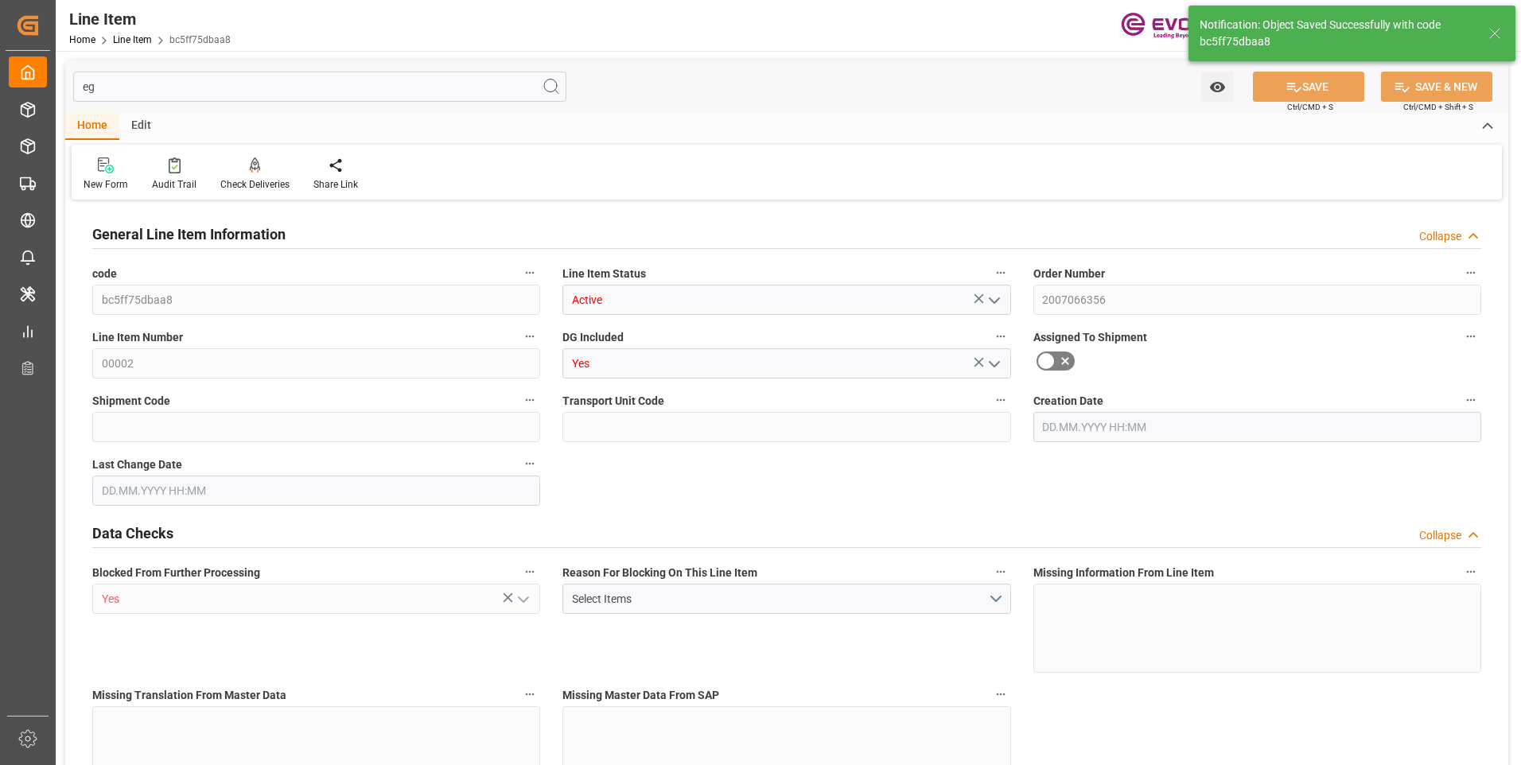
type input "10421.6"
type input "10000"
type input "9.3956"
type input "332"
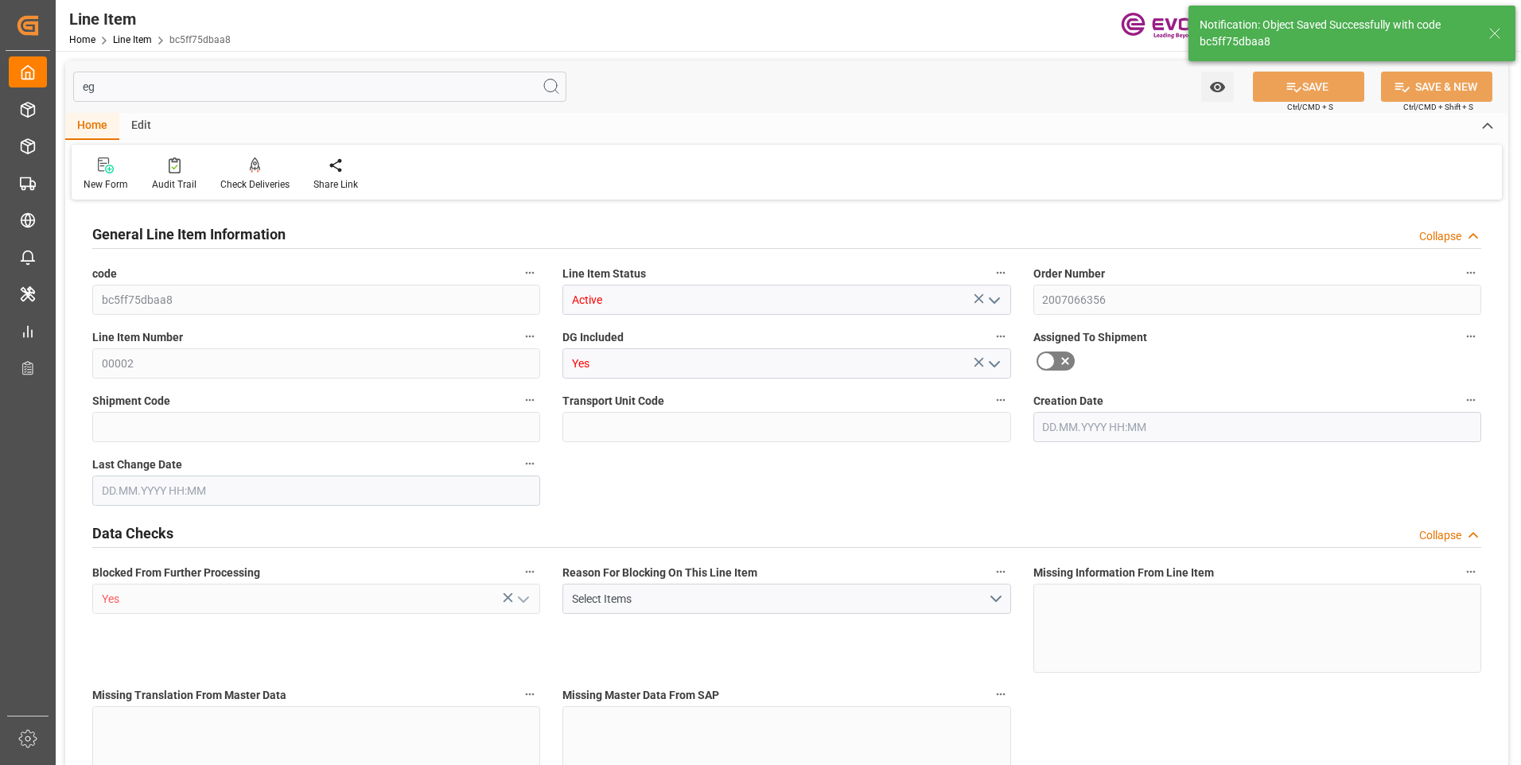
type input "0"
type input "[DATE] 19:26"
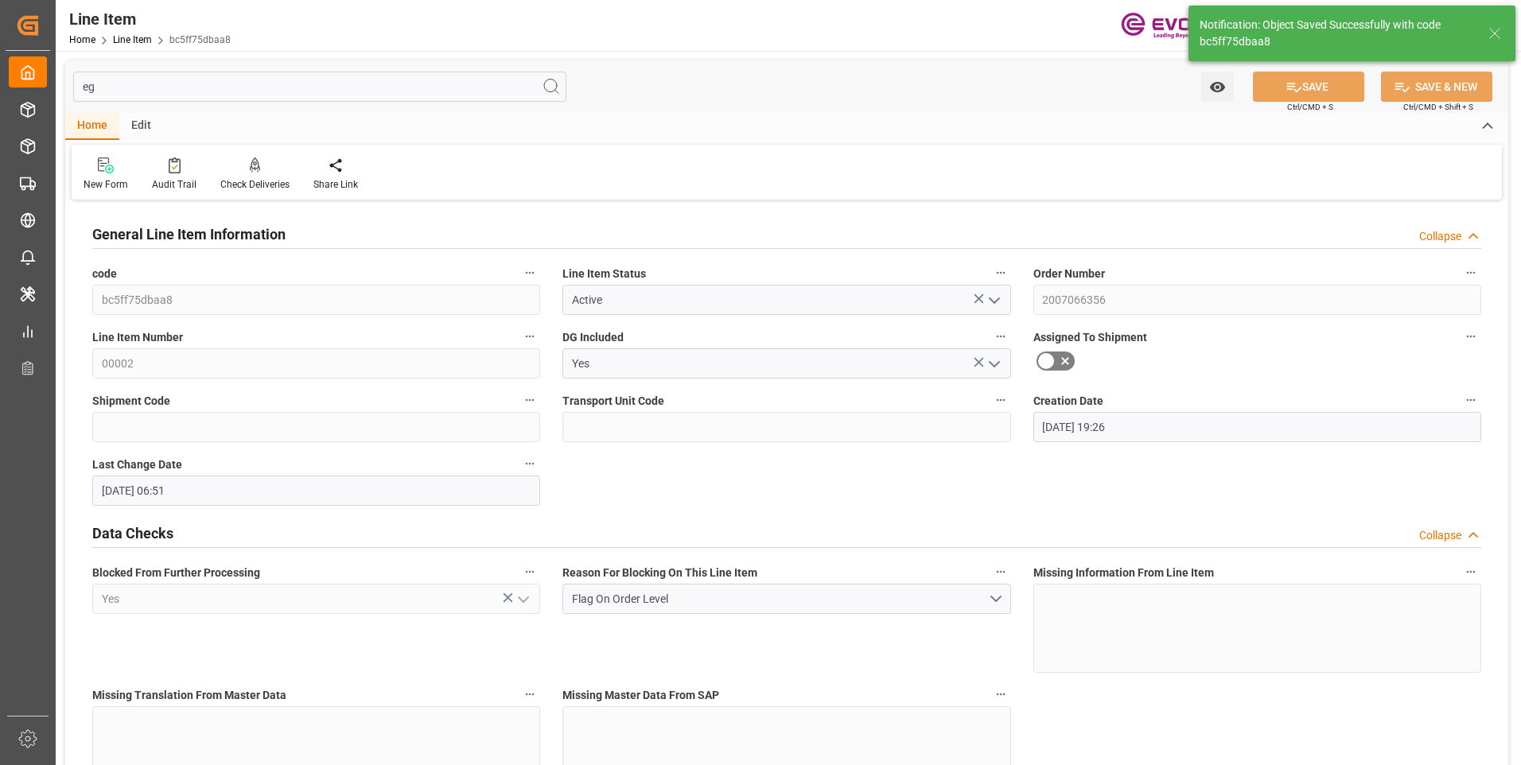
type input "[DATE] 06:51"
type input "[DATE]"
click at [154, 83] on input "eg" at bounding box center [319, 87] width 493 height 30
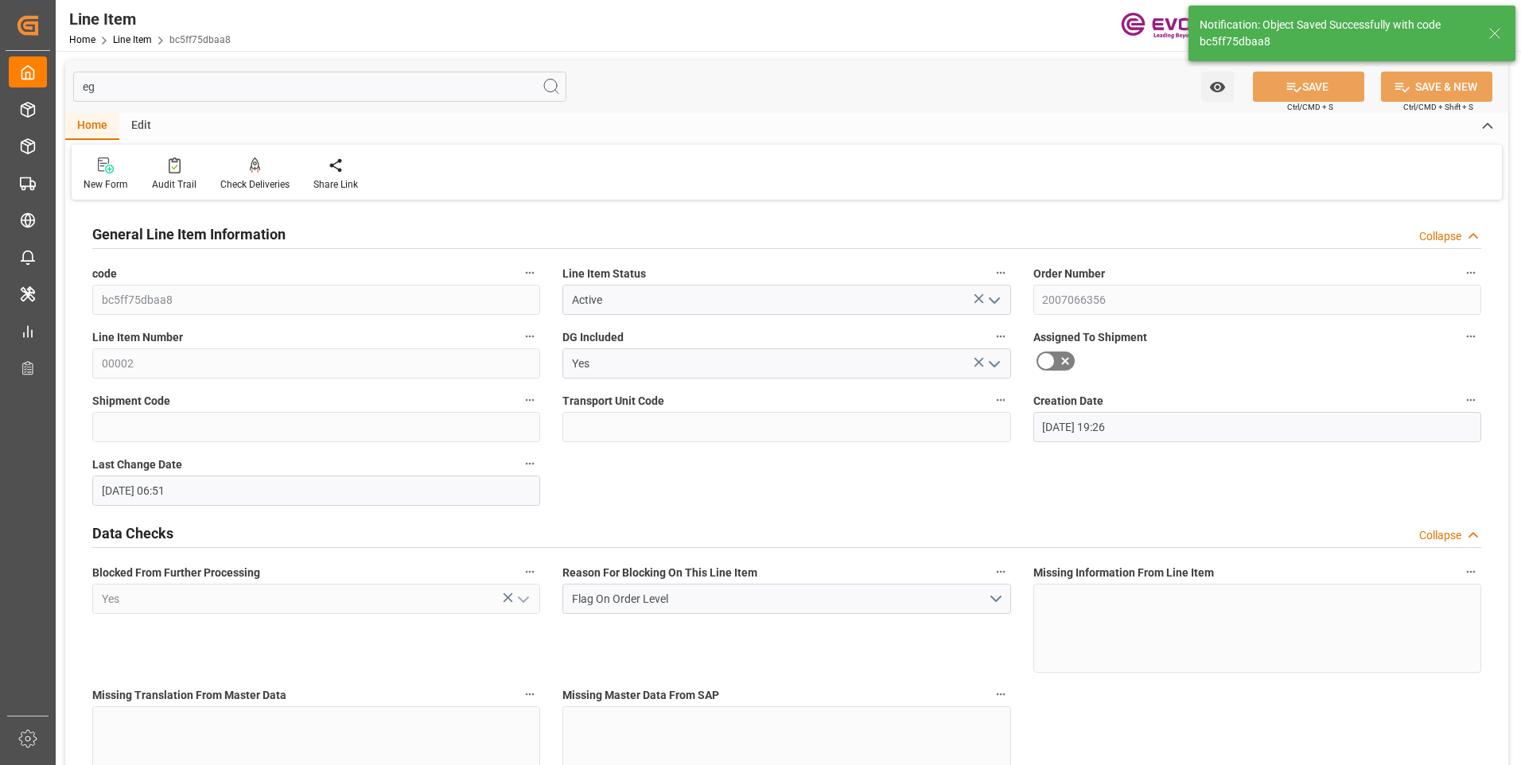
drag, startPoint x: 154, startPoint y: 83, endPoint x: -11, endPoint y: 67, distance: 166.2
click at [0, 67] on html "Created by potrace 1.15, written by [PERSON_NAME] [DATE]-[DATE] Created by potr…" at bounding box center [760, 382] width 1521 height 765
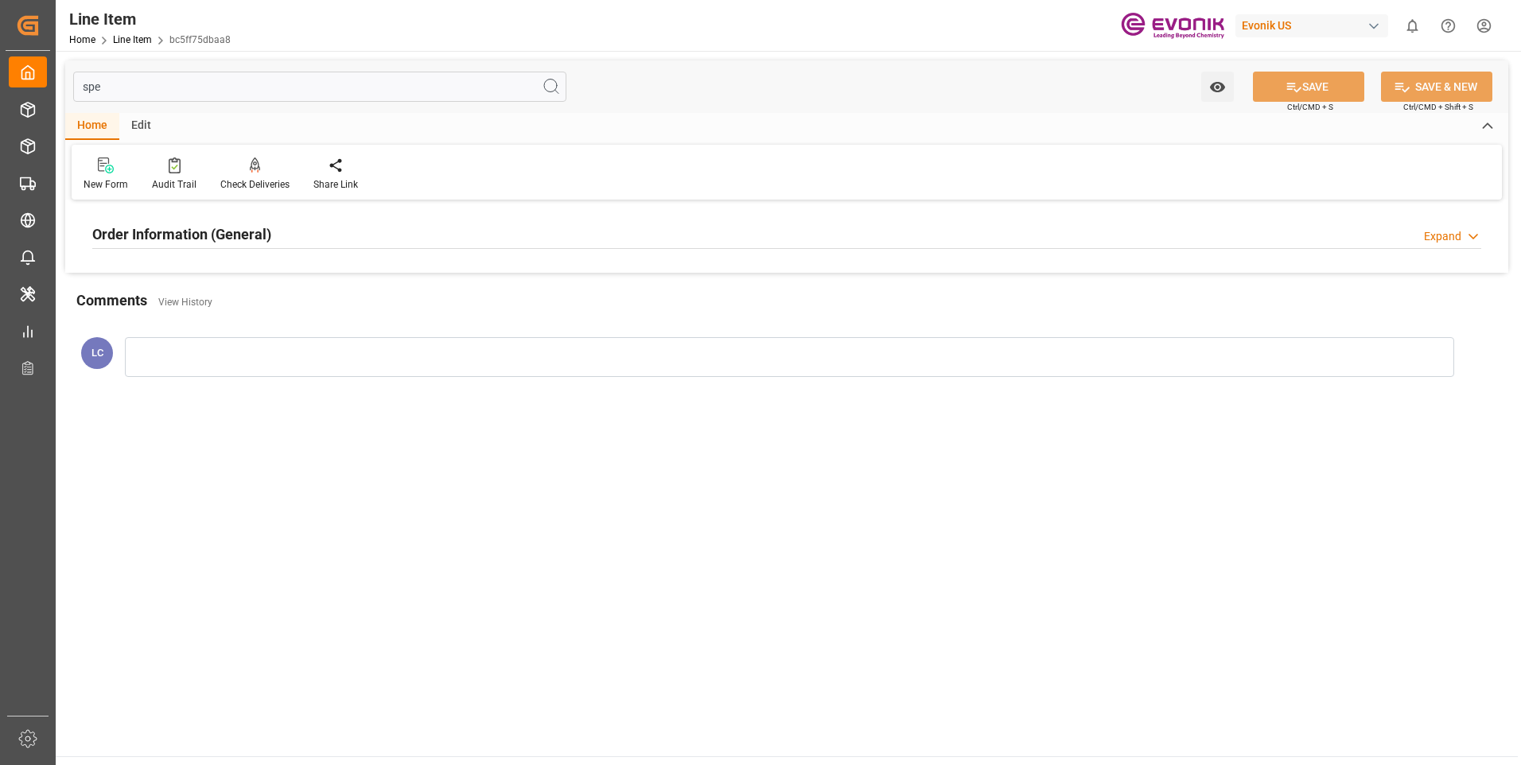
click at [577, 238] on div "Order Information (General) Expand" at bounding box center [786, 233] width 1389 height 30
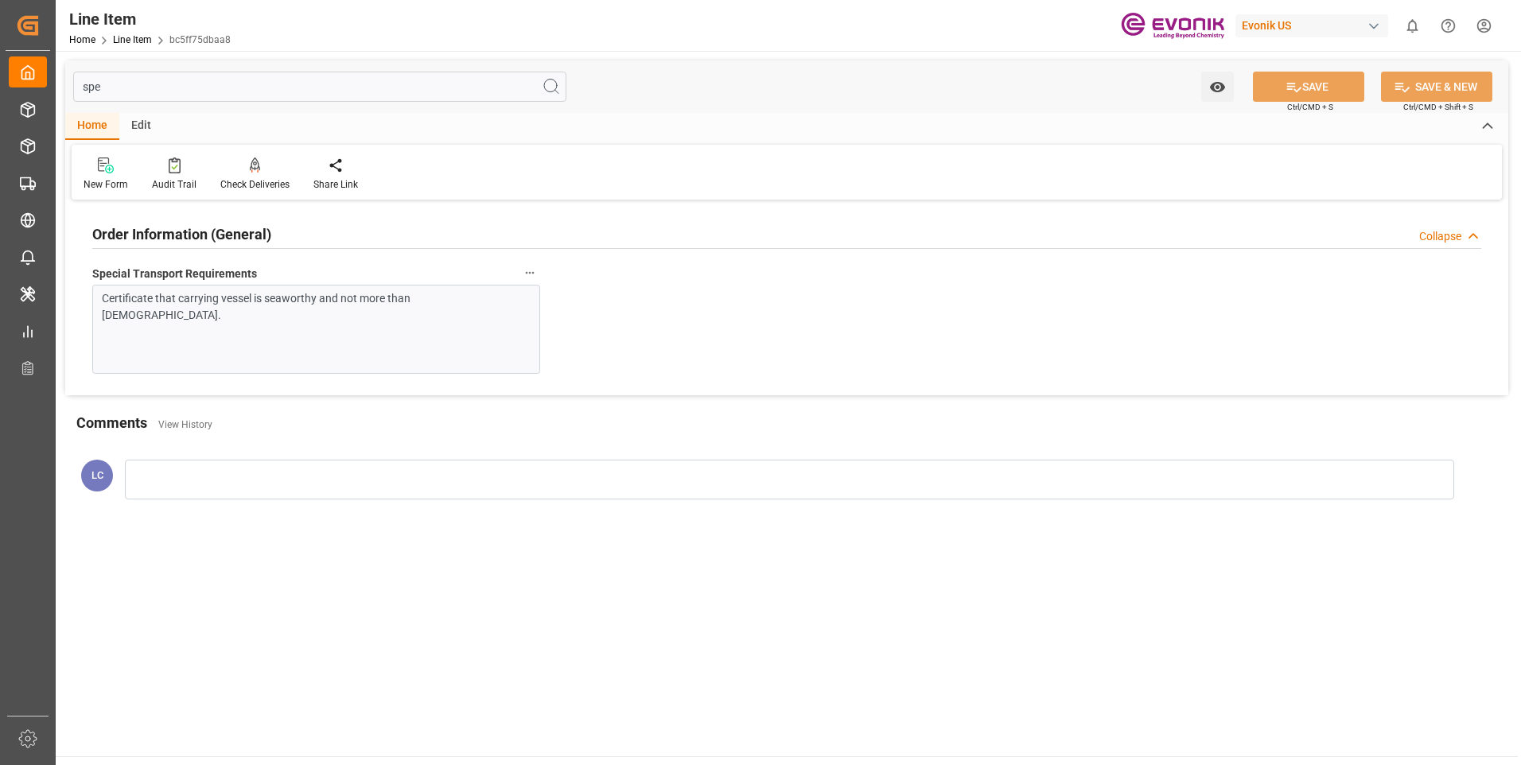
click at [577, 238] on div "Order Information (General) Collapse" at bounding box center [786, 233] width 1389 height 30
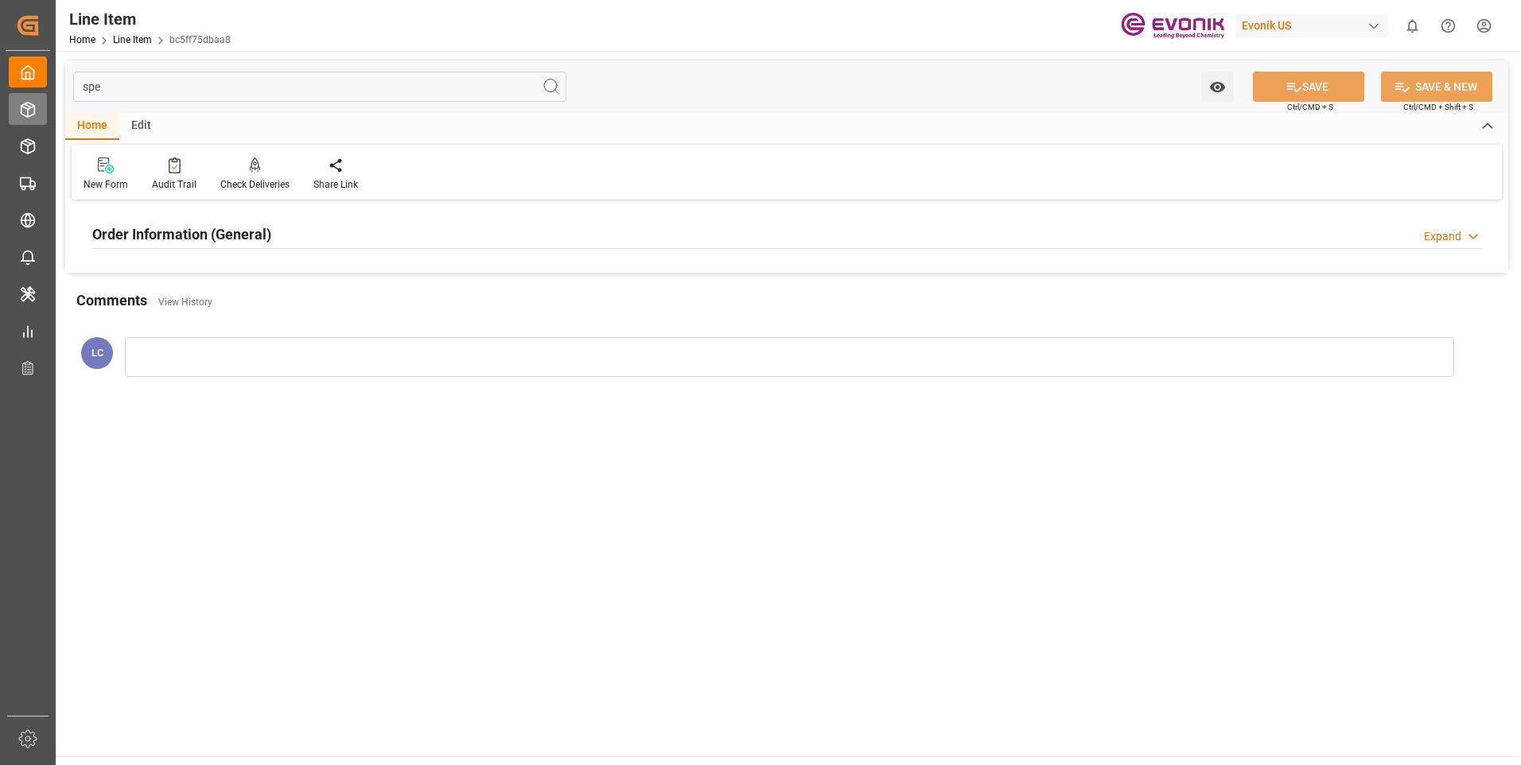
drag, startPoint x: 99, startPoint y: 97, endPoint x: 24, endPoint y: 95, distance: 75.6
click at [26, 95] on div "Created by potrace 1.15, written by [PERSON_NAME] [DATE]-[DATE] Created by potr…" at bounding box center [760, 382] width 1521 height 765
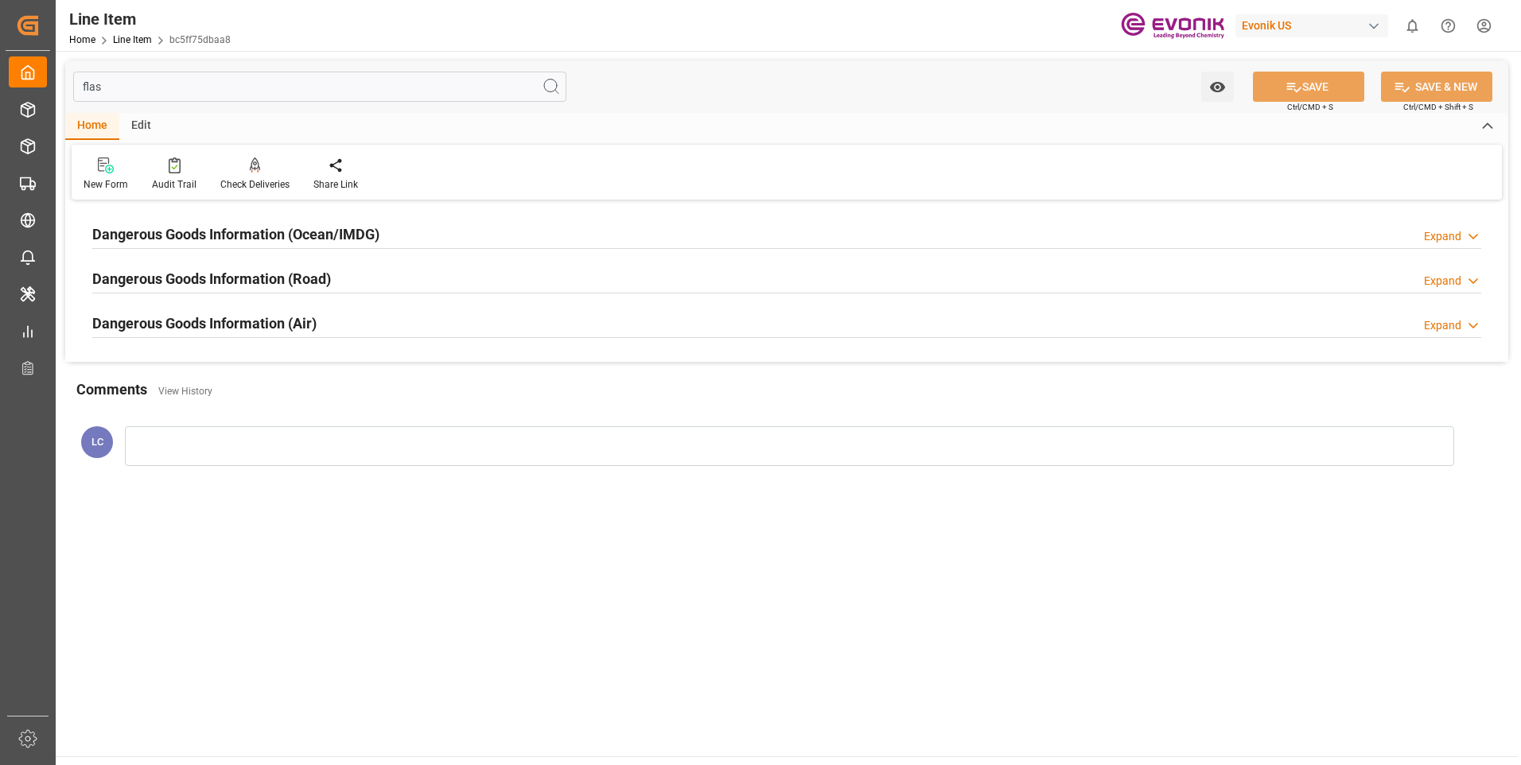
type input "flas"
click at [457, 218] on div "Dangerous Goods Information (Ocean/IMDG) Expand" at bounding box center [786, 233] width 1389 height 30
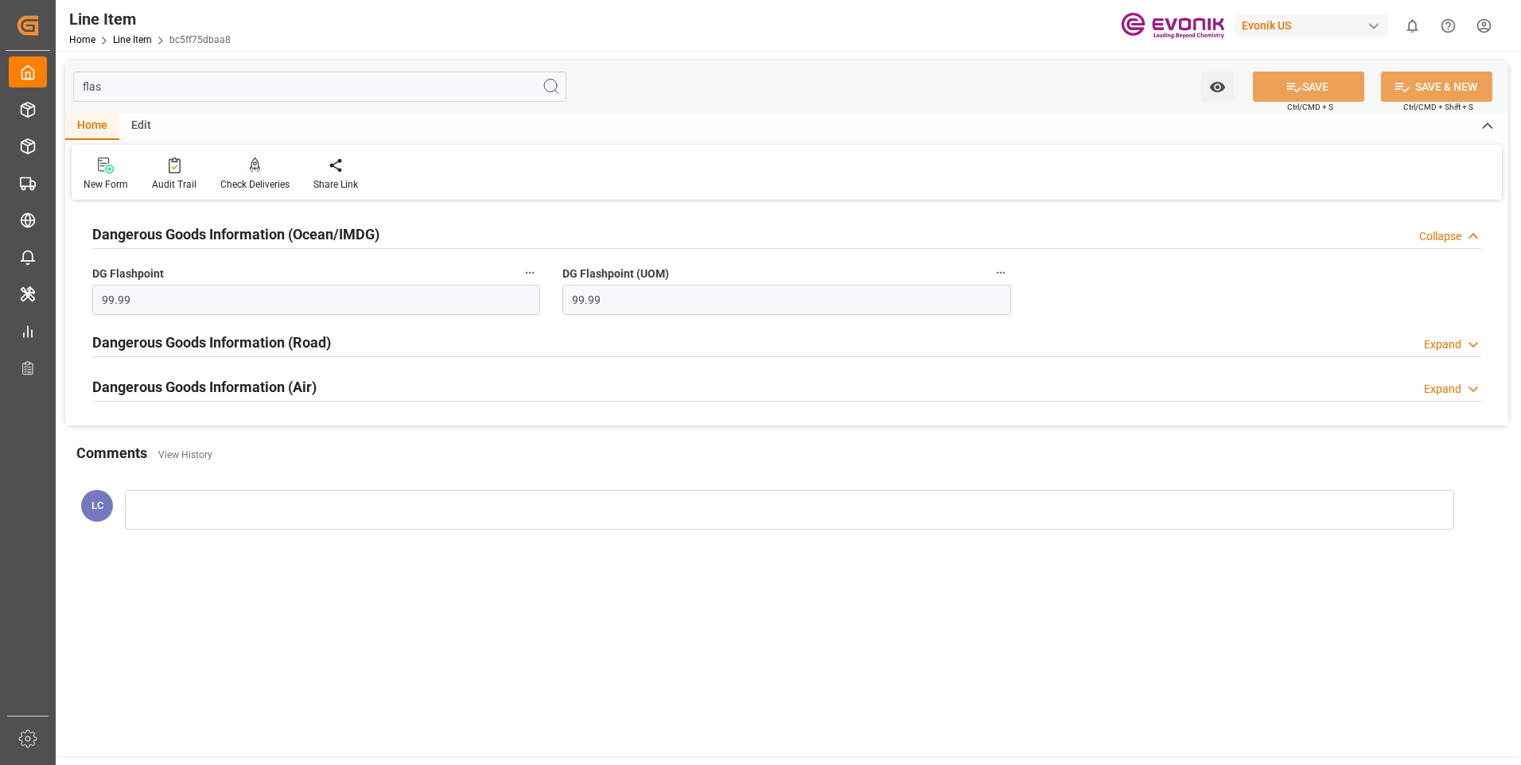
click at [457, 231] on div "Dangerous Goods Information (Ocean/IMDG) Collapse" at bounding box center [786, 233] width 1389 height 30
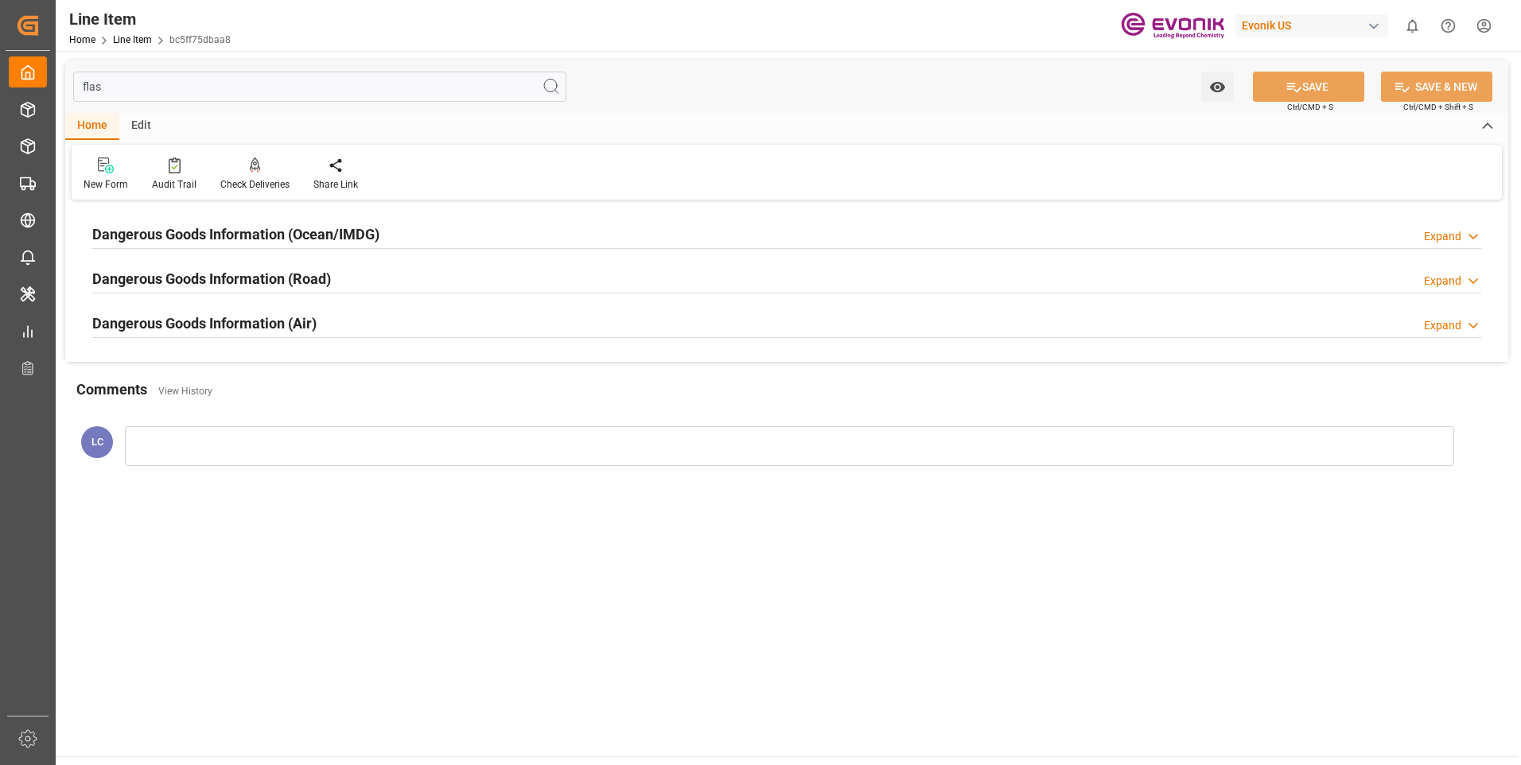
click at [117, 554] on main "flas Watch Option SAVE Ctrl/CMD + S SAVE & NEW Ctrl/CMD + Shift + S Home Edit N…" at bounding box center [787, 404] width 1462 height 706
click at [291, 216] on div "Dangerous Goods Information (Ocean/IMDG) Expand" at bounding box center [786, 234] width 1411 height 45
click at [314, 231] on h2 "Dangerous Goods Information (Ocean/IMDG)" at bounding box center [235, 234] width 287 height 21
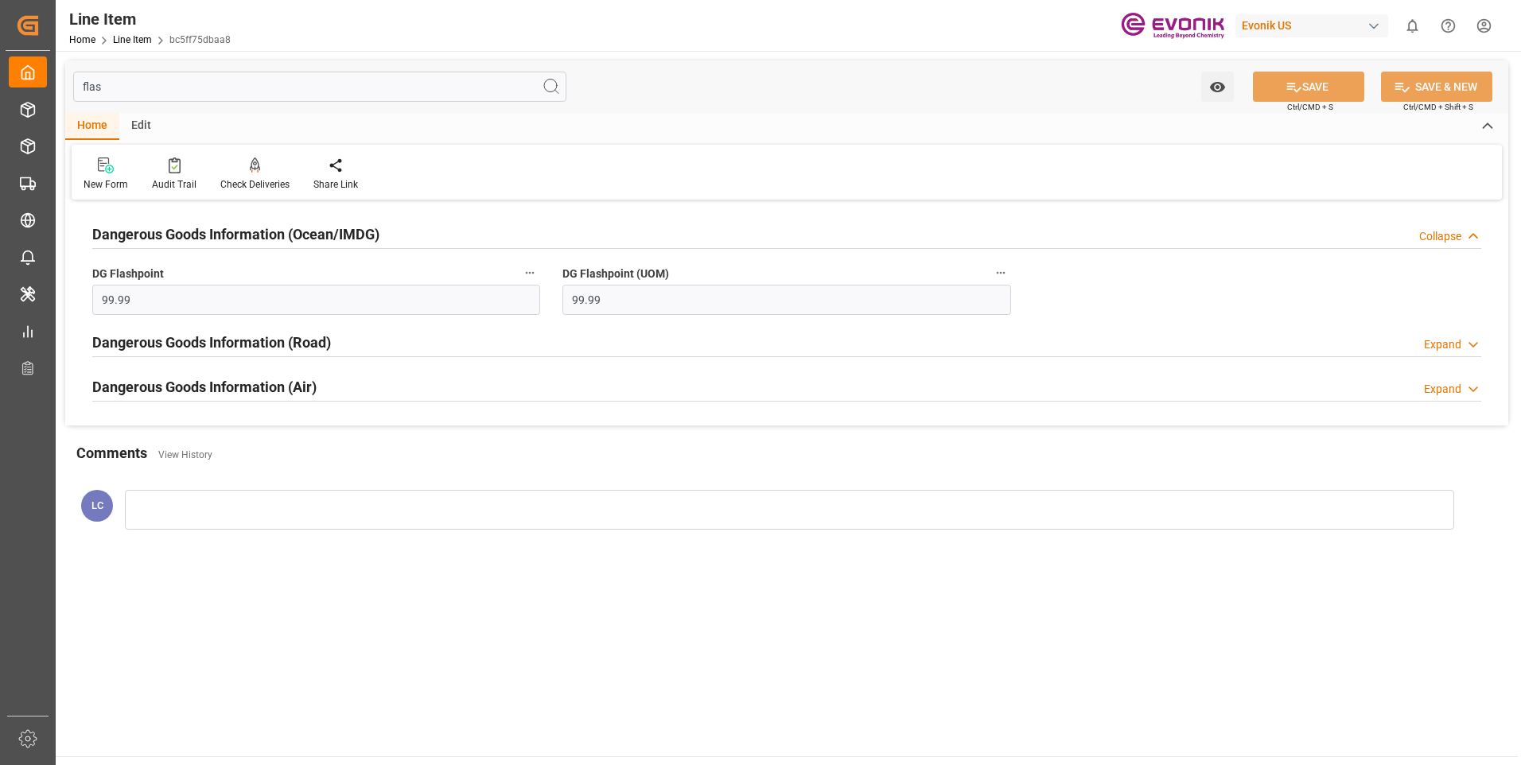
click at [314, 231] on h2 "Dangerous Goods Information (Ocean/IMDG)" at bounding box center [235, 234] width 287 height 21
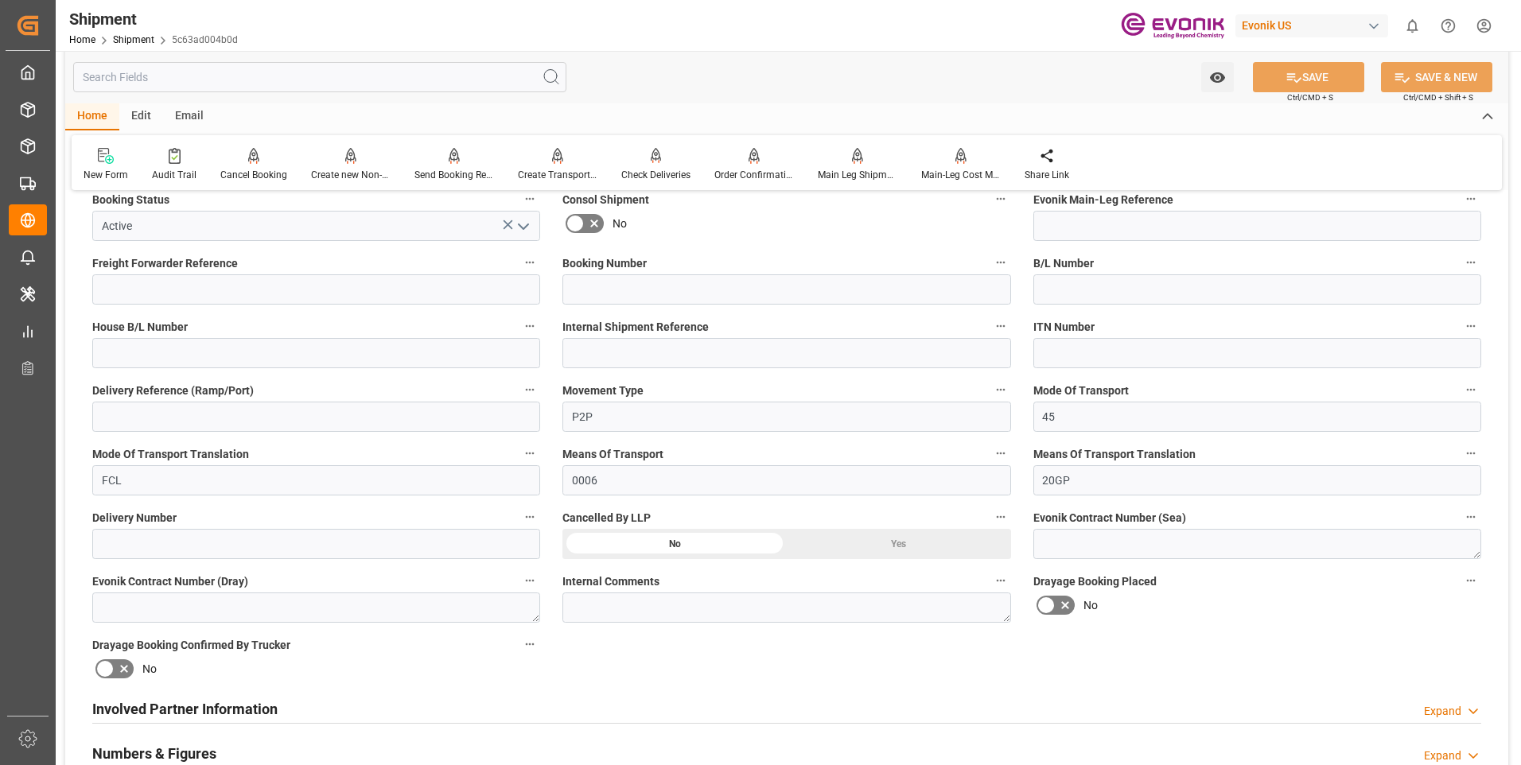
scroll to position [716, 0]
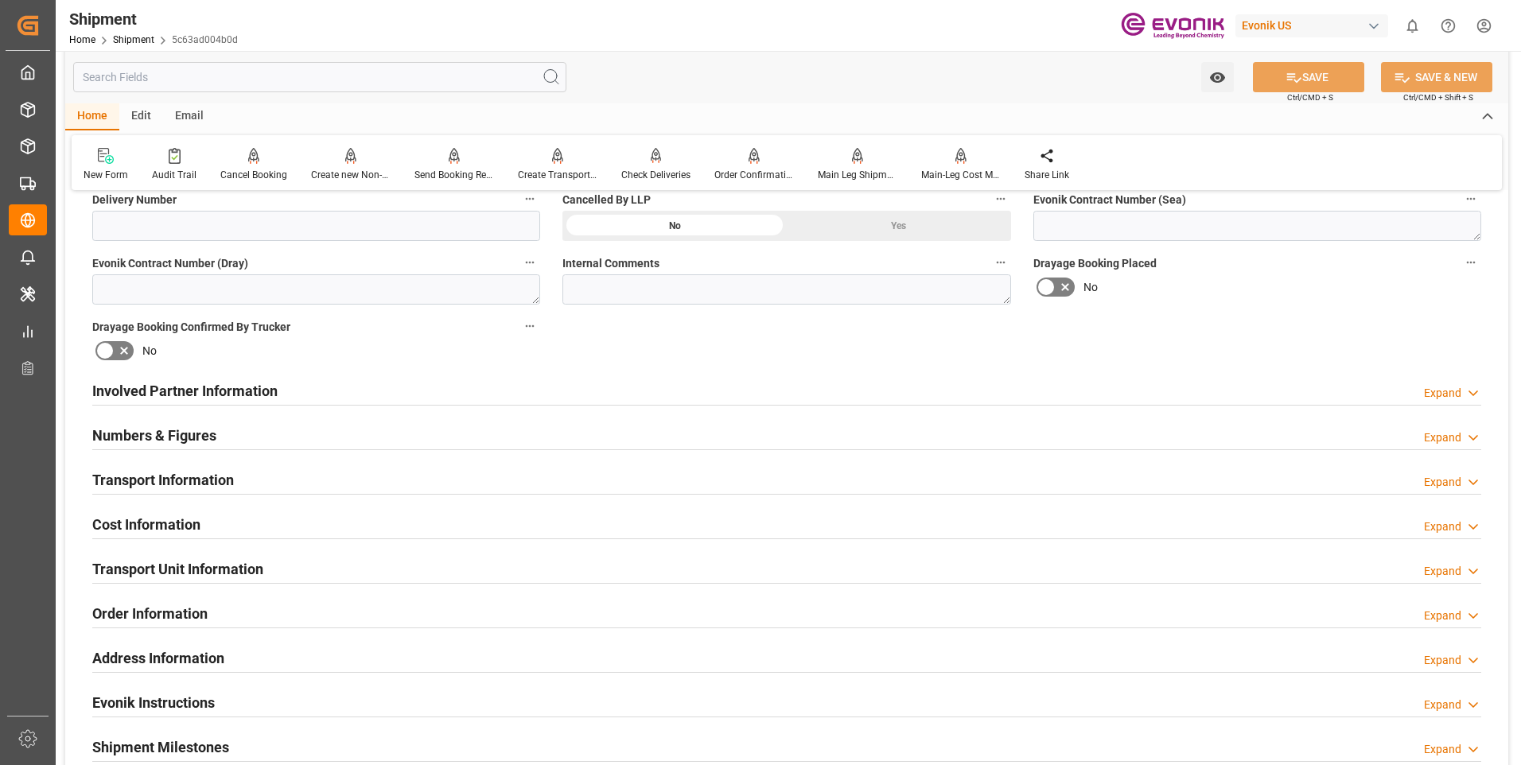
click at [180, 401] on h2 "Involved Partner Information" at bounding box center [184, 390] width 185 height 21
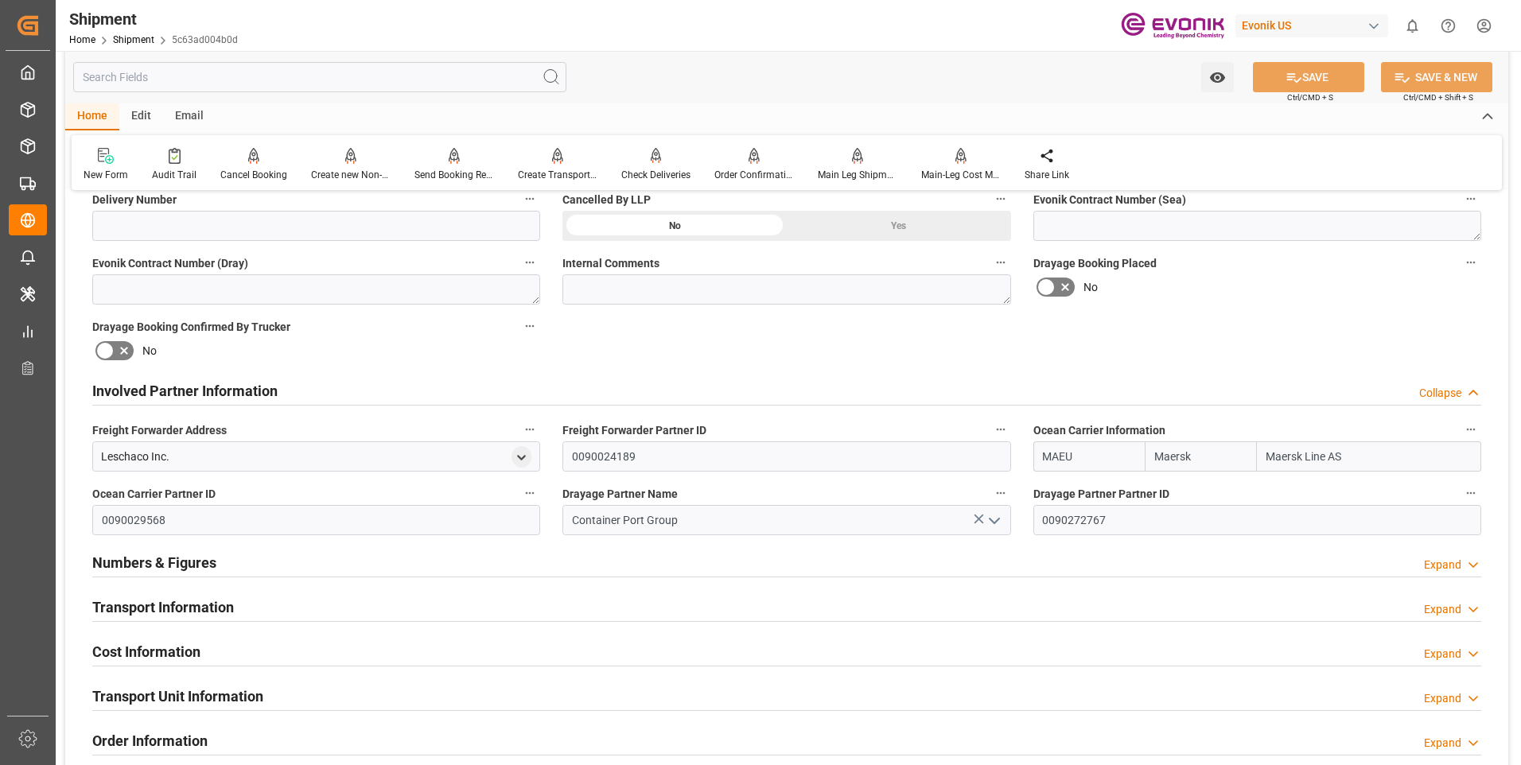
click at [180, 401] on h2 "Involved Partner Information" at bounding box center [184, 390] width 185 height 21
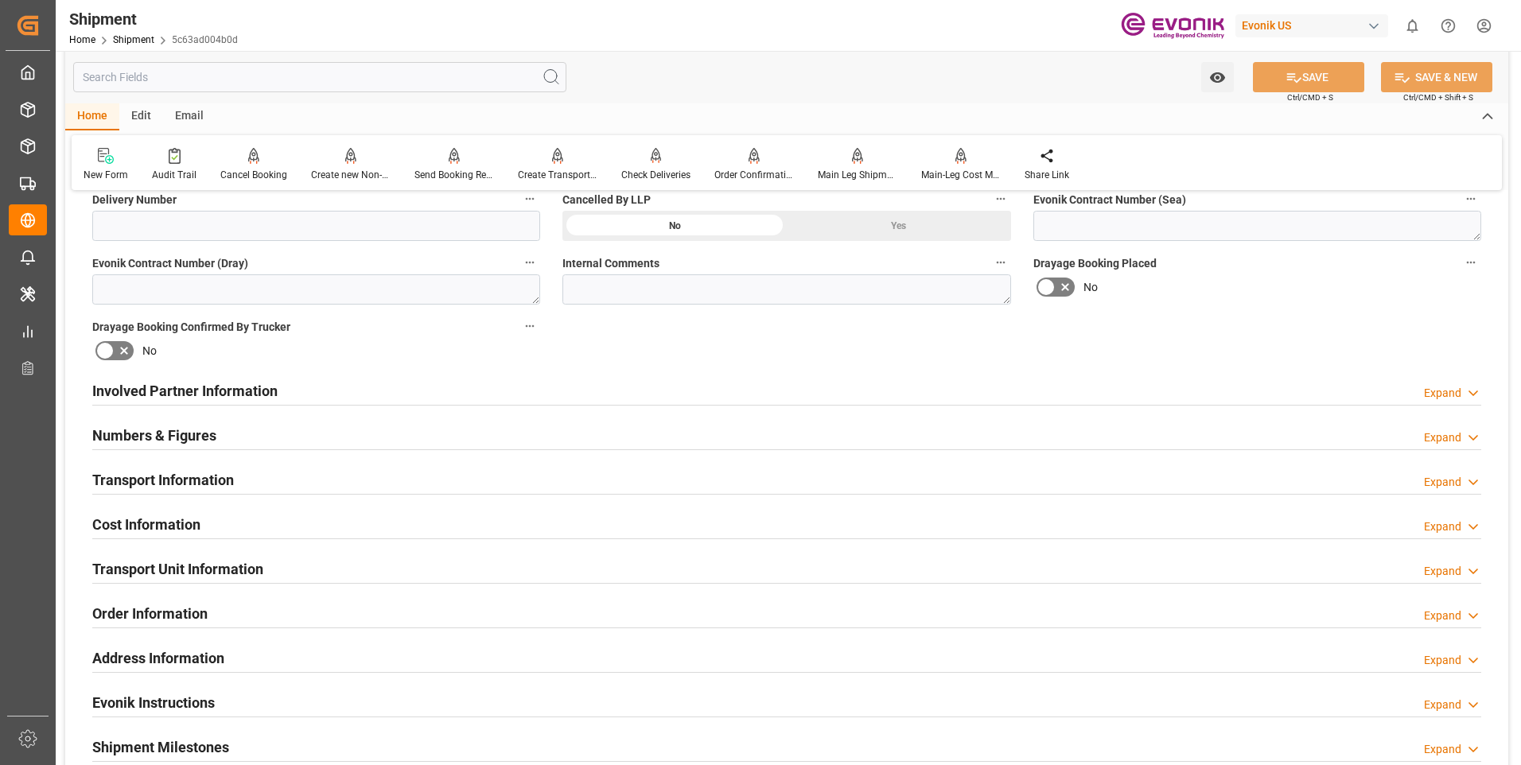
click at [160, 486] on h2 "Transport Information" at bounding box center [163, 479] width 142 height 21
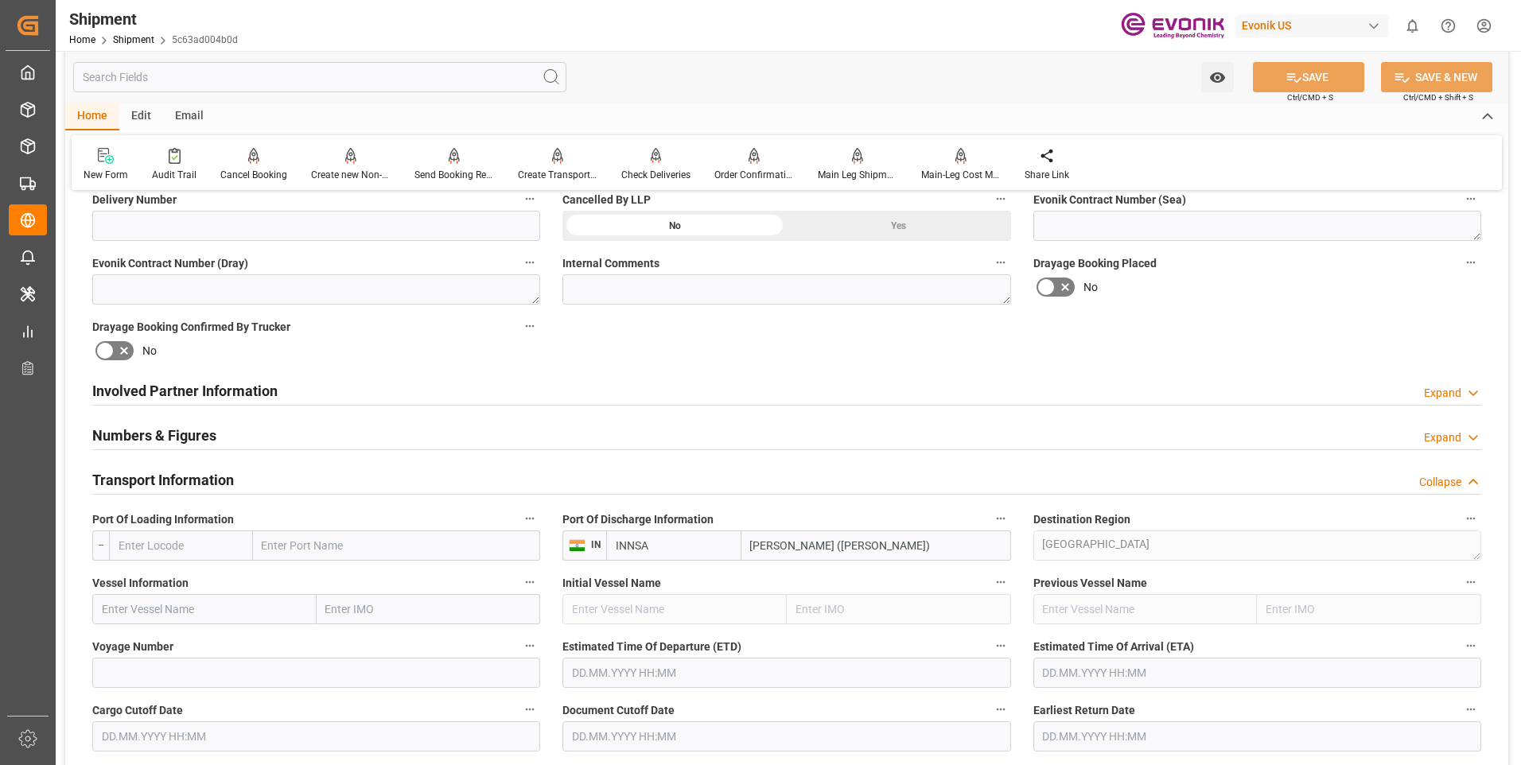
click at [211, 548] on input "text" at bounding box center [181, 546] width 144 height 30
click at [157, 584] on span "USEWR - [GEOGRAPHIC_DATA]" at bounding box center [172, 588] width 107 height 29
type input "USEWR"
type input "[GEOGRAPHIC_DATA]"
type input "USEWR"
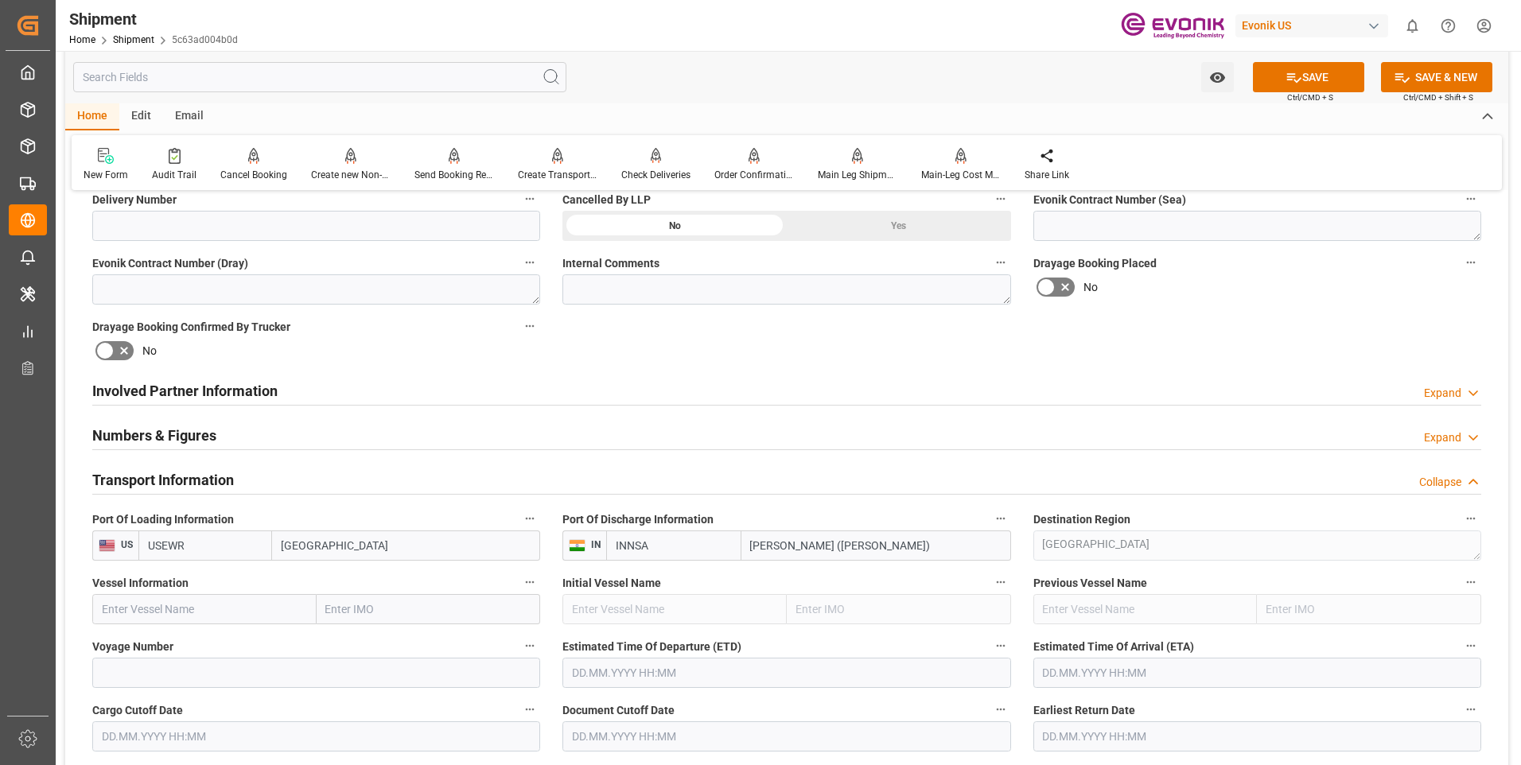
click at [173, 616] on input "text" at bounding box center [204, 609] width 224 height 30
paste input "536E"
type input "536E"
click at [160, 677] on input at bounding box center [316, 673] width 448 height 30
paste input "536E"
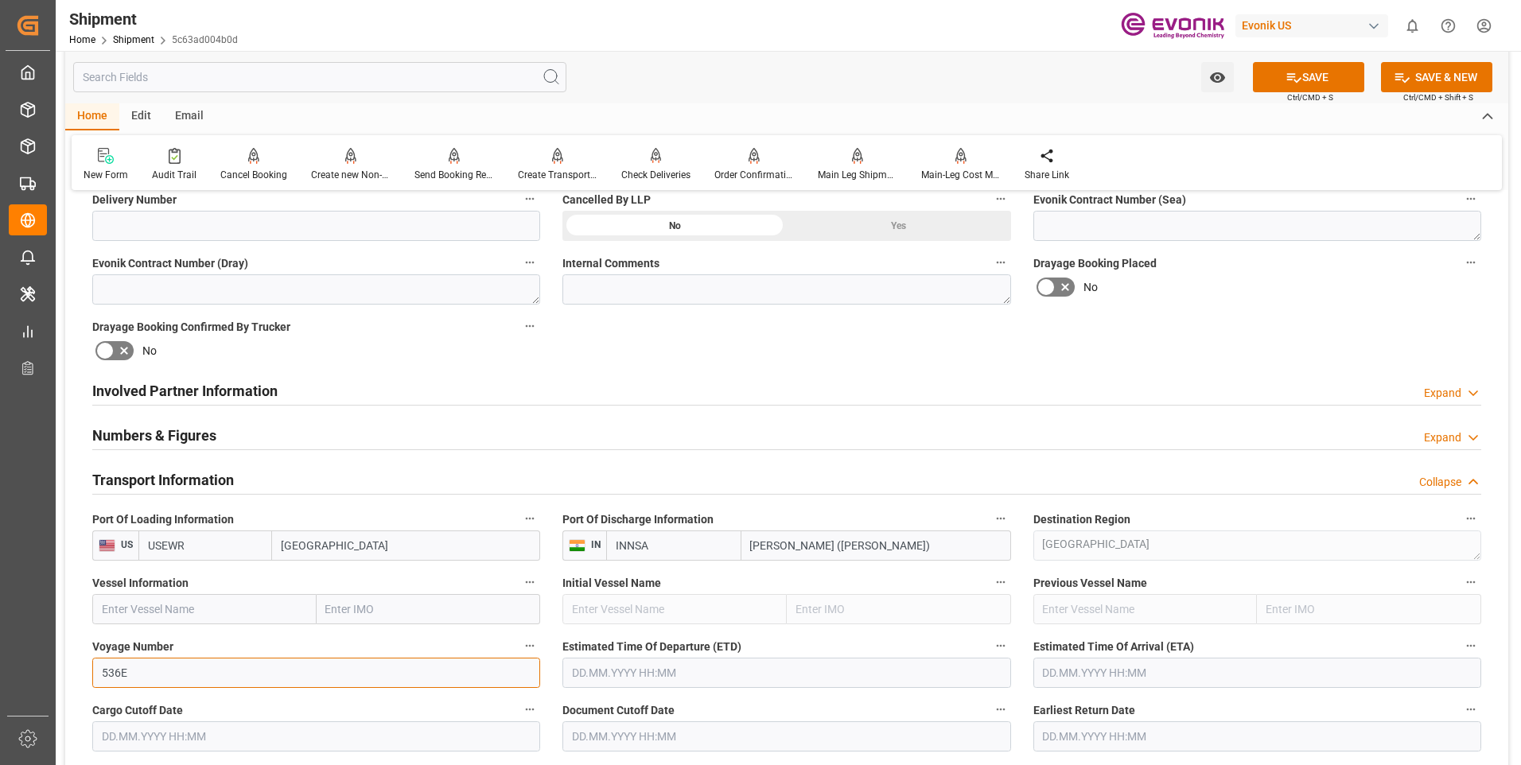
type input "536E"
click at [163, 597] on input "text" at bounding box center [204, 609] width 224 height 30
paste input "[PERSON_NAME]"
click at [184, 643] on b "[PERSON_NAME]" at bounding box center [146, 644] width 86 height 13
type input "[PERSON_NAME]"
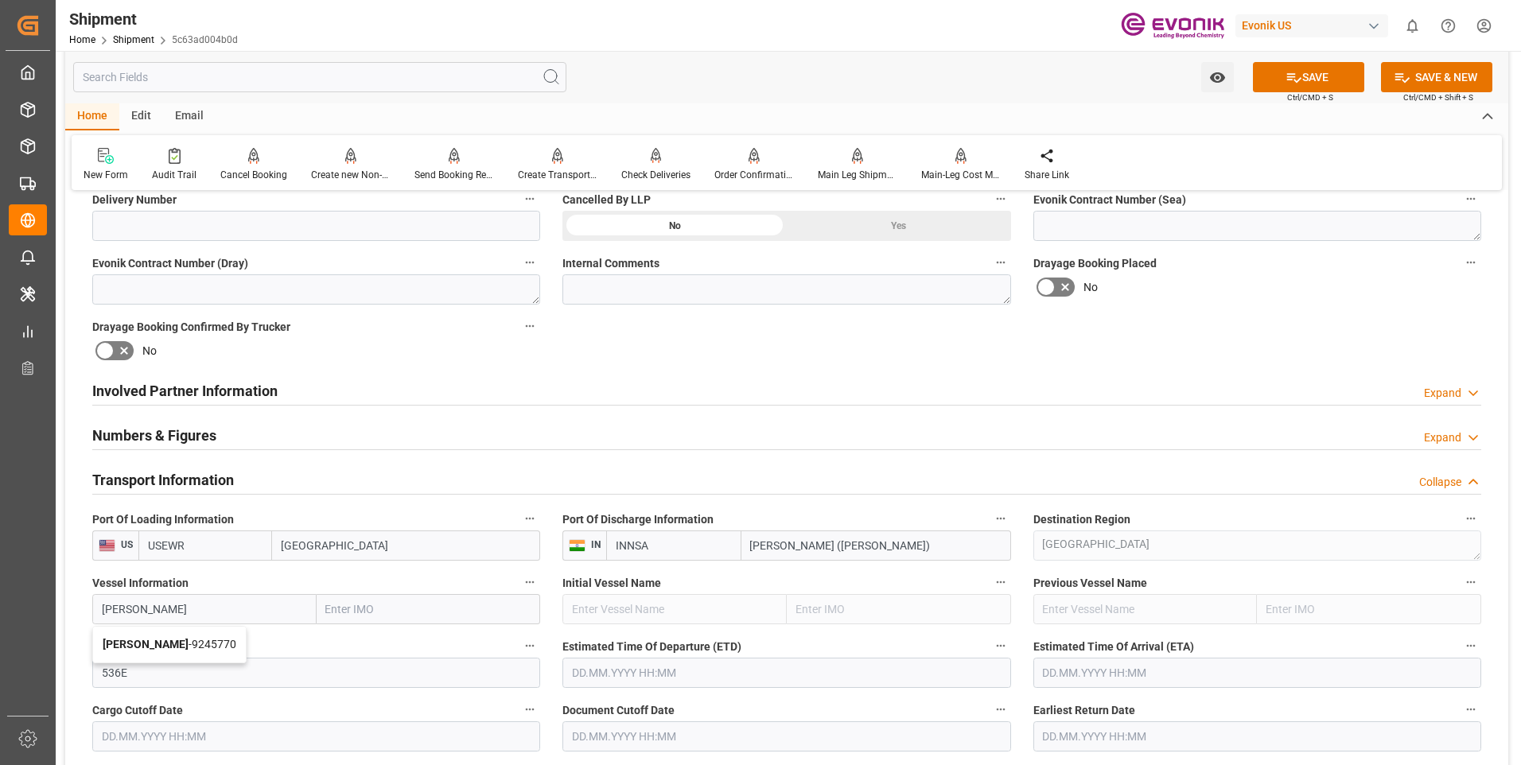
type input "9245770"
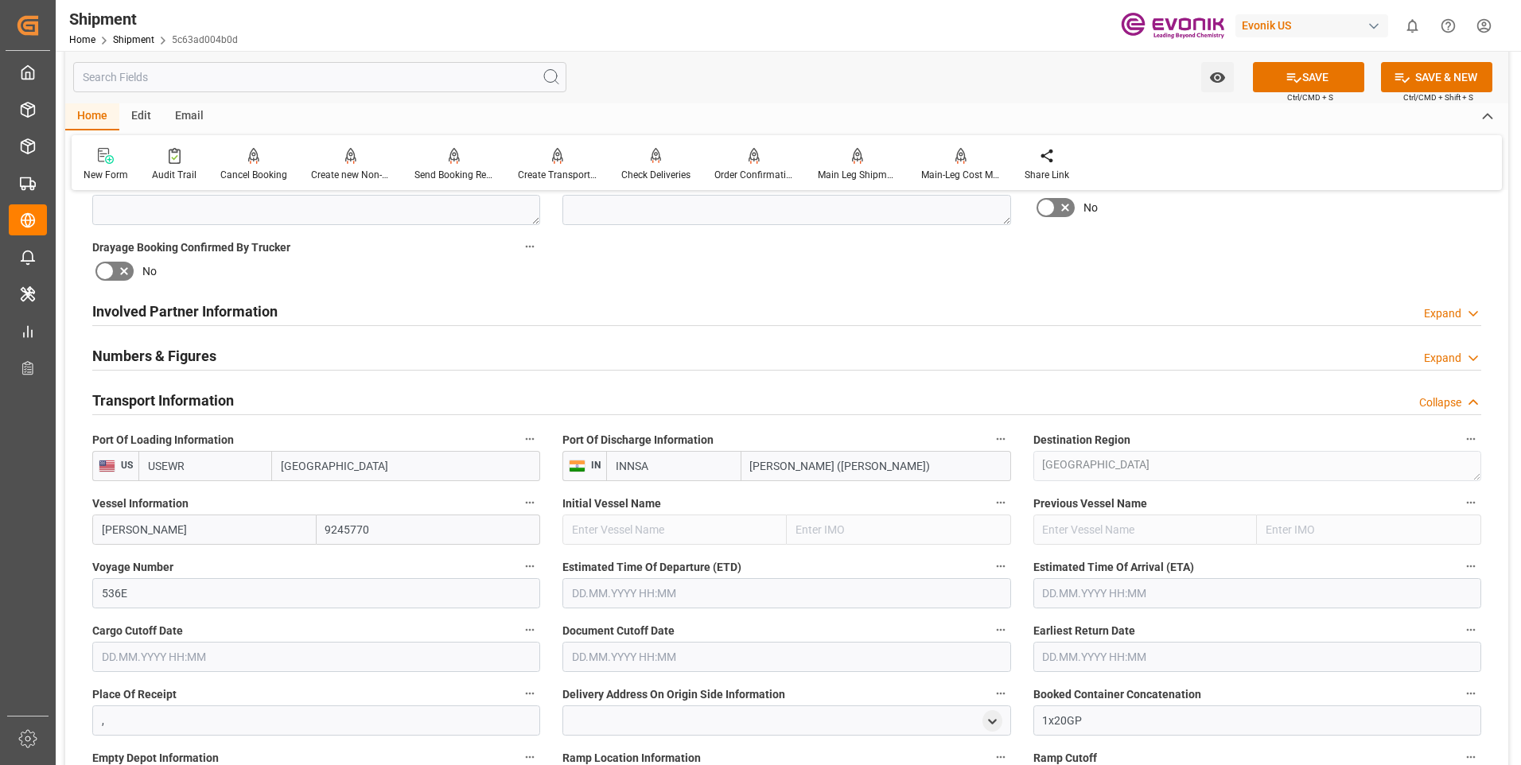
type input "[PERSON_NAME]"
click at [602, 601] on input "text" at bounding box center [786, 593] width 448 height 30
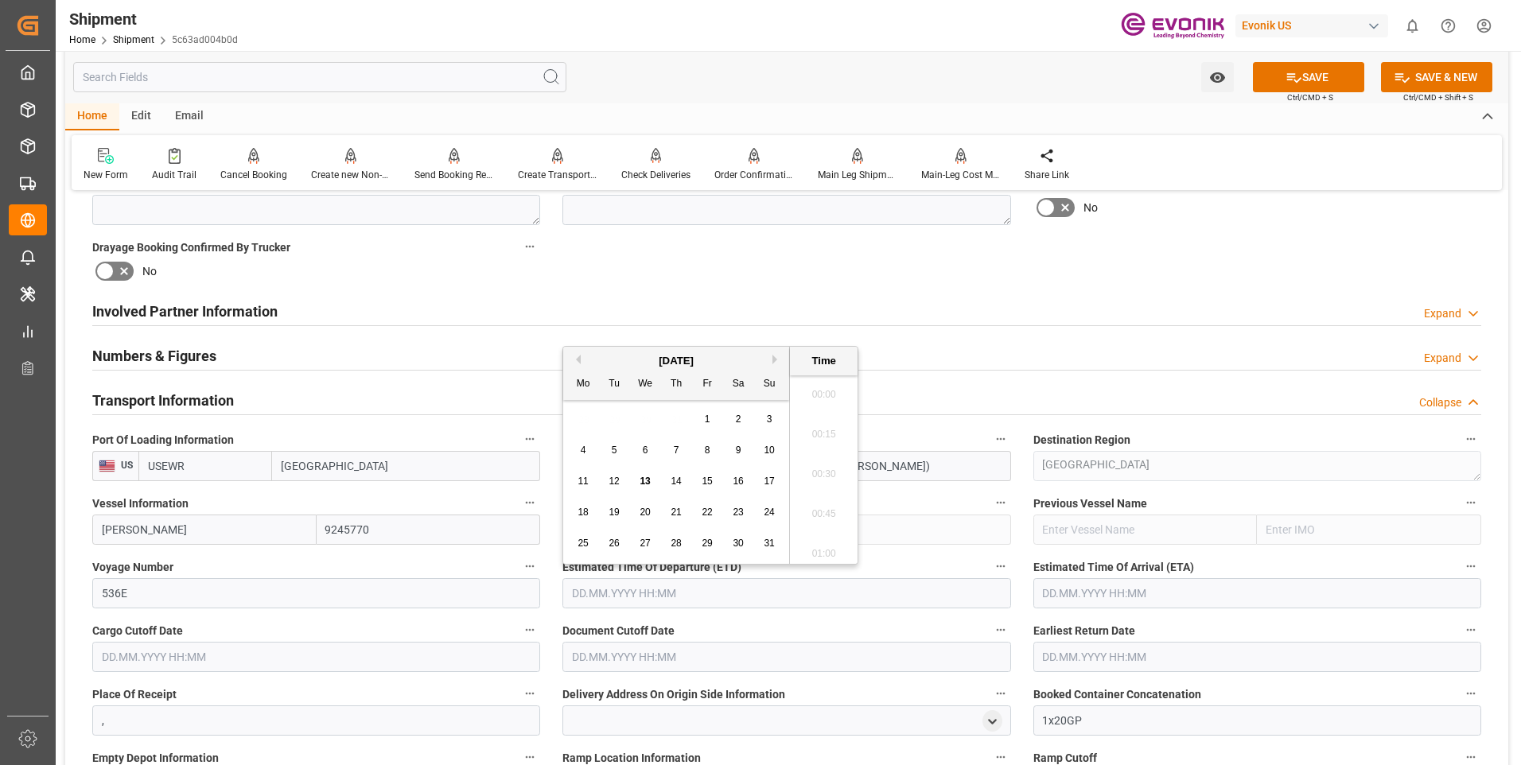
scroll to position [2153, 0]
click at [777, 357] on button "Next Month" at bounding box center [777, 360] width 10 height 10
click at [643, 483] on span "17" at bounding box center [644, 481] width 10 height 11
type input "[DATE] 00:00"
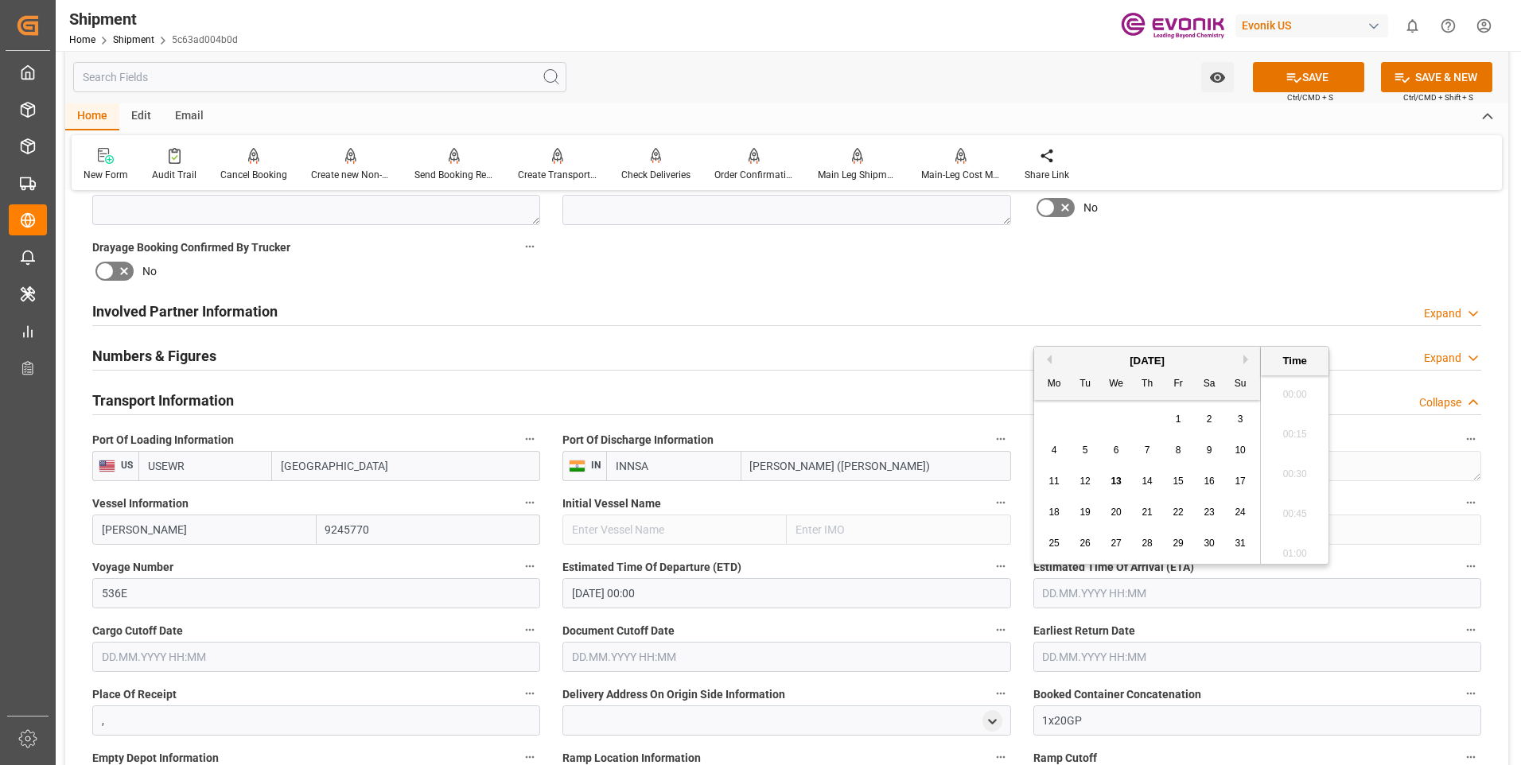
click at [1087, 587] on input "text" at bounding box center [1257, 593] width 448 height 30
click at [1245, 358] on button "Next Month" at bounding box center [1248, 360] width 10 height 10
click at [1147, 449] on span "6" at bounding box center [1148, 450] width 6 height 11
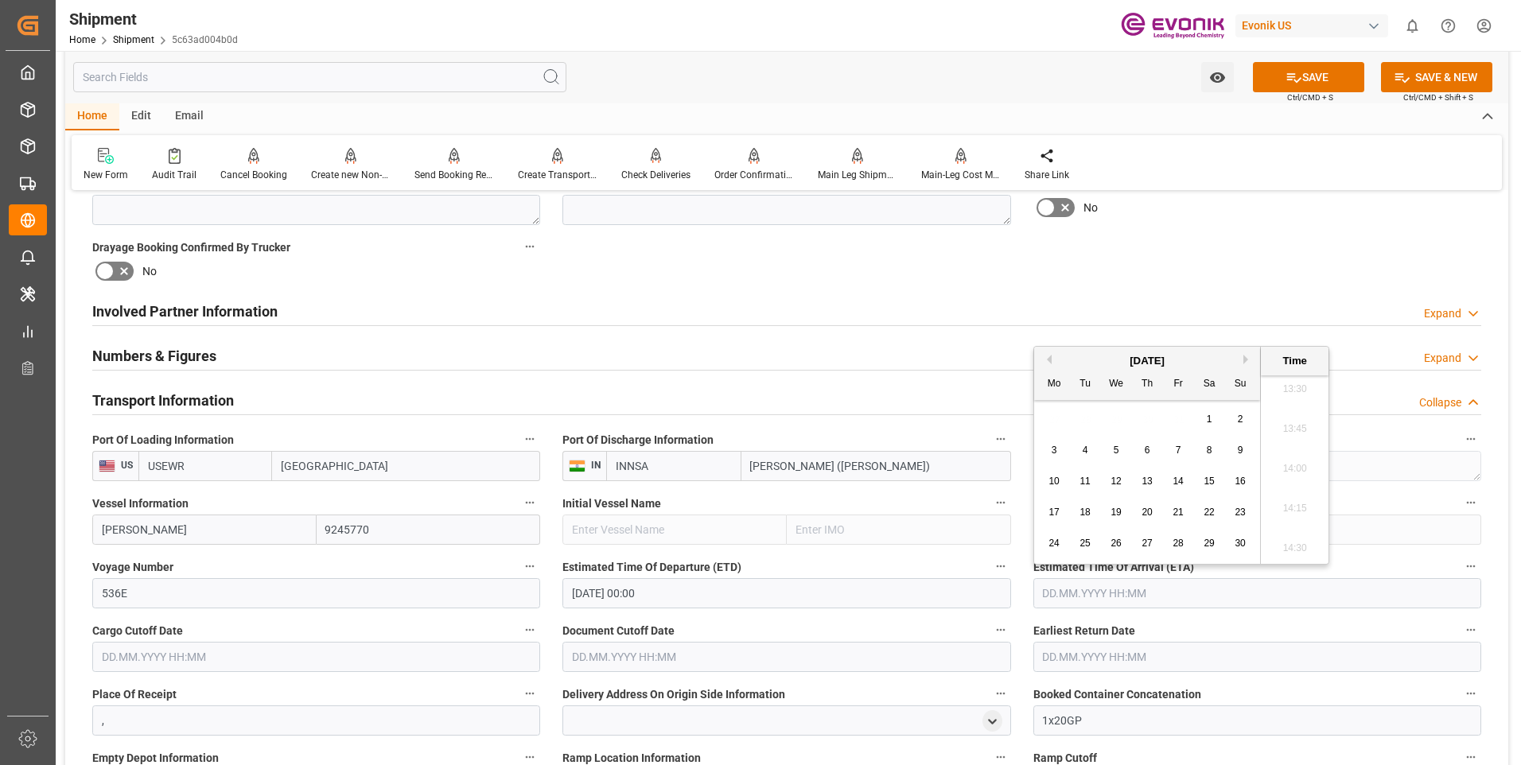
type input "[DATE] 00:00"
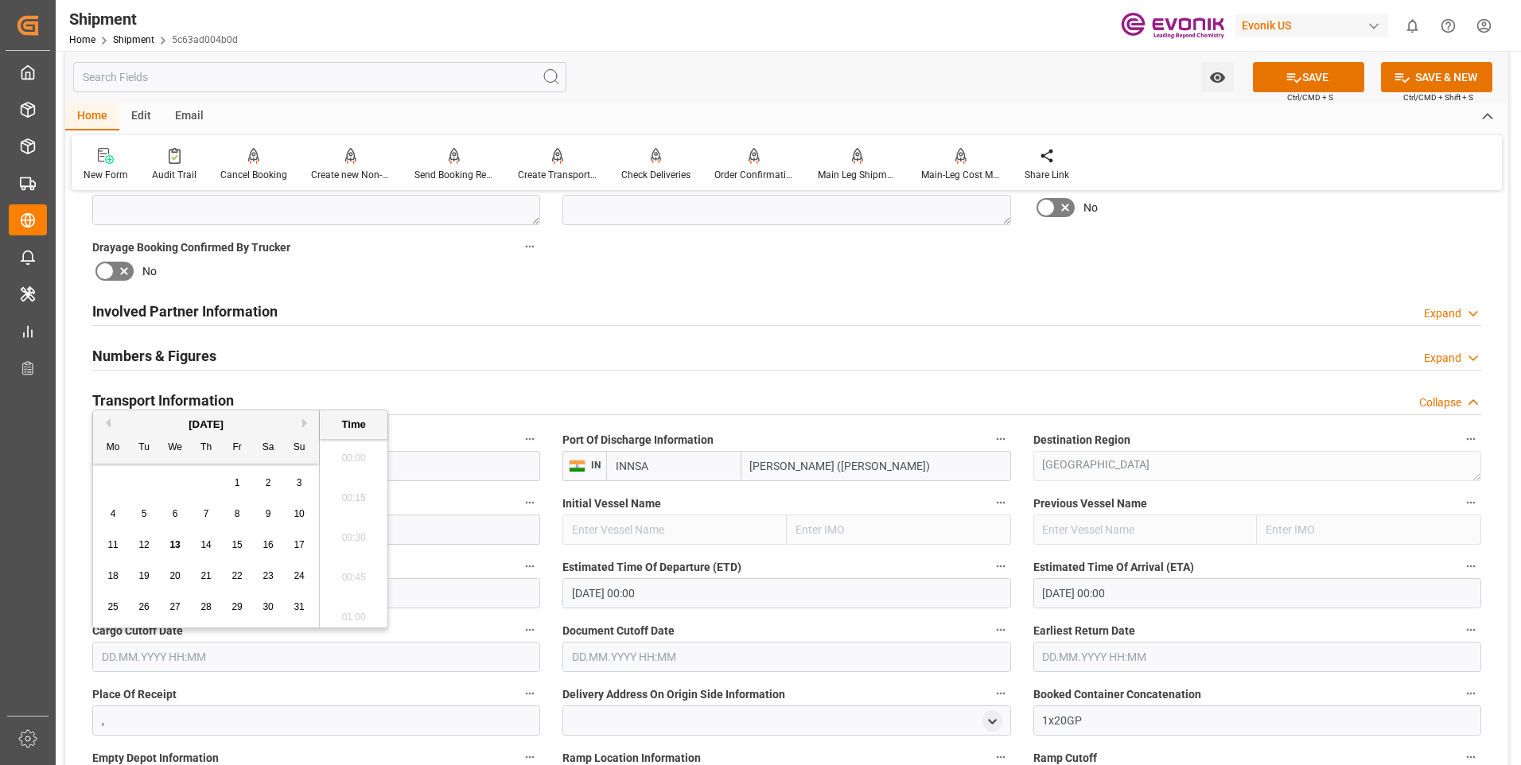
click at [421, 656] on input "text" at bounding box center [316, 657] width 448 height 30
click at [307, 421] on button "Next Month" at bounding box center [307, 423] width 10 height 10
click at [143, 543] on span "16" at bounding box center [143, 544] width 10 height 11
type input "[DATE] 00:00"
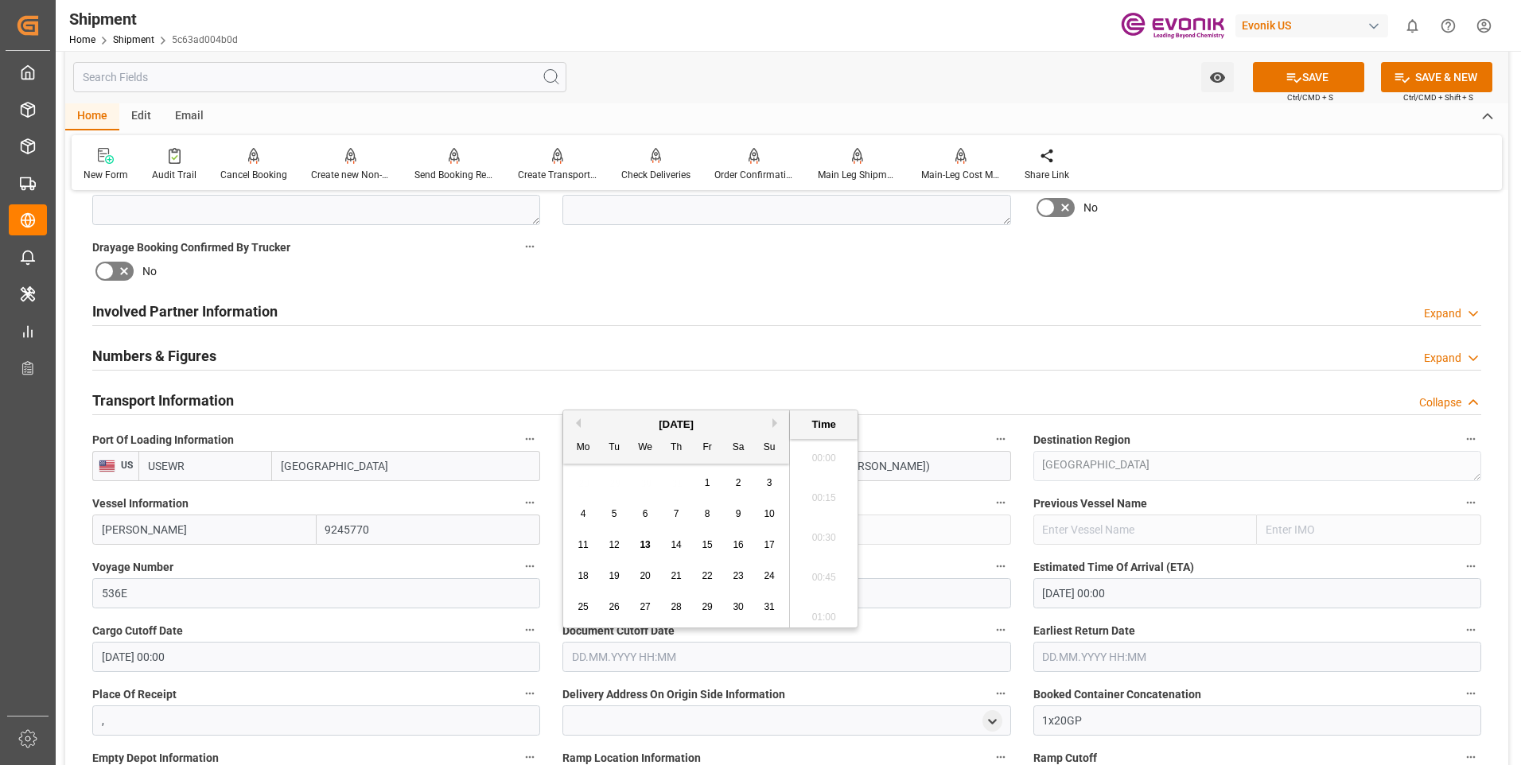
click at [632, 648] on input "text" at bounding box center [786, 657] width 448 height 30
click at [780, 424] on button "Next Month" at bounding box center [777, 423] width 10 height 10
click at [612, 546] on span "16" at bounding box center [613, 544] width 10 height 11
type input "[DATE] 00:00"
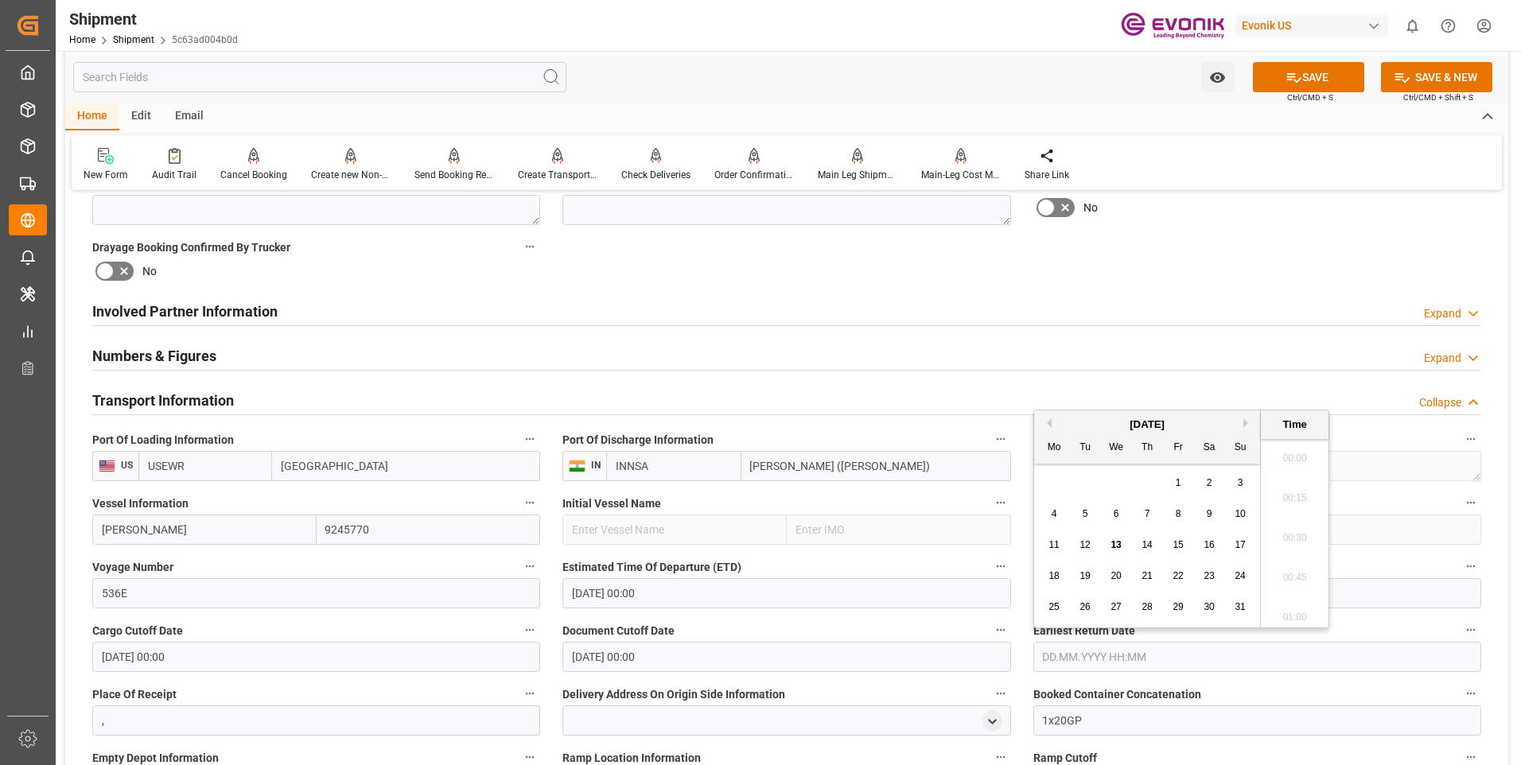
click at [1090, 652] on input "text" at bounding box center [1257, 657] width 448 height 30
click at [1244, 422] on button "Next Month" at bounding box center [1248, 423] width 10 height 10
click at [1085, 544] on span "16" at bounding box center [1084, 544] width 10 height 11
type input "[DATE] 00:00"
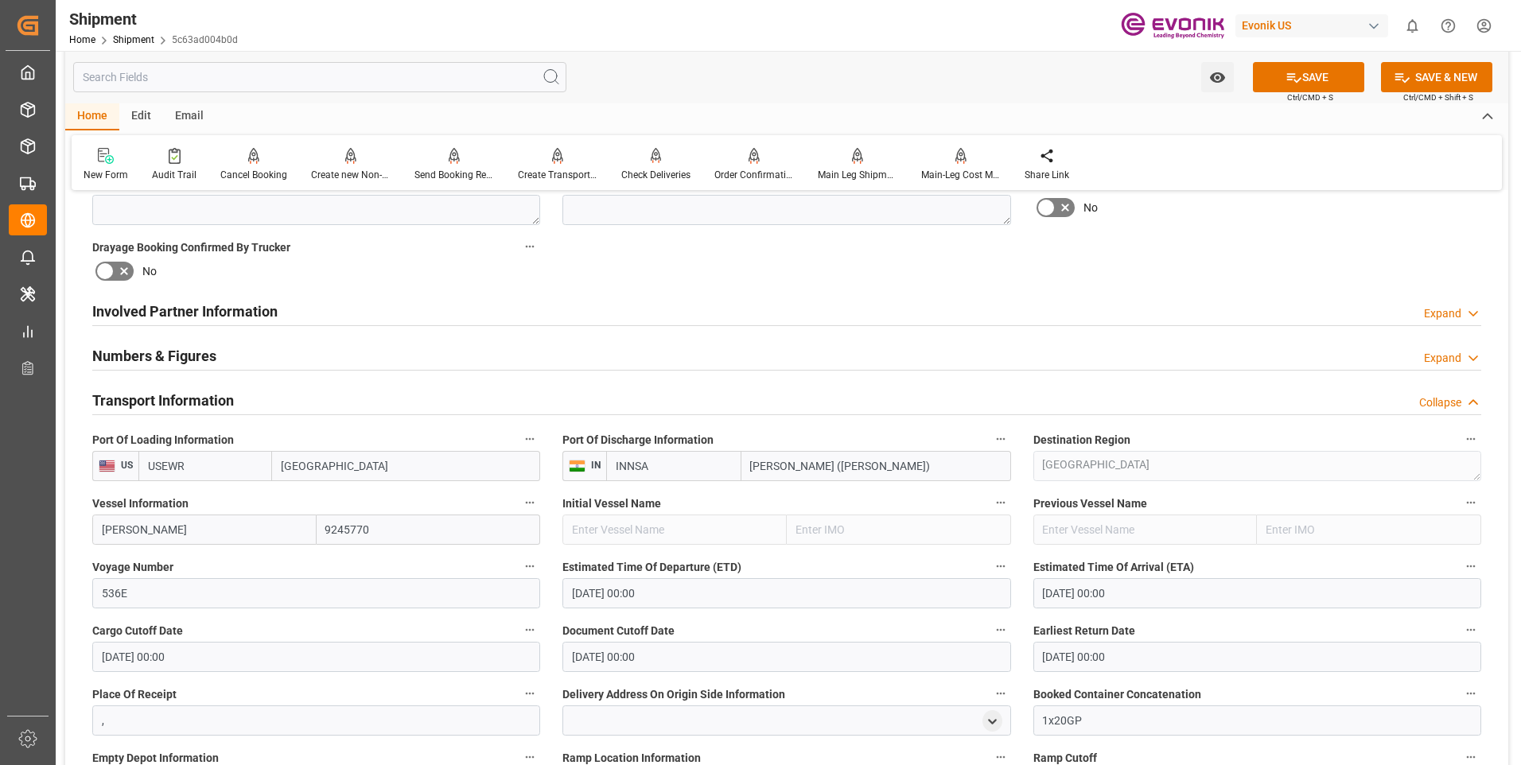
click at [771, 624] on label "Document Cutoff Date" at bounding box center [786, 631] width 448 height 22
click at [990, 624] on button "Document Cutoff Date" at bounding box center [1000, 630] width 21 height 21
click at [1212, 243] on div at bounding box center [760, 382] width 1521 height 765
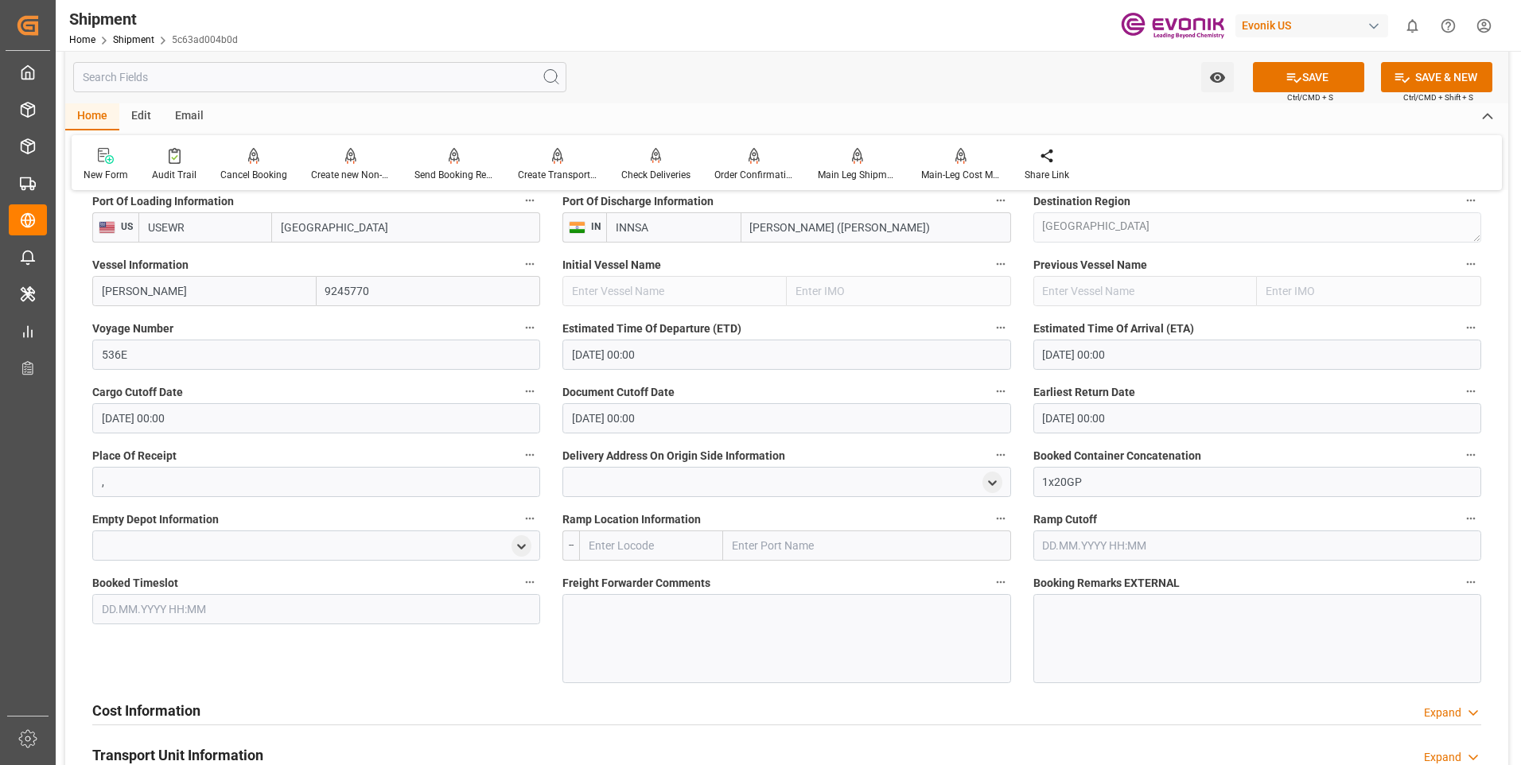
scroll to position [1114, 0]
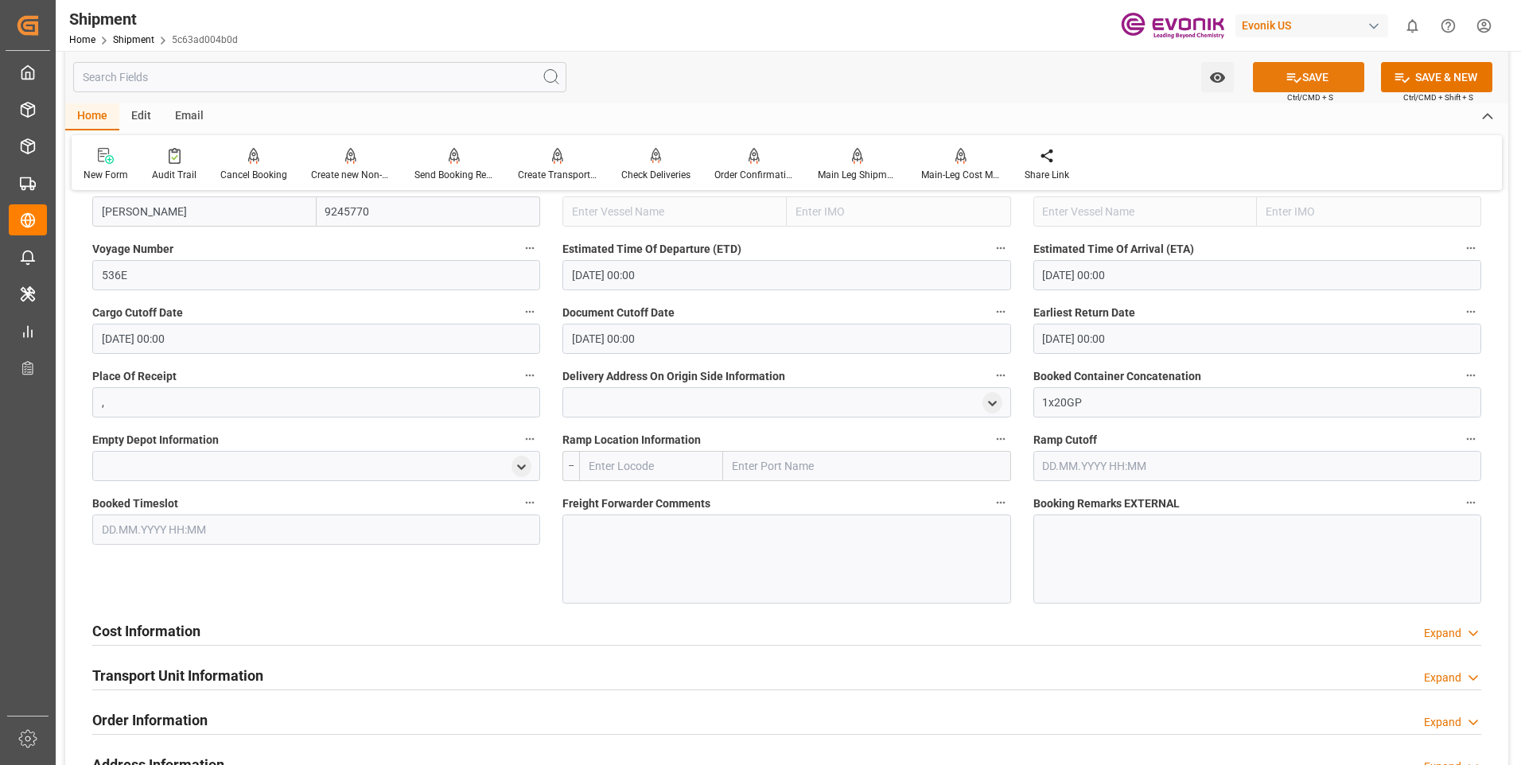
click at [1277, 79] on button "SAVE" at bounding box center [1308, 77] width 111 height 30
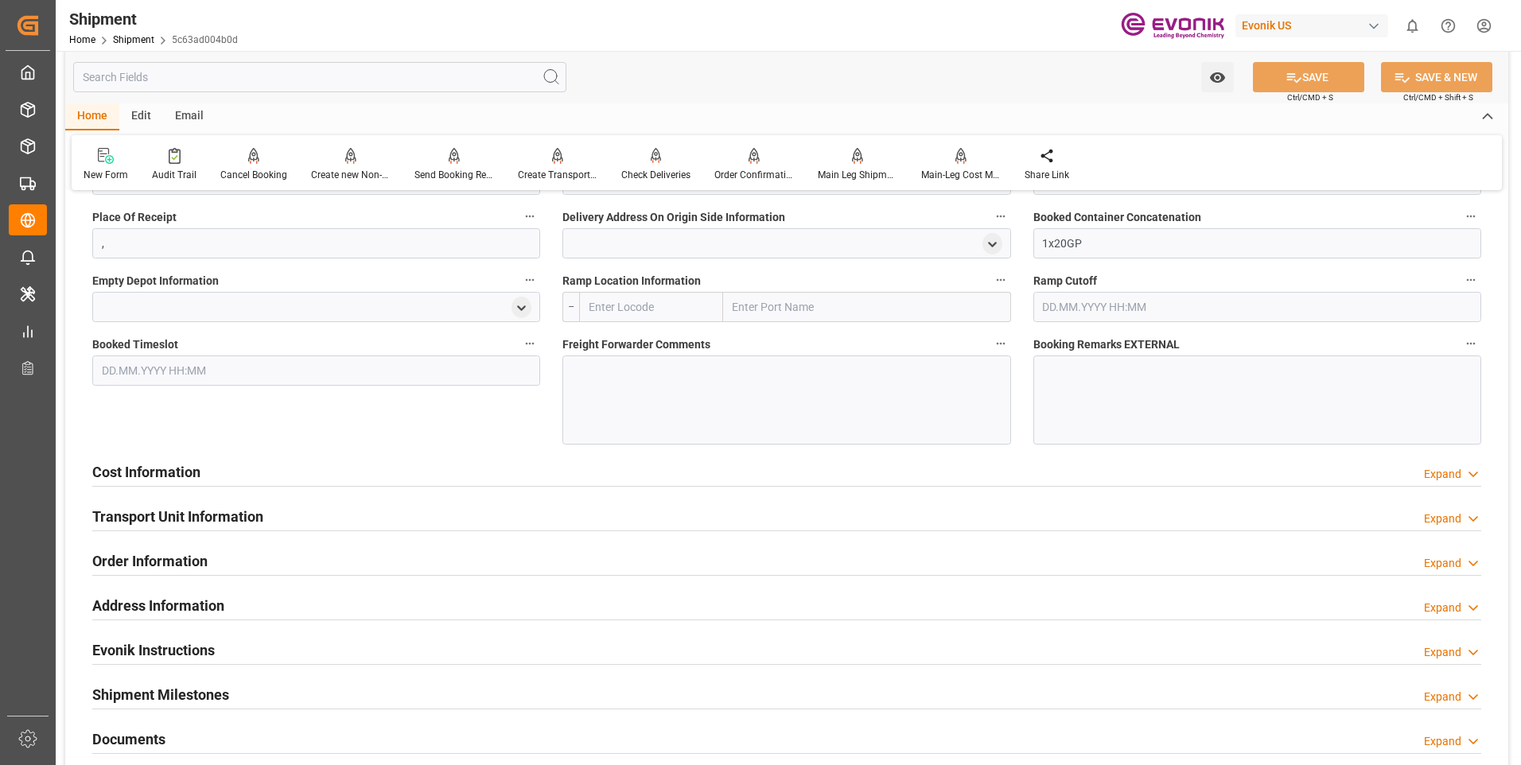
click at [161, 480] on h2 "Cost Information" at bounding box center [146, 471] width 108 height 21
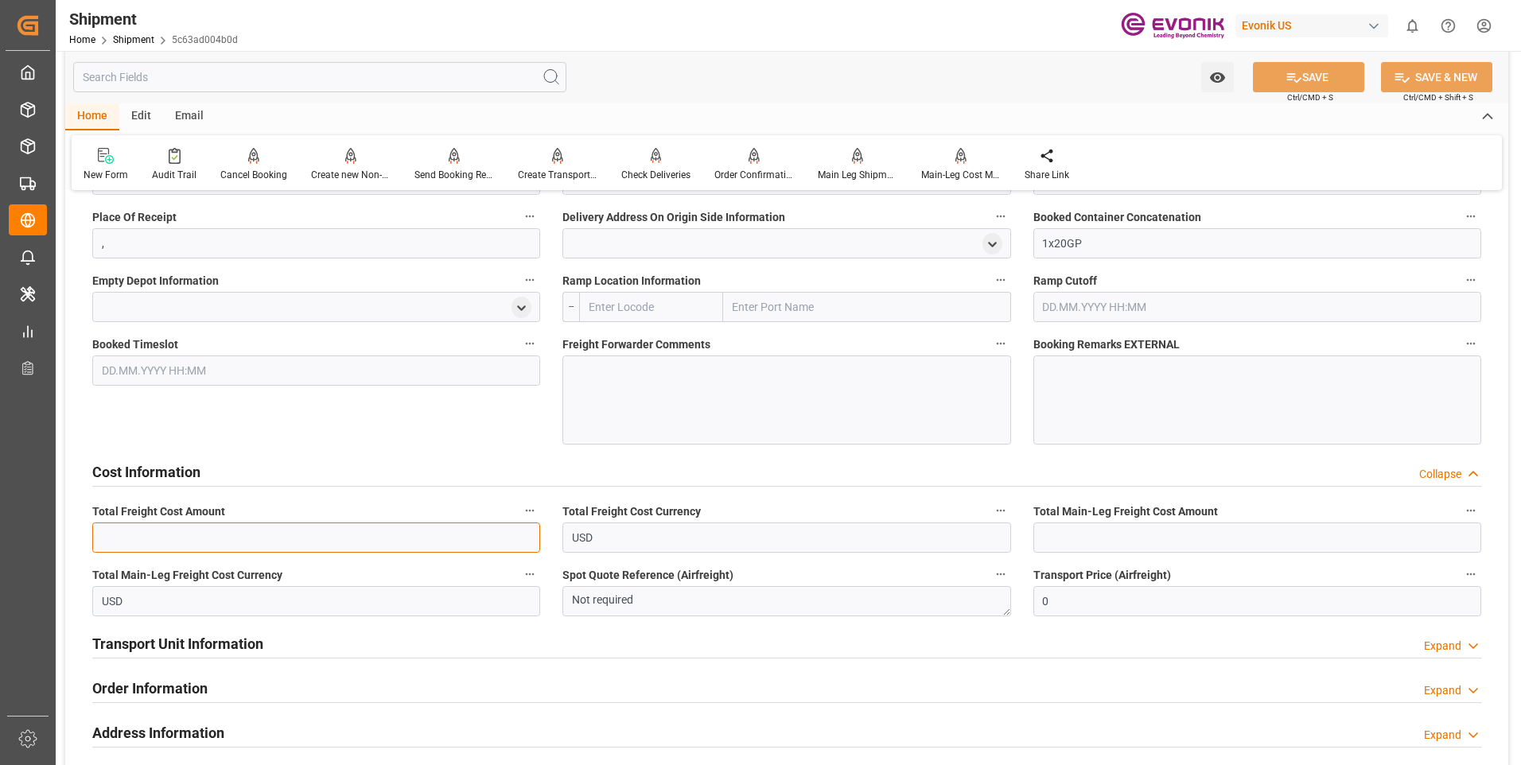
click at [212, 530] on input "text" at bounding box center [316, 538] width 448 height 30
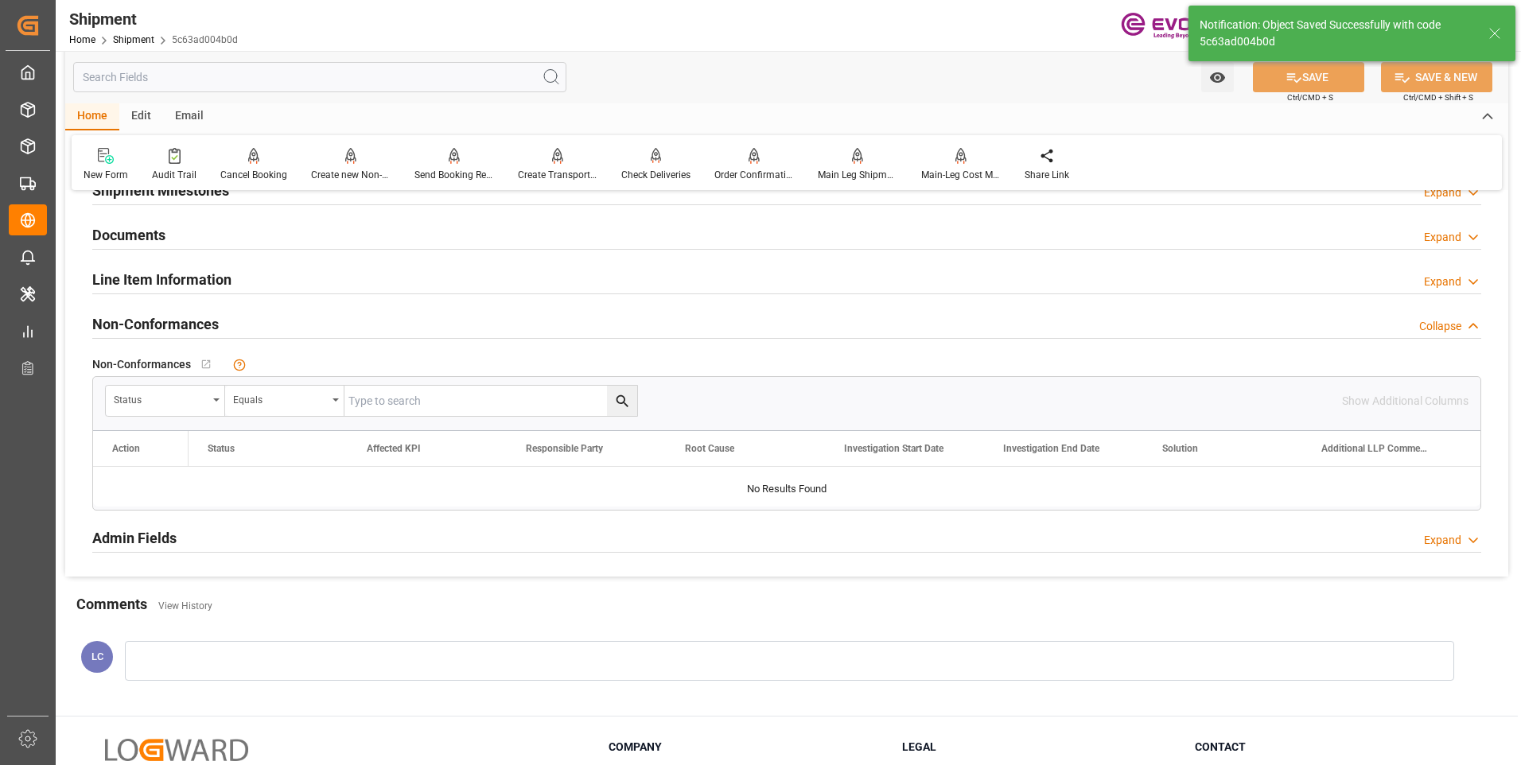
scroll to position [768, 0]
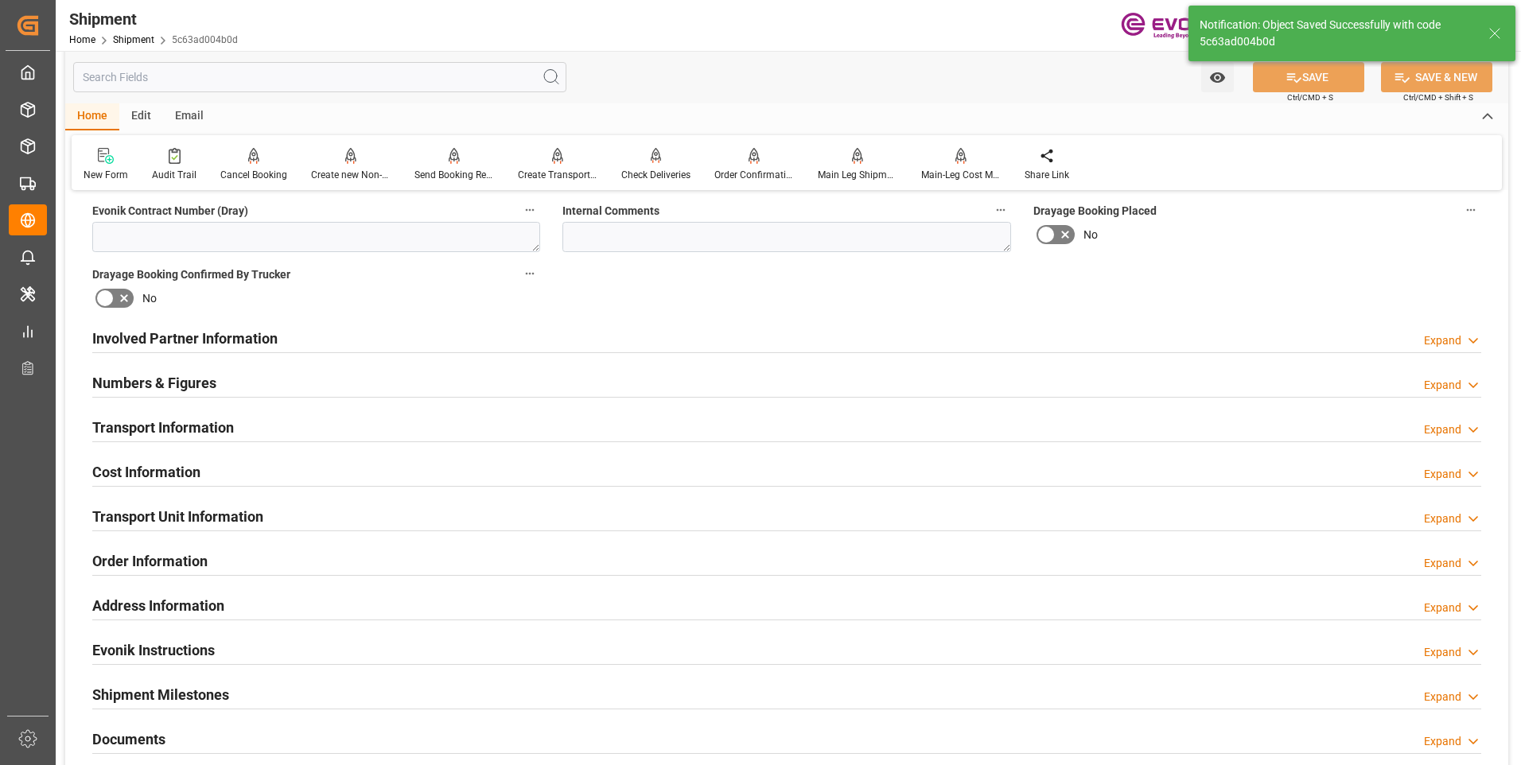
click at [162, 468] on h2 "Cost Information" at bounding box center [146, 471] width 108 height 21
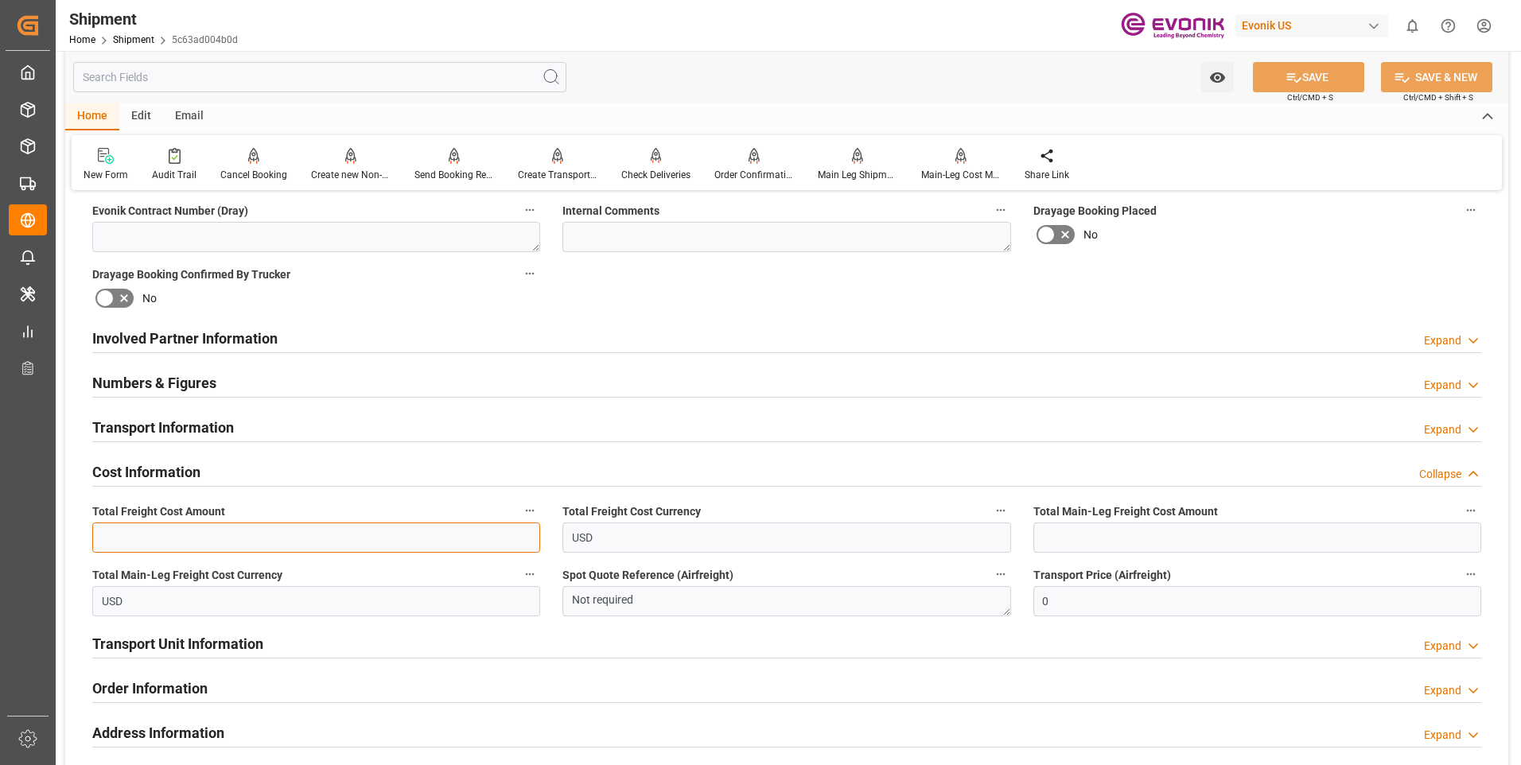
click at [169, 536] on input "text" at bounding box center [316, 538] width 448 height 30
type input "3103"
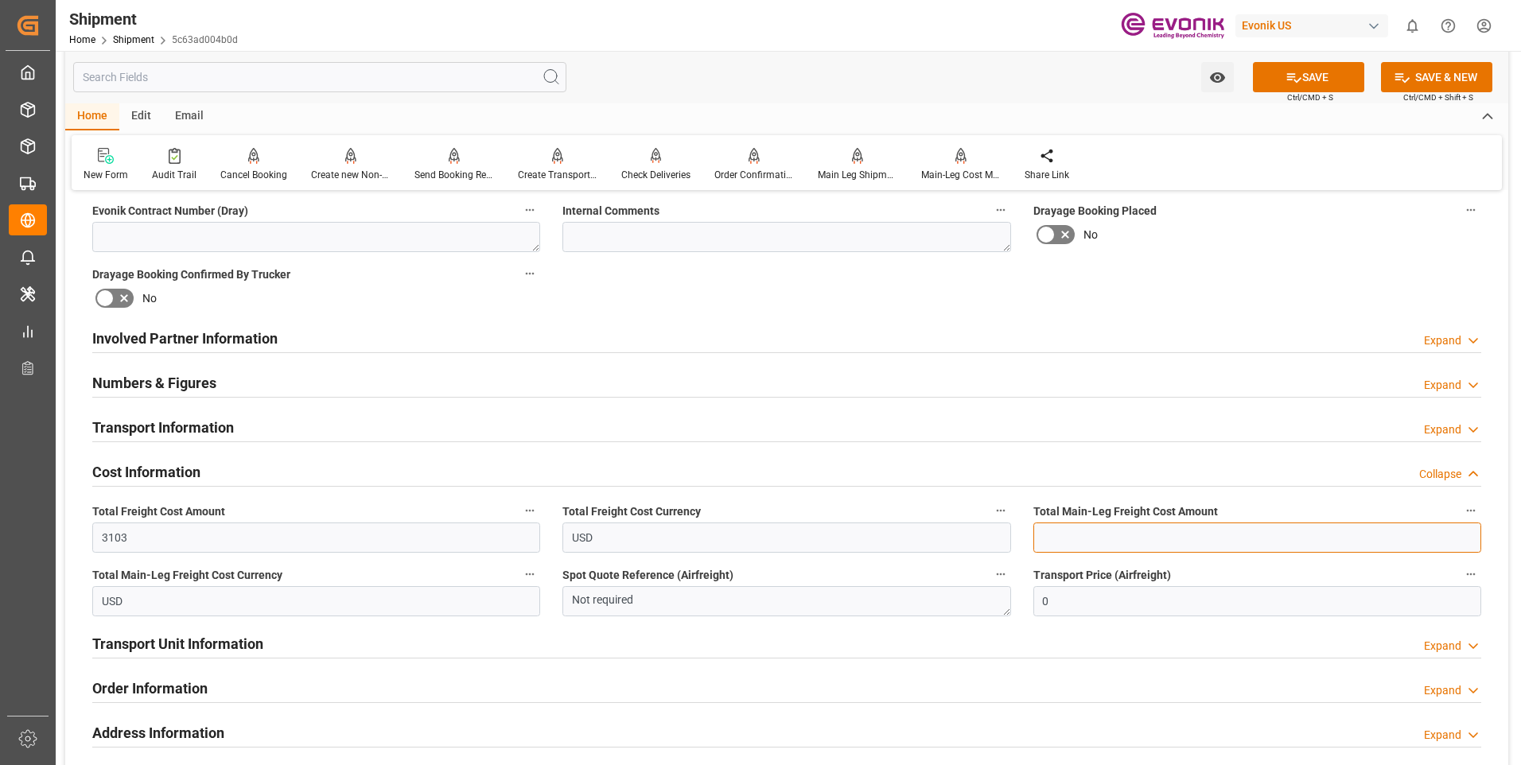
click at [1106, 532] on input "text" at bounding box center [1257, 538] width 448 height 30
click at [1101, 534] on input "text" at bounding box center [1257, 538] width 448 height 30
type input "723"
click at [1332, 72] on button "SAVE" at bounding box center [1308, 77] width 111 height 30
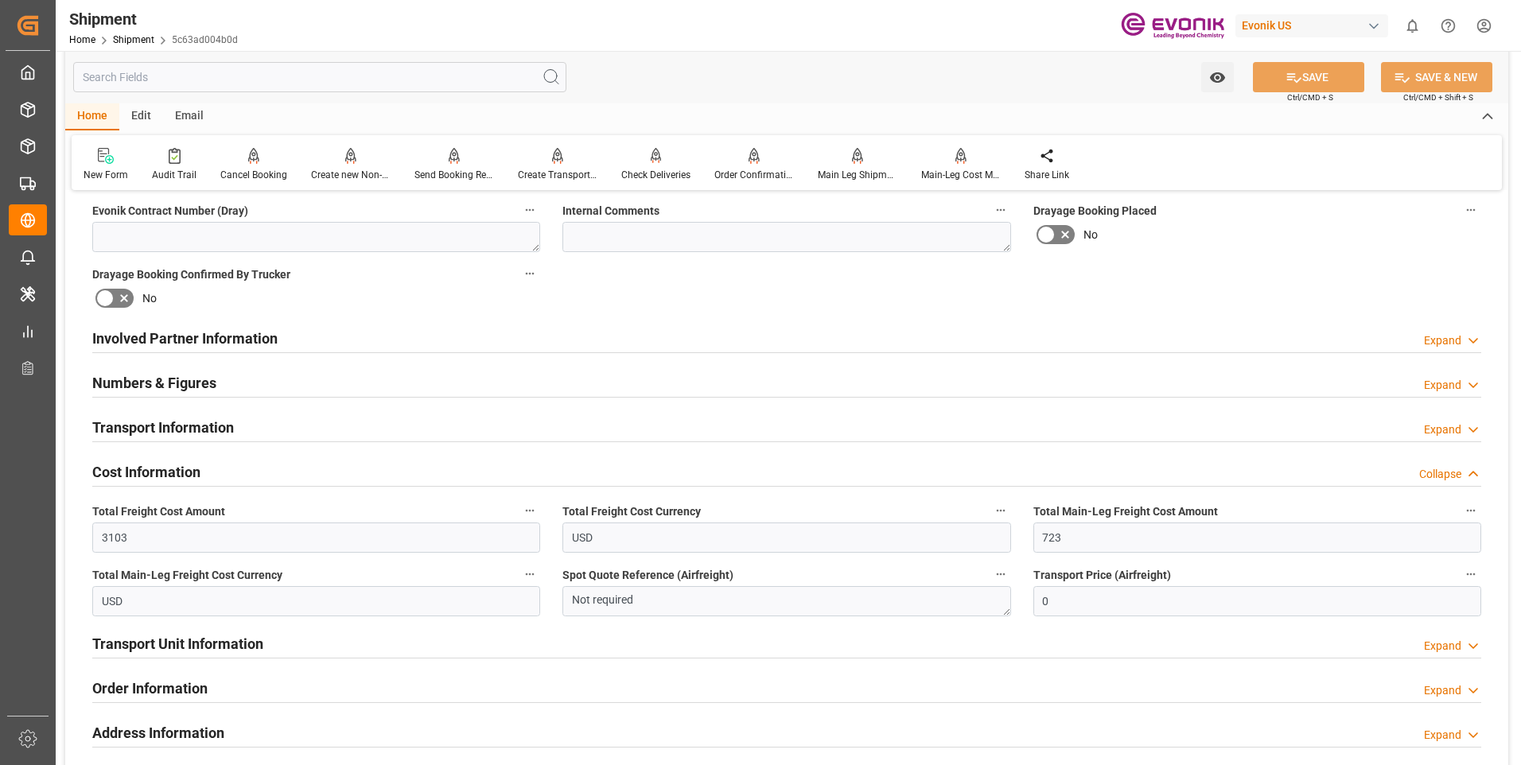
scroll to position [1007, 0]
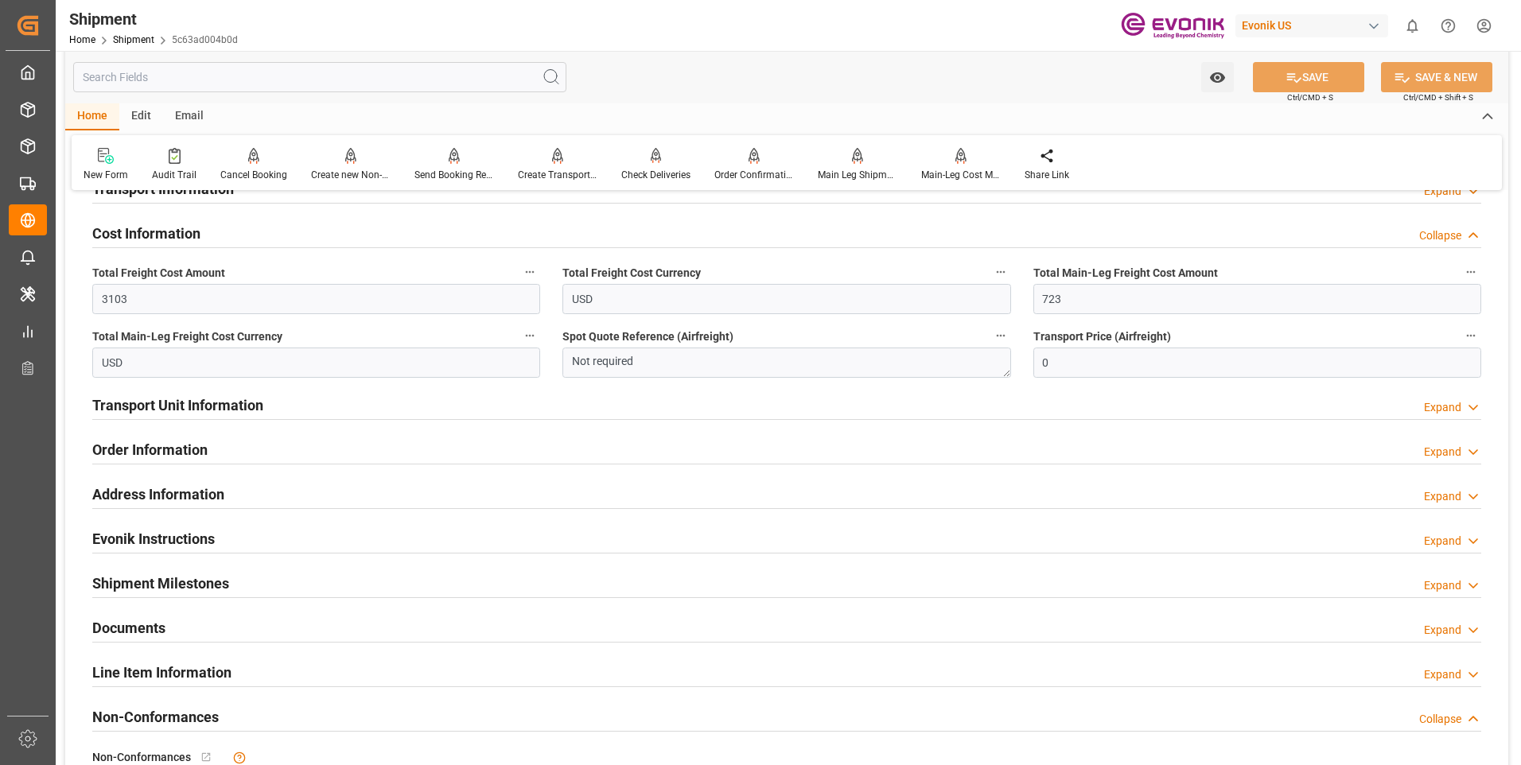
click at [180, 395] on h2 "Transport Unit Information" at bounding box center [177, 405] width 171 height 21
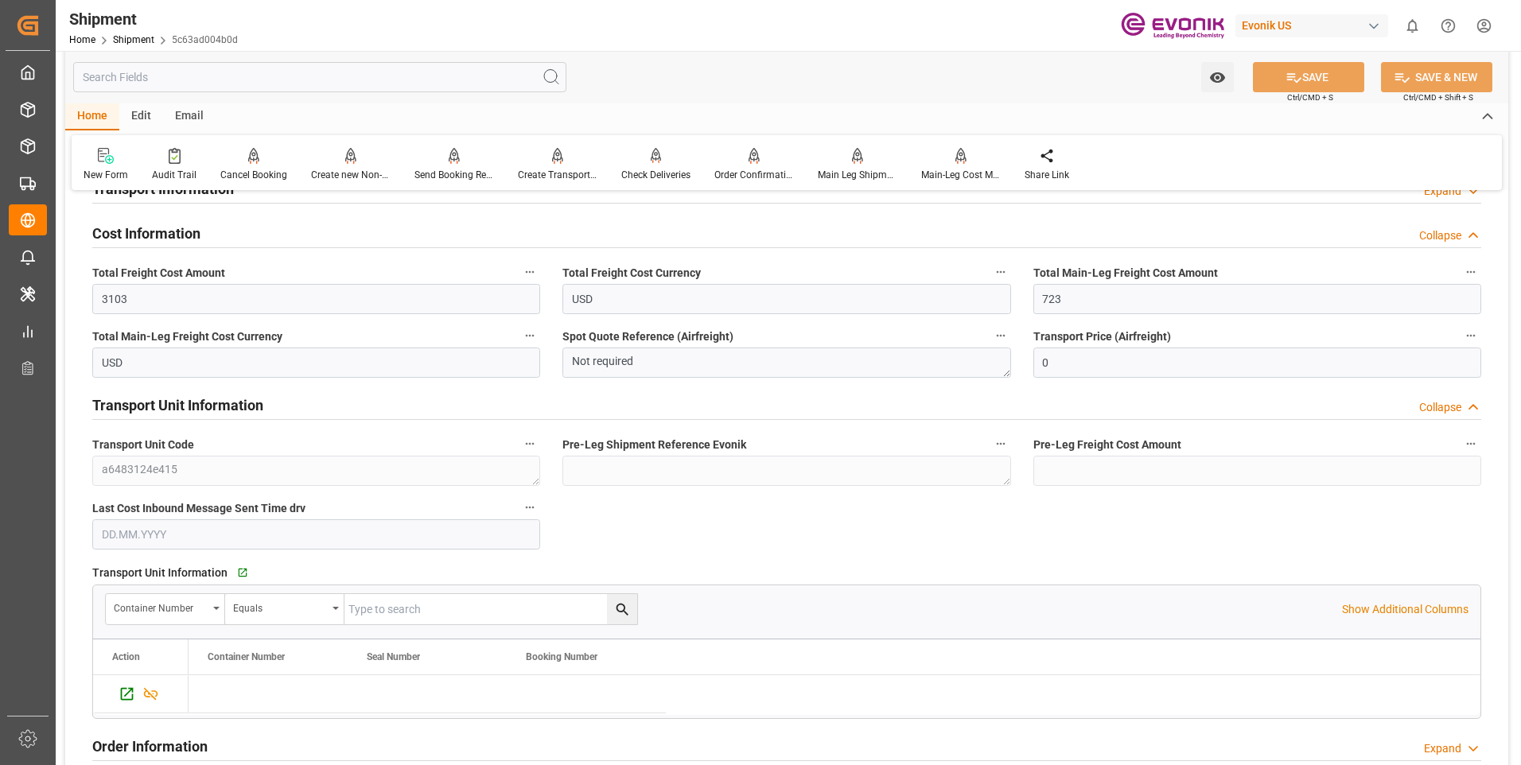
click at [180, 395] on h2 "Transport Unit Information" at bounding box center [177, 405] width 171 height 21
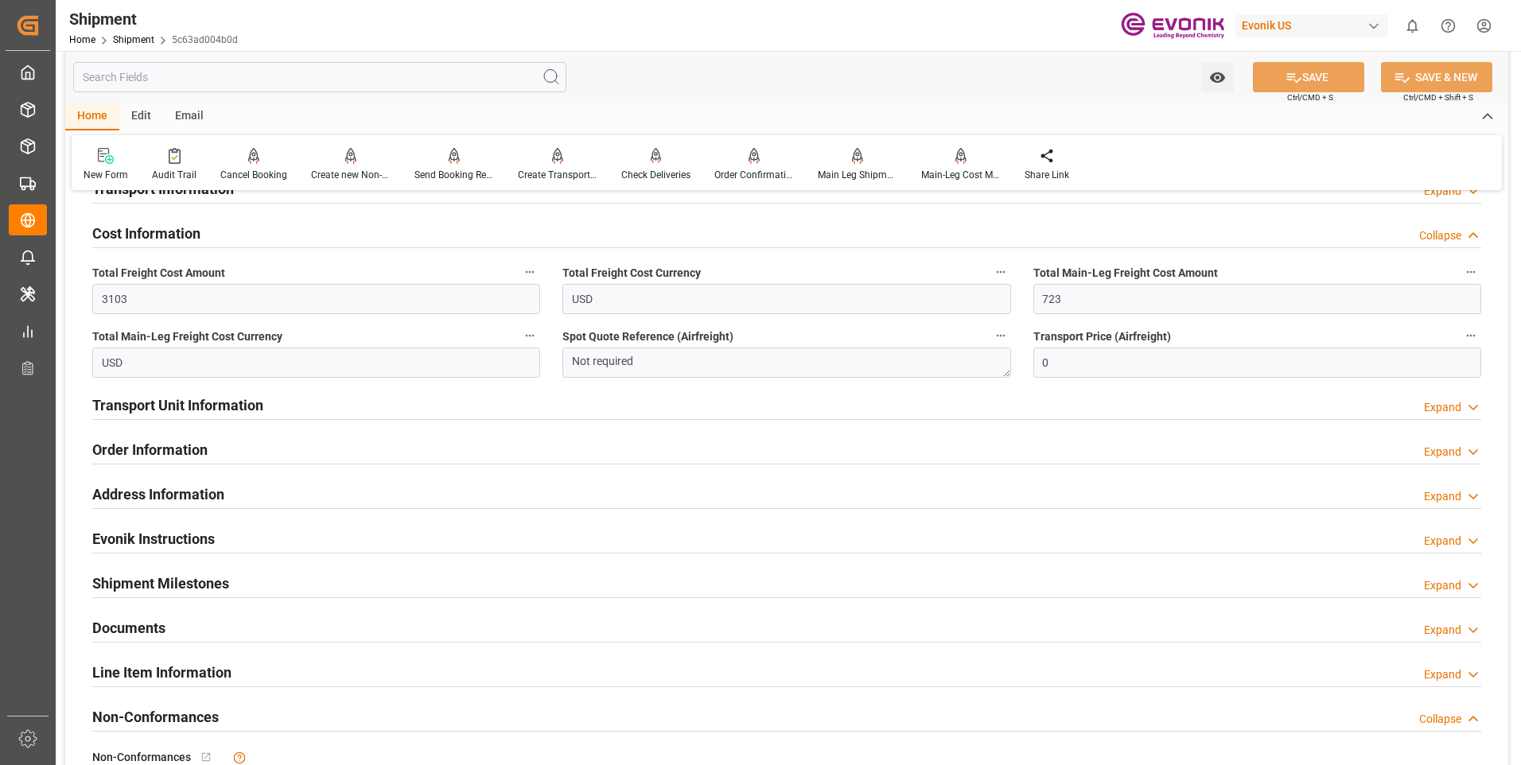
click at [181, 405] on h2 "Transport Unit Information" at bounding box center [177, 405] width 171 height 21
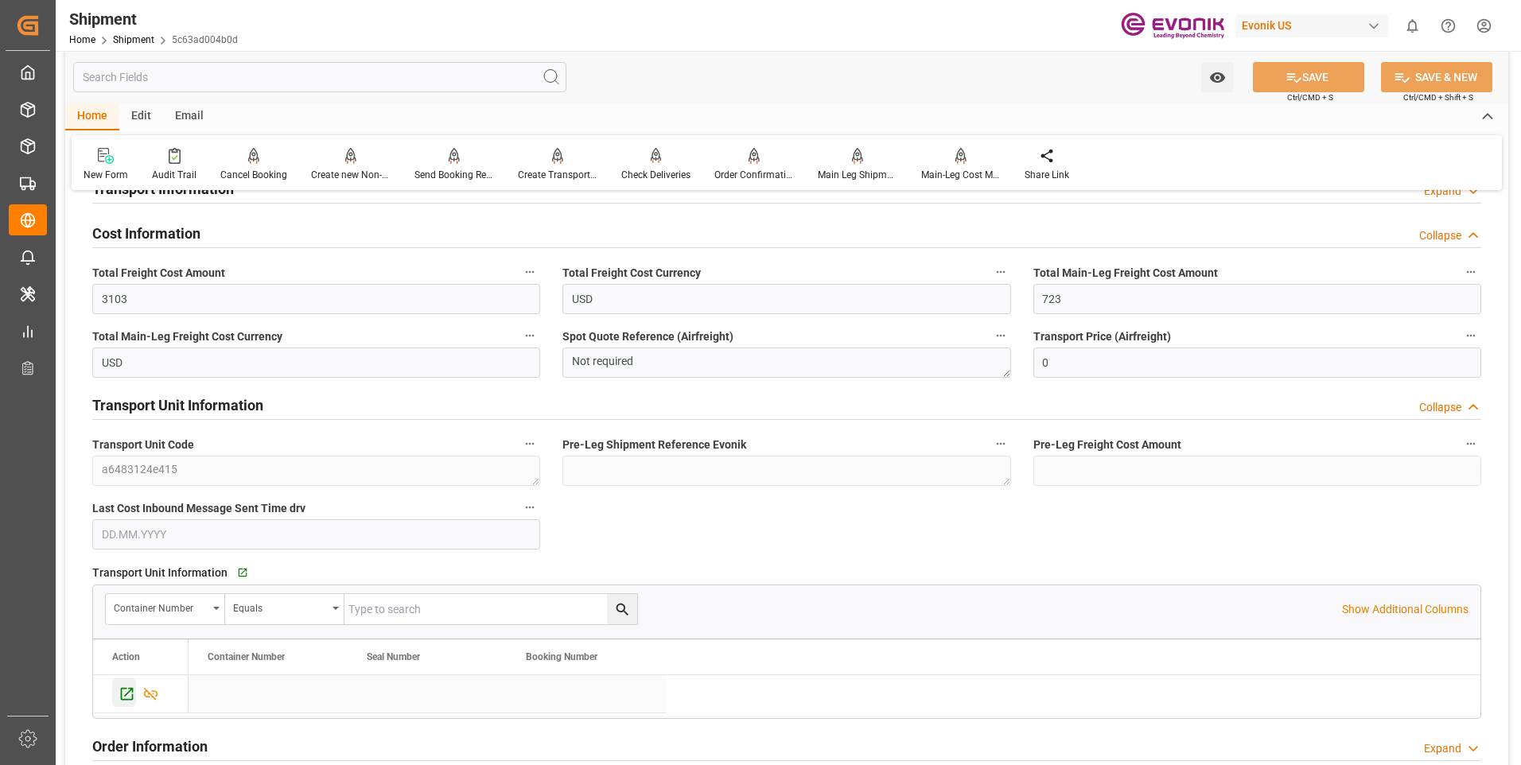
click at [129, 692] on icon "Press SPACE to select this row." at bounding box center [127, 694] width 13 height 13
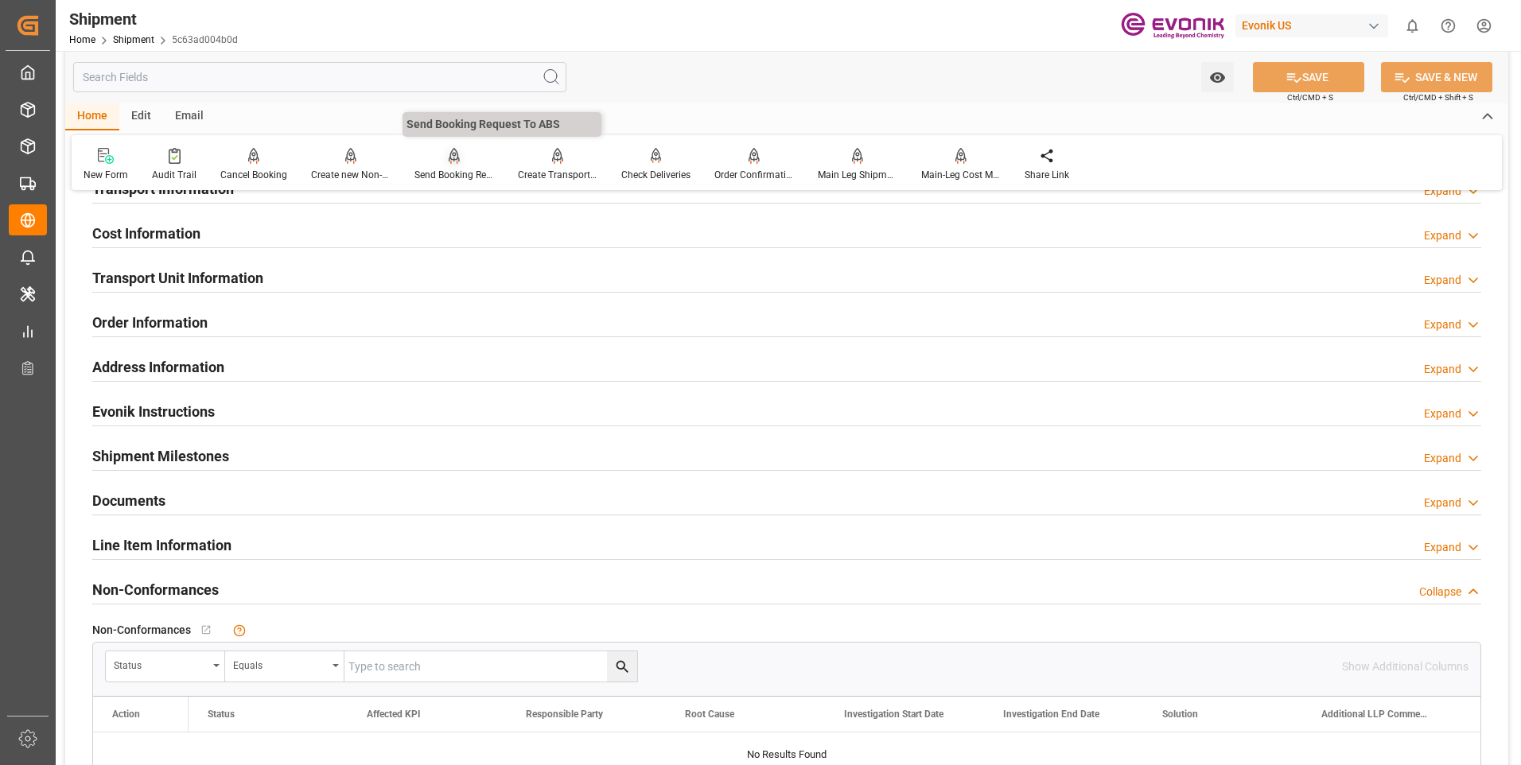
click at [466, 161] on div at bounding box center [454, 155] width 80 height 17
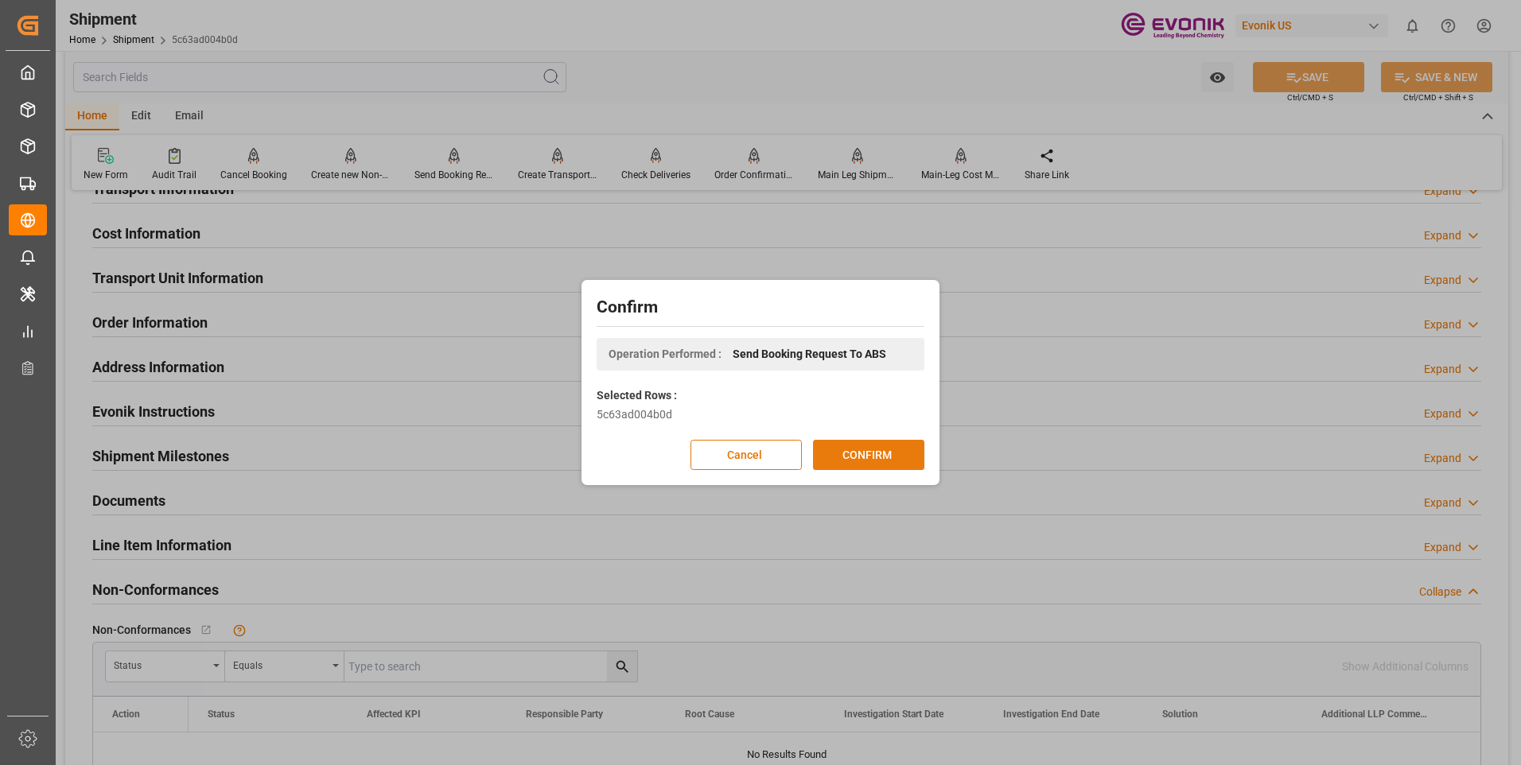
click at [885, 466] on button "CONFIRM" at bounding box center [868, 455] width 111 height 30
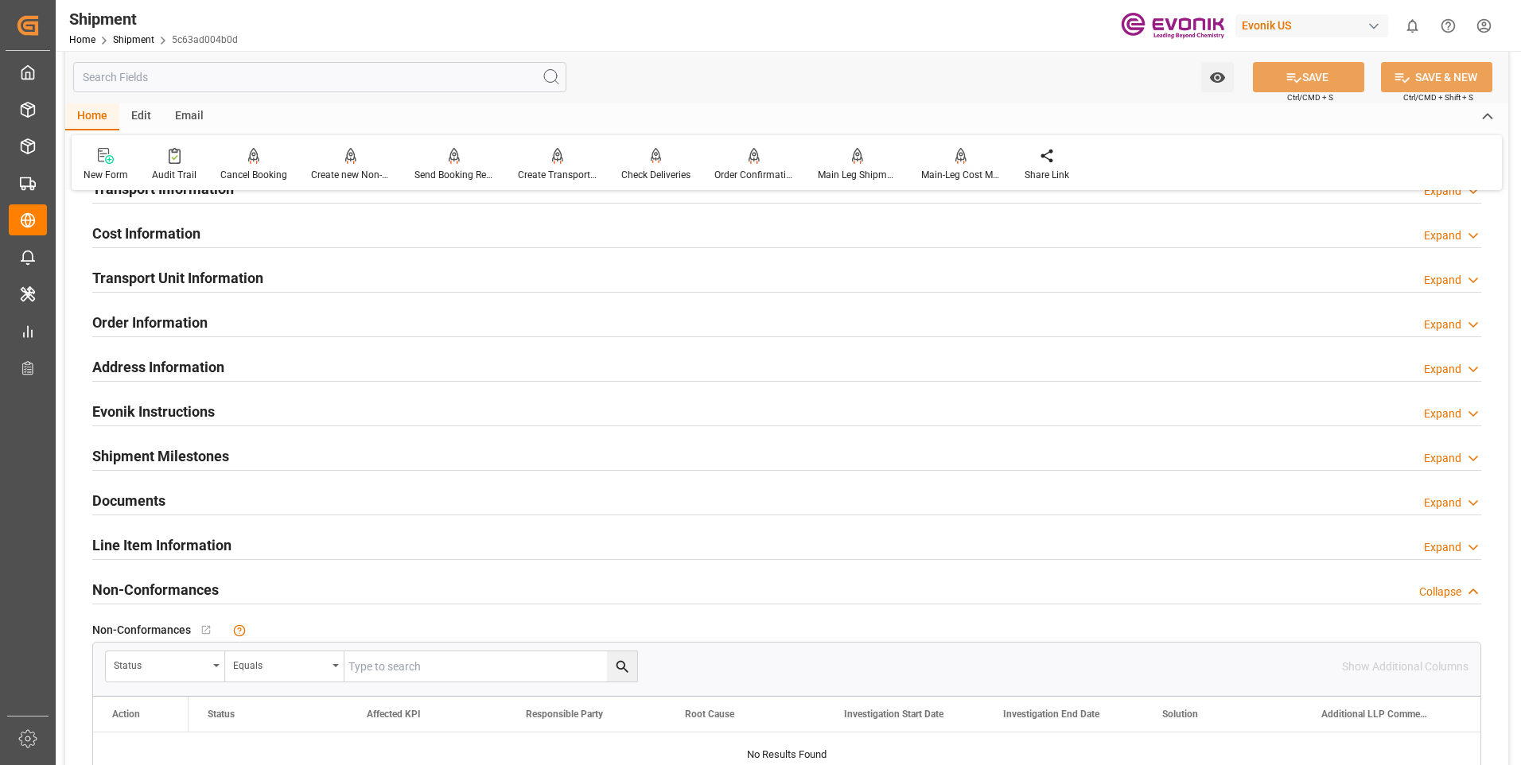
scroll to position [1403, 0]
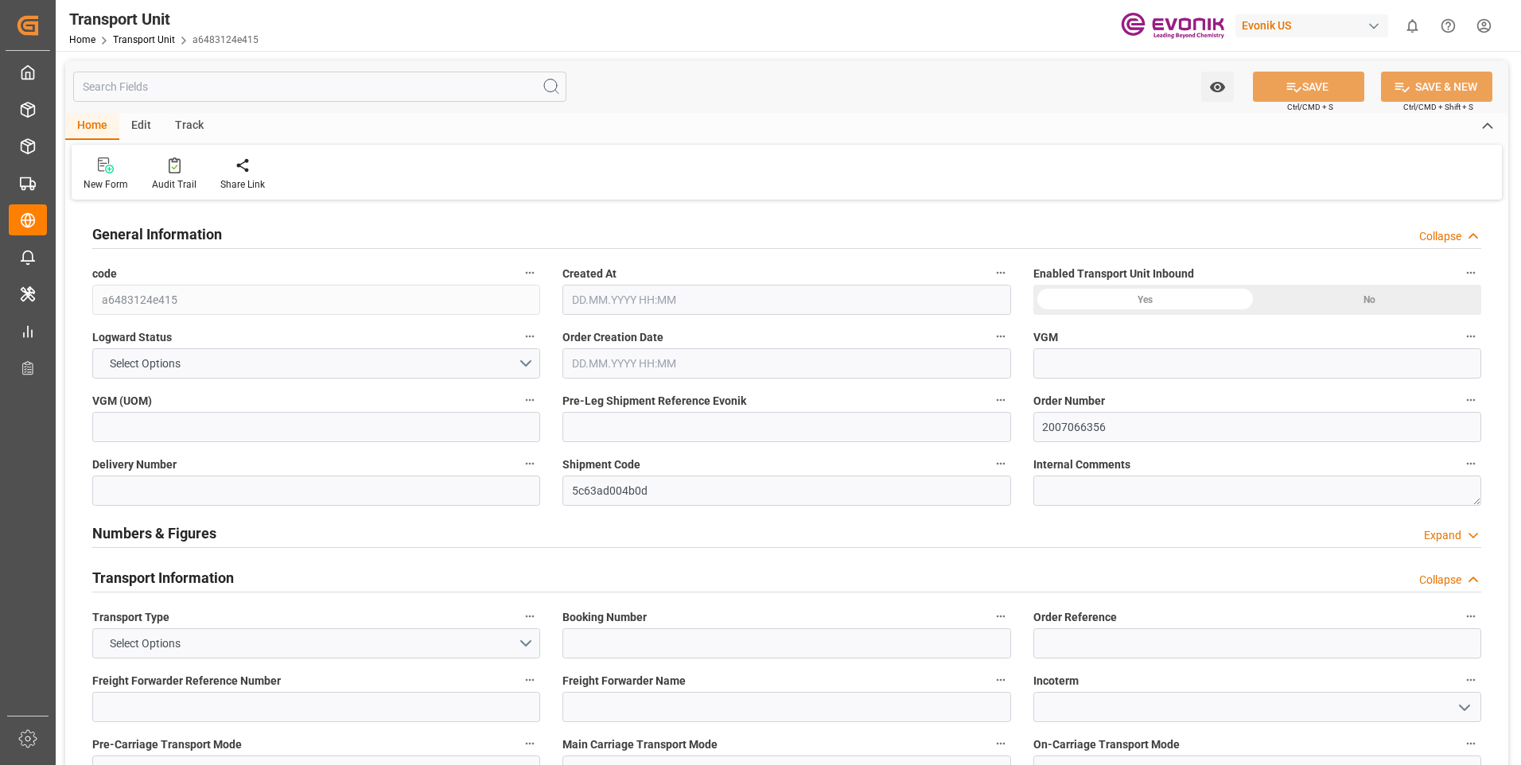
type input "Maersk"
type input "Maersk Line AS"
type input "USEWR"
type input "INNSA"
type input "19801.04"
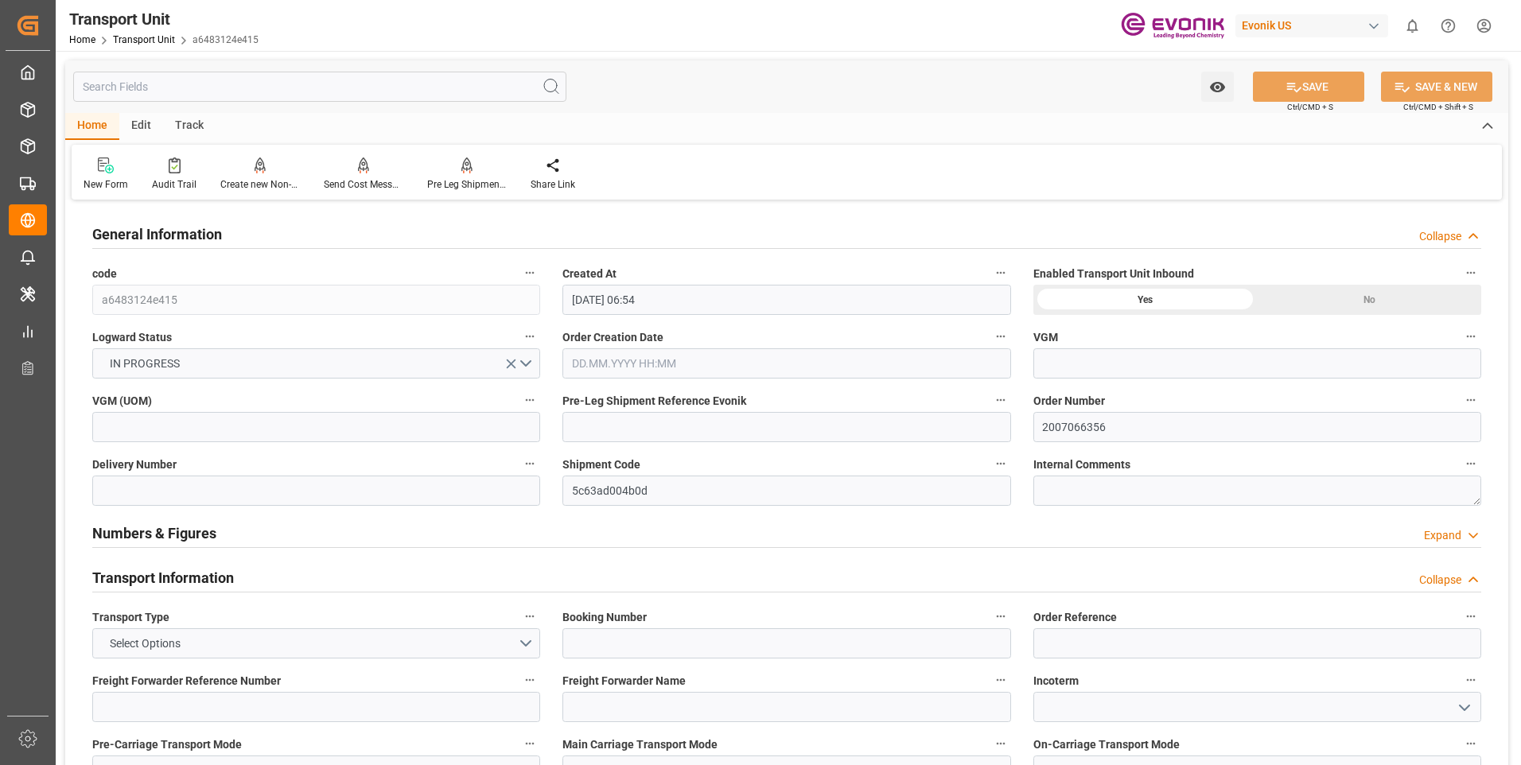
type input "[DATE] 06:54"
type input "[DATE]"
type input "[DATE] 00:00"
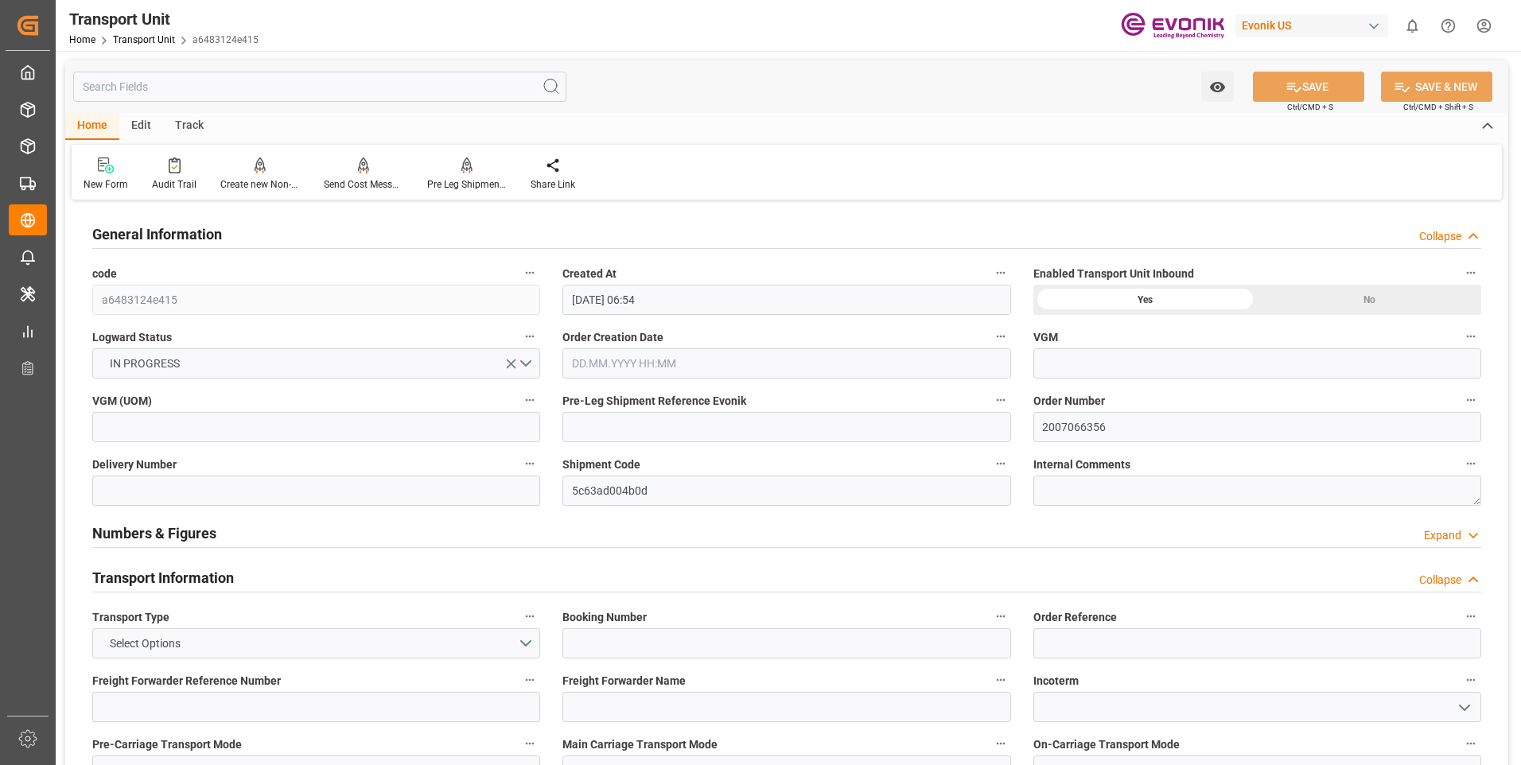
type input "[DATE] 00:00"
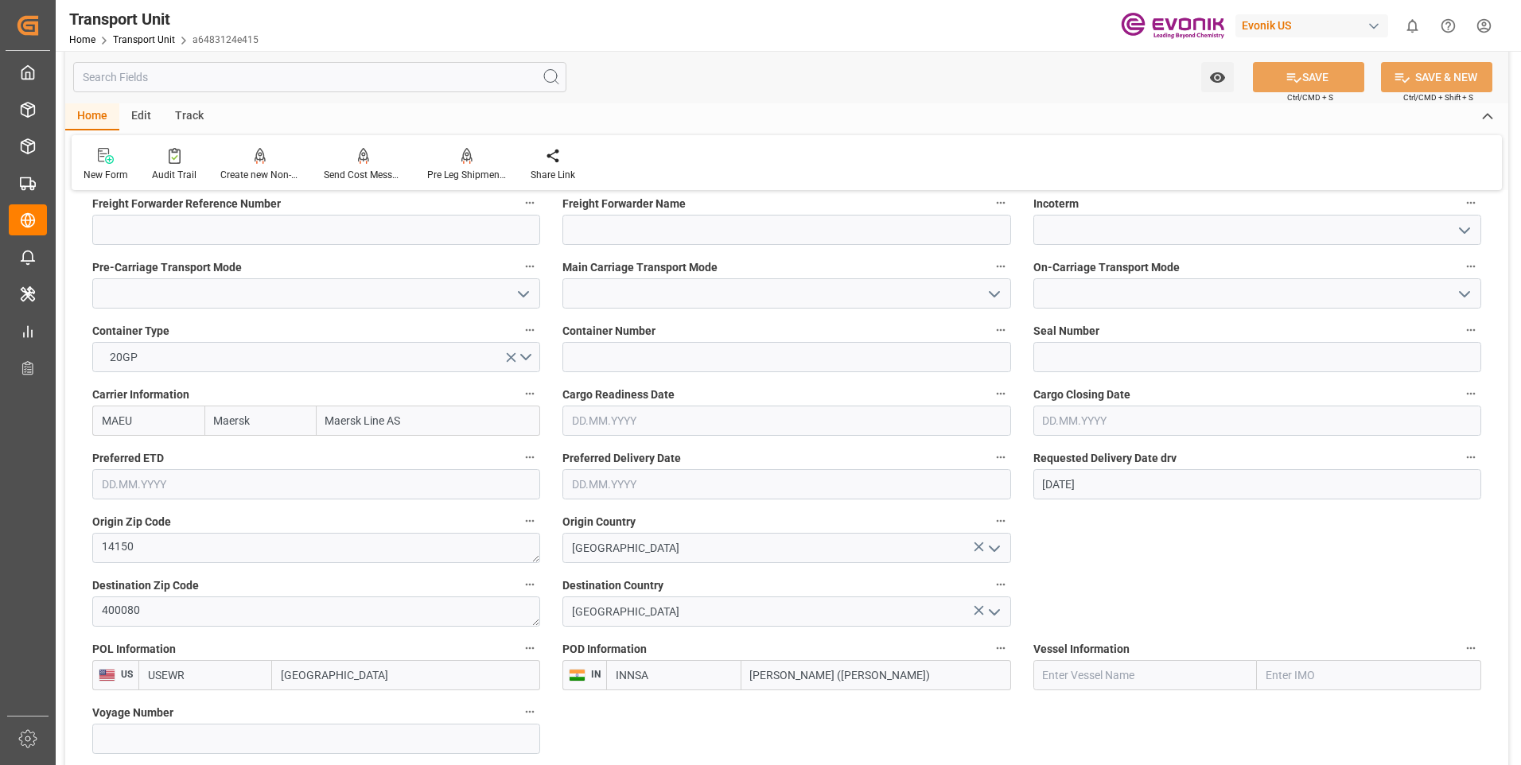
scroll to position [875, 0]
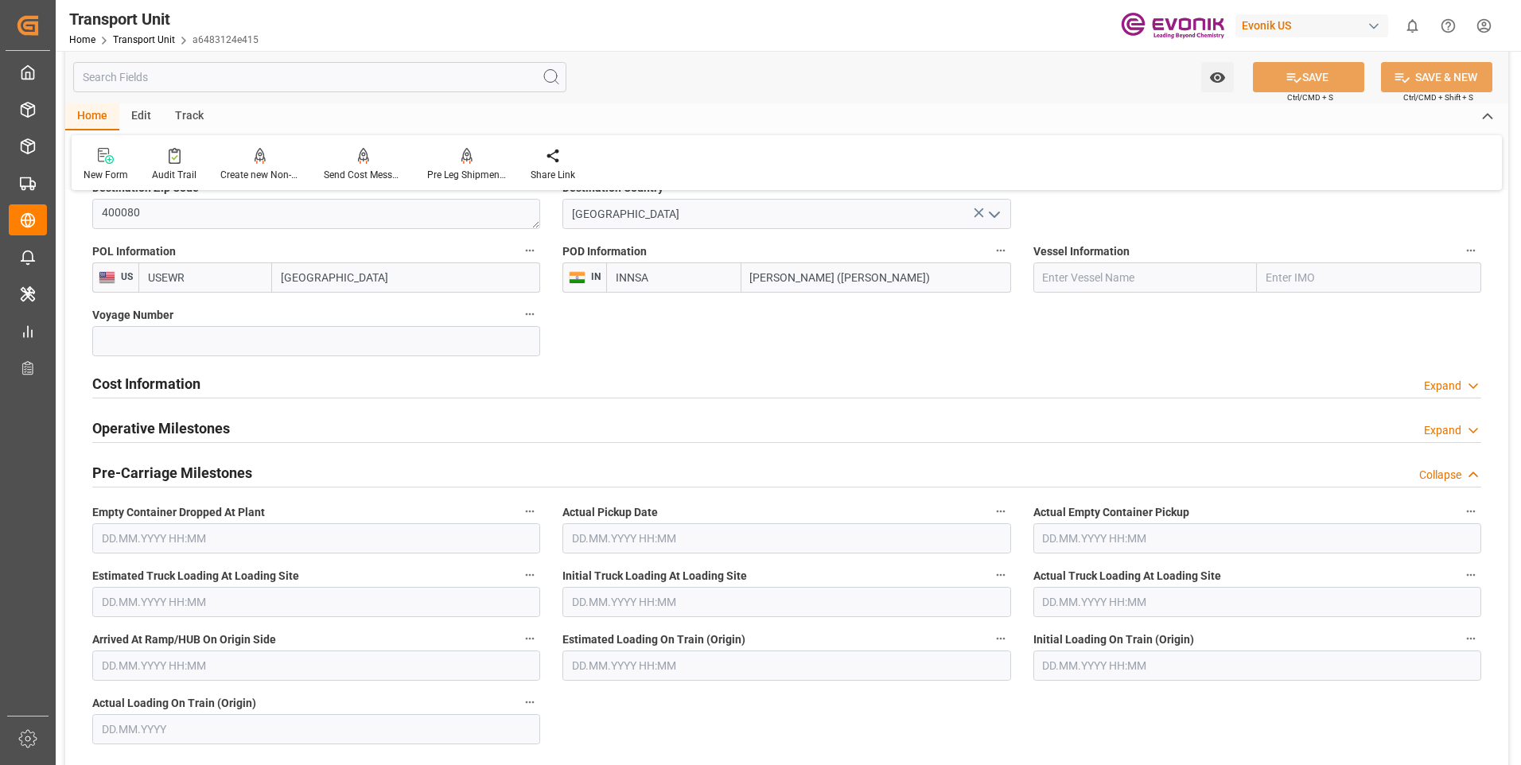
click at [212, 387] on div "Cost Information Expand" at bounding box center [786, 382] width 1389 height 30
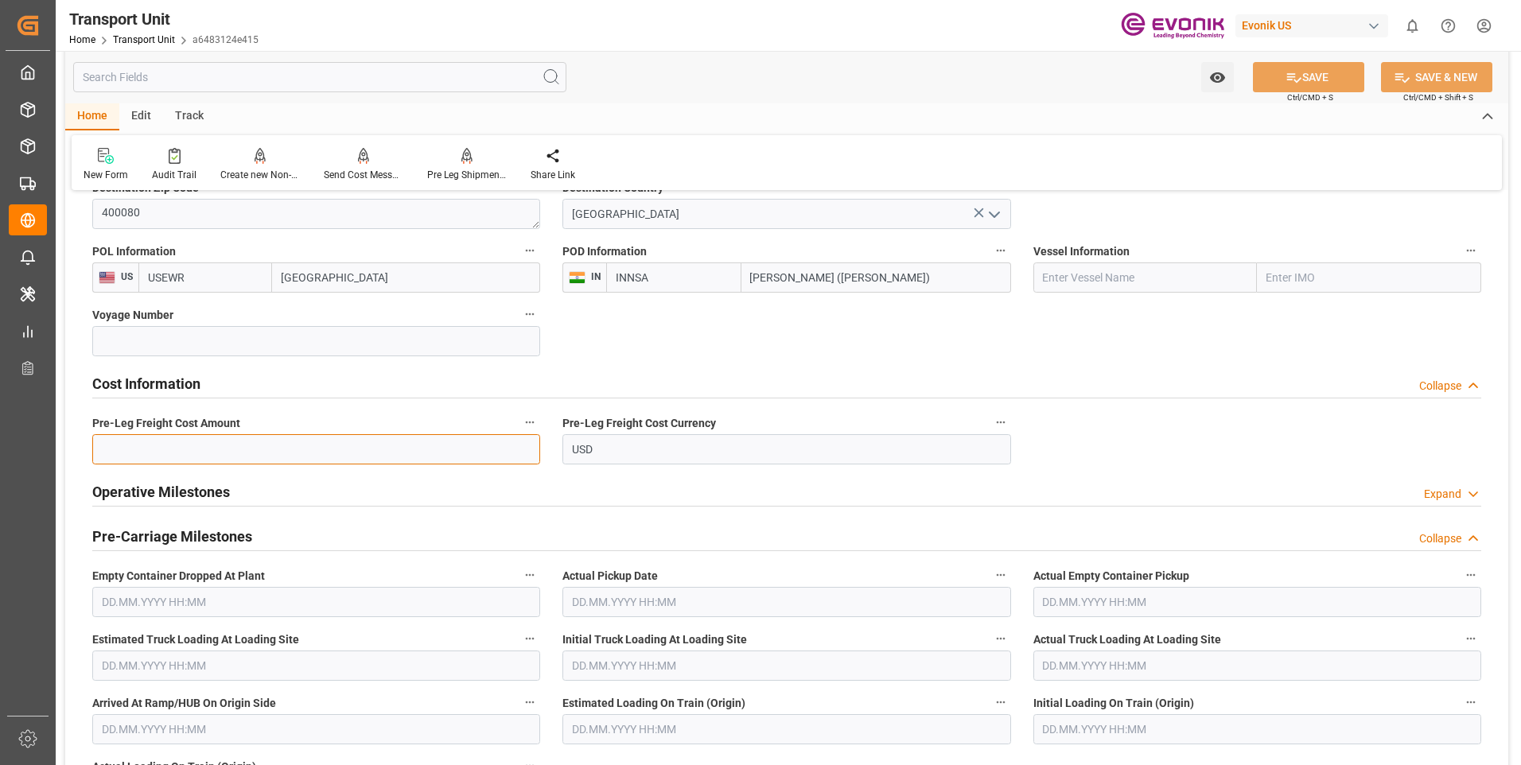
click at [212, 455] on input "text" at bounding box center [316, 449] width 448 height 30
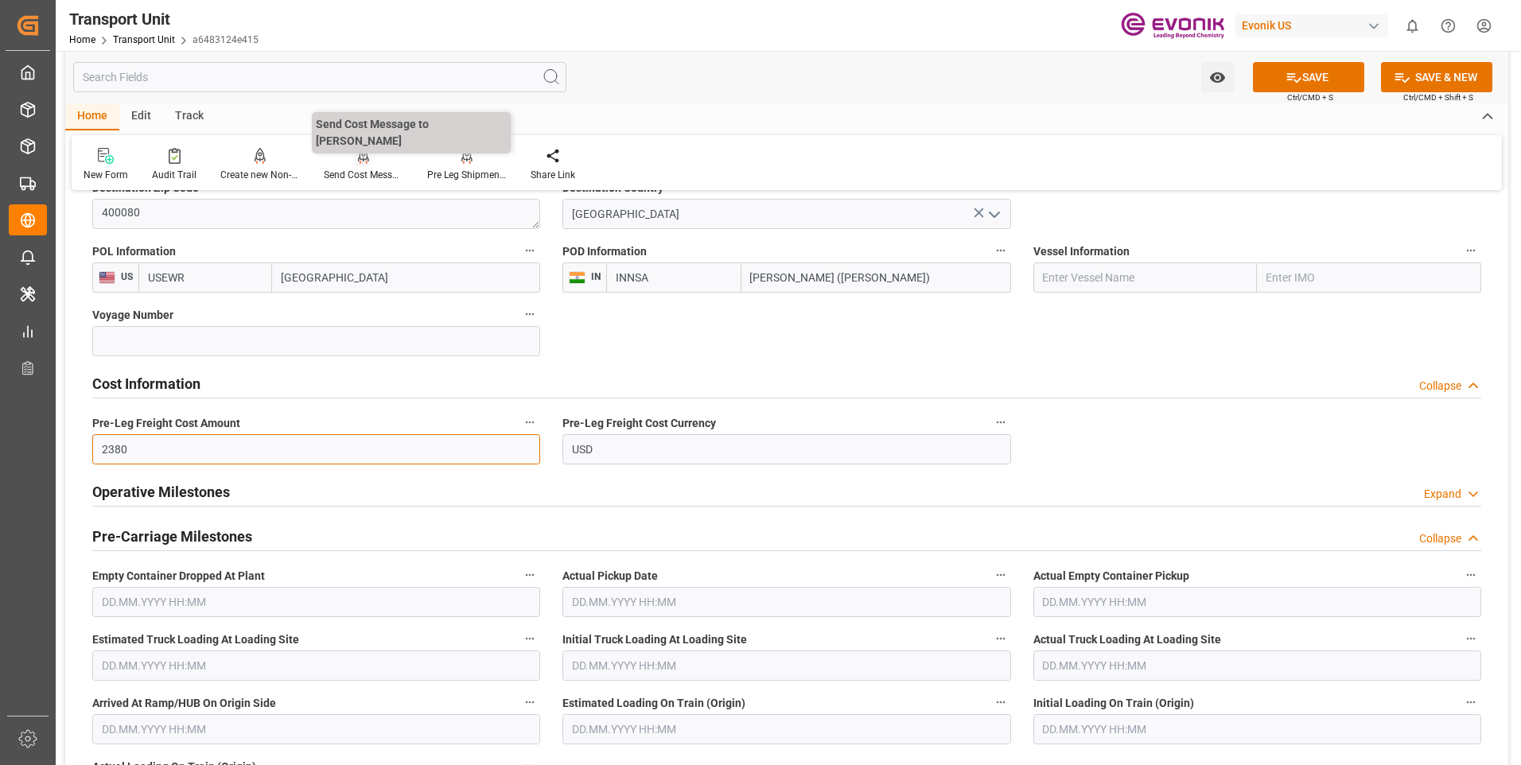
type input "2380"
click at [1320, 82] on button "SAVE" at bounding box center [1308, 77] width 111 height 30
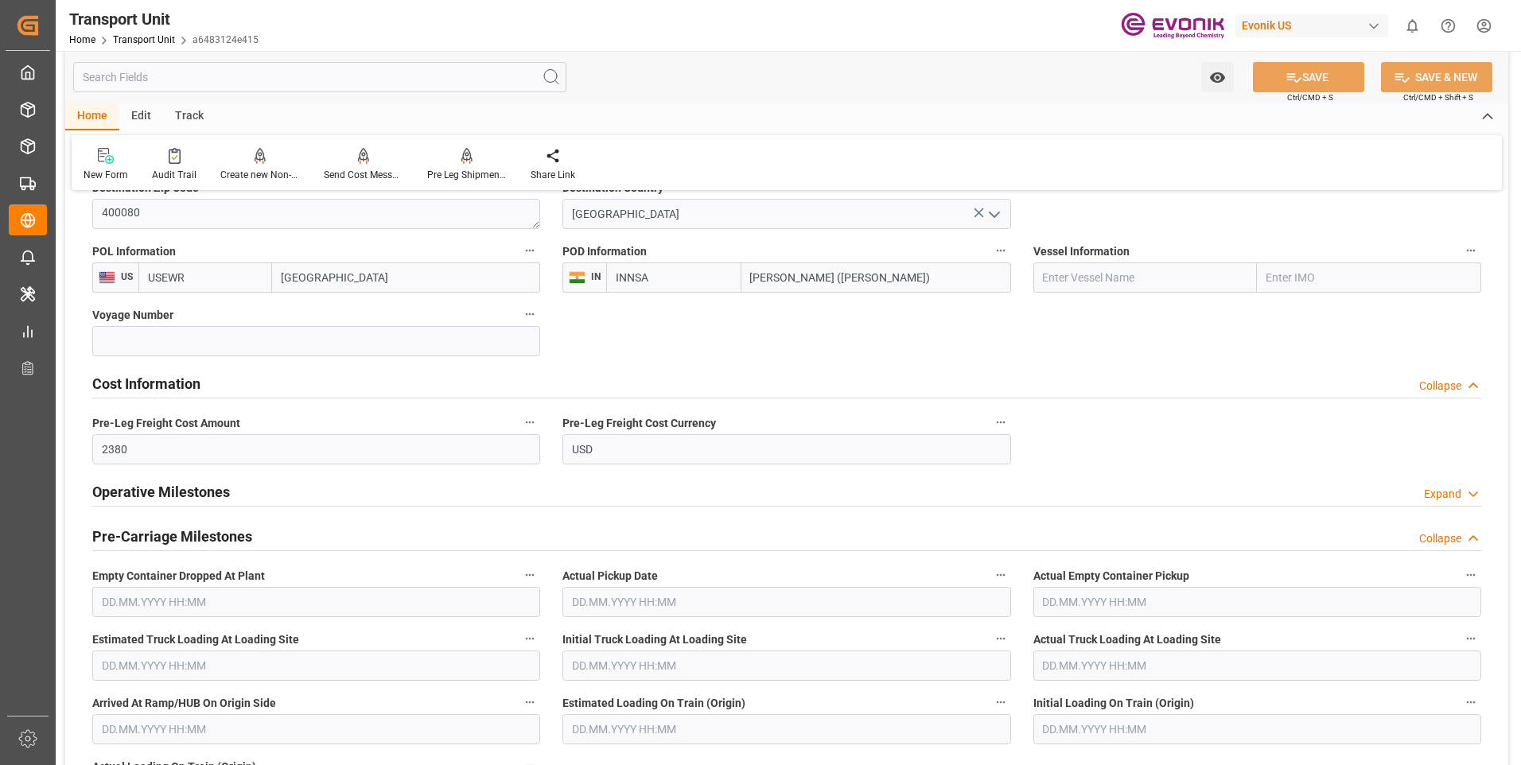
click at [165, 84] on input "text" at bounding box center [319, 77] width 493 height 30
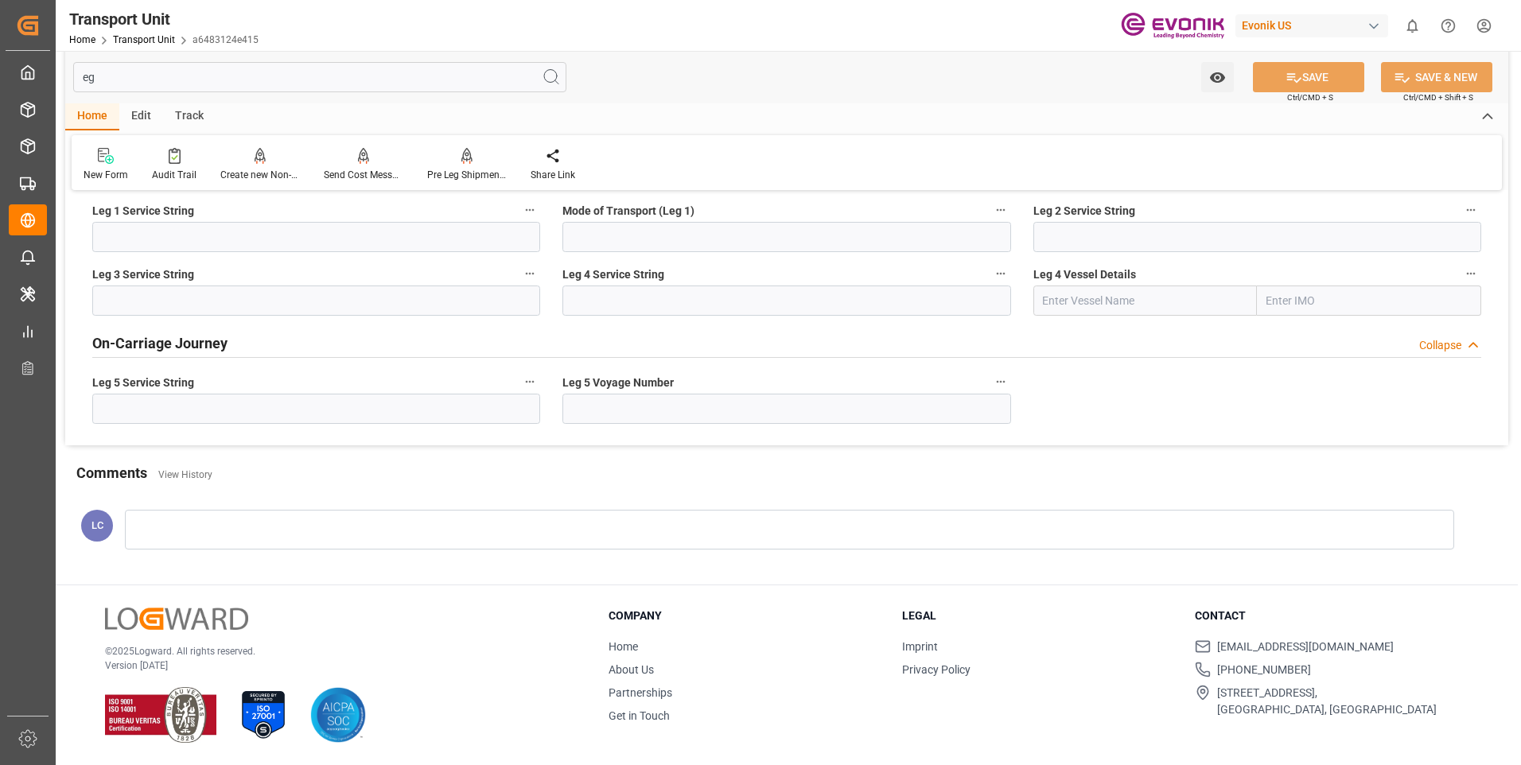
scroll to position [0, 0]
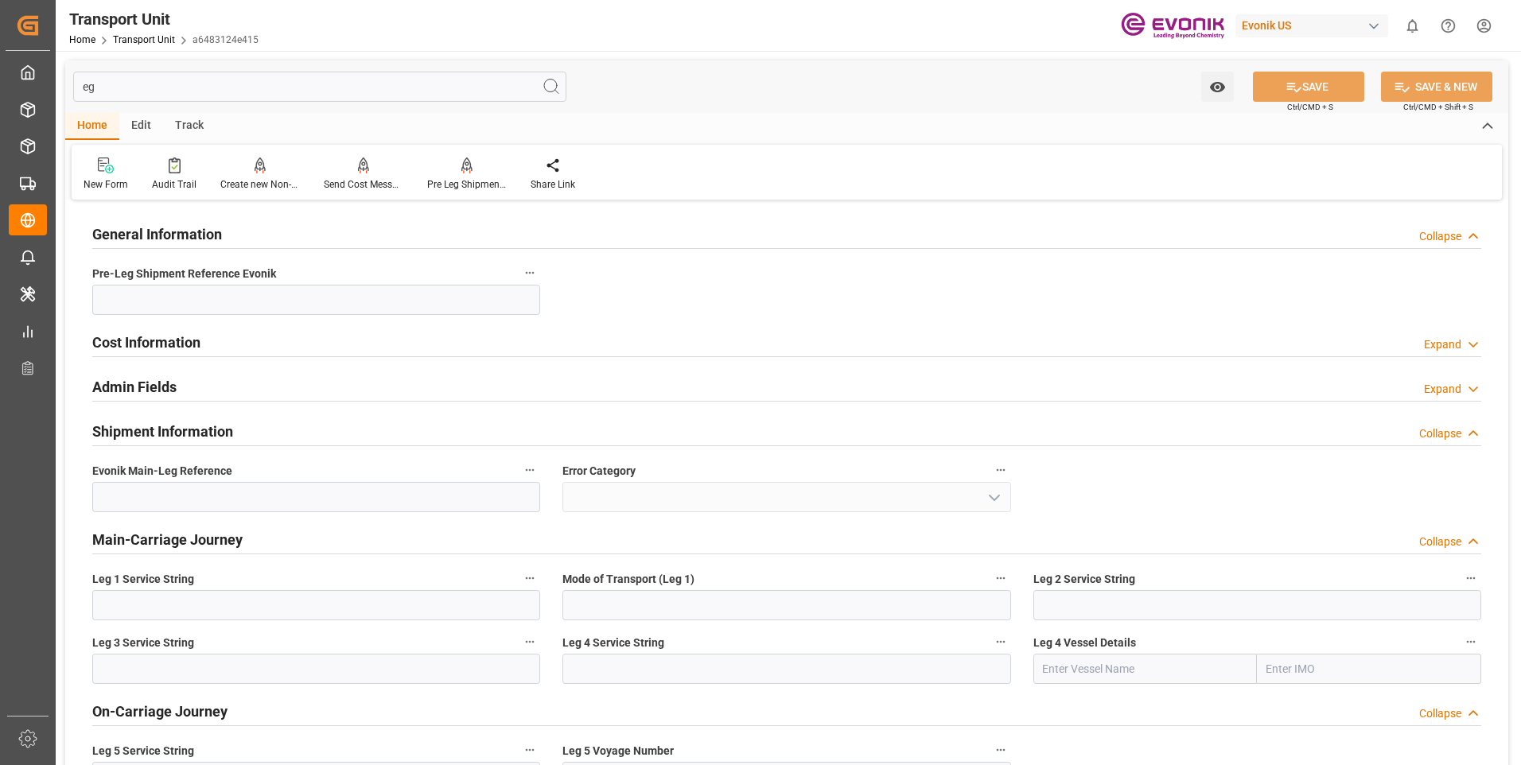
type input "eg"
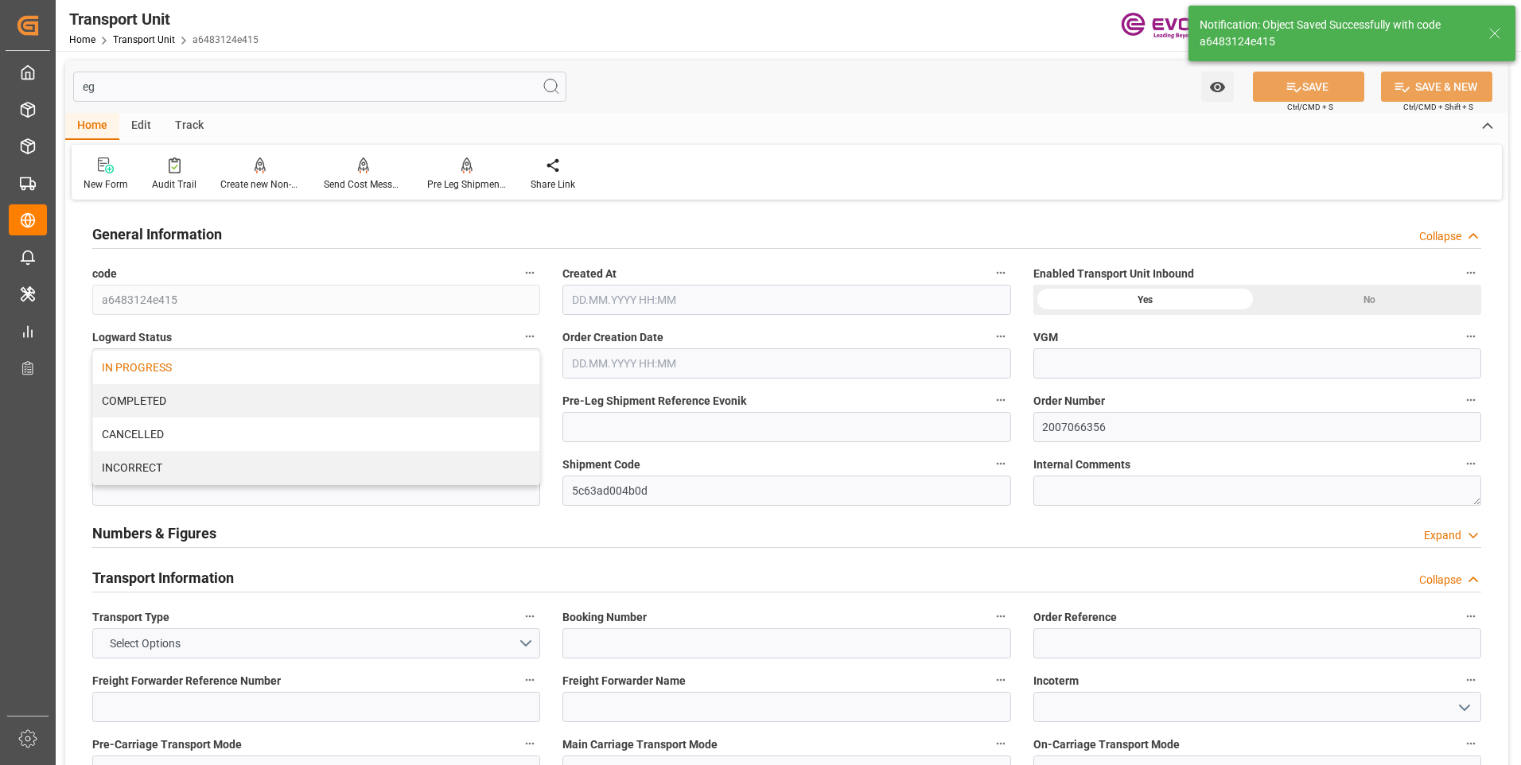
type input "Maersk"
type input "Maersk Line AS"
type input "USEWR"
type input "INNSA"
type input "19801.04"
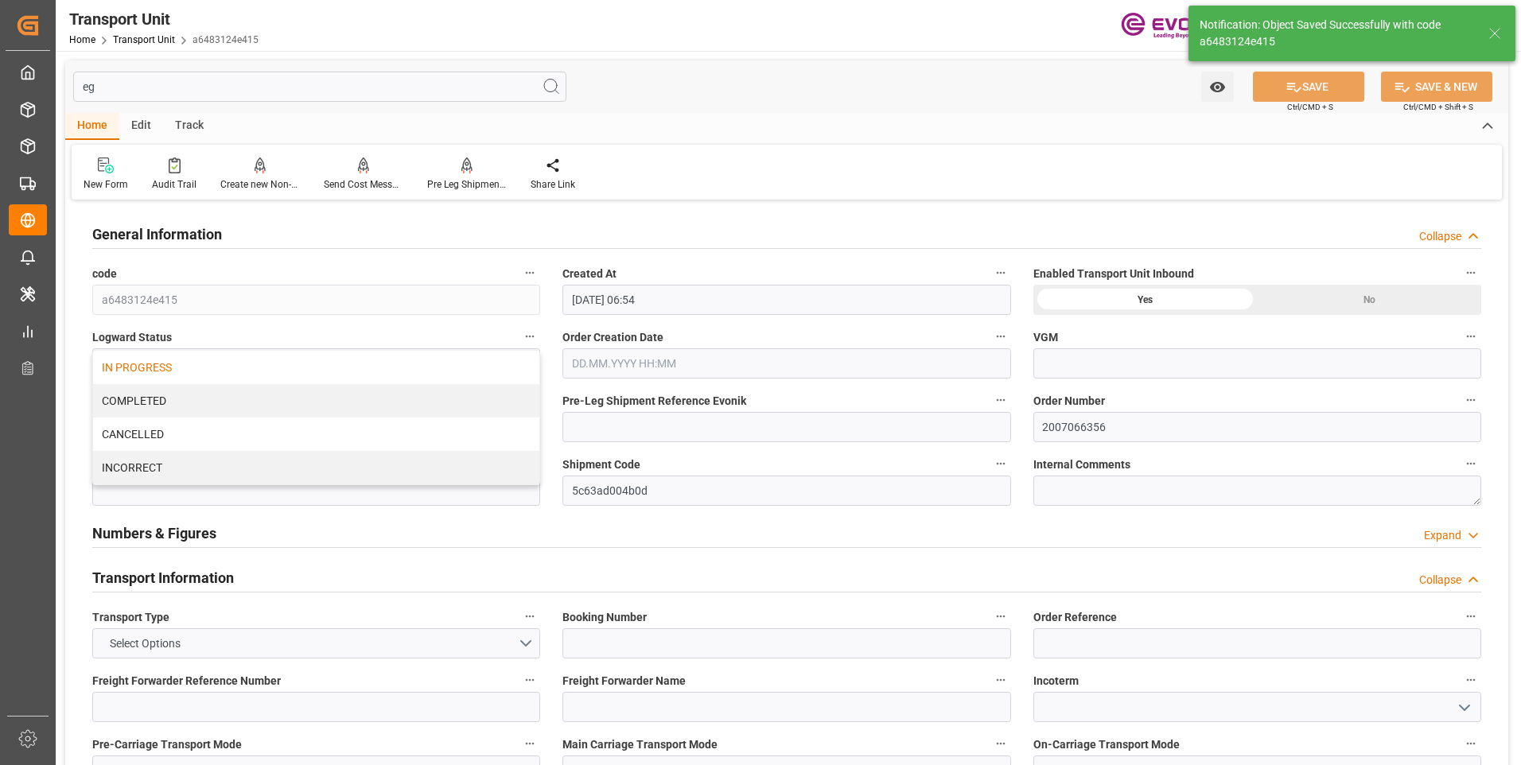
type input "[DATE] 06:54"
type input "[DATE]"
type input "[DATE] 00:00"
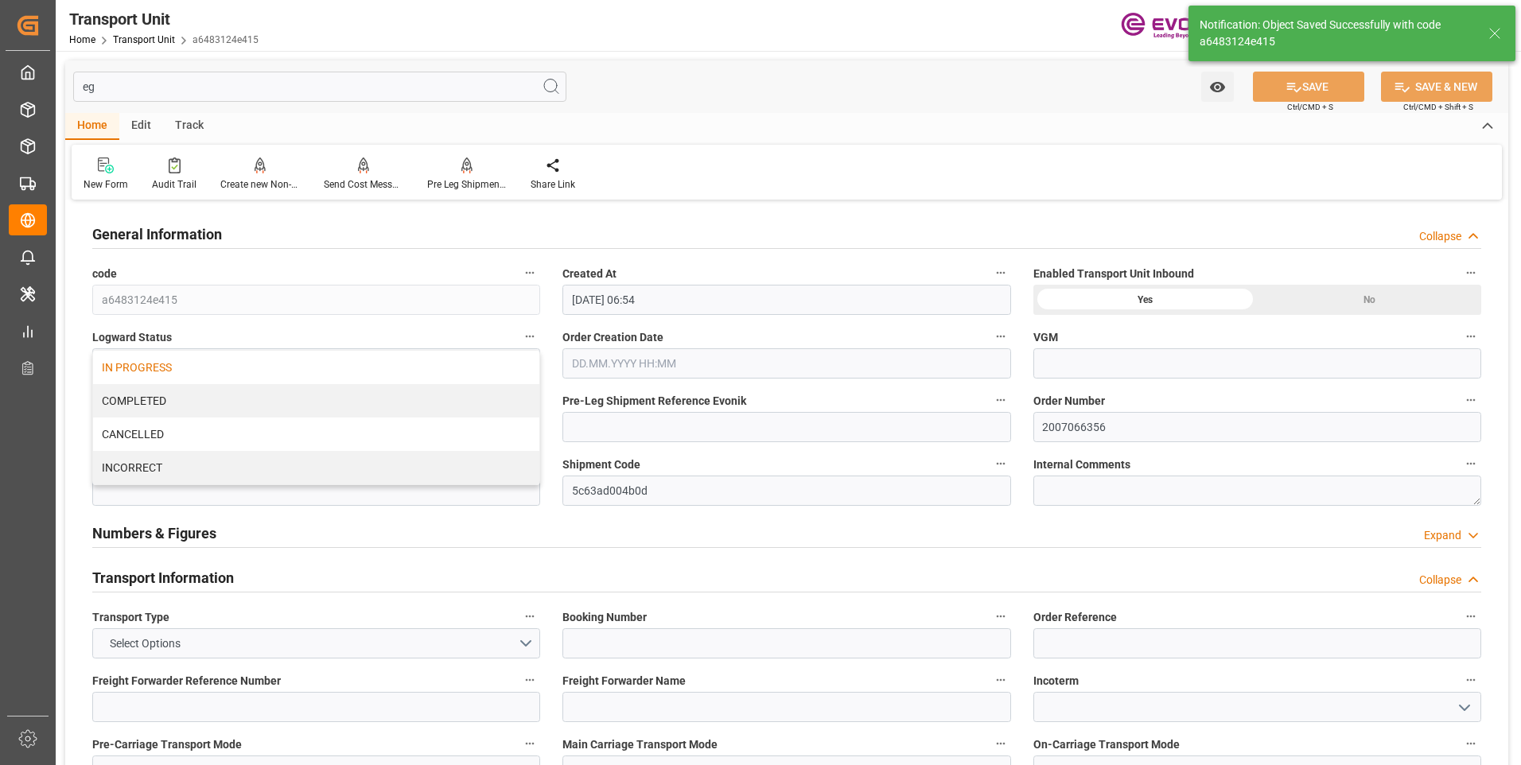
type input "[DATE] 00:00"
click at [182, 89] on input "eg" at bounding box center [319, 87] width 493 height 30
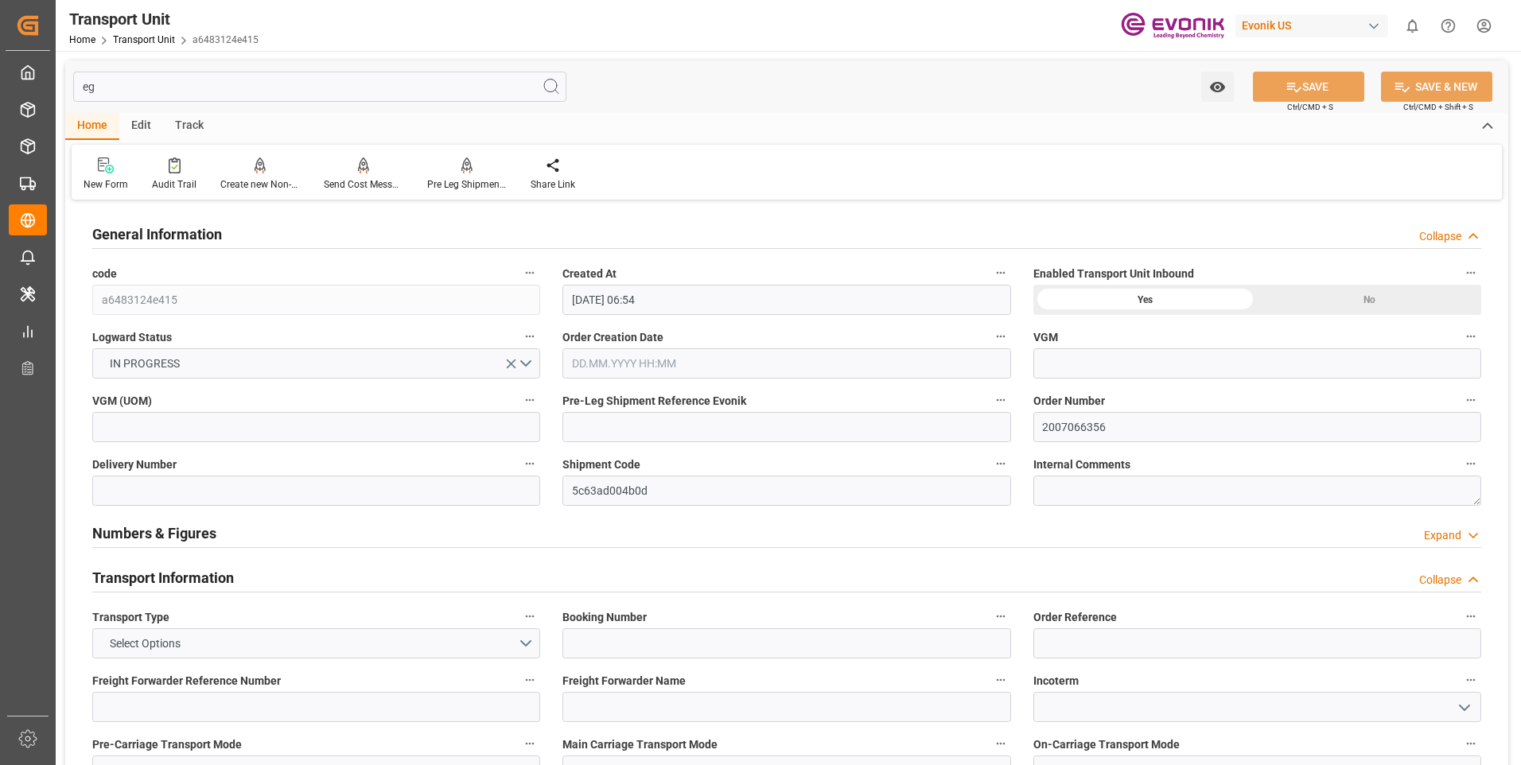
type input "e"
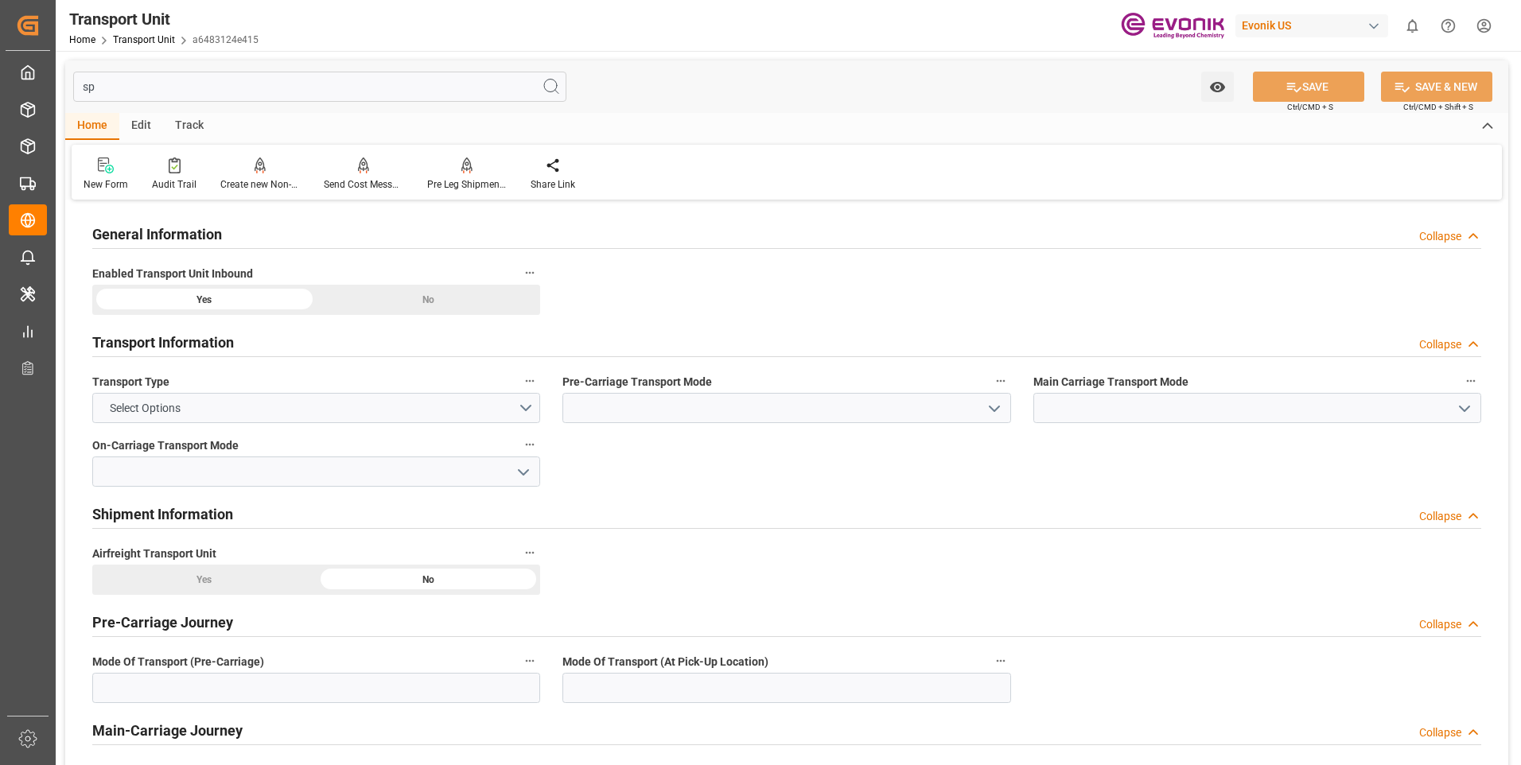
type input "spe"
